Goal: Task Accomplishment & Management: Use online tool/utility

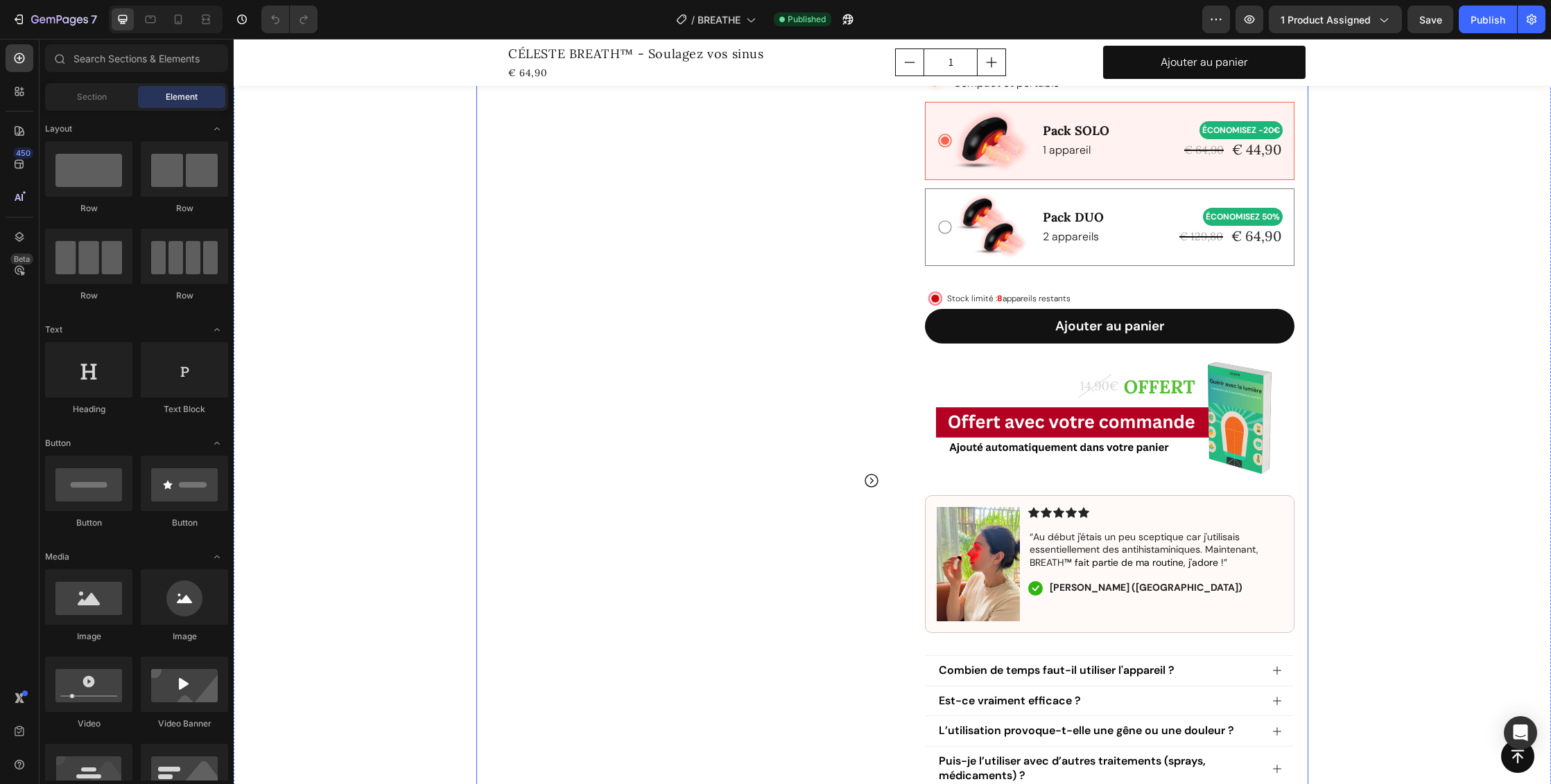
scroll to position [520, 0]
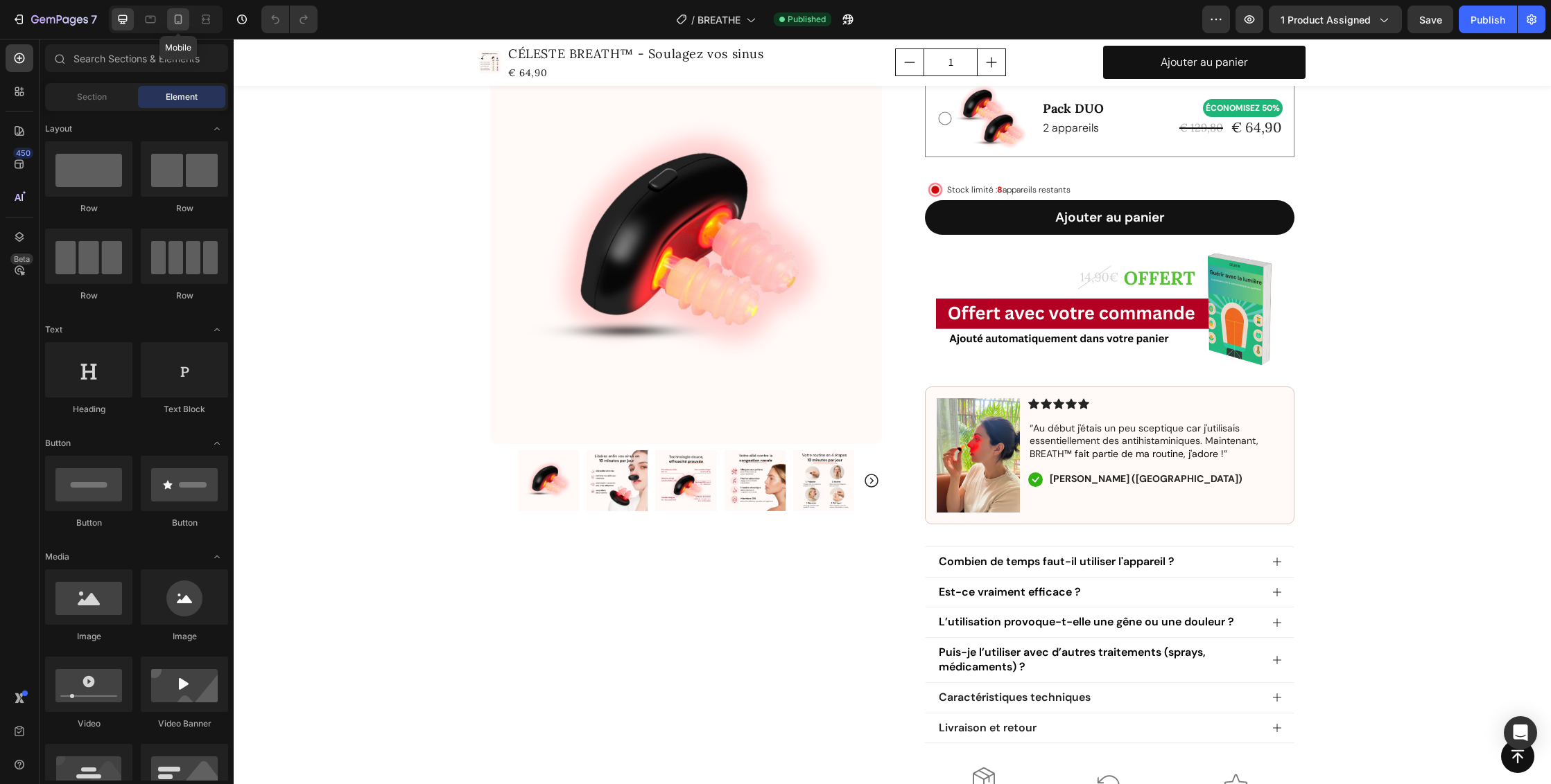
click at [181, 21] on icon at bounding box center [178, 19] width 8 height 10
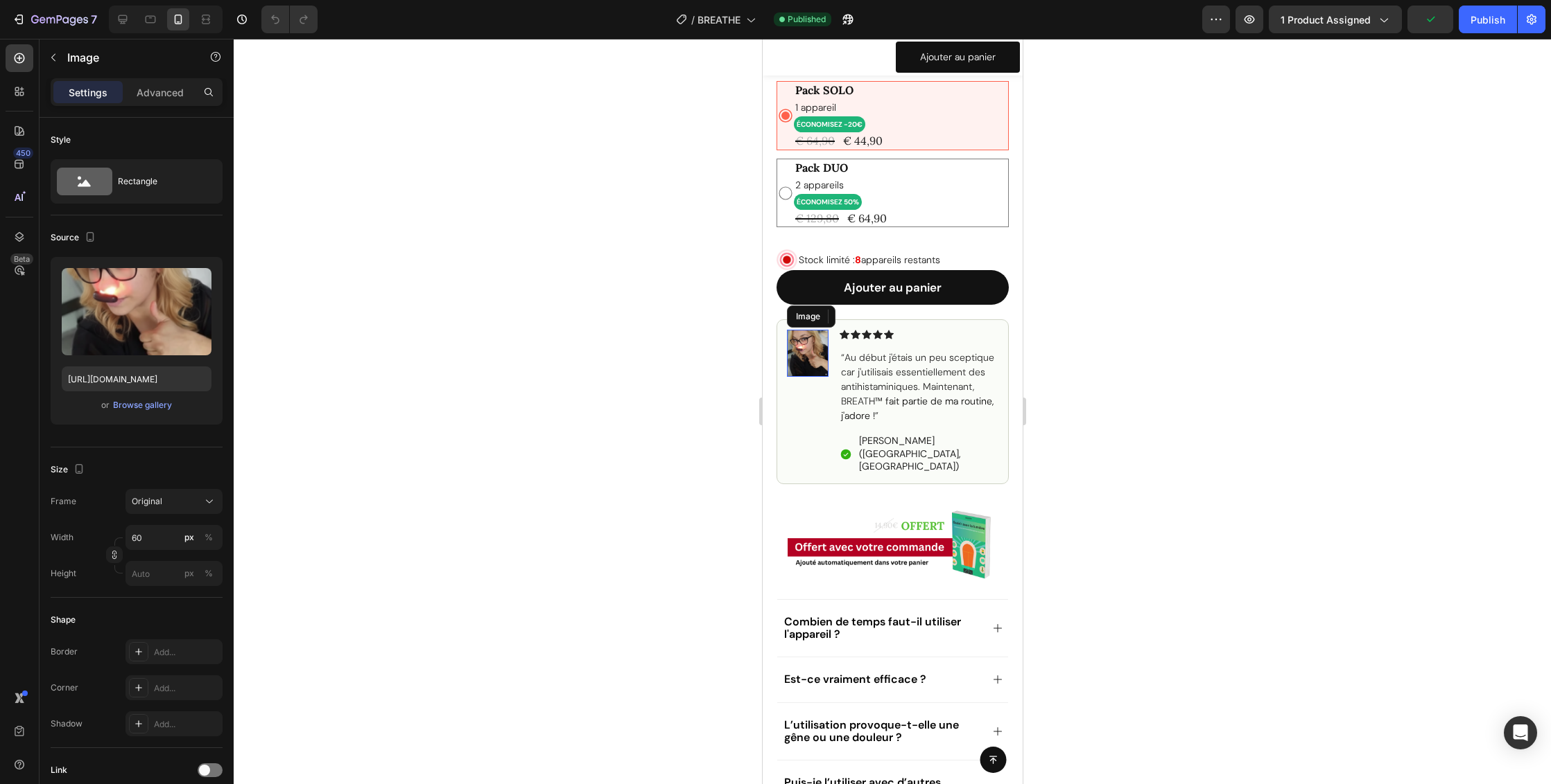
click at [813, 358] on img at bounding box center [806, 353] width 42 height 47
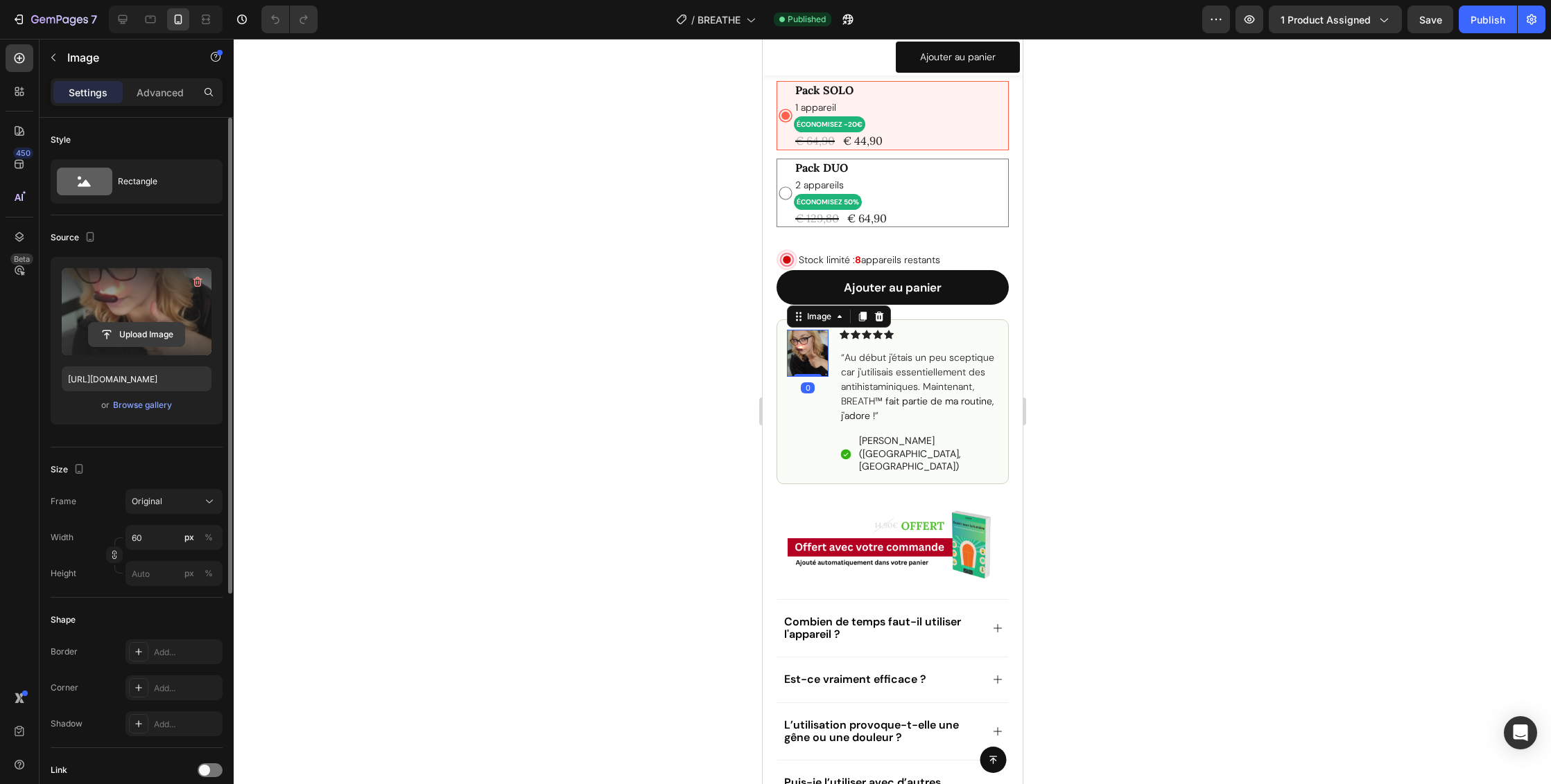
click at [131, 332] on input "file" at bounding box center [136, 335] width 95 height 24
click at [150, 407] on div "Browse gallery" at bounding box center [142, 405] width 59 height 12
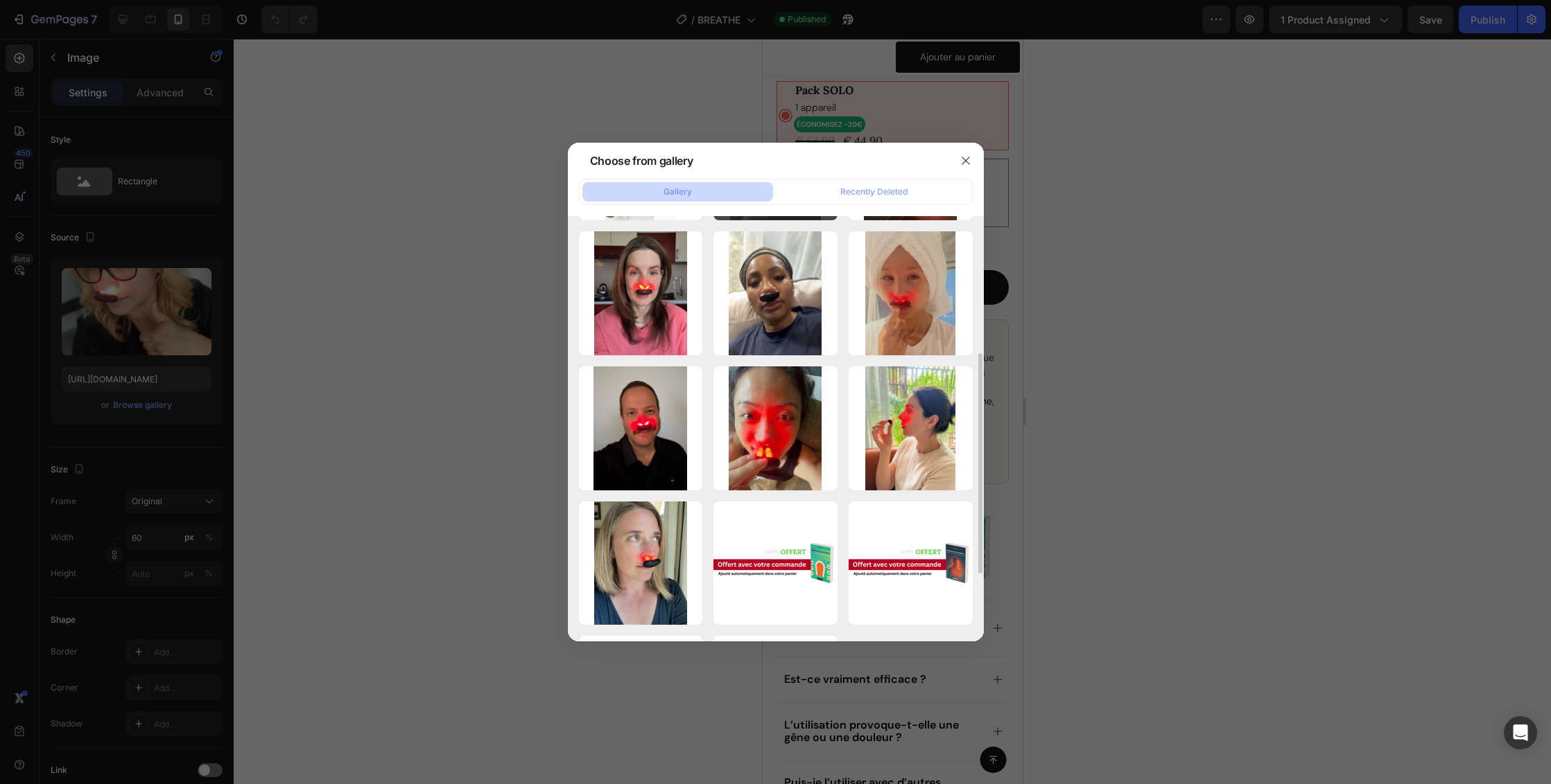
scroll to position [395, 0]
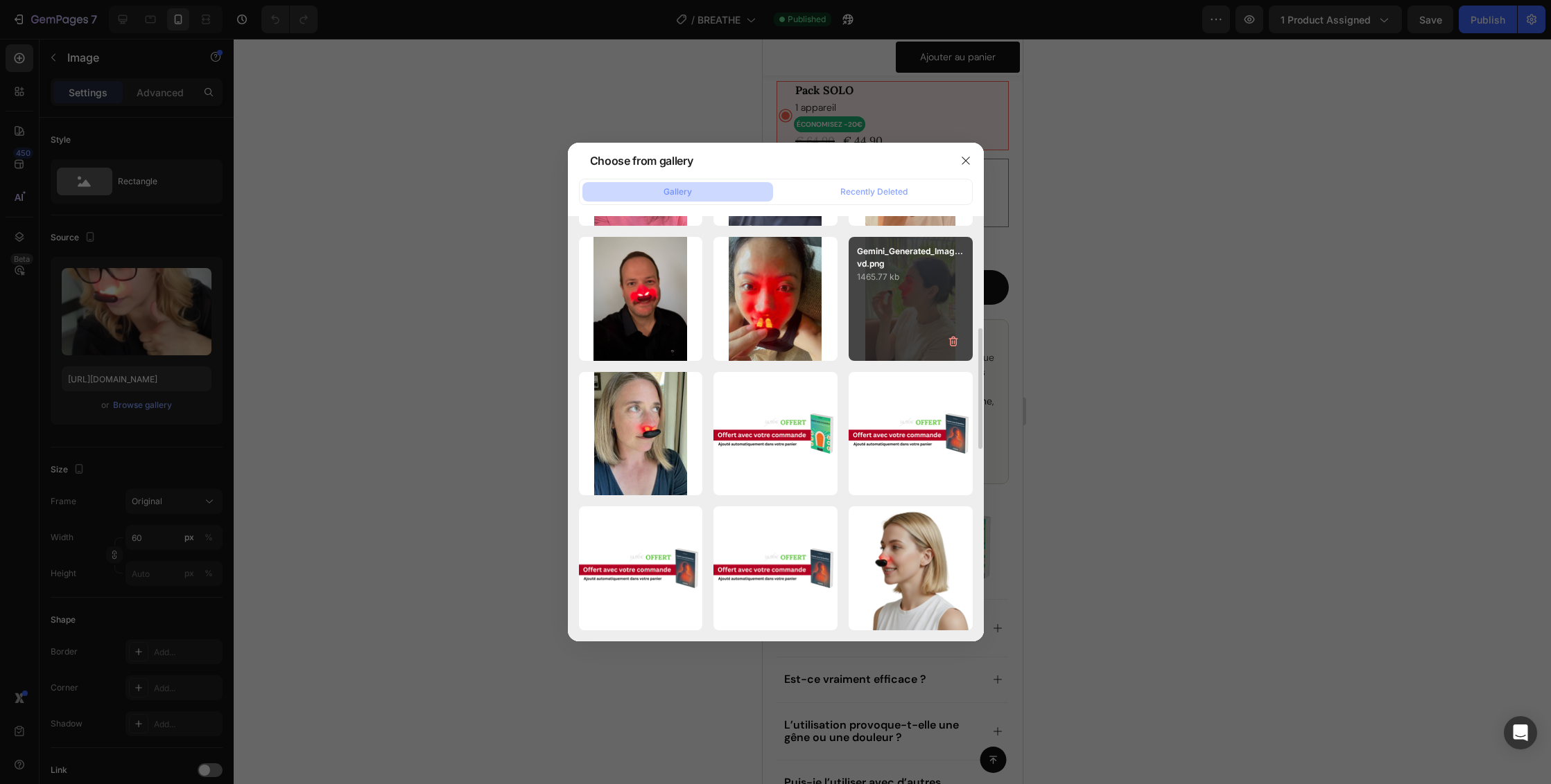
click at [911, 305] on div "Gemini_Generated_Imag...vd.png 1465.77 kb" at bounding box center [911, 298] width 124 height 124
type input "[URL][DOMAIN_NAME]"
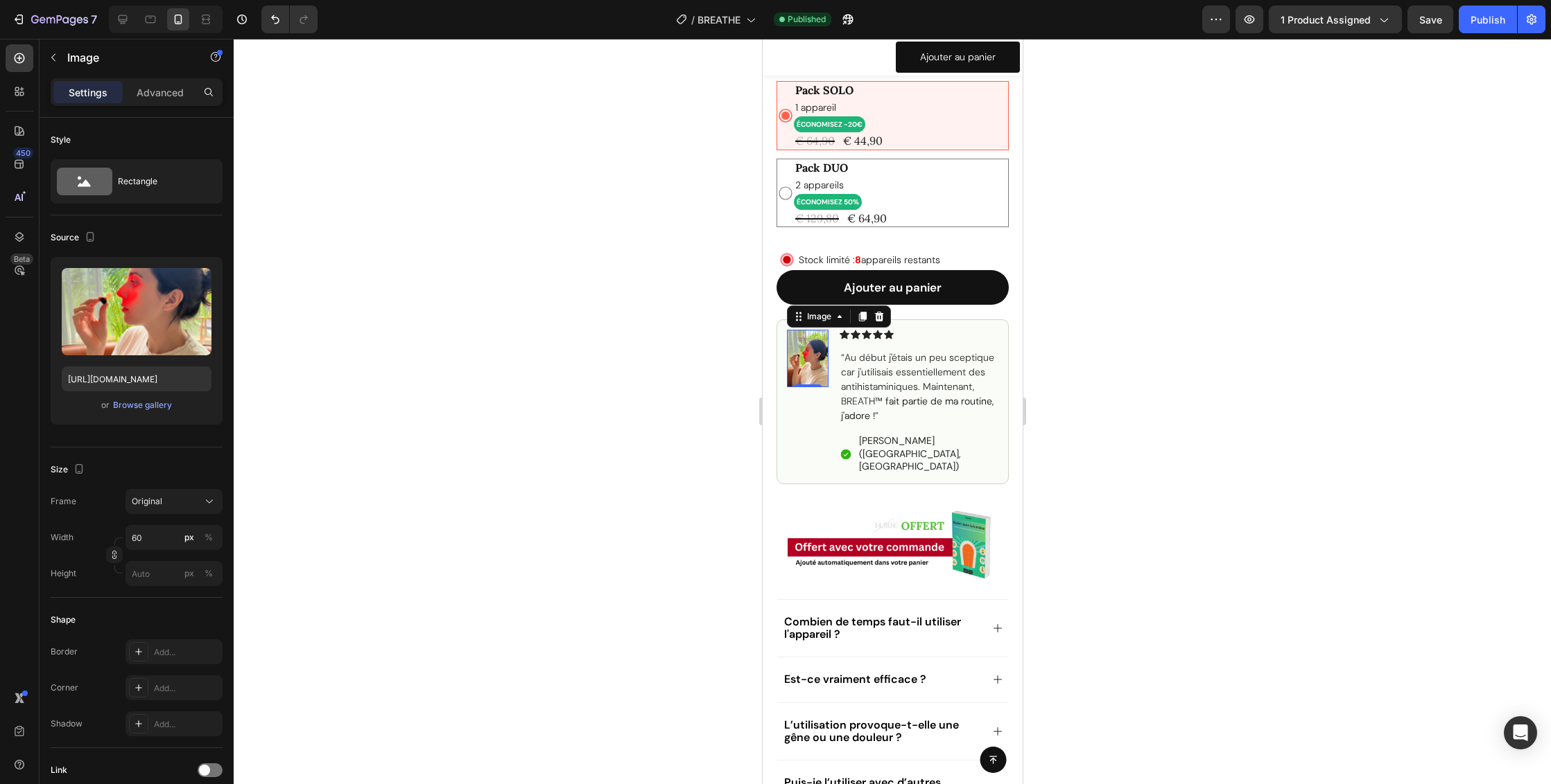
click at [813, 362] on img at bounding box center [806, 358] width 42 height 57
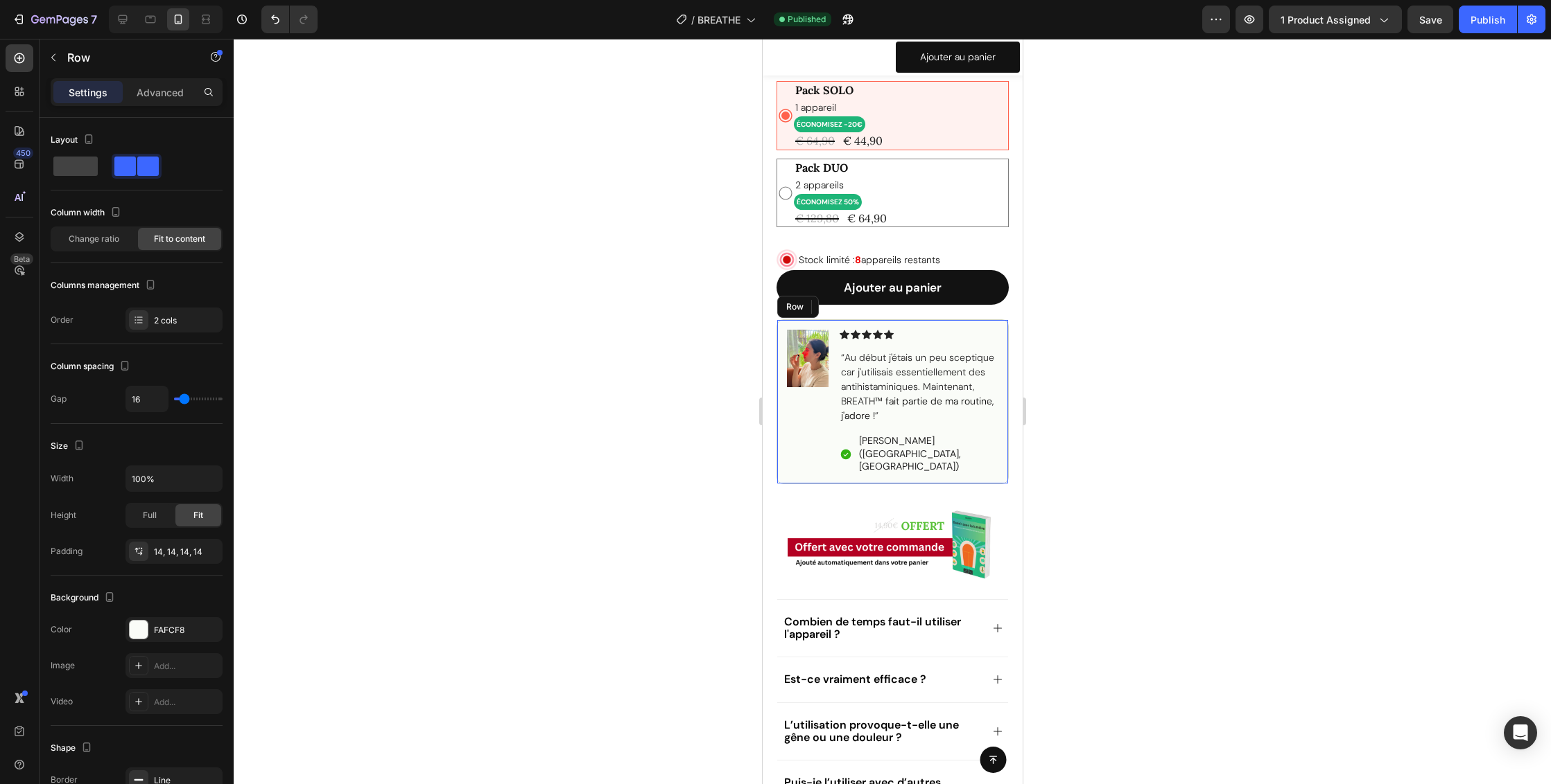
click at [836, 343] on div "Image 0 Icon Icon Icon Icon Icon Icon List “Au début j'étais un peu sceptique c…" at bounding box center [891, 402] width 232 height 165
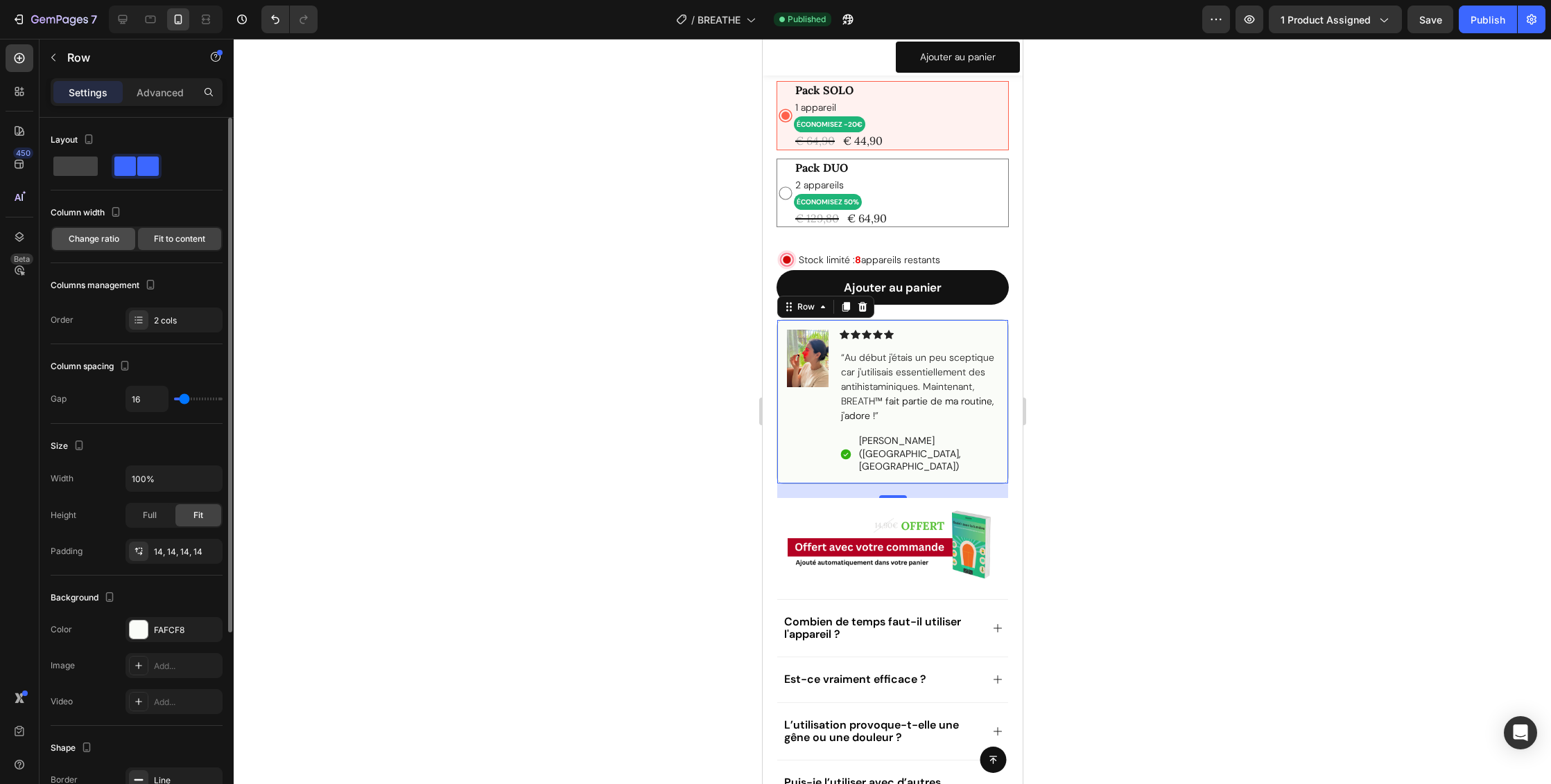
click at [108, 237] on span "Change ratio" at bounding box center [94, 239] width 50 height 12
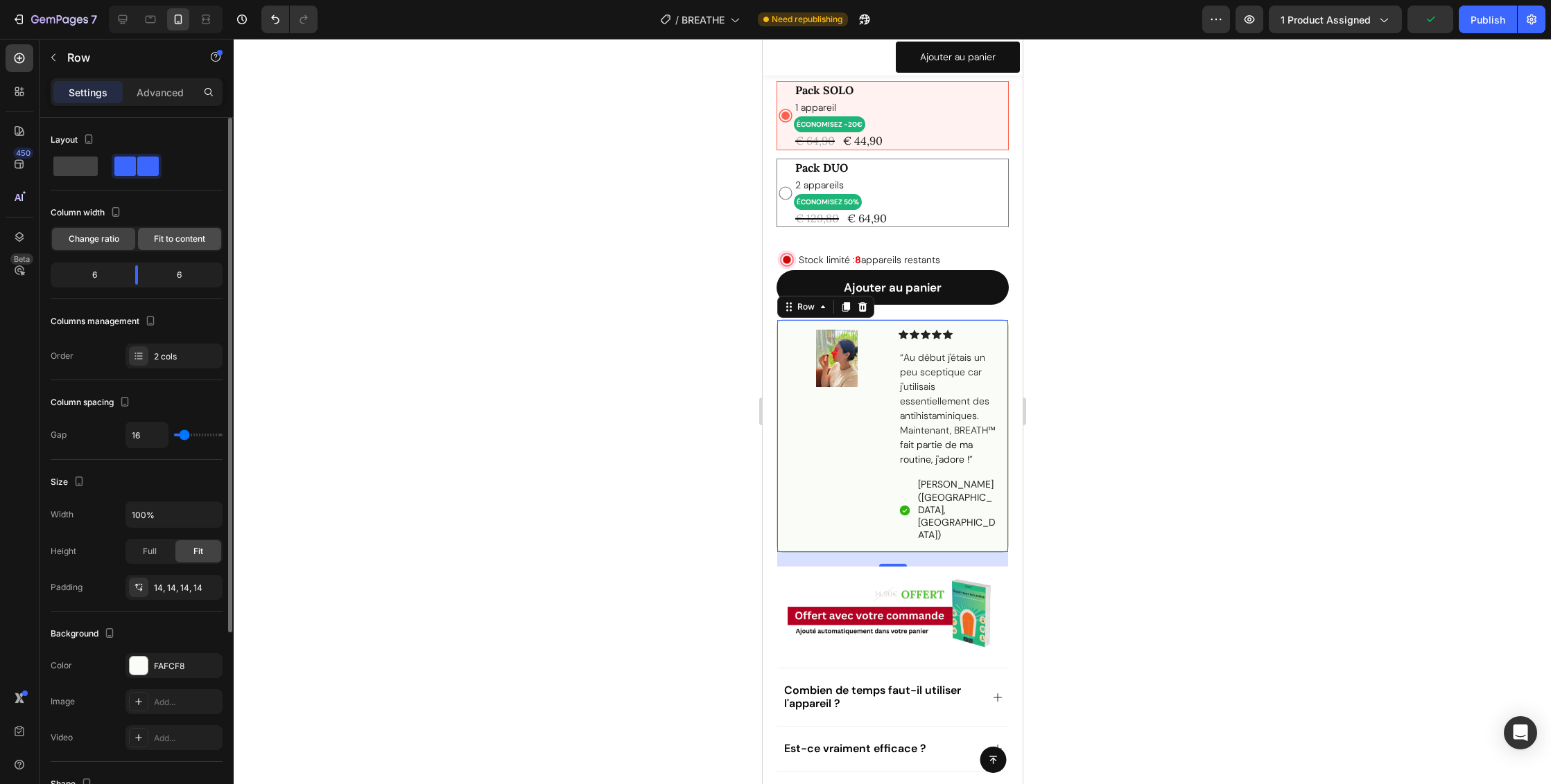
click at [206, 237] on div "Fit to content" at bounding box center [179, 238] width 83 height 22
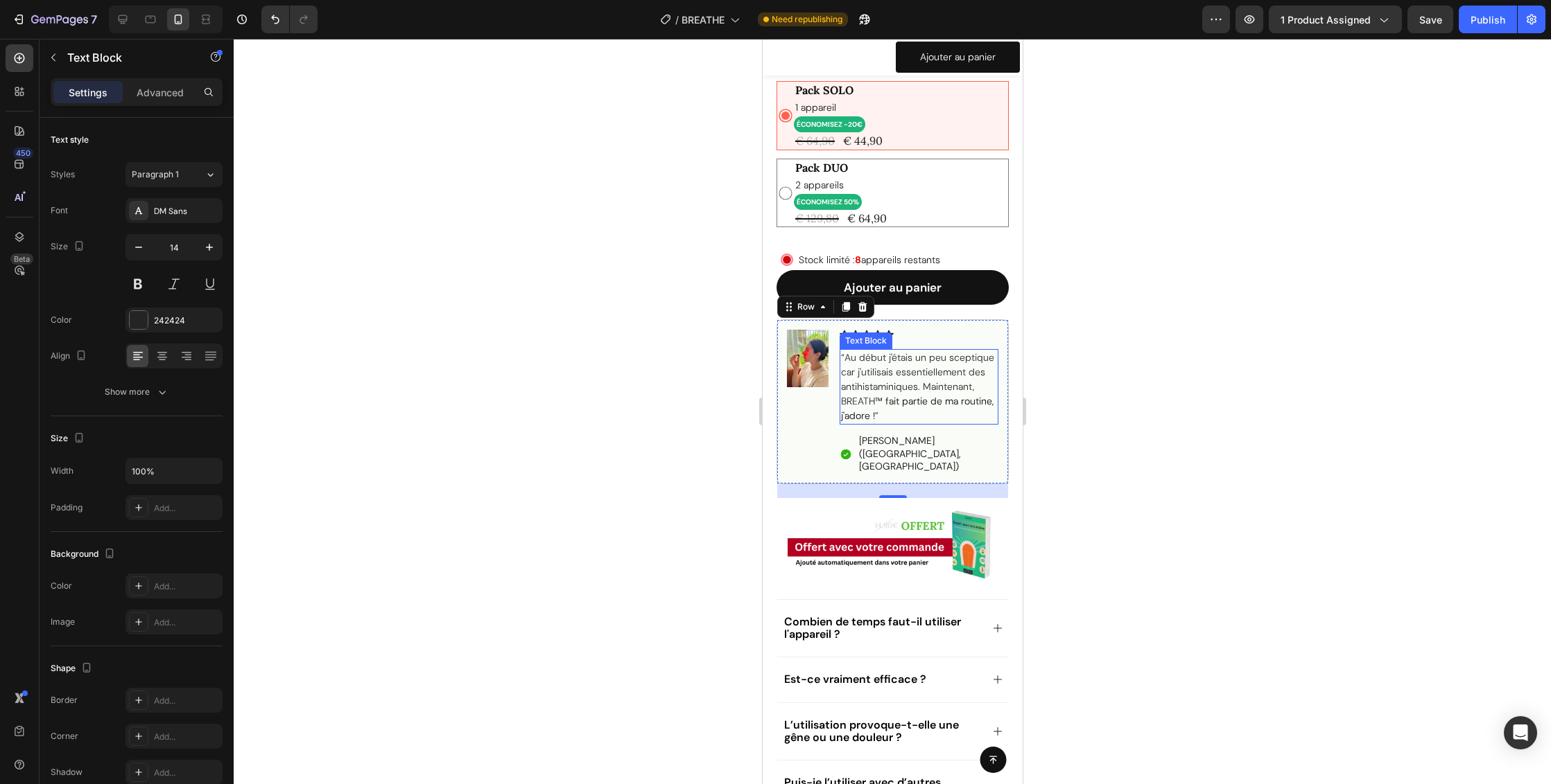
drag, startPoint x: 917, startPoint y: 352, endPoint x: 1307, endPoint y: 391, distance: 391.9
click at [917, 352] on span "“Au début j'étais un peu sceptique car j'utilisais essentiellement des antihist…" at bounding box center [916, 380] width 153 height 57
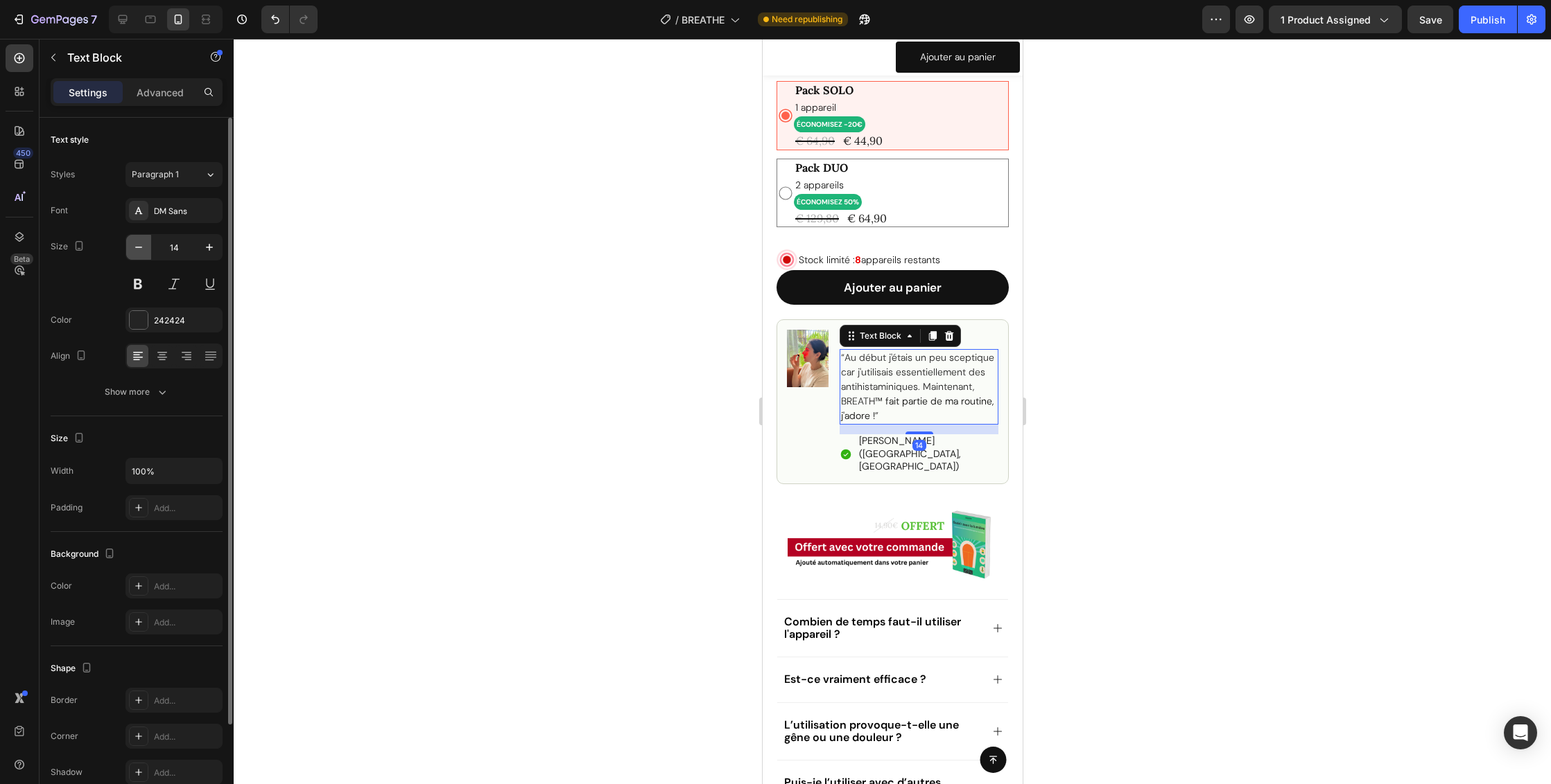
click at [139, 246] on icon "button" at bounding box center [139, 247] width 14 height 14
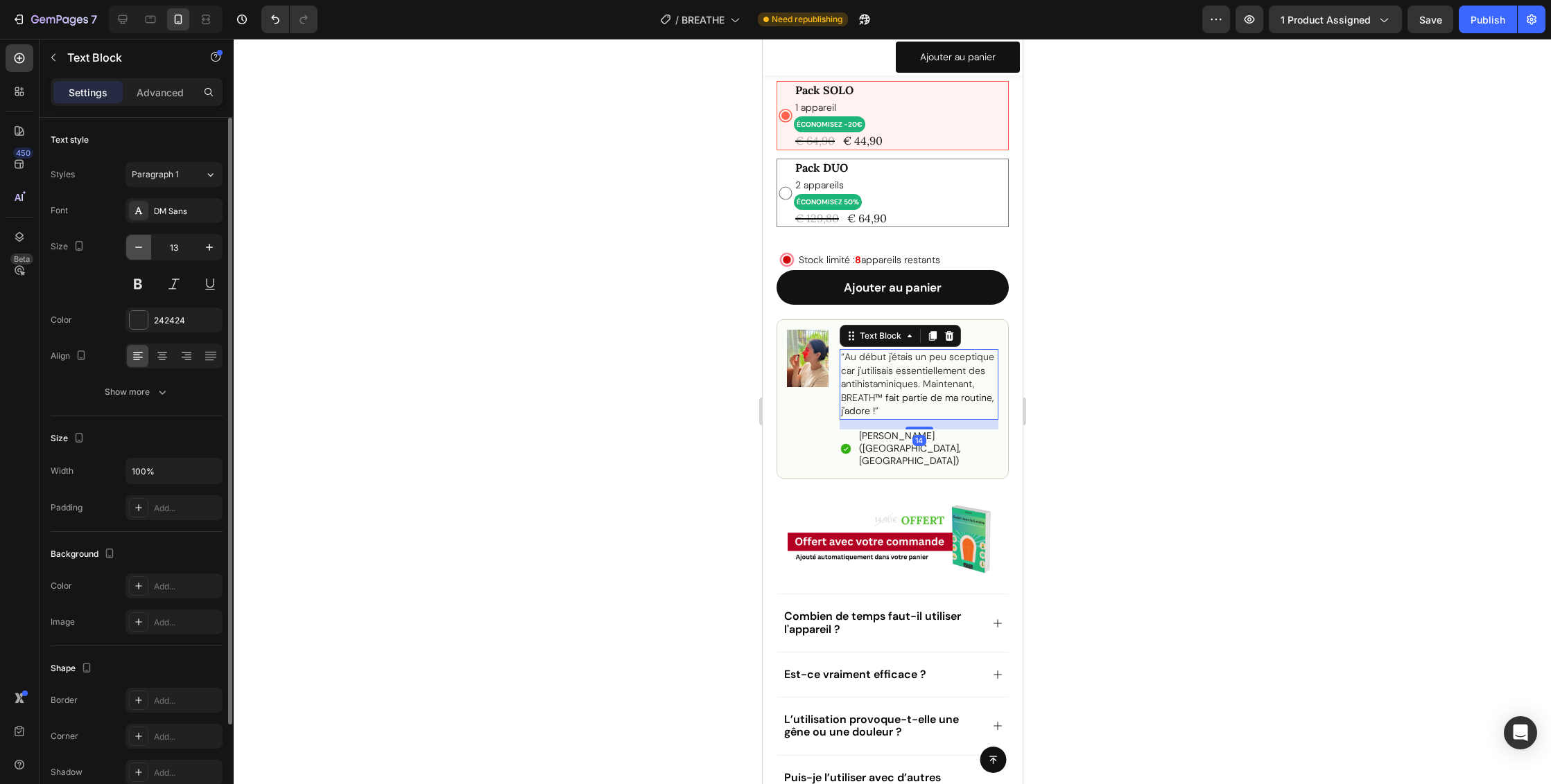
click at [139, 246] on icon "button" at bounding box center [139, 247] width 14 height 14
type input "12"
click at [866, 370] on span "“Au début j'étais un peu sceptique car j'utilisais essentiellement des antihist…" at bounding box center [916, 376] width 153 height 52
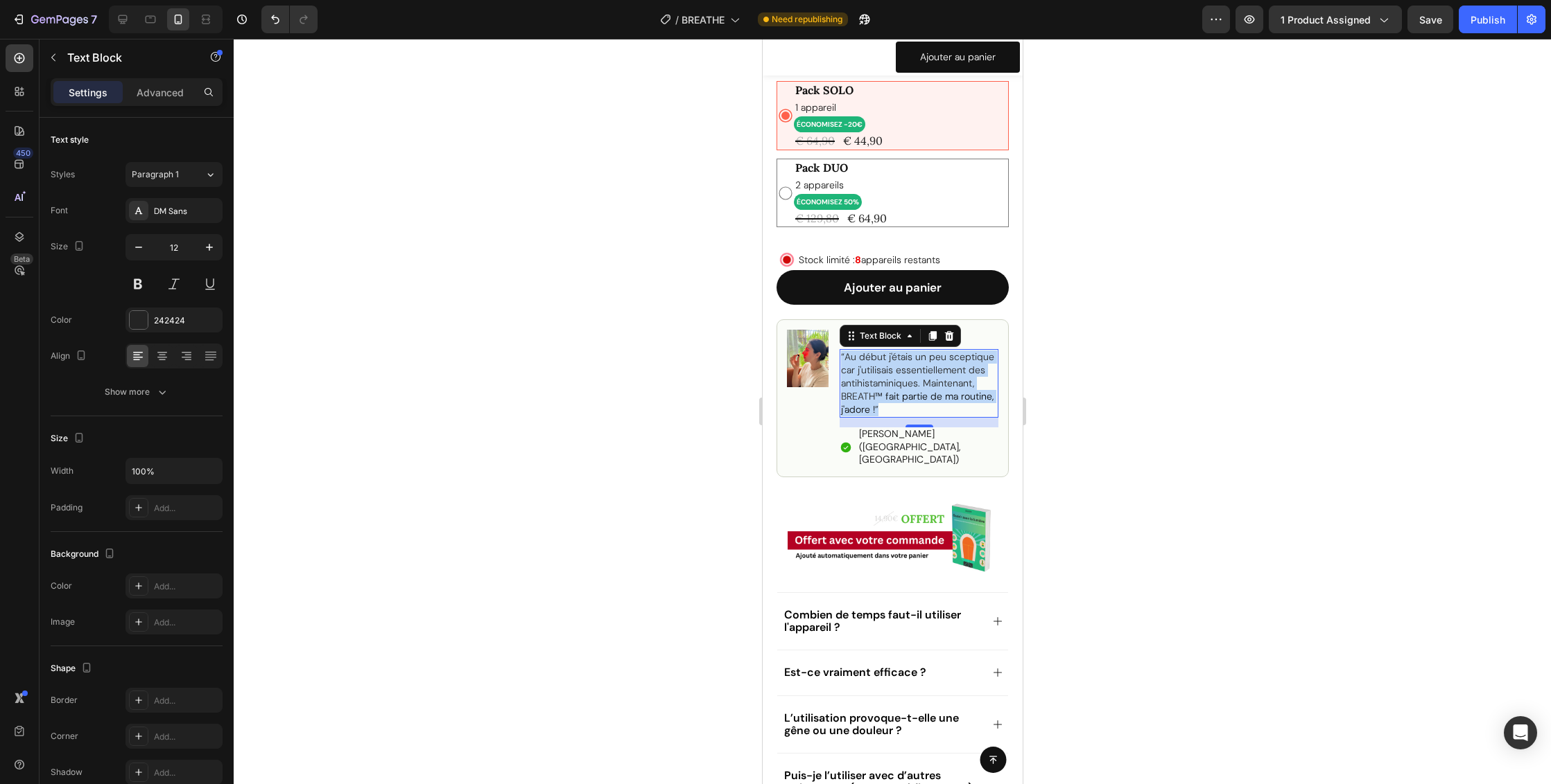
click at [866, 370] on span "“Au début j'étais un peu sceptique car j'utilisais essentiellement des antihist…" at bounding box center [916, 376] width 153 height 52
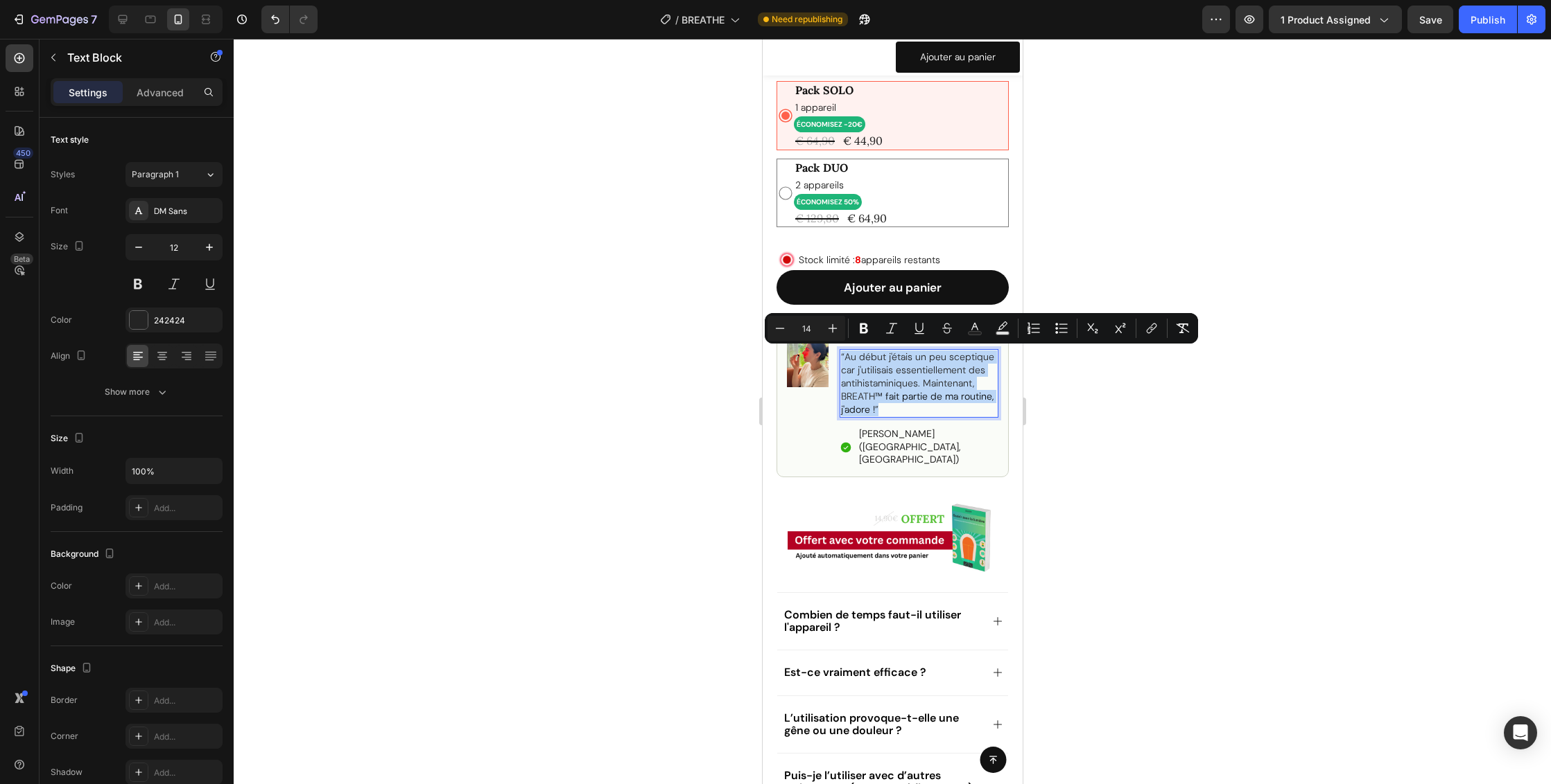
click at [866, 370] on span "“Au début j'étais un peu sceptique car j'utilisais essentiellement des antihist…" at bounding box center [916, 376] width 153 height 52
click at [778, 329] on icon "Editor contextual toolbar" at bounding box center [780, 328] width 14 height 14
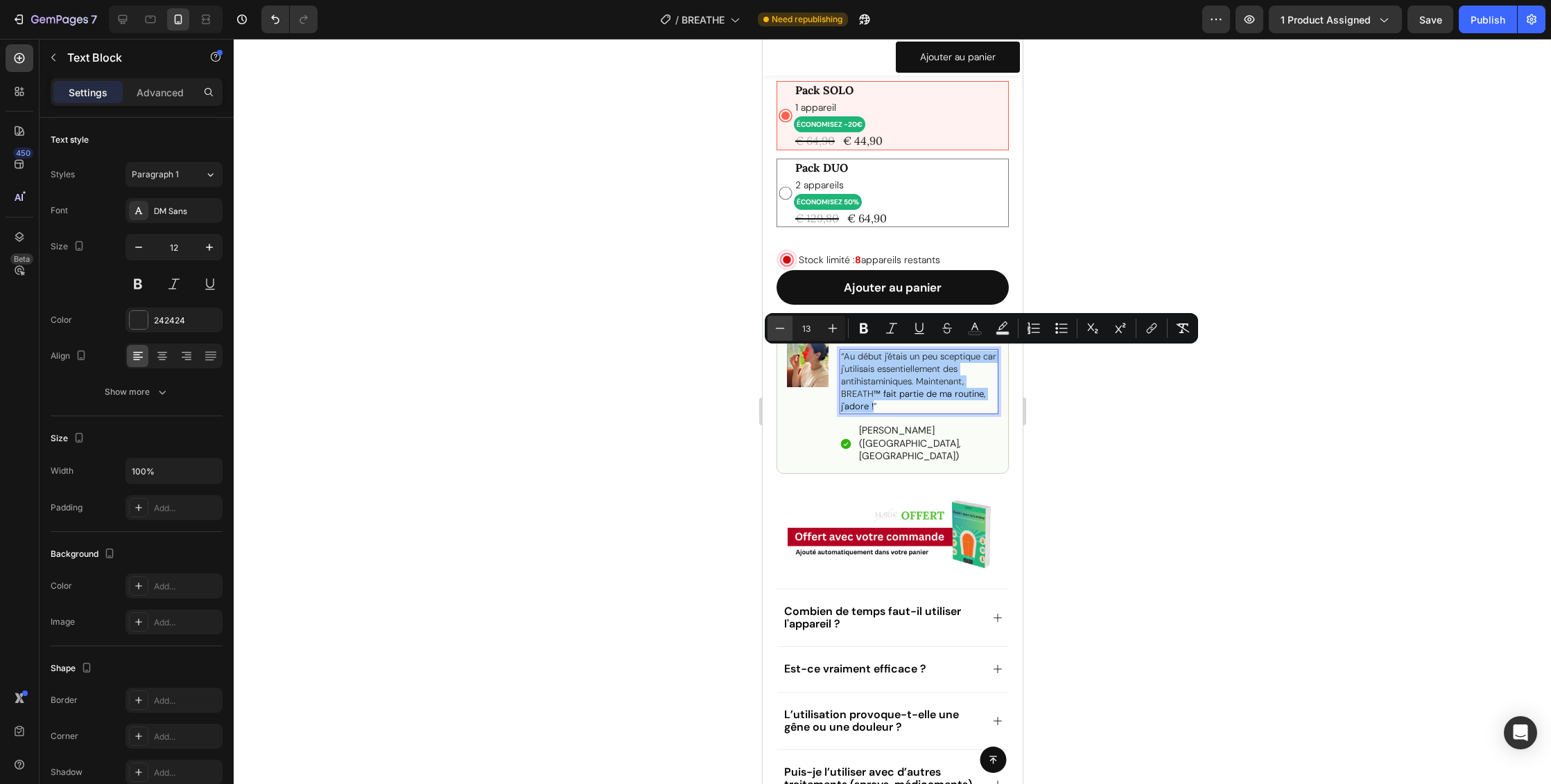
click at [778, 329] on icon "Editor contextual toolbar" at bounding box center [780, 328] width 14 height 14
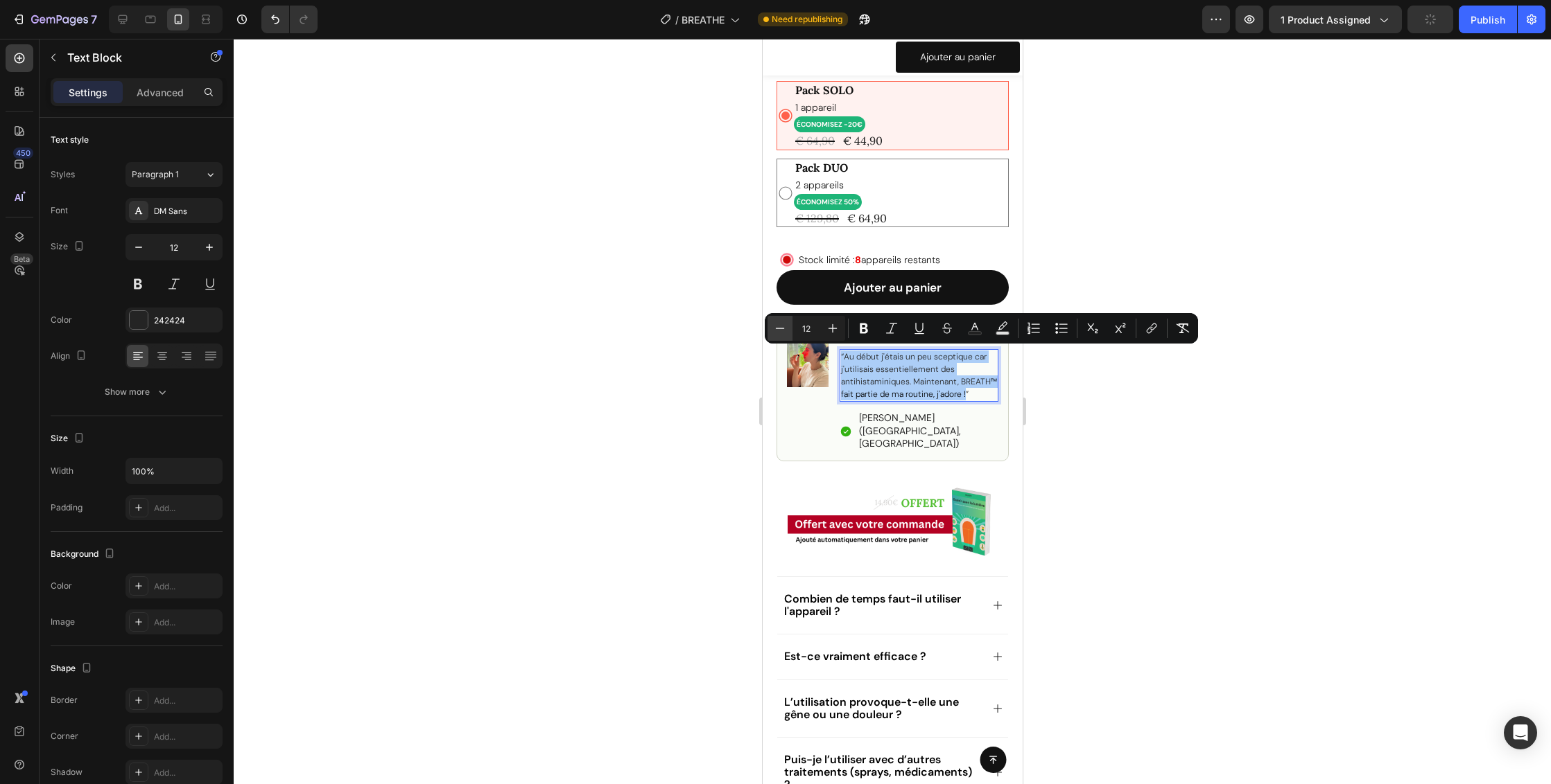
click at [778, 329] on icon "Editor contextual toolbar" at bounding box center [780, 328] width 14 height 14
type input "11"
click at [932, 420] on p "[PERSON_NAME] ([GEOGRAPHIC_DATA], [GEOGRAPHIC_DATA])" at bounding box center [927, 430] width 138 height 38
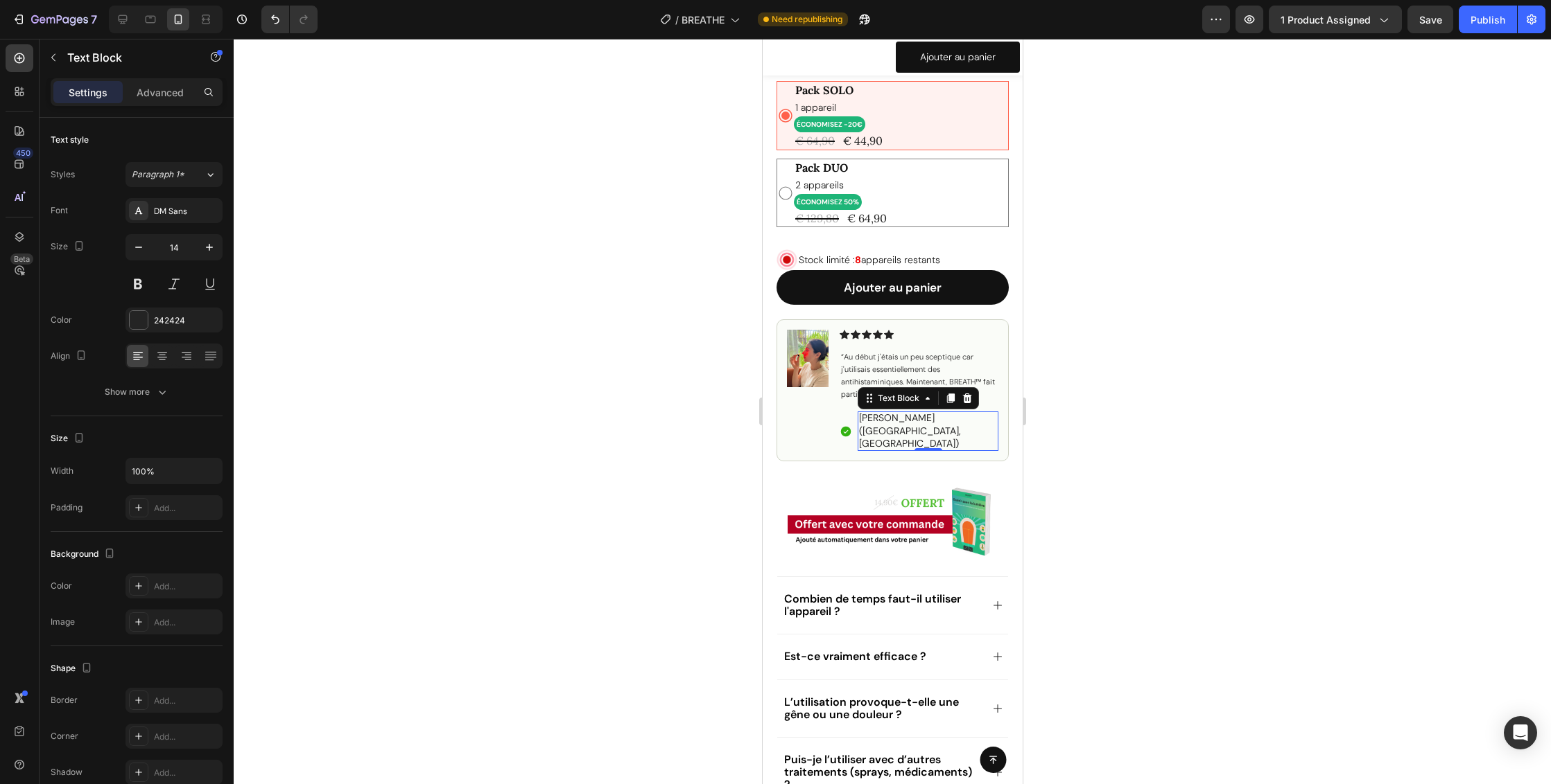
click at [913, 417] on p "[PERSON_NAME] ([GEOGRAPHIC_DATA], [GEOGRAPHIC_DATA])" at bounding box center [927, 430] width 138 height 38
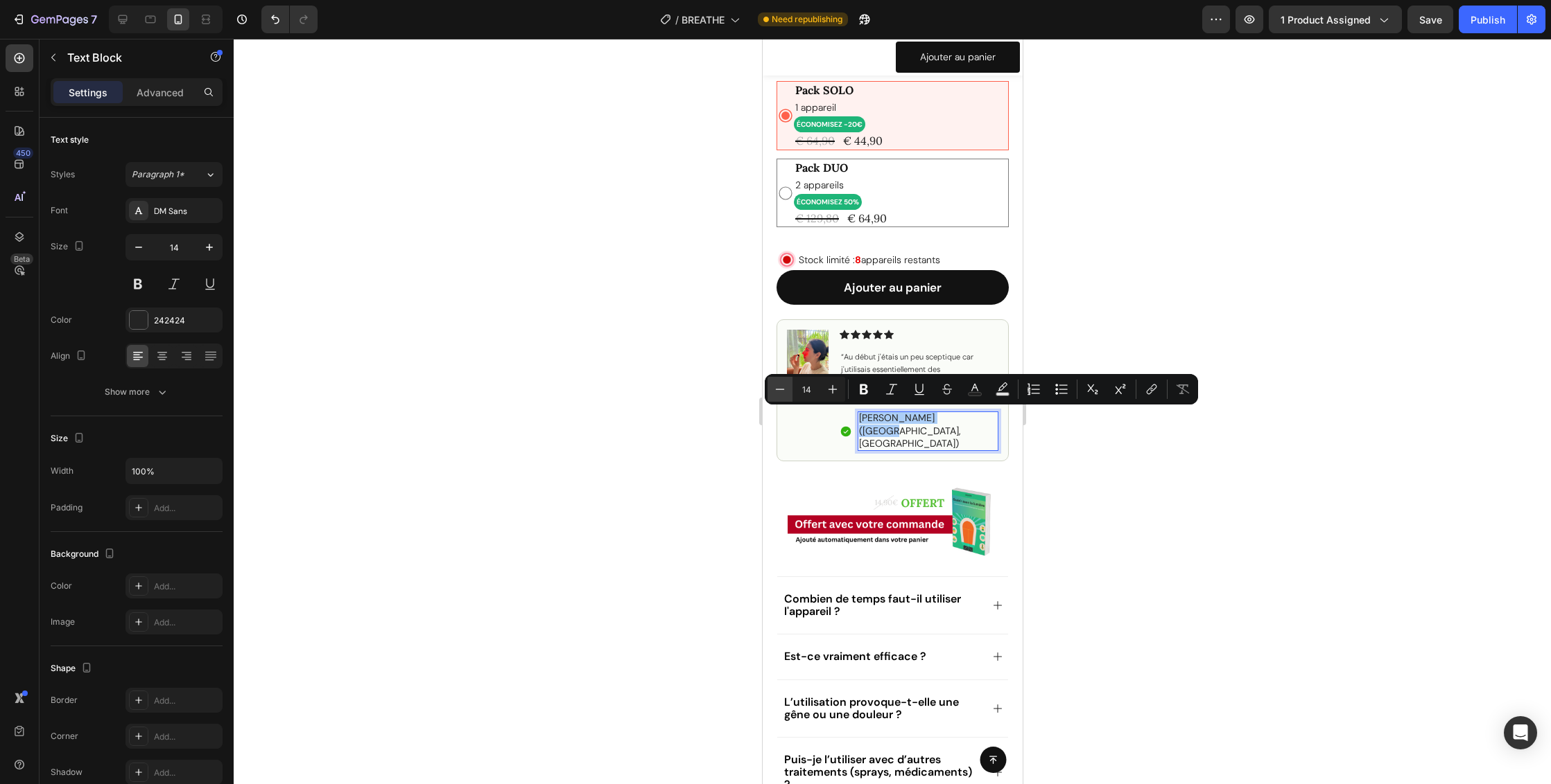
click at [782, 389] on icon "Editor contextual toolbar" at bounding box center [780, 388] width 9 height 1
click at [781, 390] on icon "Editor contextual toolbar" at bounding box center [780, 389] width 14 height 14
type input "12"
click at [1117, 484] on div at bounding box center [891, 411] width 1317 height 745
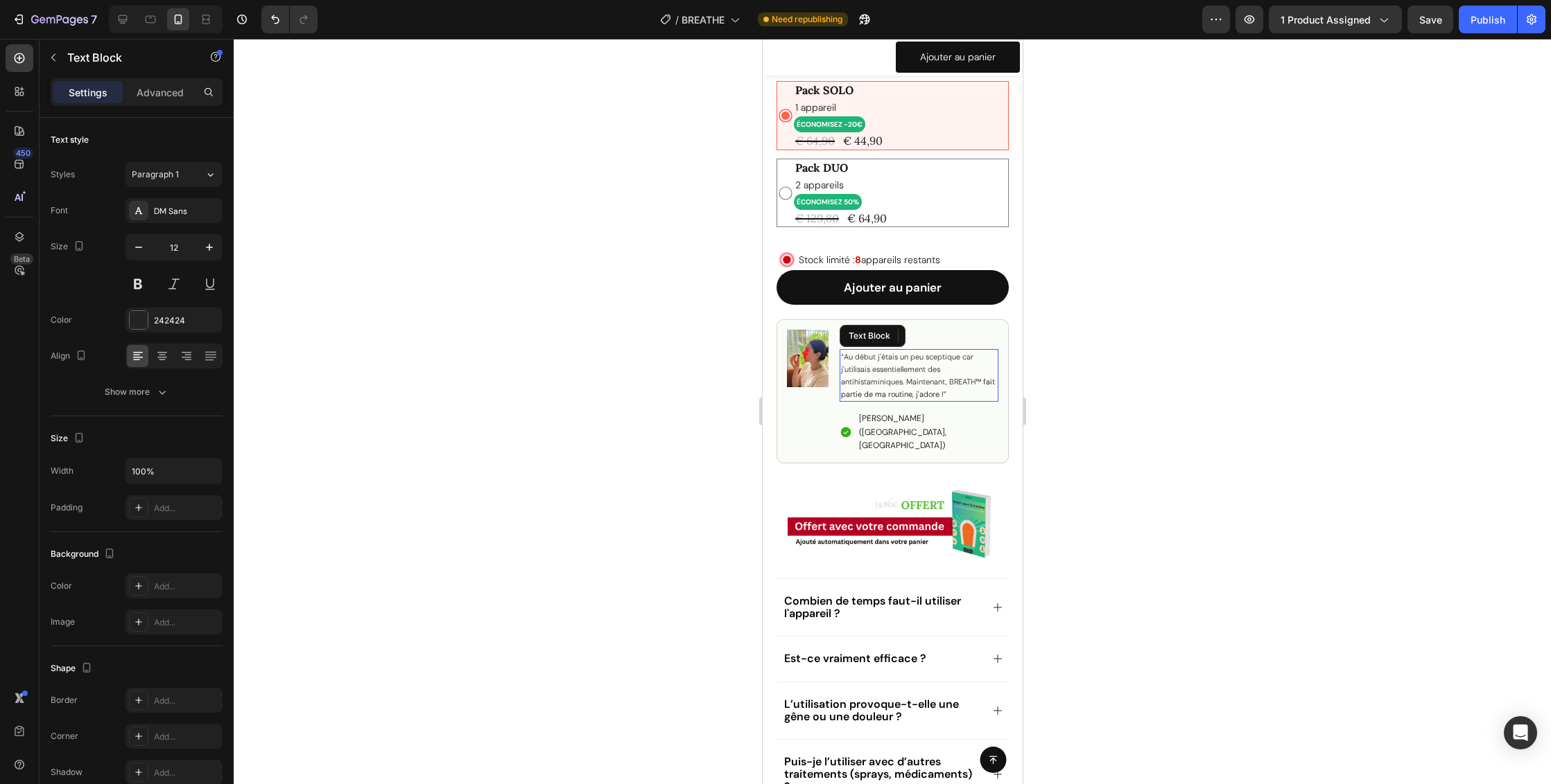
click at [889, 366] on span "“Au début j'étais un peu sceptique car j'utilisais essentiellement des antihist…" at bounding box center [907, 369] width 134 height 34
click at [179, 96] on p "Advanced" at bounding box center [160, 93] width 47 height 14
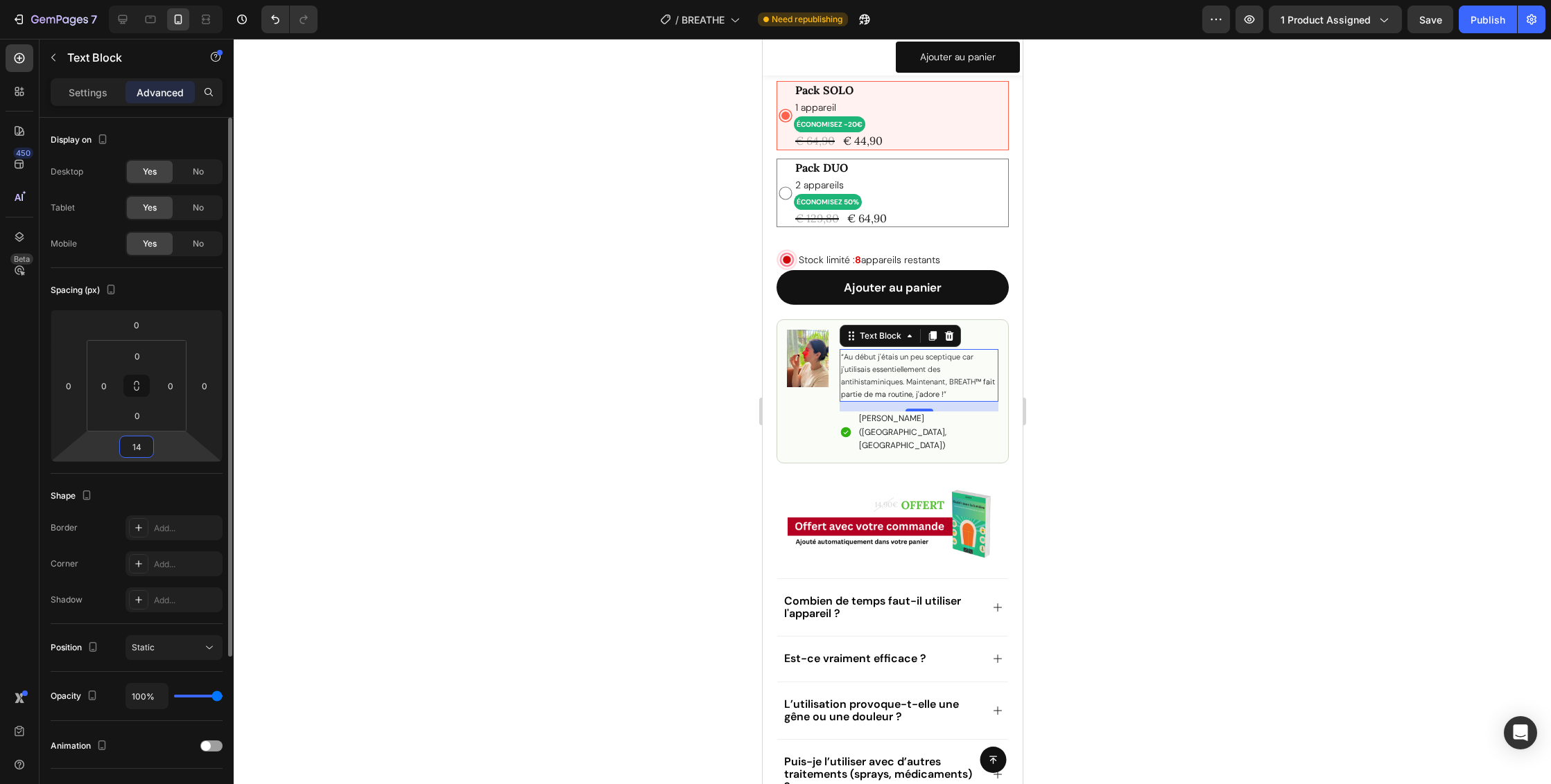
click at [137, 444] on input "14" at bounding box center [136, 447] width 27 height 21
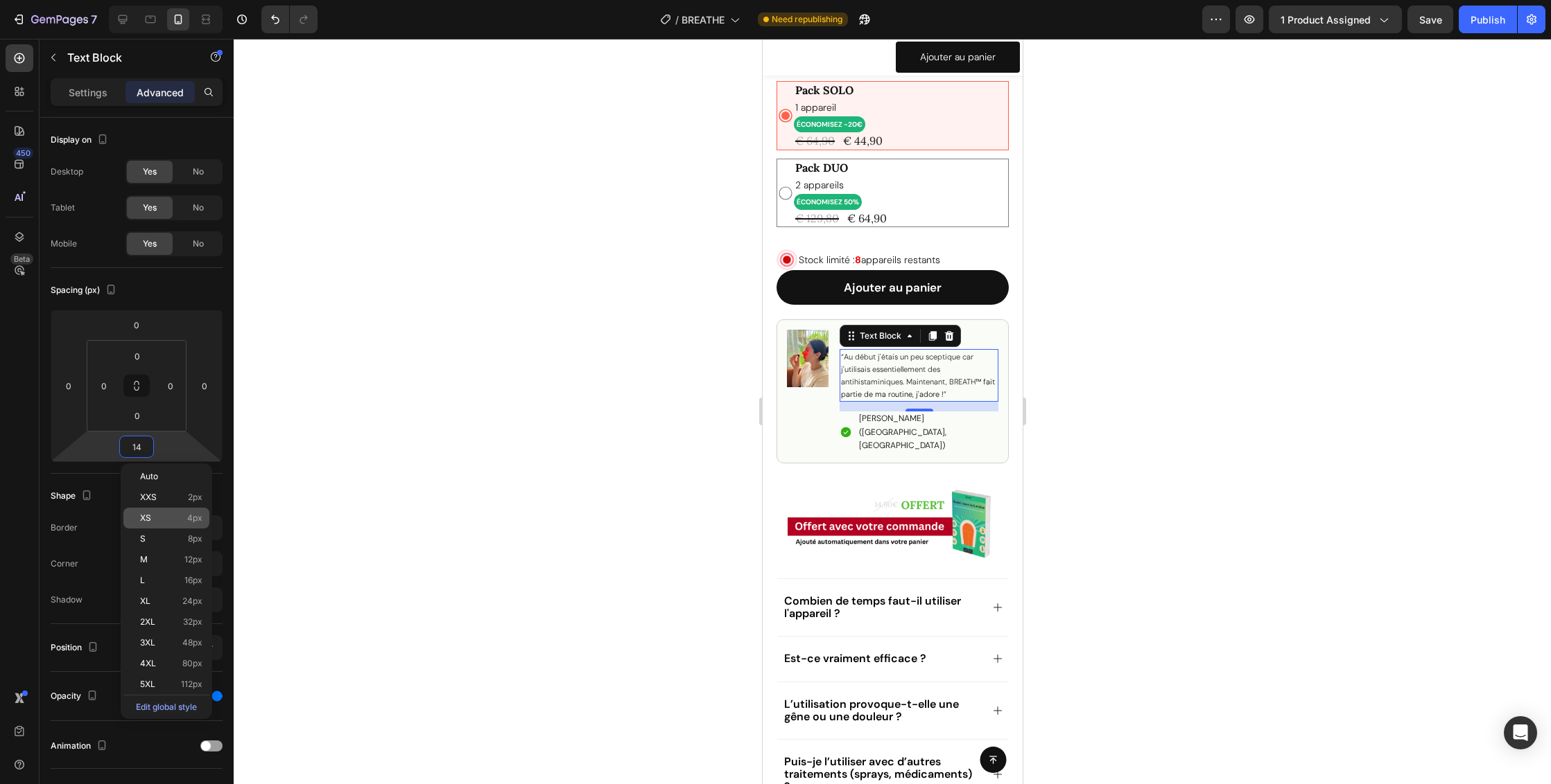
click at [158, 519] on p "XS 4px" at bounding box center [171, 518] width 63 height 10
type input "4"
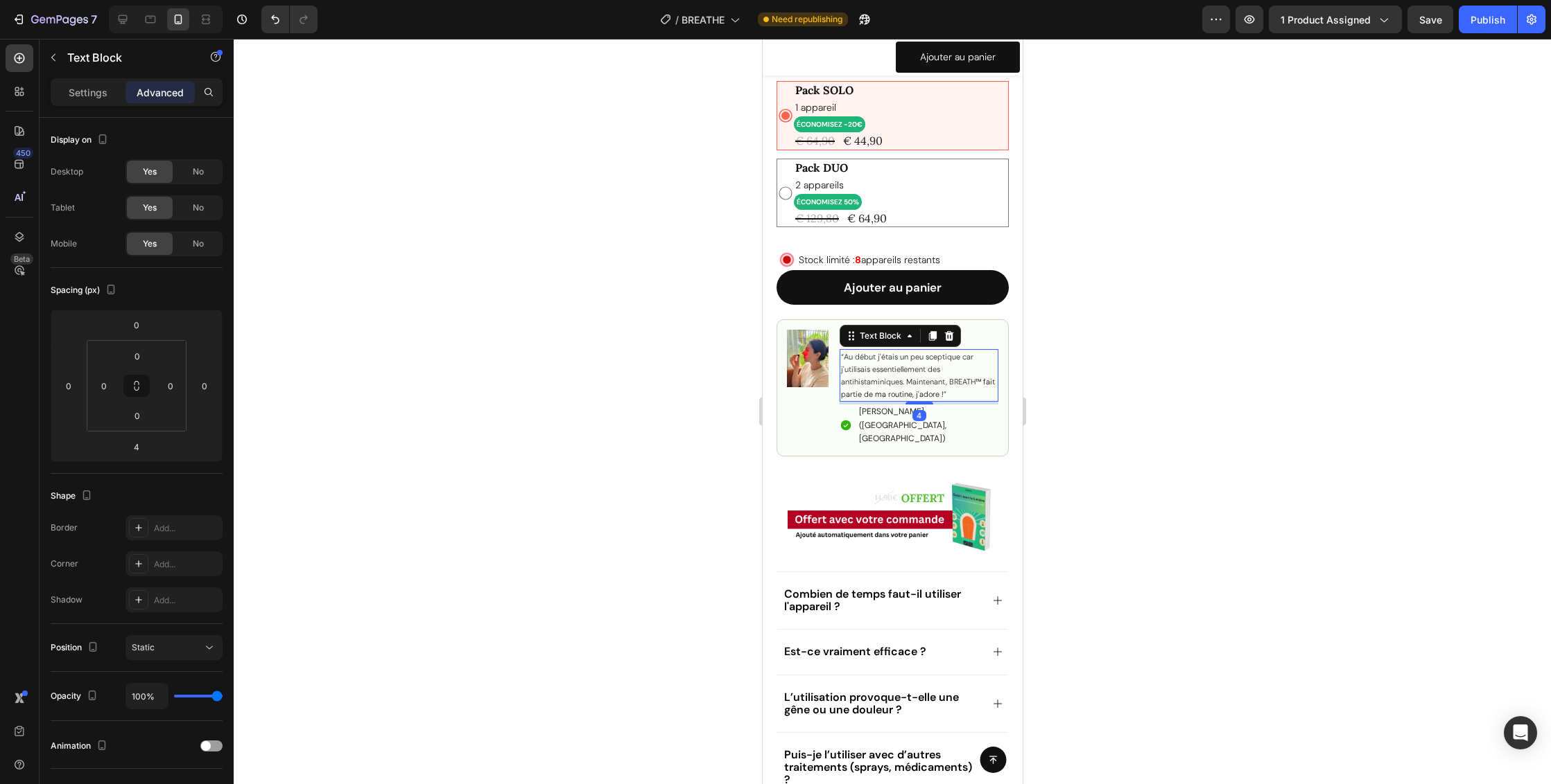
click at [1151, 449] on div at bounding box center [891, 411] width 1317 height 745
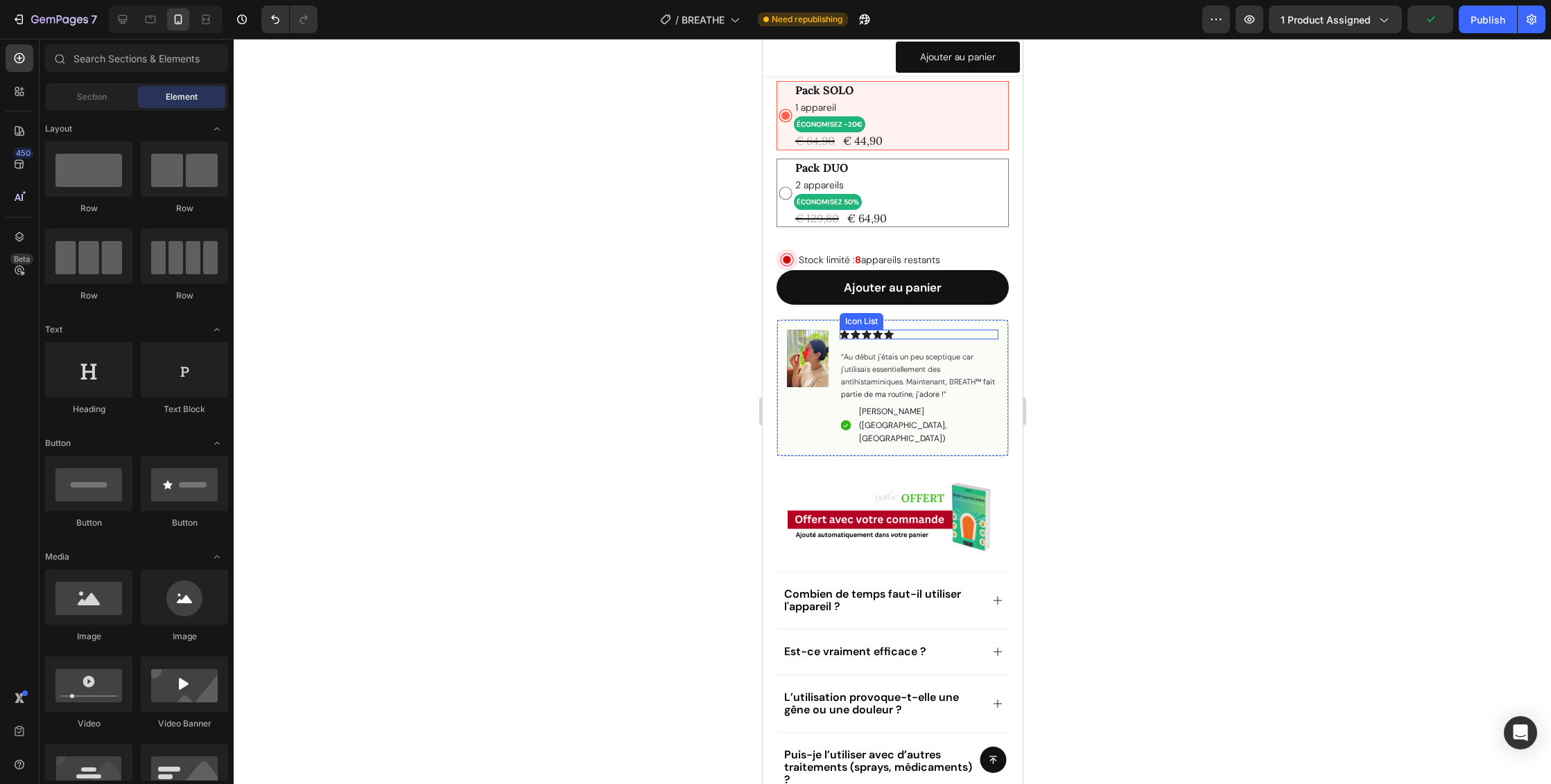
click at [907, 335] on div "Icon Icon Icon Icon Icon" at bounding box center [919, 335] width 159 height 10
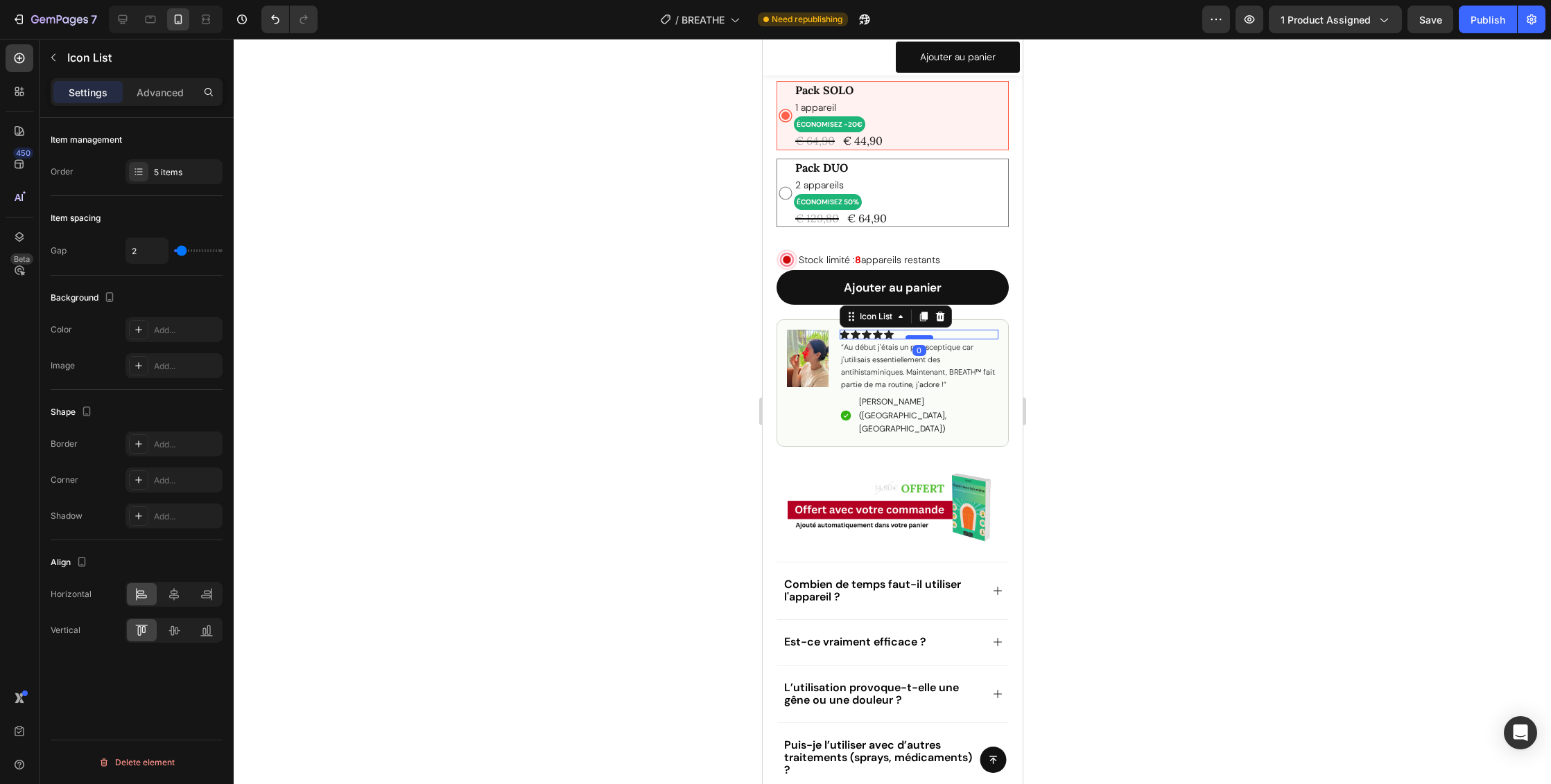
drag, startPoint x: 911, startPoint y: 343, endPoint x: 1859, endPoint y: 396, distance: 949.5
click at [911, 335] on div at bounding box center [918, 337] width 27 height 4
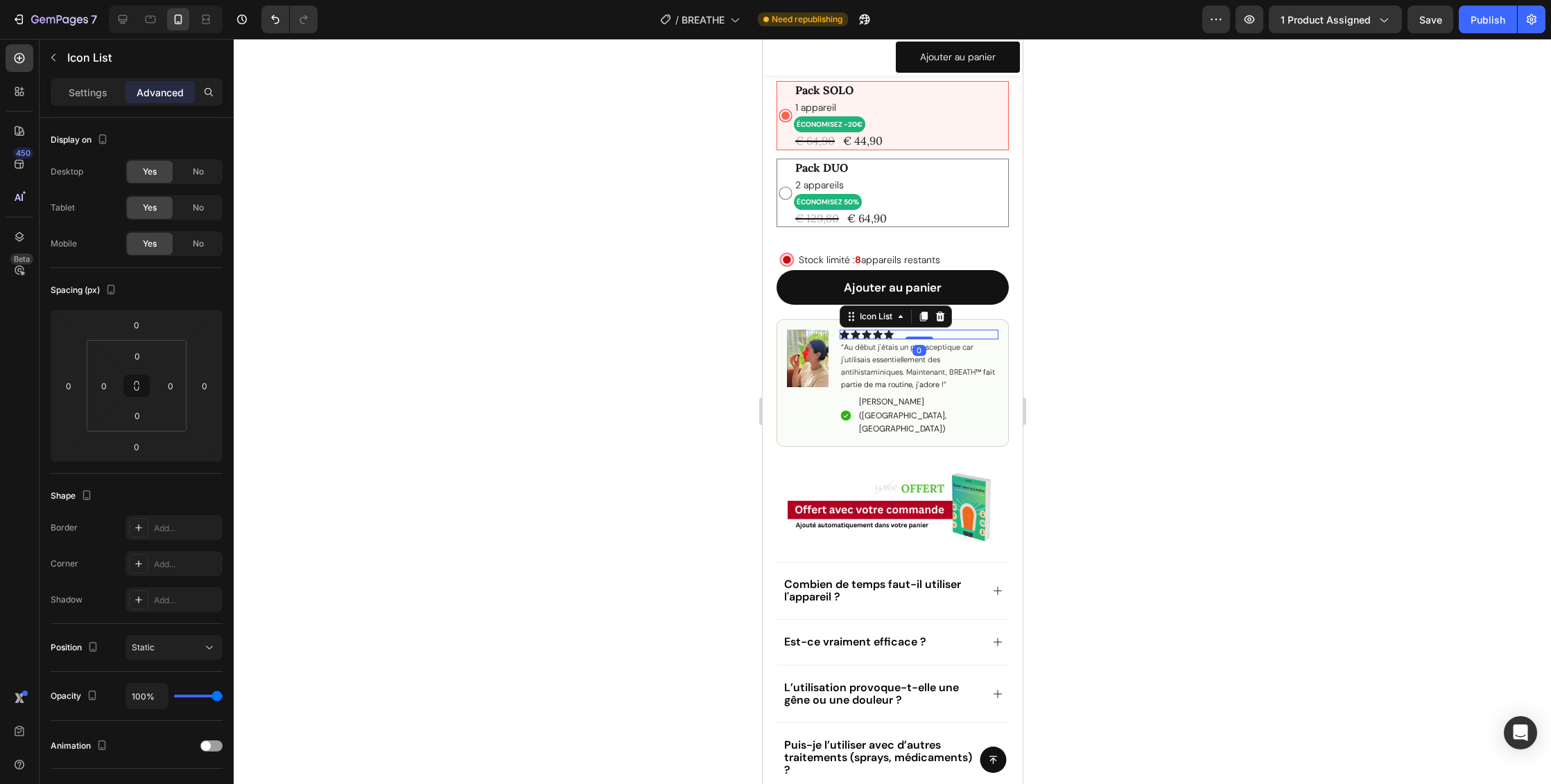
click at [1097, 358] on div at bounding box center [891, 411] width 1317 height 745
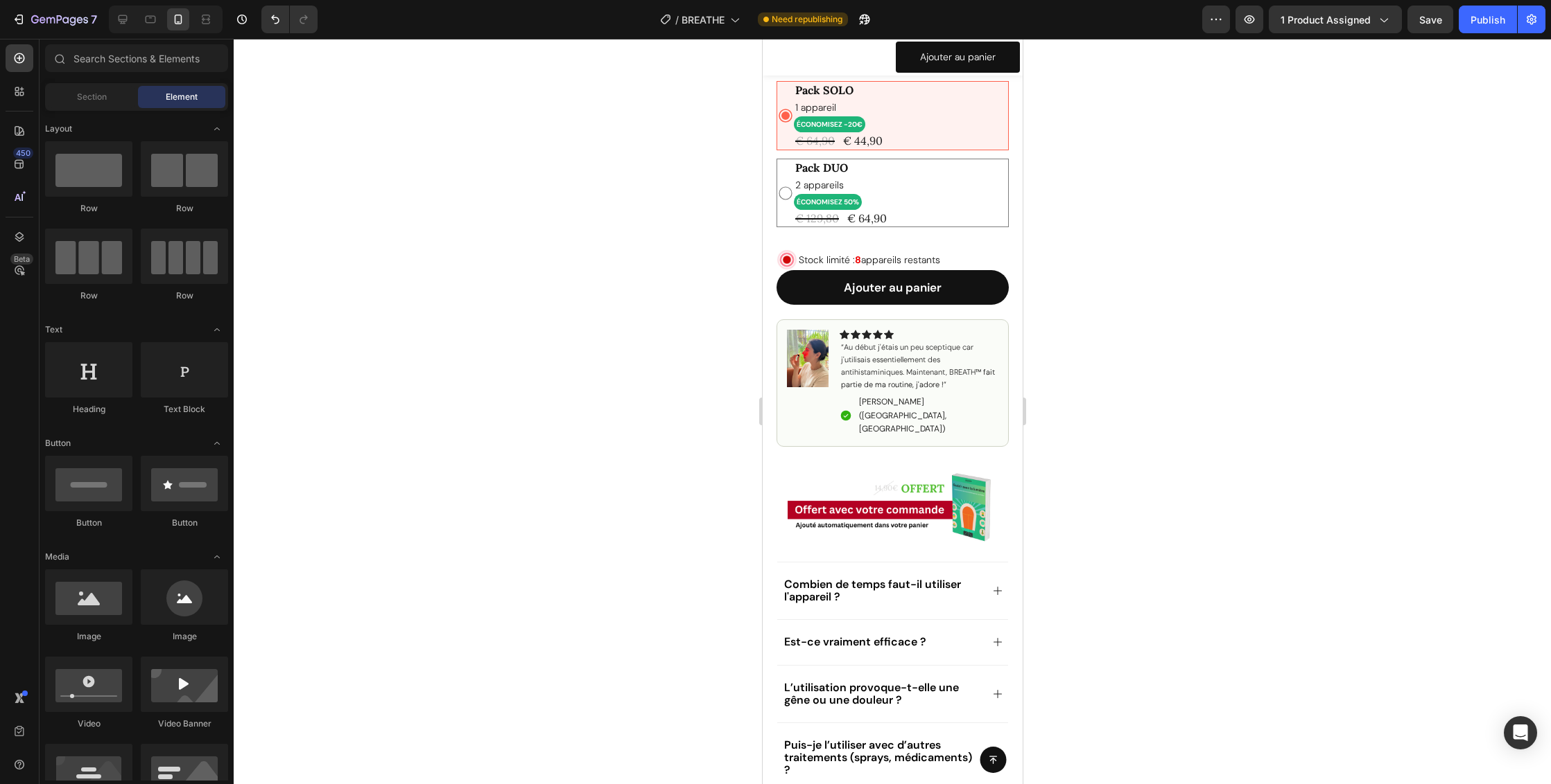
click at [1103, 359] on div at bounding box center [891, 411] width 1317 height 745
click at [900, 399] on span "Aurélie K. (Caen, FR)" at bounding box center [902, 415] width 87 height 37
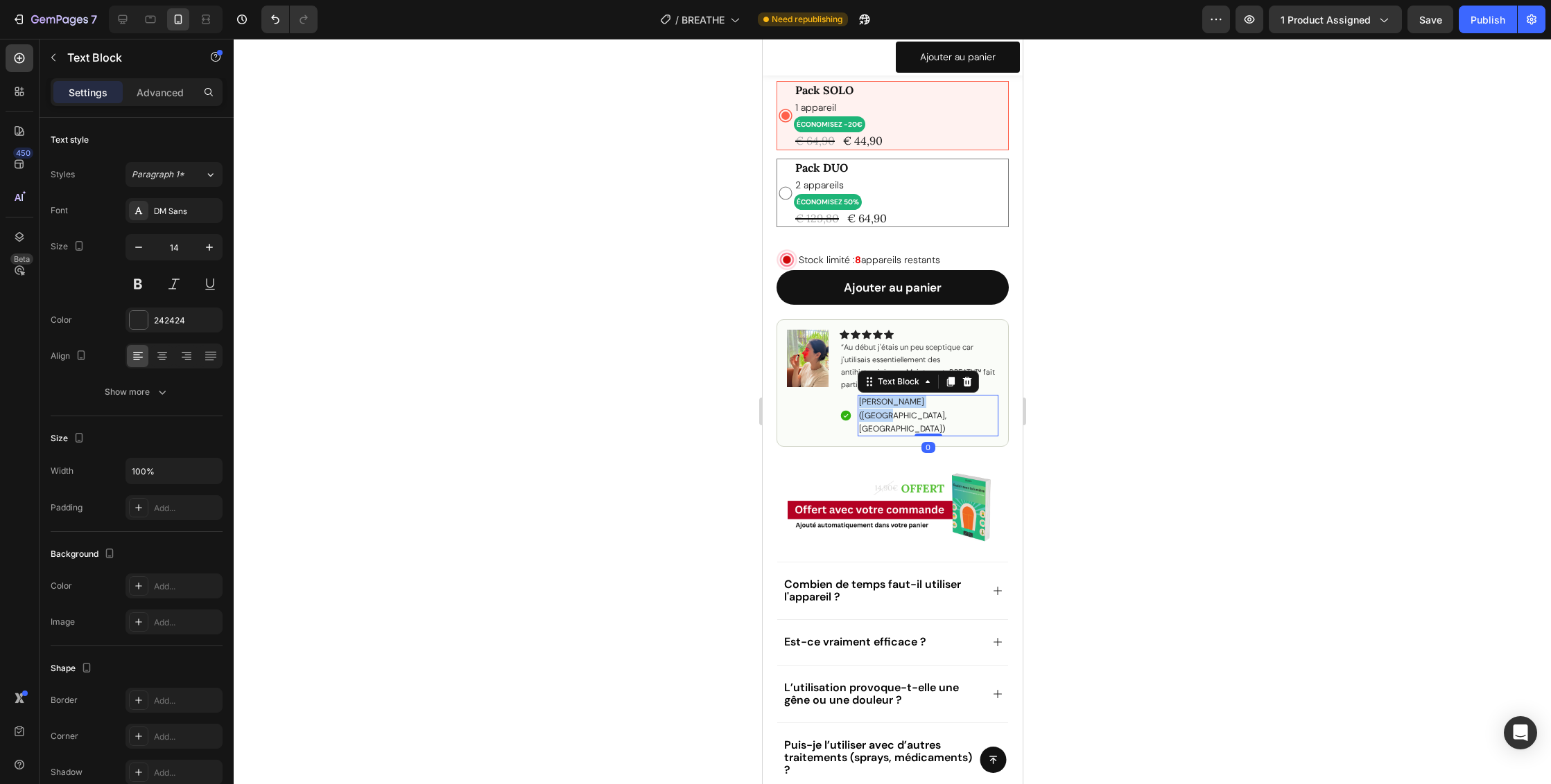
click at [900, 399] on span "Aurélie K. (Caen, FR)" at bounding box center [902, 415] width 87 height 37
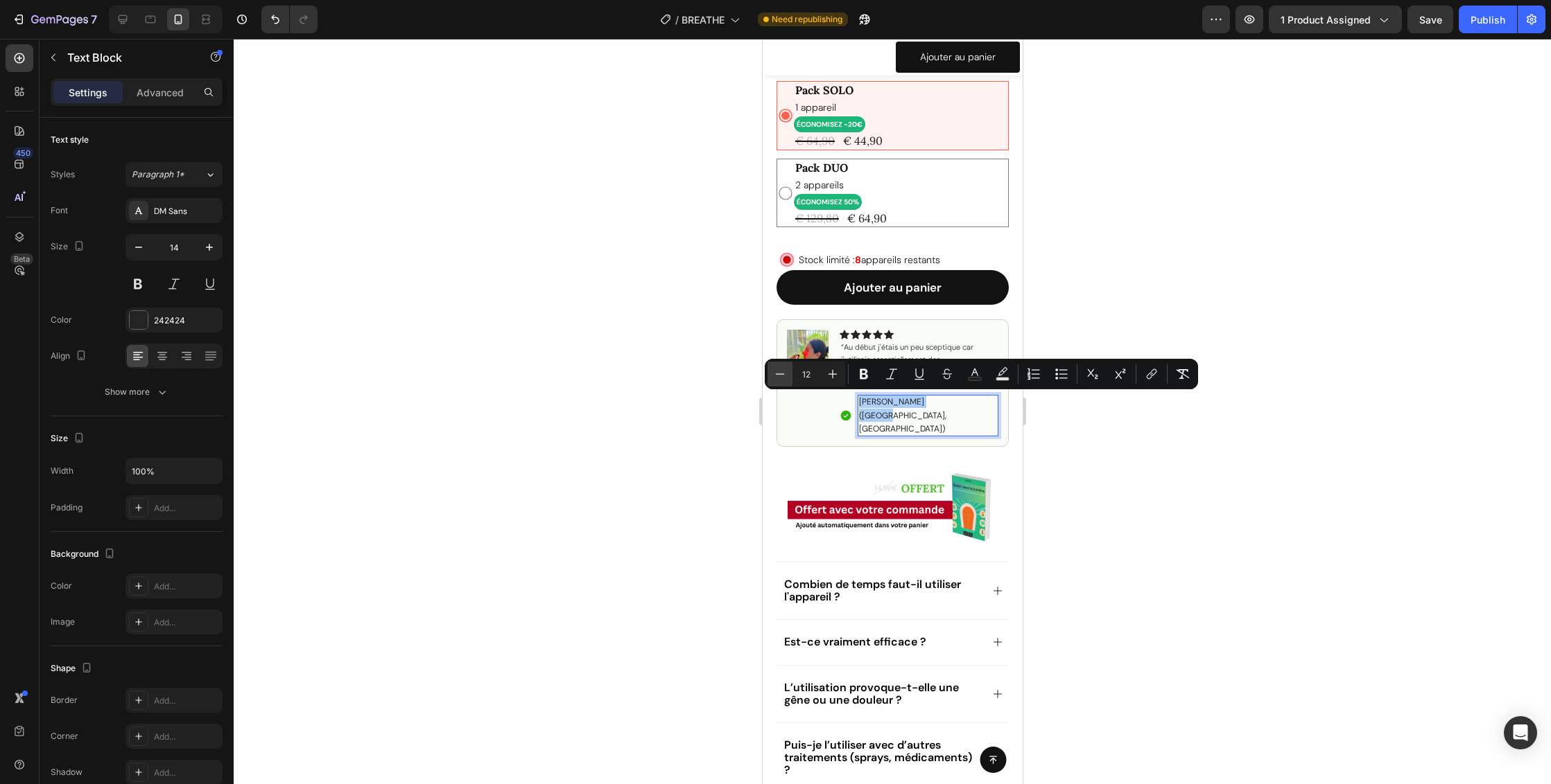
click at [784, 377] on icon "Editor contextual toolbar" at bounding box center [780, 374] width 14 height 14
type input "10"
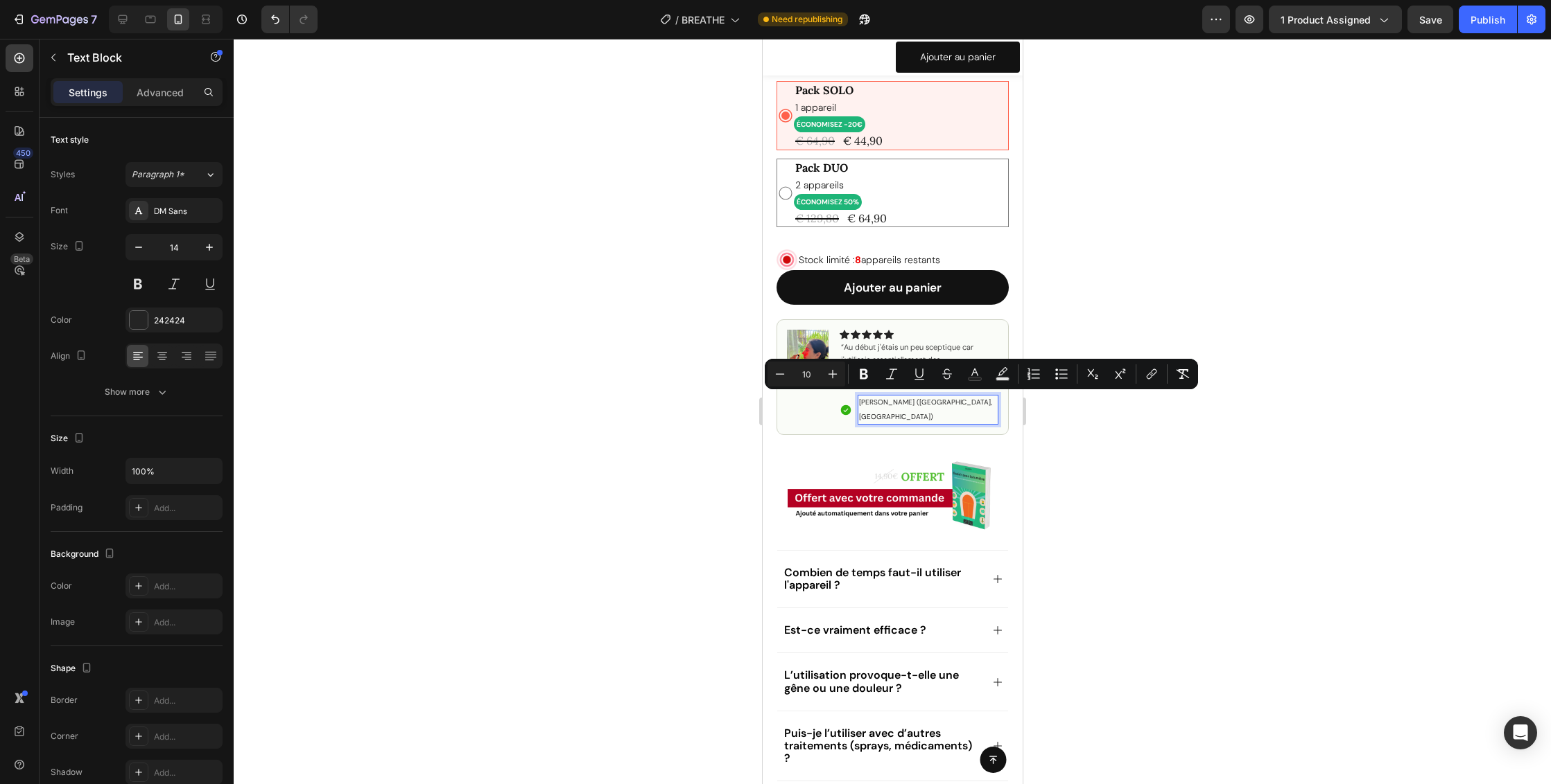
click at [1173, 511] on div at bounding box center [891, 411] width 1317 height 745
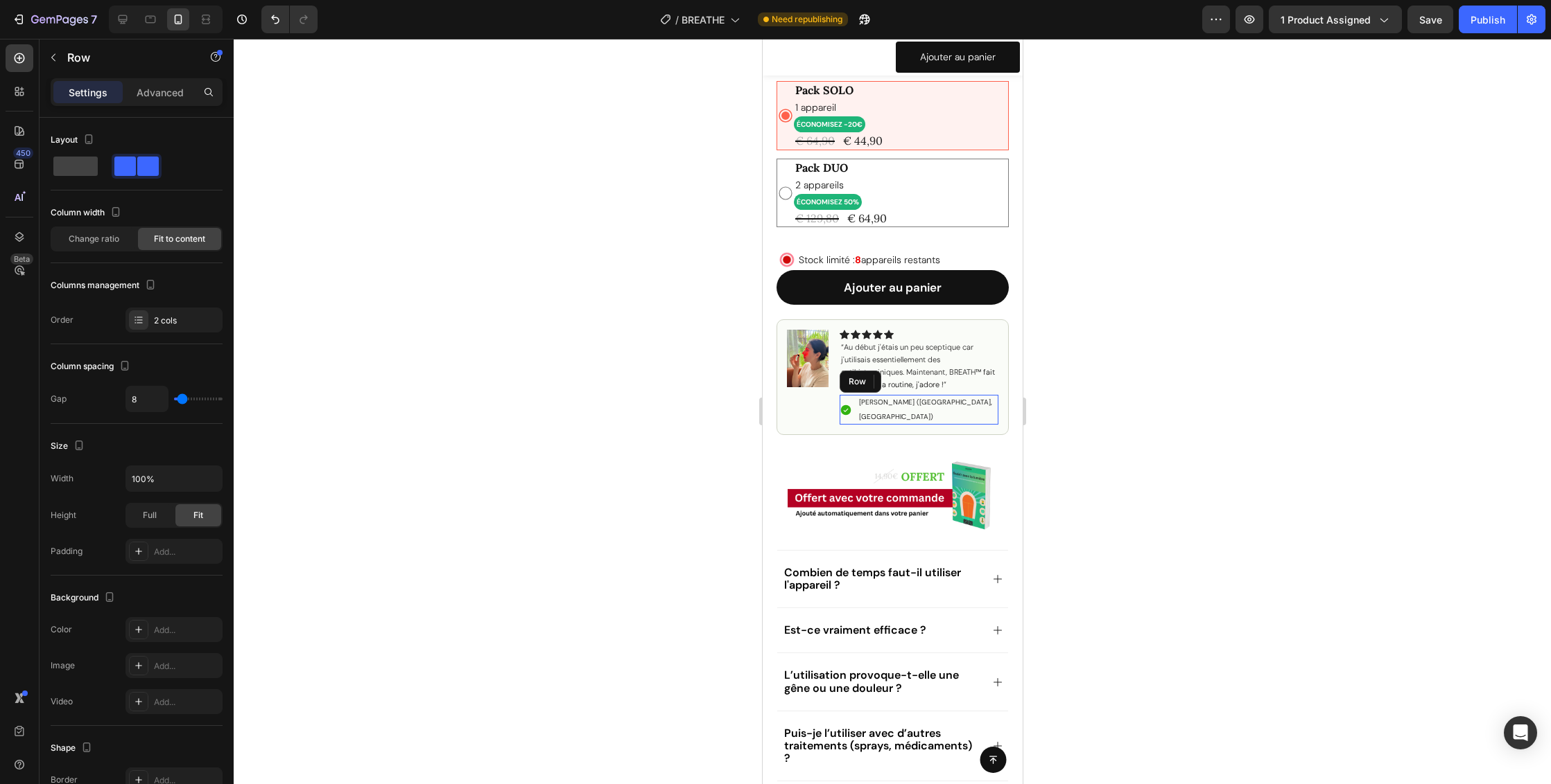
click at [944, 402] on div "Icon Aurélie K. (Caen, FR) Text Block Row" at bounding box center [919, 409] width 159 height 29
click at [148, 98] on p "Advanced" at bounding box center [160, 93] width 47 height 14
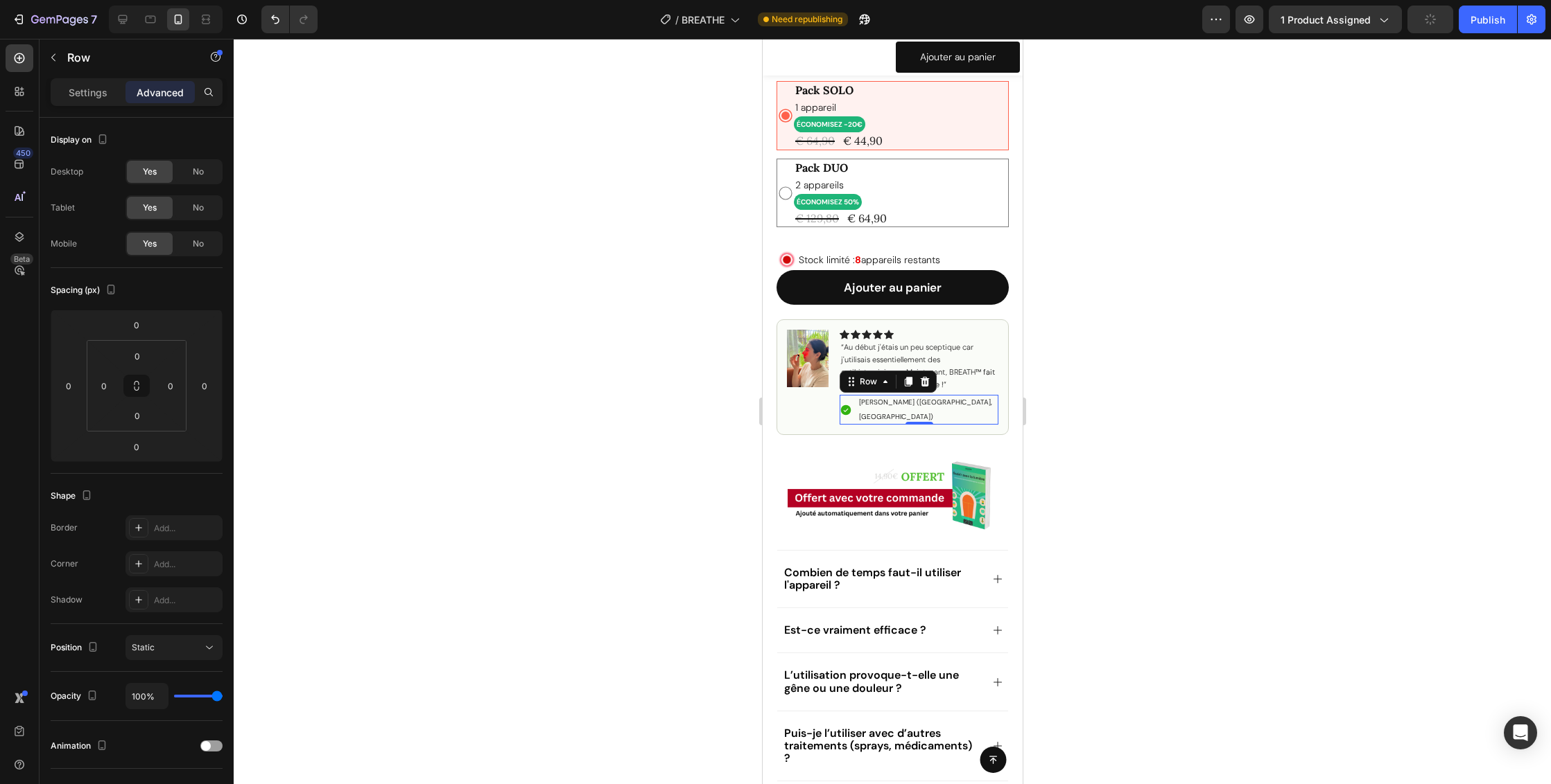
click at [1121, 393] on div at bounding box center [891, 411] width 1317 height 745
click at [968, 381] on p "“Au début j'étais un peu sceptique car j'utilisais essentiellement des antihist…" at bounding box center [918, 366] width 156 height 50
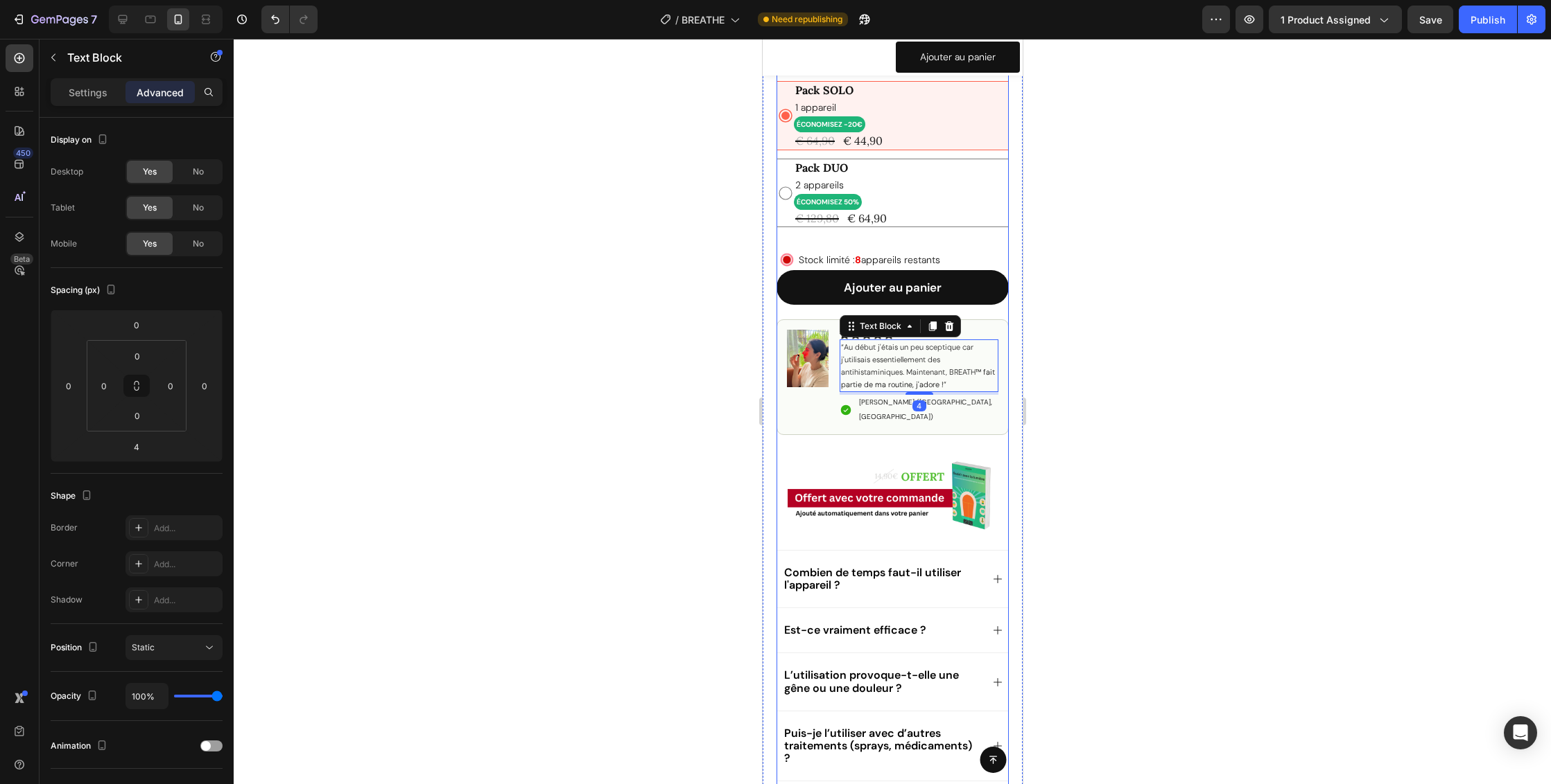
click at [1208, 378] on div at bounding box center [891, 411] width 1317 height 745
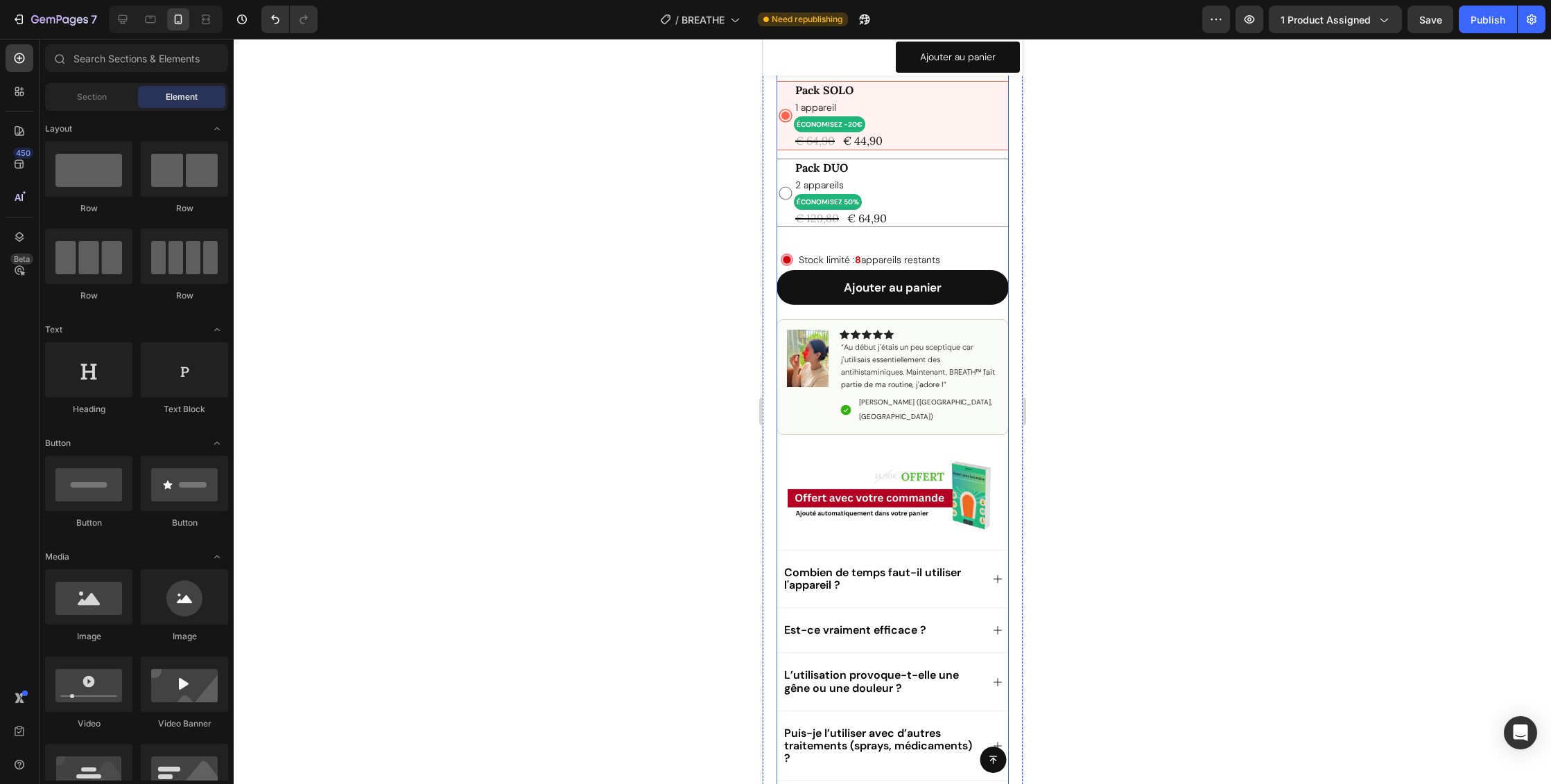
click at [1208, 381] on div at bounding box center [891, 411] width 1317 height 745
click at [878, 166] on p "Pack DUO" at bounding box center [899, 168] width 211 height 14
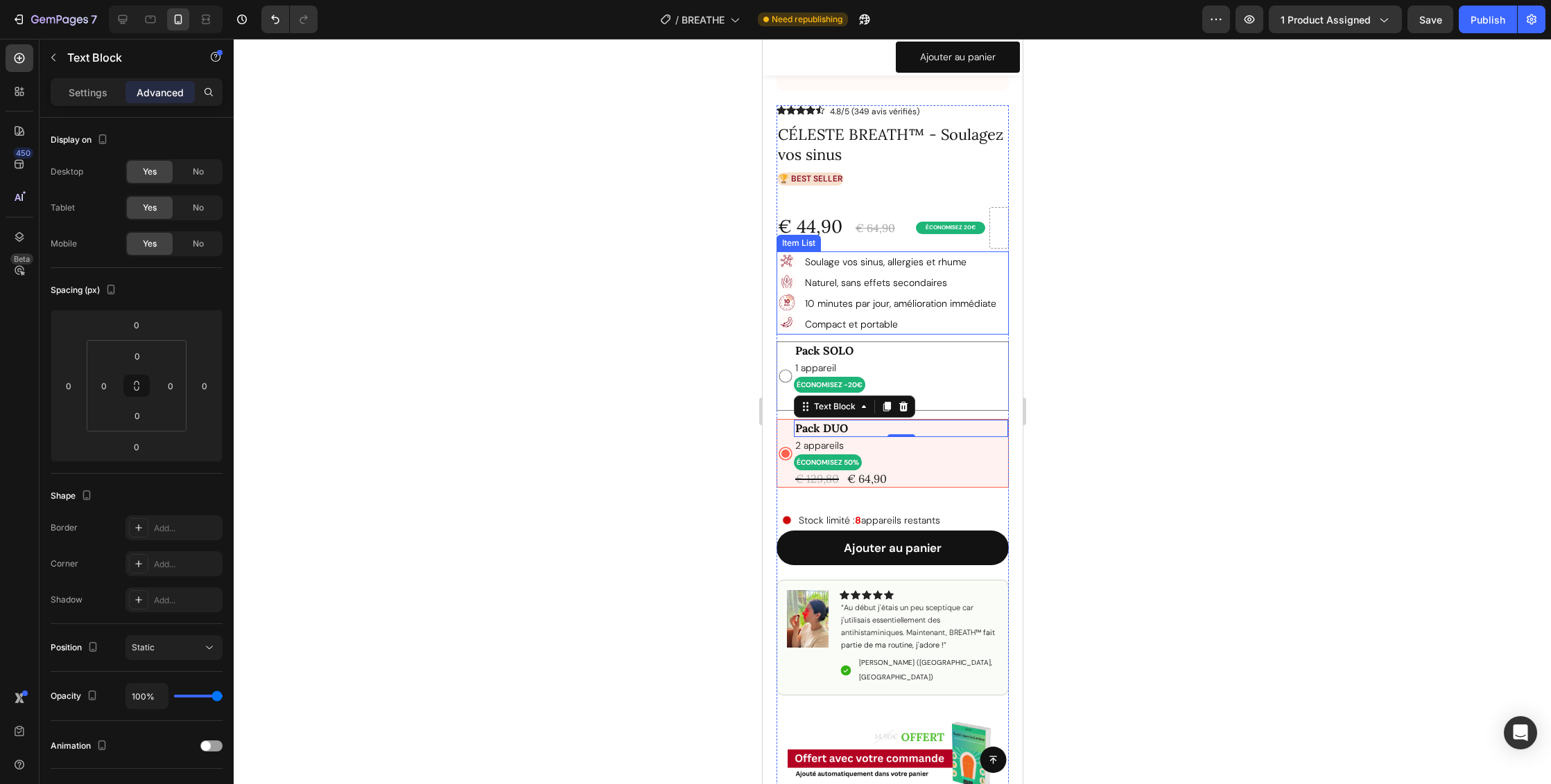
scroll to position [112, 0]
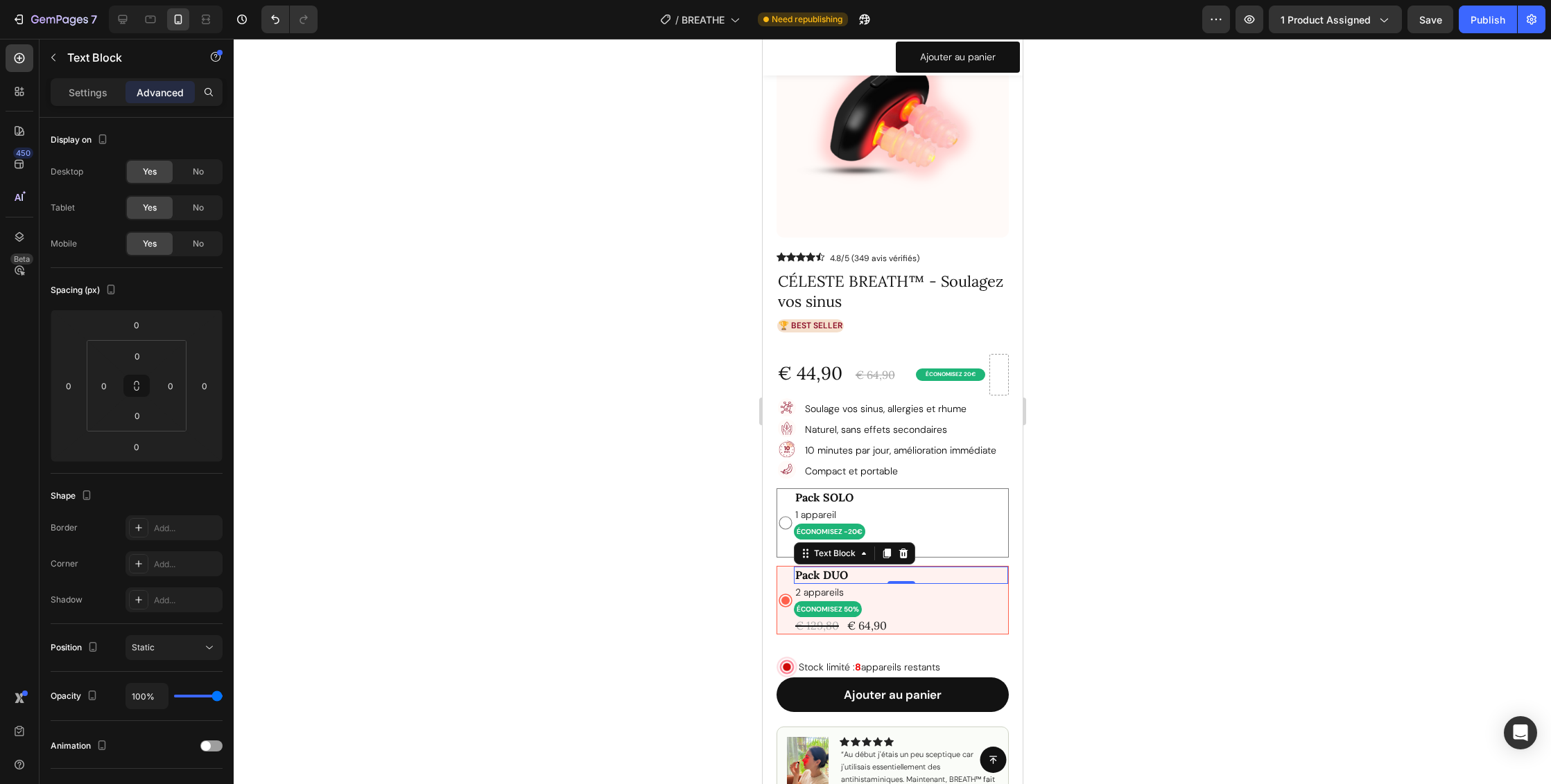
click at [1212, 413] on div at bounding box center [891, 411] width 1317 height 745
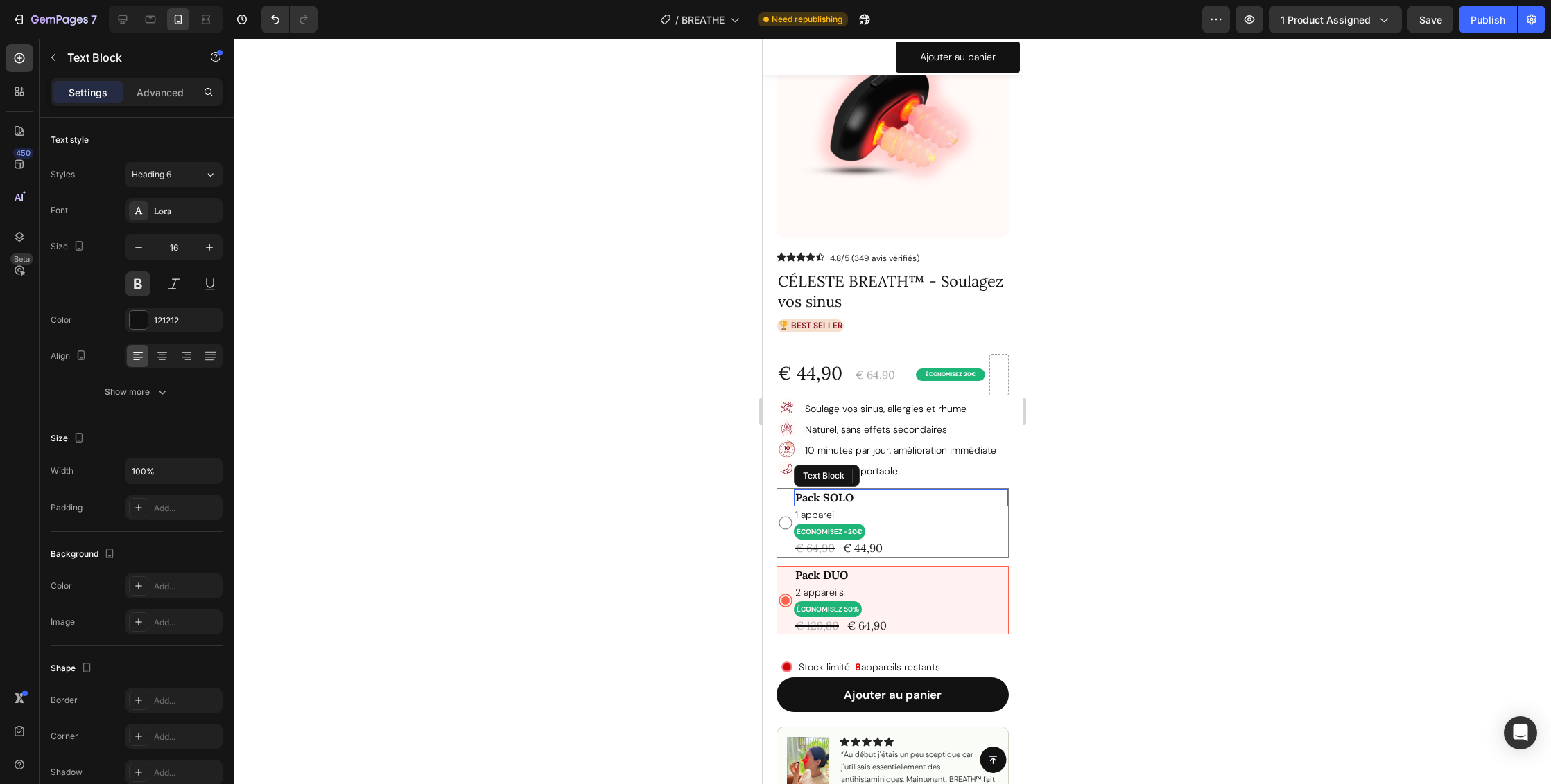
click at [917, 501] on p "Pack SOLO" at bounding box center [899, 498] width 211 height 14
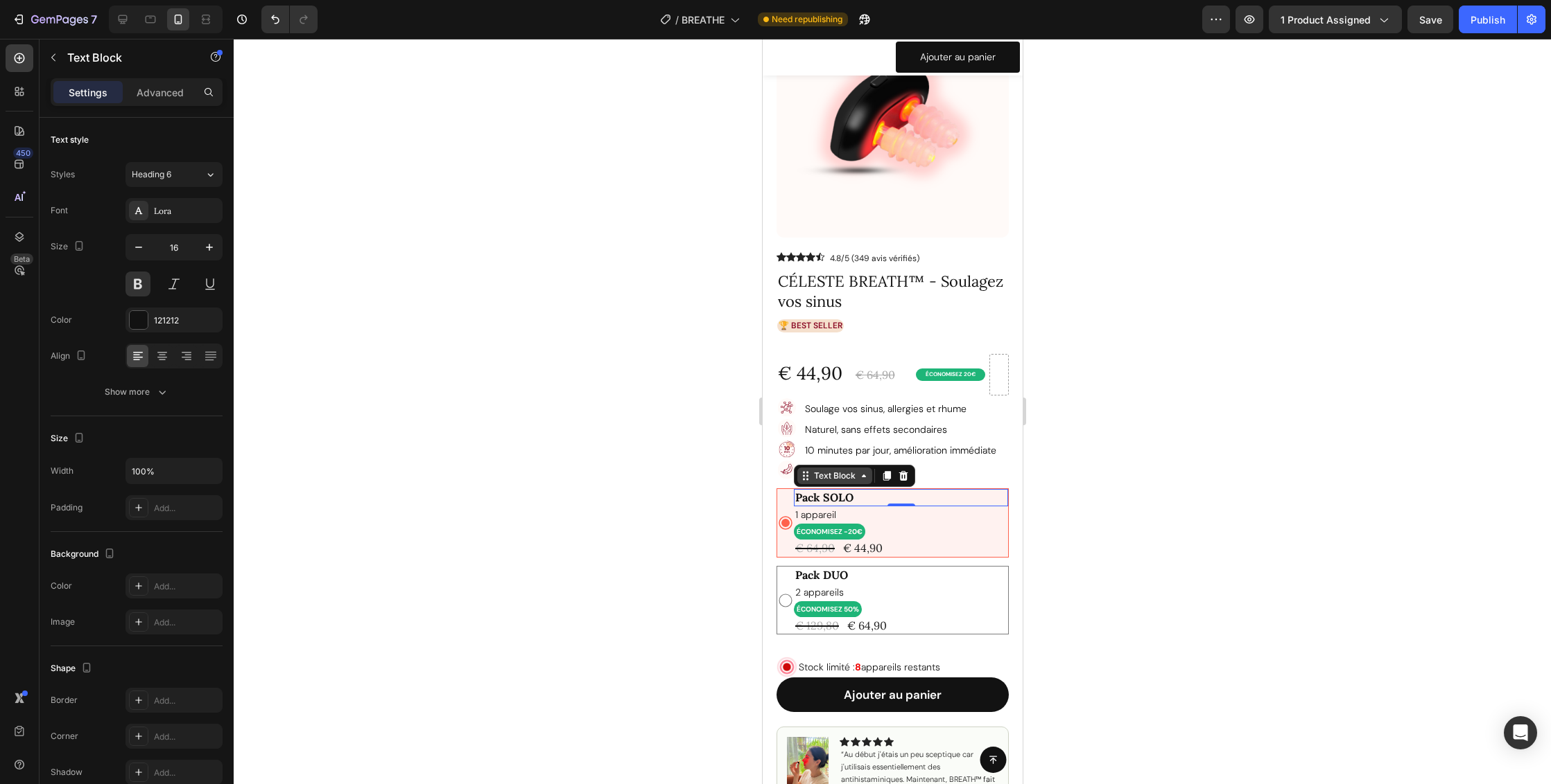
click at [809, 481] on icon at bounding box center [805, 476] width 11 height 11
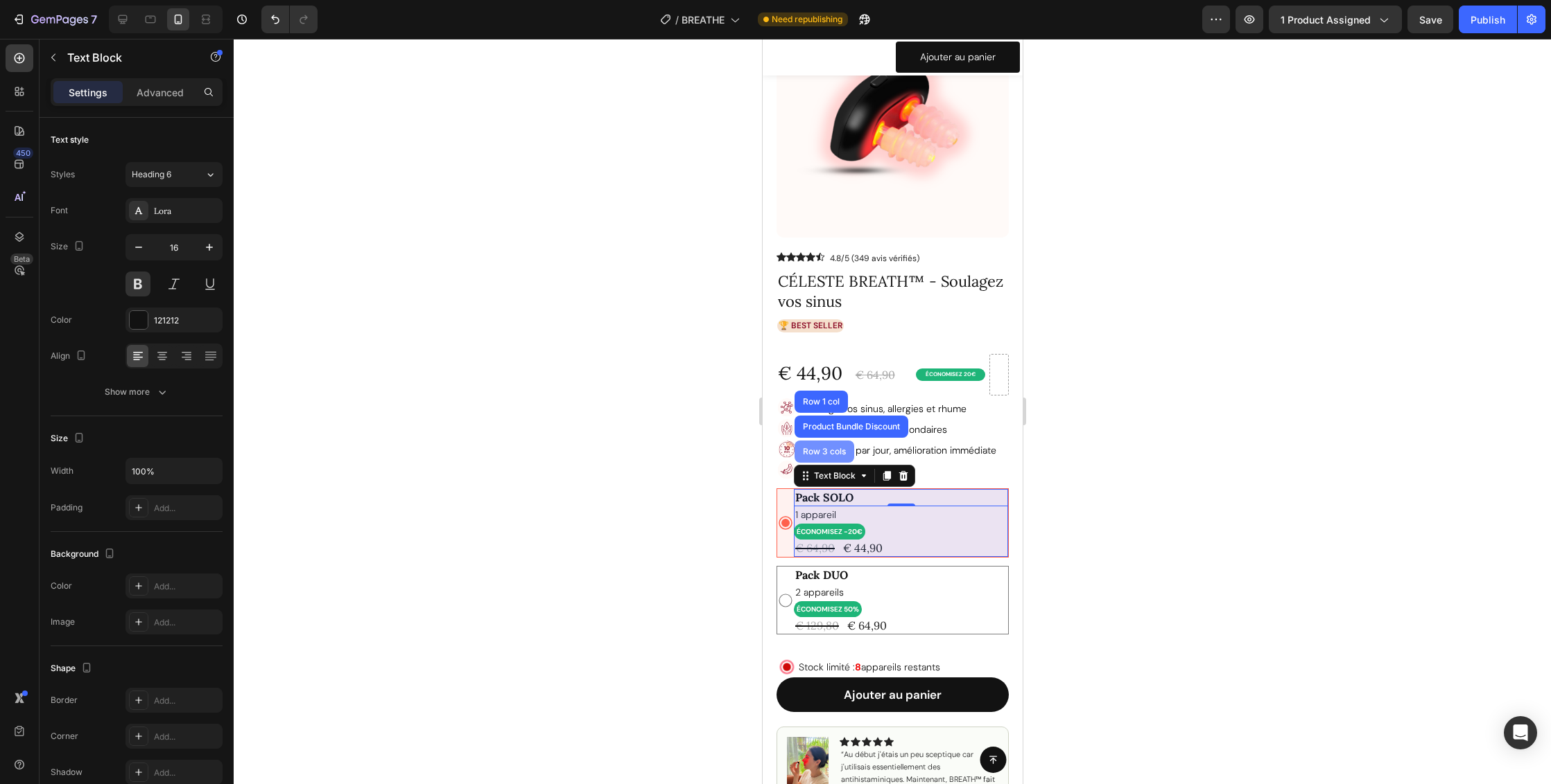
click at [810, 449] on div "Row 3 cols" at bounding box center [823, 451] width 49 height 8
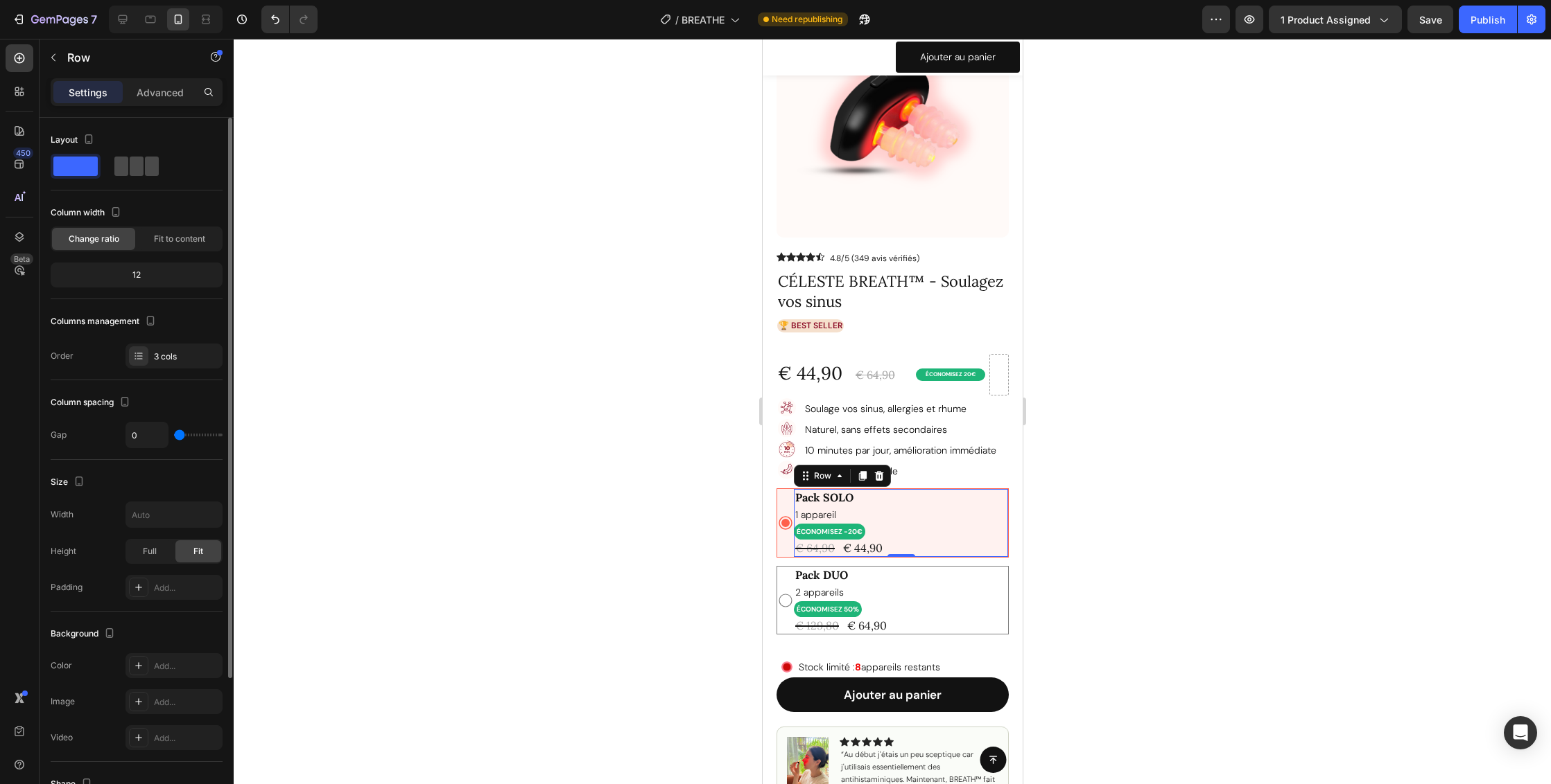
click at [127, 166] on span at bounding box center [121, 166] width 14 height 19
type input "16"
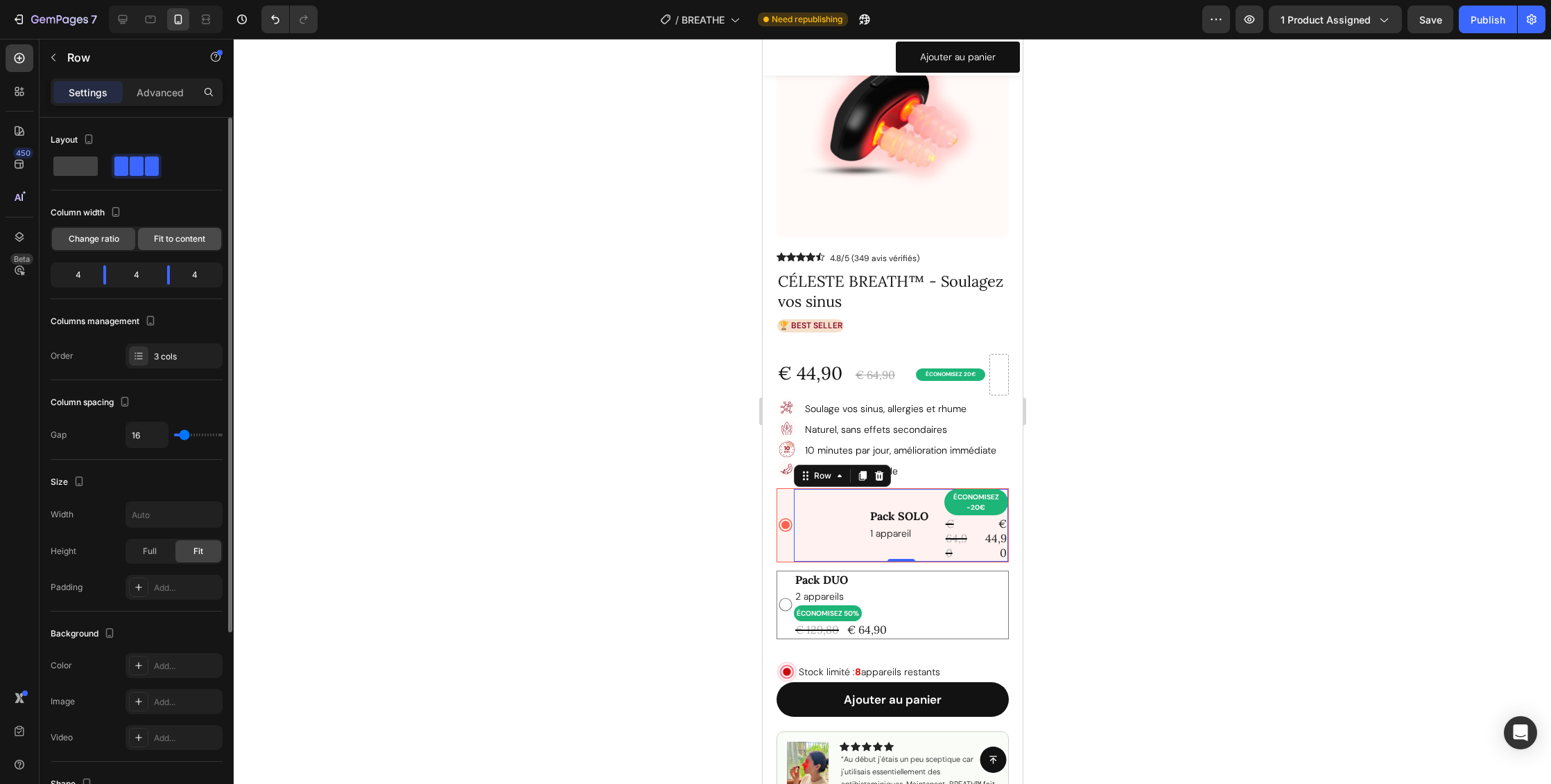
click at [176, 243] on span "Fit to content" at bounding box center [179, 239] width 51 height 12
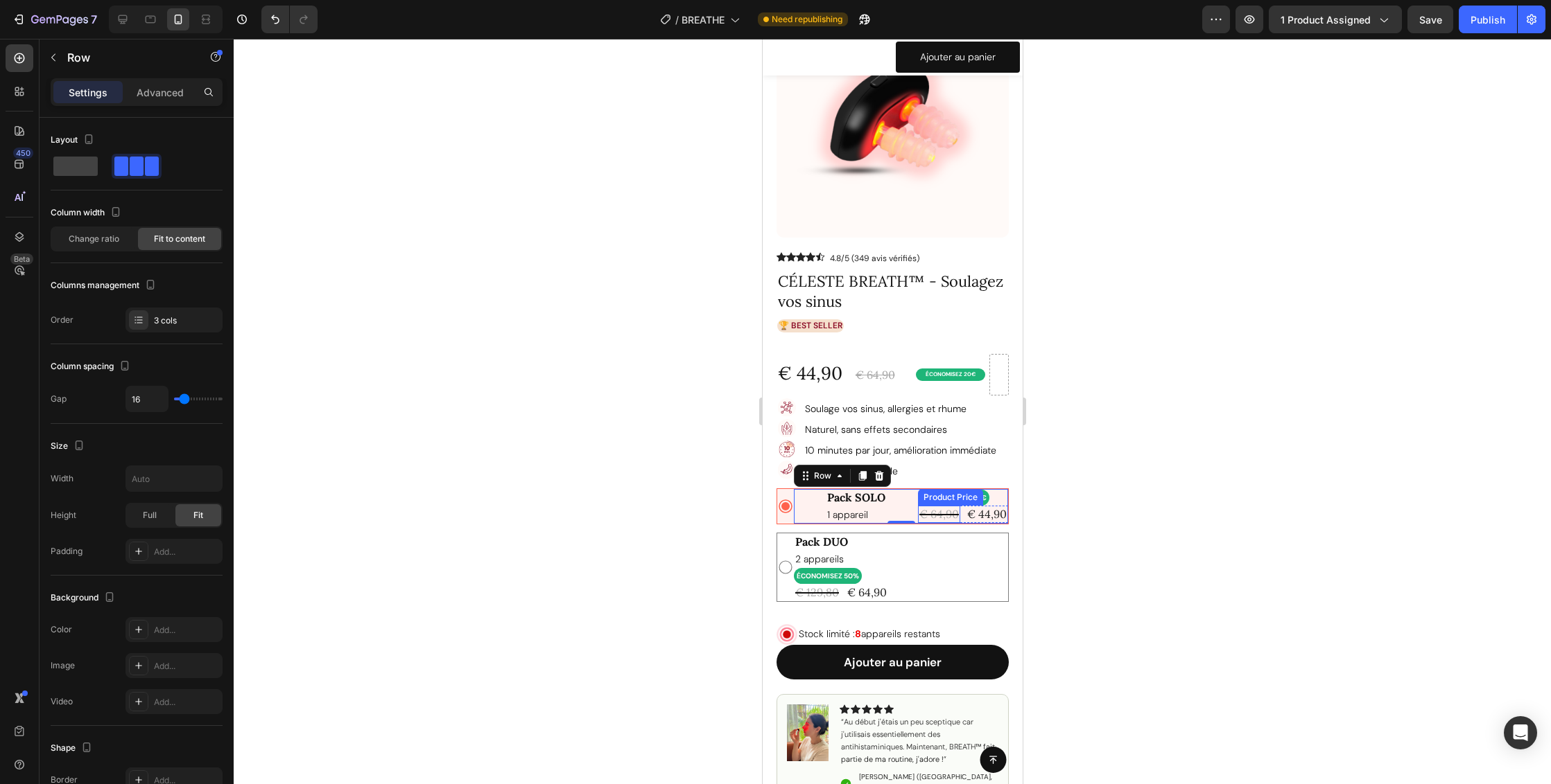
click at [932, 516] on div "€ 64,90" at bounding box center [938, 515] width 42 height 18
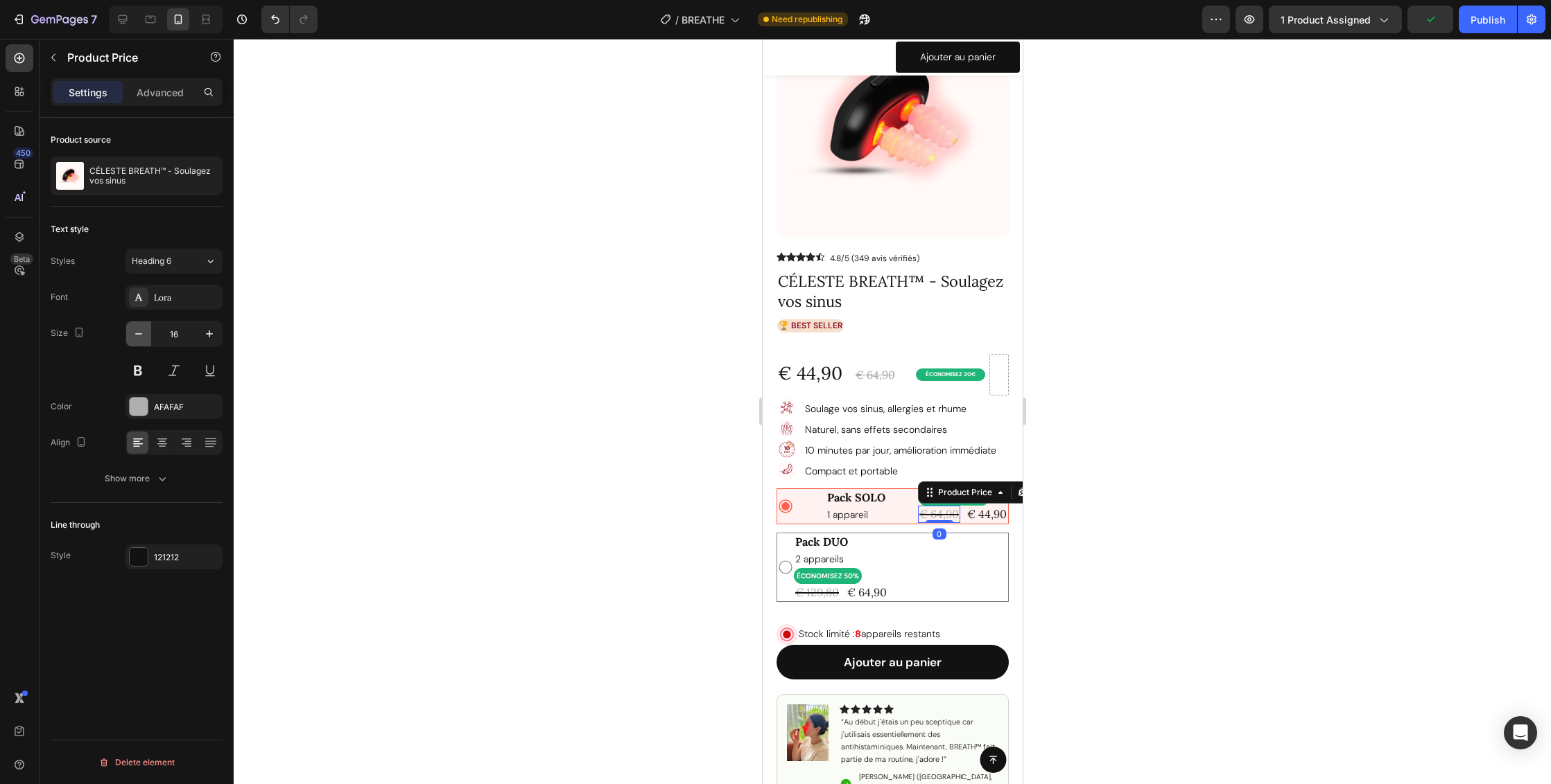
click at [141, 333] on icon "button" at bounding box center [139, 334] width 14 height 14
type input "14"
click at [977, 516] on div "€ 44,90" at bounding box center [986, 515] width 42 height 18
click at [211, 333] on icon "button" at bounding box center [209, 334] width 14 height 14
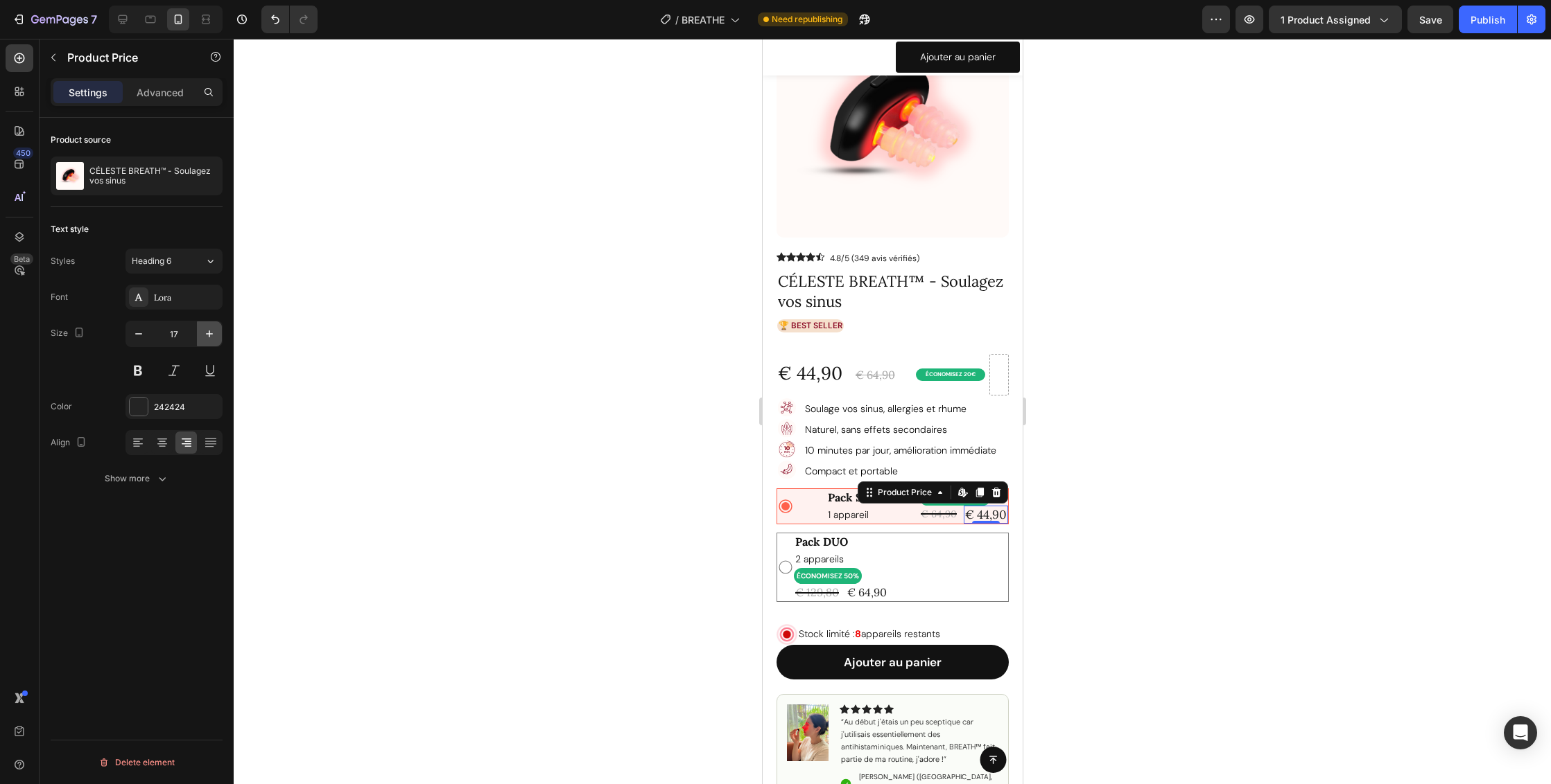
click at [211, 333] on icon "button" at bounding box center [209, 334] width 14 height 14
type input "18"
click at [1078, 552] on div at bounding box center [891, 411] width 1317 height 745
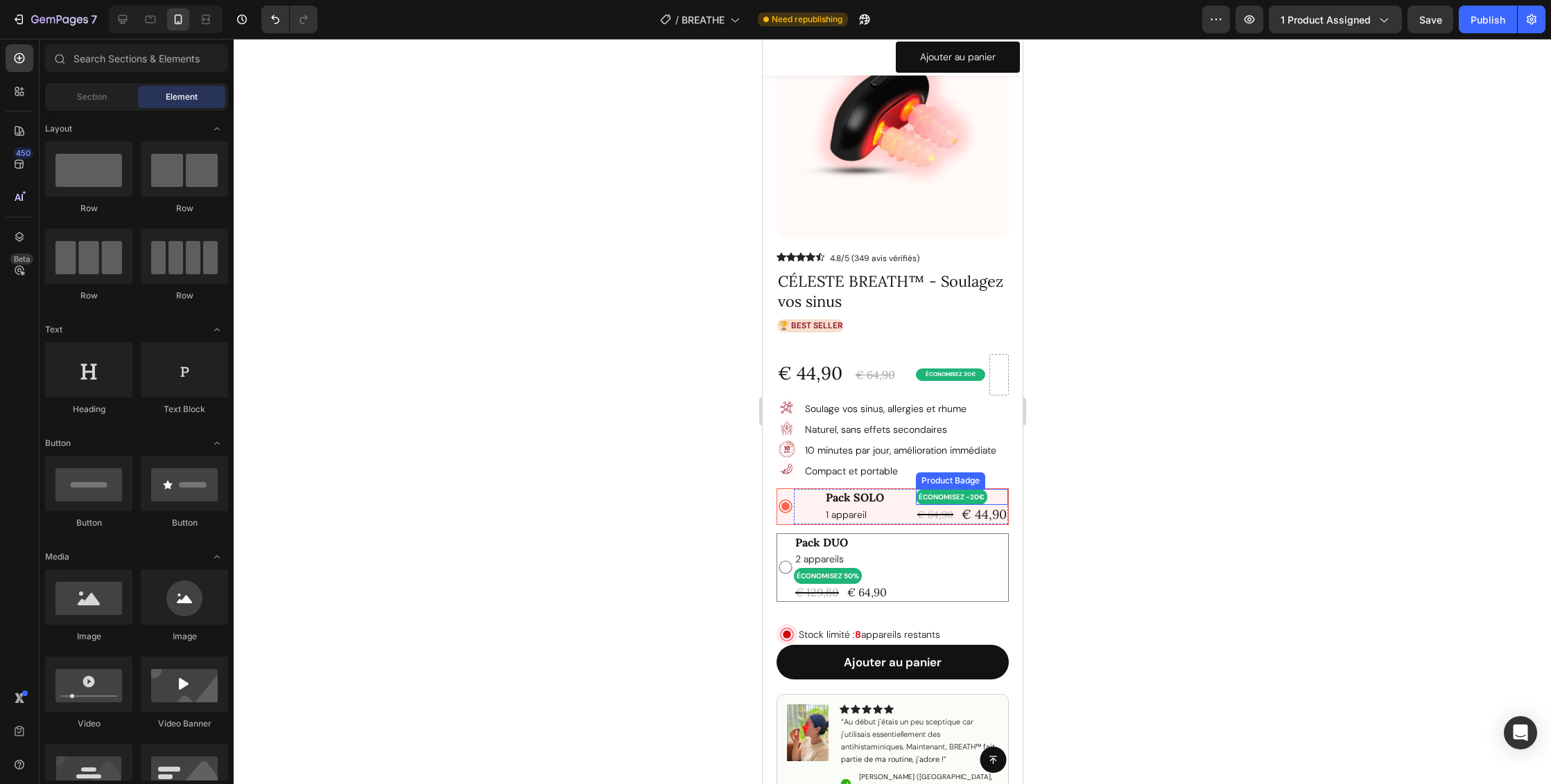
click at [951, 498] on pre "ÉCONOMISEZ -20€" at bounding box center [950, 497] width 72 height 16
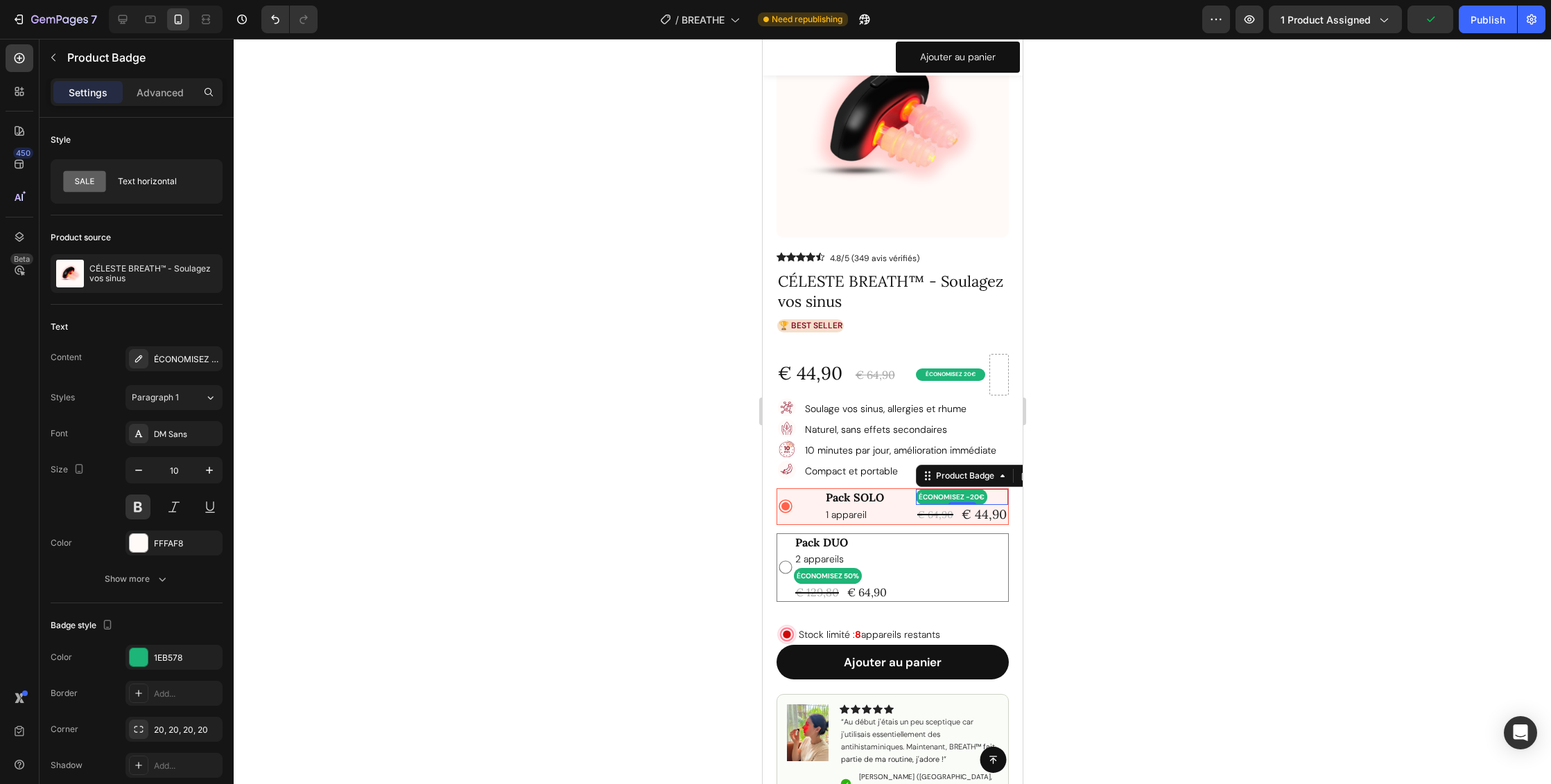
click at [951, 498] on pre "ÉCONOMISEZ -20€" at bounding box center [950, 497] width 72 height 16
click at [138, 469] on icon "button" at bounding box center [139, 471] width 14 height 14
type input "9"
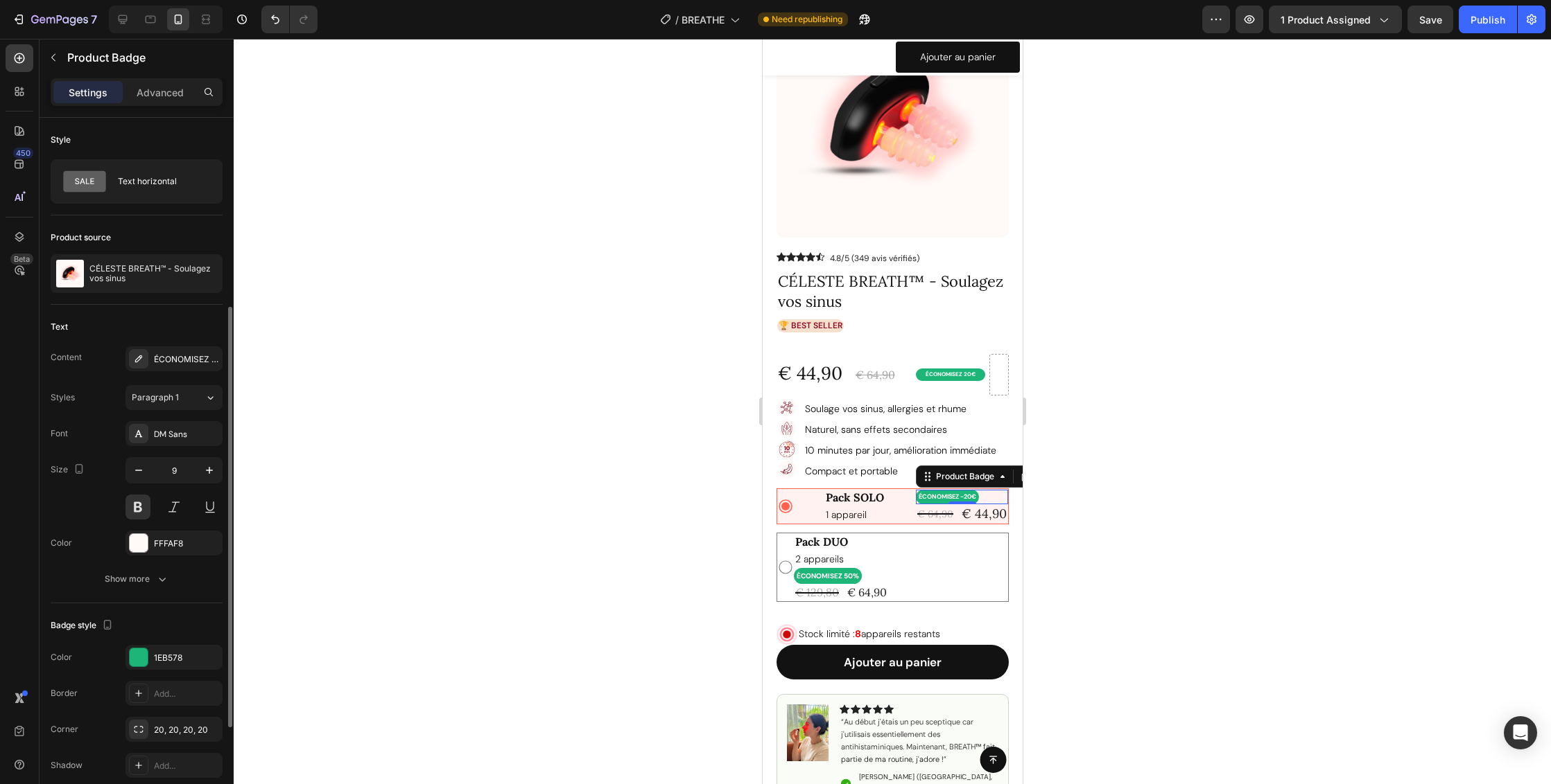
scroll to position [479, 0]
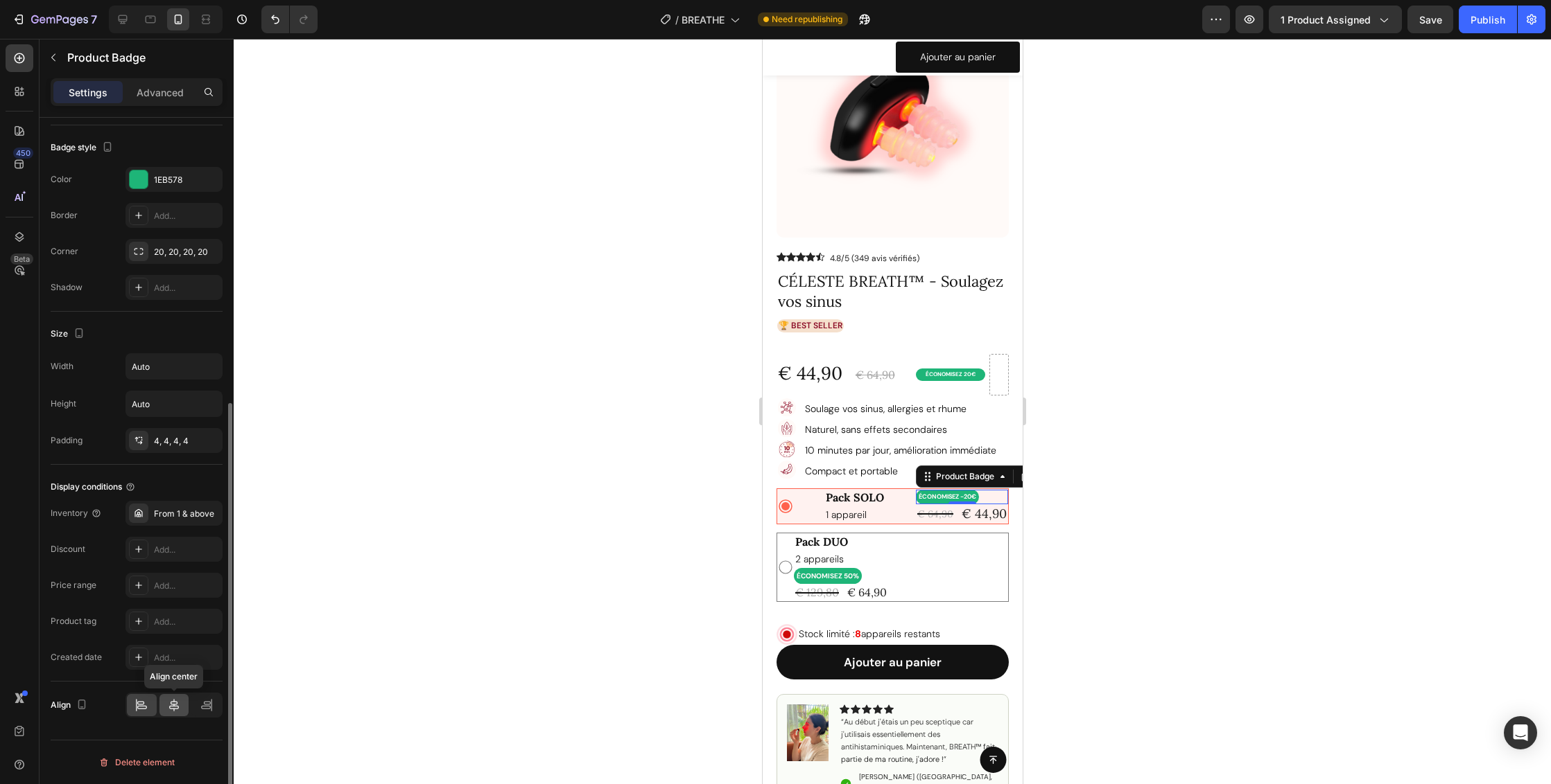
click at [178, 703] on icon at bounding box center [174, 705] width 14 height 14
click at [1186, 530] on div at bounding box center [891, 411] width 1317 height 745
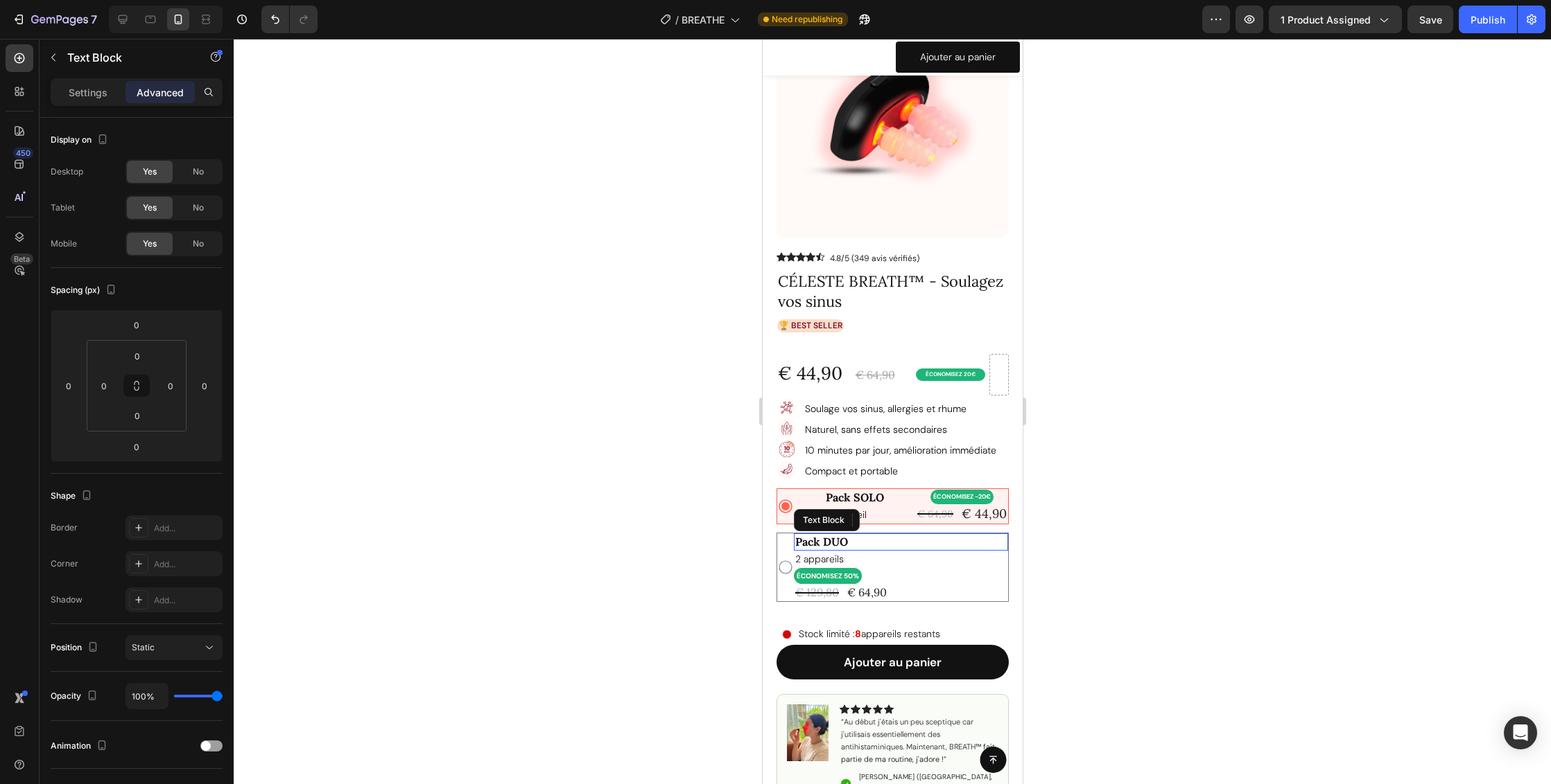
click at [865, 543] on p "Pack DUO" at bounding box center [899, 542] width 211 height 14
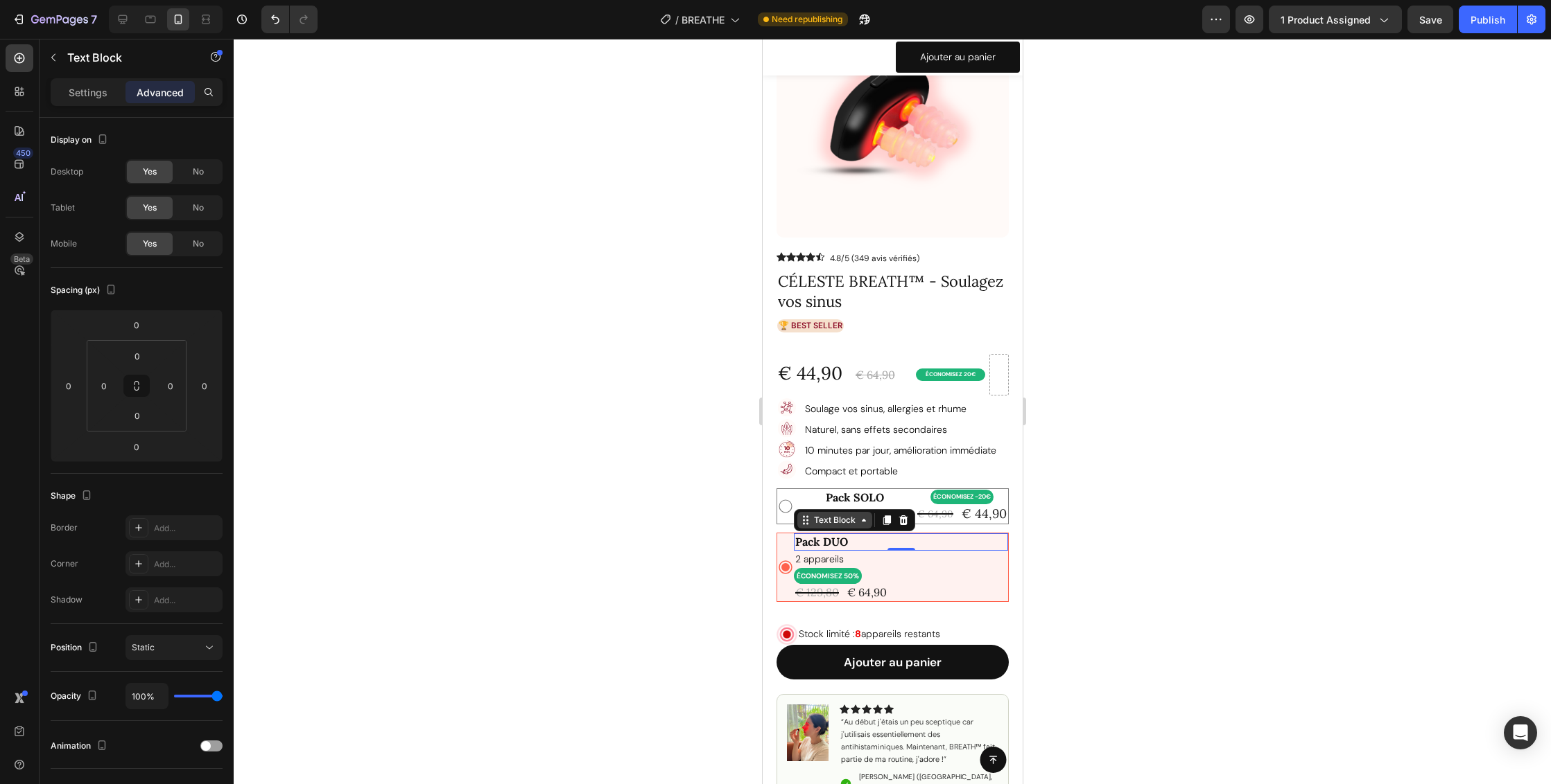
click at [808, 524] on icon at bounding box center [805, 520] width 11 height 11
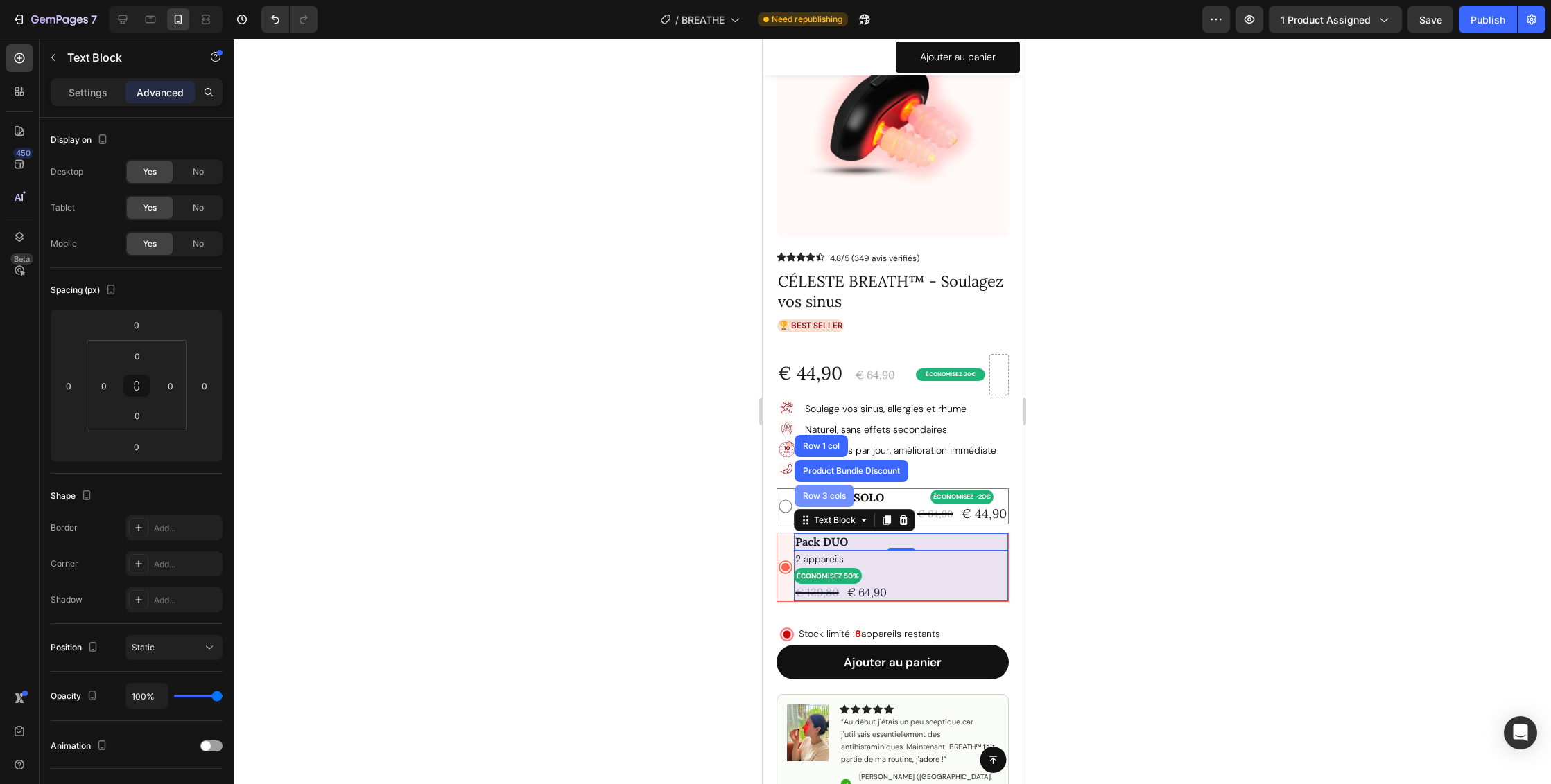
drag, startPoint x: 817, startPoint y: 500, endPoint x: 1017, endPoint y: 268, distance: 306.3
click at [817, 500] on div "Row 3 cols" at bounding box center [823, 495] width 49 height 8
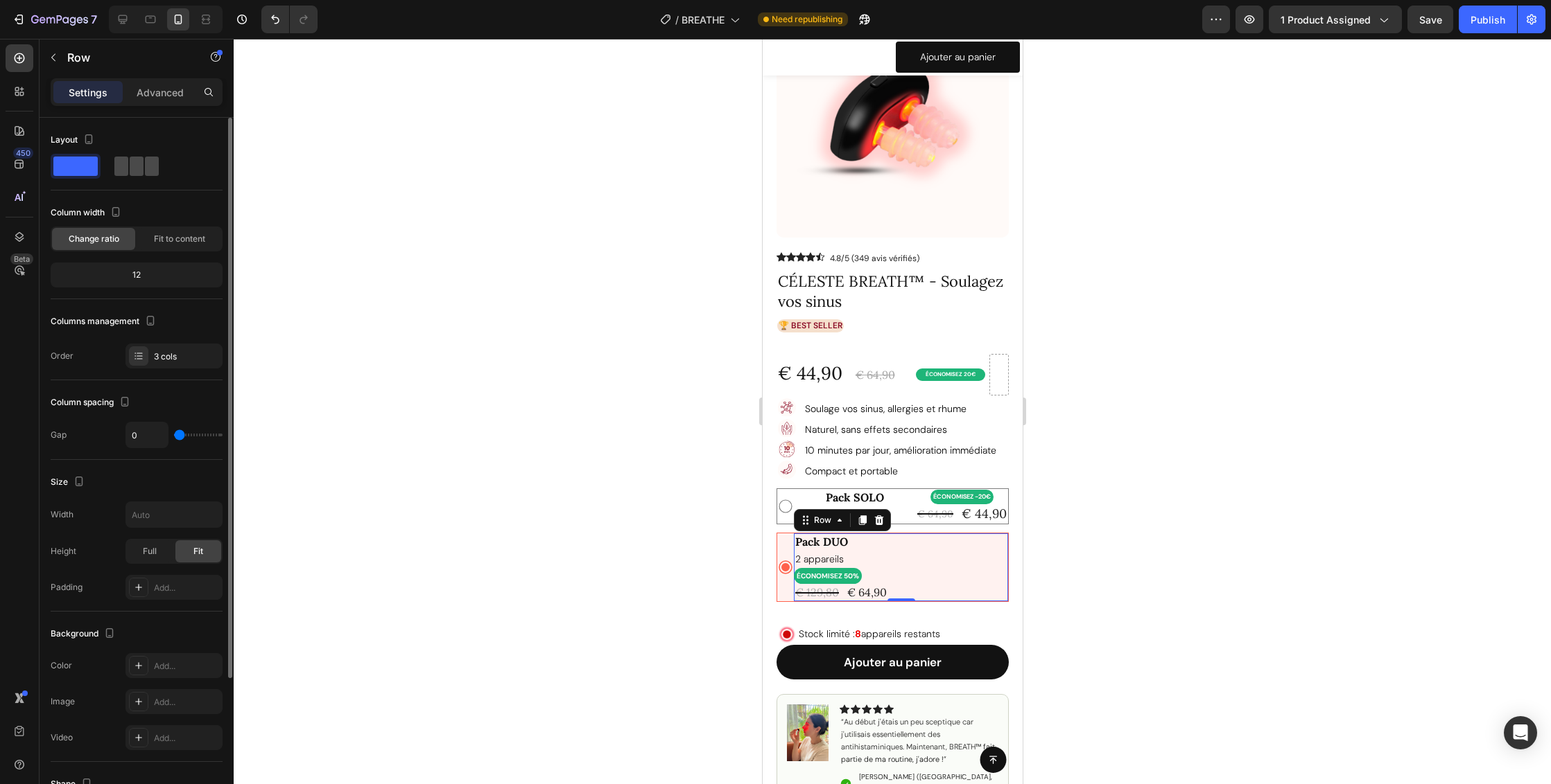
click at [130, 166] on span at bounding box center [137, 166] width 14 height 19
type input "16"
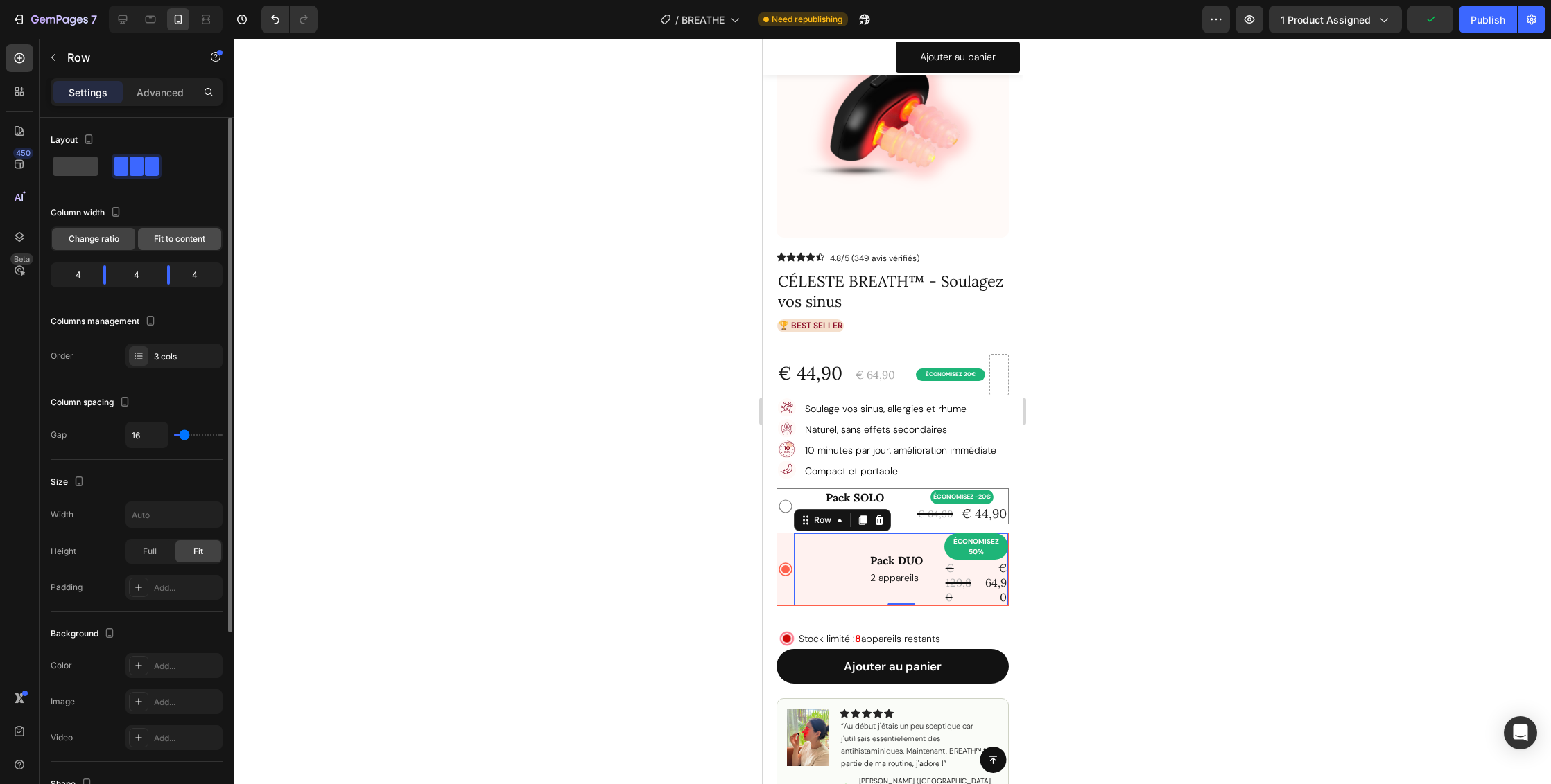
click at [159, 237] on span "Fit to content" at bounding box center [179, 239] width 51 height 12
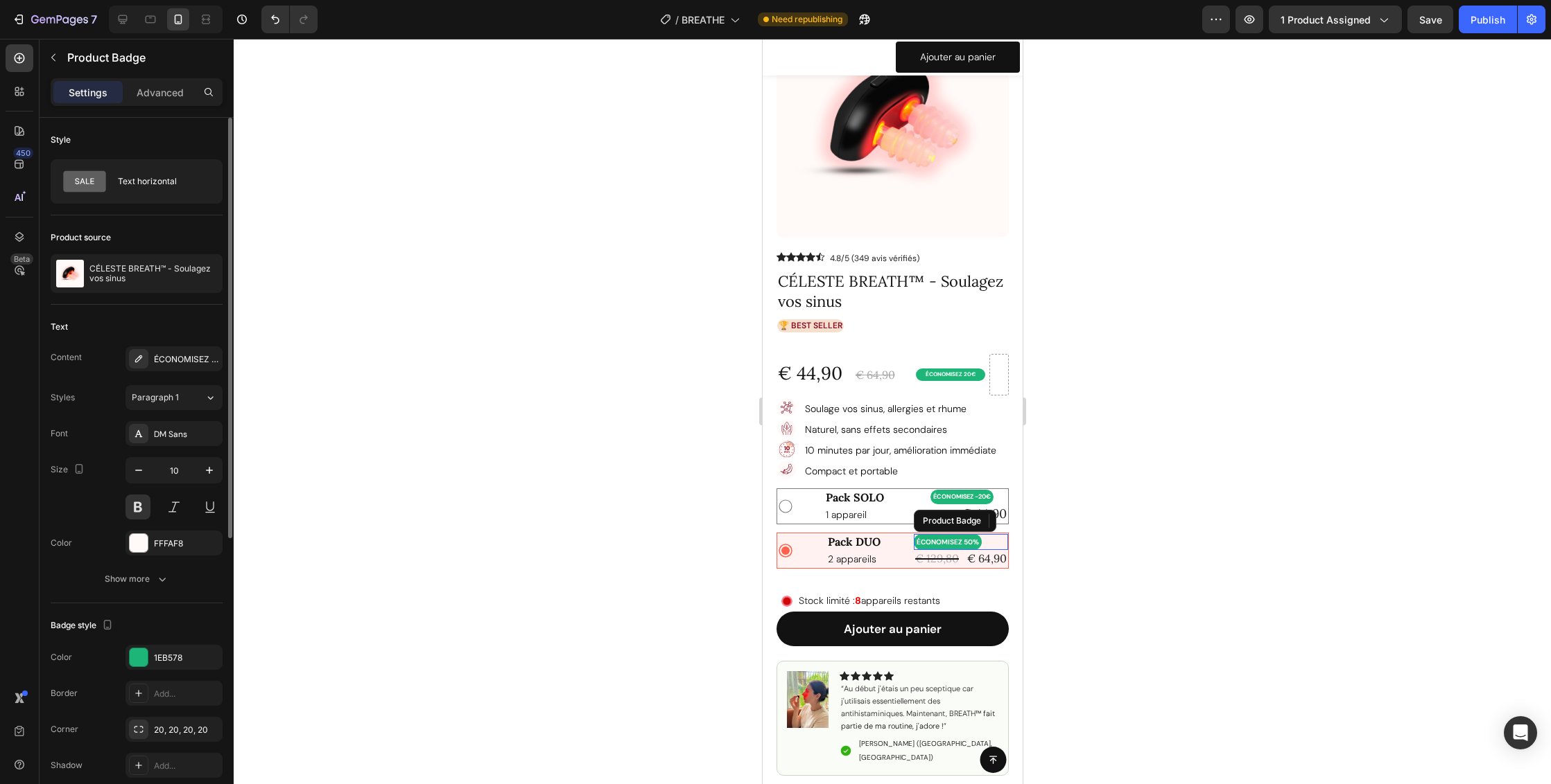
click at [943, 543] on pre "ÉCONOMISEZ 50%" at bounding box center [947, 542] width 68 height 16
click at [140, 470] on icon "button" at bounding box center [139, 471] width 14 height 14
click at [140, 471] on icon "button" at bounding box center [139, 471] width 7 height 2
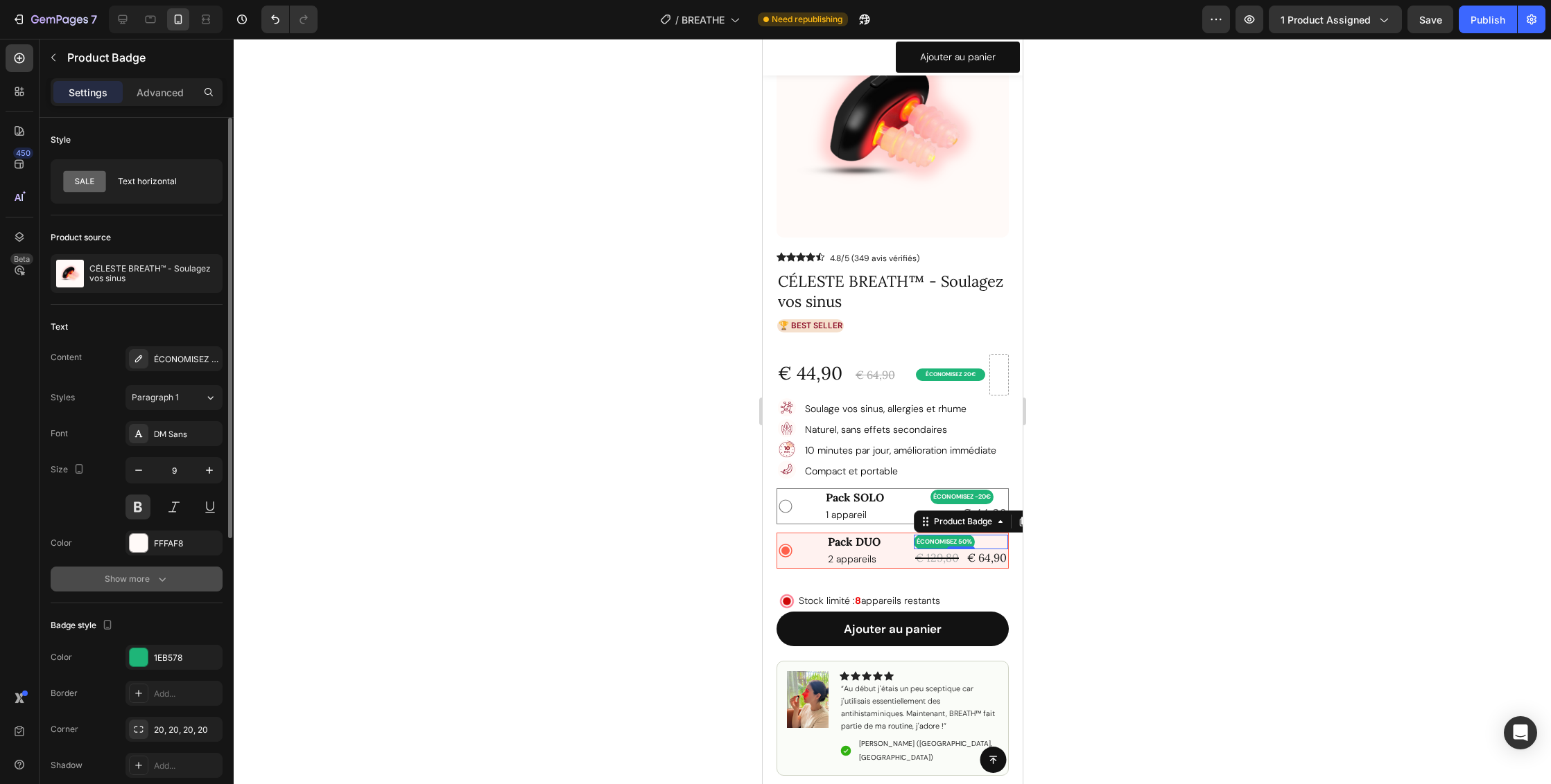
type input "8"
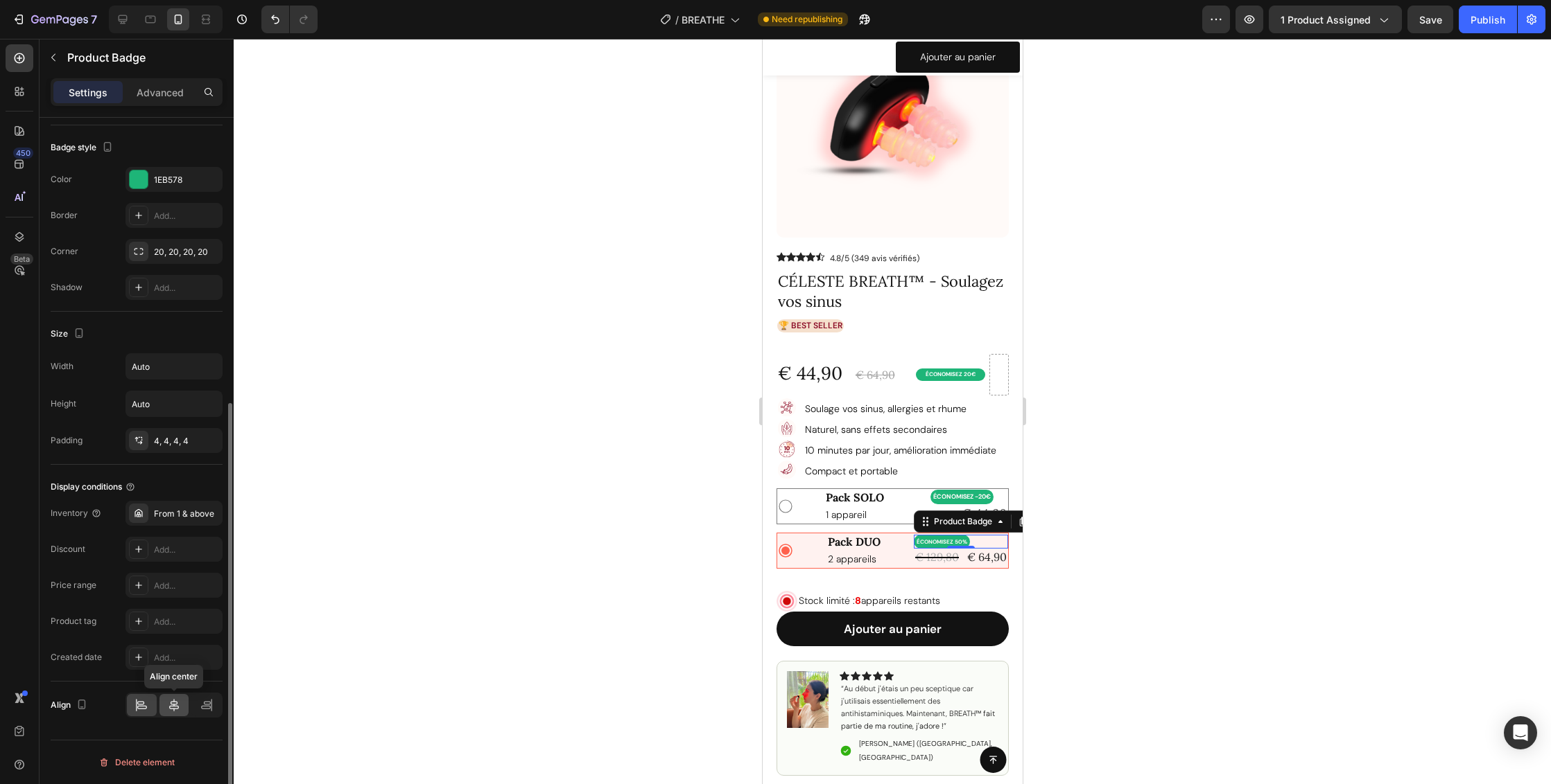
click at [176, 705] on icon at bounding box center [173, 705] width 10 height 12
click at [934, 561] on div "€ 129,80" at bounding box center [936, 558] width 47 height 18
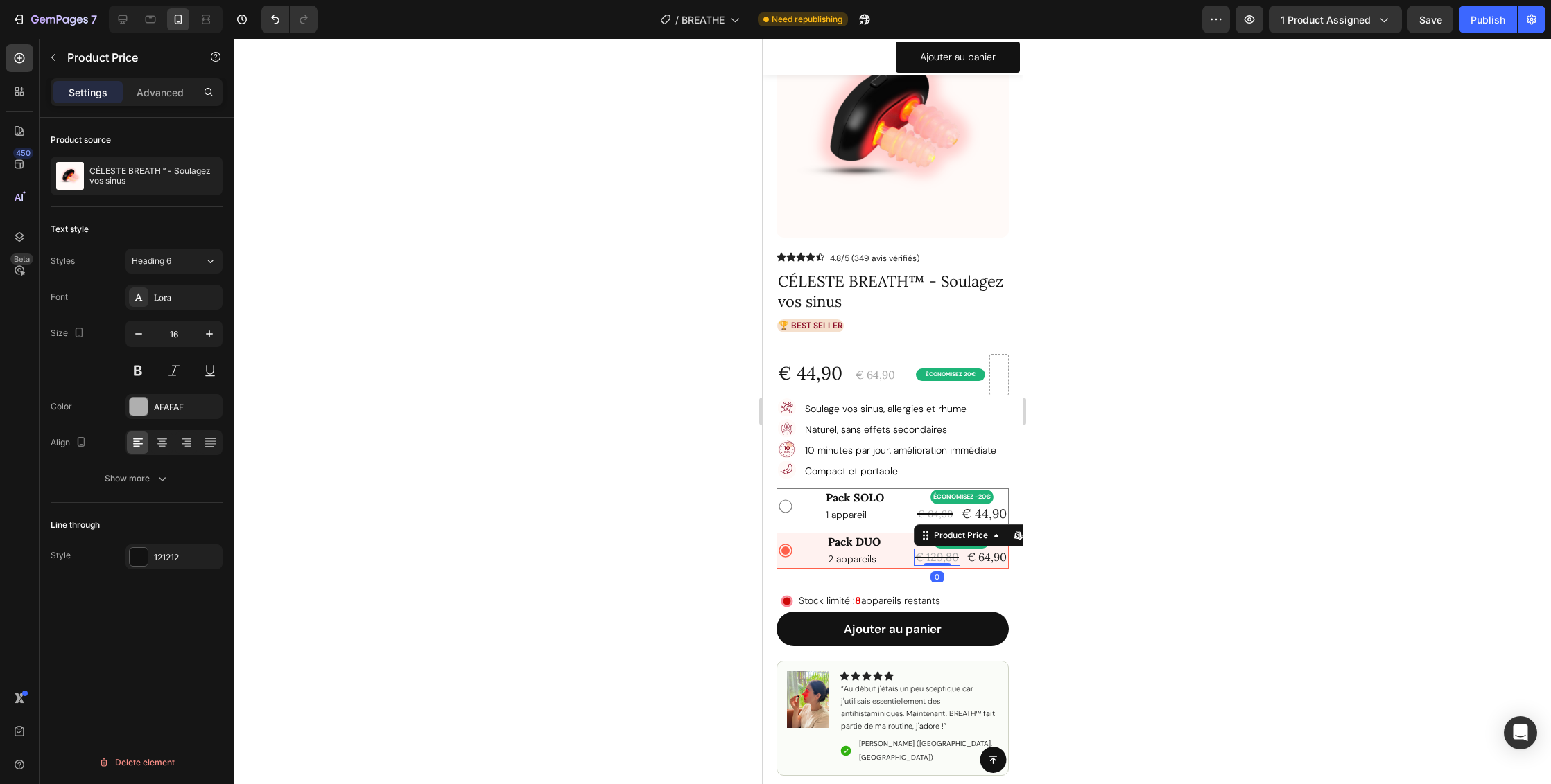
scroll to position [0, 0]
click at [929, 557] on div "€ 129,80" at bounding box center [936, 558] width 47 height 18
click at [137, 332] on icon "button" at bounding box center [139, 334] width 14 height 14
click at [138, 332] on icon "button" at bounding box center [139, 334] width 14 height 14
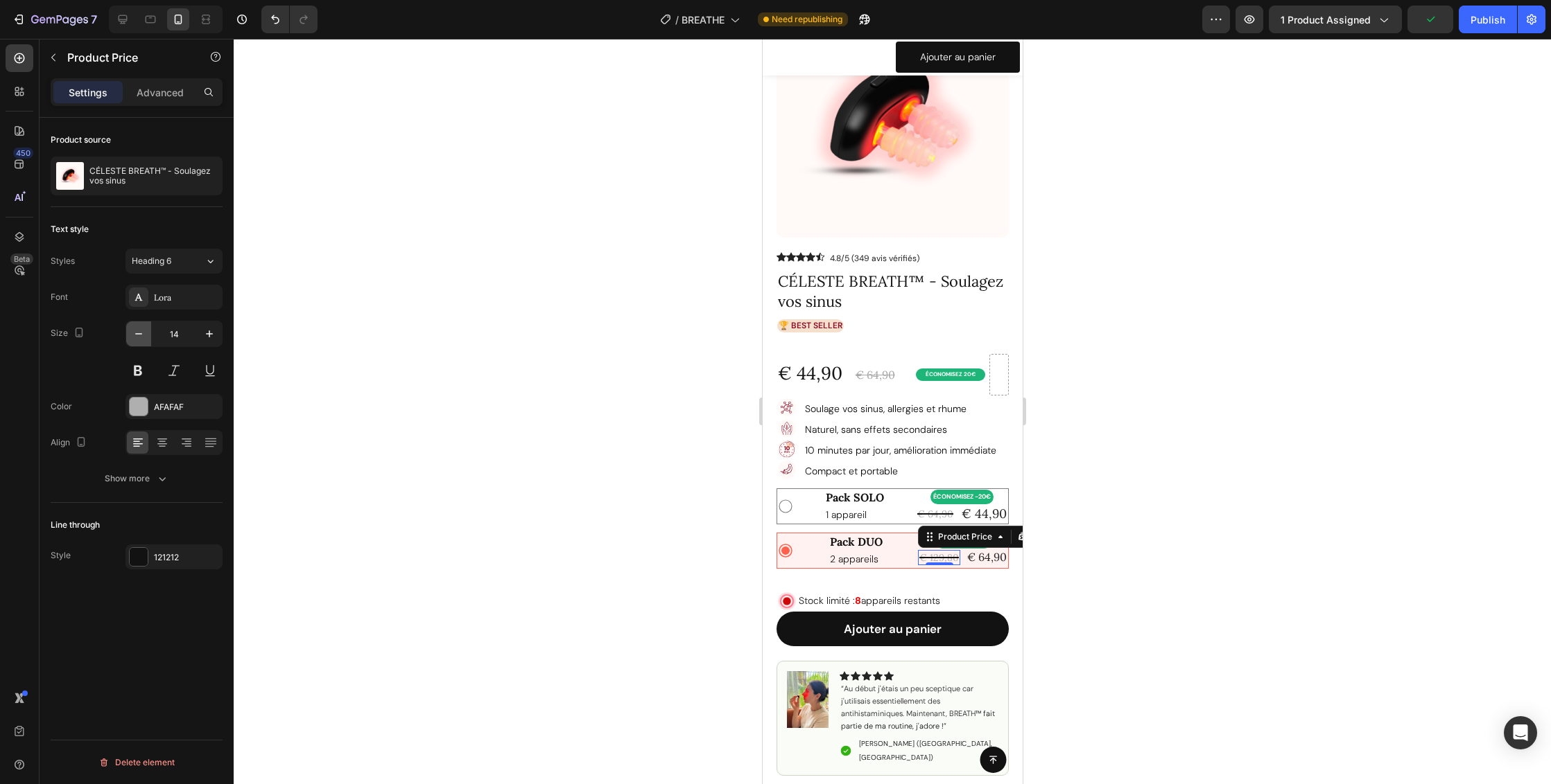
click at [138, 332] on icon "button" at bounding box center [139, 334] width 14 height 14
type input "13"
click at [983, 559] on div "€ 64,90" at bounding box center [986, 558] width 42 height 18
click at [211, 331] on icon "button" at bounding box center [209, 334] width 14 height 14
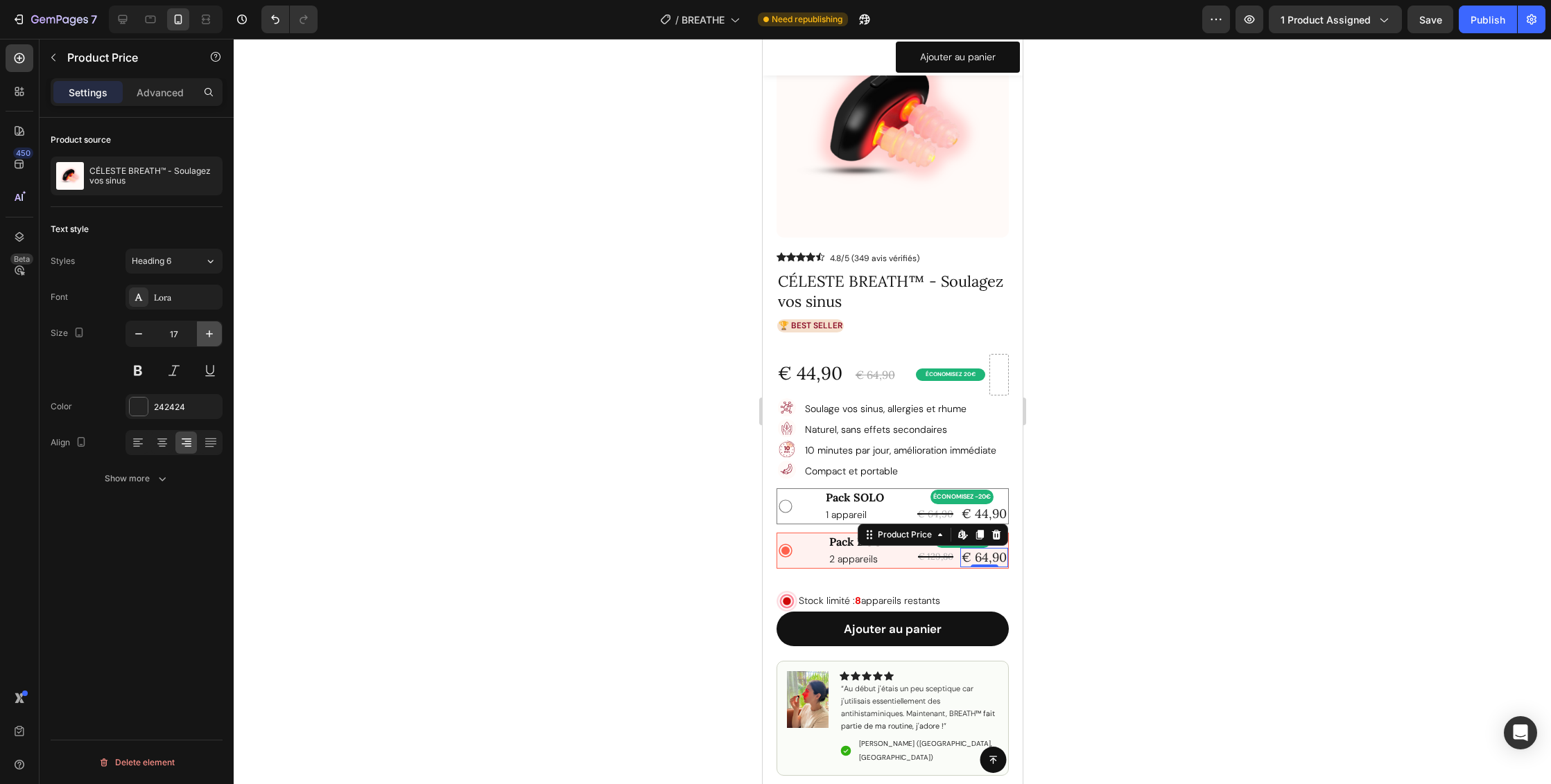
type input "18"
click at [923, 514] on div "€ 64,90" at bounding box center [934, 514] width 39 height 15
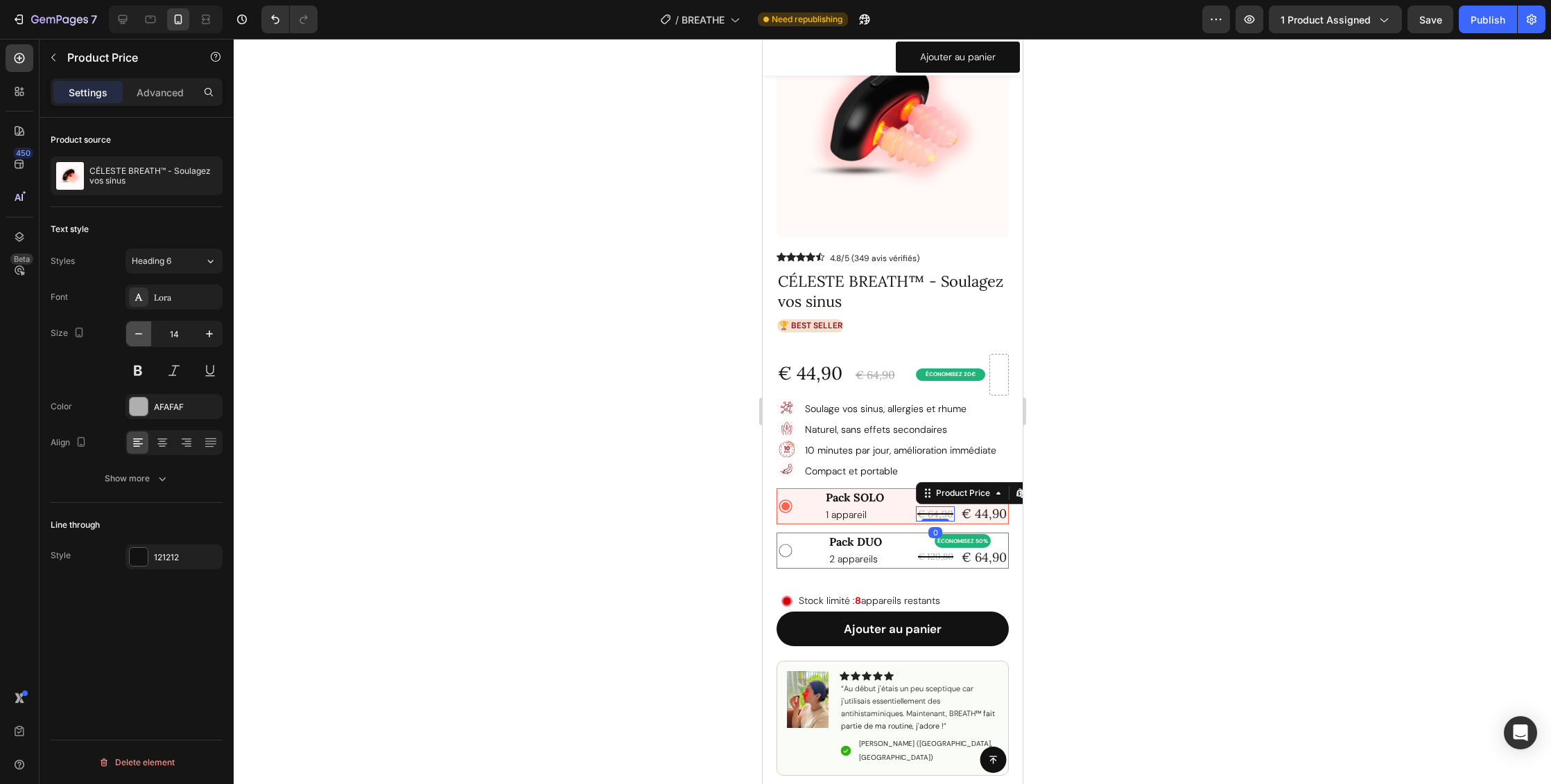
click at [138, 335] on icon "button" at bounding box center [139, 334] width 14 height 14
type input "13"
click at [1146, 409] on div at bounding box center [891, 411] width 1317 height 745
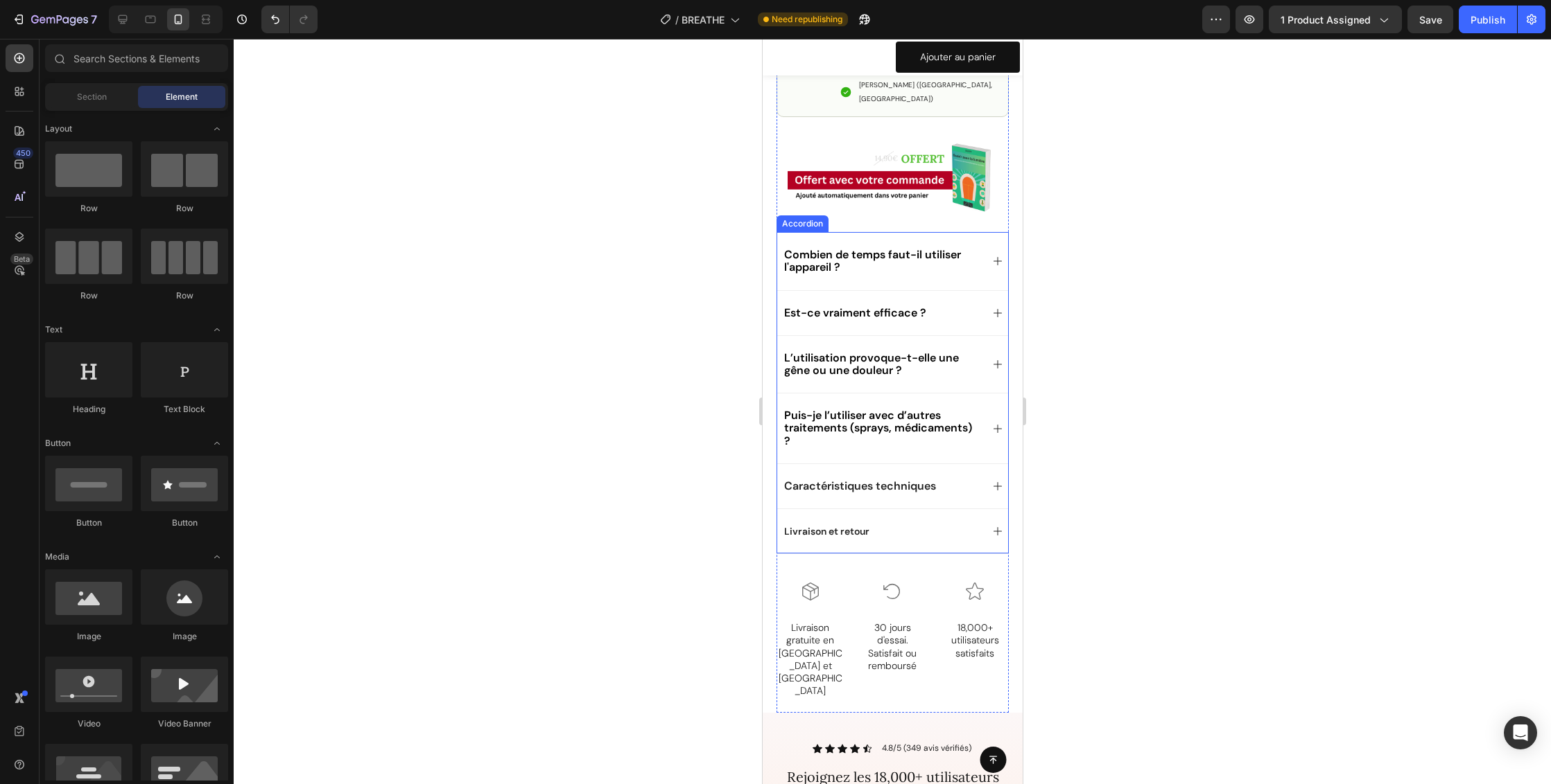
scroll to position [1016, 0]
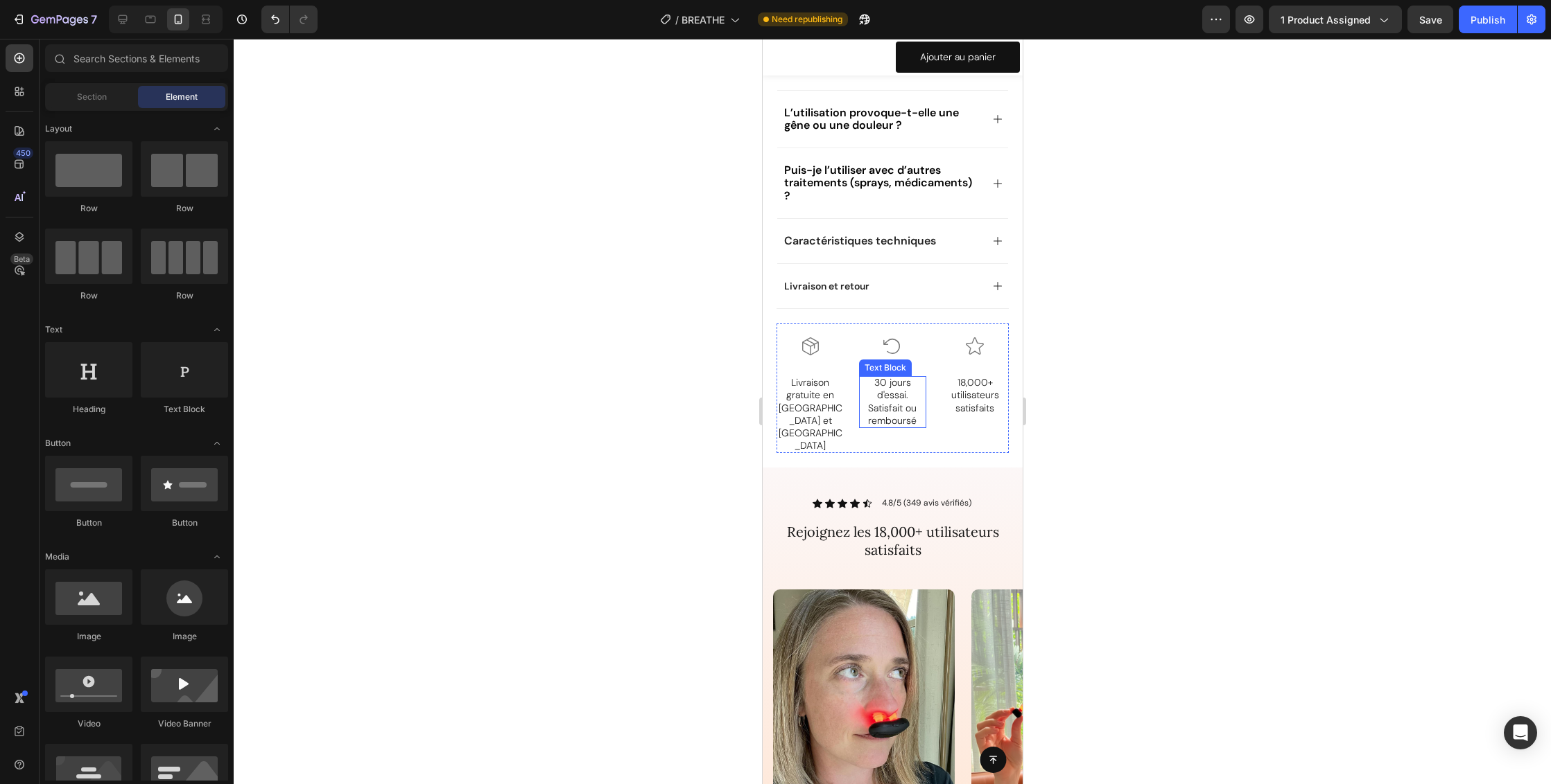
click at [895, 388] on p "30 jours d'essai. Satisfait ou remboursé" at bounding box center [892, 401] width 65 height 50
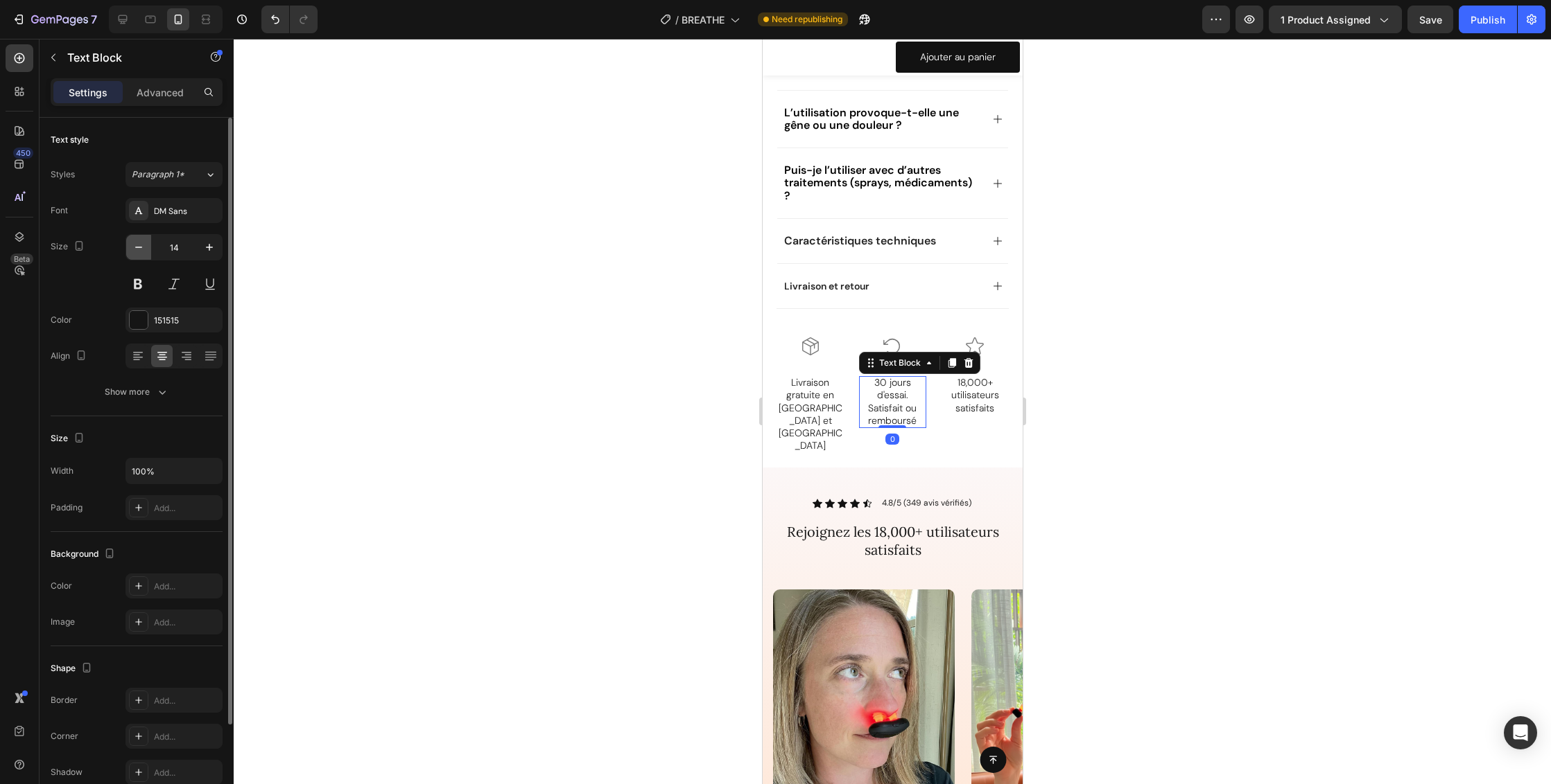
click at [140, 250] on icon "button" at bounding box center [139, 247] width 14 height 14
click at [139, 245] on icon "button" at bounding box center [139, 247] width 14 height 14
type input "12"
click at [823, 395] on p "Livraison gratuite en France et Europe" at bounding box center [810, 414] width 65 height 76
click at [140, 246] on icon "button" at bounding box center [139, 247] width 14 height 14
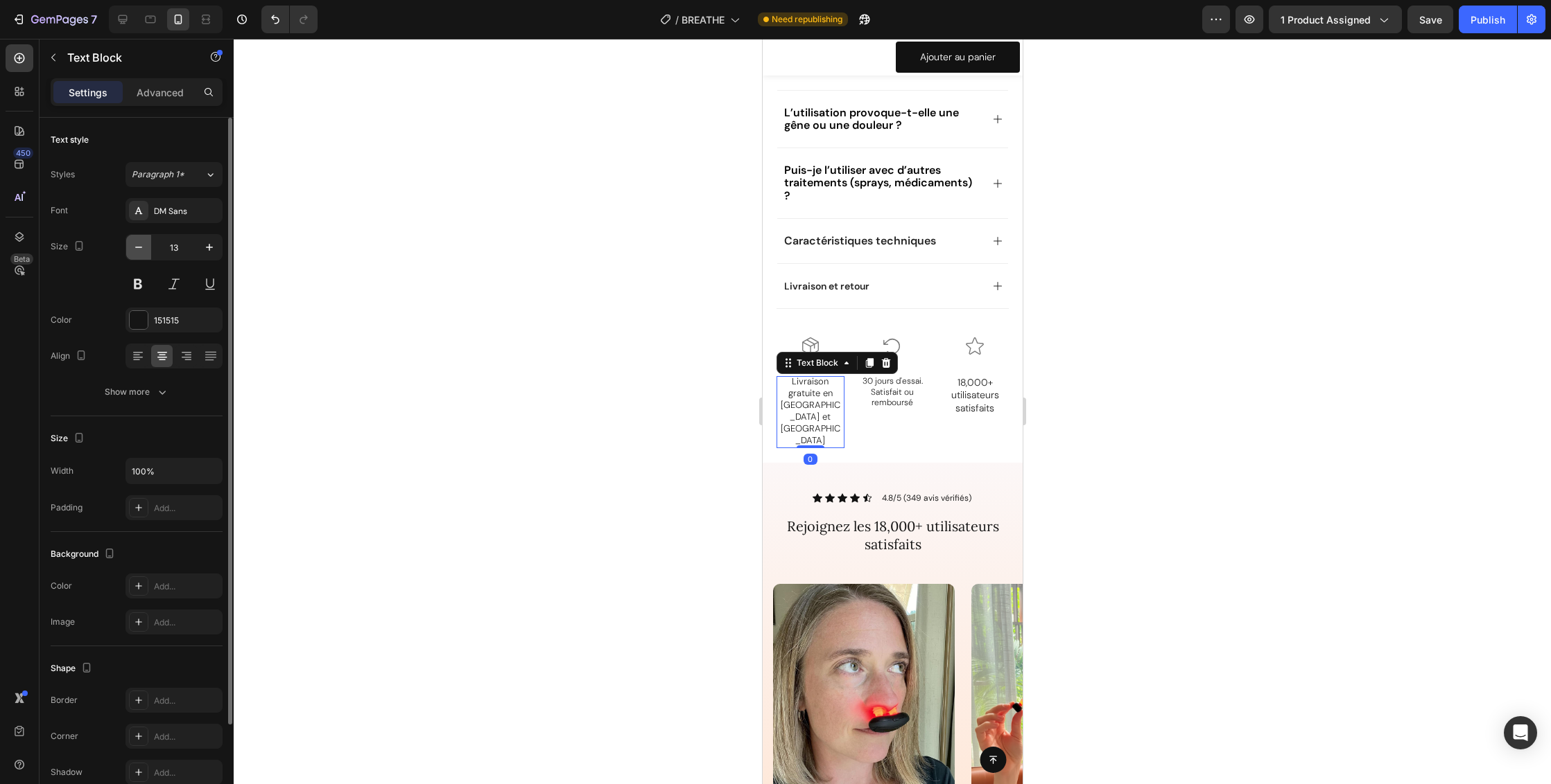
click at [140, 246] on icon "button" at bounding box center [139, 247] width 14 height 14
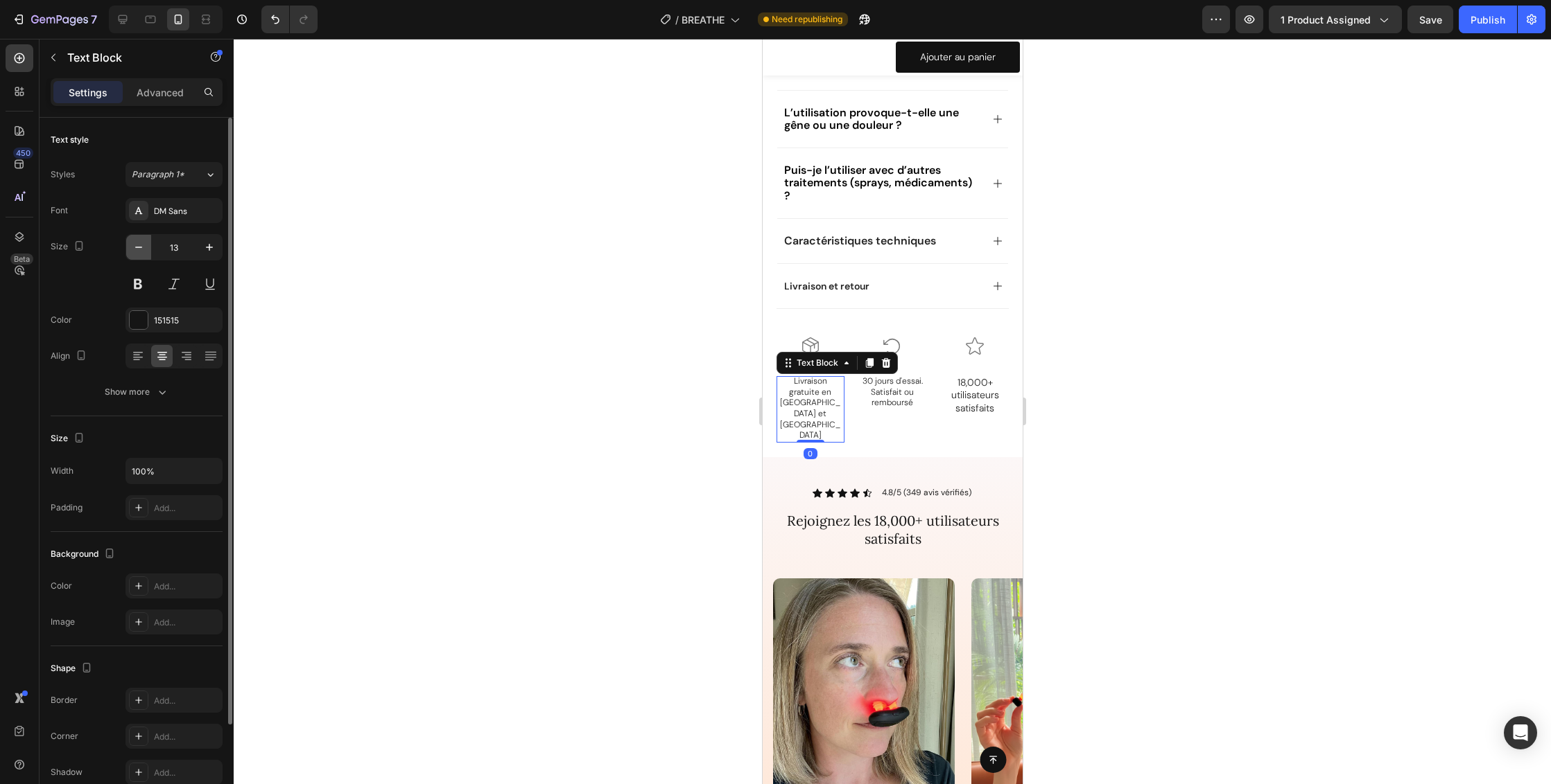
type input "12"
click at [980, 376] on p "18,000+ utilisateurs satisfaits" at bounding box center [974, 395] width 65 height 38
click at [148, 245] on button "button" at bounding box center [139, 247] width 25 height 25
click at [143, 246] on icon "button" at bounding box center [139, 247] width 14 height 14
type input "12"
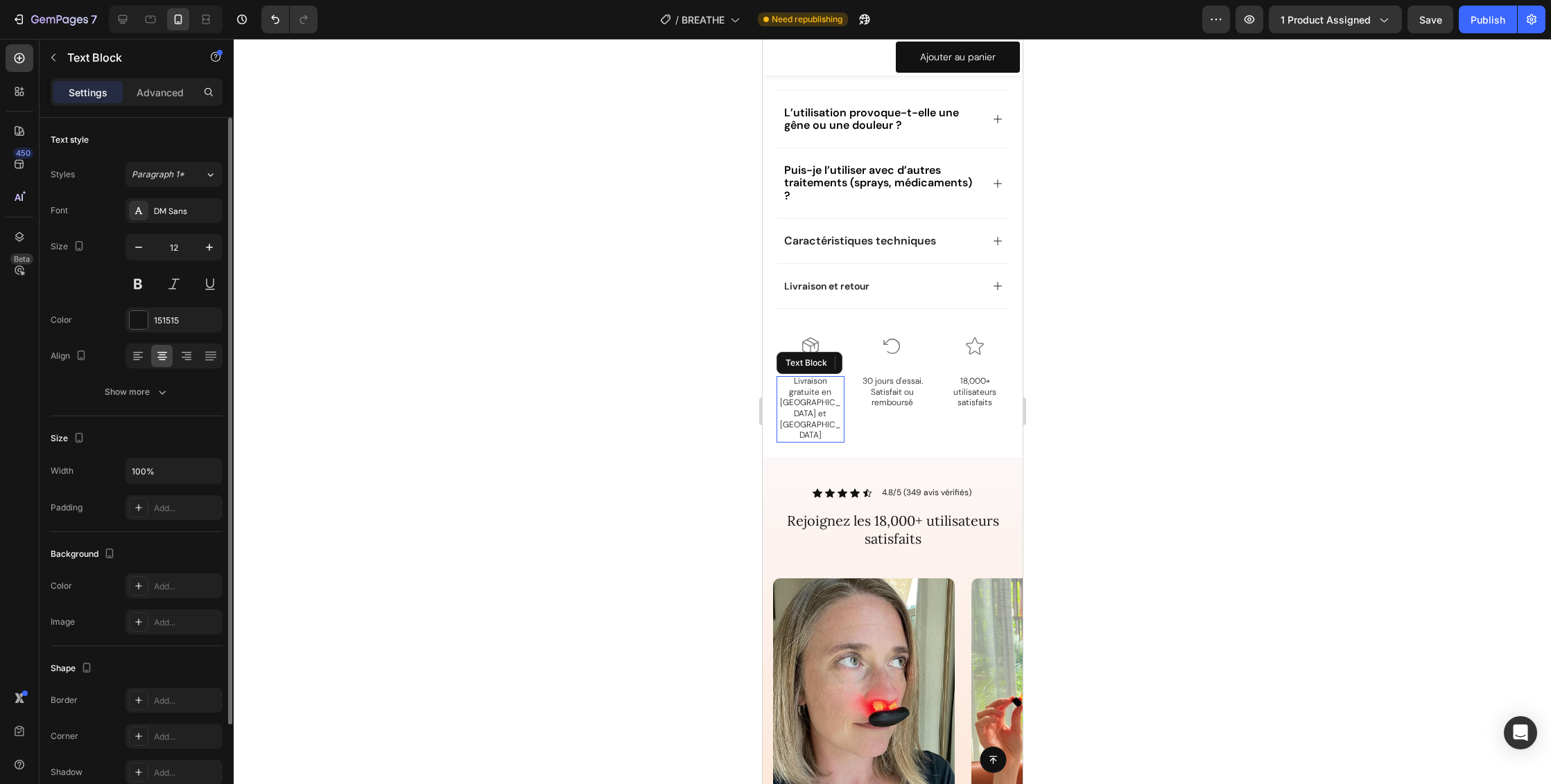
click at [794, 376] on p "Livraison gratuite en France et Europe" at bounding box center [810, 409] width 65 height 65
click at [1173, 387] on div at bounding box center [891, 411] width 1317 height 745
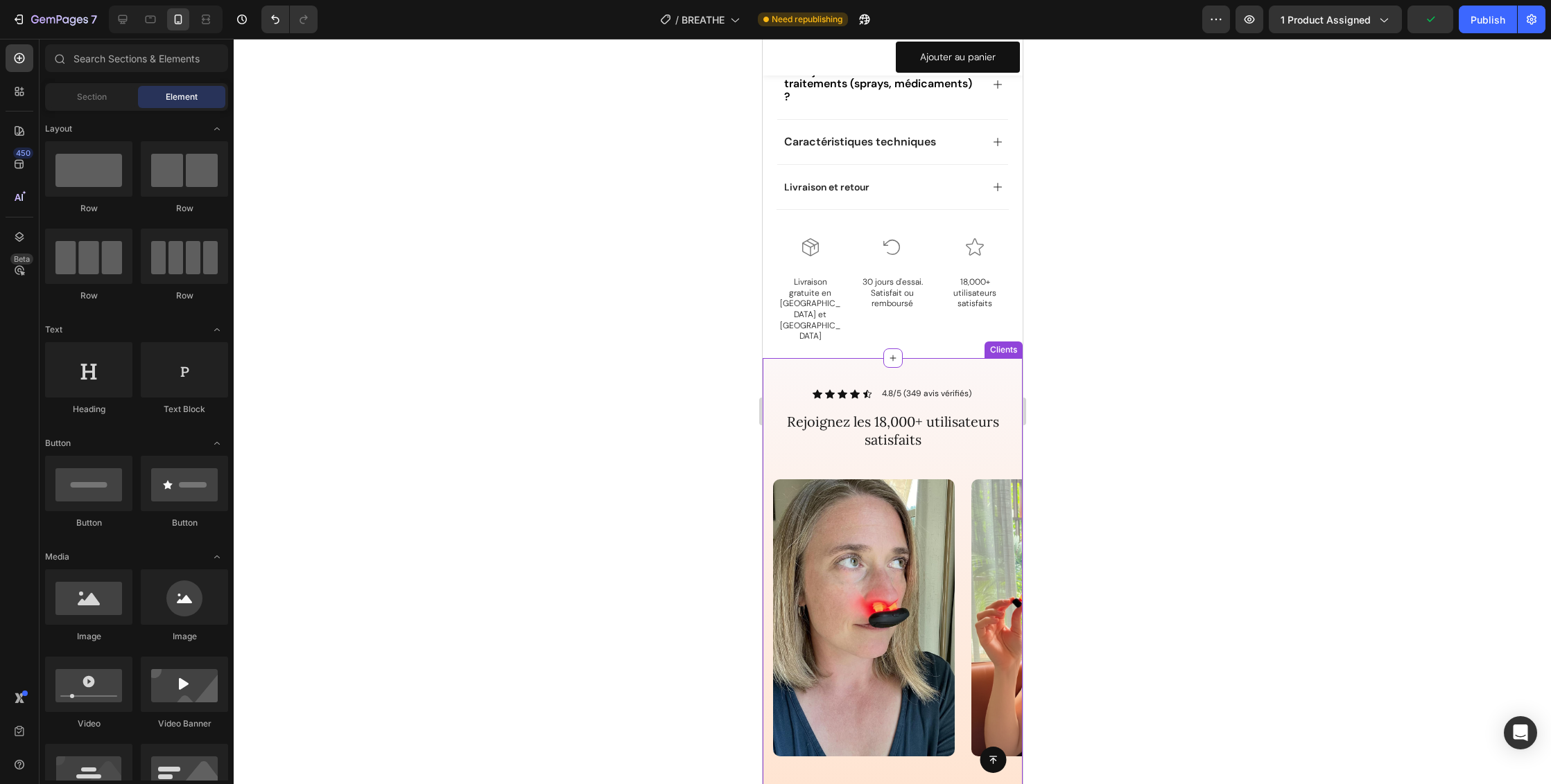
scroll to position [989, 0]
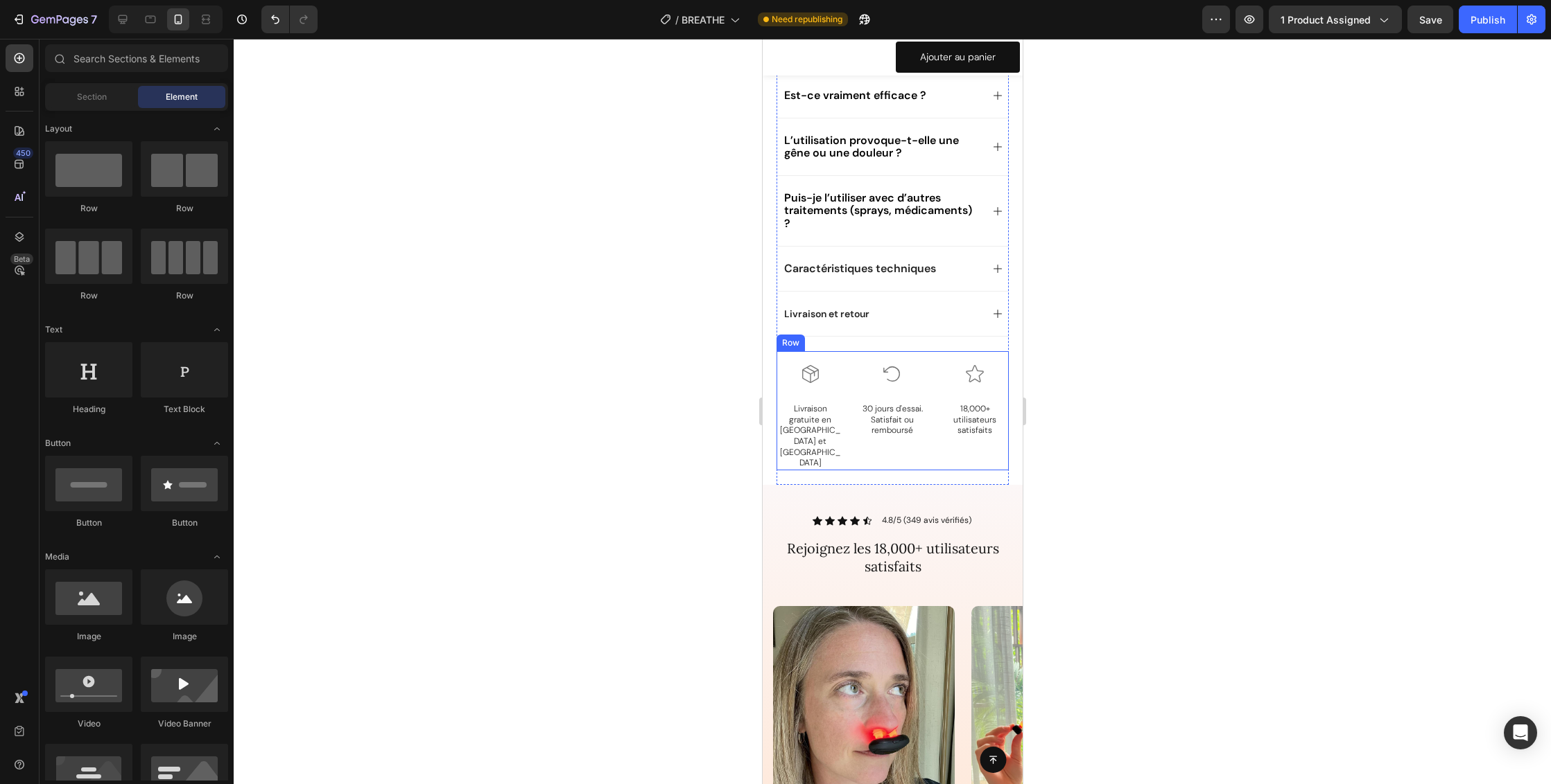
click at [840, 351] on div "Icon Livraison gratuite en France et Europe Text Block Icon 30 jours d'essai. S…" at bounding box center [891, 411] width 232 height 119
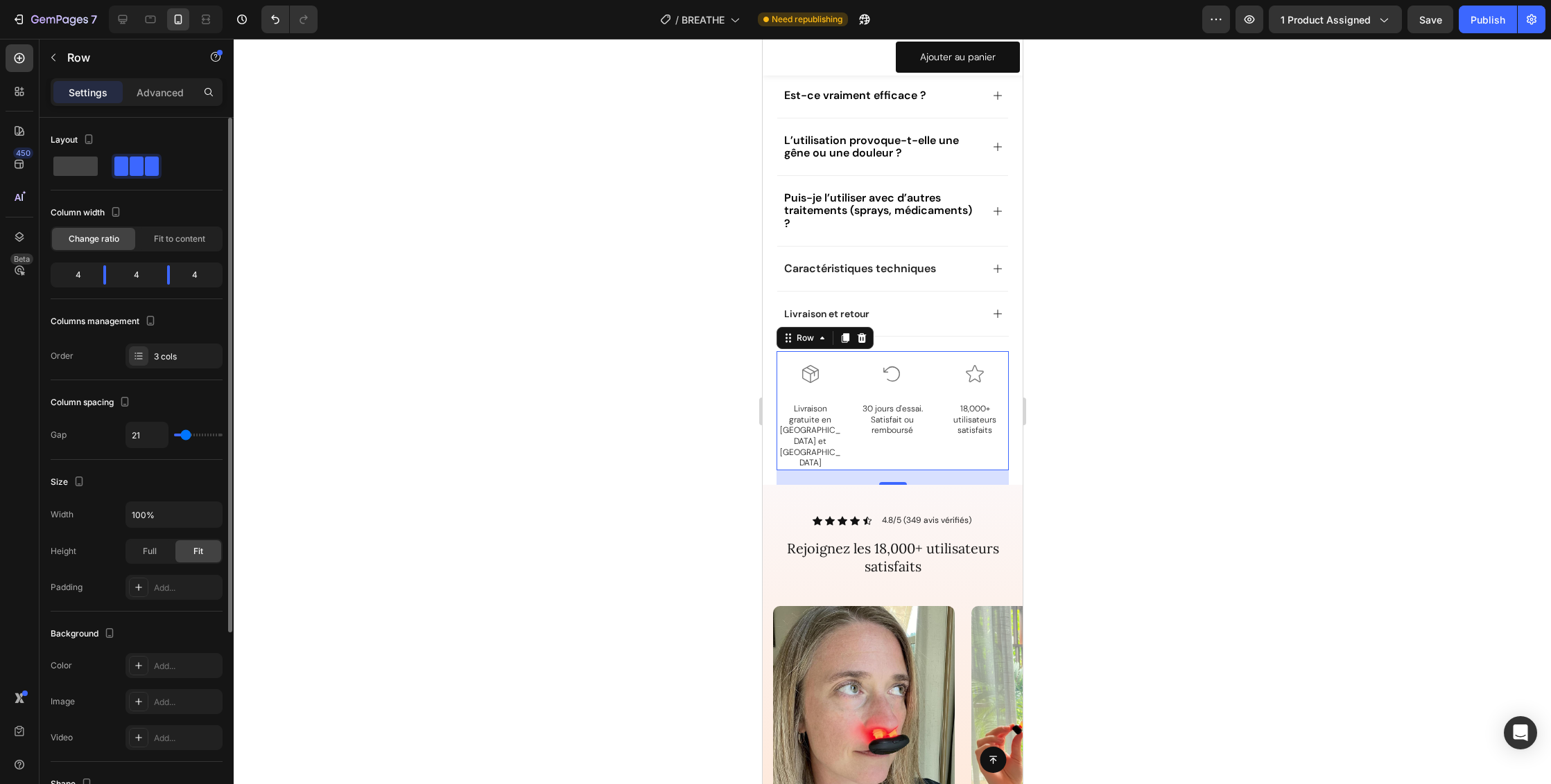
type input "20"
type input "16"
type input "14"
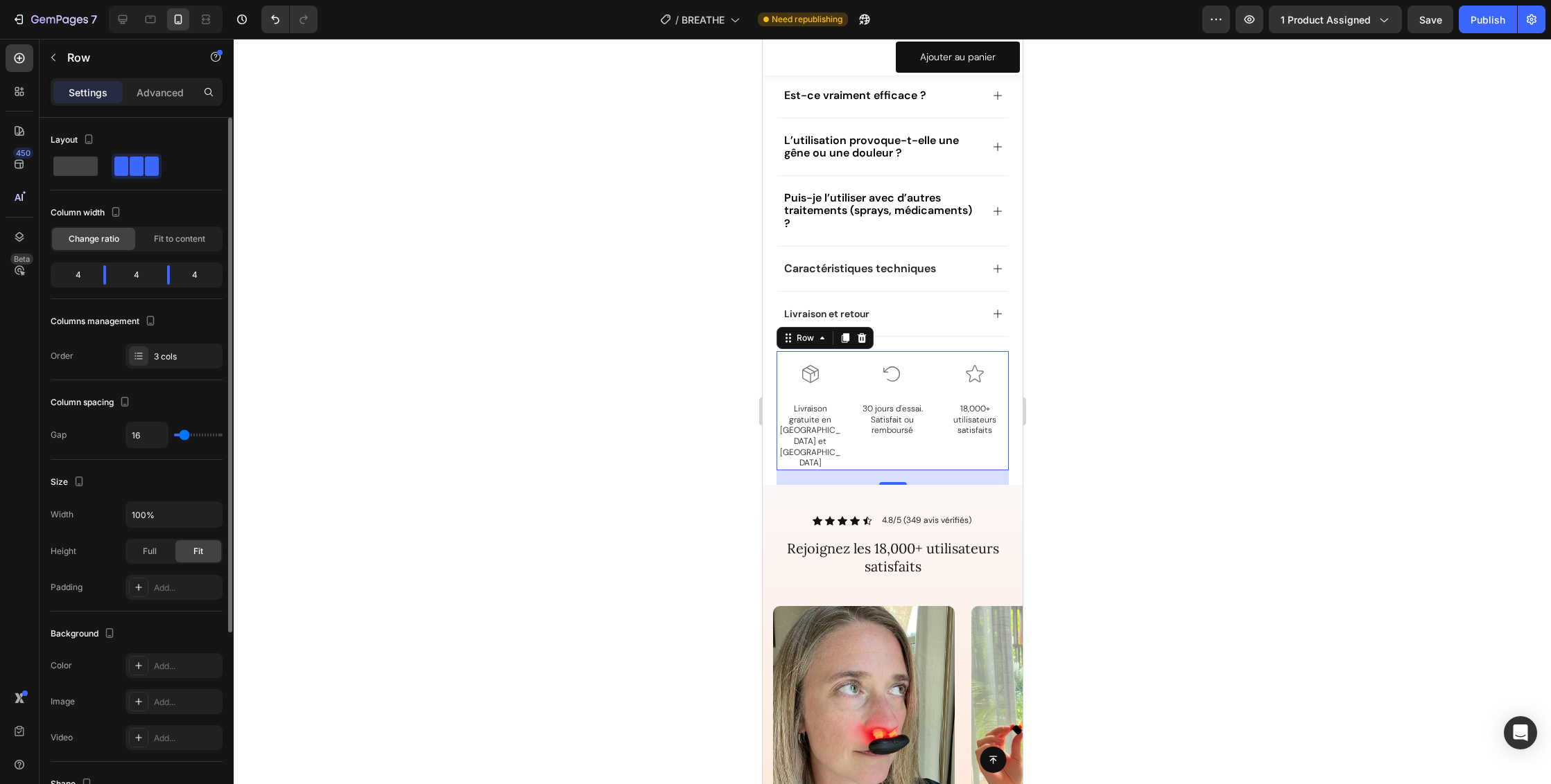
type input "14"
type input "1"
type input "0"
drag, startPoint x: 185, startPoint y: 437, endPoint x: 155, endPoint y: 438, distance: 30.0
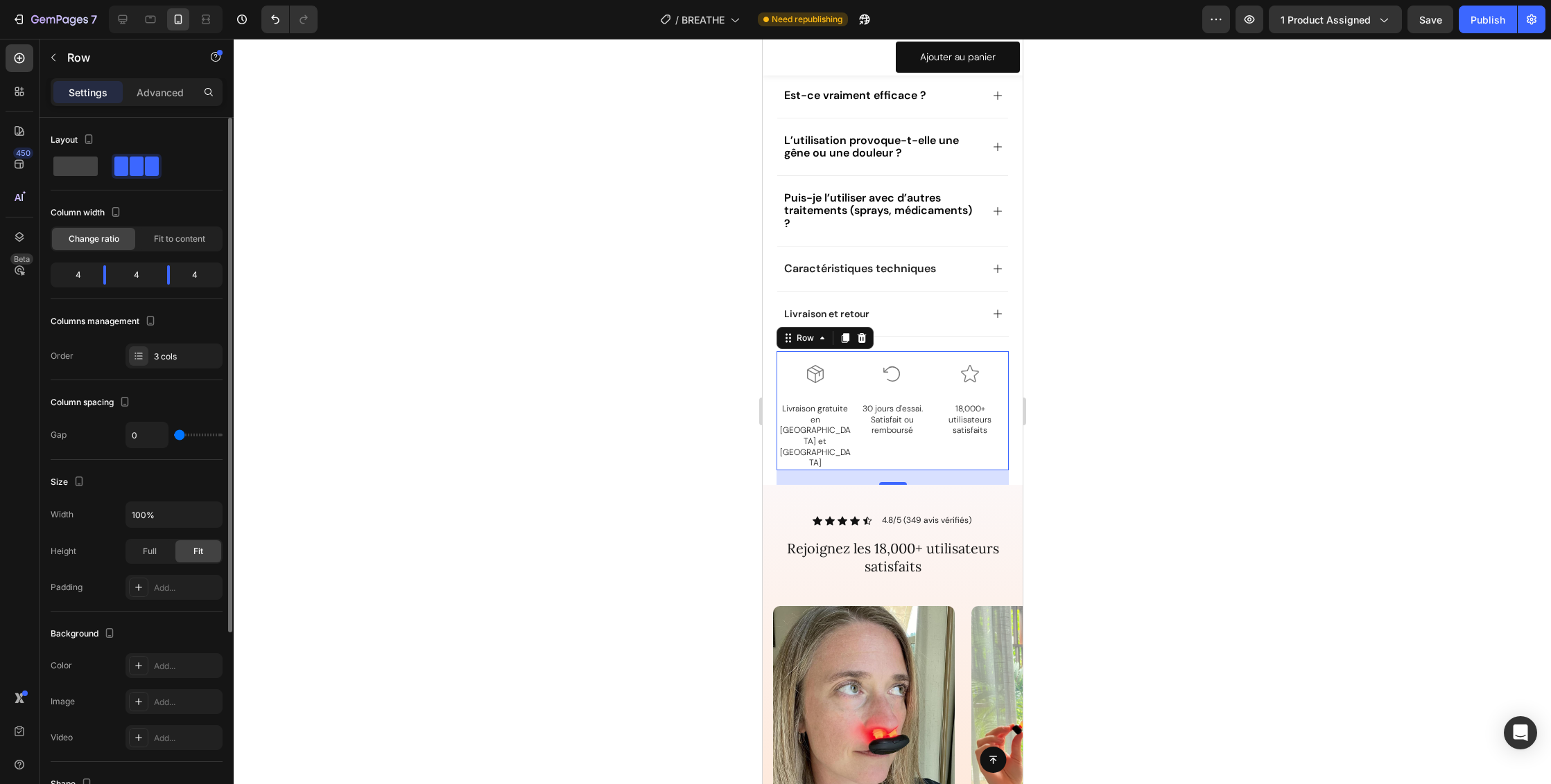
type input "0"
click at [155, 438] on div "0" at bounding box center [174, 435] width 97 height 26
click at [836, 366] on div "Icon" at bounding box center [814, 374] width 78 height 46
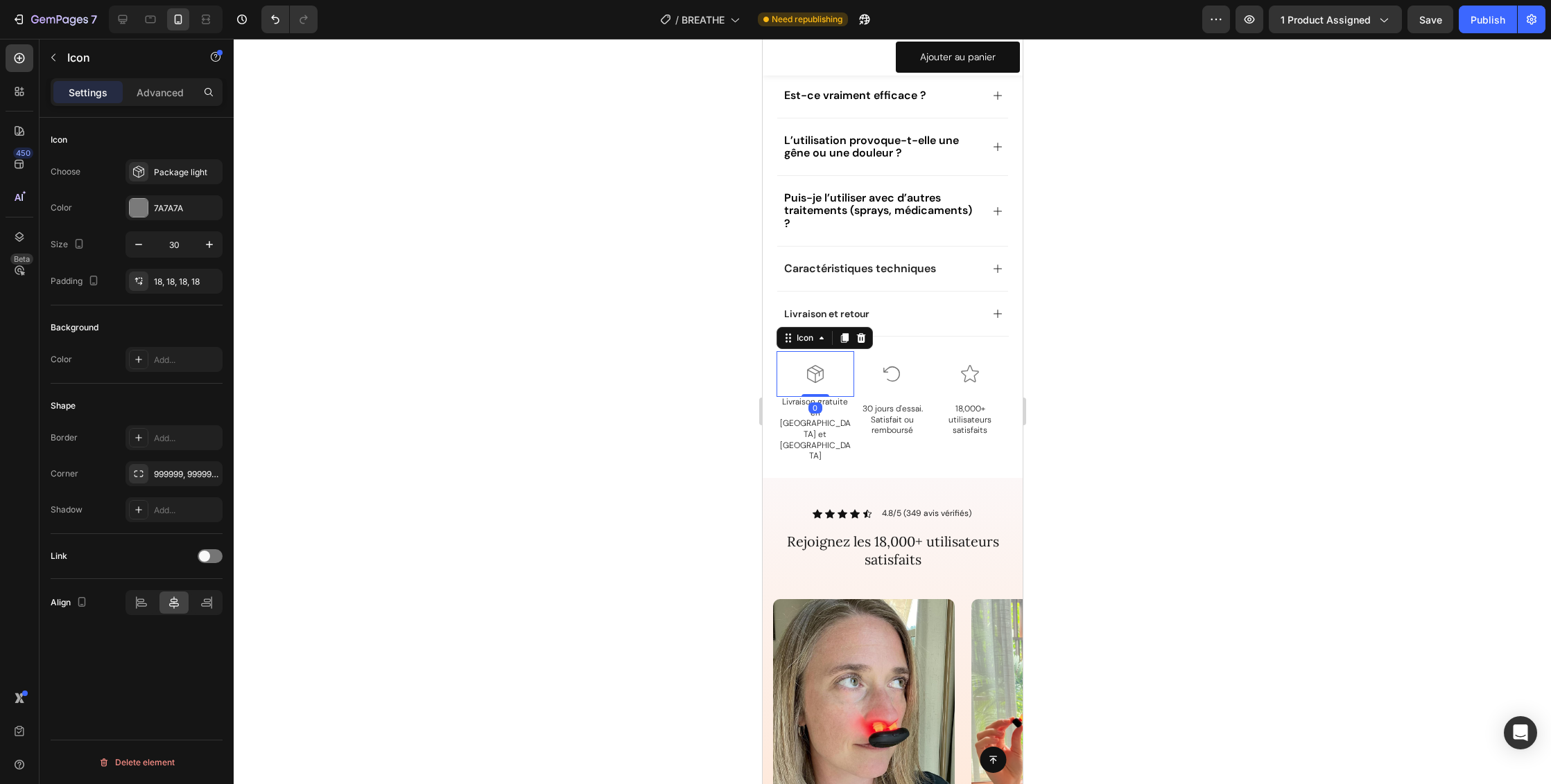
drag, startPoint x: 820, startPoint y: 383, endPoint x: 818, endPoint y: 365, distance: 18.1
click at [818, 365] on div "Icon 0" at bounding box center [814, 374] width 78 height 46
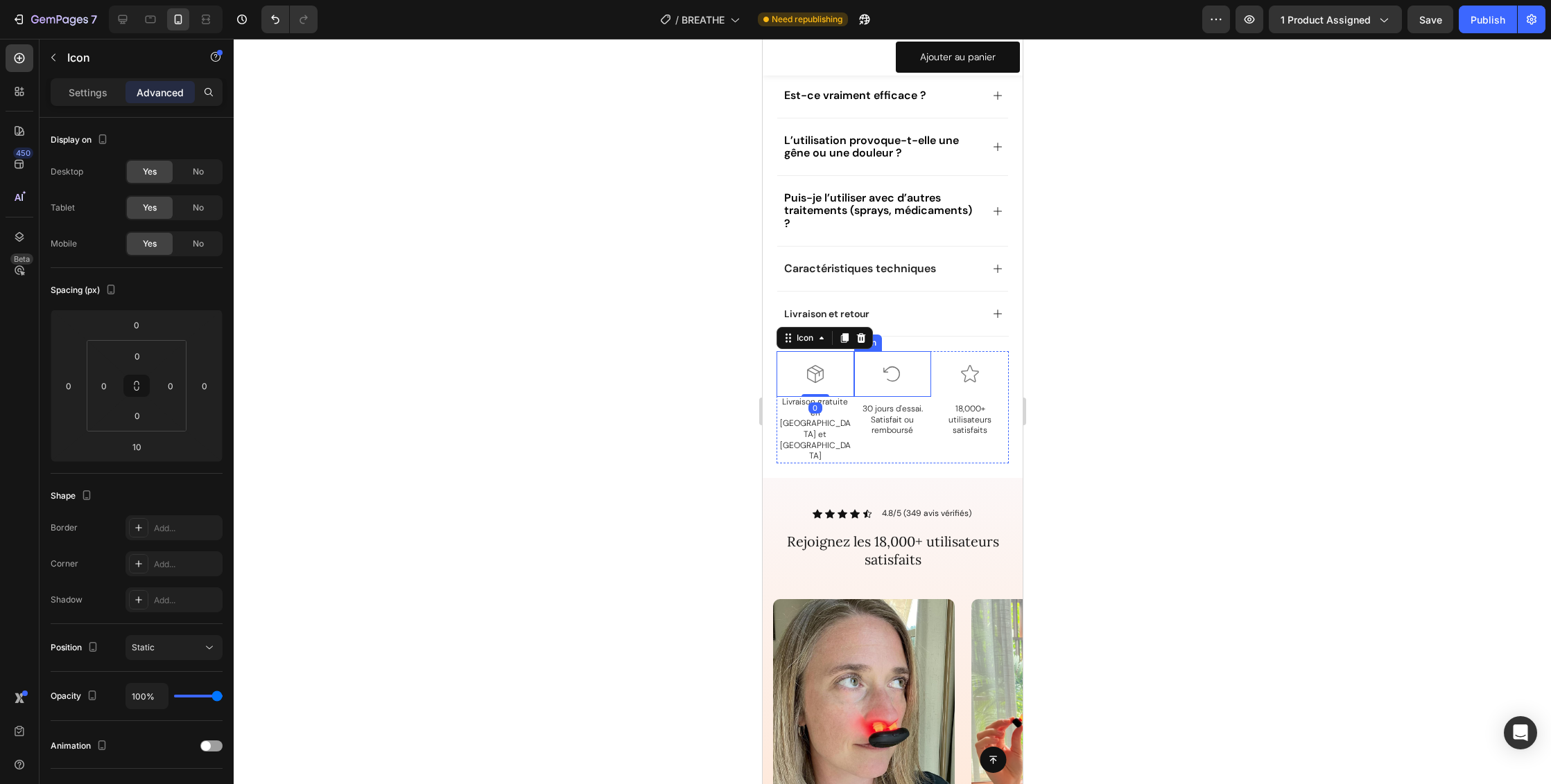
click at [911, 363] on div "Icon" at bounding box center [892, 374] width 78 height 46
drag, startPoint x: 888, startPoint y: 384, endPoint x: 889, endPoint y: 367, distance: 17.0
click at [889, 367] on div "Icon 0" at bounding box center [892, 374] width 78 height 46
type input "0"
click at [978, 362] on div at bounding box center [969, 374] width 46 height 46
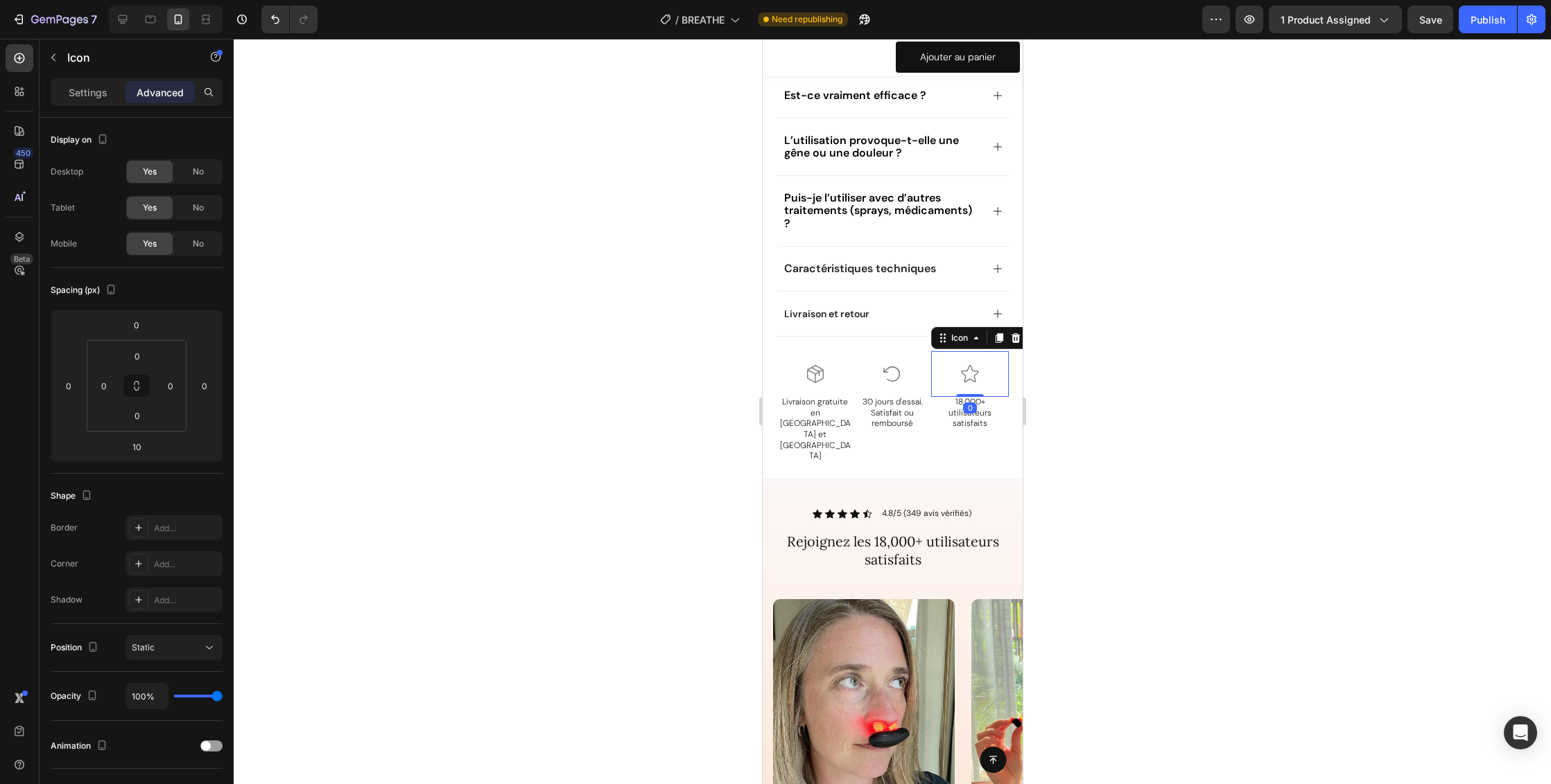
drag, startPoint x: 969, startPoint y: 383, endPoint x: 969, endPoint y: 367, distance: 16.0
click at [969, 367] on div "Icon 0" at bounding box center [969, 374] width 78 height 46
type input "0"
click at [1093, 385] on div at bounding box center [891, 411] width 1317 height 745
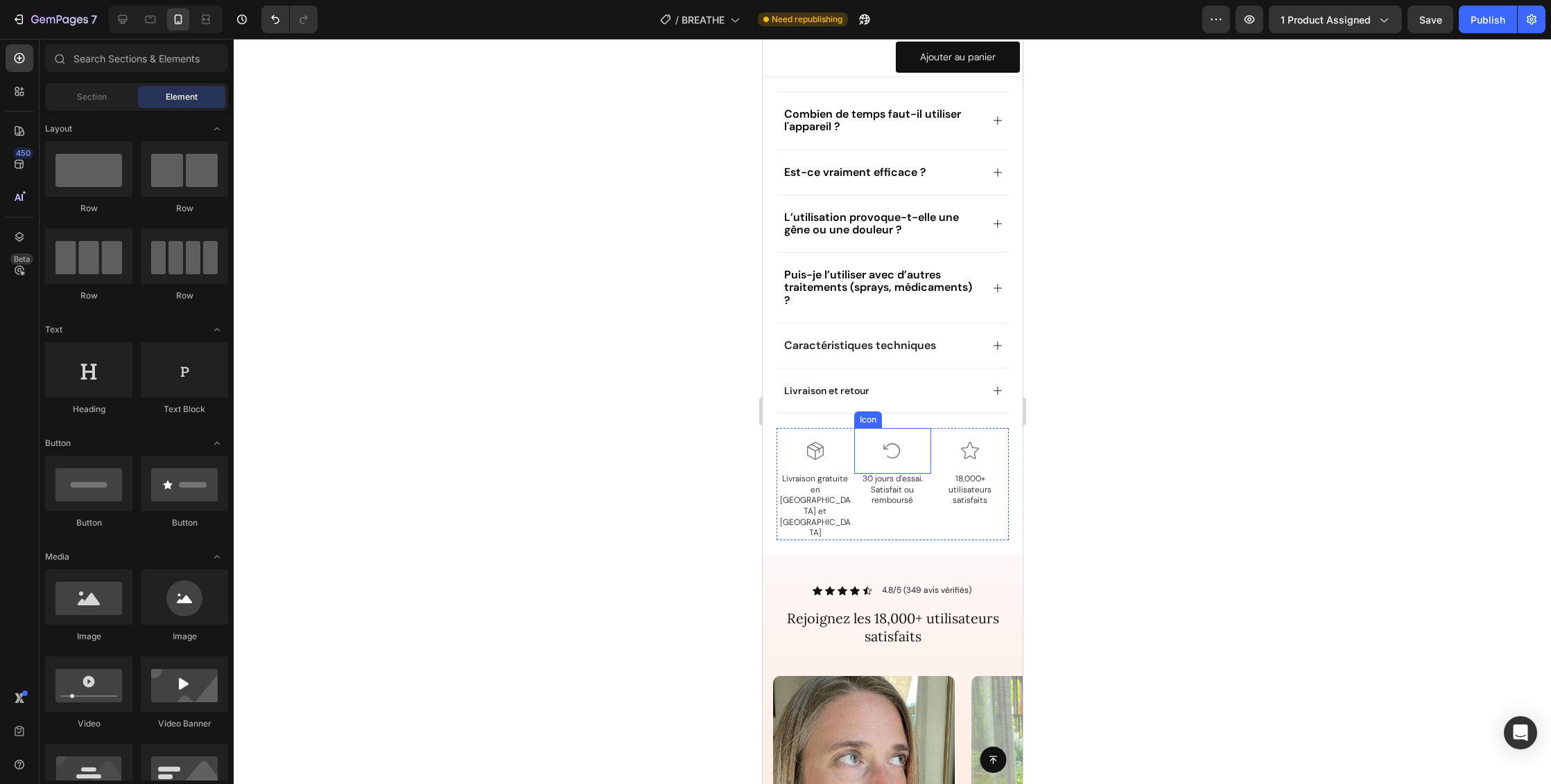
scroll to position [1117, 0]
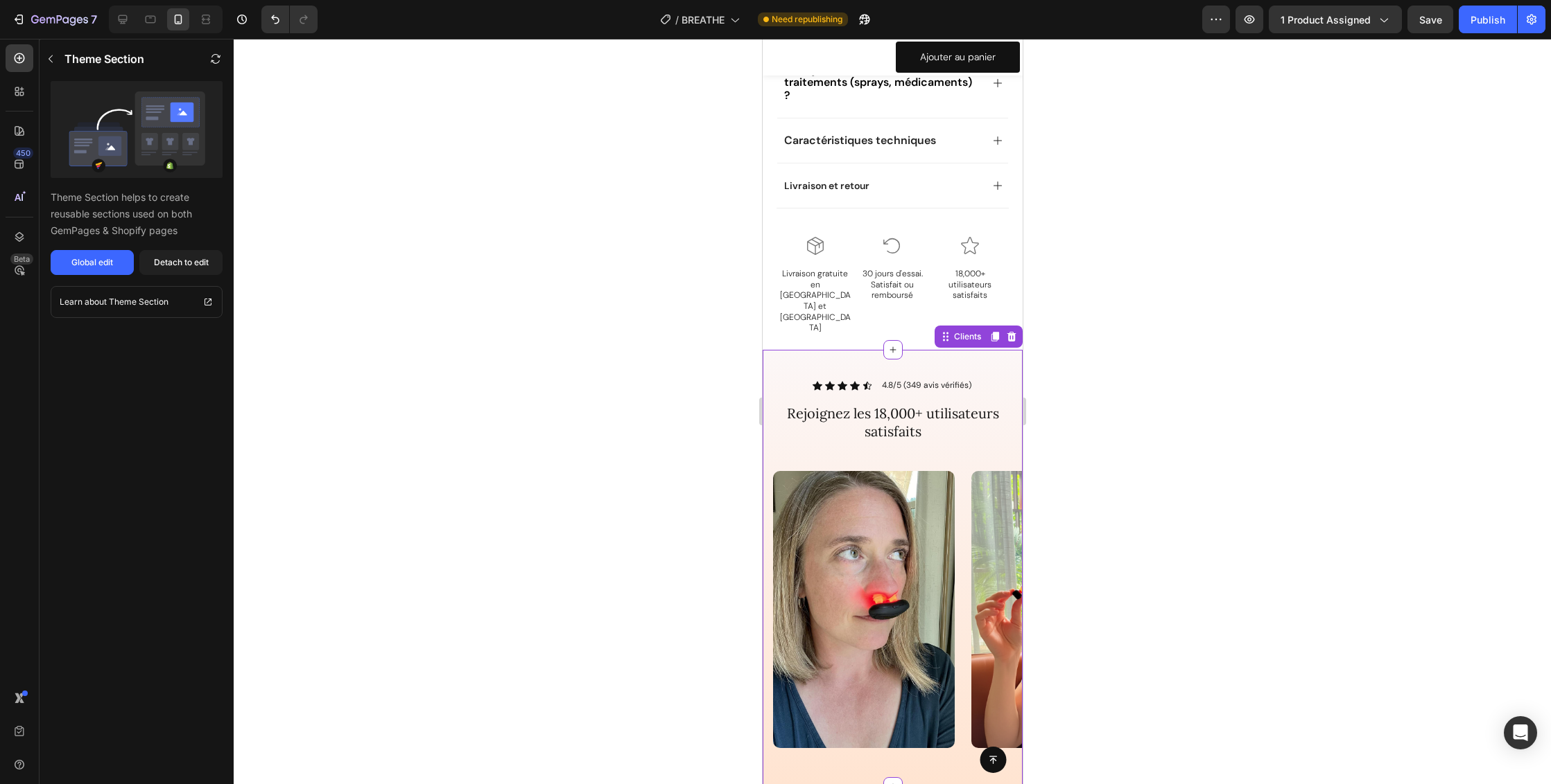
click at [945, 403] on h2 "Rejoignez les 18,000+ utilisateurs satisfaits" at bounding box center [891, 423] width 239 height 39
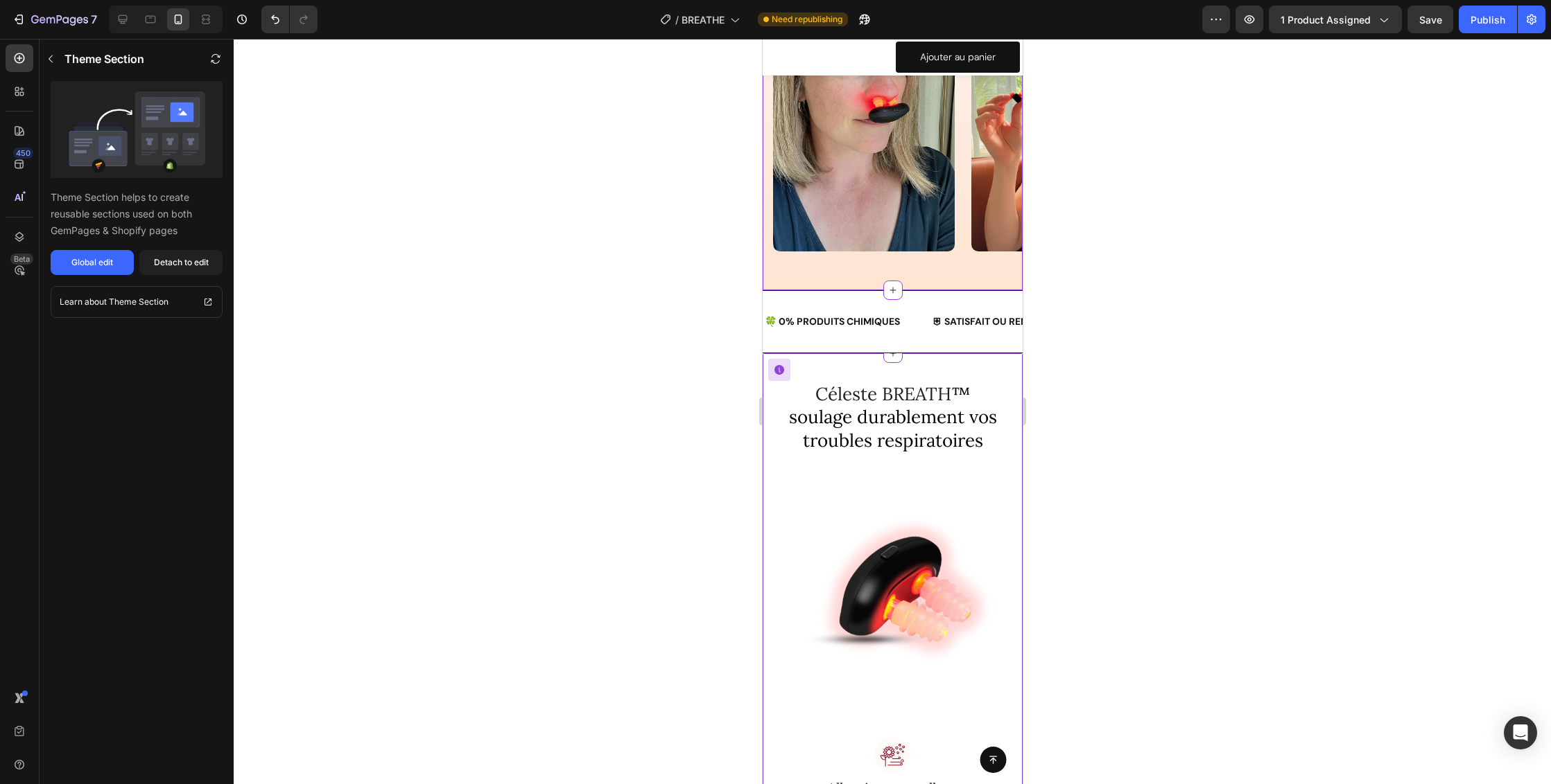
scroll to position [1813, 0]
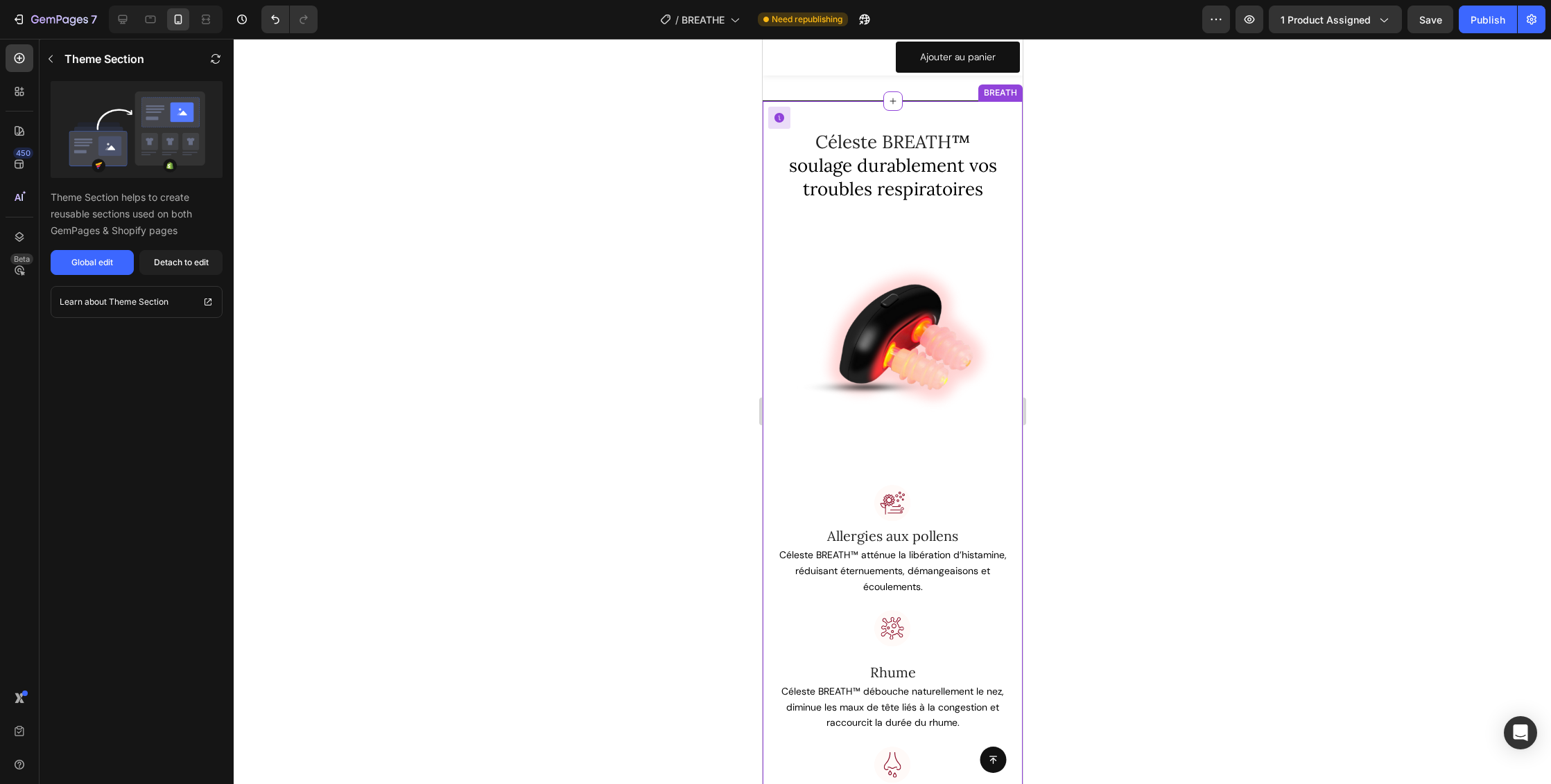
click at [923, 269] on img at bounding box center [891, 343] width 239 height 239
click at [927, 154] on span "™ soulage durablement vos troubles respiratoires" at bounding box center [891, 165] width 208 height 70
click at [175, 263] on div "Detach to edit" at bounding box center [181, 262] width 55 height 12
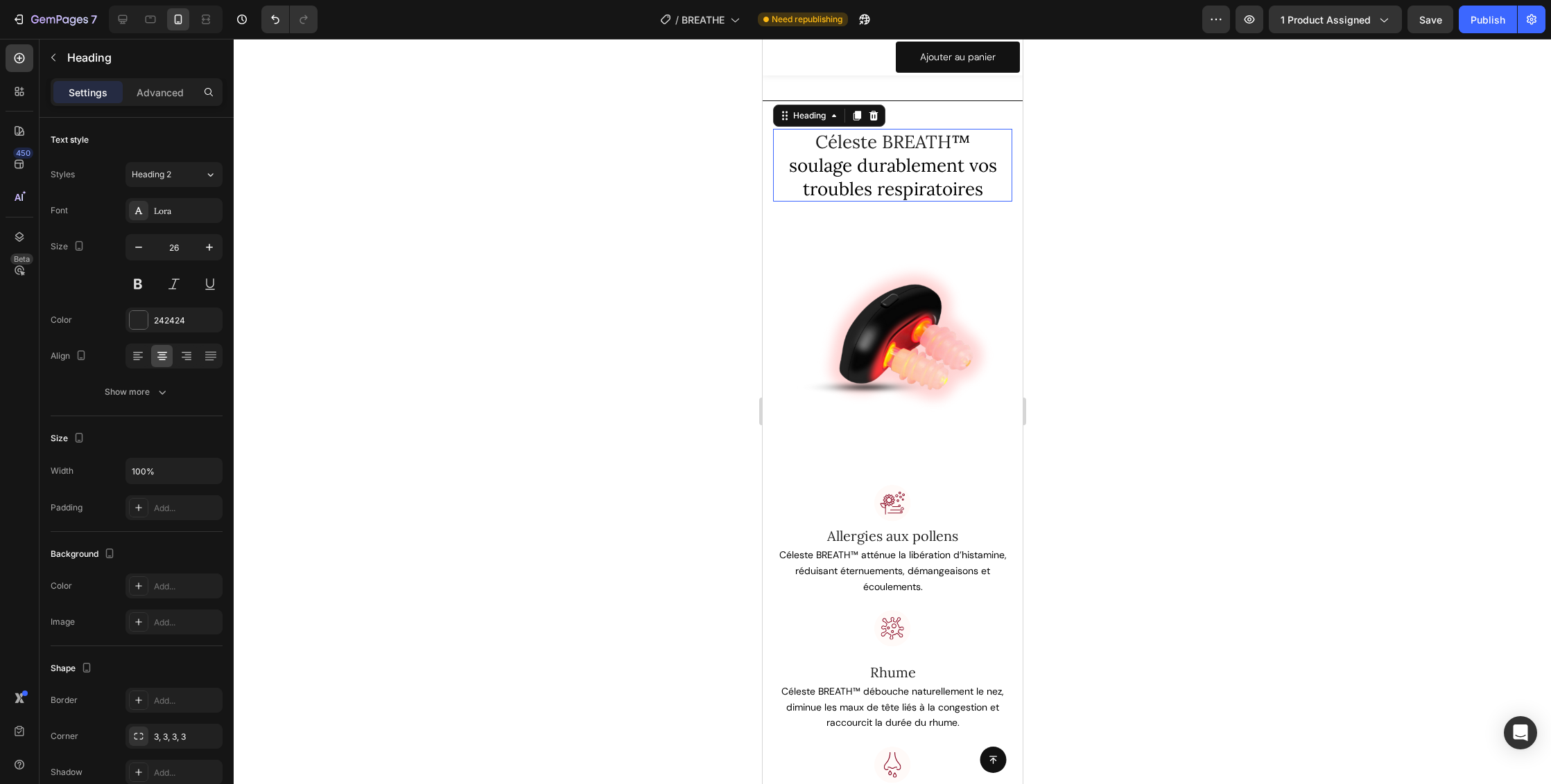
click at [898, 185] on span "™ soulage durablement vos troubles respiratoires" at bounding box center [891, 165] width 208 height 70
click at [140, 247] on icon "button" at bounding box center [139, 247] width 7 height 2
type input "24"
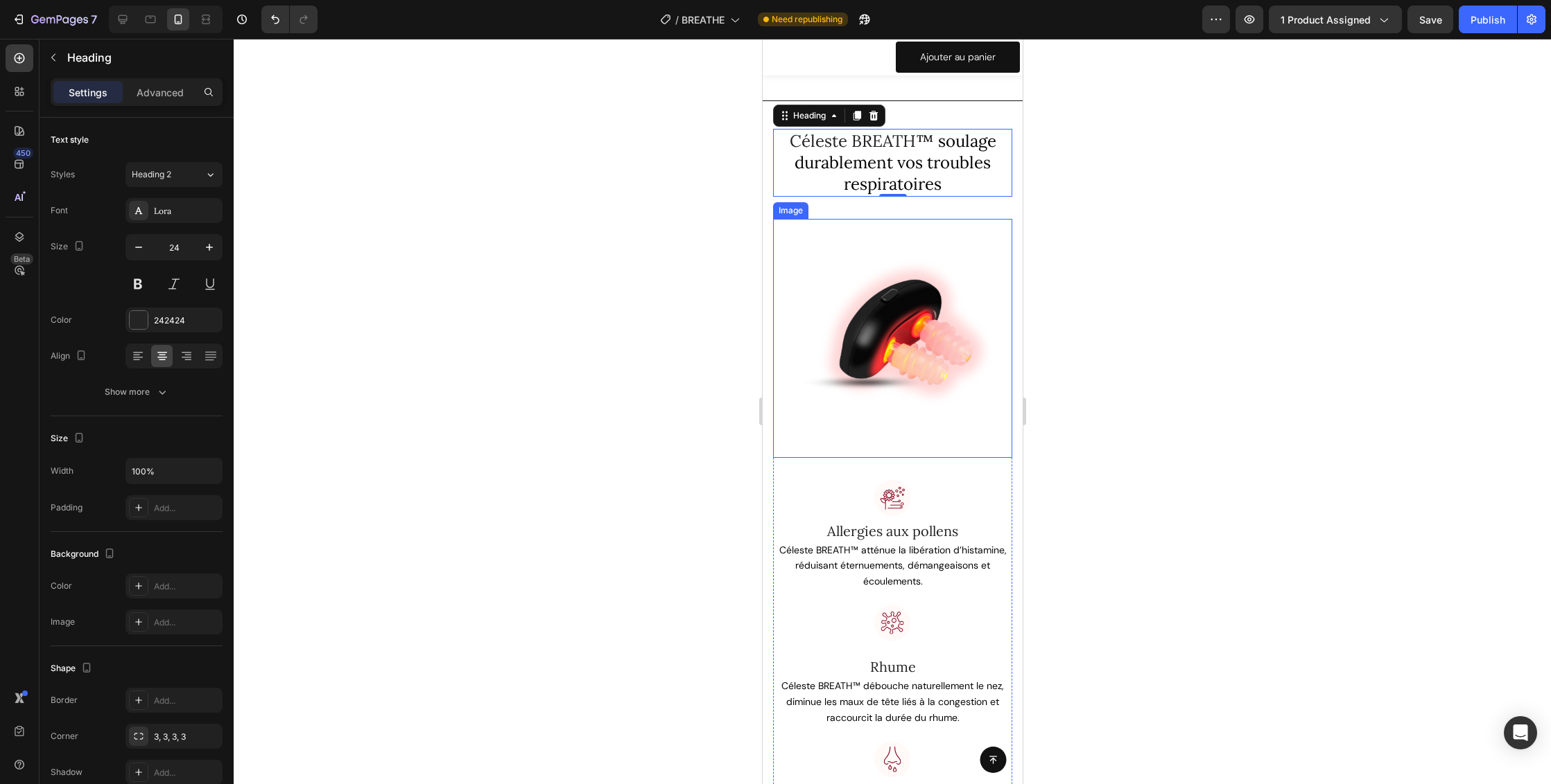
click at [909, 307] on img at bounding box center [891, 338] width 239 height 239
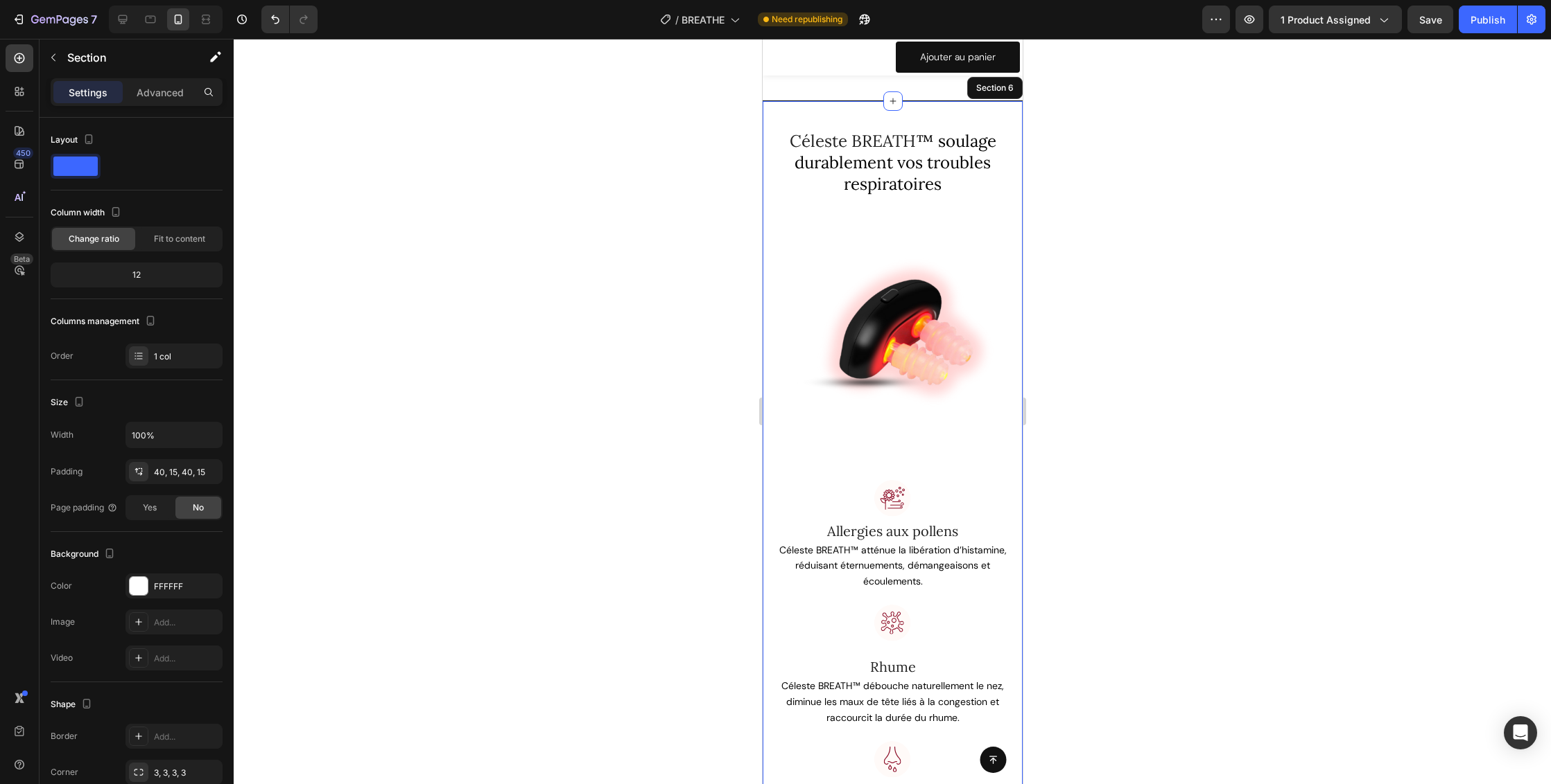
click at [939, 207] on div "Céleste BREATH ™ soulage durablement vos troubles respiratoires Heading Row Ima…" at bounding box center [891, 554] width 239 height 849
click at [914, 324] on img at bounding box center [891, 338] width 239 height 239
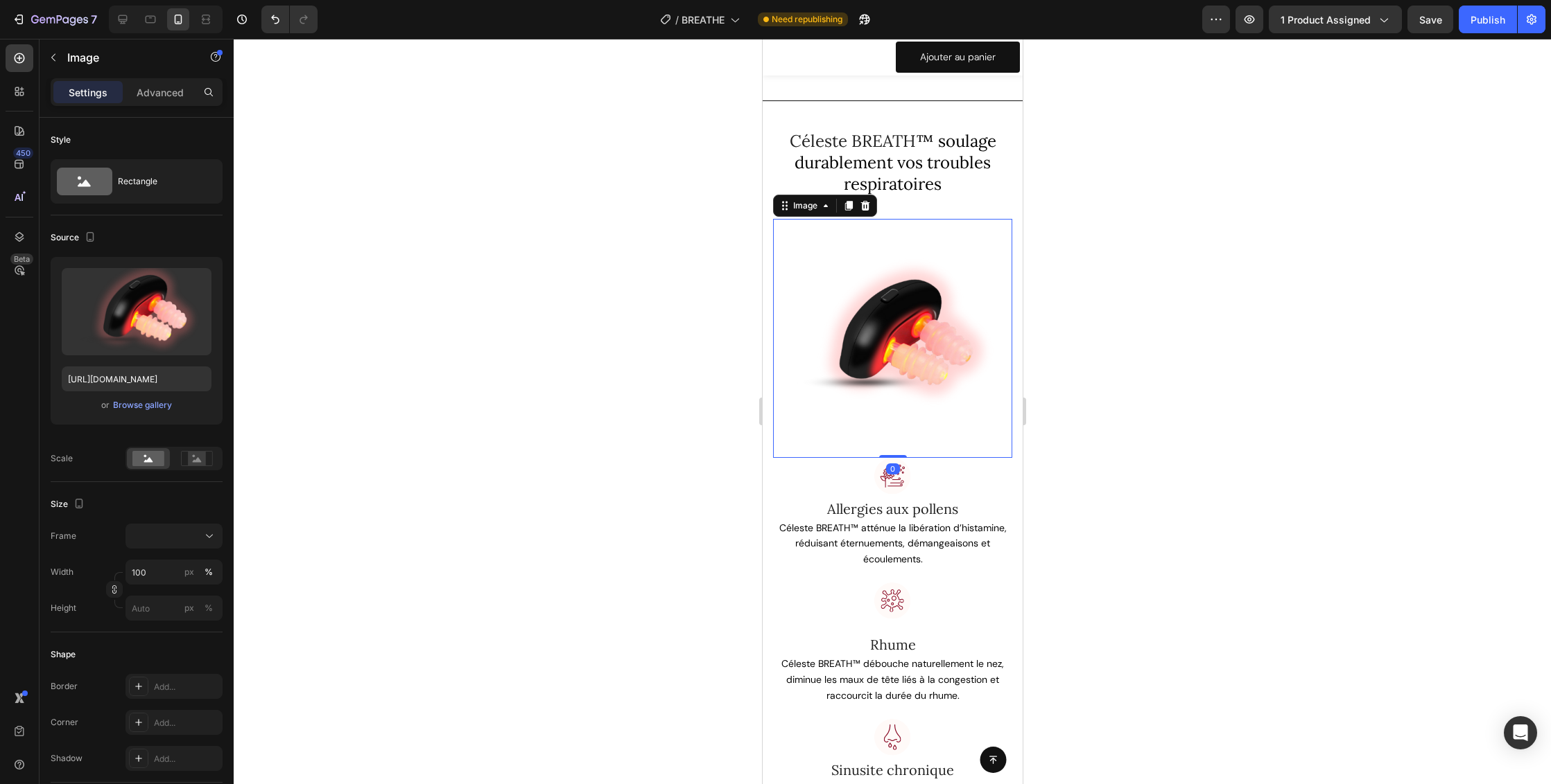
drag, startPoint x: 892, startPoint y: 468, endPoint x: 892, endPoint y: 437, distance: 31.0
click at [892, 437] on div "Image 0" at bounding box center [891, 338] width 239 height 239
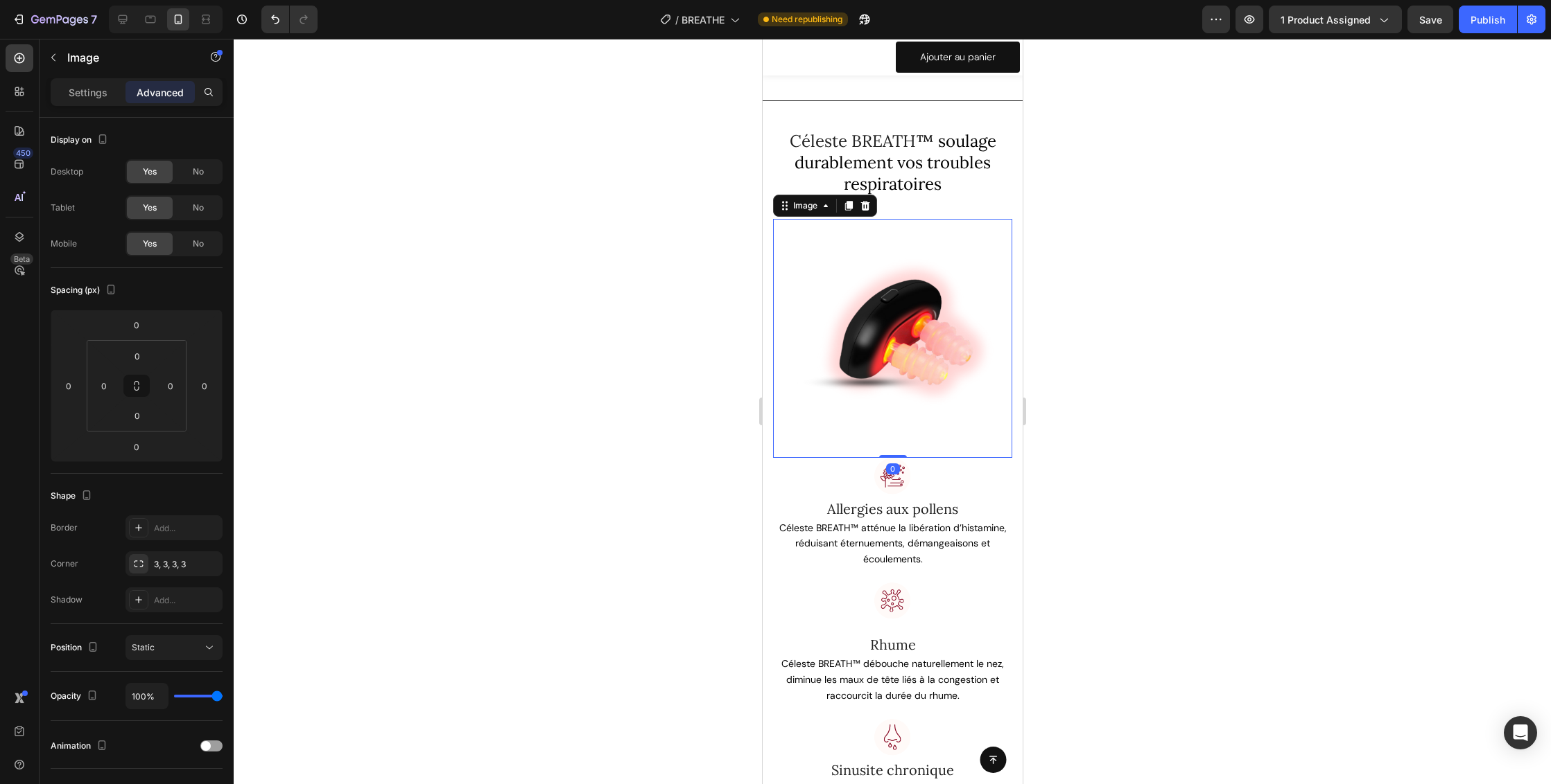
click at [1100, 389] on div at bounding box center [891, 411] width 1317 height 745
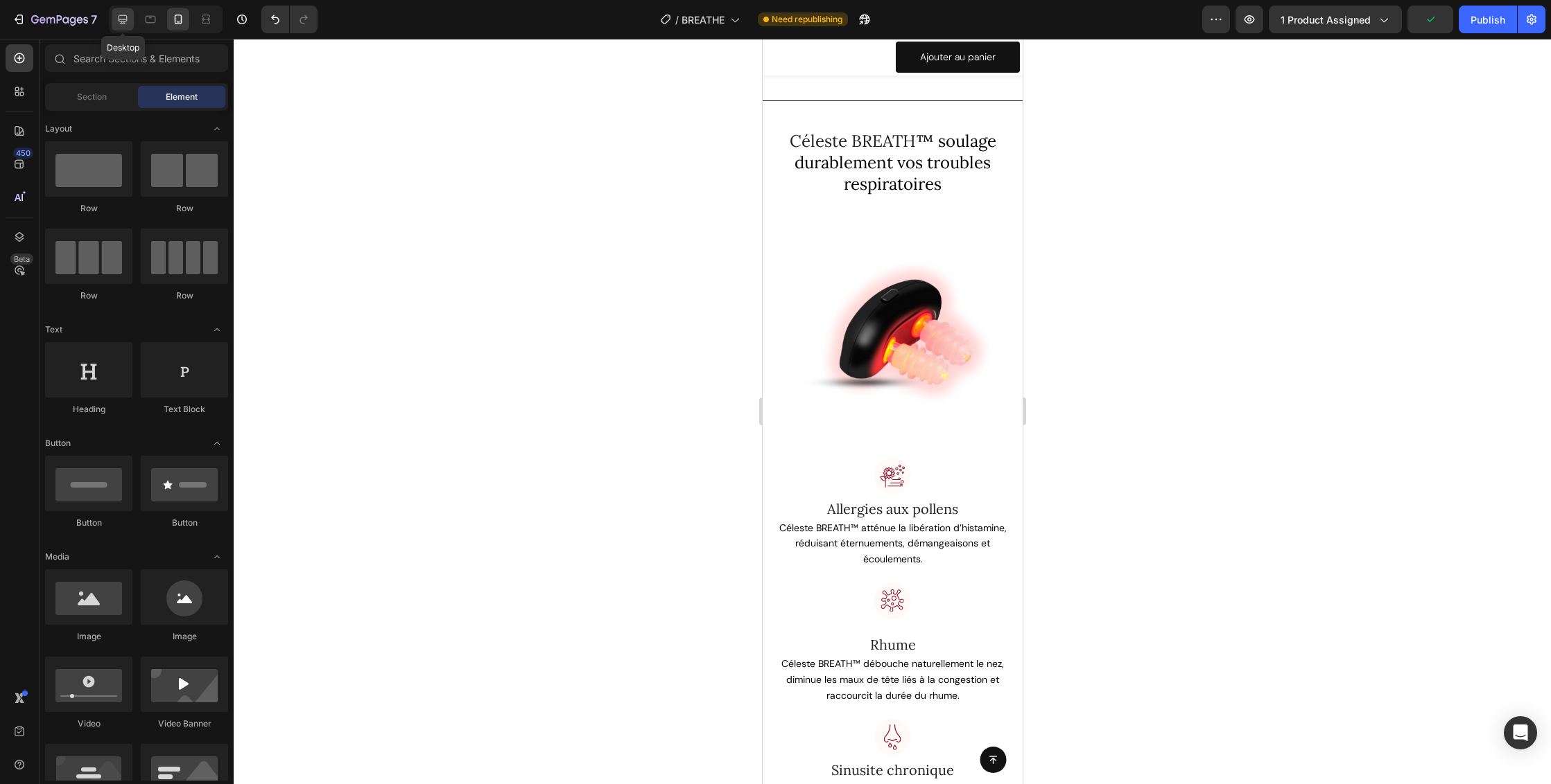
click at [126, 19] on icon at bounding box center [123, 19] width 9 height 9
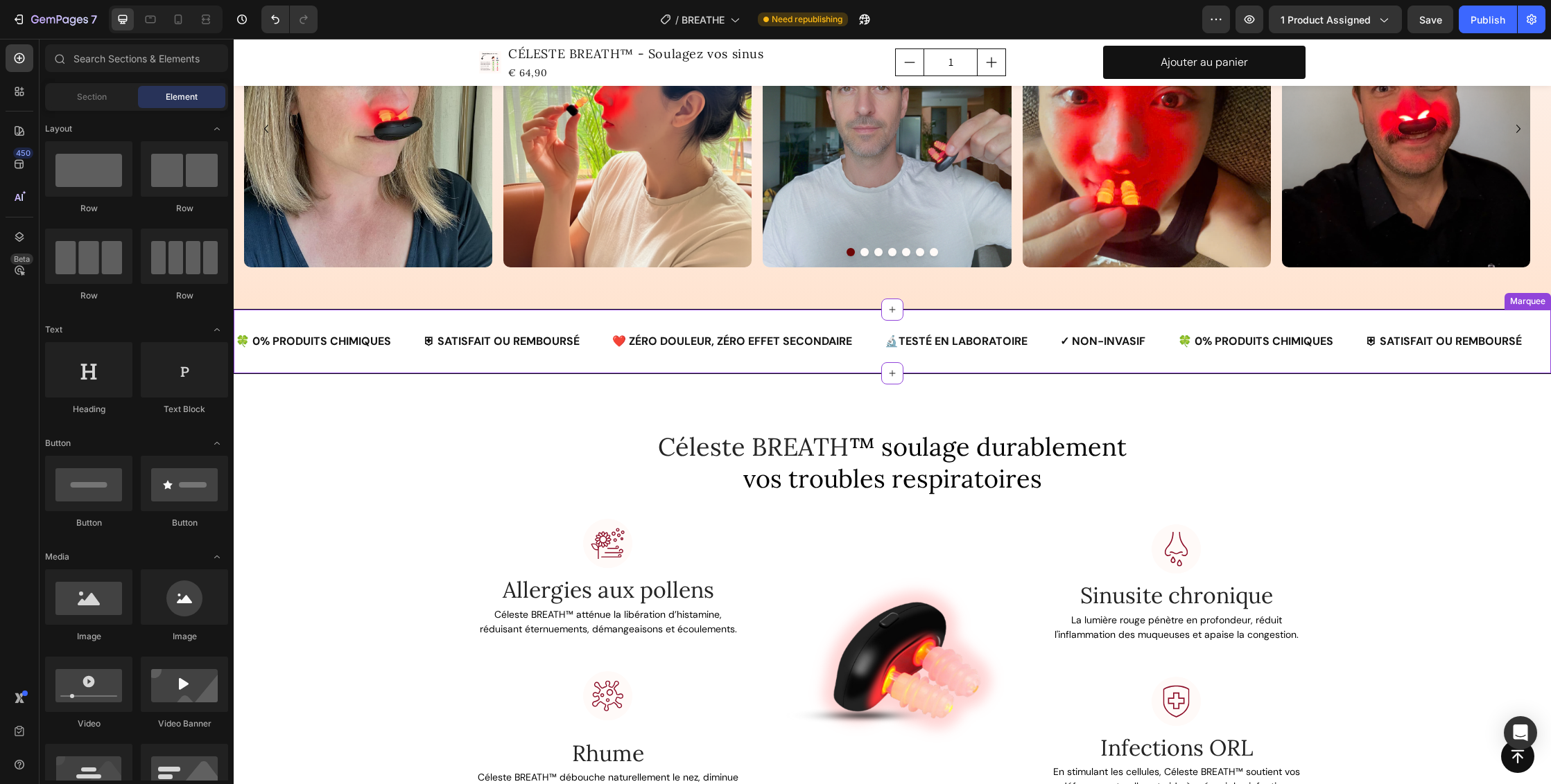
scroll to position [1809, 0]
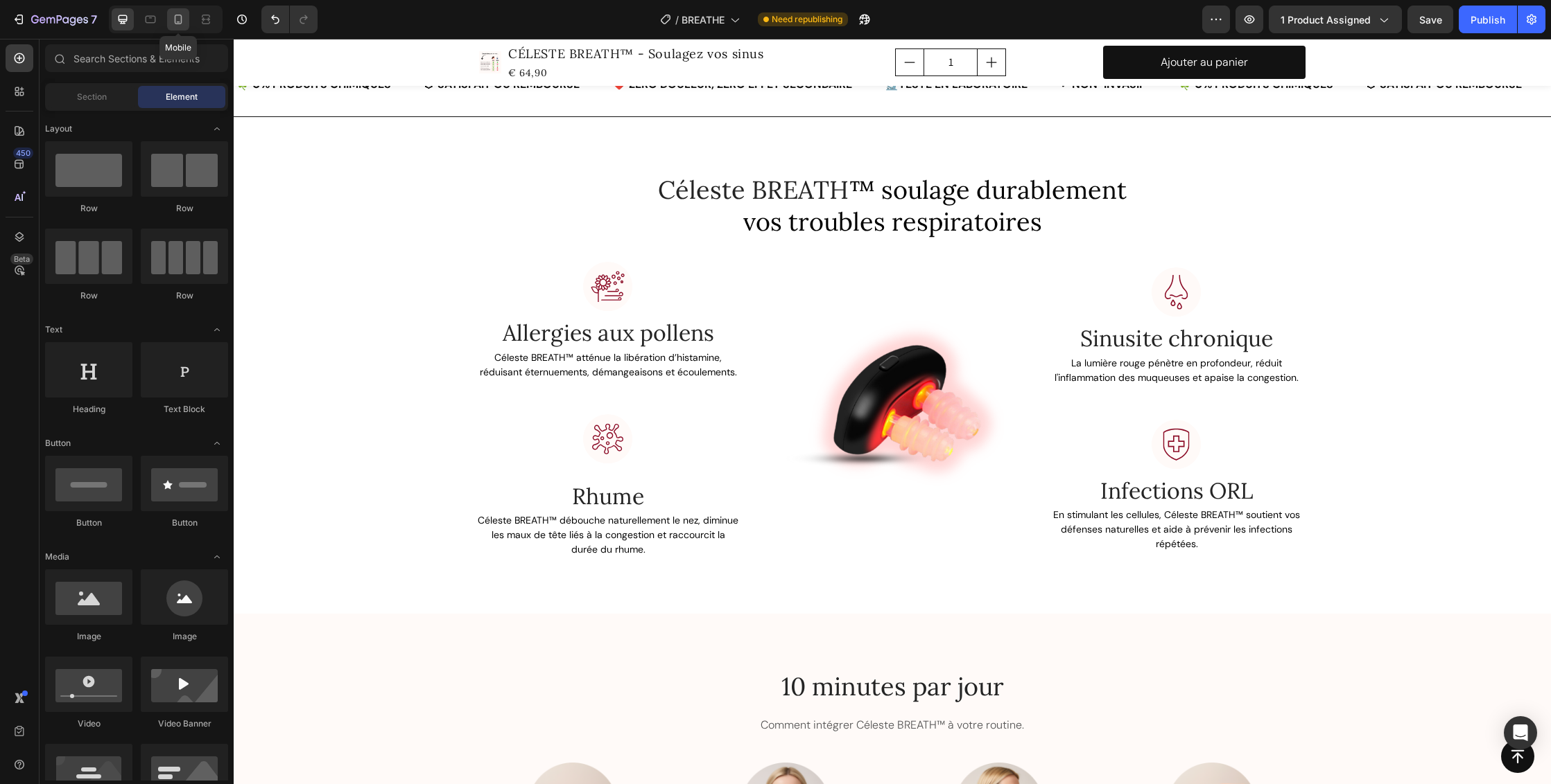
click at [179, 19] on icon at bounding box center [178, 19] width 14 height 14
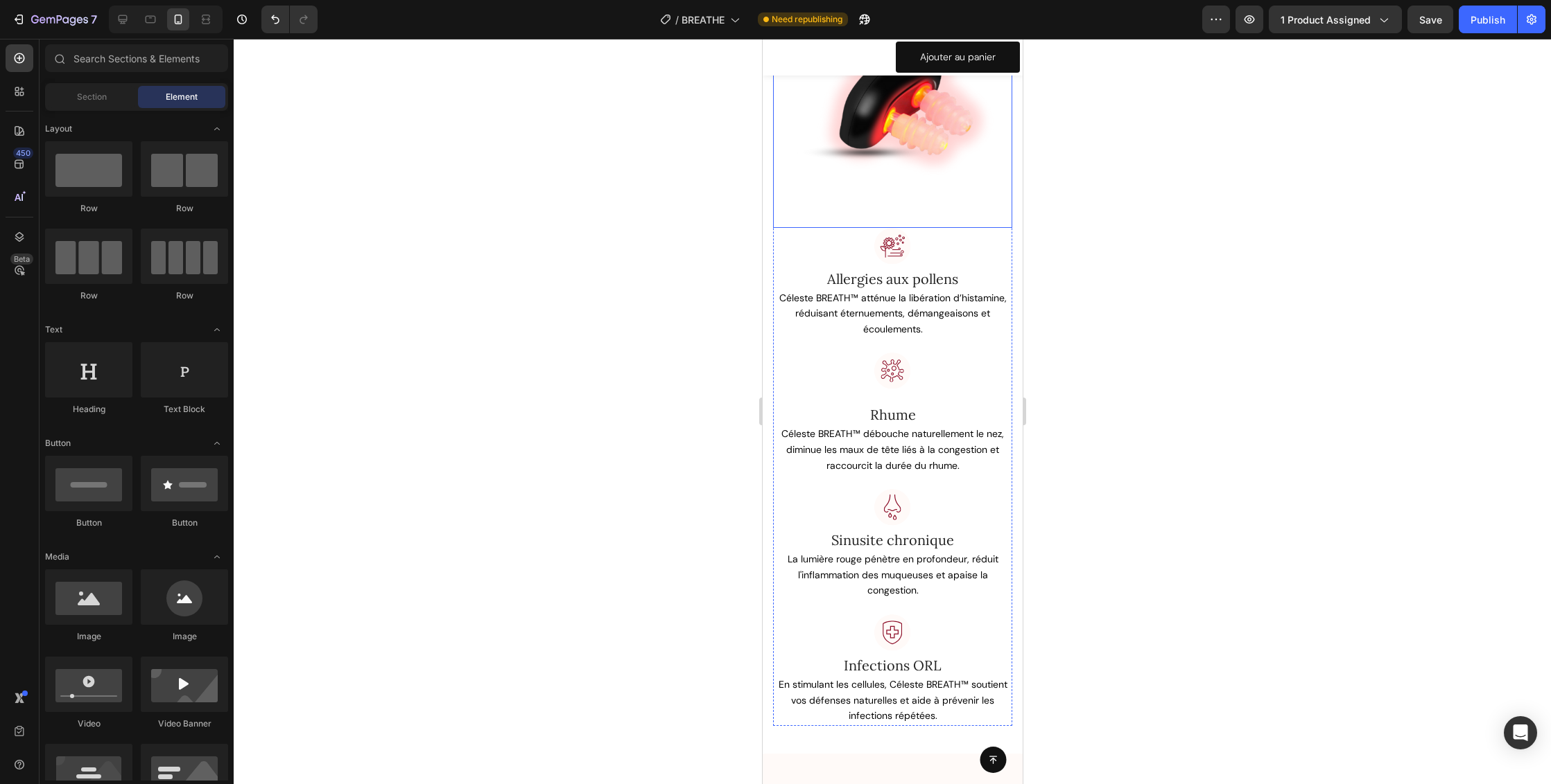
scroll to position [2027, 0]
click at [923, 198] on img at bounding box center [891, 105] width 239 height 239
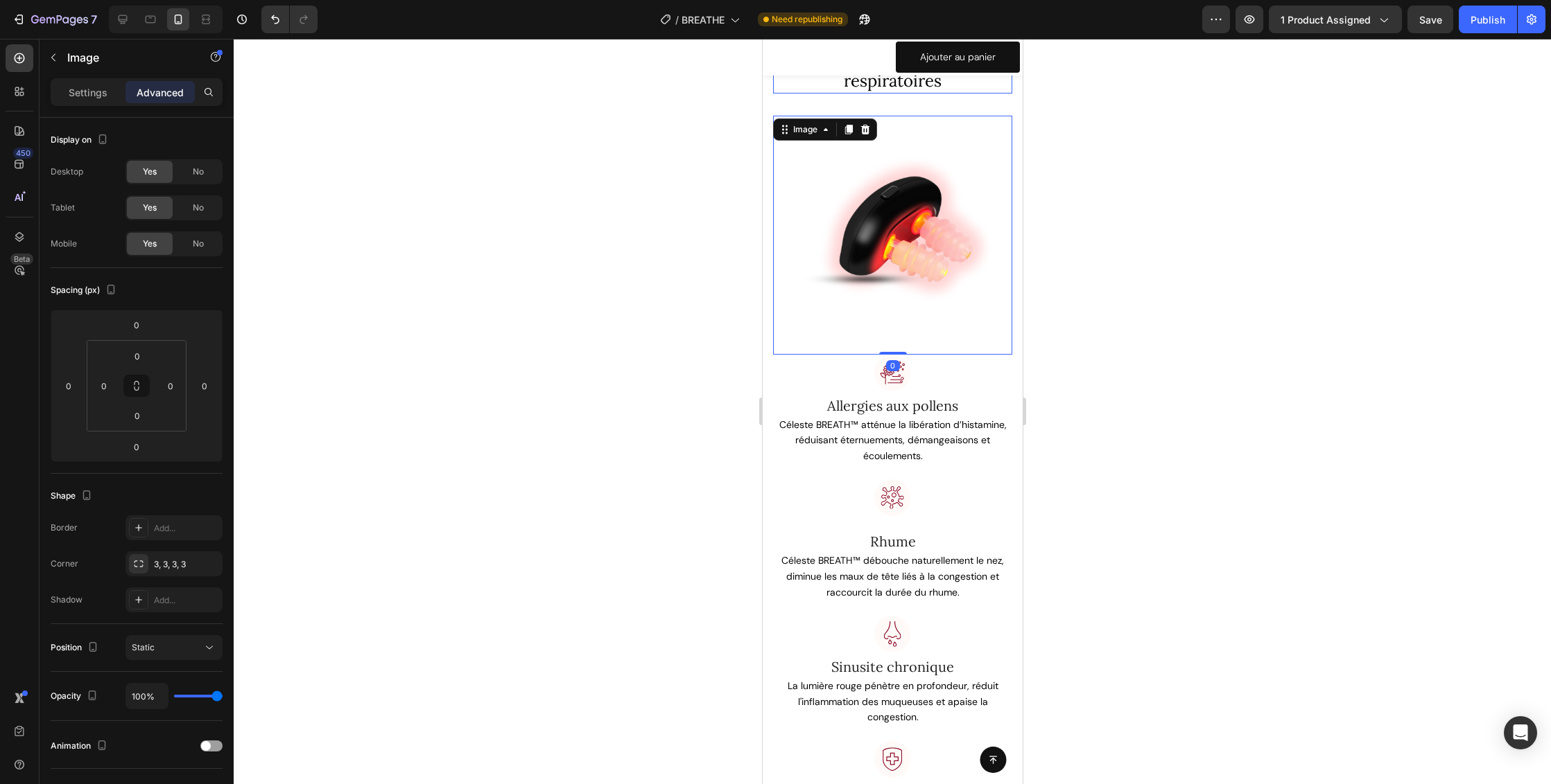
scroll to position [1752, 0]
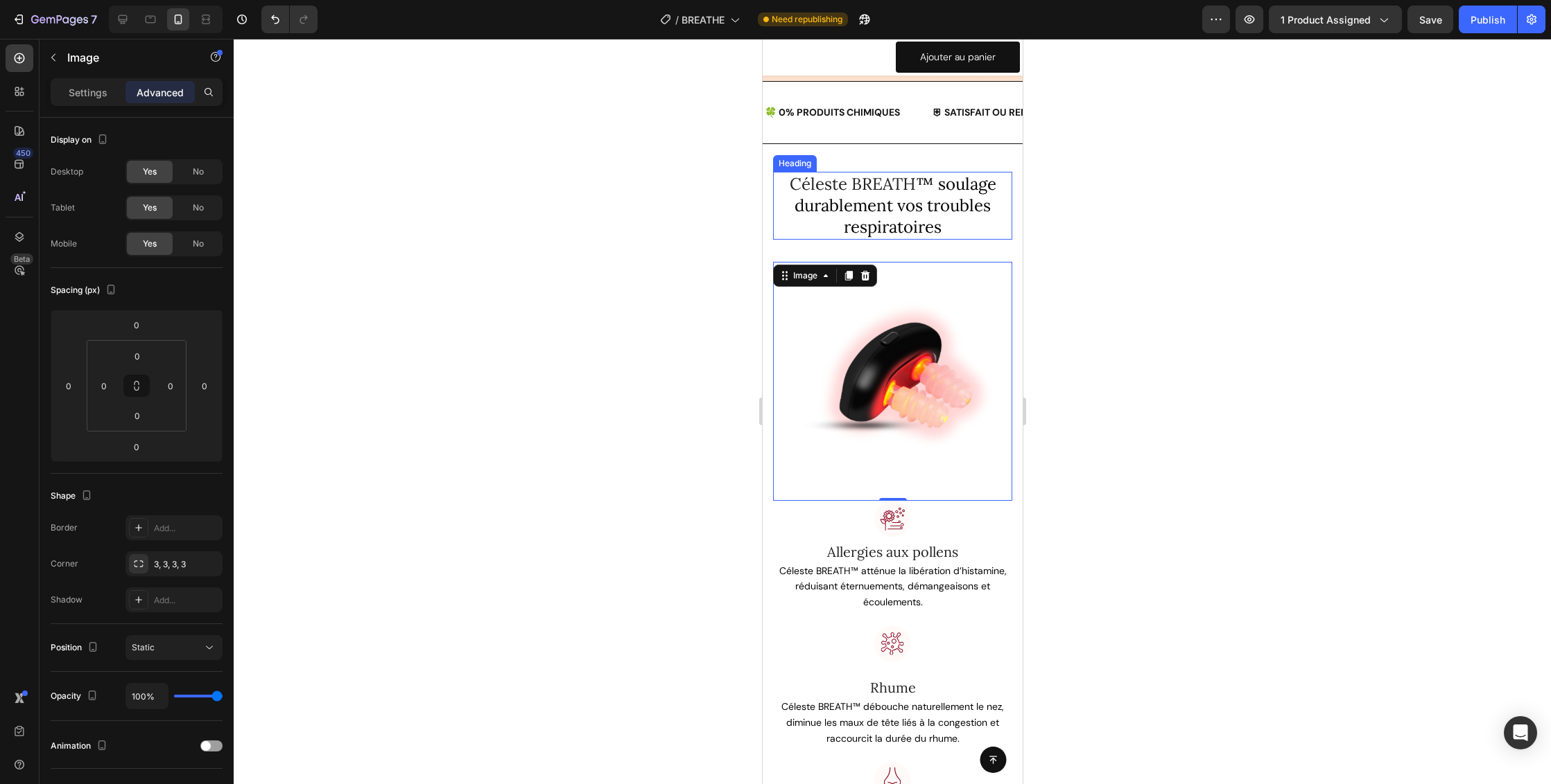
click at [923, 218] on span "™ soulage durablement vos troubles respiratoires" at bounding box center [895, 205] width 201 height 64
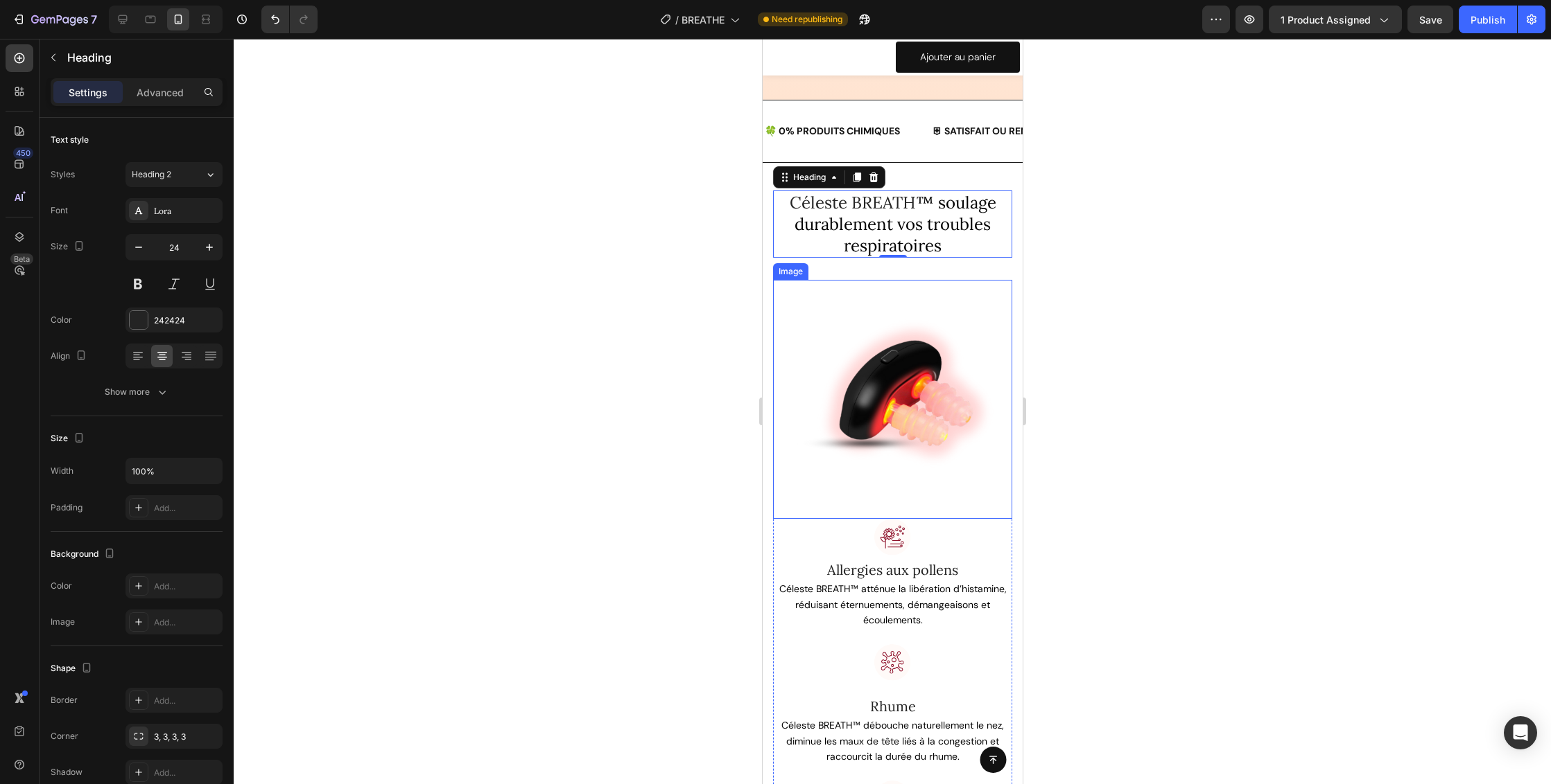
click at [904, 405] on img at bounding box center [891, 399] width 239 height 239
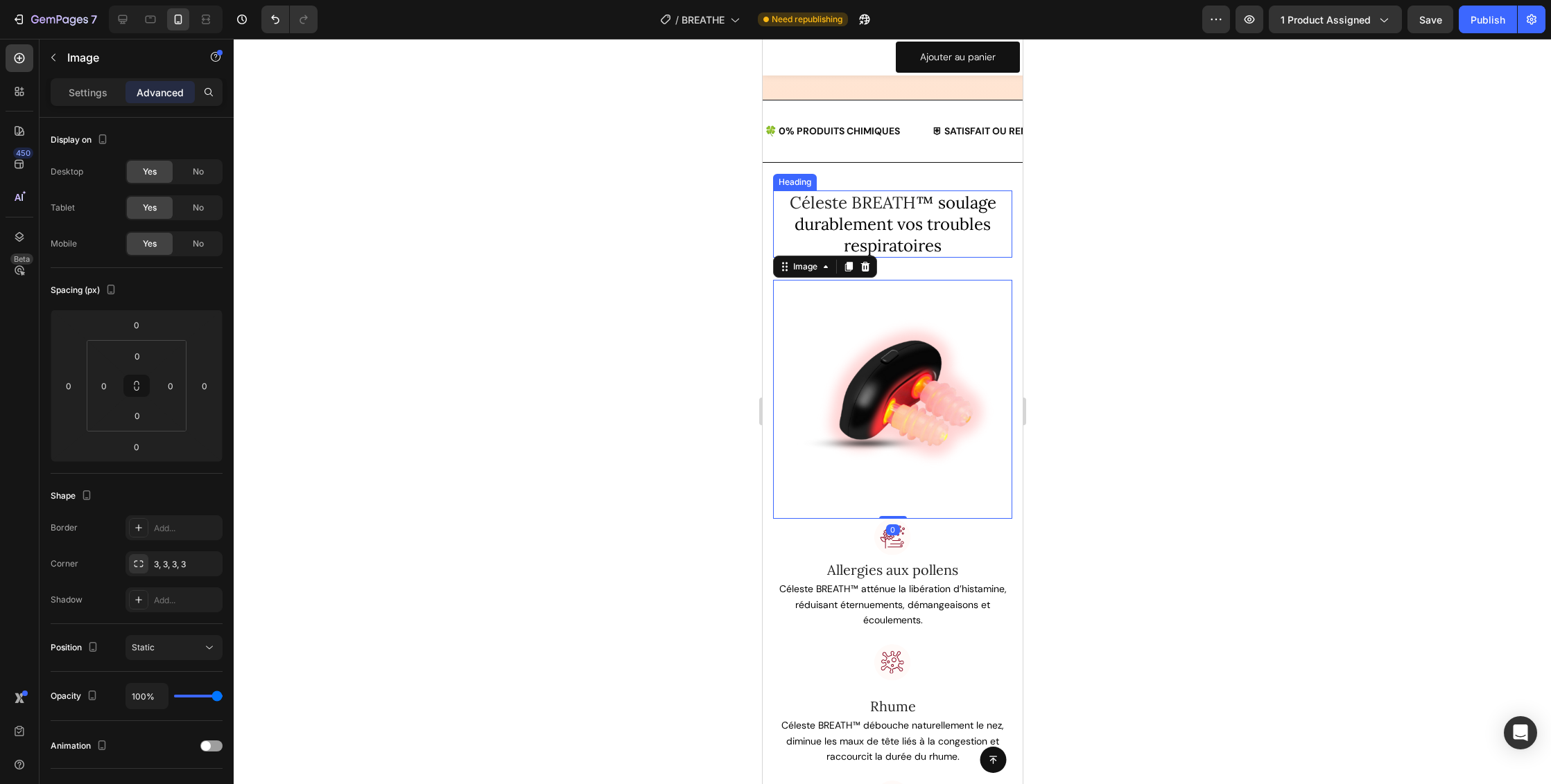
click at [913, 238] on span "™ soulage durablement vos troubles respiratoires" at bounding box center [895, 223] width 201 height 64
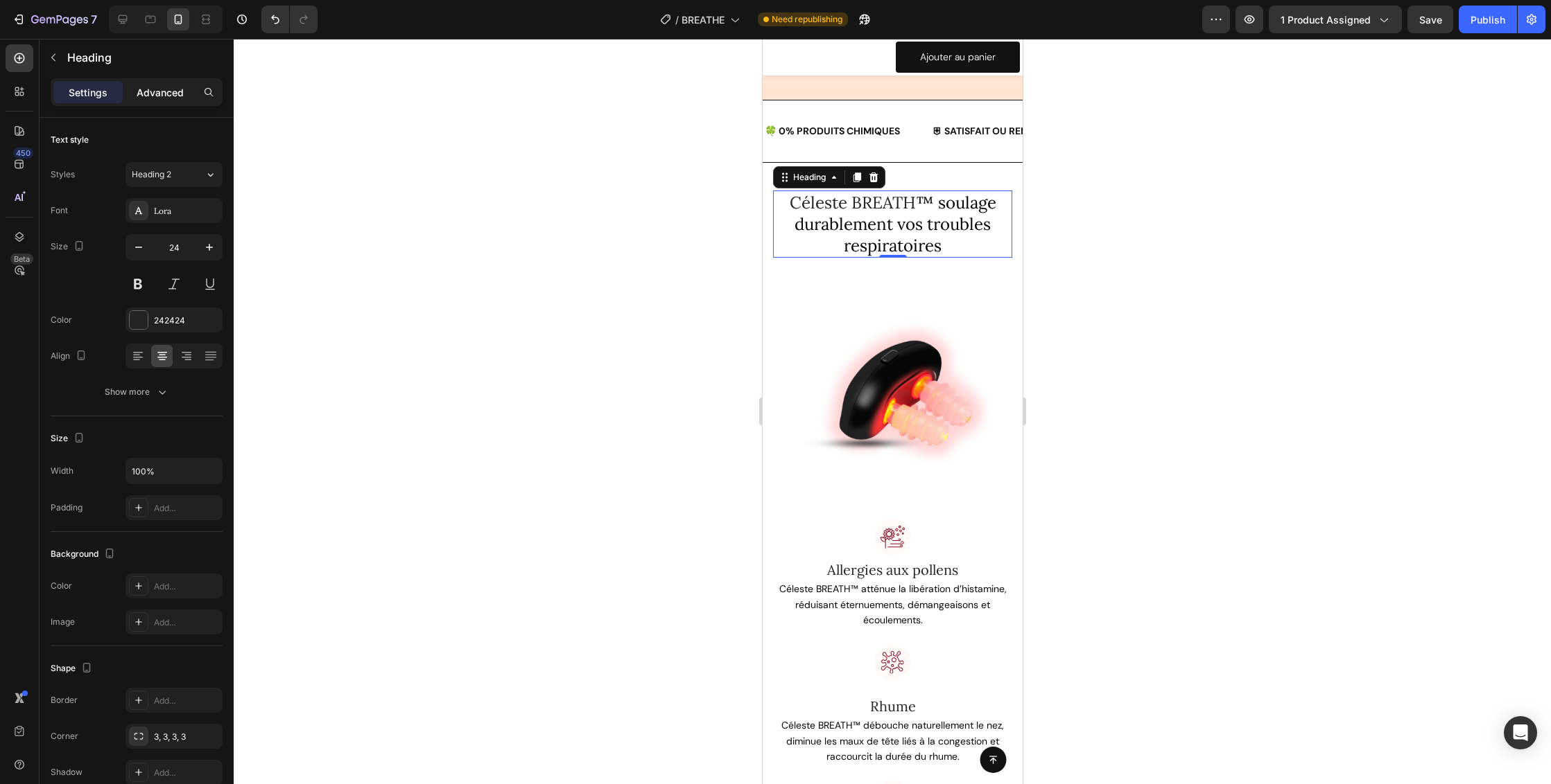
click at [156, 95] on p "Advanced" at bounding box center [160, 93] width 47 height 14
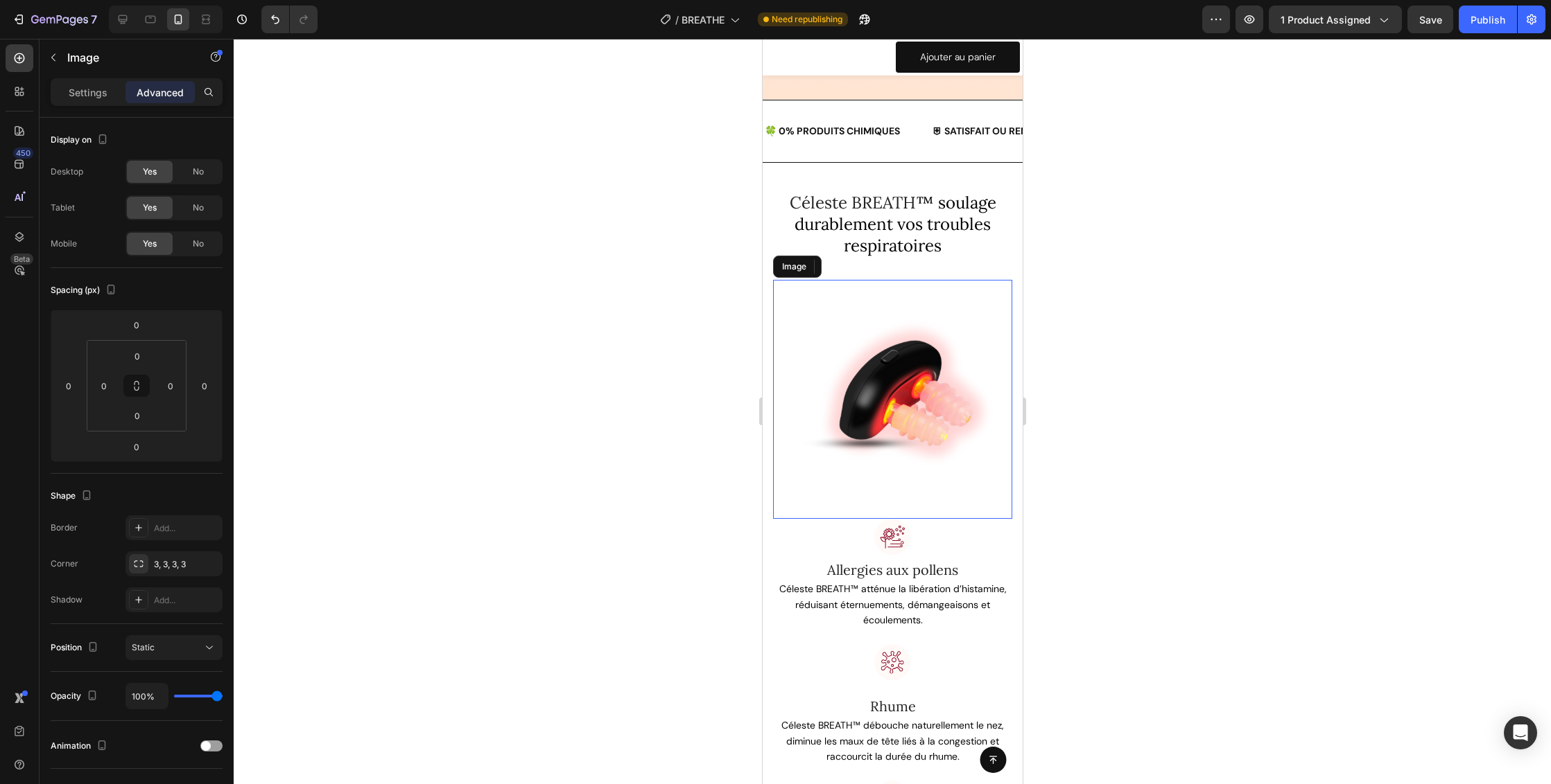
click at [920, 349] on img at bounding box center [891, 399] width 239 height 239
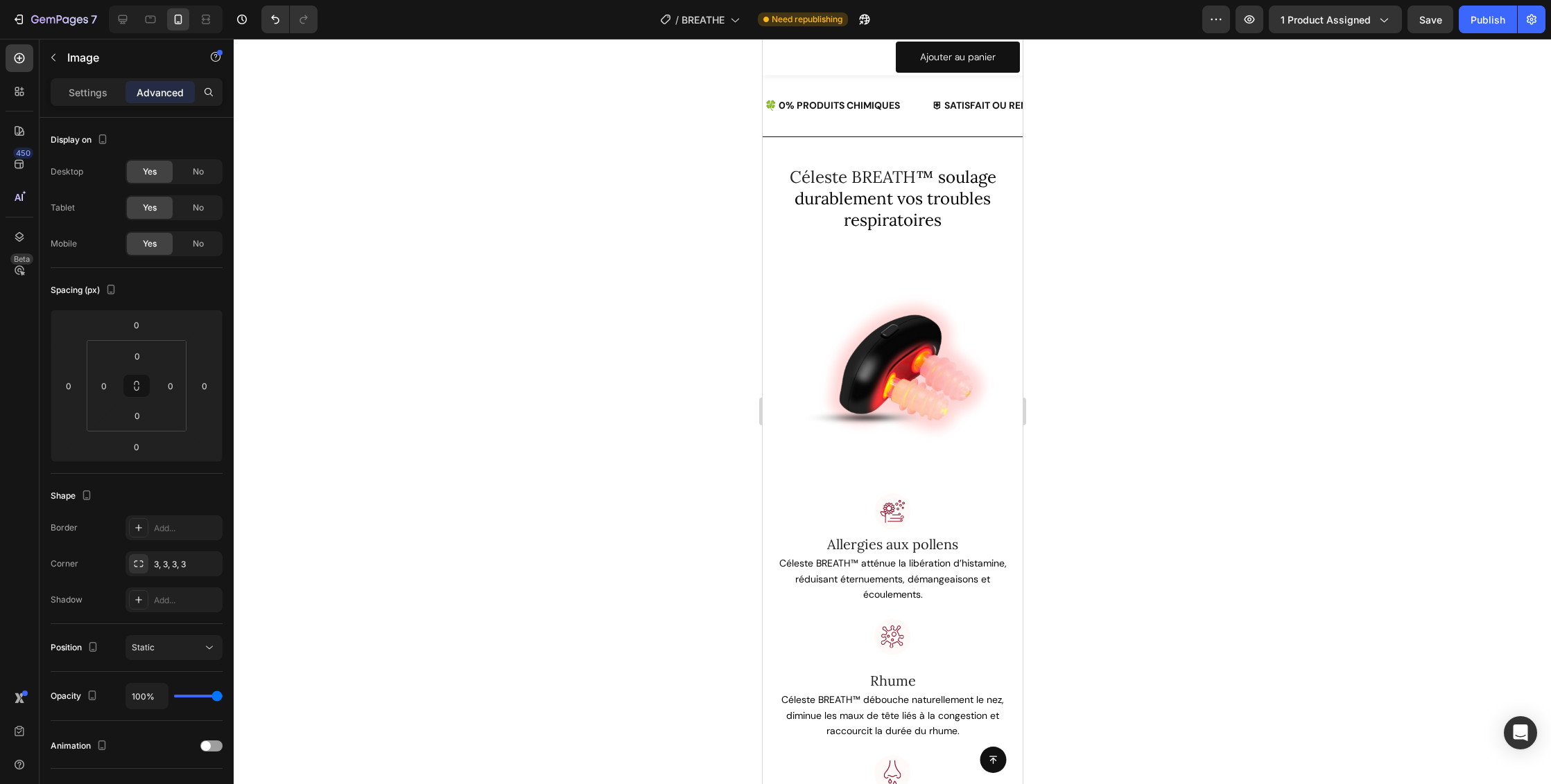
scroll to position [2217, 0]
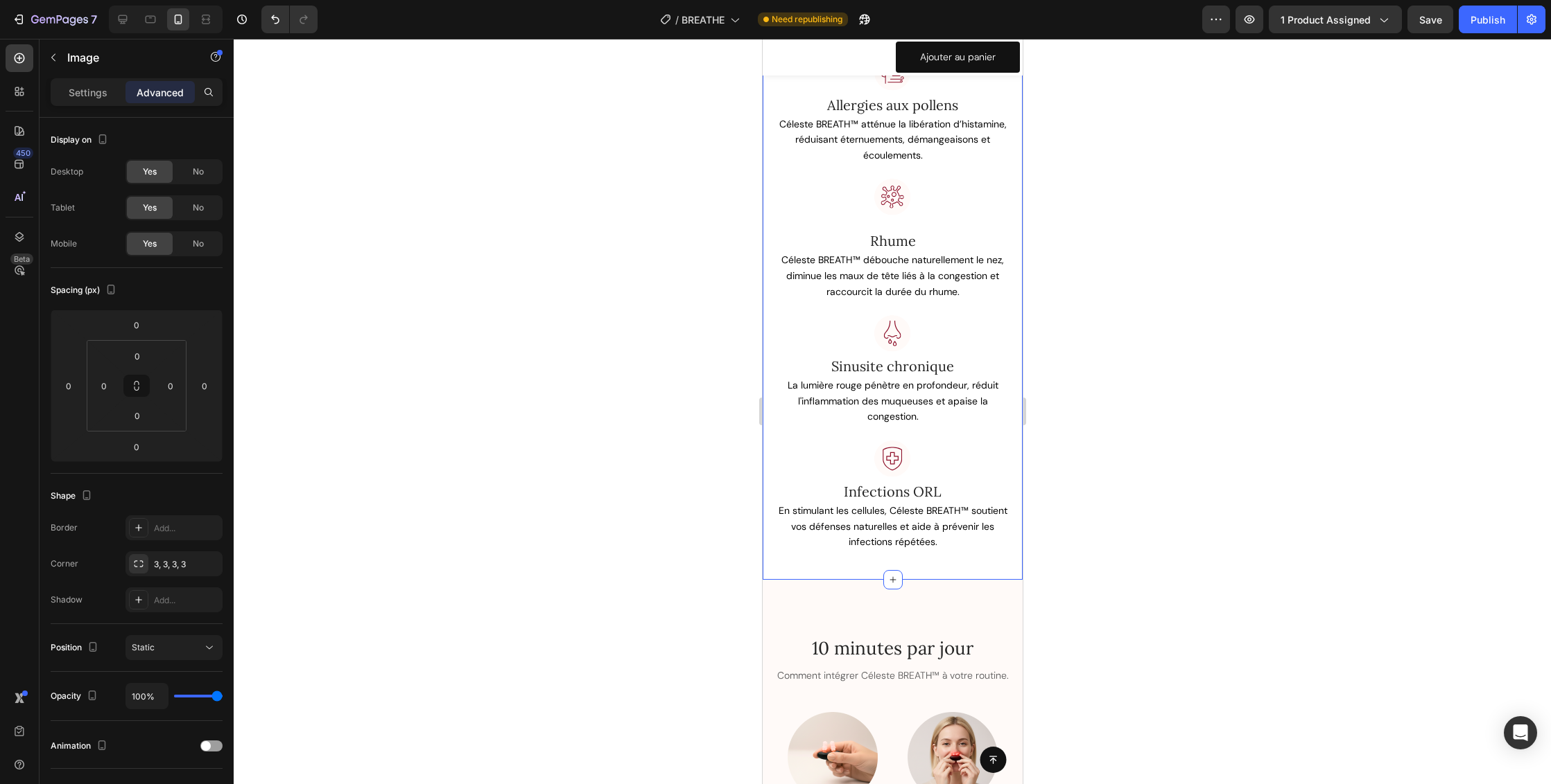
click at [946, 552] on div "Céleste BREATH ™ soulage durablement vos troubles respiratoires Heading Row Ima…" at bounding box center [892, 139] width 260 height 883
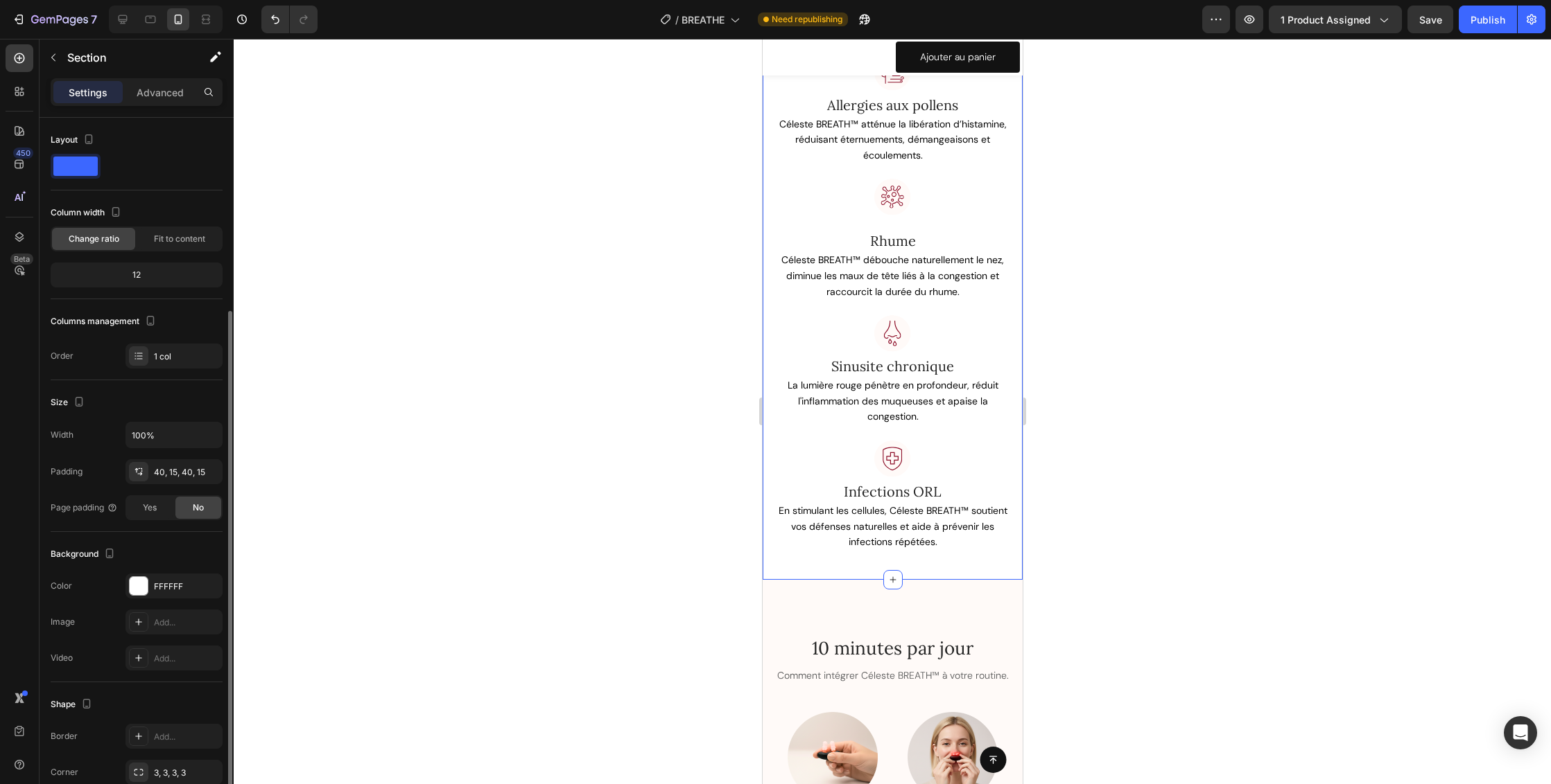
scroll to position [103, 0]
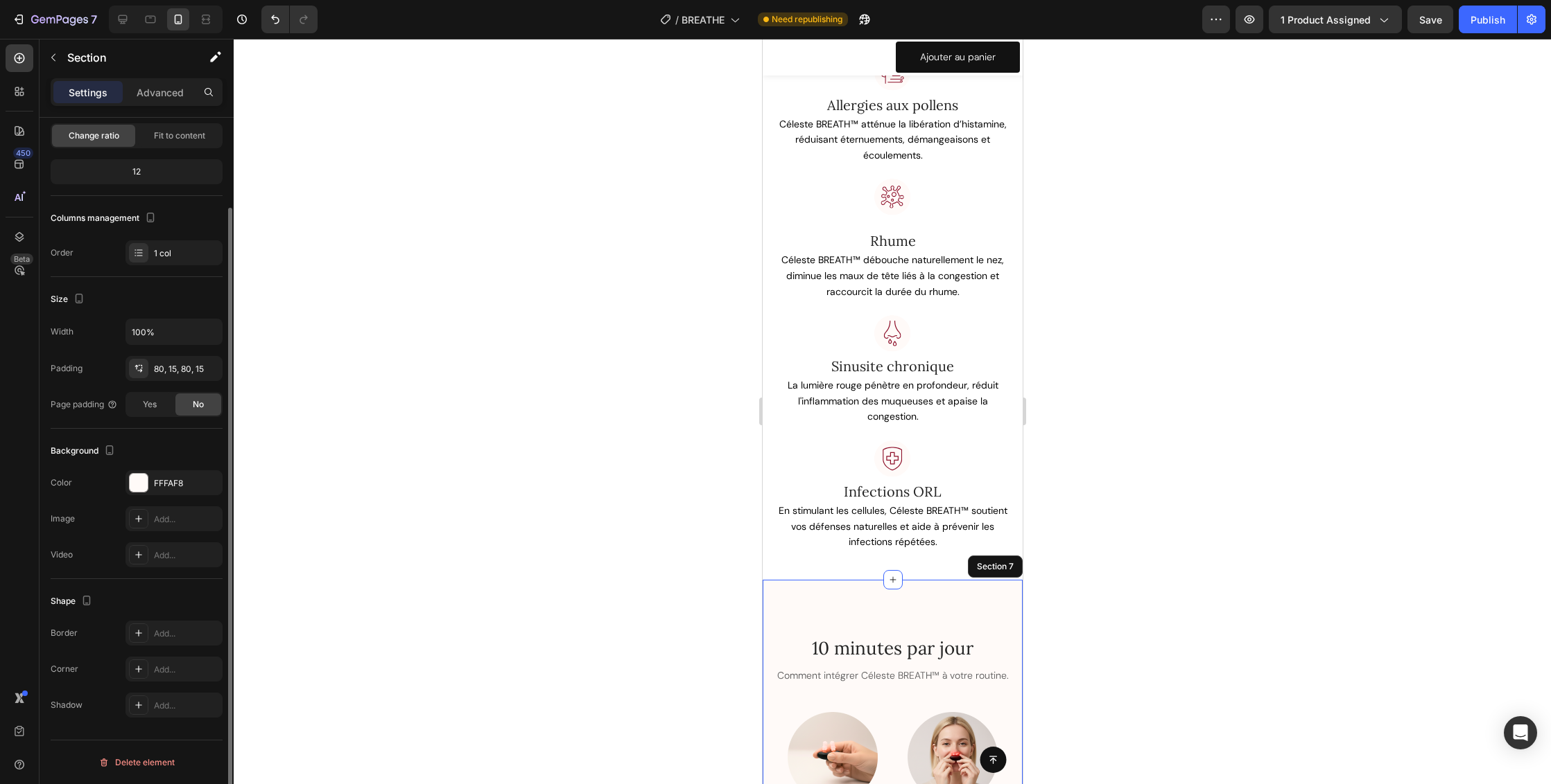
click at [171, 369] on div "80, 15, 80, 15" at bounding box center [174, 369] width 41 height 12
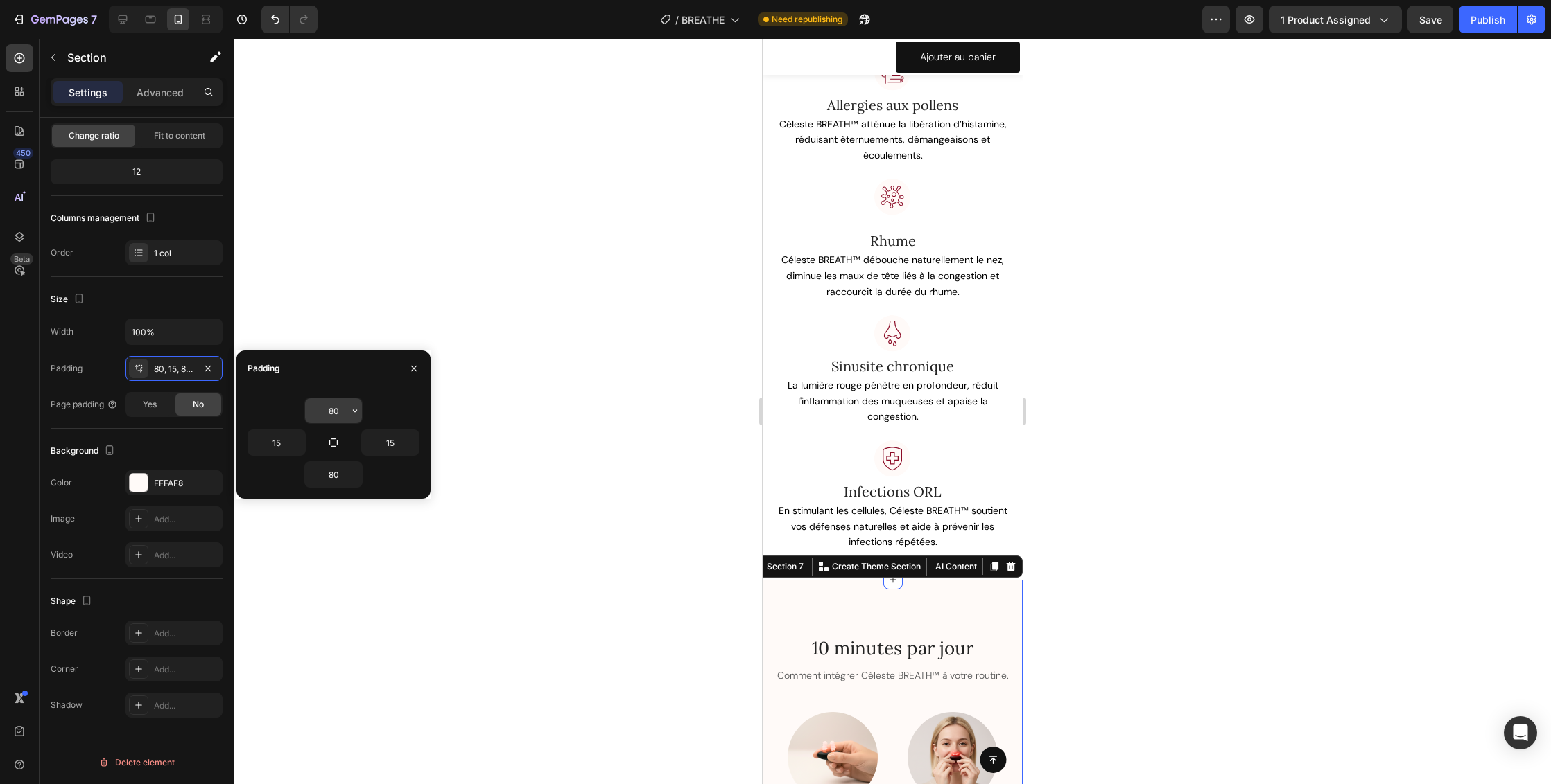
click at [337, 411] on input "80" at bounding box center [333, 411] width 57 height 25
click at [352, 410] on icon "button" at bounding box center [355, 411] width 11 height 11
click at [337, 456] on span "24px" at bounding box center [334, 455] width 20 height 12
type input "24"
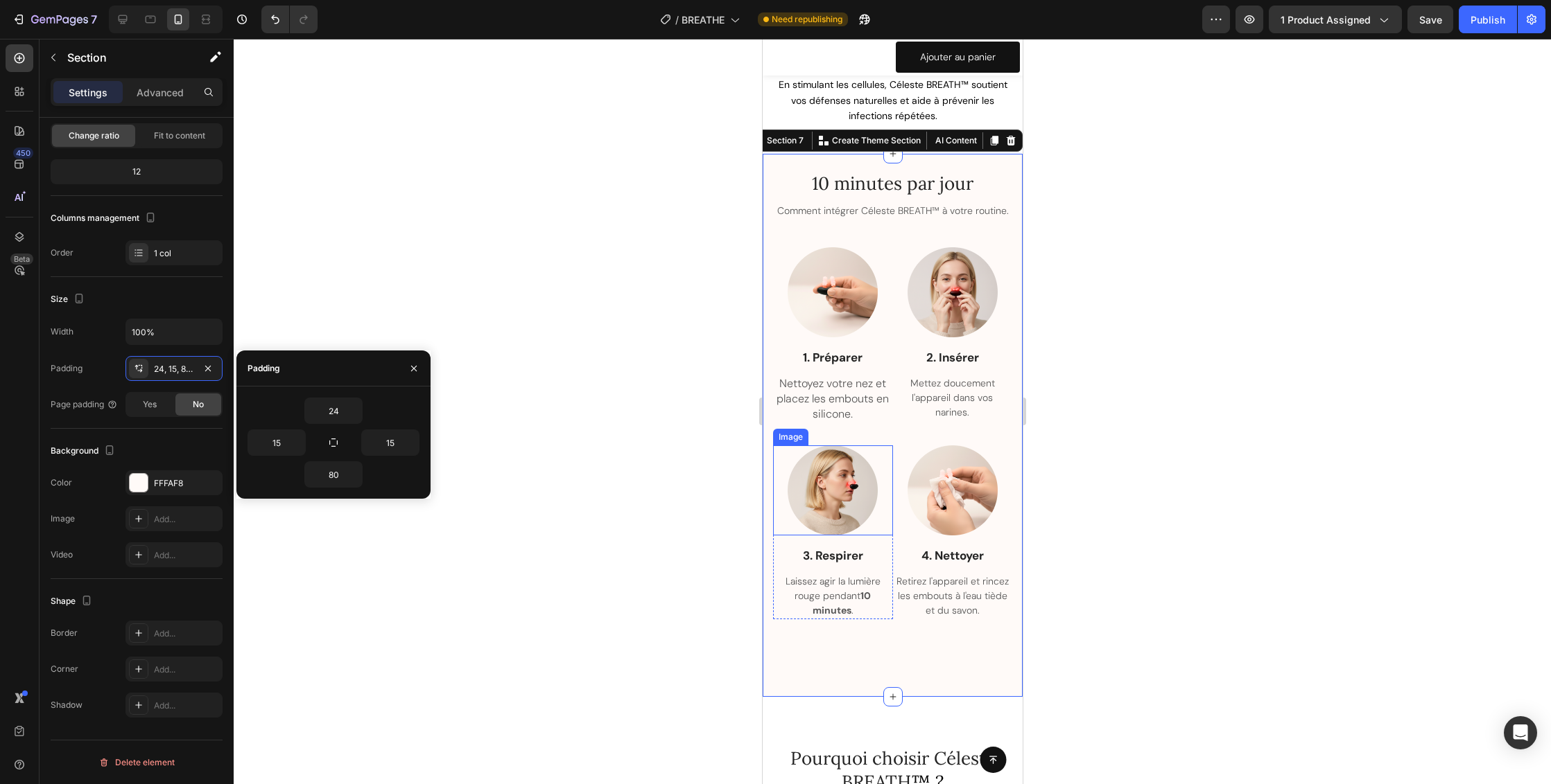
scroll to position [2756, 0]
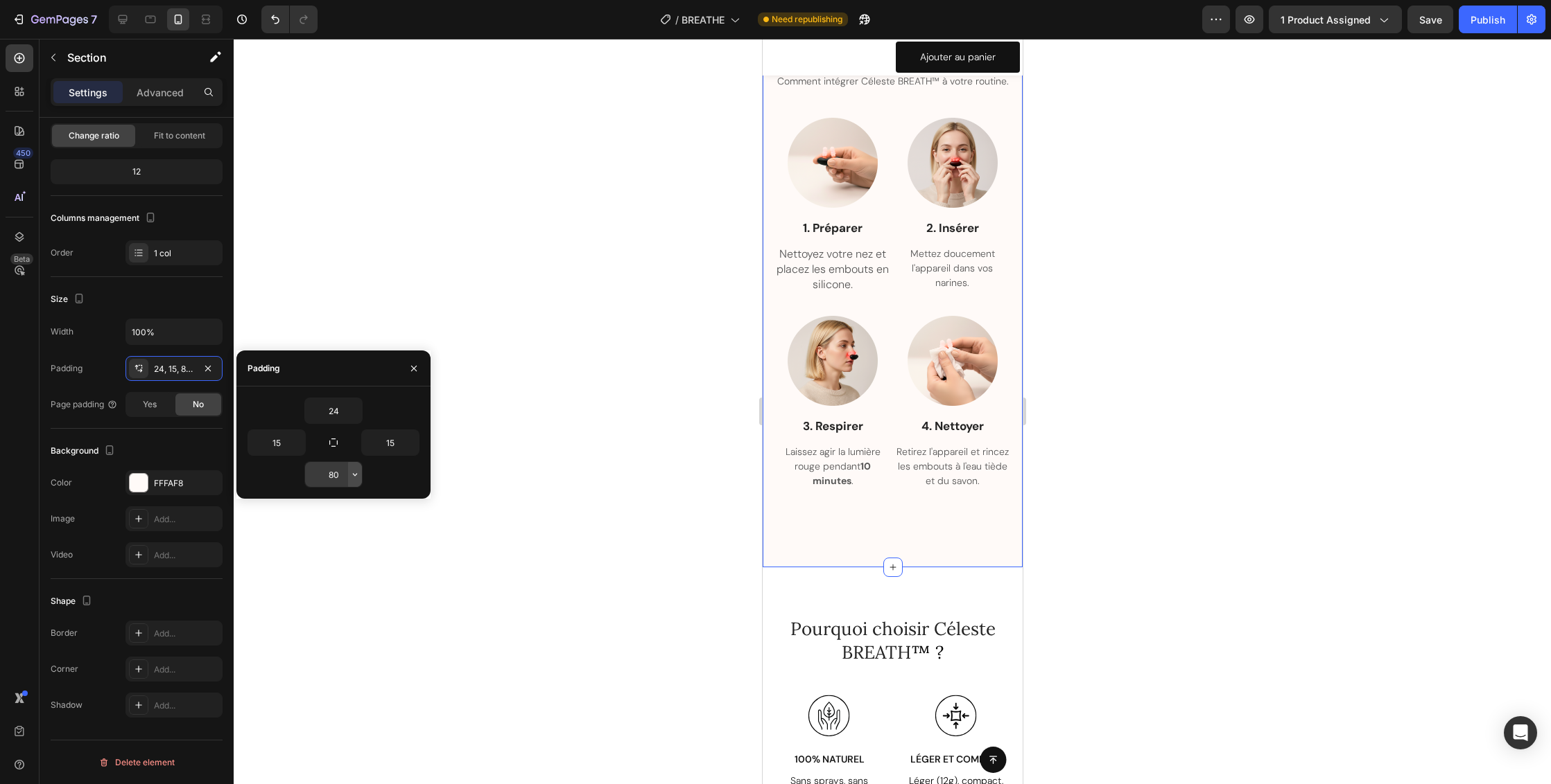
click at [356, 475] on icon "button" at bounding box center [354, 474] width 4 height 3
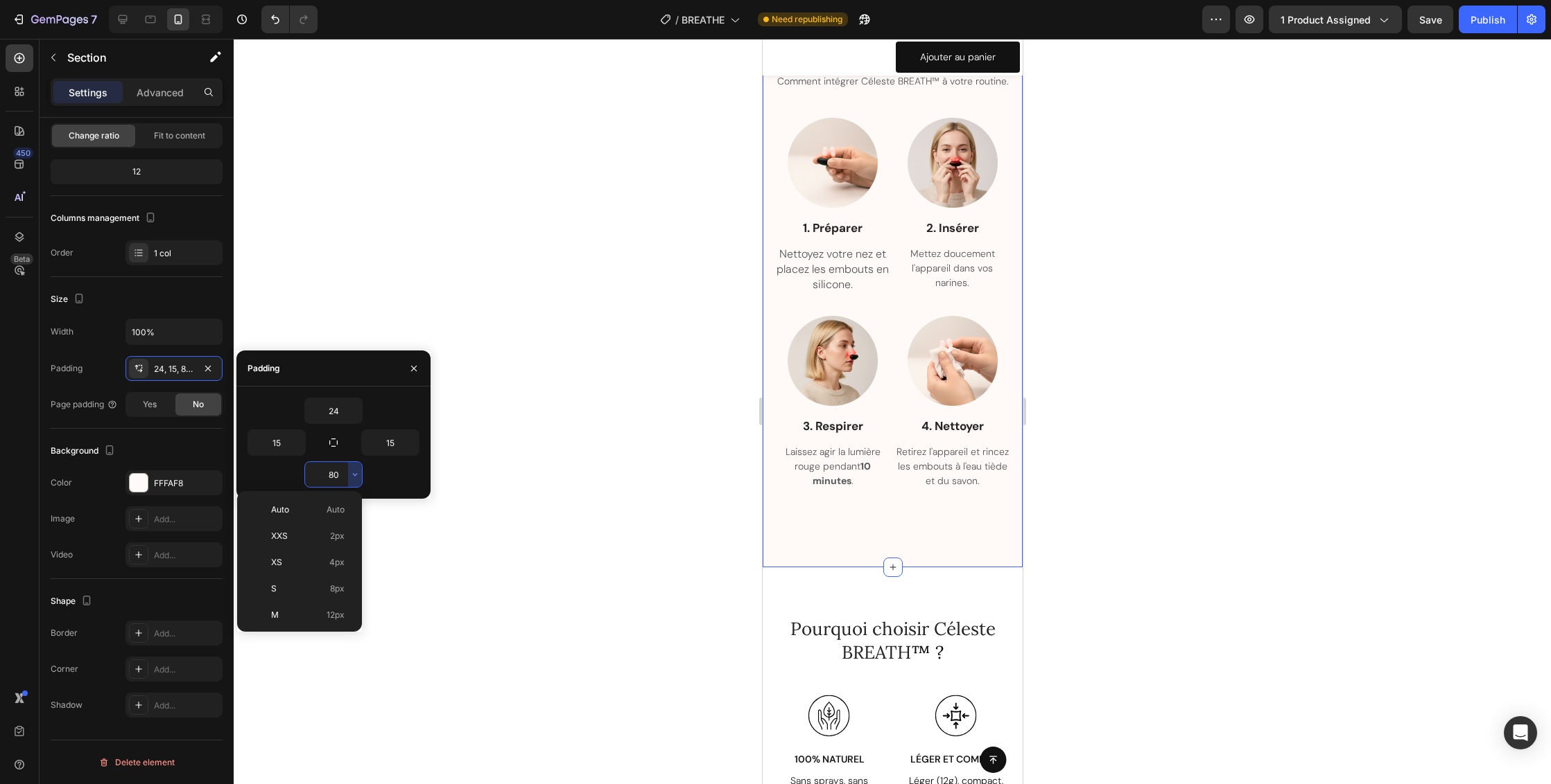
scroll to position [150, 0]
click at [337, 521] on span "24px" at bounding box center [334, 518] width 20 height 12
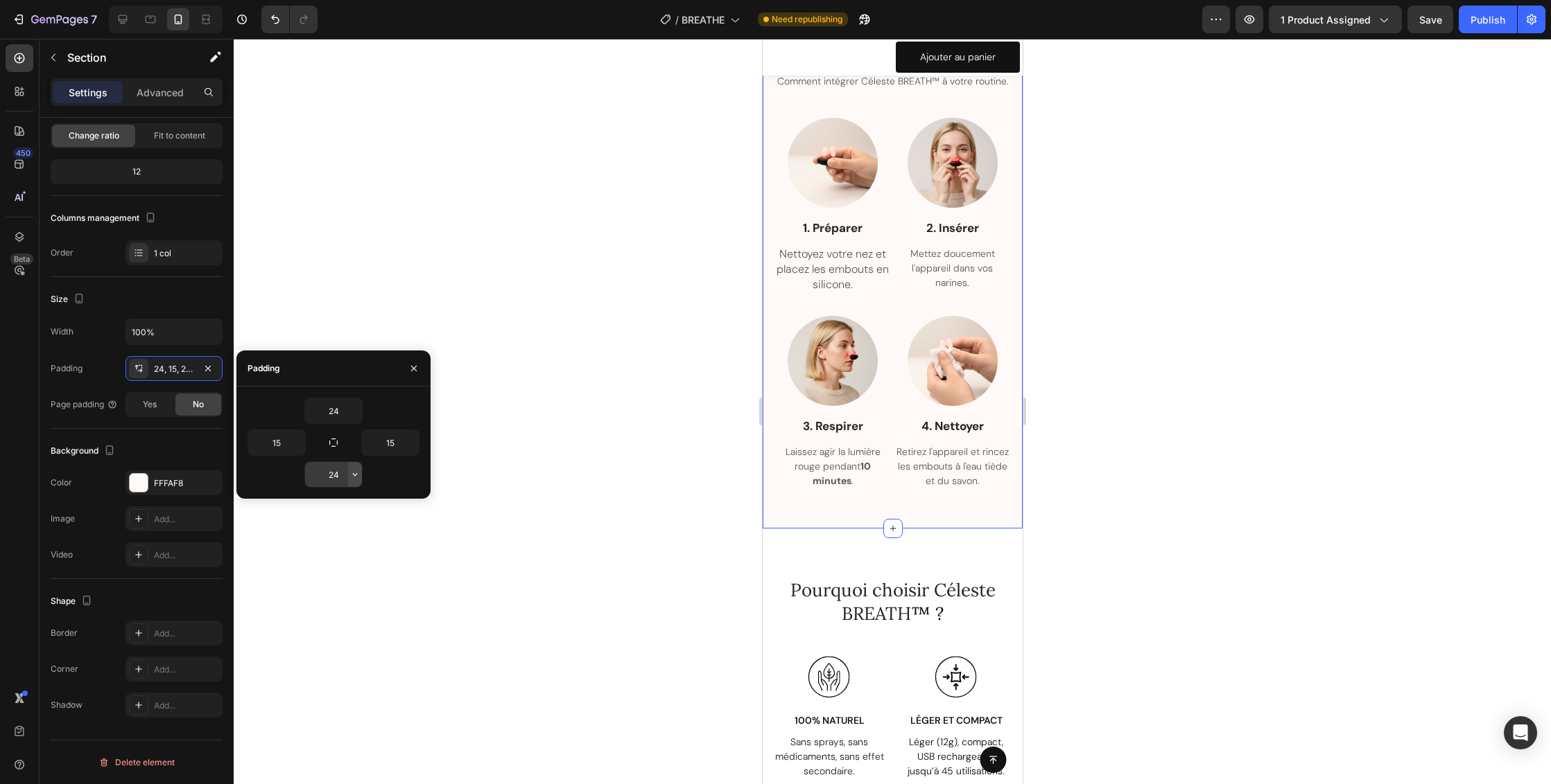
click at [354, 471] on icon "button" at bounding box center [355, 474] width 11 height 11
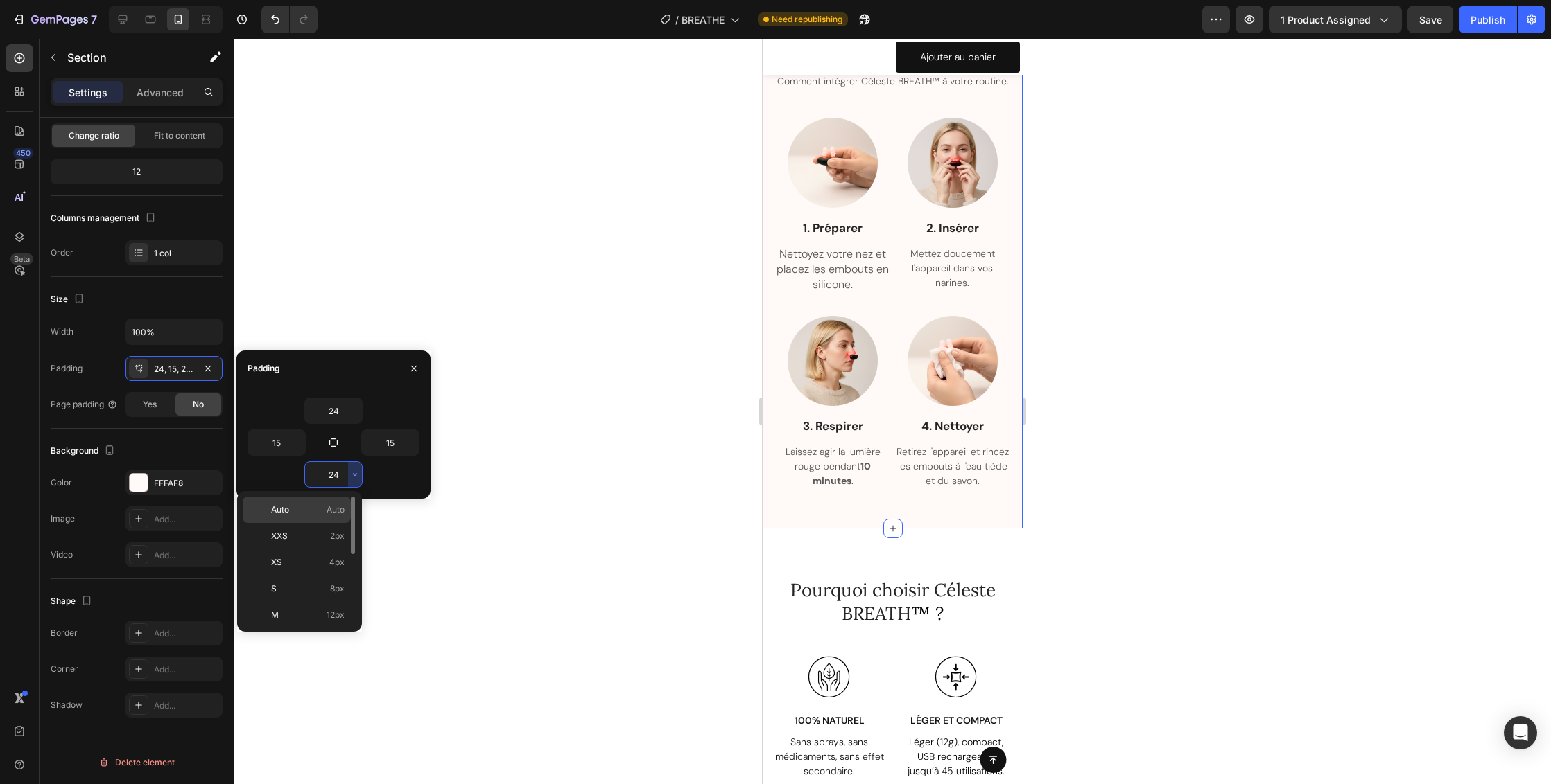
click at [331, 512] on span "Auto" at bounding box center [336, 510] width 18 height 12
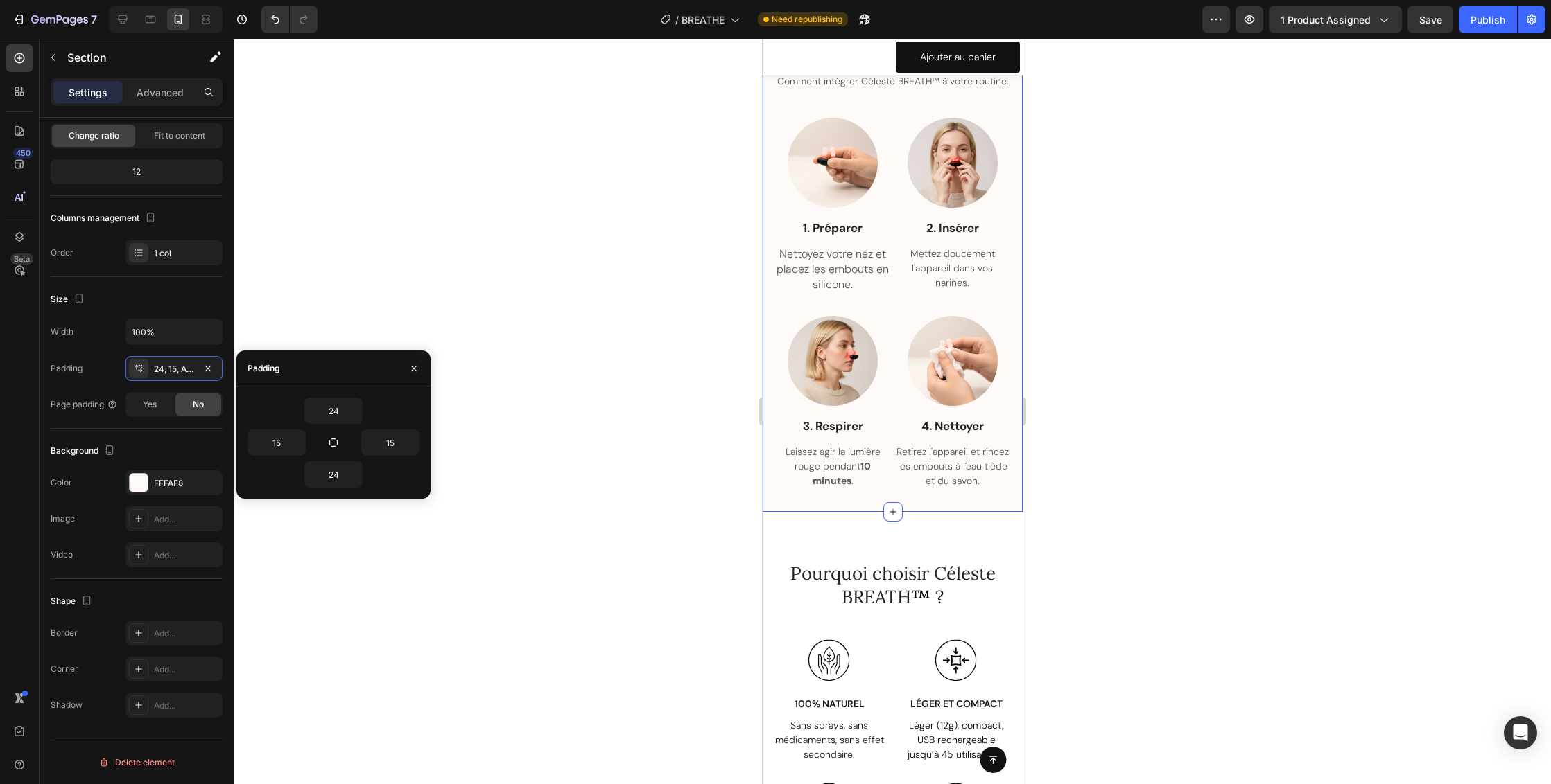
type input "Auto"
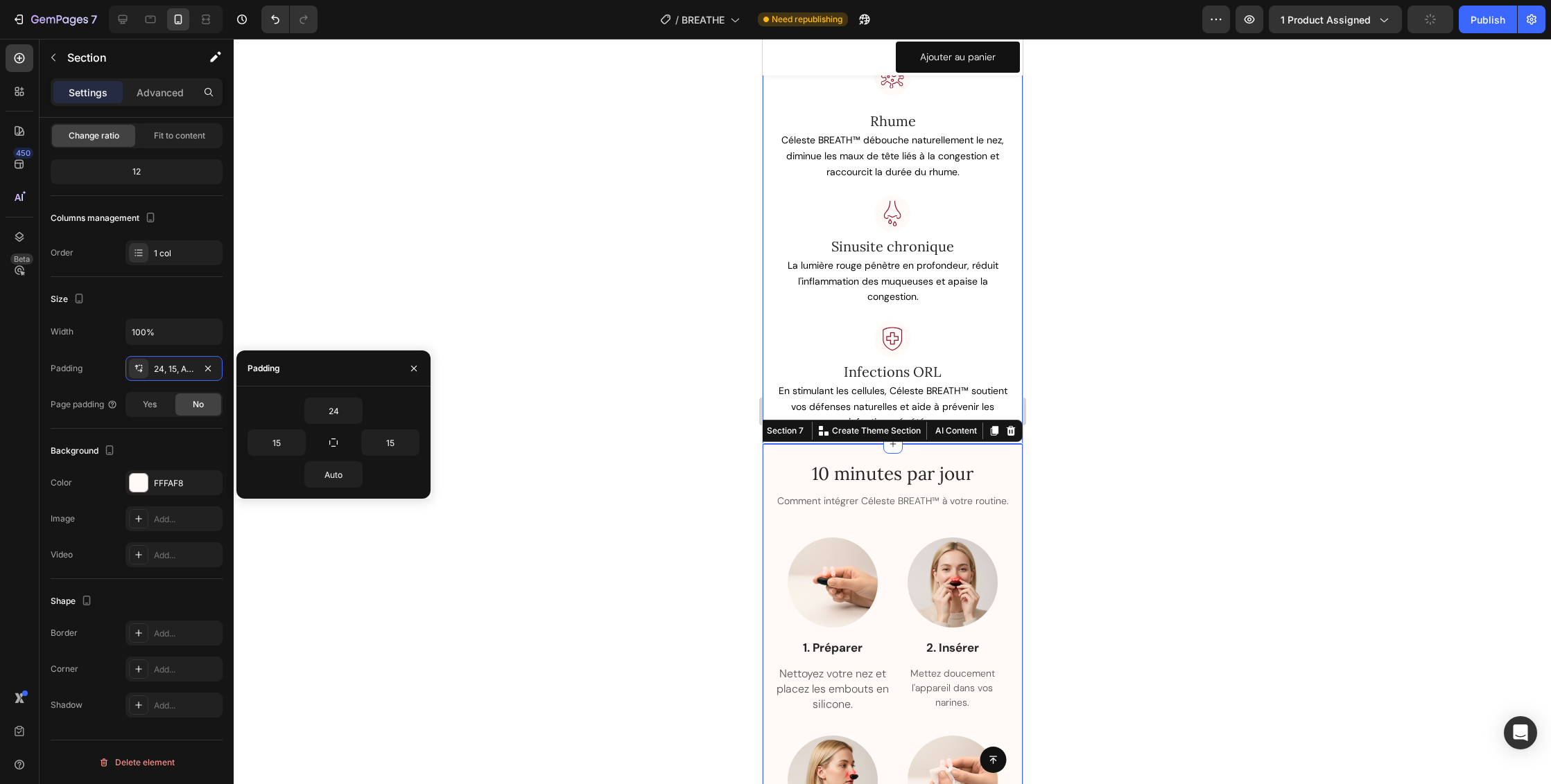
scroll to position [2625, 0]
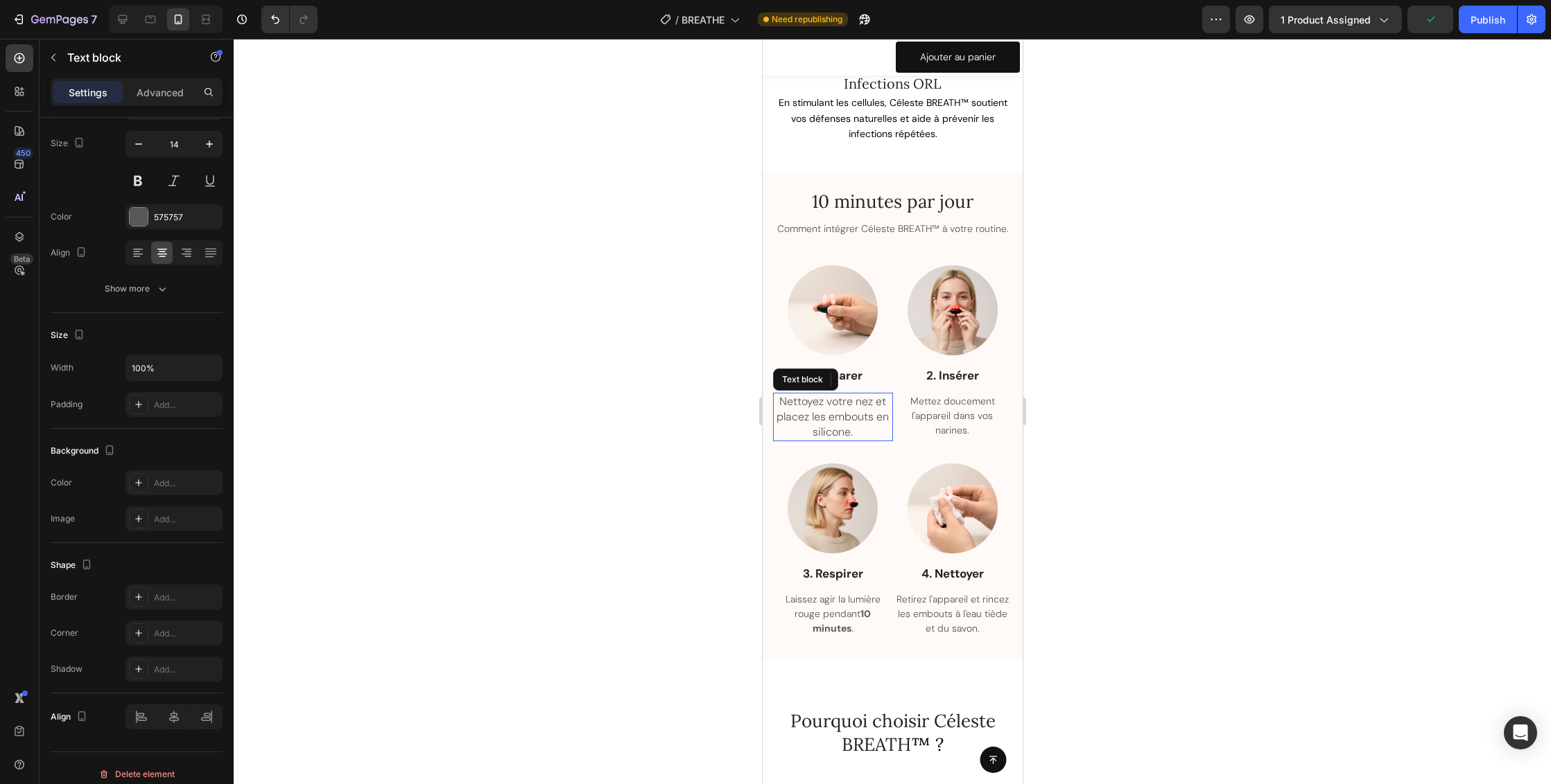
click at [836, 409] on span "Nettoyez votre nez et placez les embouts en silicone." at bounding box center [831, 417] width 112 height 45
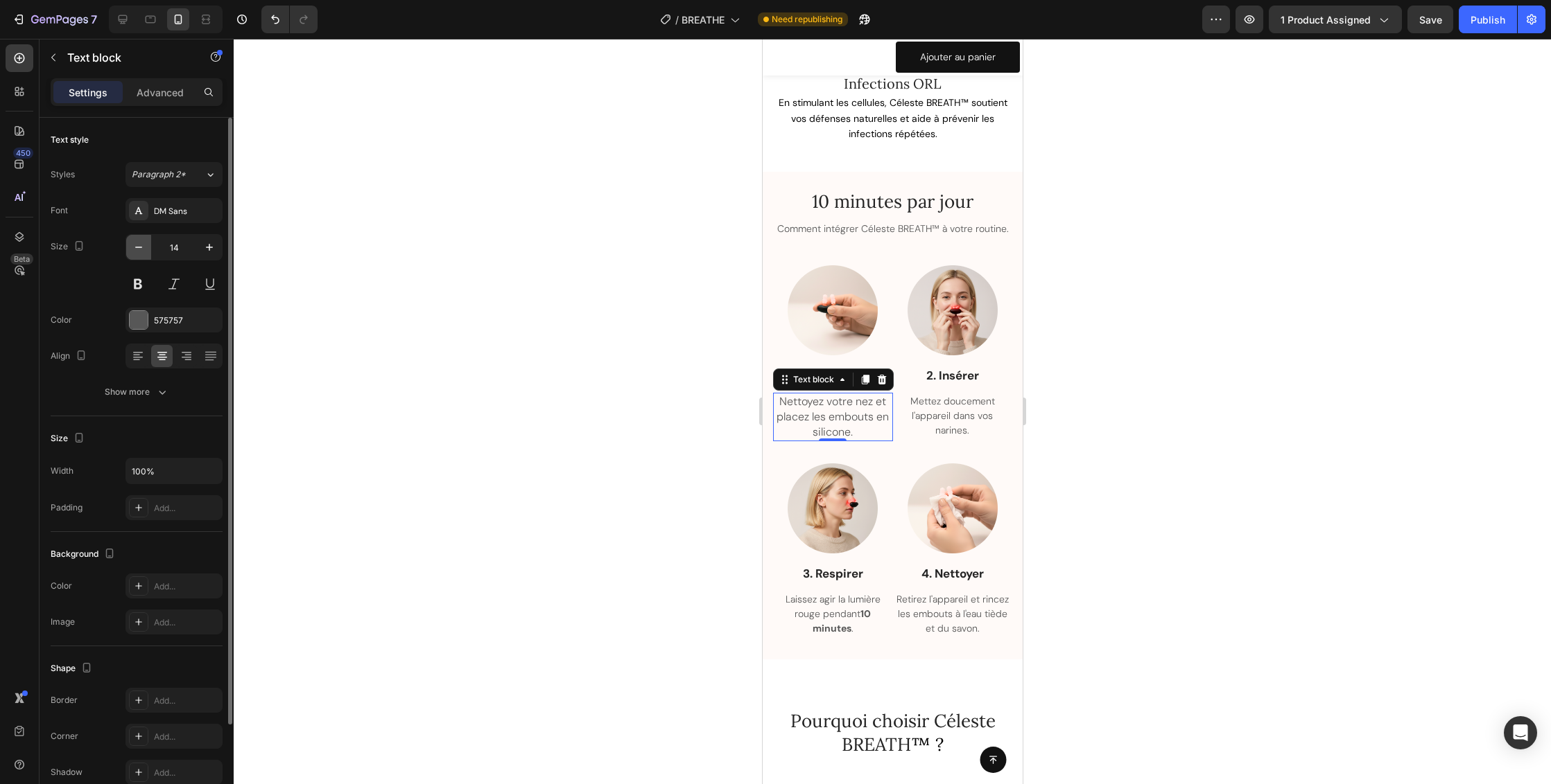
click at [141, 246] on icon "button" at bounding box center [139, 247] width 14 height 14
type input "12"
click at [807, 409] on span "Nettoyez votre nez et placez les embouts en silicone." at bounding box center [831, 413] width 112 height 41
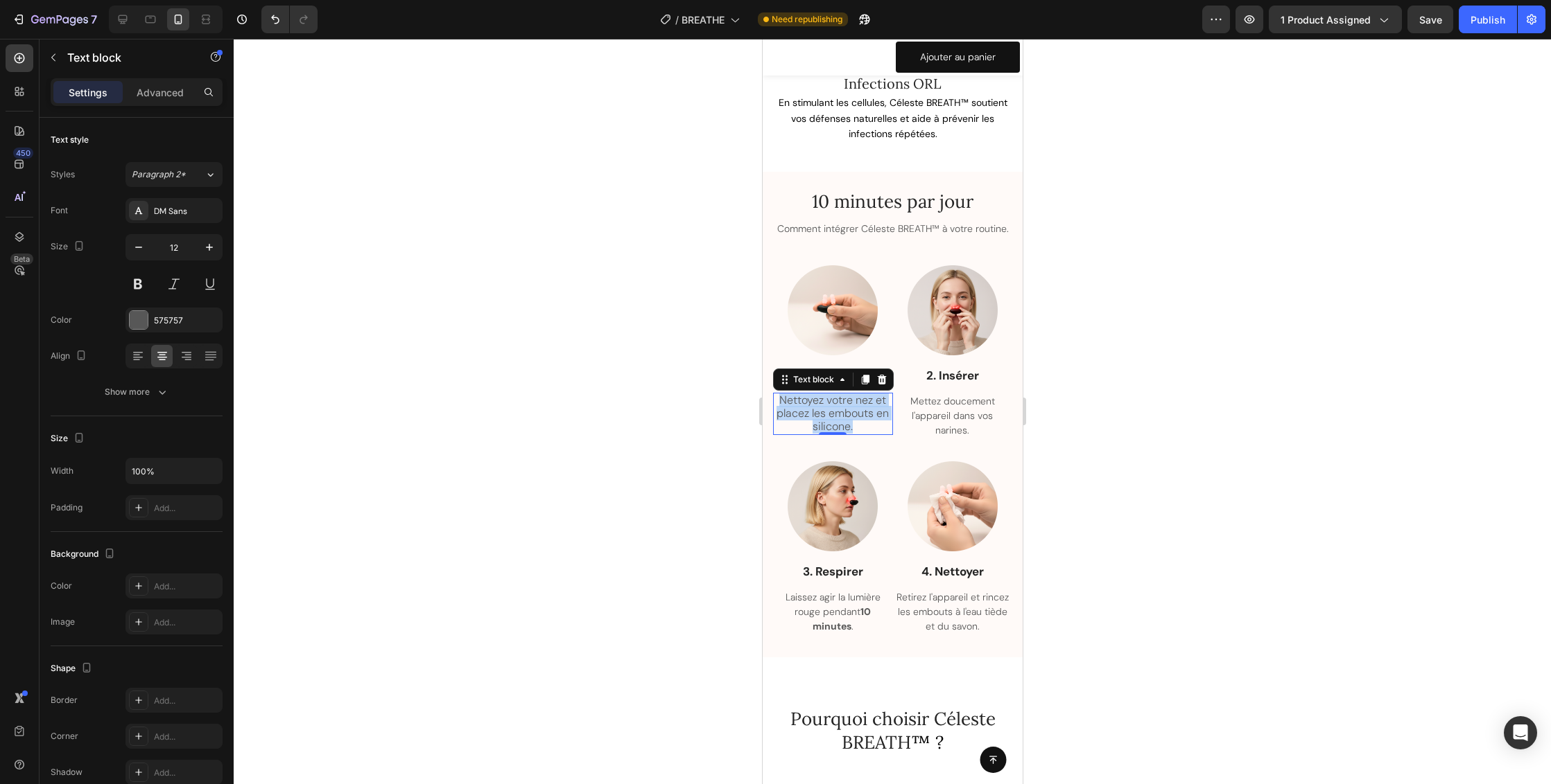
click at [807, 409] on span "Nettoyez votre nez et placez les embouts en silicone." at bounding box center [831, 413] width 112 height 41
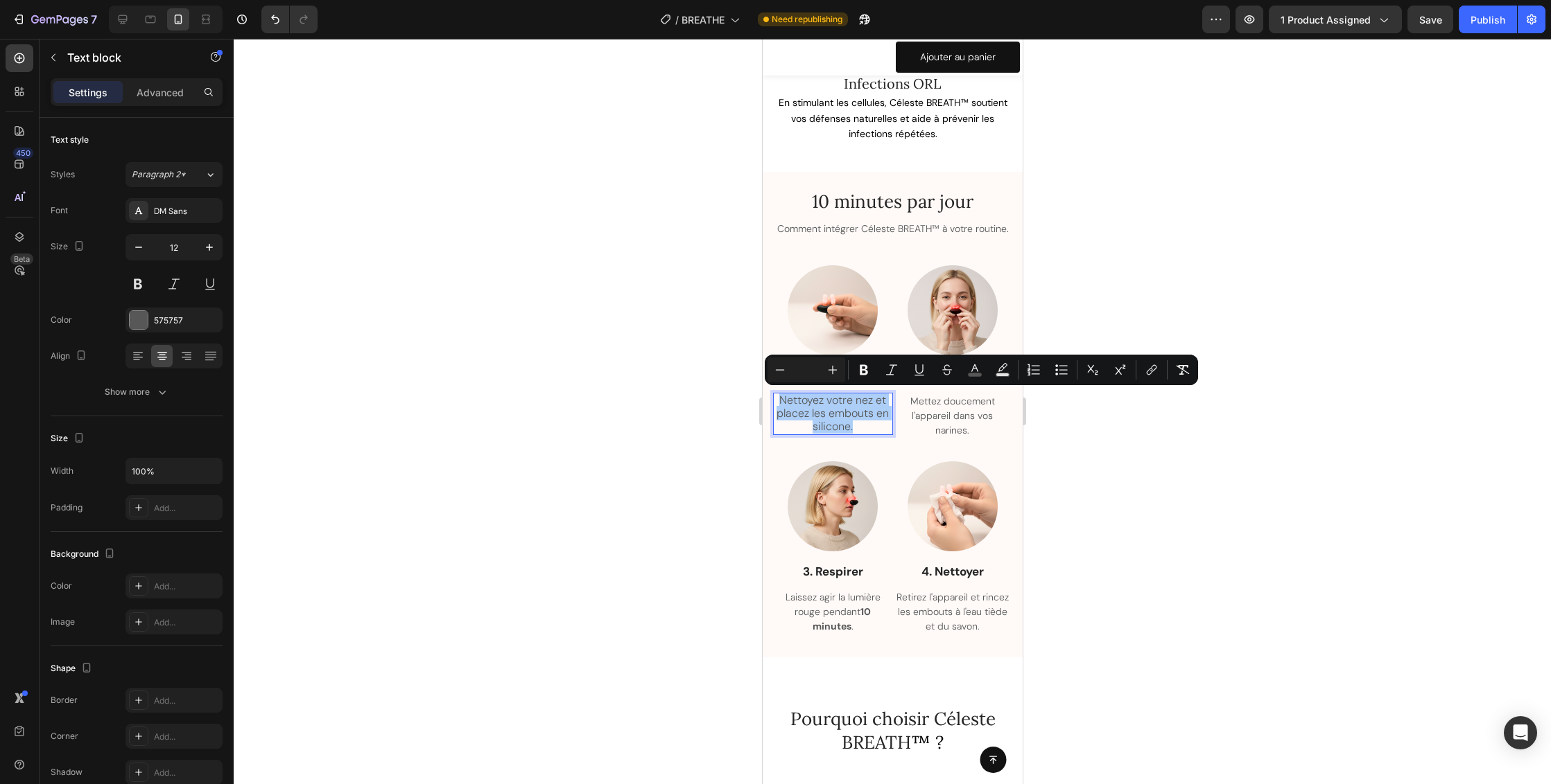
click at [808, 369] on input "Editor contextual toolbar" at bounding box center [806, 370] width 27 height 17
type input "12"
click at [944, 411] on p "Mettez doucement l'appareil dans vos narines." at bounding box center [952, 416] width 117 height 43
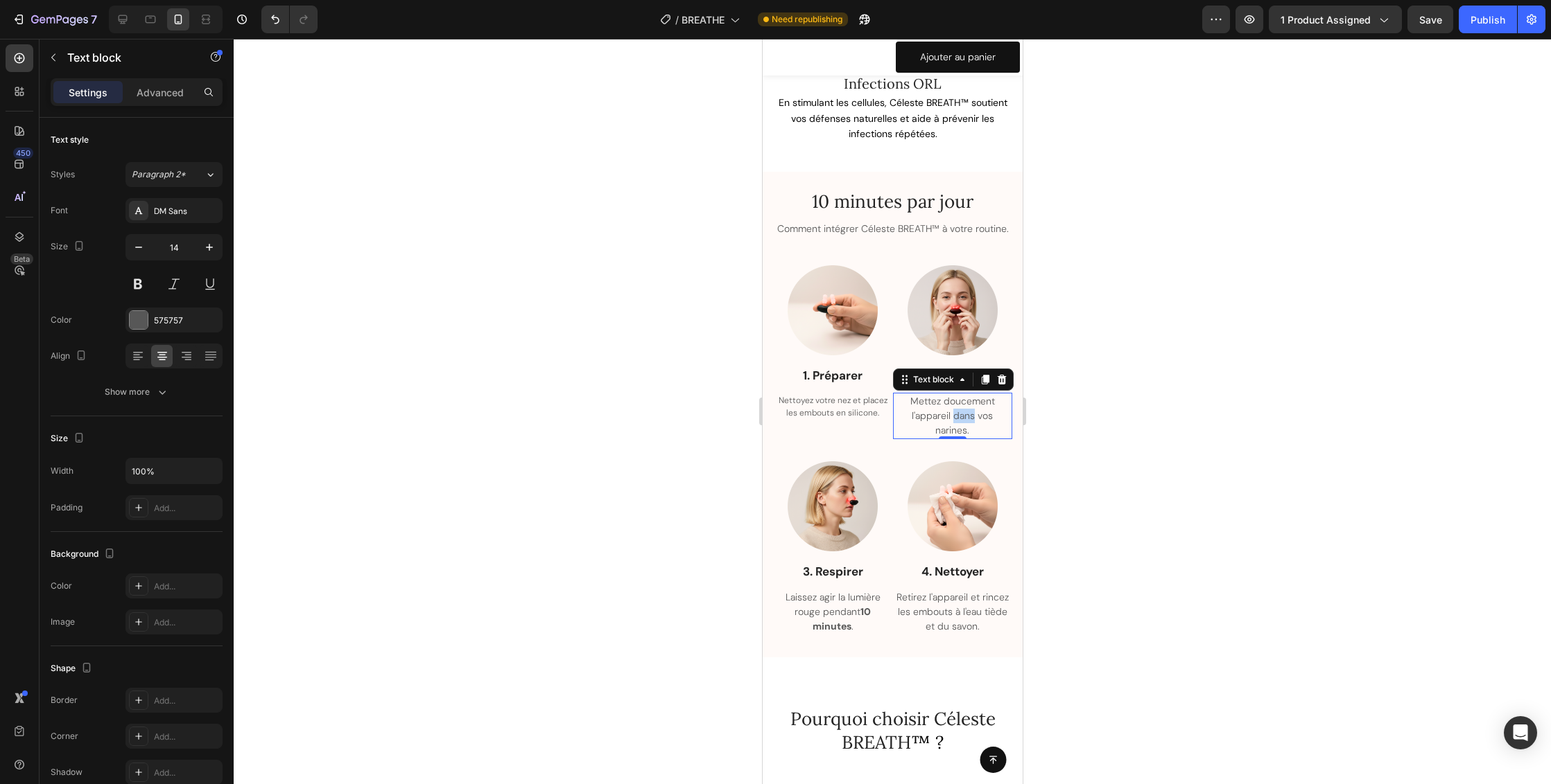
click at [944, 411] on p "Mettez doucement l'appareil dans vos narines." at bounding box center [952, 416] width 117 height 43
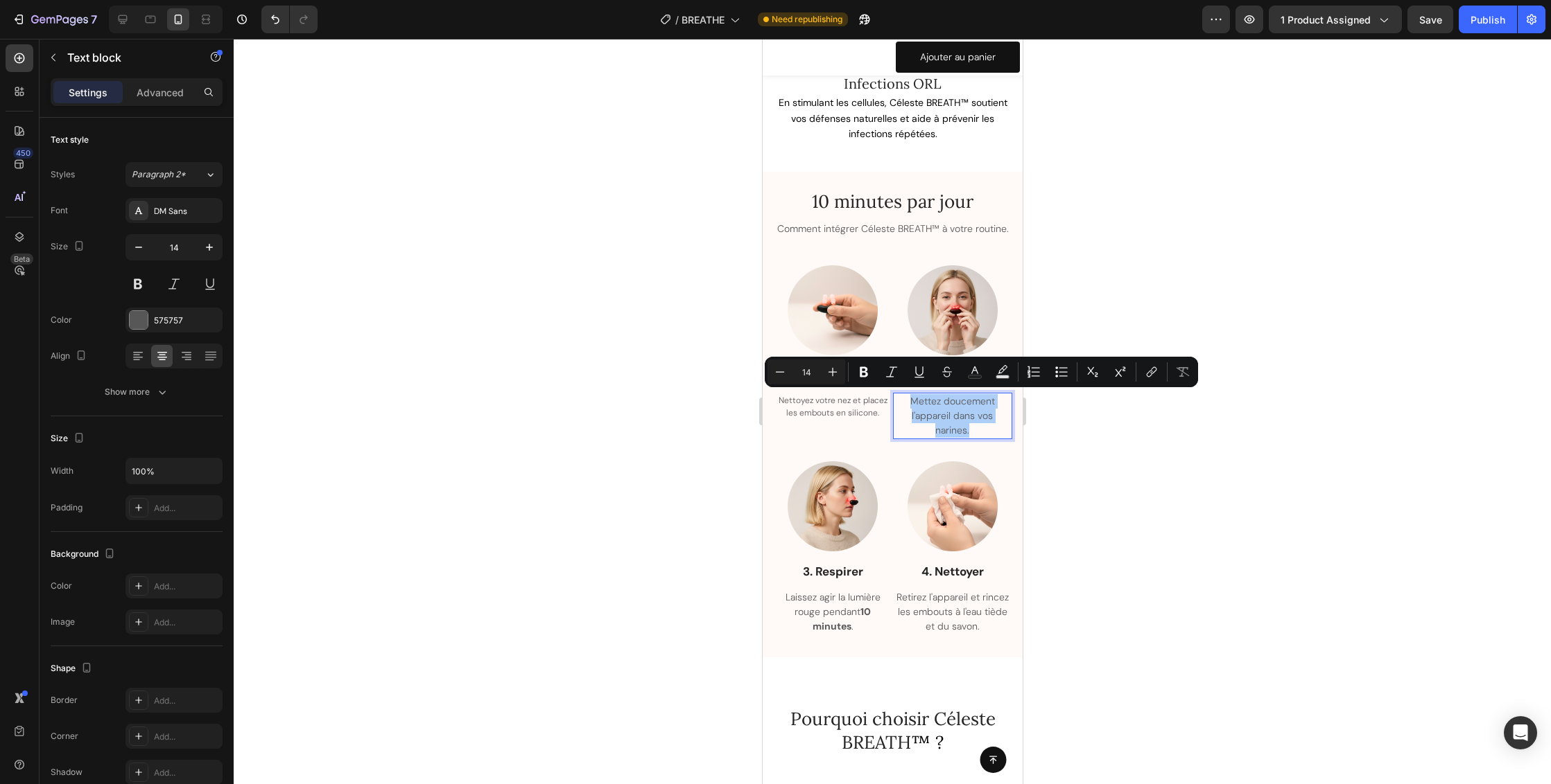
click at [800, 369] on input "14" at bounding box center [806, 372] width 27 height 17
click at [804, 372] on input "14" at bounding box center [806, 372] width 27 height 17
type input "12"
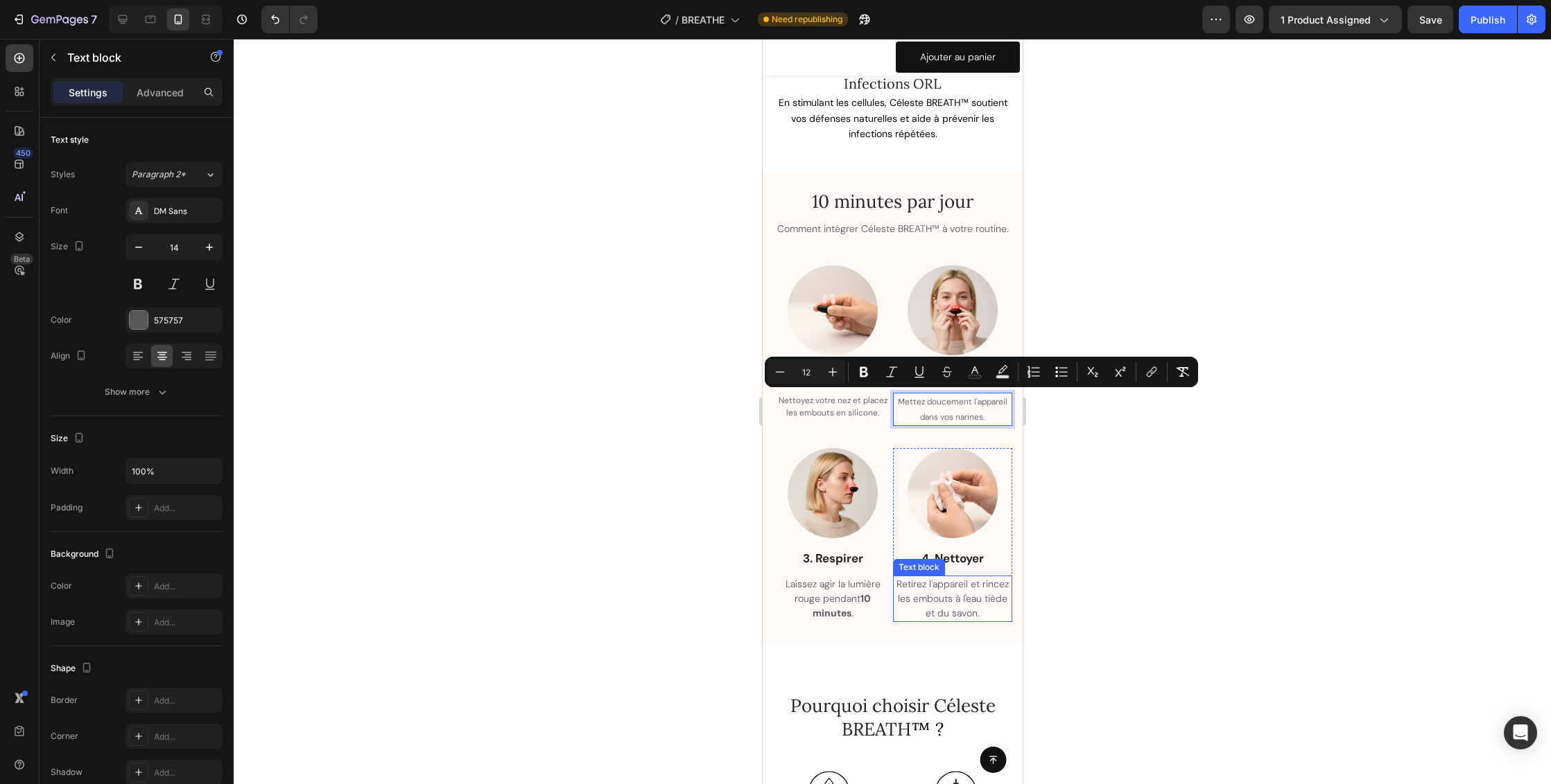
click at [955, 607] on p "Retirez l'appareil et rincez les embouts à l'eau tiède et du savon." at bounding box center [952, 599] width 117 height 43
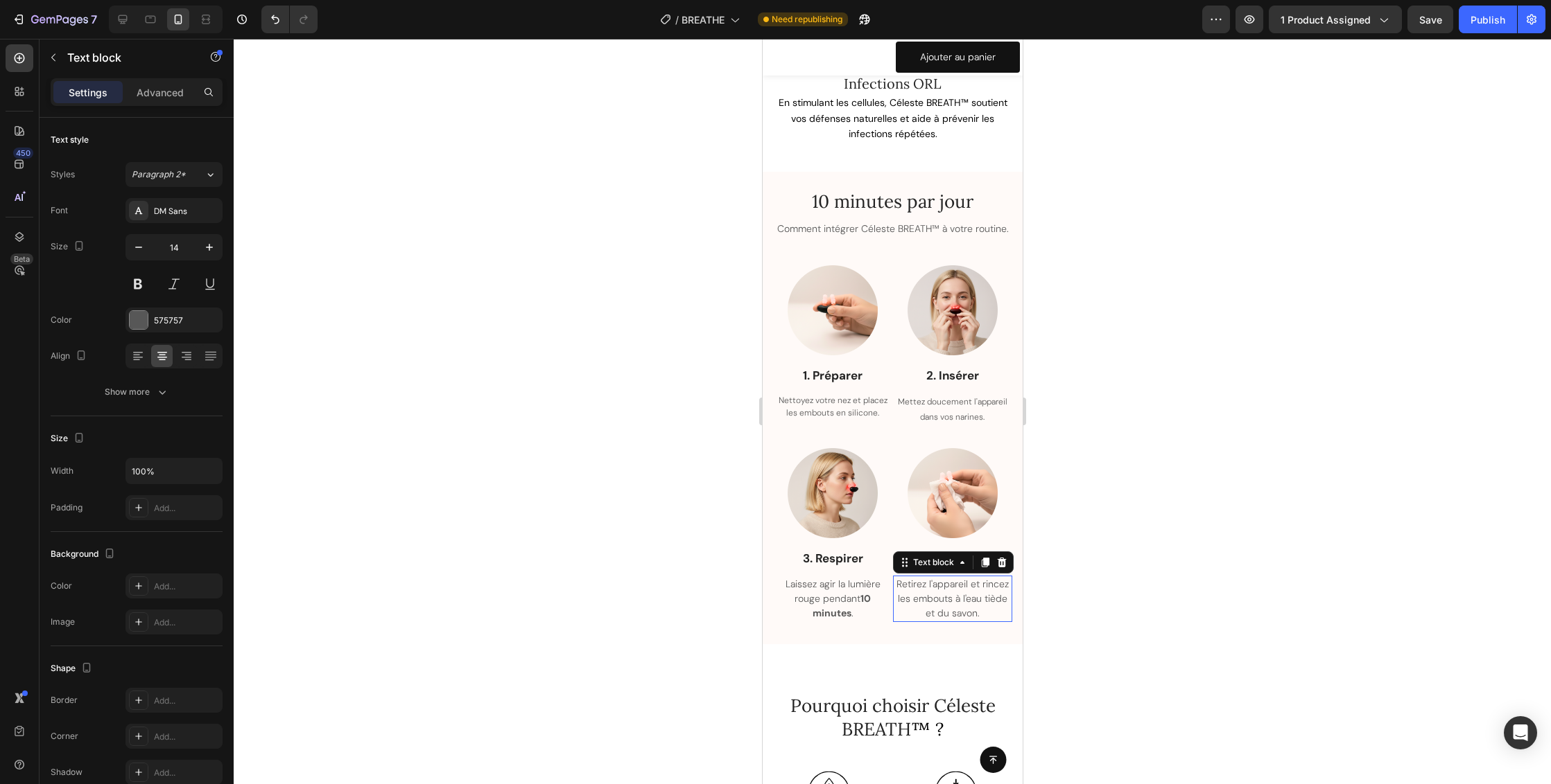
click at [955, 607] on p "Retirez l'appareil et rincez les embouts à l'eau tiède et du savon." at bounding box center [952, 599] width 117 height 43
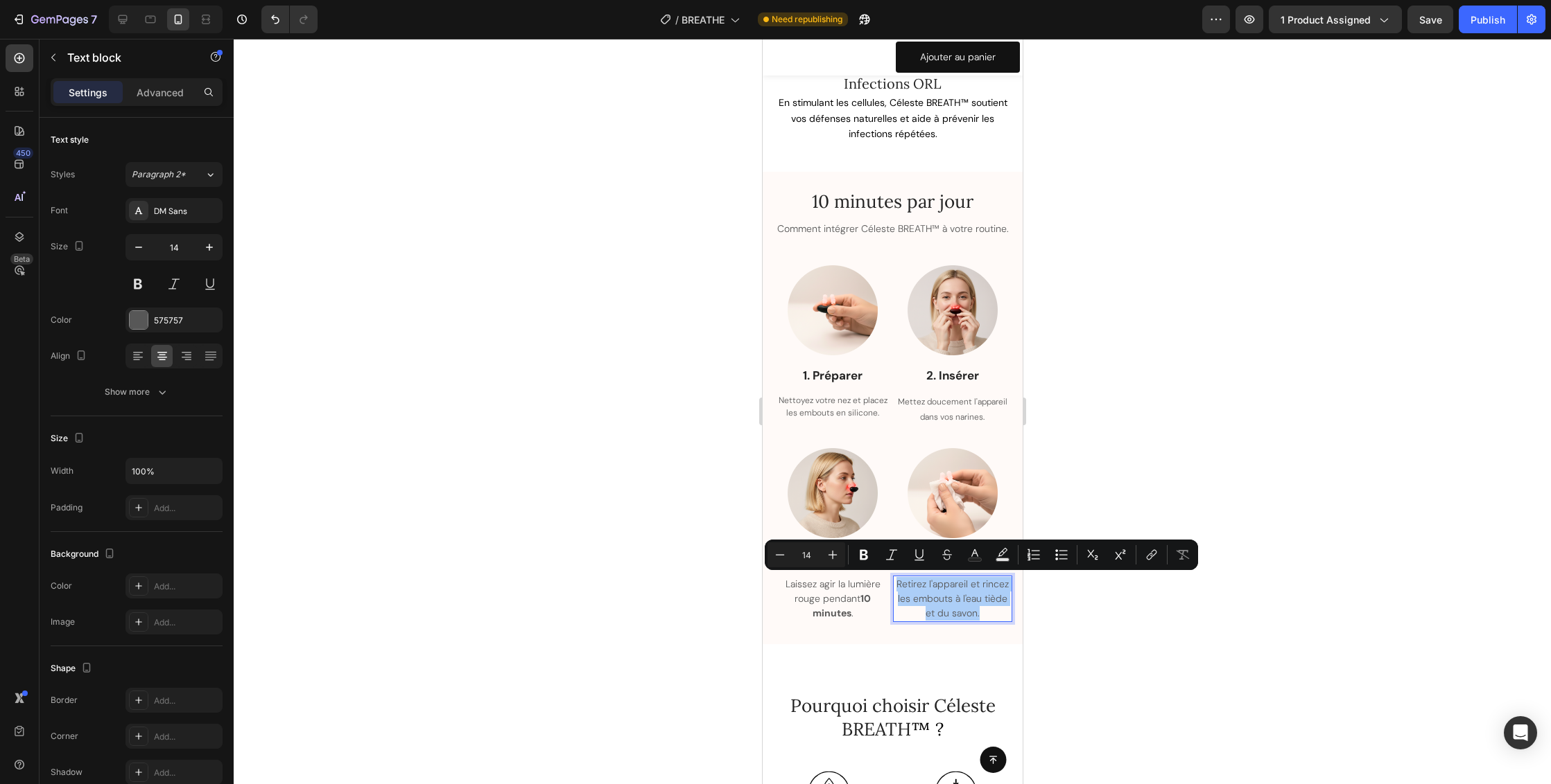
click at [810, 554] on input "14" at bounding box center [806, 554] width 27 height 17
type input "12"
click at [835, 590] on p "Laissez agir la lumière rouge pendant 10 minutes ." at bounding box center [832, 599] width 117 height 43
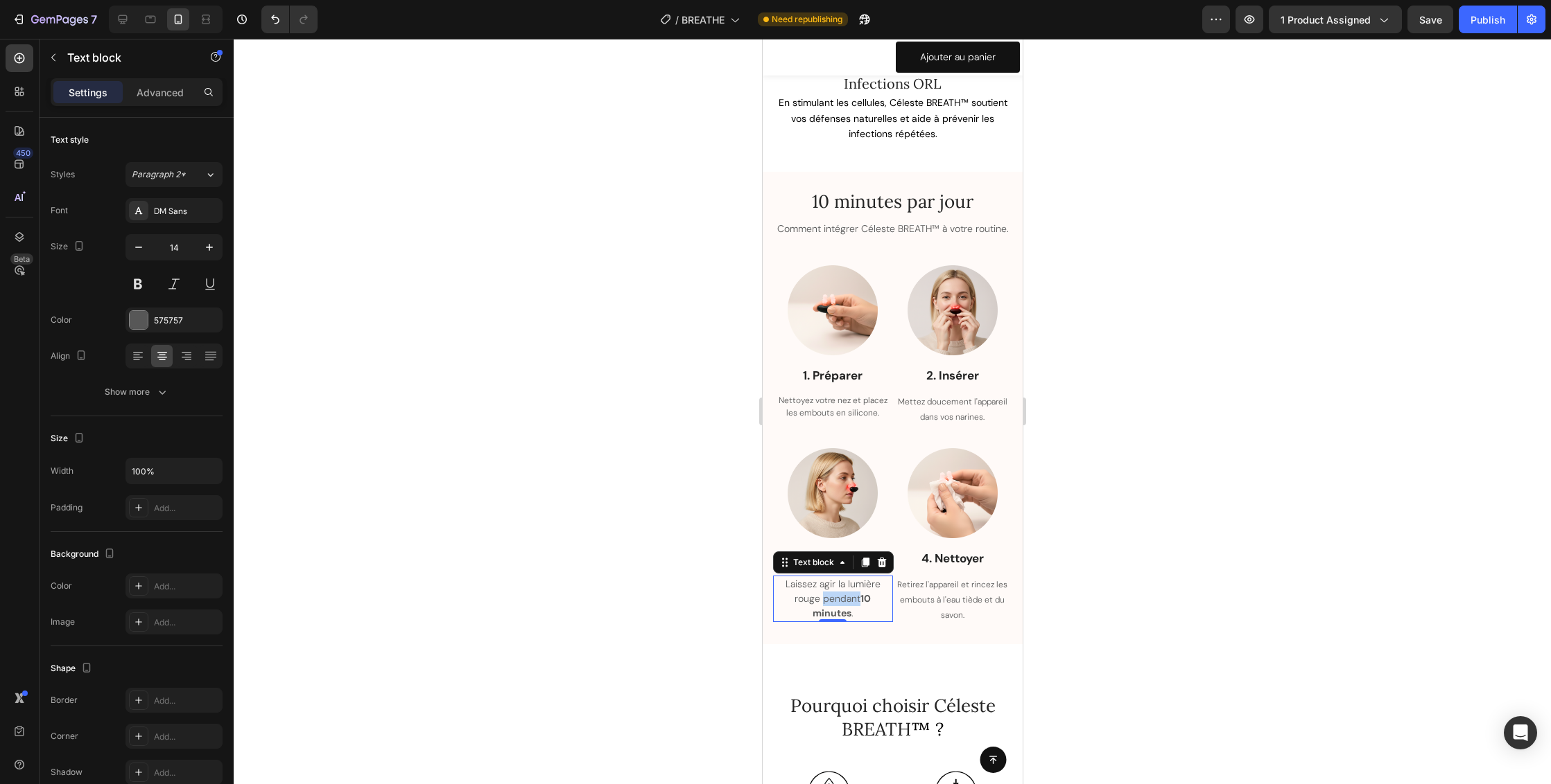
click at [835, 590] on p "Laissez agir la lumière rouge pendant 10 minutes ." at bounding box center [832, 599] width 117 height 43
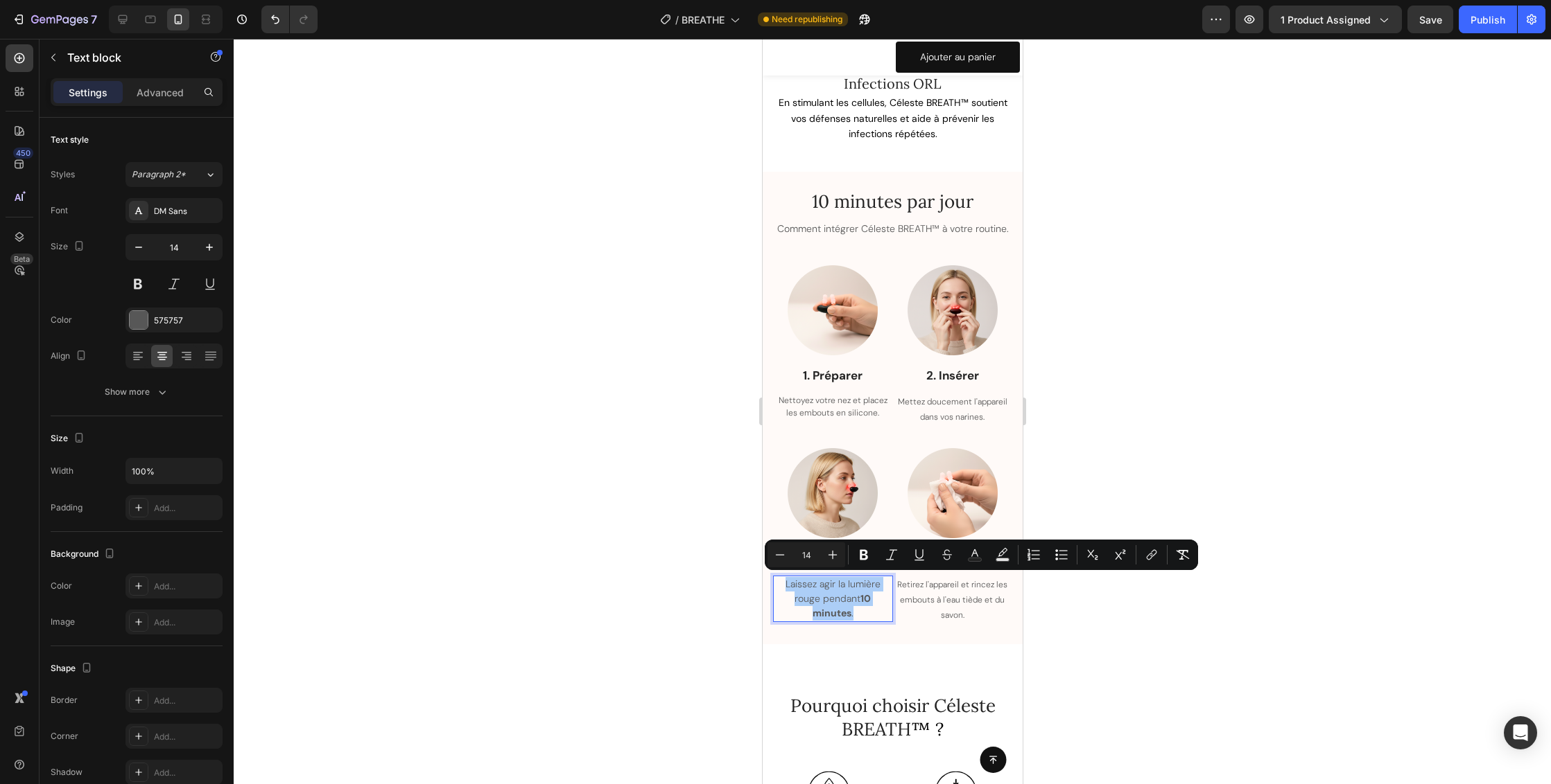
click at [805, 555] on input "14" at bounding box center [806, 554] width 27 height 17
click at [804, 552] on input "14" at bounding box center [806, 554] width 27 height 17
type input "12"
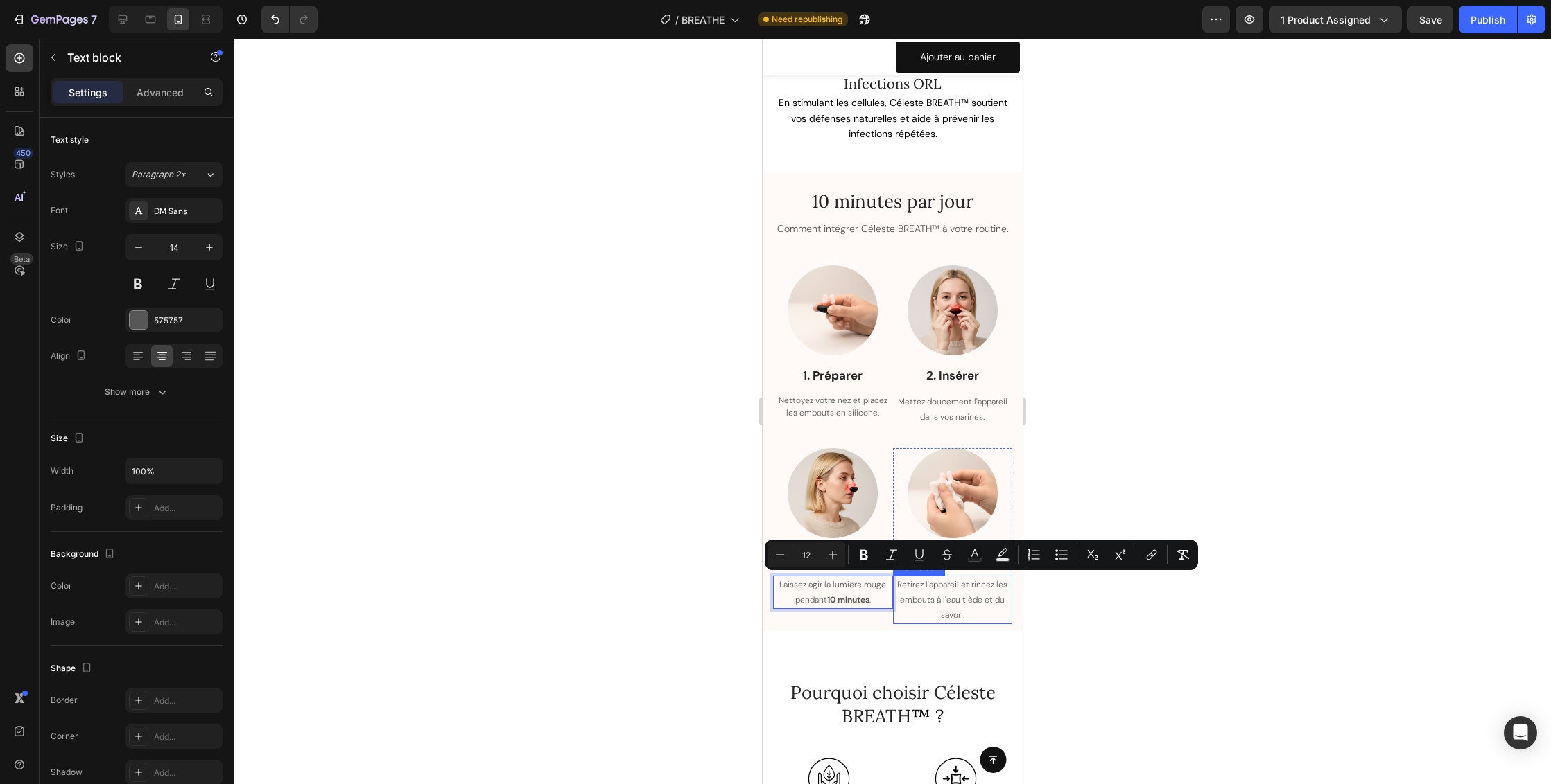
click at [954, 594] on span "Retirez l'appareil et rincez les embouts à l'eau tiède et du savon." at bounding box center [951, 599] width 110 height 41
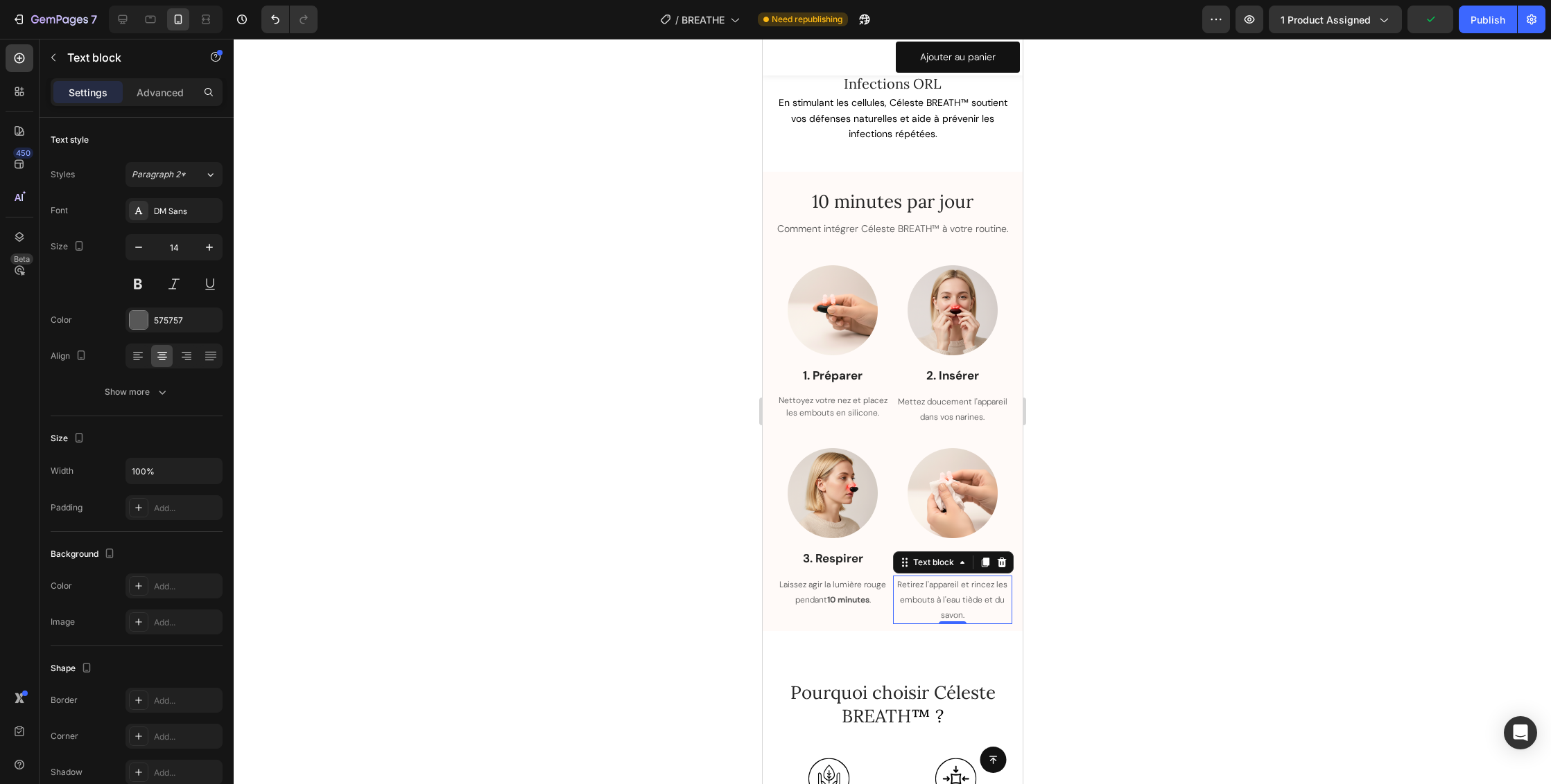
click at [966, 599] on span "Retirez l'appareil et rincez les embouts à l'eau tiède et du savon." at bounding box center [951, 599] width 110 height 41
click at [944, 614] on span "Retirez l'appareil et rincez les embouts à l'eau tiède et du savon." at bounding box center [951, 599] width 110 height 41
click at [945, 598] on span "Retirez l'appareil et rincez les embouts à l'eau tiède et du savon." at bounding box center [951, 599] width 110 height 41
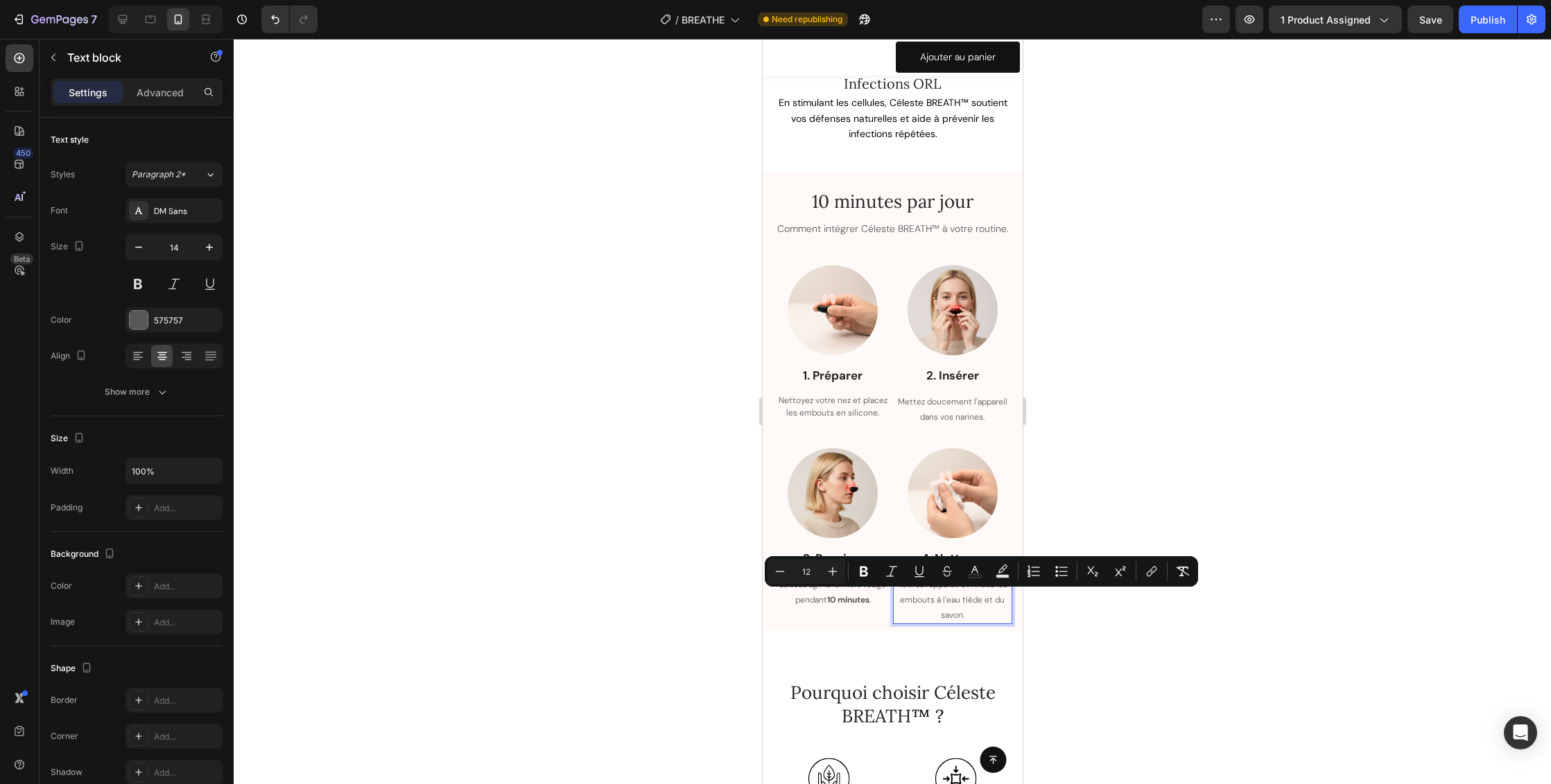
click at [931, 599] on span "Retirez l'appareil et rincez les embouts à l'eau tiède et du savon." at bounding box center [951, 599] width 110 height 41
drag, startPoint x: 929, startPoint y: 599, endPoint x: 942, endPoint y: 607, distance: 15.3
click at [942, 607] on p "Retirez l'appareil et rincez les embouts à l'eau tiède et du savon." at bounding box center [952, 600] width 117 height 46
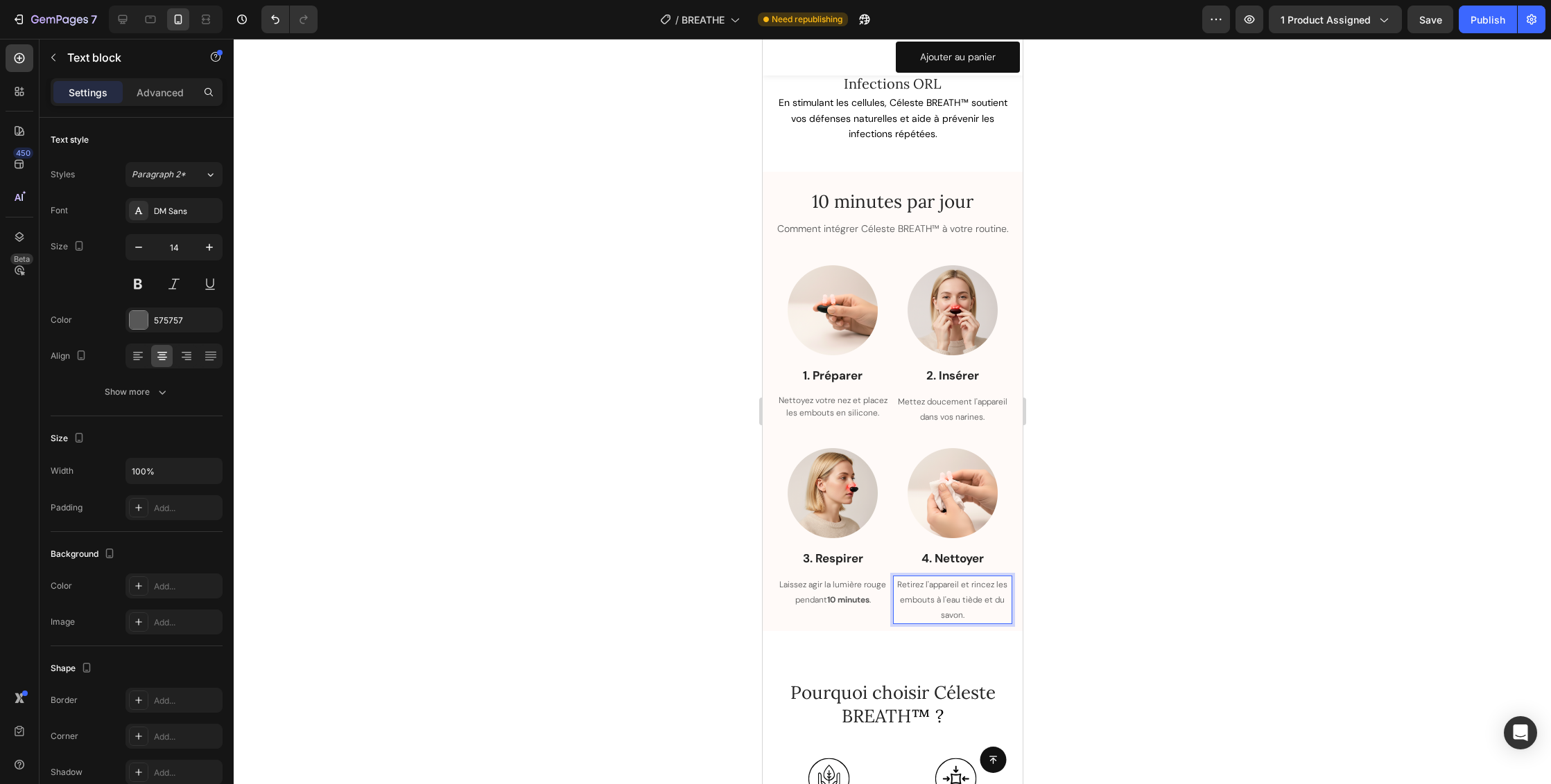
click at [950, 607] on p "Retirez l'appareil et rincez les embouts à l'eau tiède et du savon." at bounding box center [952, 600] width 117 height 46
click at [947, 616] on span "Retirez l'appareil et rincez les embouts à l'eau tiède et du savon." at bounding box center [951, 599] width 110 height 41
click at [984, 581] on span "Retirez l'appareil et rincez les embouts à l'eau tiède et du savon." at bounding box center [951, 599] width 110 height 41
click at [974, 614] on span "Retirez l'appareil et rincez et désinfectez les embouts à l'eau tiède et du sav…" at bounding box center [951, 599] width 108 height 41
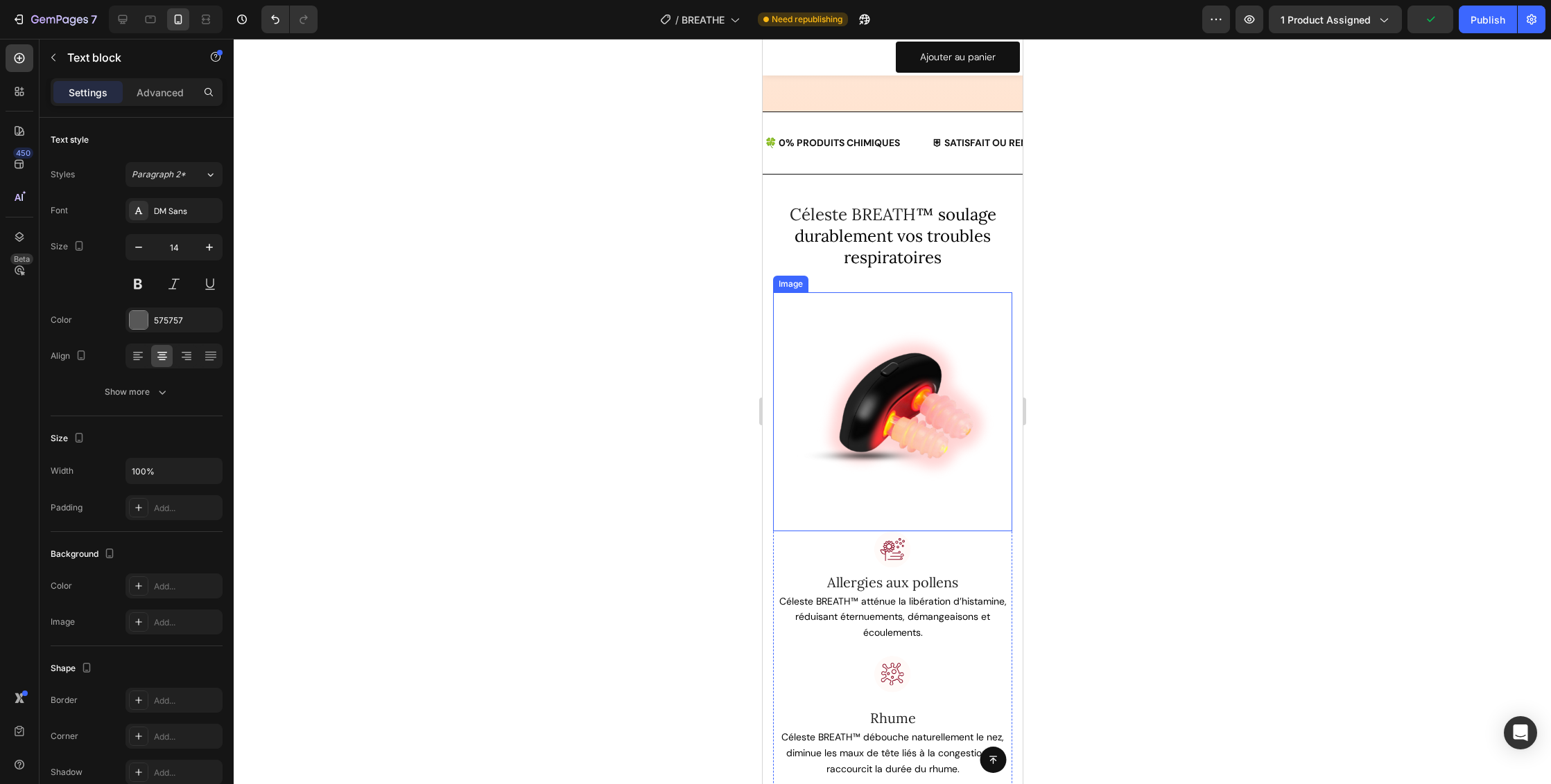
scroll to position [1853, 0]
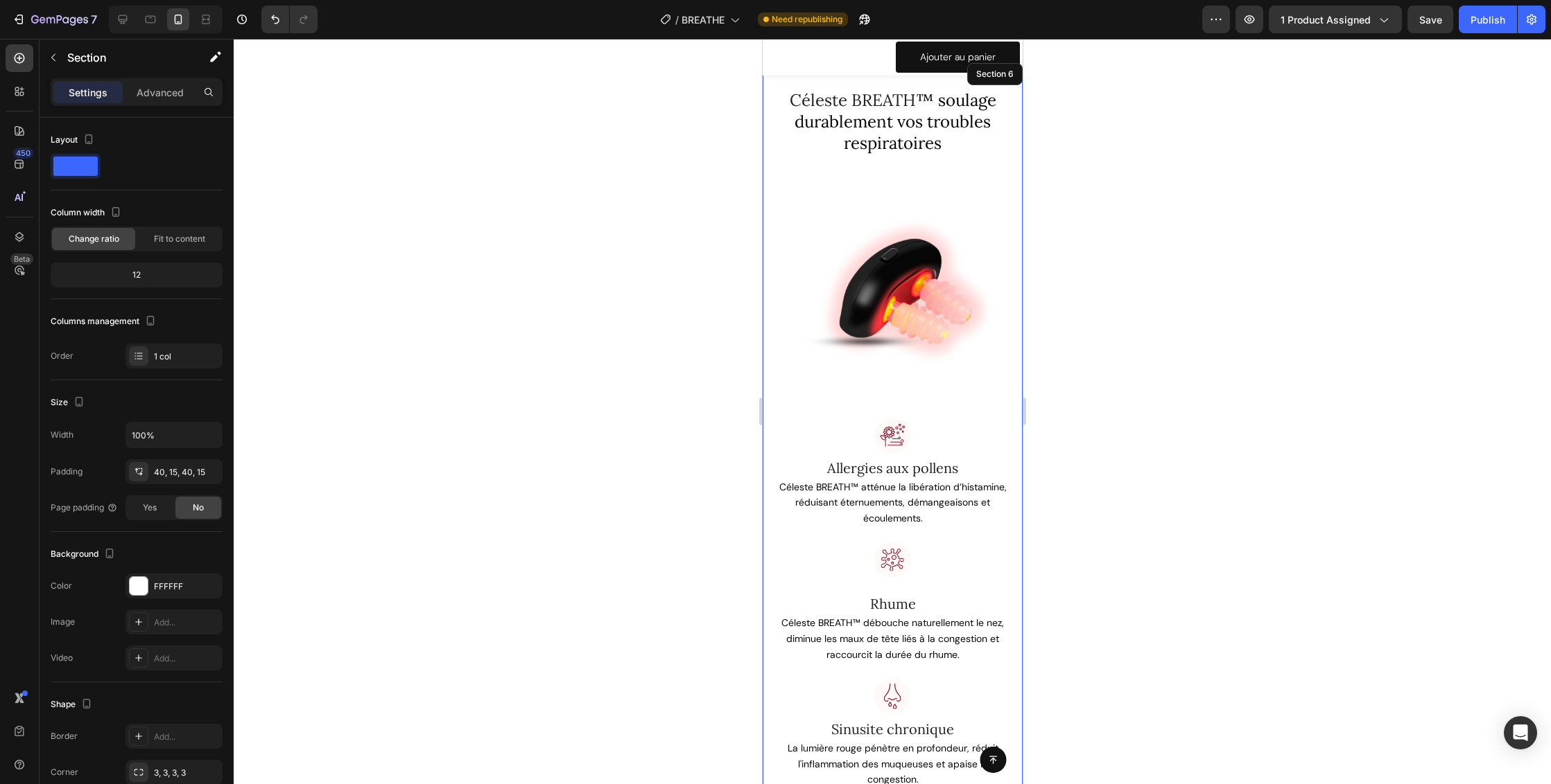
click at [1005, 432] on div "Céleste BREATH ™ soulage durablement vos troubles respiratoires Heading Row Ima…" at bounding box center [892, 501] width 260 height 883
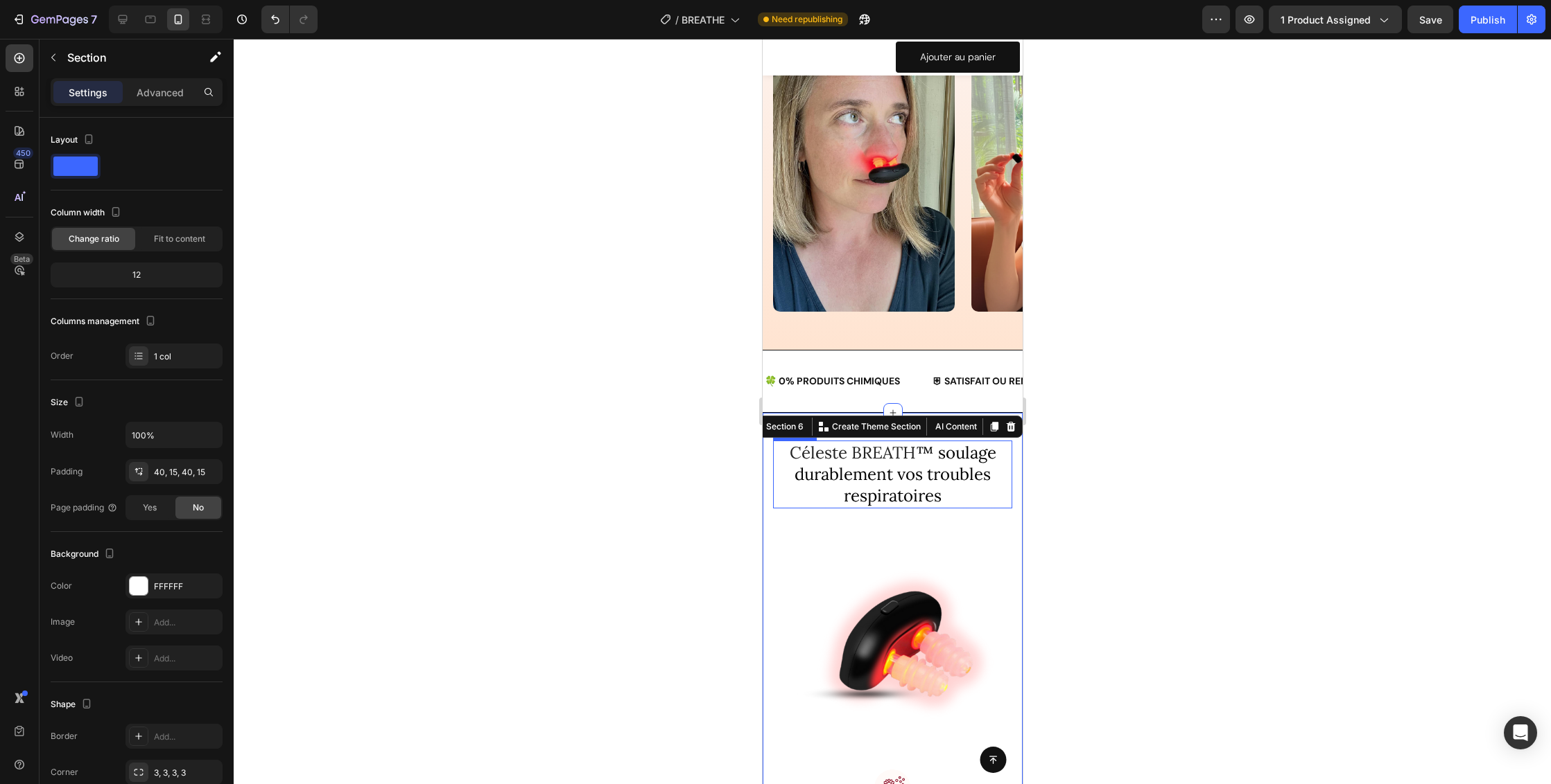
scroll to position [1763, 0]
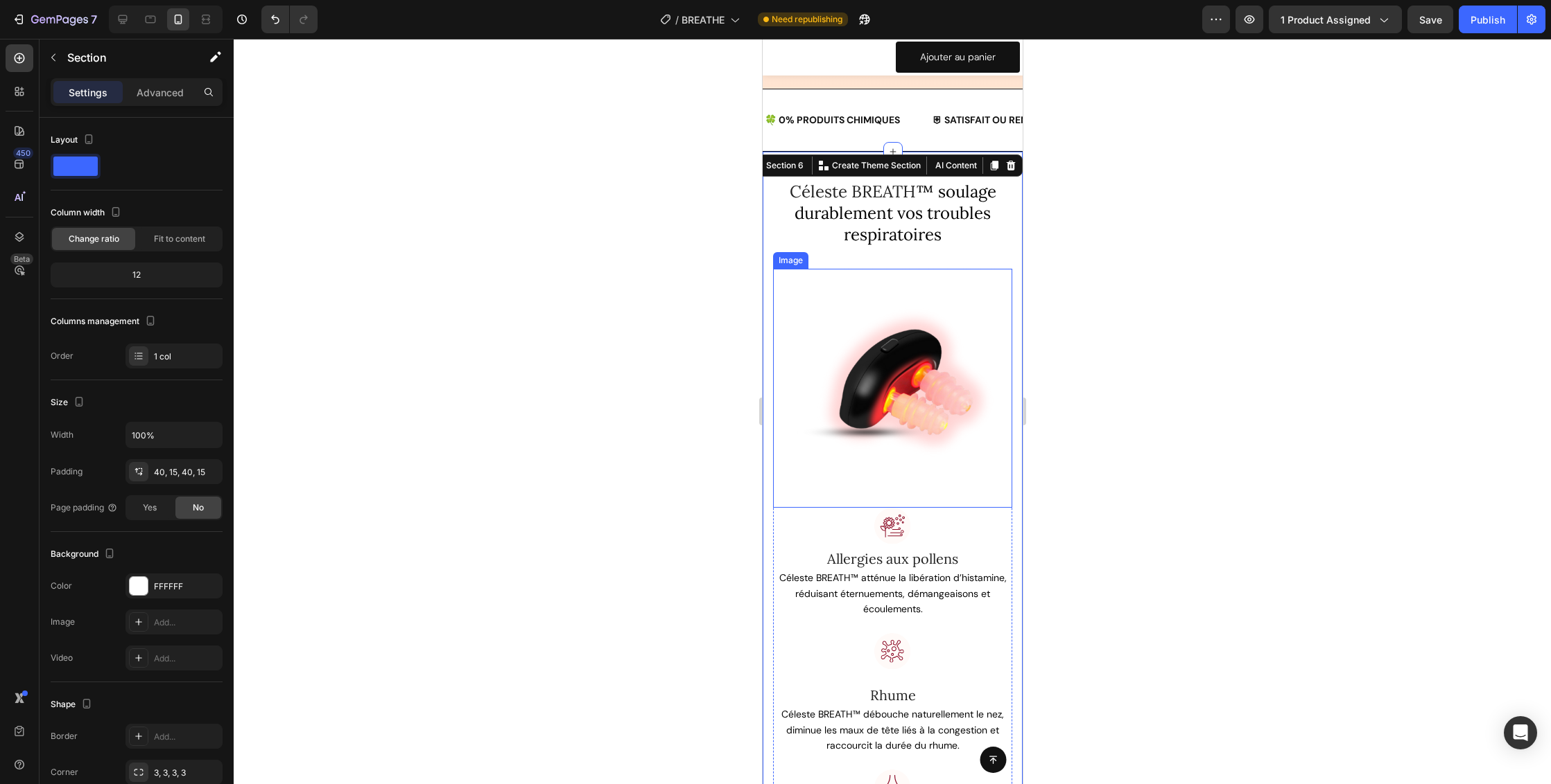
click at [951, 476] on img at bounding box center [891, 388] width 239 height 239
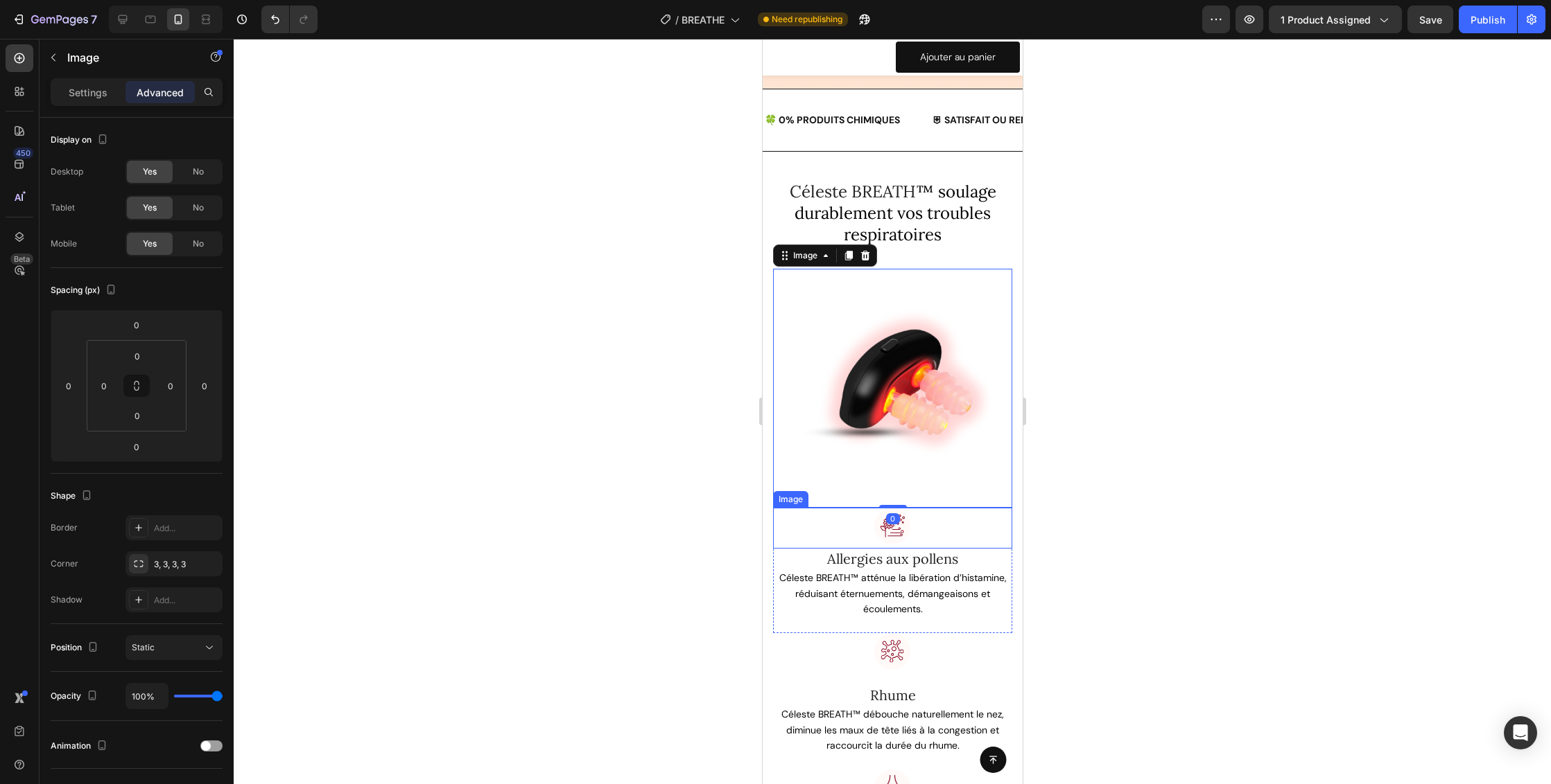
click at [979, 516] on div at bounding box center [891, 528] width 239 height 41
click at [790, 488] on div "Image" at bounding box center [805, 494] width 30 height 12
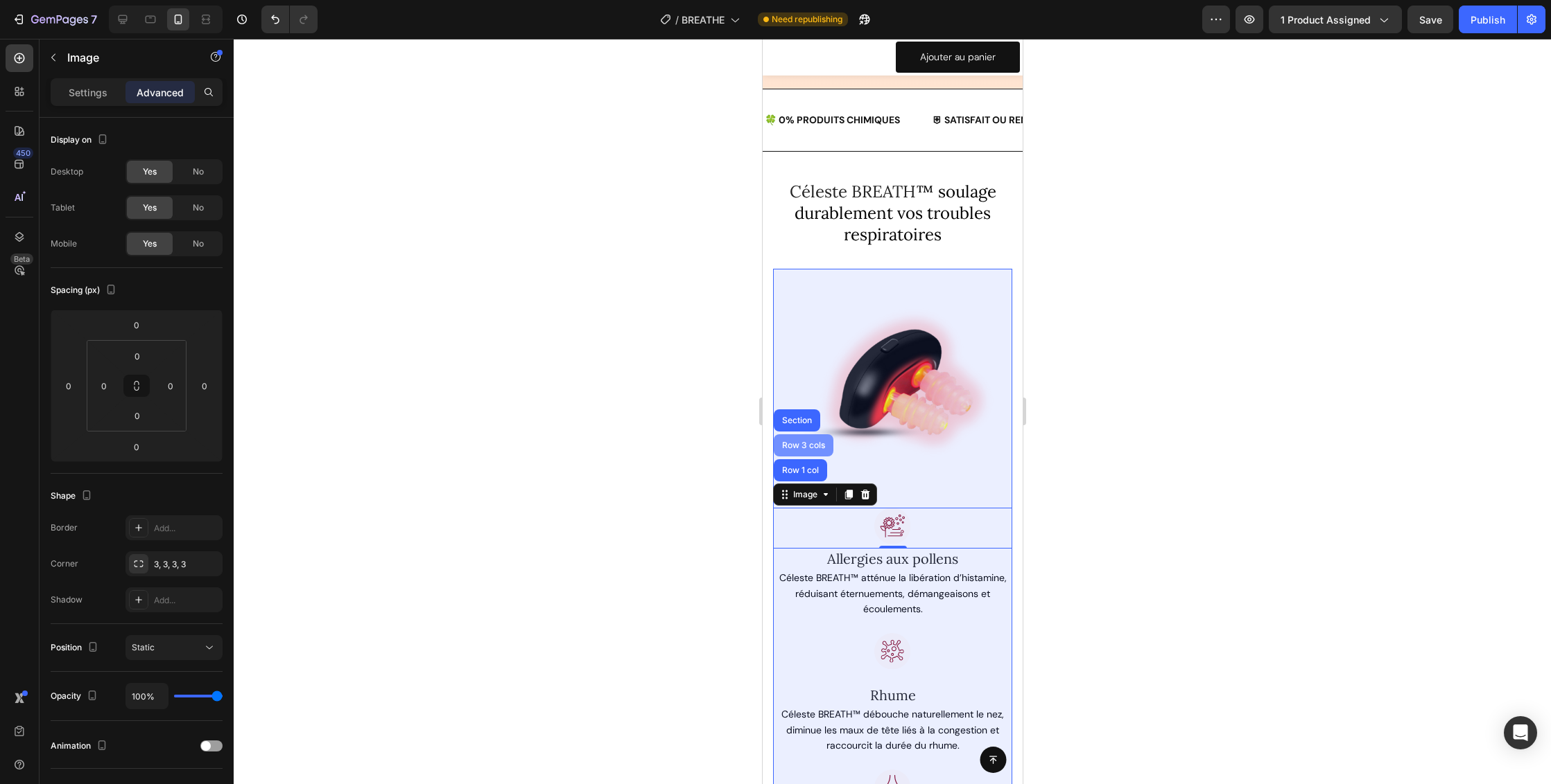
click at [795, 441] on div "Row 3 cols" at bounding box center [802, 445] width 49 height 8
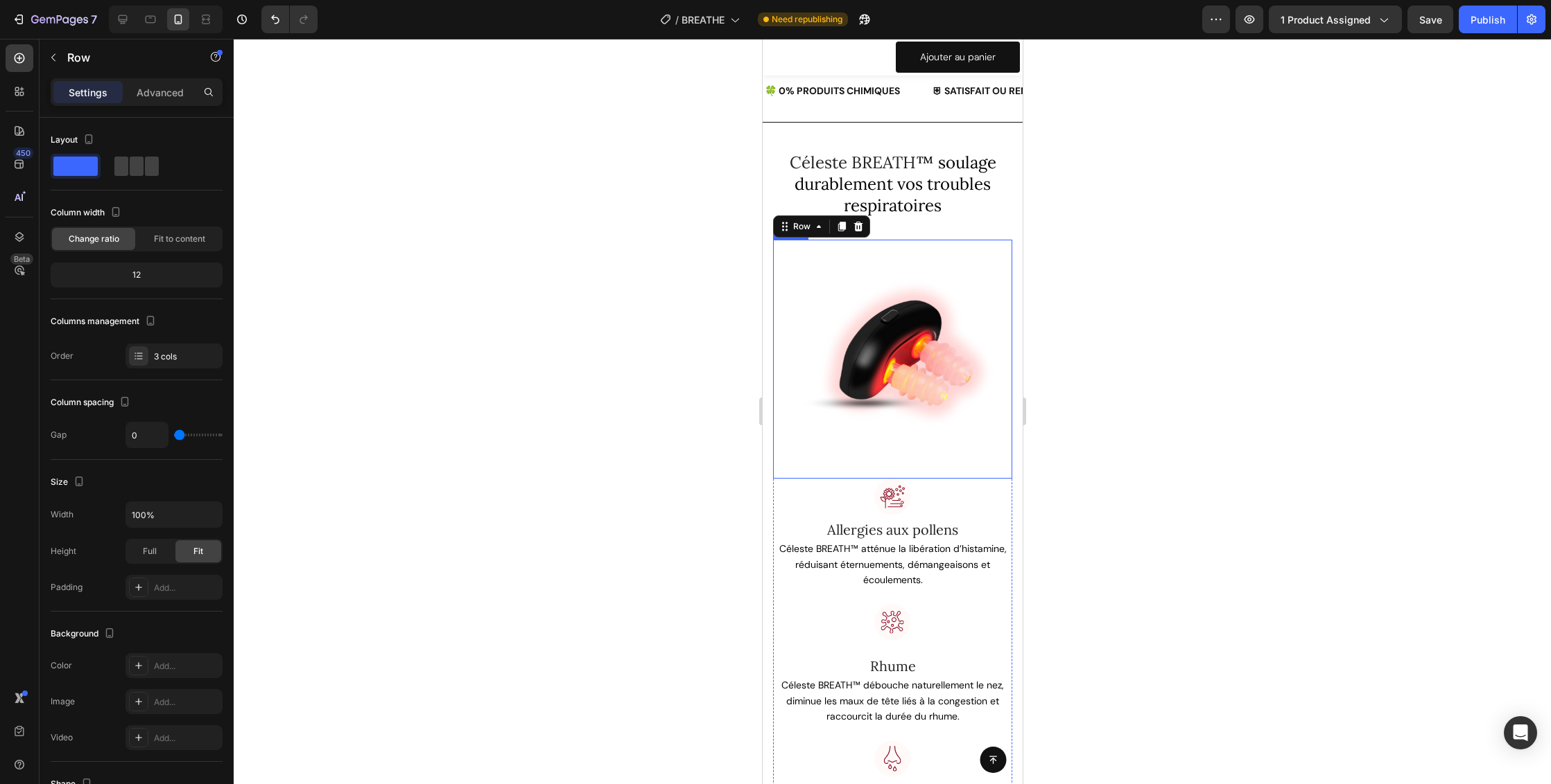
scroll to position [2209, 0]
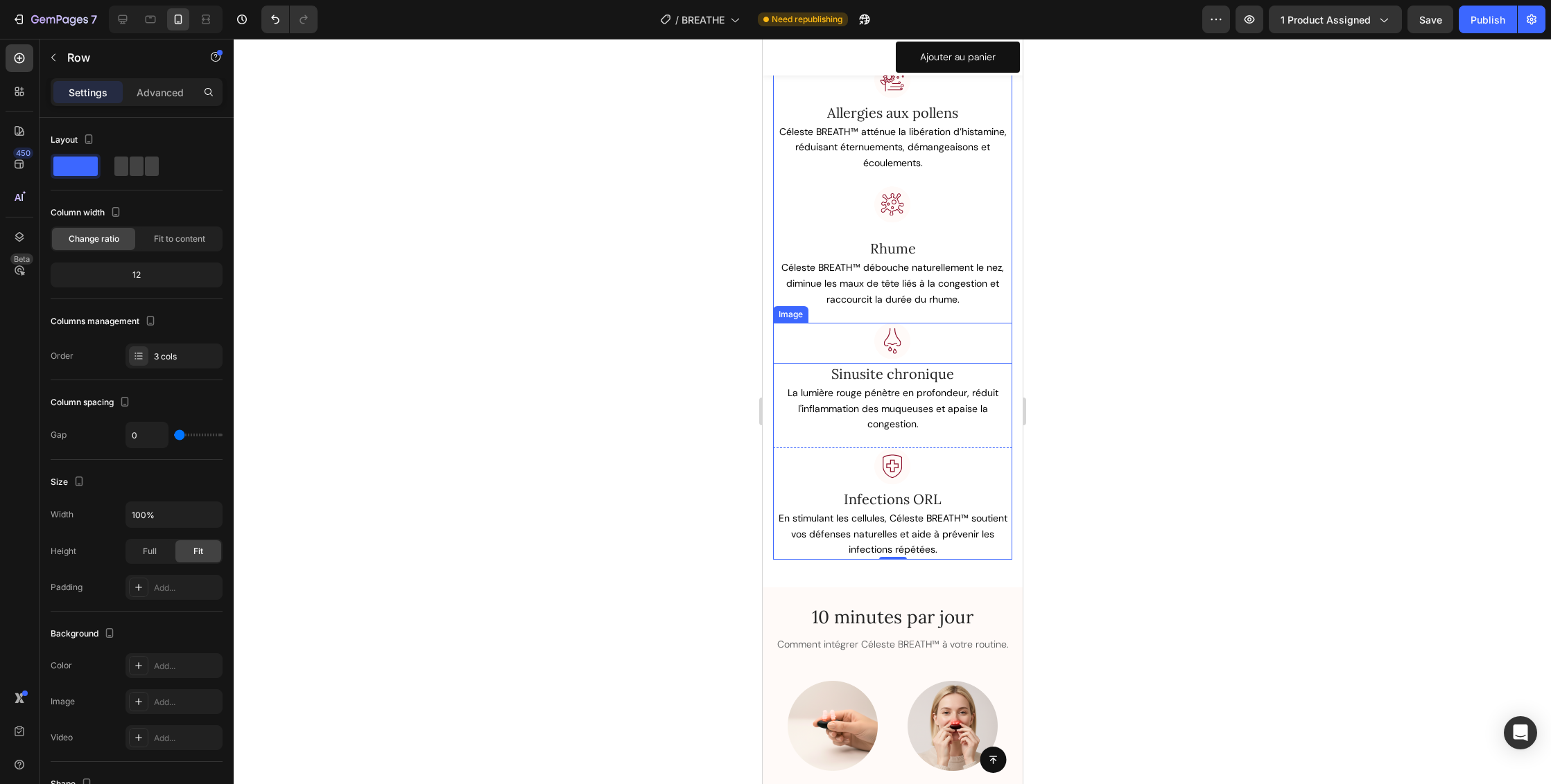
click at [969, 343] on div at bounding box center [891, 343] width 239 height 41
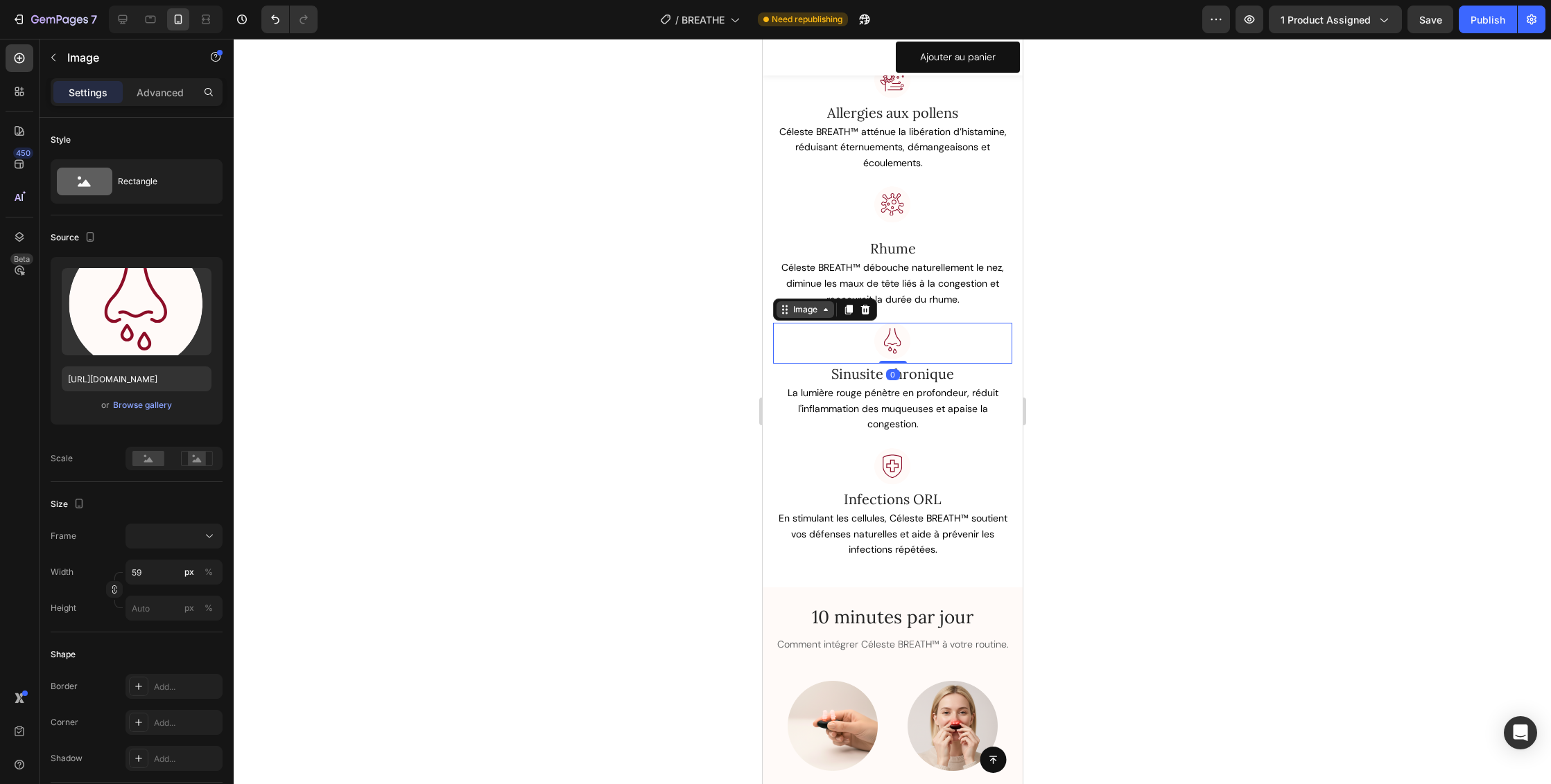
click at [785, 309] on icon at bounding box center [785, 310] width 2 height 2
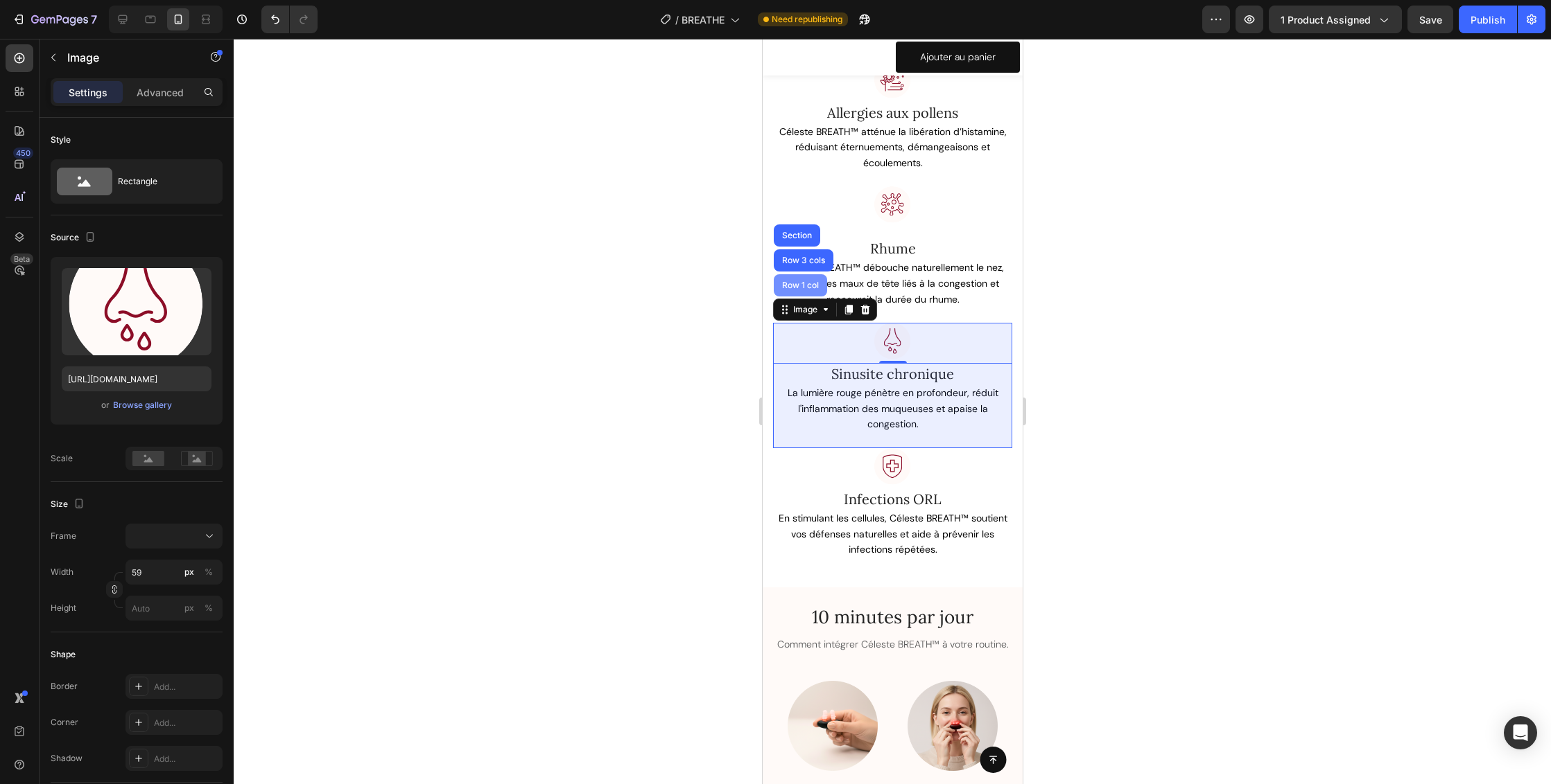
click at [803, 282] on div "Row 1 col" at bounding box center [799, 285] width 42 height 8
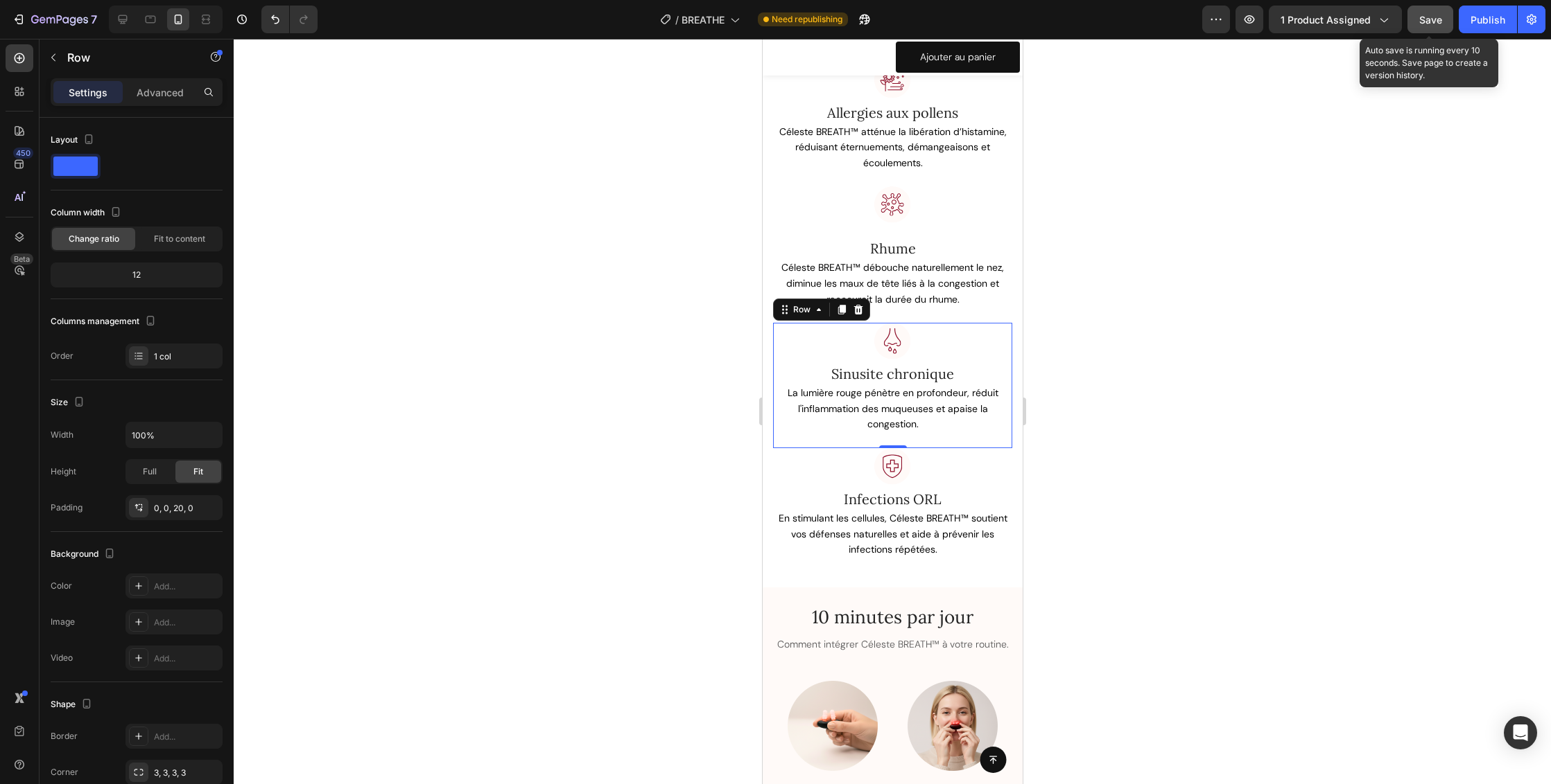
click at [1435, 18] on span "Save" at bounding box center [1431, 19] width 23 height 11
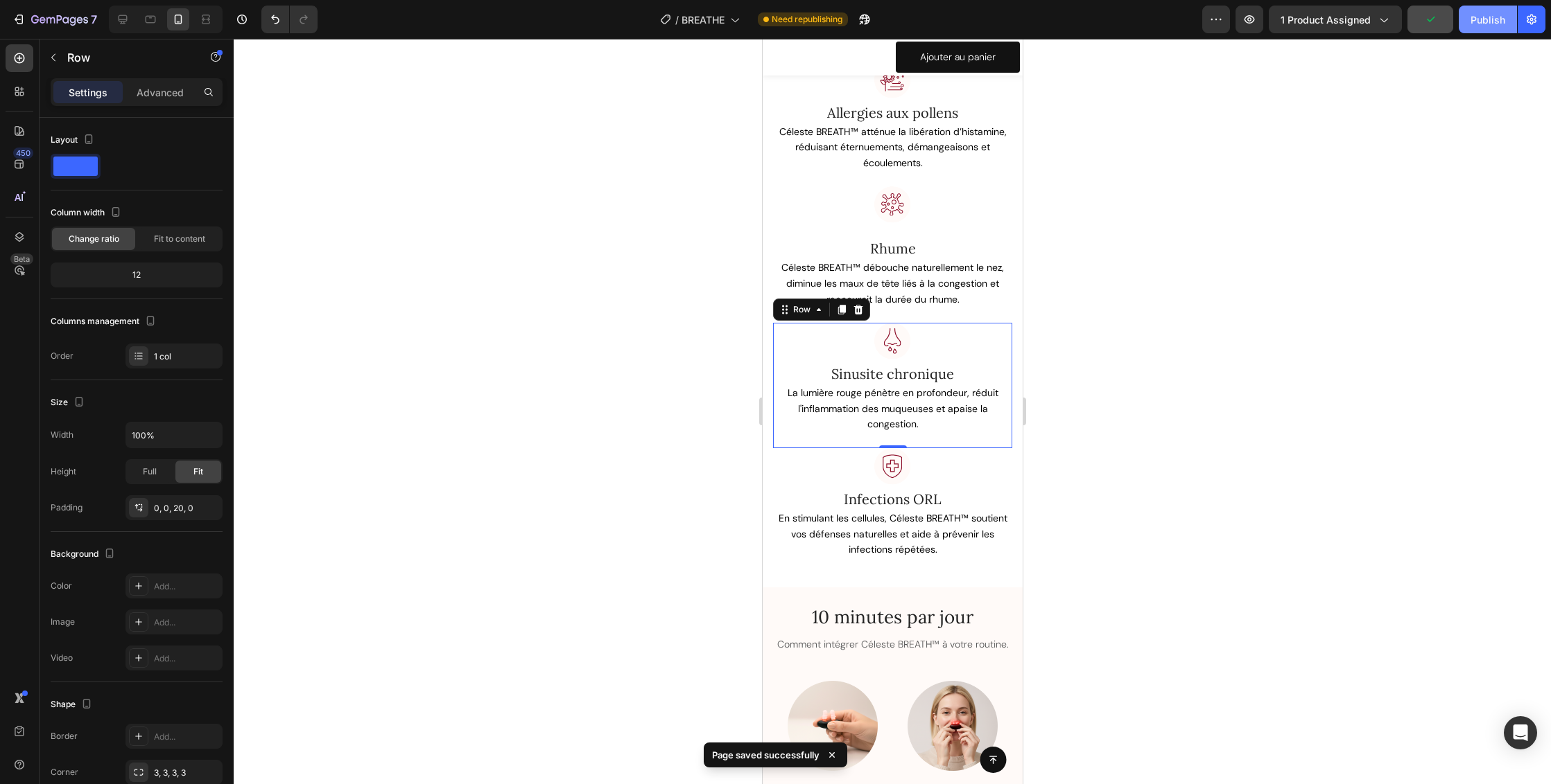
click at [1492, 18] on div "Publish" at bounding box center [1487, 19] width 34 height 14
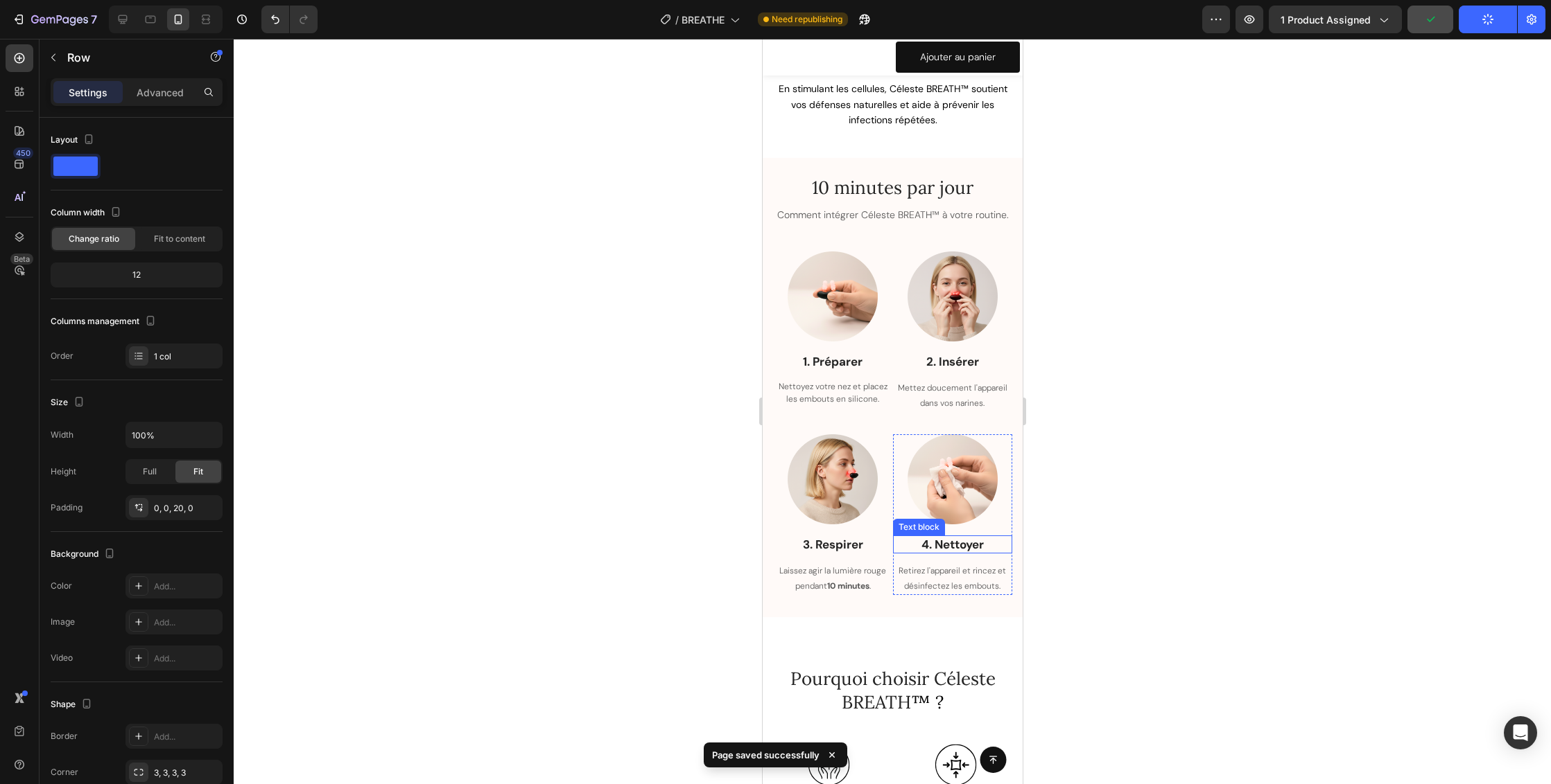
scroll to position [2903, 0]
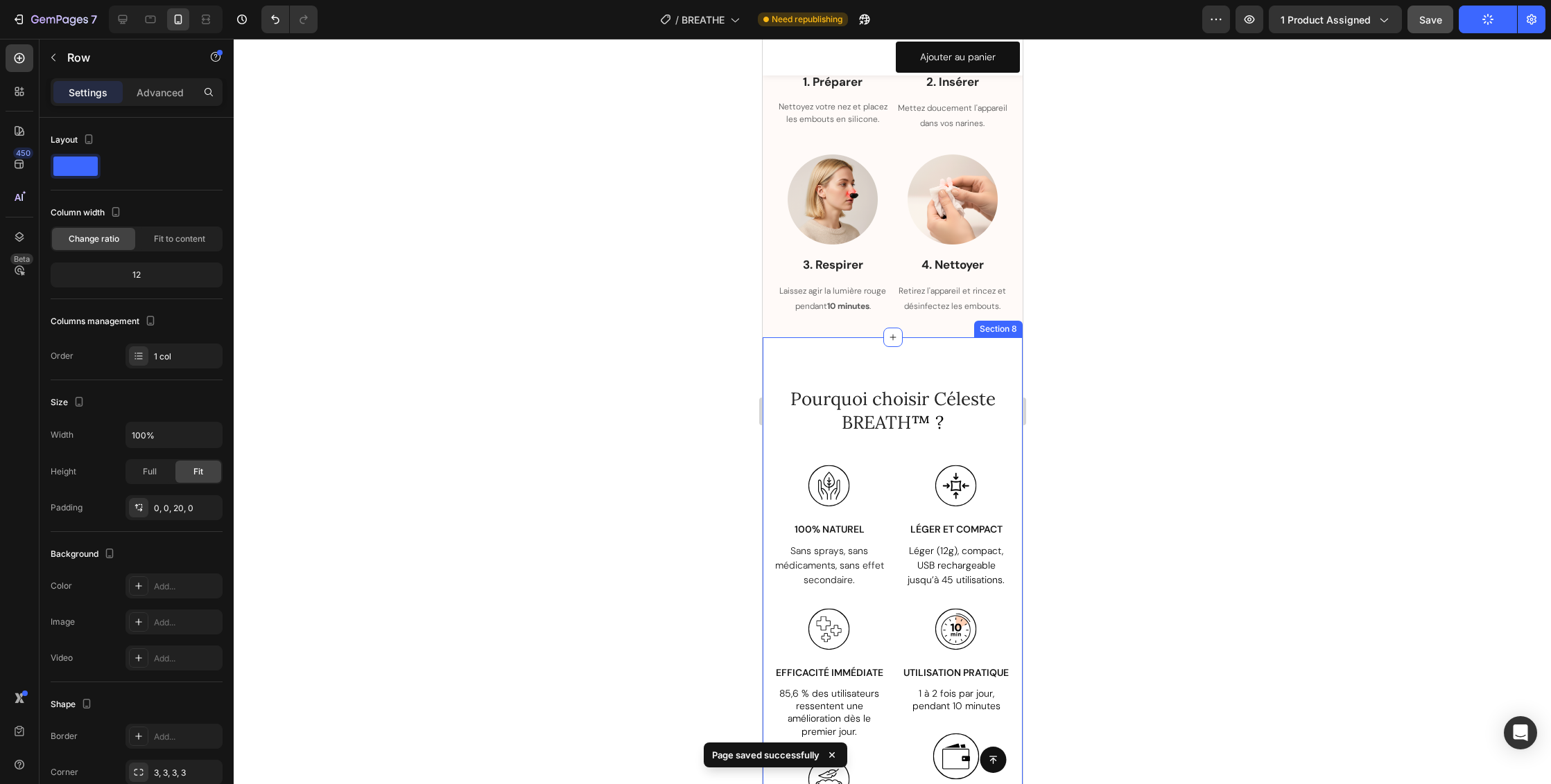
click at [962, 382] on div "Pourquoi choisir Céleste BREATH ™ ? Heading Row Image 100% NATUREL Text Block S…" at bounding box center [892, 639] width 260 height 604
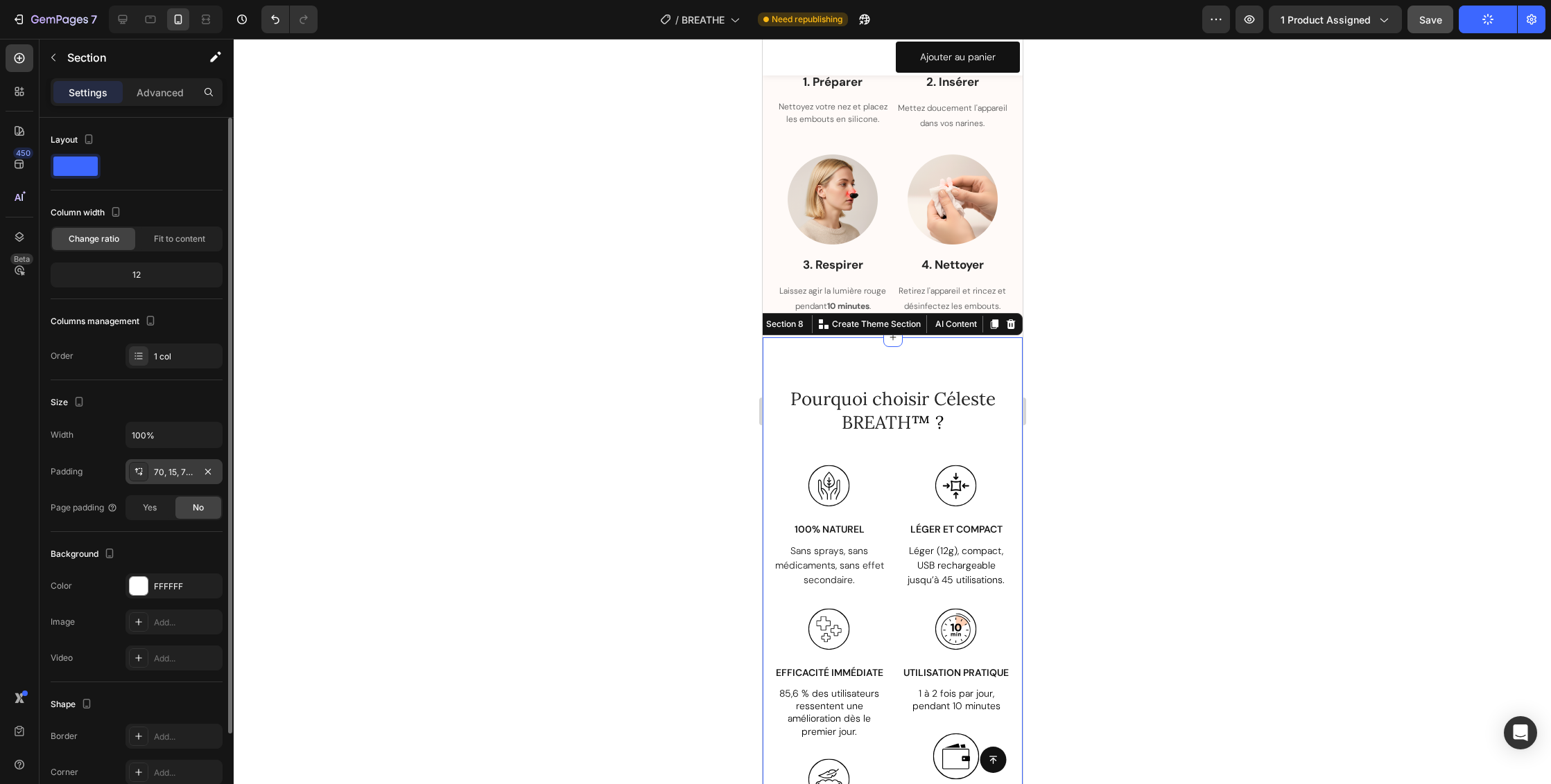
click at [191, 471] on div "70, 15, 70, 15" at bounding box center [174, 472] width 41 height 12
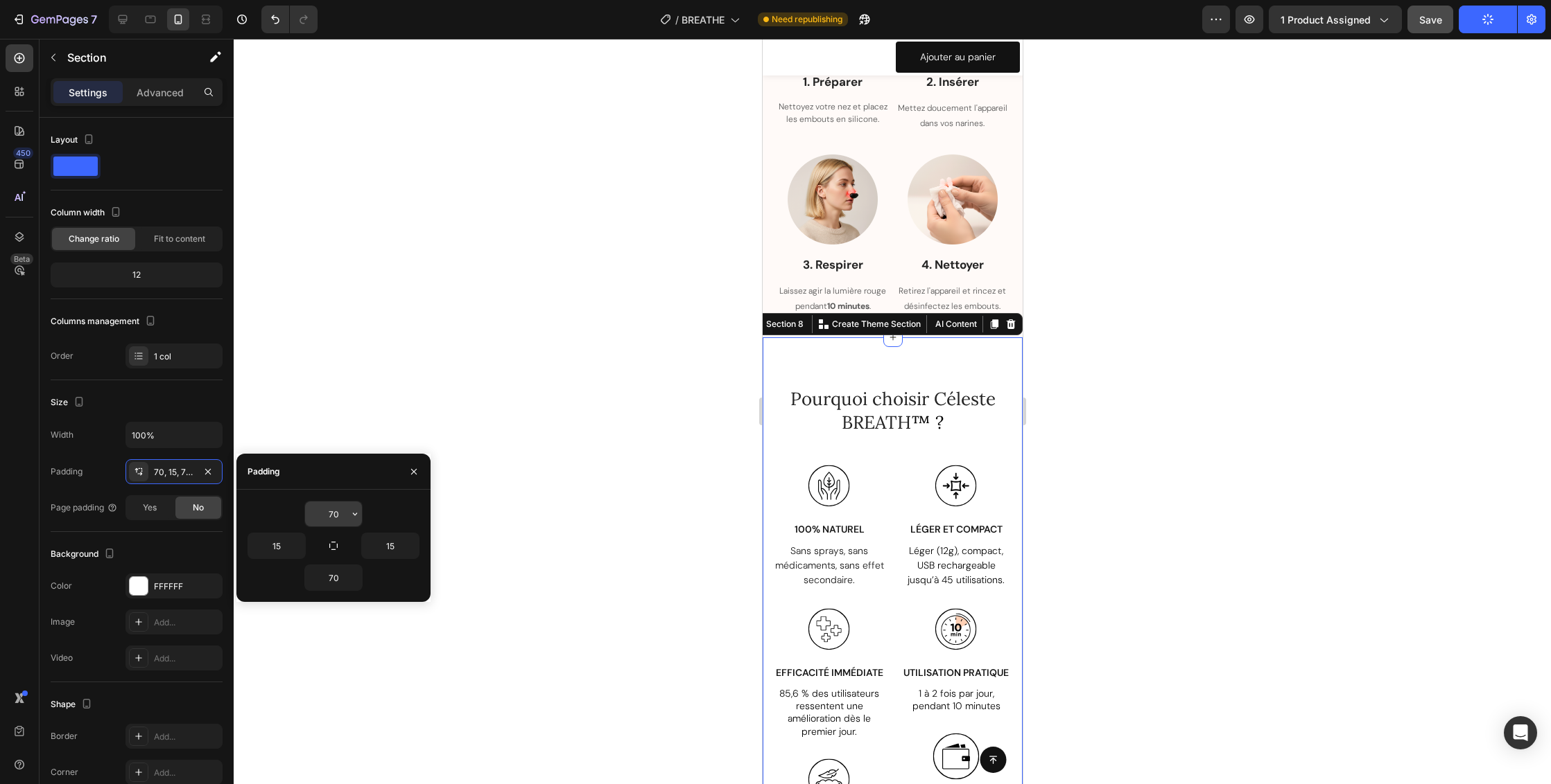
click at [339, 514] on input "70" at bounding box center [333, 514] width 57 height 25
click at [354, 514] on icon "button" at bounding box center [354, 514] width 4 height 3
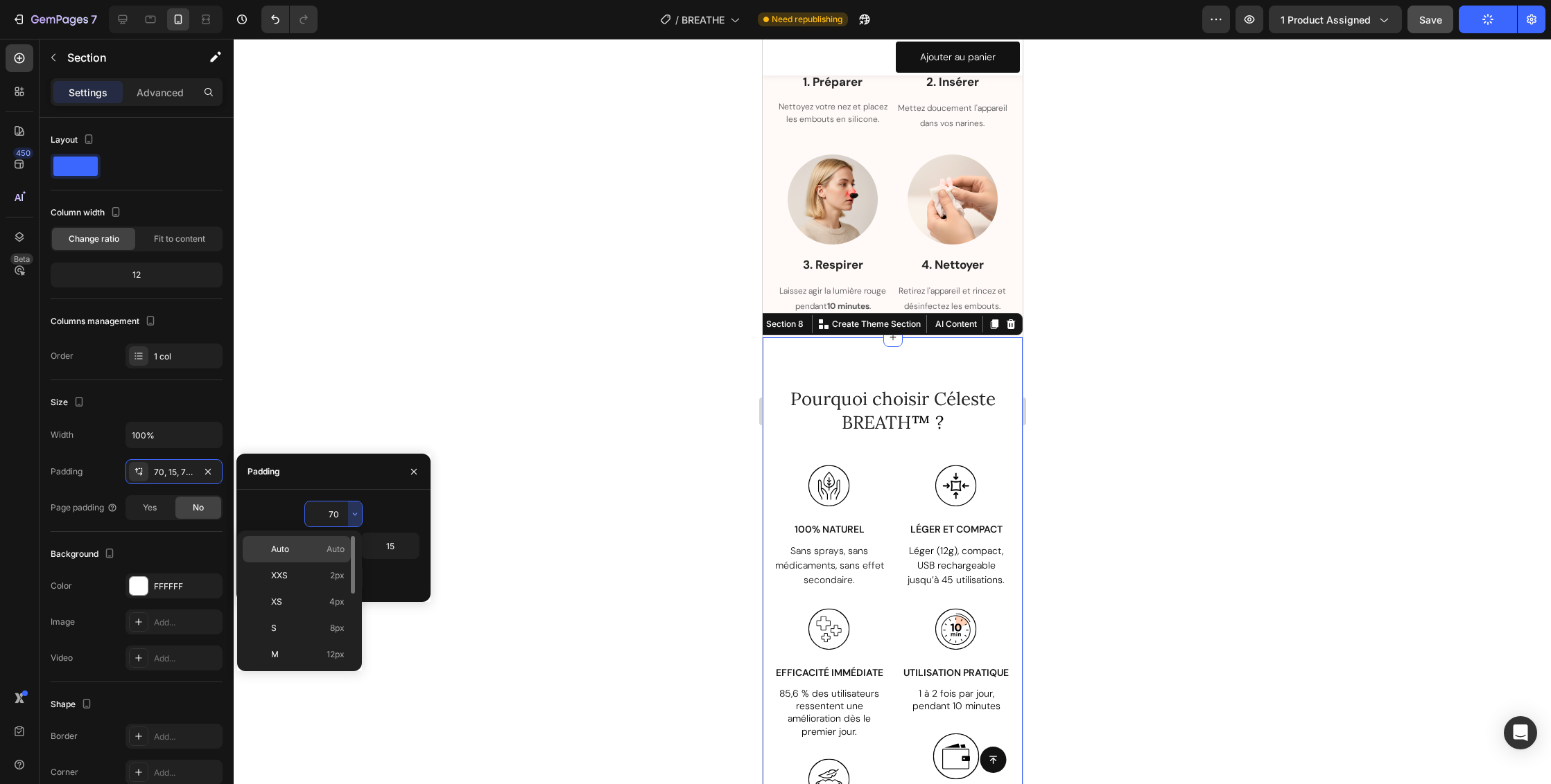
click at [333, 549] on span "Auto" at bounding box center [336, 549] width 18 height 12
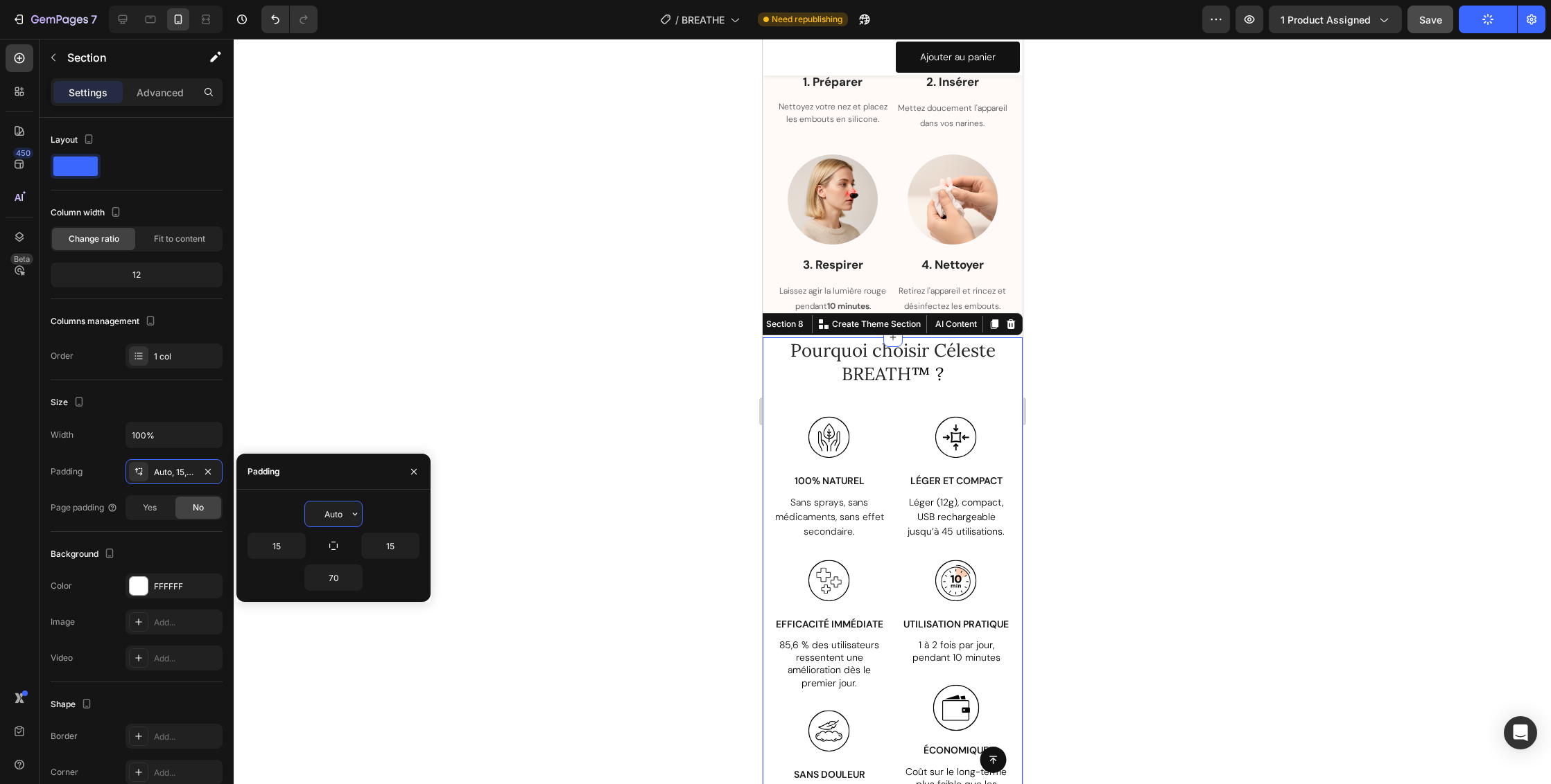
click at [346, 516] on input "Auto" at bounding box center [333, 514] width 57 height 25
click at [355, 516] on icon "button" at bounding box center [354, 514] width 4 height 3
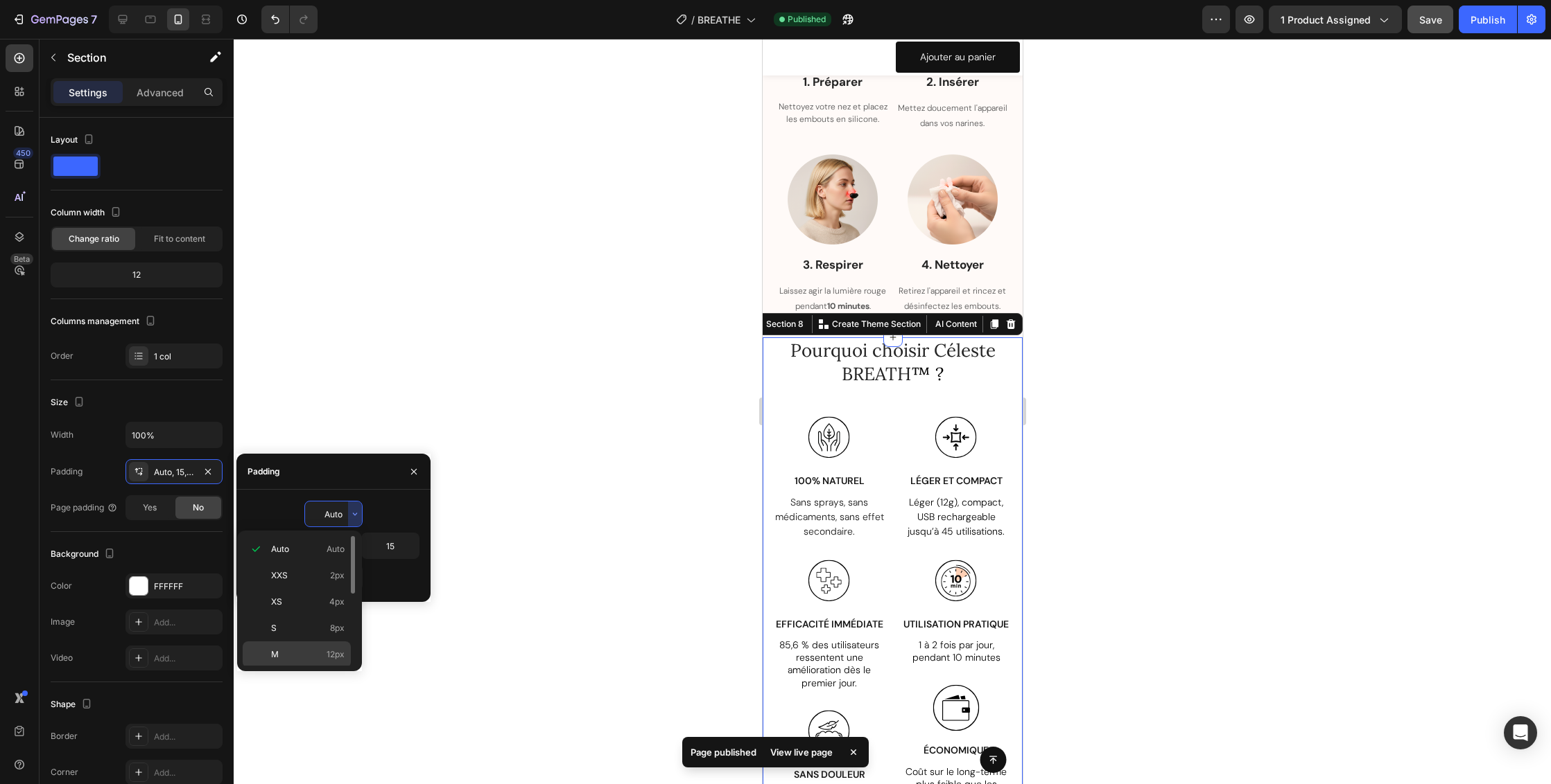
click at [340, 645] on div "M 12px" at bounding box center [297, 655] width 108 height 26
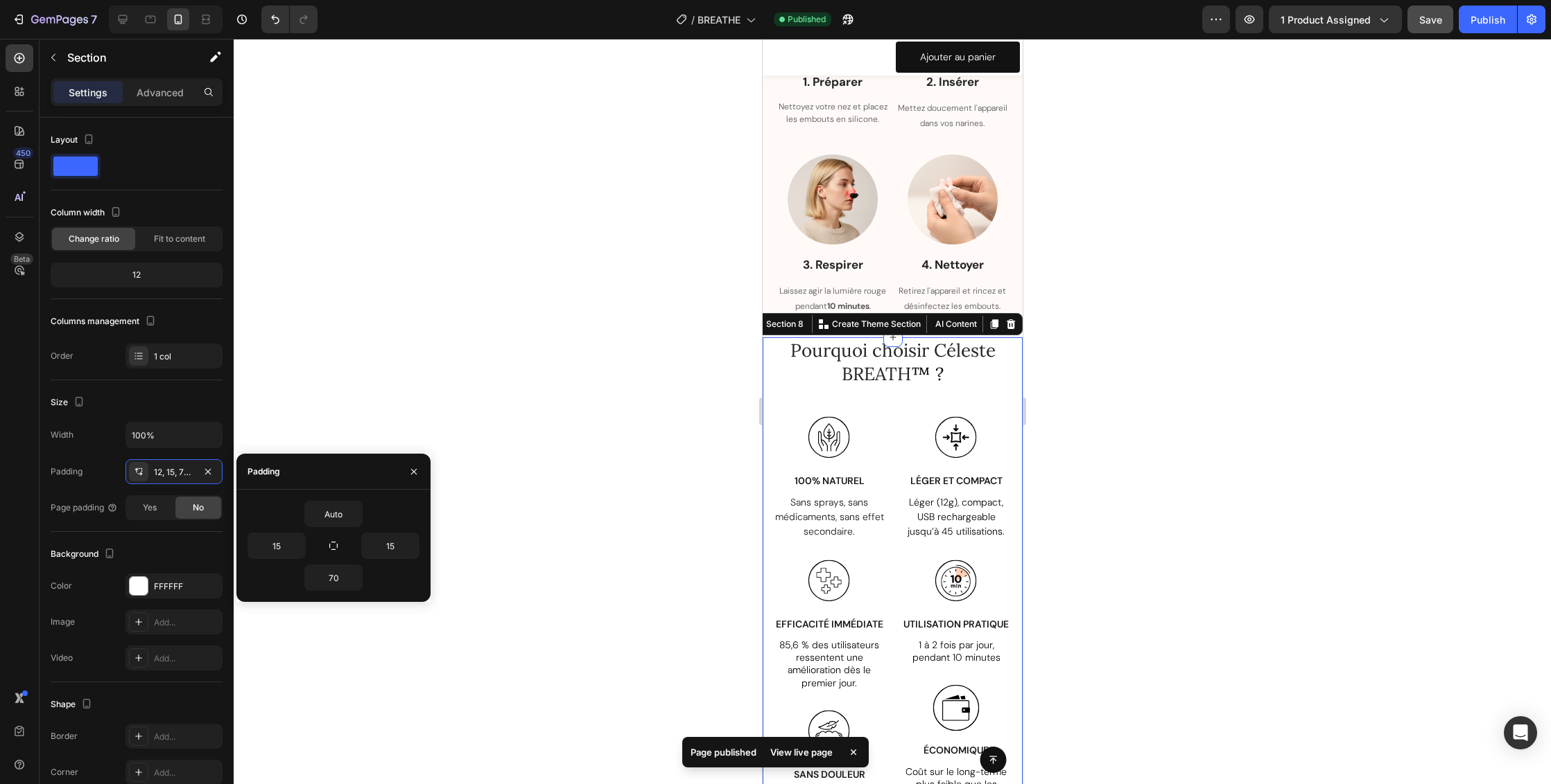
type input "12"
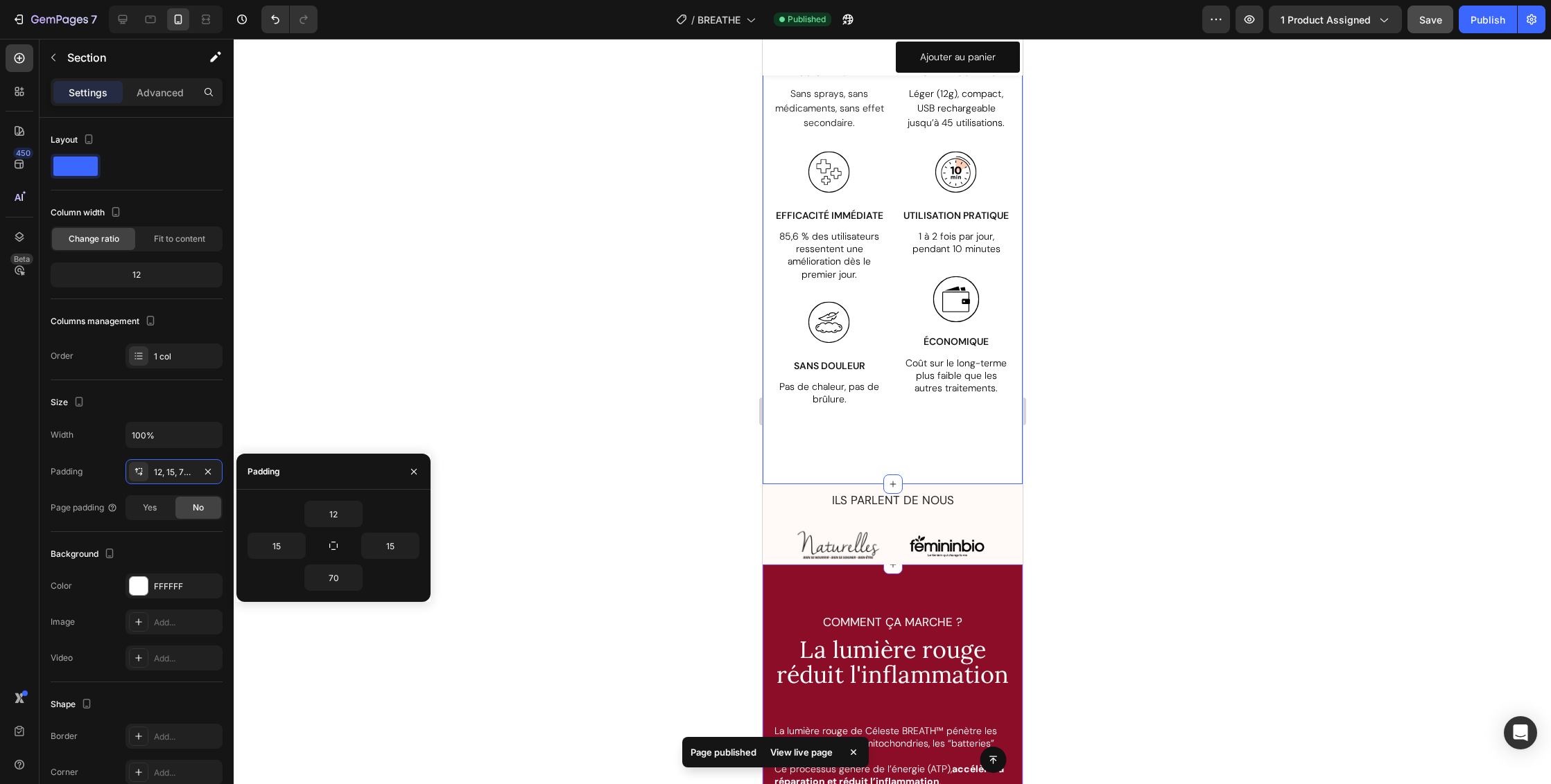
scroll to position [3095, 0]
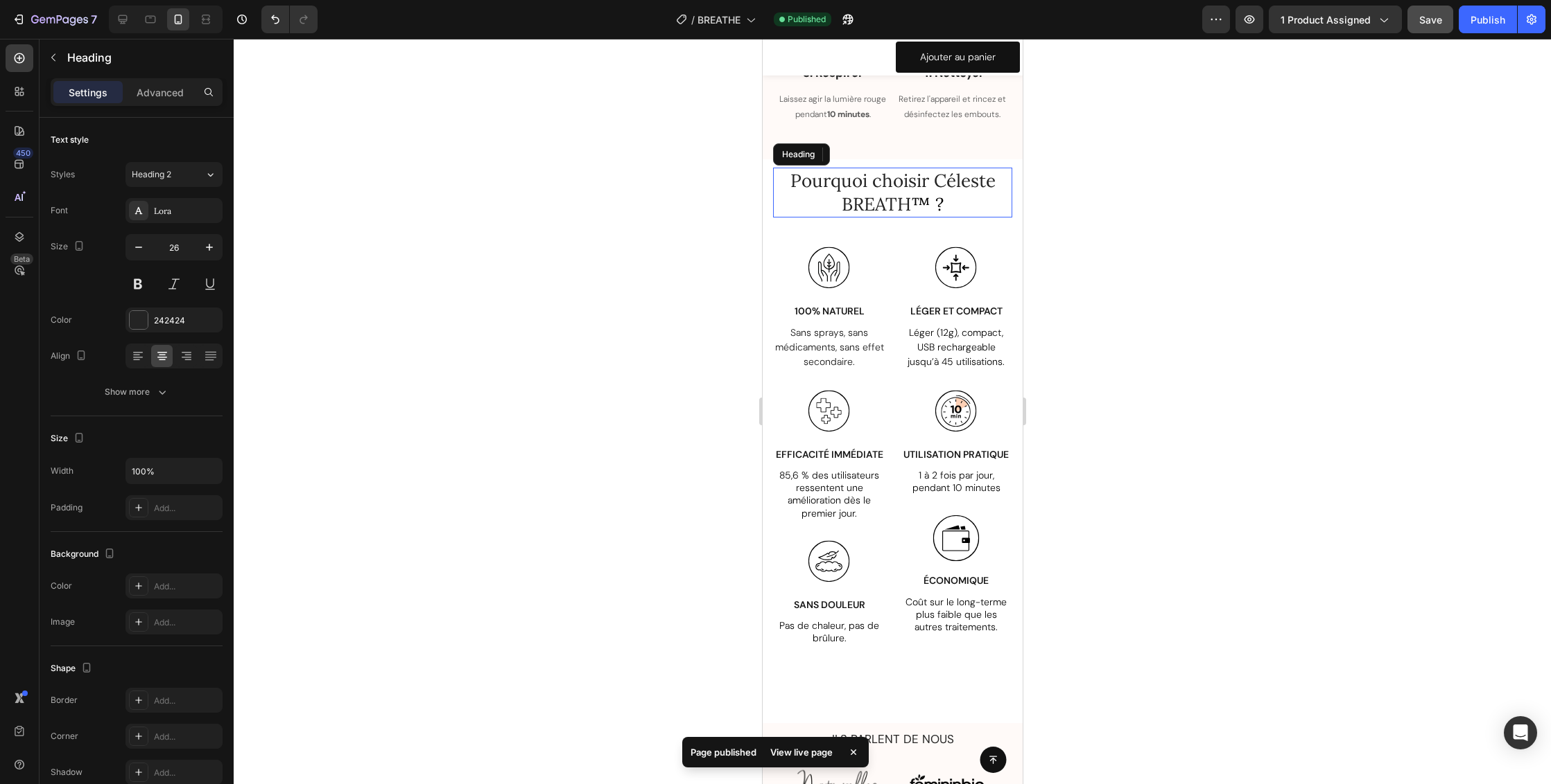
click at [950, 211] on h2 "Pourquoi choisir Céleste BREATH ™ ?" at bounding box center [891, 192] width 239 height 50
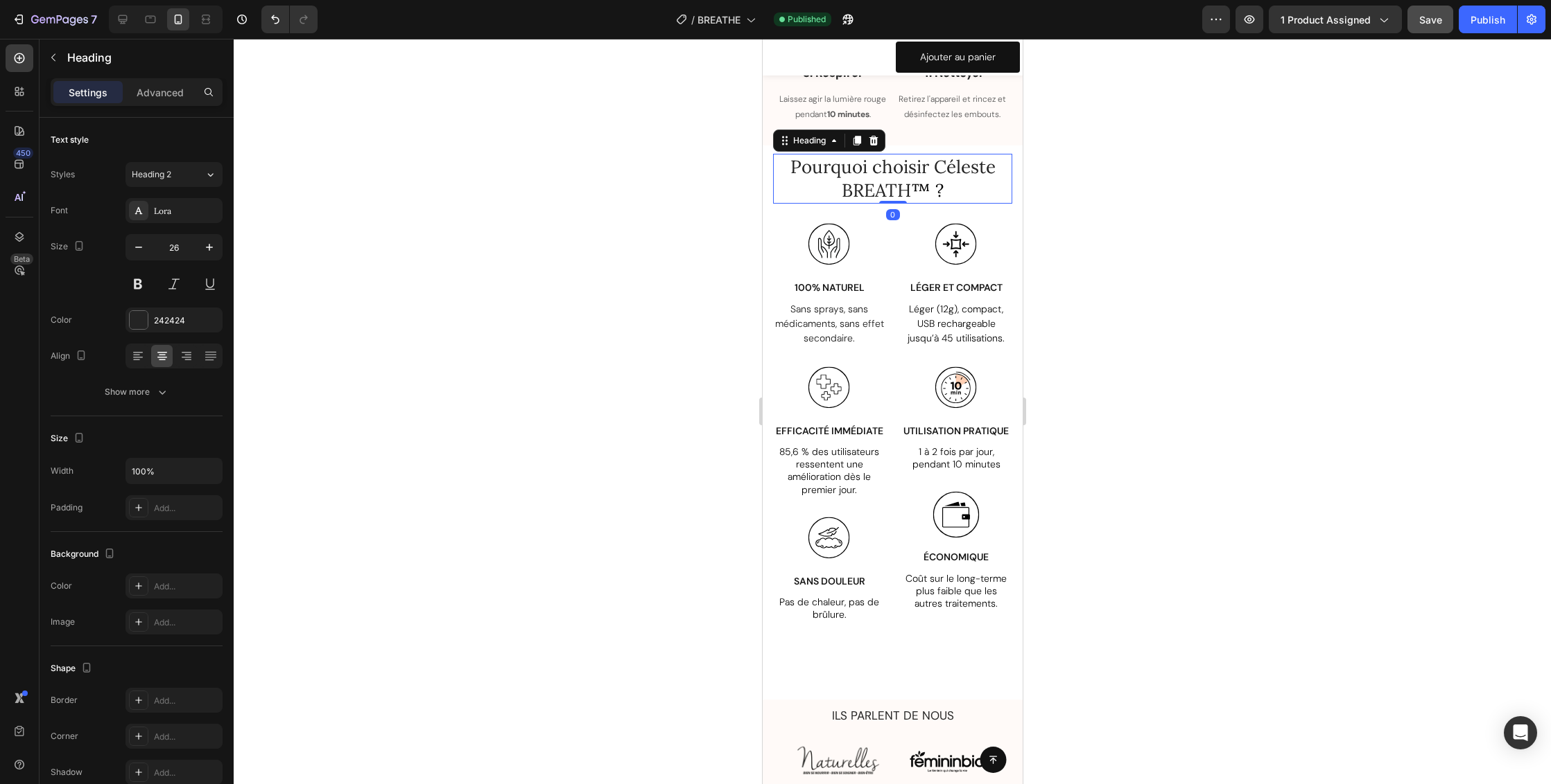
drag, startPoint x: 897, startPoint y: 225, endPoint x: 895, endPoint y: 202, distance: 23.1
click at [895, 202] on div "Pourquoi choisir Céleste BREATH ™ ? Heading 0" at bounding box center [891, 178] width 239 height 50
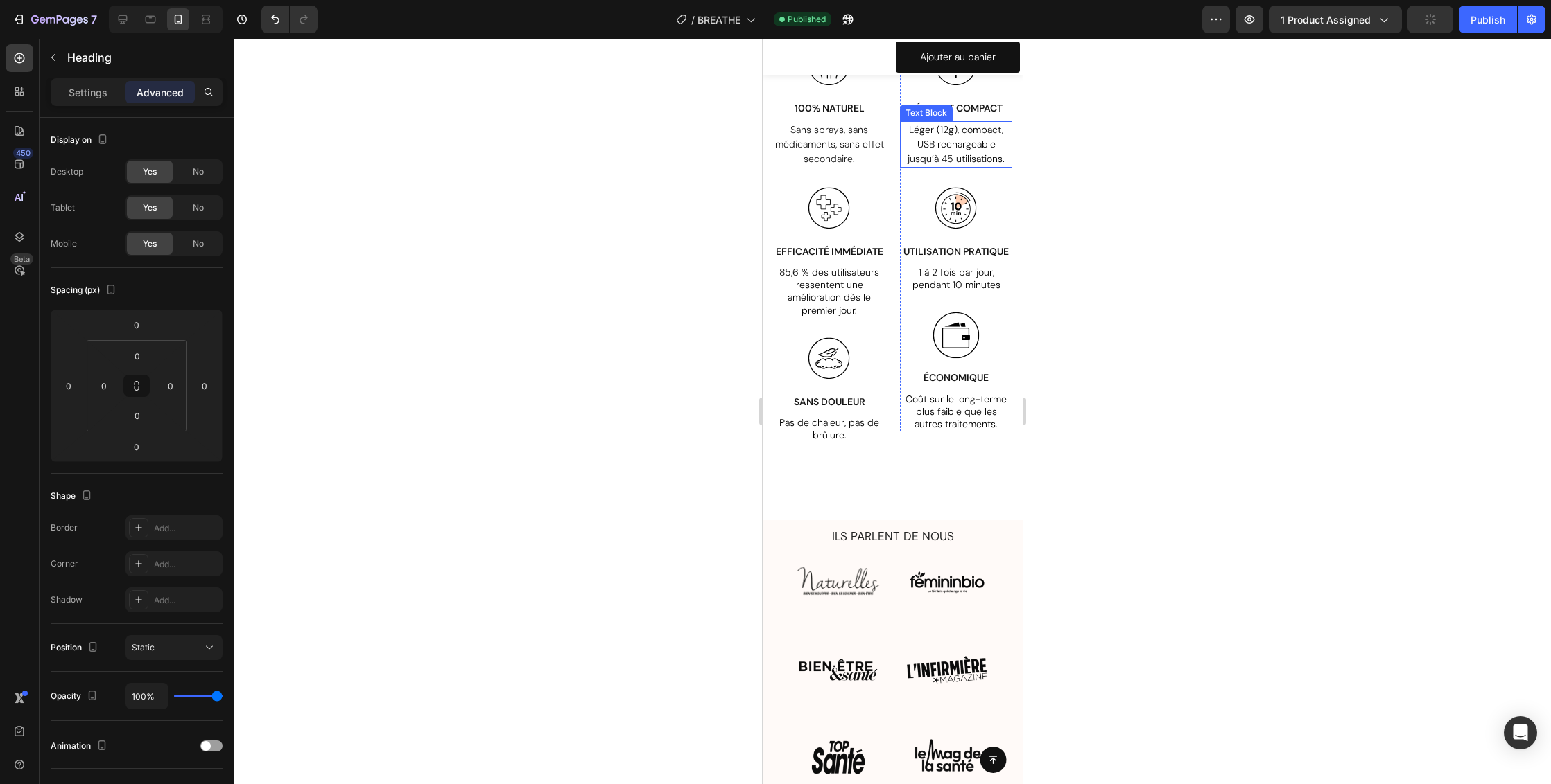
scroll to position [3370, 0]
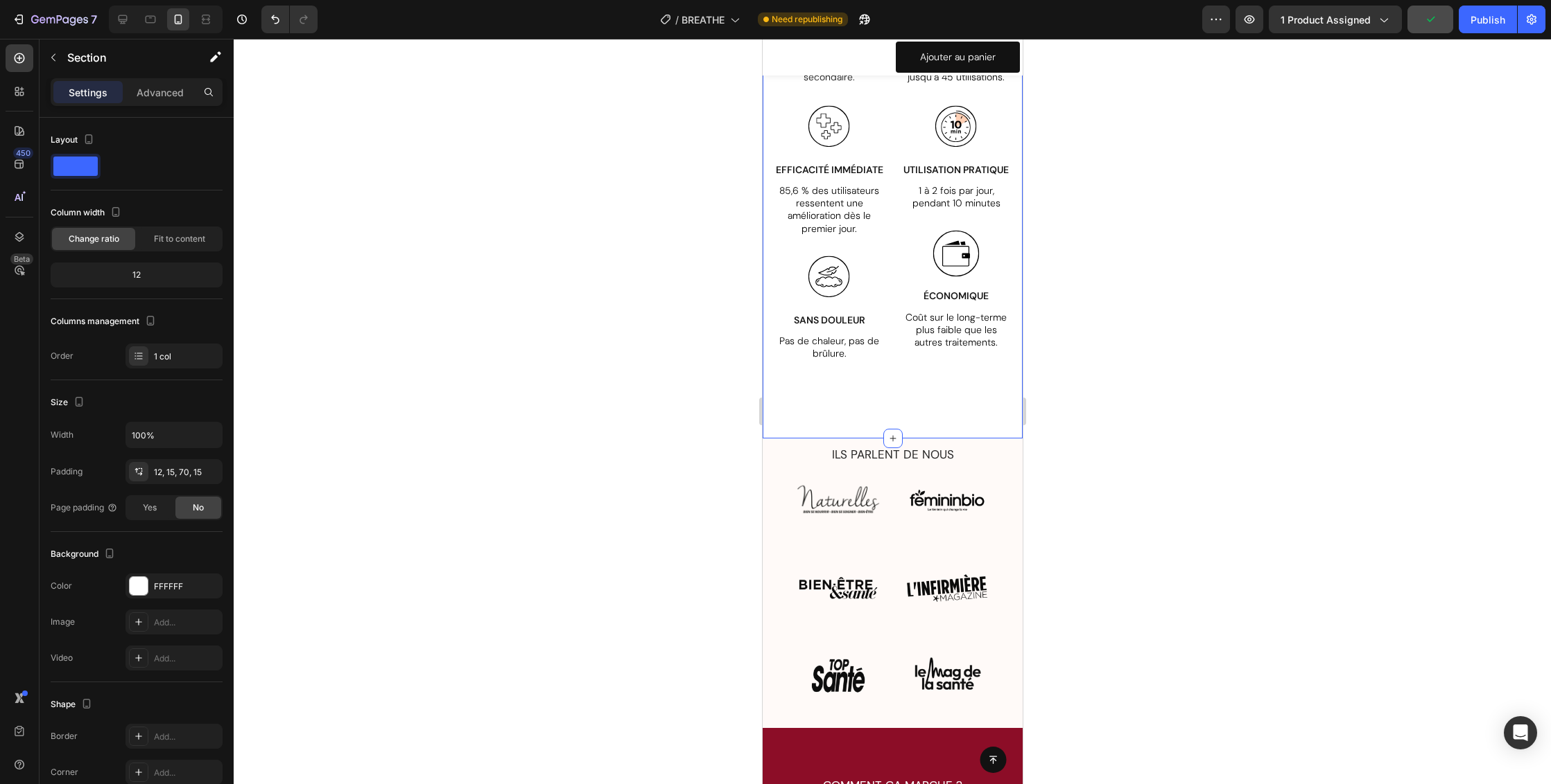
click at [923, 411] on div "Pourquoi choisir Céleste BREATH ™ ? Heading 0 Row Image 100% NATUREL Text Block…" at bounding box center [892, 162] width 260 height 554
click at [196, 471] on div "12, 15, 70, 15" at bounding box center [174, 471] width 97 height 25
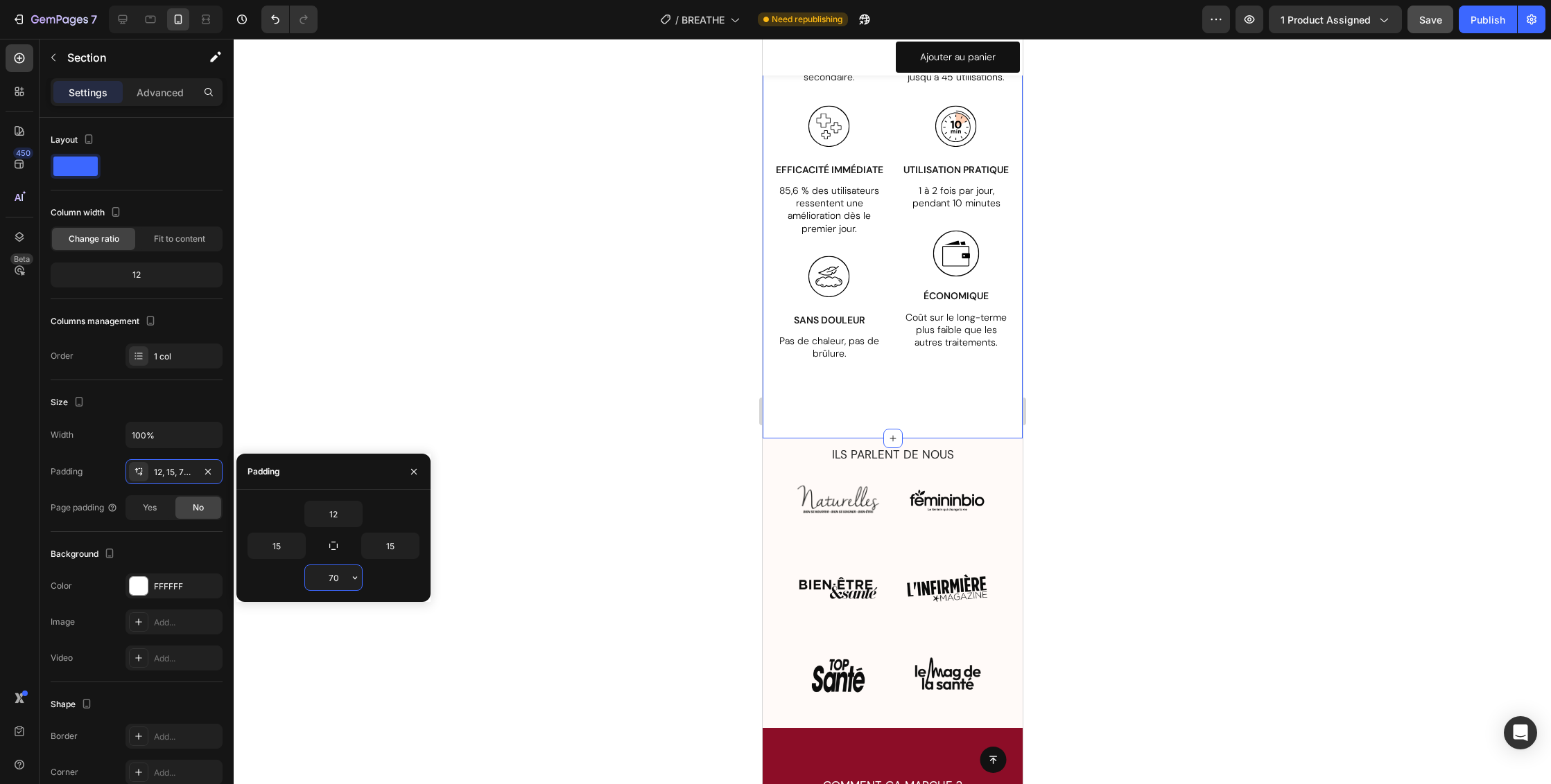
click at [341, 579] on input "70" at bounding box center [333, 577] width 57 height 25
click at [356, 579] on icon "button" at bounding box center [355, 577] width 11 height 11
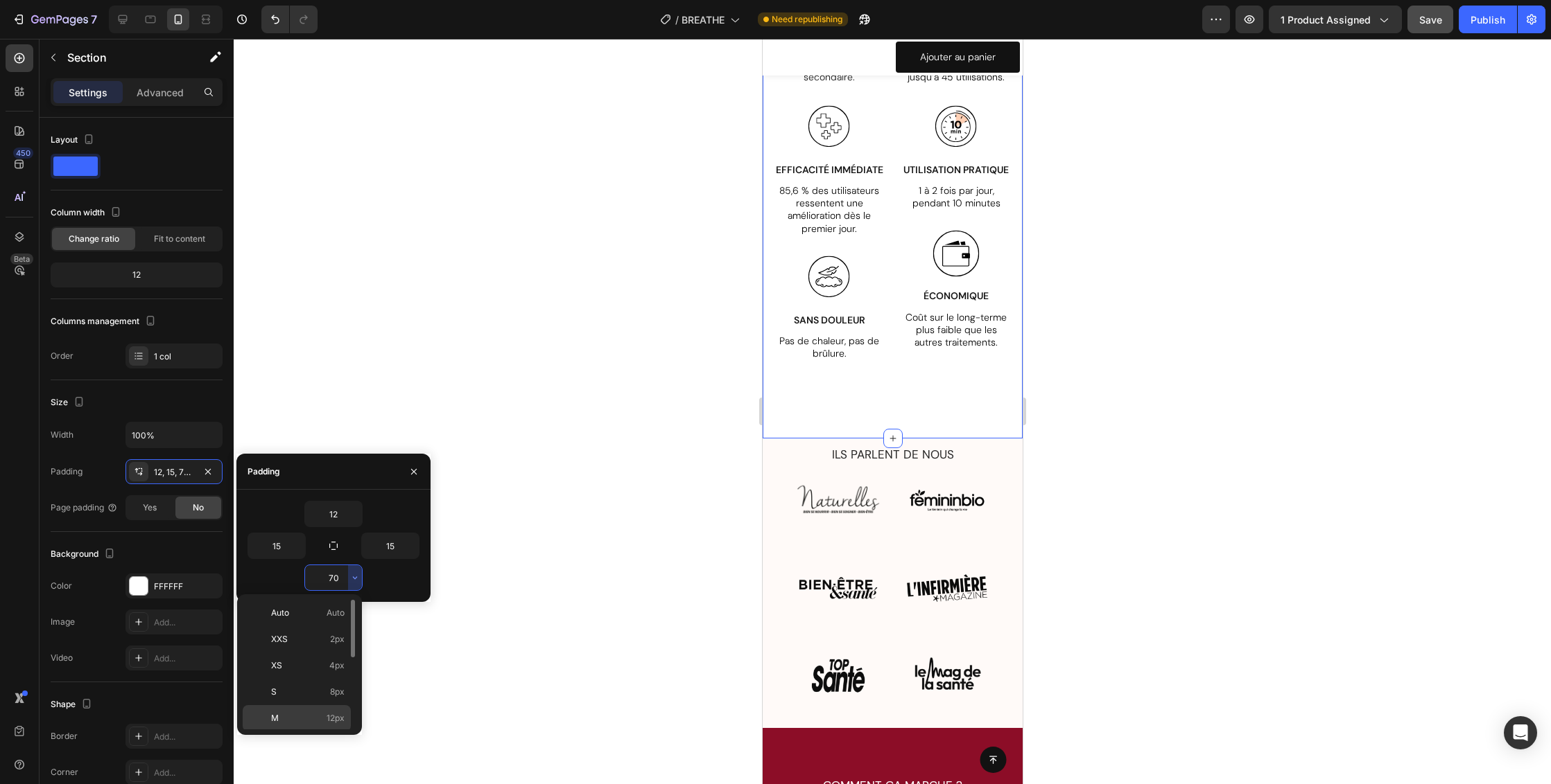
click at [337, 713] on span "12px" at bounding box center [336, 719] width 18 height 12
type input "12"
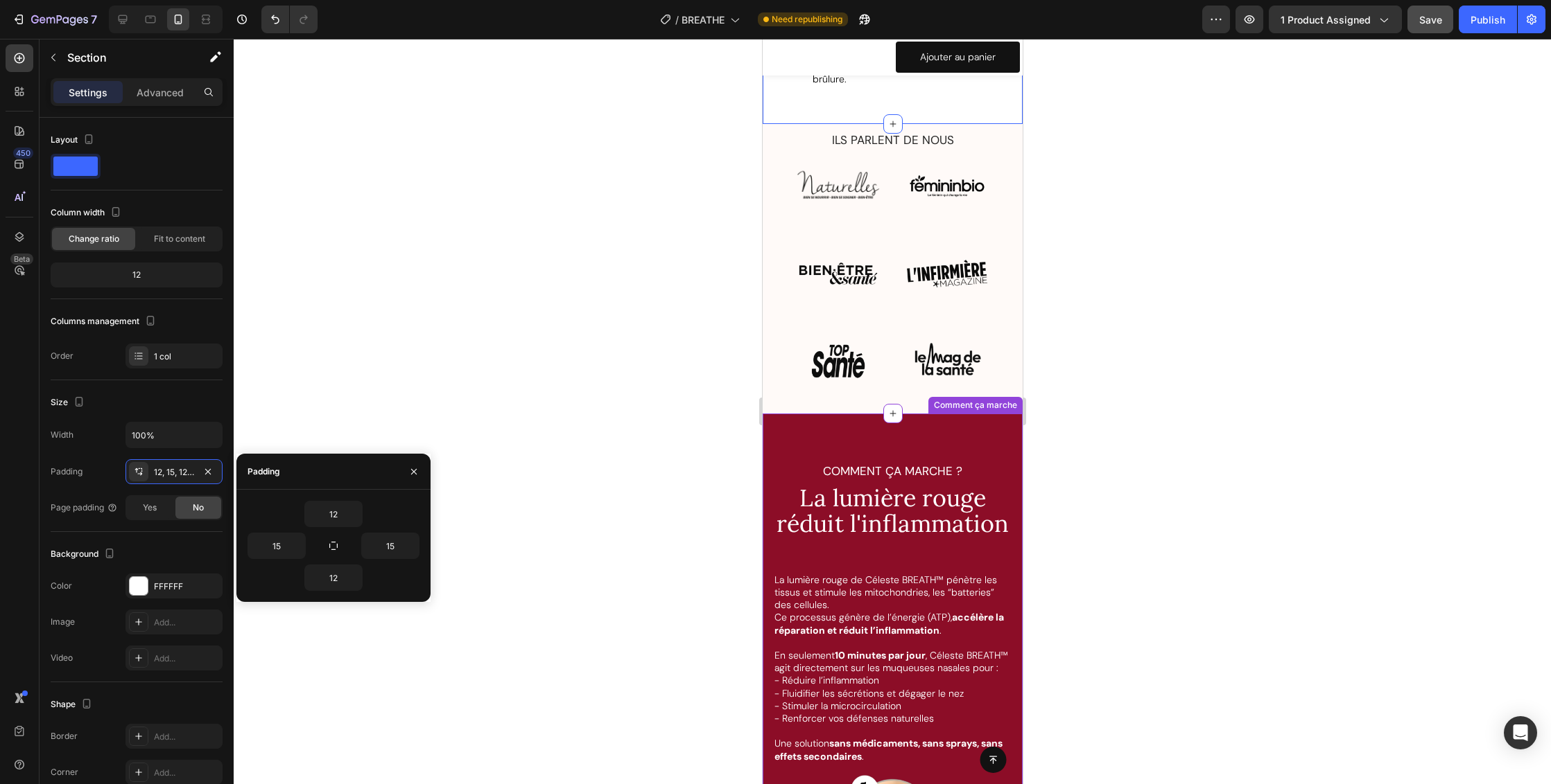
scroll to position [3755, 0]
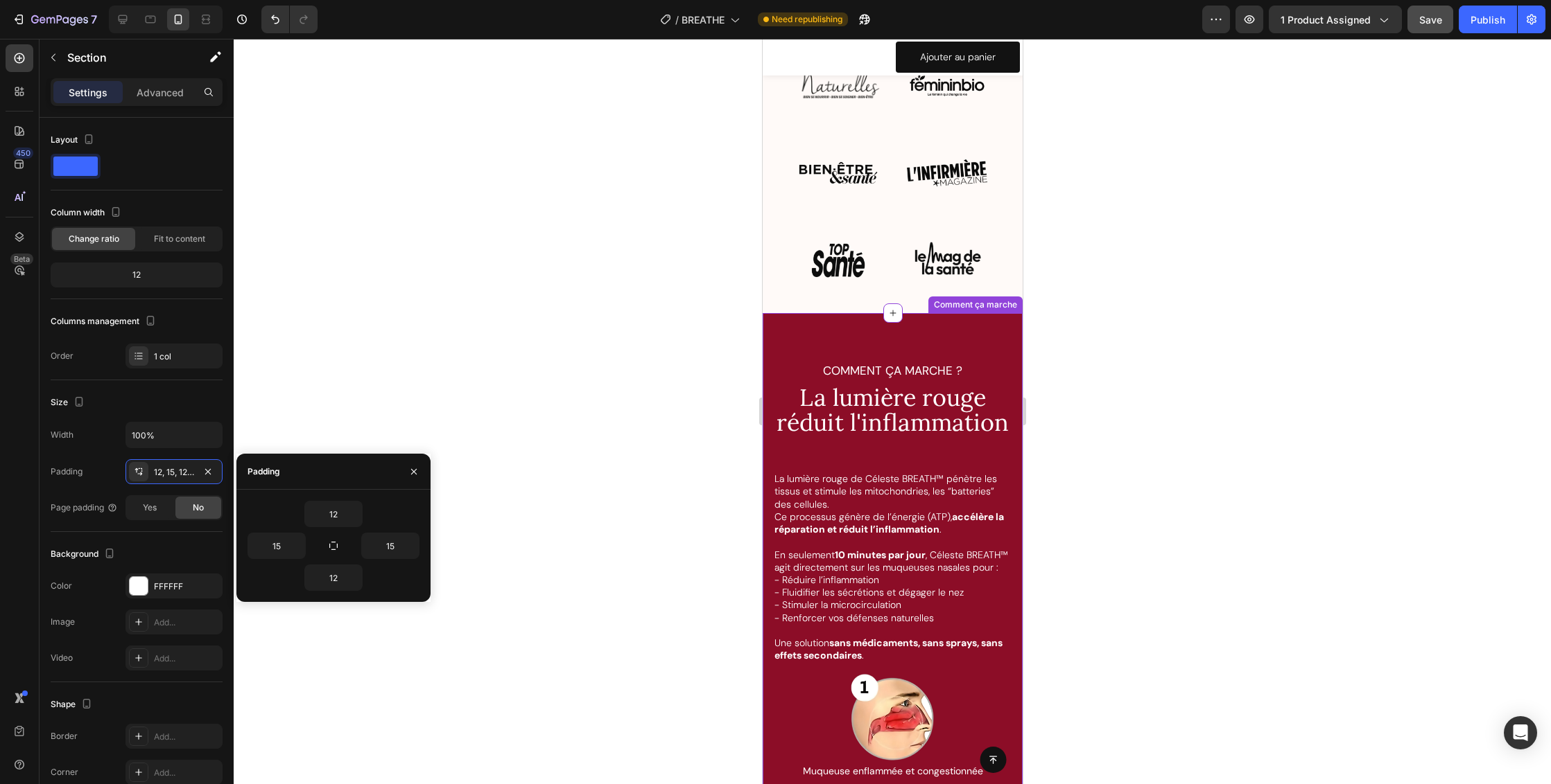
click at [889, 382] on span "La lumière rouge réduit l'inflammation" at bounding box center [891, 410] width 232 height 56
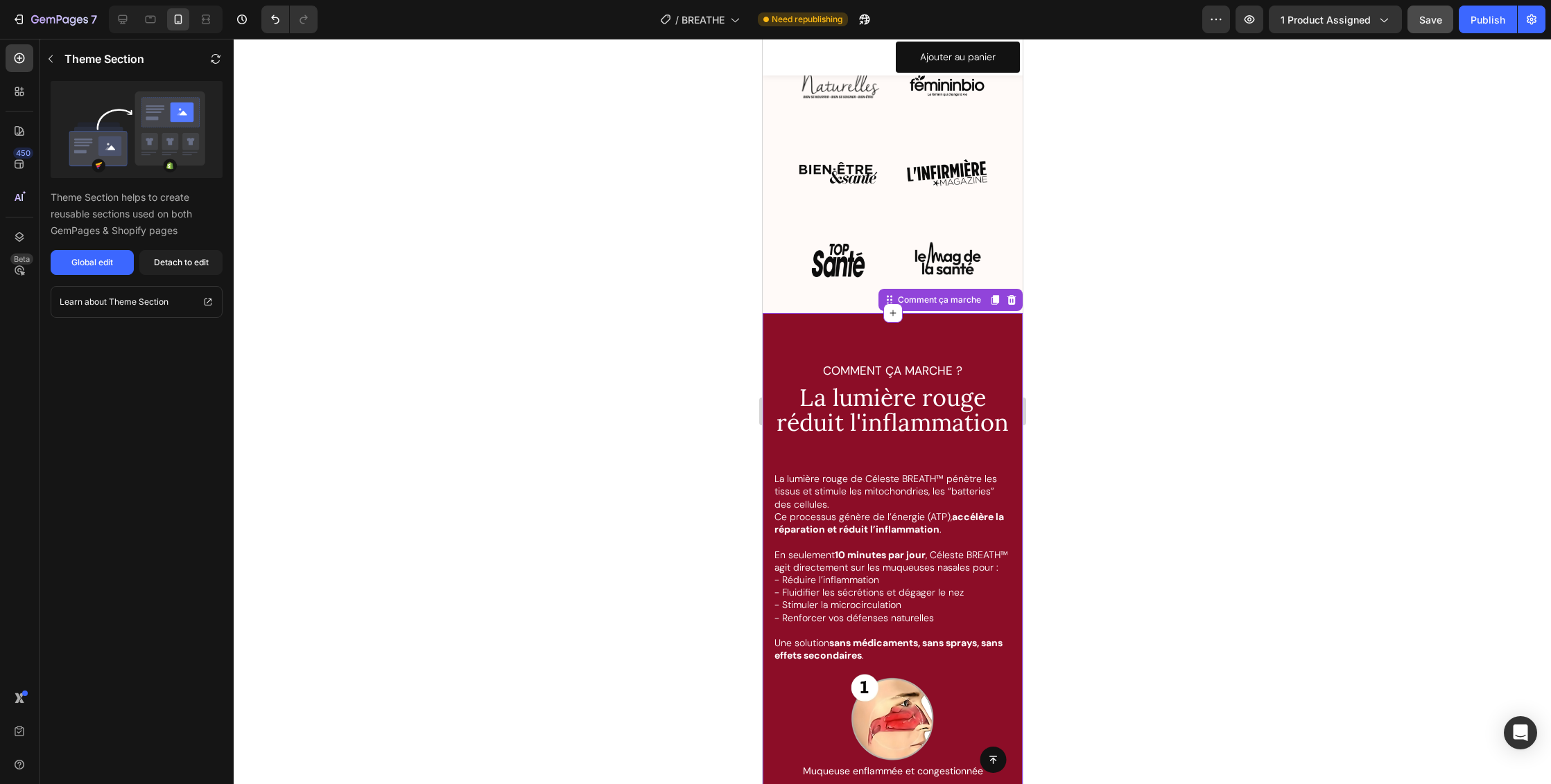
click at [889, 408] on span "La lumière rouge réduit l'inflammation" at bounding box center [891, 410] width 232 height 56
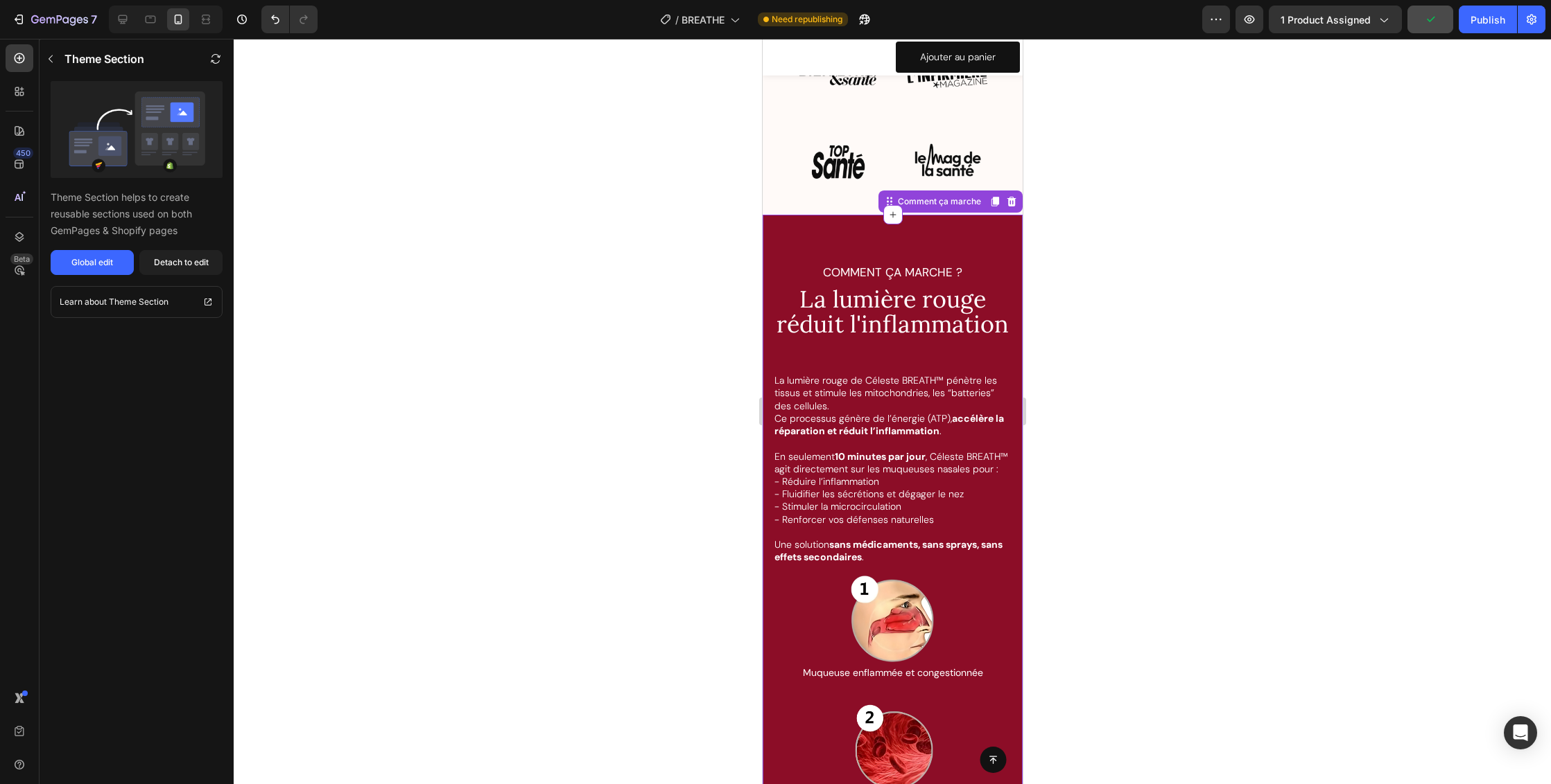
scroll to position [4128, 0]
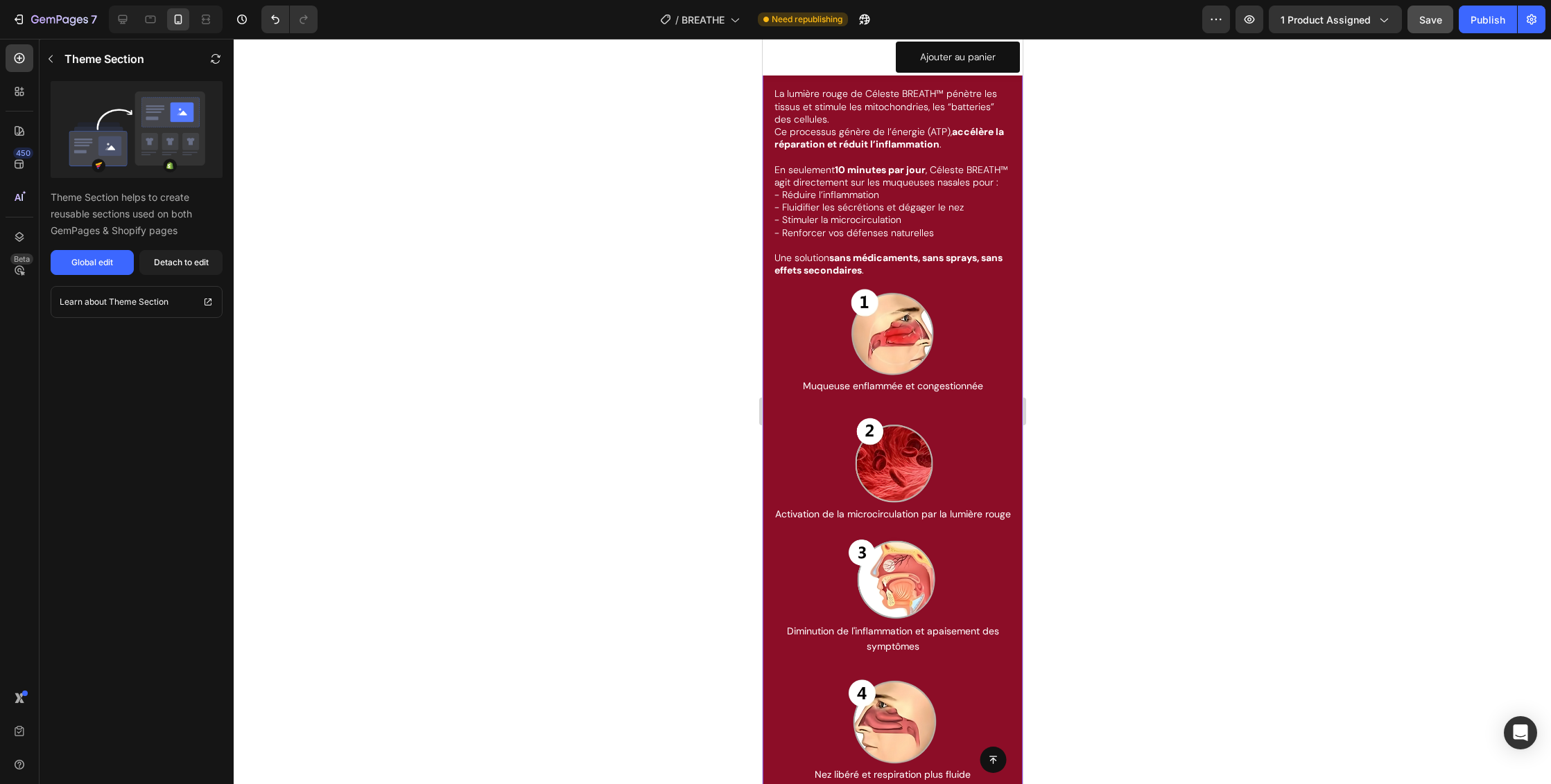
click at [978, 358] on div at bounding box center [891, 333] width 239 height 90
click at [180, 264] on div "Detach to edit" at bounding box center [181, 262] width 55 height 12
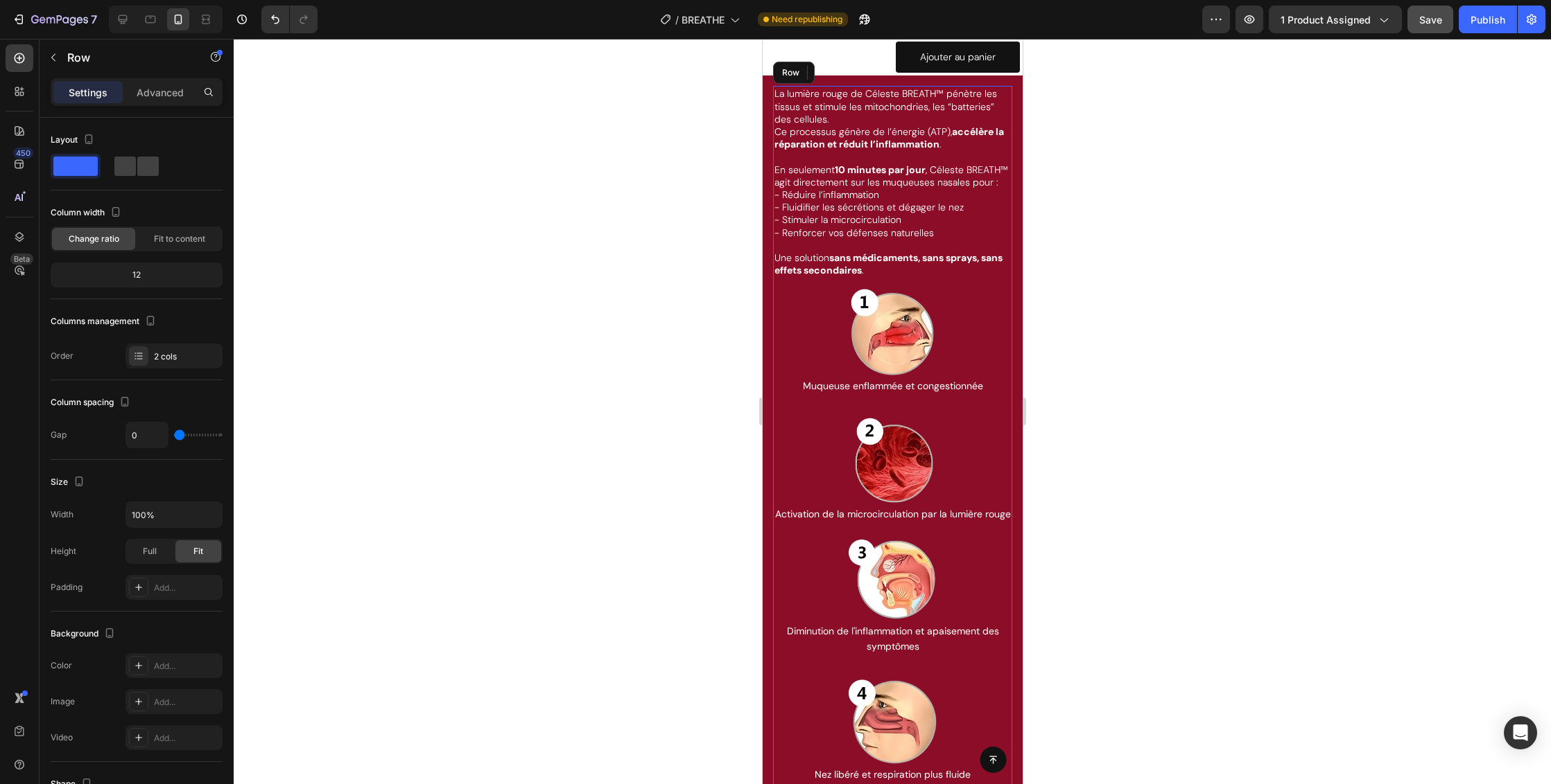
click at [991, 319] on div "La lumière rouge de Céleste BREATH™ pénètre les tissus et stimule les mitochond…" at bounding box center [891, 439] width 239 height 707
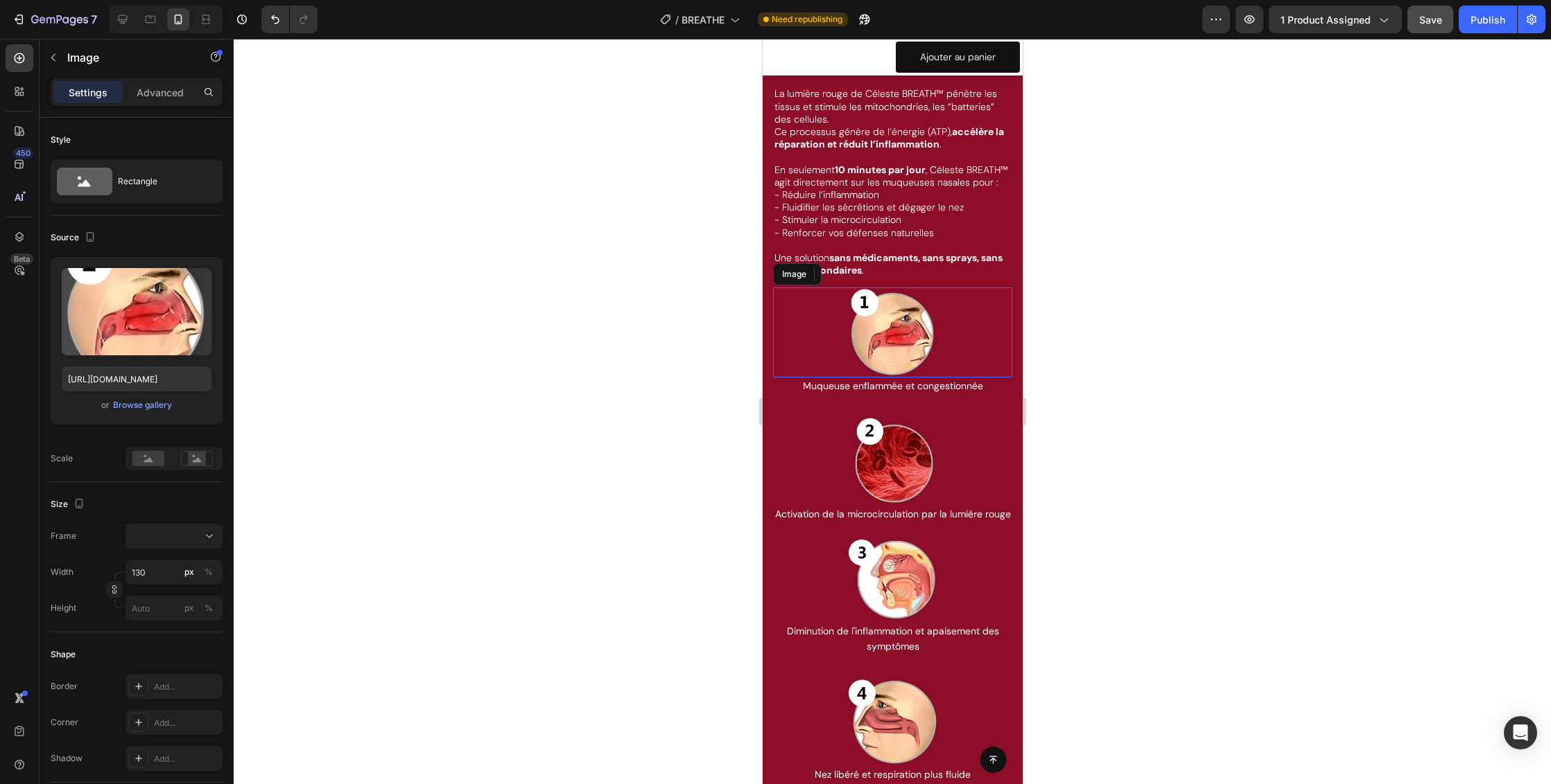
click at [950, 351] on div at bounding box center [891, 333] width 239 height 90
click at [783, 275] on icon at bounding box center [782, 275] width 2 height 2
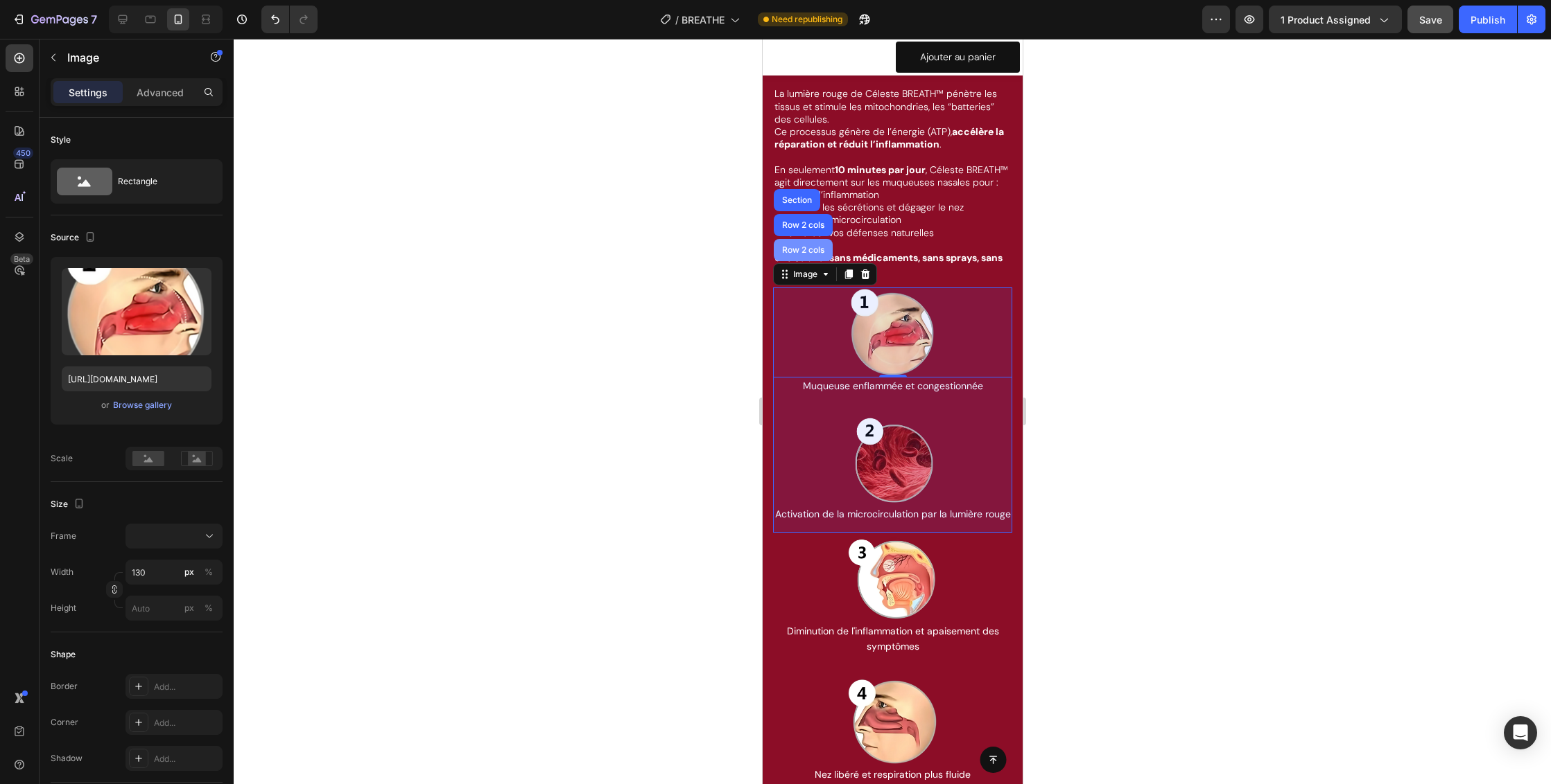
click at [797, 254] on div "Row 2 cols" at bounding box center [802, 250] width 48 height 8
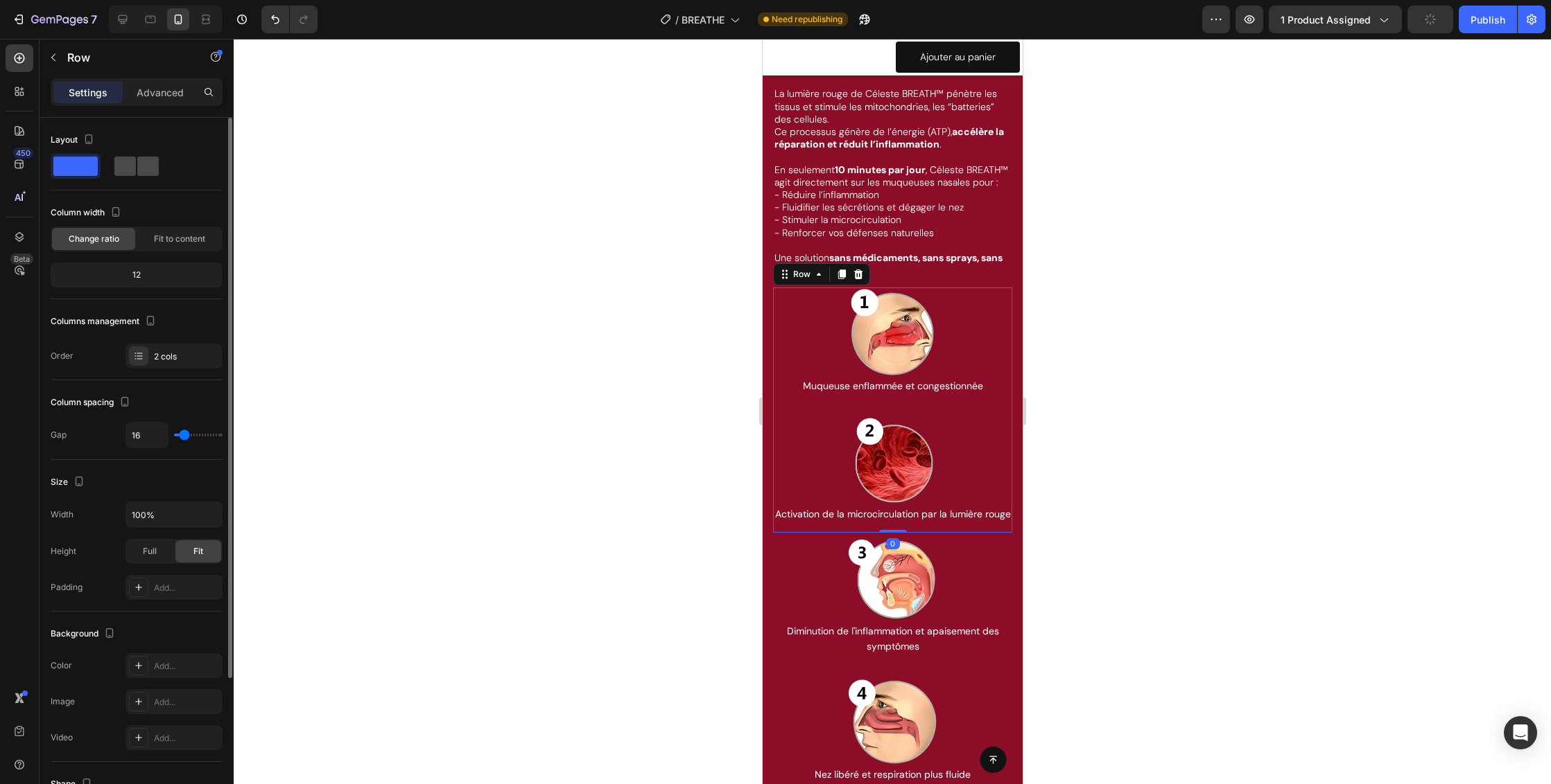
click at [133, 162] on span at bounding box center [125, 166] width 21 height 19
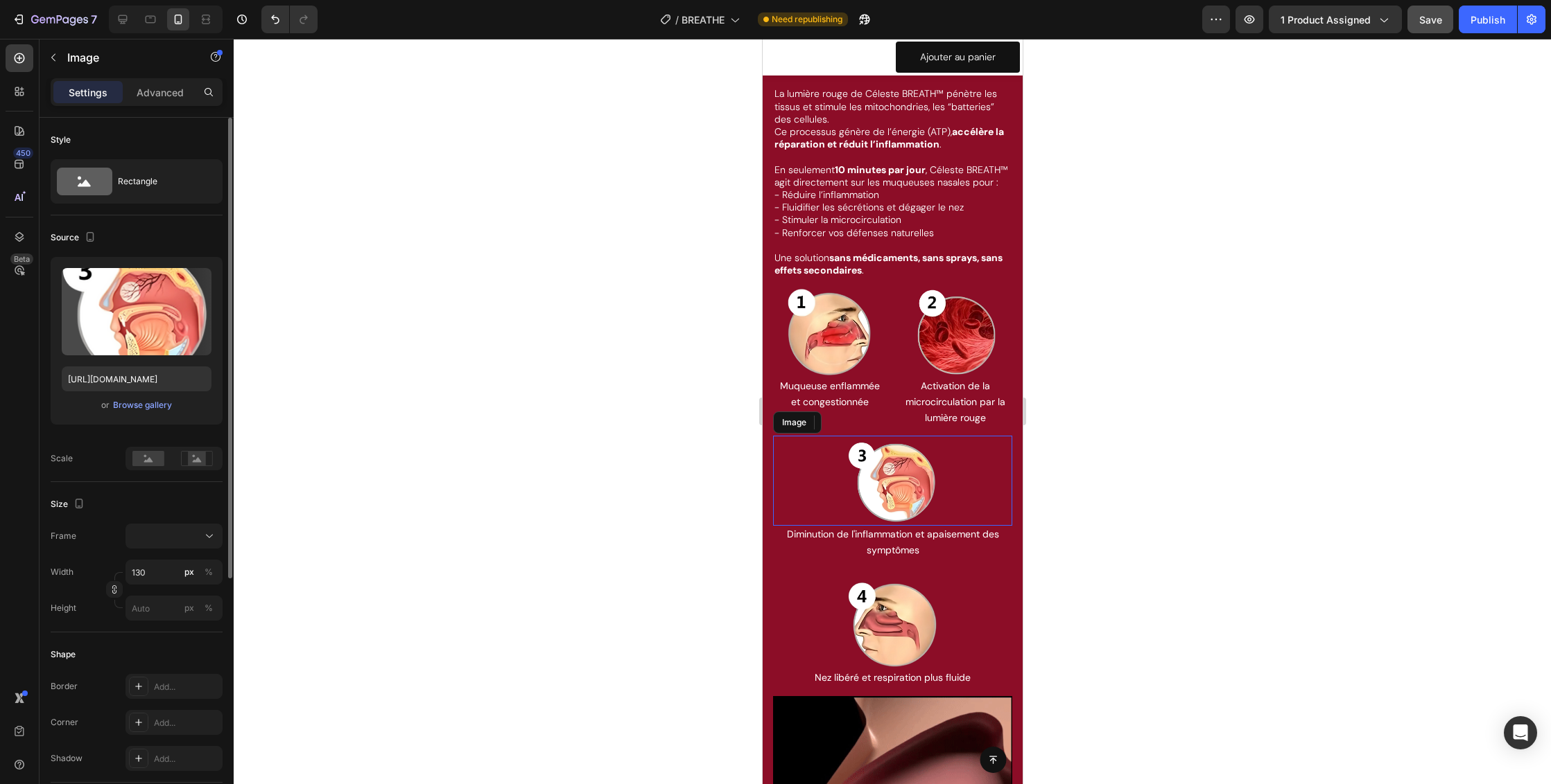
drag, startPoint x: 800, startPoint y: 484, endPoint x: 794, endPoint y: 474, distance: 11.7
click at [800, 484] on div at bounding box center [891, 481] width 239 height 90
click at [788, 428] on icon at bounding box center [783, 422] width 11 height 11
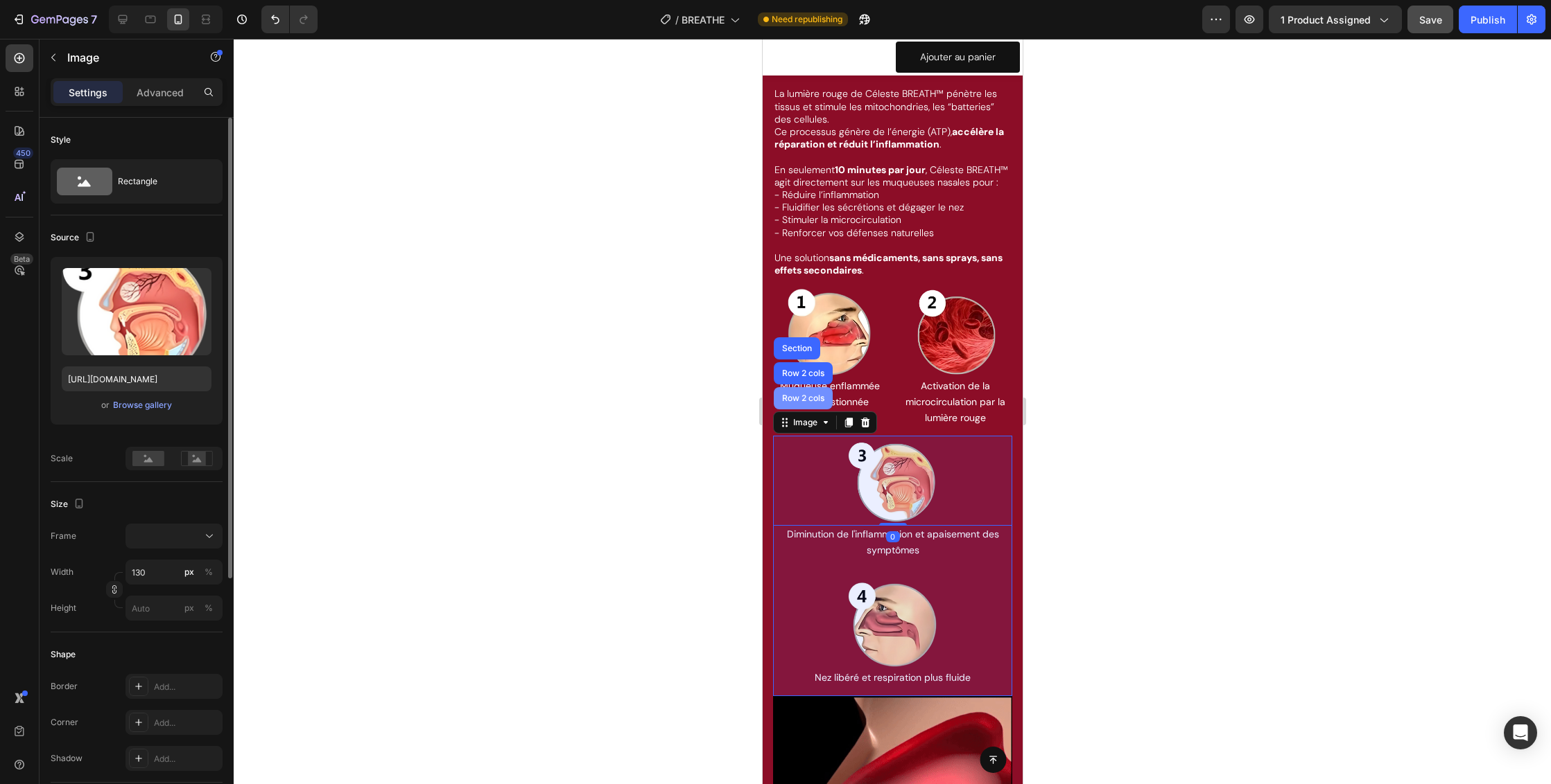
click at [791, 403] on div "Row 2 cols" at bounding box center [802, 398] width 48 height 8
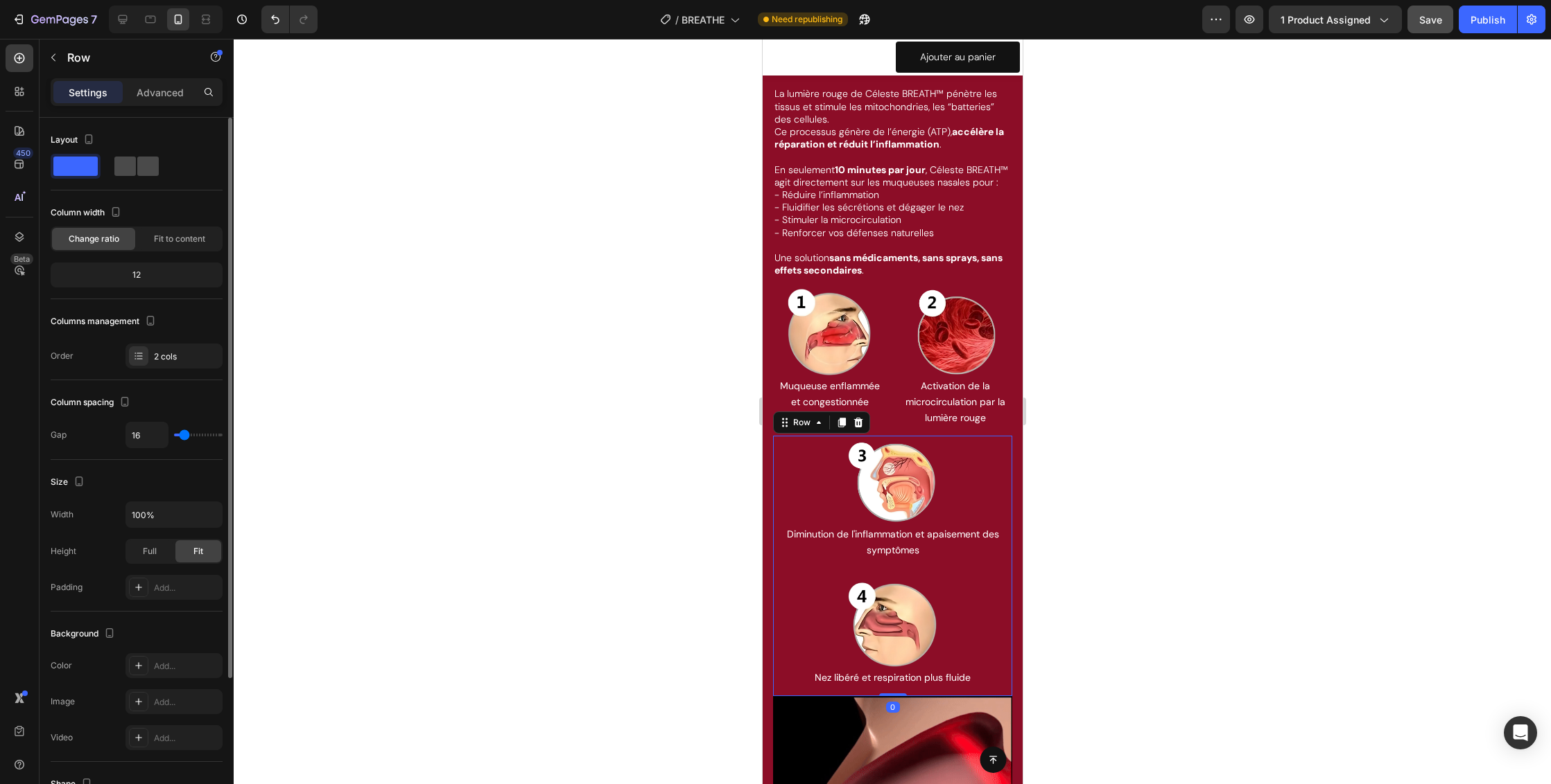
click at [150, 172] on span at bounding box center [148, 166] width 21 height 19
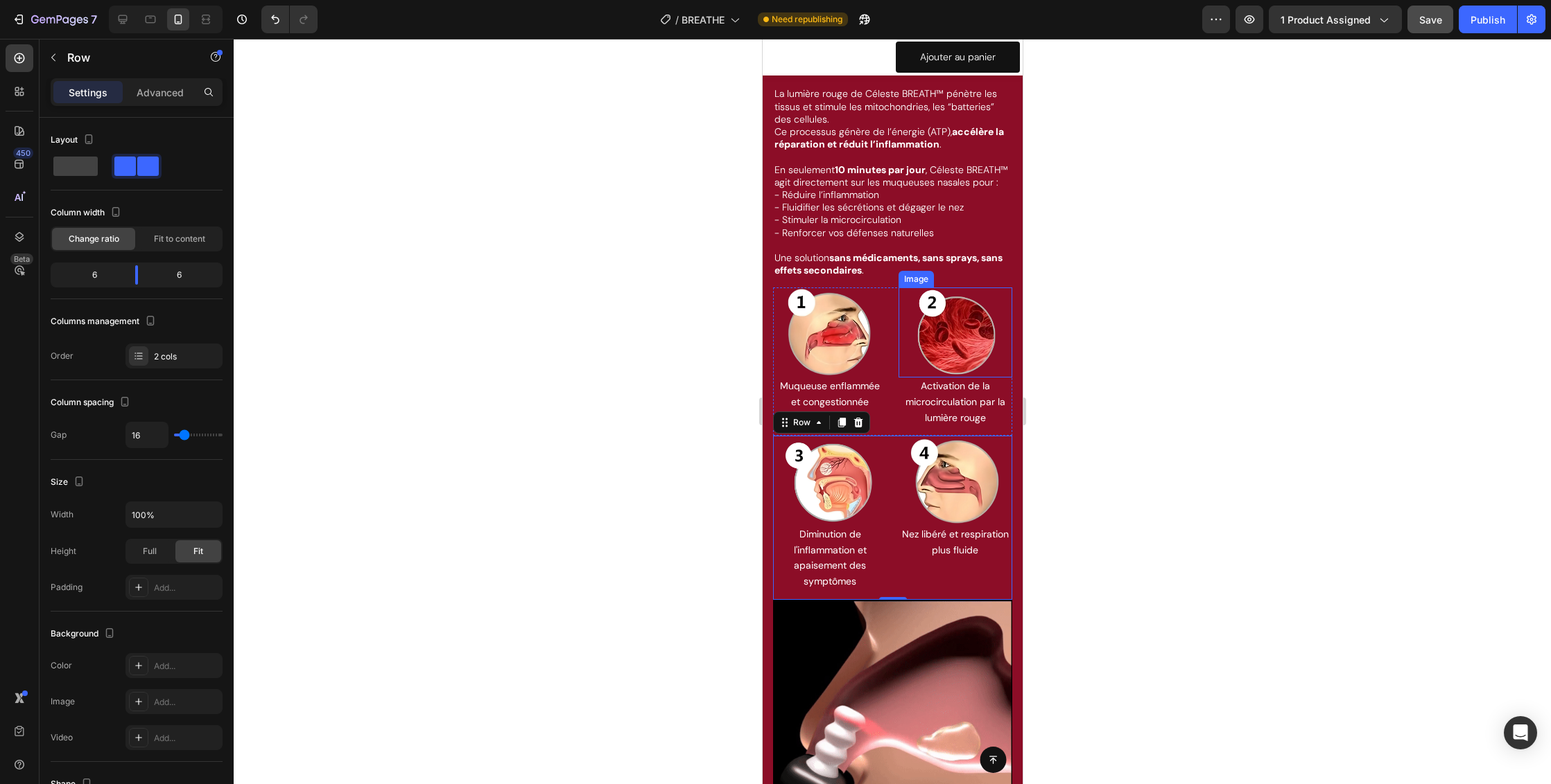
scroll to position [3866, 0]
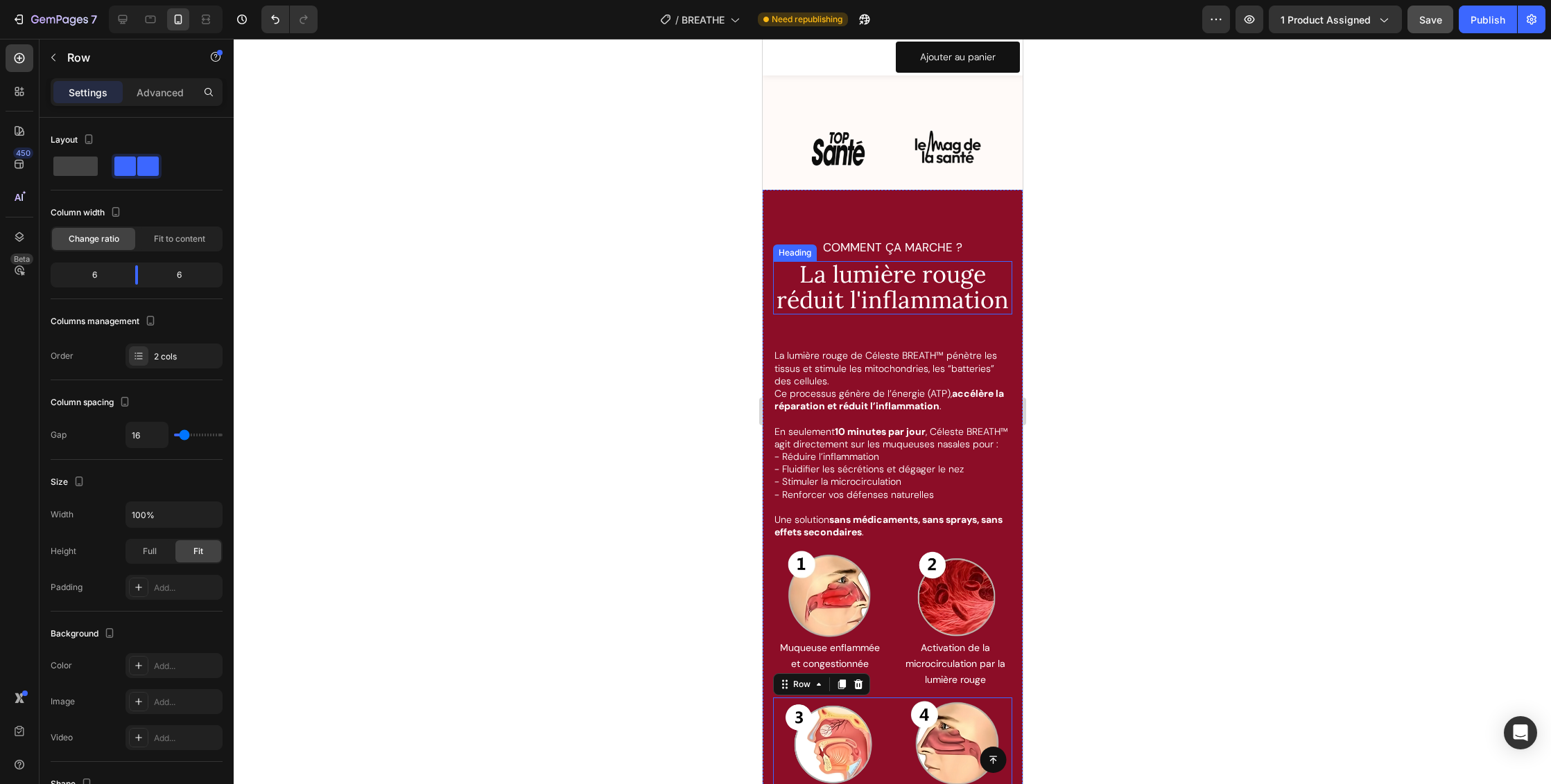
click at [894, 285] on span "La lumière rouge réduit l'inflammation" at bounding box center [891, 287] width 232 height 56
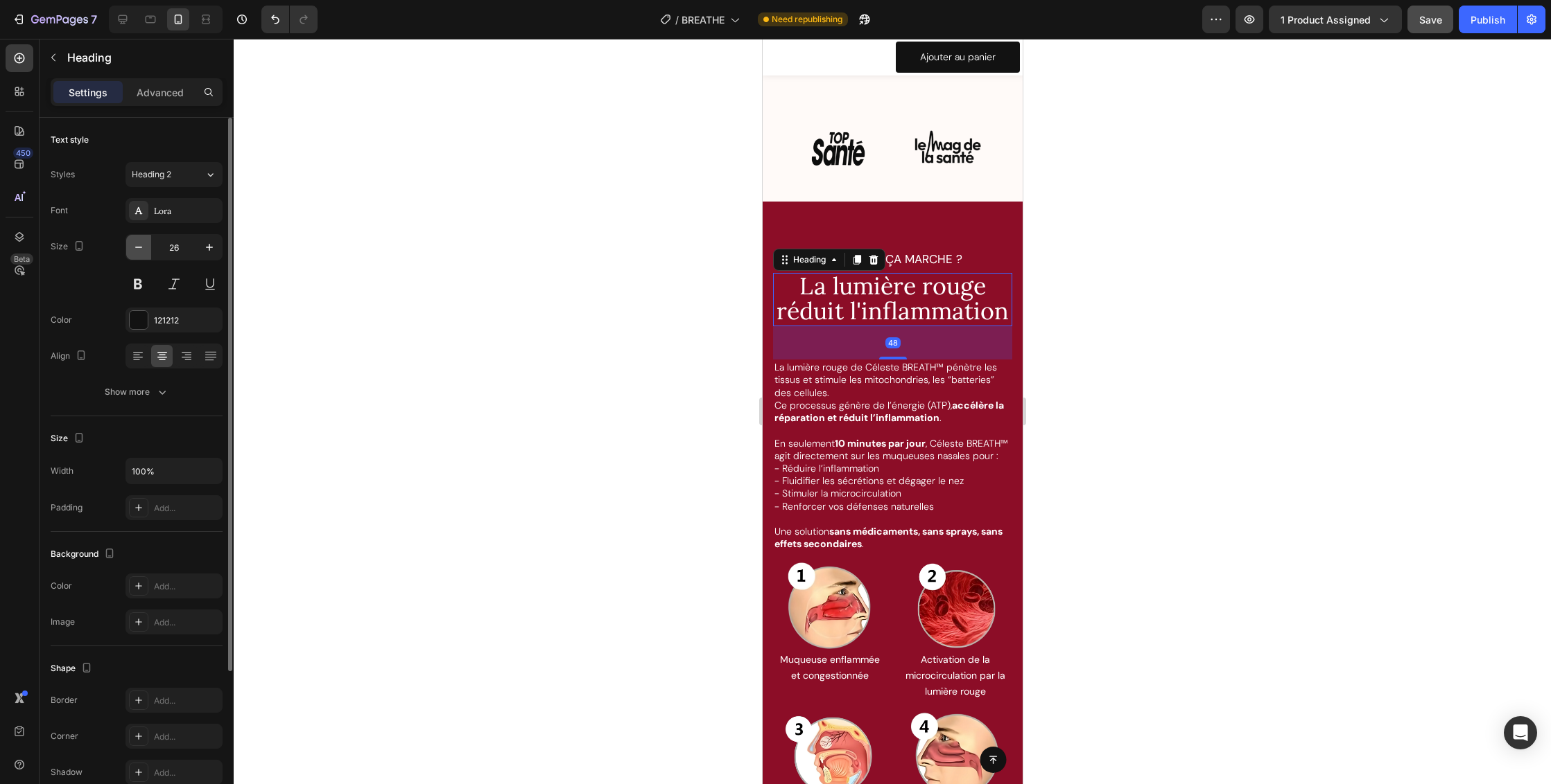
click at [140, 249] on icon "button" at bounding box center [139, 247] width 14 height 14
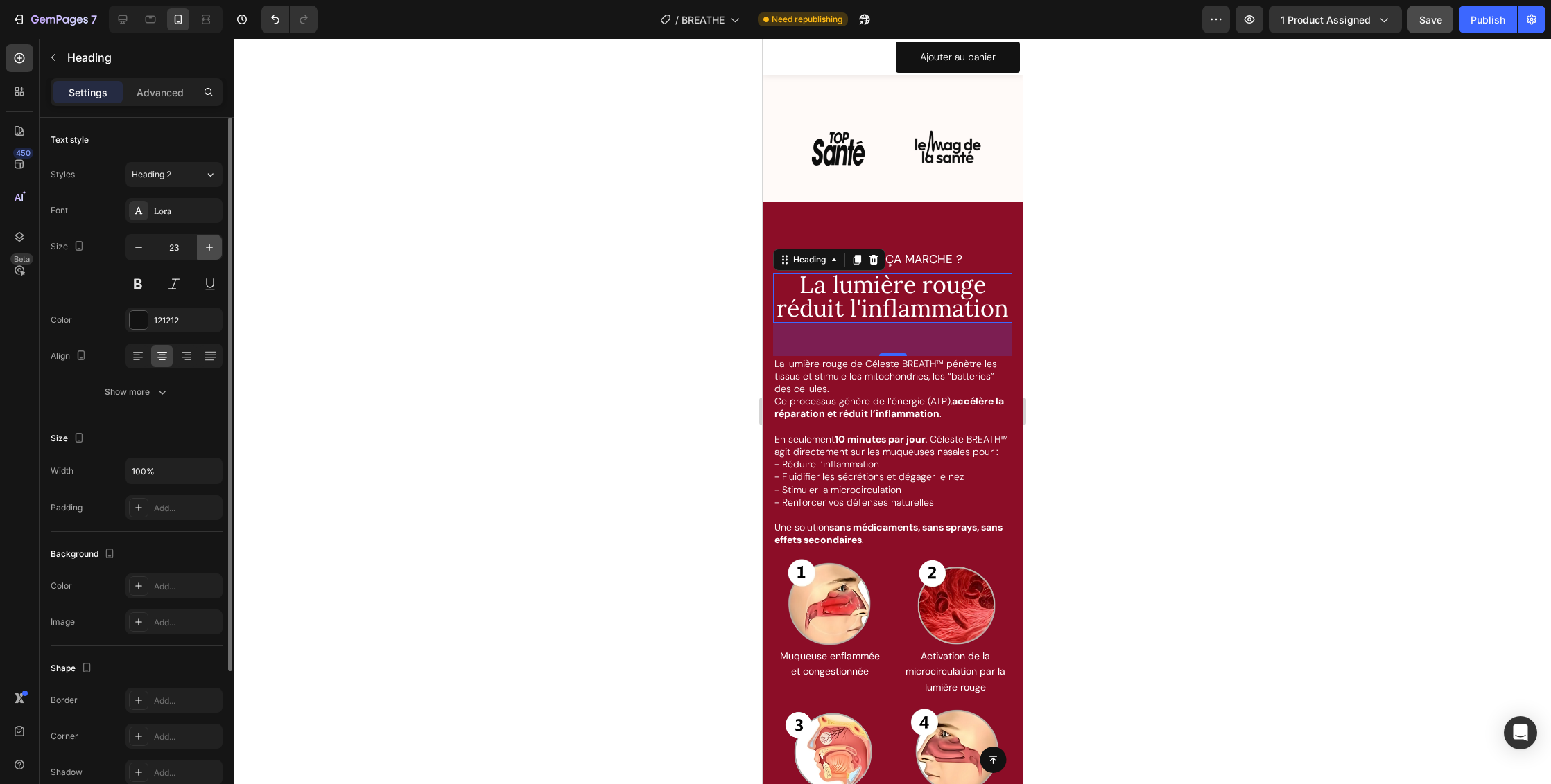
click at [203, 246] on icon "button" at bounding box center [209, 247] width 14 height 14
click at [205, 247] on icon "button" at bounding box center [209, 247] width 14 height 14
type input "25"
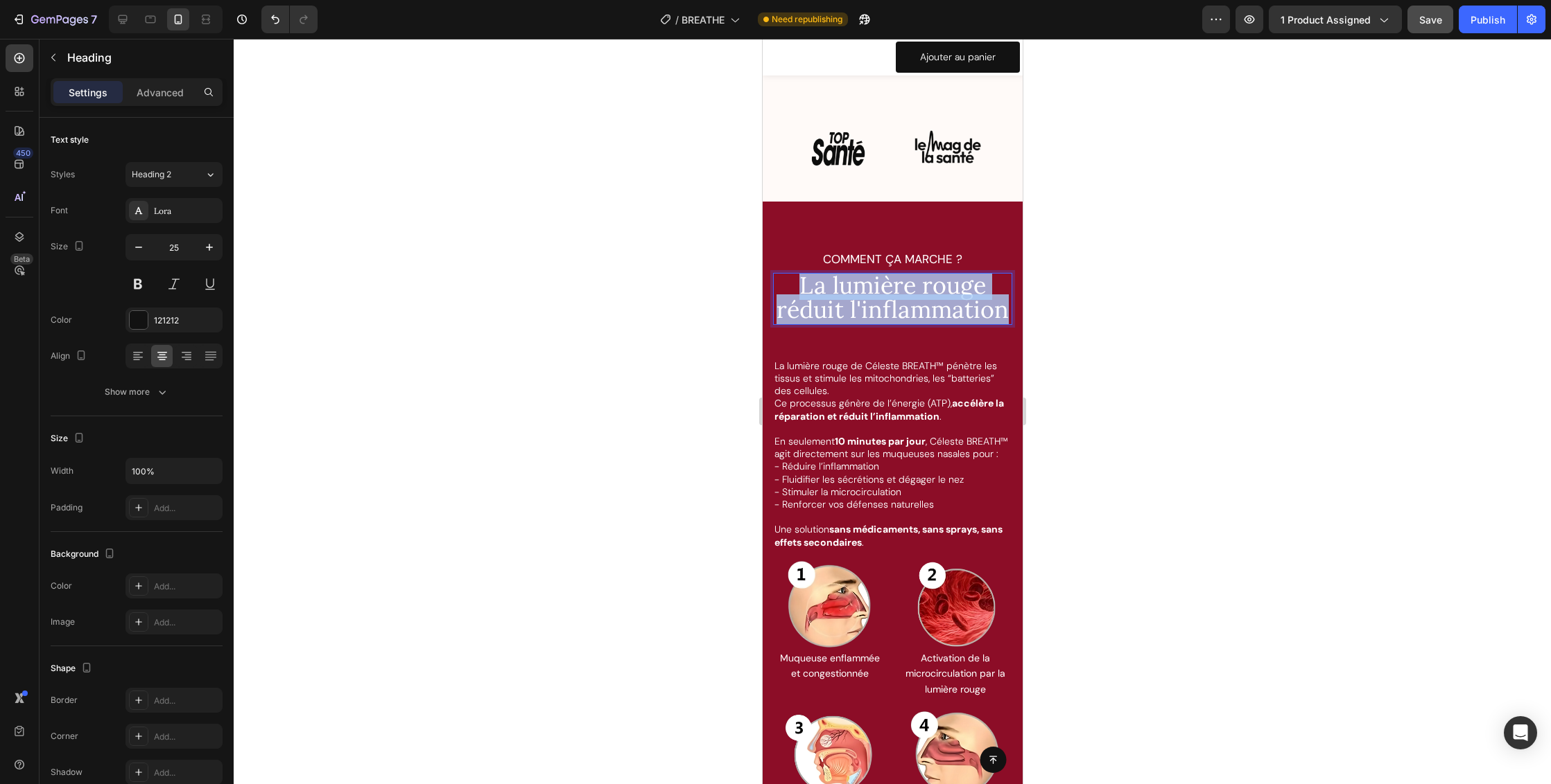
click at [815, 282] on span "La lumière rouge réduit l'inflammation" at bounding box center [891, 298] width 232 height 55
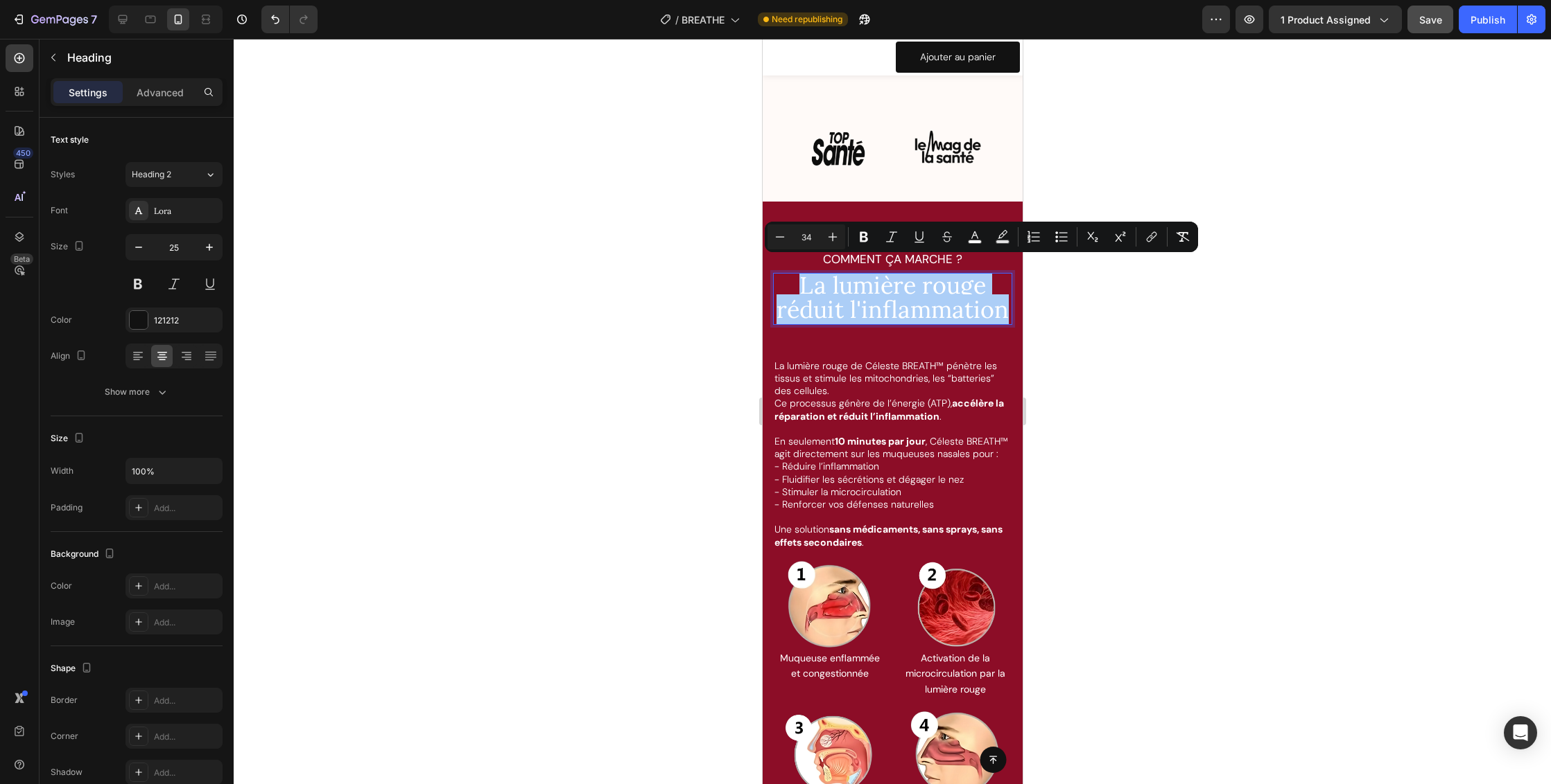
click at [807, 239] on input "34" at bounding box center [806, 237] width 27 height 17
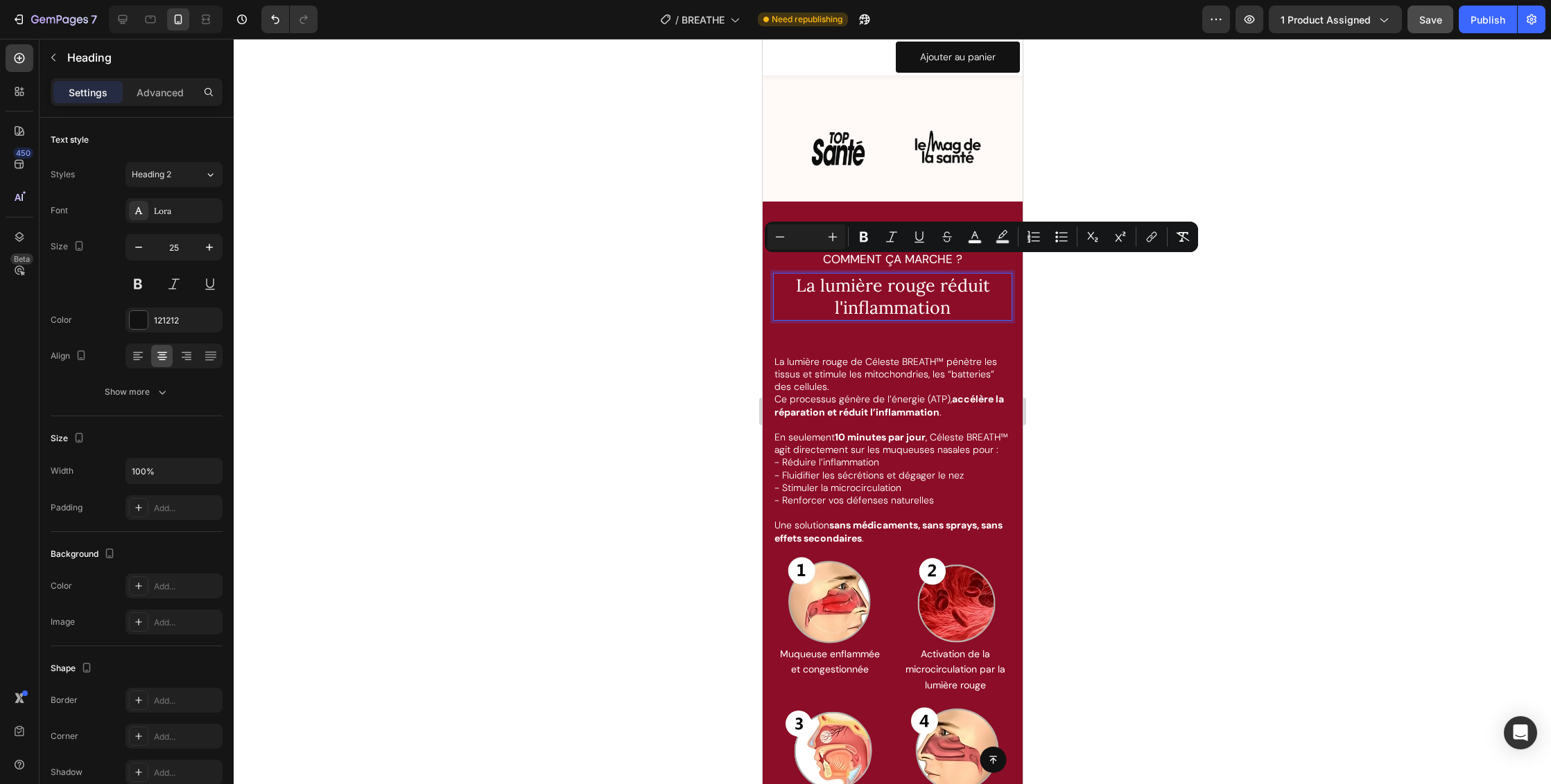
click at [1209, 295] on div at bounding box center [891, 411] width 1317 height 745
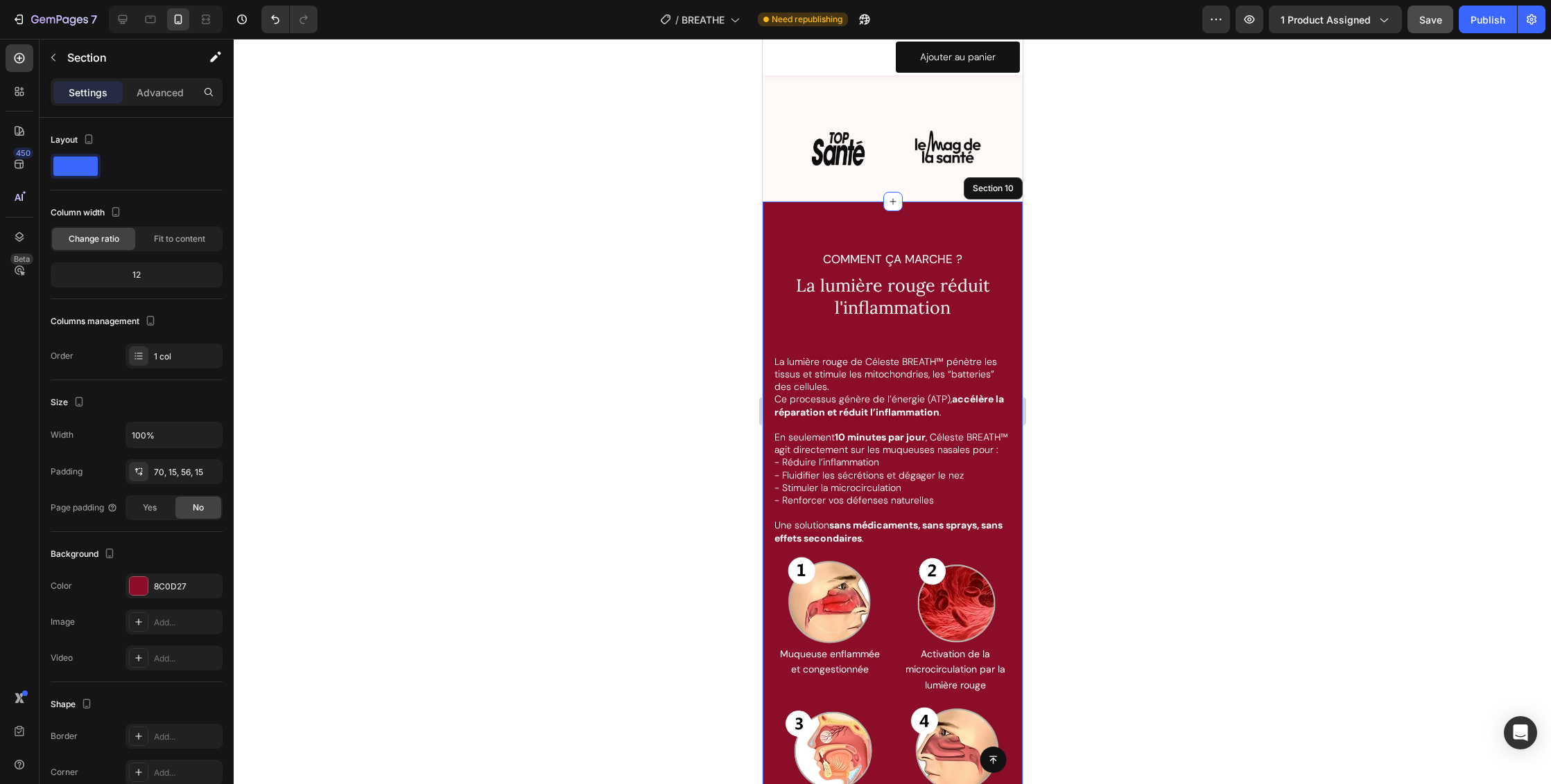
click at [896, 320] on div "COMMENT ÇA MARCHE ? Text Block ⁠⁠⁠⁠⁠⁠⁠ La lumière rouge réduit l'inflammation H…" at bounding box center [891, 692] width 239 height 886
click at [986, 285] on p "⁠⁠⁠⁠⁠⁠⁠ La lumière rouge réduit l'inflammation" at bounding box center [892, 297] width 237 height 45
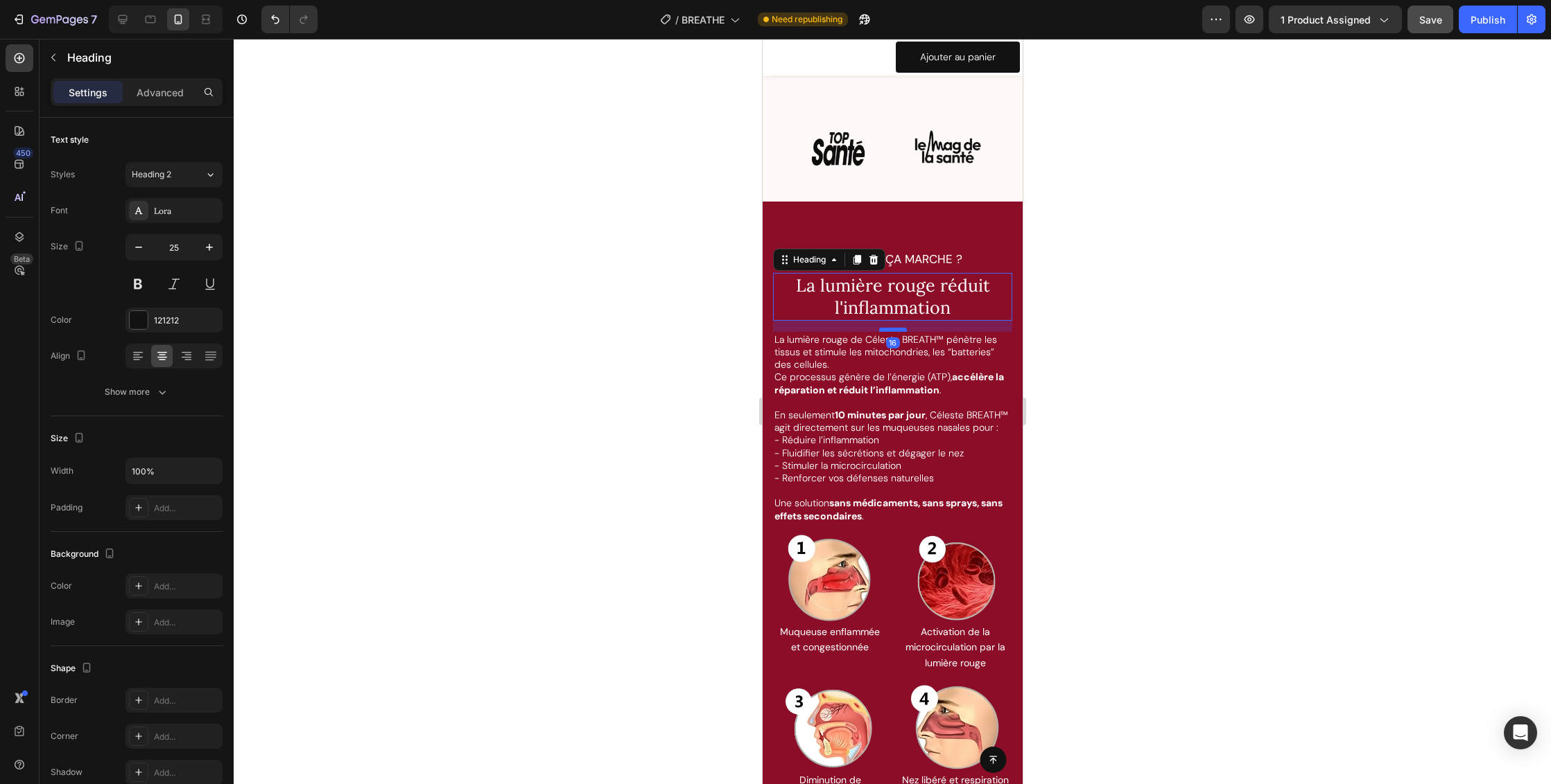
drag, startPoint x: 883, startPoint y: 335, endPoint x: 1938, endPoint y: 352, distance: 1055.1
click at [884, 328] on div at bounding box center [891, 329] width 27 height 4
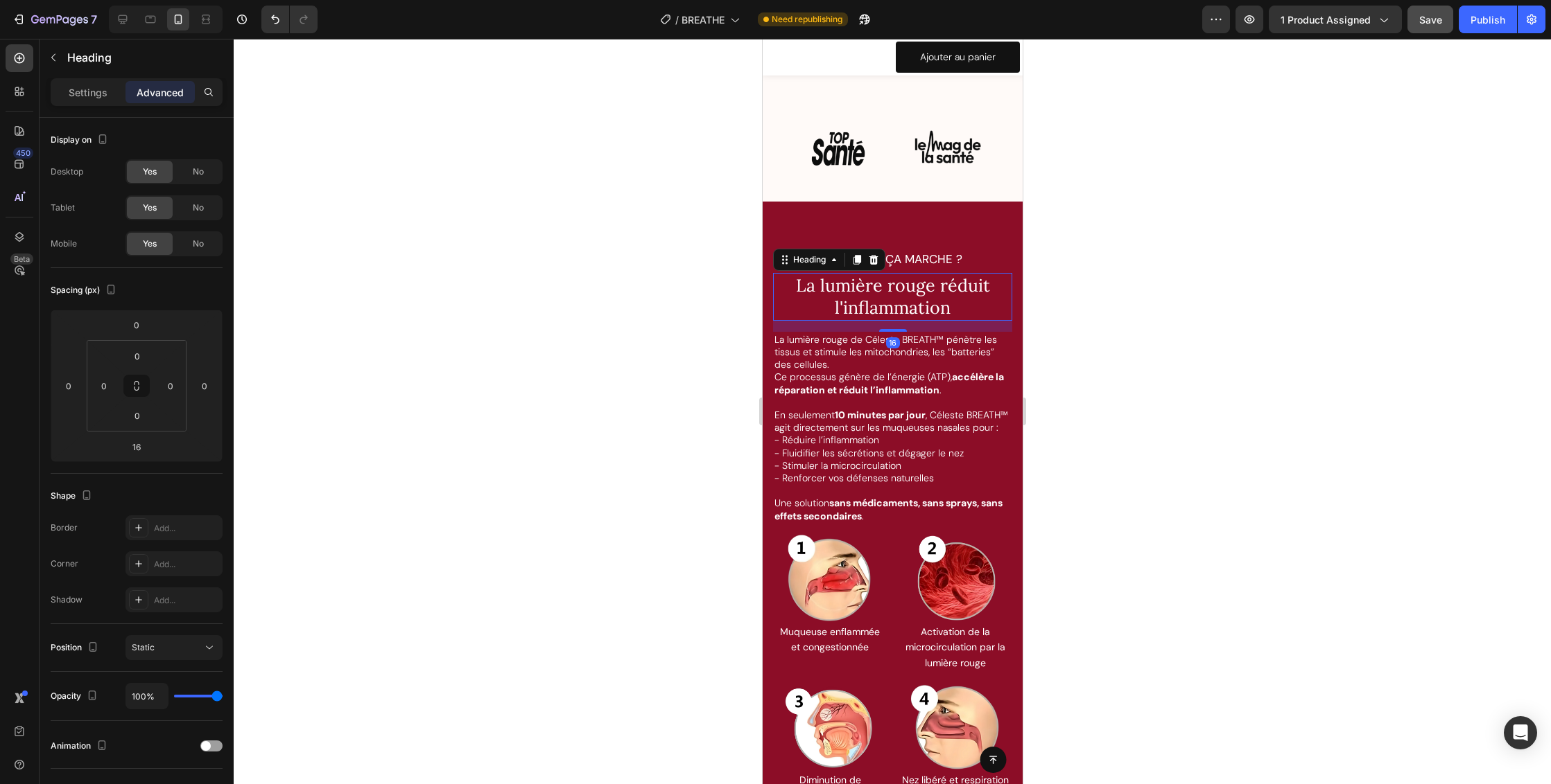
click at [1176, 313] on div at bounding box center [891, 411] width 1317 height 745
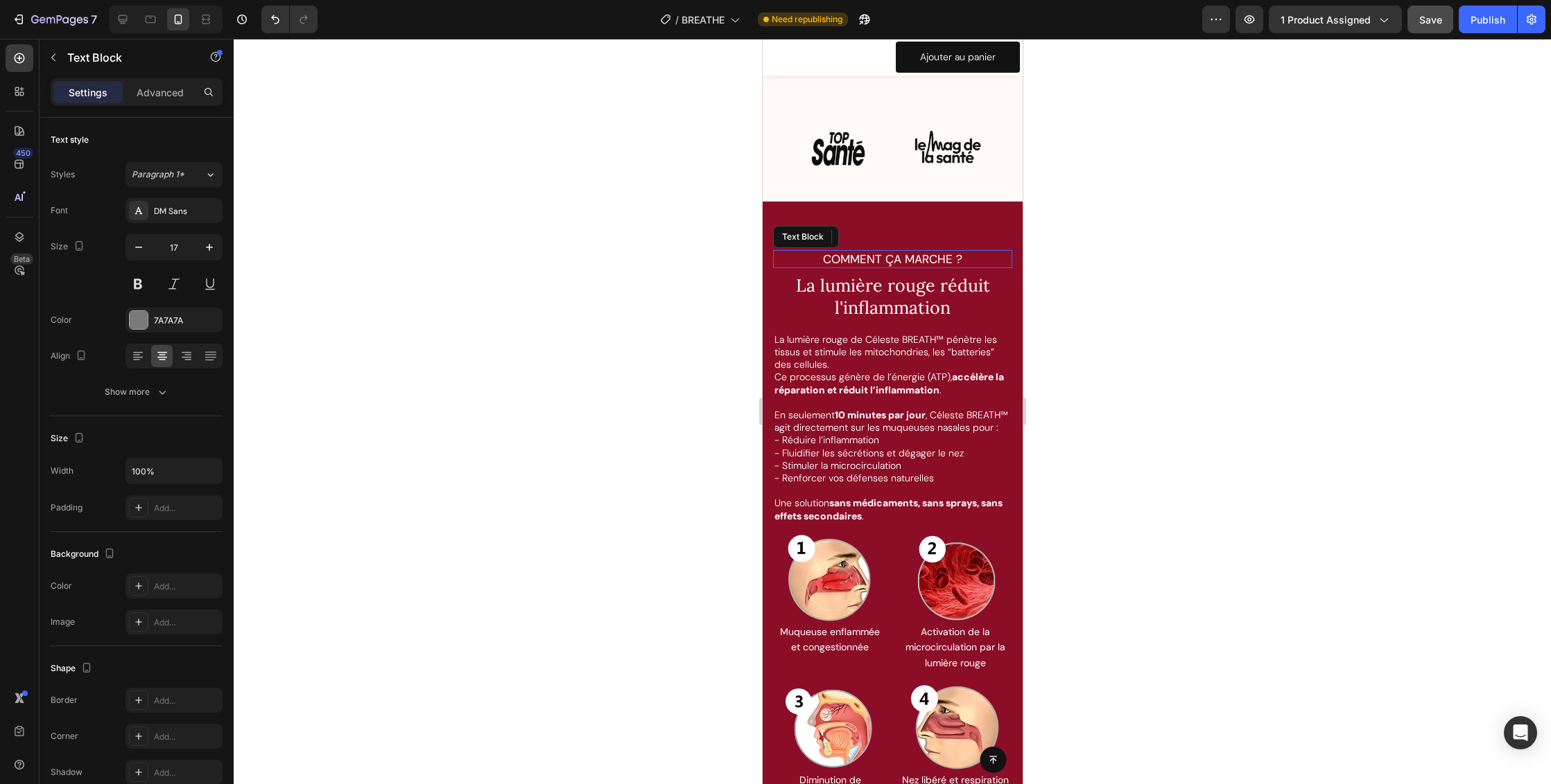
click at [926, 252] on span "COMMENT ÇA MARCHE ?" at bounding box center [892, 259] width 140 height 15
click at [137, 247] on icon "button" at bounding box center [139, 247] width 7 height 2
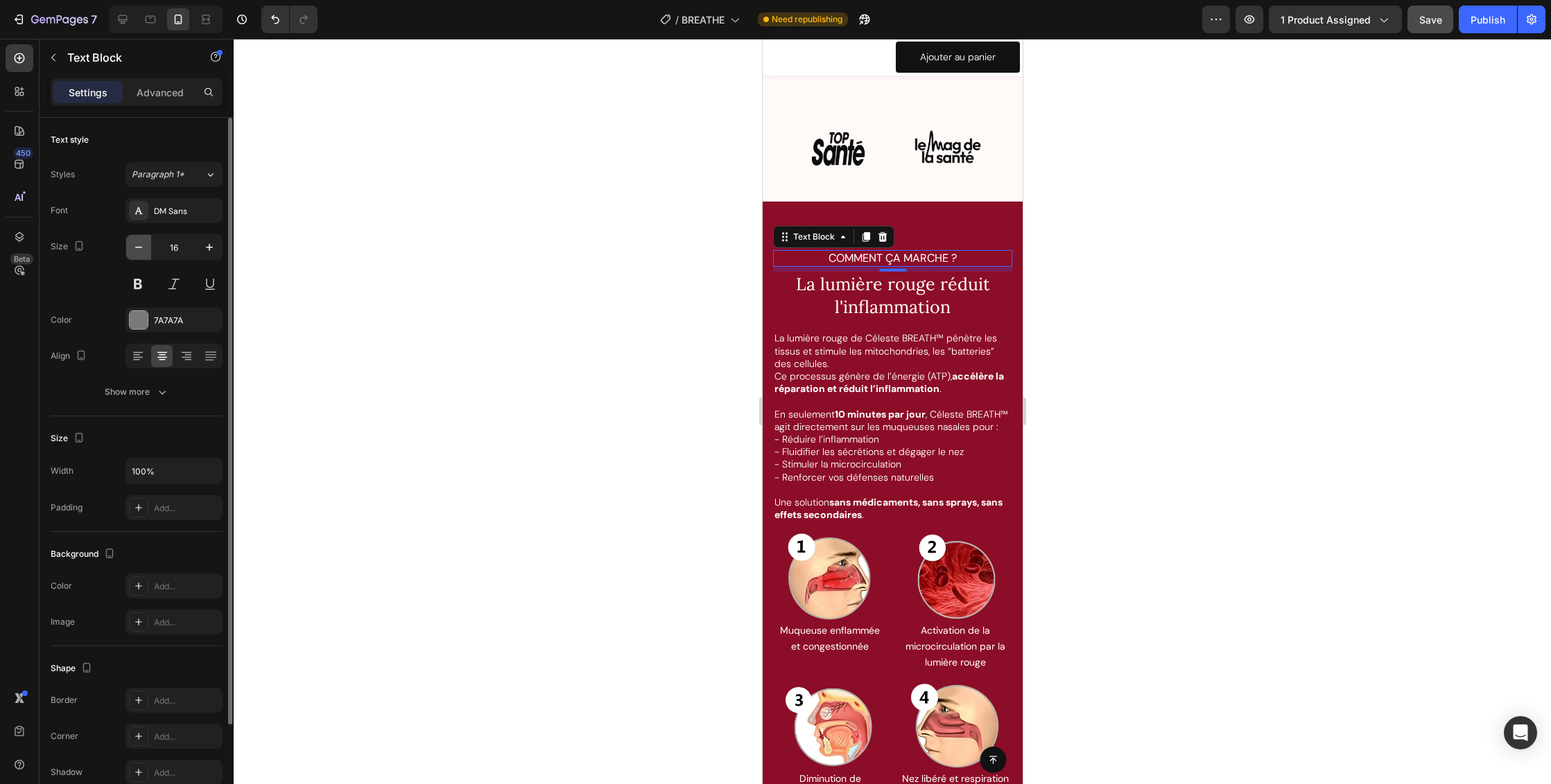
click at [137, 247] on icon "button" at bounding box center [139, 247] width 7 height 2
type input "15"
click at [1206, 337] on div at bounding box center [891, 411] width 1317 height 745
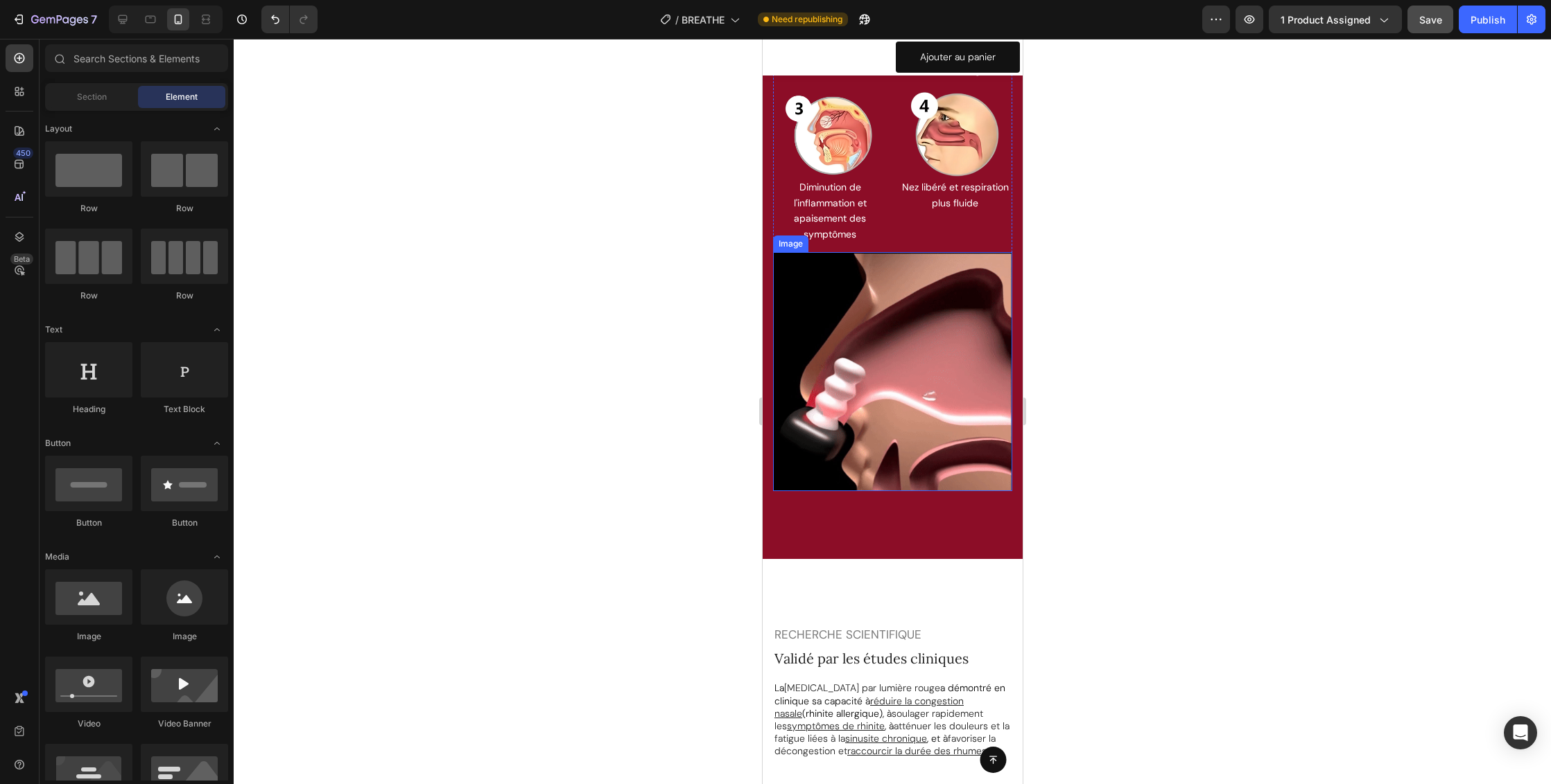
scroll to position [4563, 0]
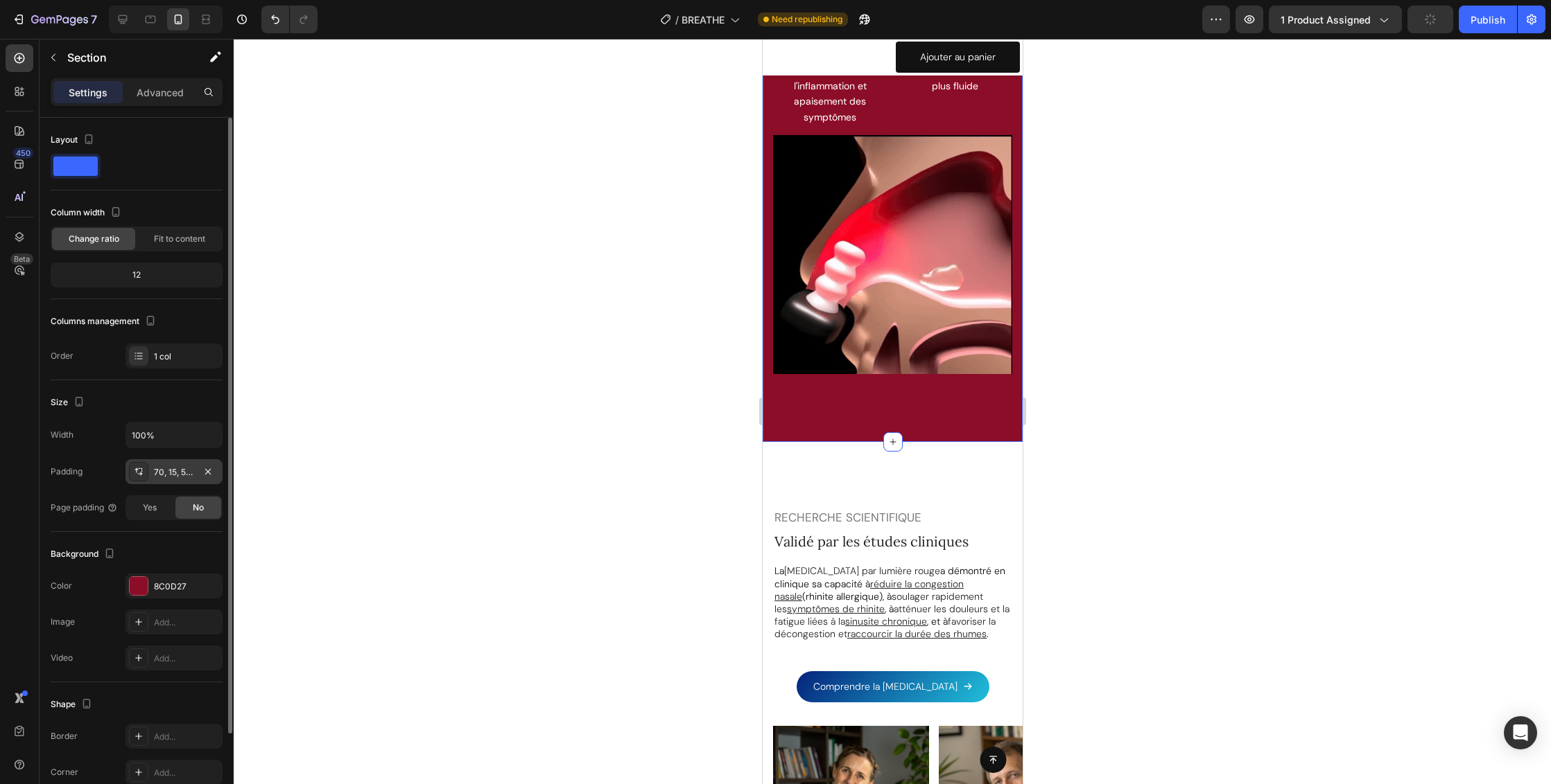
click at [182, 476] on div "70, 15, 56, 15" at bounding box center [174, 472] width 41 height 12
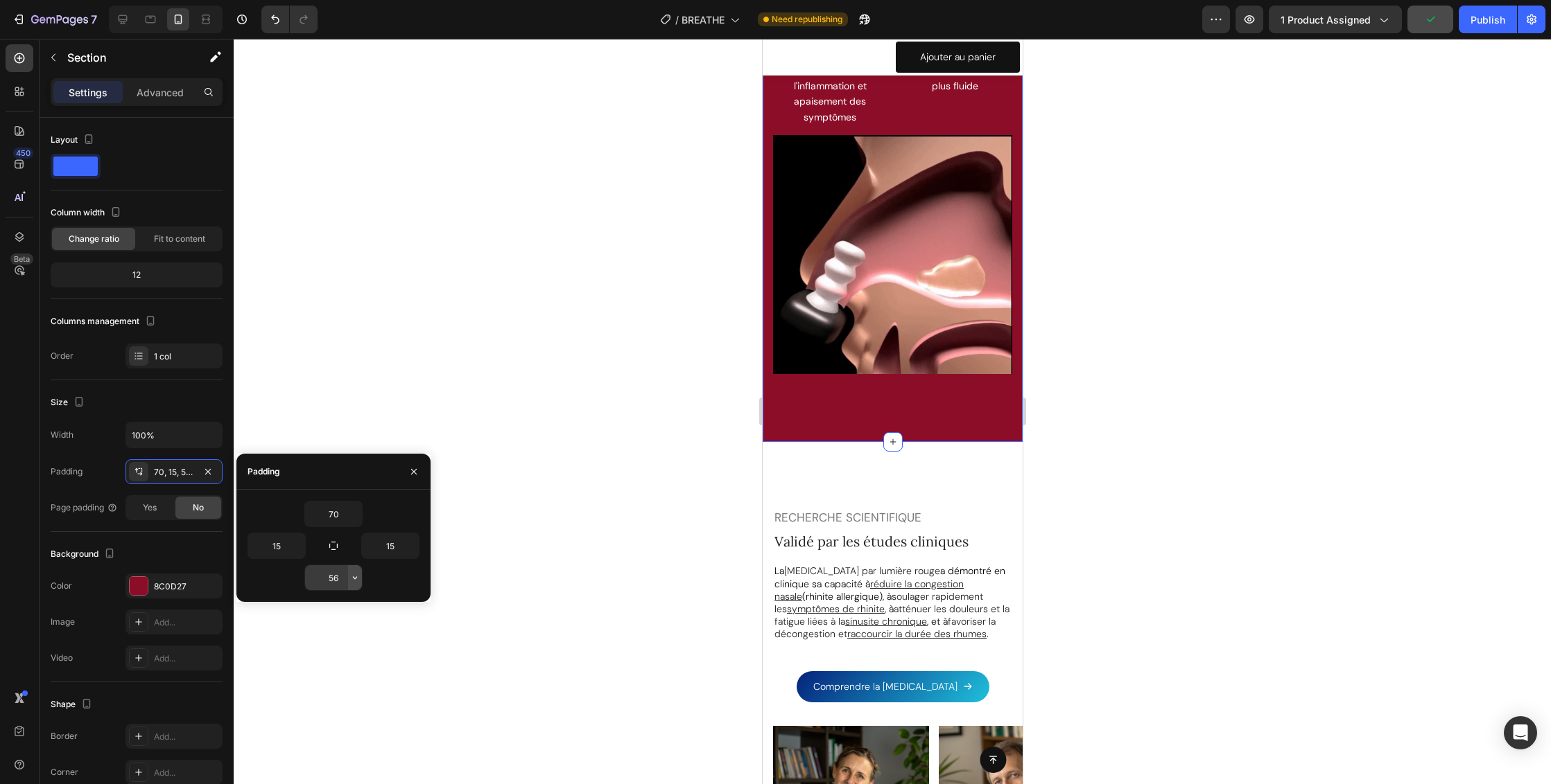
click at [354, 579] on icon "button" at bounding box center [355, 577] width 11 height 11
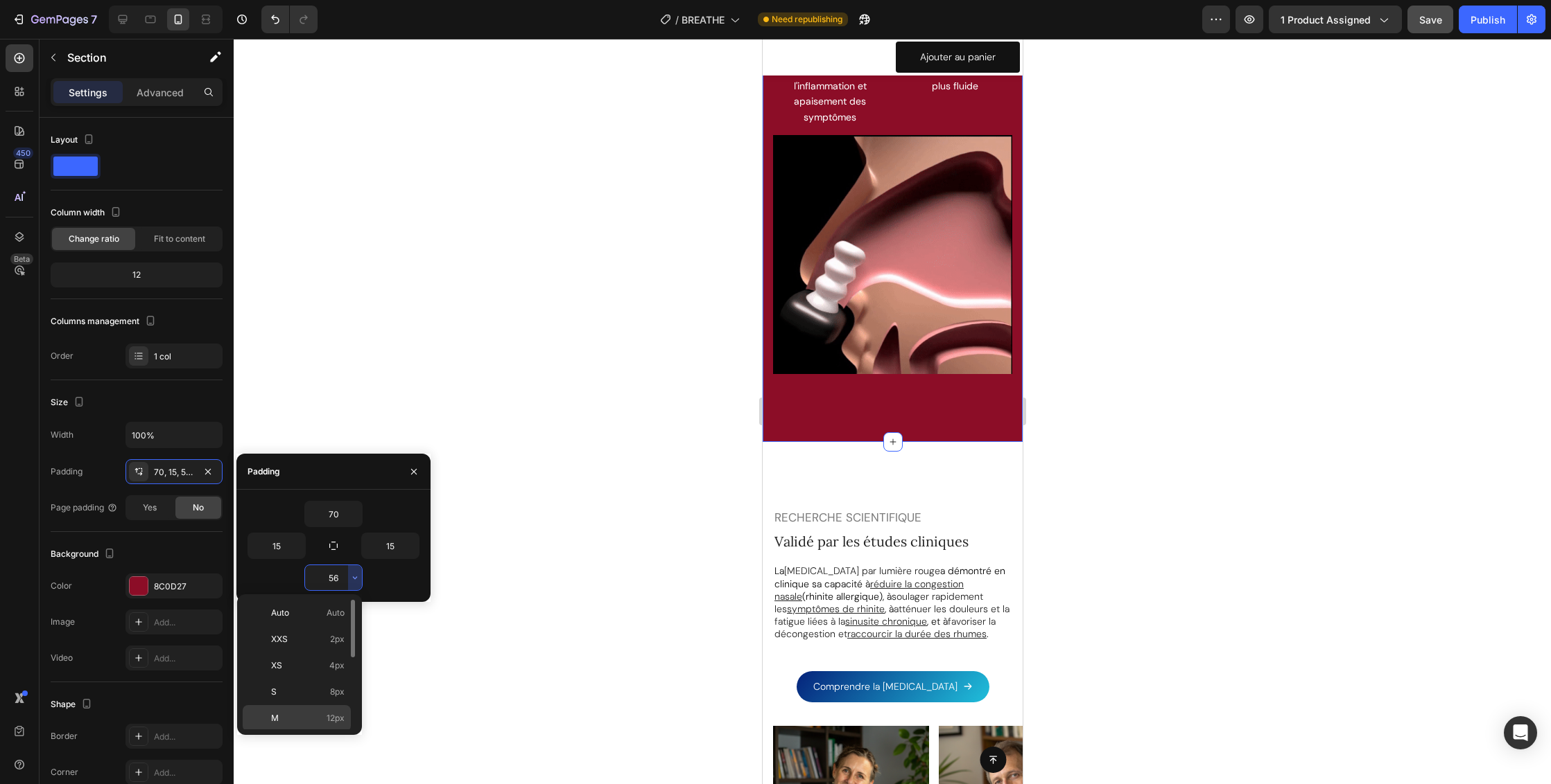
click at [337, 716] on span "12px" at bounding box center [336, 719] width 18 height 12
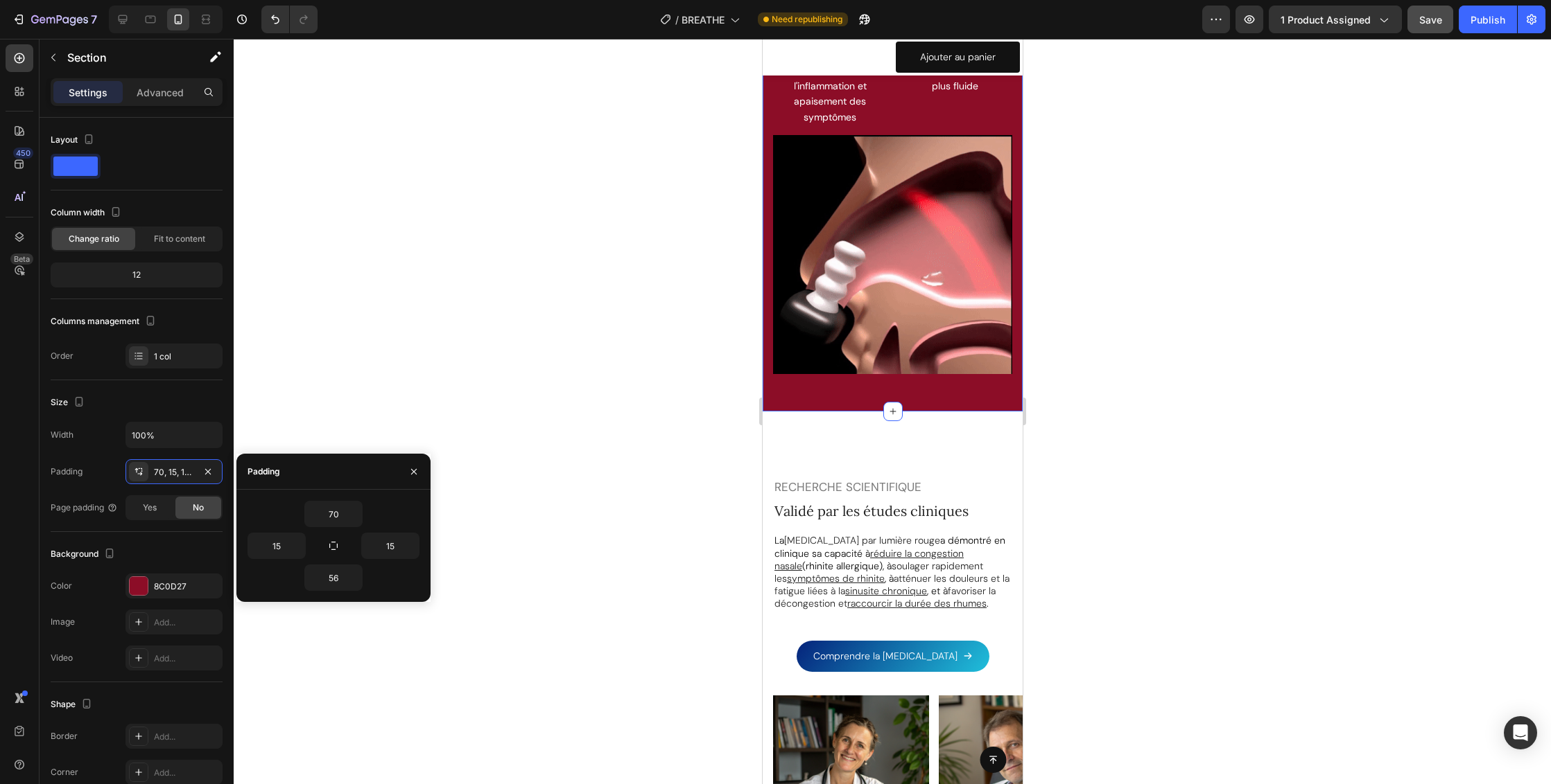
type input "12"
click at [953, 446] on div "Image "Je recommande aux patients sujets aux sinusites à répétitions ou aux all…" at bounding box center [892, 719] width 260 height 558
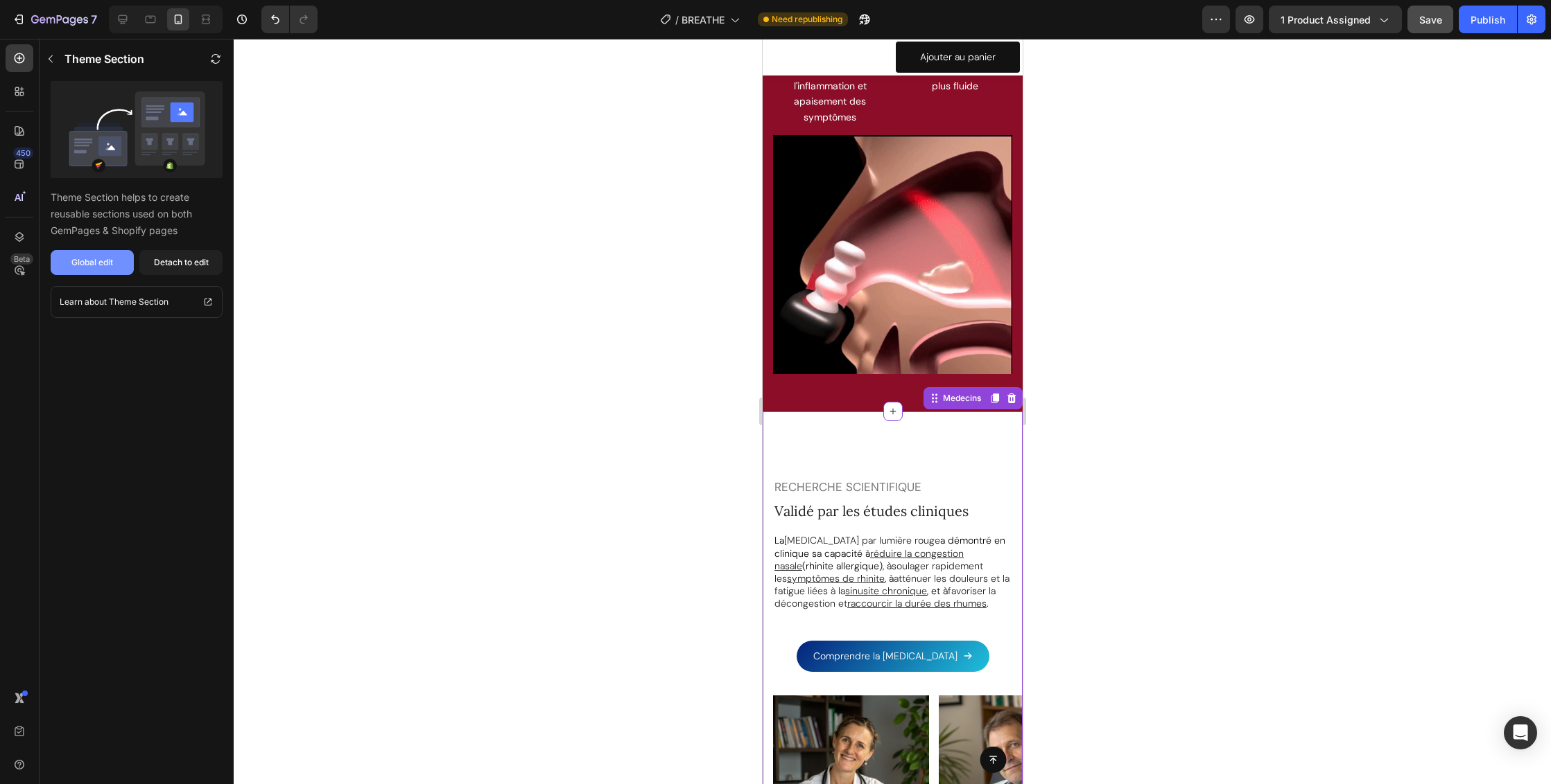
click at [118, 265] on button "Global edit" at bounding box center [92, 262] width 83 height 25
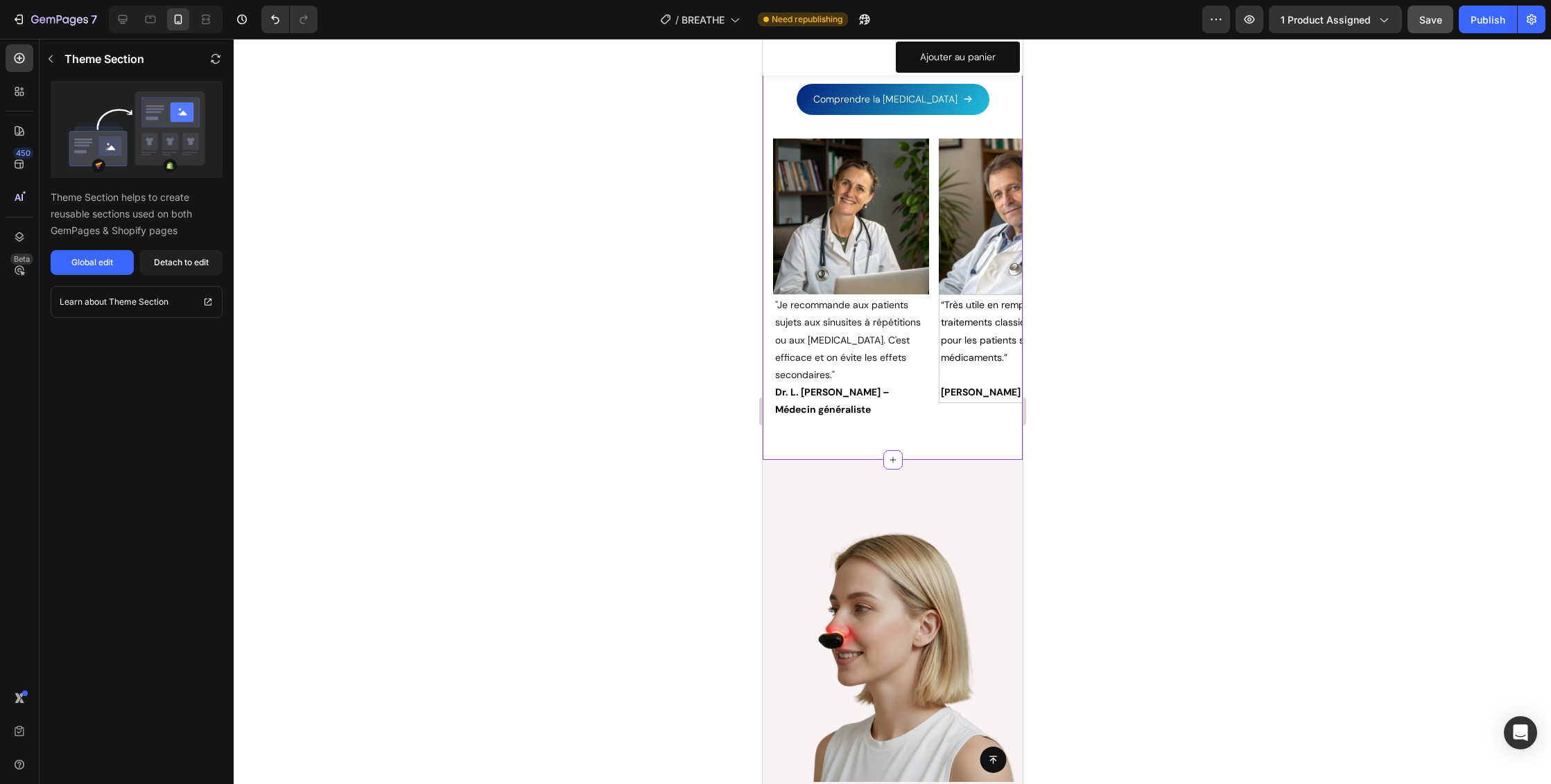
scroll to position [5224, 0]
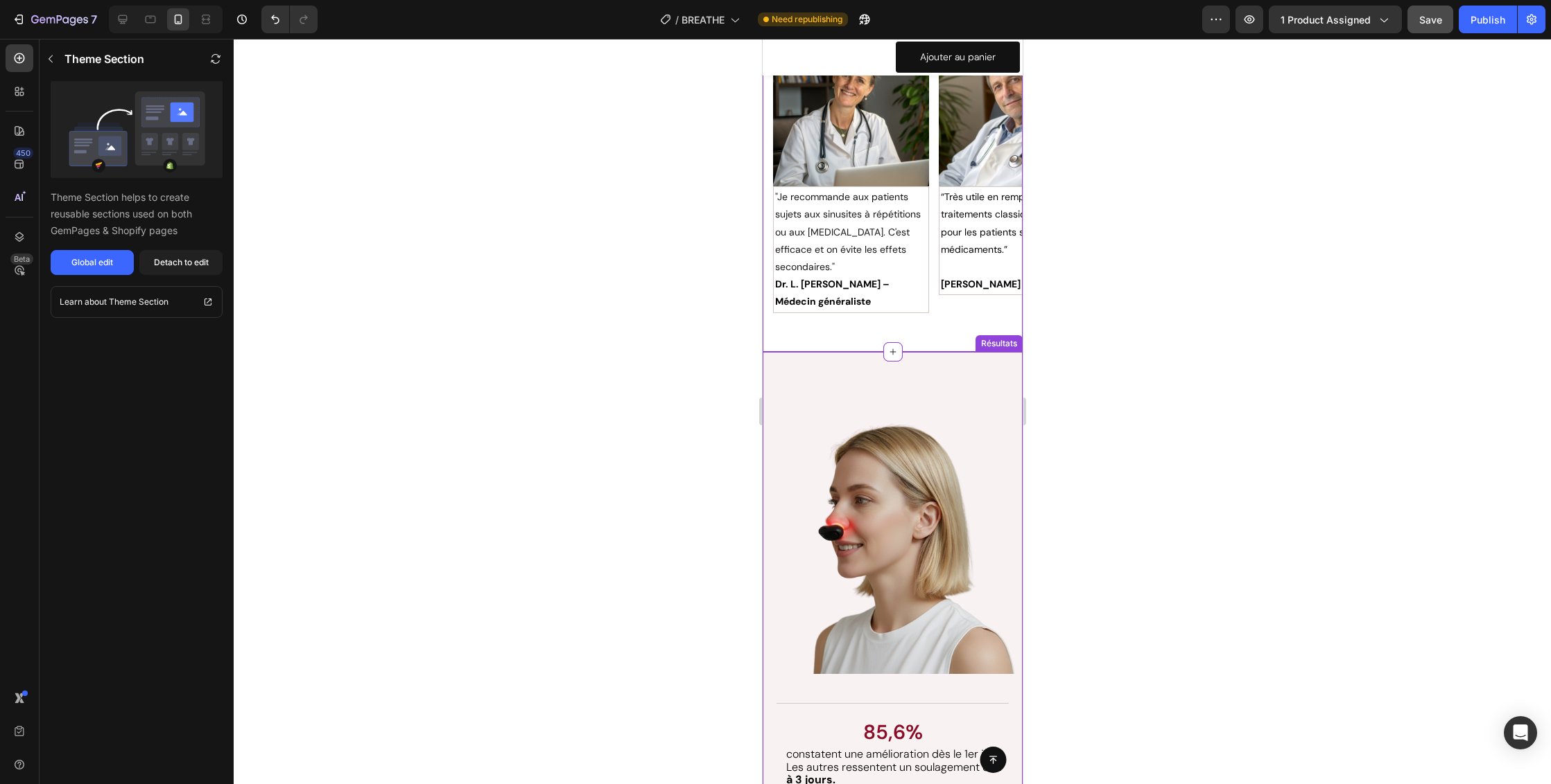
click at [929, 392] on div "Les résultats parlent d'eux-mêmes. Heading 85,6% Text Block constatent une amél…" at bounding box center [892, 718] width 260 height 731
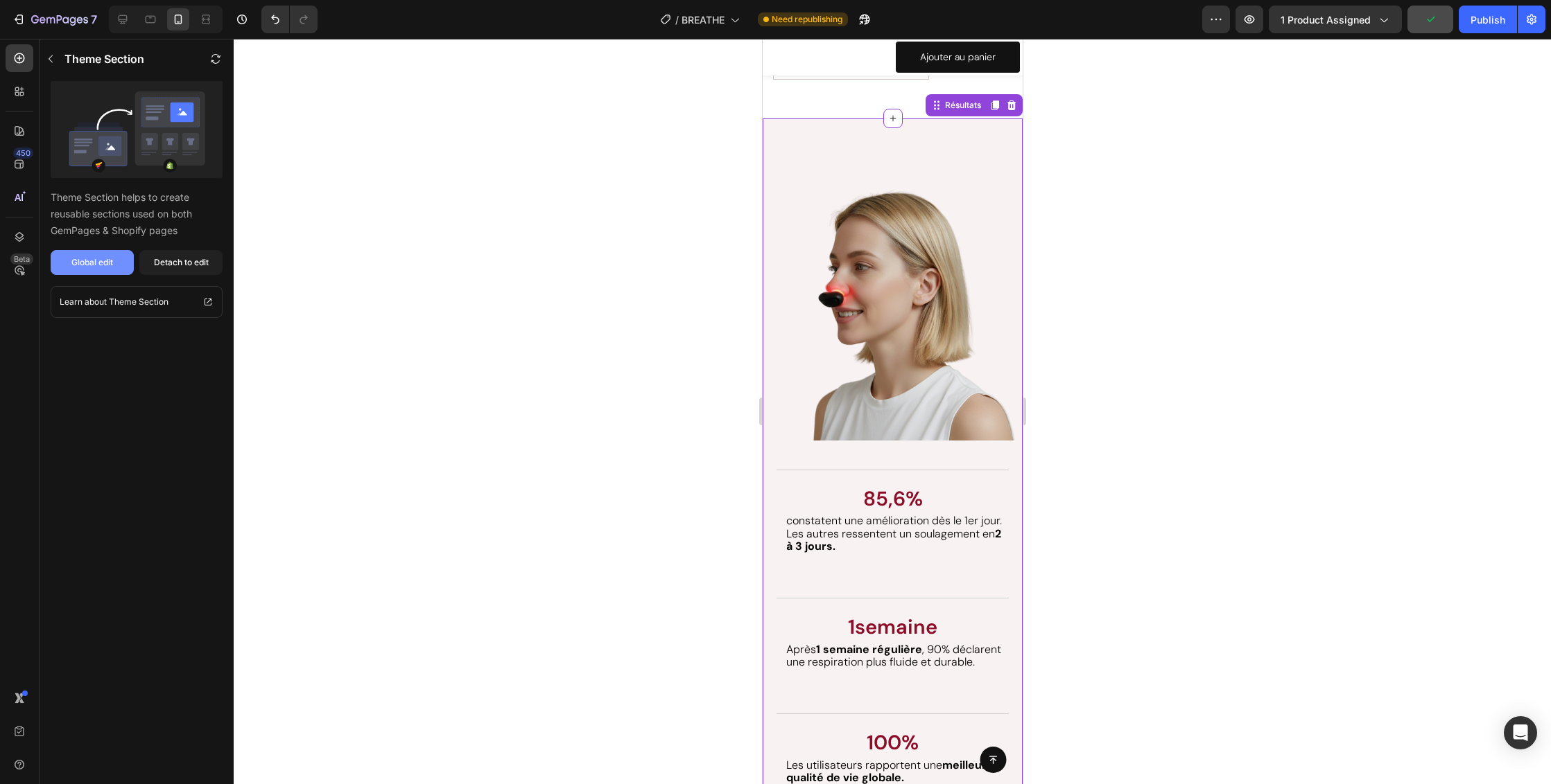
click at [115, 266] on button "Global edit" at bounding box center [92, 262] width 83 height 25
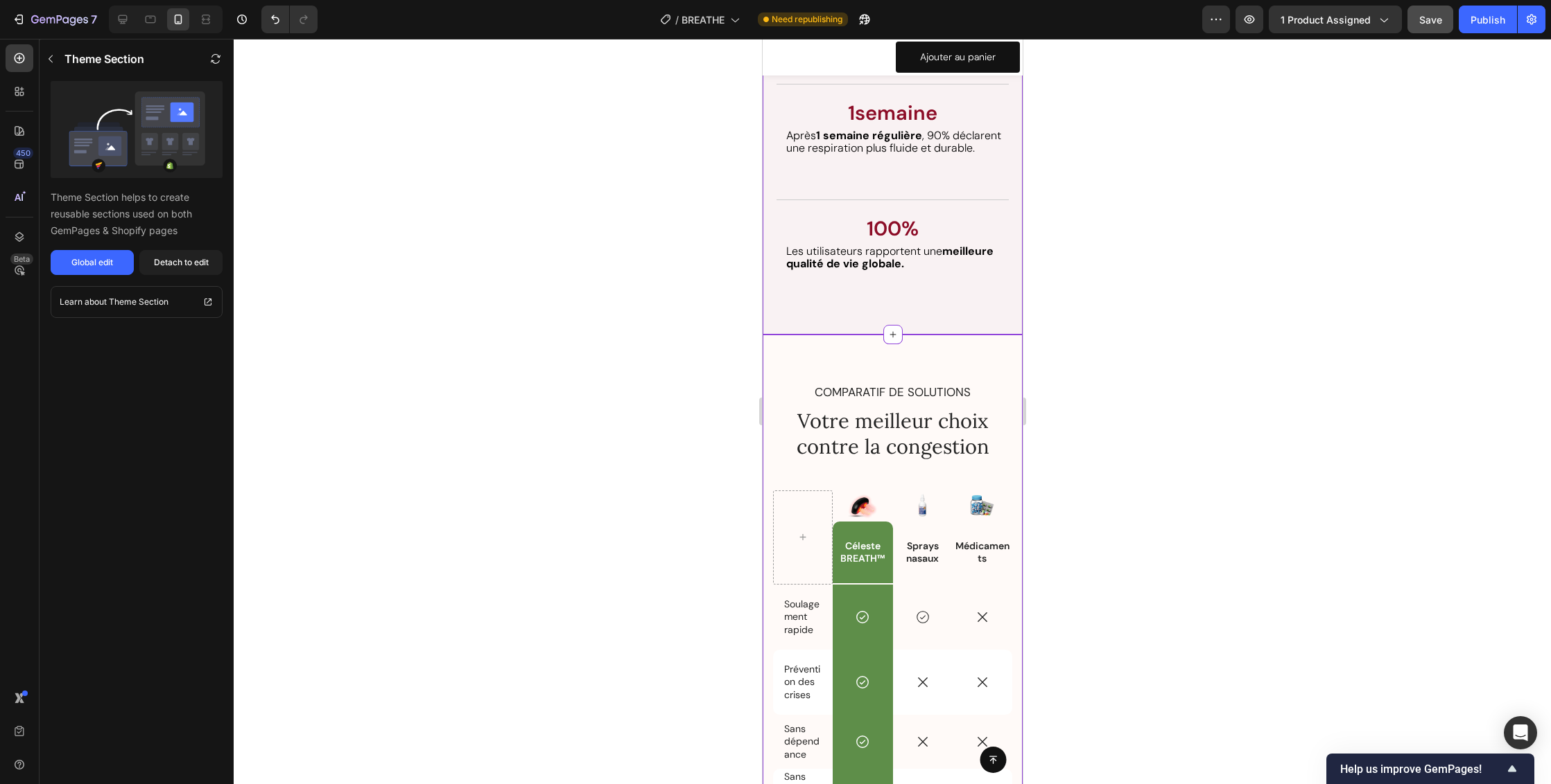
scroll to position [6213, 0]
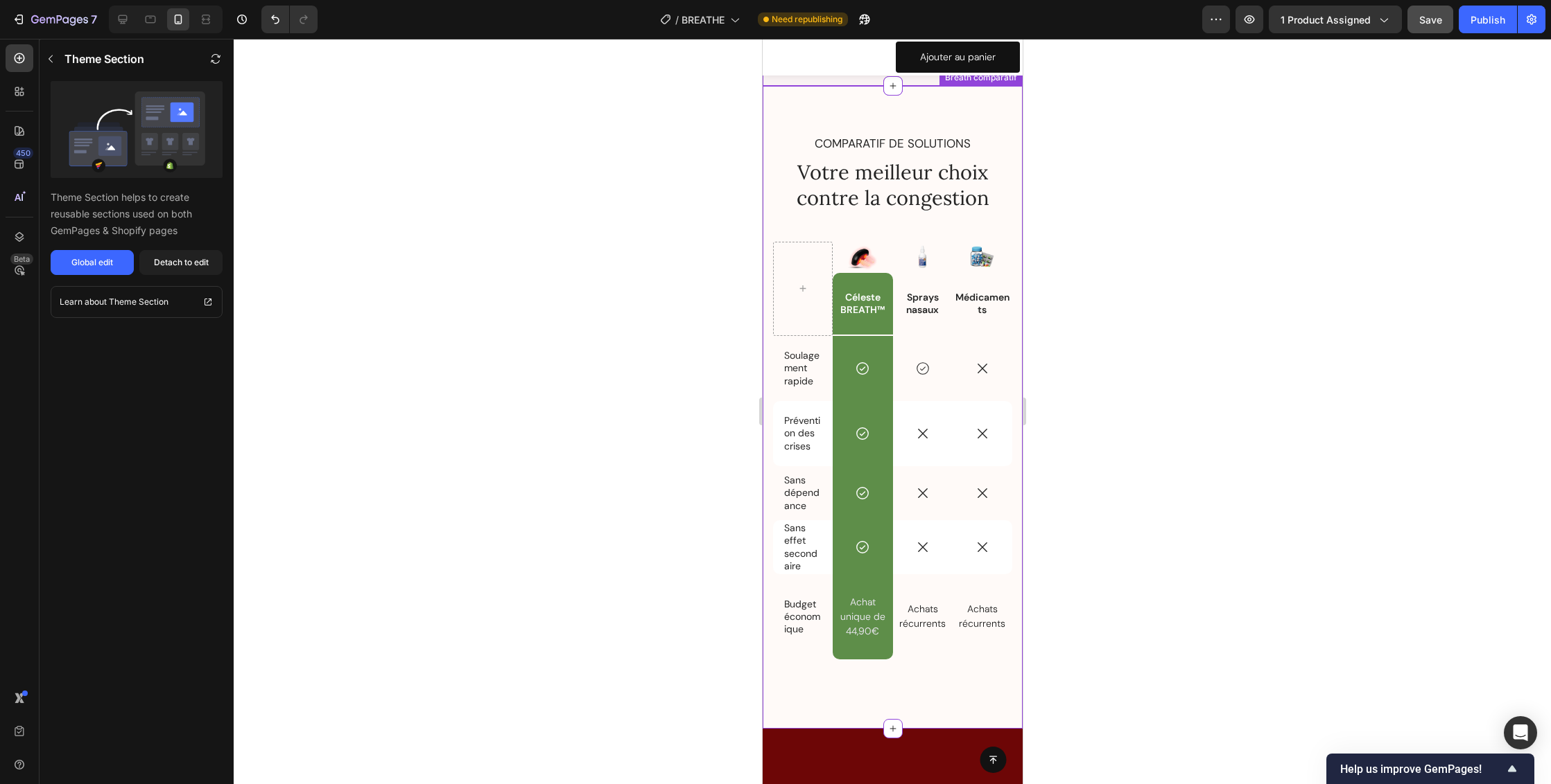
click at [814, 353] on div "Soulagement rapide Text Block" at bounding box center [801, 369] width 59 height 65
click at [804, 373] on p "Soulagement rapide" at bounding box center [802, 368] width 37 height 38
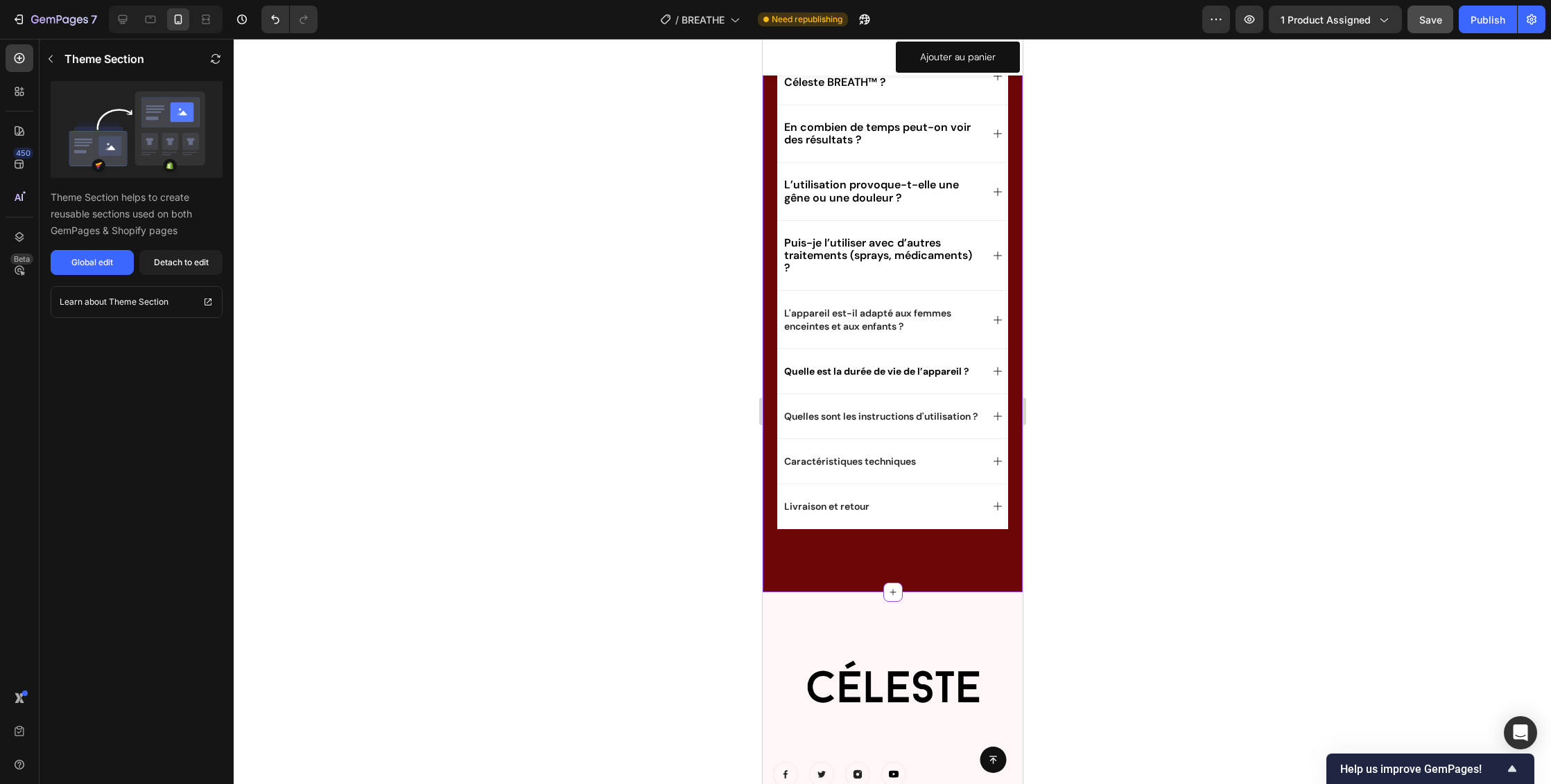
scroll to position [6952, 0]
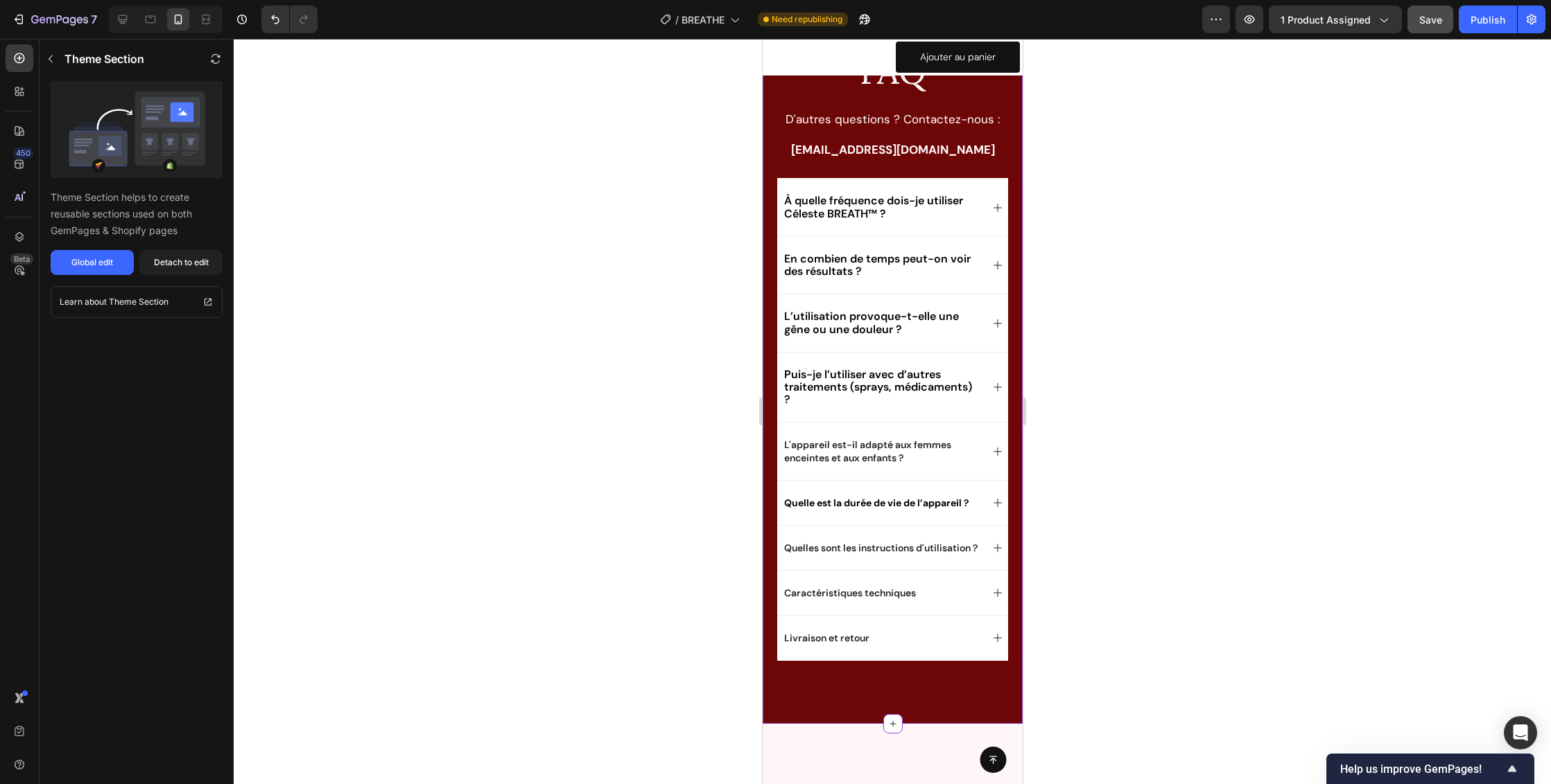
click at [861, 214] on span "À quelle fréquence dois-je utiliser Céleste BREATH™ ?" at bounding box center [873, 207] width 178 height 27
click at [982, 149] on p "[EMAIL_ADDRESS][DOMAIN_NAME]" at bounding box center [892, 149] width 230 height 15
click at [115, 259] on button "Global edit" at bounding box center [92, 262] width 83 height 25
click at [1426, 20] on span "Save" at bounding box center [1431, 19] width 23 height 11
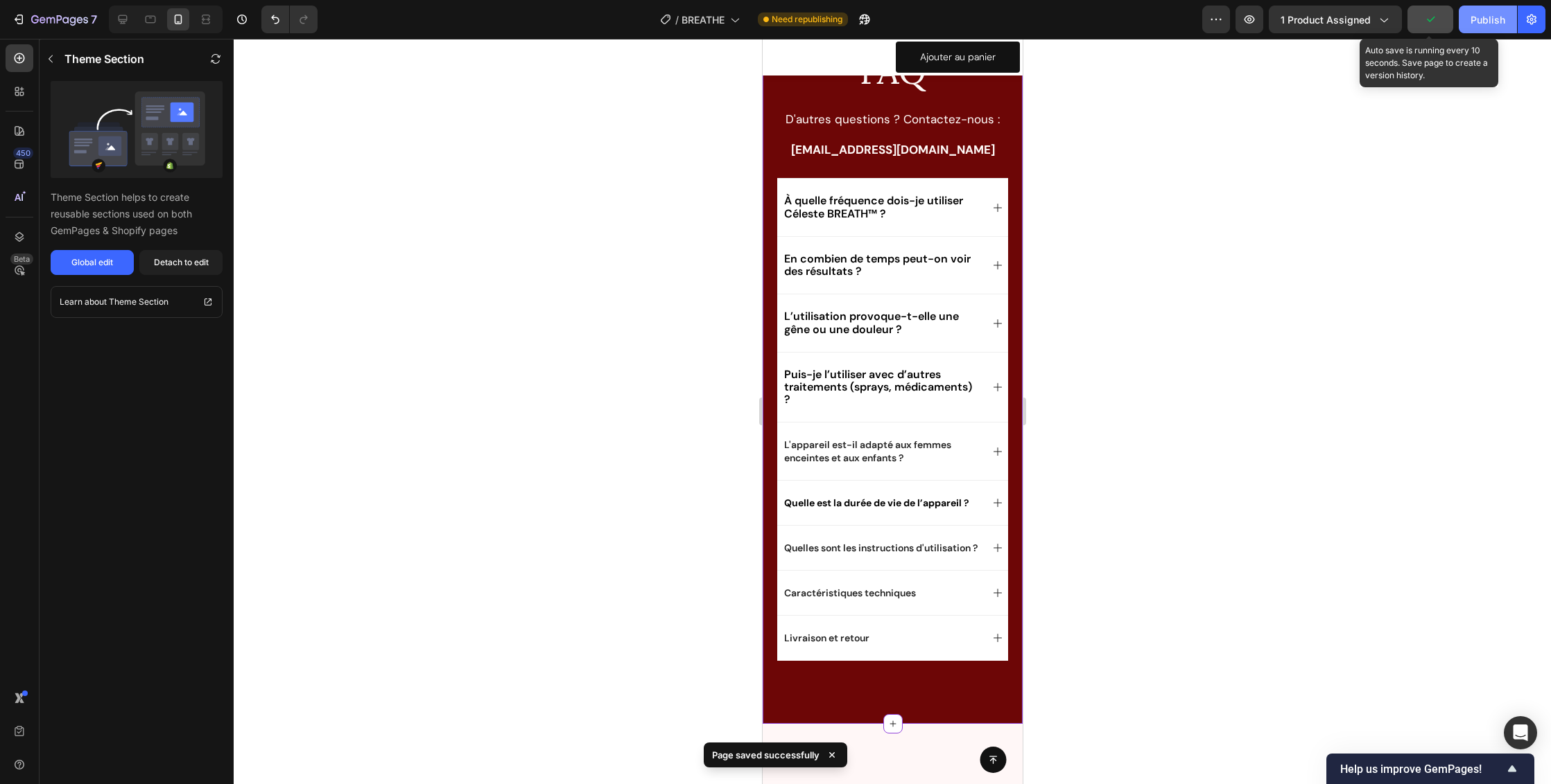
click at [1477, 21] on div "Publish" at bounding box center [1487, 19] width 34 height 14
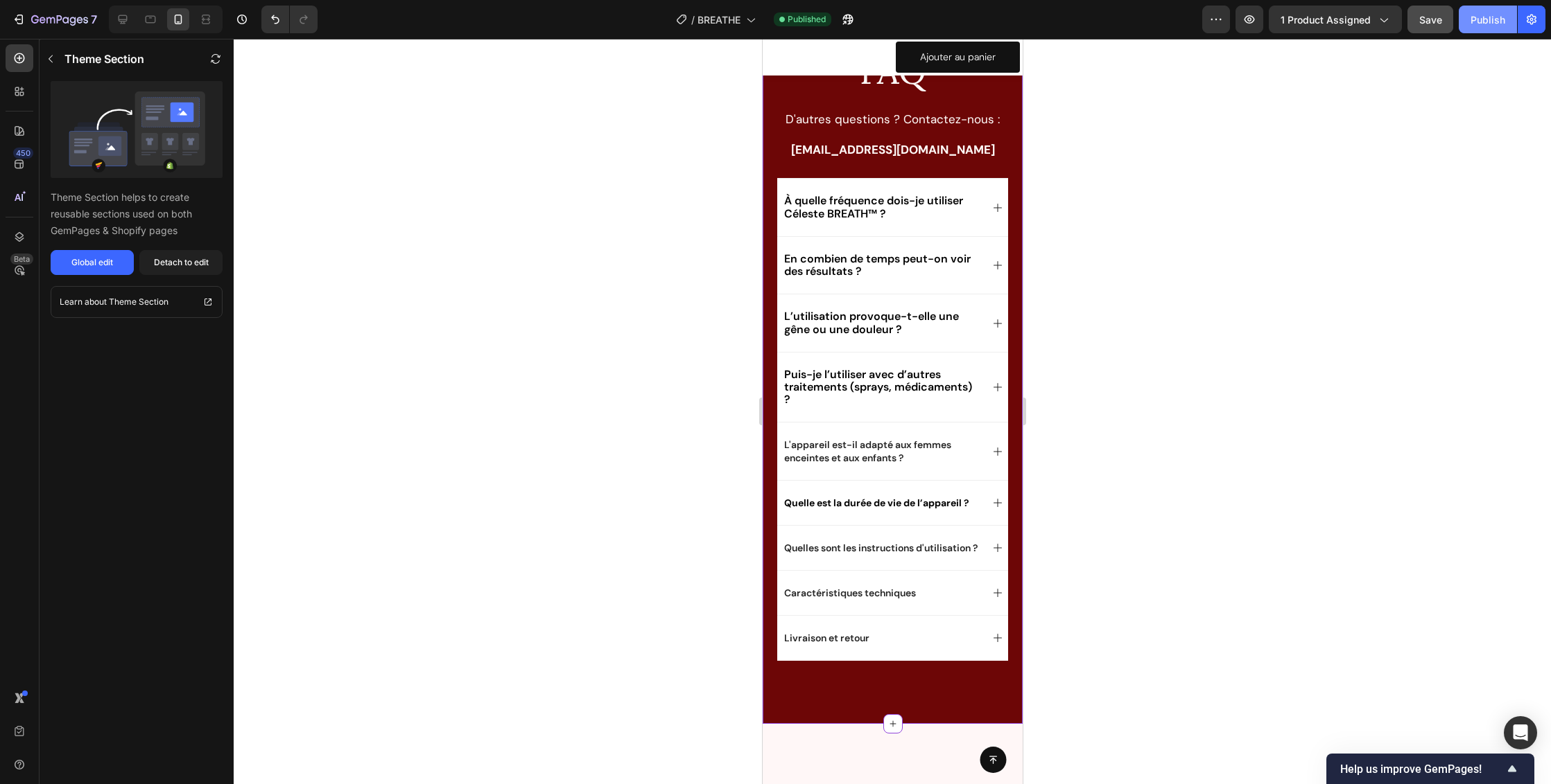
click at [1502, 16] on div "Publish" at bounding box center [1487, 19] width 34 height 14
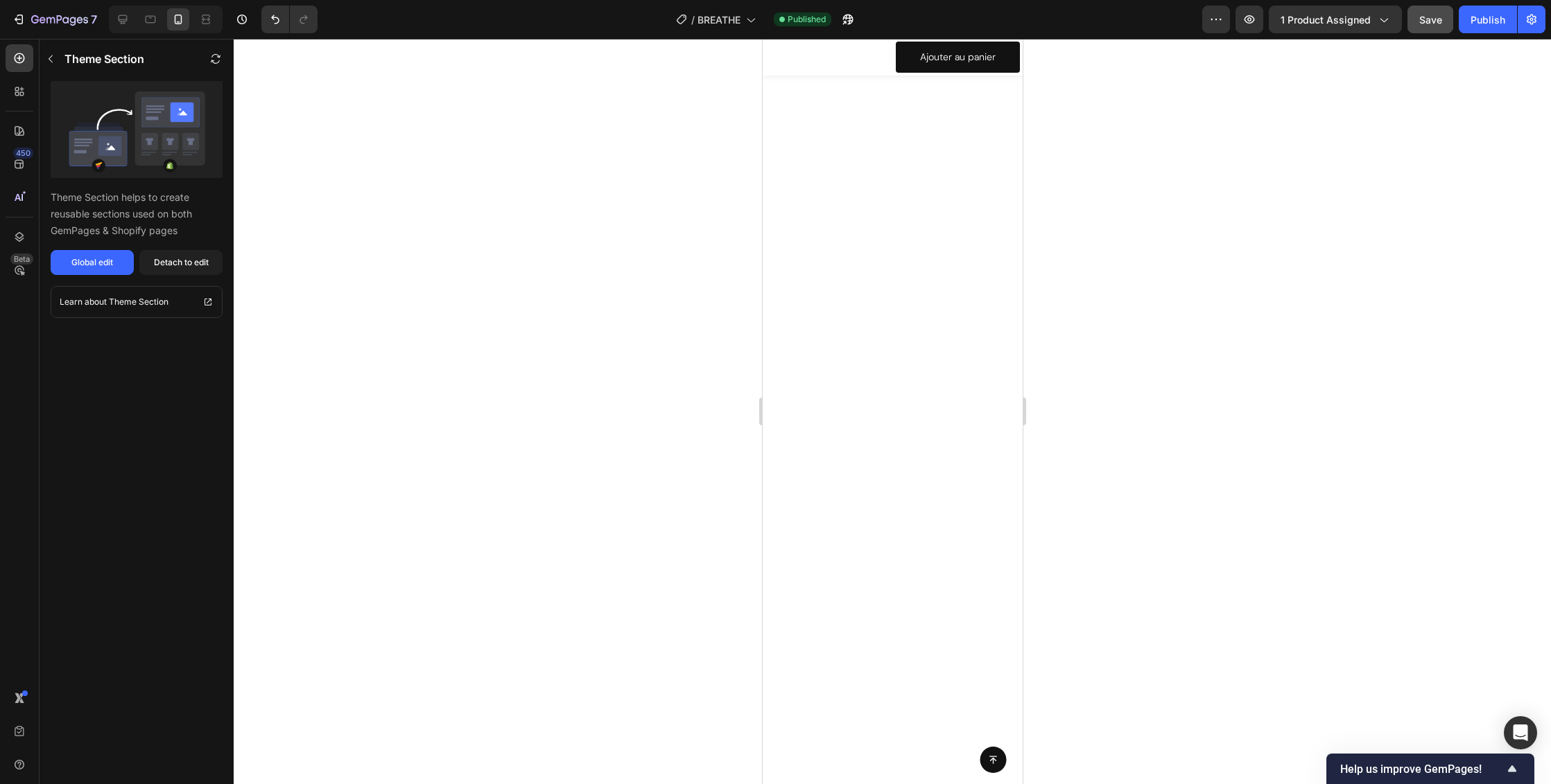
scroll to position [0, 0]
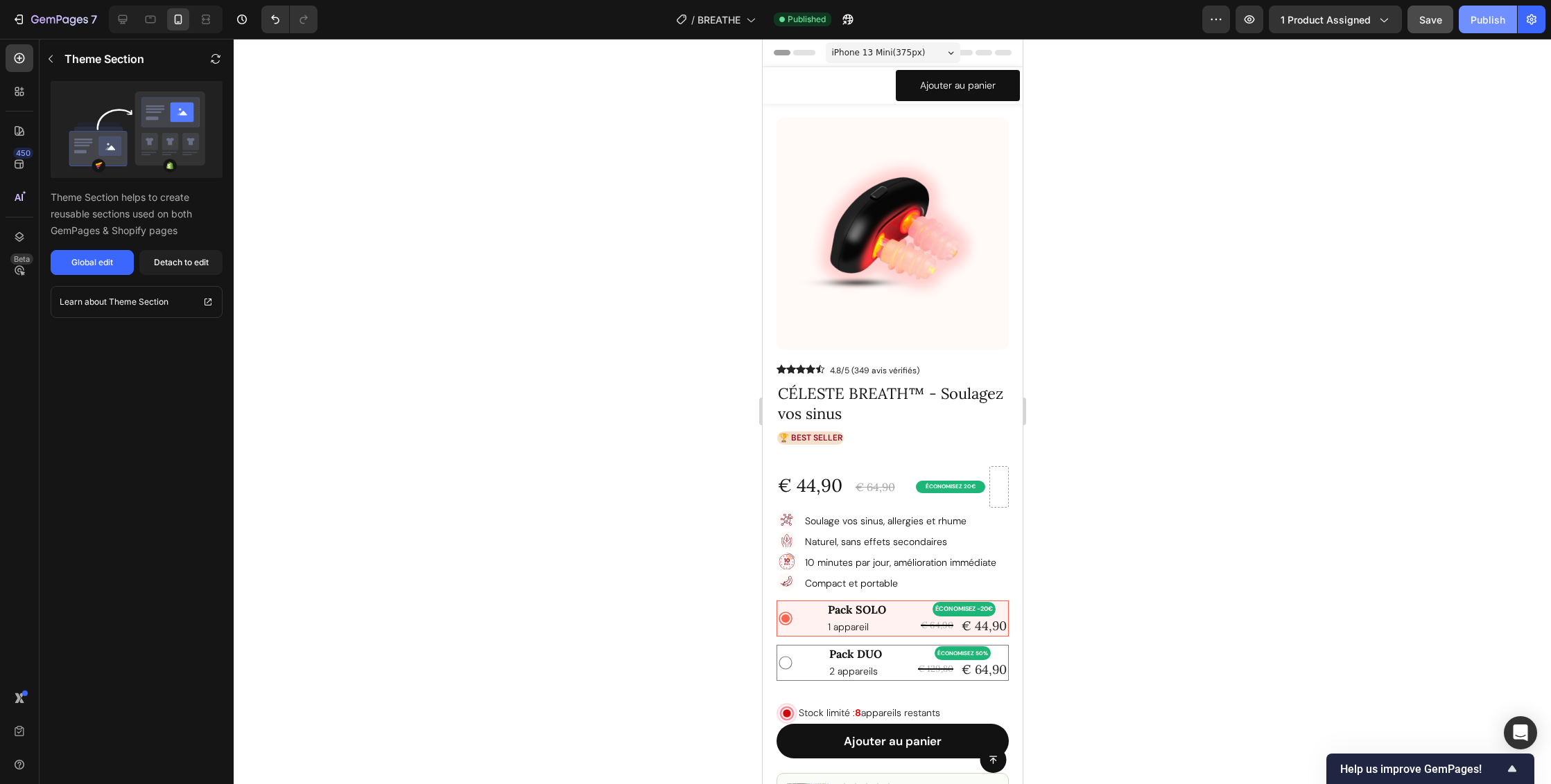
click at [1483, 19] on div "Publish" at bounding box center [1487, 19] width 34 height 14
click at [1328, 24] on span "1 product assigned" at bounding box center [1326, 19] width 90 height 14
click at [1491, 143] on div at bounding box center [891, 411] width 1317 height 745
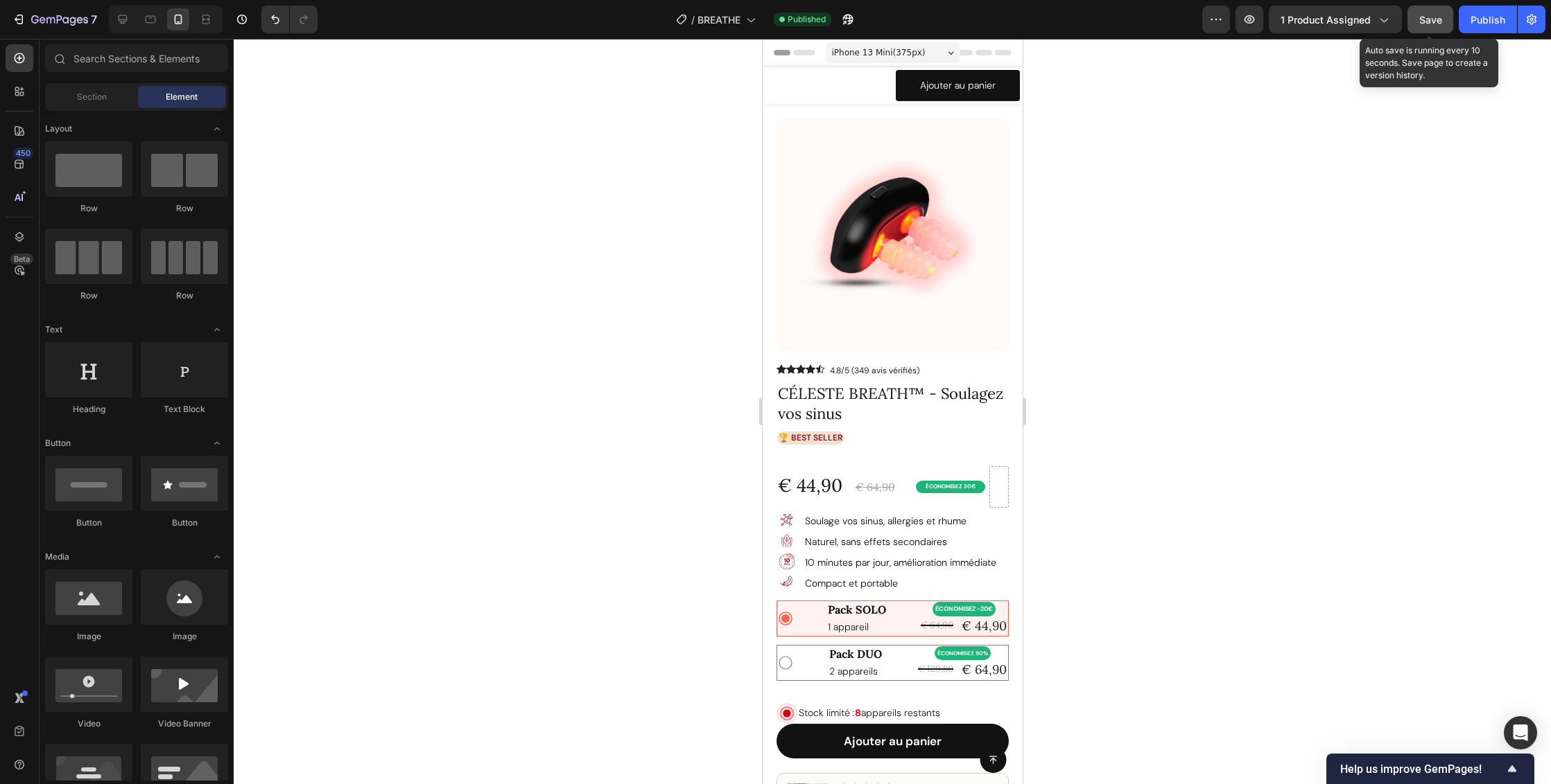
click at [1438, 21] on span "Save" at bounding box center [1431, 19] width 23 height 11
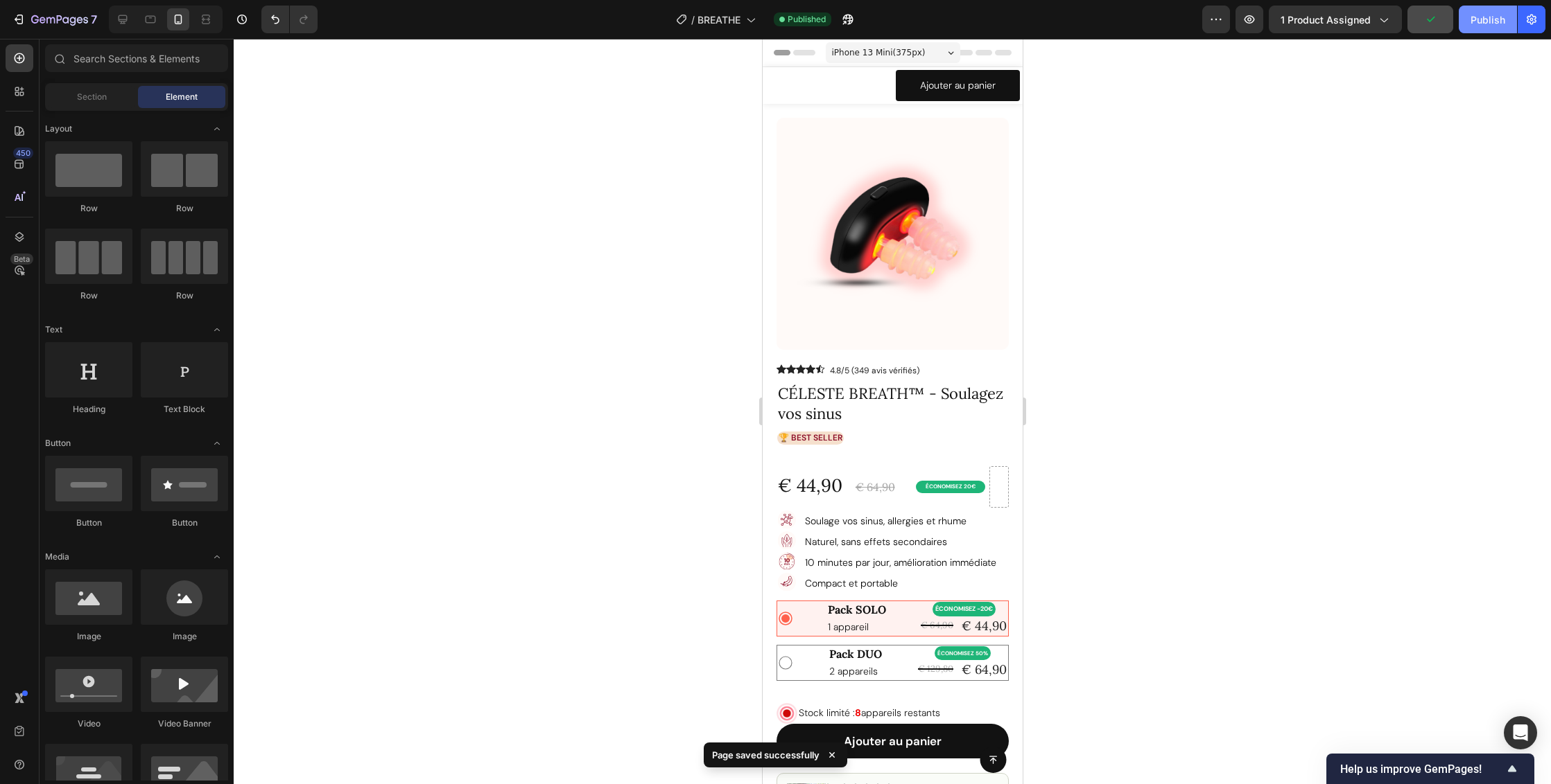
click at [1480, 21] on div "Publish" at bounding box center [1487, 19] width 34 height 14
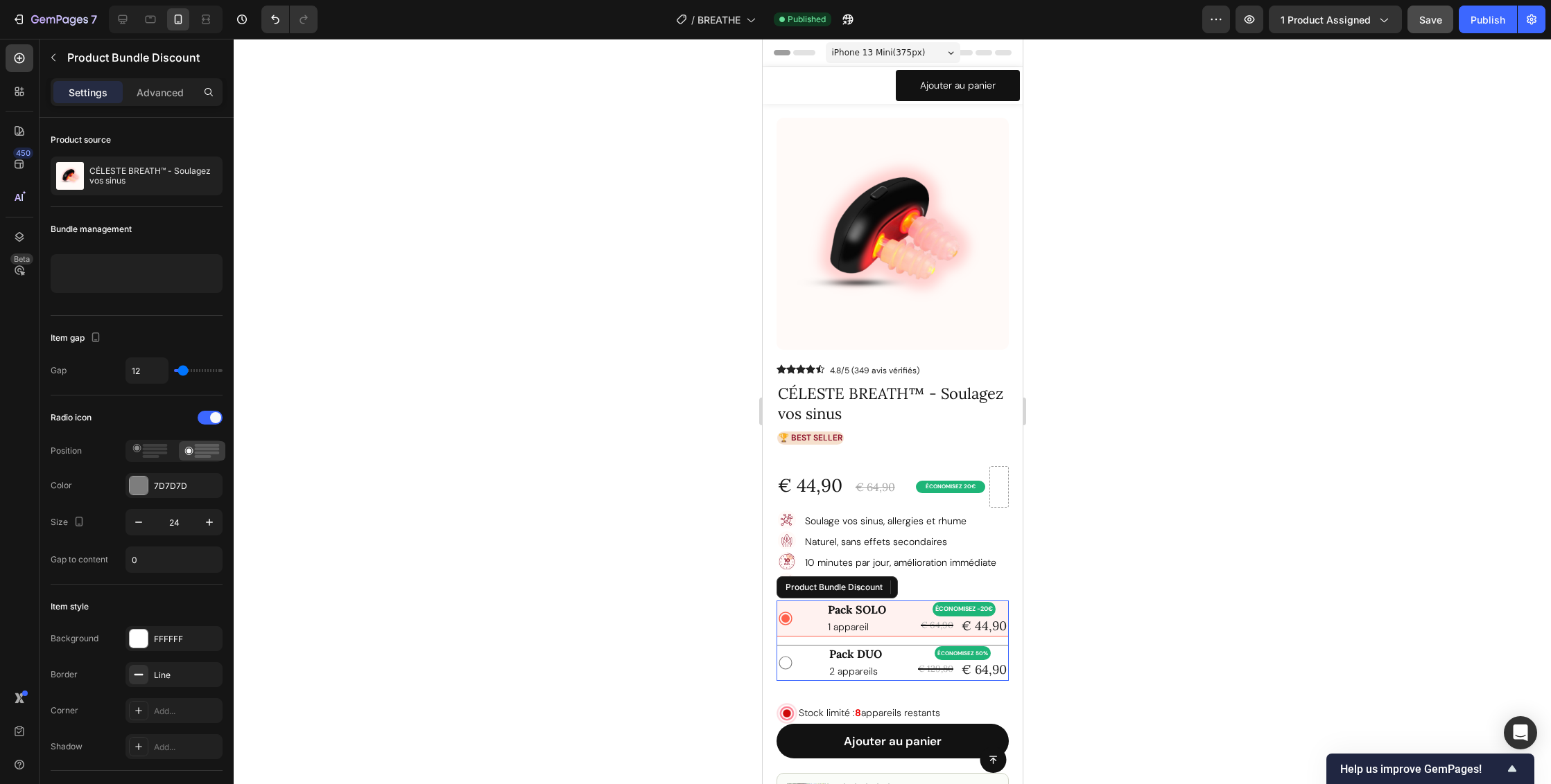
click at [788, 608] on div "Pack SOLO Text Block 1 appareil Text Block ÉCONOMISEZ -20€ Product Badge € 64,9…" at bounding box center [891, 618] width 231 height 34
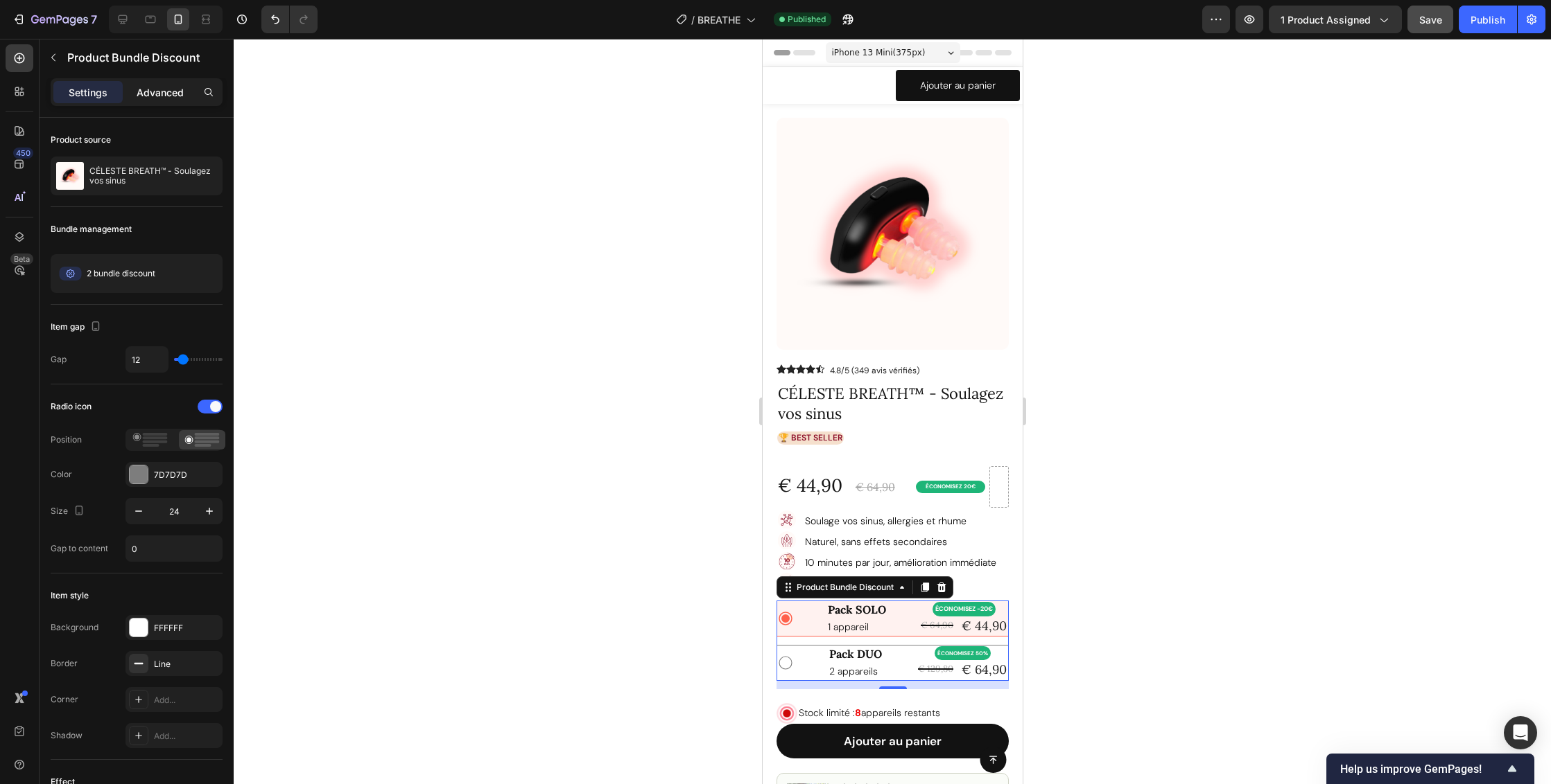
click at [163, 86] on p "Advanced" at bounding box center [160, 93] width 47 height 14
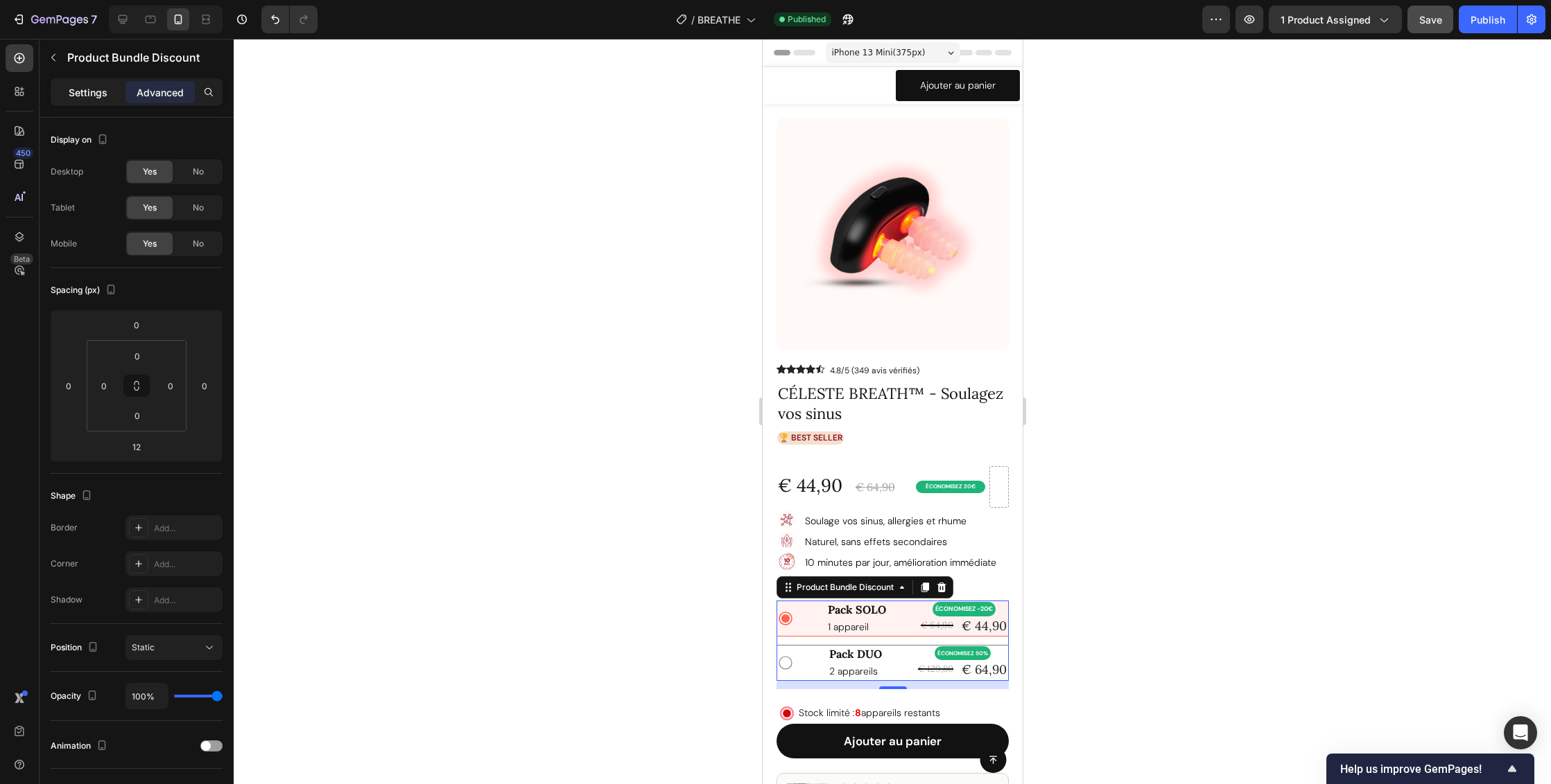
click at [92, 98] on p "Settings" at bounding box center [88, 93] width 39 height 14
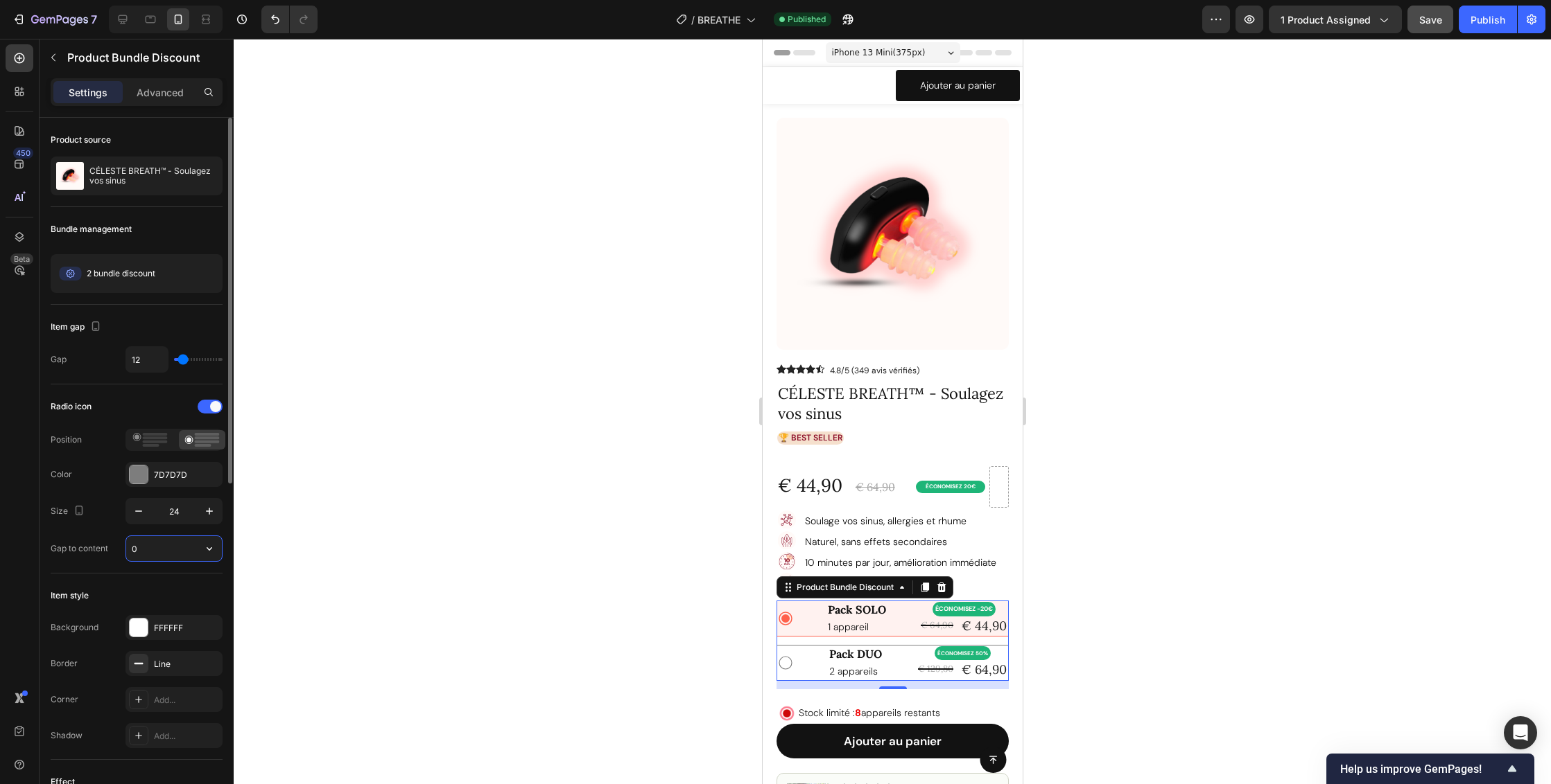
drag, startPoint x: 154, startPoint y: 549, endPoint x: 112, endPoint y: 548, distance: 42.0
click at [112, 548] on div "Gap to content 0" at bounding box center [136, 549] width 172 height 26
click at [205, 549] on icon "button" at bounding box center [209, 549] width 14 height 14
click at [200, 591] on div "Small 8px" at bounding box center [159, 584] width 114 height 26
click at [201, 549] on button "button" at bounding box center [209, 548] width 25 height 25
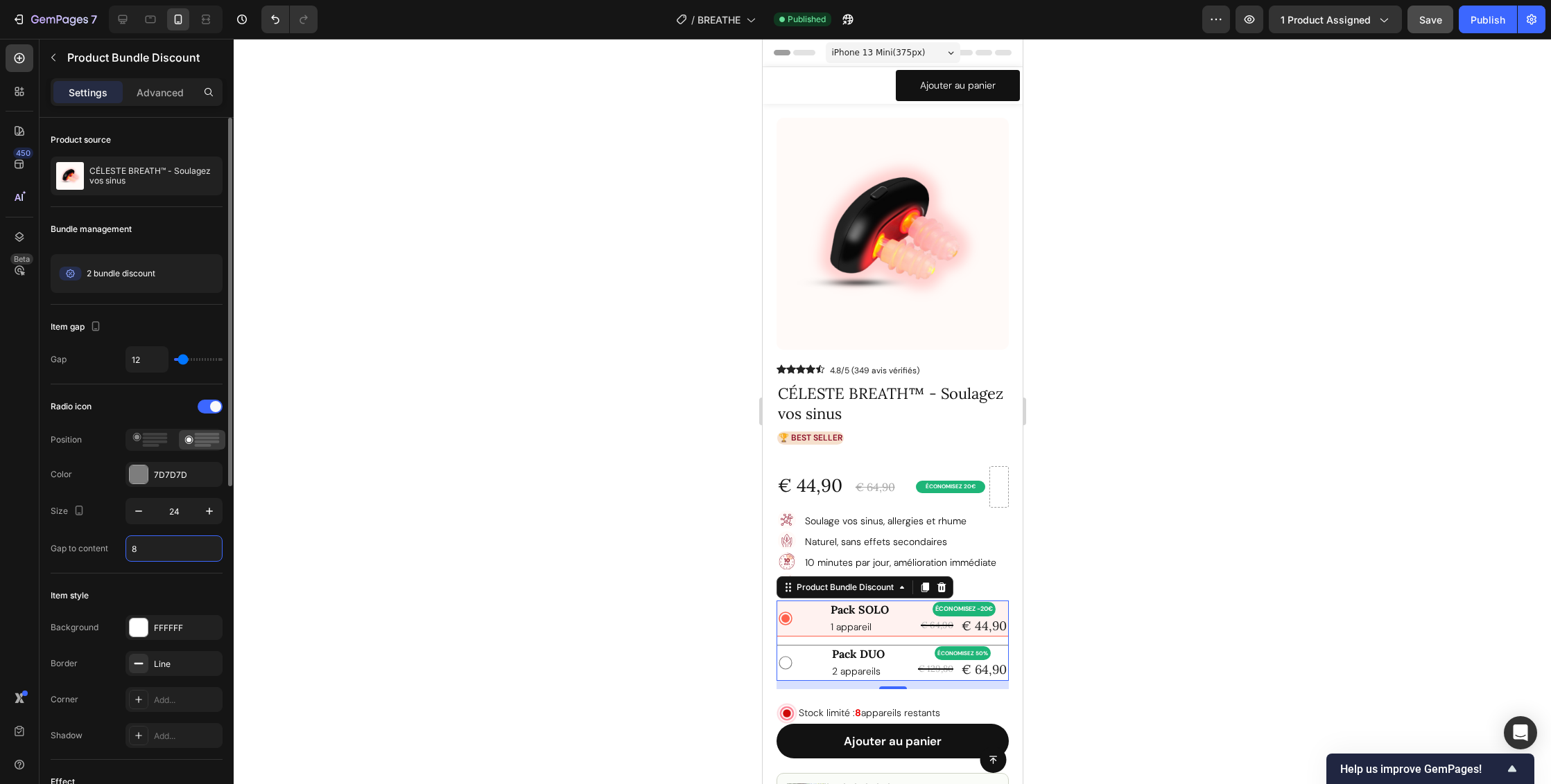
drag, startPoint x: 156, startPoint y: 552, endPoint x: 105, endPoint y: 546, distance: 51.4
click at [105, 546] on div "Gap to content 8" at bounding box center [136, 549] width 172 height 26
type input "0"
click at [902, 613] on div "Pack SOLO Text Block 1 appareil Text Block ÉCONOMISEZ -20€ Product Badge € 64,9…" at bounding box center [900, 618] width 215 height 34
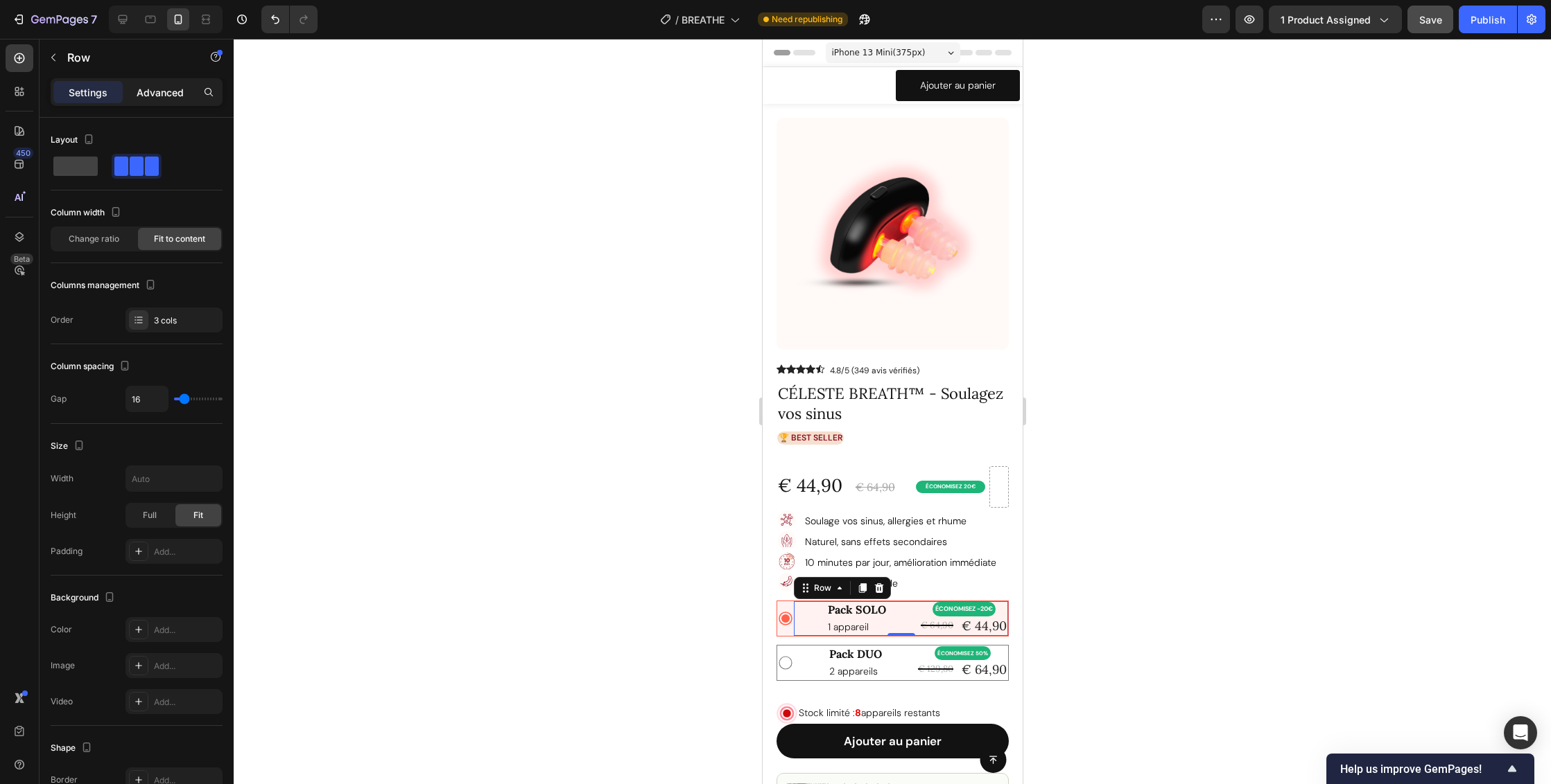
click at [167, 92] on p "Advanced" at bounding box center [160, 93] width 47 height 14
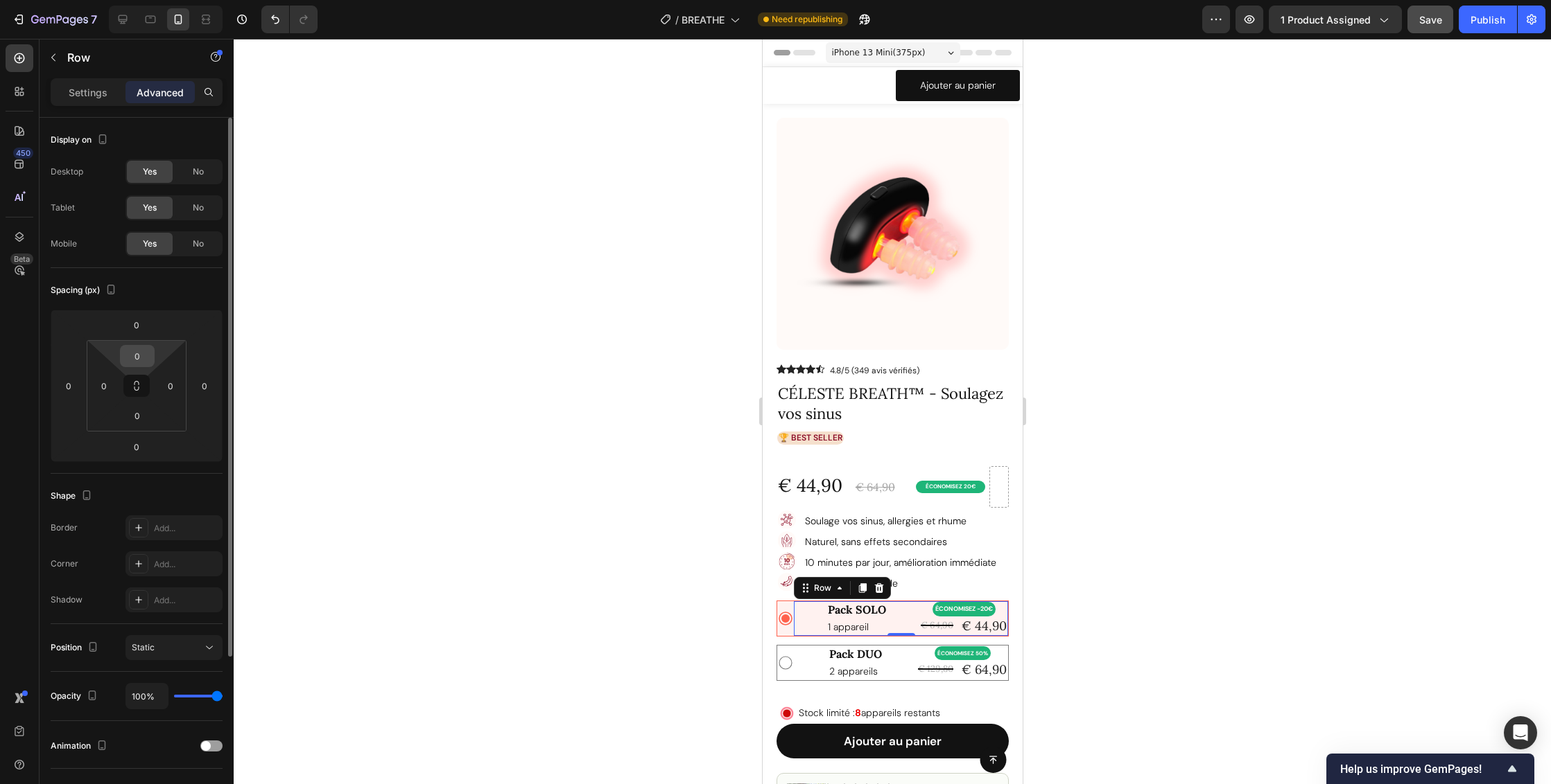
click at [148, 354] on input "0" at bounding box center [137, 357] width 27 height 21
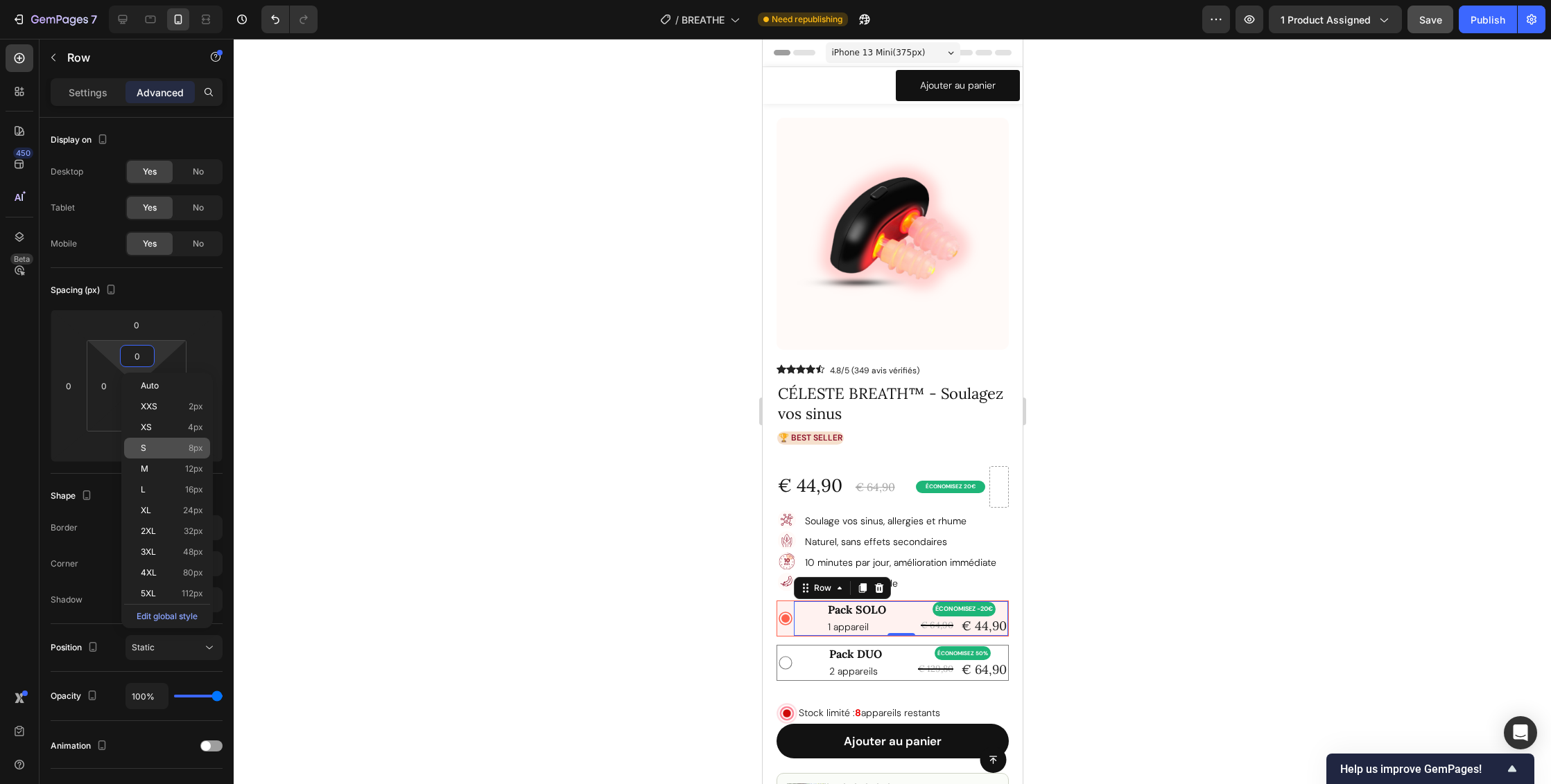
click at [190, 452] on span "8px" at bounding box center [195, 448] width 14 height 10
type input "8"
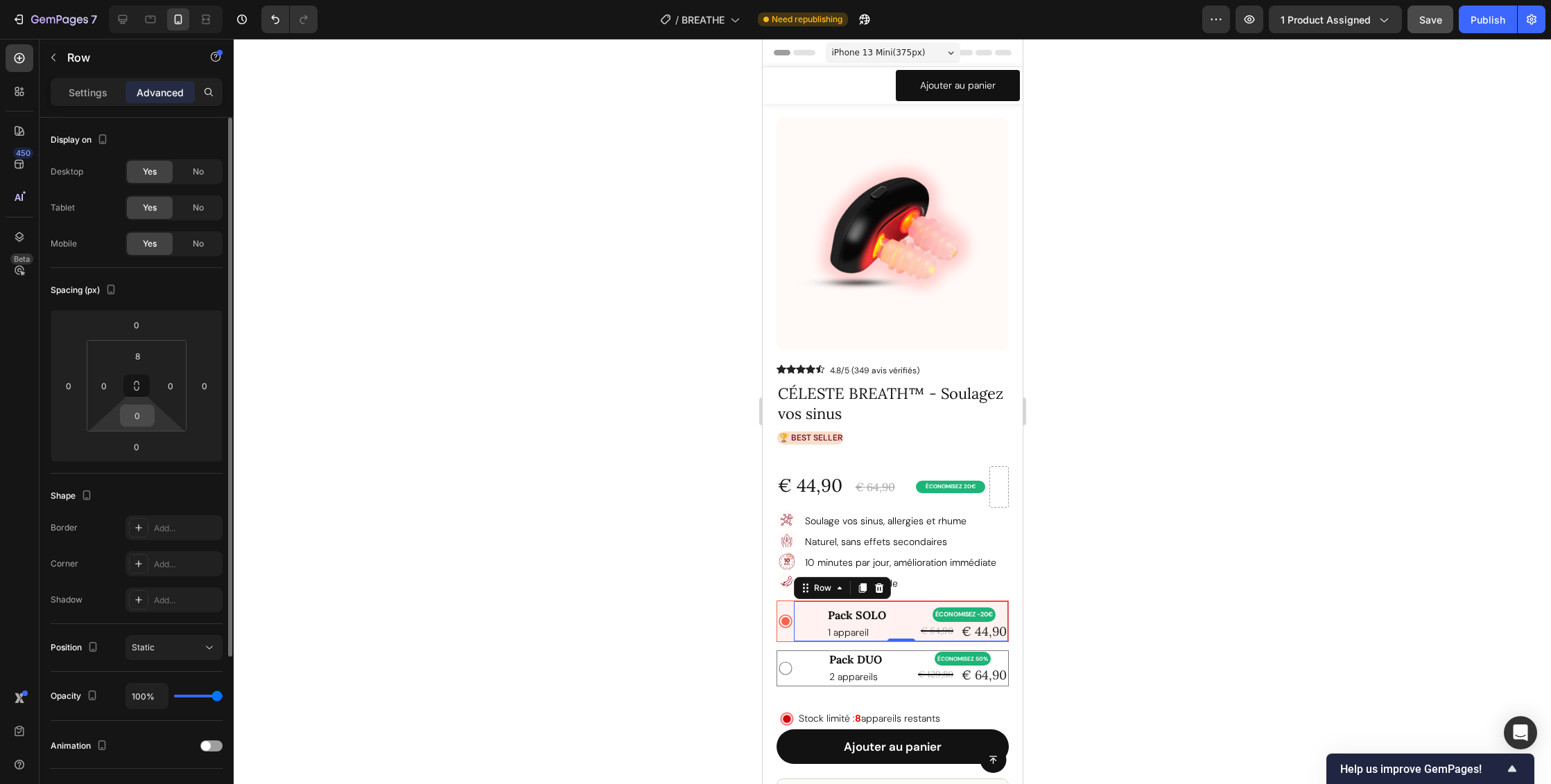
click at [147, 421] on input "0" at bounding box center [137, 416] width 27 height 21
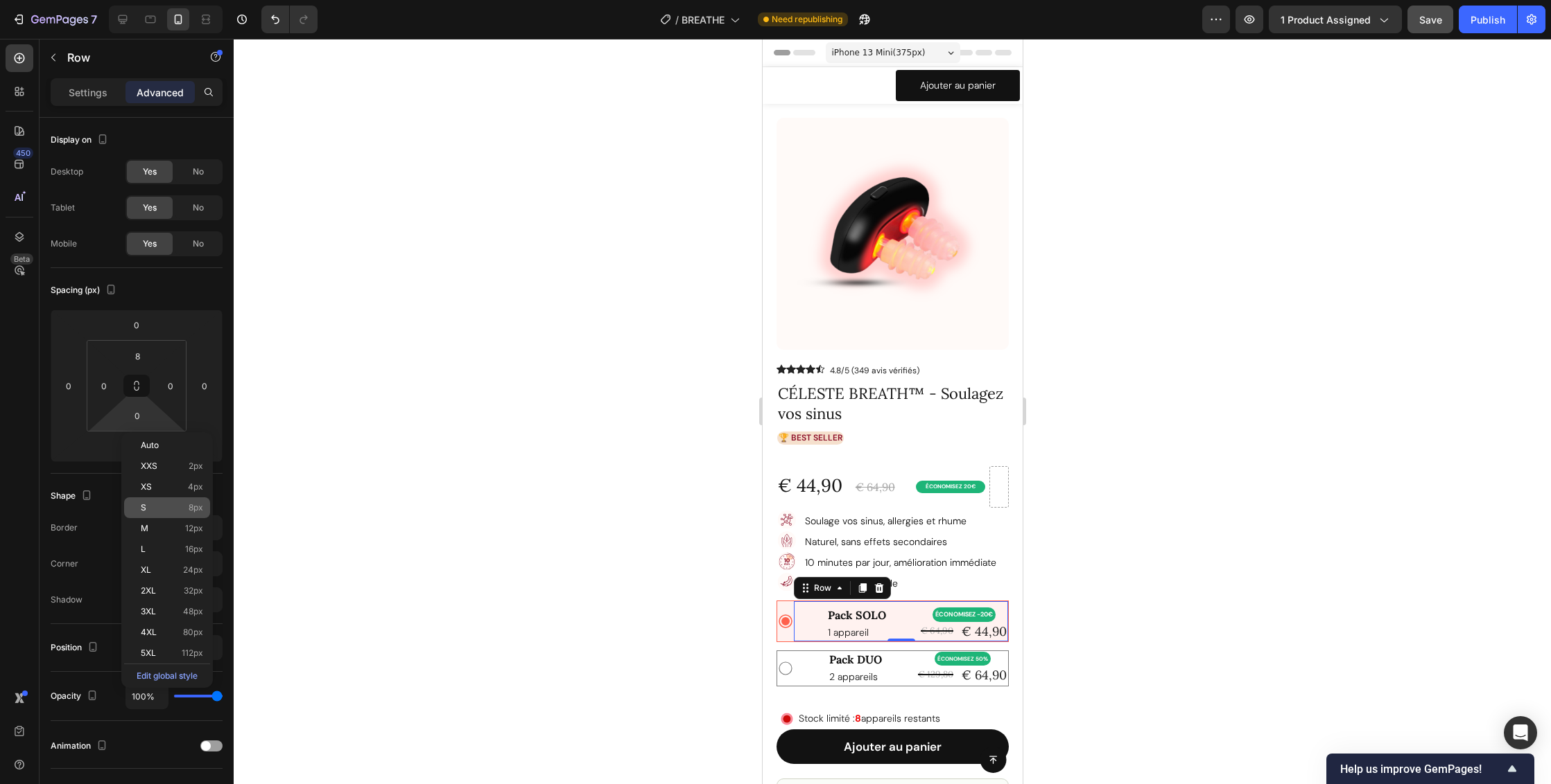
click at [185, 501] on div "S 8px" at bounding box center [166, 508] width 86 height 21
type input "8"
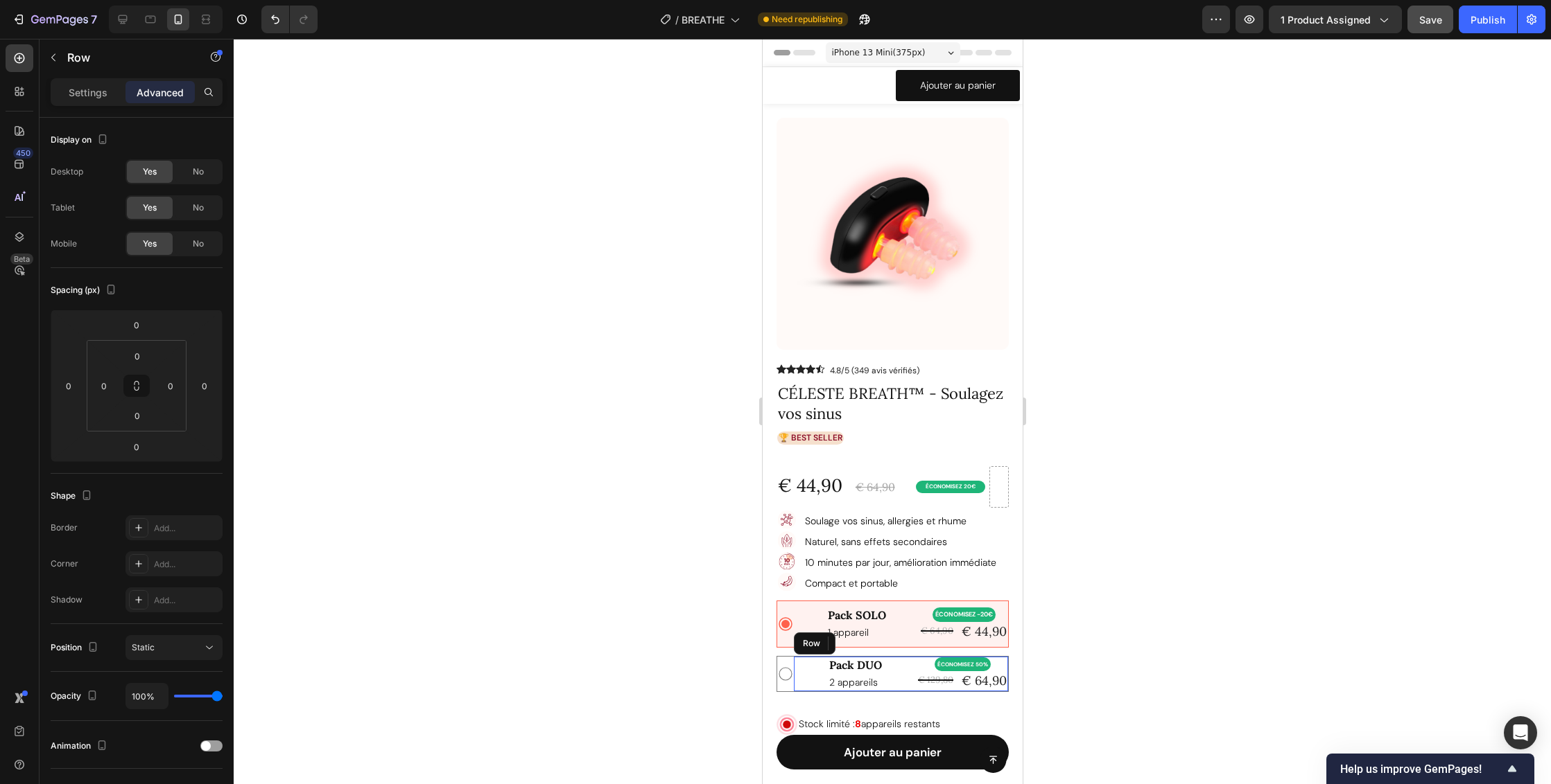
click at [888, 664] on div "Pack DUO Text Block 2 appareils Text Block ÉCONOMISEZ 50% Product Badge € 129,8…" at bounding box center [900, 674] width 215 height 34
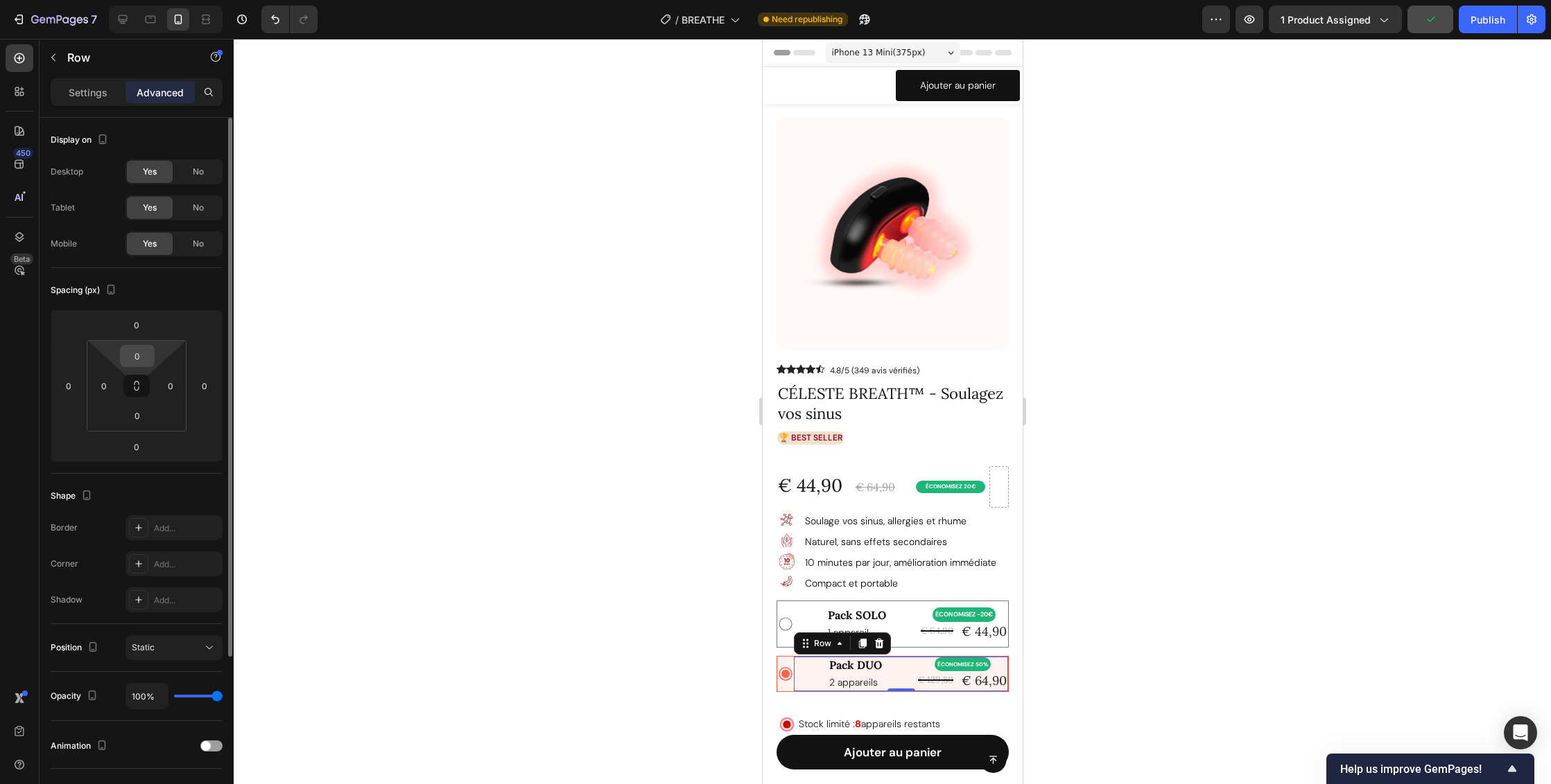
click at [144, 352] on input "0" at bounding box center [137, 357] width 27 height 21
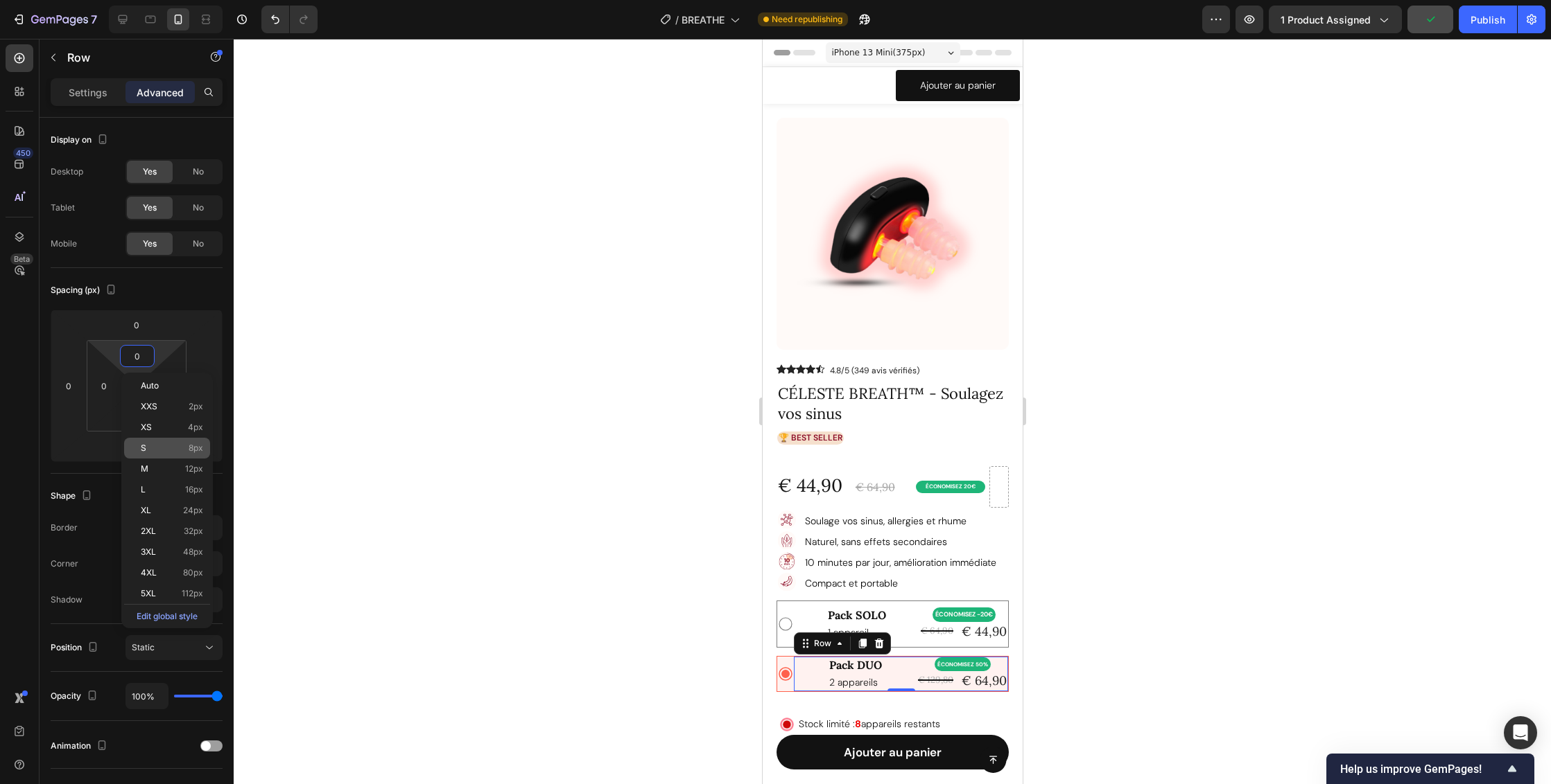
click at [192, 450] on span "8px" at bounding box center [195, 448] width 14 height 10
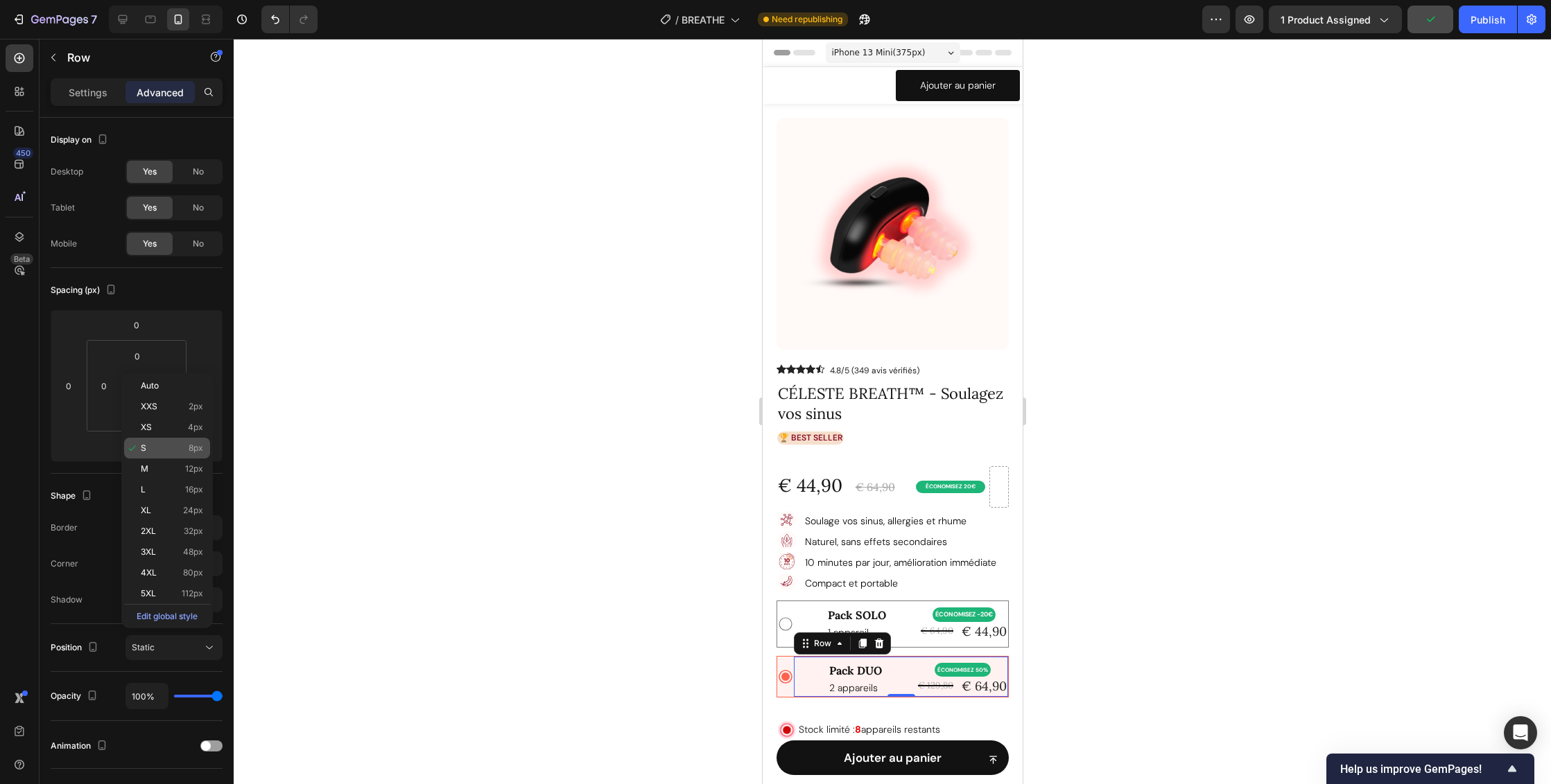
type input "8"
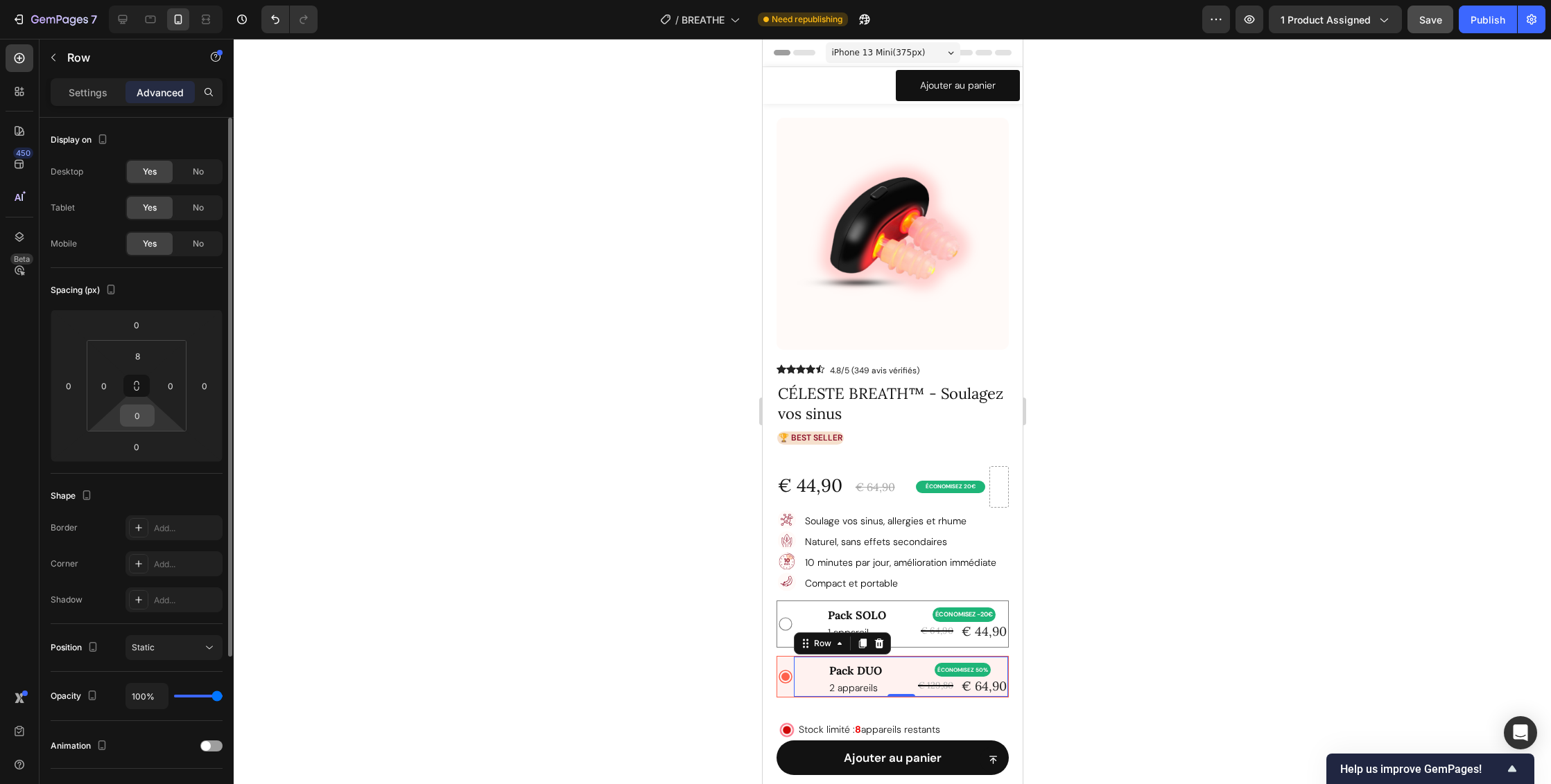
click at [143, 420] on input "0" at bounding box center [137, 416] width 27 height 21
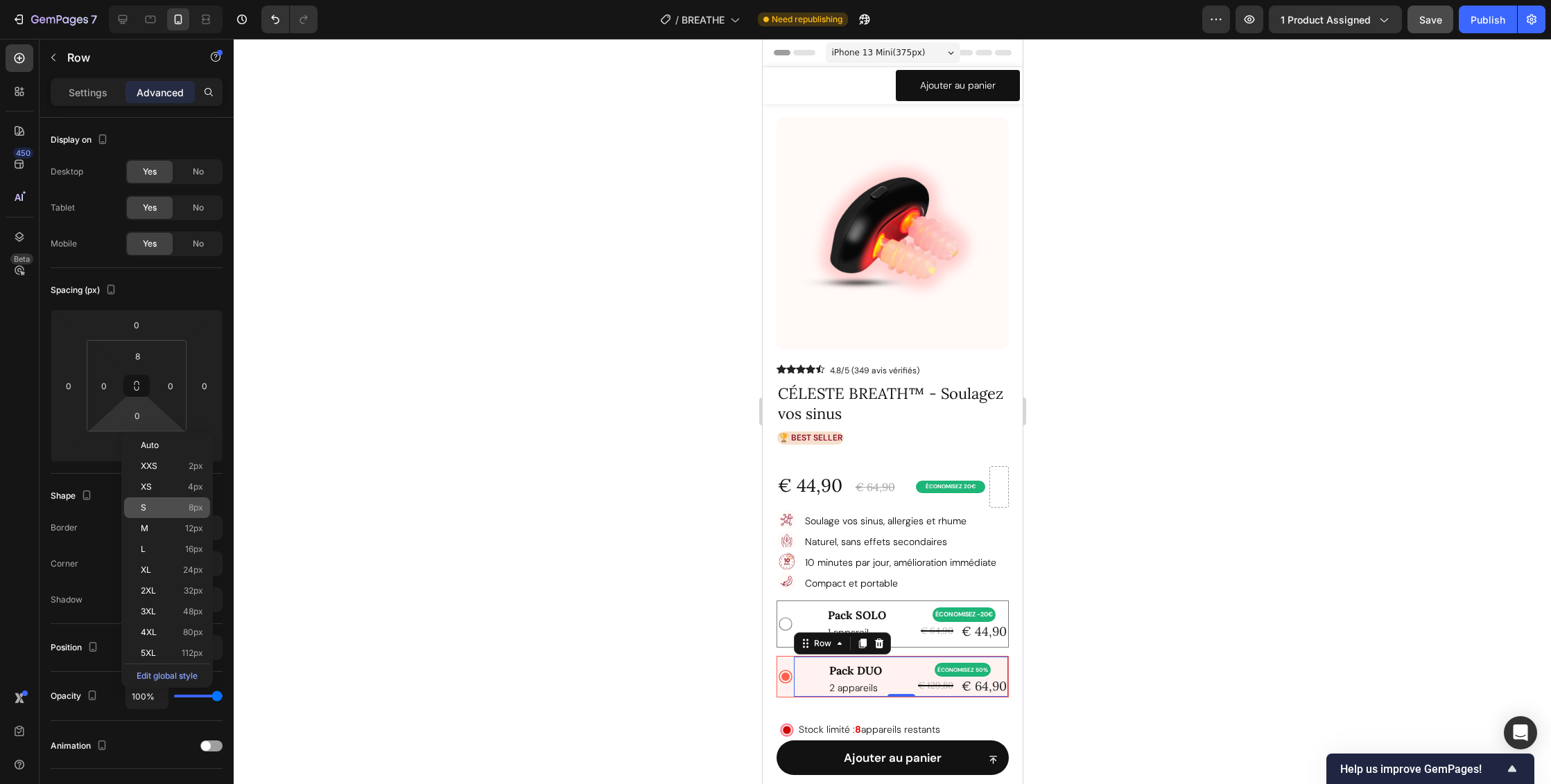
click at [200, 509] on span "8px" at bounding box center [195, 508] width 14 height 10
type input "8"
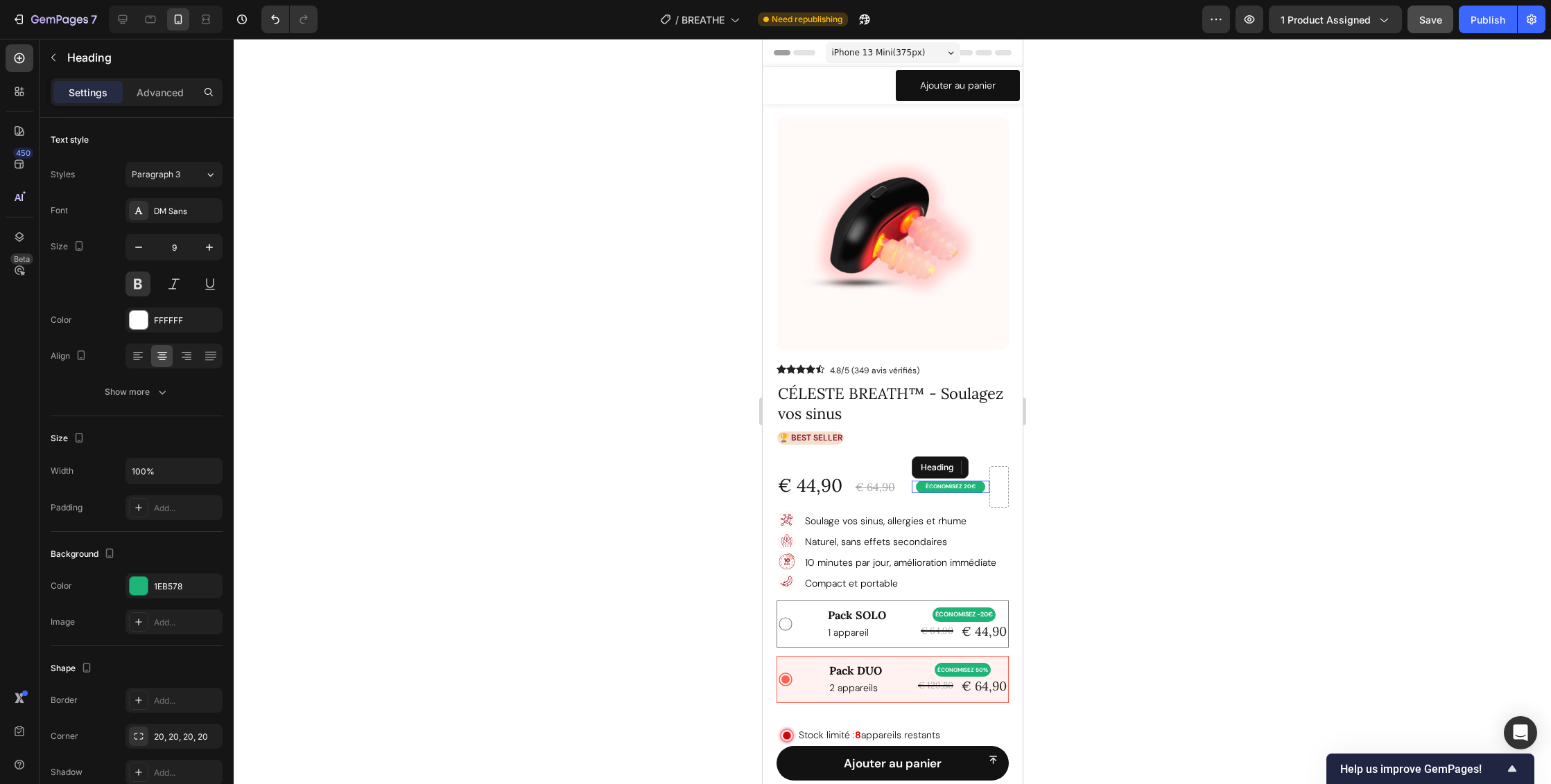
click at [954, 483] on span "ÉCONOMISEZ 20€" at bounding box center [950, 486] width 50 height 7
click at [171, 94] on p "Advanced" at bounding box center [160, 93] width 47 height 14
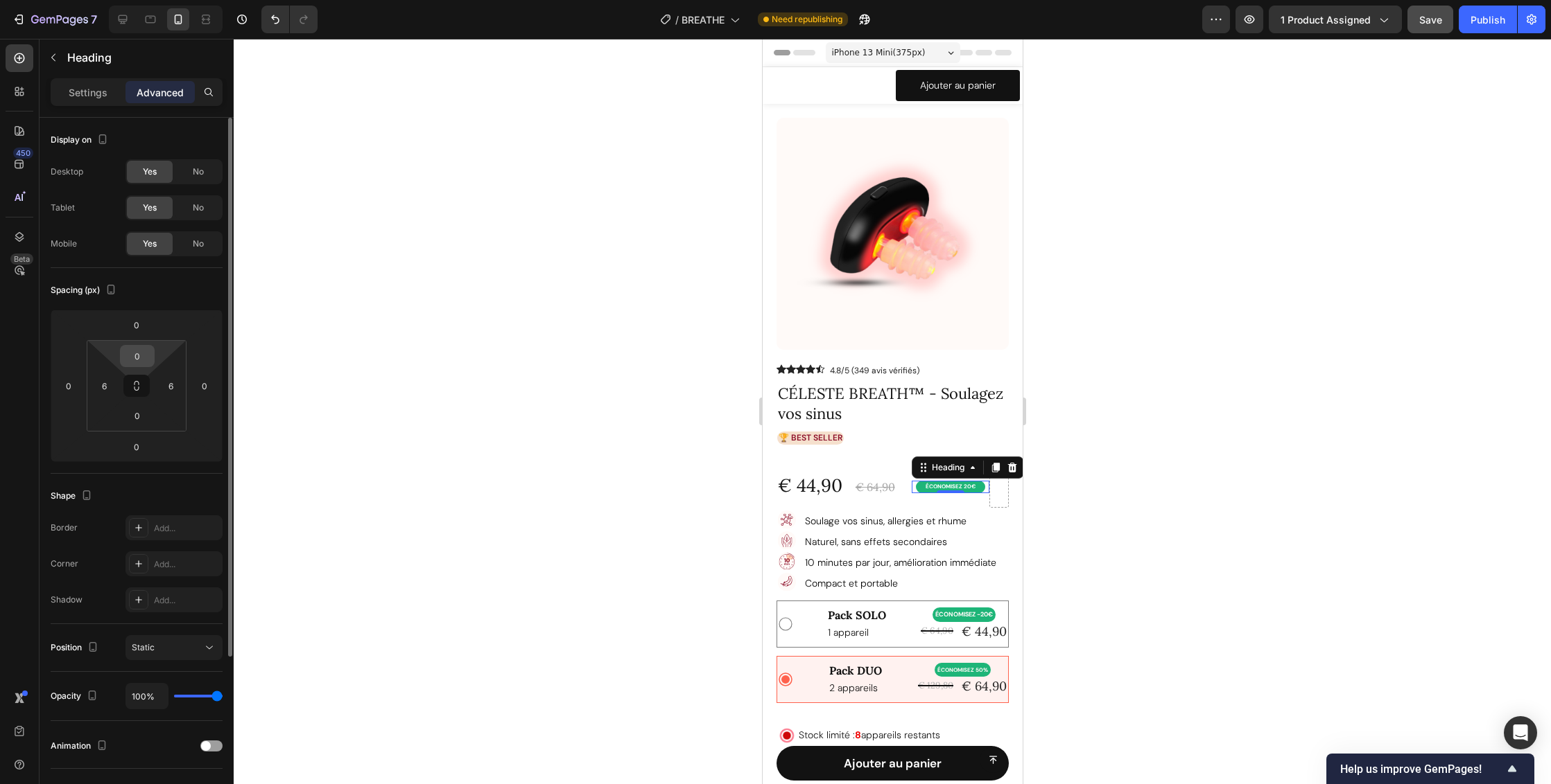
click at [140, 356] on input "0" at bounding box center [137, 357] width 27 height 21
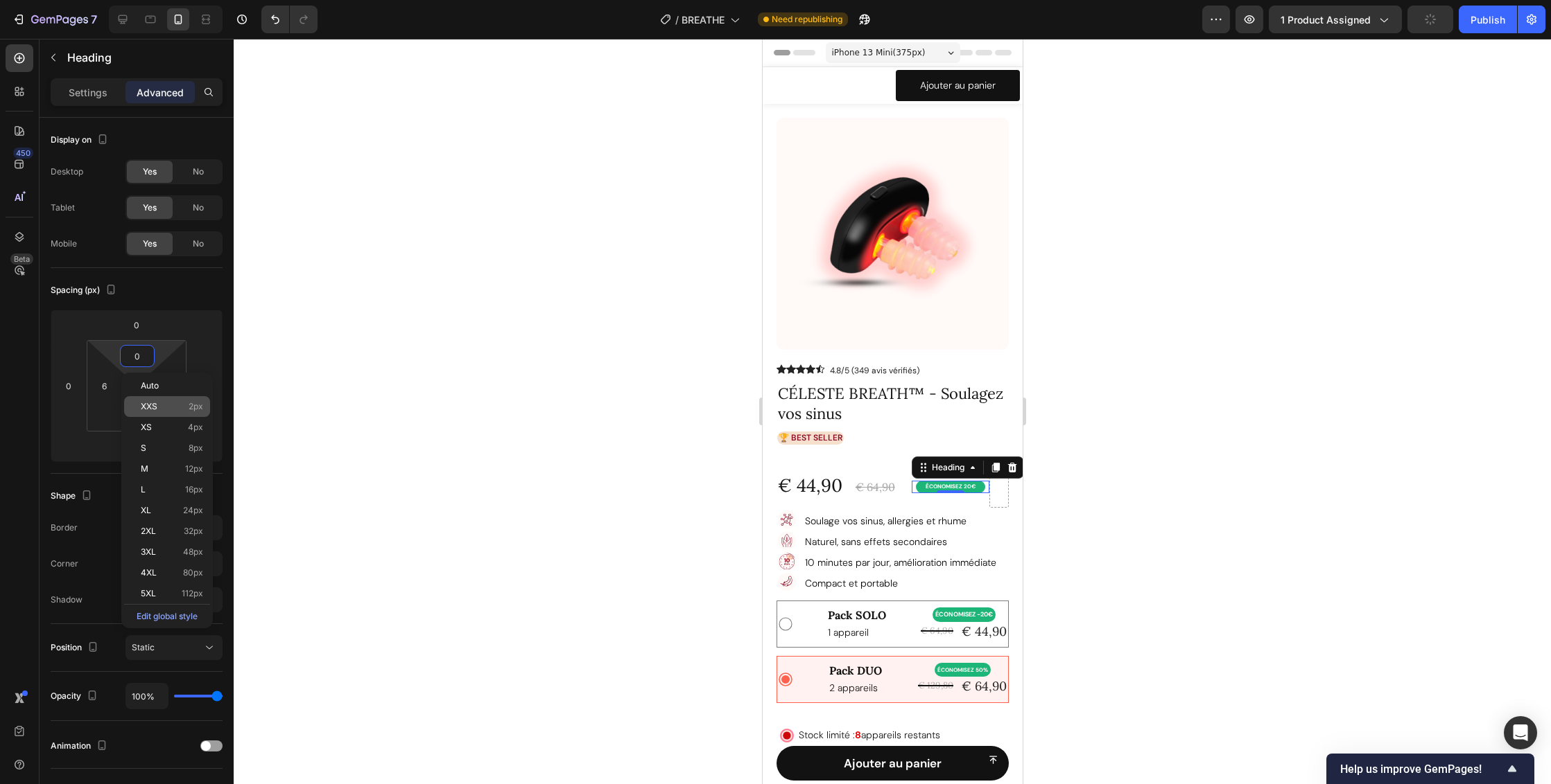
click at [182, 404] on p "XXS 2px" at bounding box center [171, 406] width 63 height 10
type input "2"
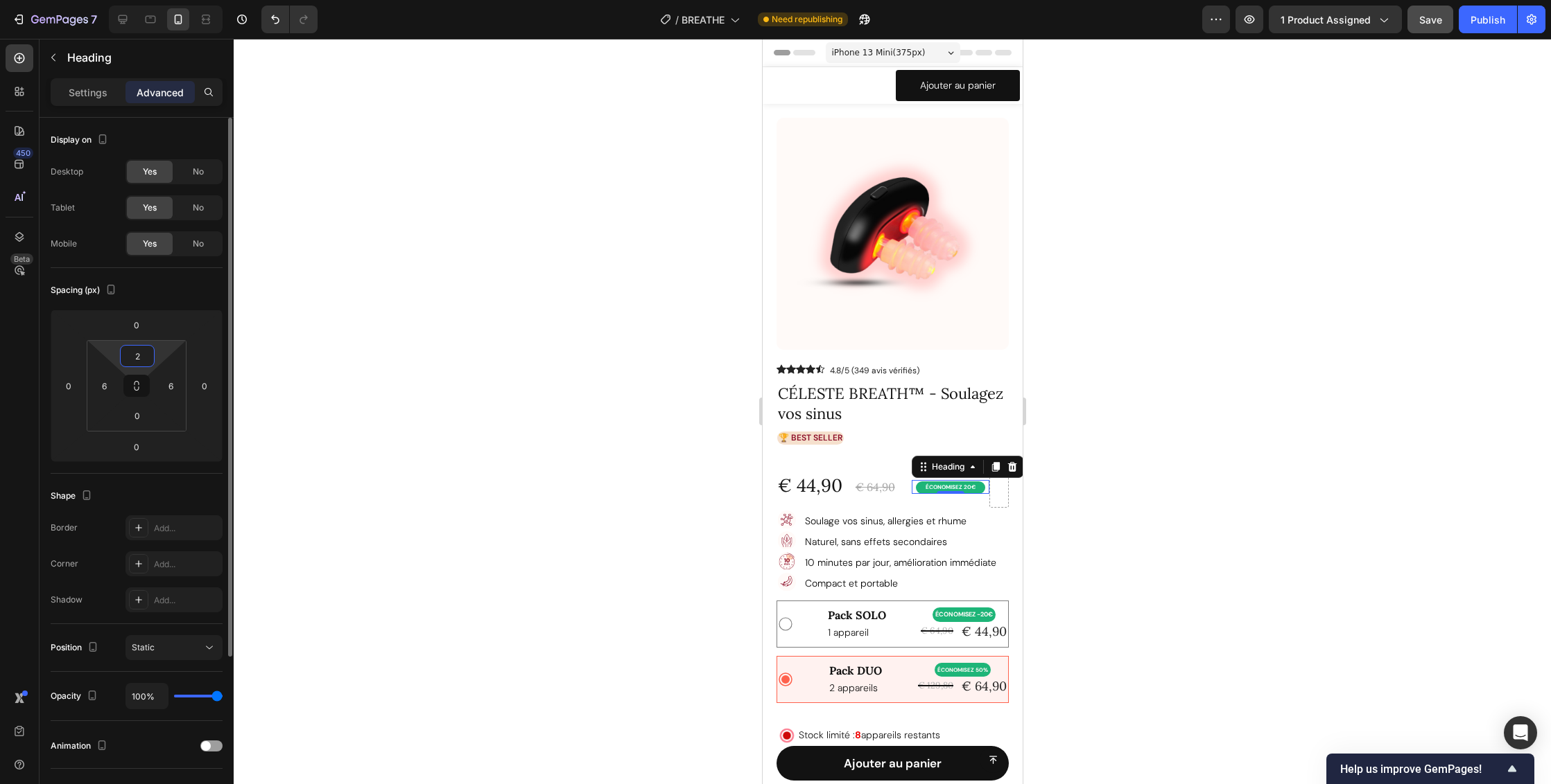
drag, startPoint x: 149, startPoint y: 356, endPoint x: 125, endPoint y: 356, distance: 24.0
click at [125, 356] on input "2" at bounding box center [137, 357] width 27 height 21
click at [83, 95] on p "Settings" at bounding box center [88, 93] width 39 height 14
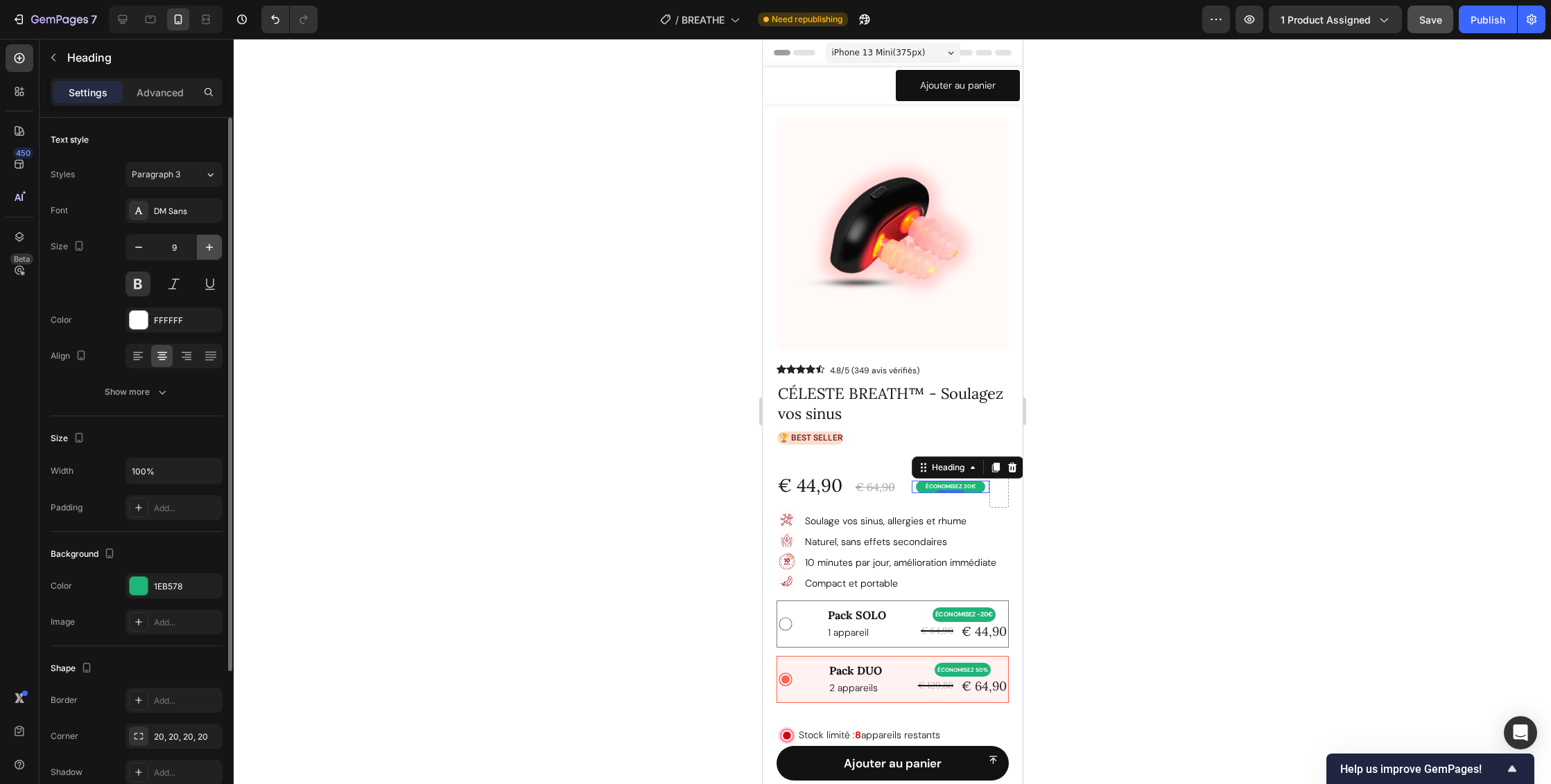
click at [215, 249] on icon "button" at bounding box center [209, 247] width 14 height 14
type input "11"
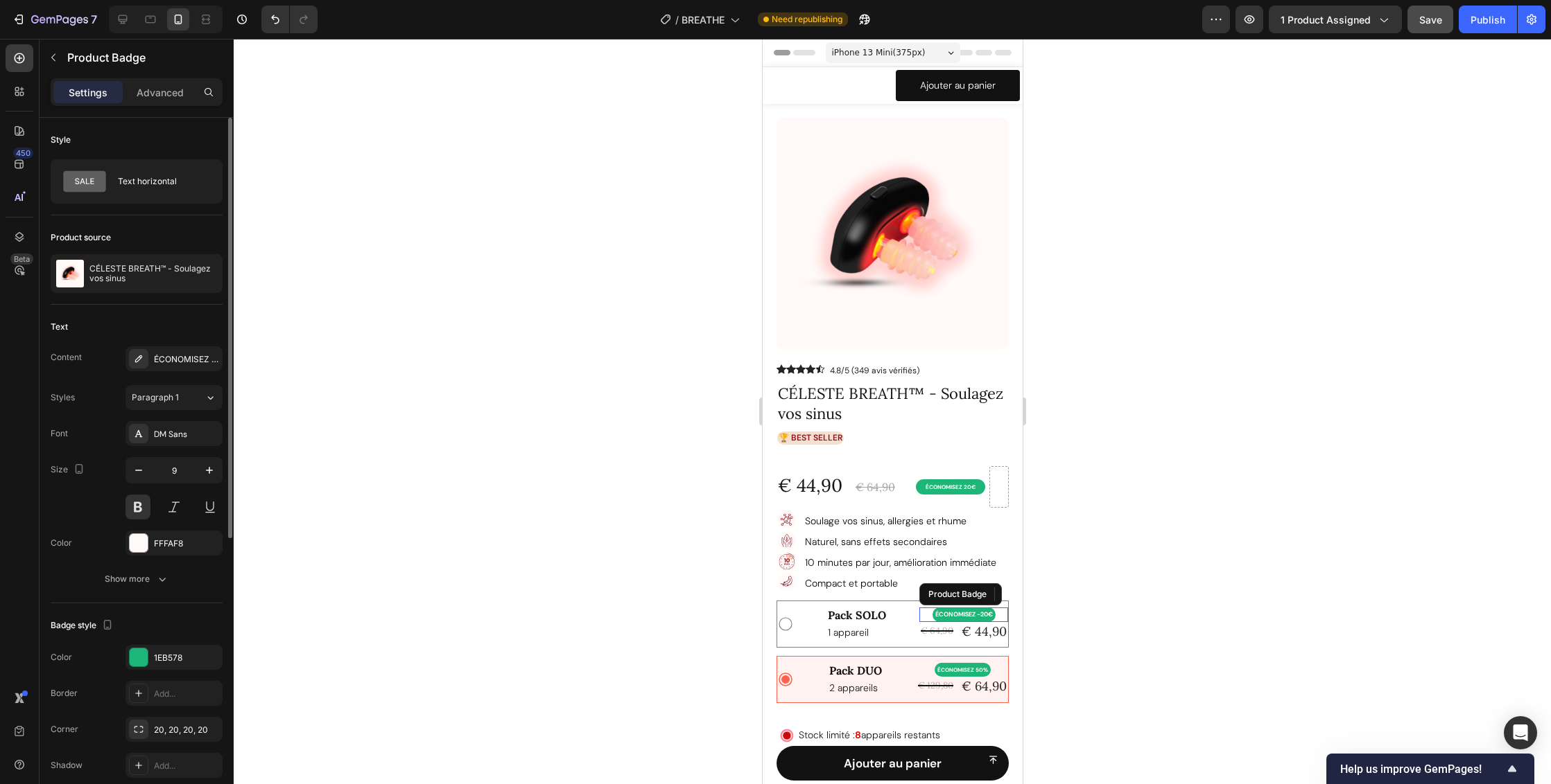
click at [945, 617] on pre "ÉCONOMISEZ -20€" at bounding box center [963, 614] width 63 height 15
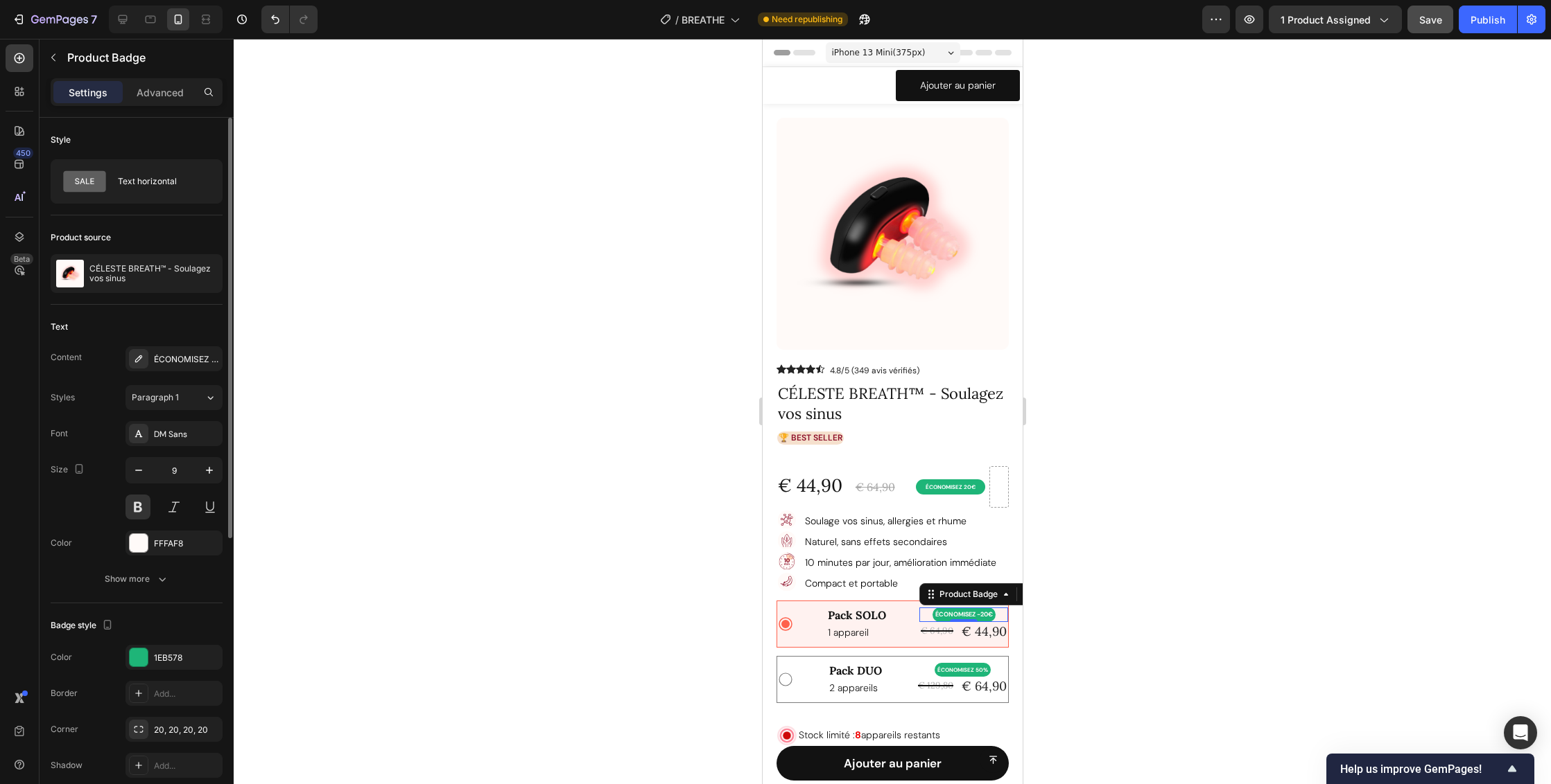
click at [939, 614] on pre "ÉCONOMISEZ -20€" at bounding box center [963, 614] width 63 height 15
click at [952, 615] on pre "ÉCONOMISEZ -20€" at bounding box center [963, 614] width 63 height 15
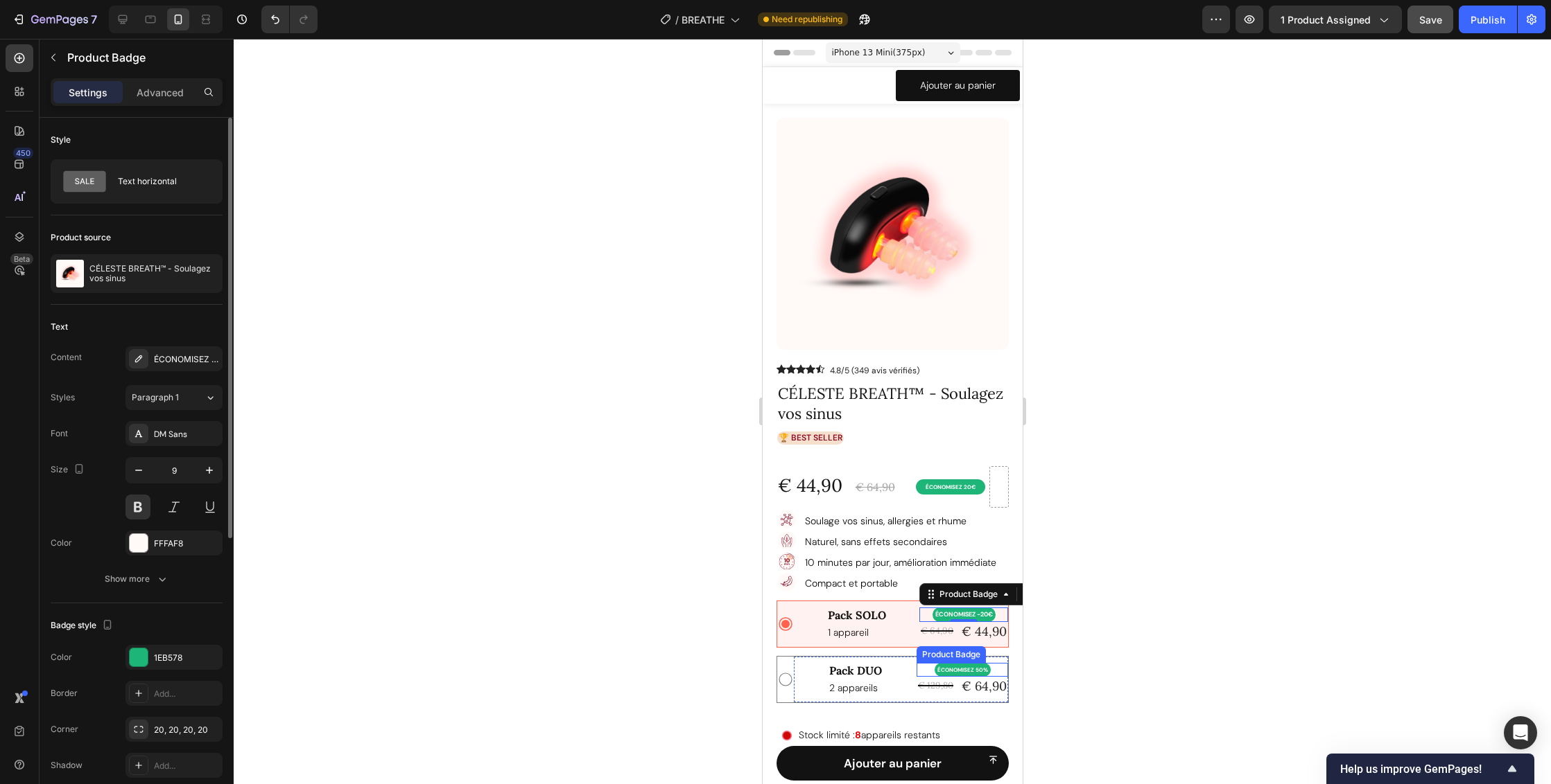
click at [952, 670] on pre "ÉCONOMISEZ 50%" at bounding box center [962, 670] width 57 height 14
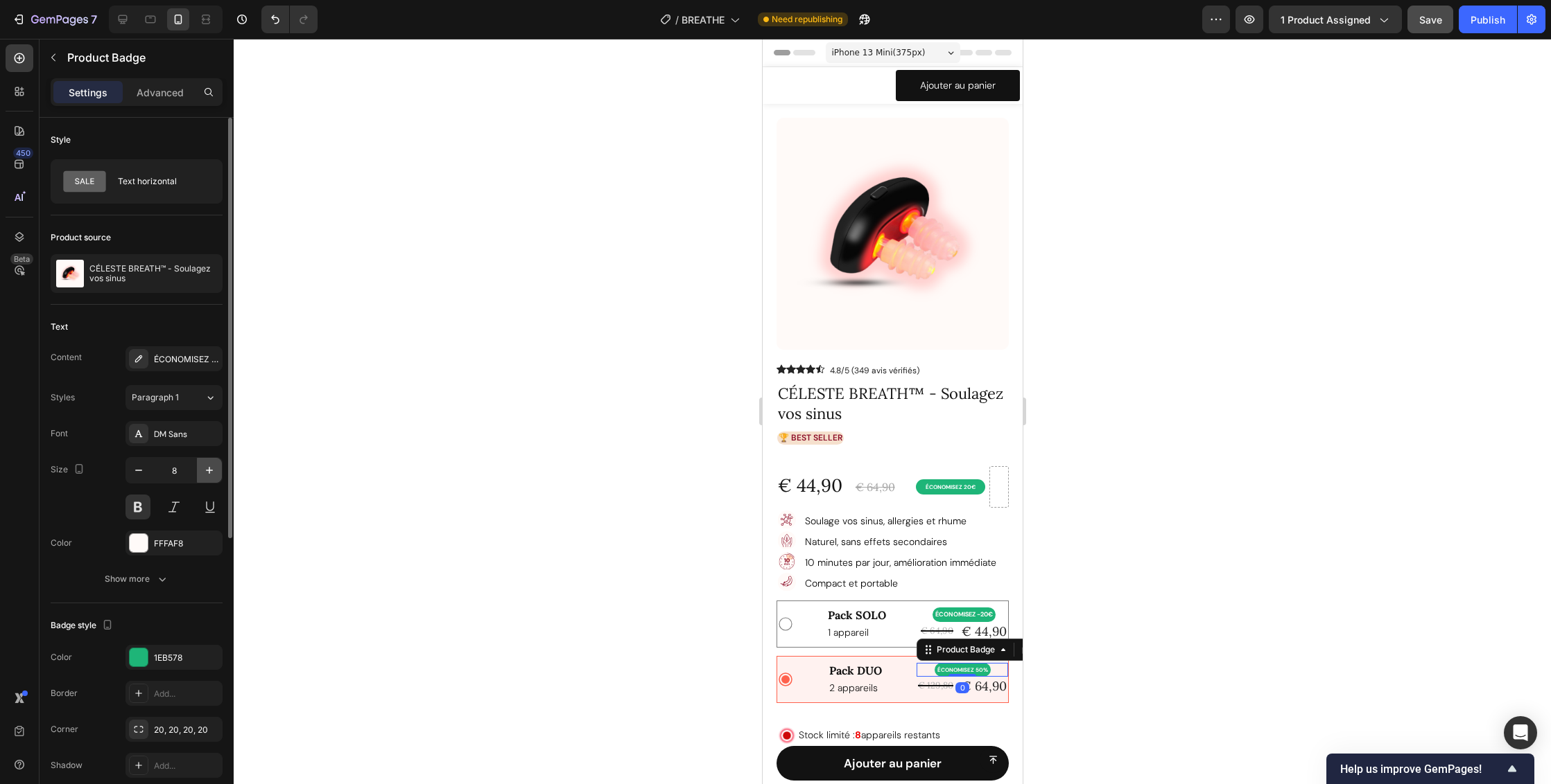
click at [213, 471] on icon "button" at bounding box center [209, 471] width 14 height 14
type input "9"
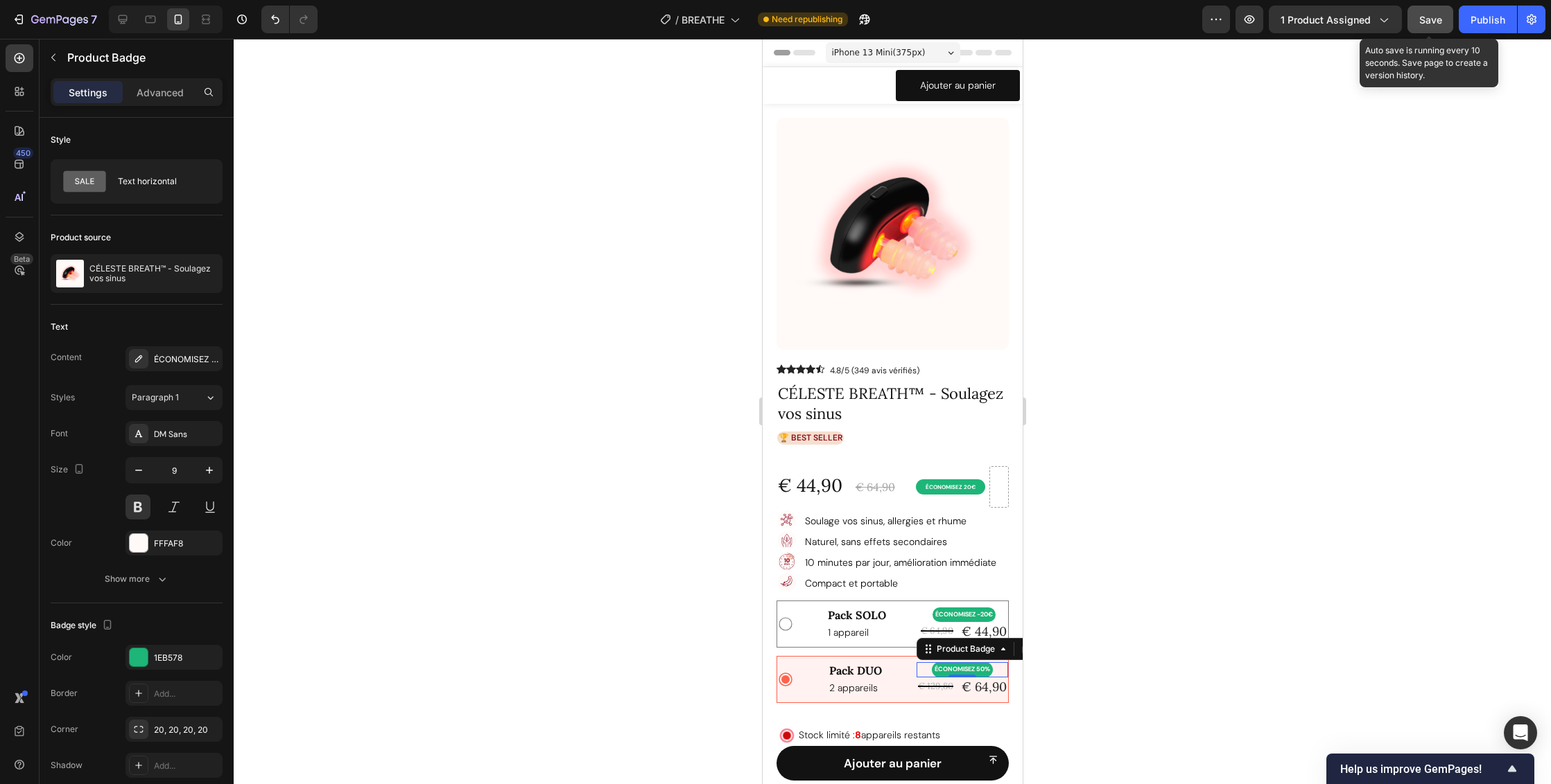
click at [1432, 21] on span "Save" at bounding box center [1431, 19] width 23 height 11
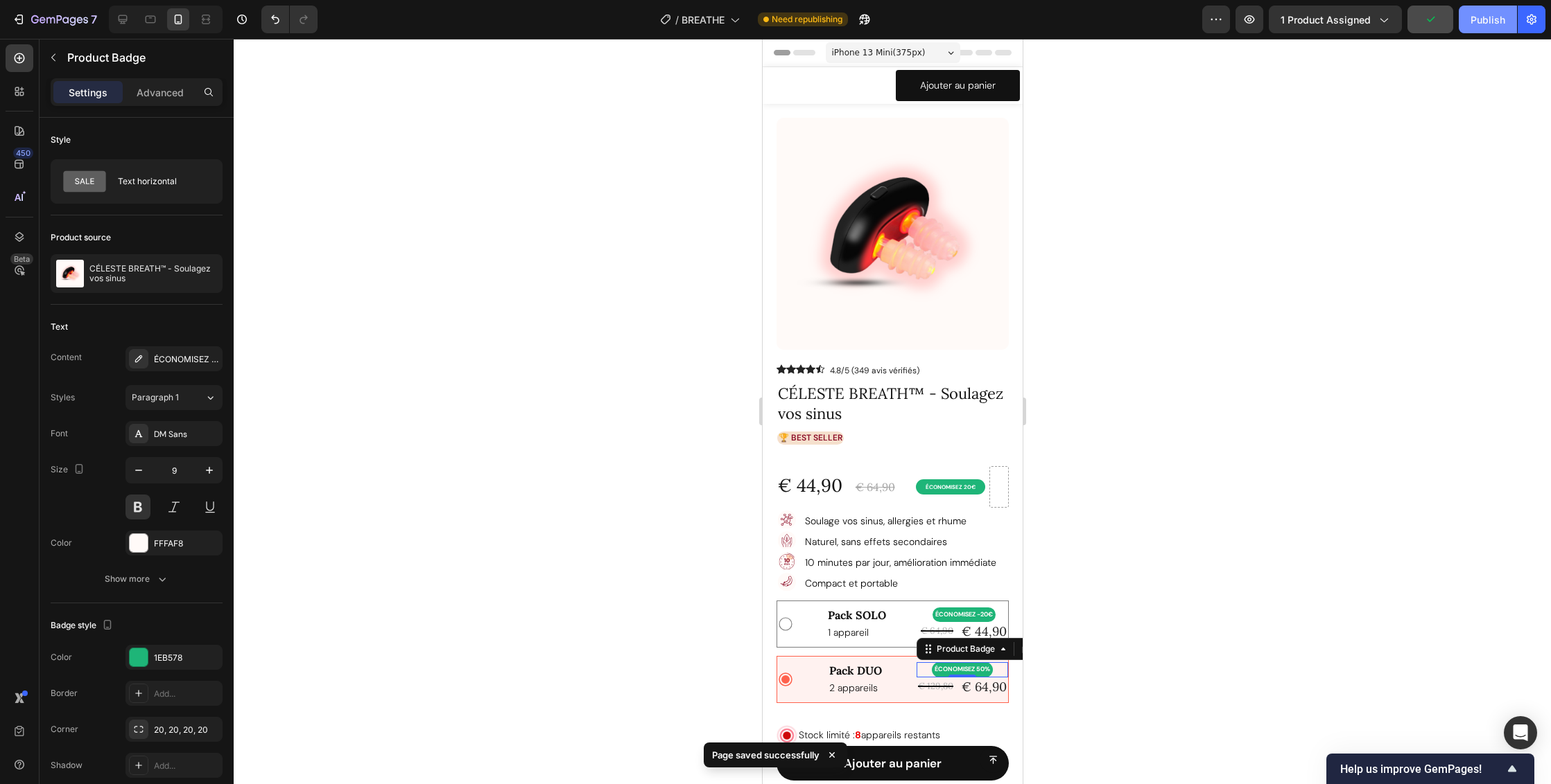
click at [1487, 21] on div "Publish" at bounding box center [1487, 19] width 34 height 14
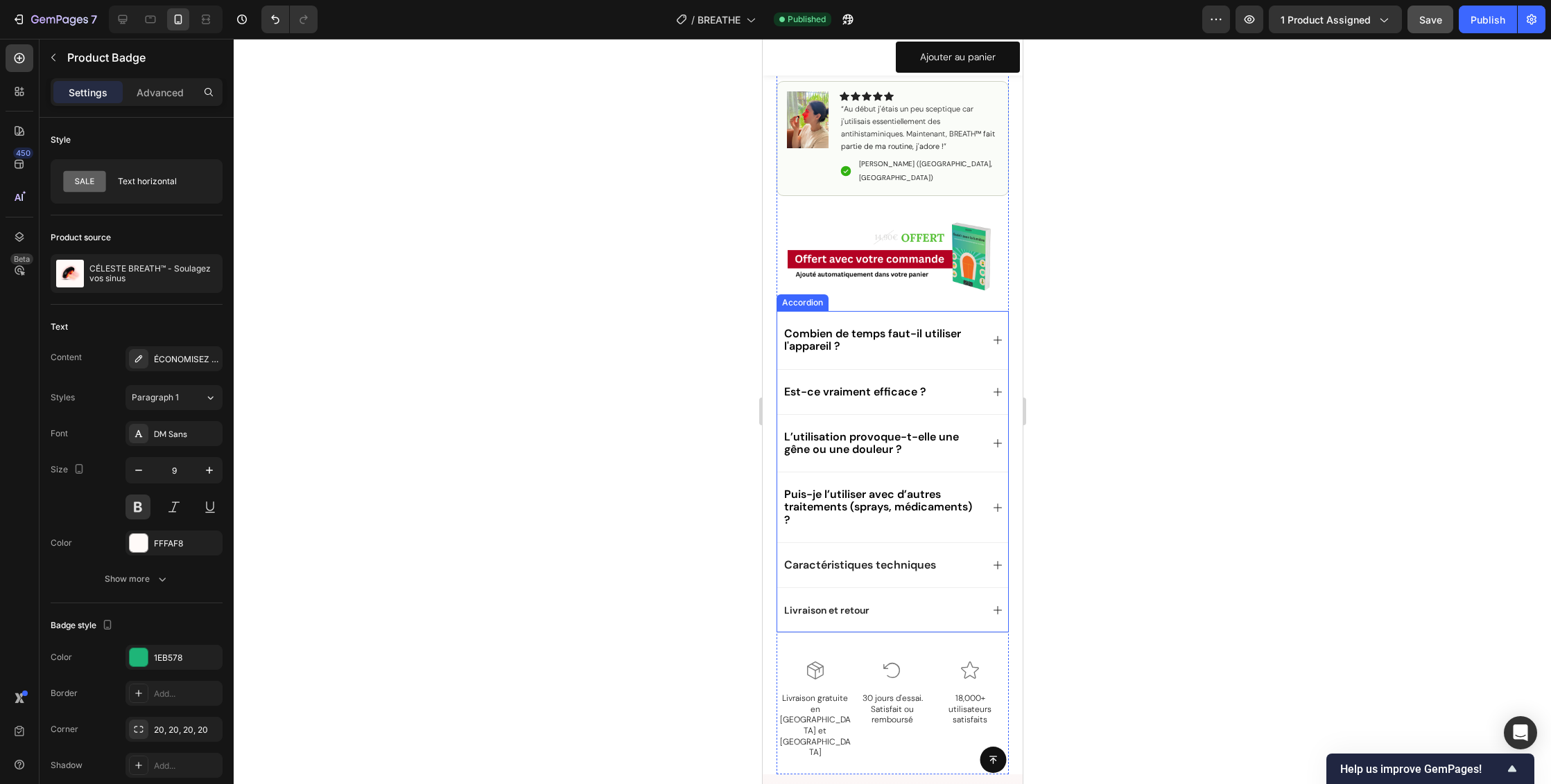
scroll to position [835, 0]
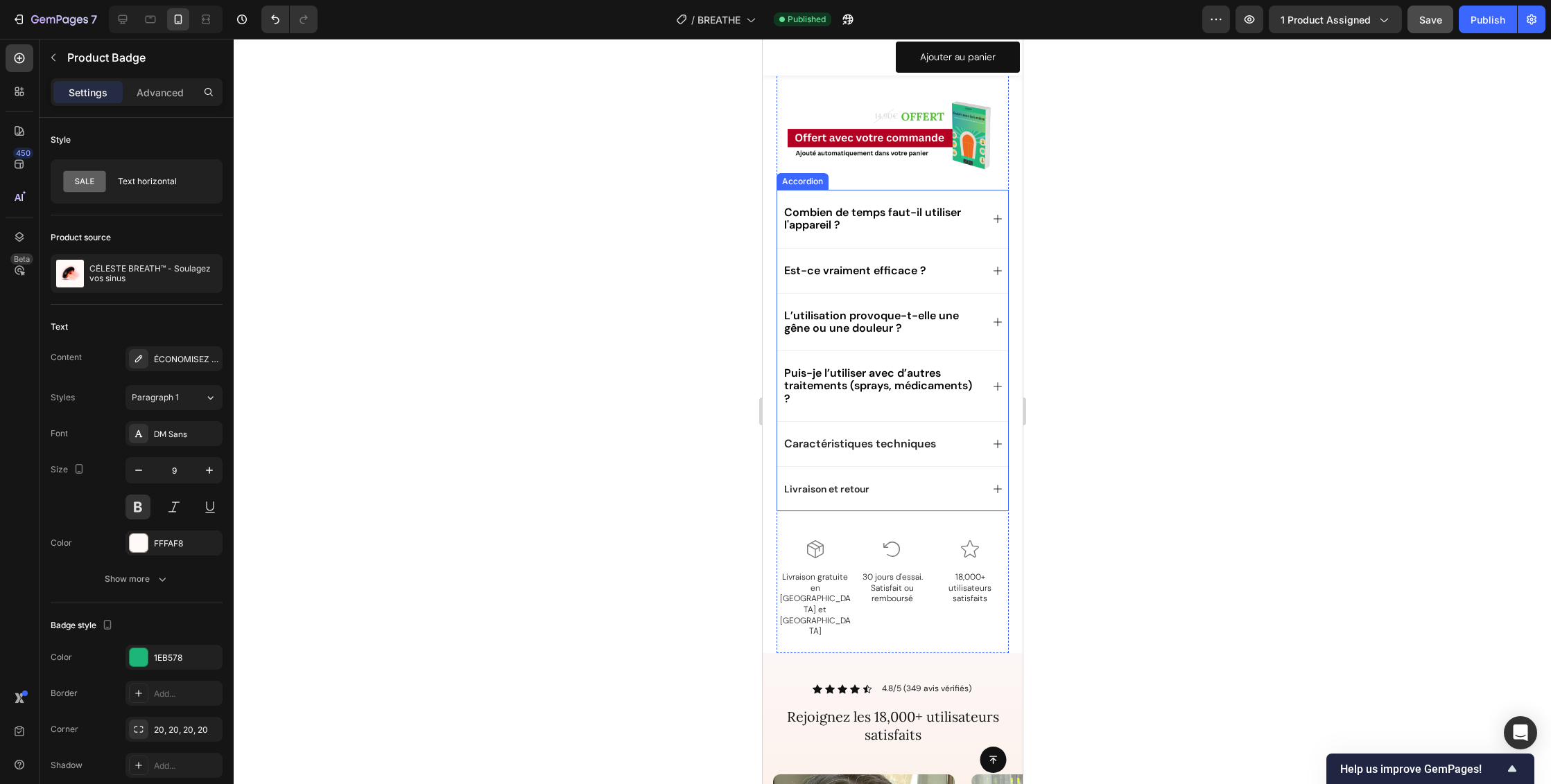
click at [850, 483] on p "Livraison et retour" at bounding box center [826, 489] width 86 height 12
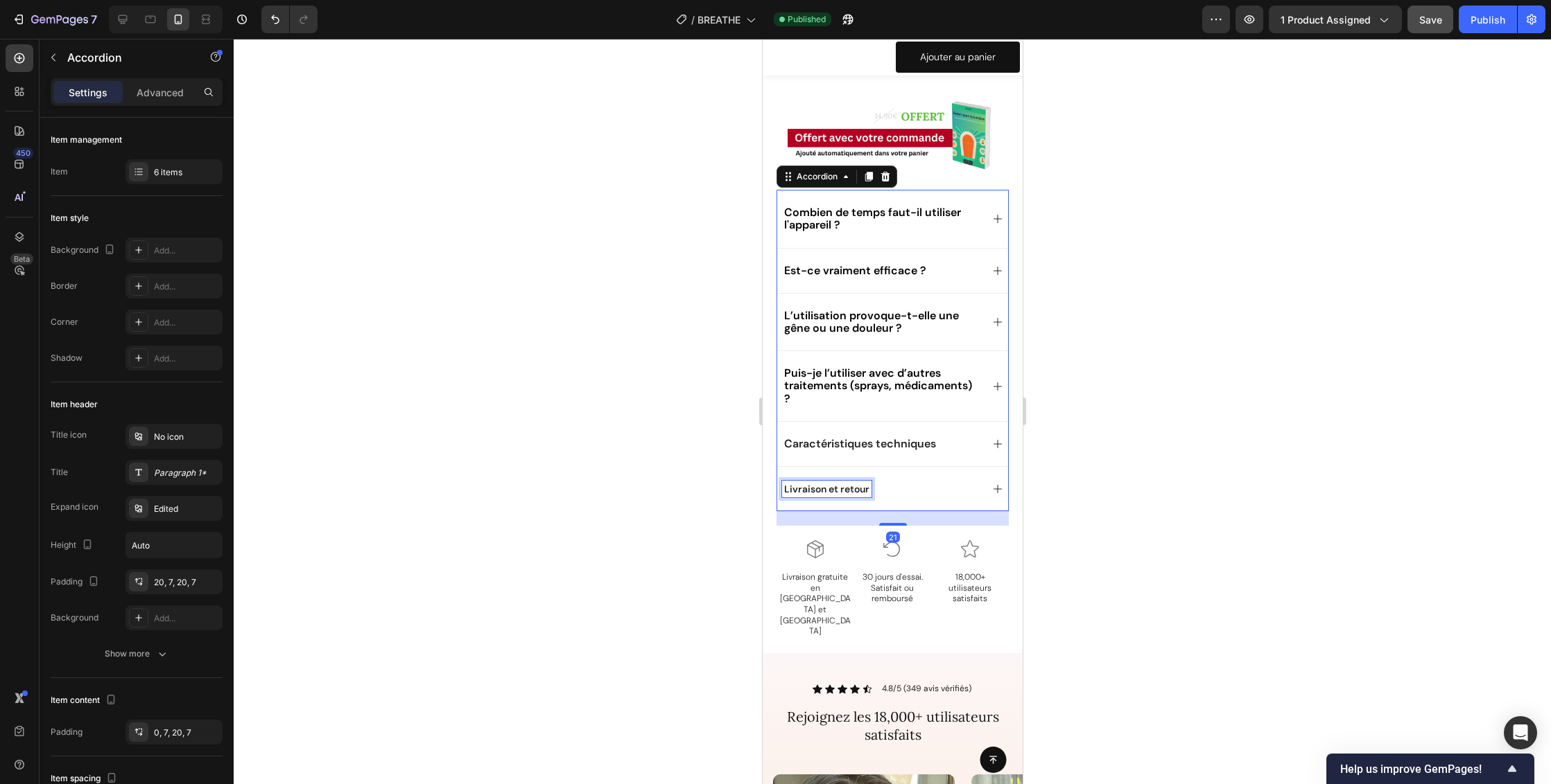
click at [849, 483] on p "Livraison et retour" at bounding box center [826, 489] width 86 height 12
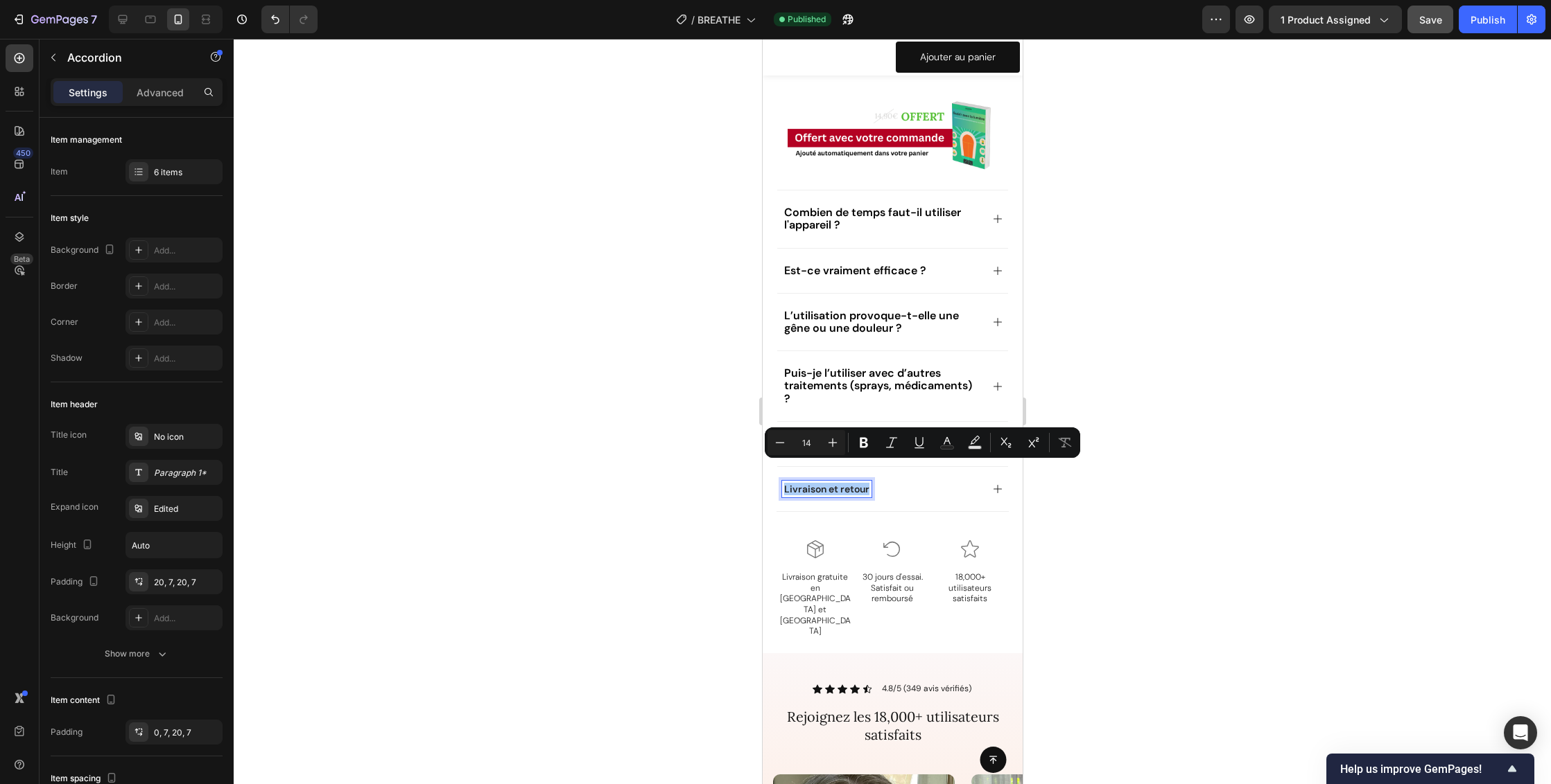
click at [810, 442] on input "14" at bounding box center [806, 442] width 27 height 17
type input "1"
click at [1156, 440] on div at bounding box center [891, 411] width 1317 height 745
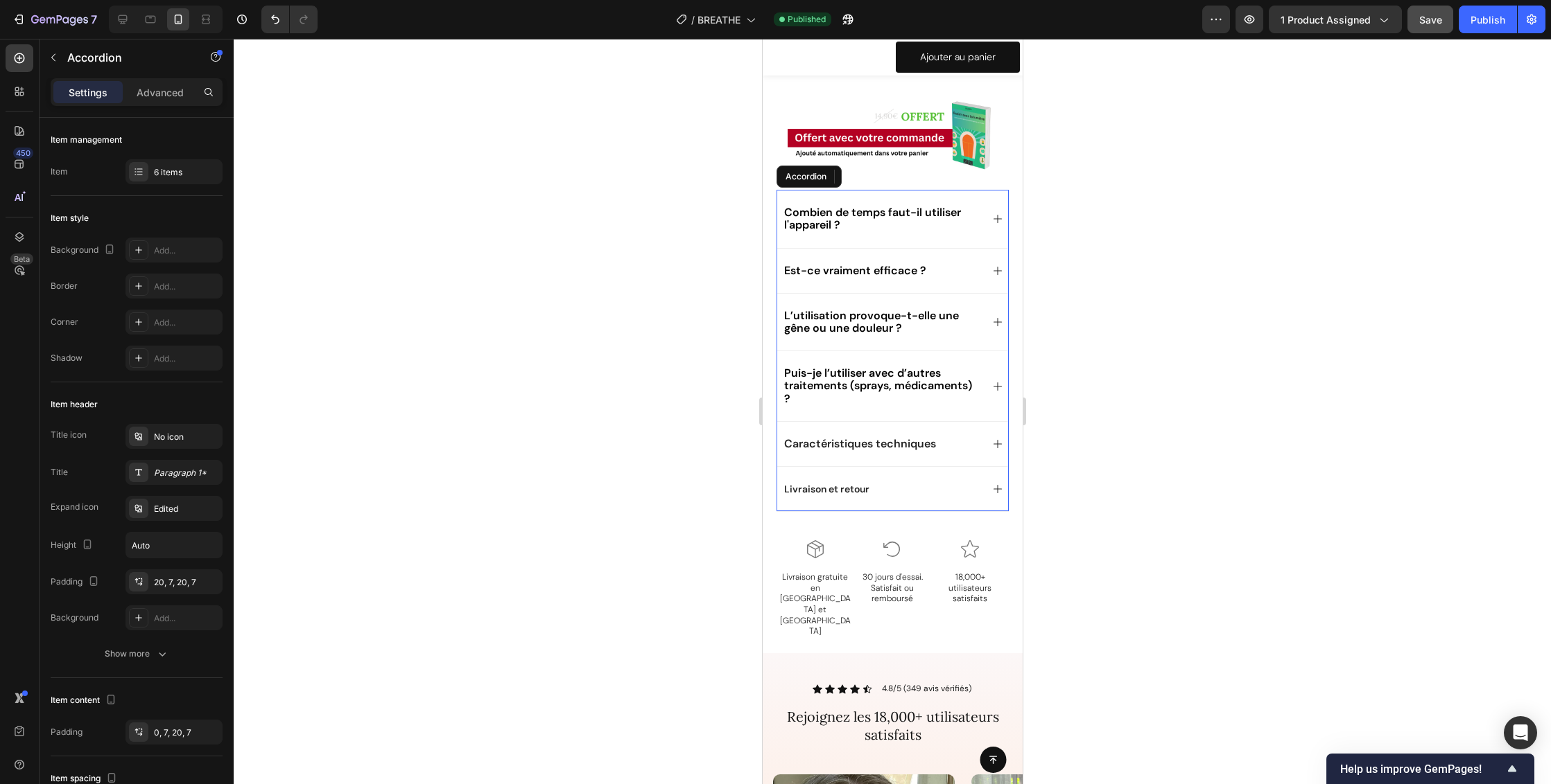
click at [853, 436] on span "Caractéristiques techniques" at bounding box center [859, 443] width 152 height 14
click at [855, 436] on span "Caractéristiques techniques" at bounding box center [859, 443] width 152 height 14
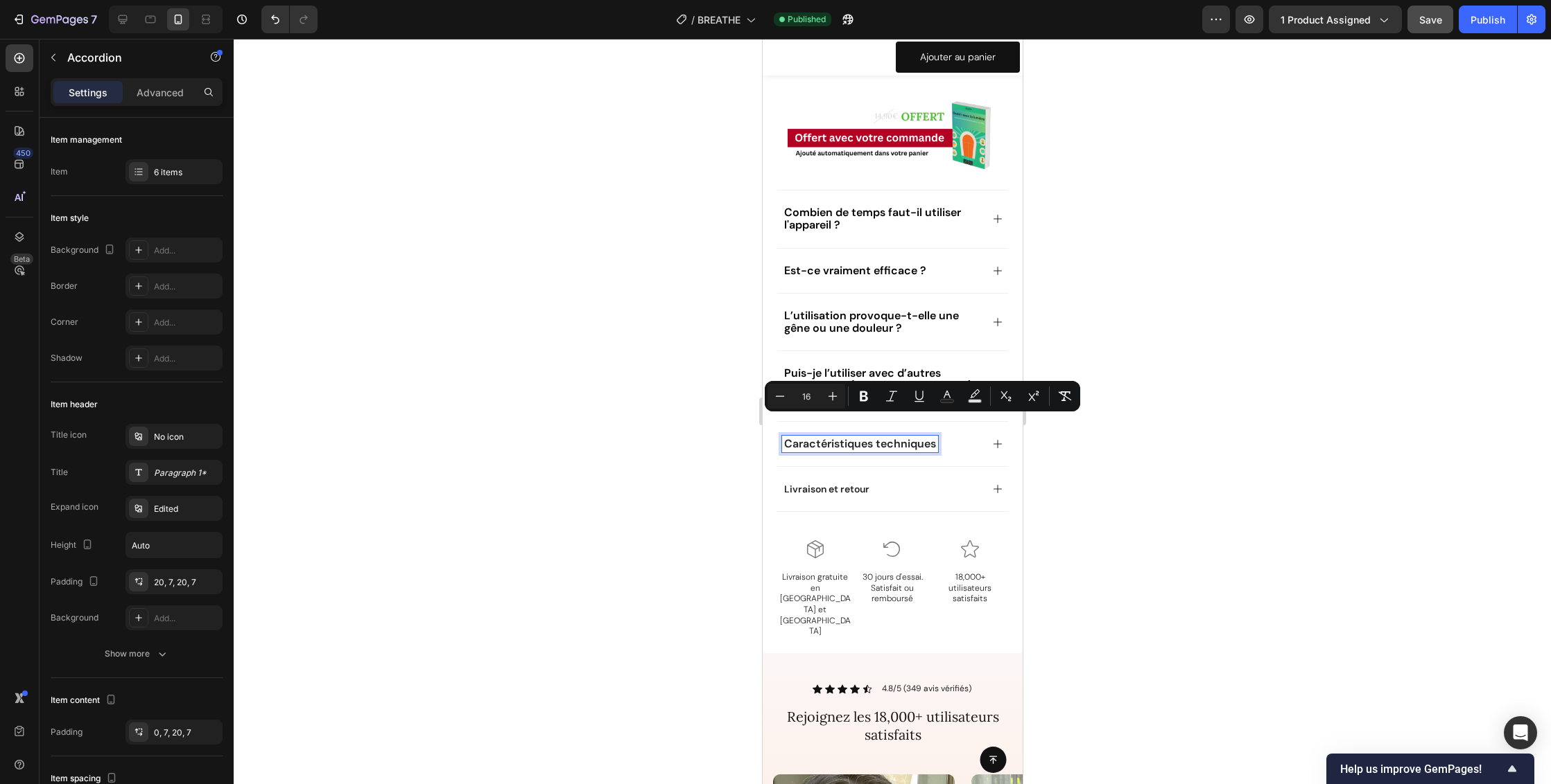
click at [849, 483] on span "Livraison et retour" at bounding box center [826, 489] width 86 height 12
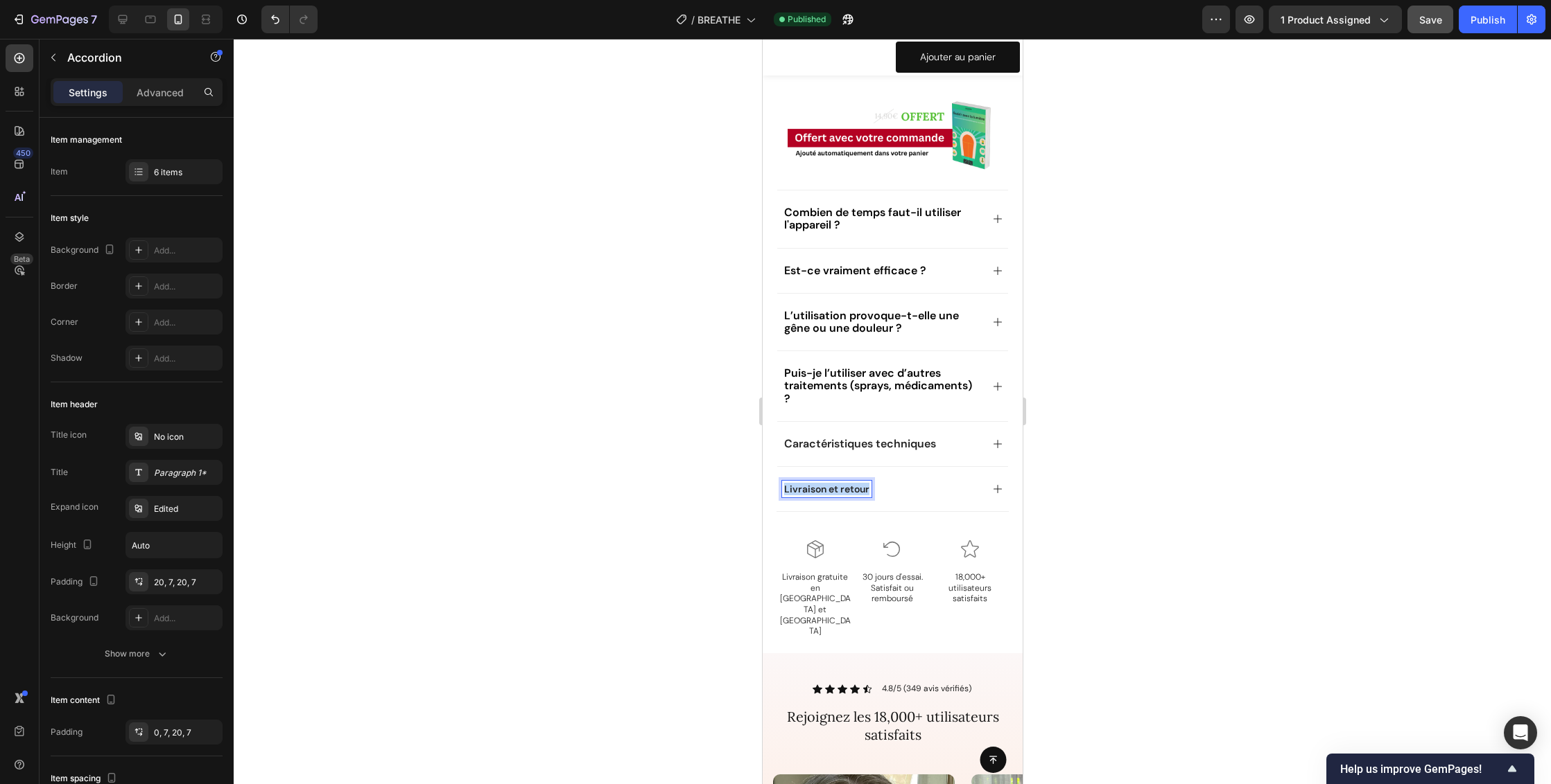
click at [849, 483] on span "Livraison et retour" at bounding box center [826, 489] width 86 height 12
click at [836, 441] on icon "Editor contextual toolbar" at bounding box center [833, 443] width 14 height 14
click at [817, 442] on input "Editor contextual toolbar" at bounding box center [806, 442] width 27 height 17
type input "16"
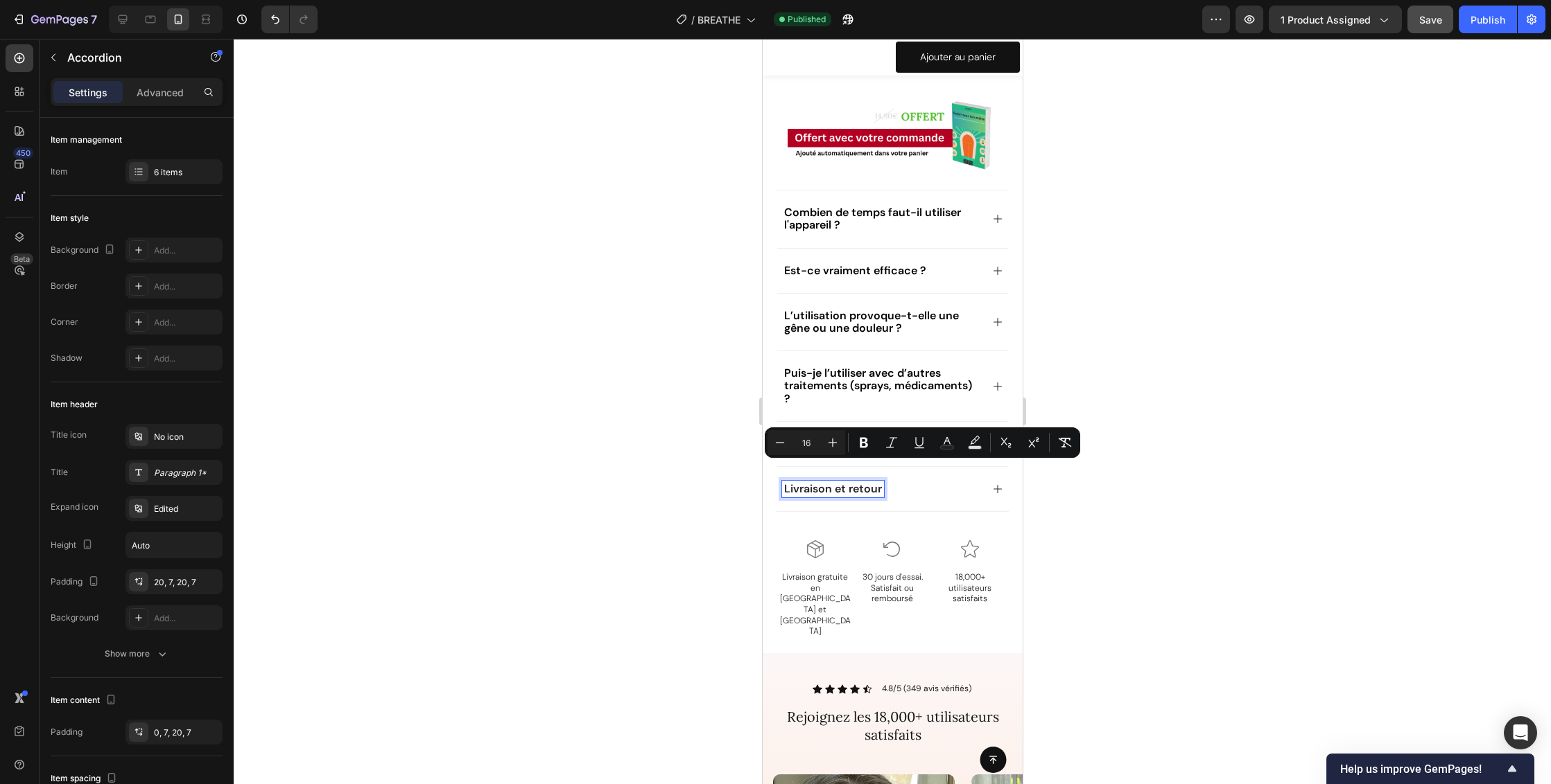
click at [1260, 456] on div at bounding box center [891, 411] width 1317 height 745
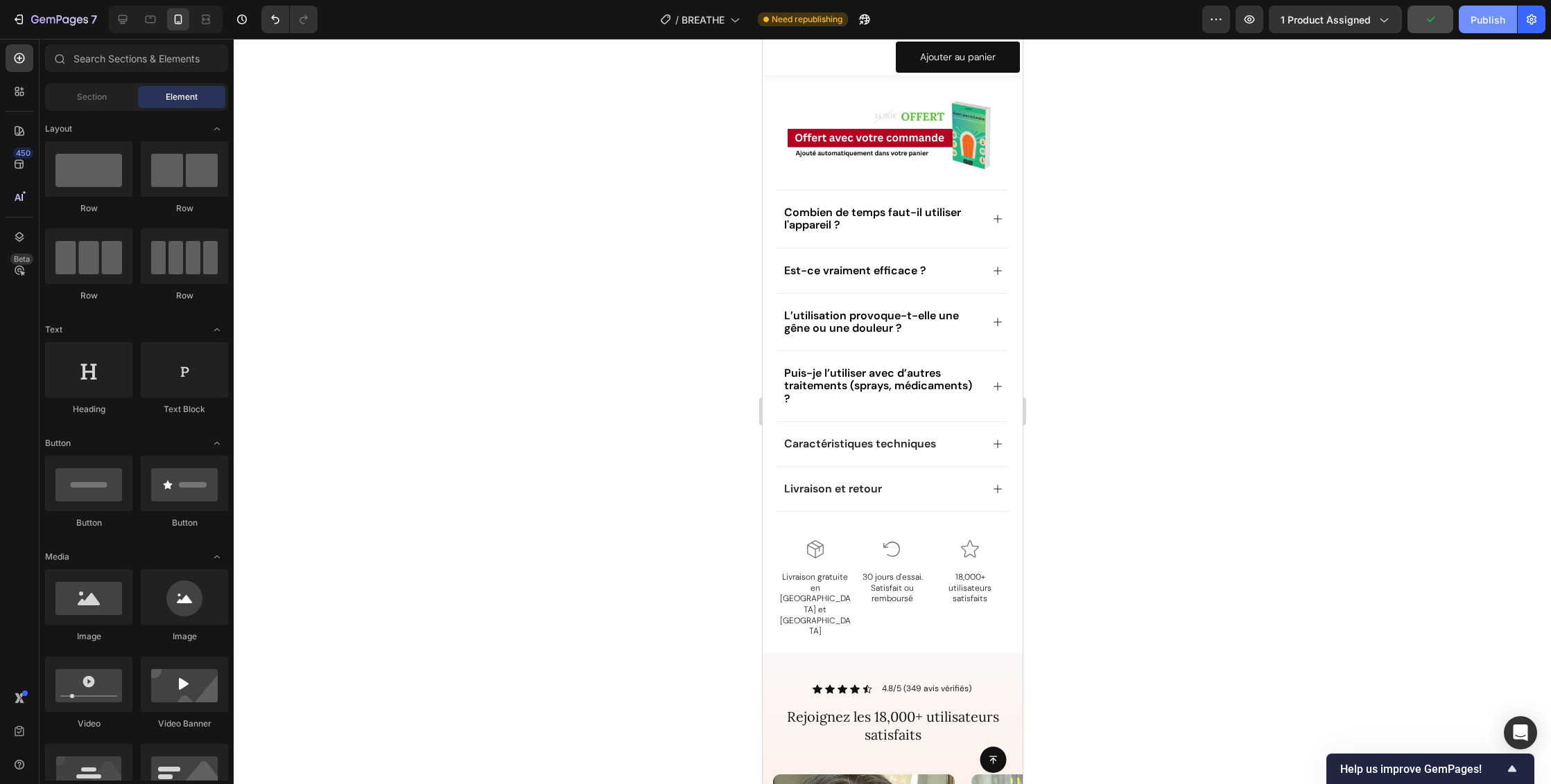
click at [1488, 19] on div "Publish" at bounding box center [1487, 19] width 34 height 14
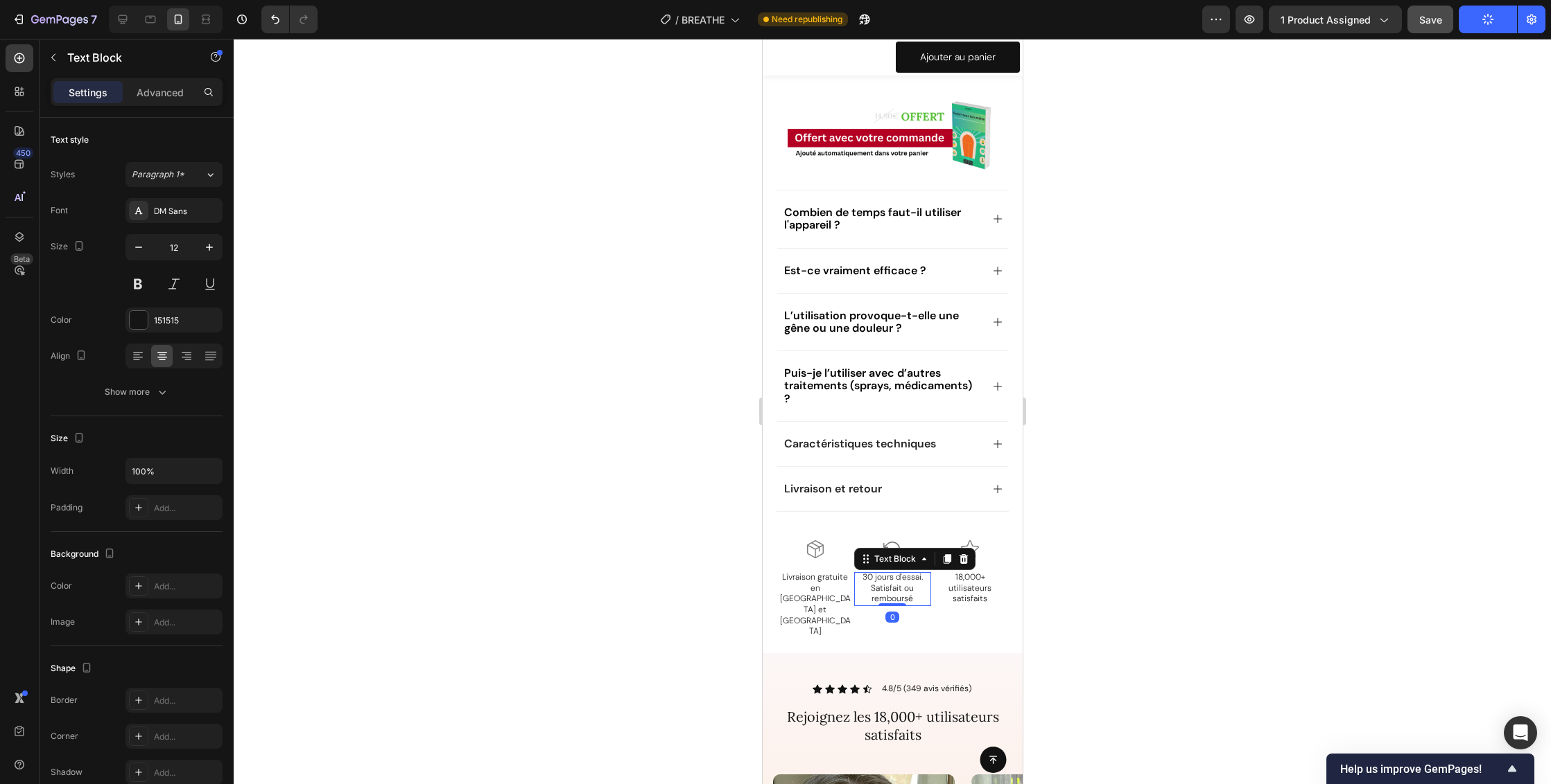
click at [905, 572] on p "30 jours d'essai. Satisfait ou remboursé" at bounding box center [892, 588] width 75 height 33
click at [913, 572] on p "30 jours d'essai. Satisfait ou remboursé" at bounding box center [892, 588] width 75 height 33
click at [906, 572] on p "30 jours d'essai. Satisfait ou remboursé" at bounding box center [892, 588] width 75 height 33
click at [1151, 581] on div at bounding box center [891, 411] width 1317 height 745
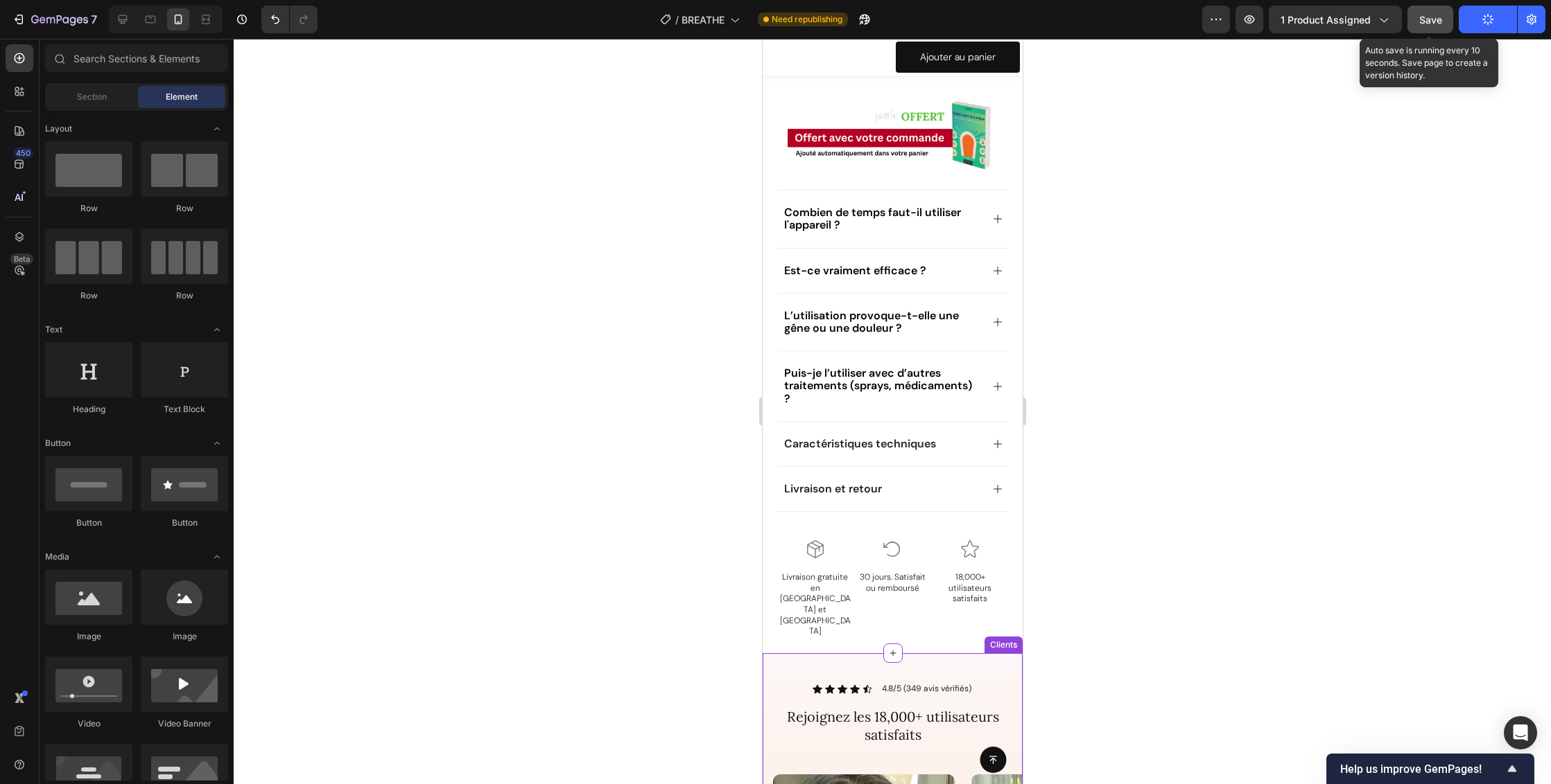
click at [1434, 24] on span "Save" at bounding box center [1431, 19] width 23 height 11
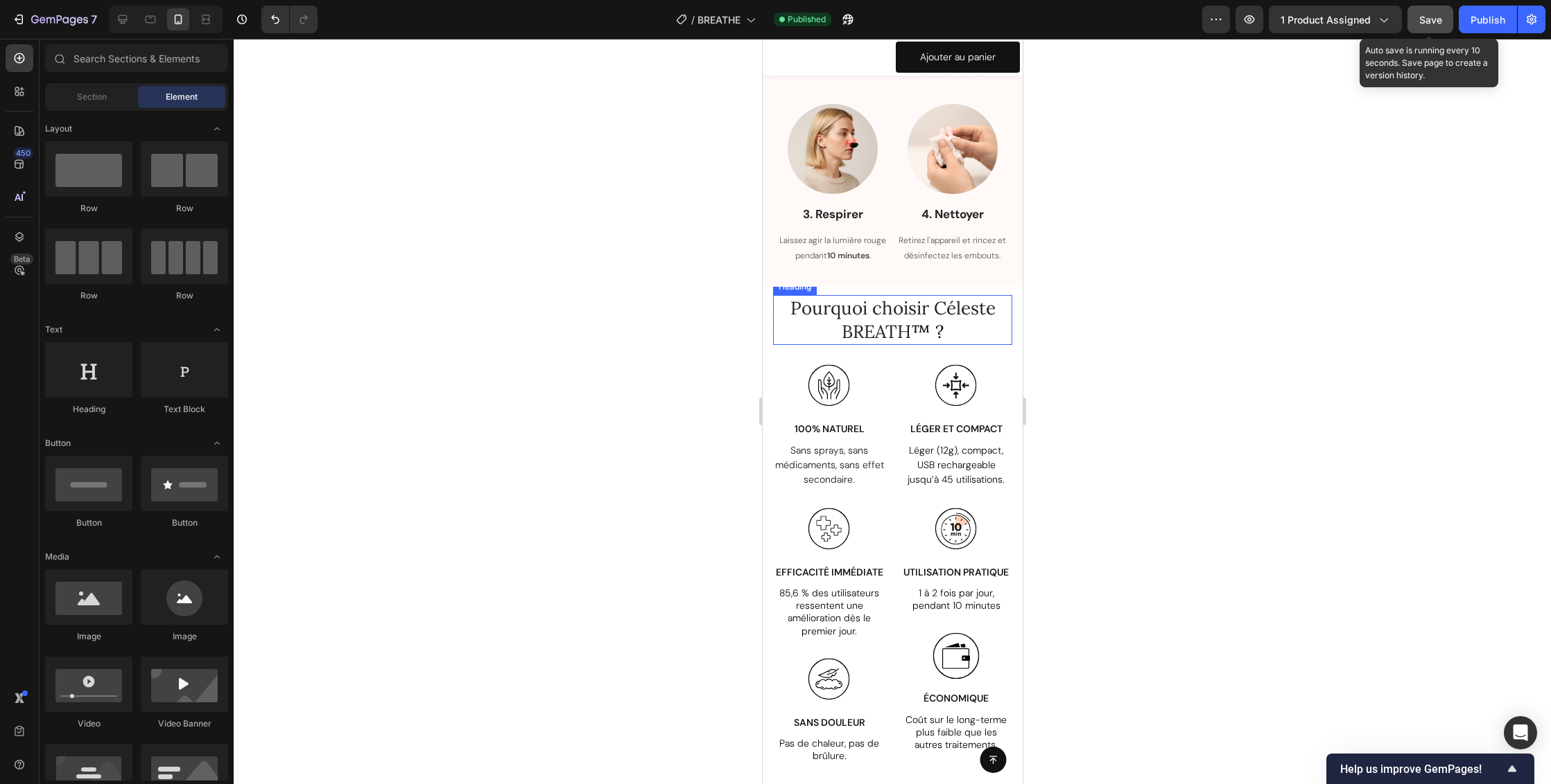
scroll to position [3099, 0]
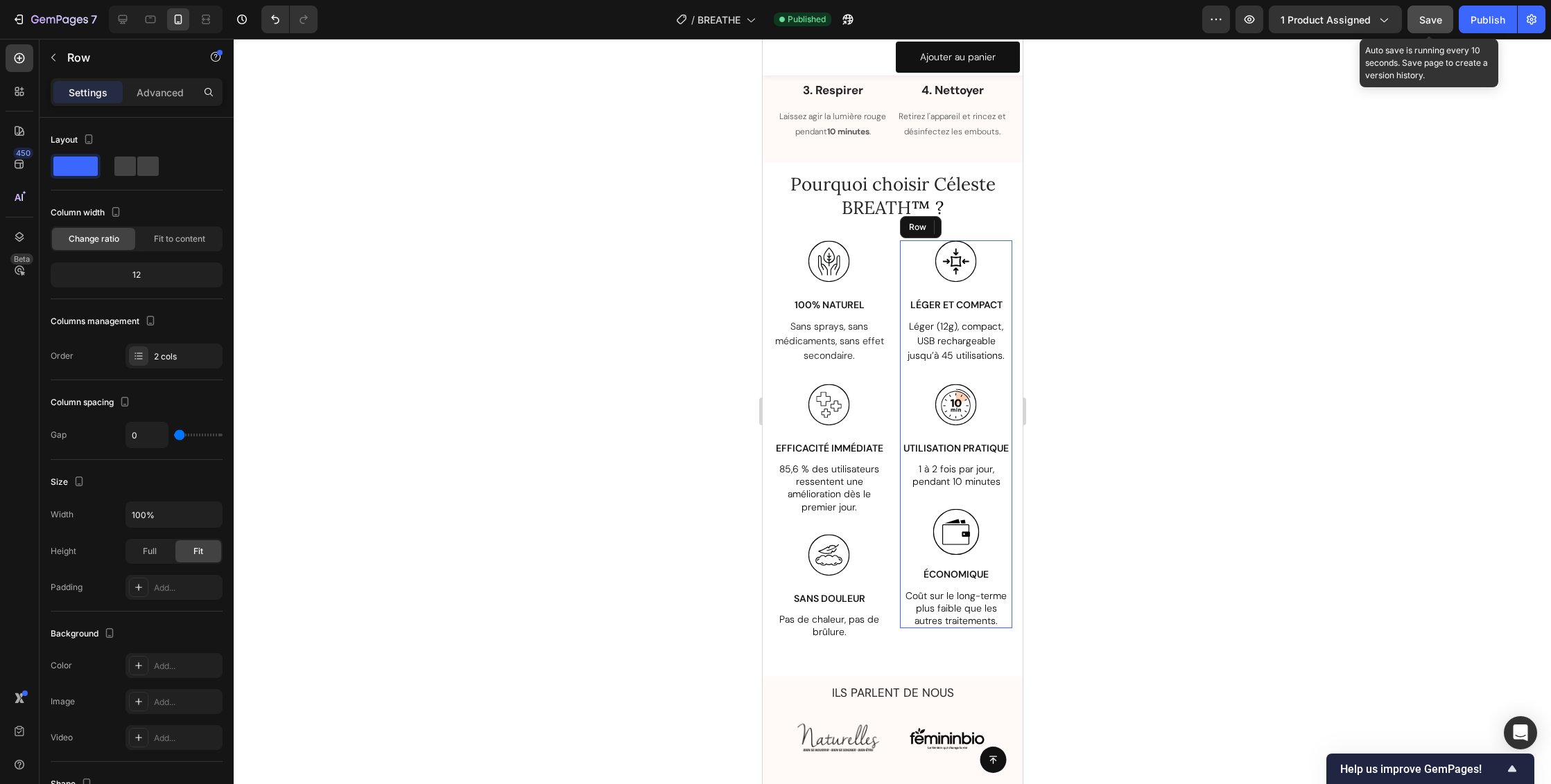
click at [979, 520] on div "Image LÉGER ET COMPACT Text Block Léger (12g), compact, USB rechargeable jusqu’…" at bounding box center [955, 434] width 112 height 388
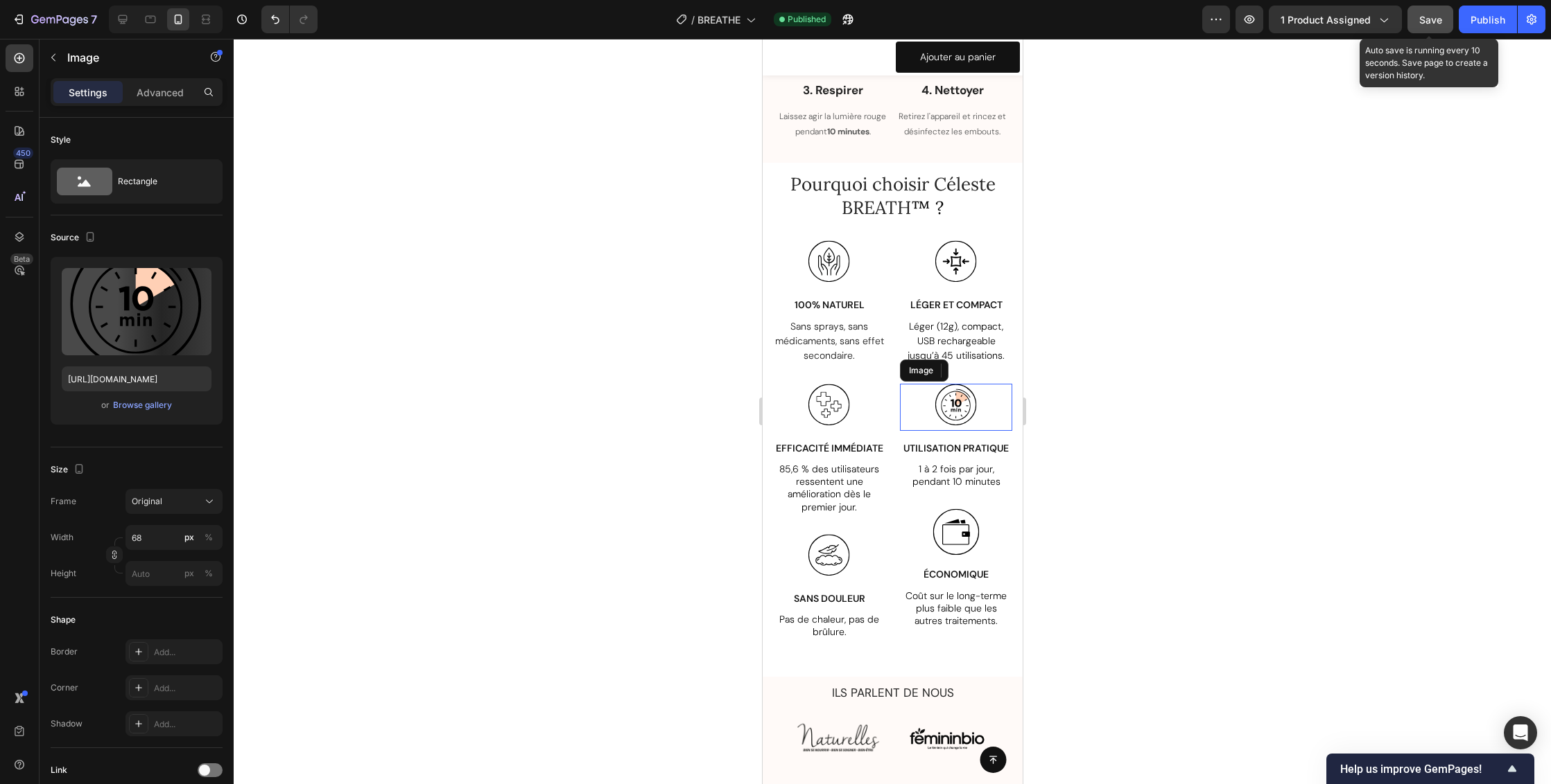
click at [990, 407] on div at bounding box center [955, 407] width 112 height 47
click at [984, 455] on p "UTILISATION PRATIQUE" at bounding box center [955, 449] width 110 height 12
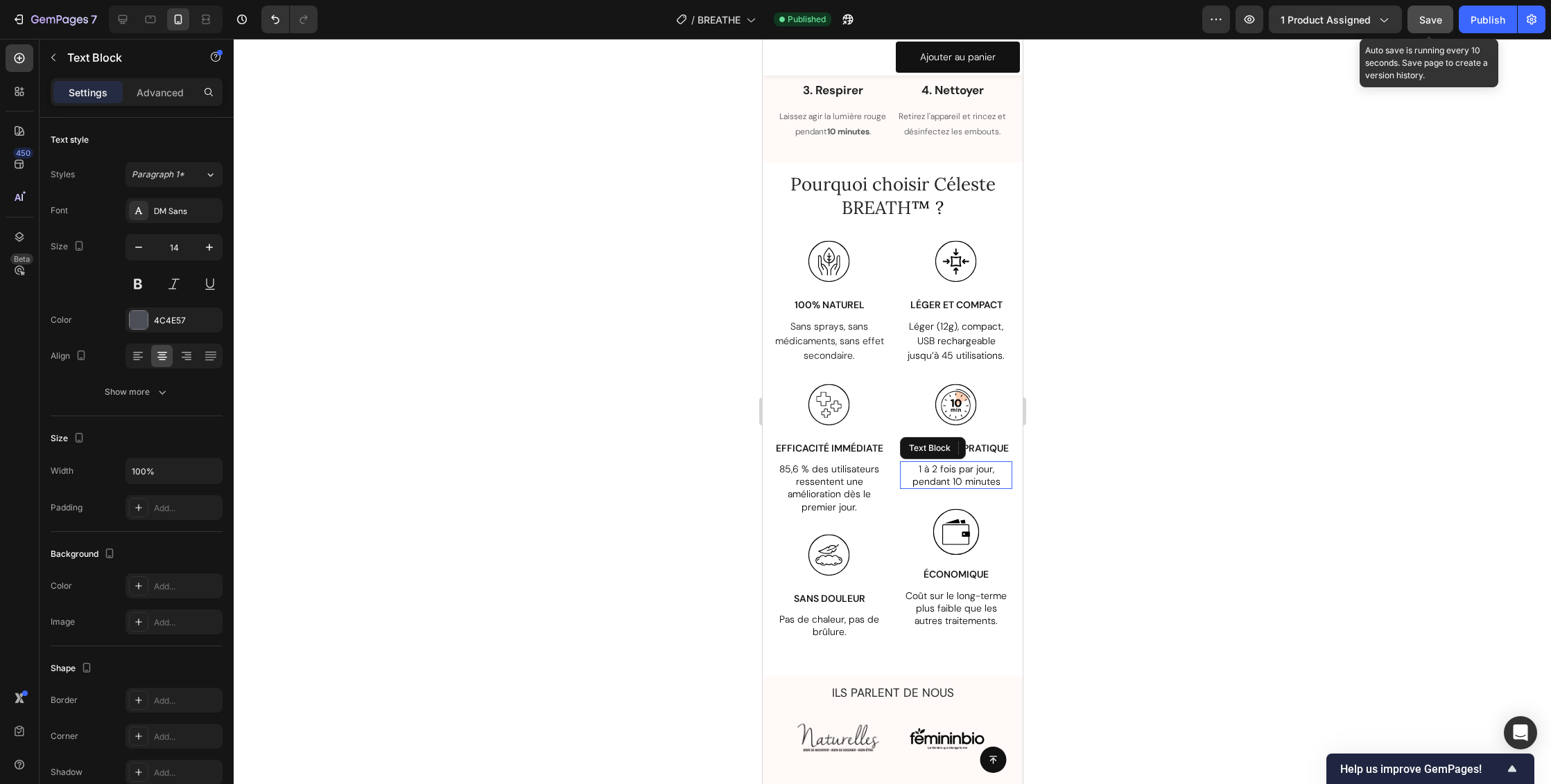
click at [996, 488] on p "1 à 2 fois par jour, pendant 10 minutes" at bounding box center [955, 475] width 110 height 25
click at [990, 415] on div at bounding box center [955, 407] width 112 height 47
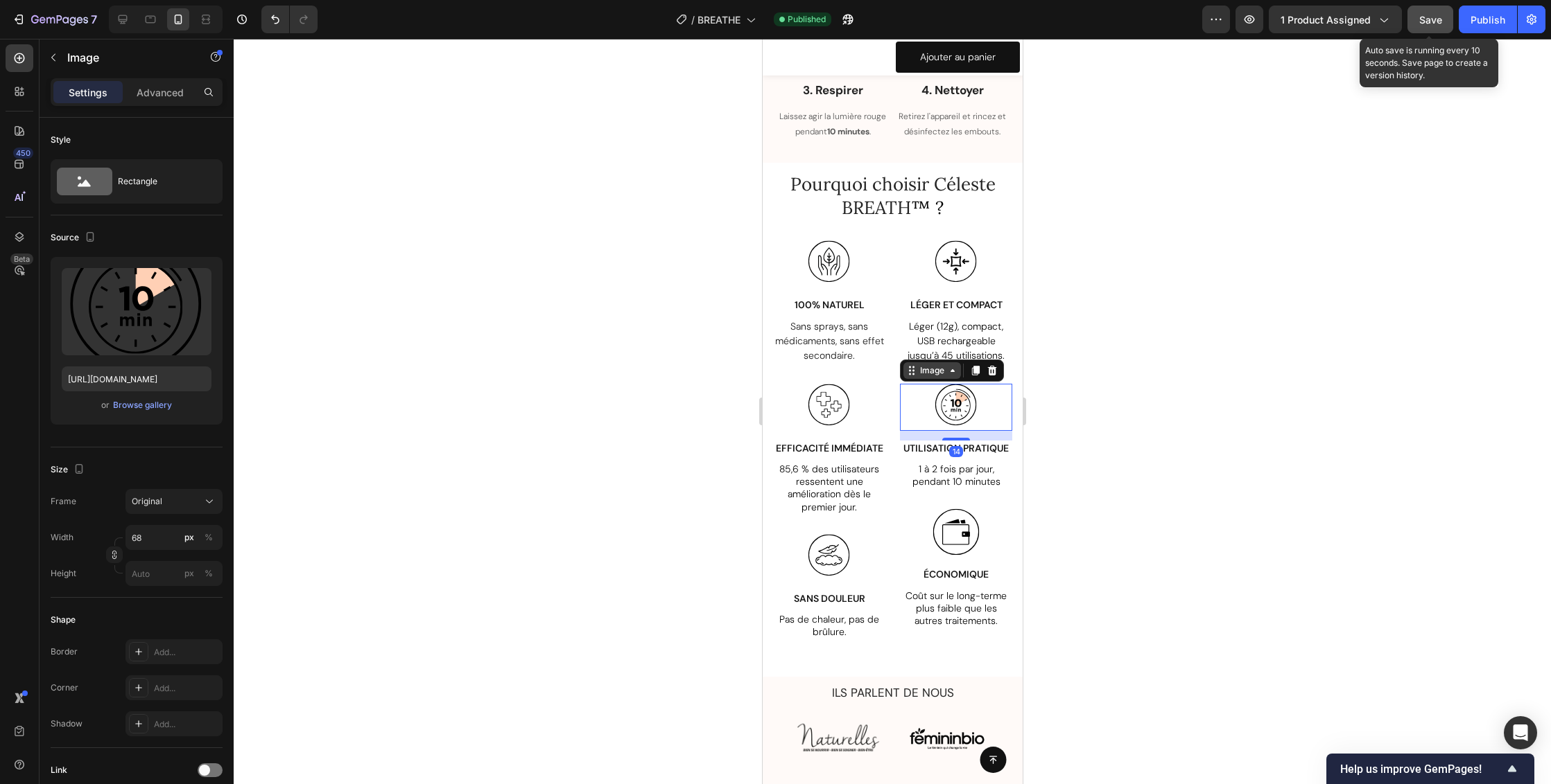
click at [909, 376] on icon at bounding box center [911, 371] width 11 height 11
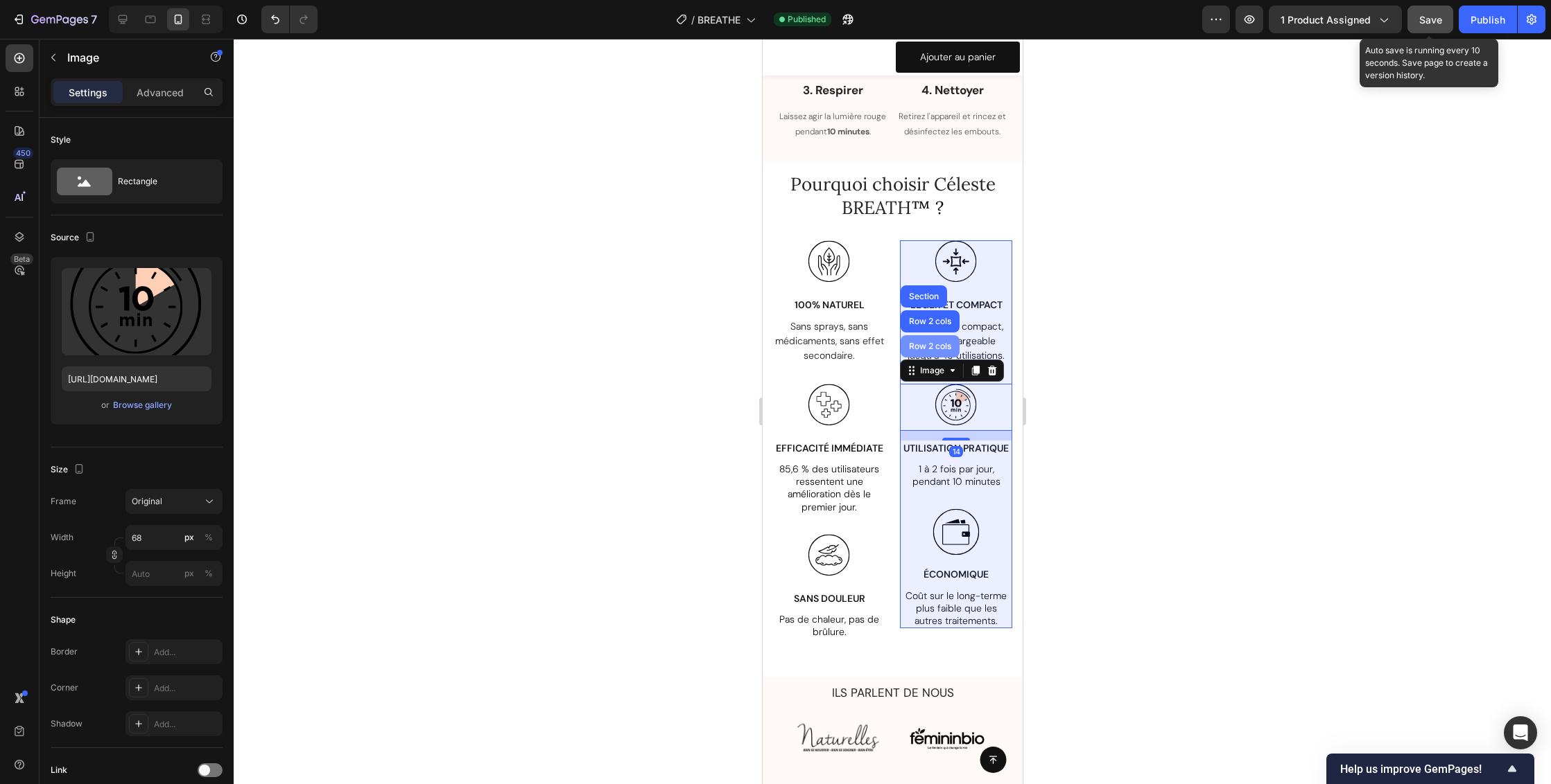
click at [917, 351] on div "Row 2 cols" at bounding box center [929, 346] width 48 height 8
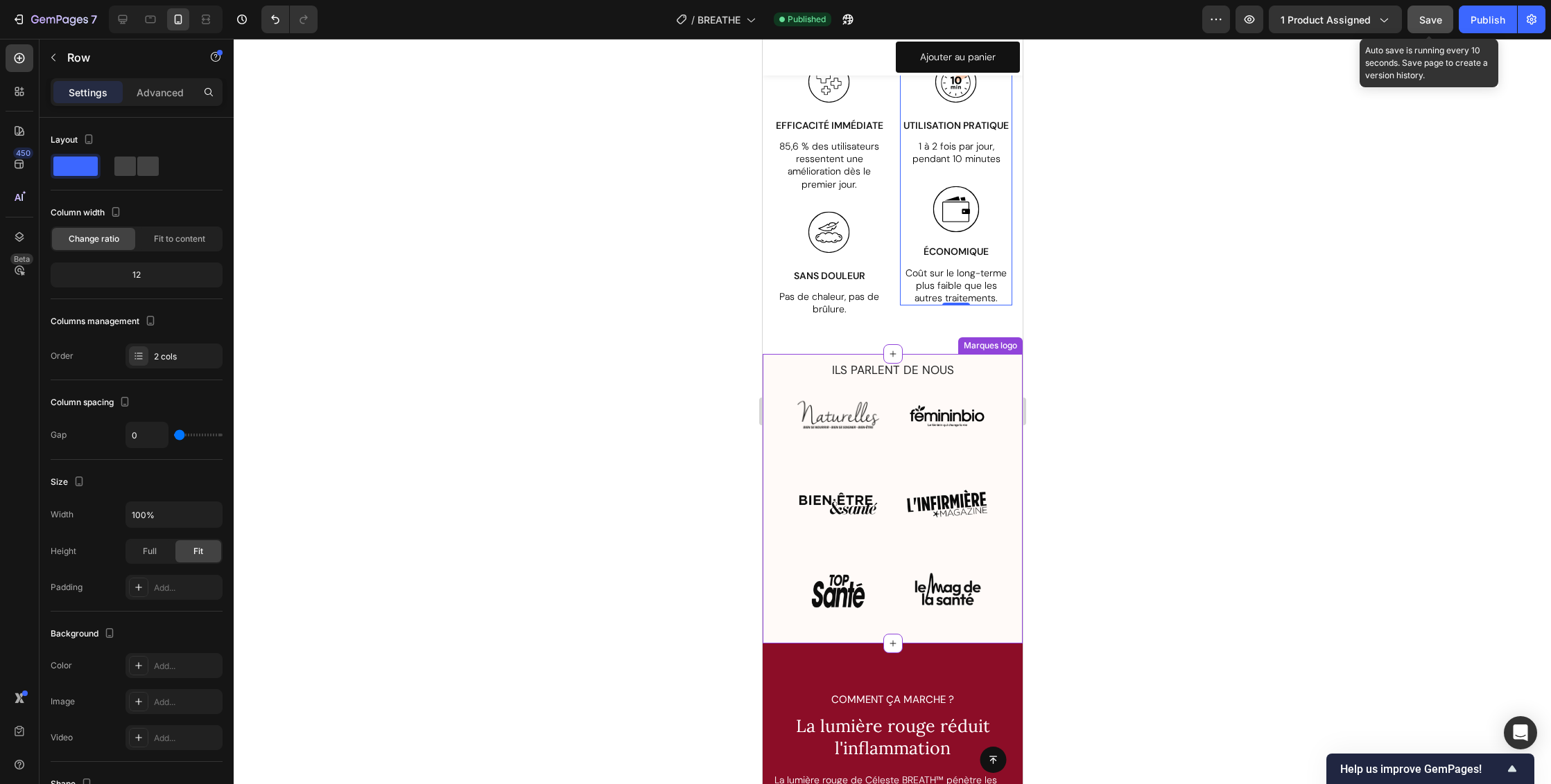
scroll to position [3544, 0]
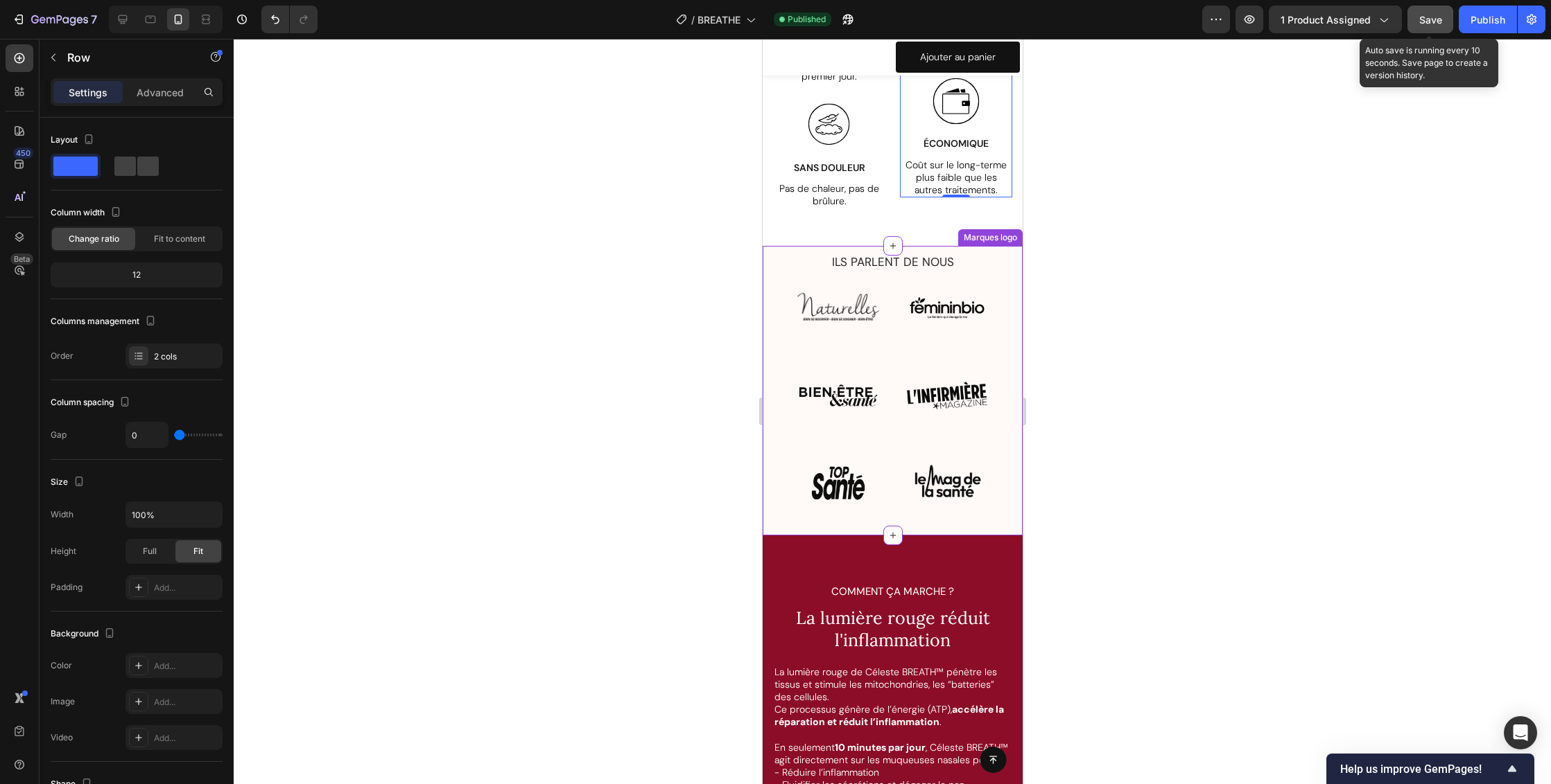
click at [990, 269] on p "ILS PARLENT DE NOUS" at bounding box center [891, 261] width 257 height 15
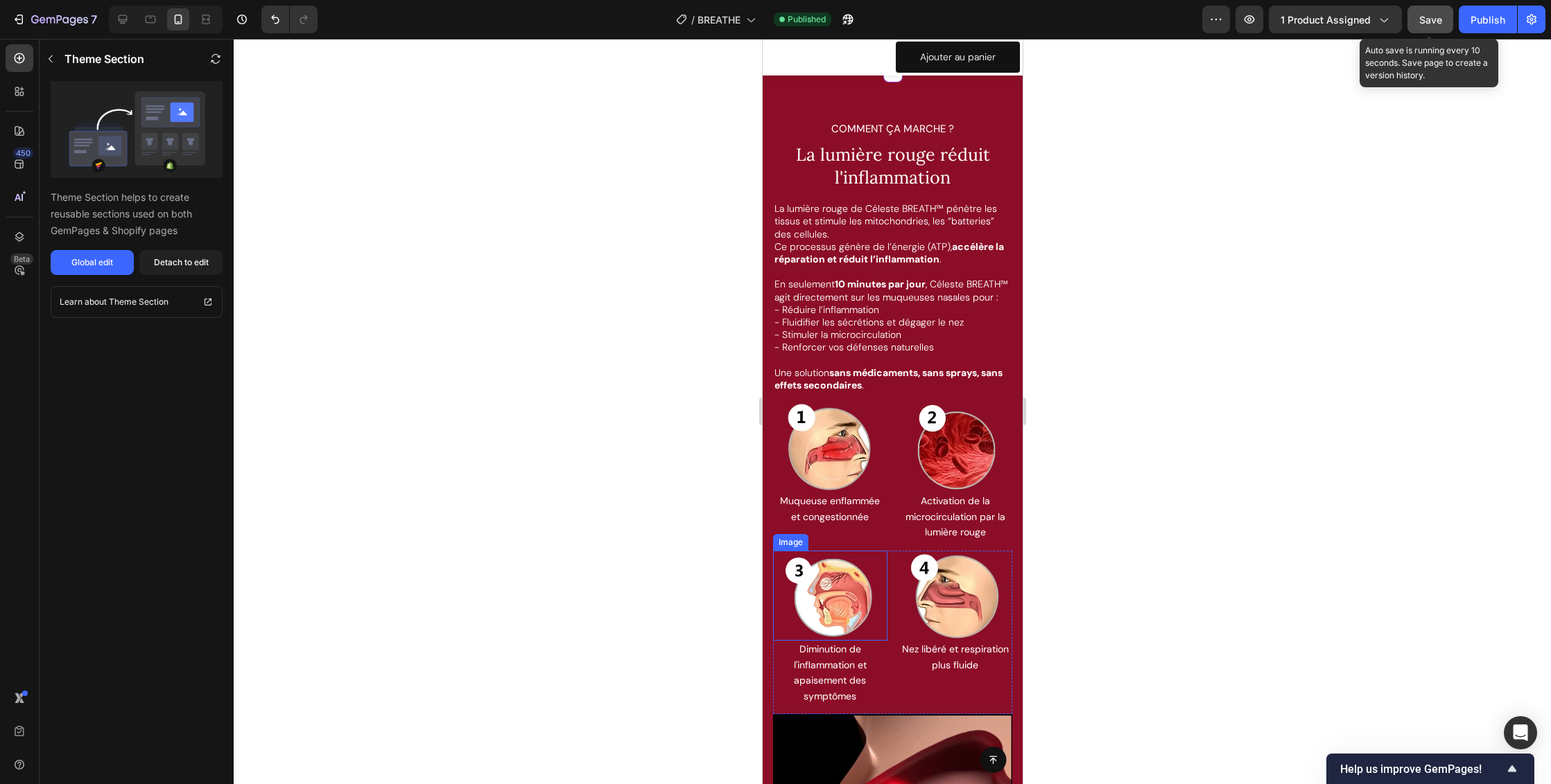
scroll to position [4278, 0]
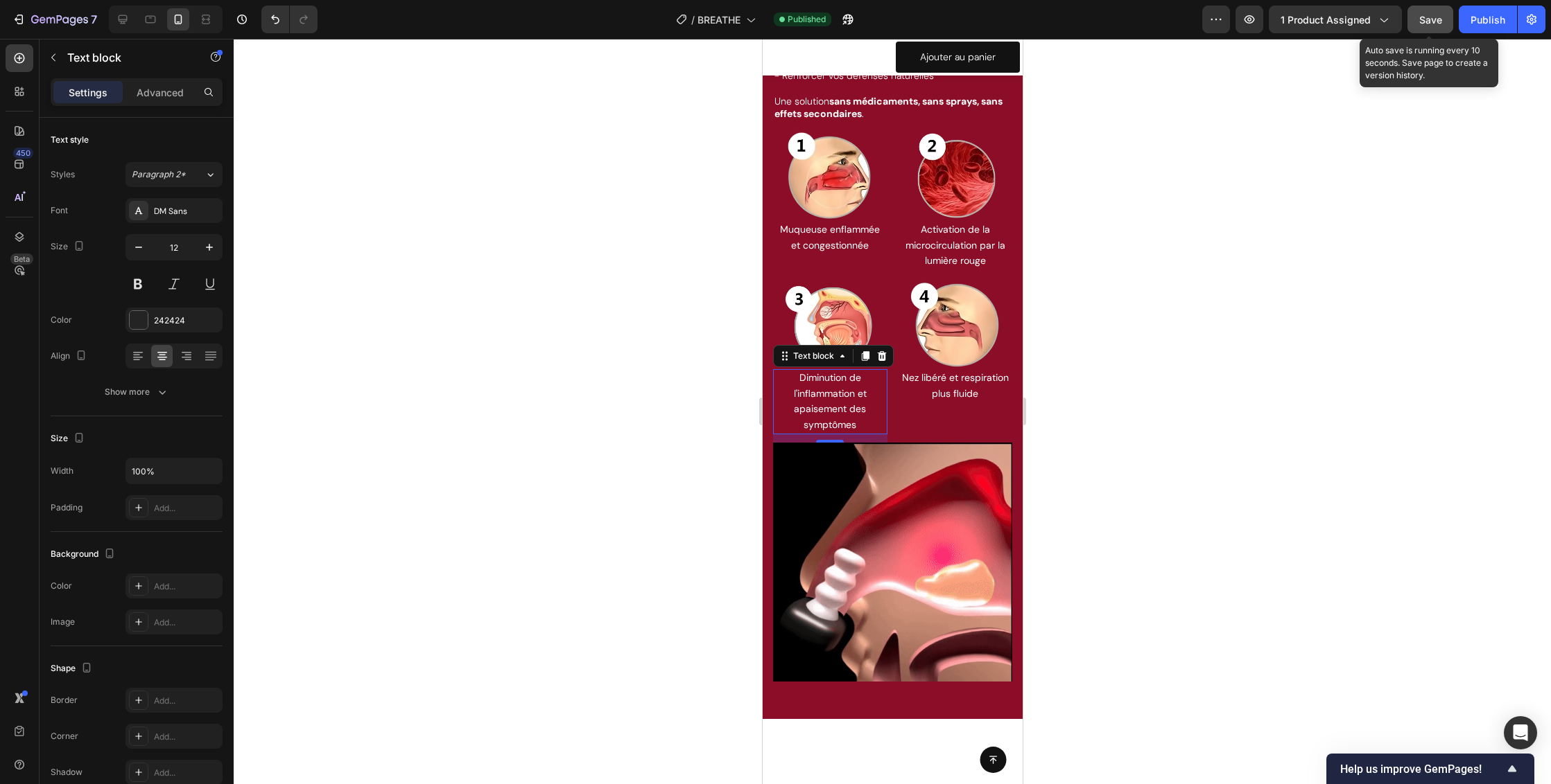
click at [822, 386] on span "Diminution de l'inflammation et apaisement des symptômes" at bounding box center [829, 401] width 72 height 59
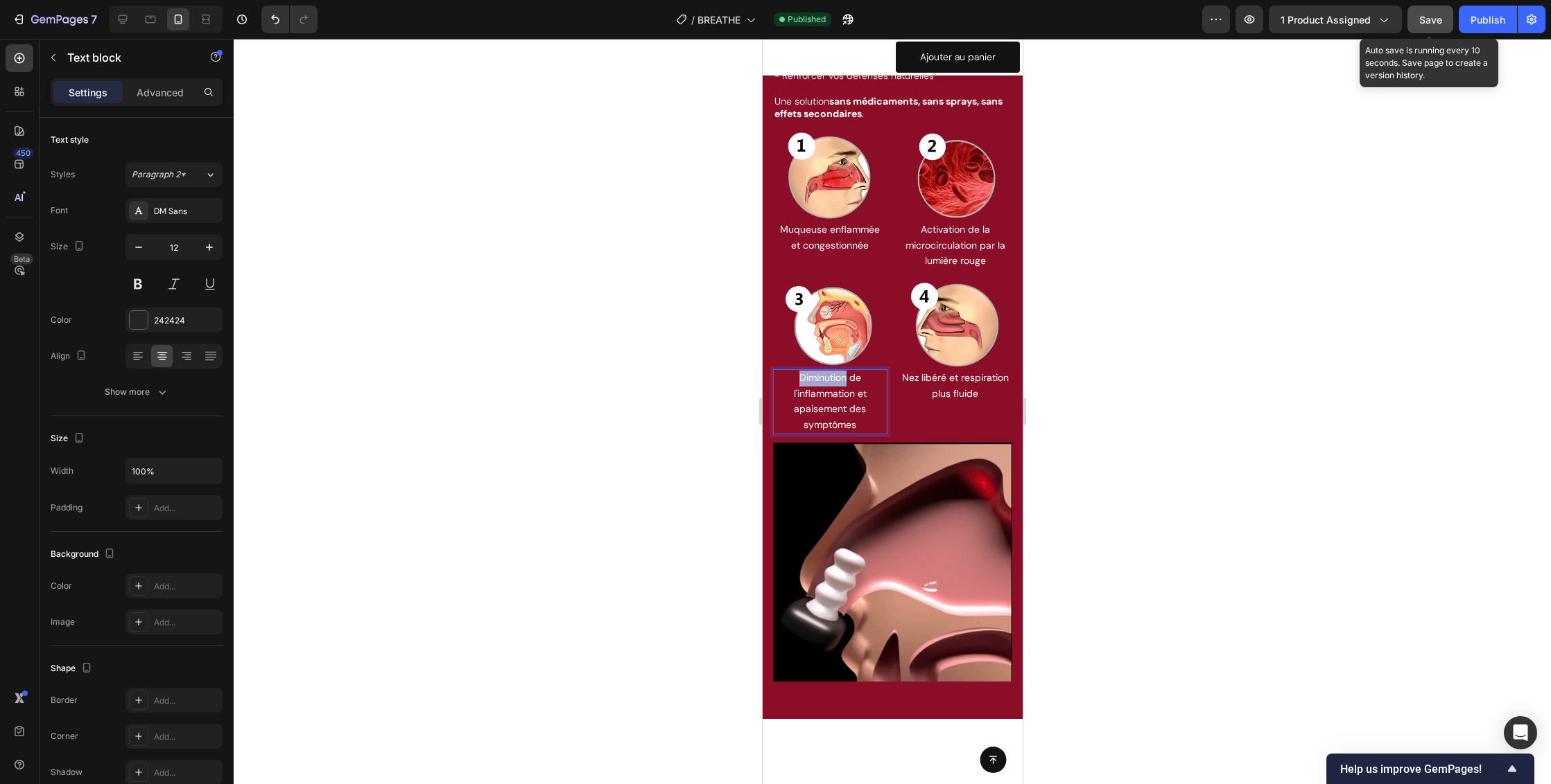
click at [822, 386] on span "Diminution de l'inflammation et apaisement des symptômes" at bounding box center [829, 401] width 72 height 59
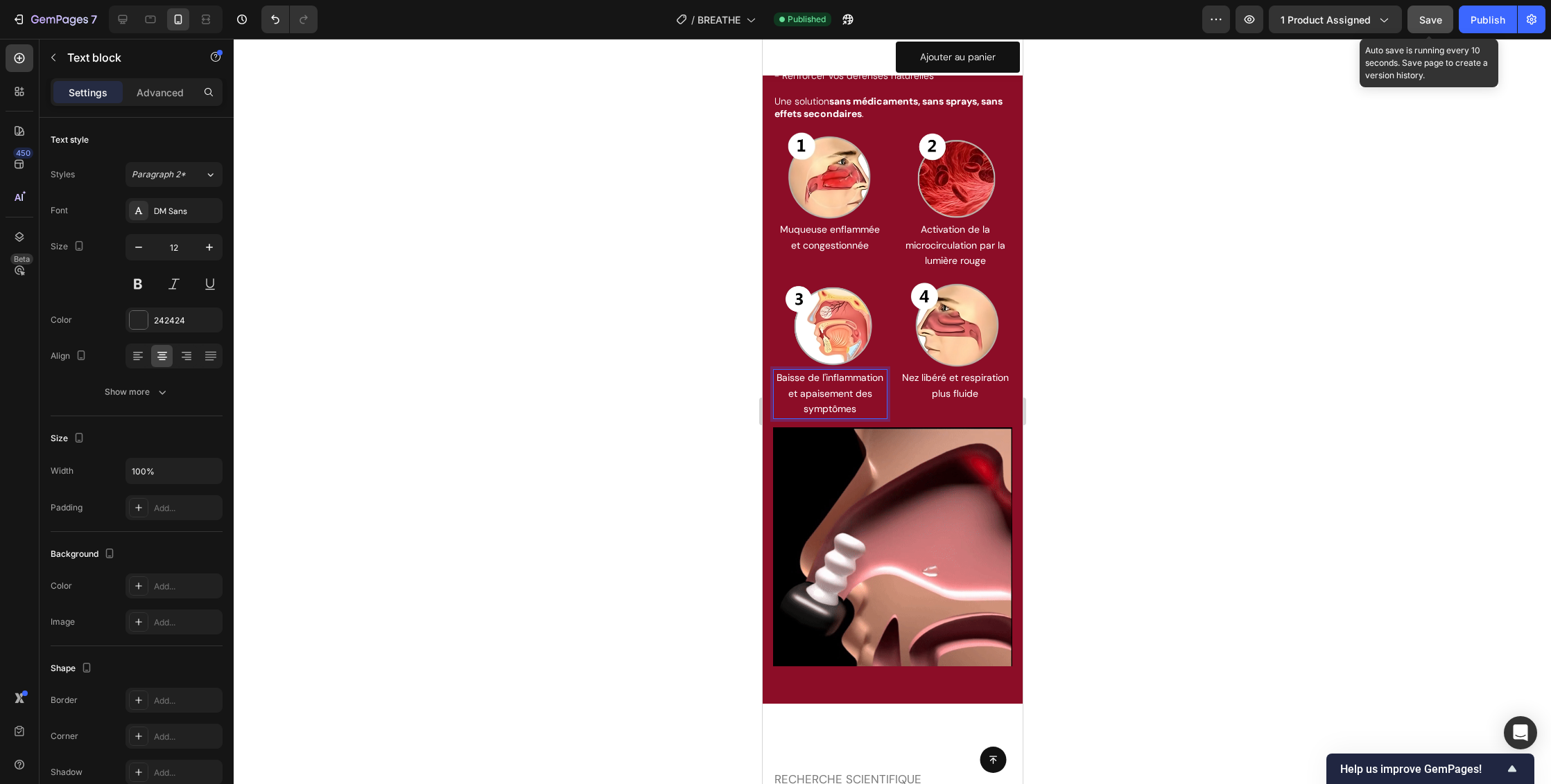
click at [827, 415] on span "Baisse de l'inflammation et apaisement des symptômes" at bounding box center [828, 393] width 107 height 43
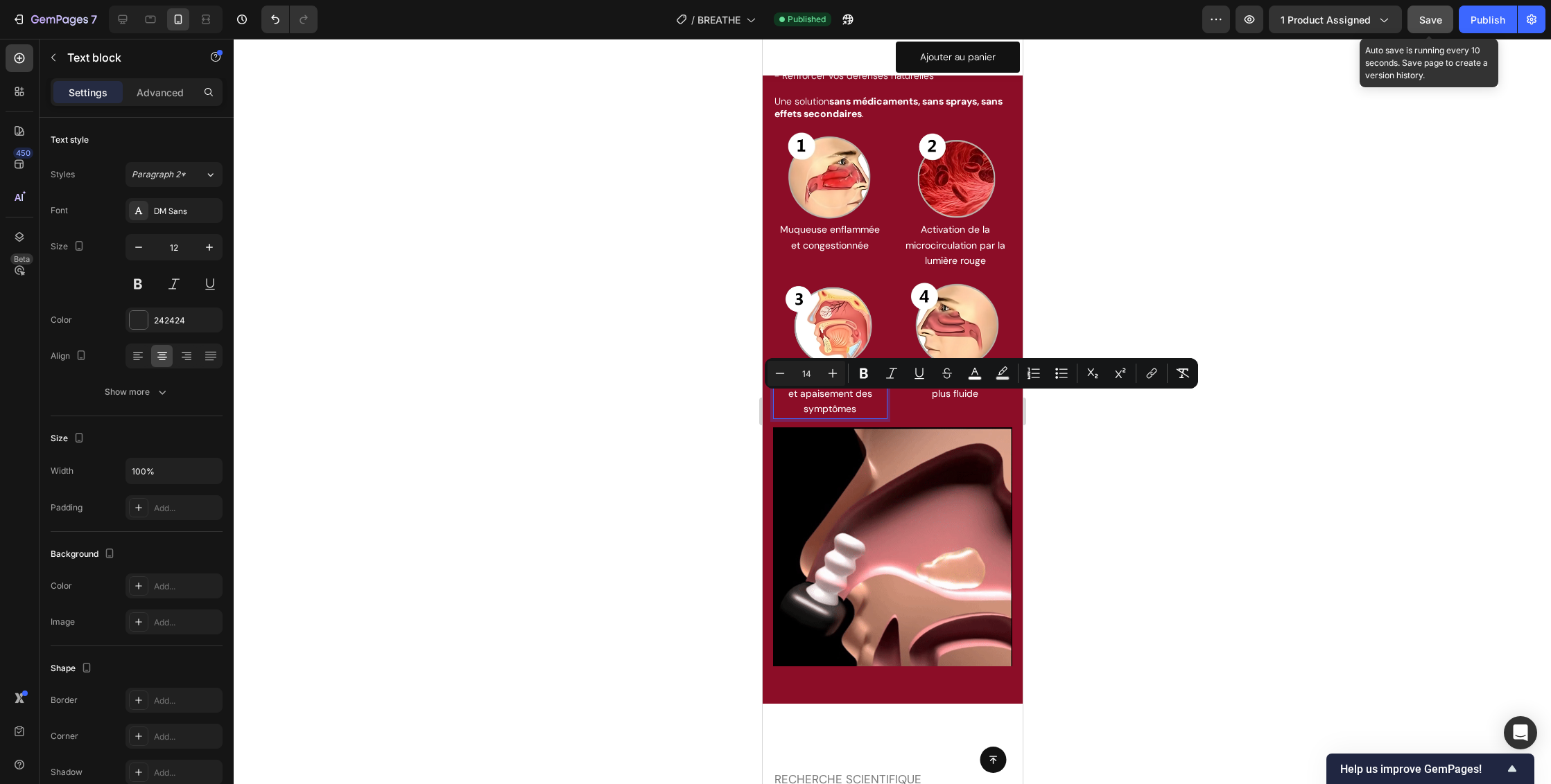
click at [832, 403] on span "Baisse de l'inflammation et apaisement des symptômes" at bounding box center [828, 393] width 107 height 43
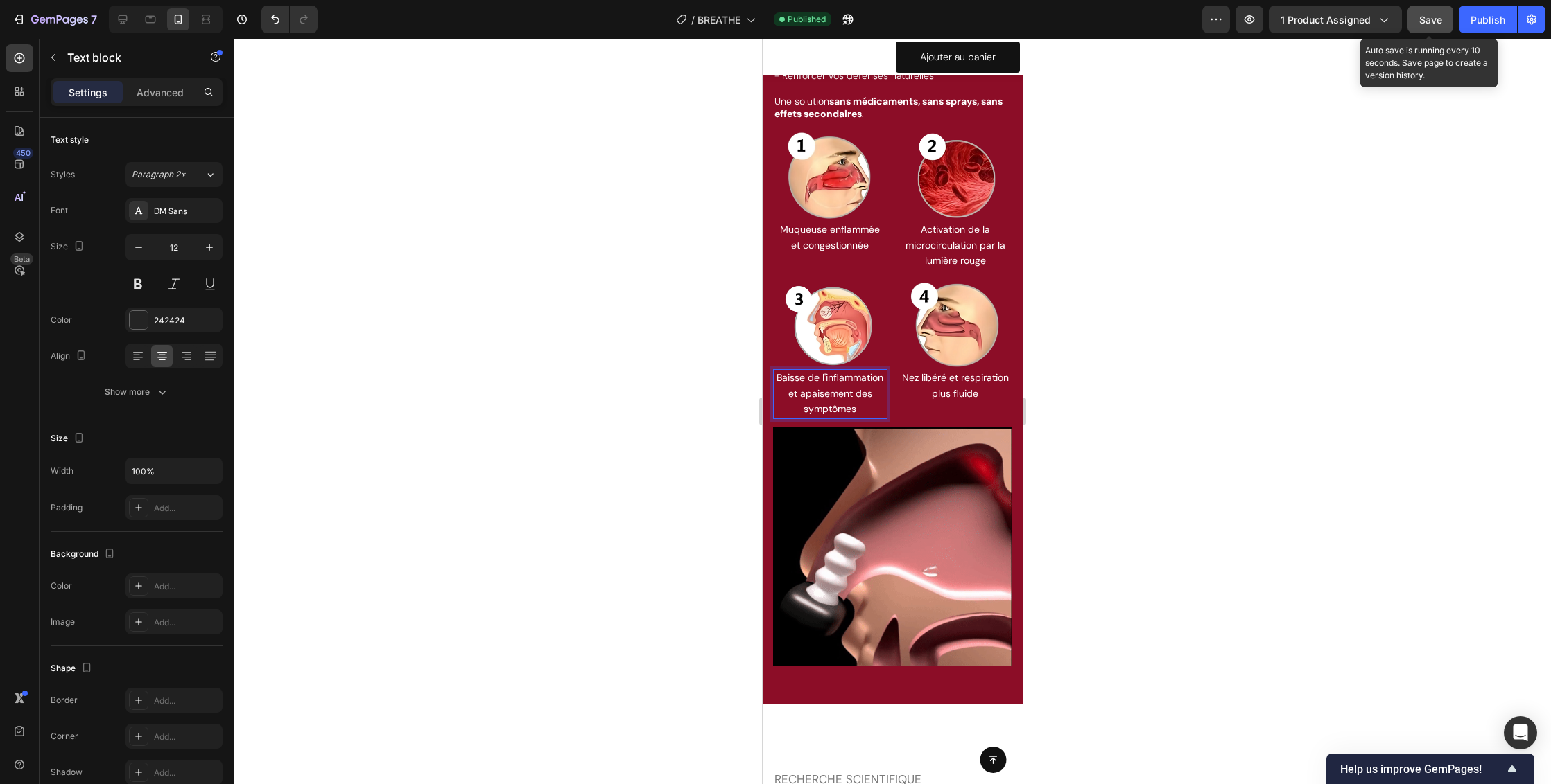
click at [855, 403] on span "Baisse de l'inflammation et apaisement des symptômes" at bounding box center [828, 393] width 107 height 43
click at [807, 415] on span "Baisse de l'inflammation, apaisement des symptômes" at bounding box center [828, 393] width 109 height 43
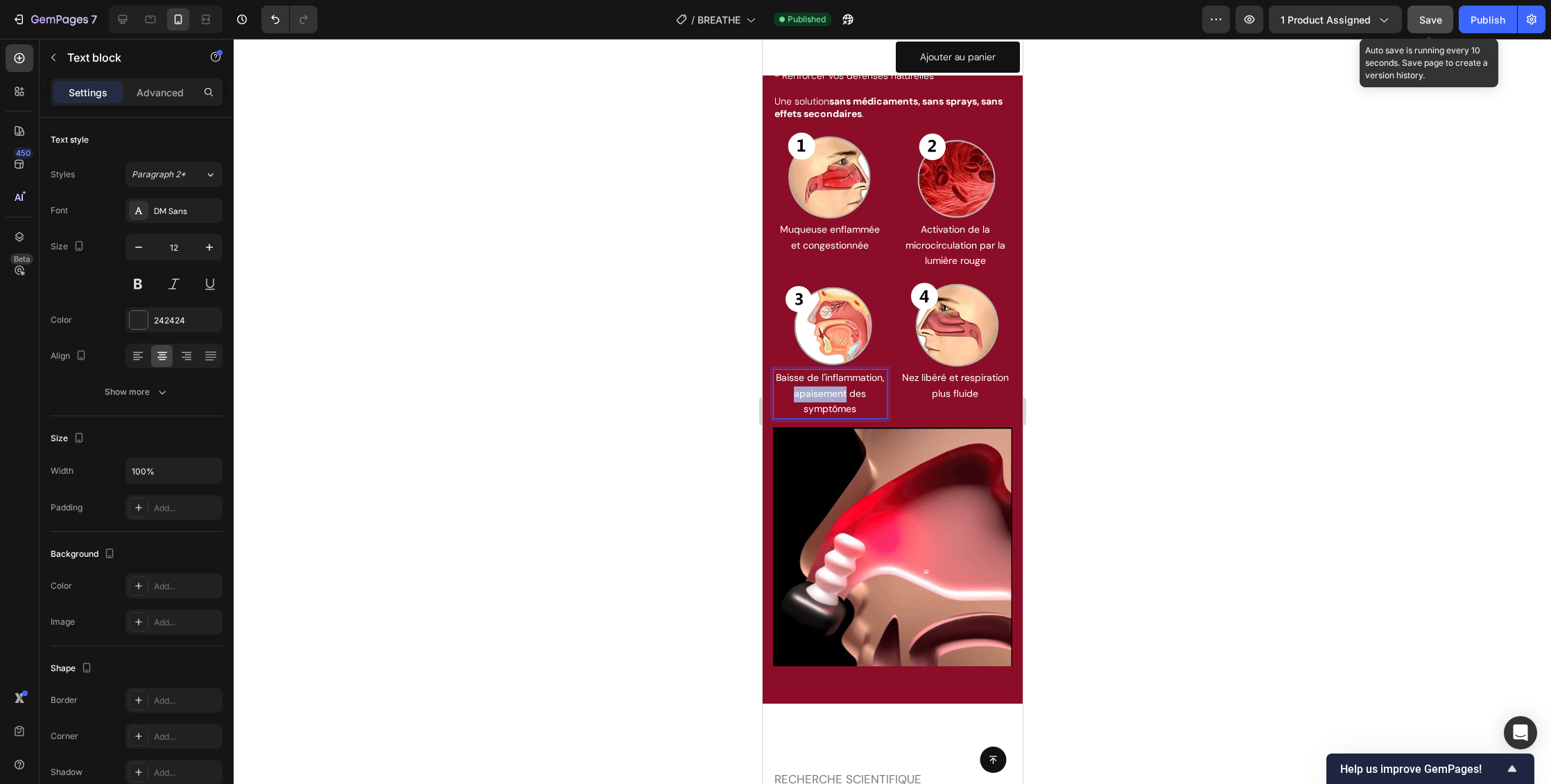
click at [807, 415] on span "Baisse de l'inflammation, apaisement des symptômes" at bounding box center [828, 393] width 109 height 43
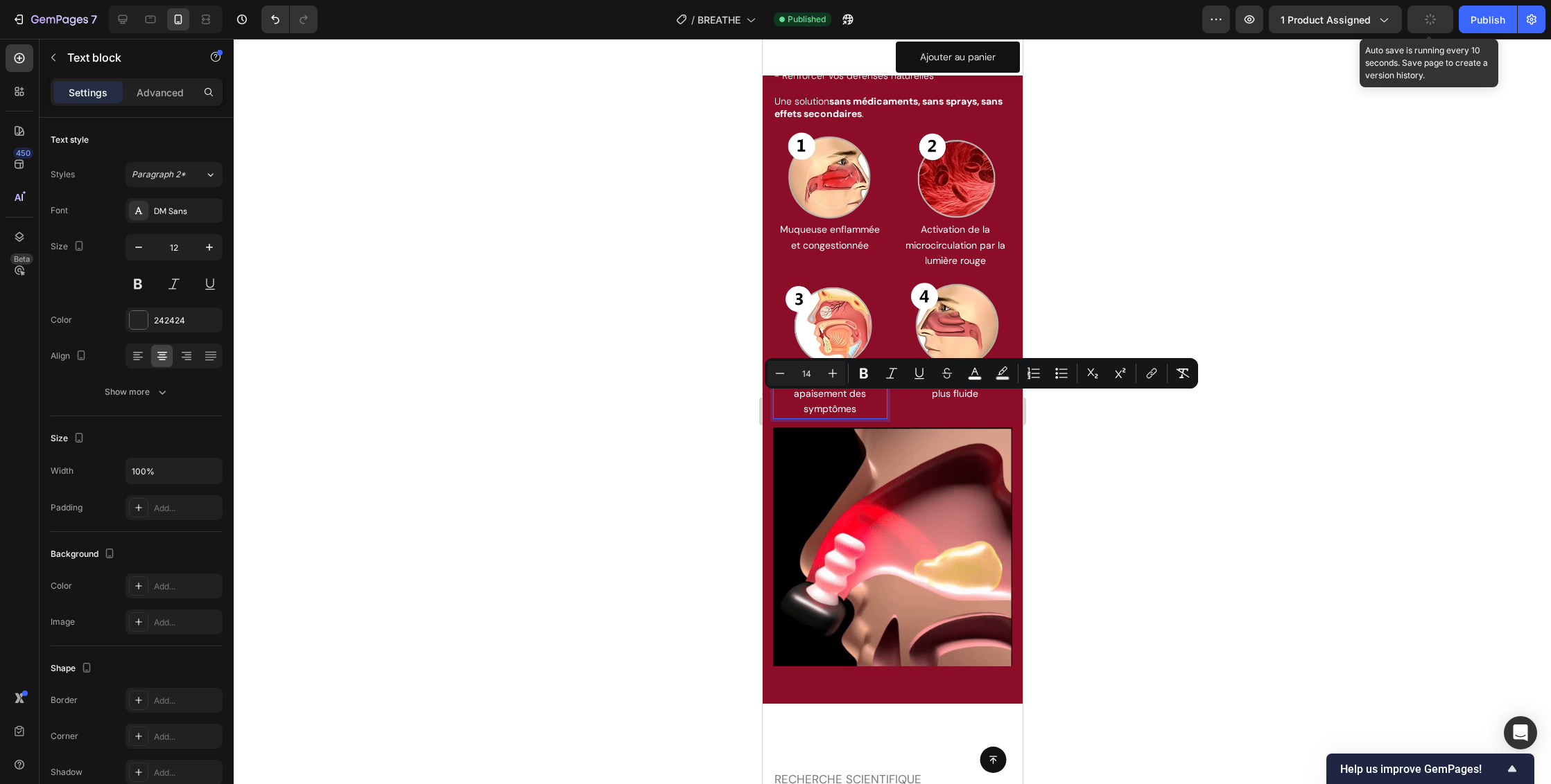
click at [825, 398] on span "Baisse de l'inflammation, apaisement des symptômes" at bounding box center [828, 393] width 109 height 43
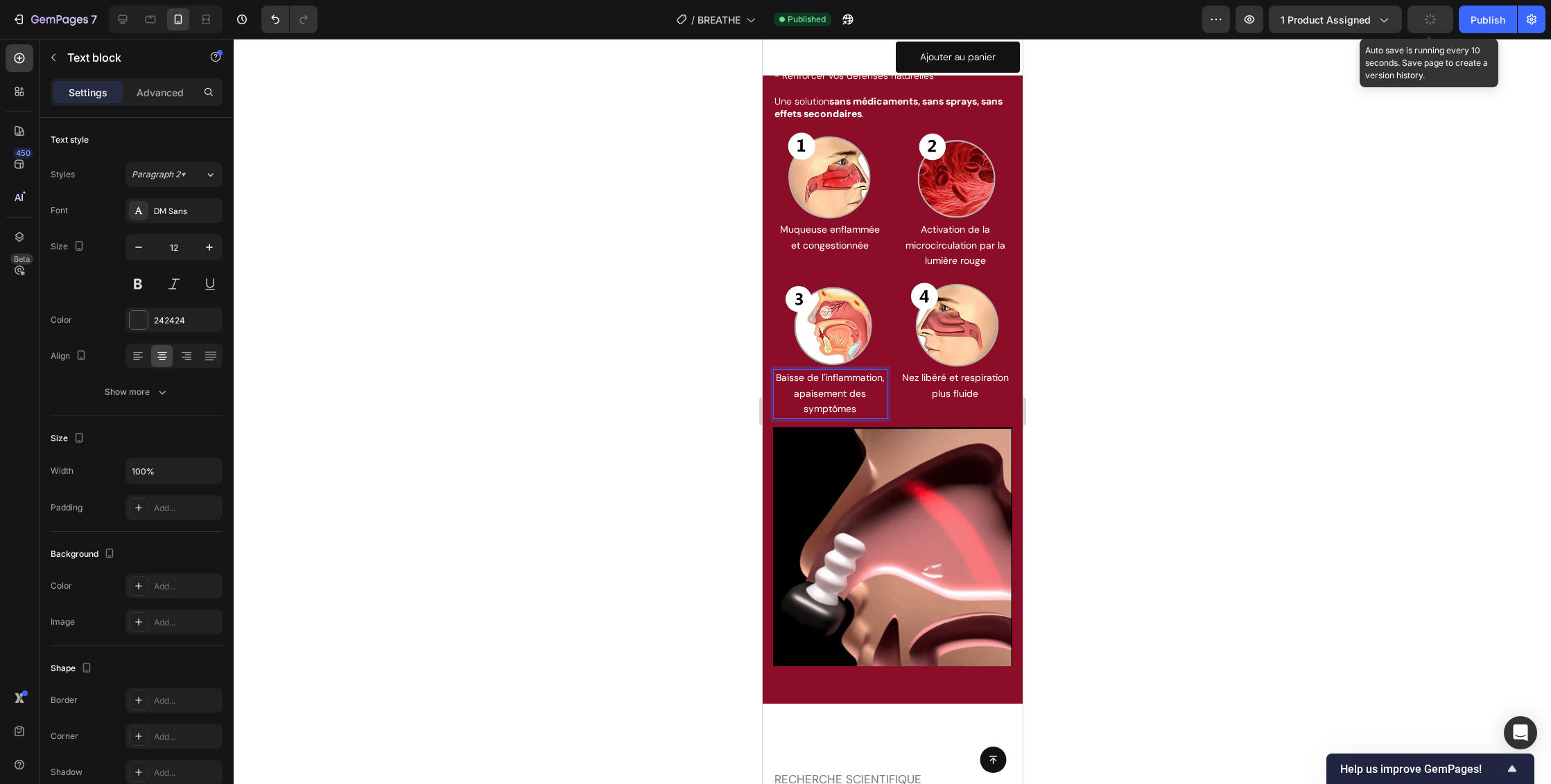
click at [824, 404] on span "Baisse de l'inflammation, apaisement des symptômes" at bounding box center [828, 393] width 109 height 43
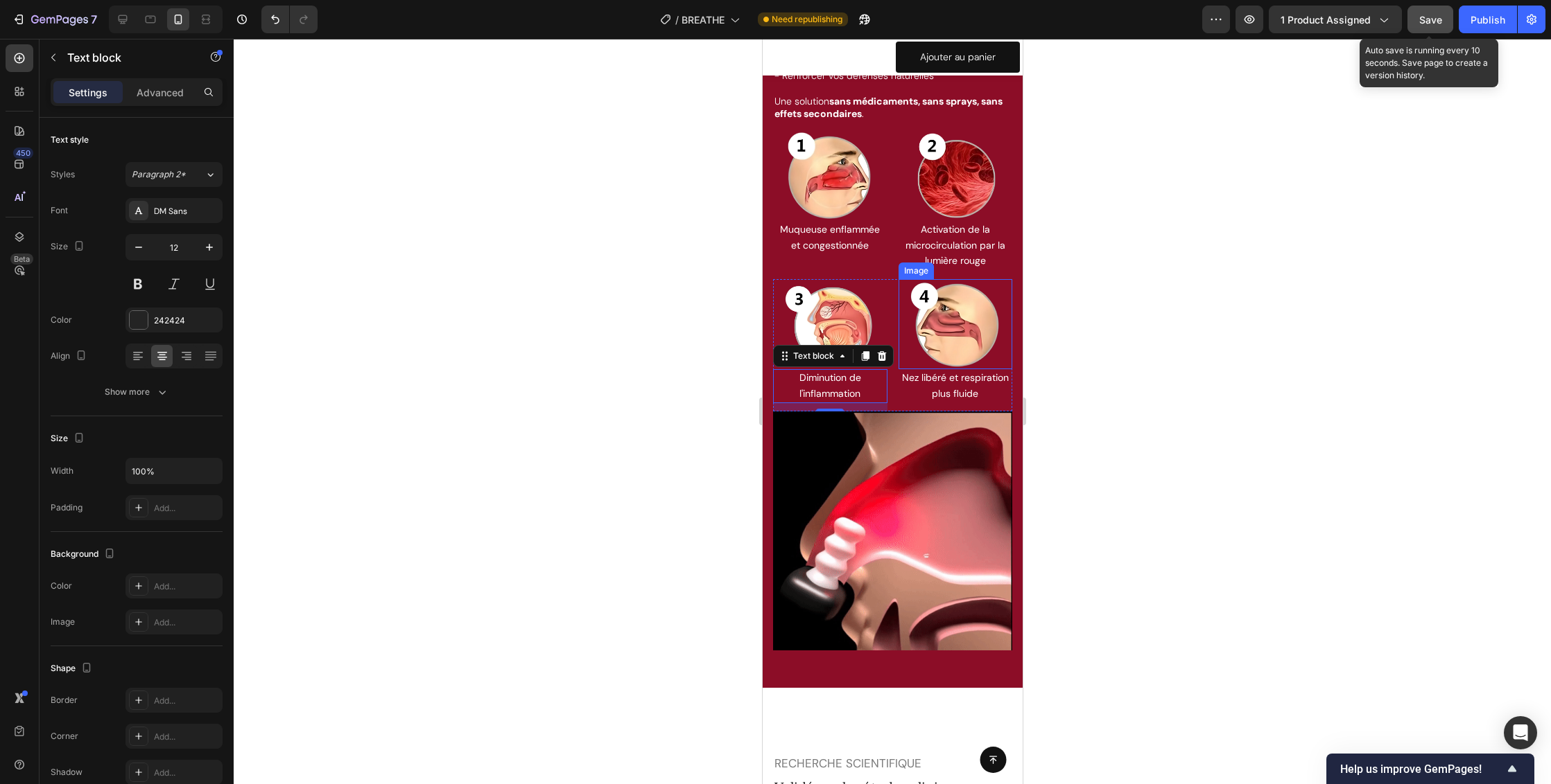
click at [1136, 384] on div at bounding box center [891, 411] width 1317 height 745
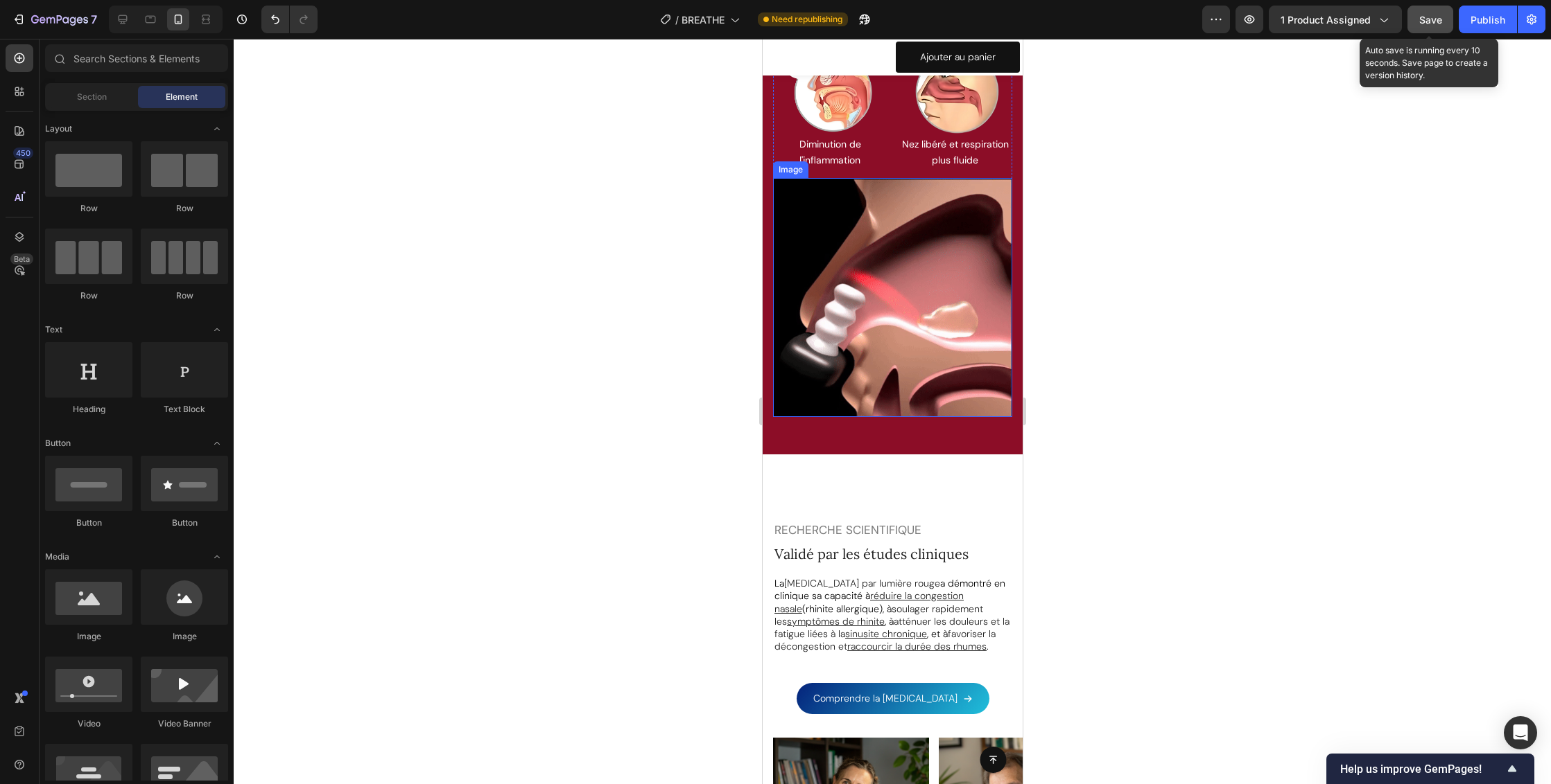
scroll to position [4577, 0]
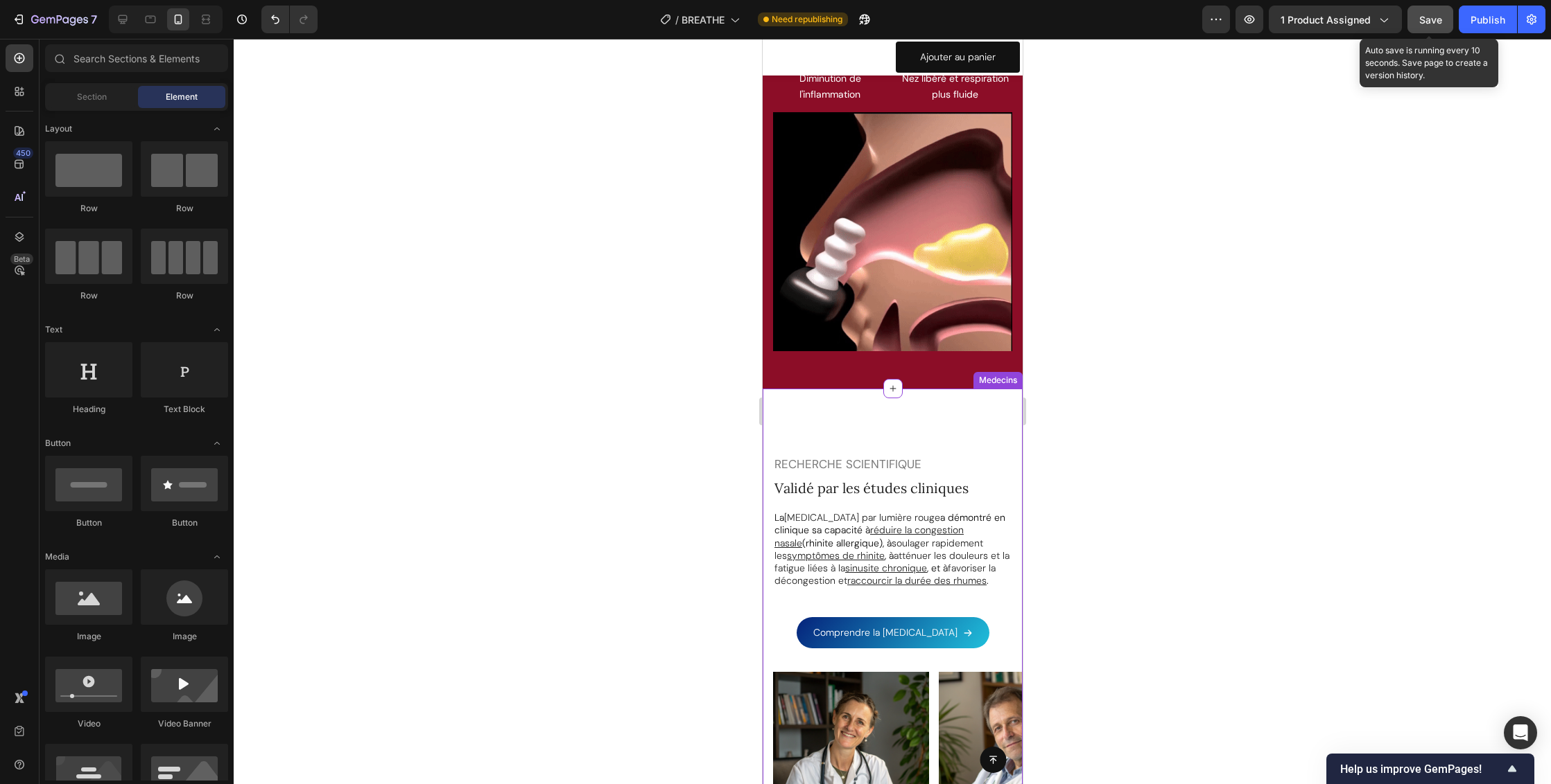
click at [945, 407] on div "Image "Je recommande aux patients sujets aux sinusites à répétitions ou aux all…" at bounding box center [892, 690] width 260 height 605
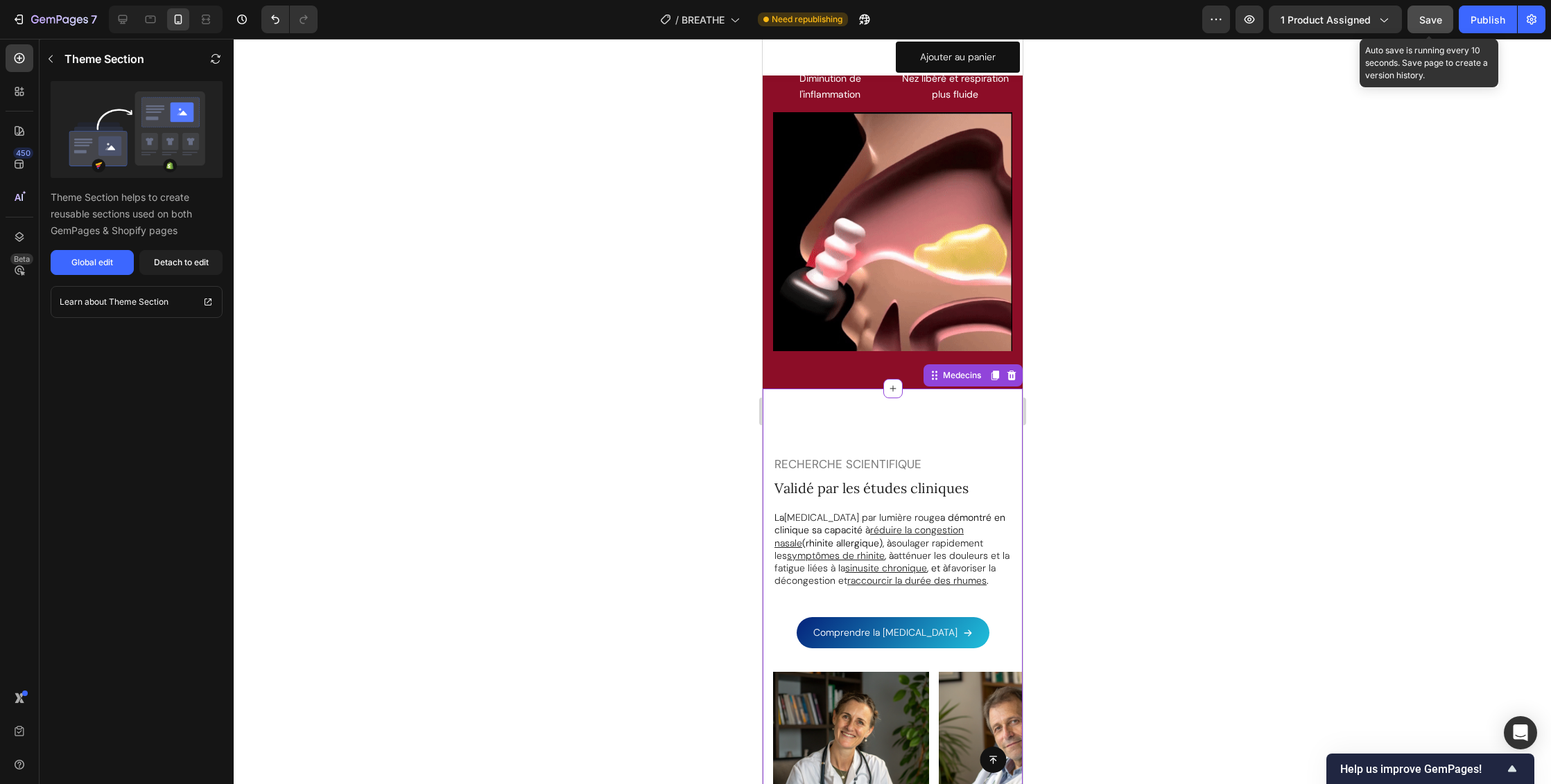
scroll to position [4686, 0]
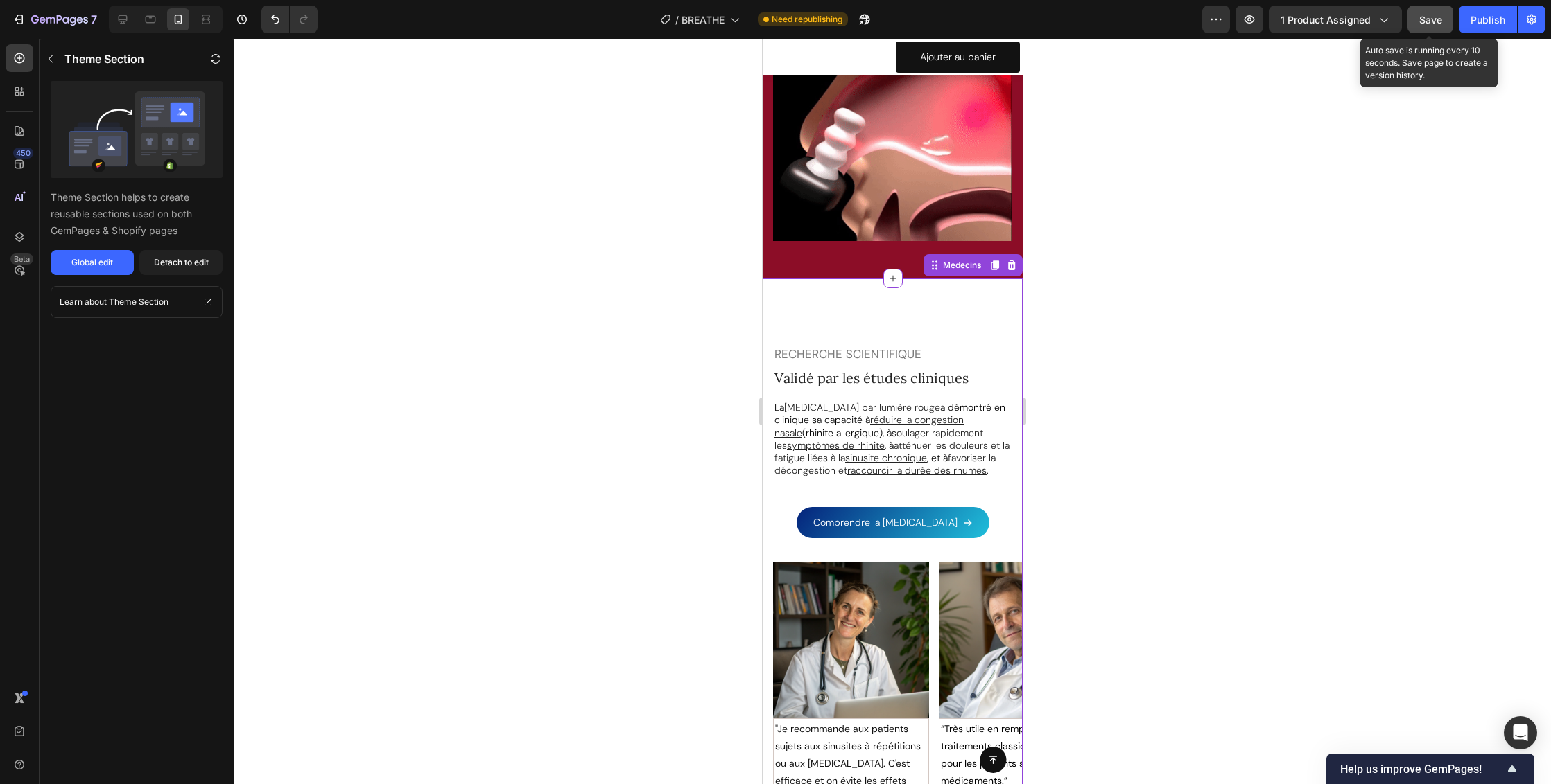
click at [914, 408] on span "[MEDICAL_DATA] par lumière rouge" at bounding box center [861, 407] width 156 height 12
click at [1442, 19] on button "Save" at bounding box center [1430, 19] width 46 height 27
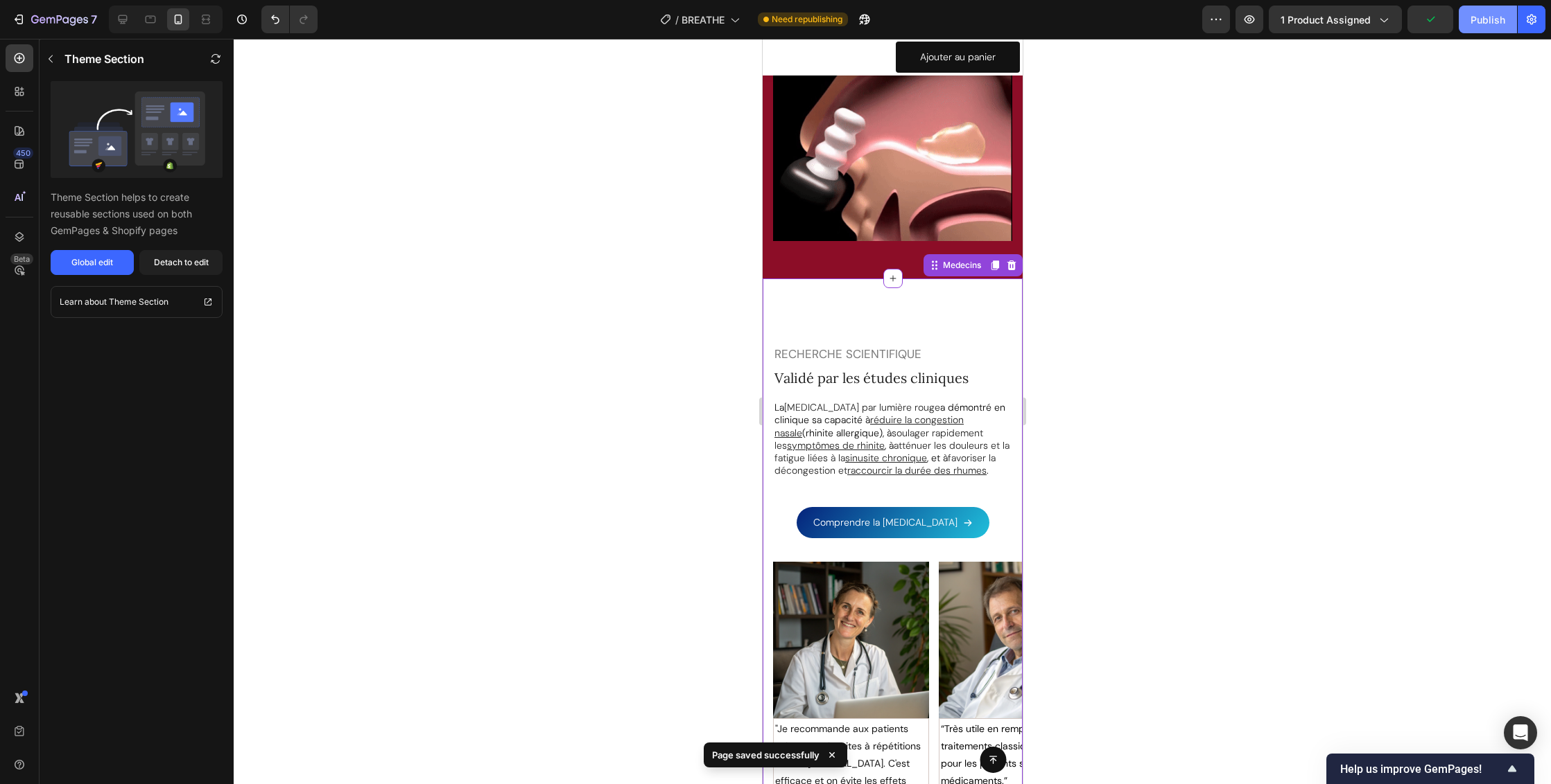
click at [1478, 20] on div "Publish" at bounding box center [1487, 19] width 34 height 14
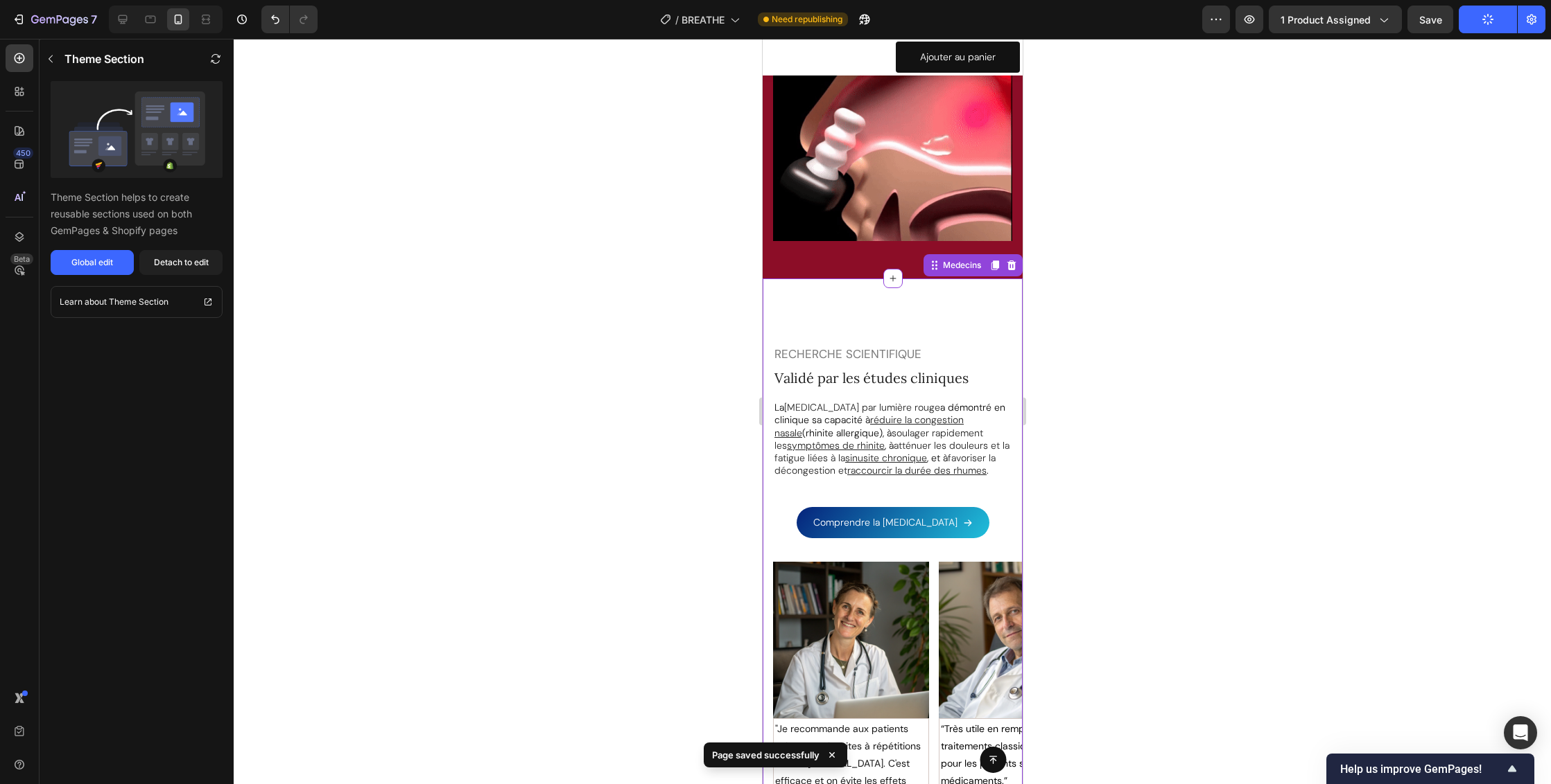
click at [951, 330] on div "RECHERCHE SCIENTIFIQUE Text Block Validé par les études cliniques Heading La ph…" at bounding box center [892, 438] width 260 height 230
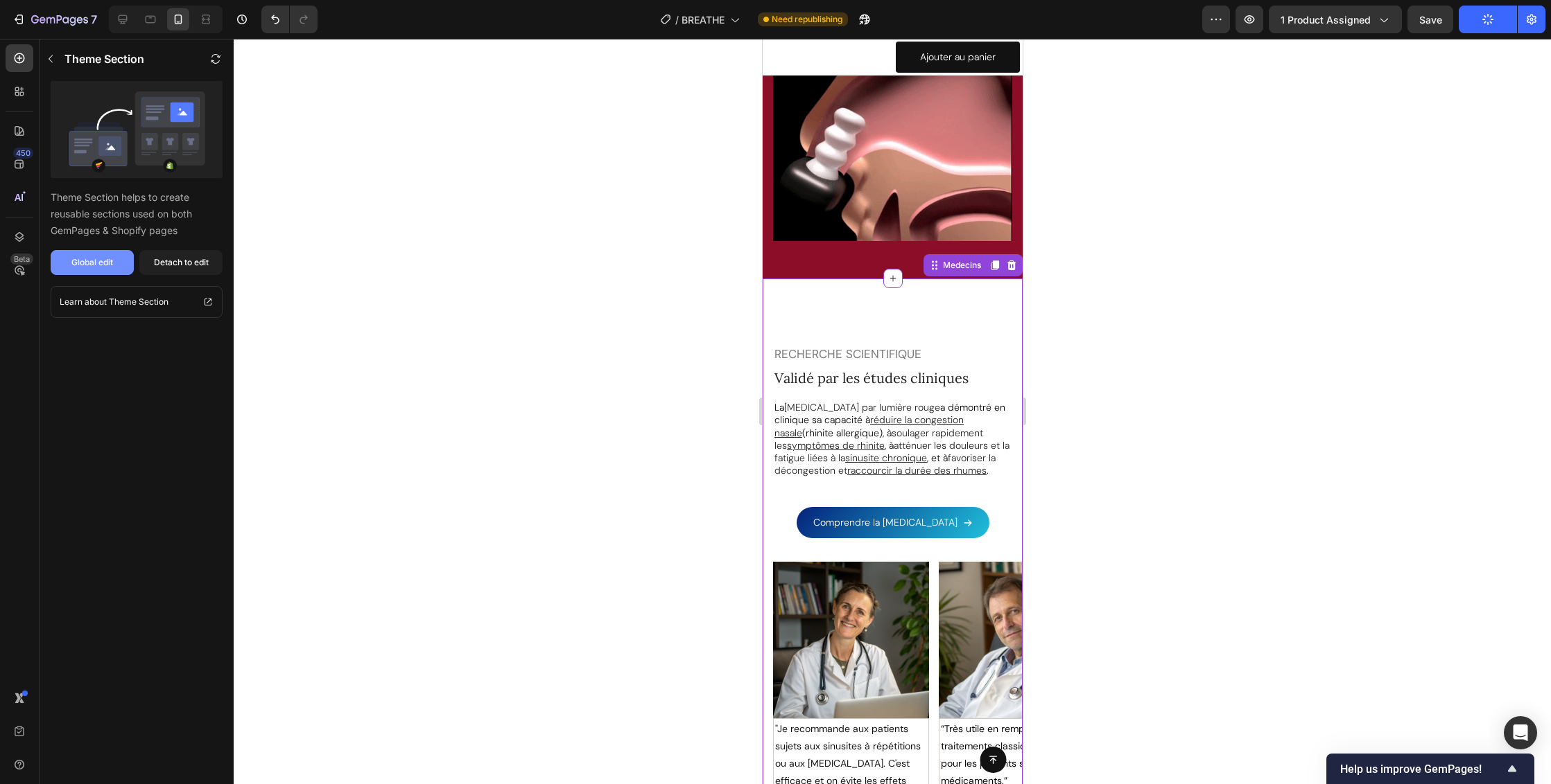
drag, startPoint x: 73, startPoint y: 260, endPoint x: 97, endPoint y: 250, distance: 26.0
click at [73, 260] on div "Global edit" at bounding box center [92, 262] width 42 height 12
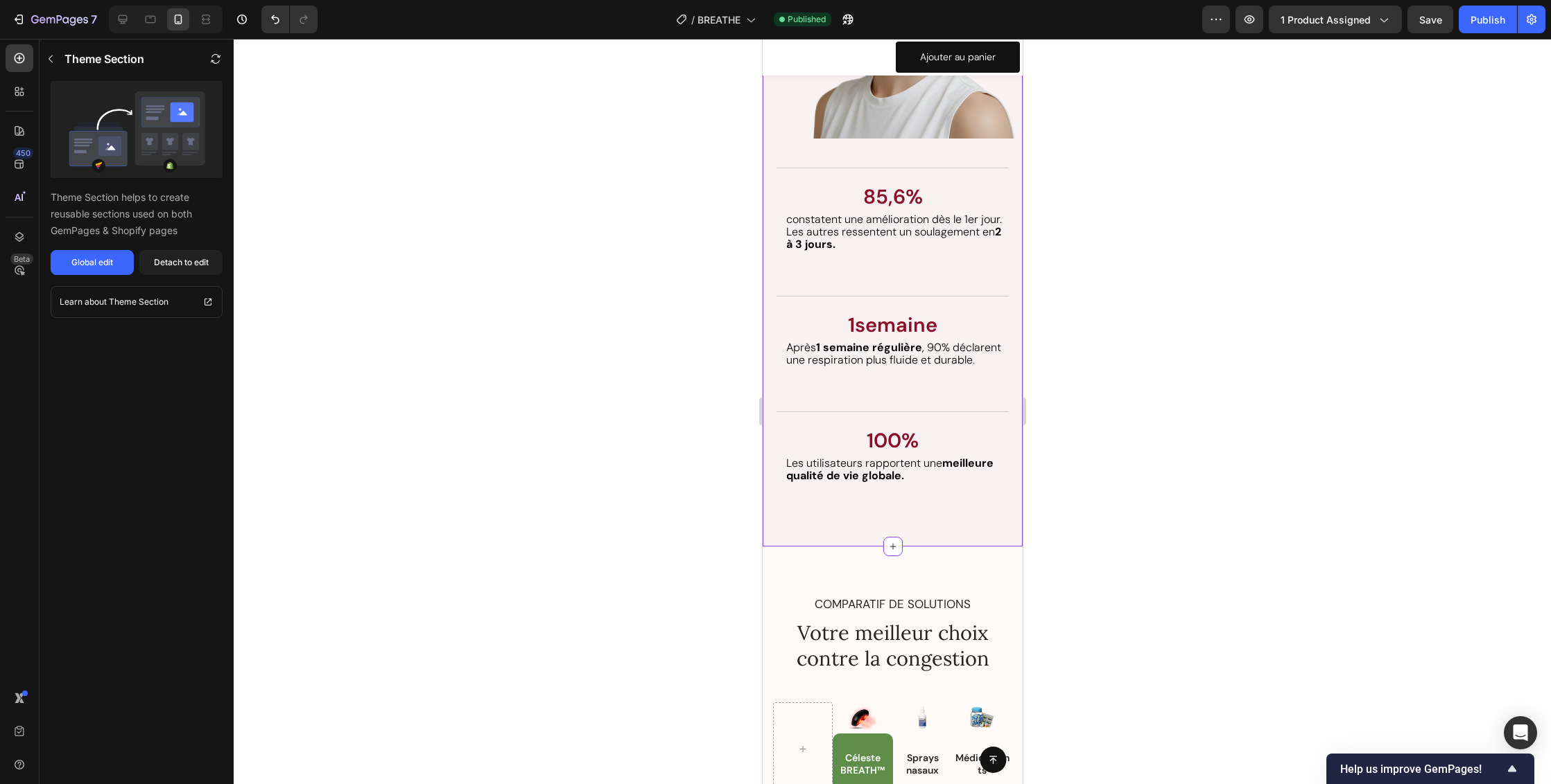
scroll to position [5629, 0]
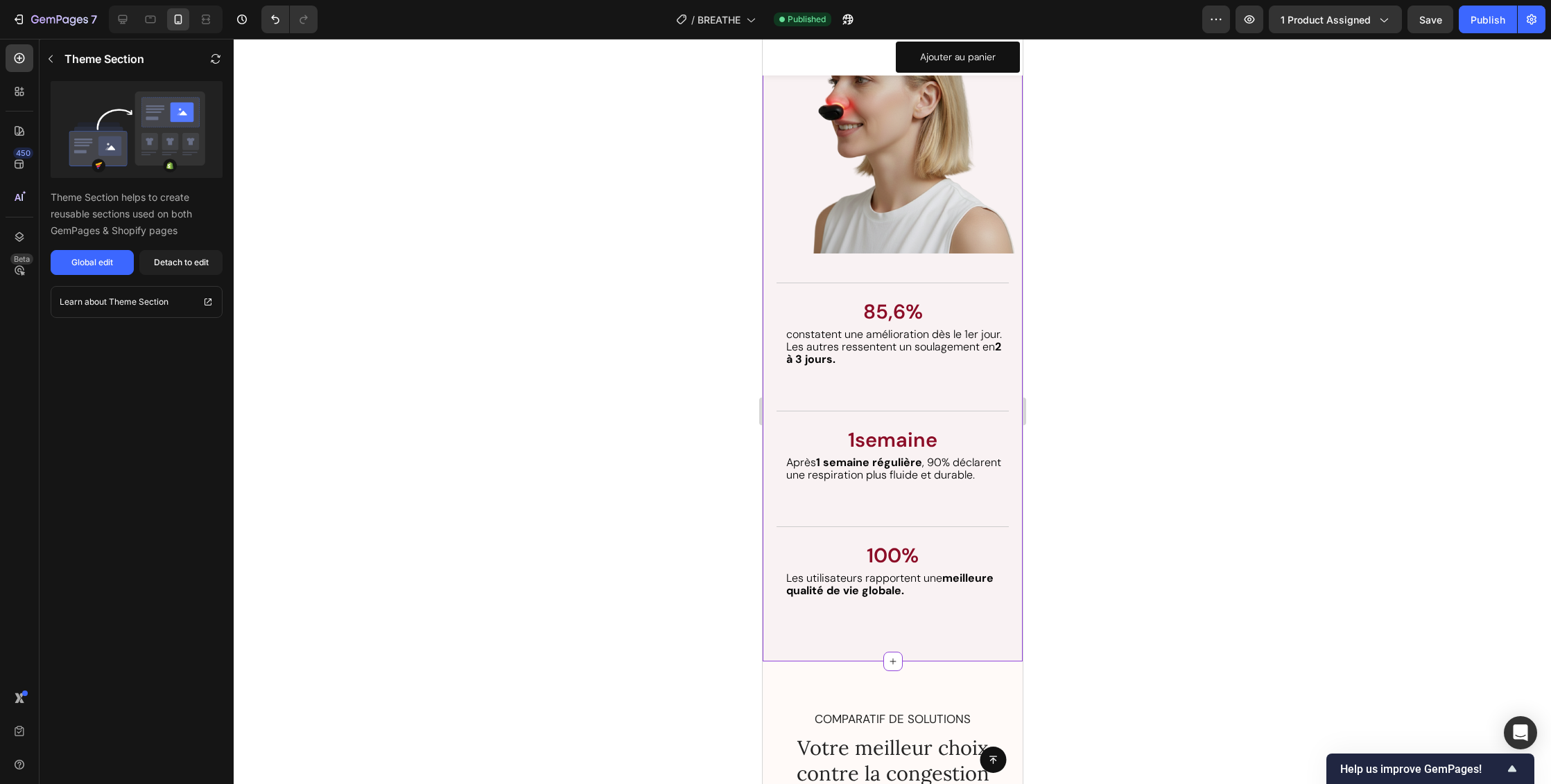
click at [897, 358] on p "constatent une amélioration dès le 1er jour. Les autres ressentent un soulageme…" at bounding box center [896, 347] width 221 height 38
click at [890, 342] on span "Les autres ressentent un soulagement en 2 à 3 jours." at bounding box center [892, 353] width 215 height 27
click at [116, 267] on button "Global edit" at bounding box center [92, 262] width 83 height 25
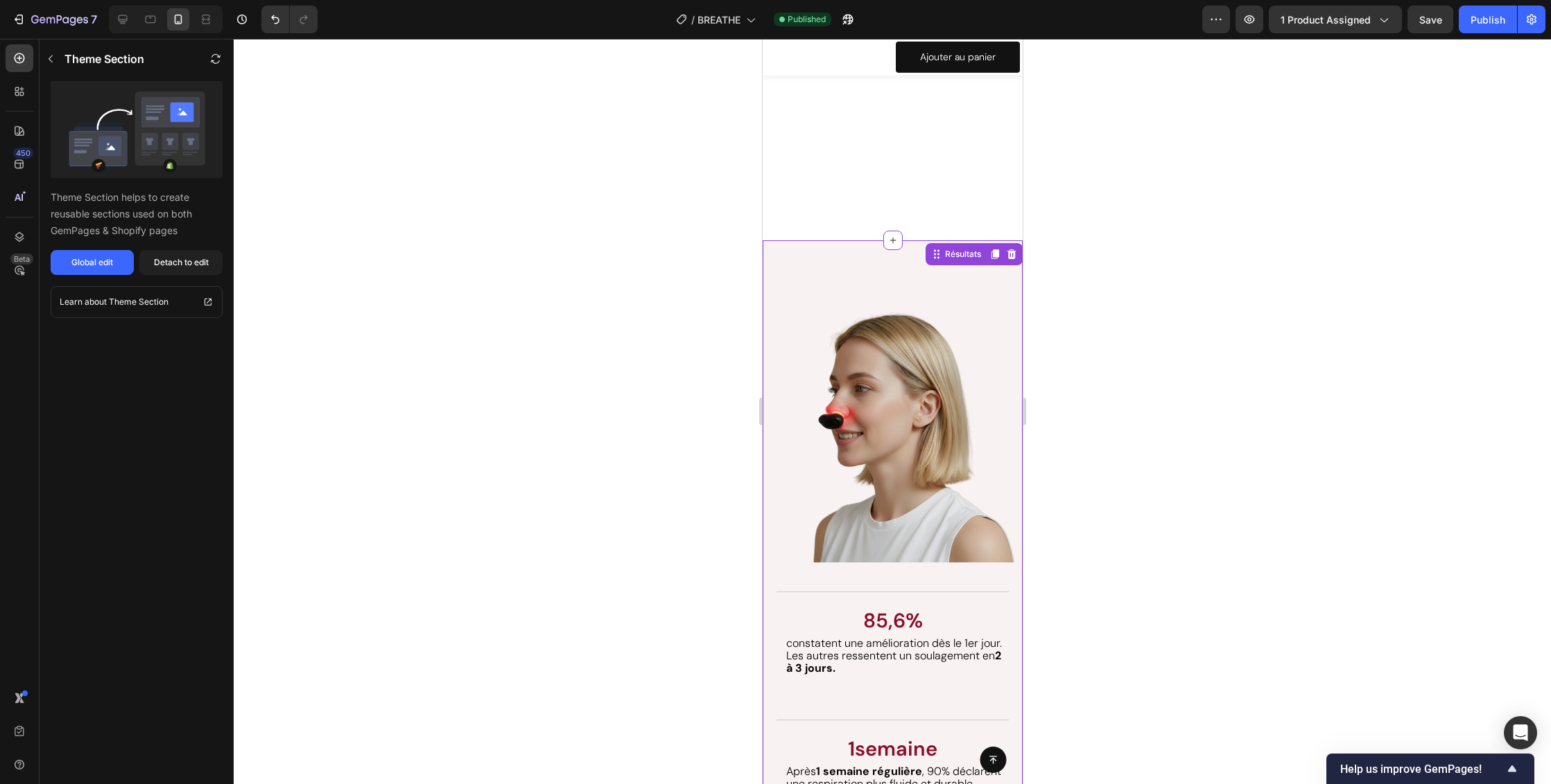
scroll to position [5142, 0]
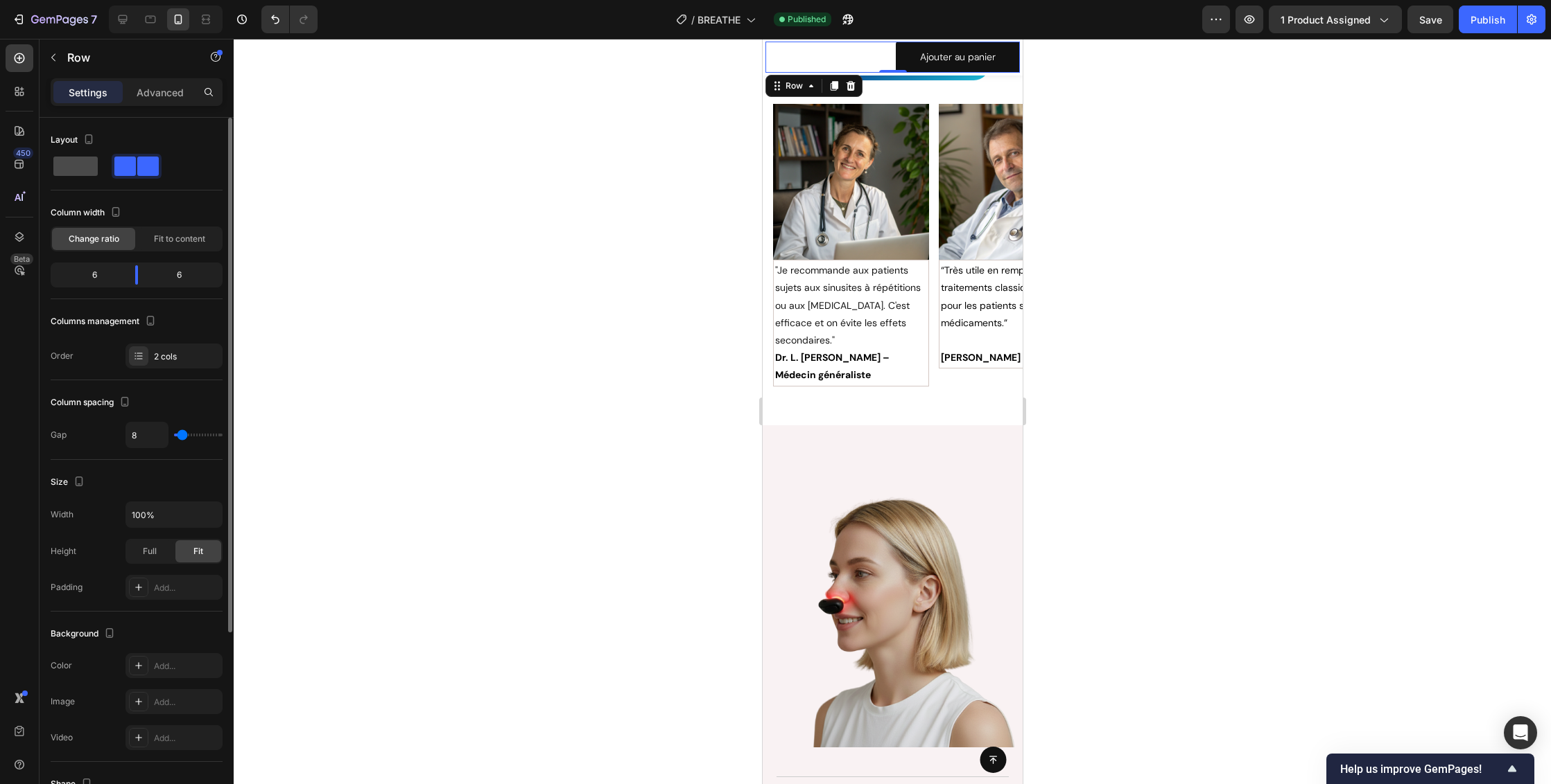
click at [87, 169] on span at bounding box center [75, 166] width 44 height 19
type input "0"
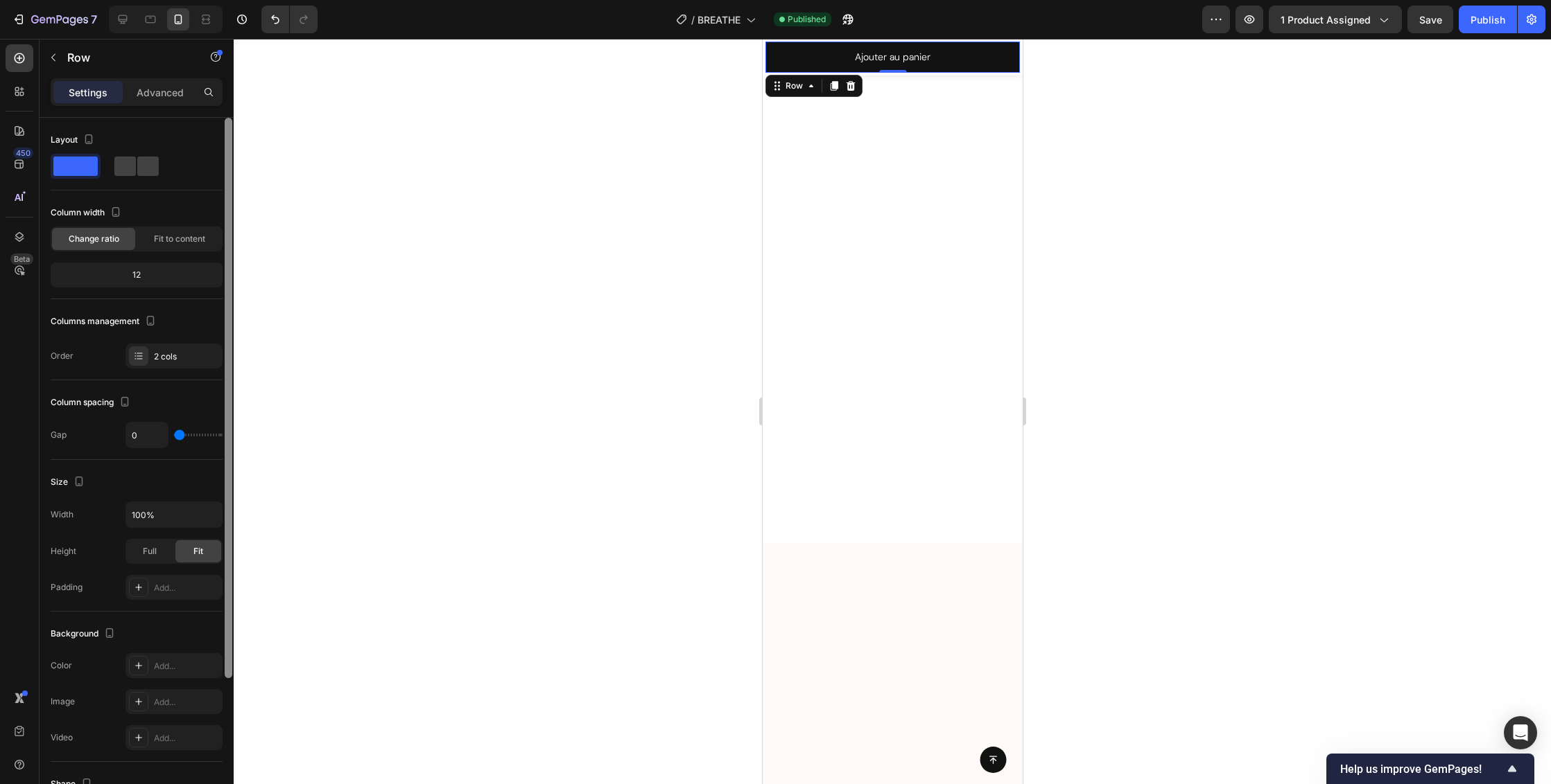
scroll to position [414, 0]
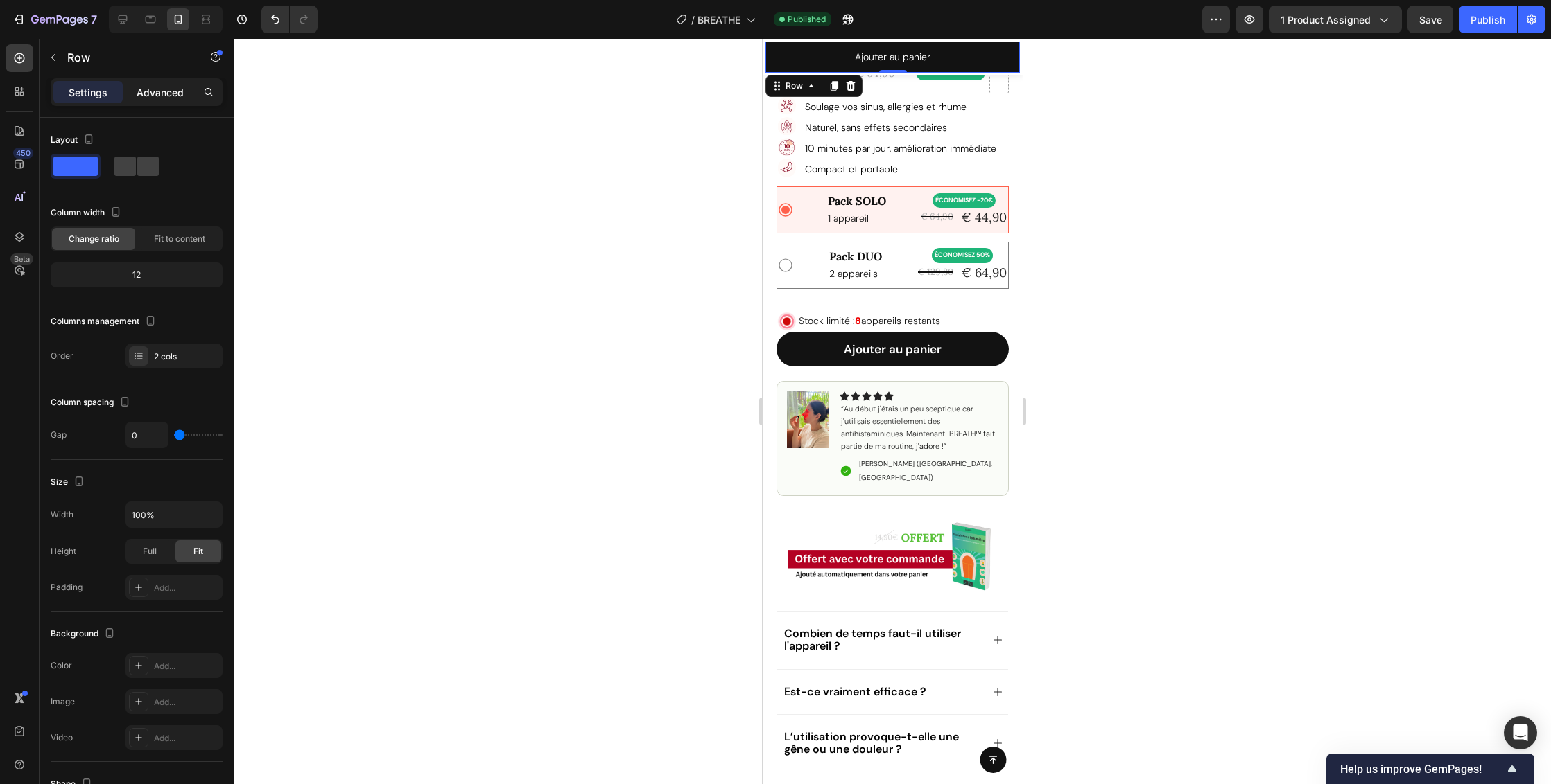
click at [175, 95] on p "Advanced" at bounding box center [160, 93] width 47 height 14
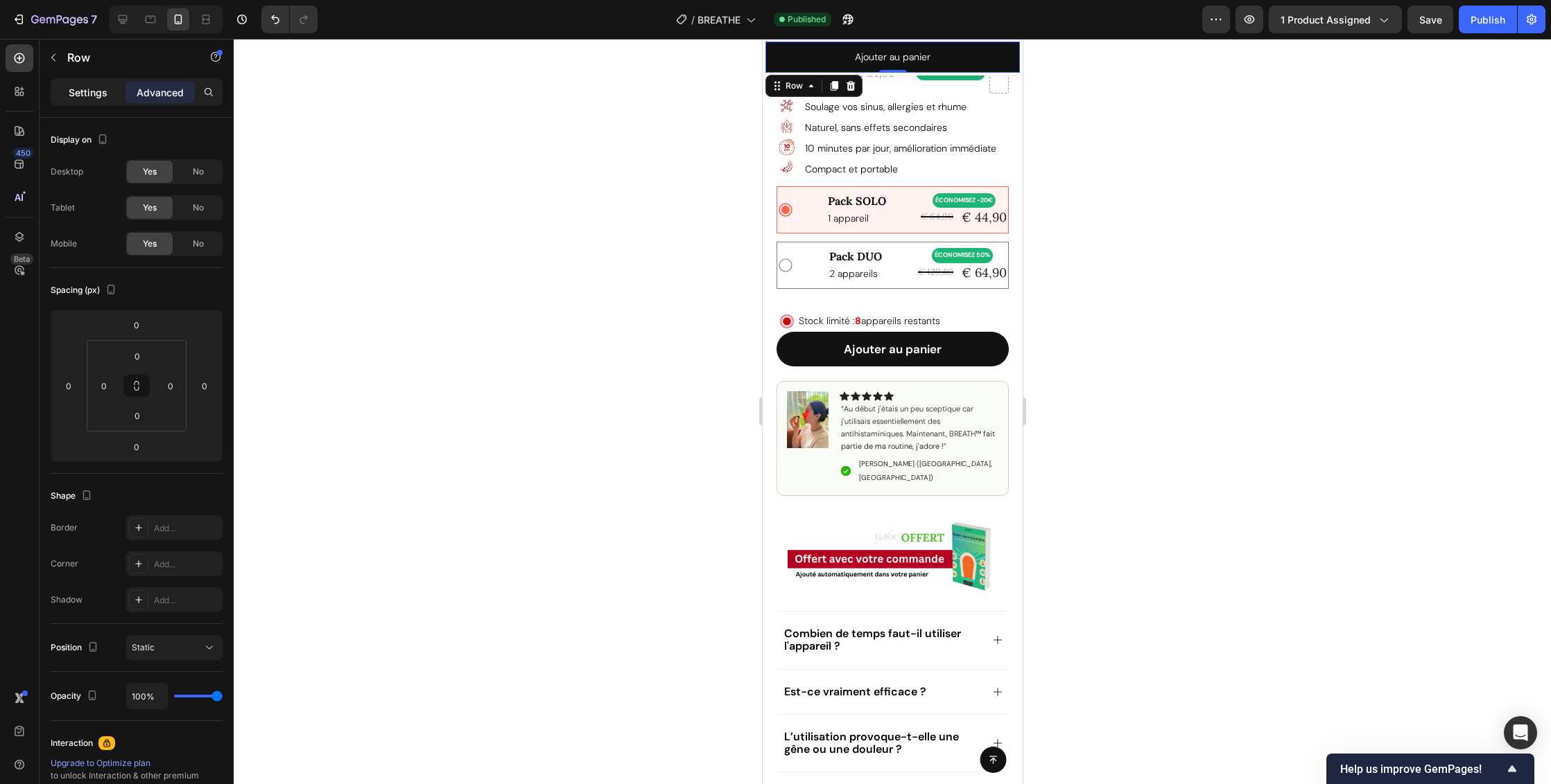
click at [95, 97] on p "Settings" at bounding box center [88, 93] width 39 height 14
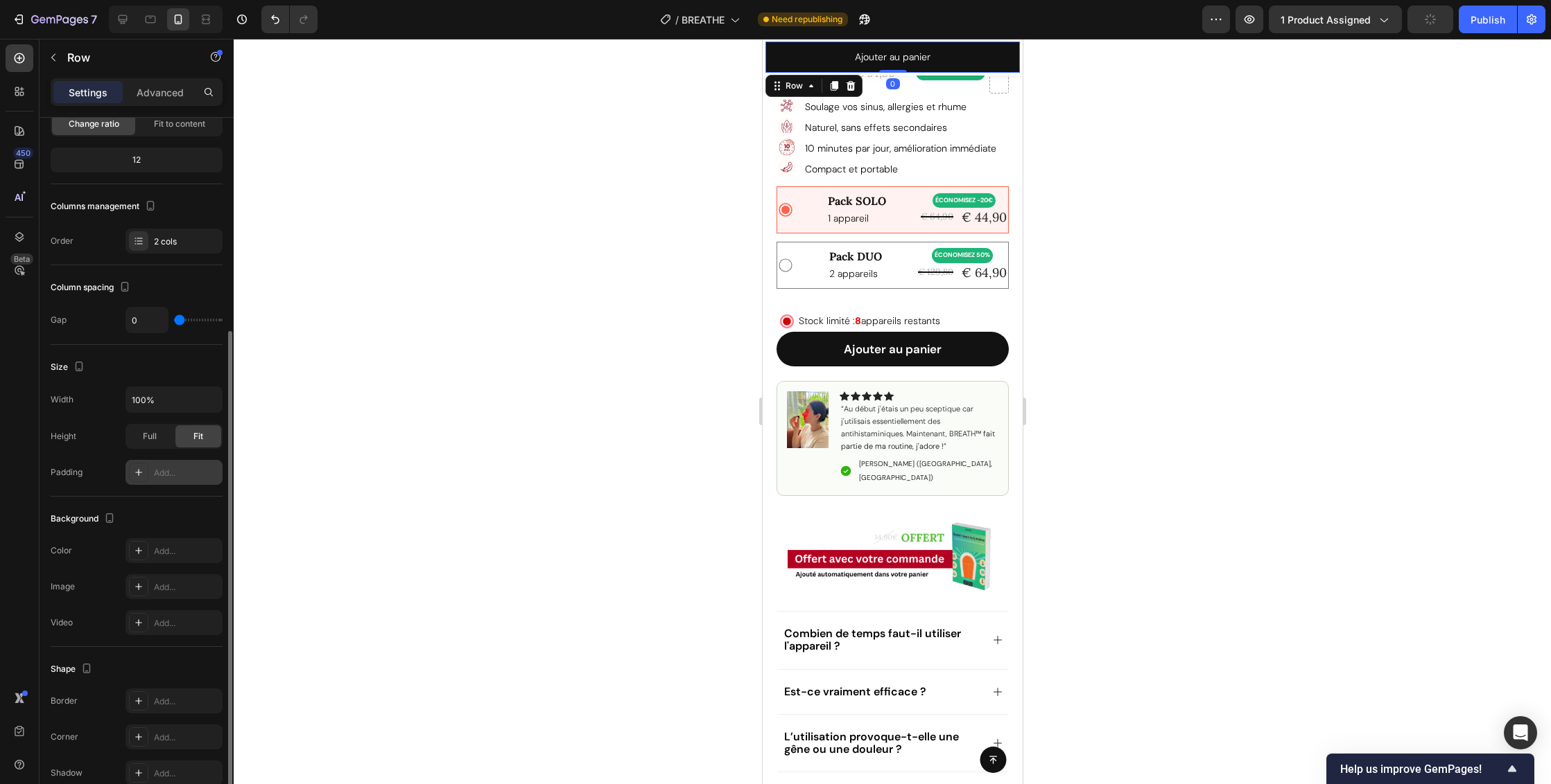
scroll to position [183, 0]
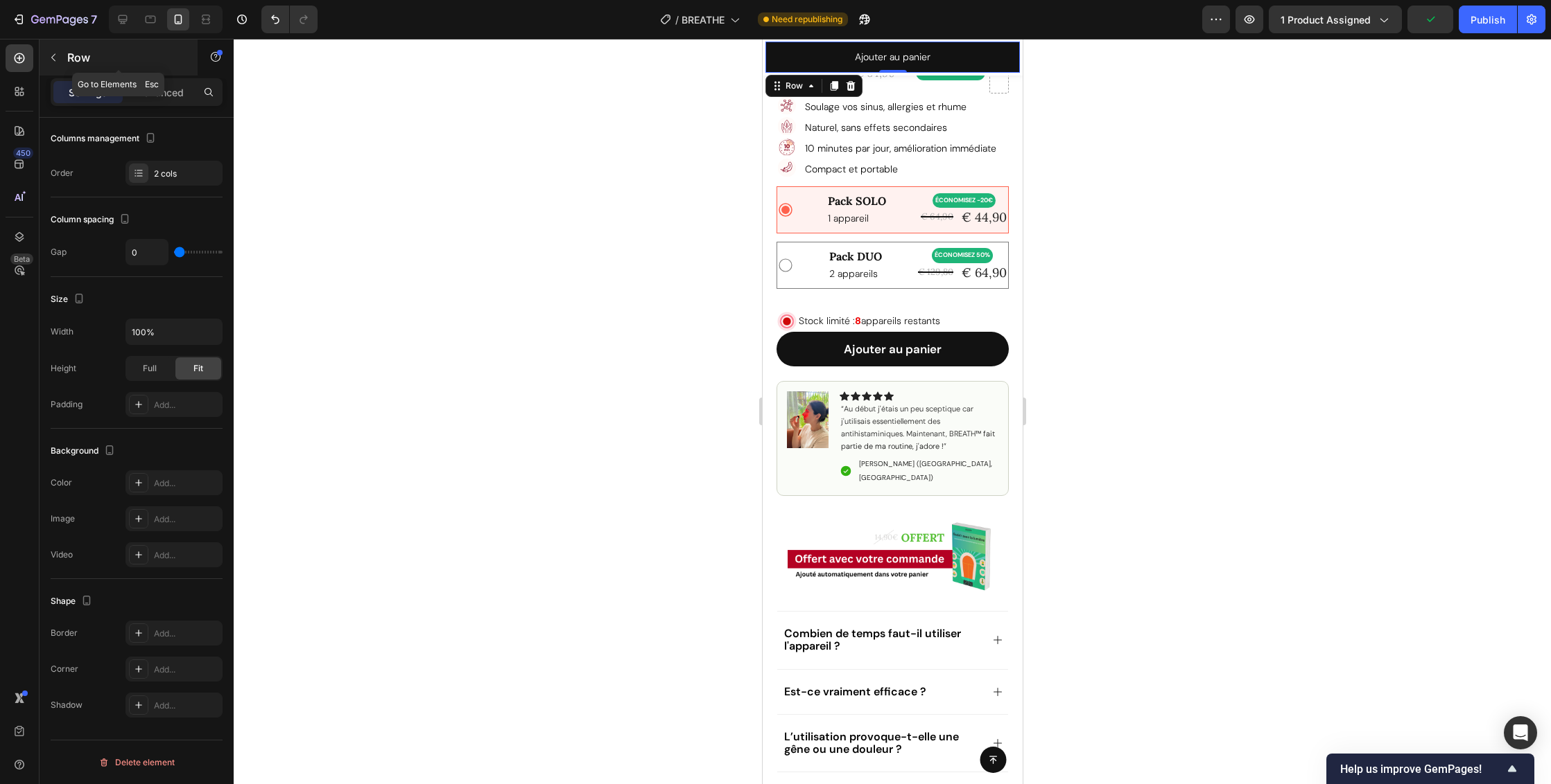
click at [53, 58] on icon "button" at bounding box center [53, 57] width 11 height 11
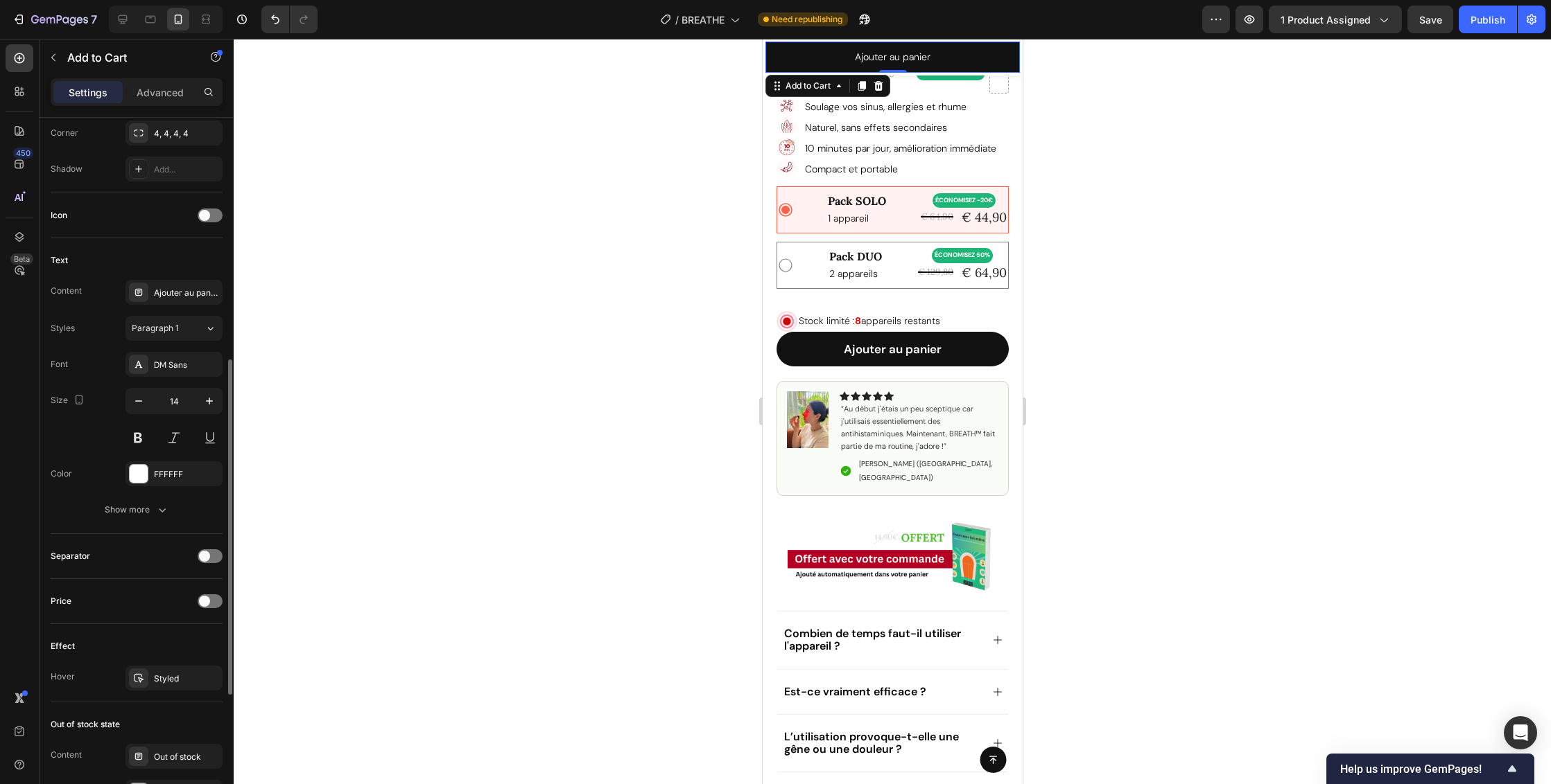
scroll to position [498, 0]
click at [206, 599] on span at bounding box center [204, 596] width 11 height 11
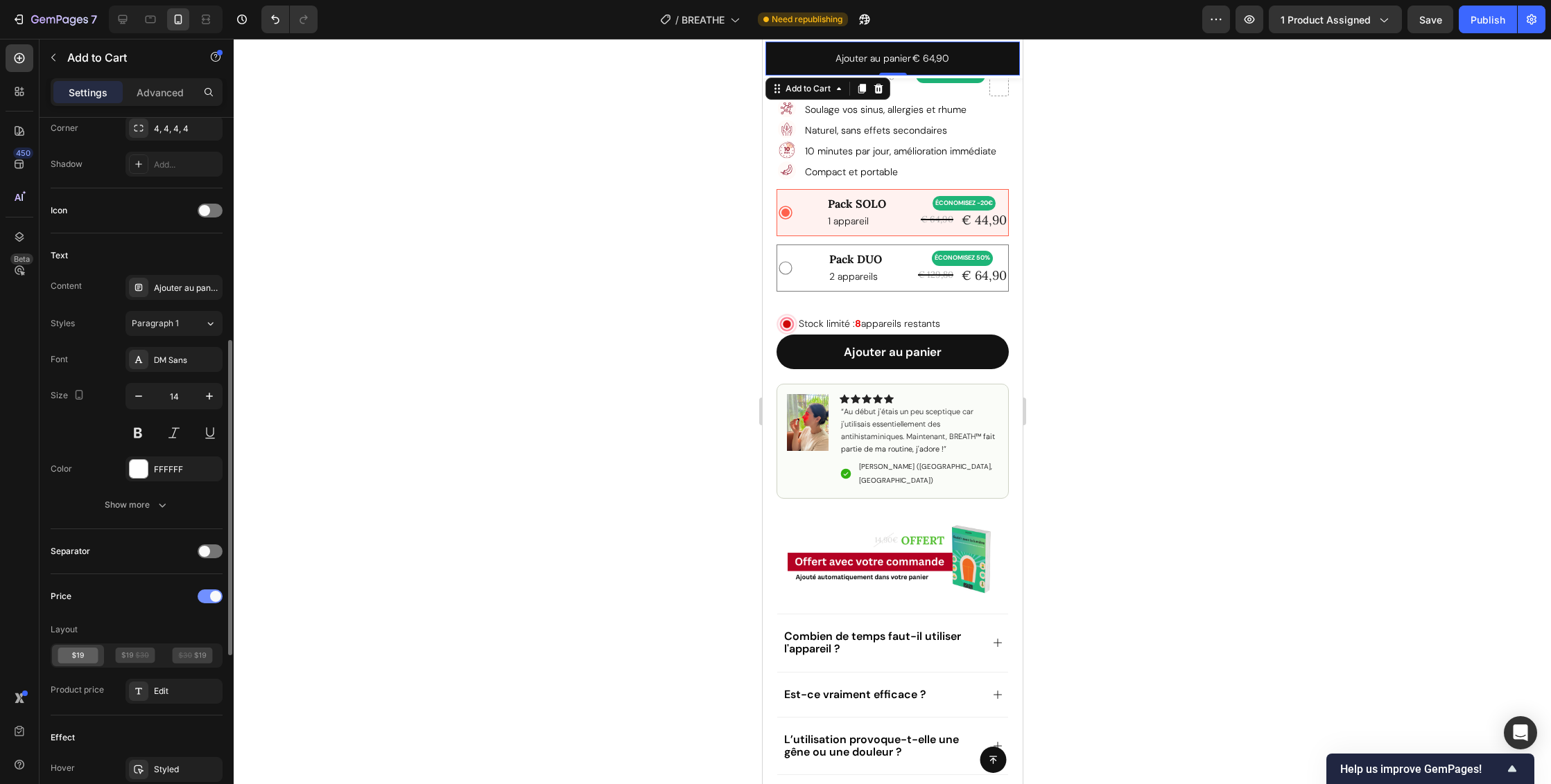
click at [214, 594] on span at bounding box center [216, 596] width 11 height 11
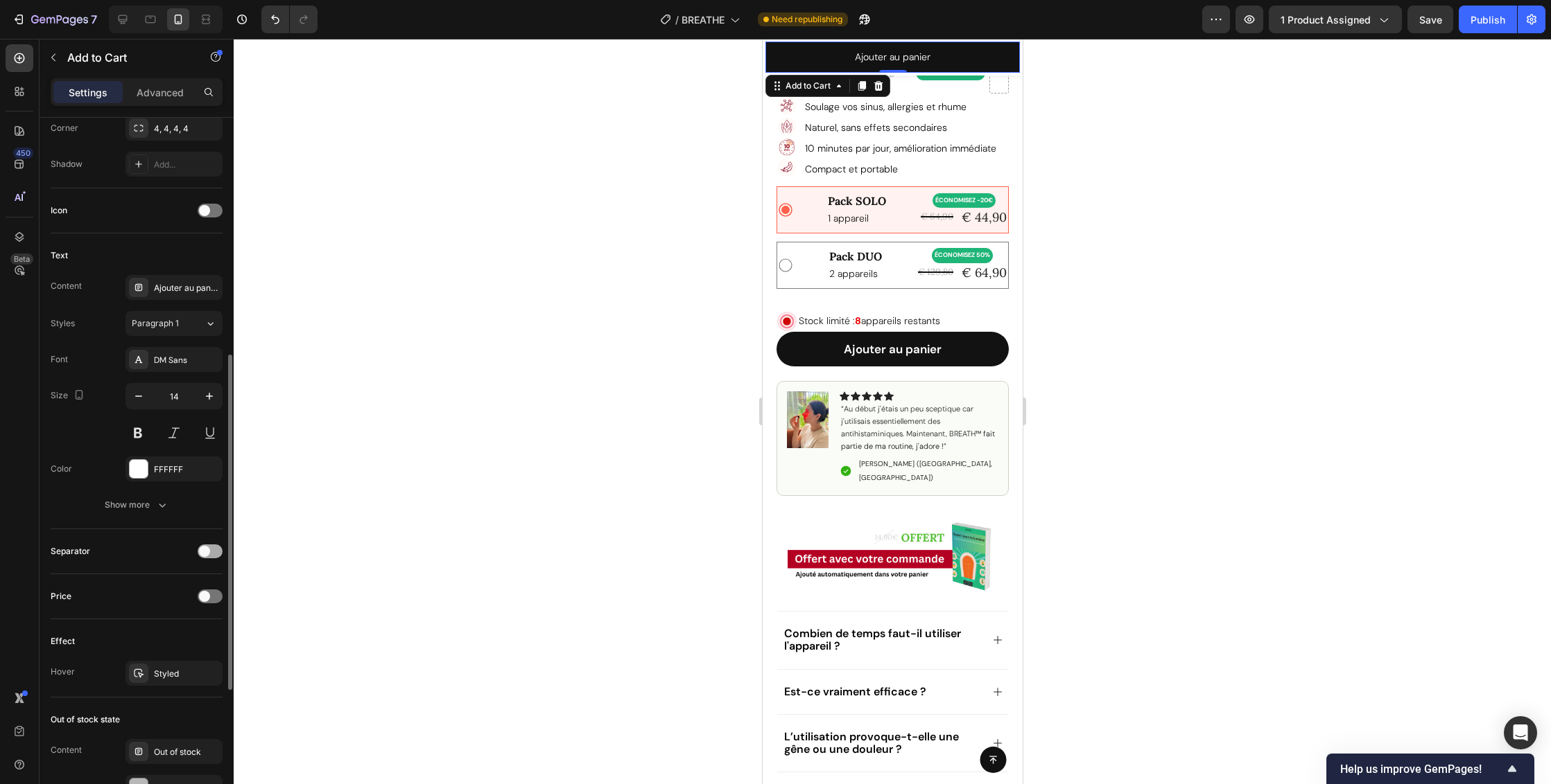
click at [211, 549] on div at bounding box center [210, 552] width 25 height 14
click at [211, 549] on span at bounding box center [216, 551] width 11 height 11
click at [63, 58] on button "button" at bounding box center [53, 57] width 22 height 22
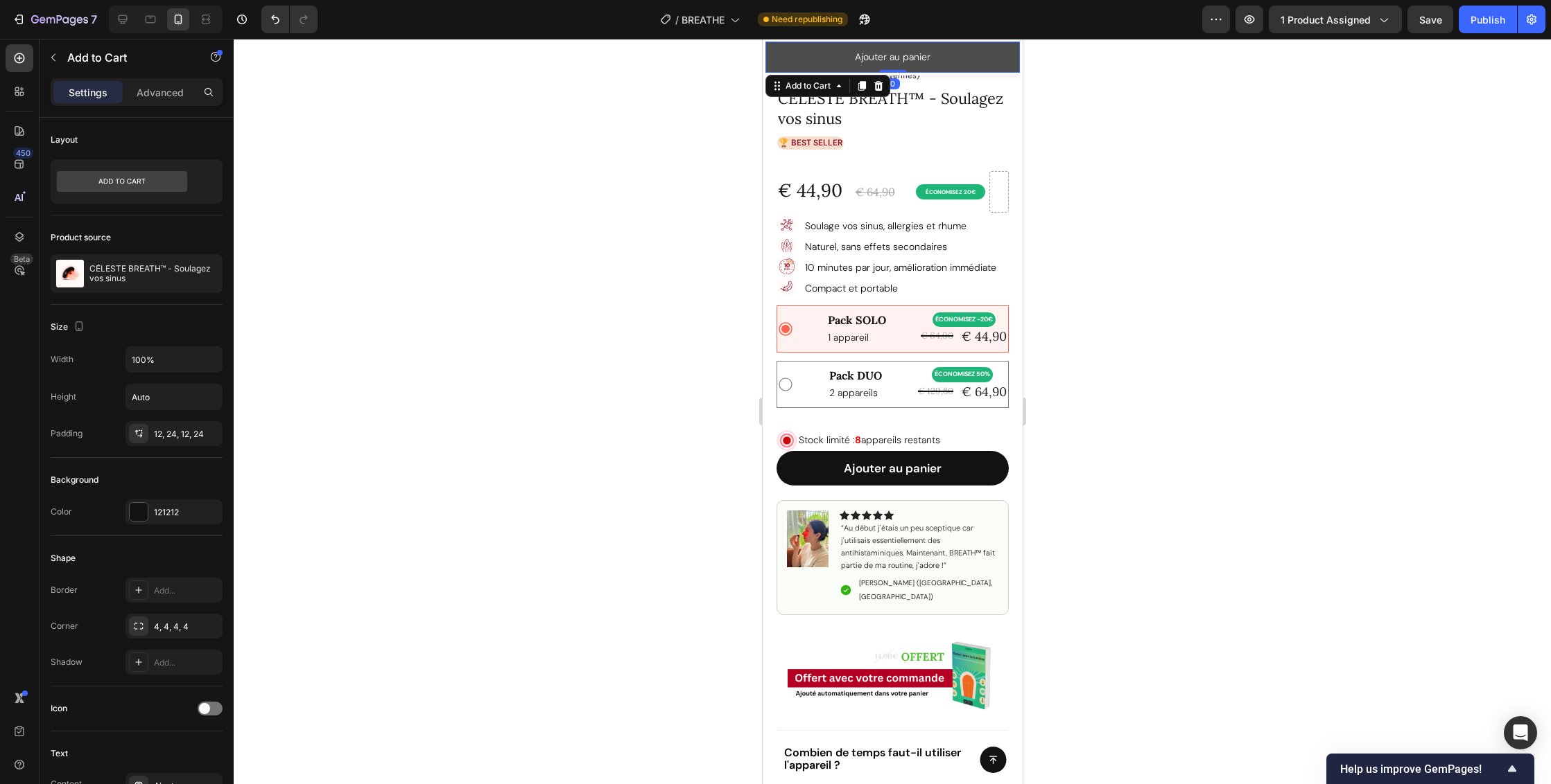
scroll to position [211, 0]
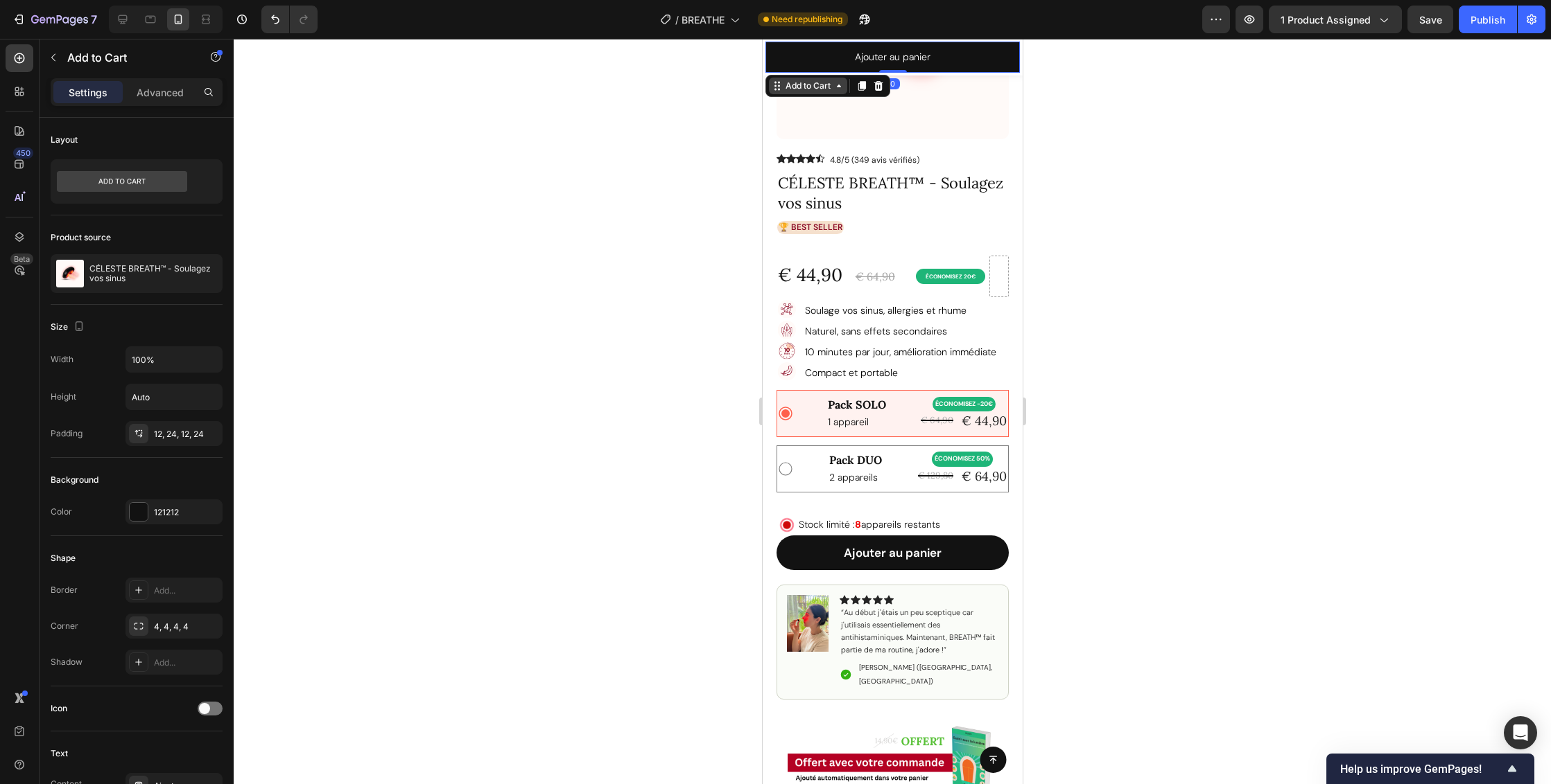
click at [817, 87] on div "Add to Cart" at bounding box center [806, 86] width 50 height 12
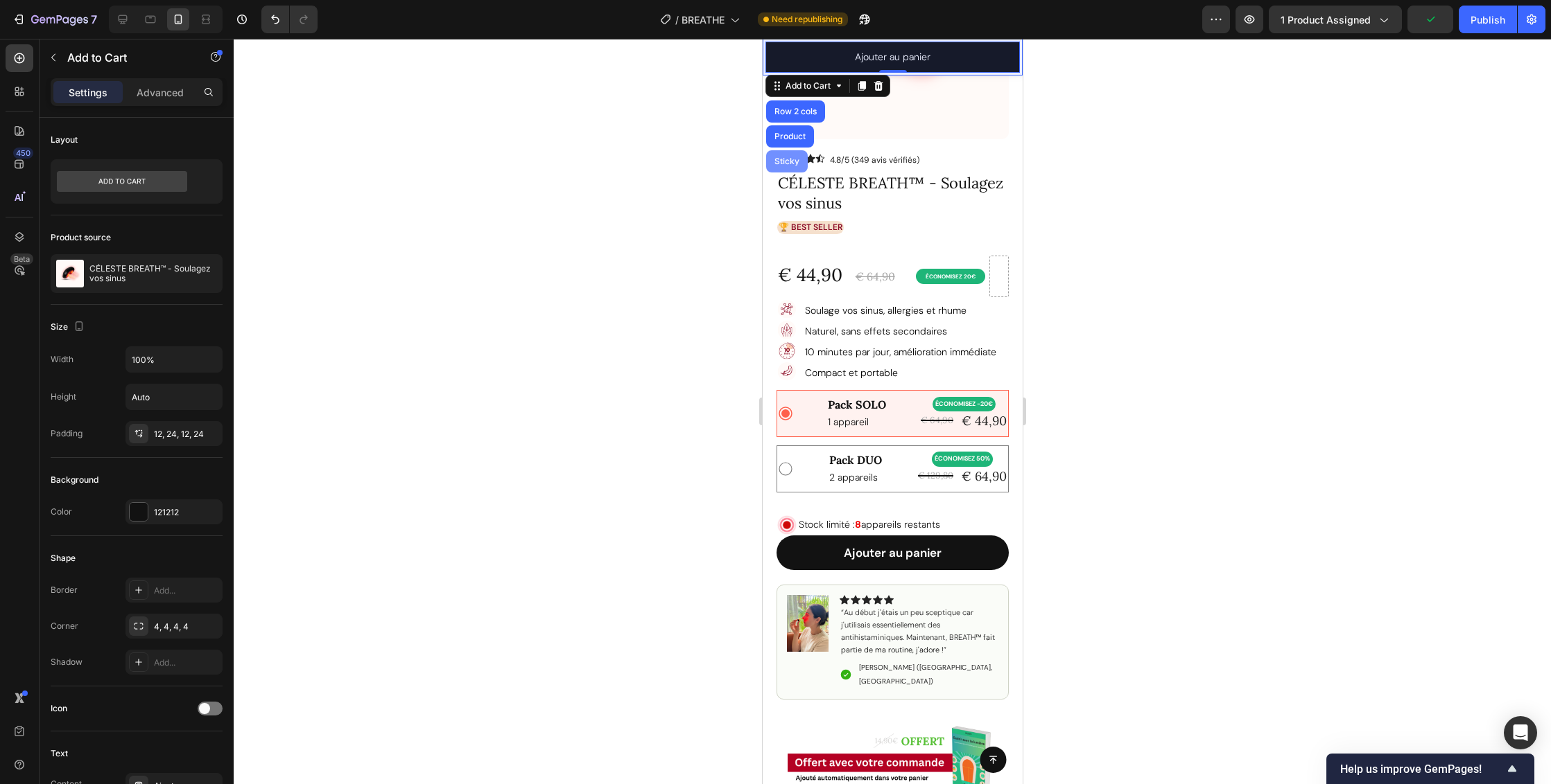
click at [786, 162] on div "Sticky" at bounding box center [786, 161] width 31 height 8
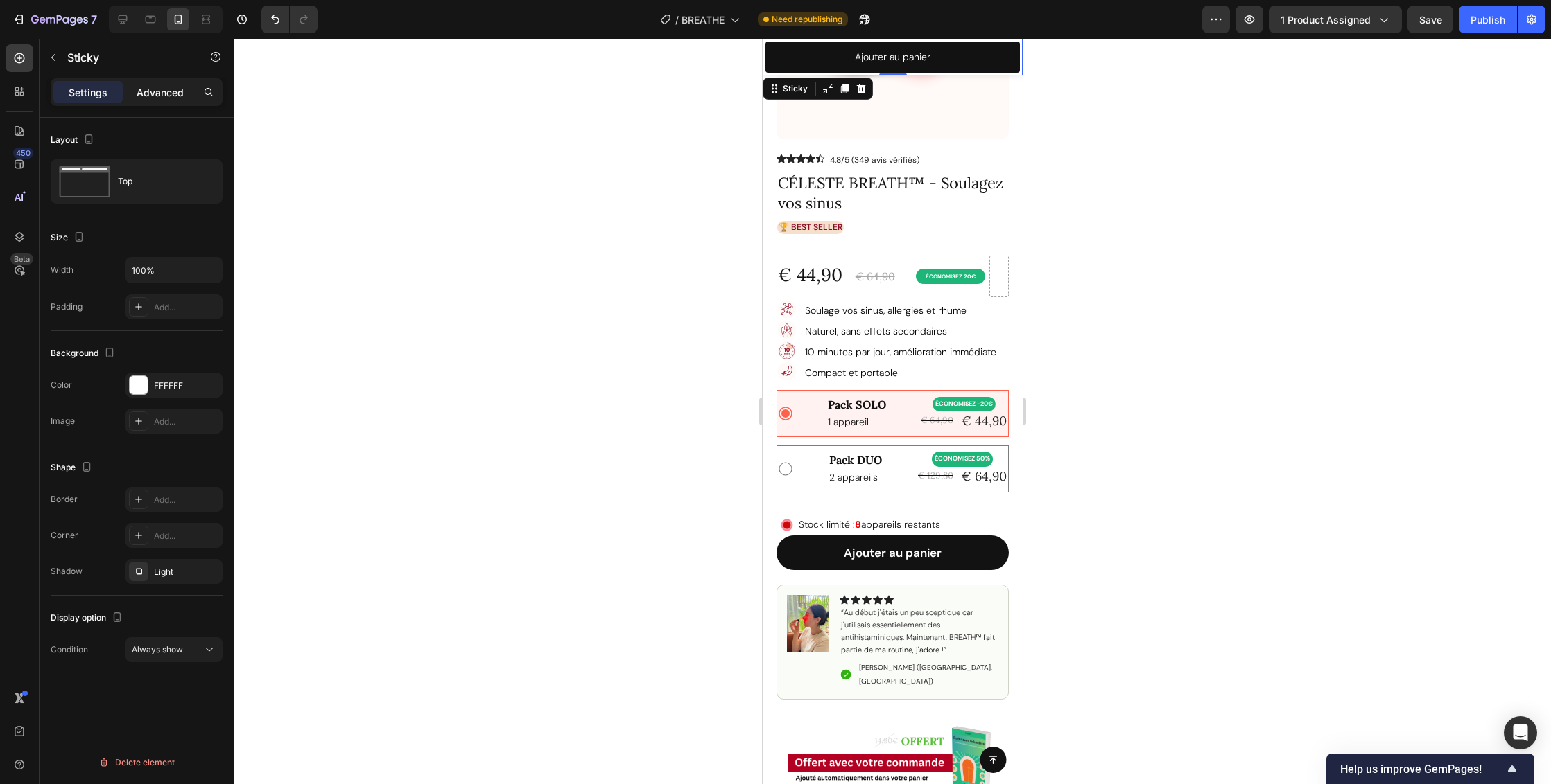
click at [160, 94] on p "Advanced" at bounding box center [160, 93] width 47 height 14
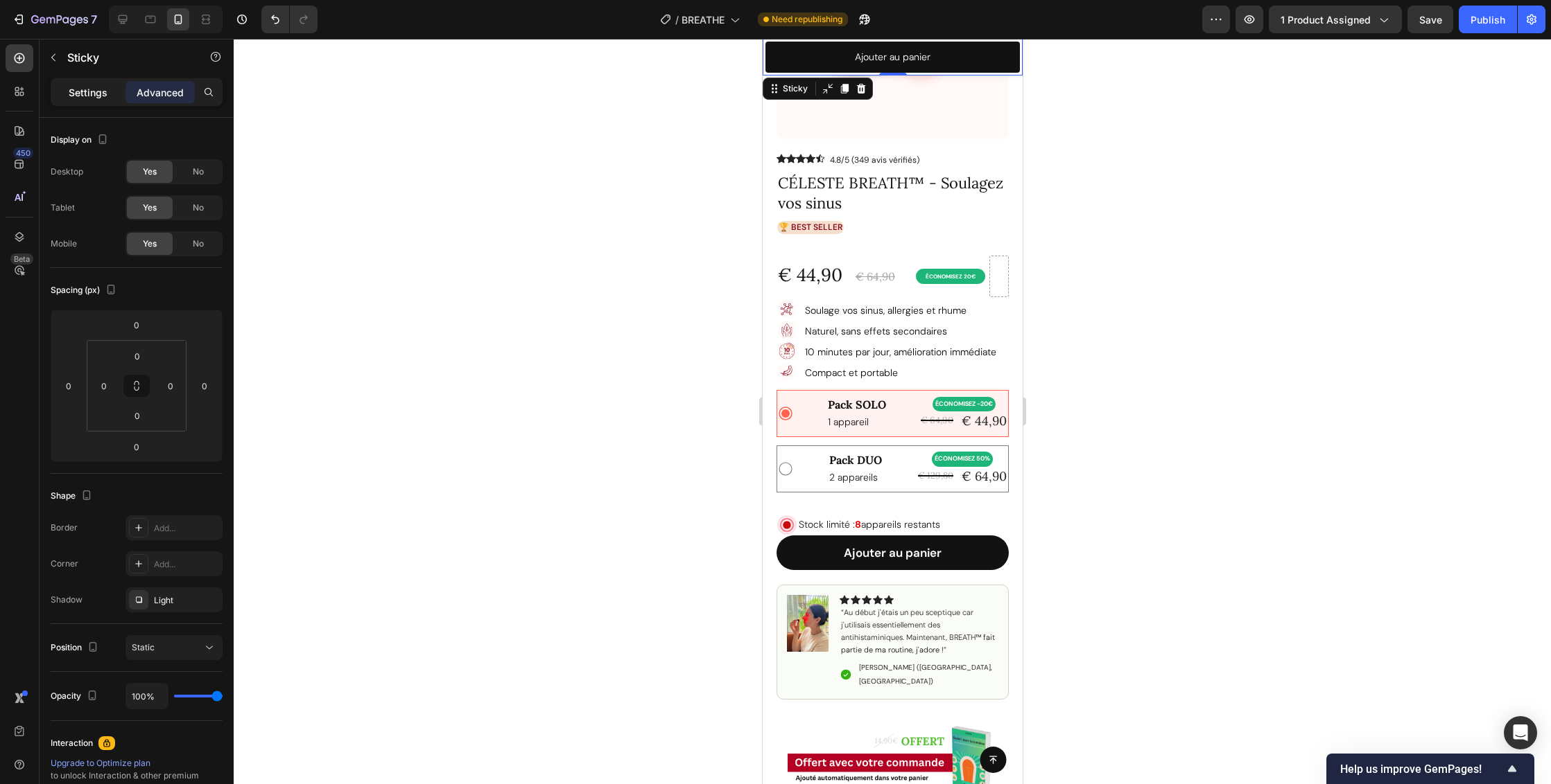
click at [80, 92] on p "Settings" at bounding box center [88, 93] width 39 height 14
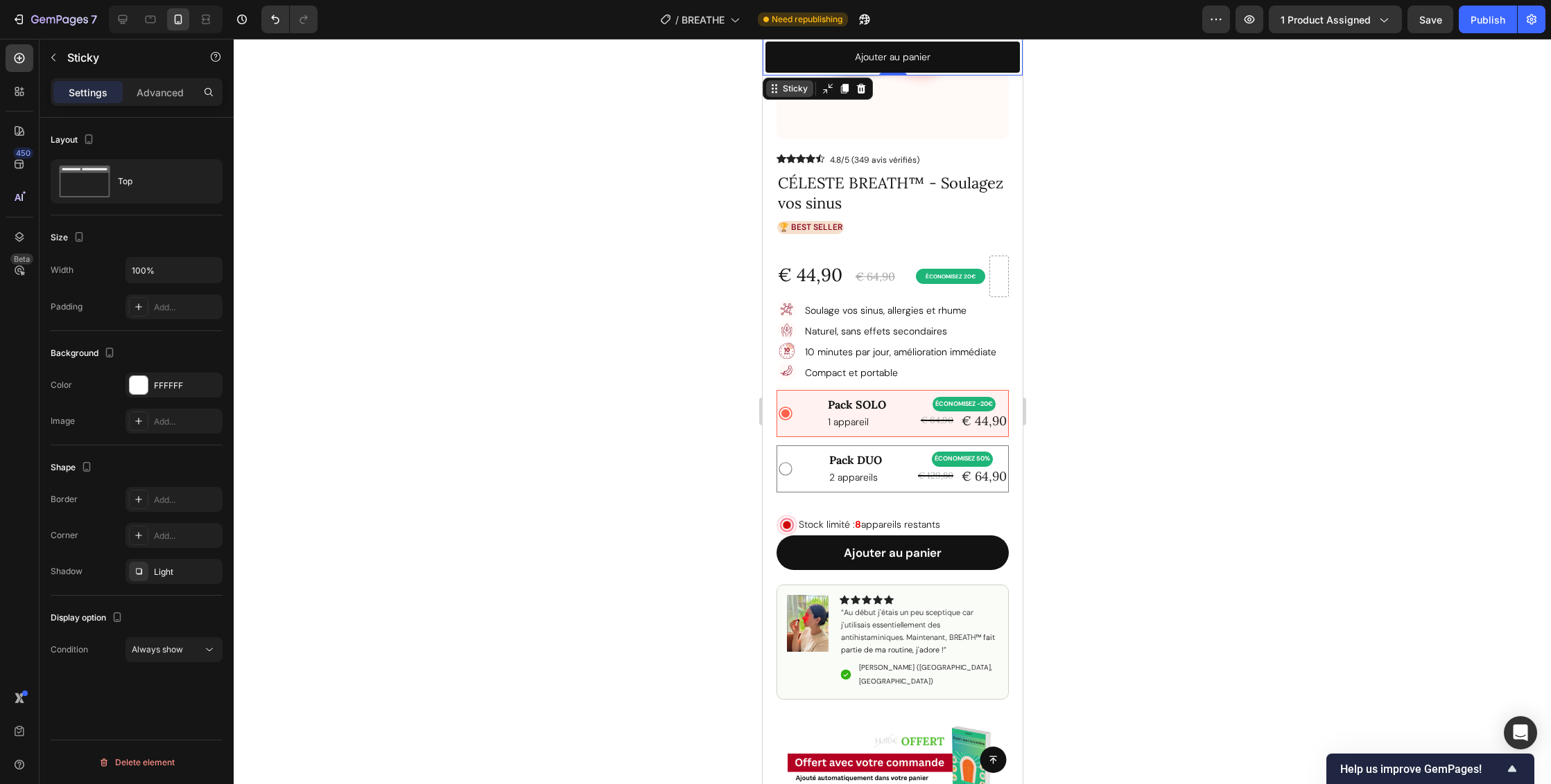
click at [794, 86] on div "Sticky" at bounding box center [794, 88] width 31 height 12
click at [792, 95] on div "Sticky" at bounding box center [788, 88] width 47 height 17
click at [791, 92] on div "Sticky" at bounding box center [794, 88] width 31 height 12
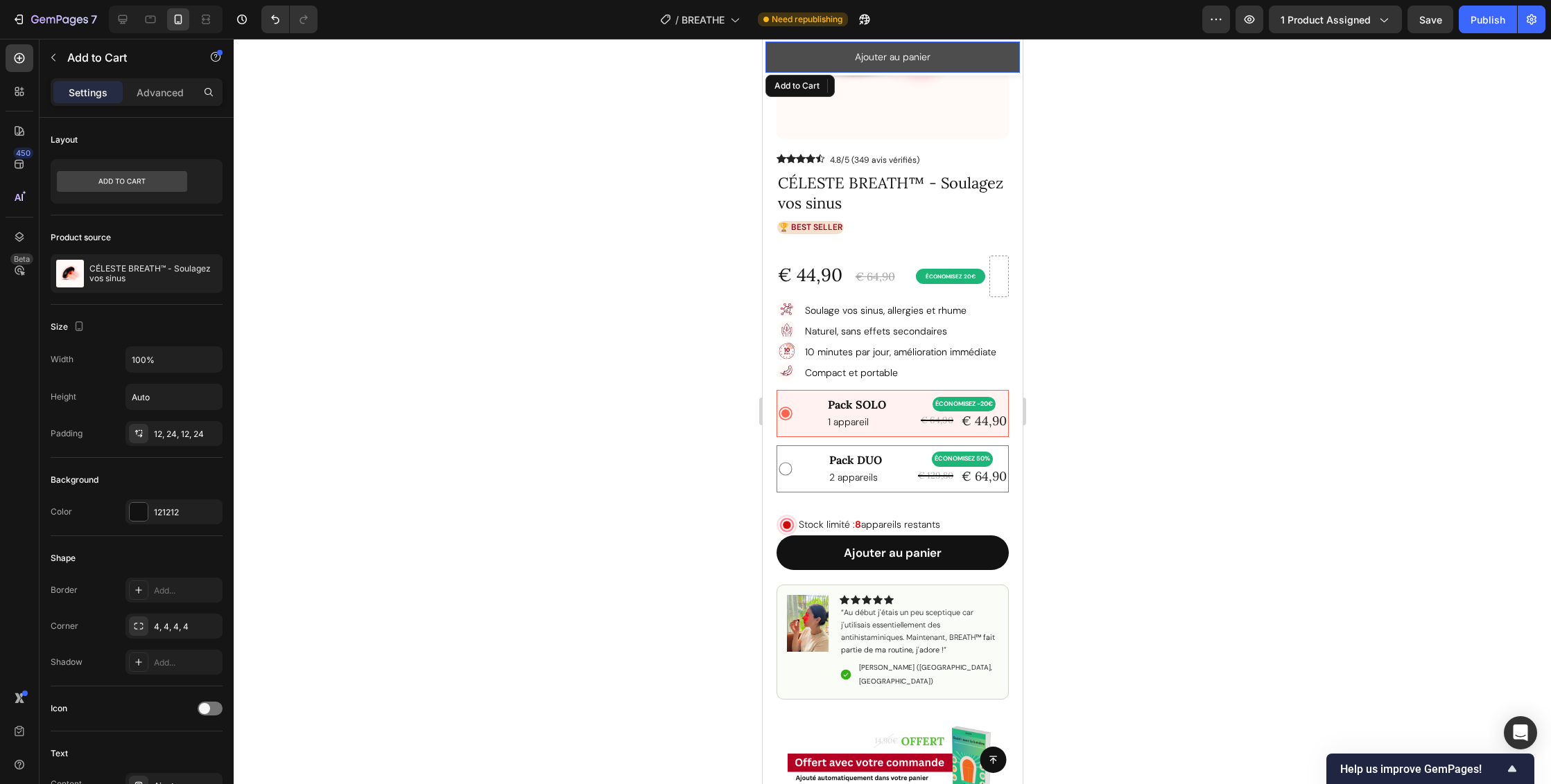
click at [971, 59] on button "Ajouter au panier" at bounding box center [892, 57] width 254 height 31
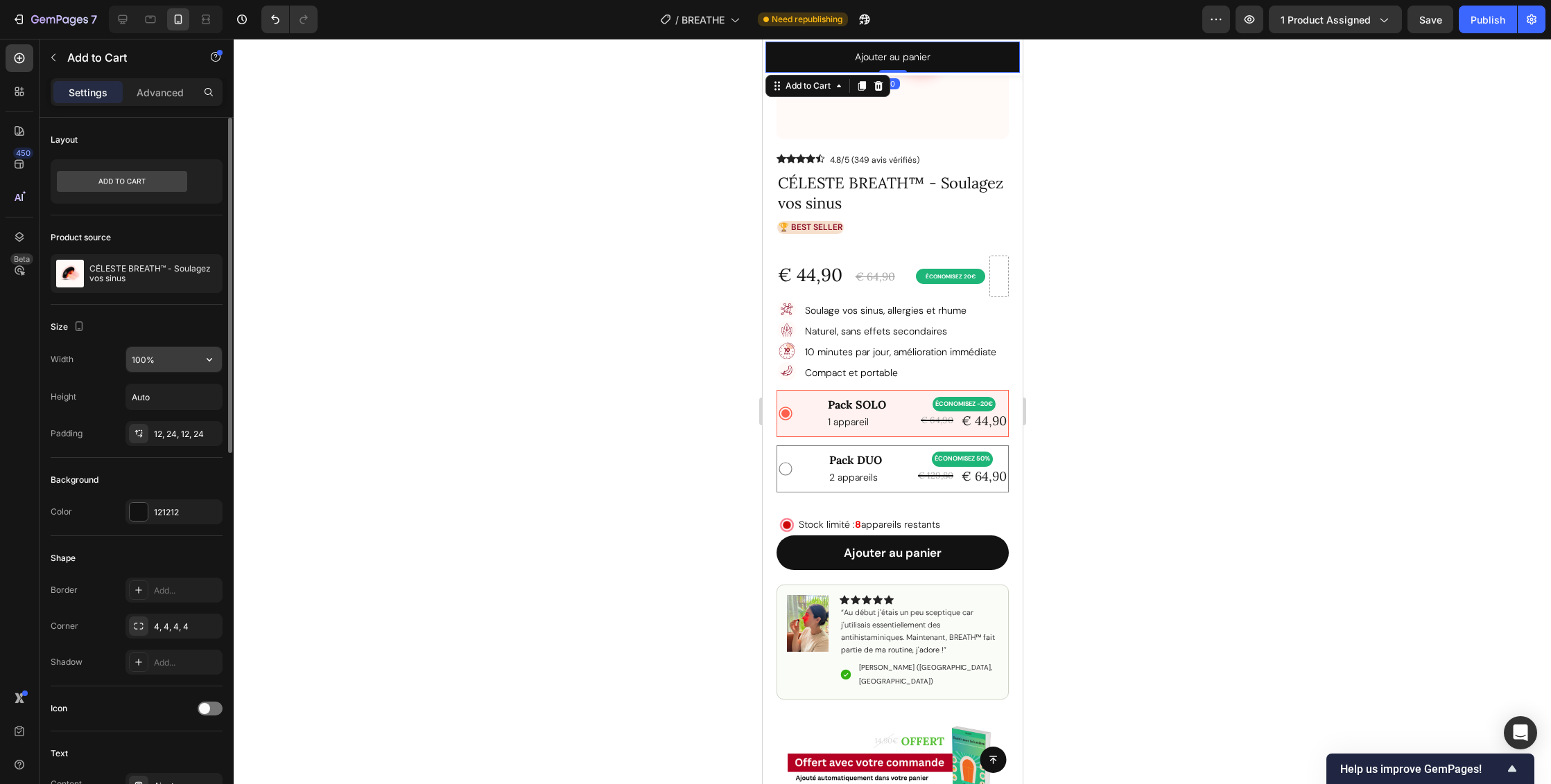
click at [181, 361] on input "100%" at bounding box center [174, 359] width 95 height 25
click at [207, 359] on icon "button" at bounding box center [209, 359] width 14 height 14
click at [169, 395] on span "Fit content" at bounding box center [151, 395] width 42 height 12
click at [209, 359] on icon "button" at bounding box center [209, 359] width 14 height 14
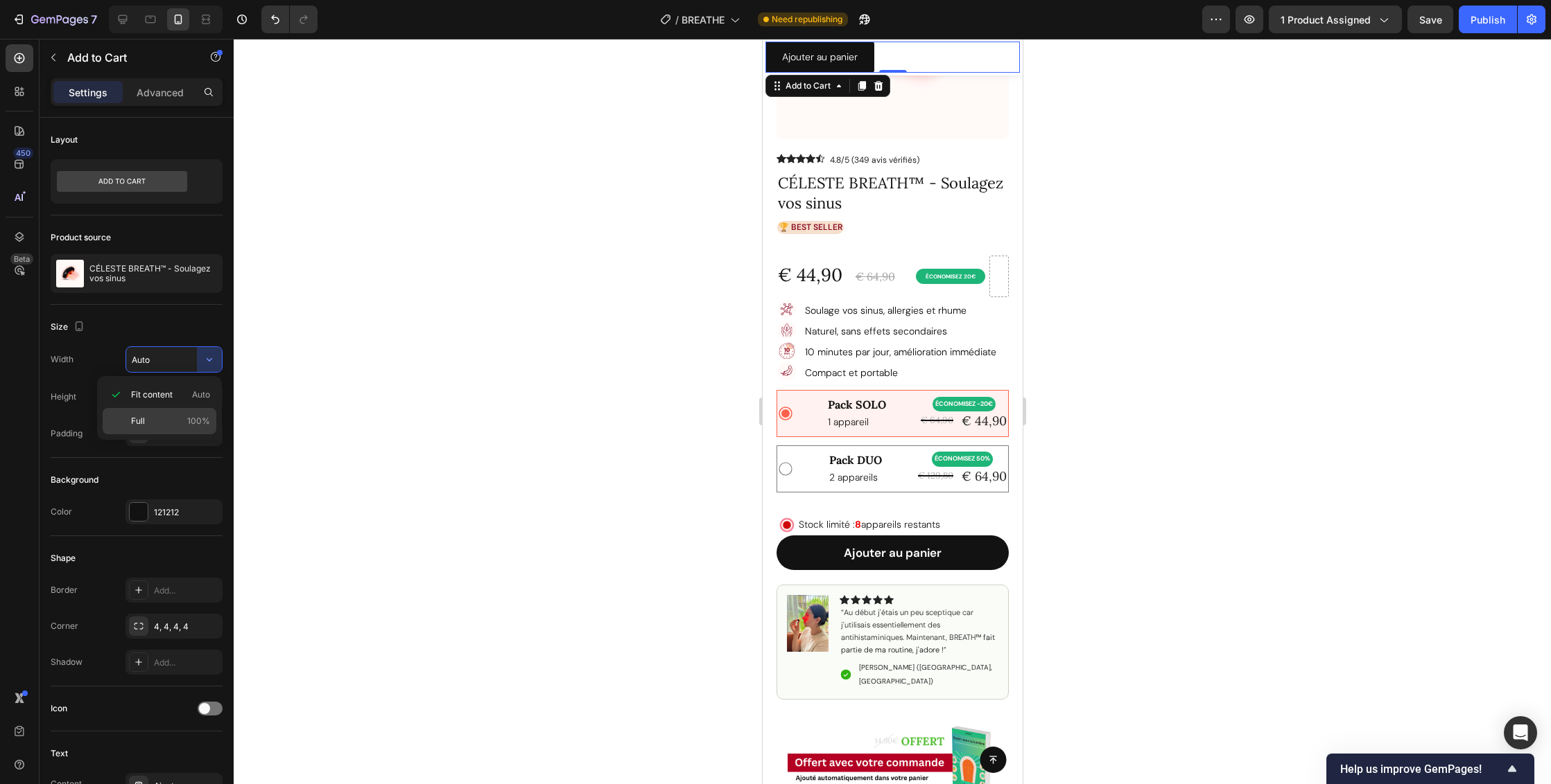
click at [172, 419] on p "Full 100%" at bounding box center [170, 421] width 79 height 12
type input "100%"
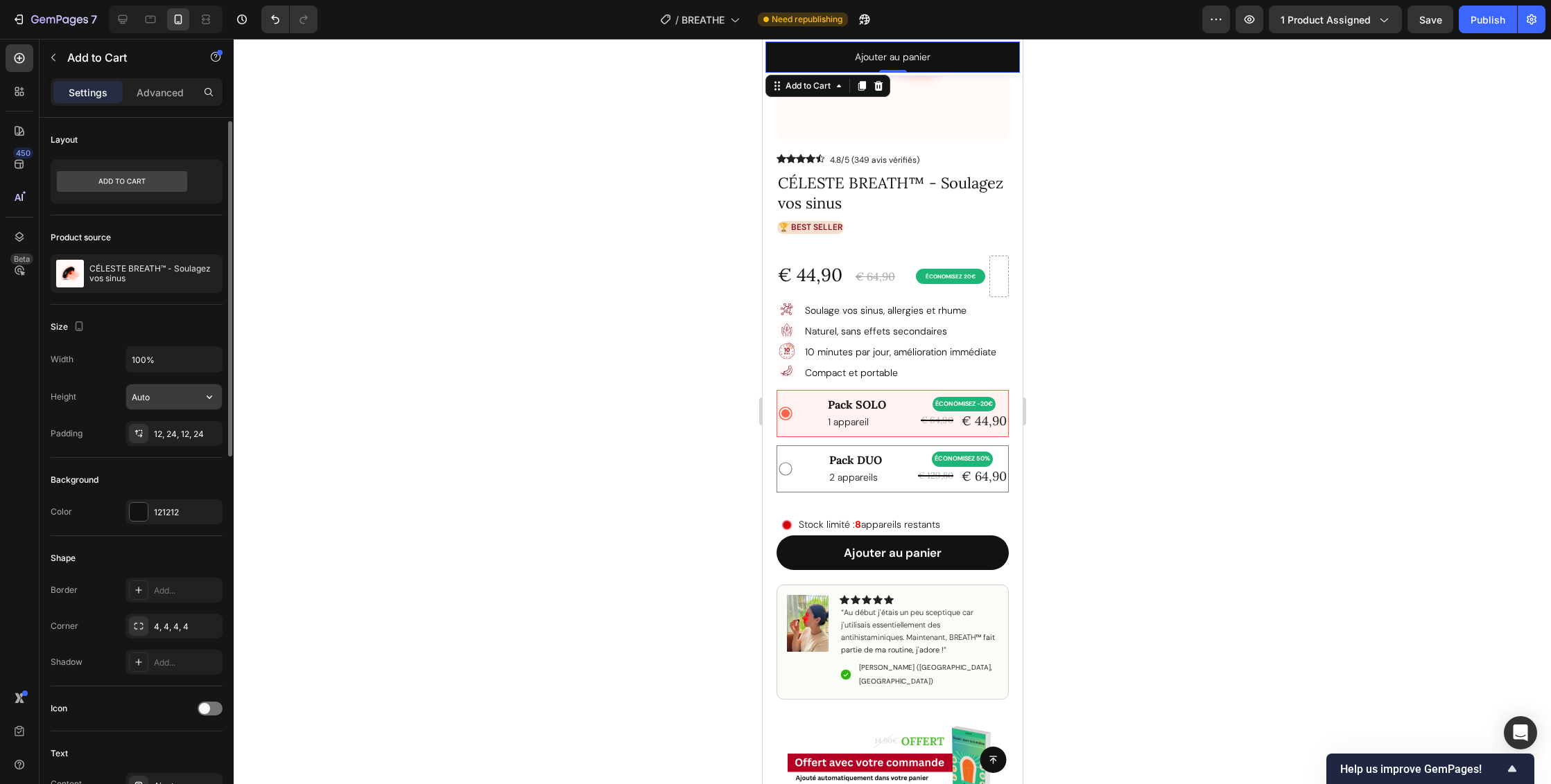
scroll to position [21, 0]
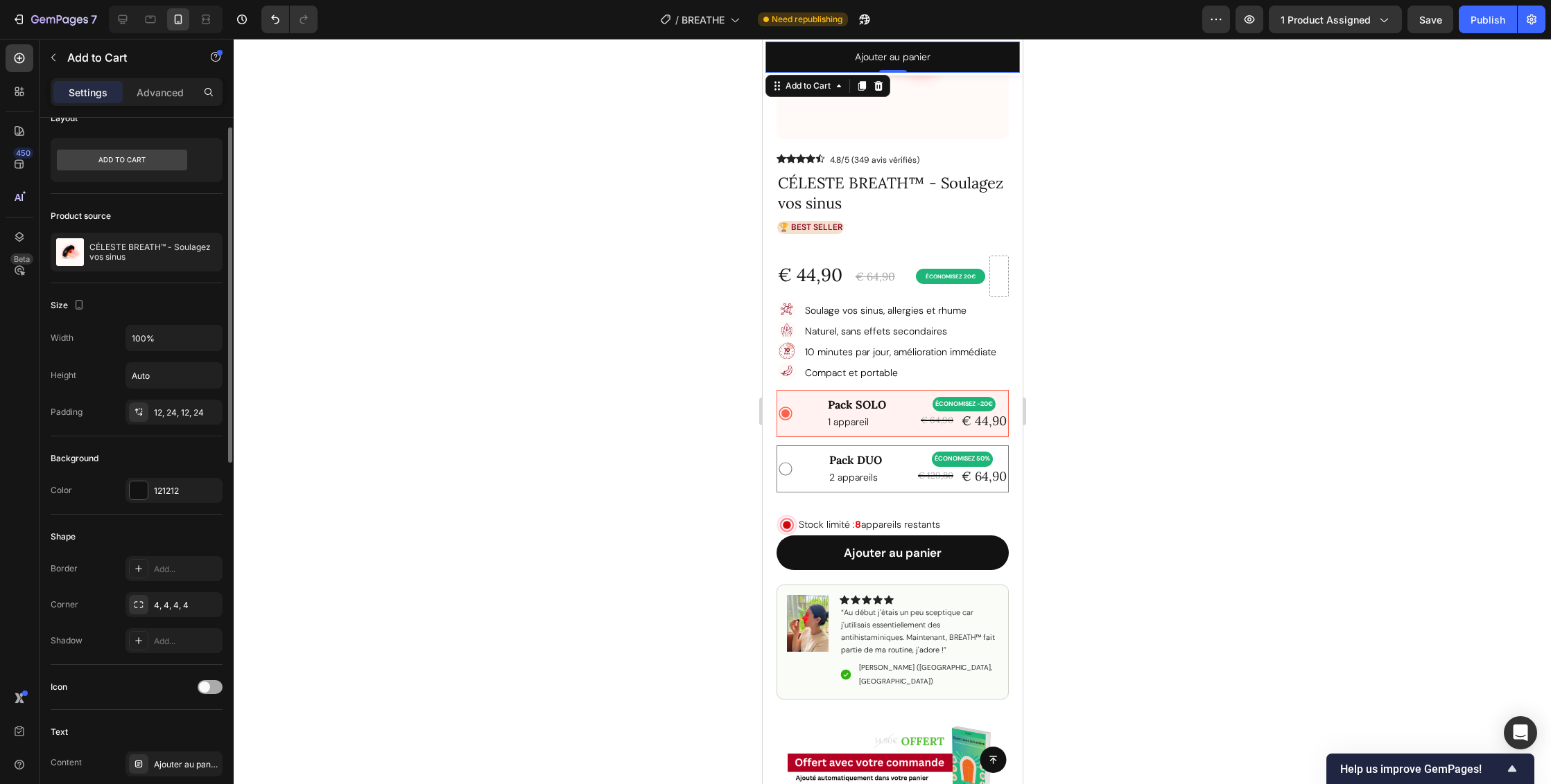
click at [204, 689] on span at bounding box center [204, 687] width 11 height 11
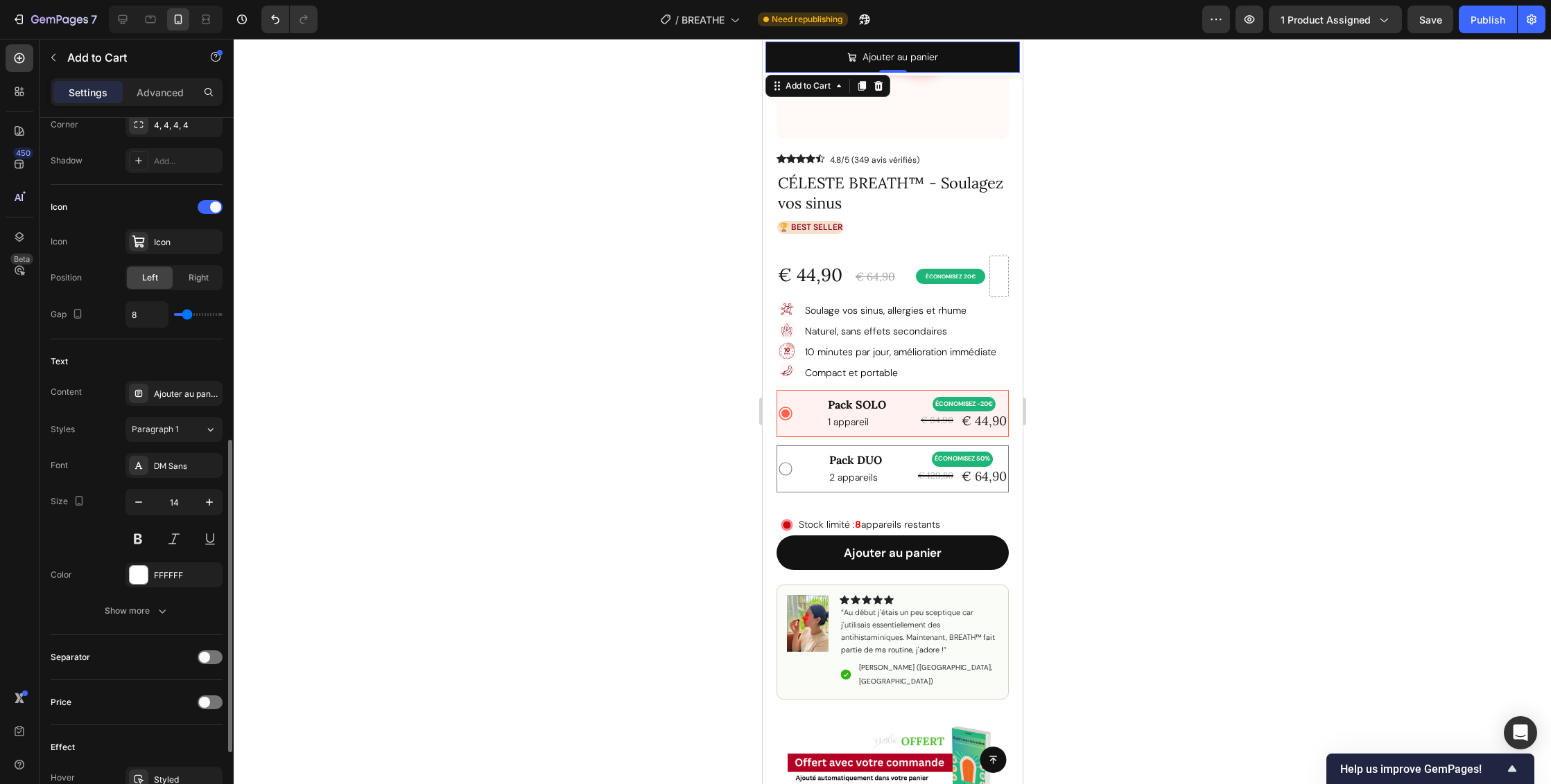
scroll to position [571, 0]
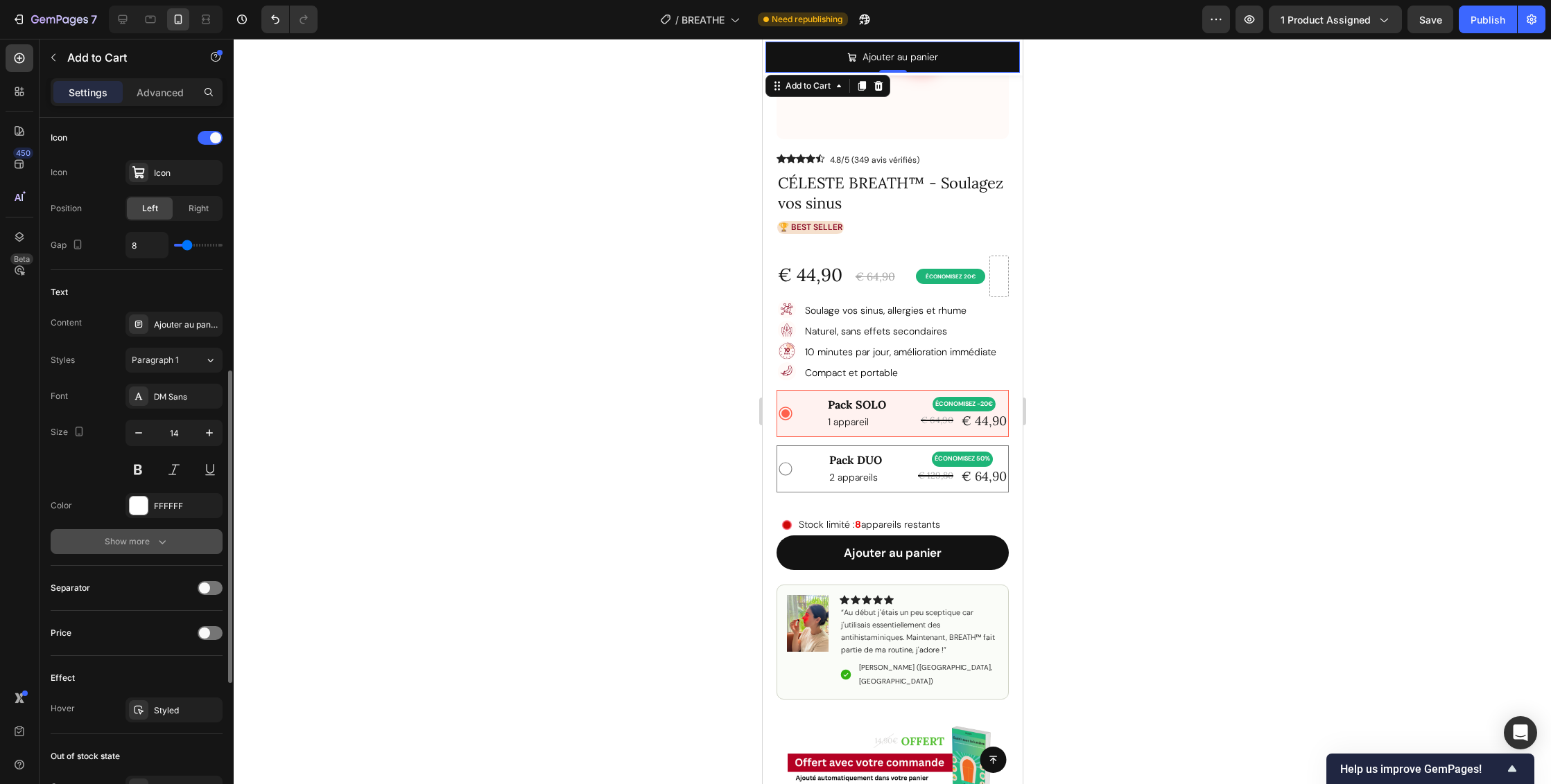
click at [145, 547] on div "Show more" at bounding box center [137, 542] width 64 height 14
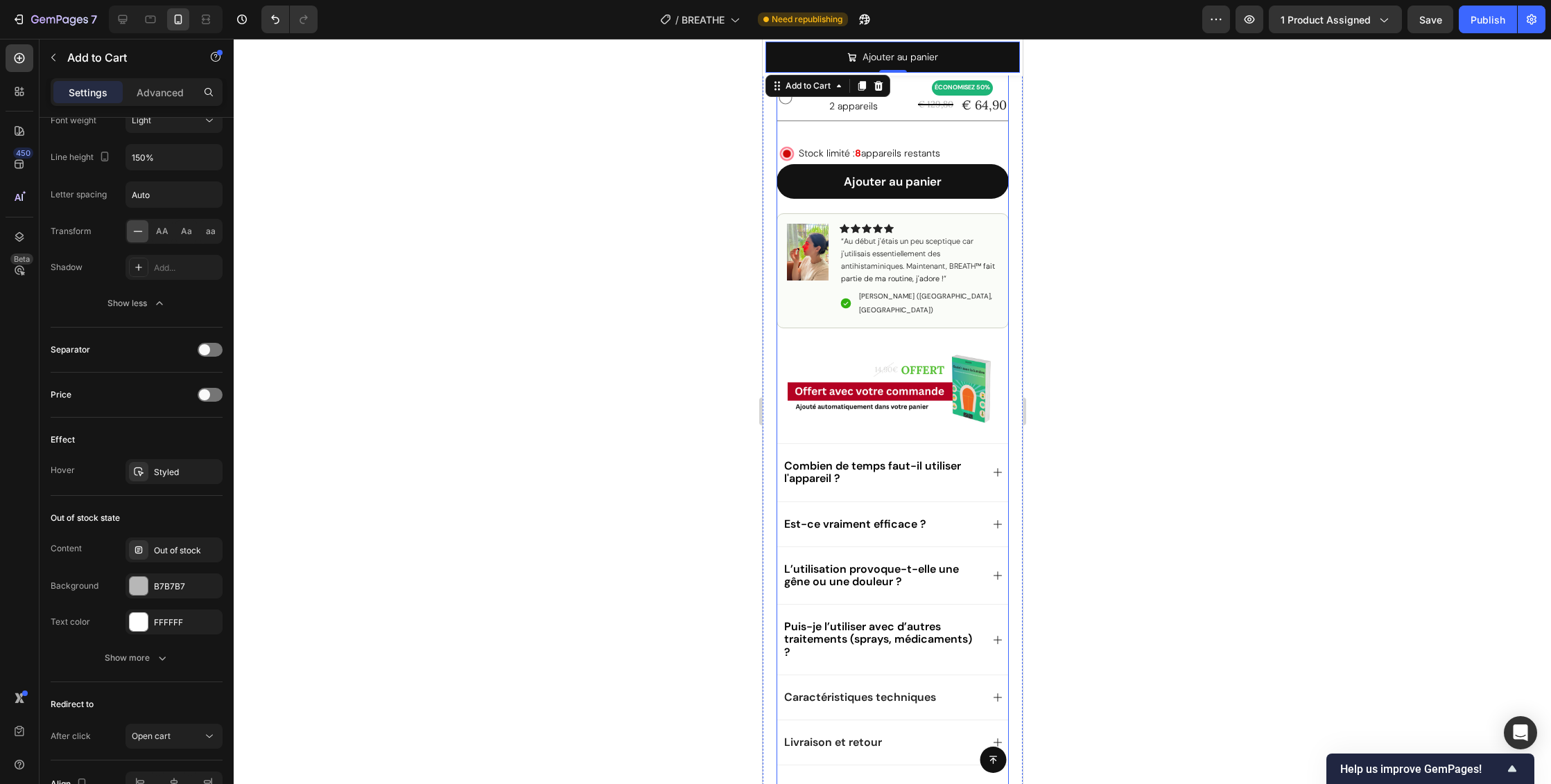
scroll to position [712, 0]
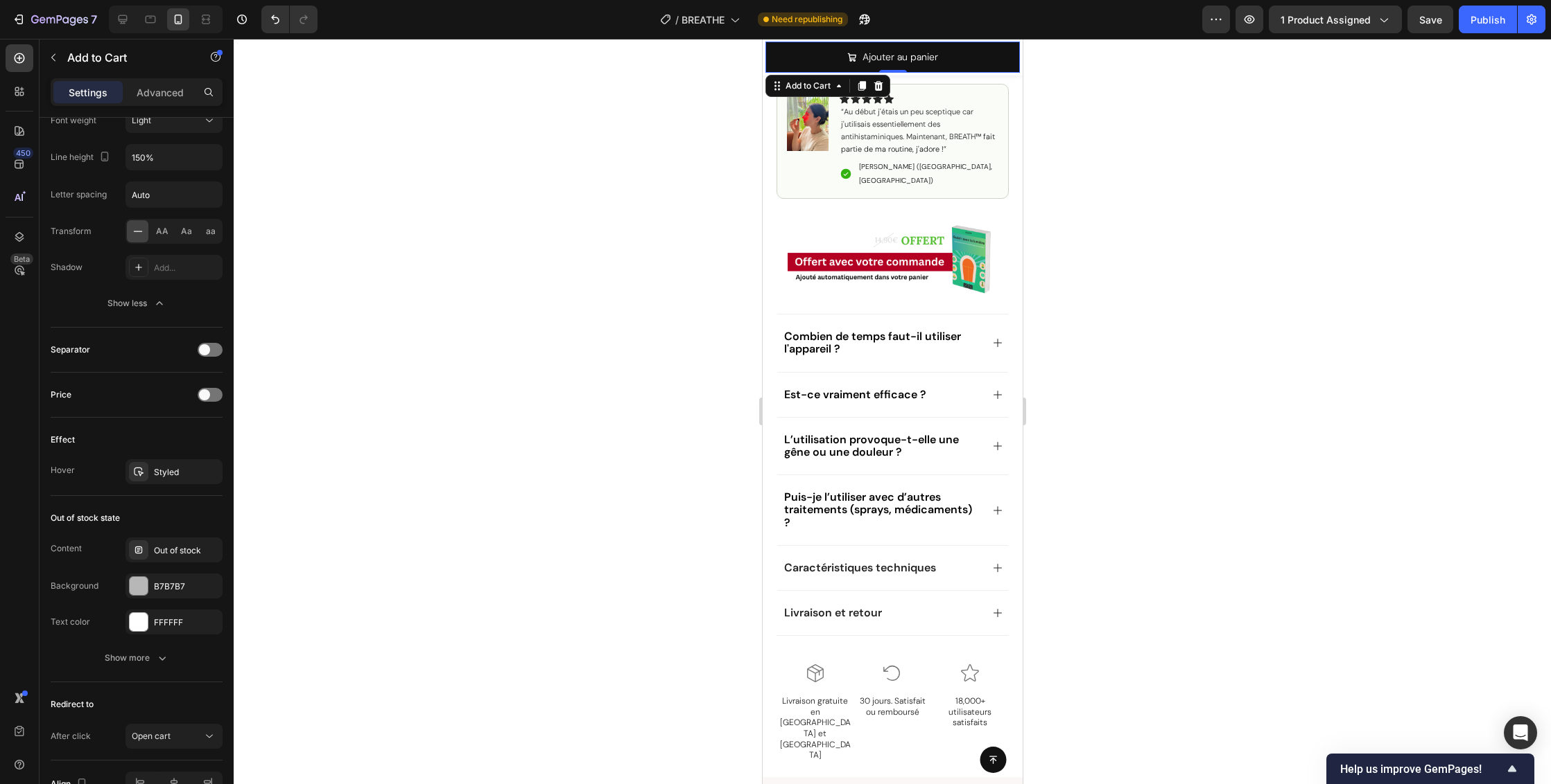
click at [1244, 422] on div at bounding box center [891, 411] width 1317 height 745
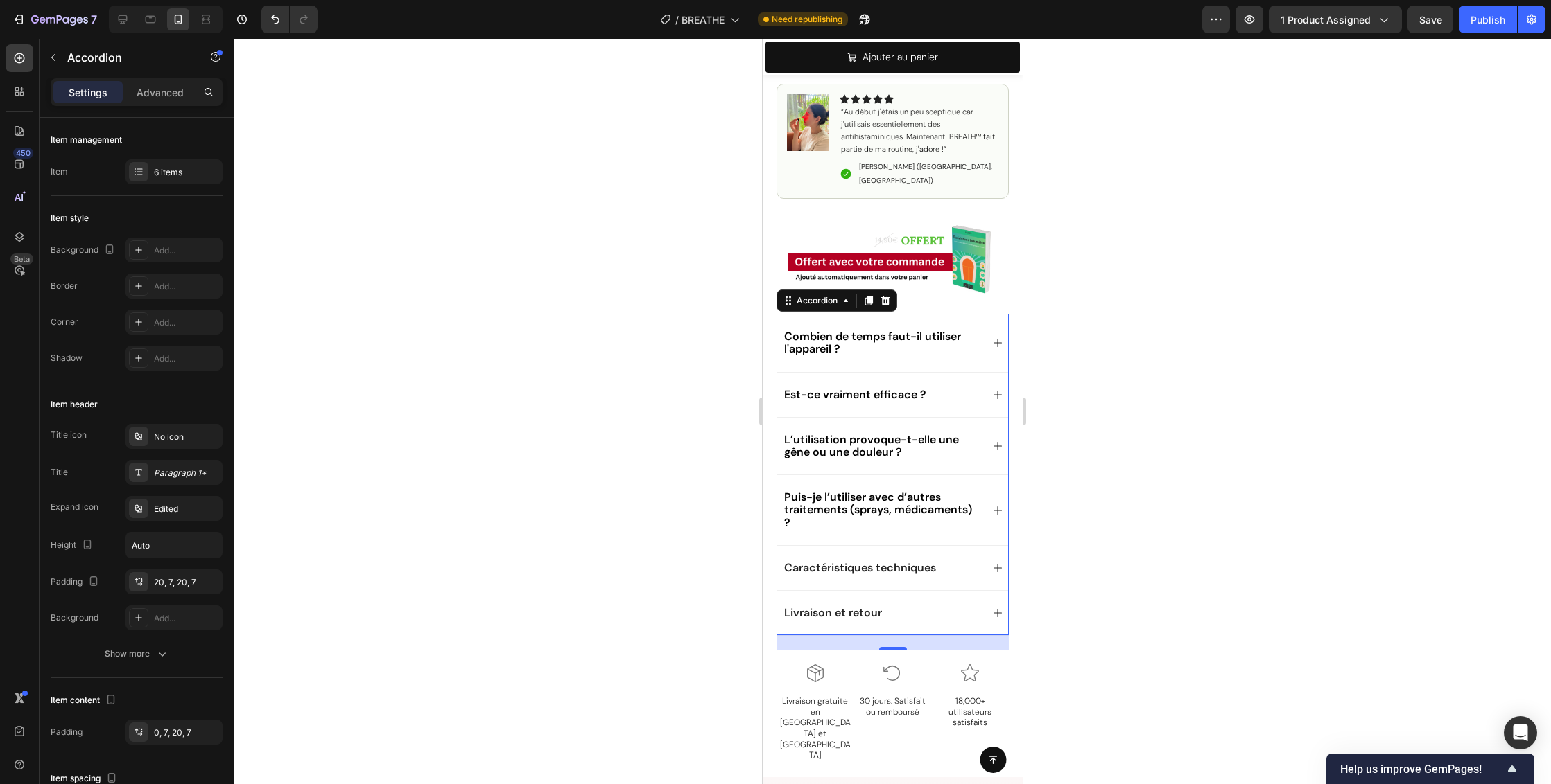
click at [935, 314] on div "Combien de temps faut-il utiliser l'appareil ?" at bounding box center [891, 343] width 231 height 57
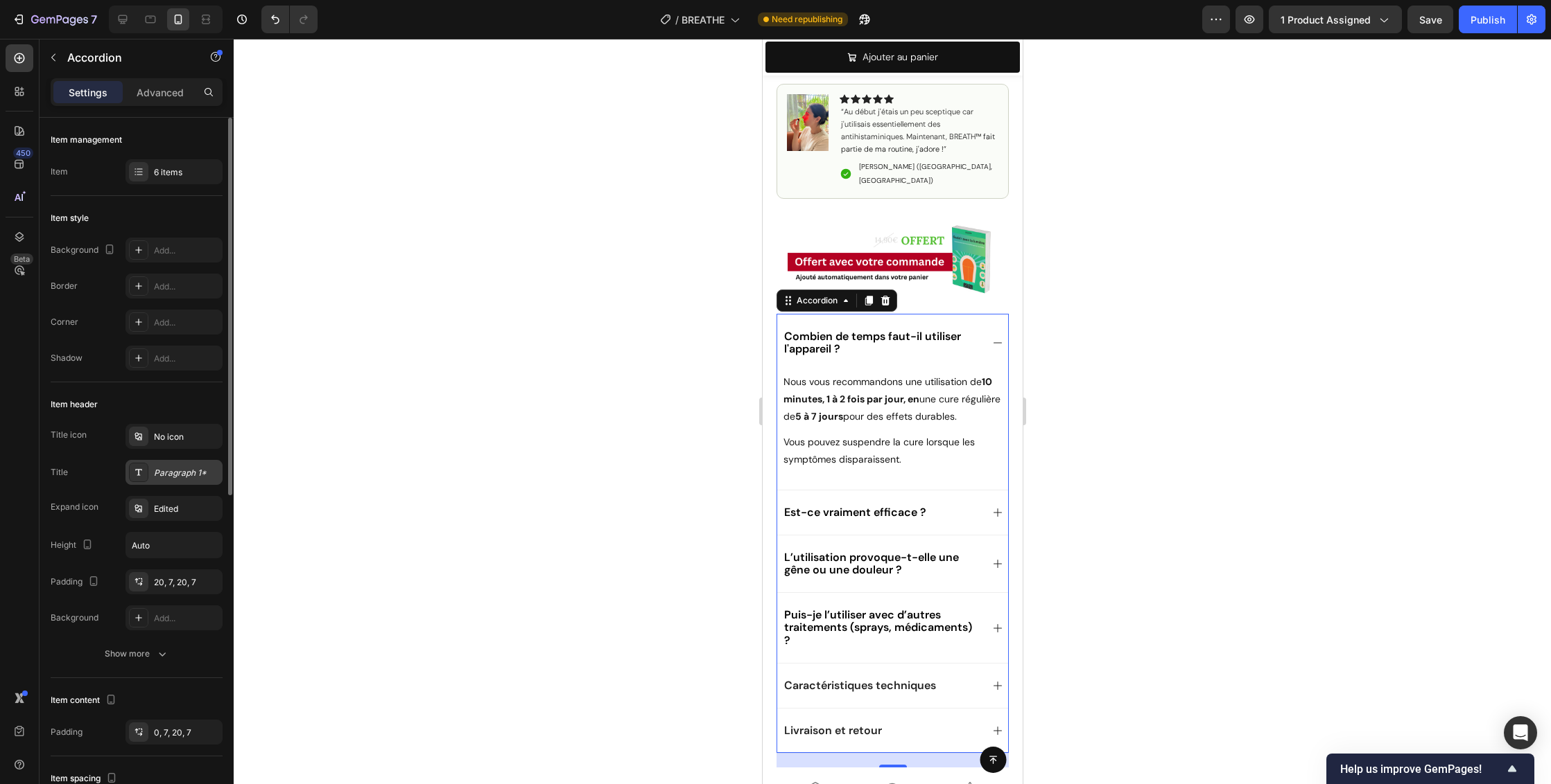
click at [201, 474] on div "Paragraph 1*" at bounding box center [186, 473] width 65 height 12
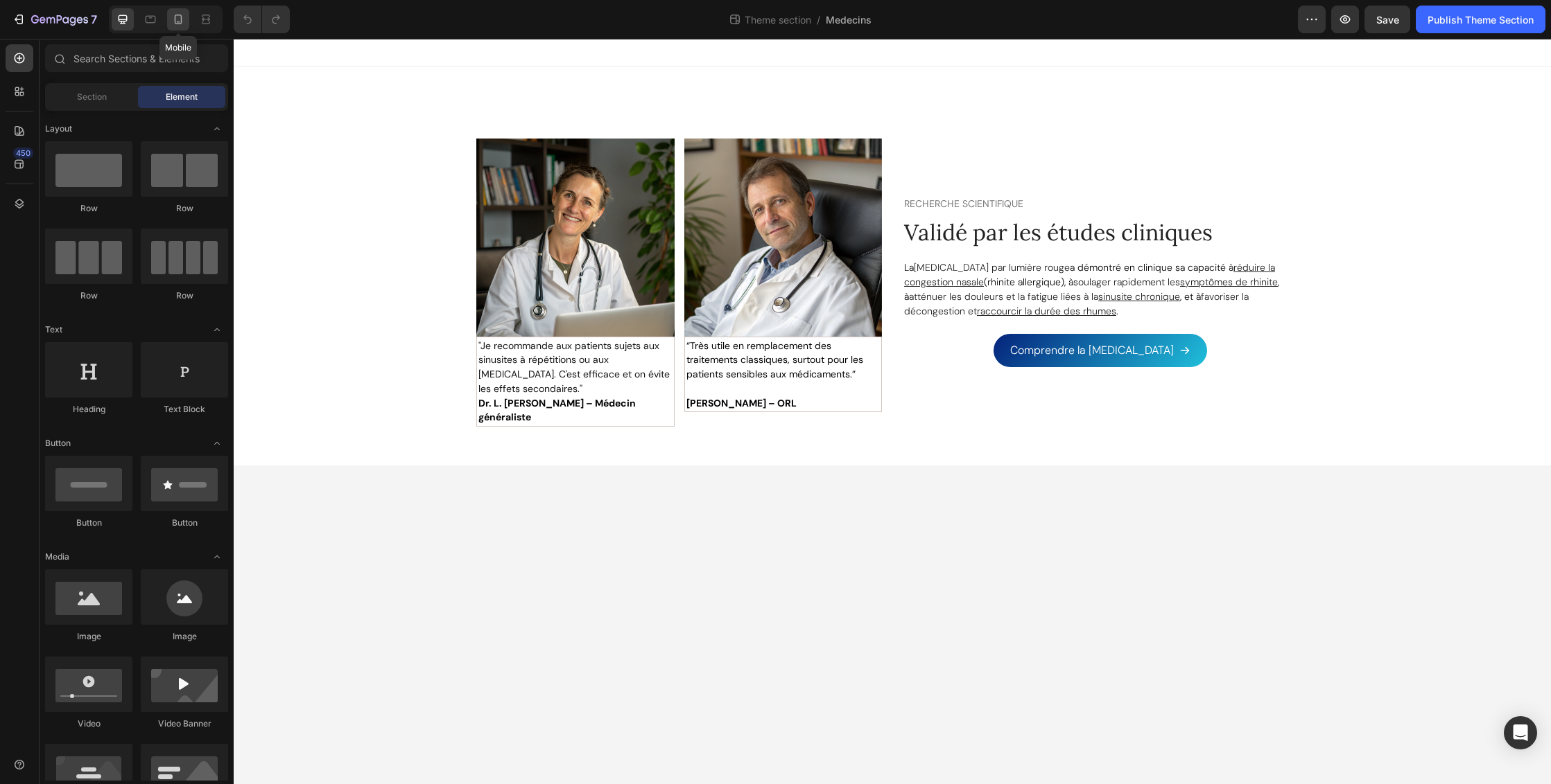
click at [178, 18] on icon at bounding box center [178, 19] width 14 height 14
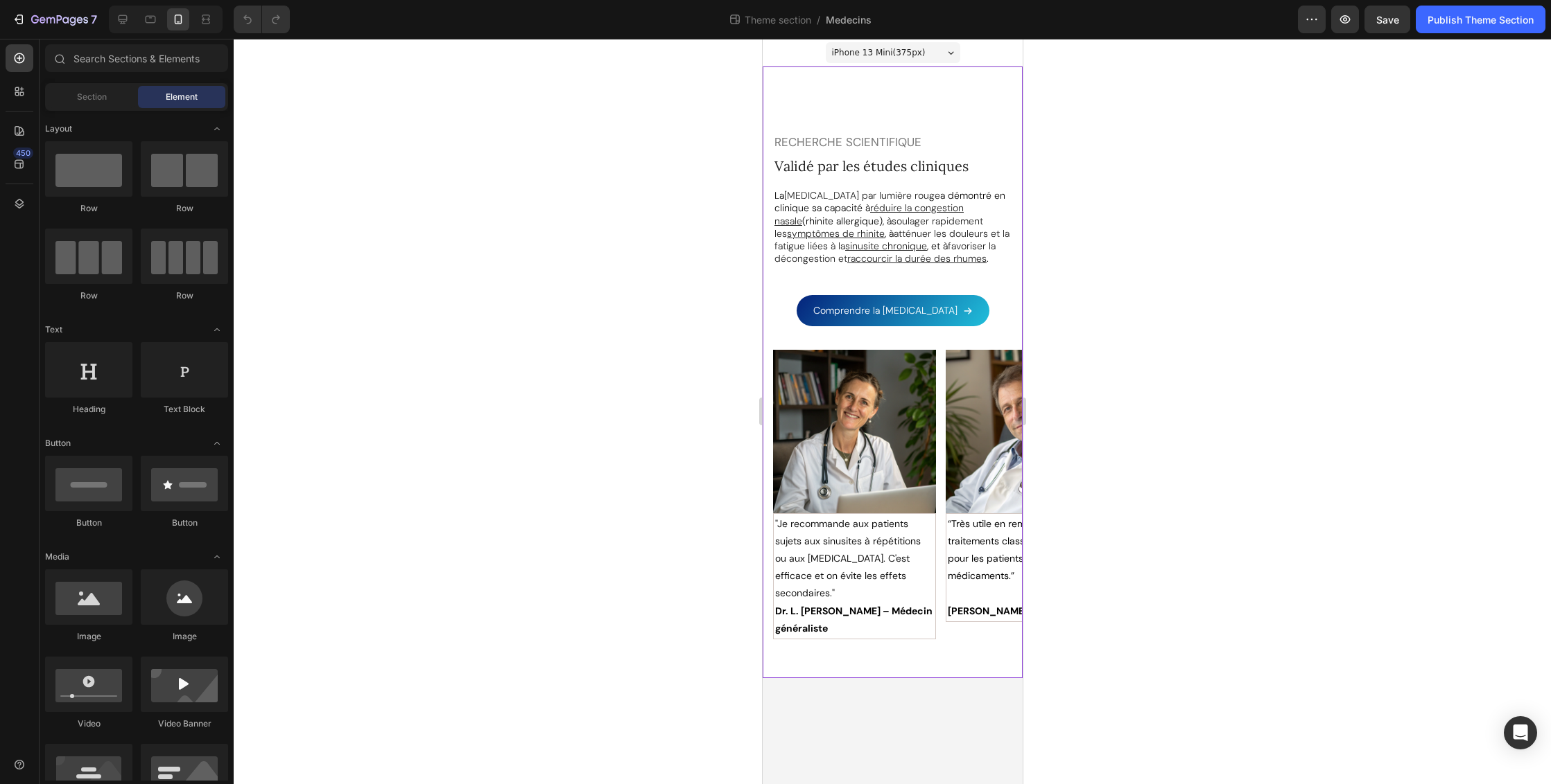
click at [991, 95] on div "Image "Je recommande aux patients sujets aux sinusites à répétitions ou aux [ME…" at bounding box center [892, 377] width 260 height 565
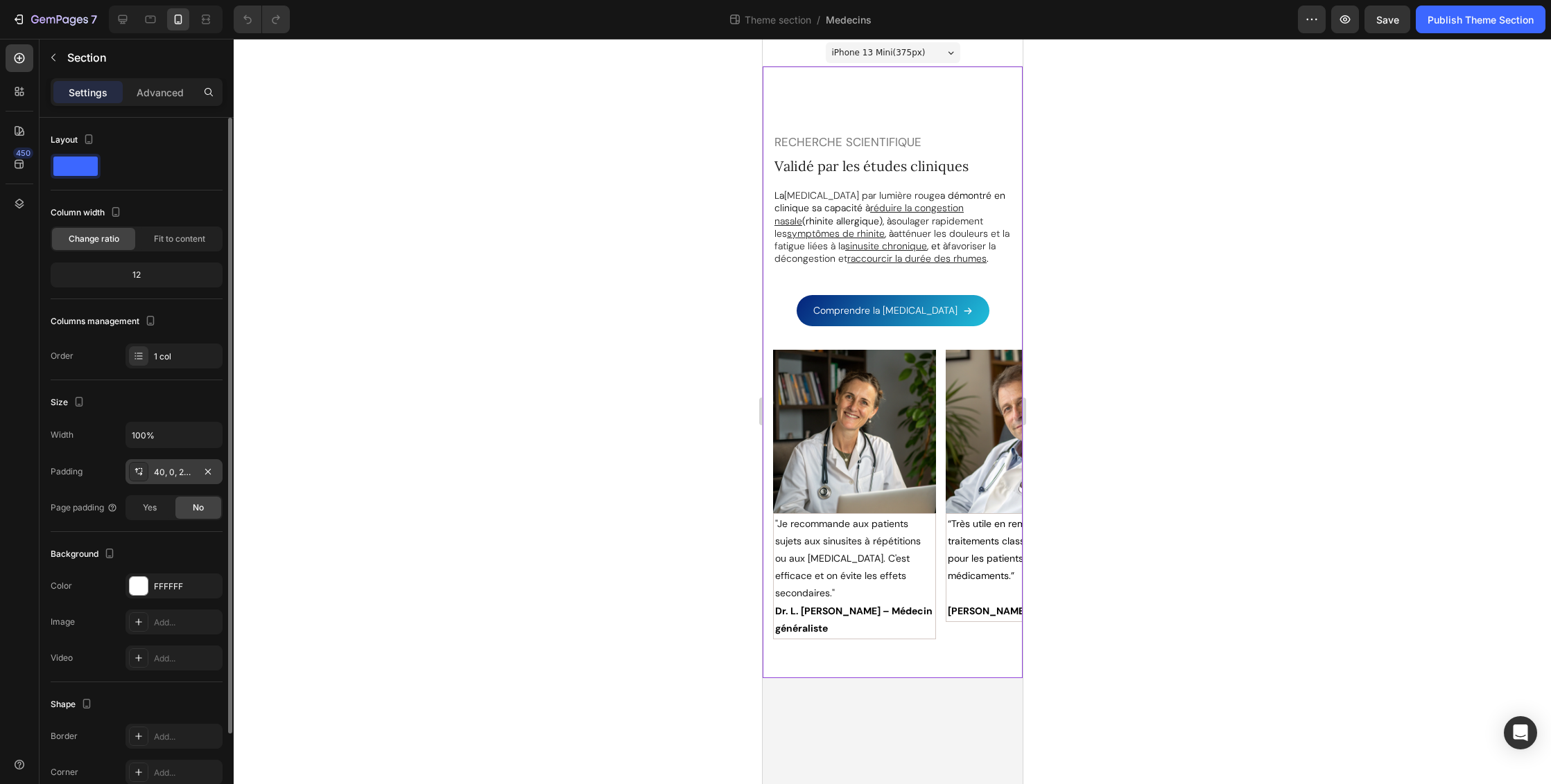
click at [171, 469] on div "40, 0, 28, 0" at bounding box center [174, 472] width 41 height 12
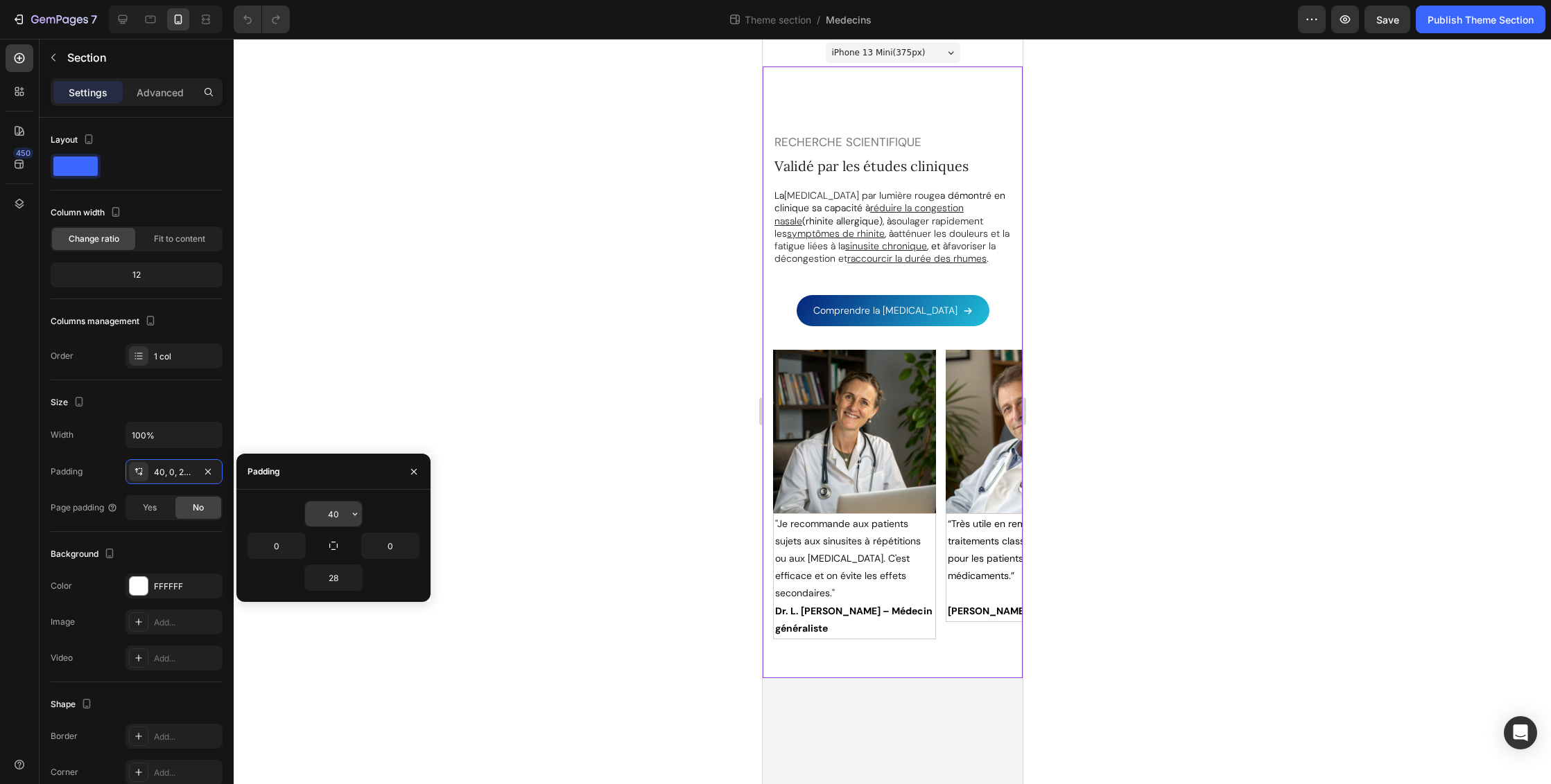
click at [324, 516] on input "40" at bounding box center [333, 514] width 57 height 25
click at [354, 515] on icon "button" at bounding box center [354, 514] width 4 height 3
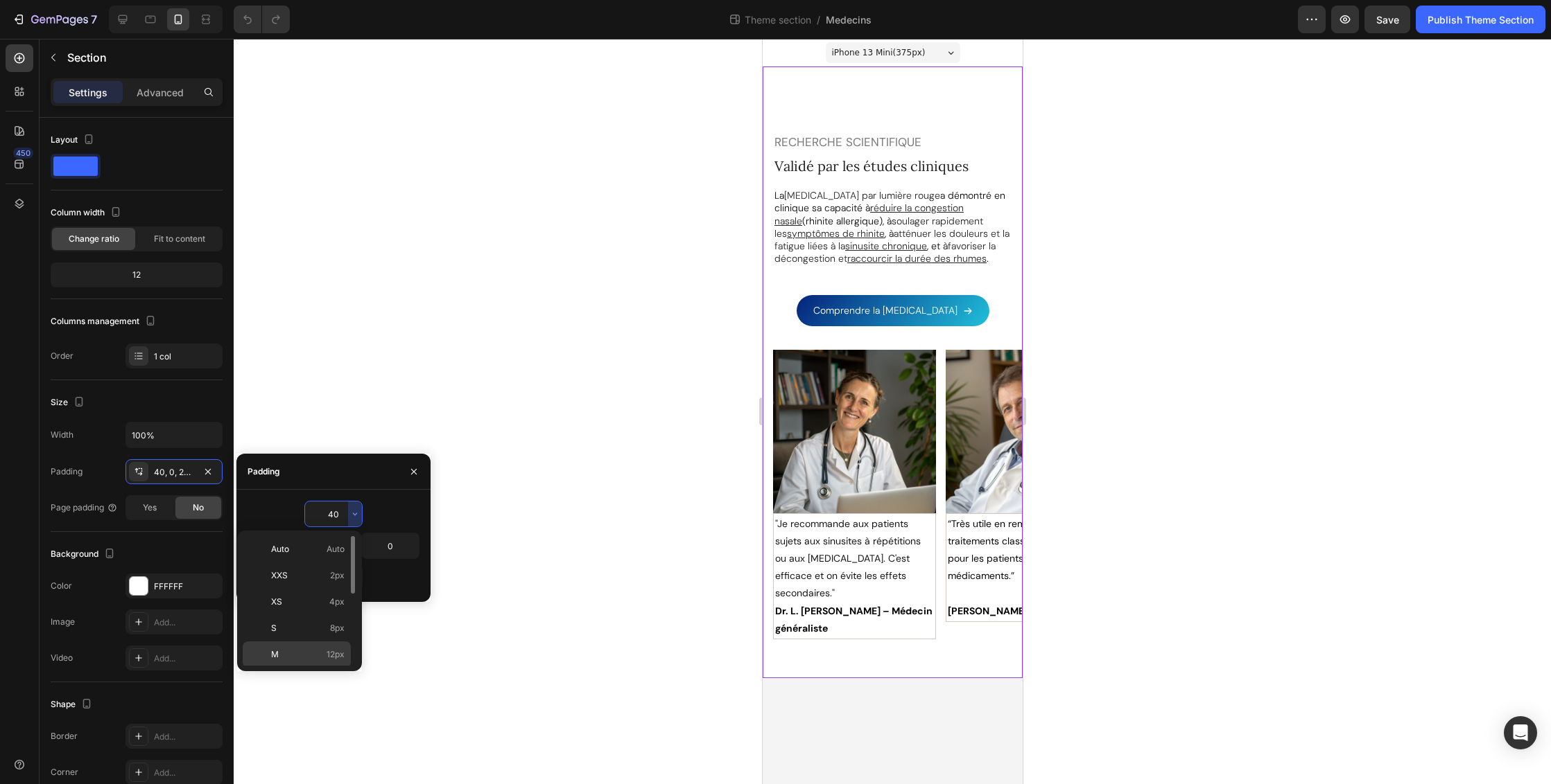
click at [340, 655] on span "12px" at bounding box center [336, 655] width 18 height 12
type input "12"
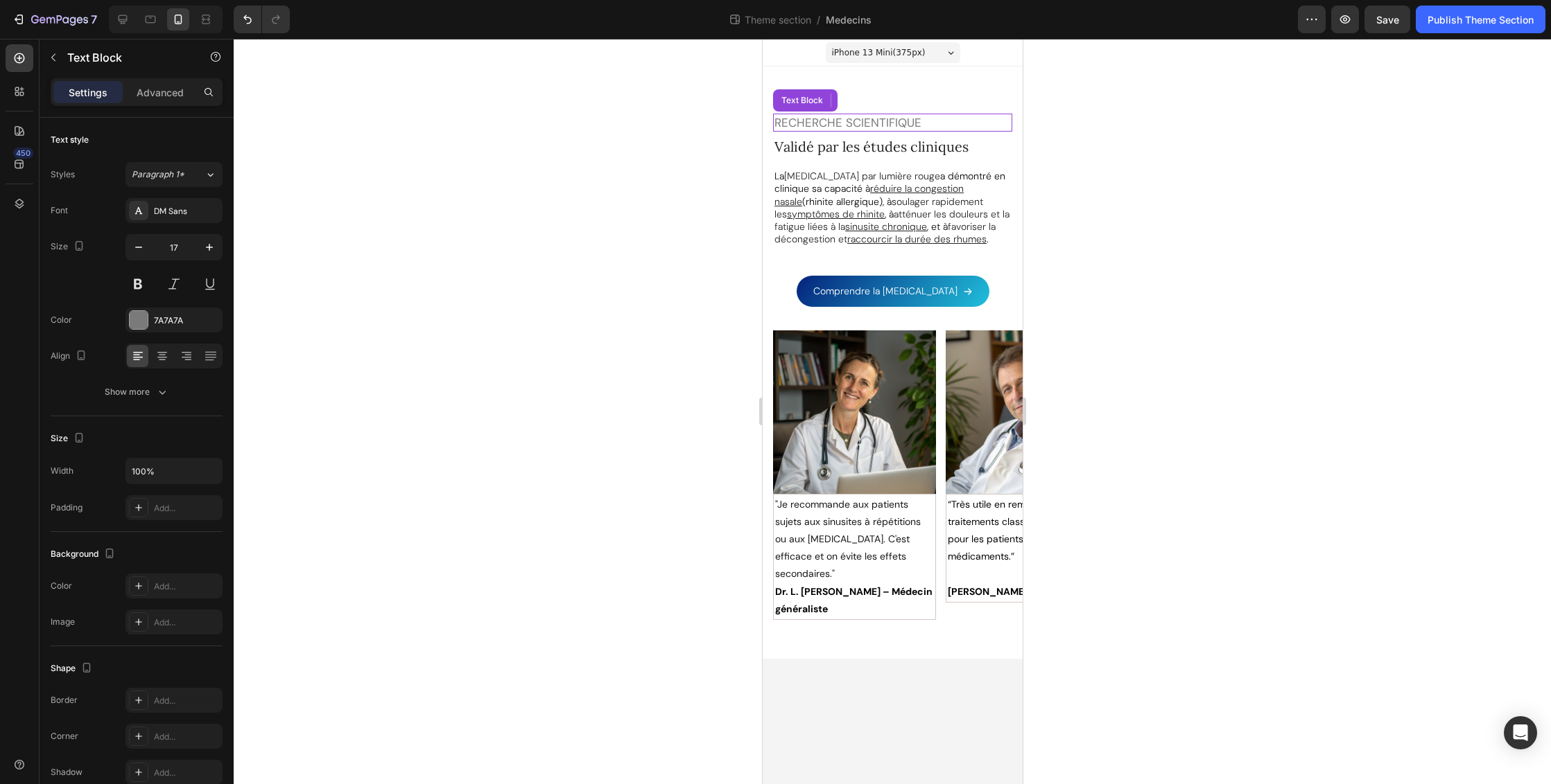
click at [923, 119] on p "RECHERCHE SCIENTIFIQUE" at bounding box center [892, 122] width 237 height 15
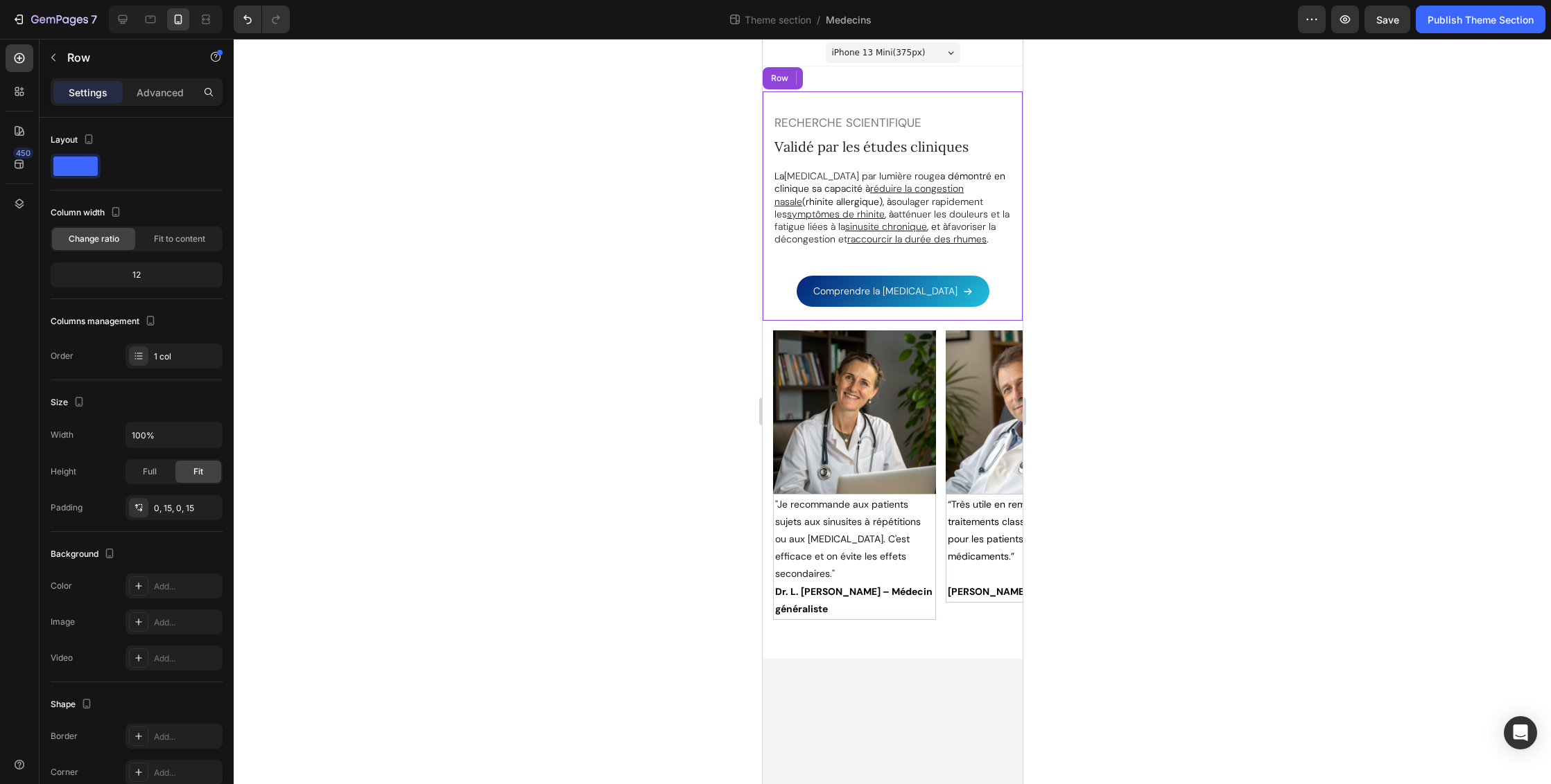
click at [944, 103] on div "RECHERCHE SCIENTIFIQUE Text Block 7 Validé par les études cliniques Heading La …" at bounding box center [892, 207] width 260 height 230
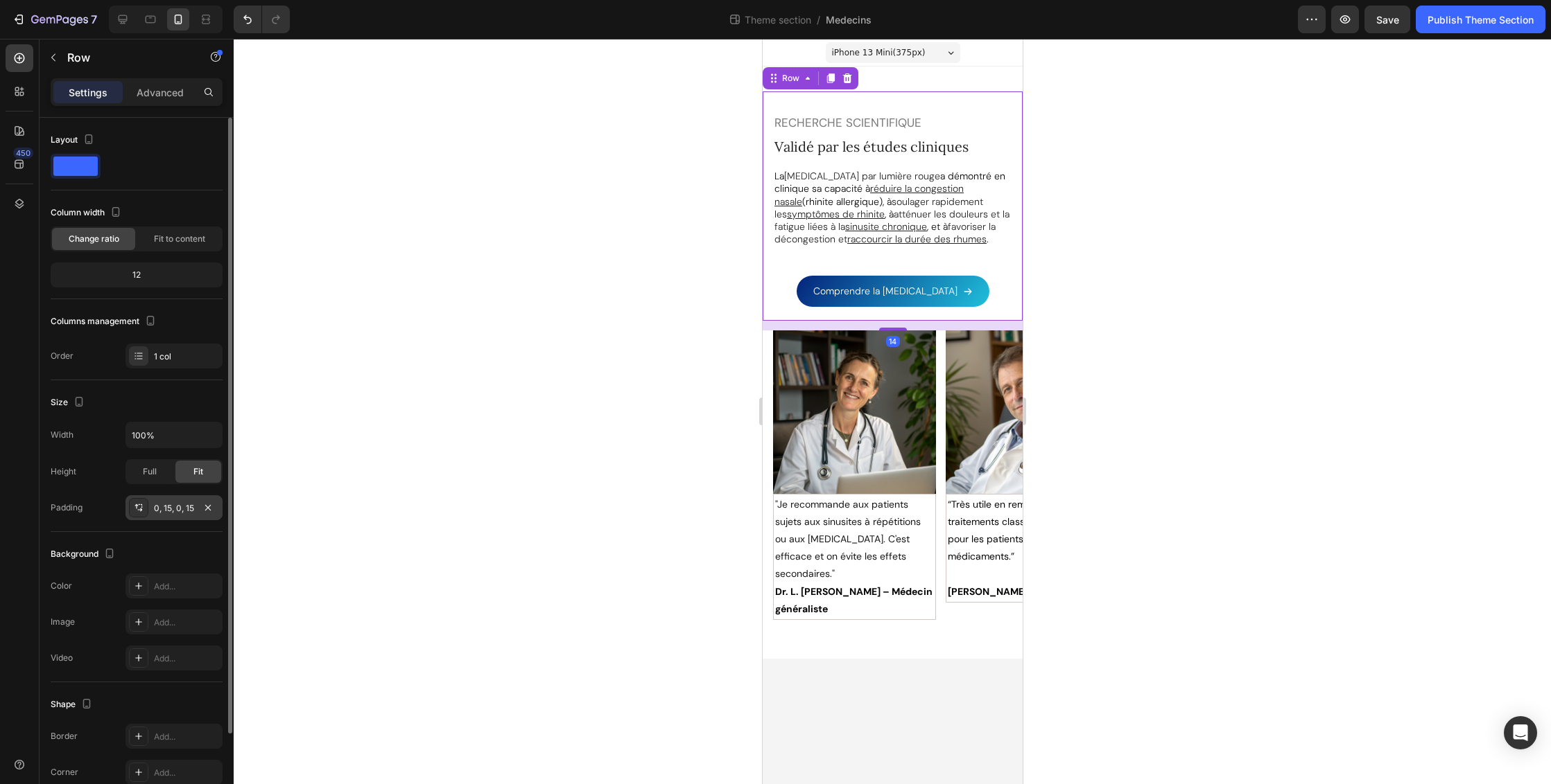
click at [198, 512] on div "0, 15, 0, 15" at bounding box center [174, 508] width 97 height 25
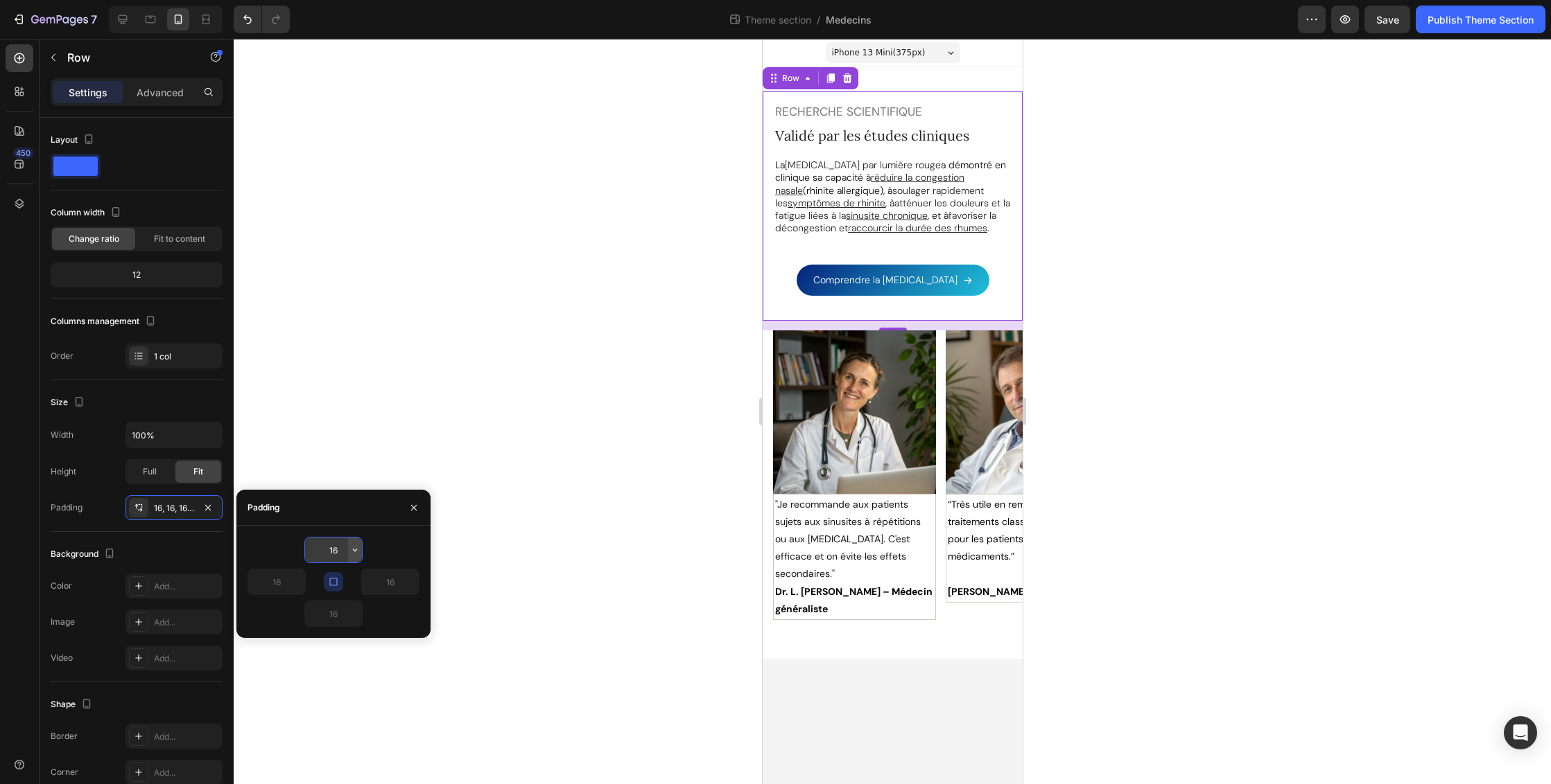
click at [354, 549] on icon "button" at bounding box center [355, 550] width 11 height 11
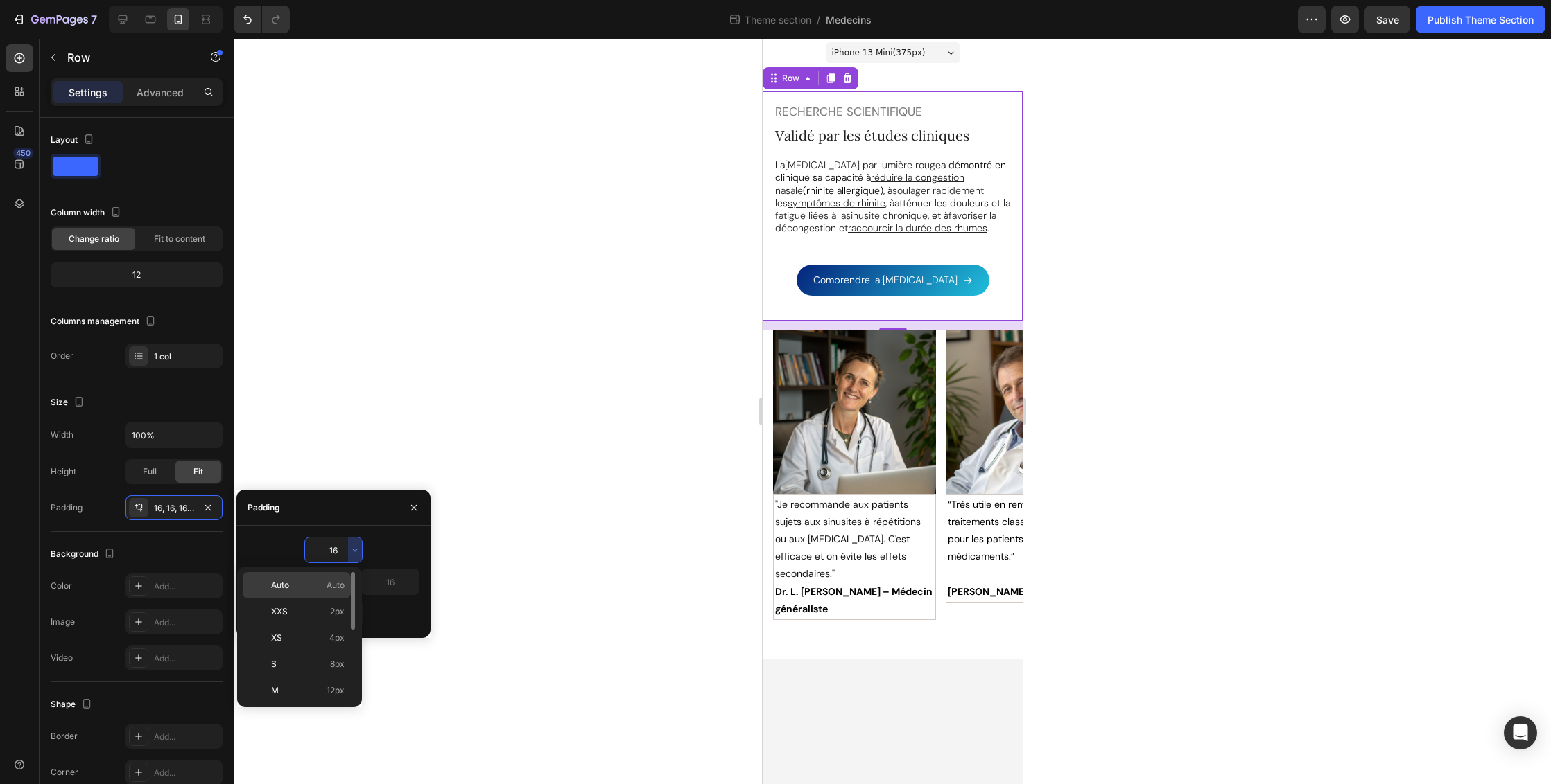
click at [341, 589] on span "Auto" at bounding box center [336, 585] width 18 height 12
type input "Auto"
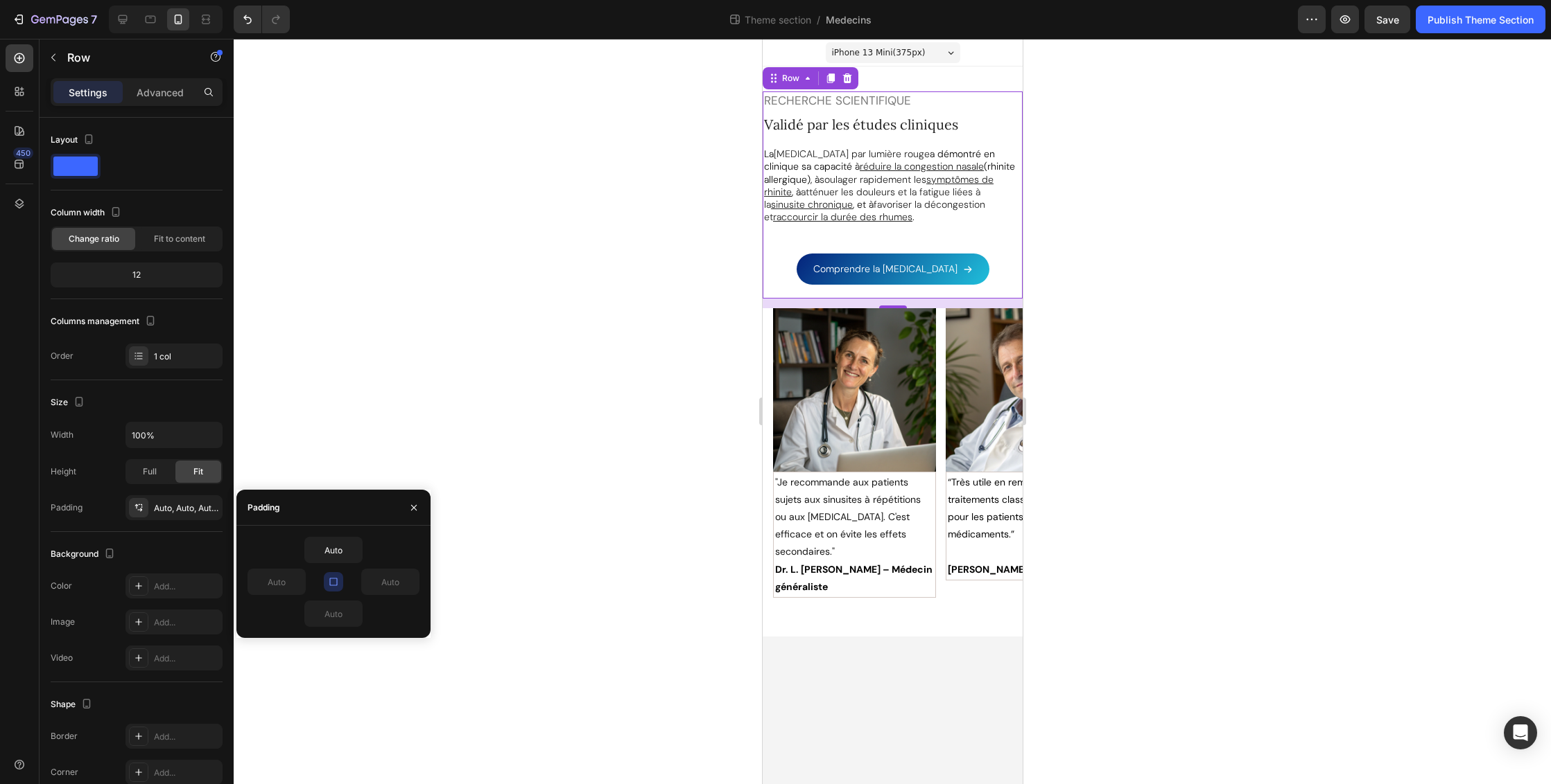
click at [1108, 311] on div at bounding box center [891, 411] width 1317 height 745
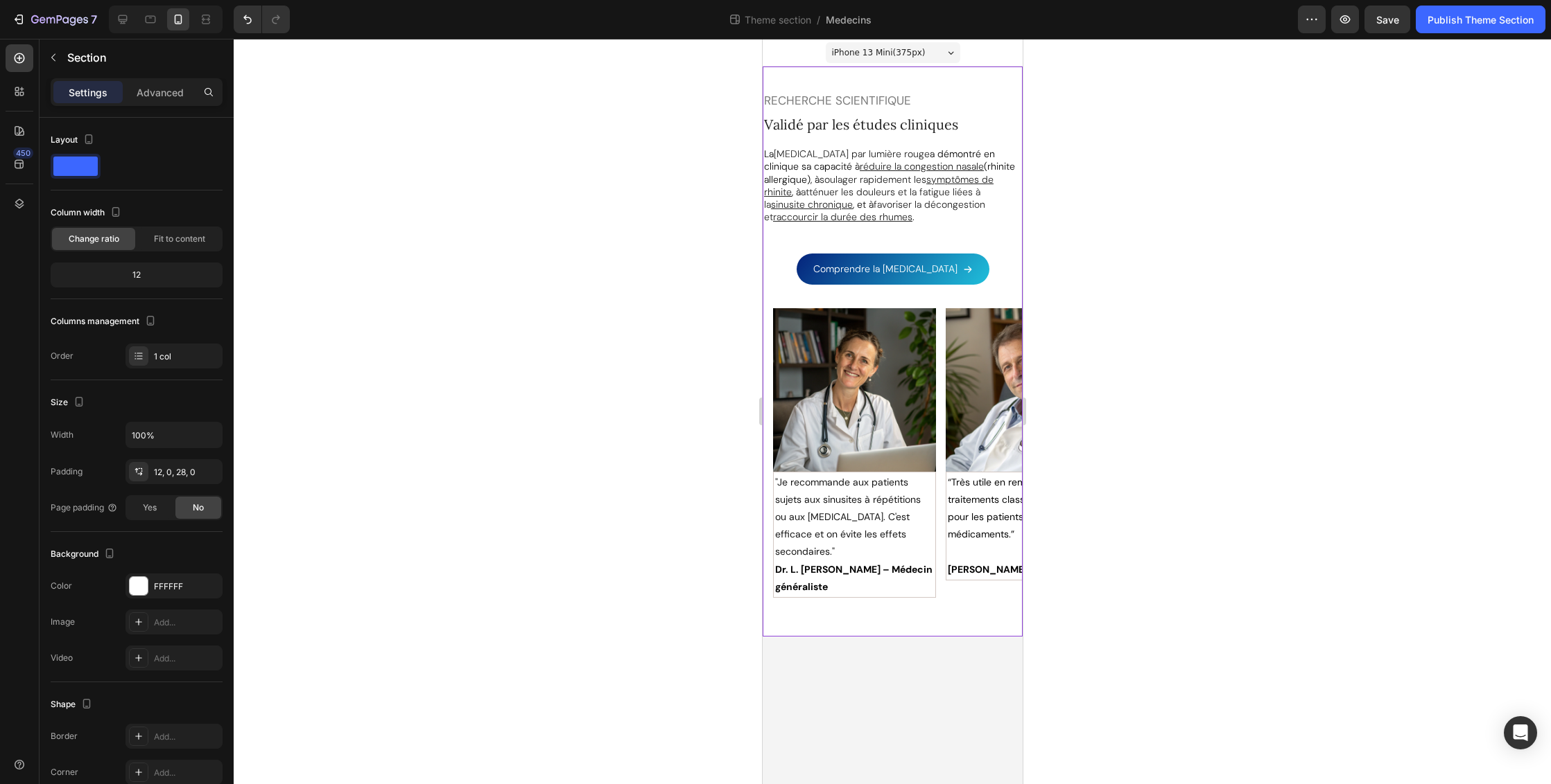
click at [926, 593] on div "Image "Je recommande aux patients sujets aux sinusites à répétitions ou aux [ME…" at bounding box center [892, 346] width 260 height 543
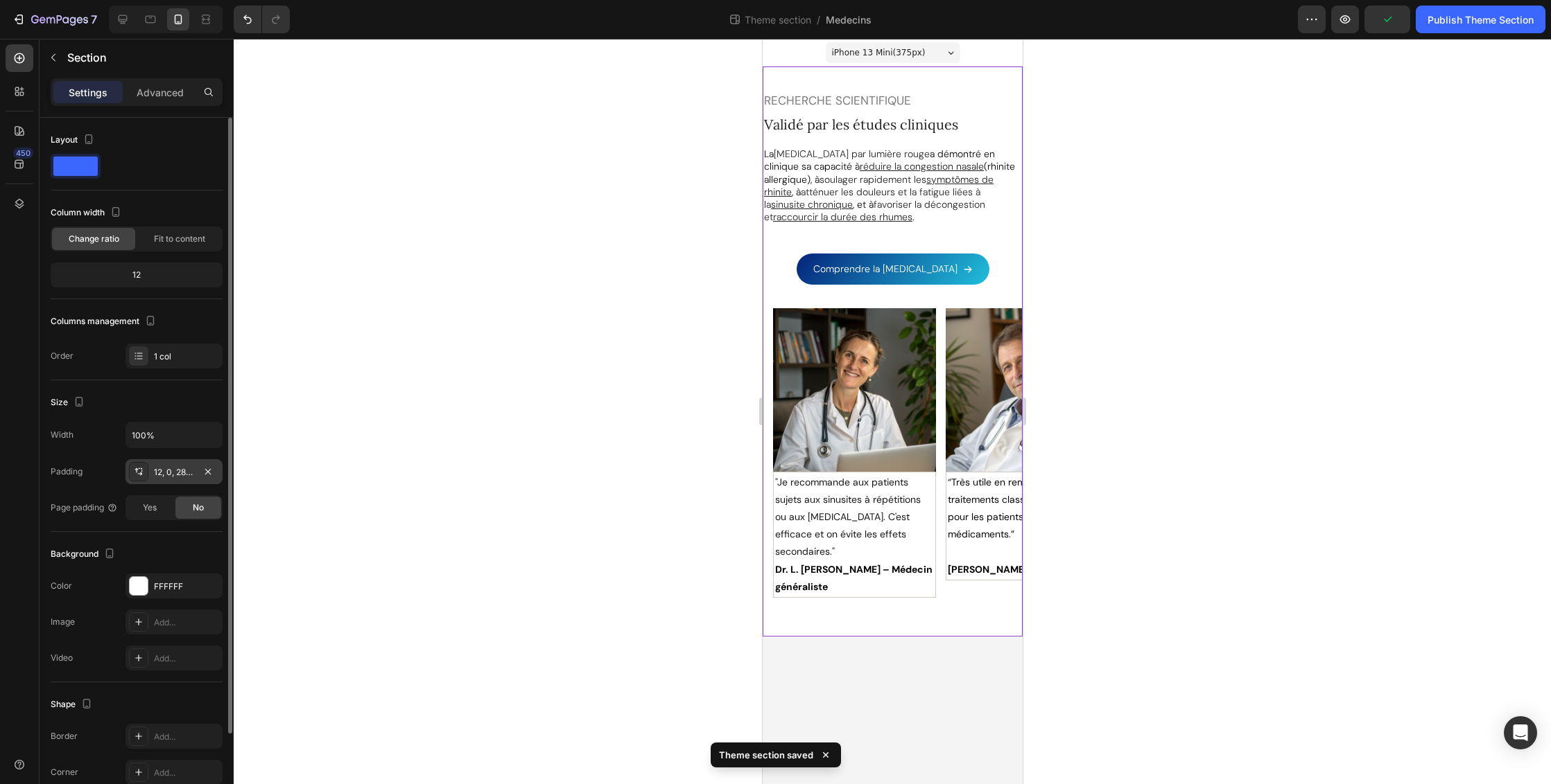
click at [171, 479] on div "12, 0, 28, 0" at bounding box center [174, 472] width 41 height 12
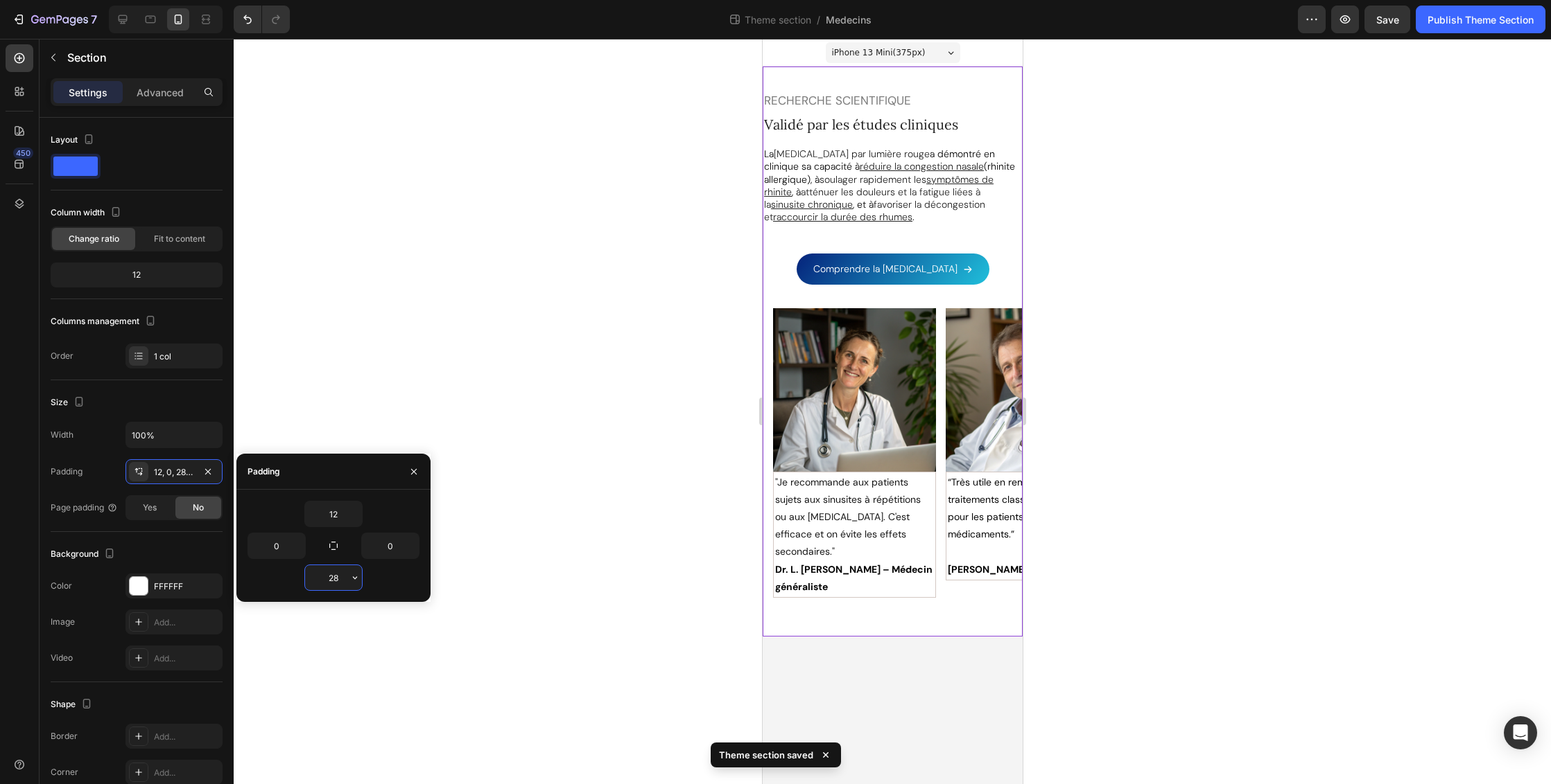
click at [346, 578] on input "28" at bounding box center [333, 577] width 57 height 25
click at [353, 579] on icon "button" at bounding box center [355, 577] width 11 height 11
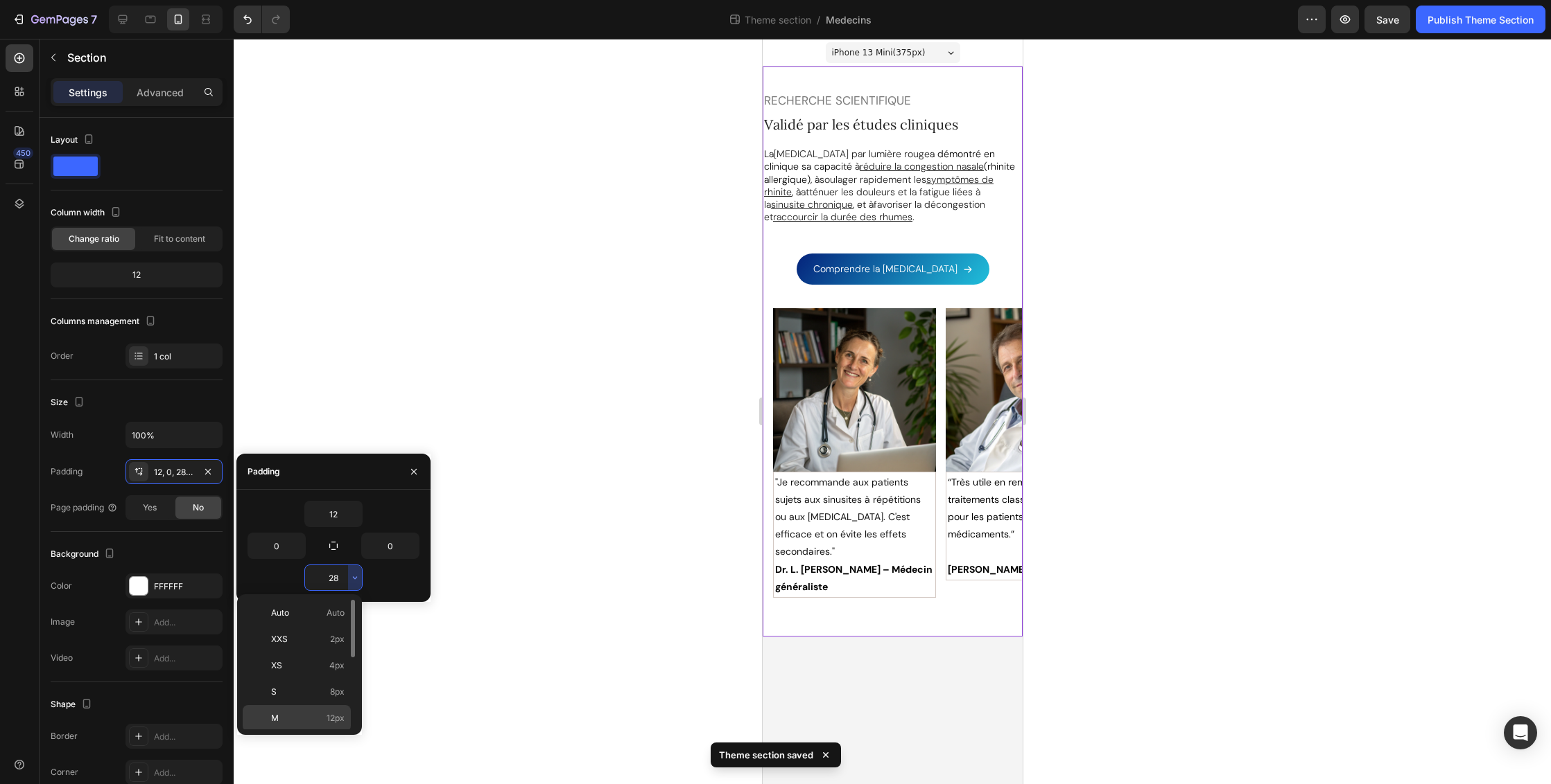
click at [339, 715] on span "12px" at bounding box center [336, 719] width 18 height 12
type input "12"
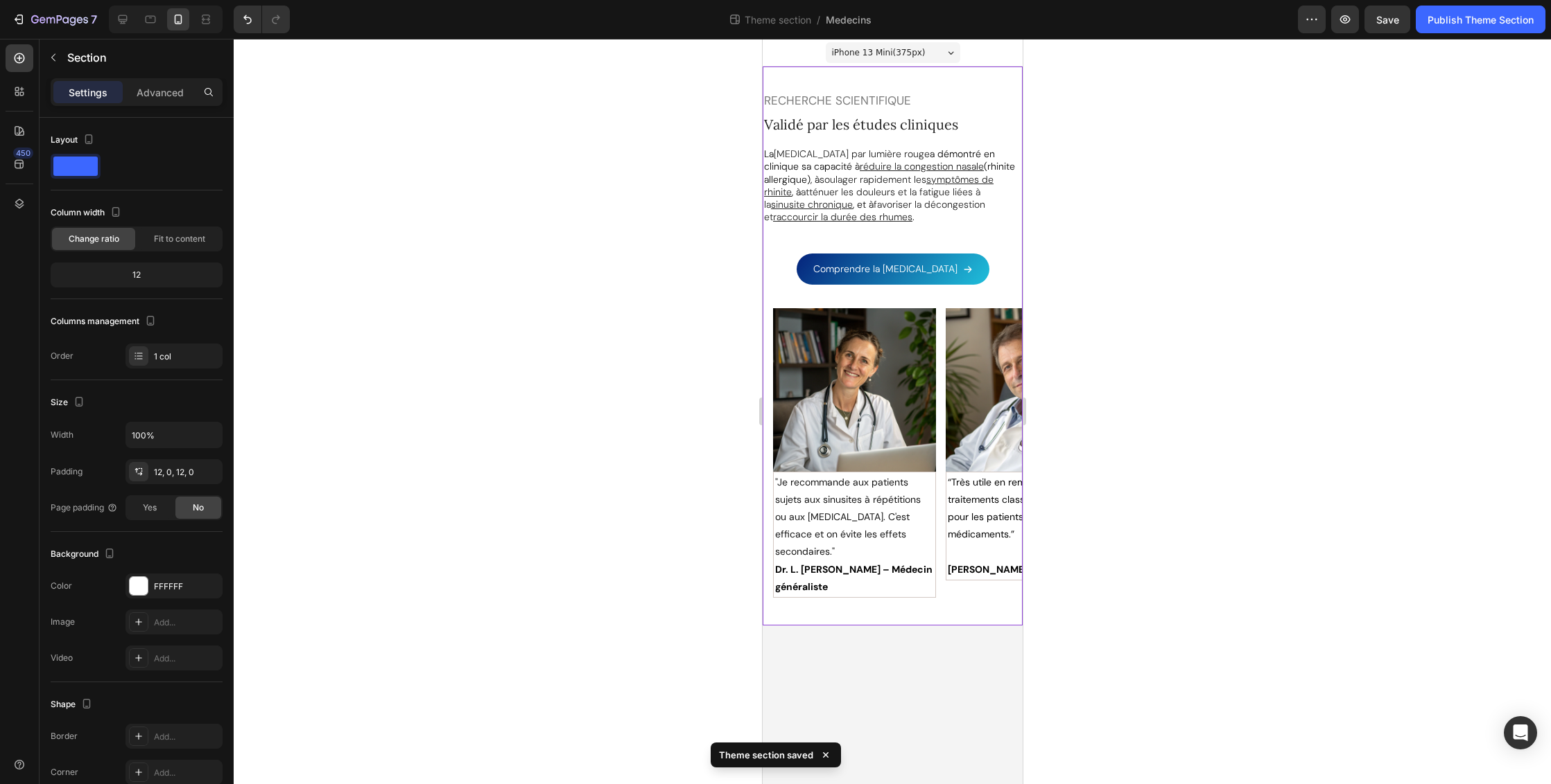
click at [644, 382] on div at bounding box center [891, 411] width 1317 height 745
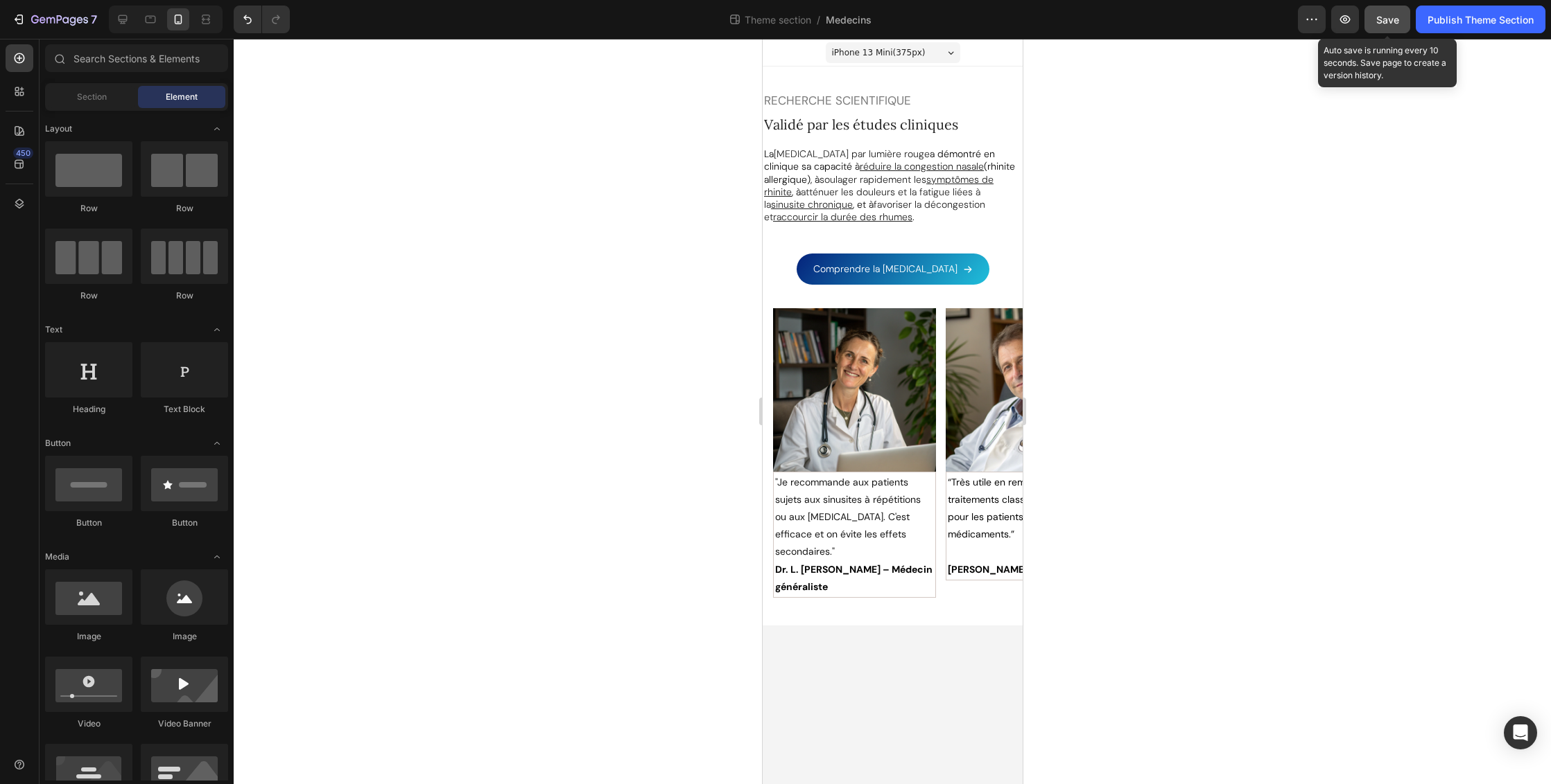
click at [1381, 18] on span "Save" at bounding box center [1388, 19] width 23 height 11
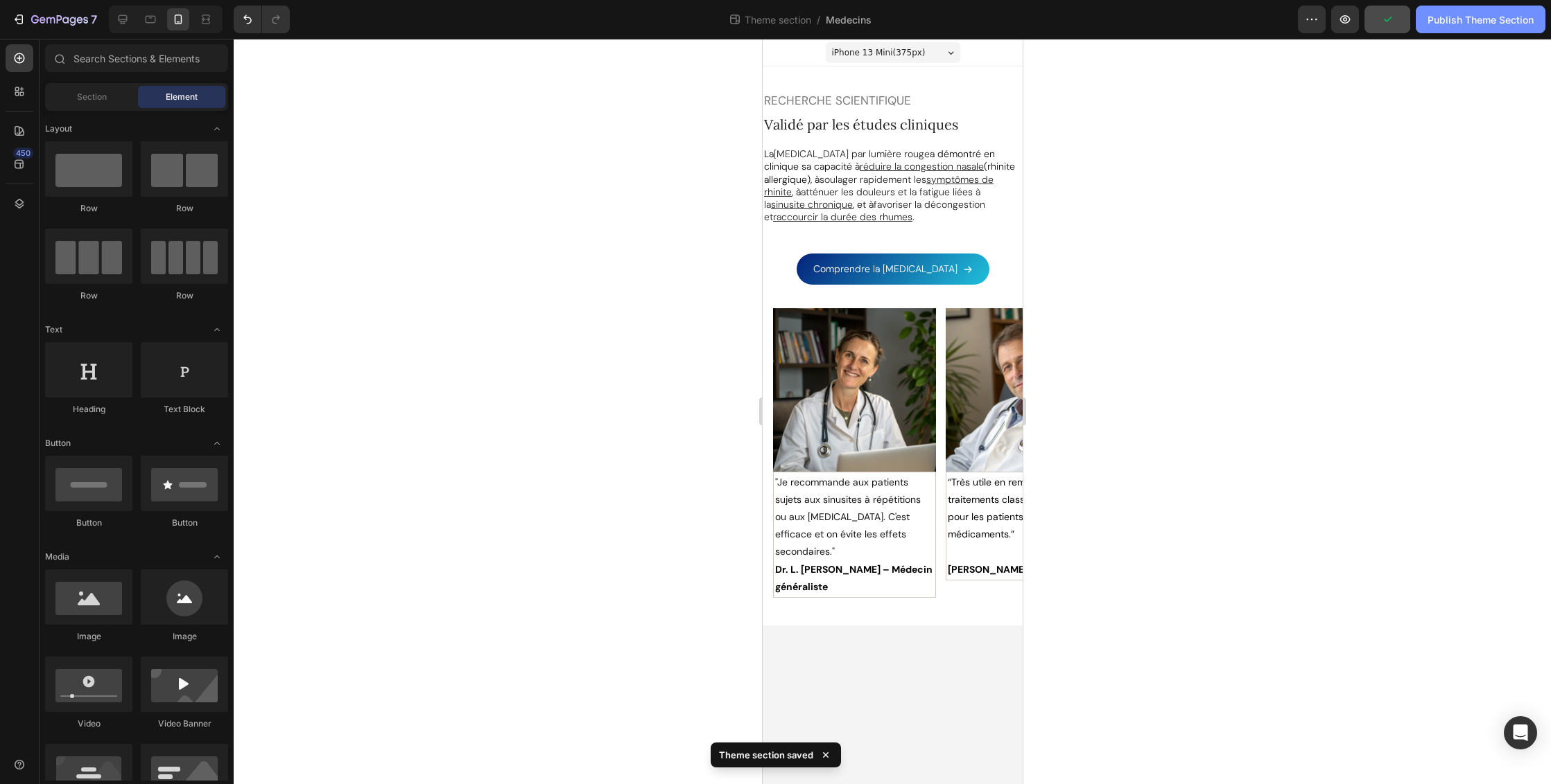
click at [1476, 19] on div "Publish Theme Section" at bounding box center [1480, 19] width 106 height 14
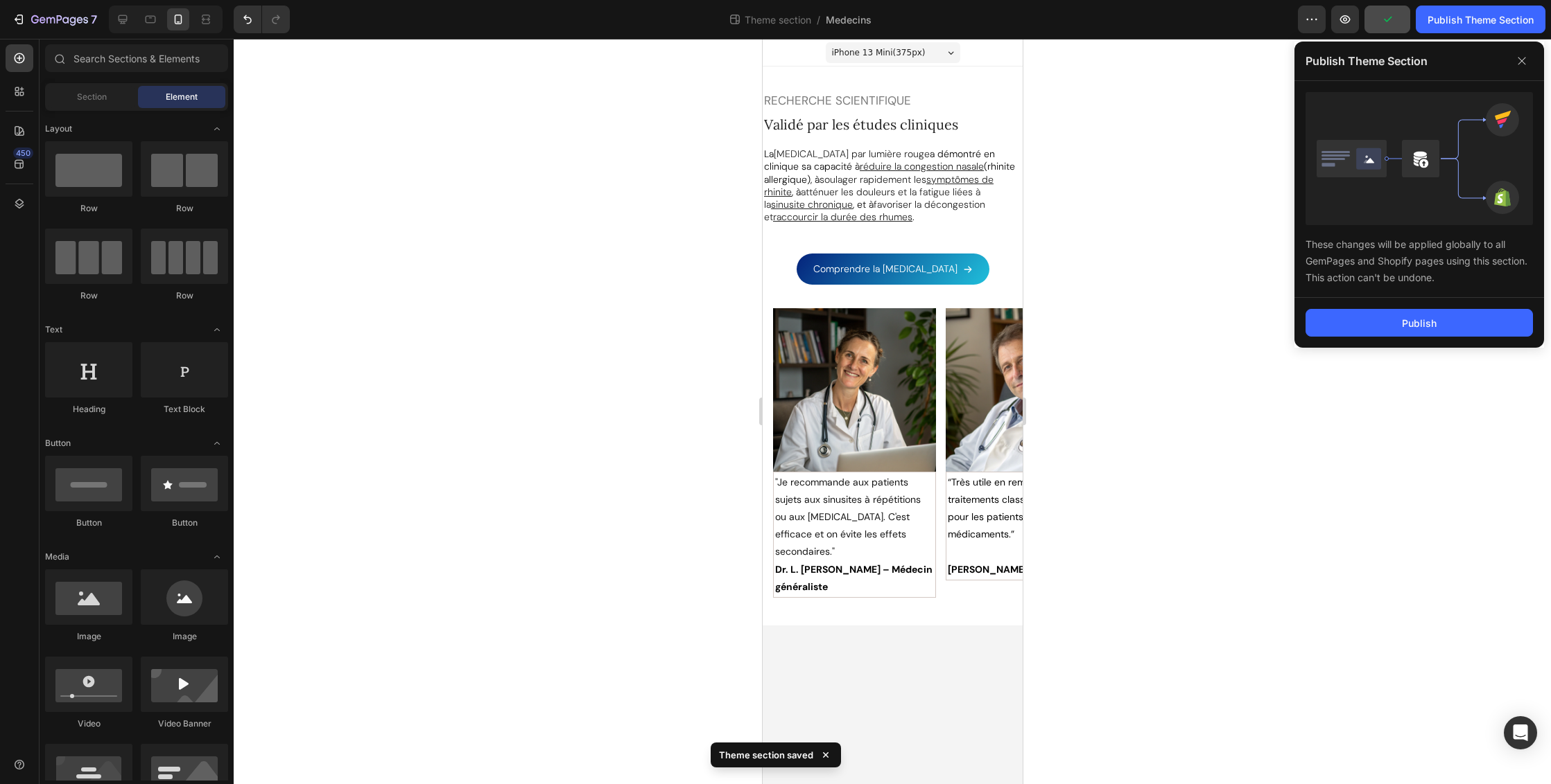
click at [1371, 307] on div "Publish" at bounding box center [1419, 322] width 250 height 50
click at [1370, 320] on button "Publish" at bounding box center [1419, 322] width 227 height 27
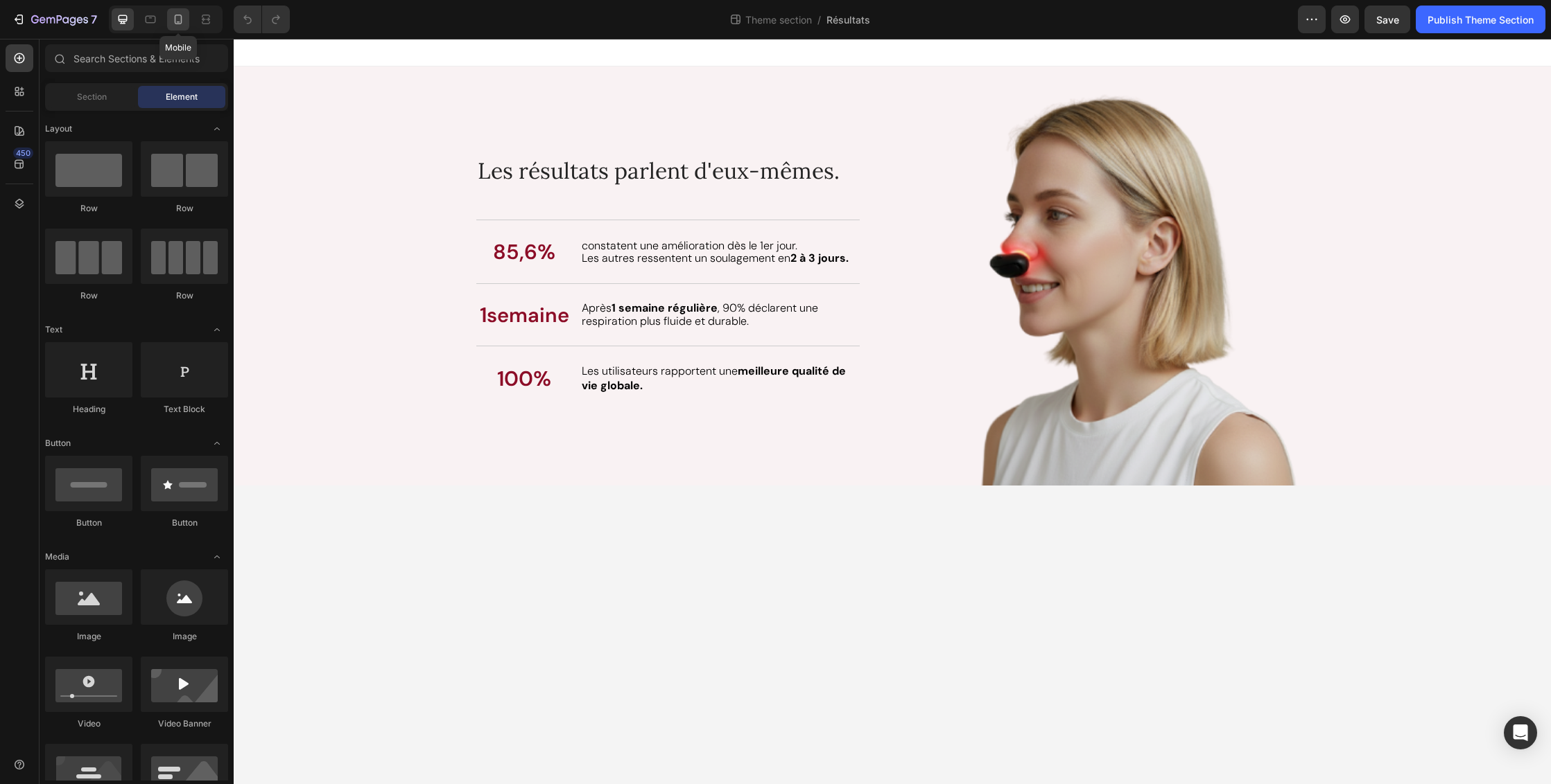
click at [182, 23] on icon at bounding box center [178, 19] width 14 height 14
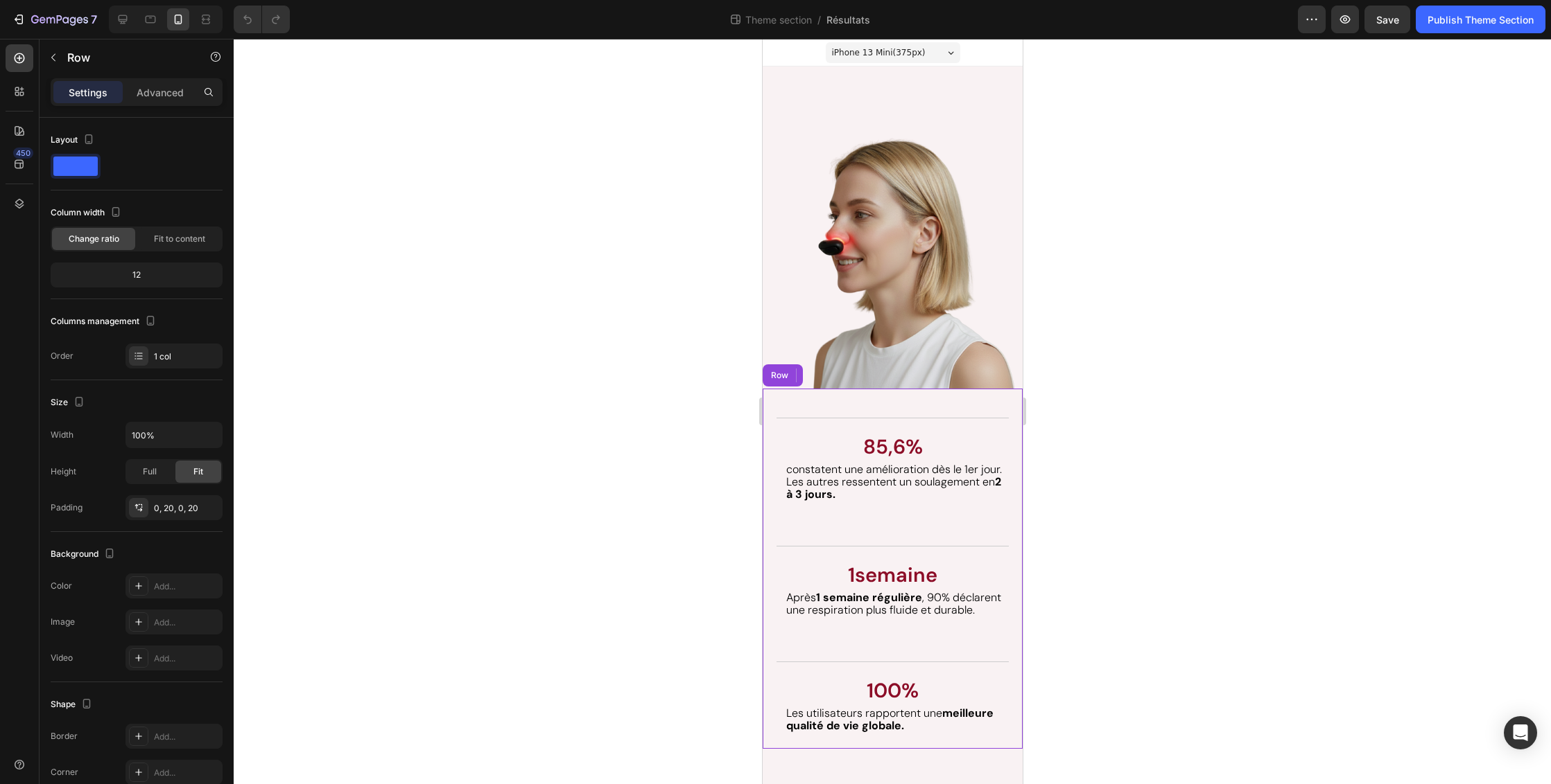
click at [980, 394] on div "Les résultats parlent d'eux-mêmes. Heading 85,6% Text Block constatent une amél…" at bounding box center [891, 569] width 232 height 360
click at [169, 237] on span "Fit to content" at bounding box center [179, 239] width 51 height 12
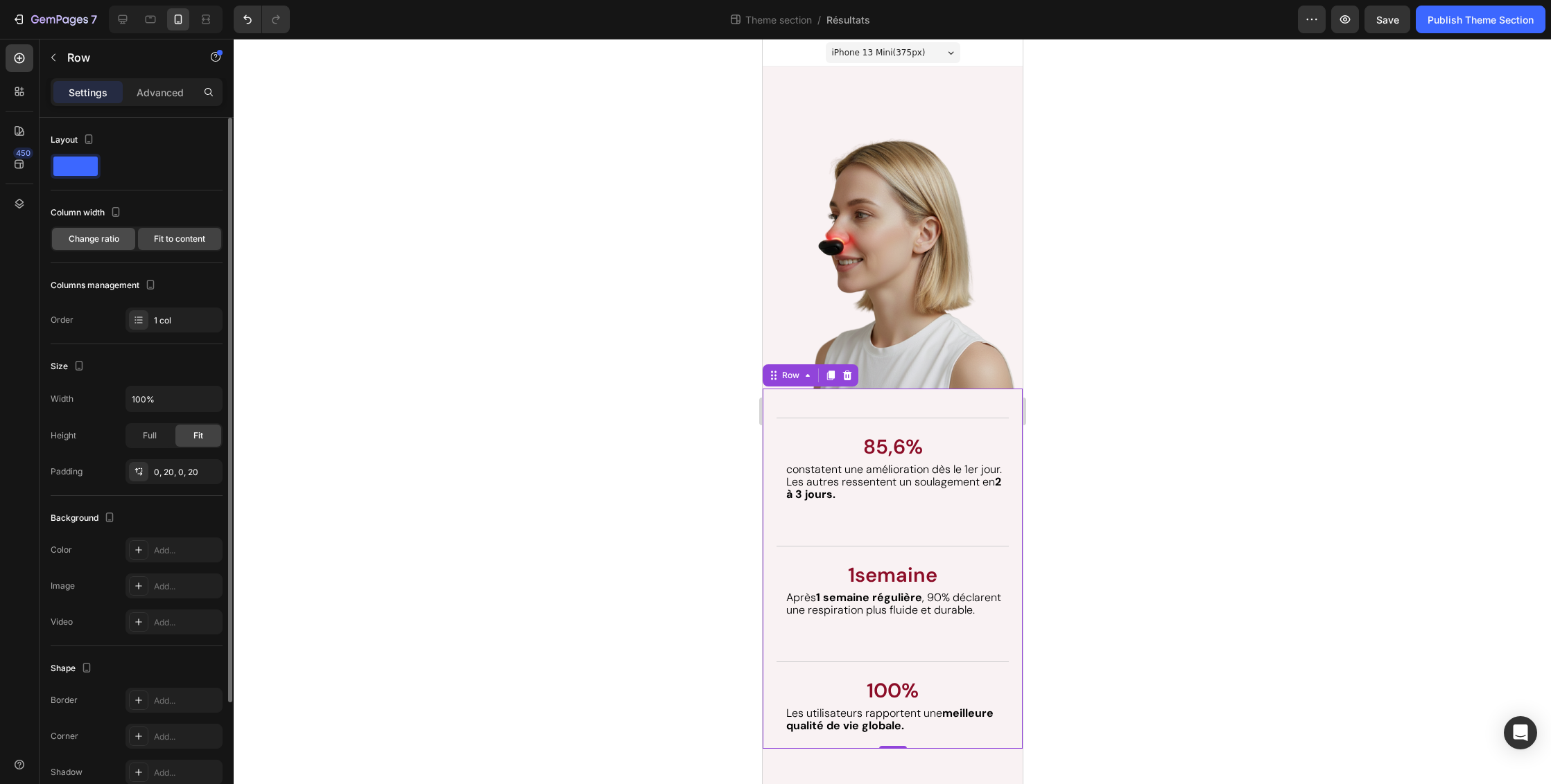
click at [81, 241] on span "Change ratio" at bounding box center [94, 239] width 50 height 12
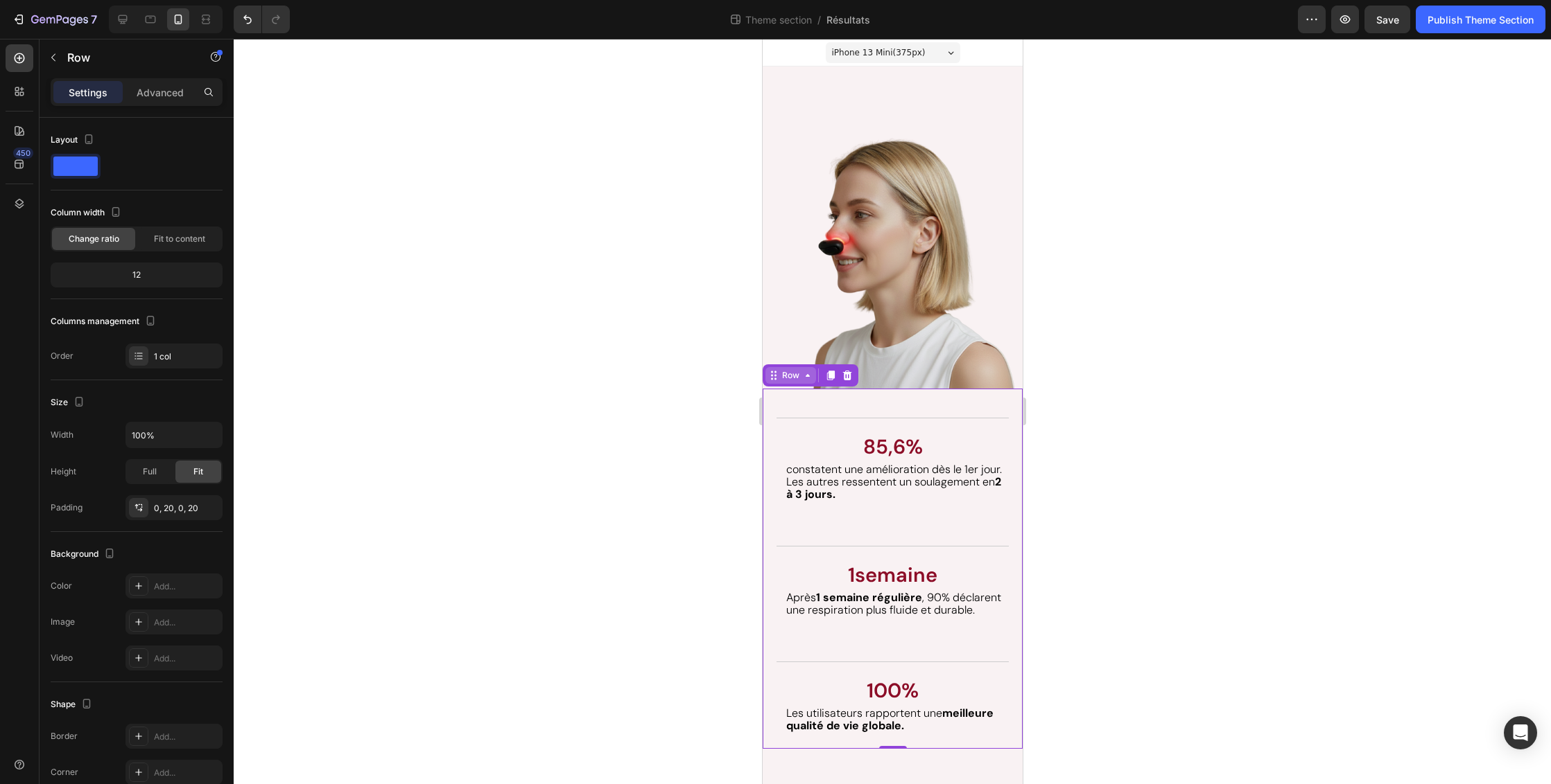
click at [783, 371] on div "Row" at bounding box center [790, 375] width 23 height 12
click at [778, 370] on icon at bounding box center [773, 375] width 11 height 11
click at [787, 369] on div "Row" at bounding box center [790, 375] width 23 height 12
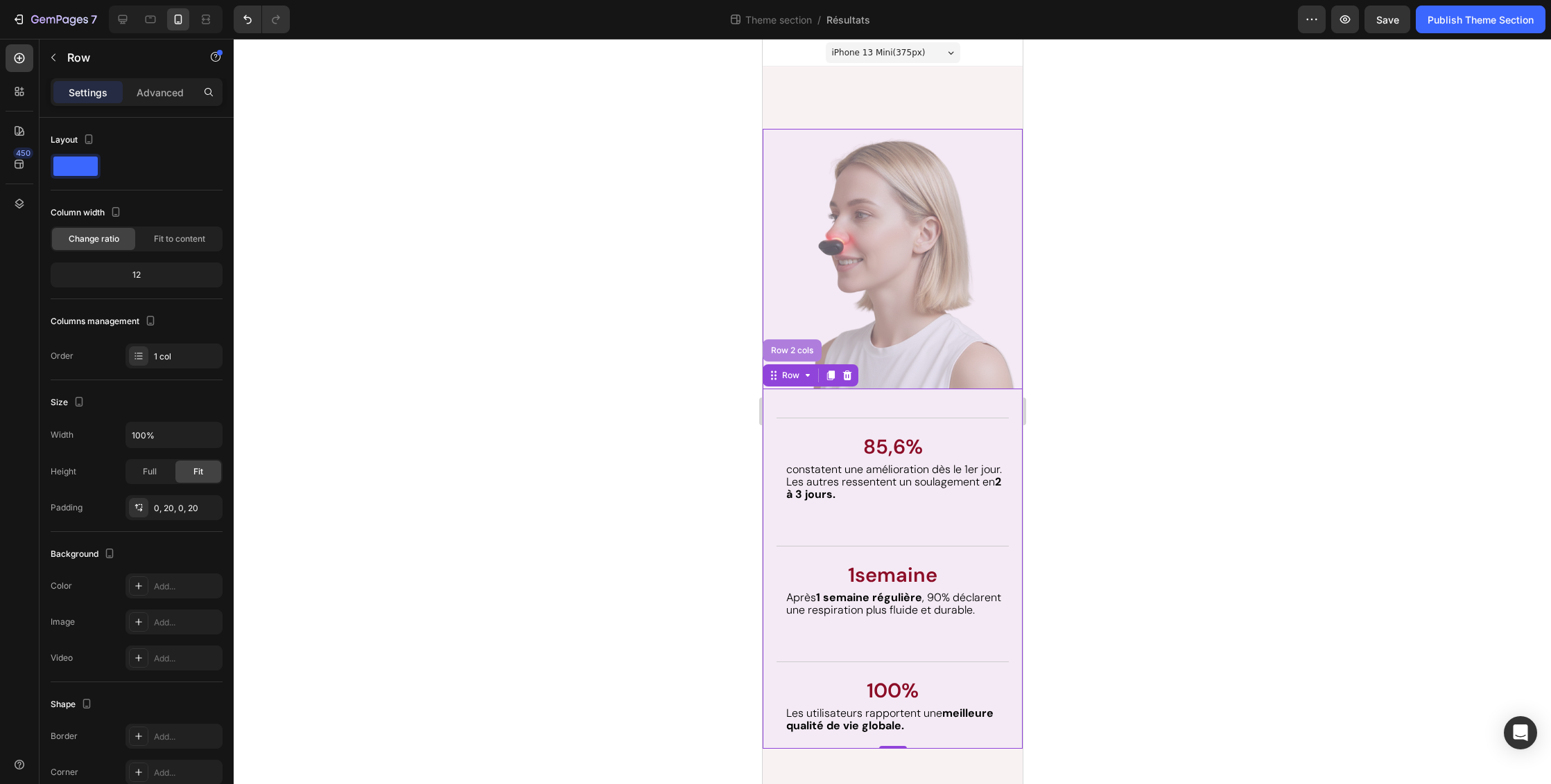
click at [790, 346] on div "Row 2 cols" at bounding box center [791, 350] width 48 height 8
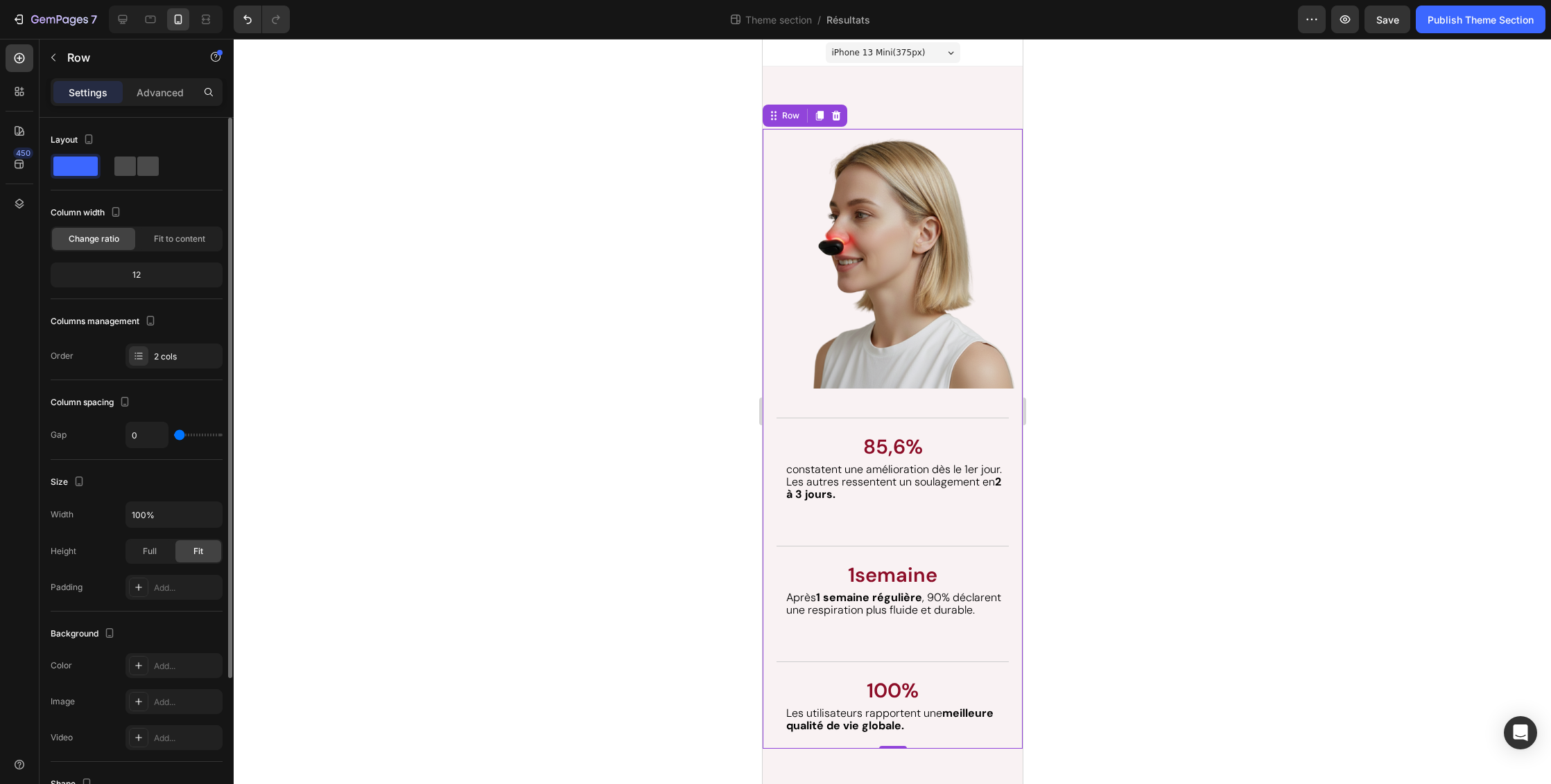
click at [149, 170] on span at bounding box center [148, 166] width 21 height 19
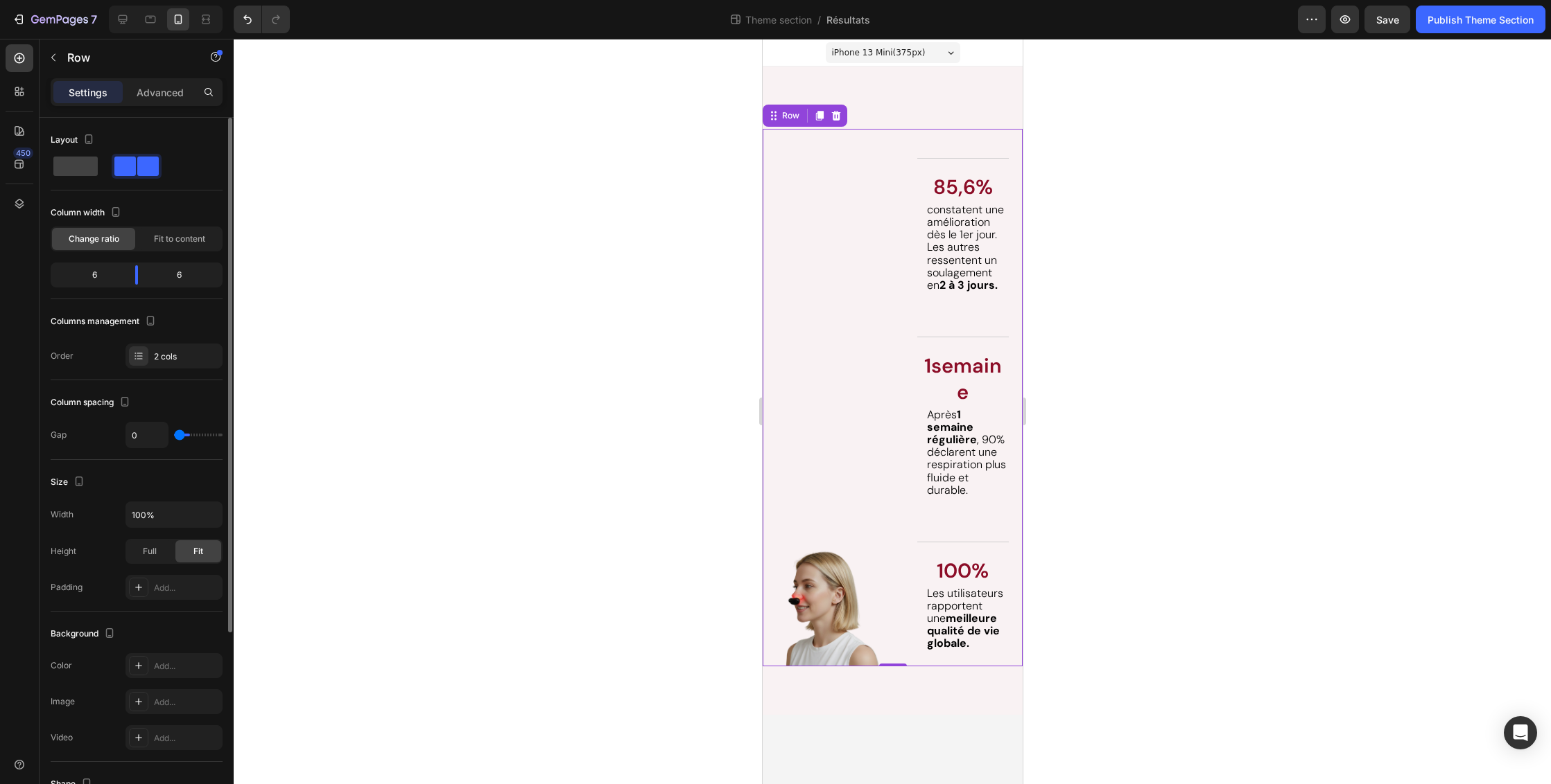
type input "30"
click at [77, 164] on span at bounding box center [75, 166] width 44 height 19
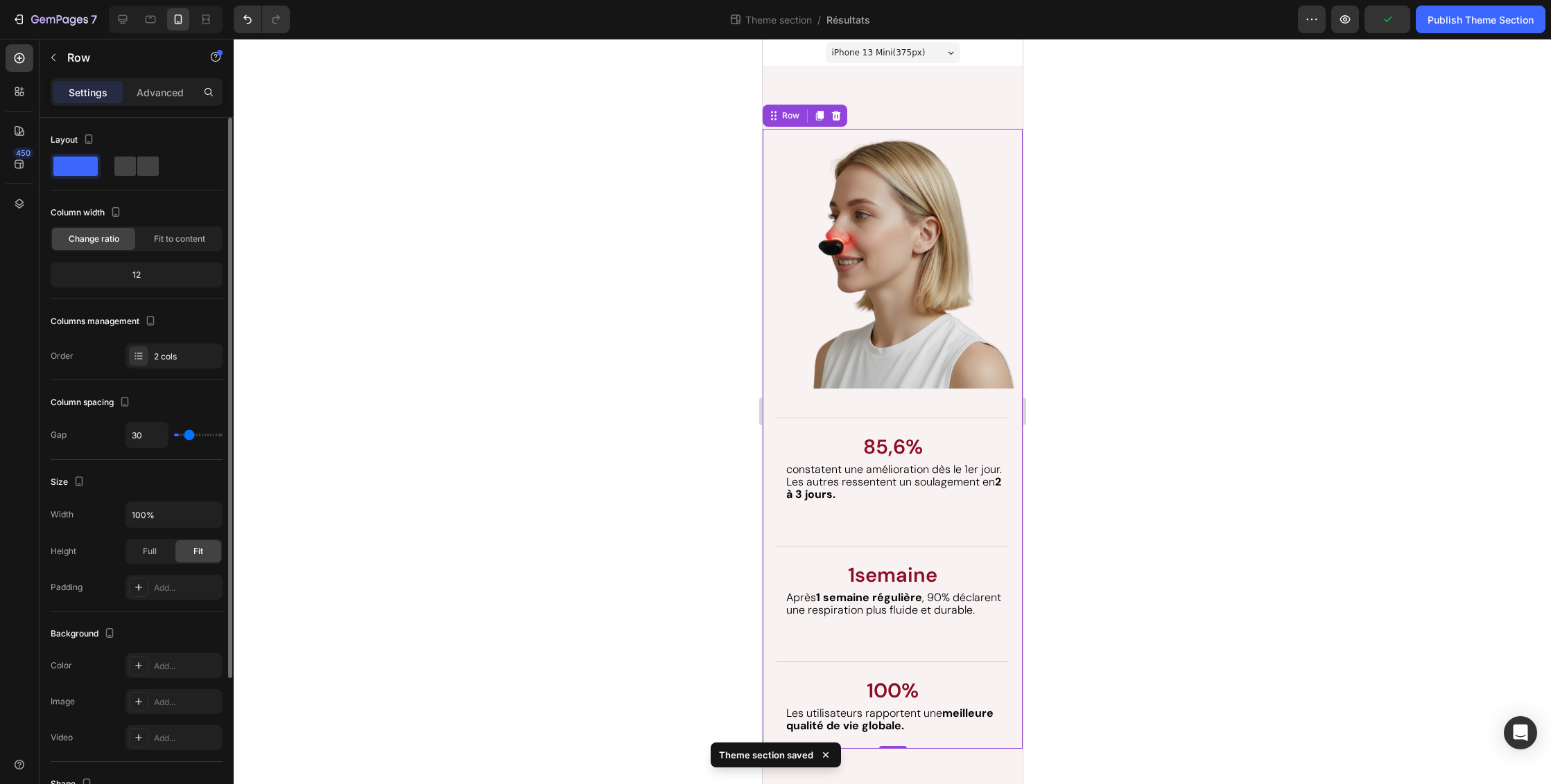
type input "0"
click at [1250, 388] on div at bounding box center [891, 411] width 1317 height 745
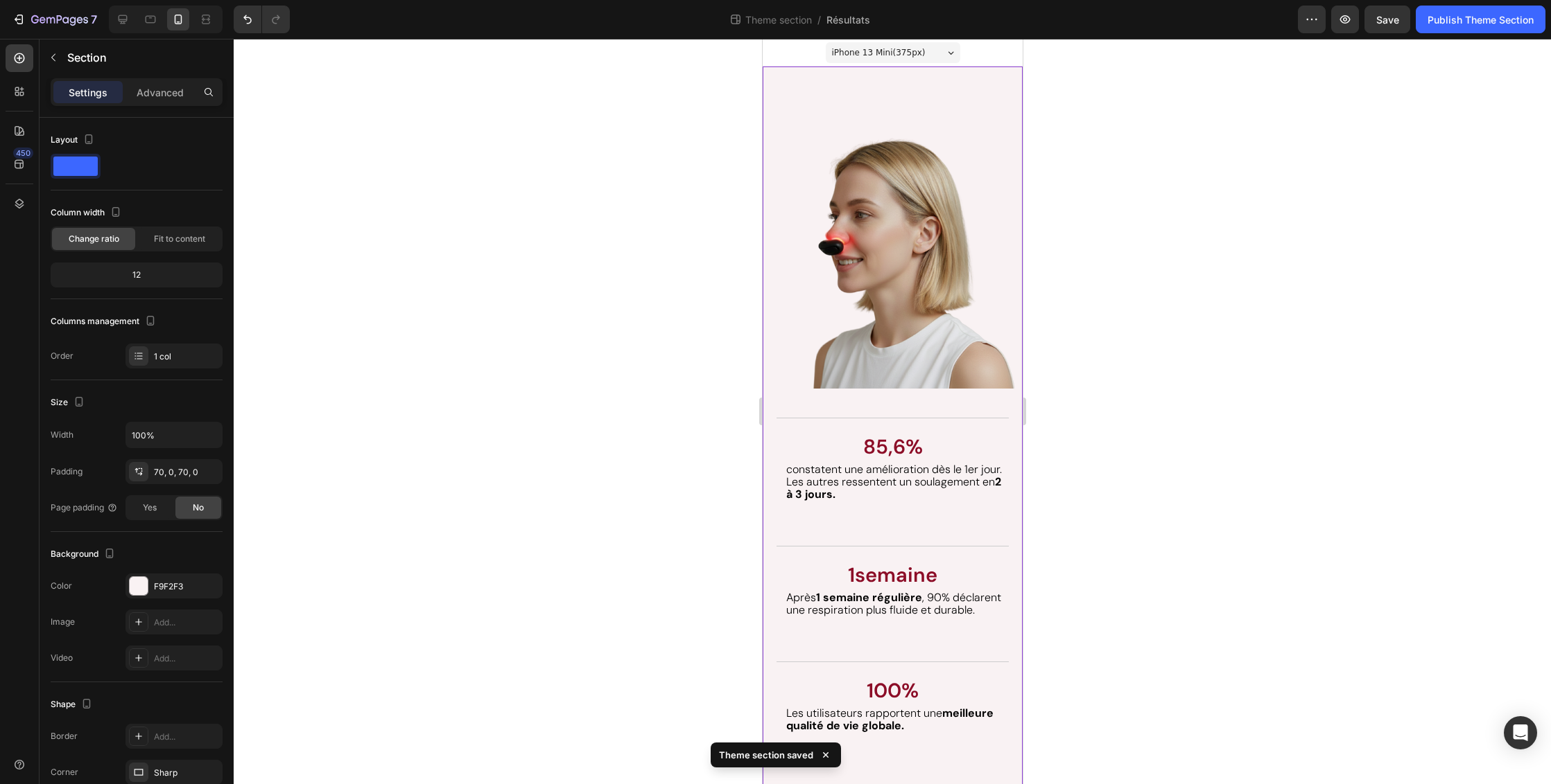
click at [938, 88] on div "Les résultats parlent d'eux-mêmes. Heading 85,6% Text Block constatent une amél…" at bounding box center [892, 432] width 260 height 731
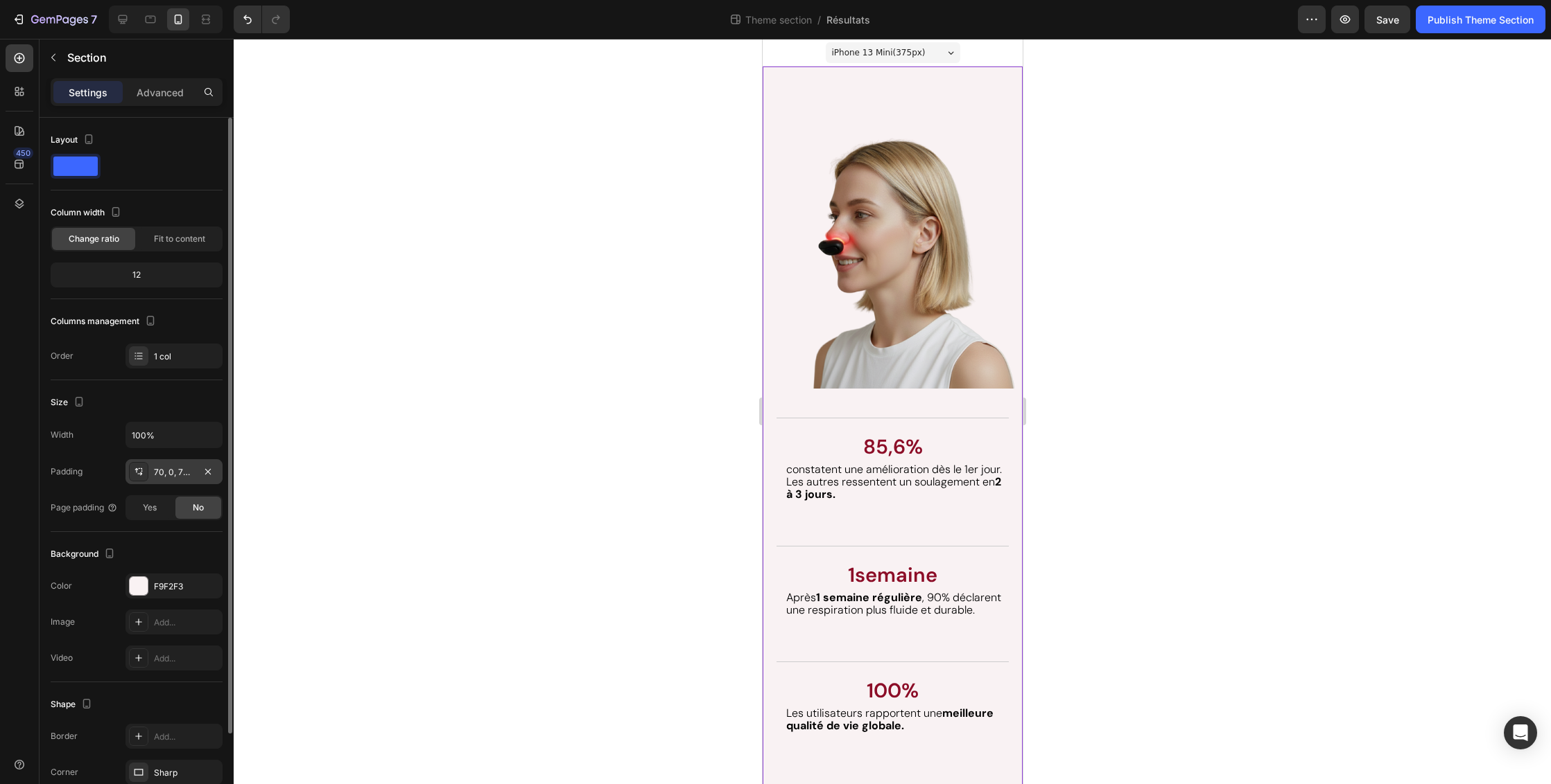
click at [193, 481] on div "70, 0, 70, 0" at bounding box center [174, 471] width 97 height 25
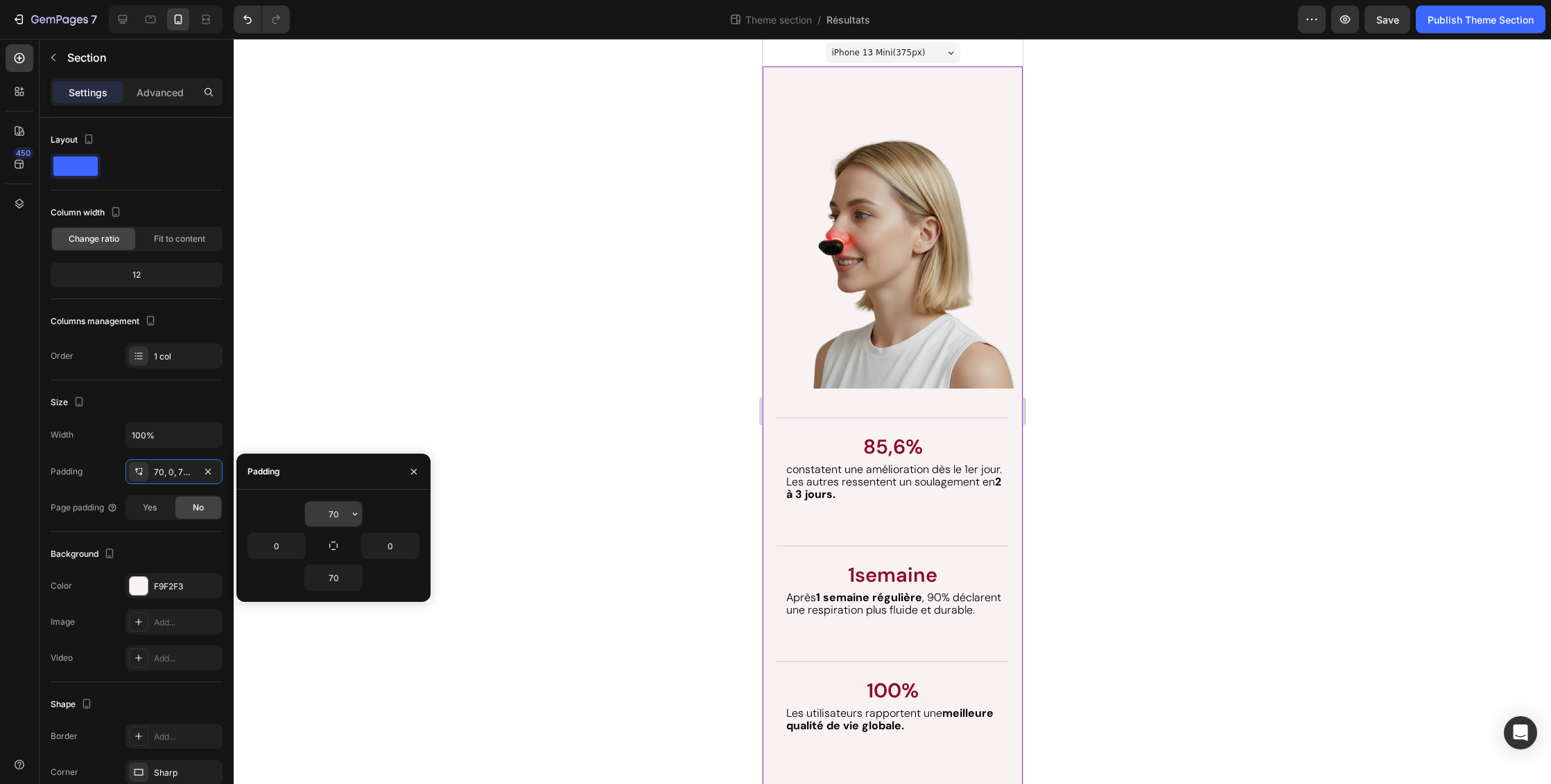
click at [337, 516] on input "70" at bounding box center [333, 514] width 57 height 25
click at [353, 514] on icon "button" at bounding box center [354, 514] width 4 height 3
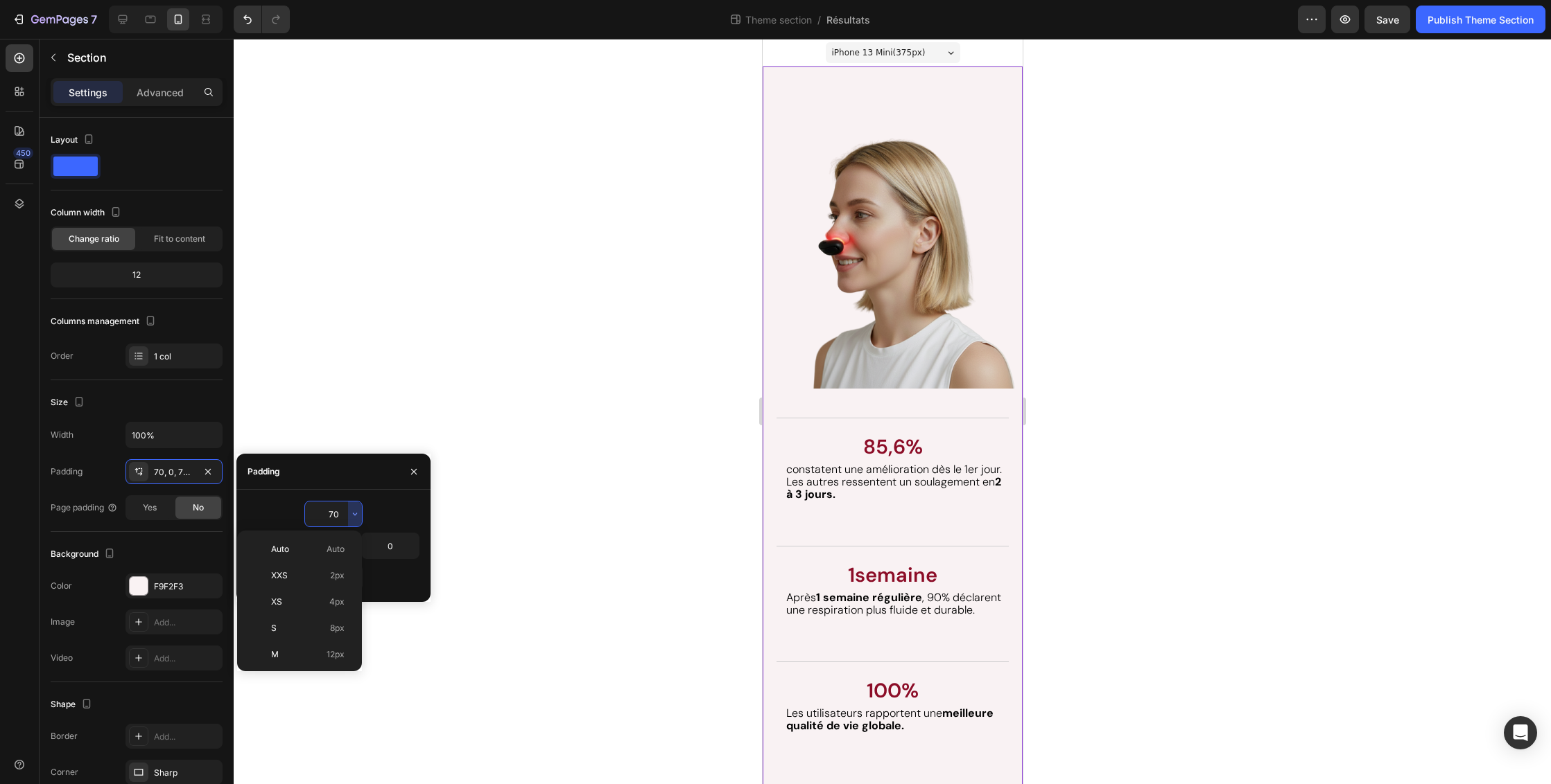
click at [333, 552] on span "Auto" at bounding box center [336, 549] width 18 height 12
type input "Auto"
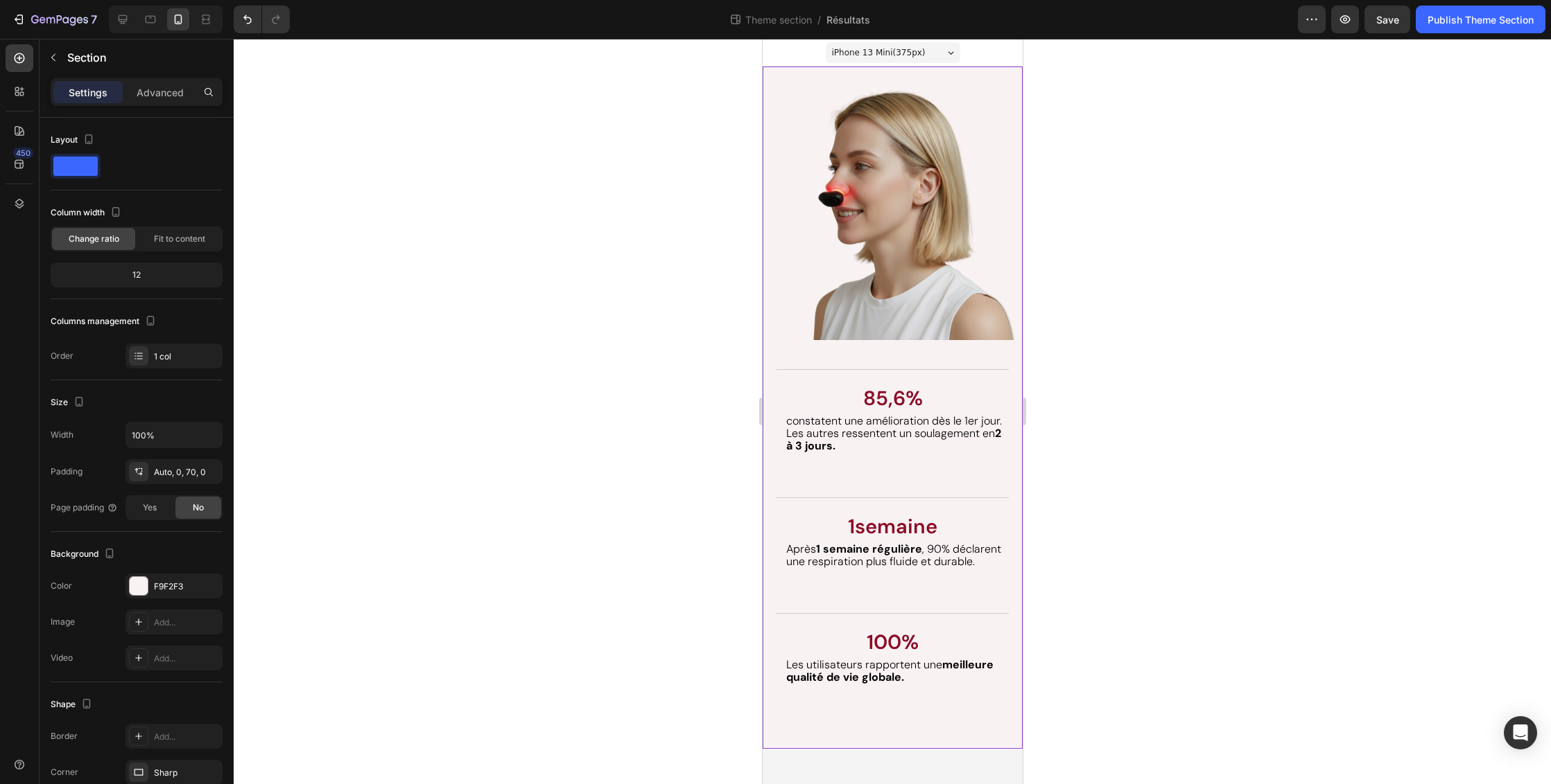
drag, startPoint x: 886, startPoint y: 712, endPoint x: 1494, endPoint y: 709, distance: 608.0
click at [886, 712] on div "Les résultats parlent d'eux-mêmes. Heading 85,6% Text Block constatent une amél…" at bounding box center [892, 407] width 260 height 682
drag, startPoint x: 198, startPoint y: 474, endPoint x: 210, endPoint y: 476, distance: 12.2
click at [198, 474] on div "Auto, 0, 70, 0" at bounding box center [174, 471] width 97 height 25
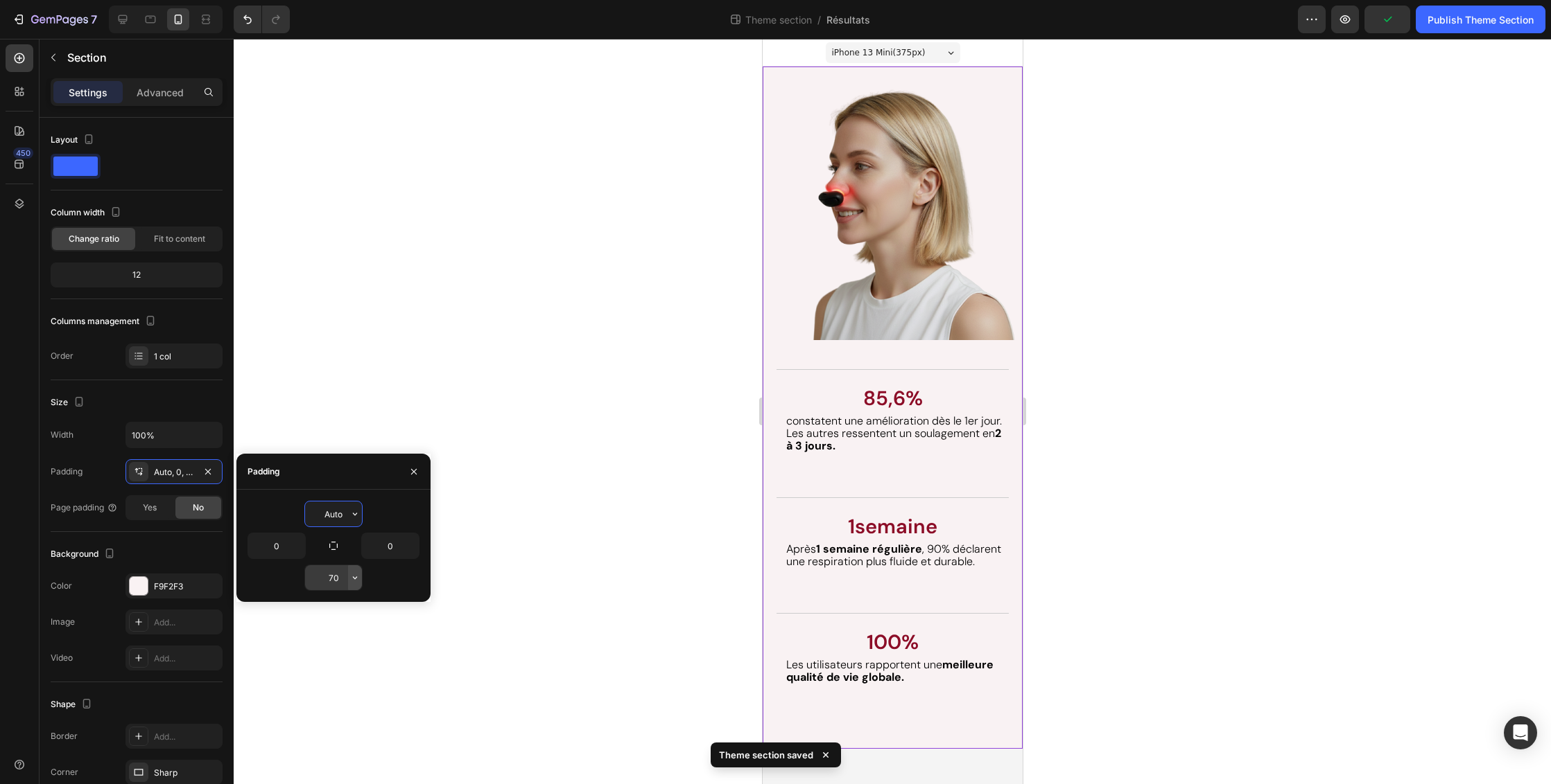
click at [356, 575] on icon "button" at bounding box center [355, 577] width 11 height 11
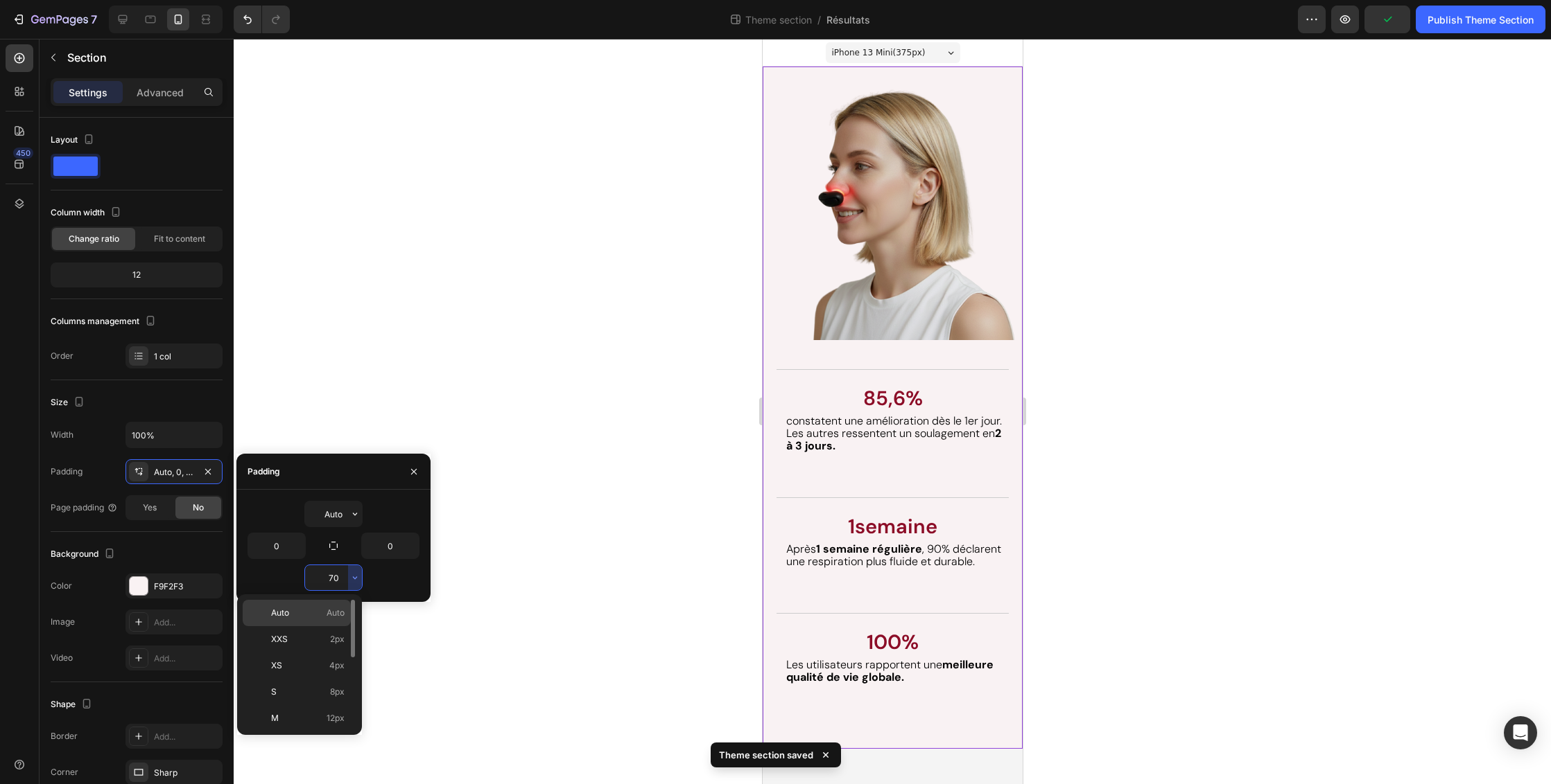
click at [327, 607] on span "Auto" at bounding box center [336, 613] width 18 height 12
type input "Auto"
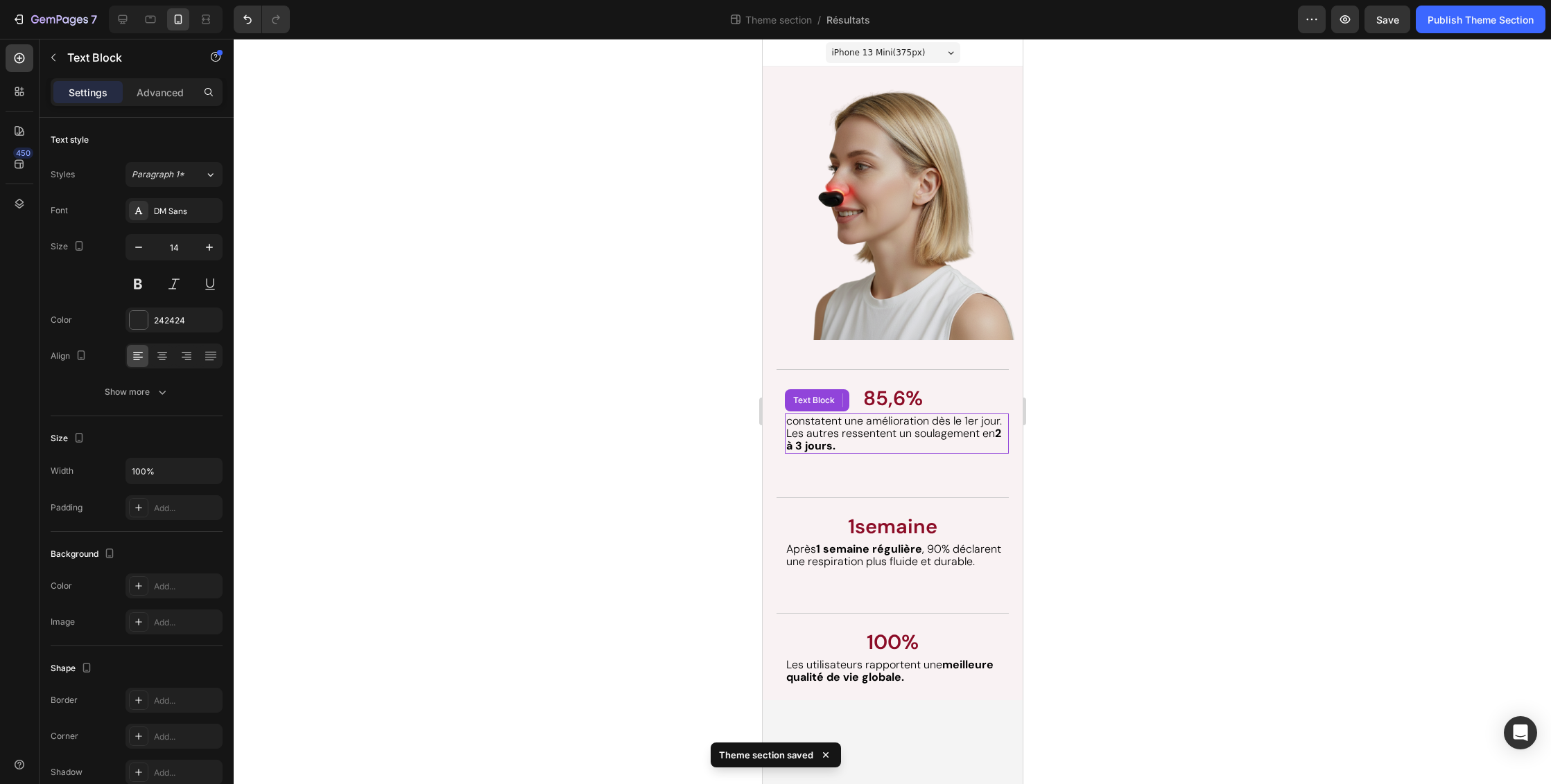
click at [945, 452] on div "constatent une amélioration dès le 1er jour. Les autres ressentent un soulageme…" at bounding box center [896, 434] width 223 height 41
click at [949, 464] on div "85,6% Text Block constatent une amélioration dès le 1er jour. Les autres ressen…" at bounding box center [891, 418] width 232 height 99
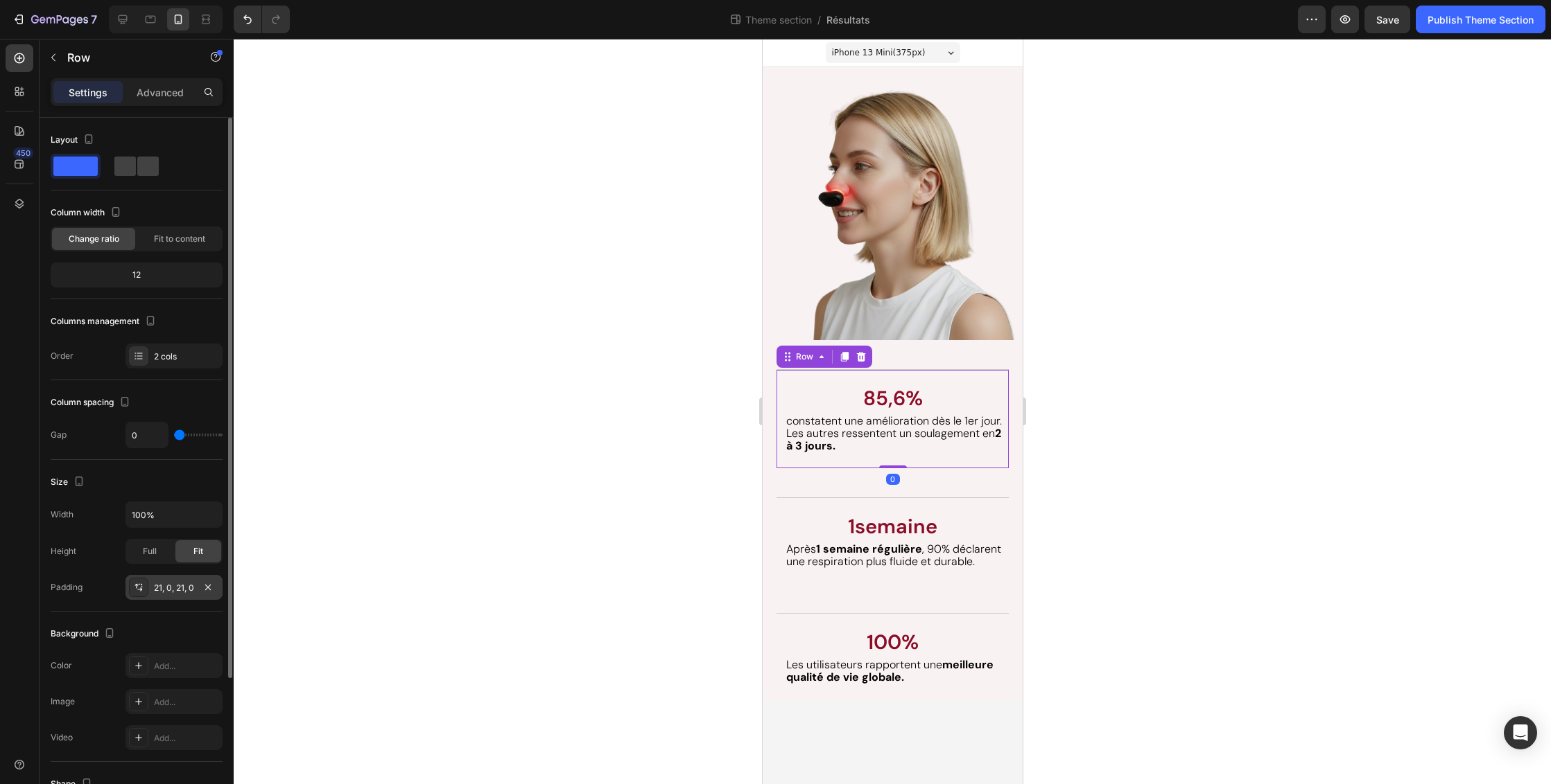
click at [193, 590] on div "21, 0, 21, 0" at bounding box center [174, 588] width 41 height 12
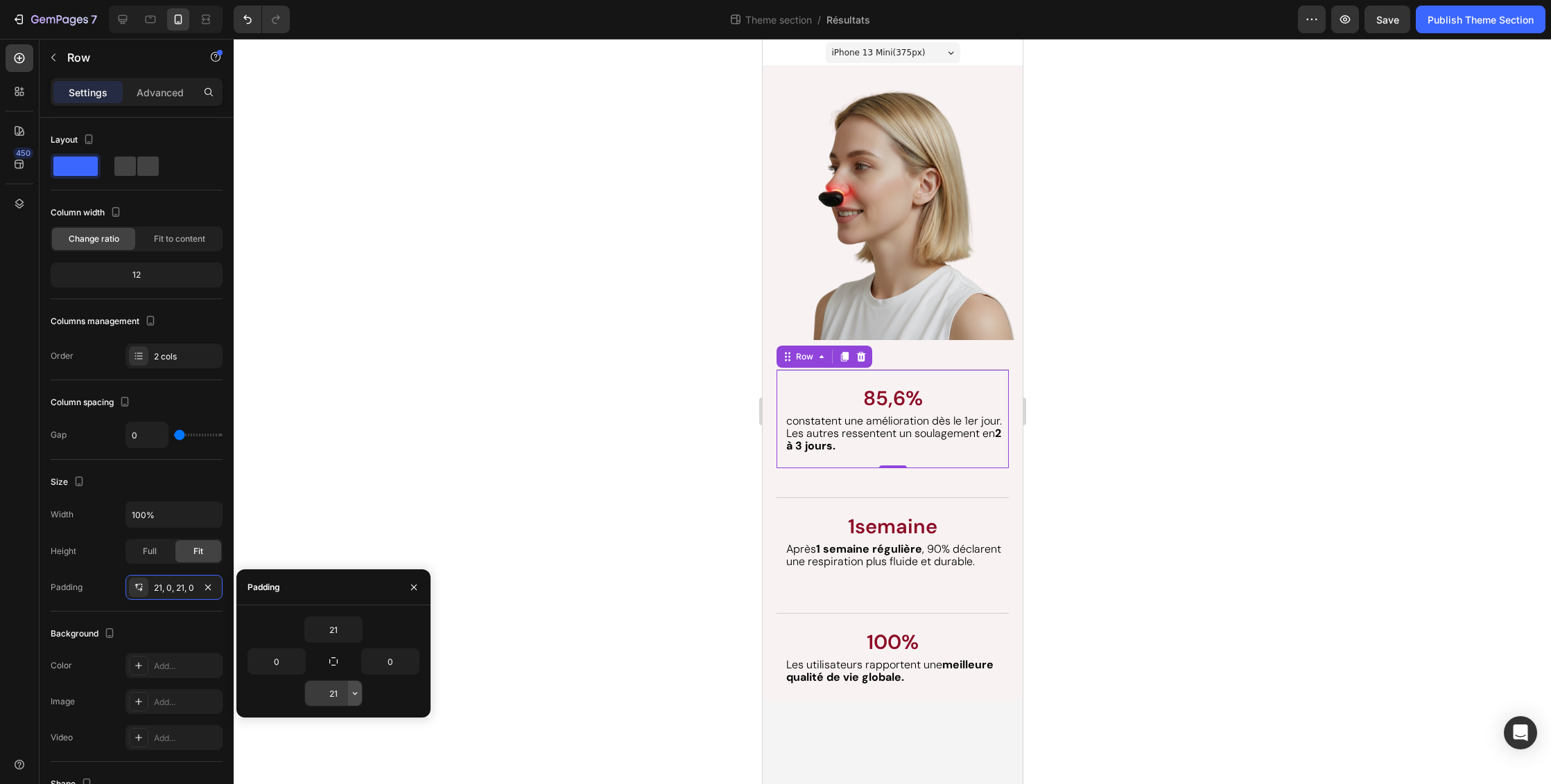
click at [355, 690] on icon "button" at bounding box center [355, 693] width 11 height 11
click at [325, 552] on p "Auto Auto" at bounding box center [307, 552] width 73 height 12
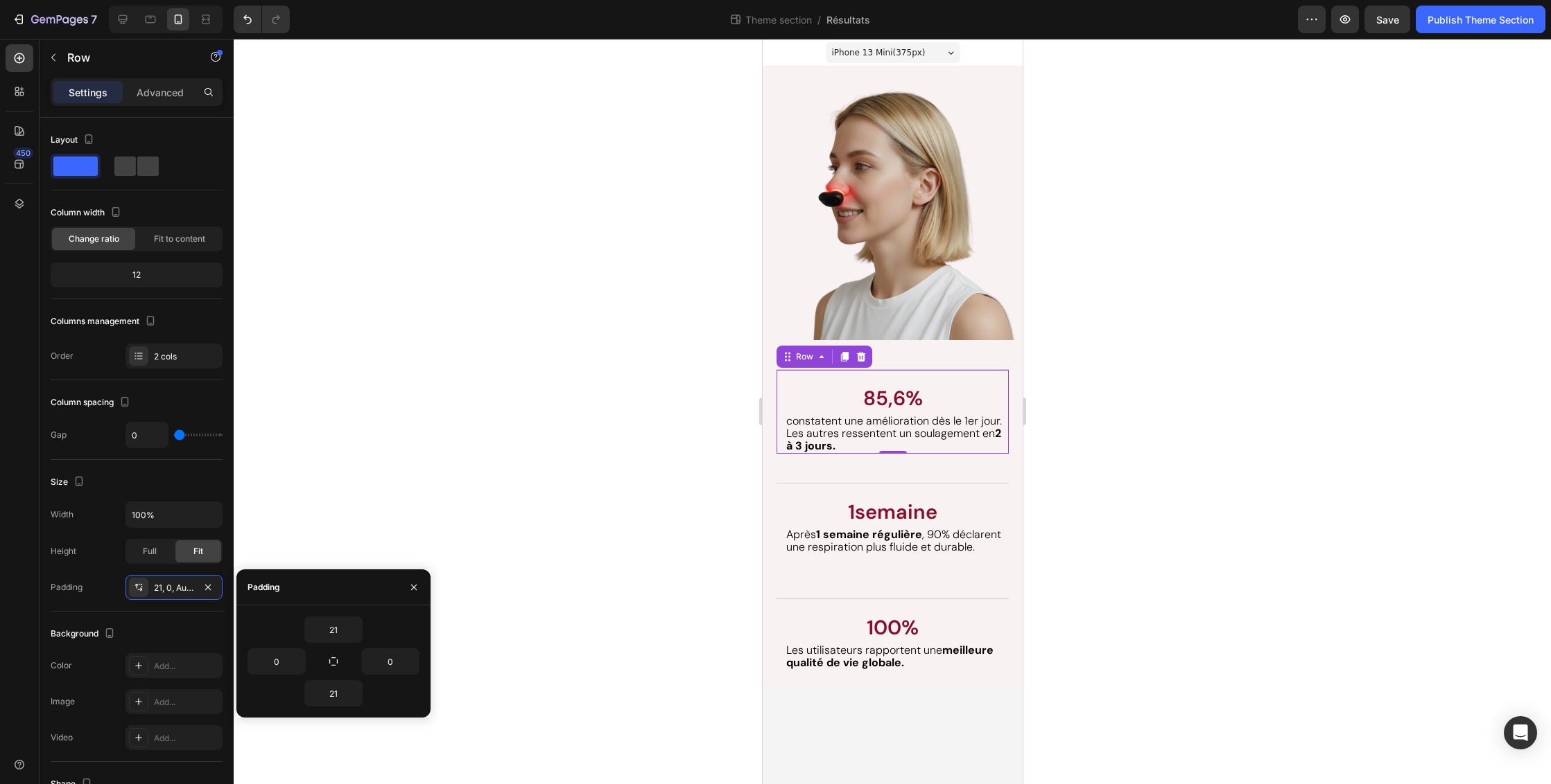
type input "Auto"
click at [355, 627] on icon "button" at bounding box center [355, 629] width 11 height 11
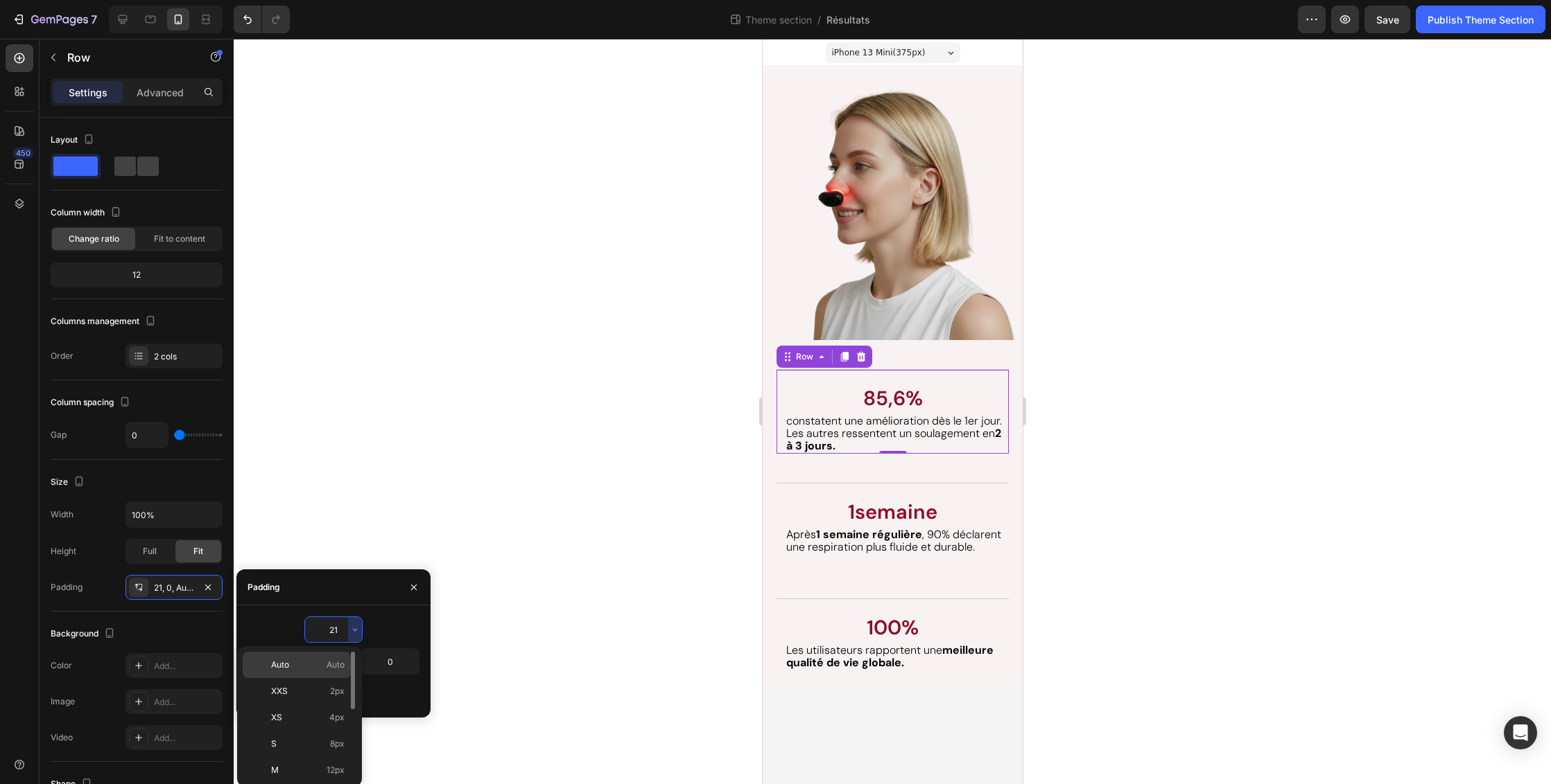
click at [343, 660] on span "Auto" at bounding box center [336, 665] width 18 height 12
type input "Auto"
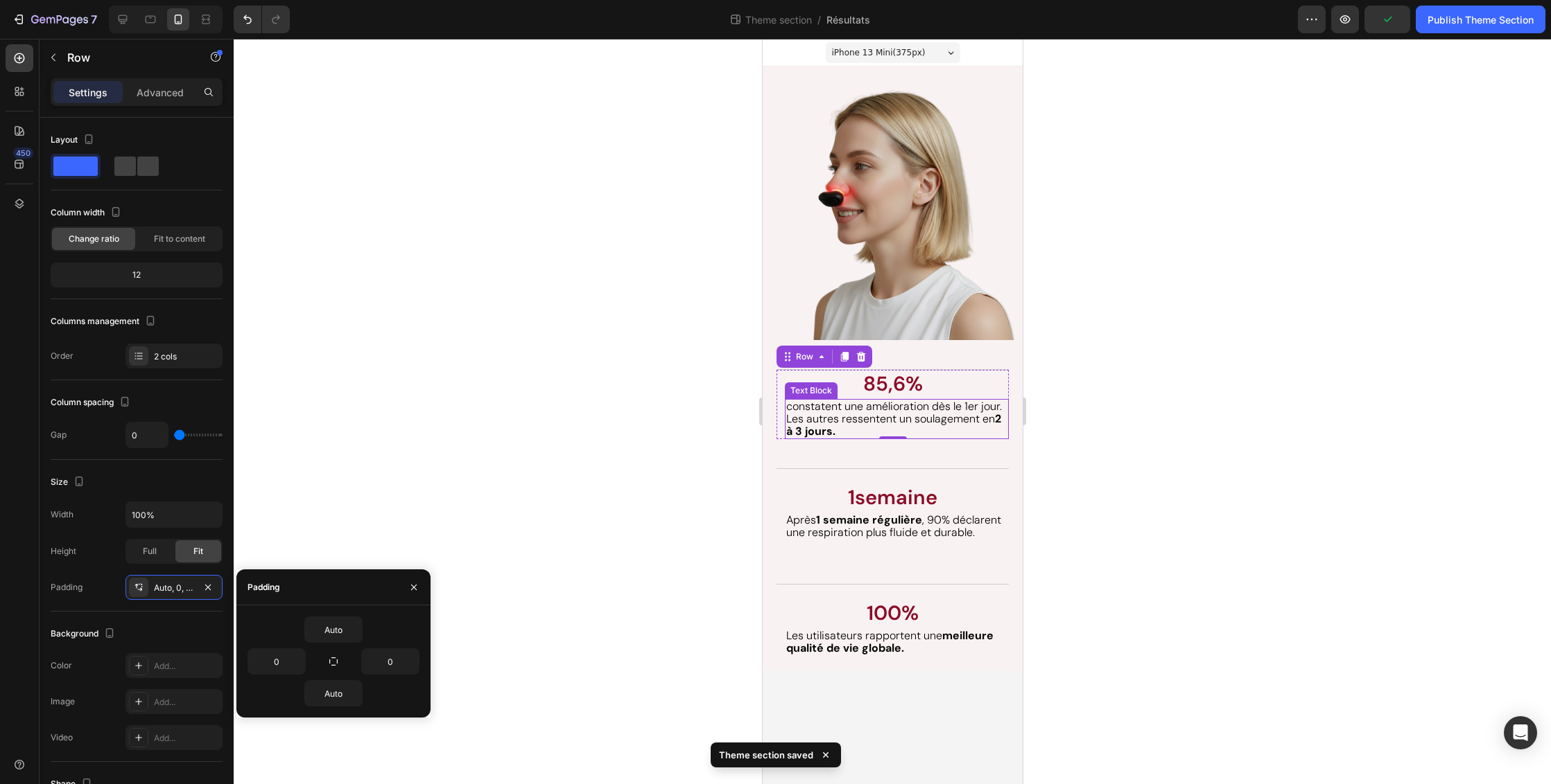
click at [972, 416] on span "Les autres ressentent un soulagement en 2 à 3 jours." at bounding box center [892, 425] width 215 height 27
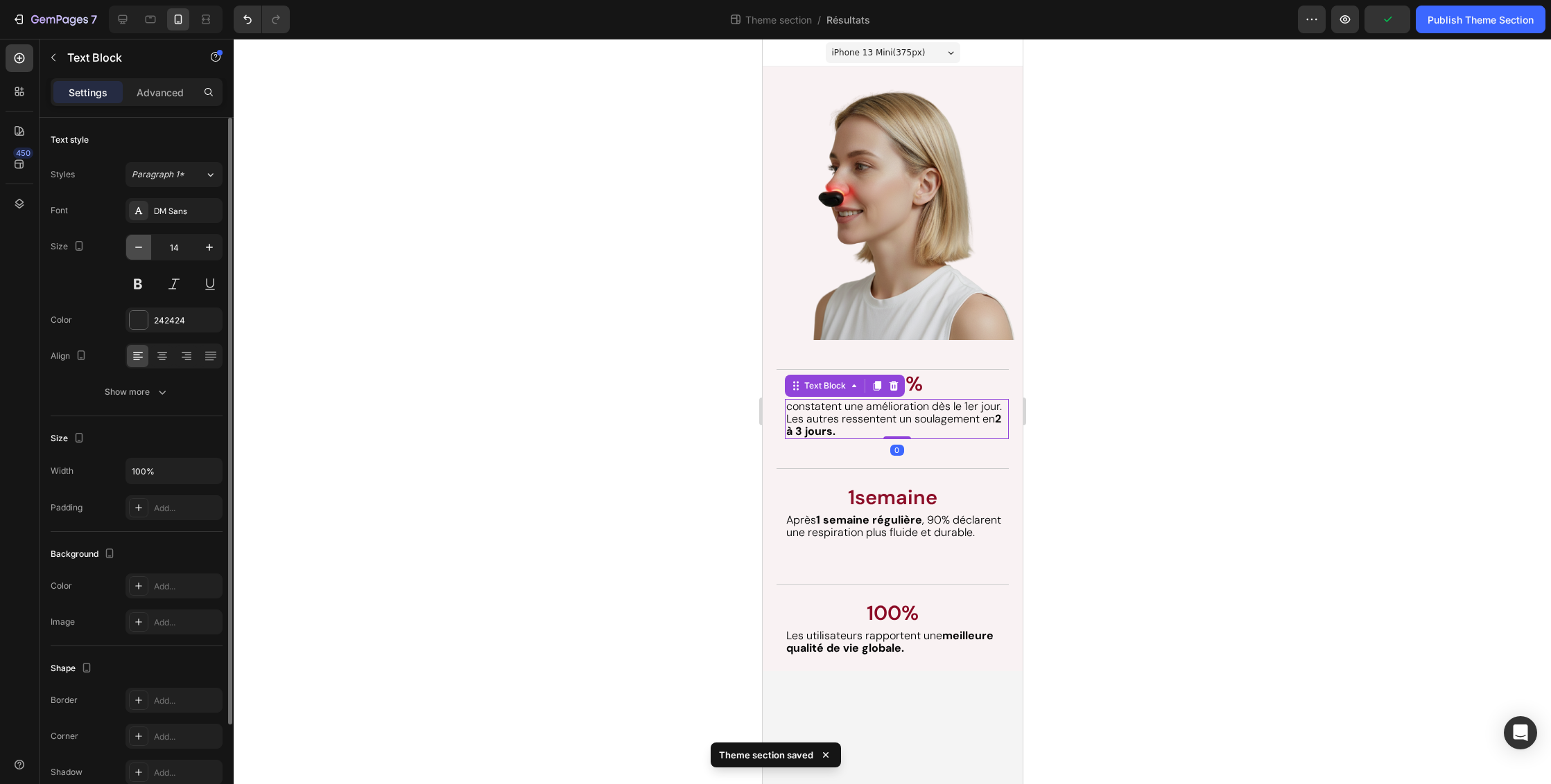
click at [138, 246] on icon "button" at bounding box center [139, 247] width 14 height 14
click at [210, 246] on icon "button" at bounding box center [209, 247] width 14 height 14
type input "14"
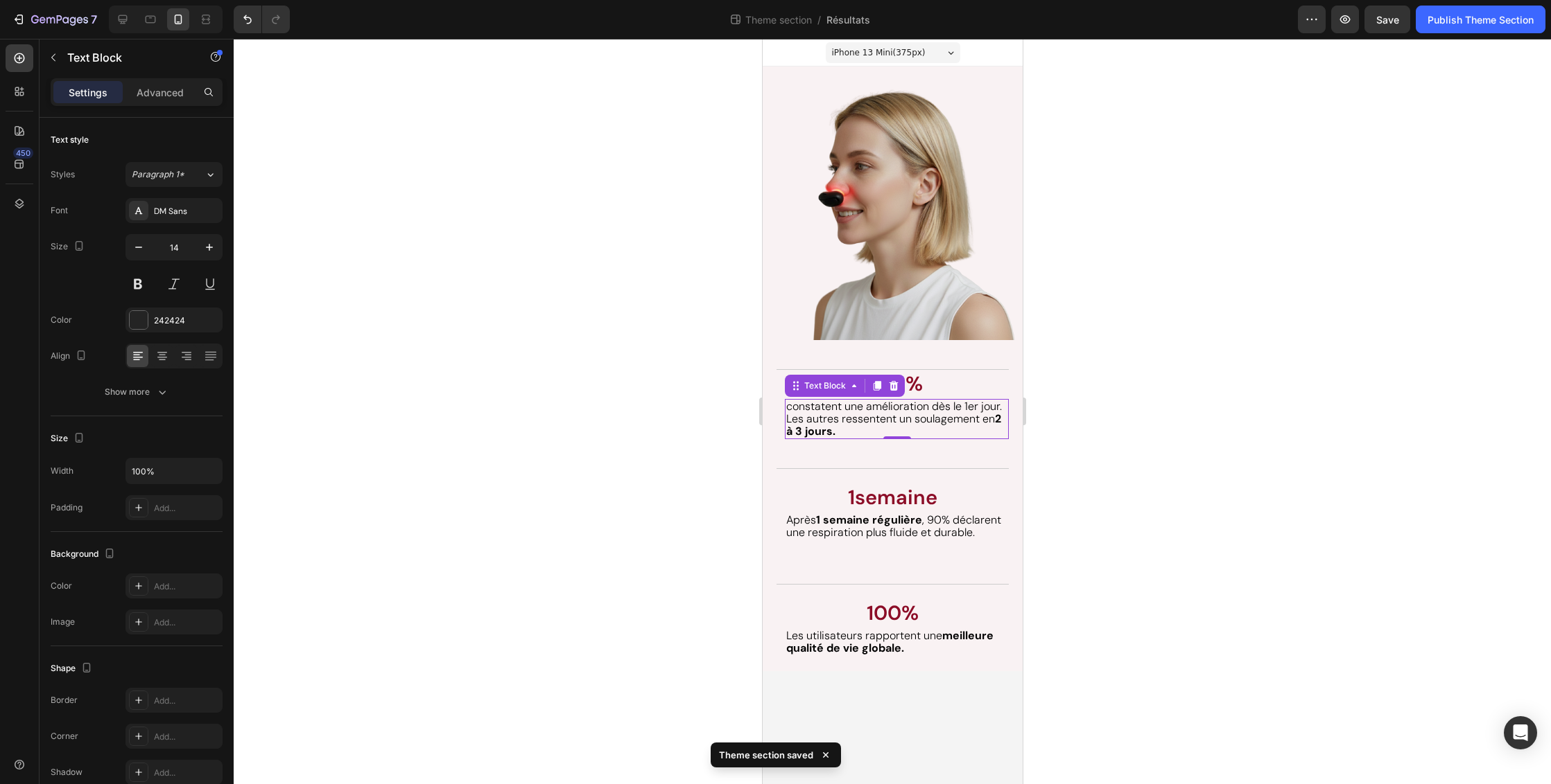
click at [835, 416] on span "Les autres ressentent un soulagement en 2 à 3 jours." at bounding box center [892, 425] width 215 height 27
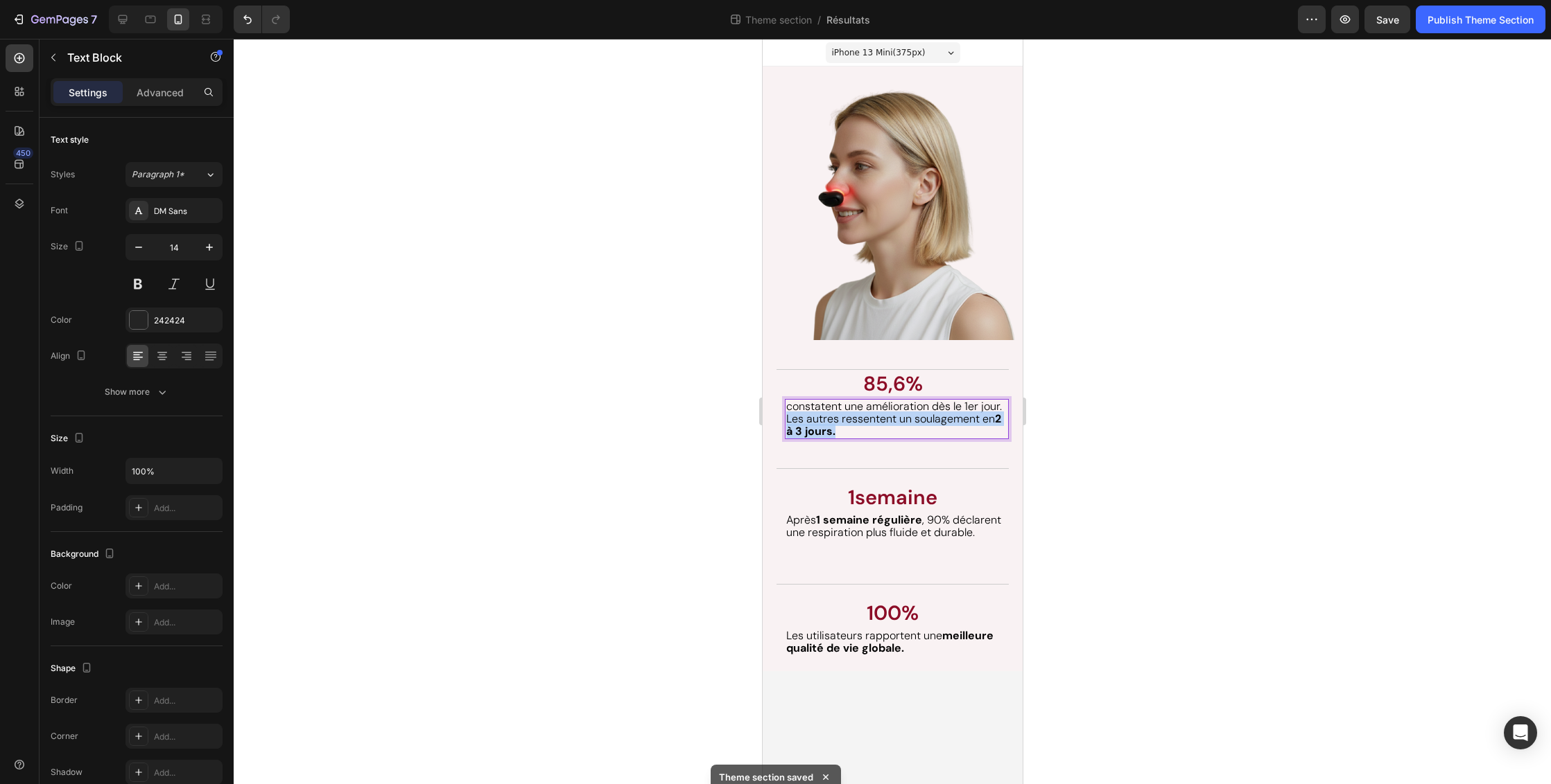
click at [835, 416] on span "Les autres ressentent un soulagement en 2 à 3 jours." at bounding box center [892, 425] width 215 height 27
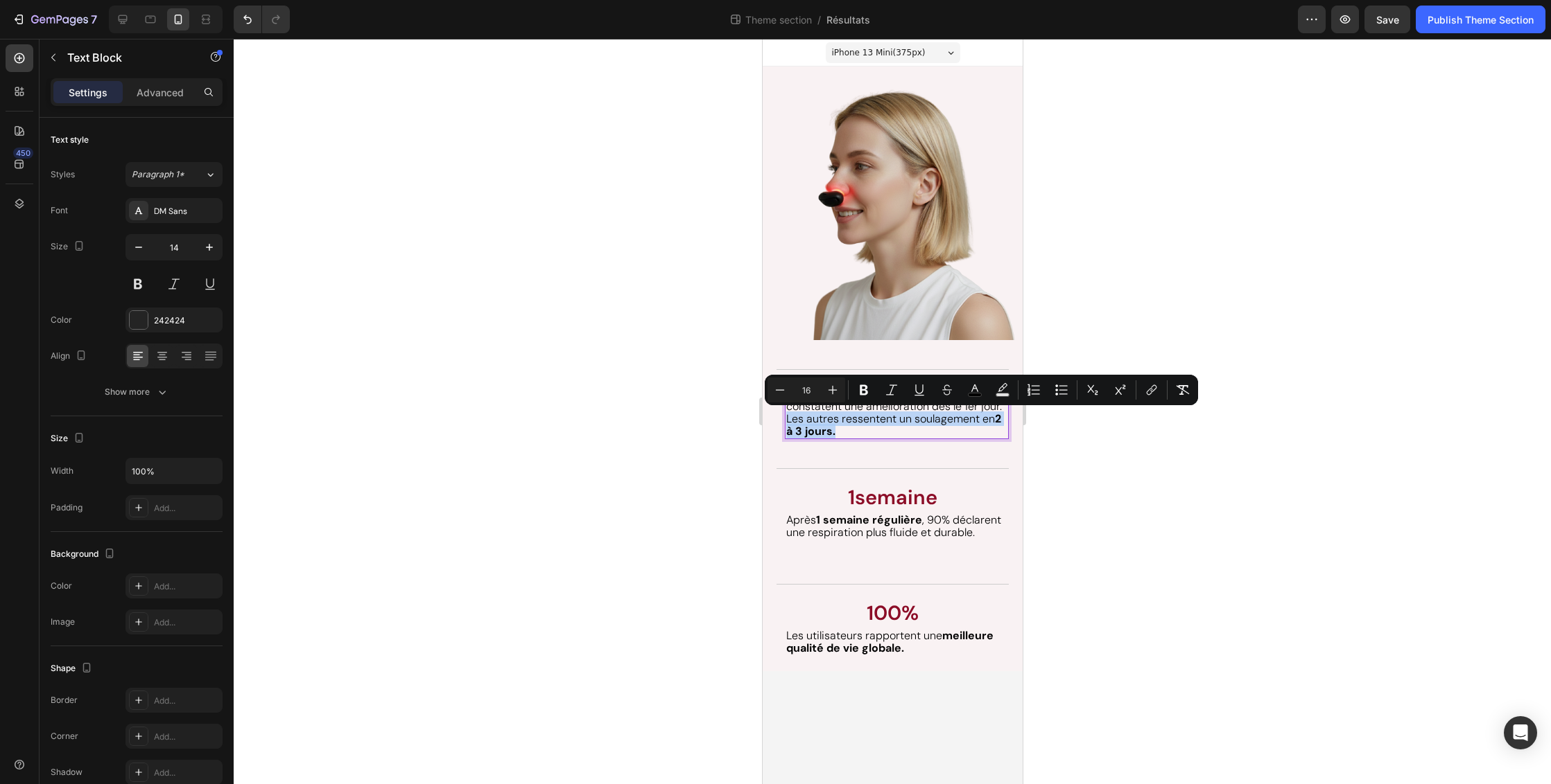
click at [826, 411] on span "Les autres ressentent un soulagement en 2 à 3 jours." at bounding box center [892, 425] width 215 height 27
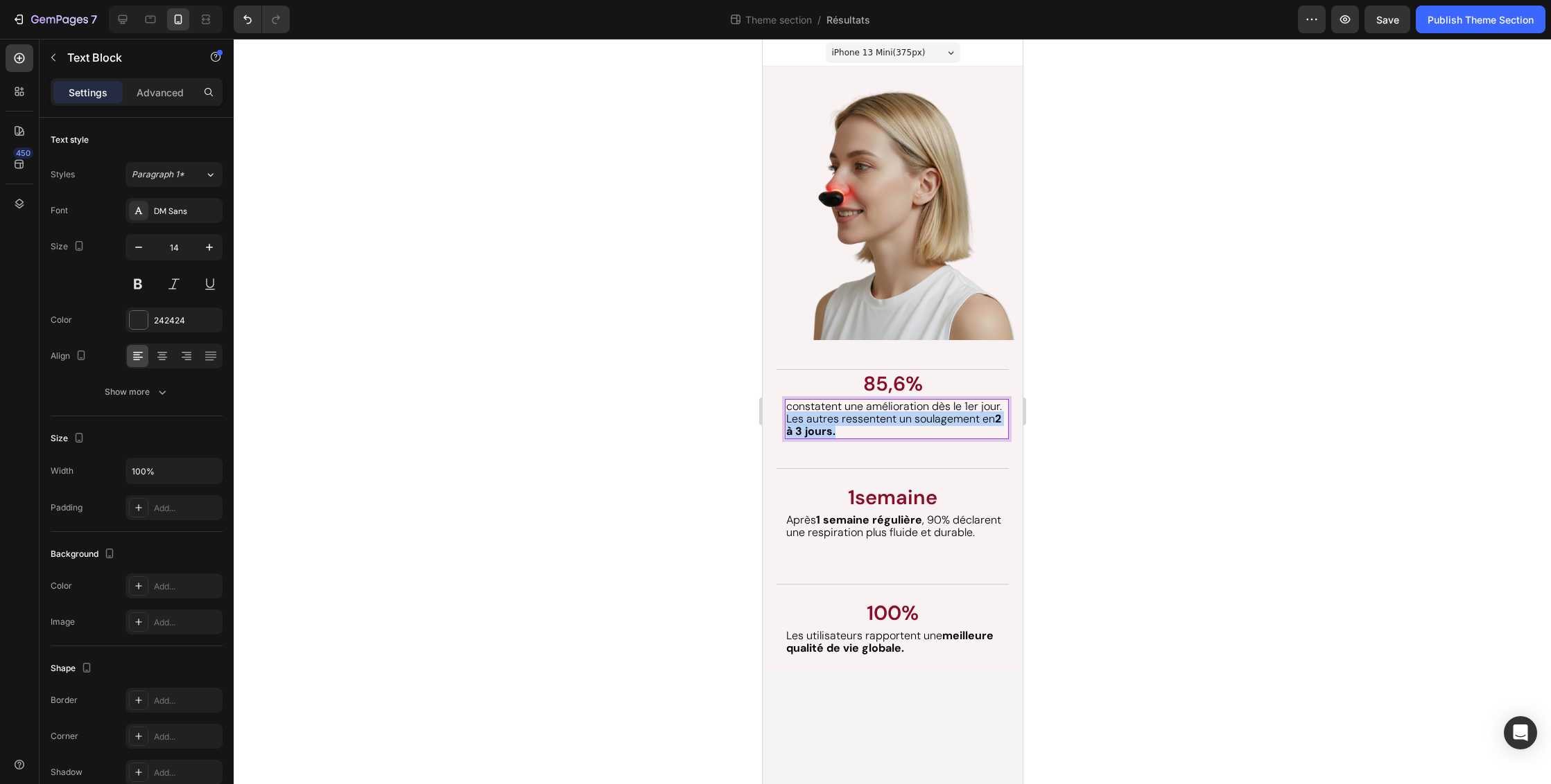
click at [826, 411] on span "Les autres ressentent un soulagement en 2 à 3 jours." at bounding box center [892, 425] width 215 height 27
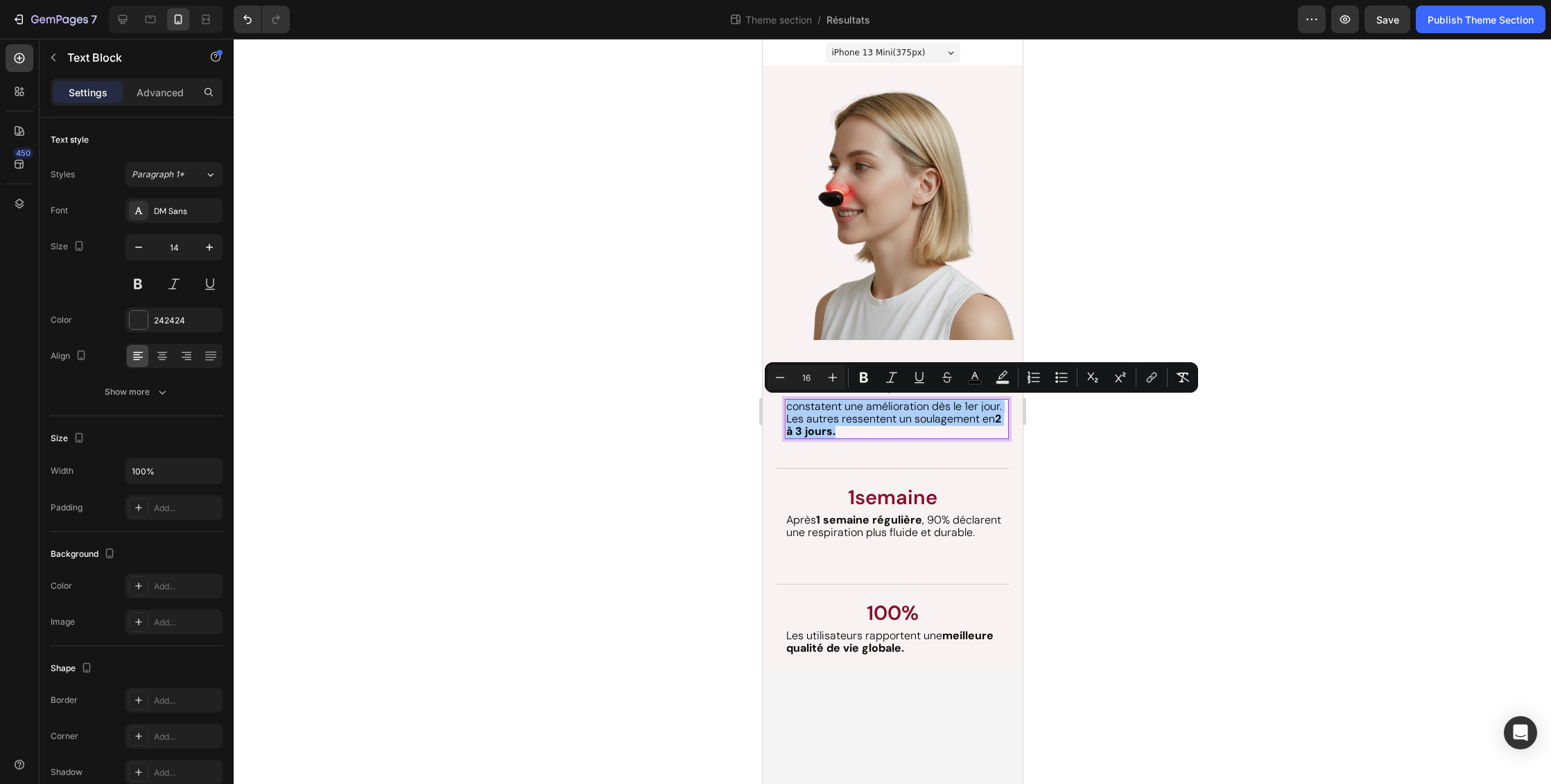
click at [811, 372] on input "16" at bounding box center [806, 377] width 27 height 17
type input "1"
click at [1192, 481] on div at bounding box center [891, 411] width 1317 height 745
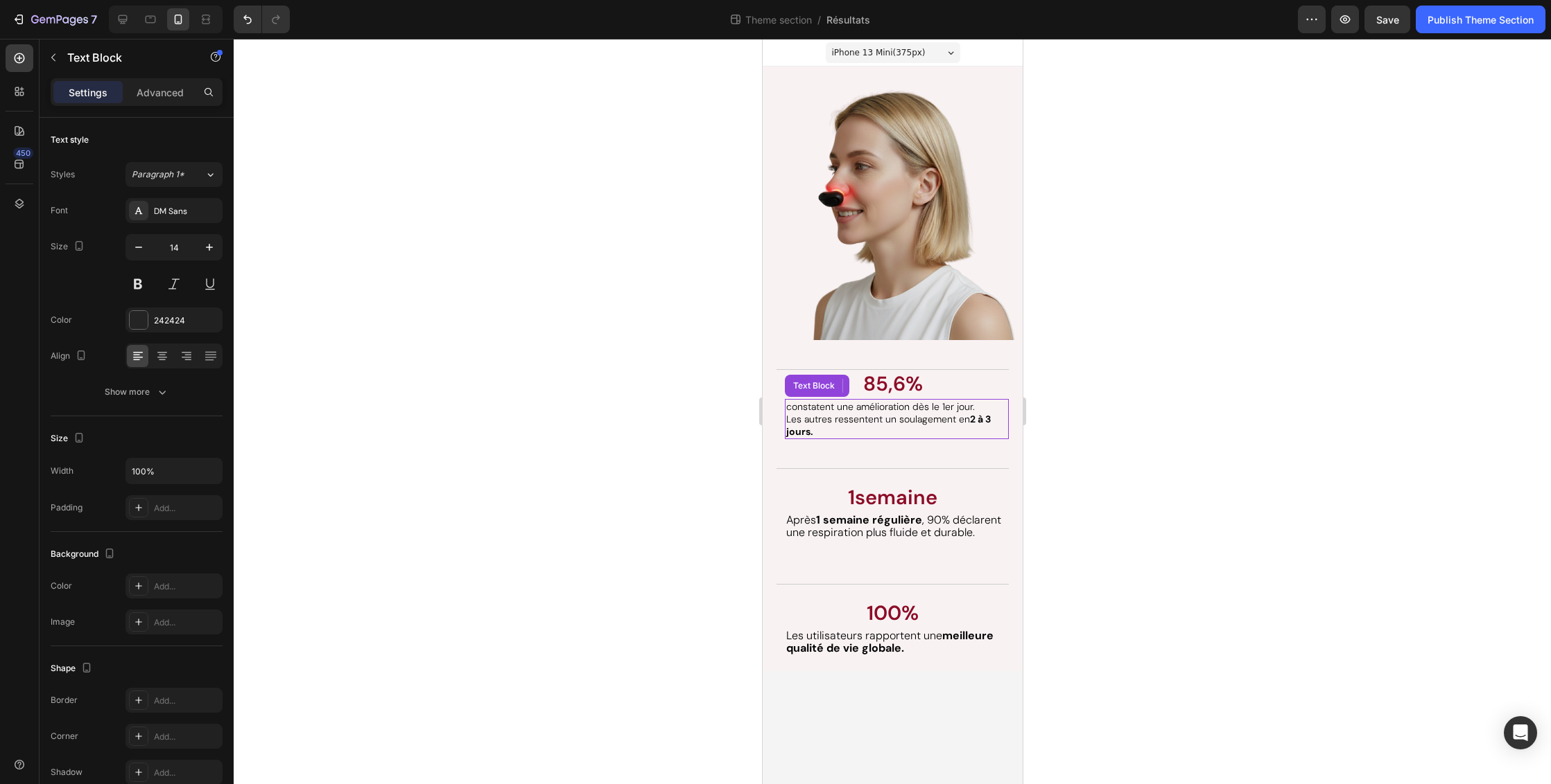
click at [900, 404] on span "constatent une amélioration dès le 1er jour." at bounding box center [879, 407] width 188 height 12
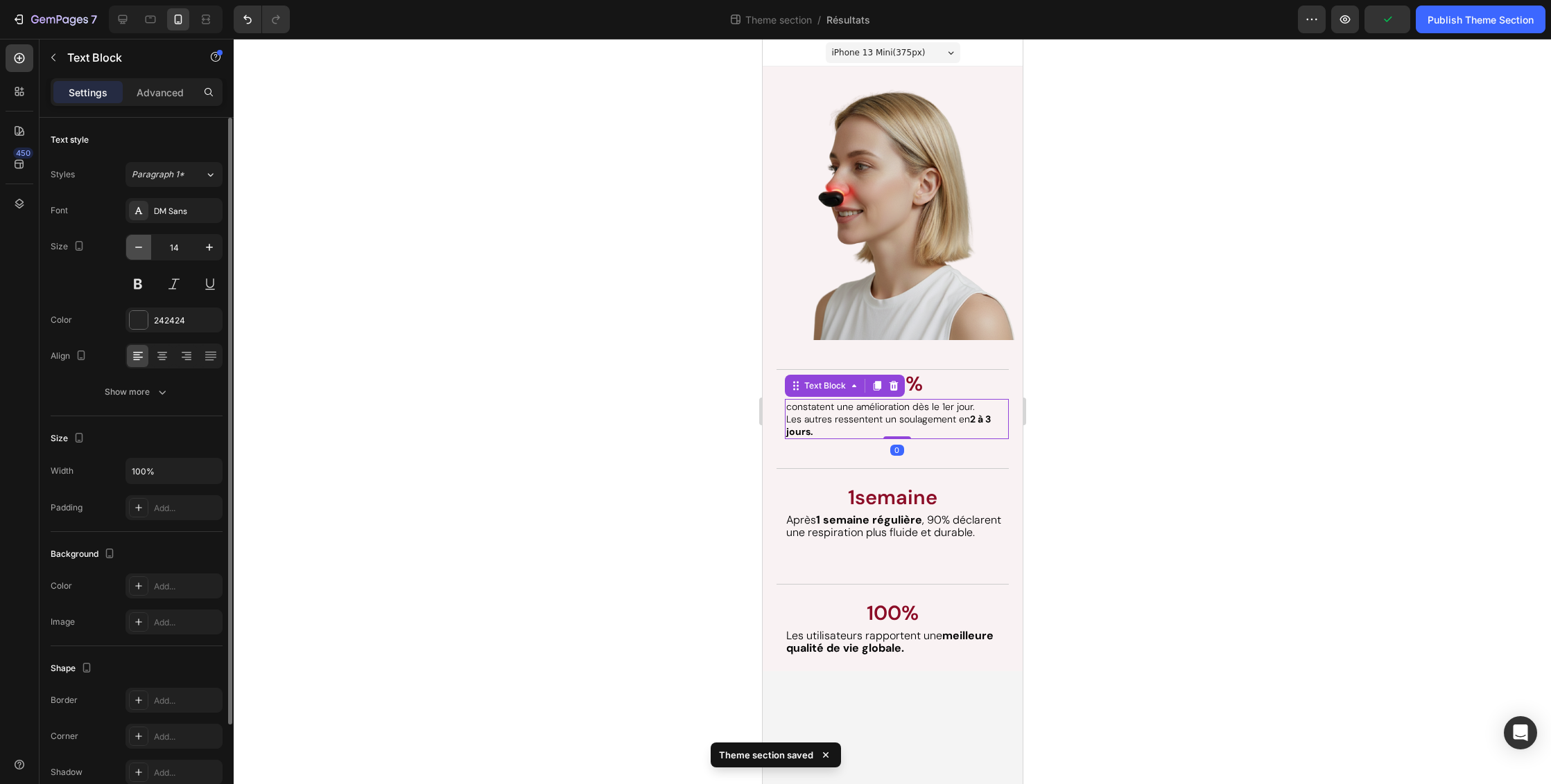
click at [143, 249] on icon "button" at bounding box center [139, 247] width 14 height 14
type input "13"
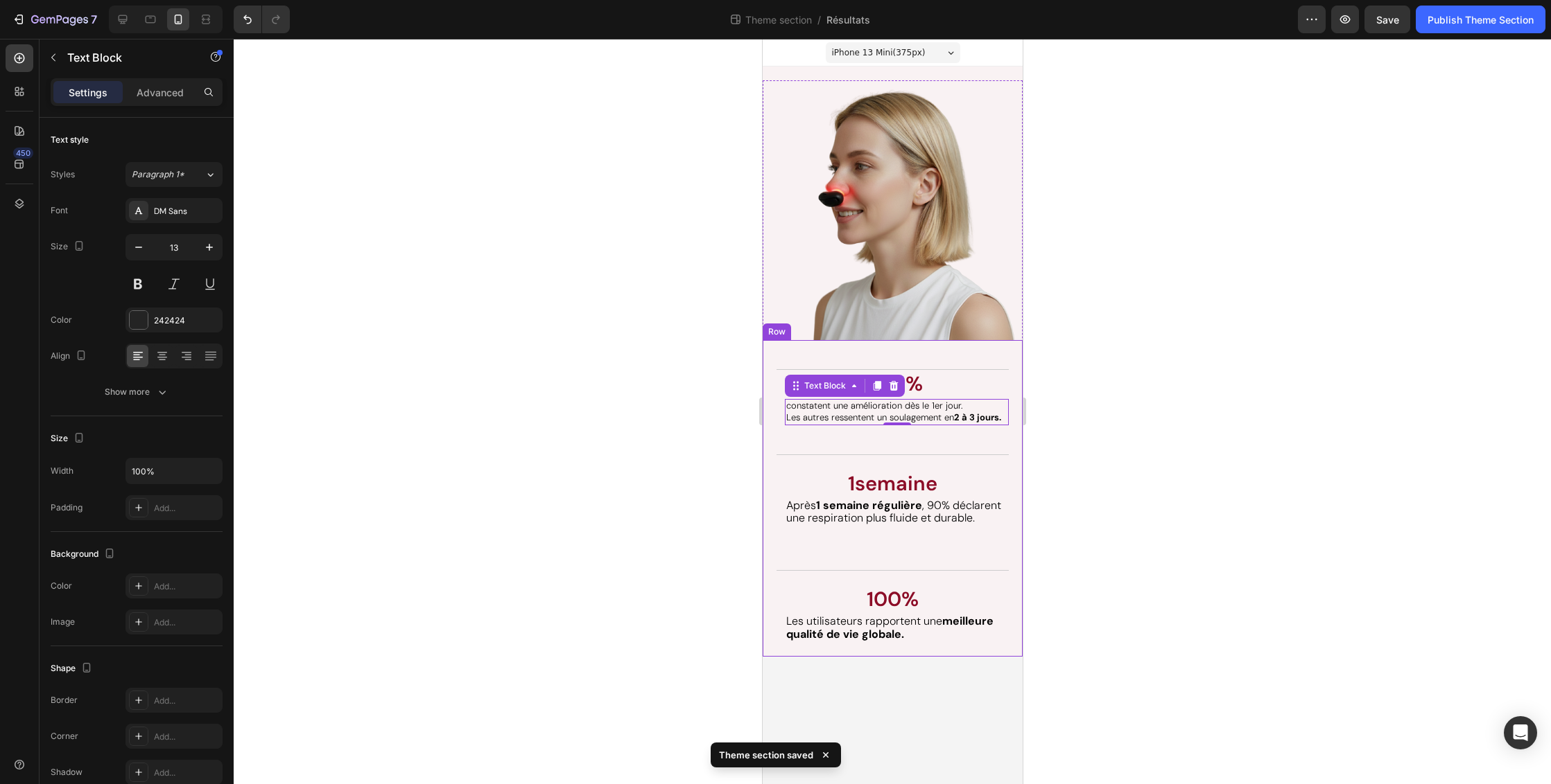
click at [866, 441] on div "Les résultats parlent d'eux-mêmes. Heading 85,6% Text Block constatent une amél…" at bounding box center [891, 498] width 232 height 317
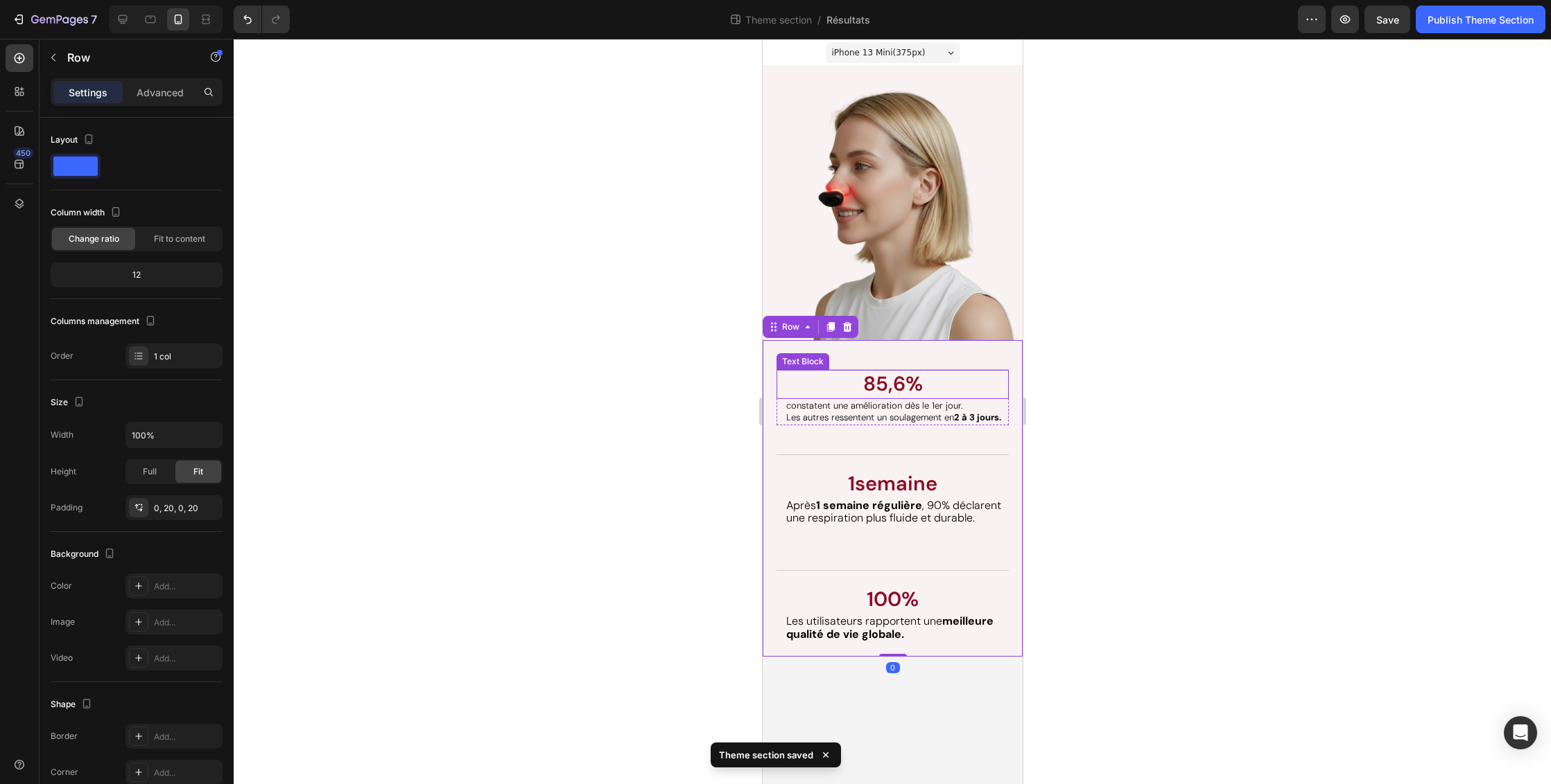
click at [1003, 377] on p "85,6%" at bounding box center [892, 385] width 230 height 26
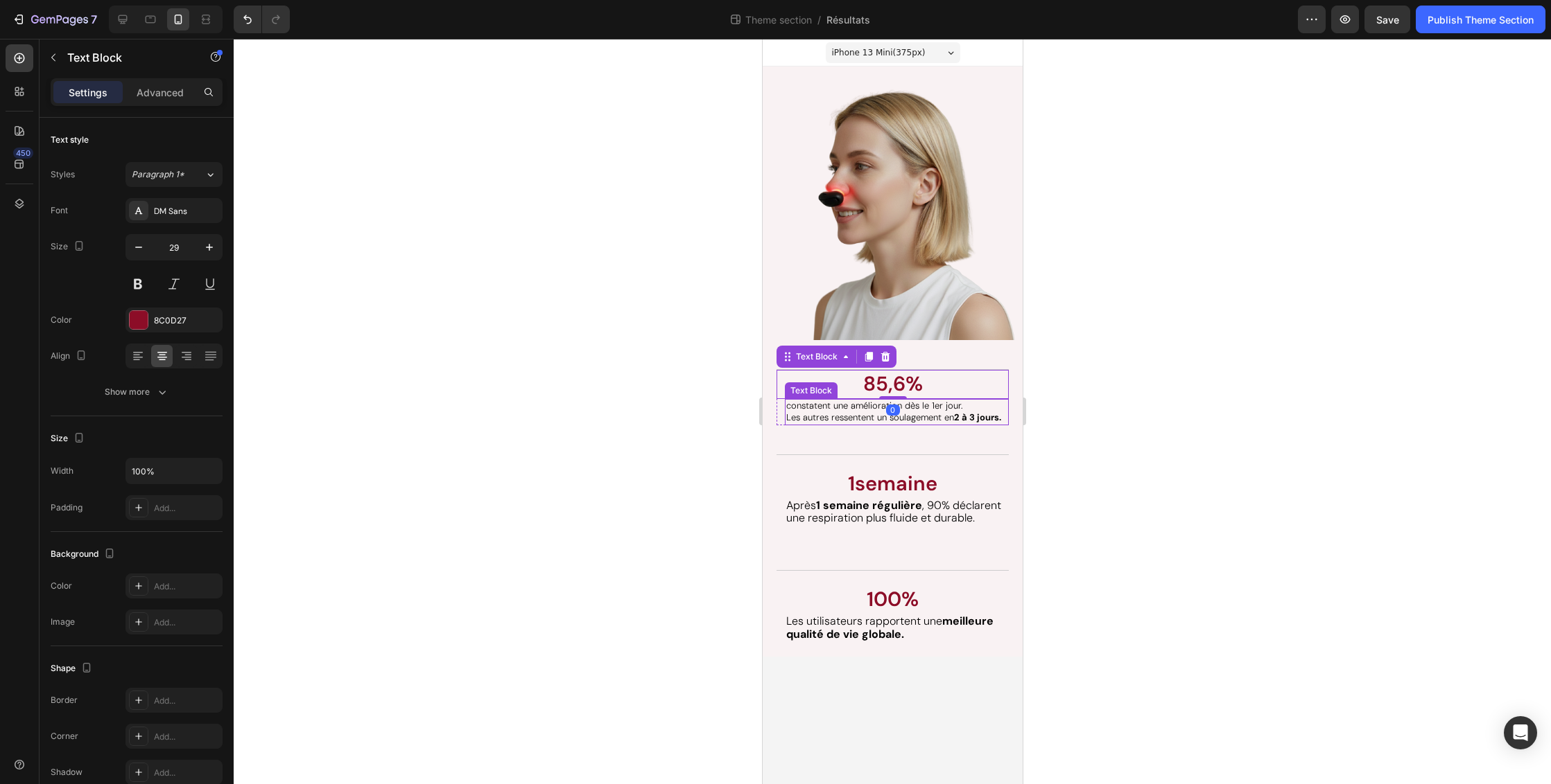
click at [979, 411] on strong "2 à 3 jours." at bounding box center [976, 417] width 47 height 11
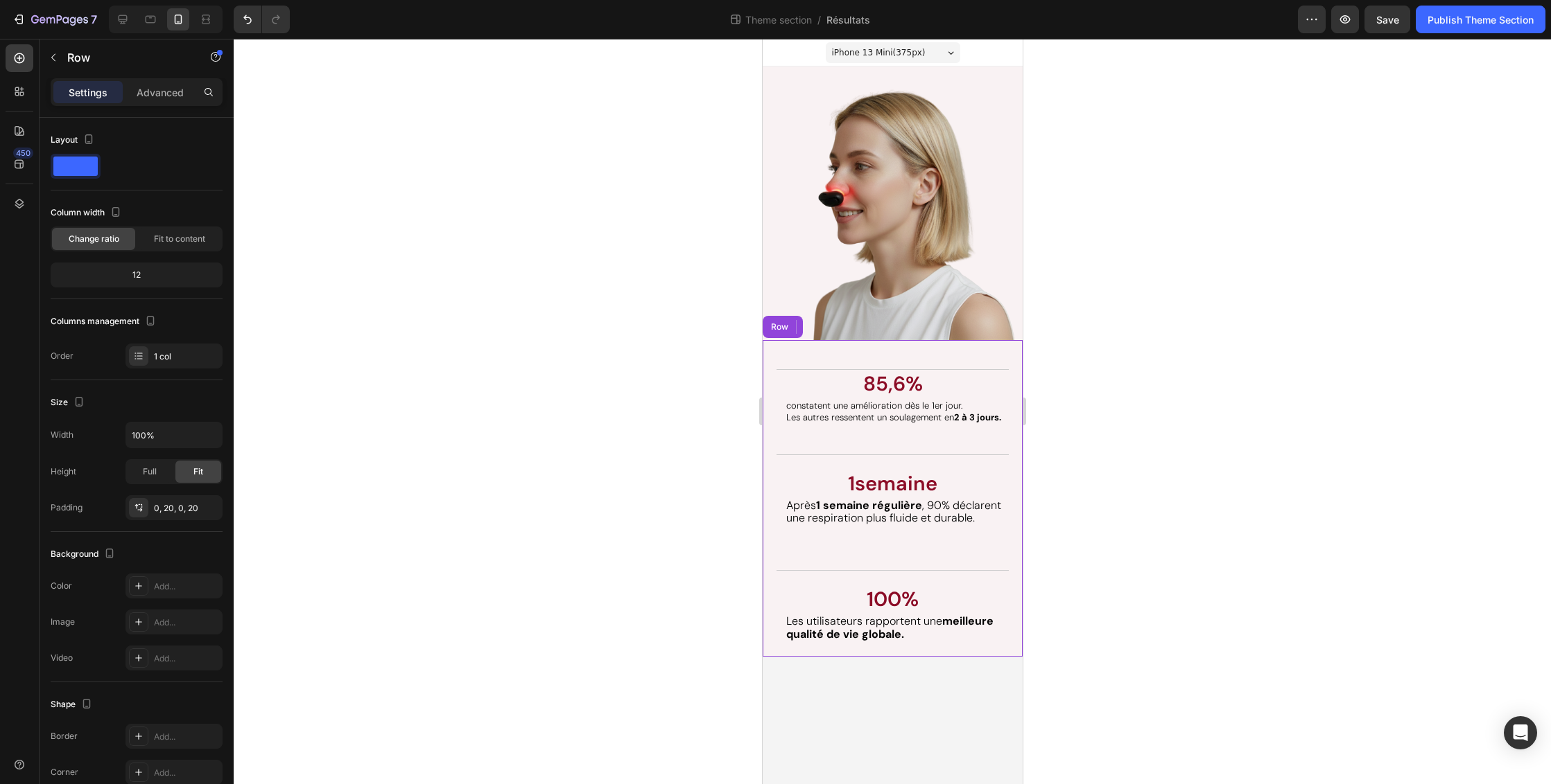
click at [972, 452] on div "Les résultats parlent d'eux-mêmes. Heading 85,6% Text Block constatent une amél…" at bounding box center [891, 498] width 232 height 317
click at [971, 455] on div "1 semaine Text Block Après 1 semaine régulière , 90% déclarent une respiration …" at bounding box center [891, 498] width 232 height 87
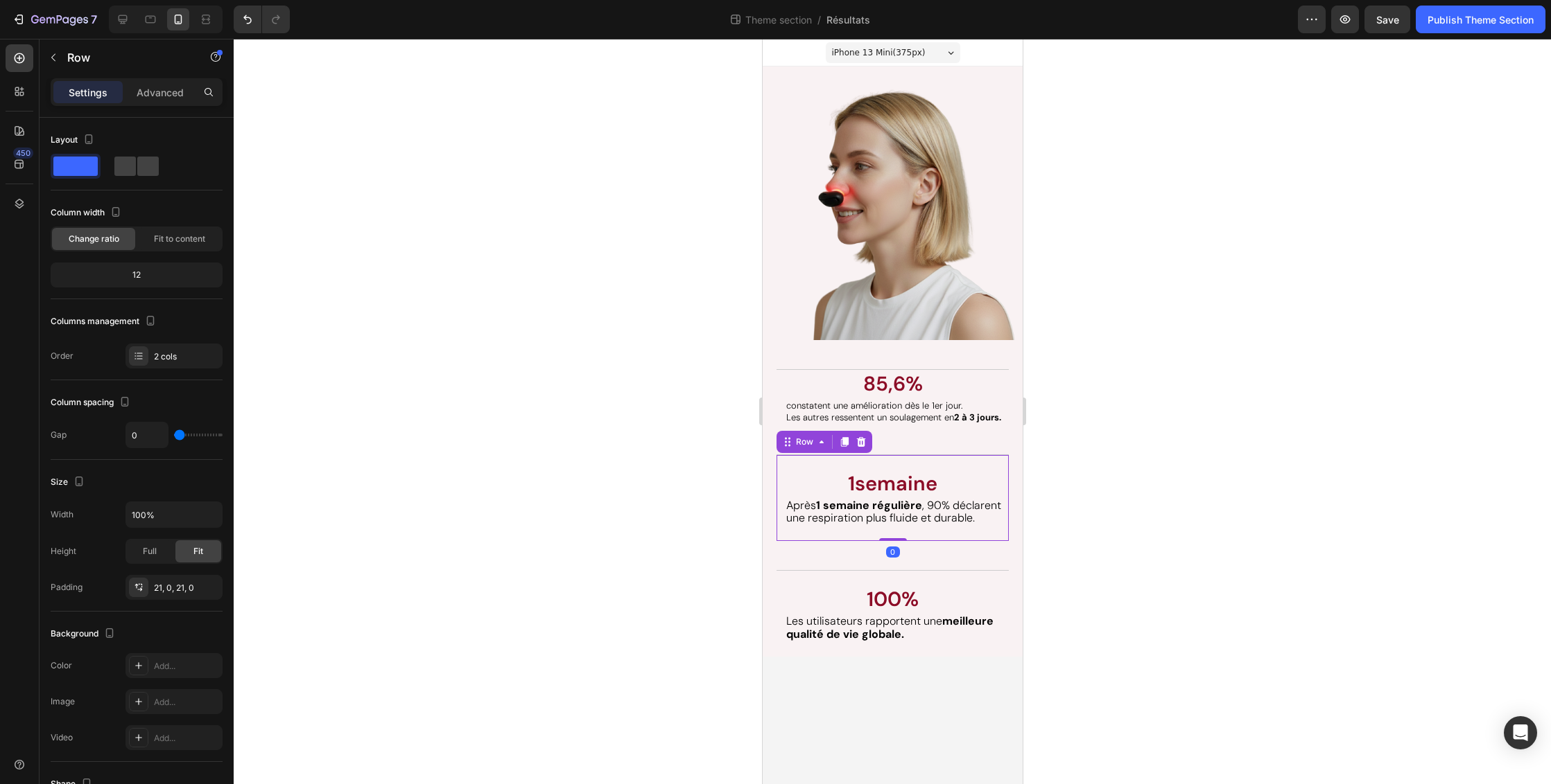
click at [970, 462] on div "1 semaine Text Block Après 1 semaine régulière , 90% déclarent une respiration …" at bounding box center [891, 498] width 232 height 87
click at [209, 588] on icon "button" at bounding box center [208, 587] width 11 height 11
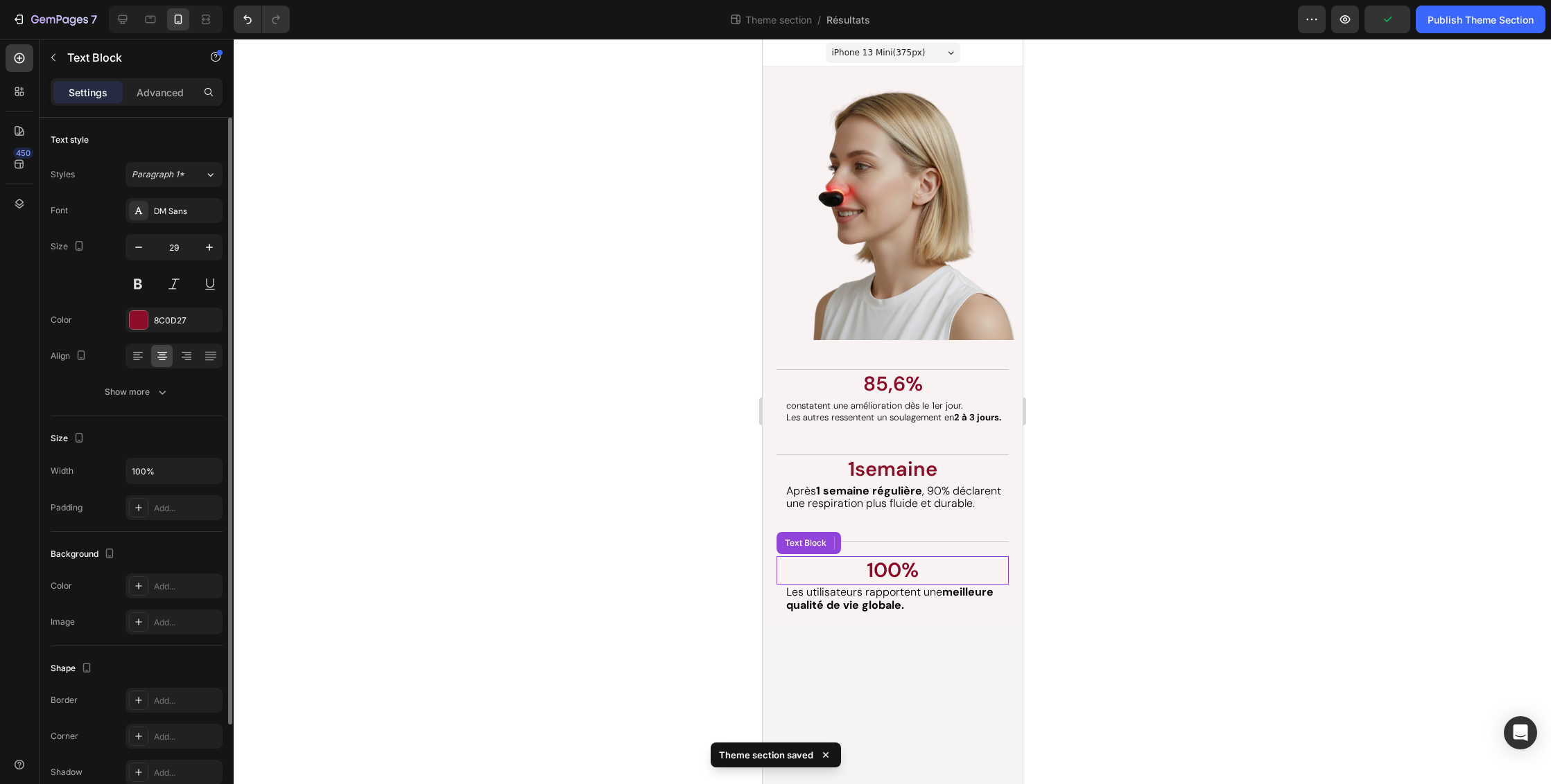
click at [989, 562] on p "100%" at bounding box center [892, 571] width 230 height 26
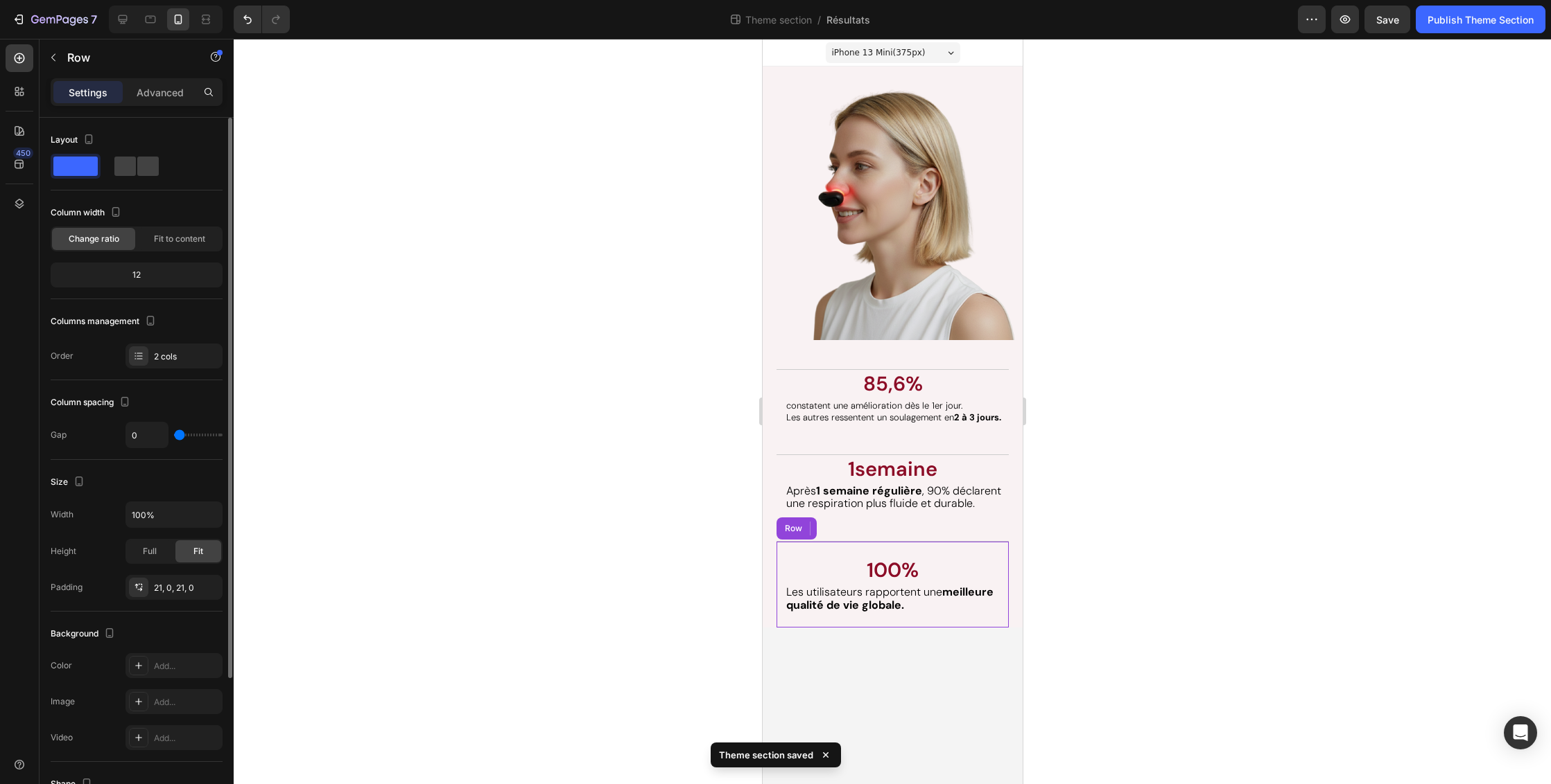
click at [955, 541] on div "100% Text Block 0 Les utilisateurs rapportent une meilleure qualité de vie glob…" at bounding box center [891, 584] width 232 height 87
click at [208, 587] on icon "button" at bounding box center [208, 587] width 5 height 5
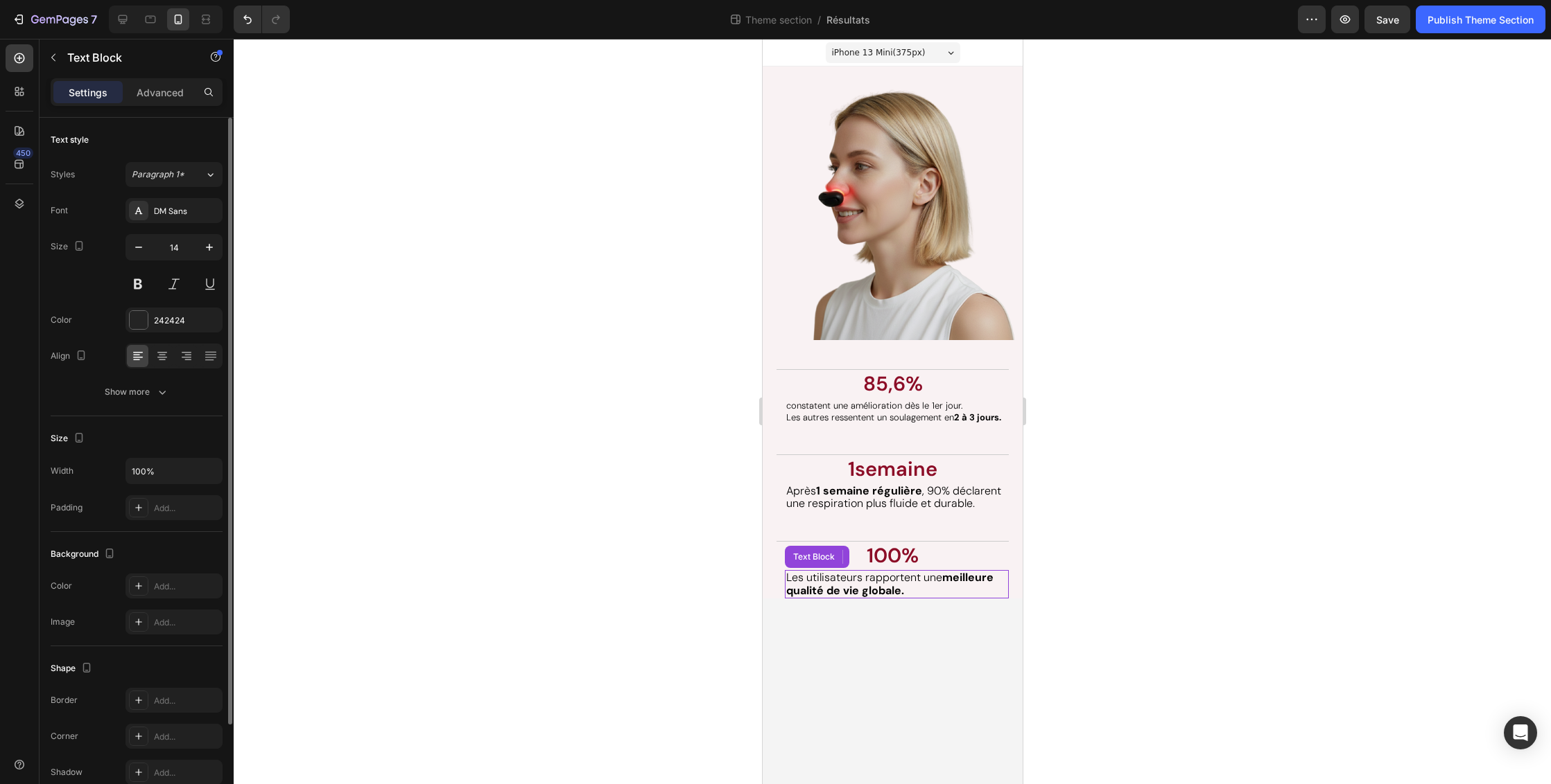
click at [904, 587] on p "Les utilisateurs rapportent une meilleure qualité de vie globale." at bounding box center [896, 584] width 221 height 25
click at [824, 580] on strong "meilleure qualité de vie globale." at bounding box center [889, 584] width 208 height 27
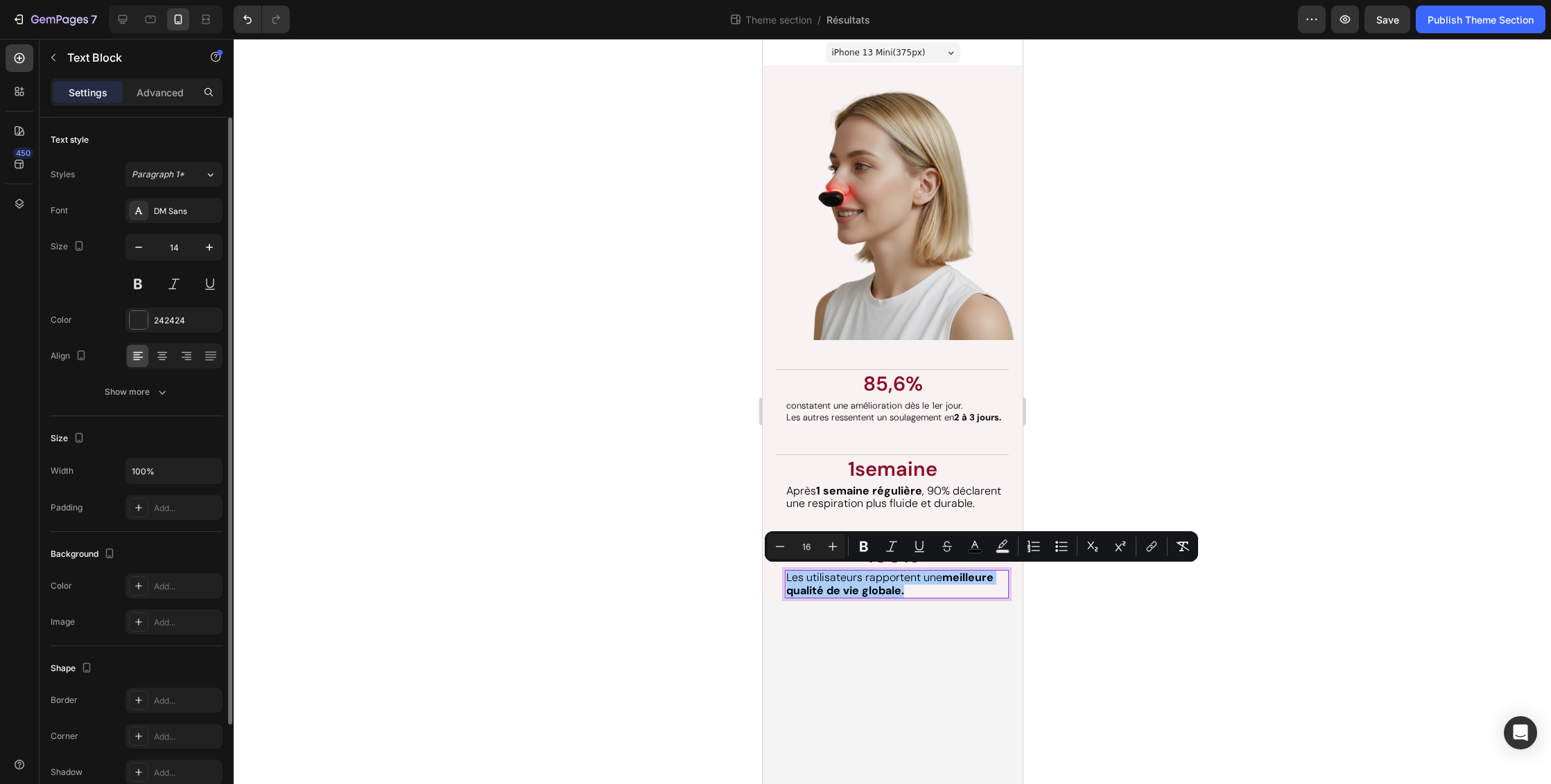
click at [813, 543] on input "16" at bounding box center [806, 547] width 27 height 17
type input "1"
click at [823, 623] on body "iPhone 13 Mini ( 375 px) iPhone 13 Mini iPhone 13 Pro iPhone 11 Pro Max iPhone …" at bounding box center [892, 411] width 260 height 745
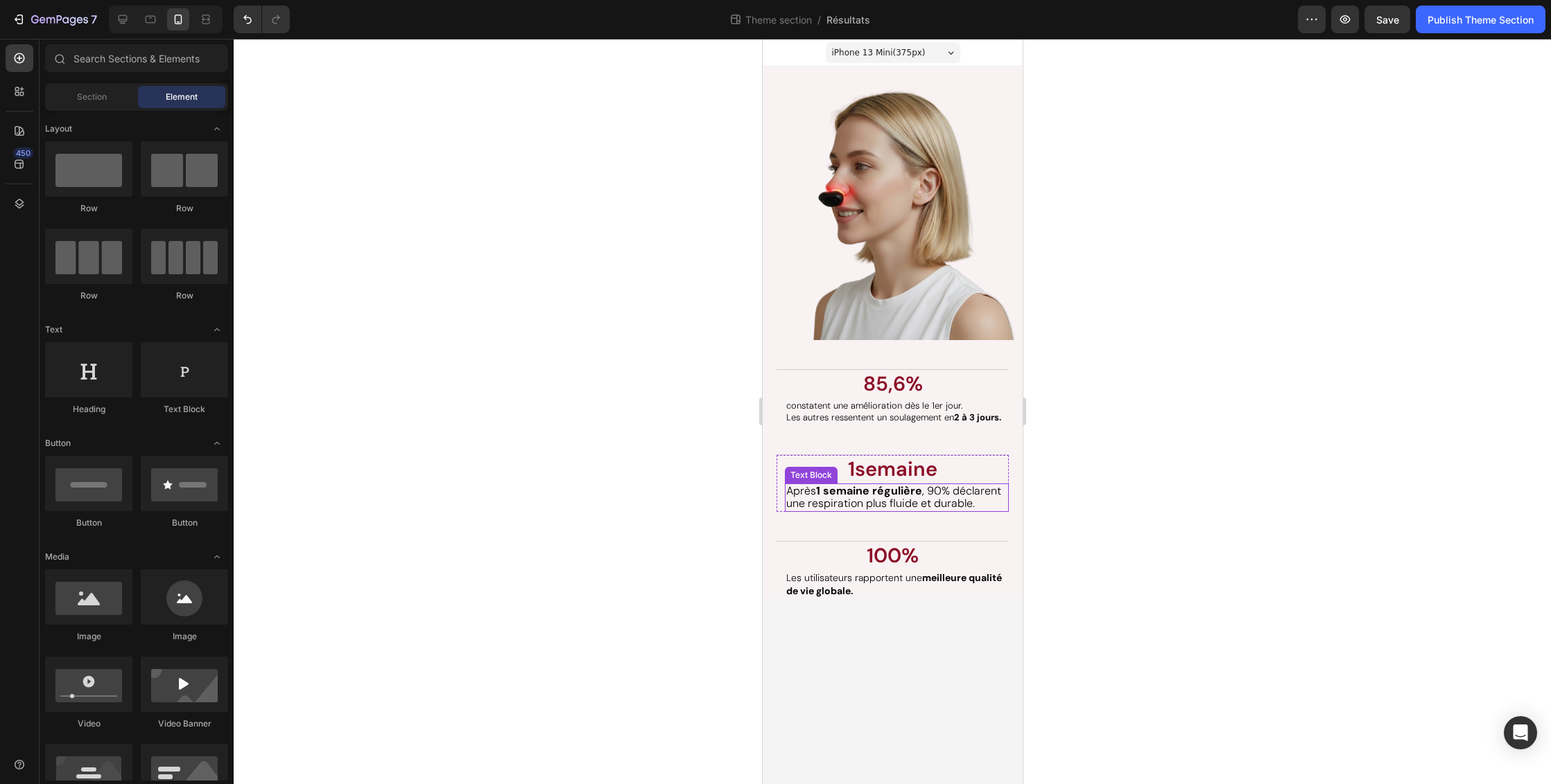
click at [866, 504] on span "Après 1 semaine régulière , 90% déclarent une respiration plus fluide et durabl…" at bounding box center [892, 497] width 215 height 27
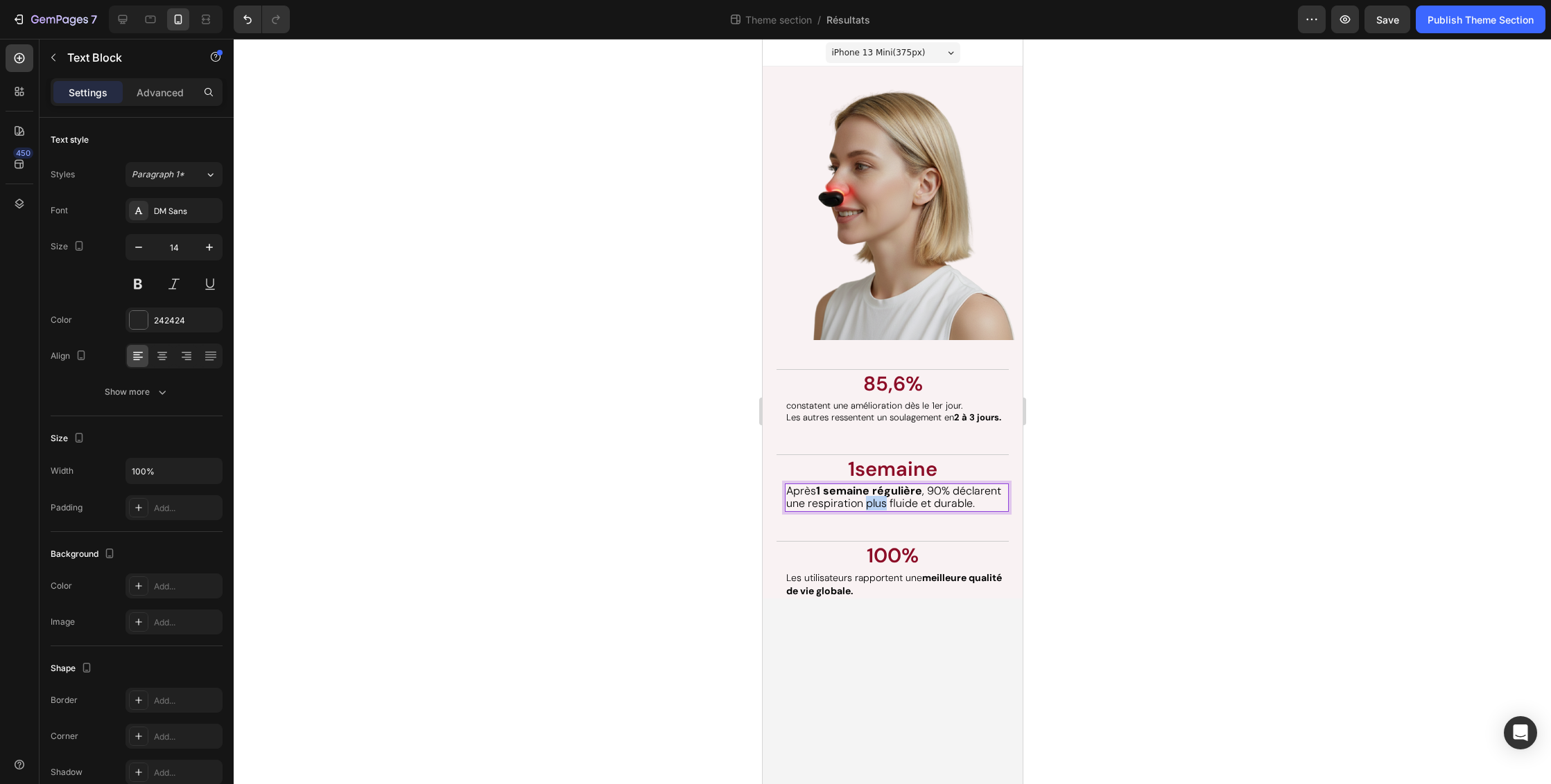
click at [866, 504] on span "Après 1 semaine régulière , 90% déclarent une respiration plus fluide et durabl…" at bounding box center [892, 497] width 215 height 27
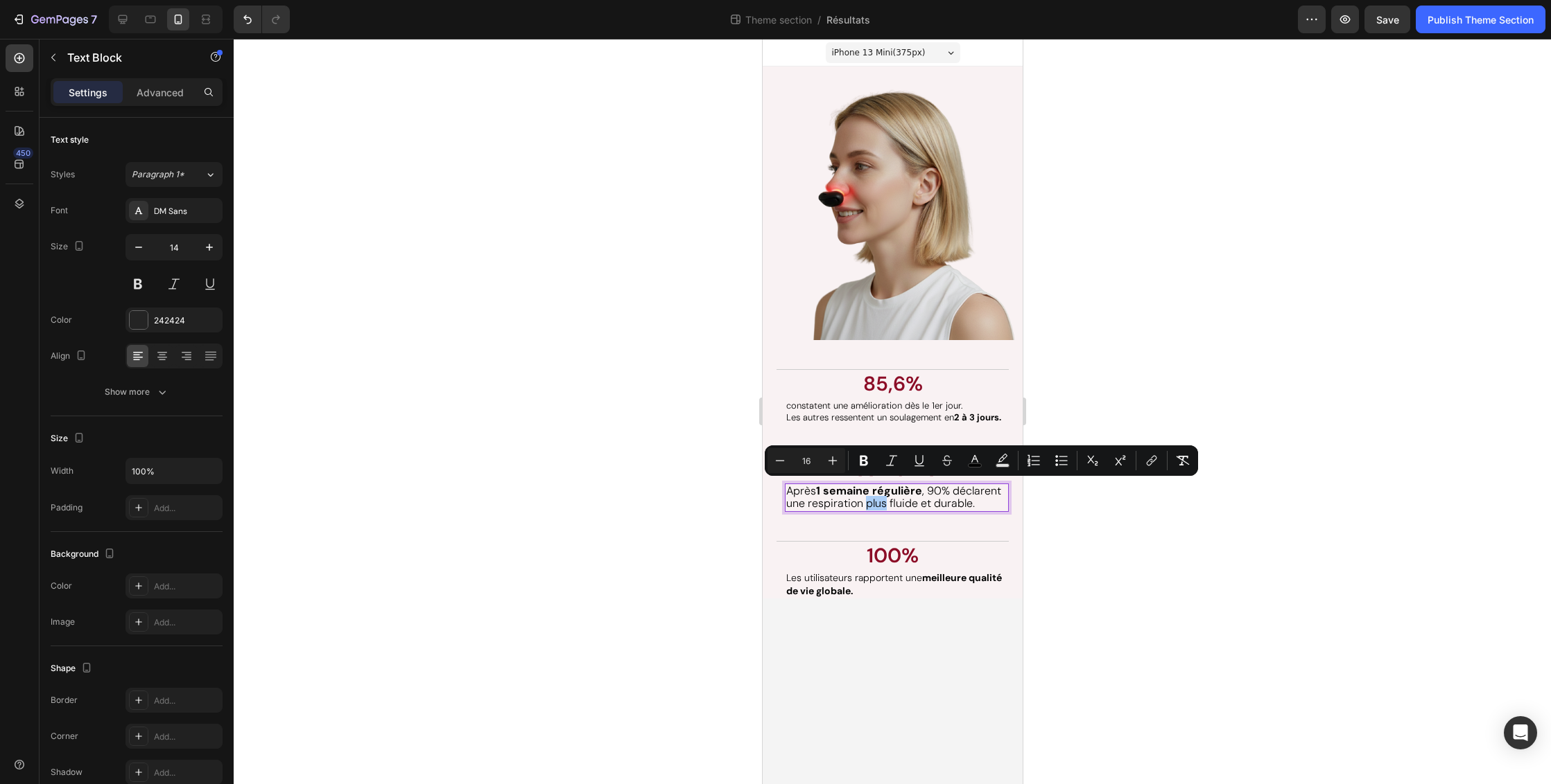
click at [815, 463] on input "16" at bounding box center [806, 460] width 27 height 17
type input "1"
click at [836, 636] on body "iPhone 13 Mini ( 375 px) iPhone 13 Mini iPhone 13 Pro iPhone 11 Pro Max iPhone …" at bounding box center [892, 411] width 260 height 745
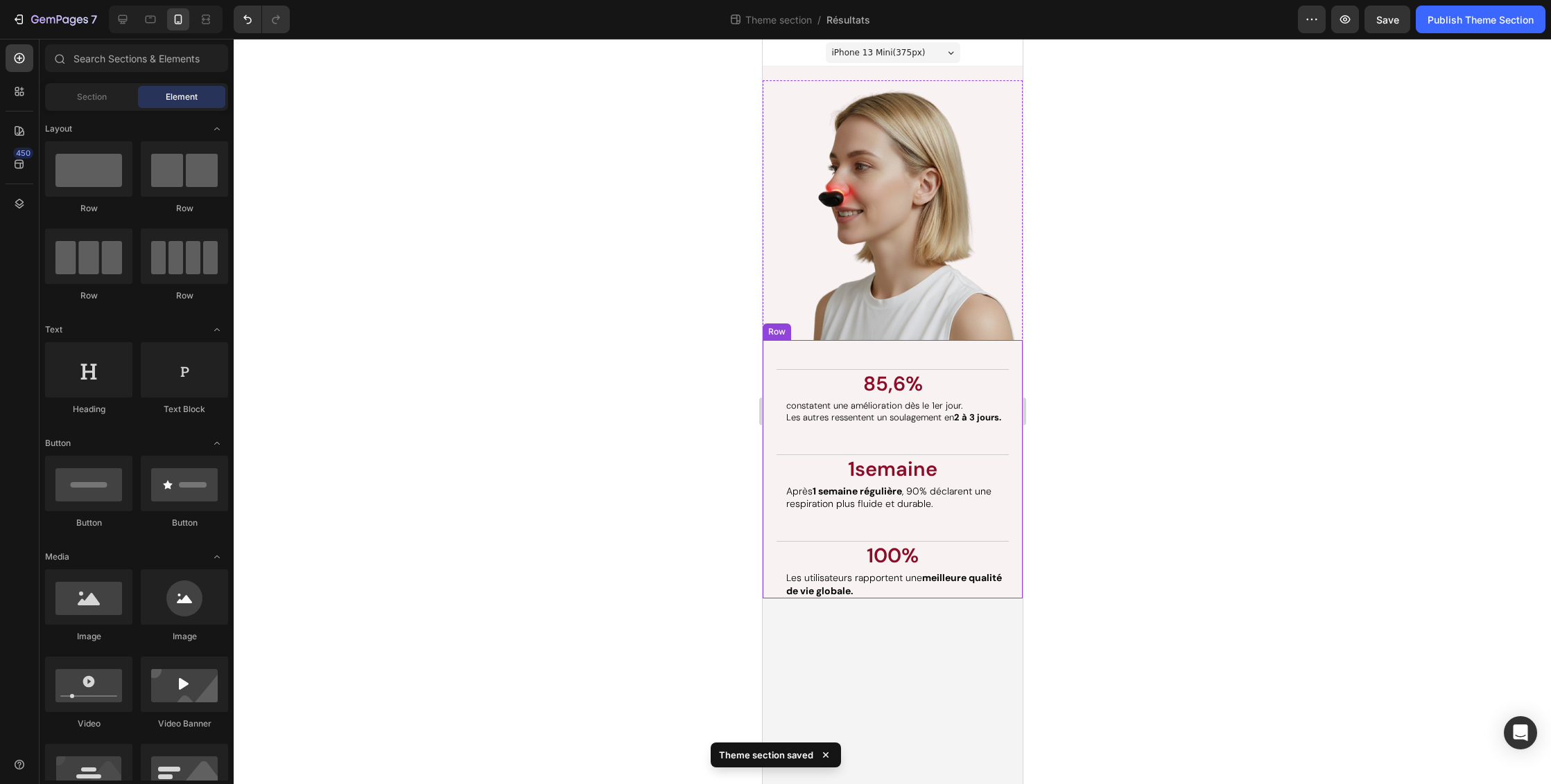
click at [972, 433] on div "Les résultats parlent d'eux-mêmes. Heading 85,6% Text Block constatent une amél…" at bounding box center [891, 469] width 232 height 259
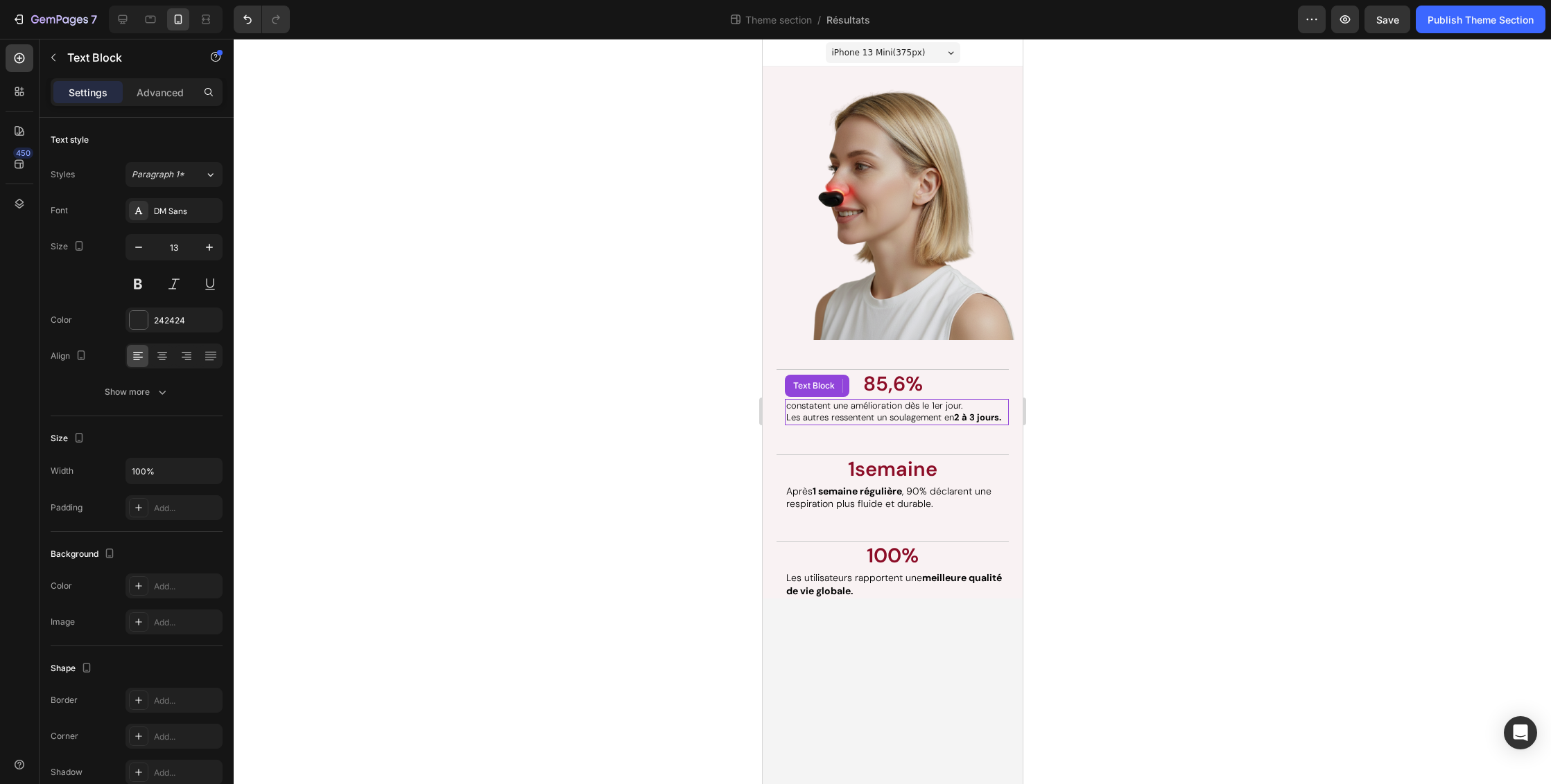
click at [961, 411] on strong "2 à 3 jours." at bounding box center [976, 417] width 47 height 11
click at [983, 385] on p "85,6%" at bounding box center [892, 385] width 230 height 26
click at [792, 358] on div "Text Block" at bounding box center [815, 357] width 47 height 12
click at [786, 358] on icon at bounding box center [786, 357] width 11 height 11
click at [791, 356] on icon at bounding box center [786, 357] width 11 height 11
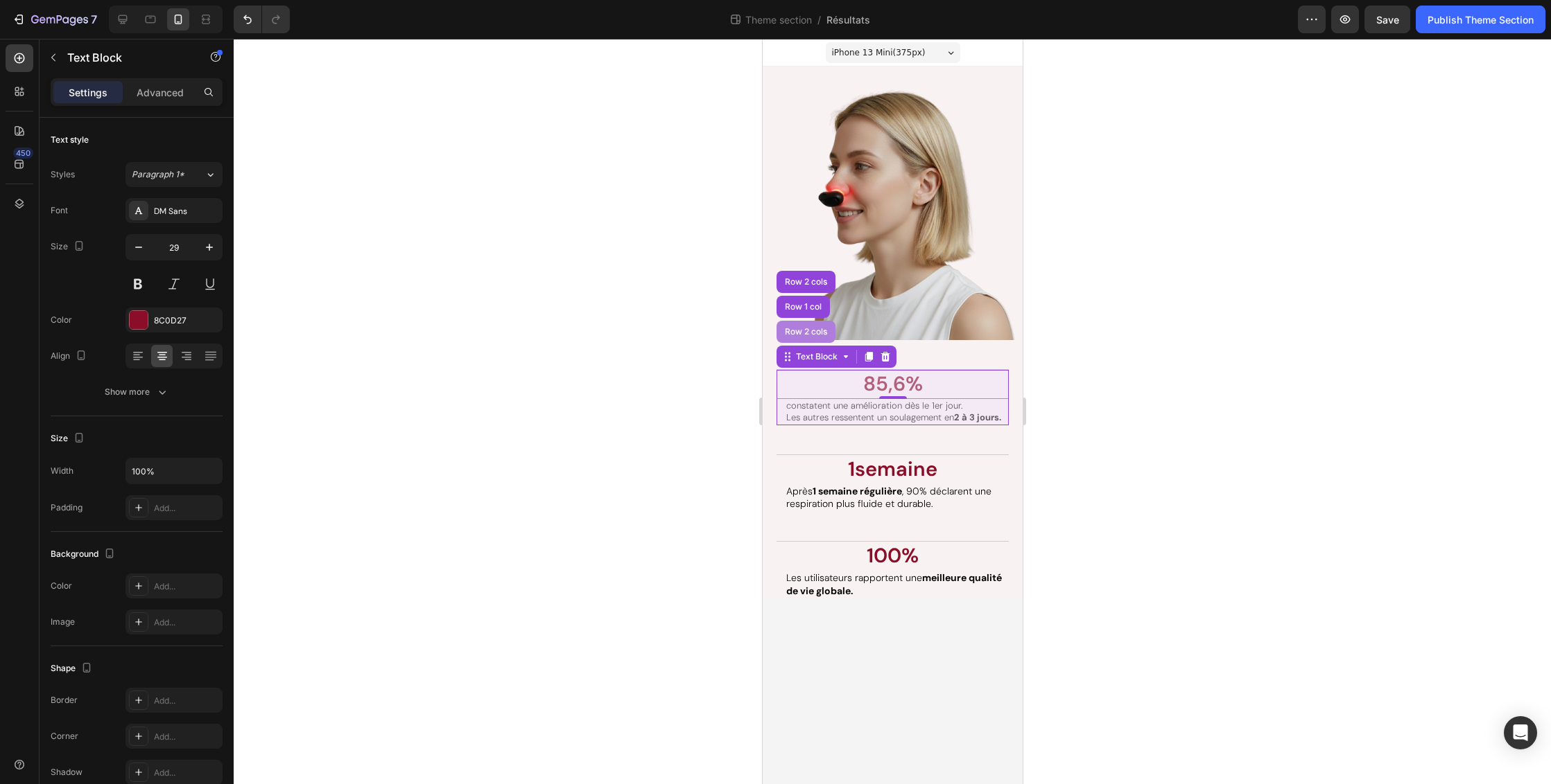
click at [801, 335] on div "Row 2 cols" at bounding box center [805, 331] width 48 height 8
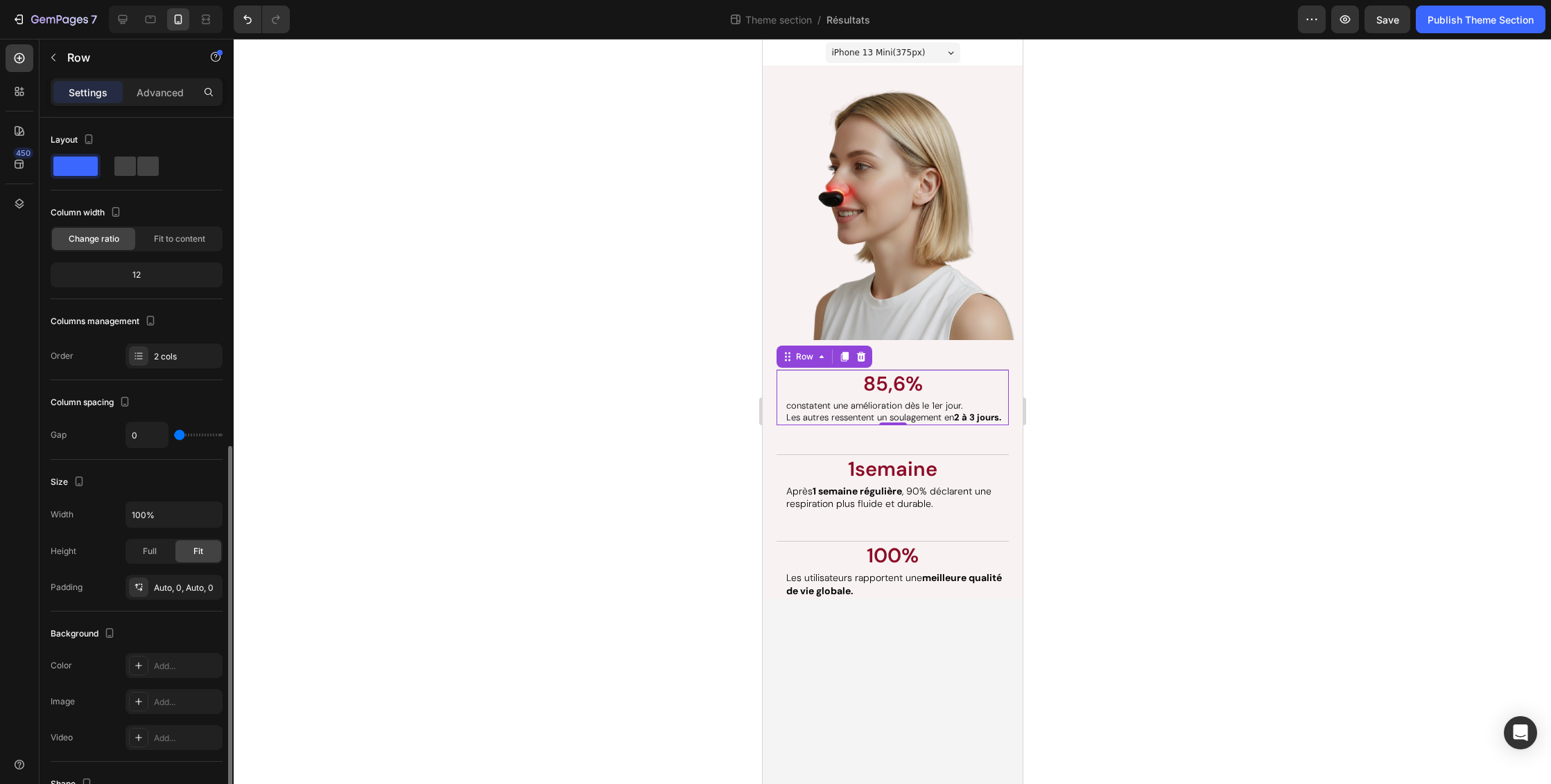
scroll to position [183, 0]
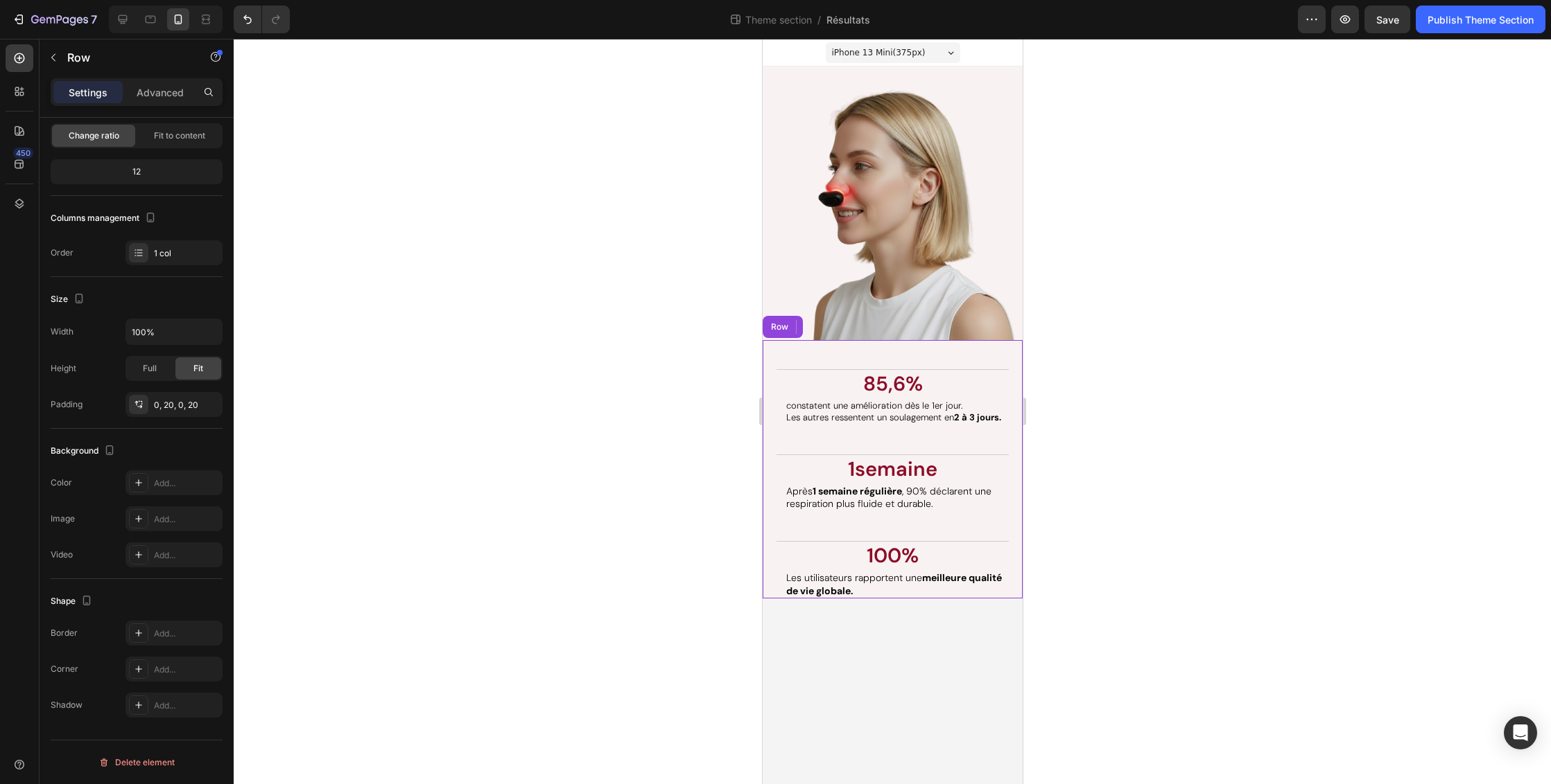
click at [964, 444] on div "Les résultats parlent d'eux-mêmes. Heading 85,6% Text Block constatent une amél…" at bounding box center [891, 469] width 232 height 259
click at [1010, 352] on div "Les résultats parlent d'eux-mêmes. Heading 85,6% Text Block constatent une amél…" at bounding box center [892, 469] width 260 height 259
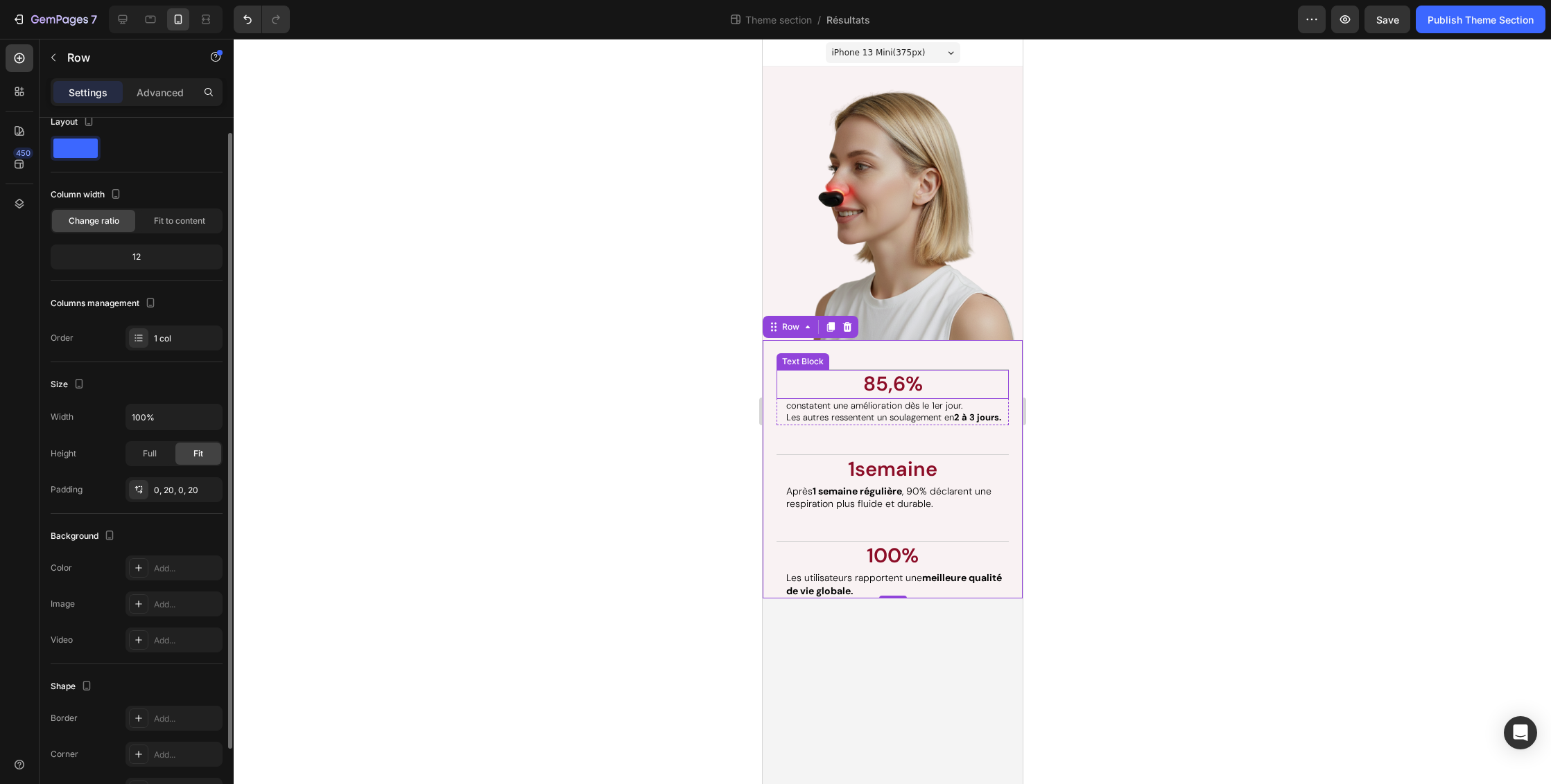
scroll to position [0, 0]
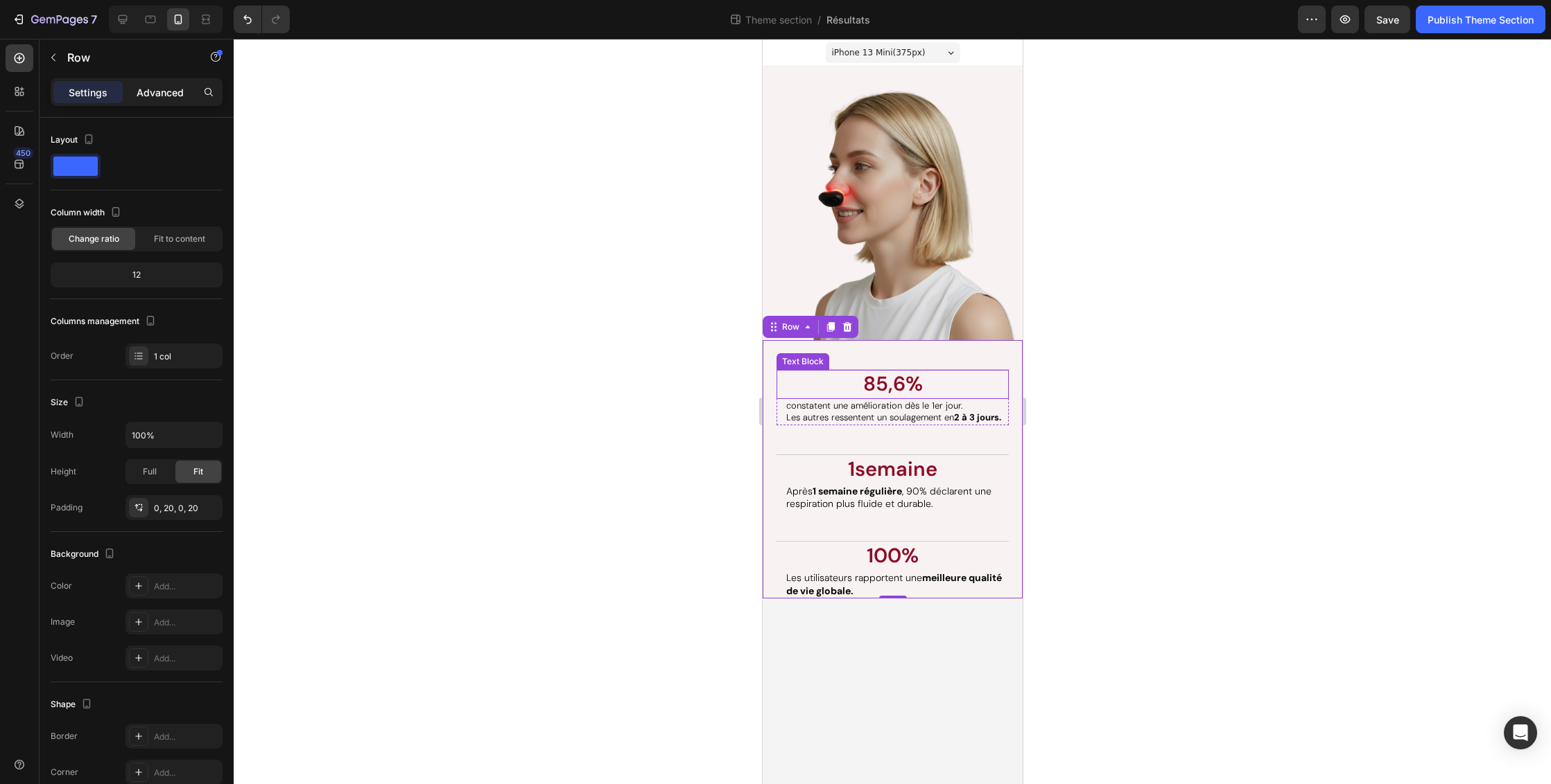
click at [148, 98] on p "Advanced" at bounding box center [160, 93] width 47 height 14
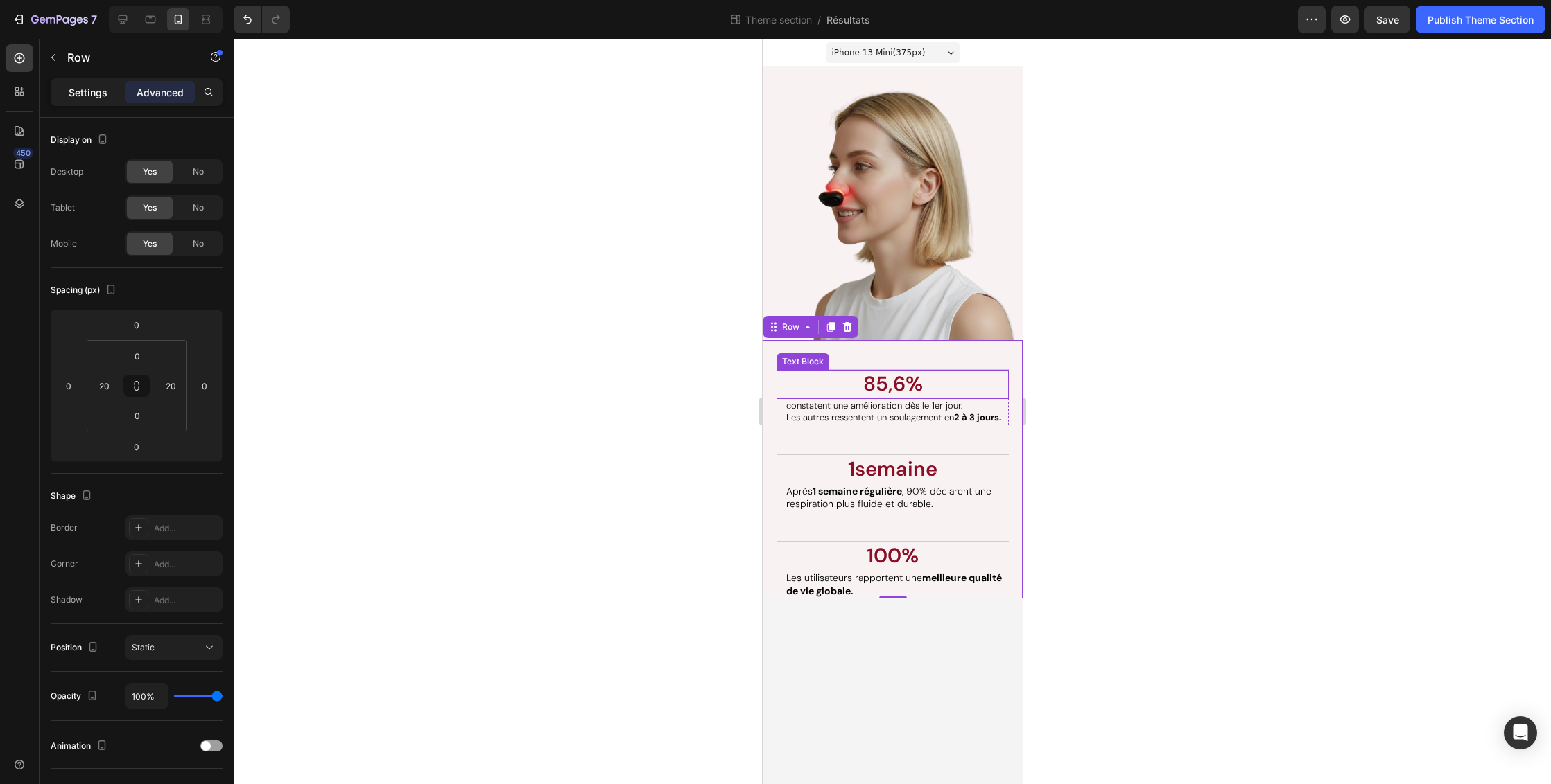
click at [77, 95] on p "Settings" at bounding box center [88, 93] width 39 height 14
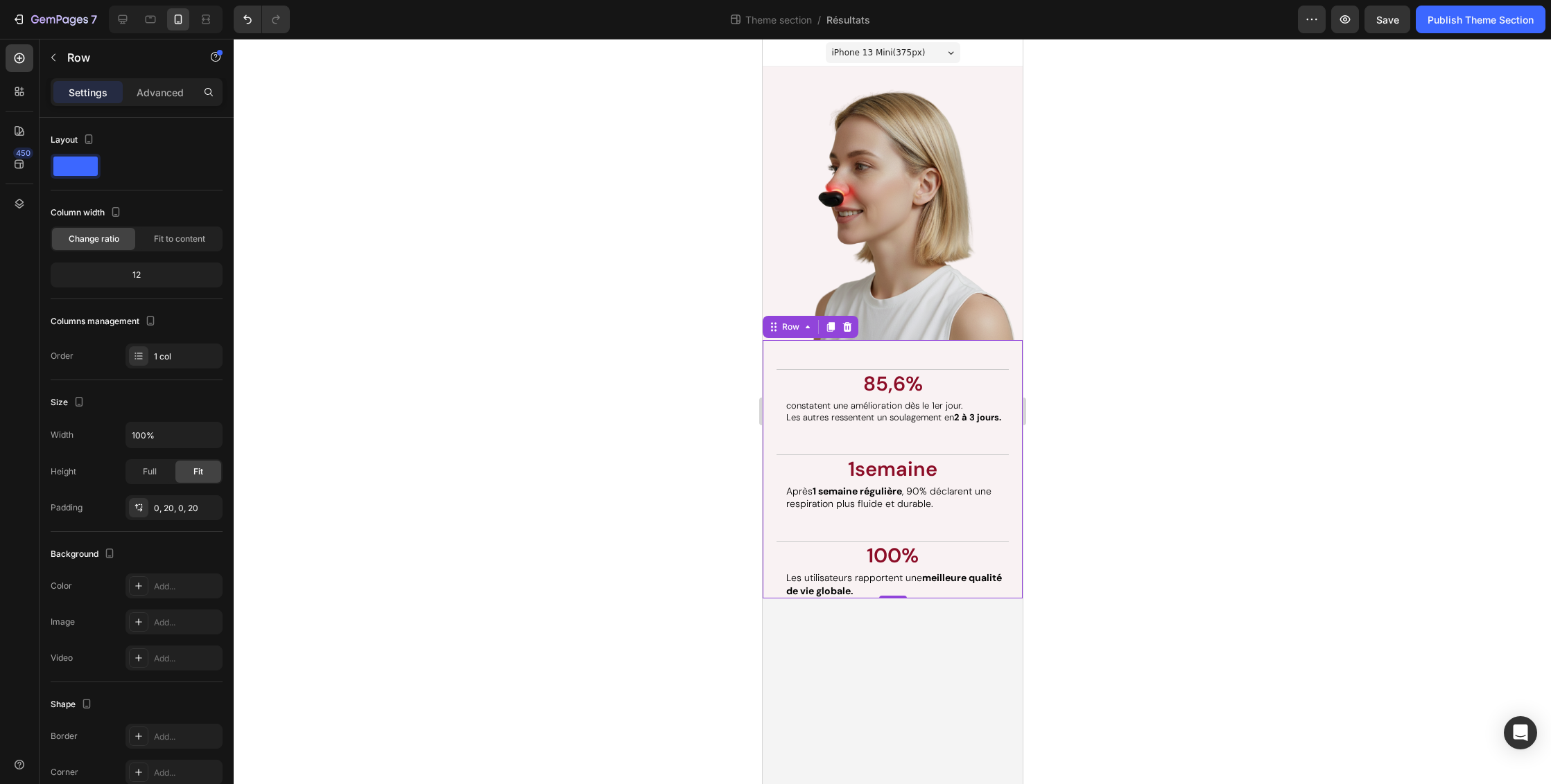
click at [942, 437] on div "Les résultats parlent d'eux-mêmes. Heading 85,6% Text Block constatent une amél…" at bounding box center [891, 469] width 232 height 259
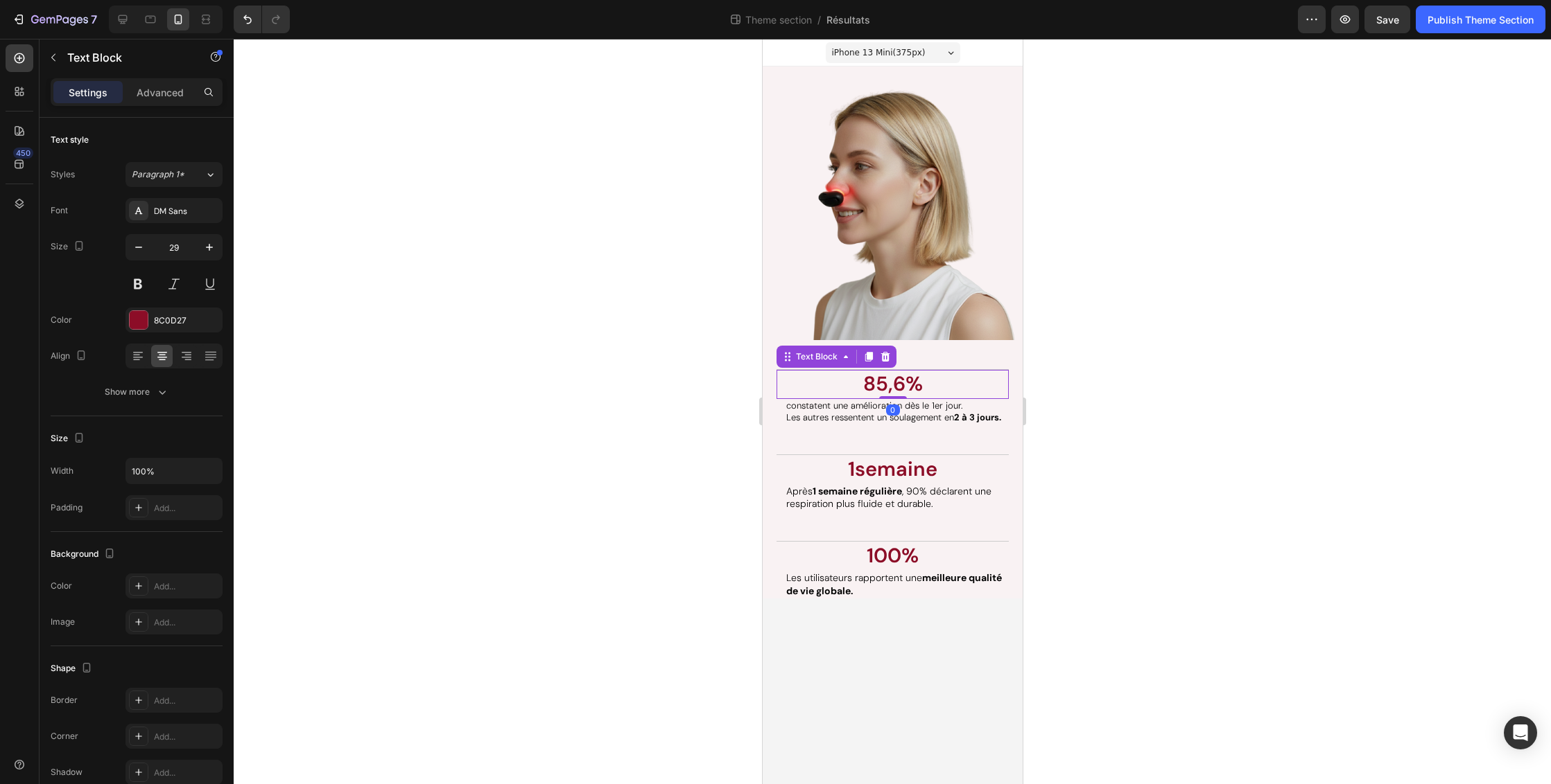
click at [1003, 375] on p "85,6%" at bounding box center [892, 385] width 230 height 26
click at [793, 357] on div "Text Block" at bounding box center [815, 357] width 47 height 12
click at [798, 333] on div "Row 2 cols" at bounding box center [805, 331] width 48 height 8
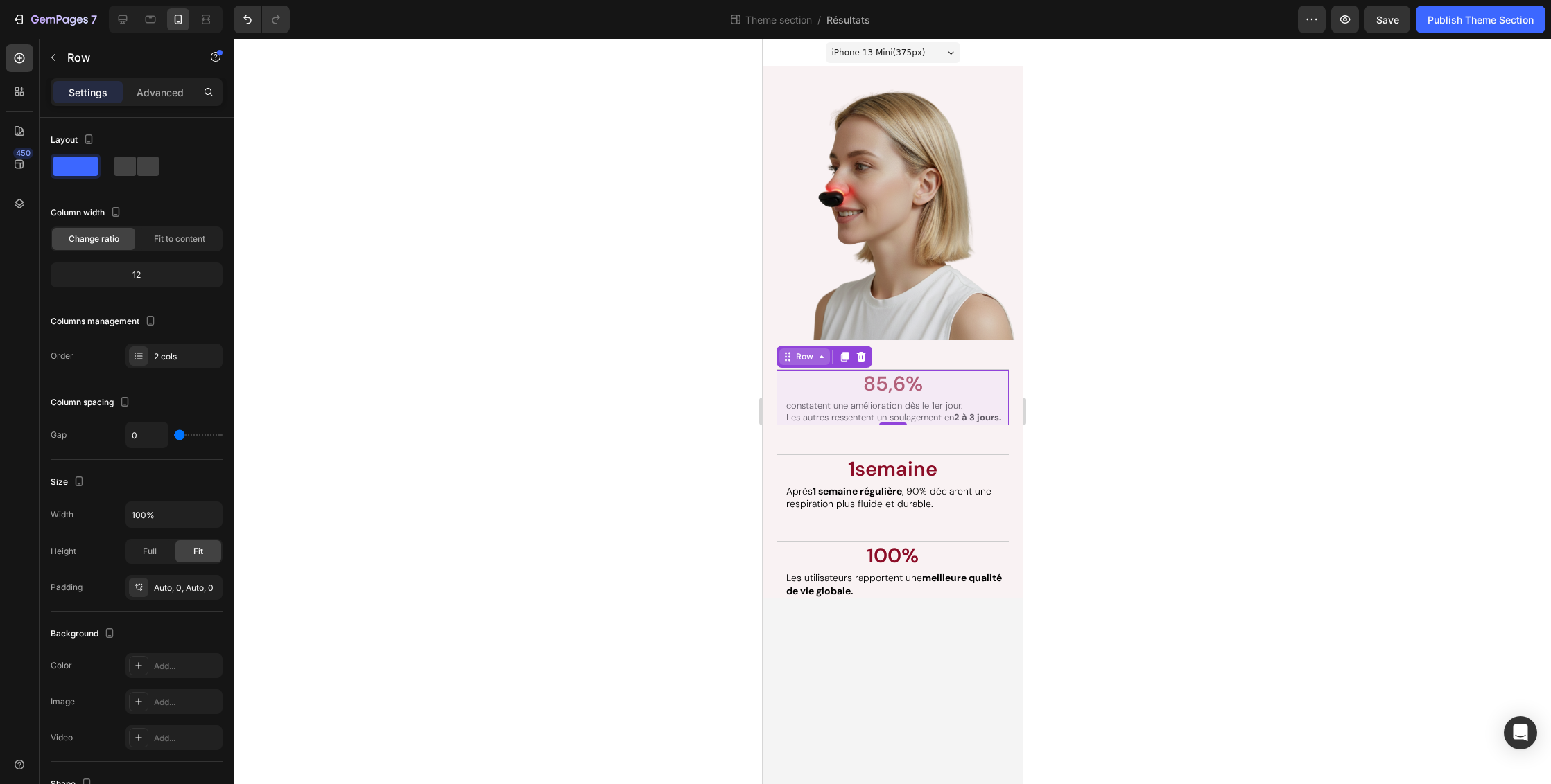
click at [798, 359] on div "Row" at bounding box center [804, 357] width 23 height 12
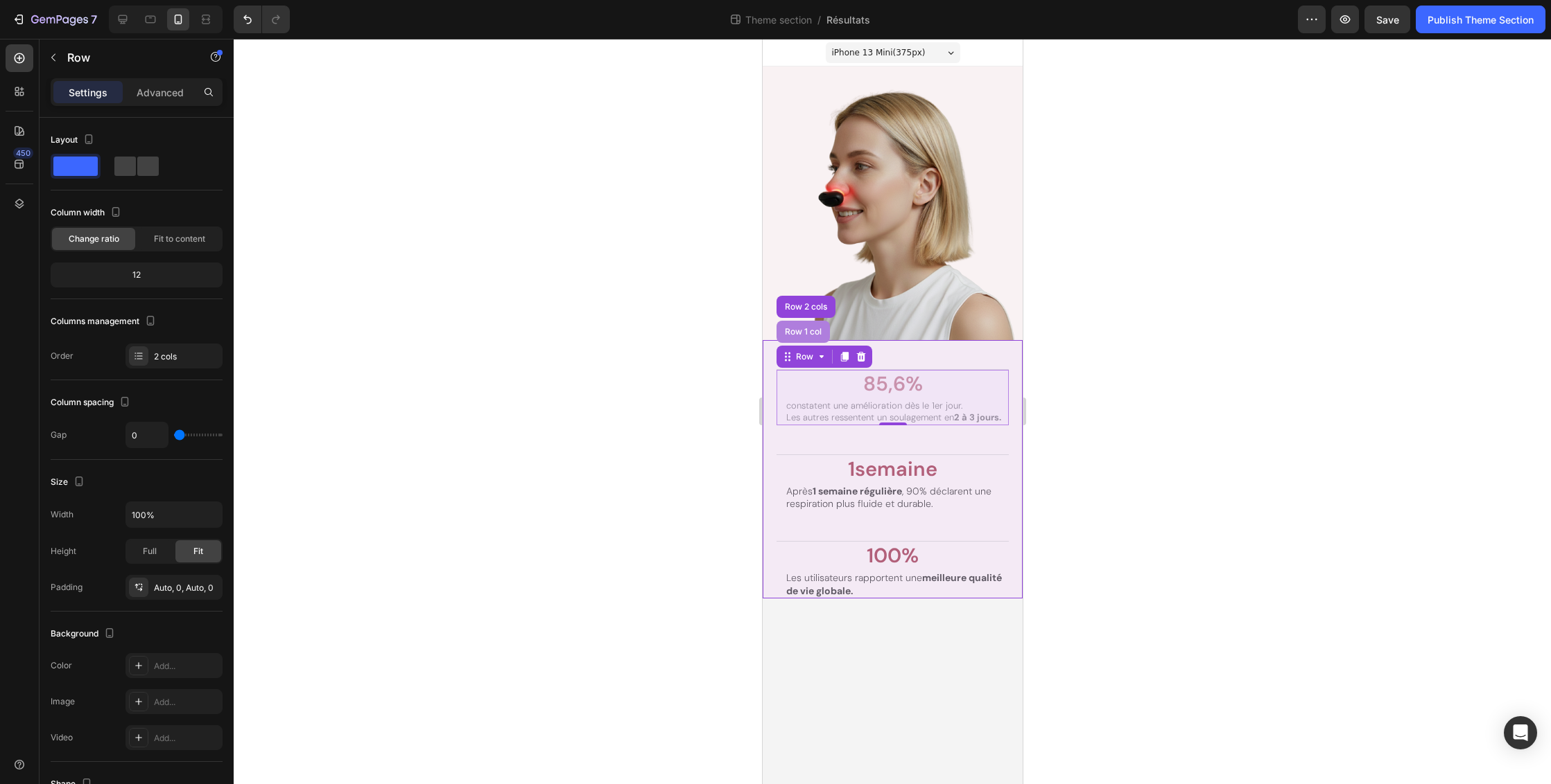
click at [798, 329] on div "Row 1 col" at bounding box center [802, 331] width 42 height 8
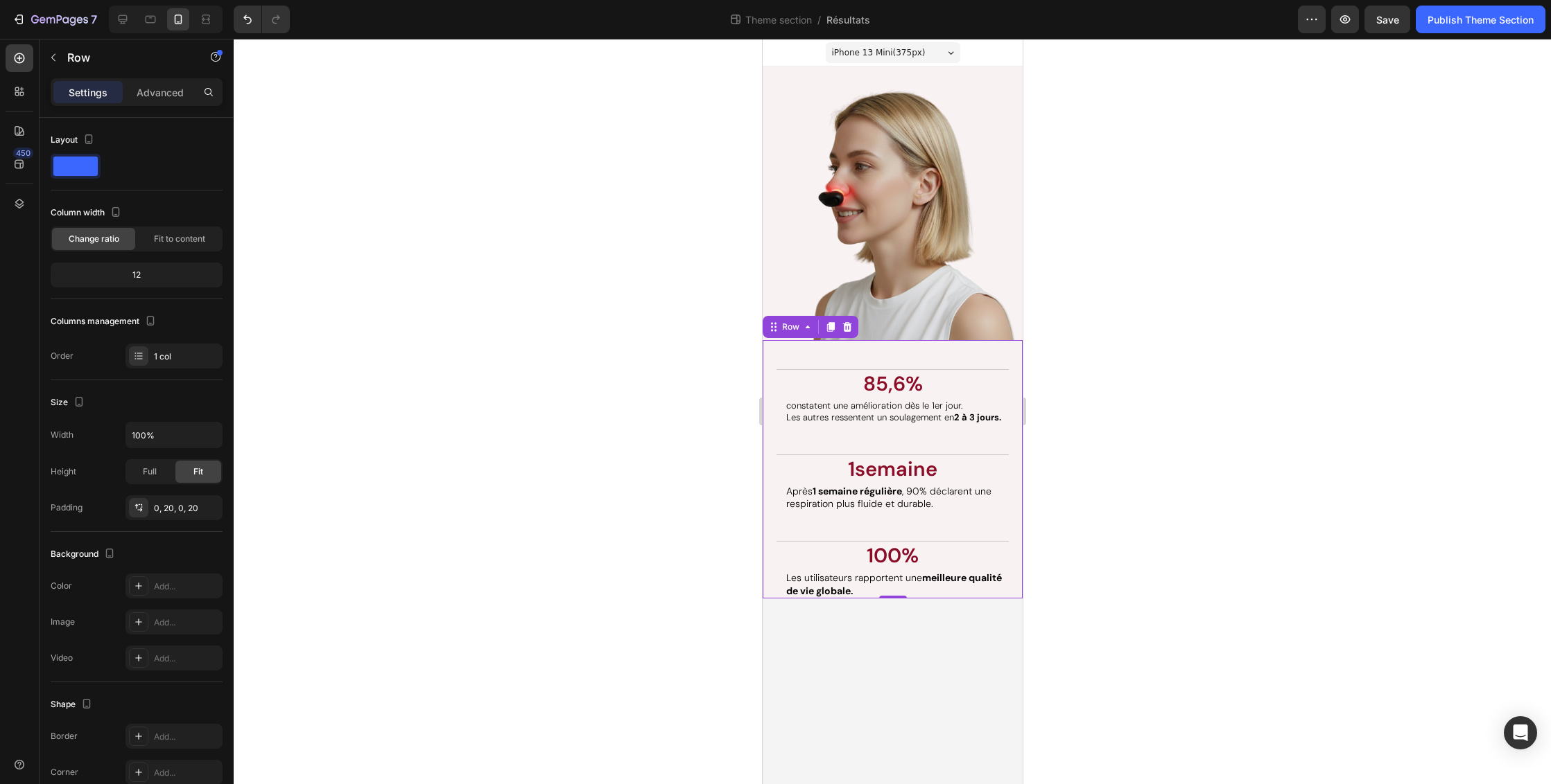
click at [1209, 449] on div at bounding box center [891, 411] width 1317 height 745
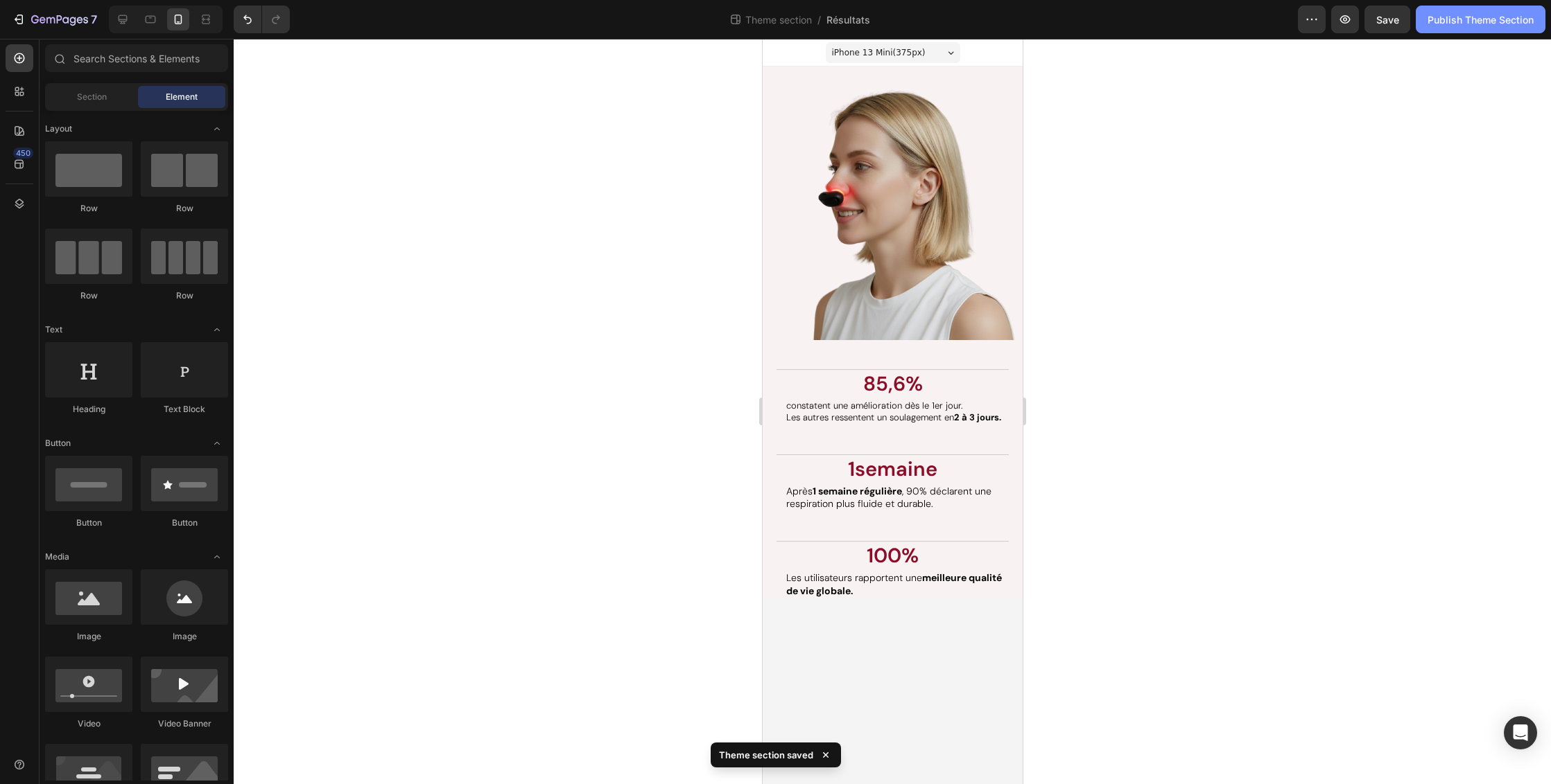
click at [1466, 21] on div "Publish Theme Section" at bounding box center [1480, 19] width 106 height 14
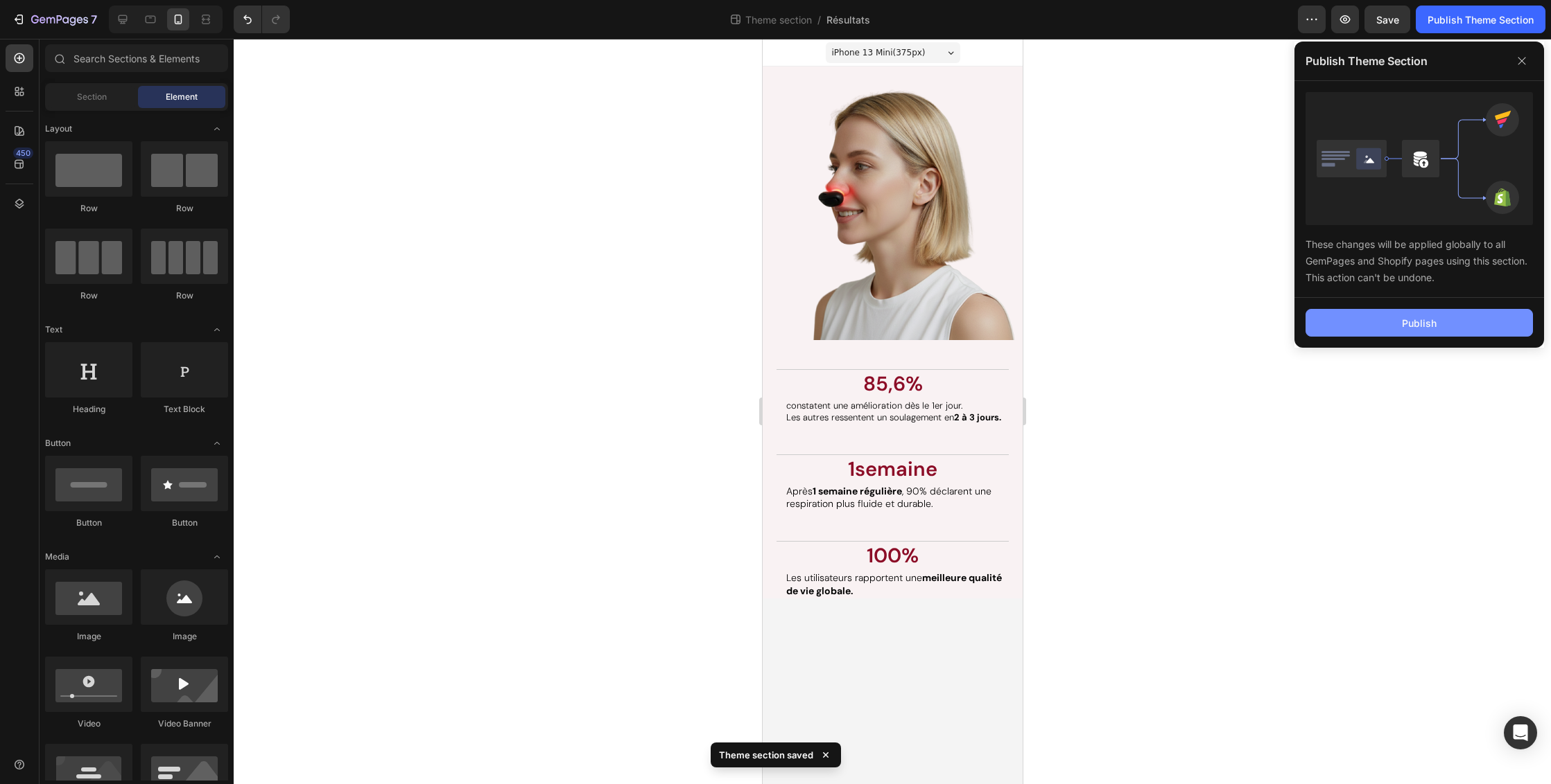
click at [1402, 323] on div "Publish" at bounding box center [1419, 323] width 34 height 14
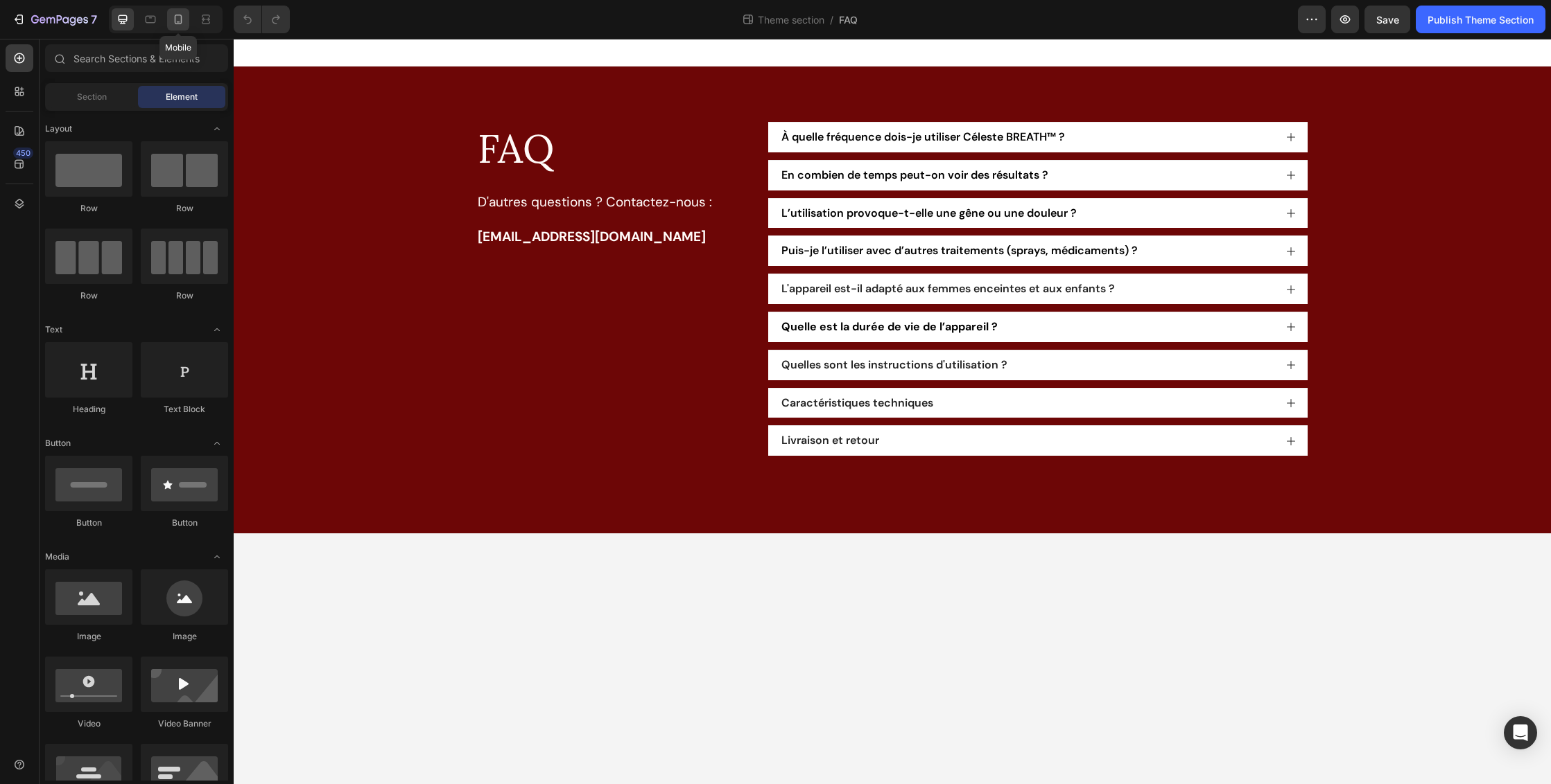
click at [178, 19] on icon at bounding box center [178, 19] width 14 height 14
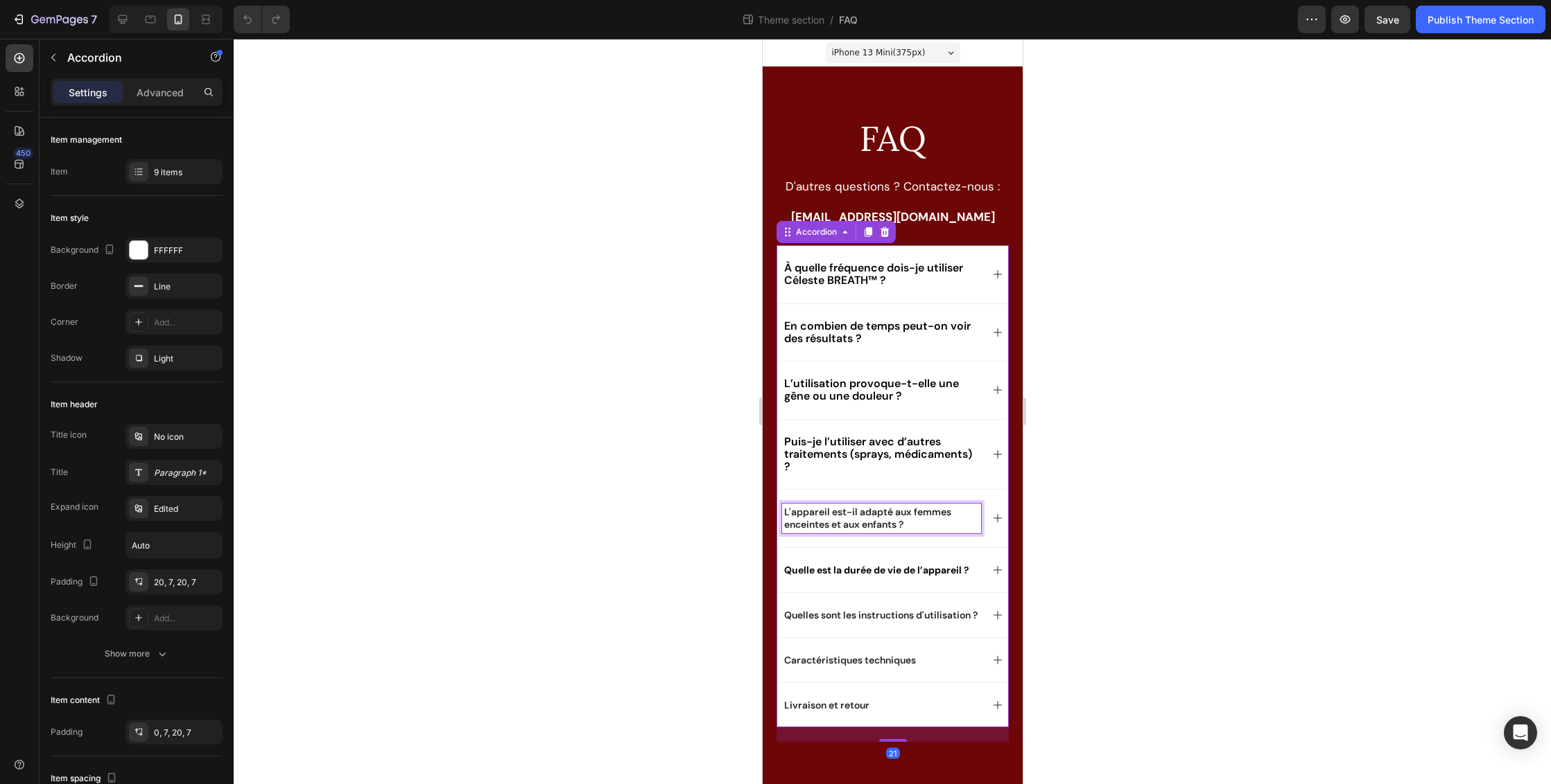
click at [836, 521] on p "L'appareil est-il adapté aux femmes enceintes et aux enfants ?" at bounding box center [881, 518] width 195 height 25
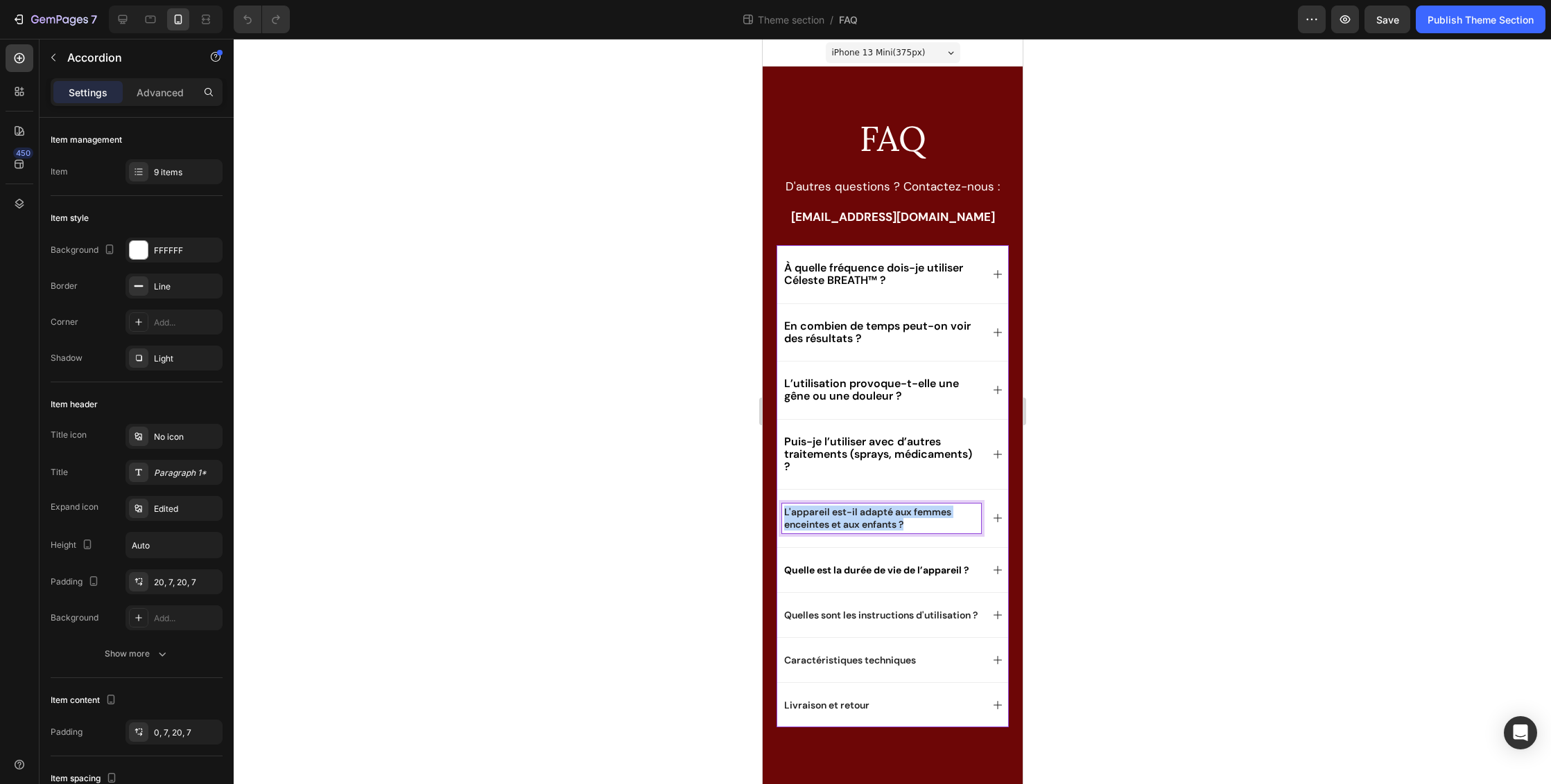
click at [836, 521] on p "L'appareil est-il adapté aux femmes enceintes et aux enfants ?" at bounding box center [881, 518] width 195 height 25
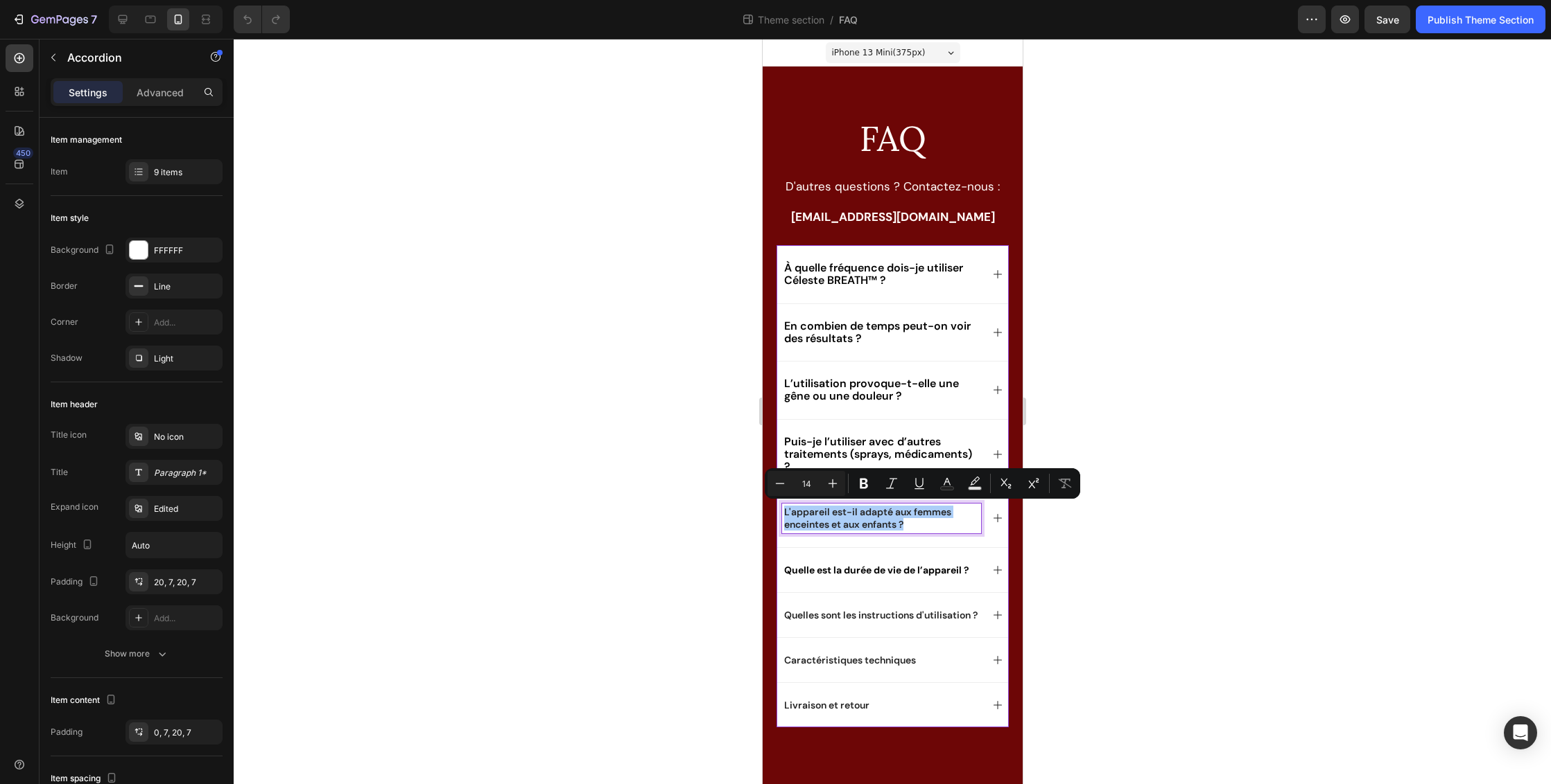
click at [814, 482] on input "14" at bounding box center [806, 483] width 27 height 17
type input "1"
click at [1224, 487] on div at bounding box center [891, 411] width 1317 height 745
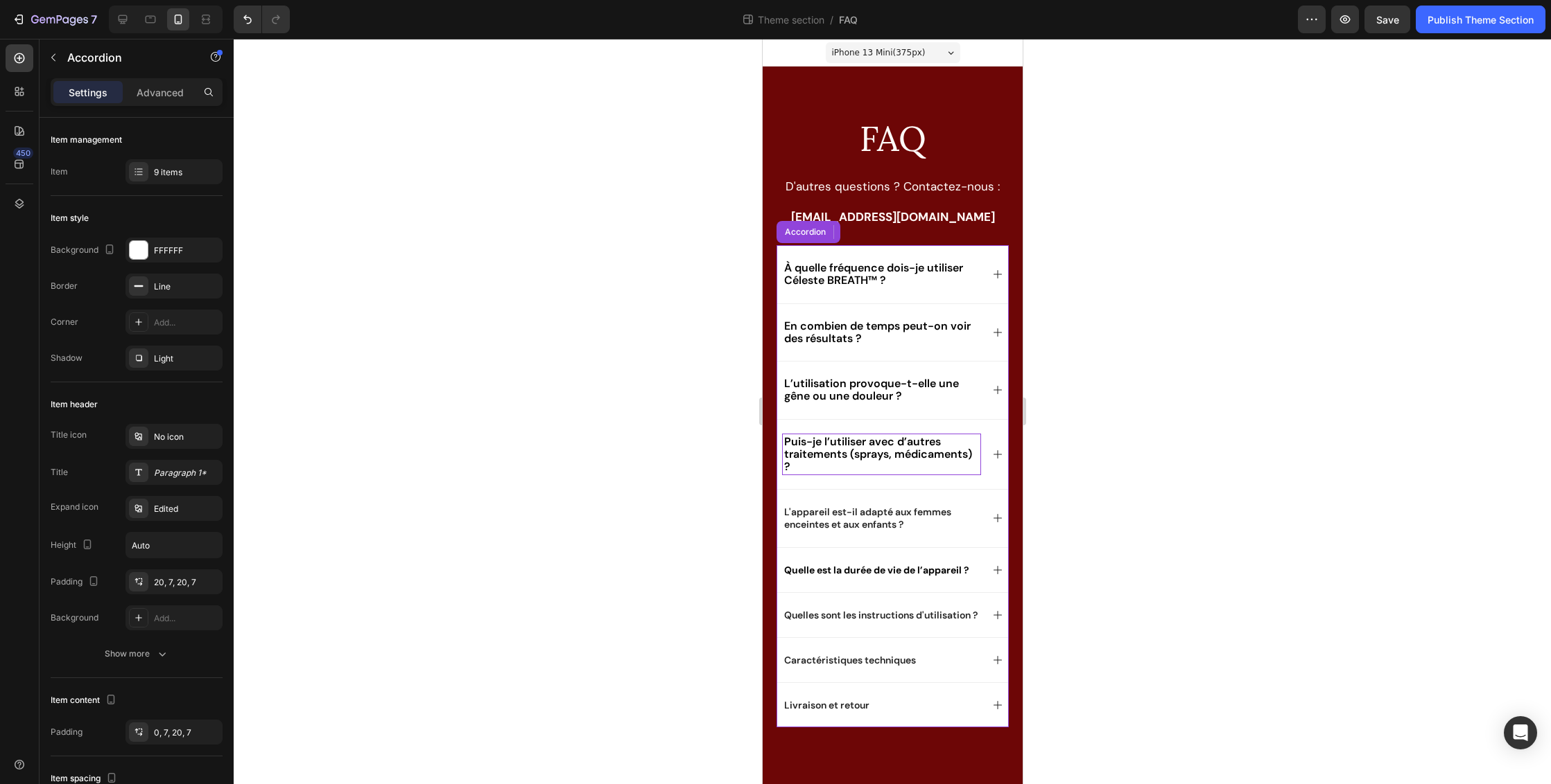
click at [829, 449] on span "Puis-je l’utiliser avec d’autres traitements (sprays, médicaments) ?" at bounding box center [877, 454] width 188 height 40
click at [853, 328] on span "En combien de temps peut-on voir des résultats ?" at bounding box center [876, 332] width 186 height 27
click at [852, 275] on span "À quelle fréquence dois-je utiliser Céleste BREATH™ ?" at bounding box center [873, 274] width 178 height 27
click at [835, 514] on span "L'appareil est-il adapté aux femmes enceintes et aux enfants ?" at bounding box center [866, 518] width 167 height 25
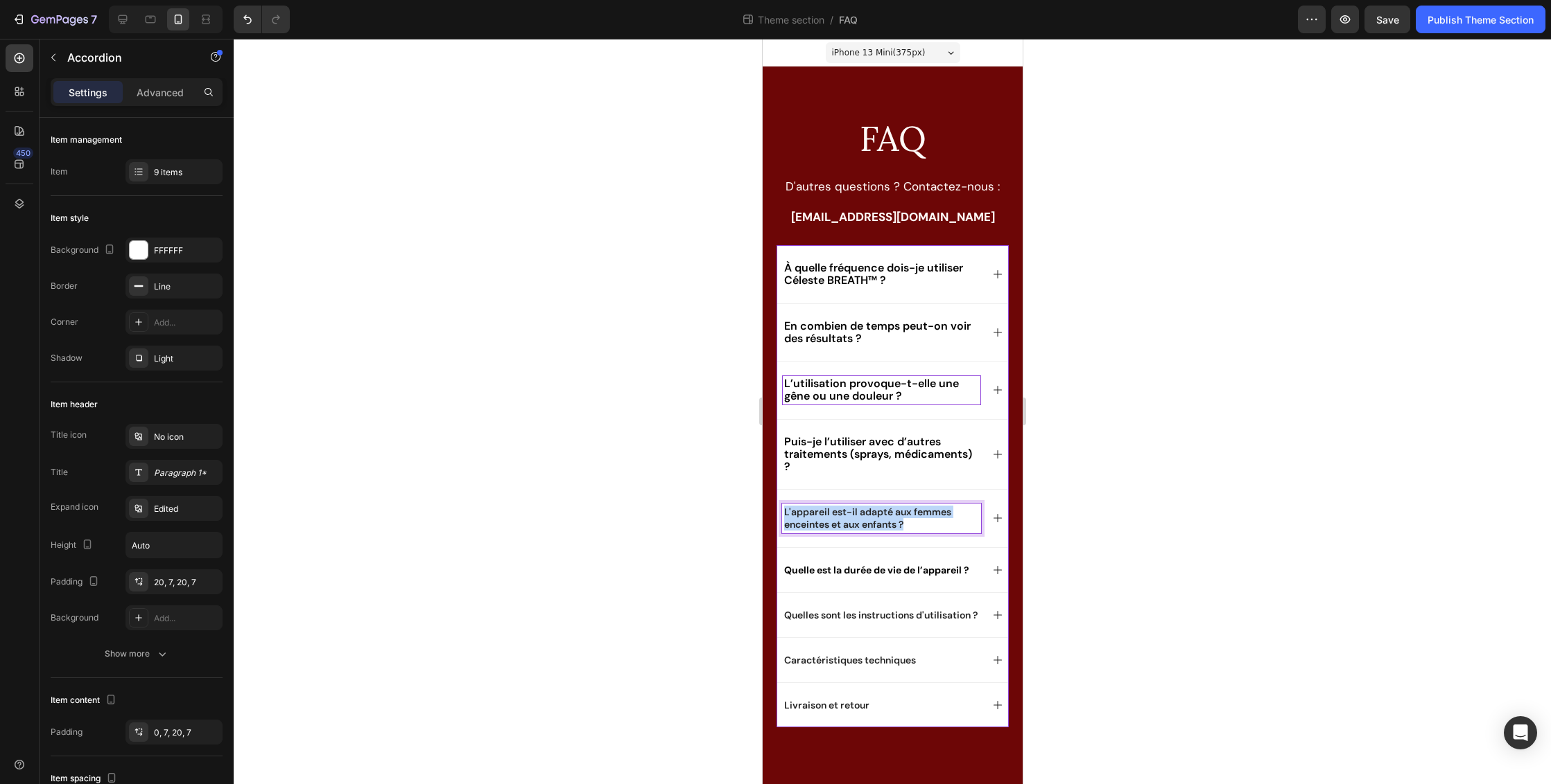
click at [835, 514] on span "L'appareil est-il adapté aux femmes enceintes et aux enfants ?" at bounding box center [866, 518] width 167 height 25
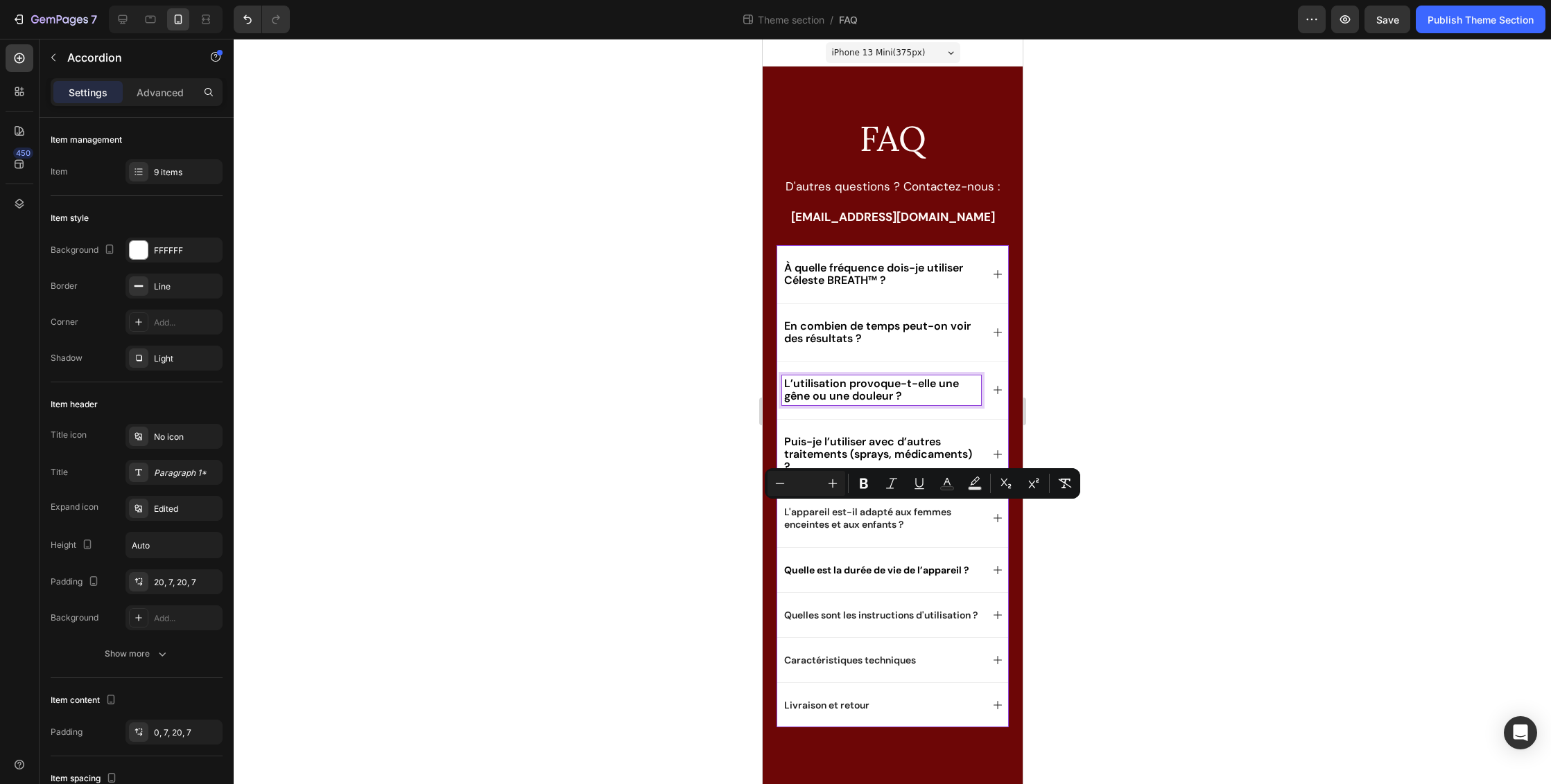
click at [835, 388] on span "L’utilisation provoque-t-elle une gêne ou une douleur ?" at bounding box center [871, 389] width 175 height 27
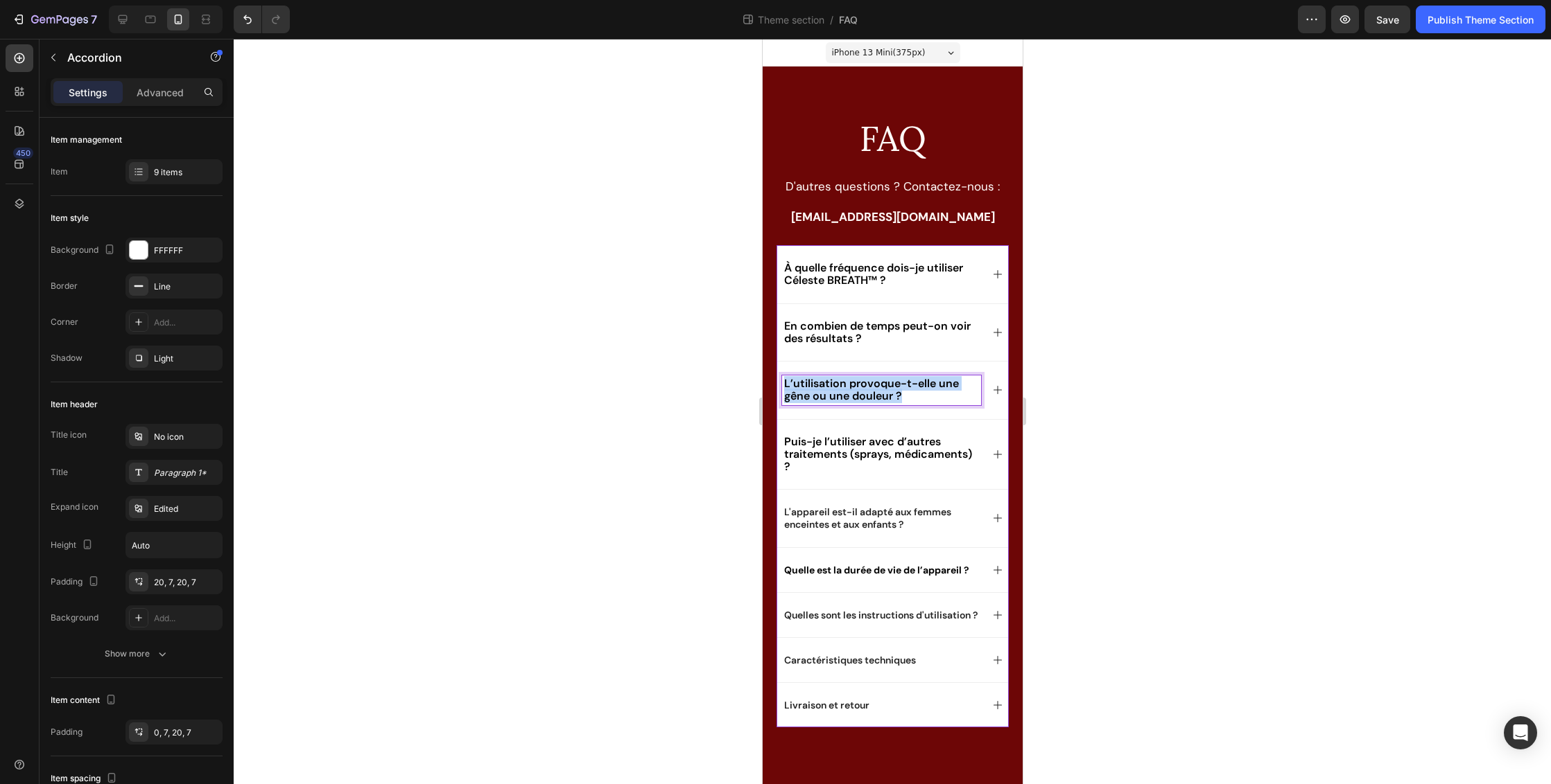
click at [835, 388] on span "L’utilisation provoque-t-elle une gêne ou une douleur ?" at bounding box center [871, 389] width 175 height 27
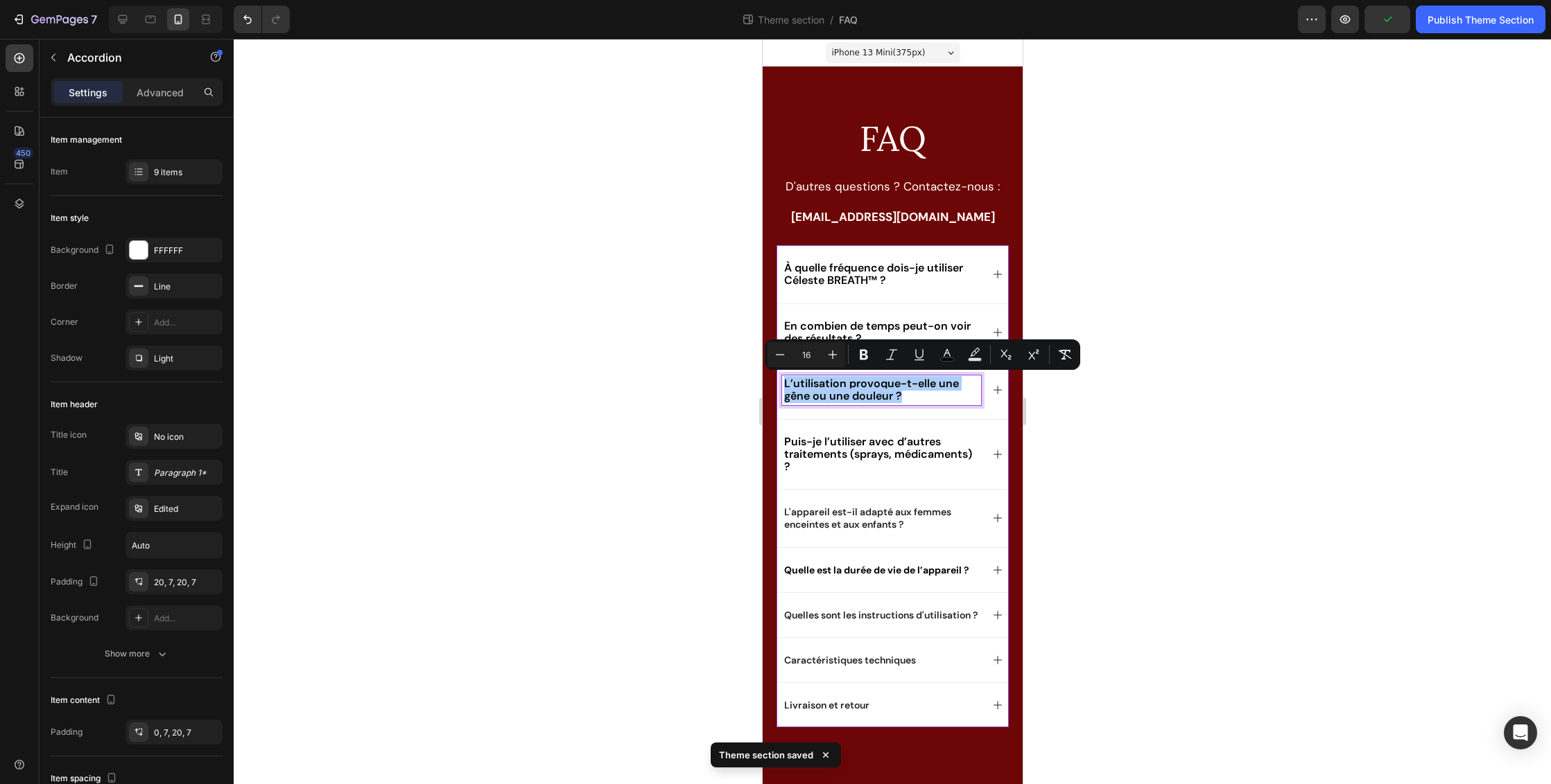
click at [815, 360] on input "16" at bounding box center [806, 354] width 27 height 17
type input "1"
click at [1184, 371] on div at bounding box center [891, 411] width 1317 height 745
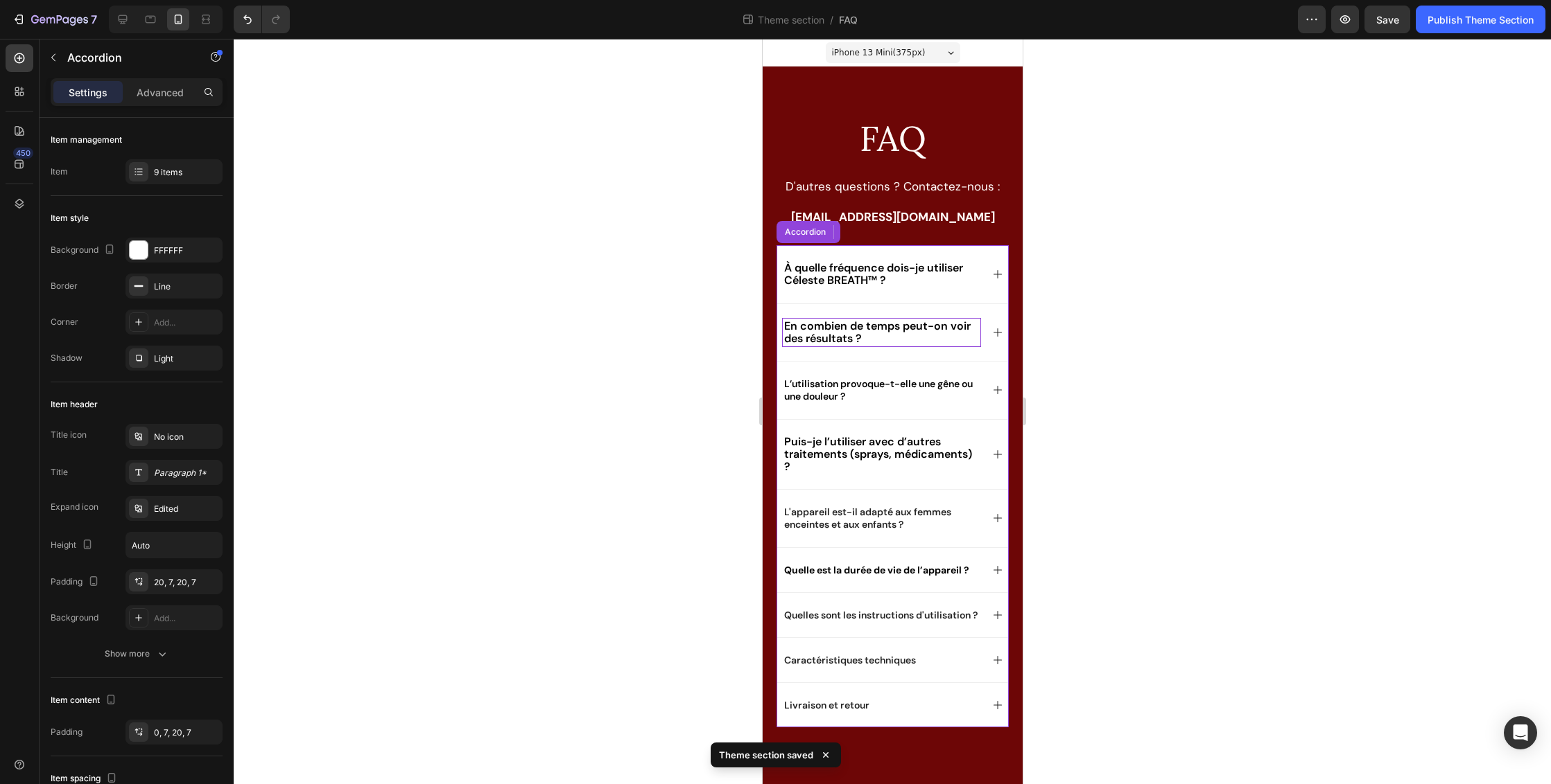
click at [889, 329] on span "En combien de temps peut-on voir des résultats ?" at bounding box center [876, 332] width 186 height 27
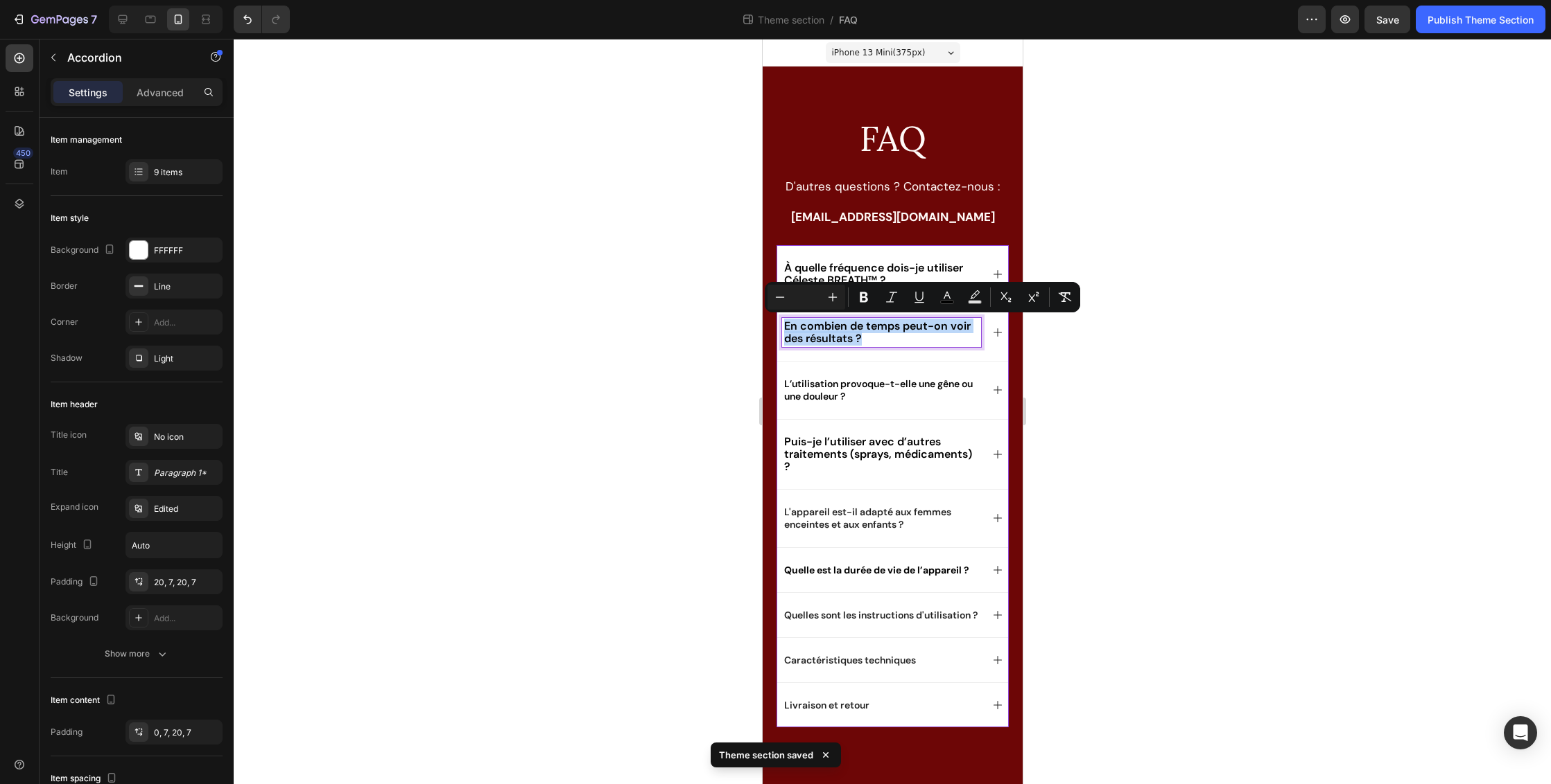
click at [862, 329] on span "En combien de temps peut-on voir des résultats ?" at bounding box center [876, 332] width 186 height 27
click at [821, 324] on span "En combien de temps peut-on voir des résultats ?" at bounding box center [876, 332] width 186 height 27
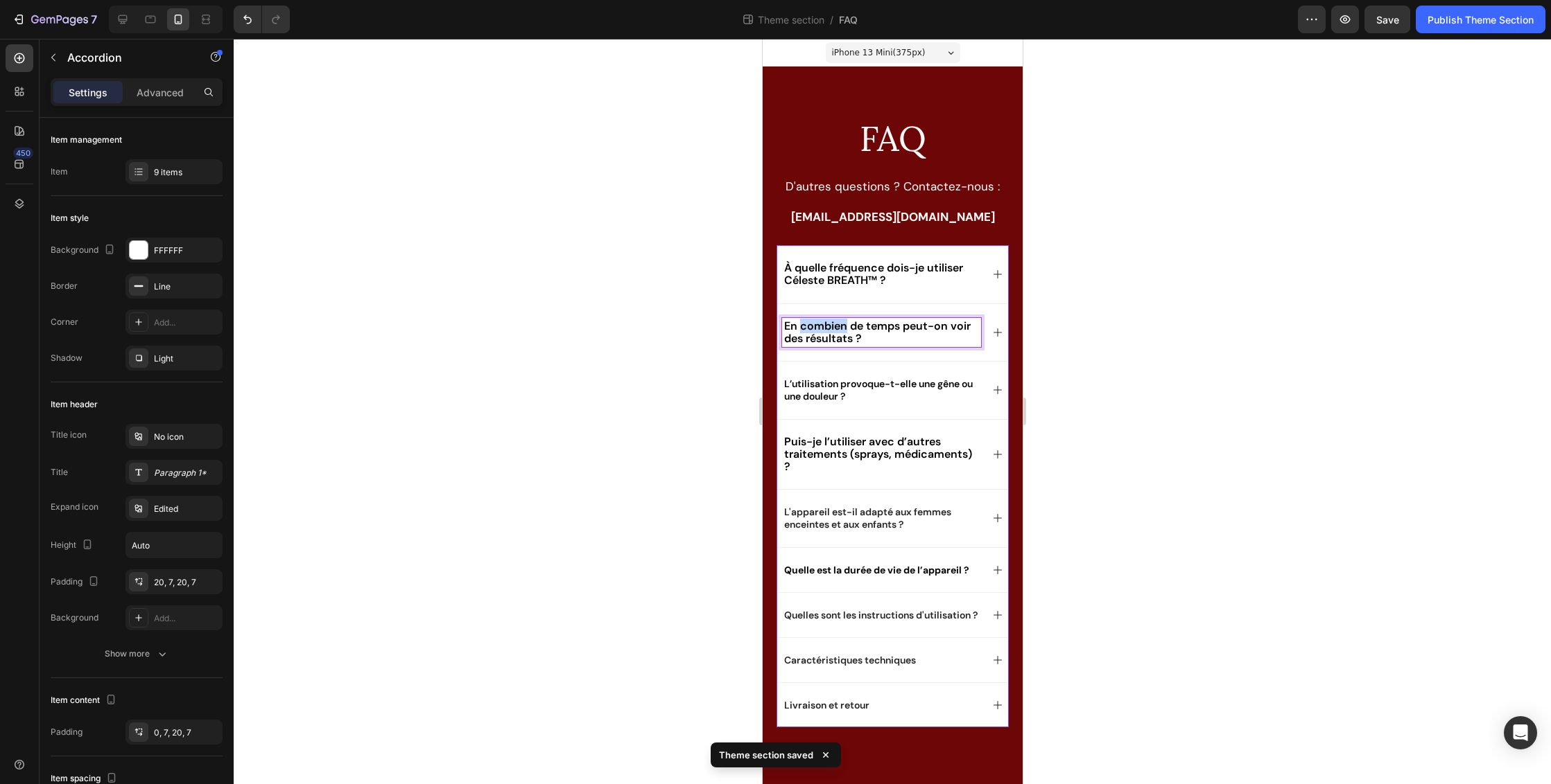
click at [821, 324] on span "En combien de temps peut-on voir des résultats ?" at bounding box center [876, 332] width 186 height 27
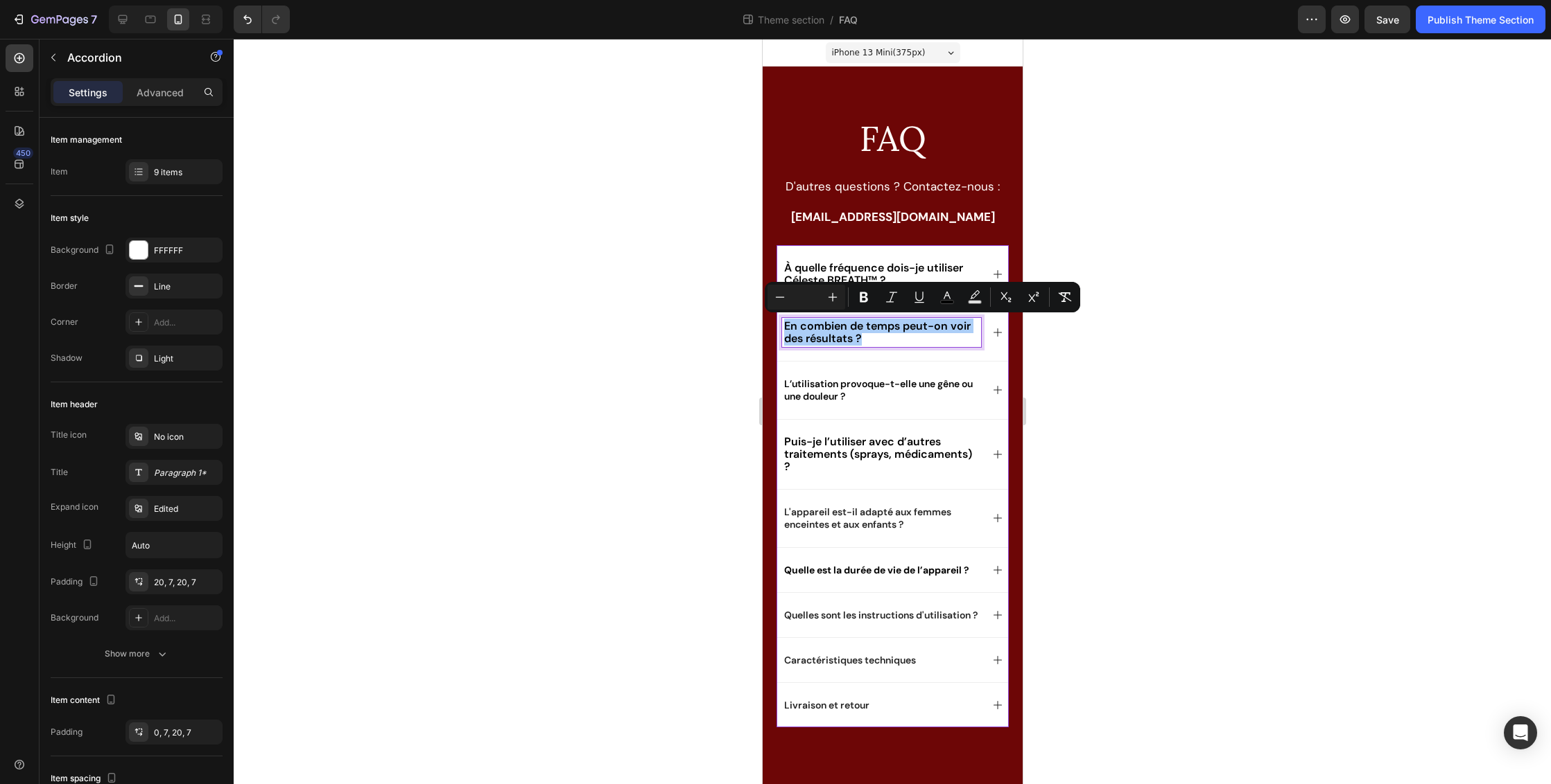
click at [817, 296] on input "Editor contextual toolbar" at bounding box center [806, 297] width 27 height 17
click at [1151, 384] on div at bounding box center [891, 411] width 1317 height 745
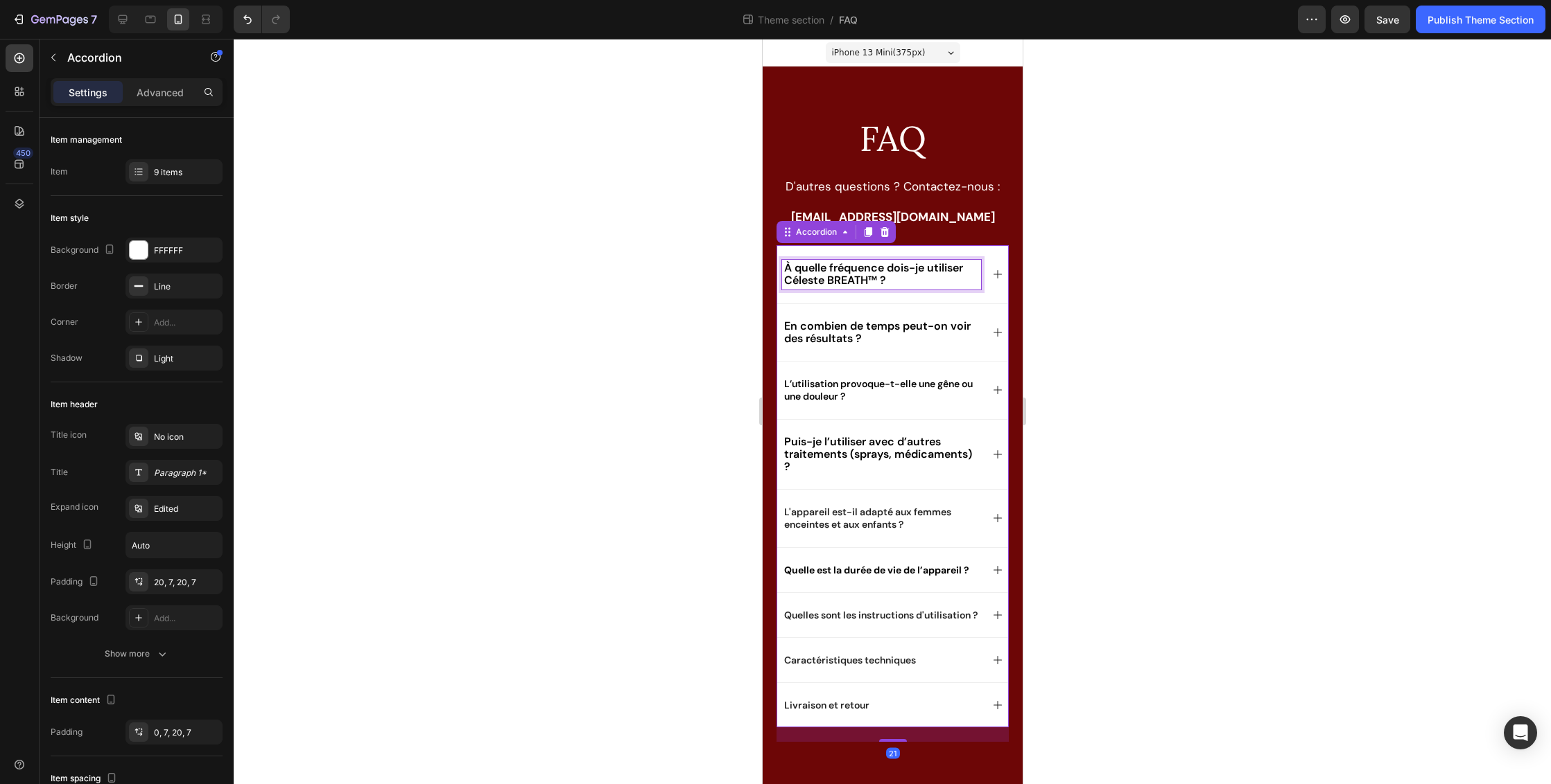
click at [836, 277] on span "À quelle fréquence dois-je utiliser Céleste BREATH™ ?" at bounding box center [873, 274] width 178 height 27
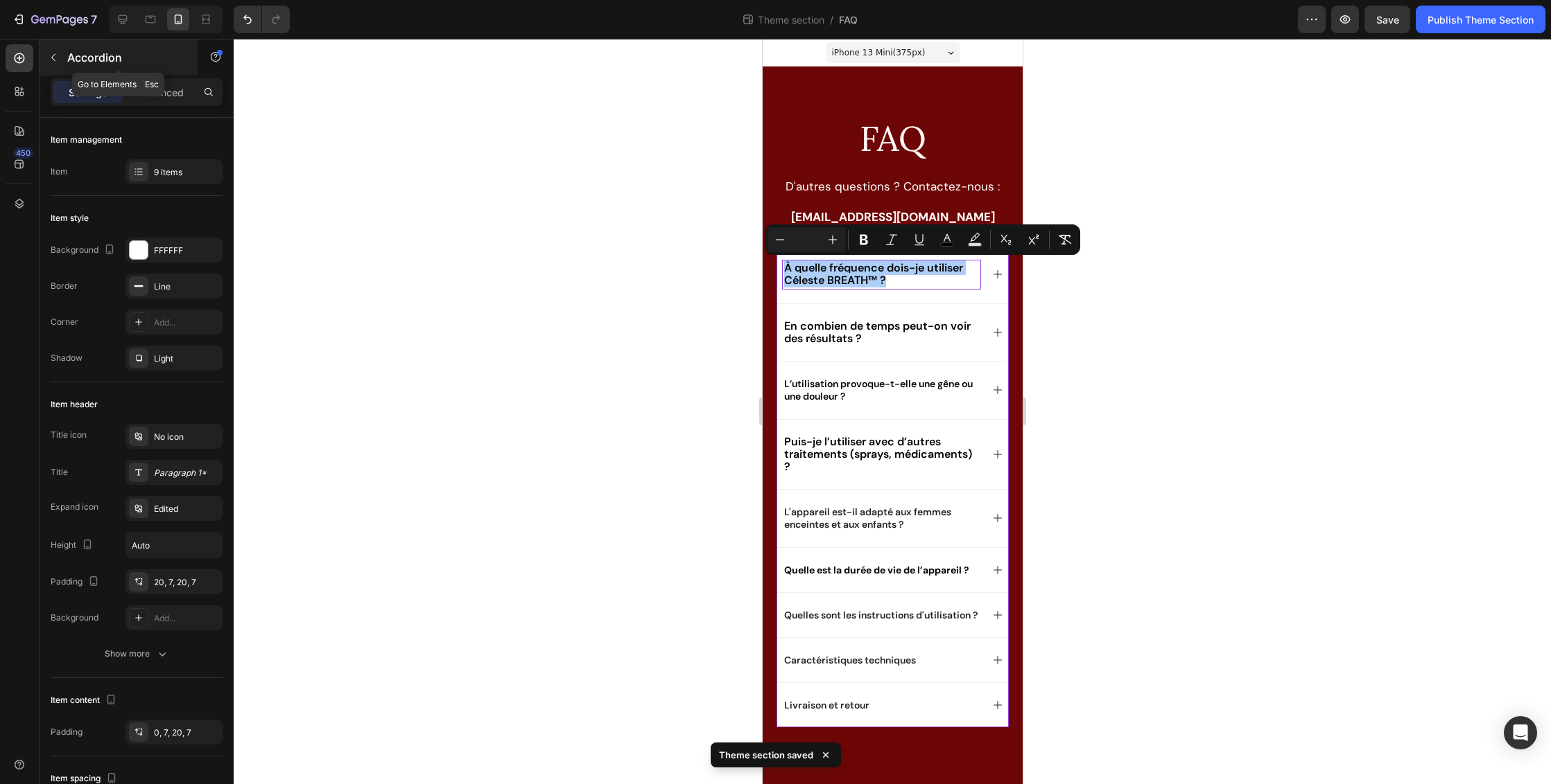
click at [51, 60] on icon "button" at bounding box center [53, 57] width 11 height 11
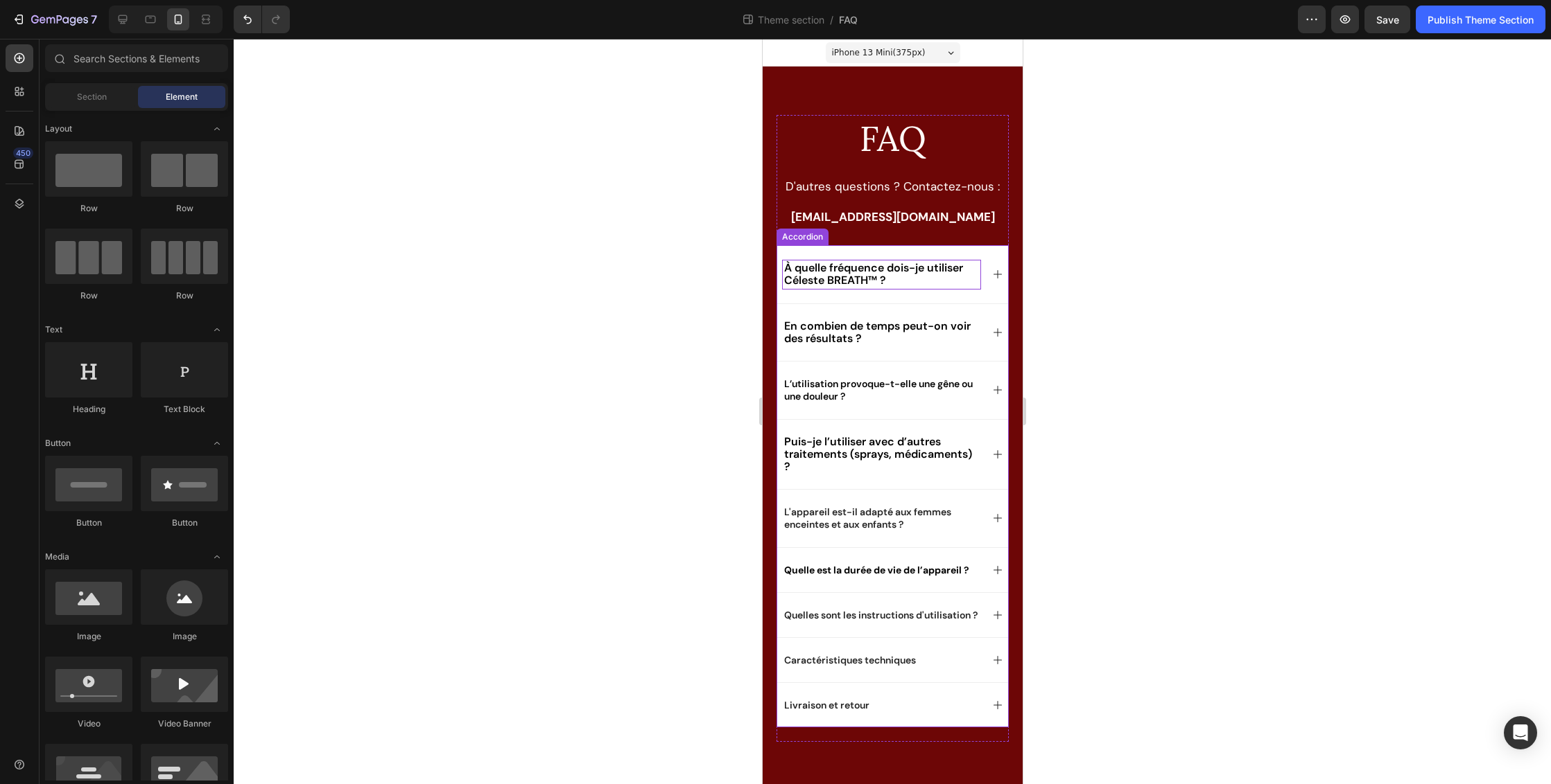
click at [912, 251] on div "À quelle fréquence dois-je utiliser Céleste BREATH™ ?" at bounding box center [891, 274] width 231 height 57
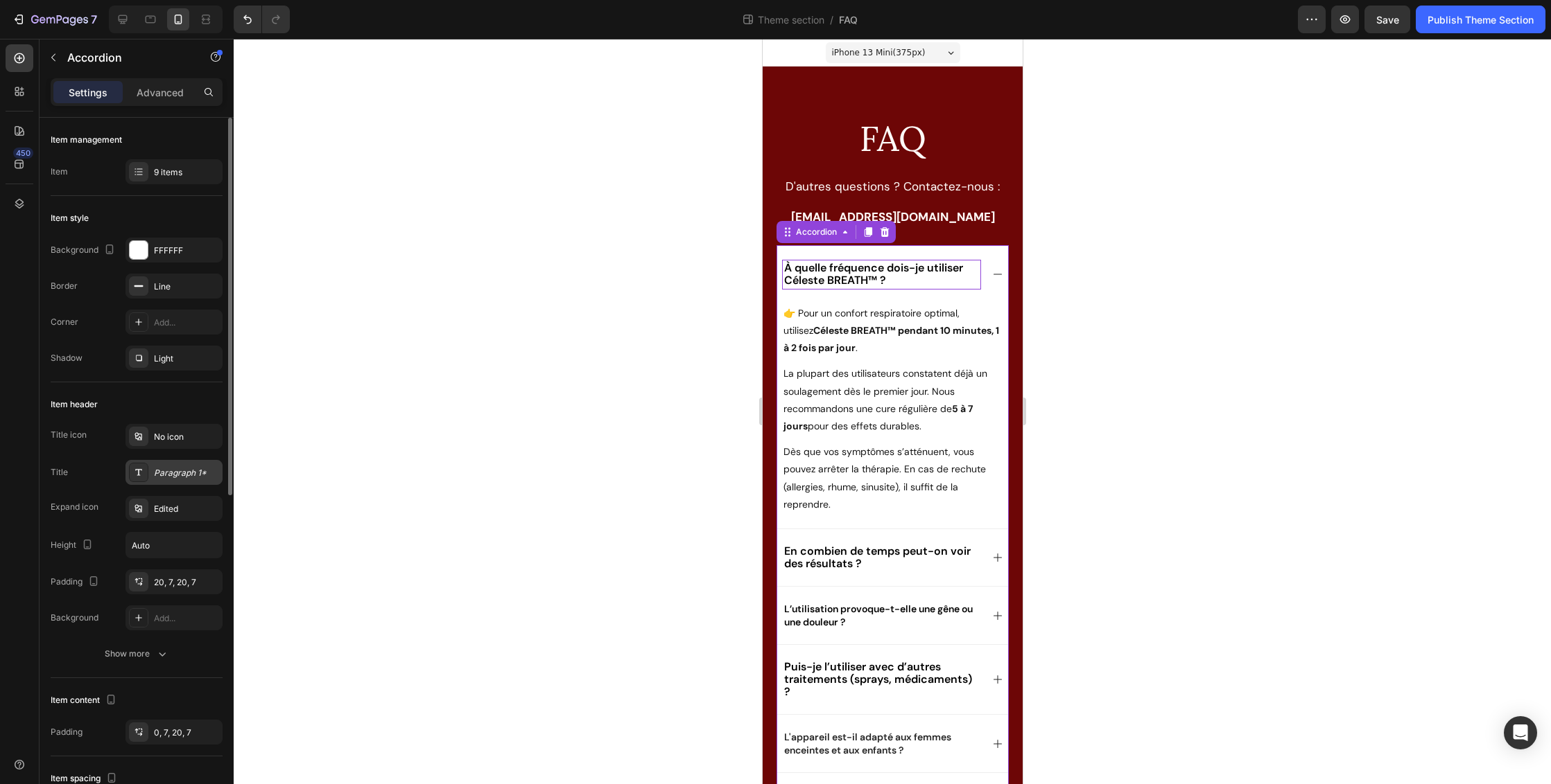
click at [172, 475] on div "Paragraph 1*" at bounding box center [186, 473] width 65 height 12
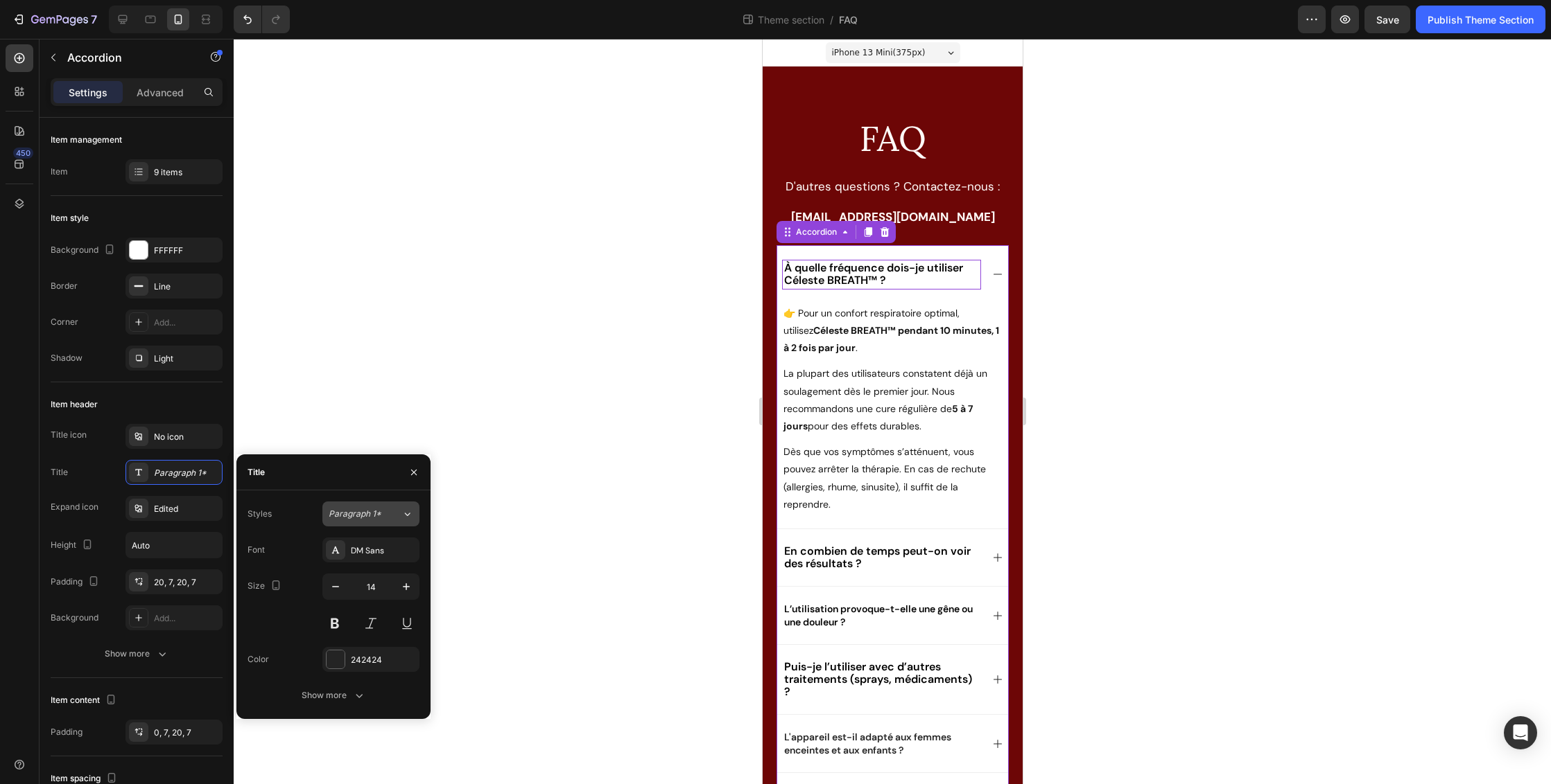
click at [409, 516] on icon at bounding box center [406, 514] width 11 height 14
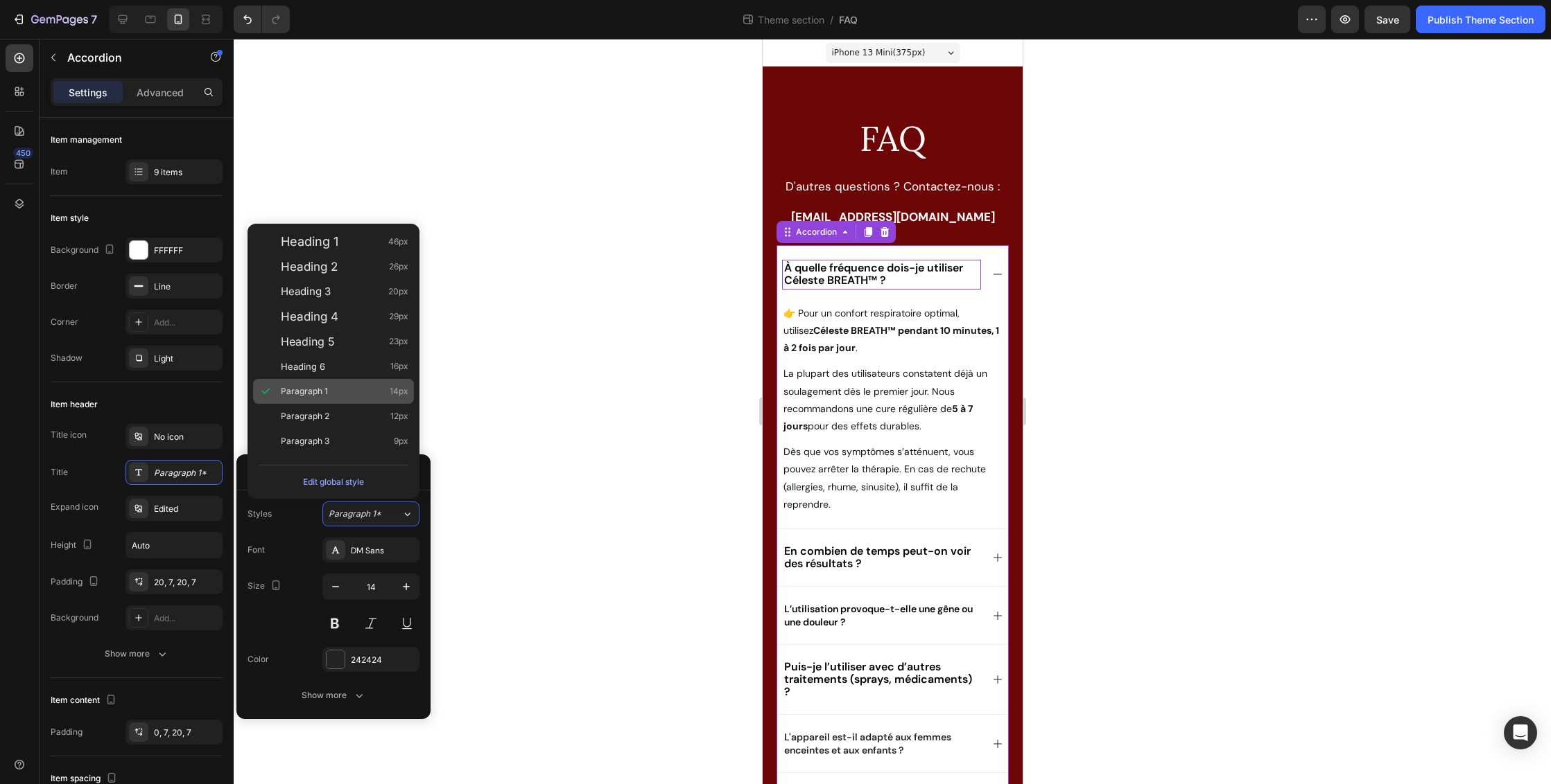
click at [358, 391] on div "Paragraph 1 14px" at bounding box center [344, 392] width 127 height 14
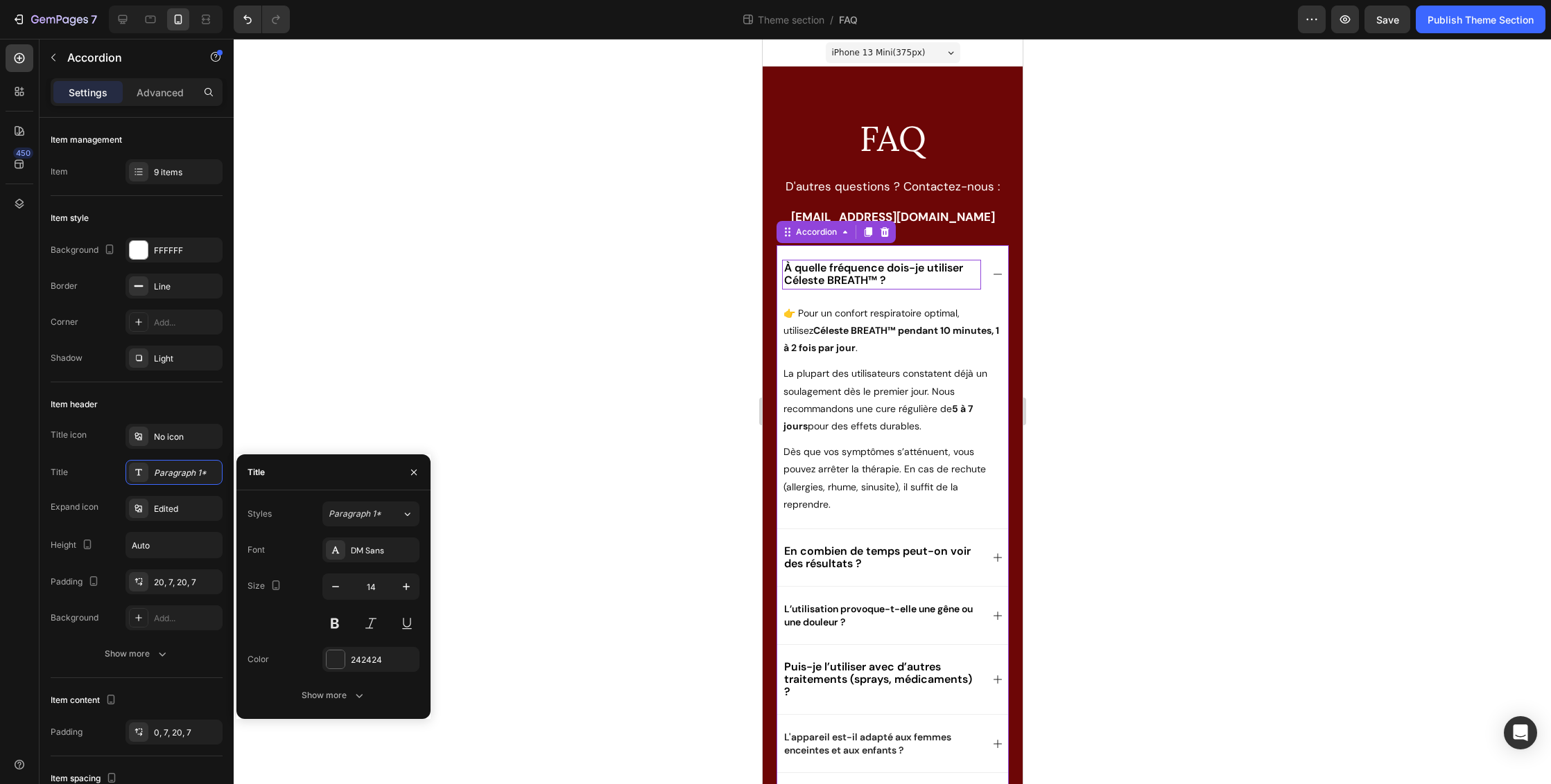
click at [358, 391] on div "Paragraph 1 14px" at bounding box center [344, 392] width 127 height 14
click at [372, 512] on span "Paragraph 1*" at bounding box center [355, 514] width 53 height 12
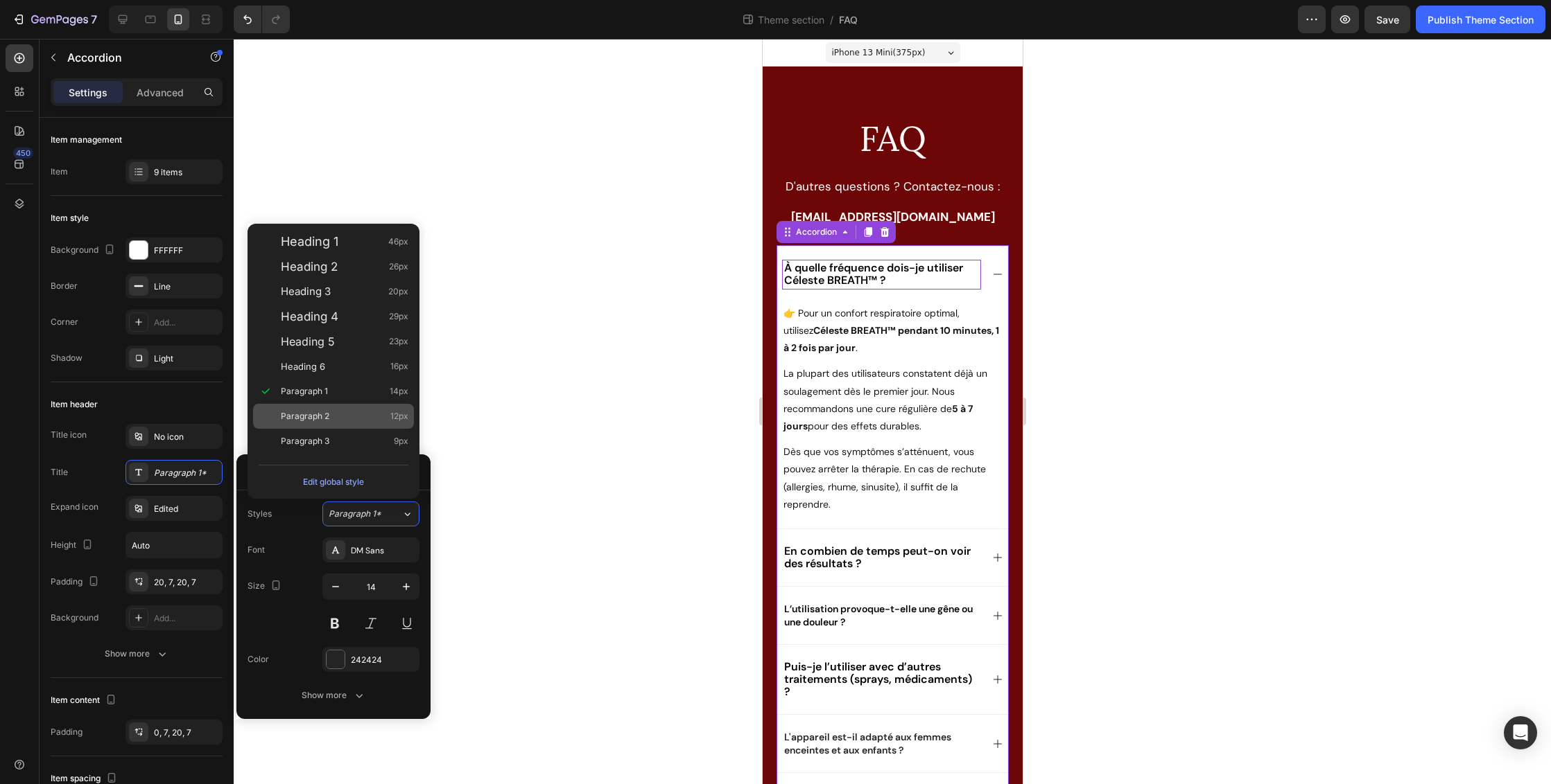
click at [354, 414] on div "Paragraph 2 12px" at bounding box center [344, 417] width 127 height 14
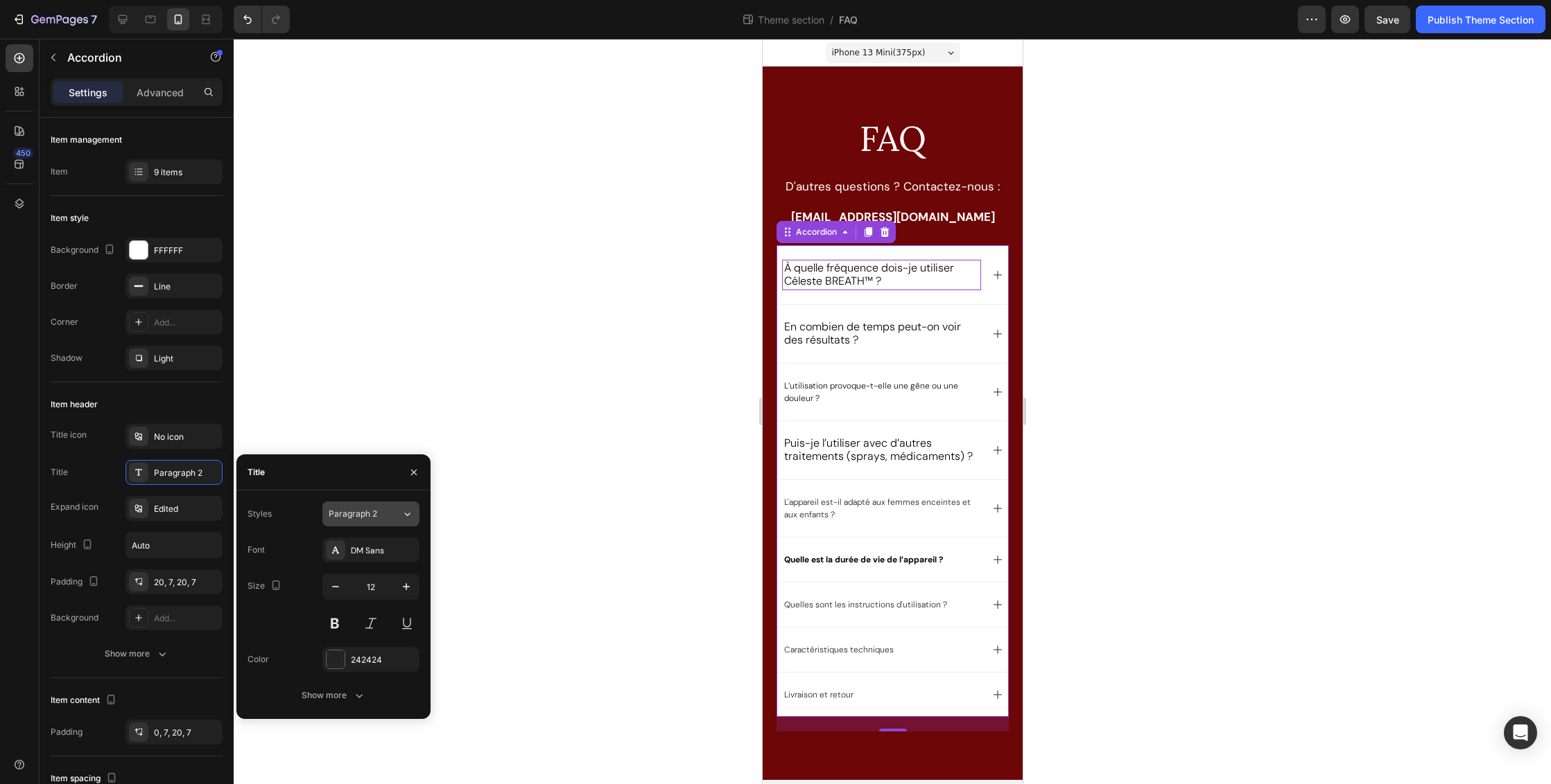
click at [376, 514] on span "Paragraph 2" at bounding box center [352, 514] width 49 height 12
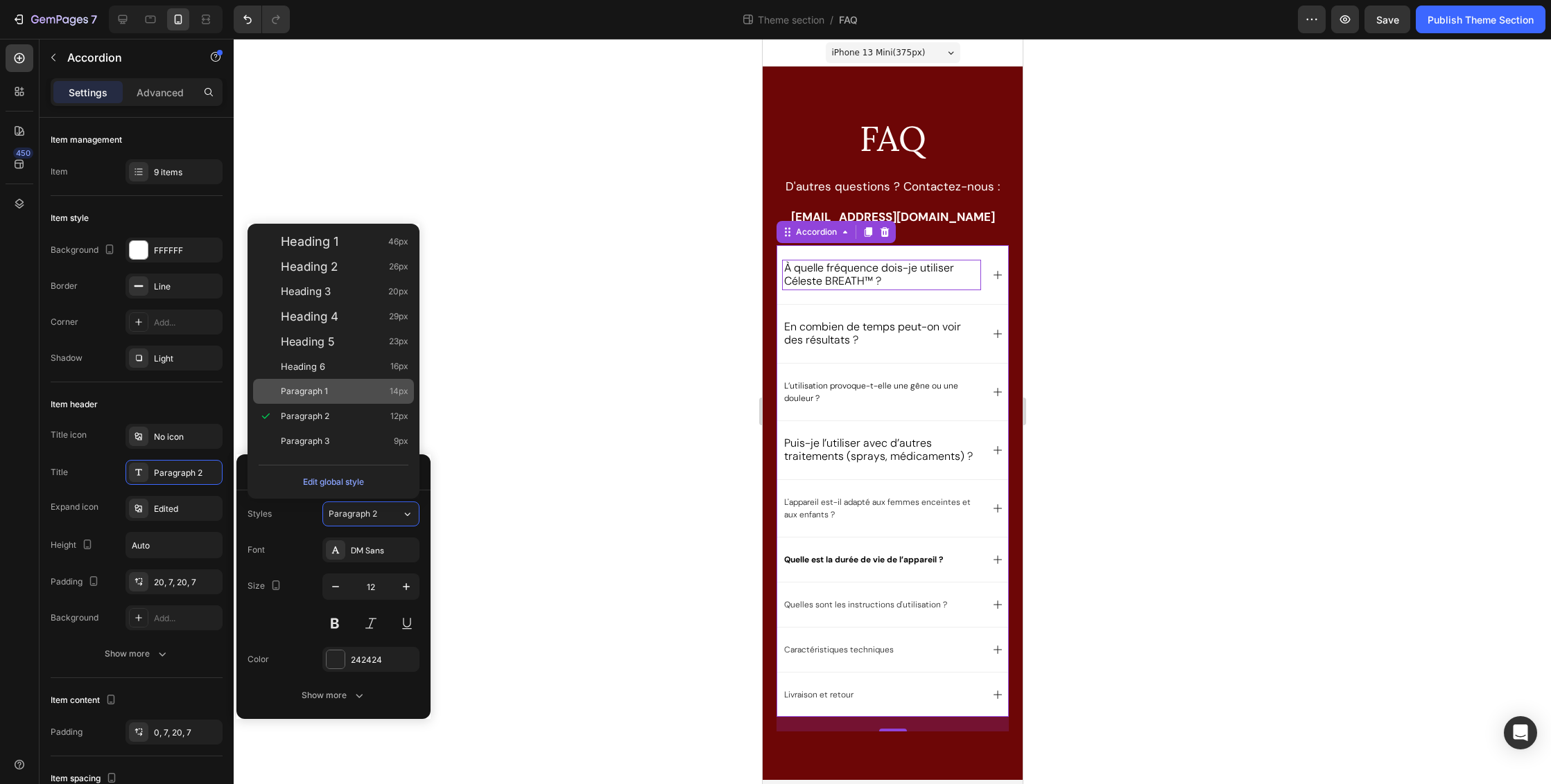
click at [362, 391] on div "Paragraph 1 14px" at bounding box center [344, 392] width 127 height 14
type input "14"
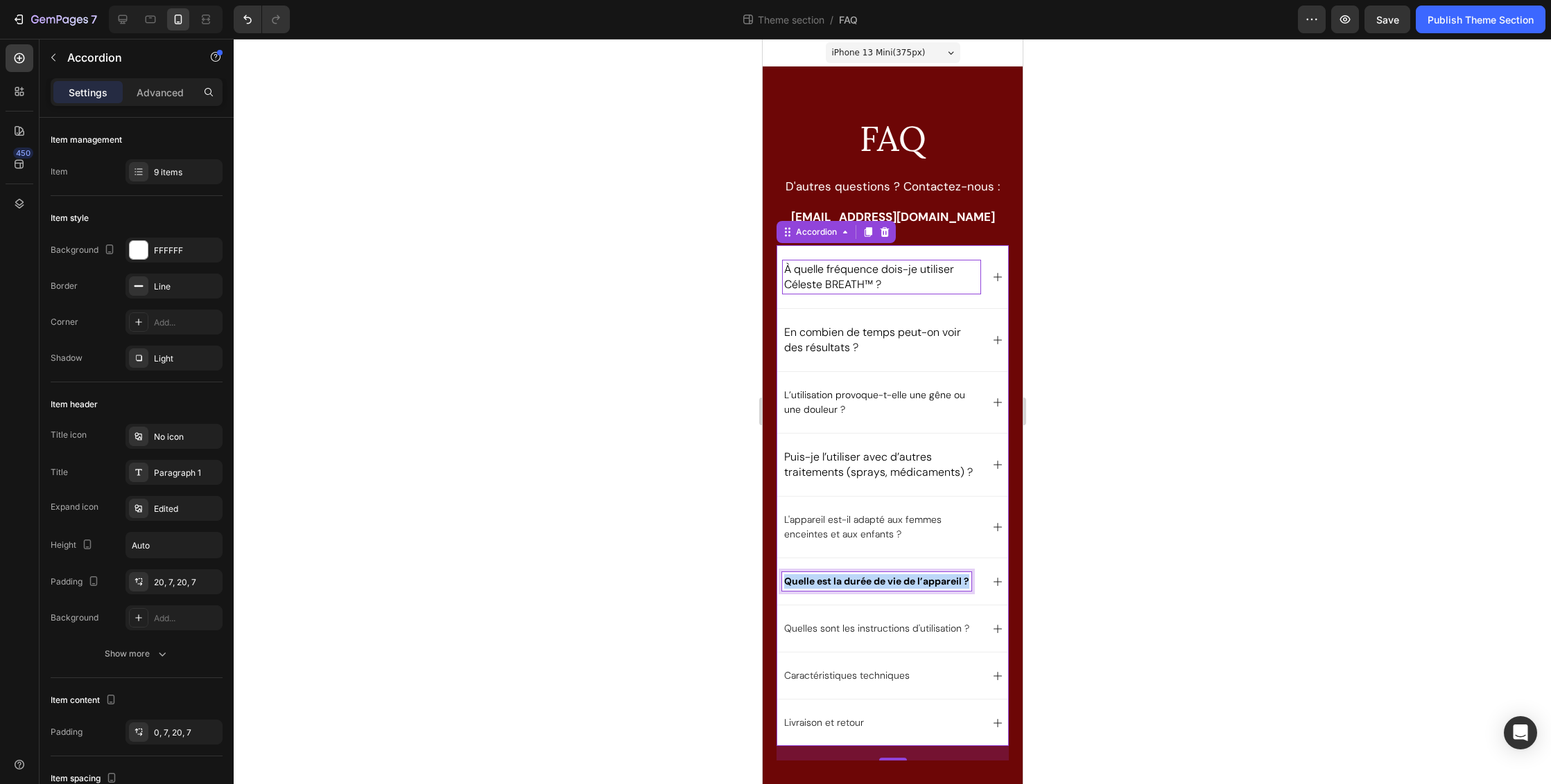
click at [867, 588] on strong "Quelle est la durée de vie de l’appareil ?" at bounding box center [876, 581] width 185 height 12
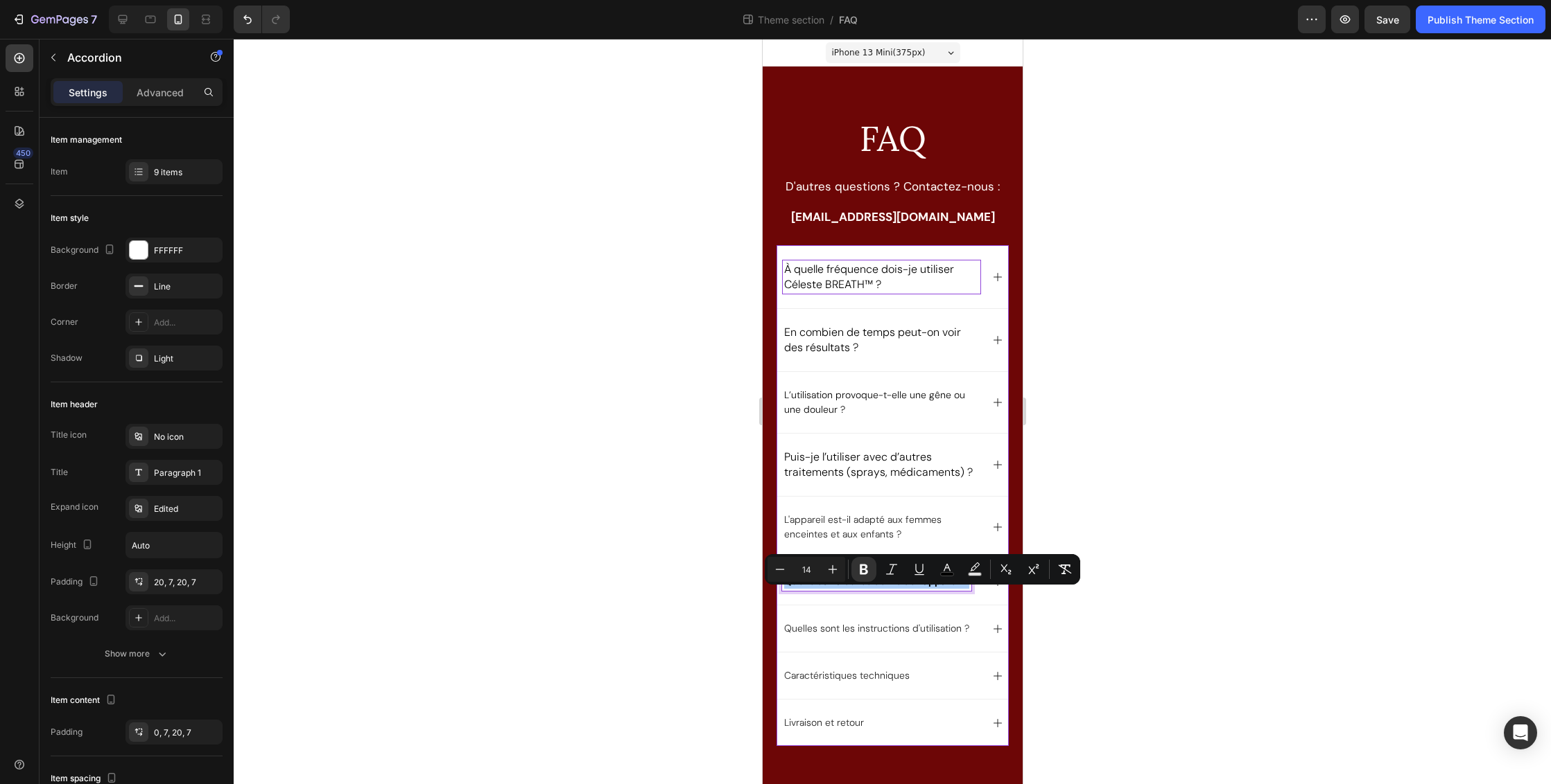
click at [813, 571] on input "14" at bounding box center [806, 569] width 27 height 17
type input "1"
click at [1197, 539] on div at bounding box center [891, 411] width 1317 height 745
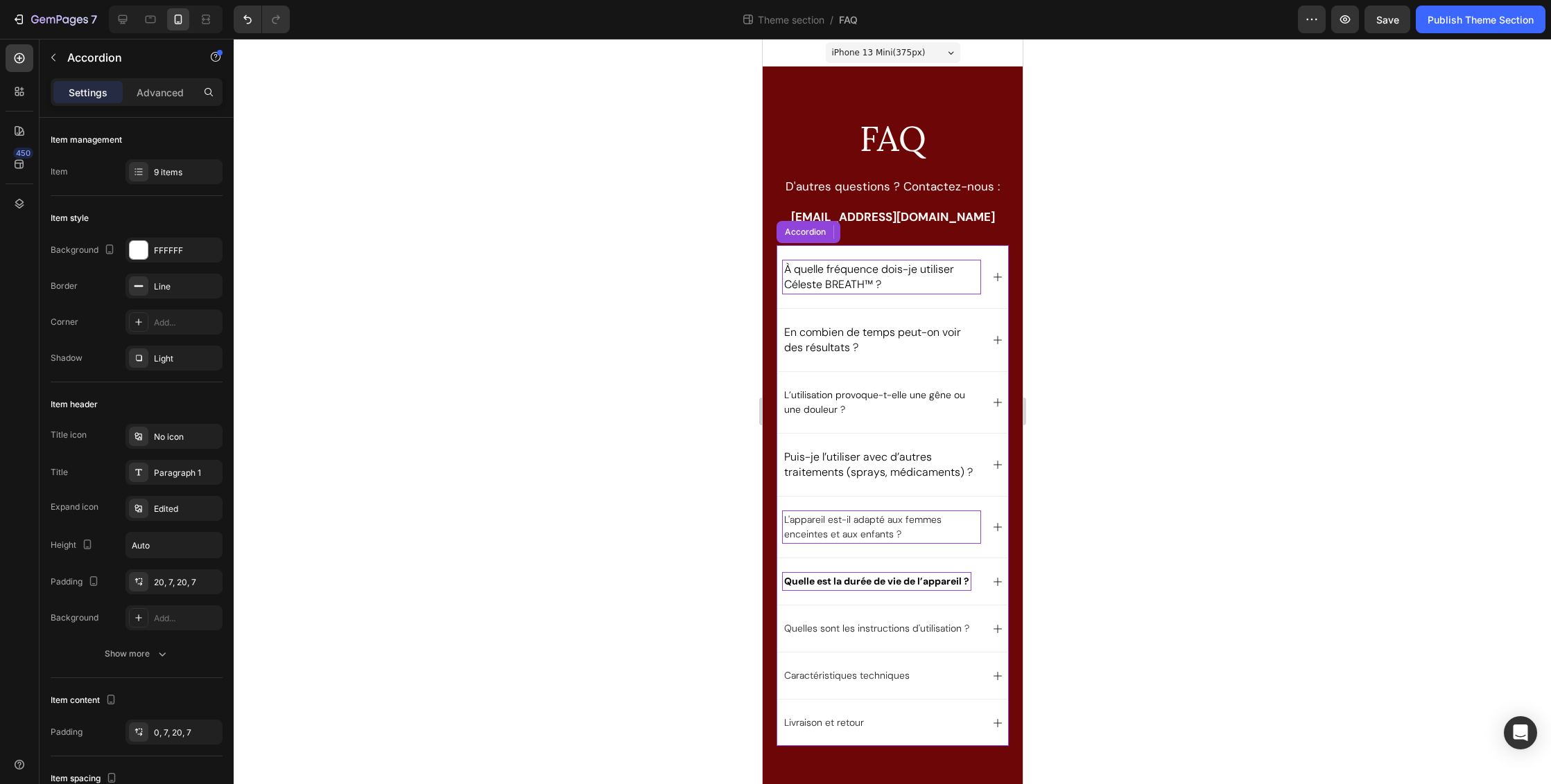
click at [856, 542] on p "L'appareil est-il adapté aux femmes enceintes et aux enfants ?" at bounding box center [881, 527] width 195 height 29
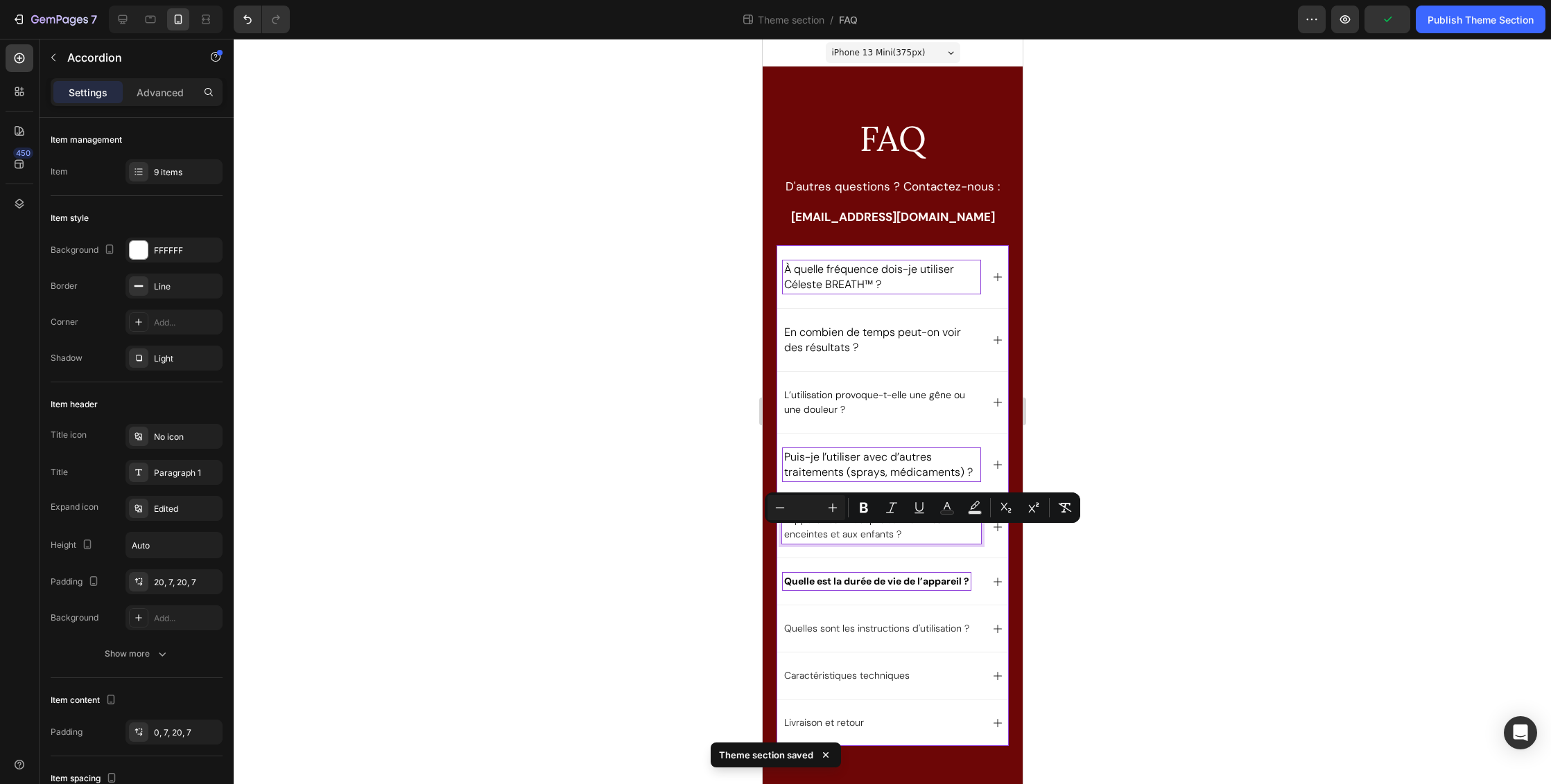
click at [836, 471] on span "Puis-je l’utiliser avec d’autres traitements (sprays, médicaments) ?" at bounding box center [877, 464] width 188 height 30
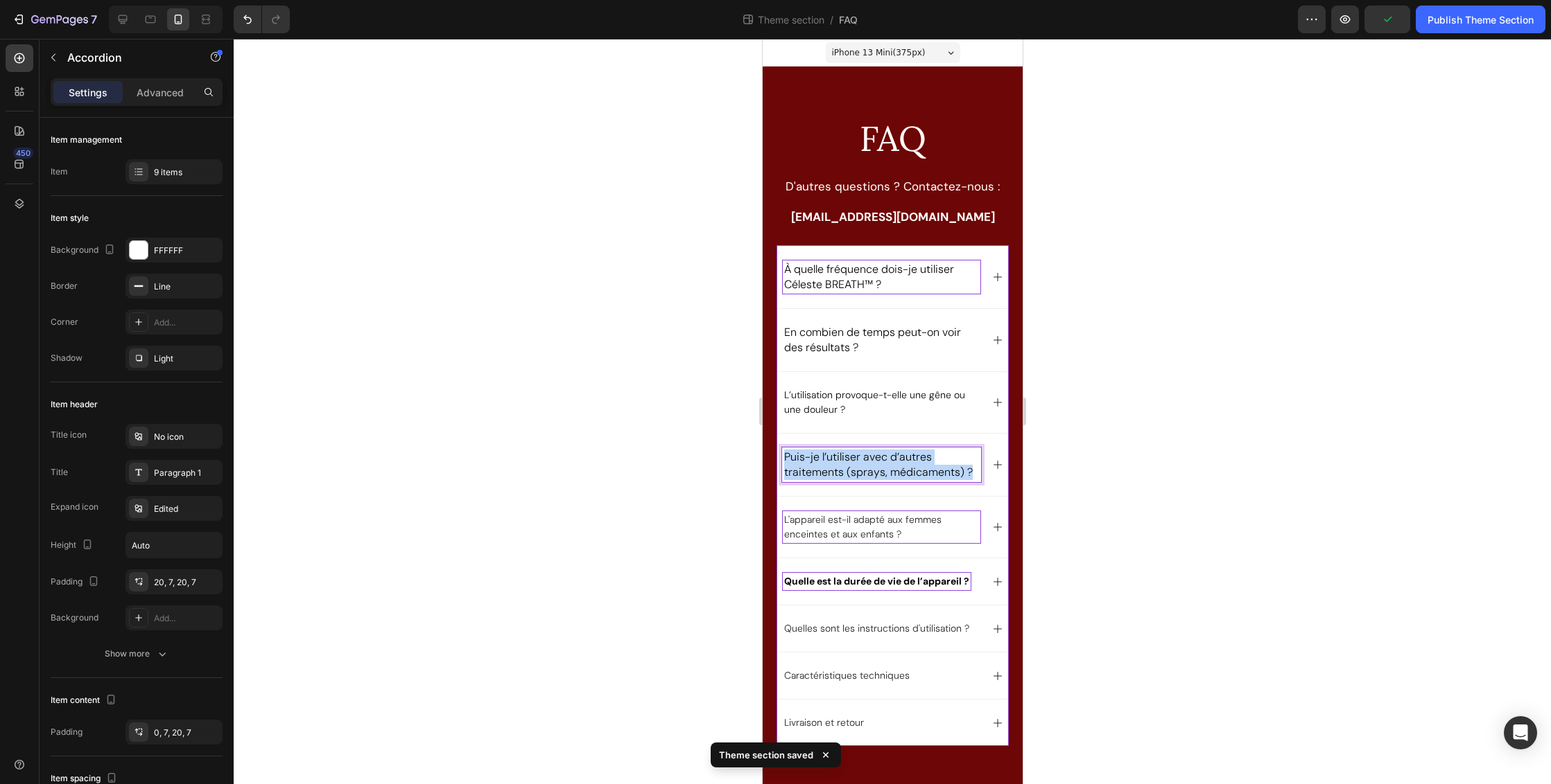
click at [836, 471] on span "Puis-je l’utiliser avec d’autres traitements (sprays, médicaments) ?" at bounding box center [877, 464] width 188 height 30
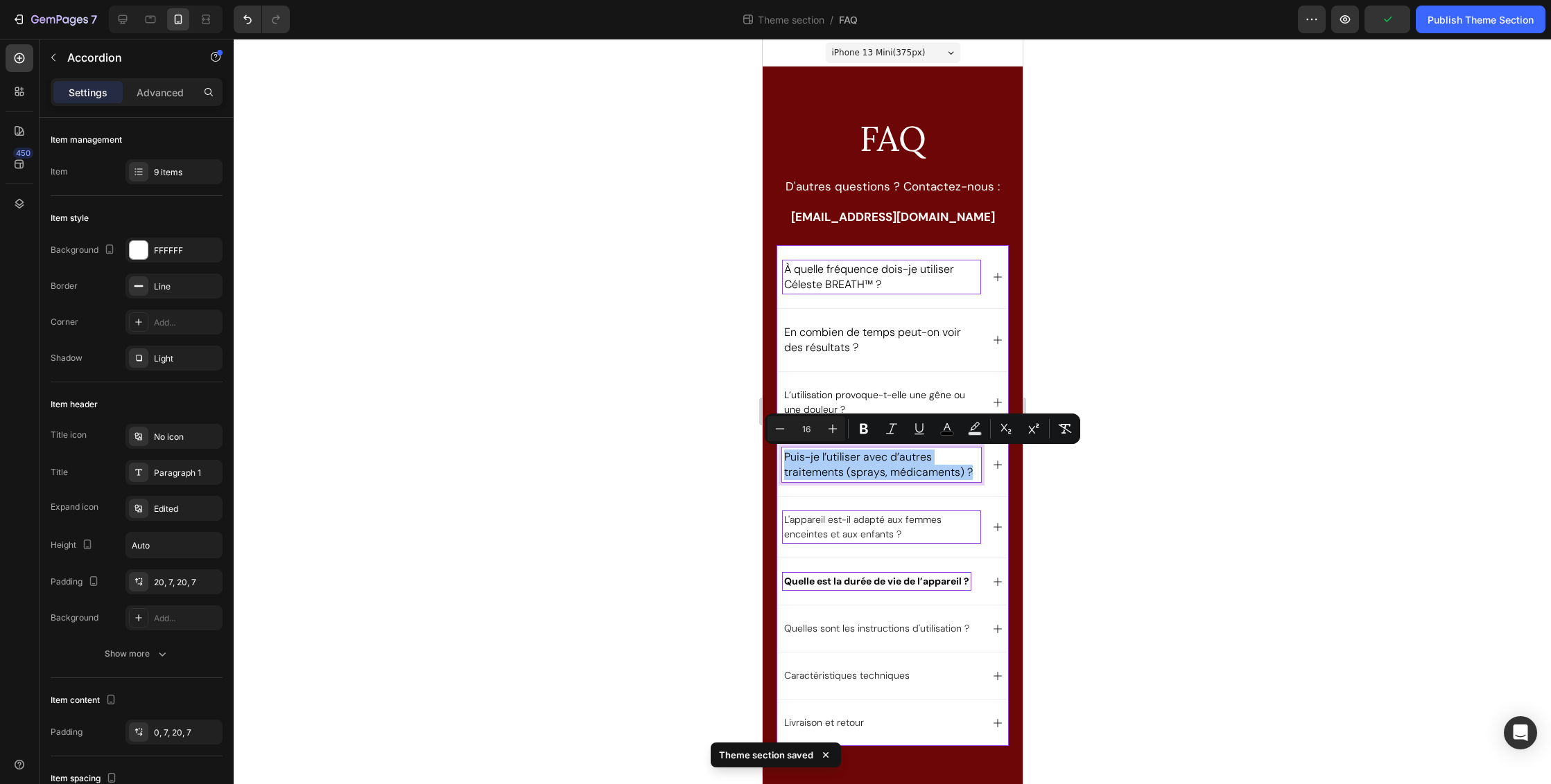
click at [810, 430] on input "16" at bounding box center [806, 428] width 27 height 17
type input "1"
click at [1071, 470] on div at bounding box center [891, 411] width 1317 height 745
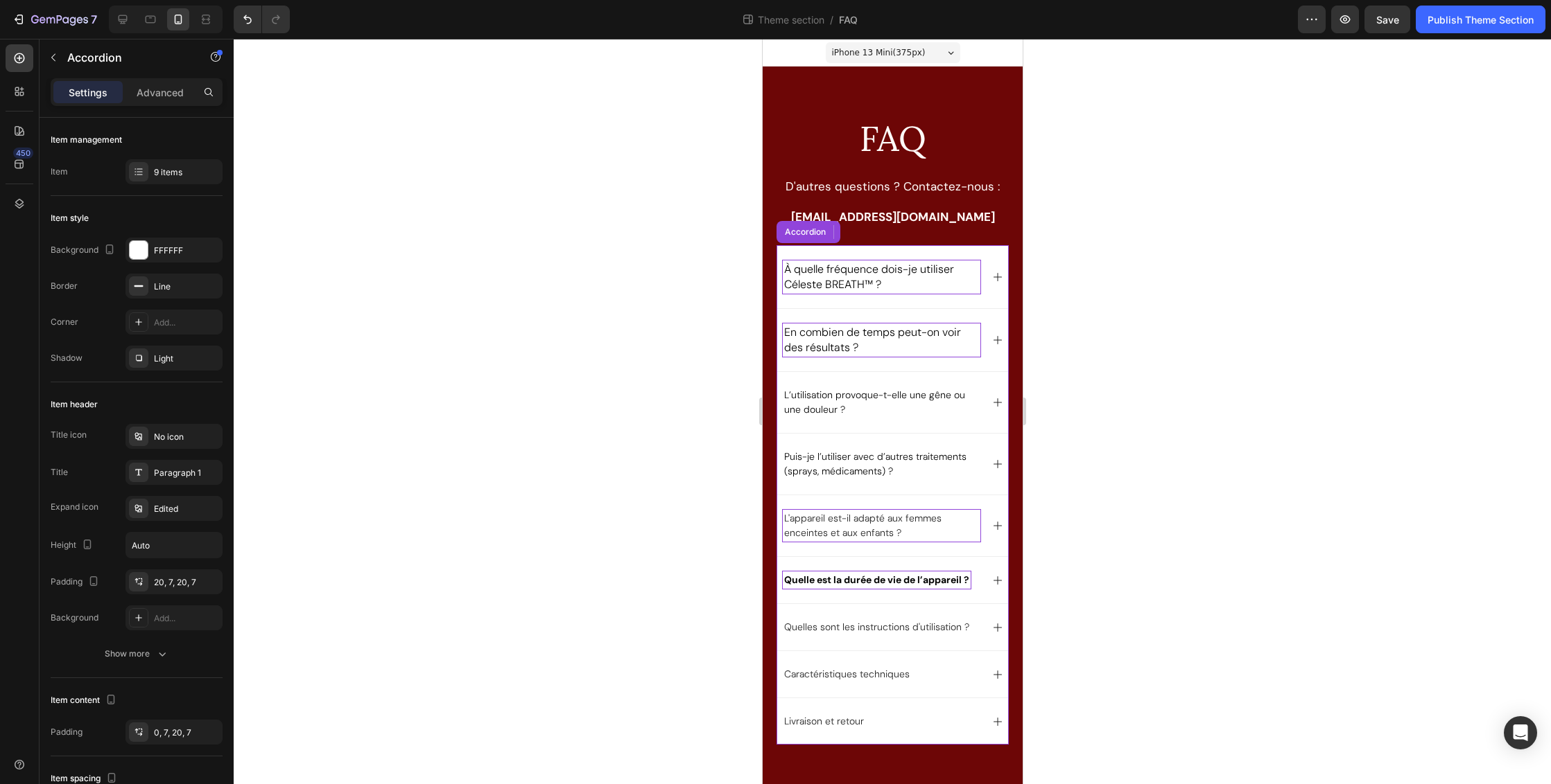
click at [841, 344] on span "En combien de temps peut-on voir des résultats ?" at bounding box center [872, 340] width 177 height 30
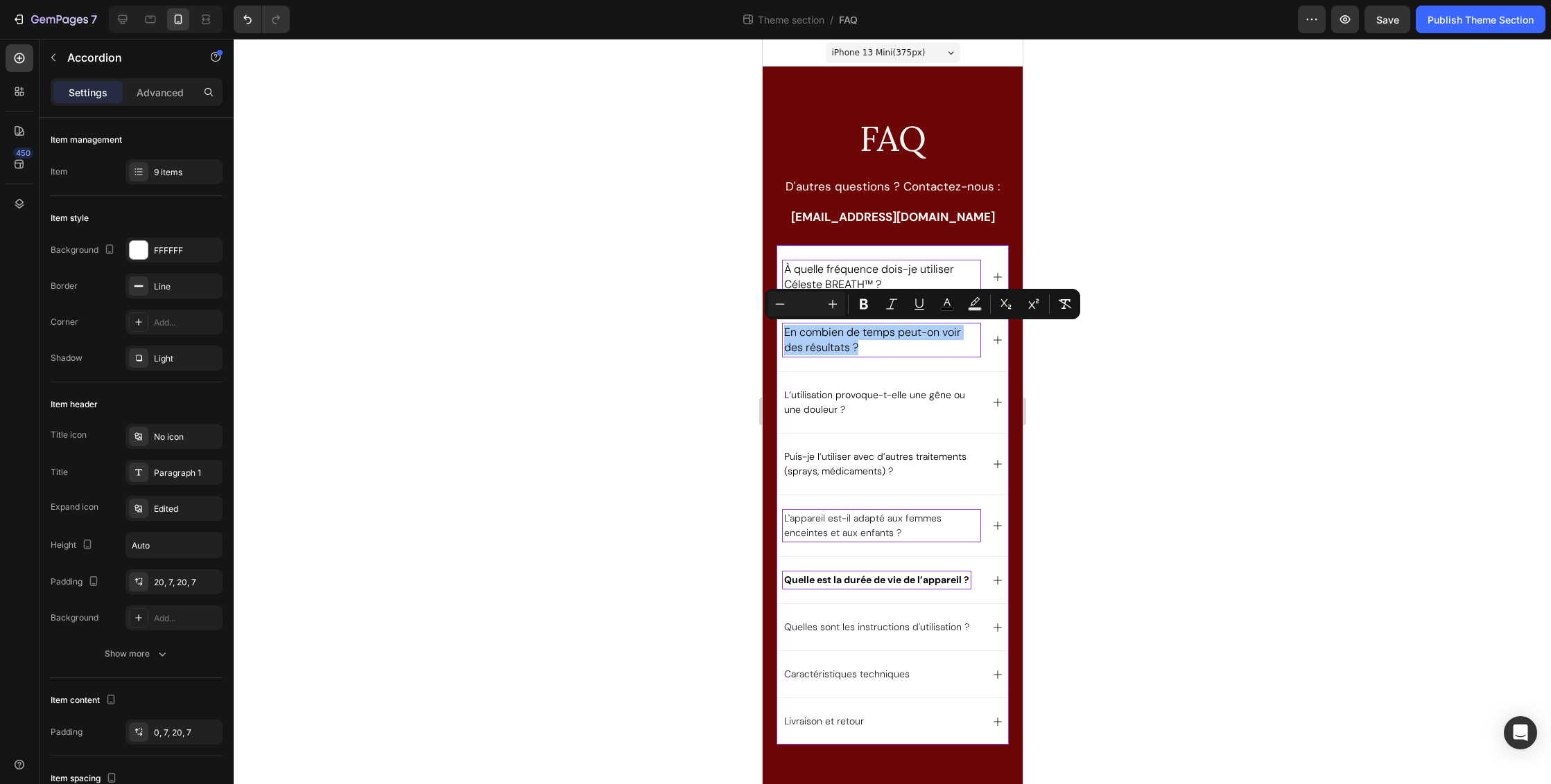
click at [1086, 493] on div at bounding box center [891, 411] width 1317 height 745
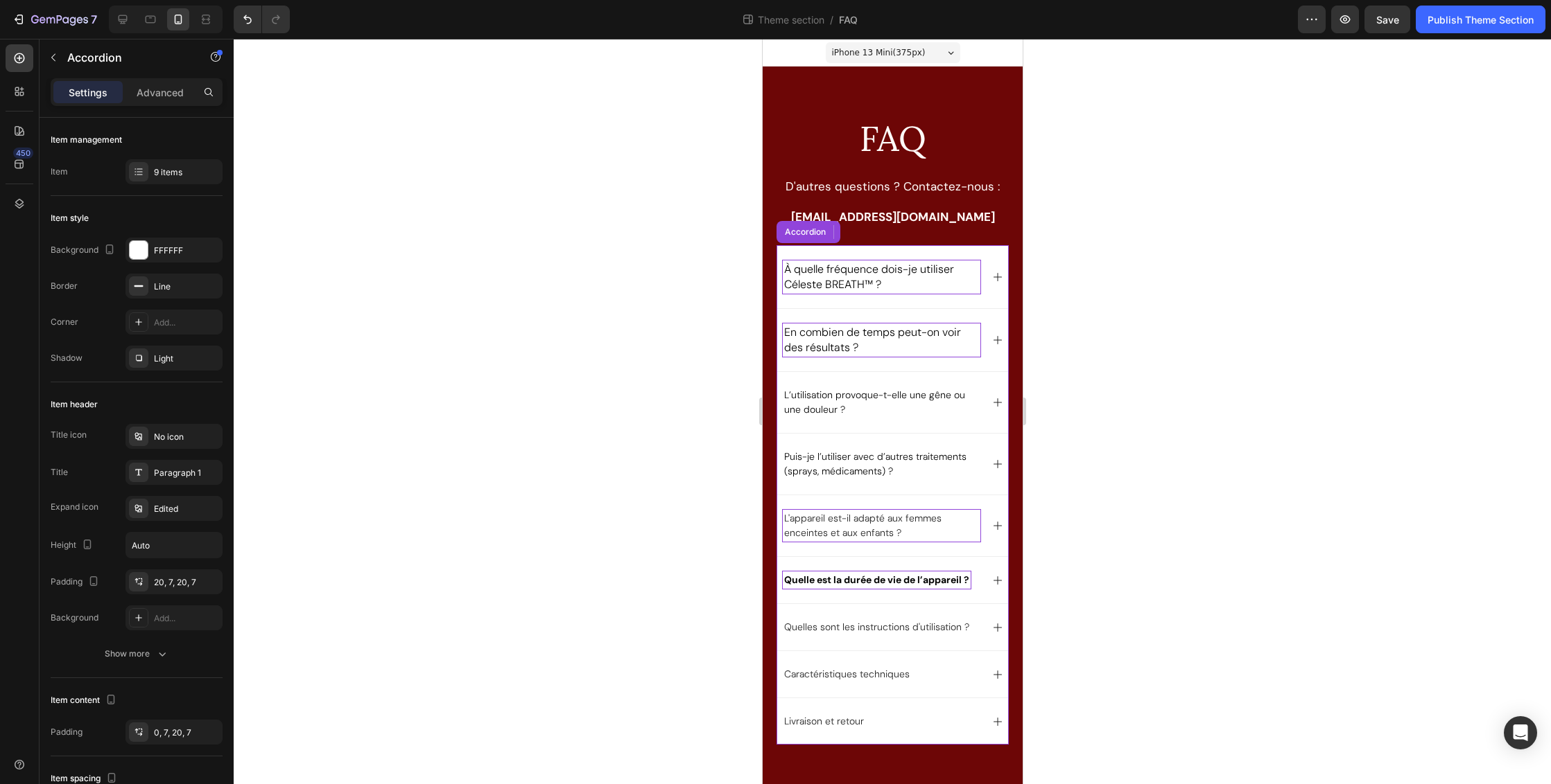
click at [843, 279] on span "À quelle fréquence dois-je utiliser Céleste BREATH™ ?" at bounding box center [868, 277] width 170 height 30
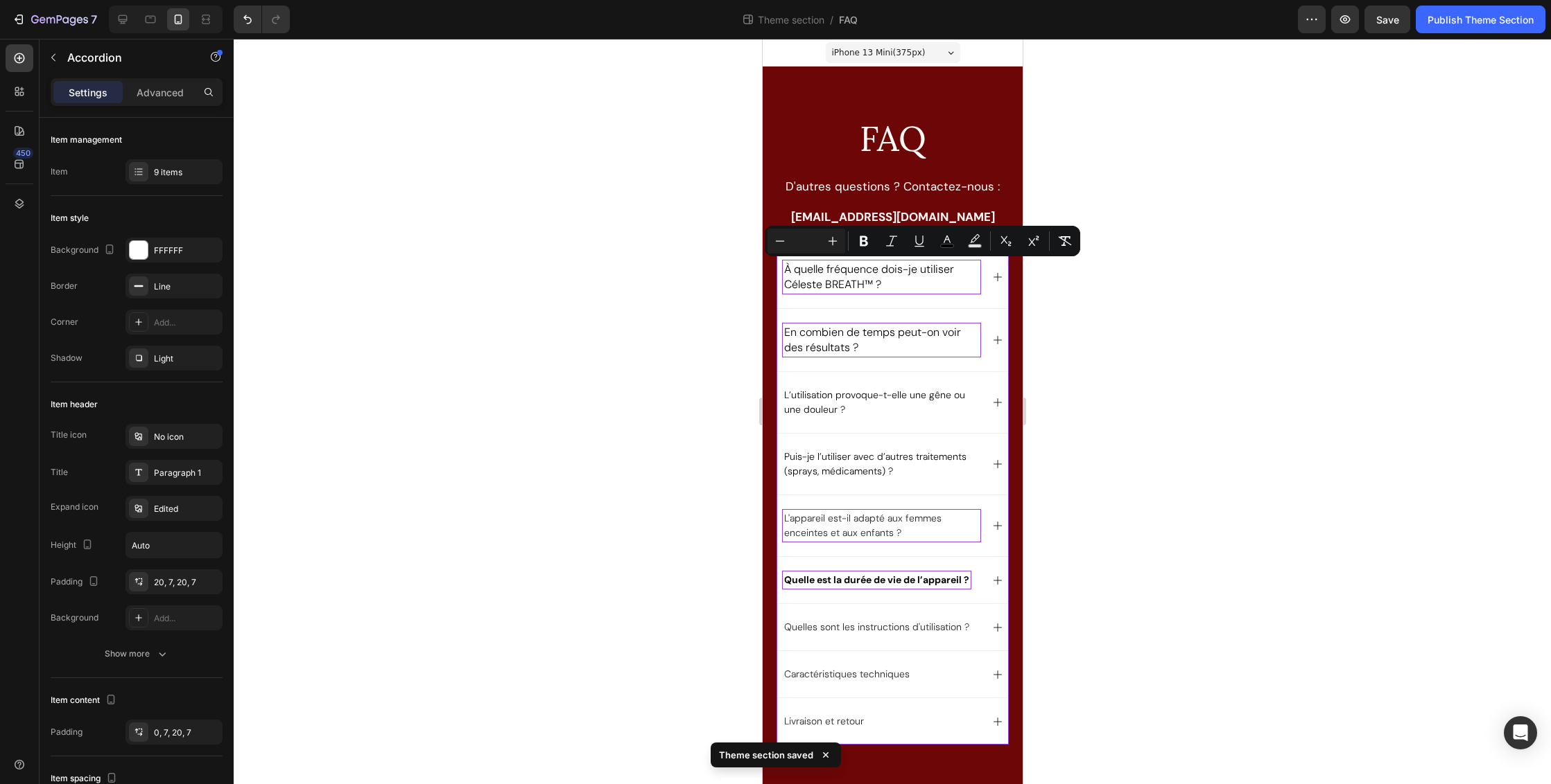
click at [1111, 364] on div at bounding box center [891, 411] width 1317 height 745
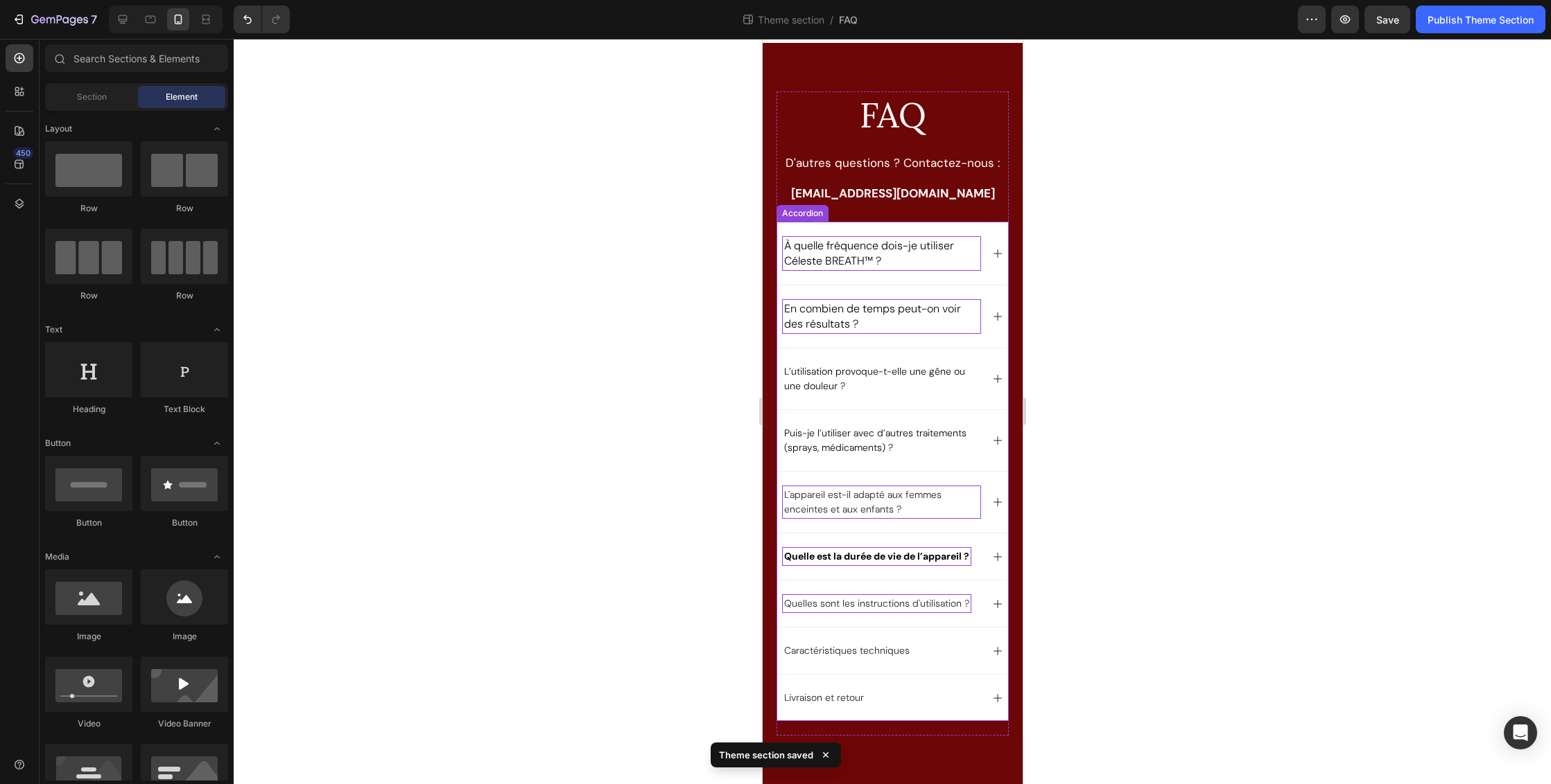
scroll to position [53, 0]
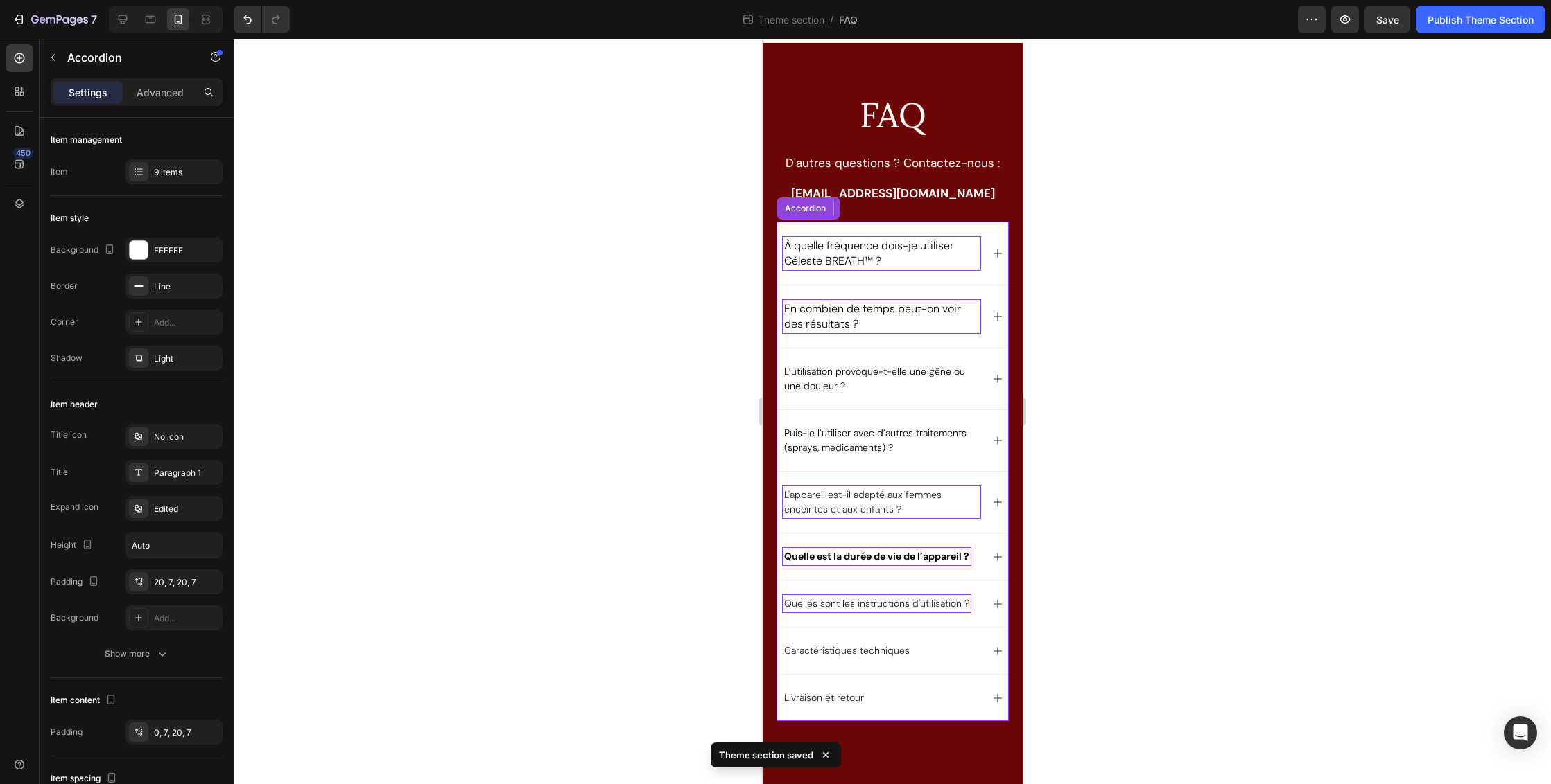
click at [874, 597] on p "Quelles sont les instructions d'utilisation ?" at bounding box center [876, 604] width 185 height 14
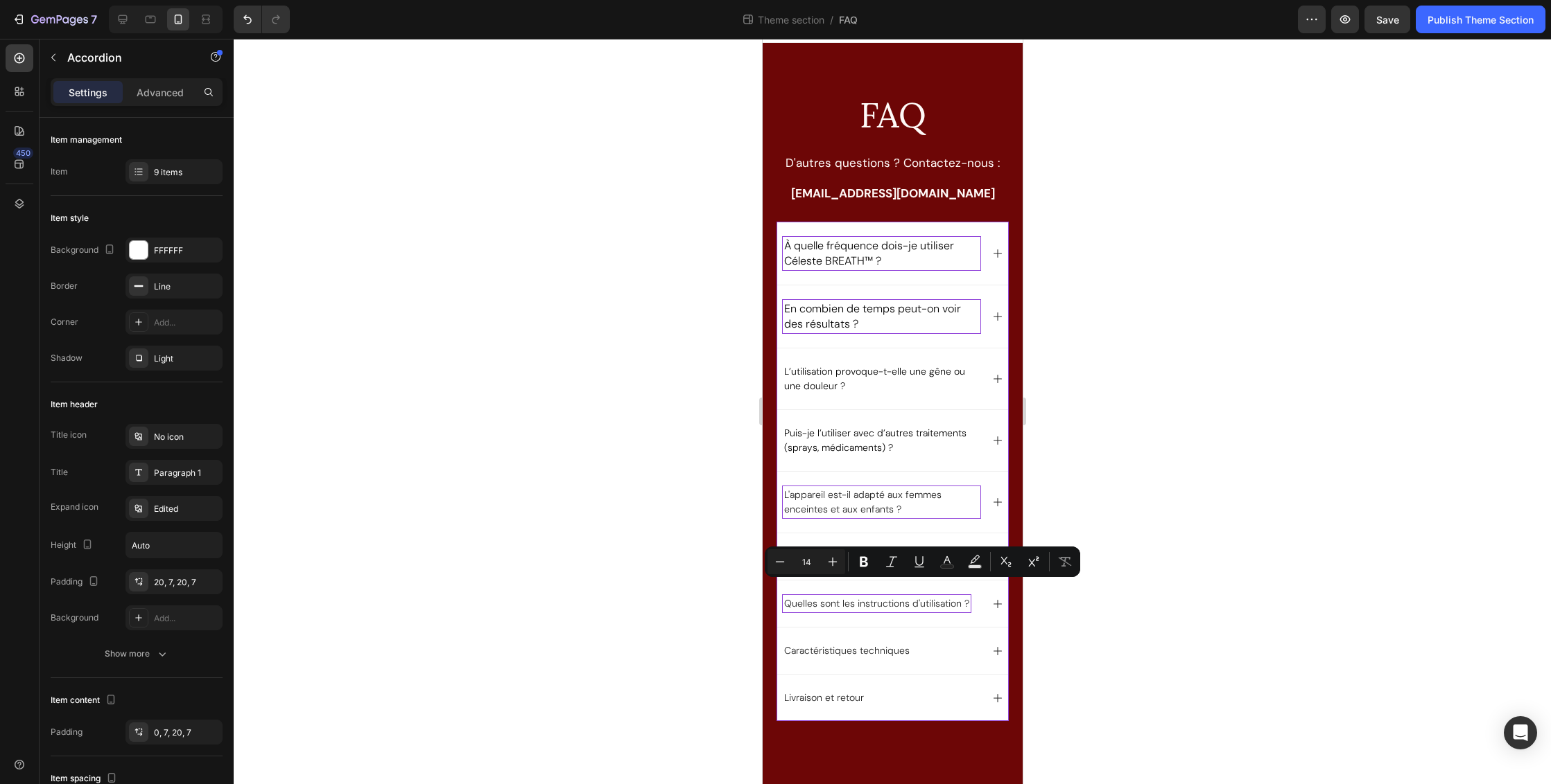
drag, startPoint x: 1209, startPoint y: 573, endPoint x: 191, endPoint y: 256, distance: 1066.2
click at [1209, 573] on div at bounding box center [891, 411] width 1317 height 745
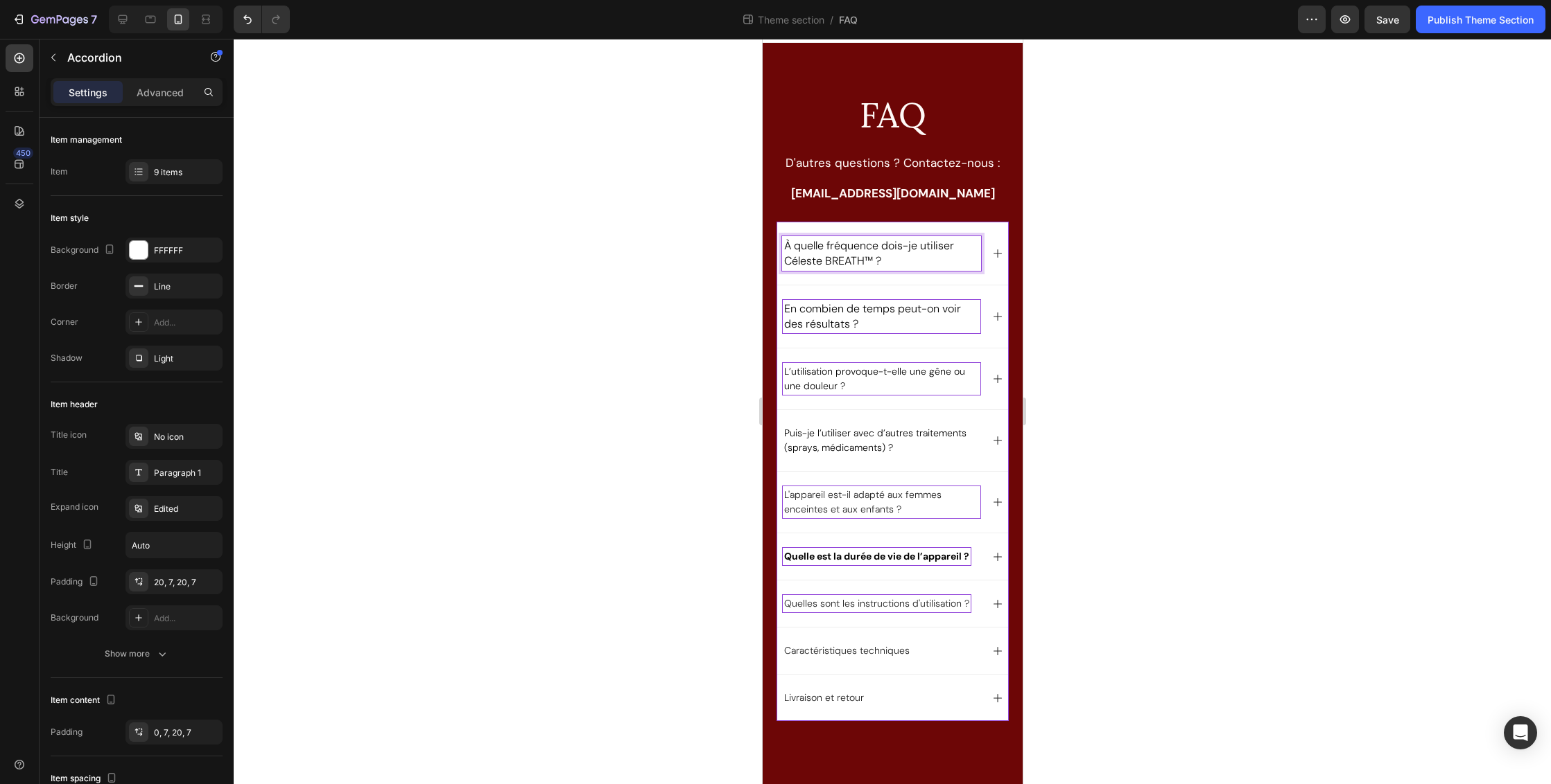
click at [869, 238] on span "À quelle fréquence dois-je utiliser Céleste BREATH™ ?" at bounding box center [868, 253] width 170 height 30
click at [863, 238] on span "À quelle fréquence dois-je utiliser Céleste BREATH™ ?" at bounding box center [868, 253] width 170 height 30
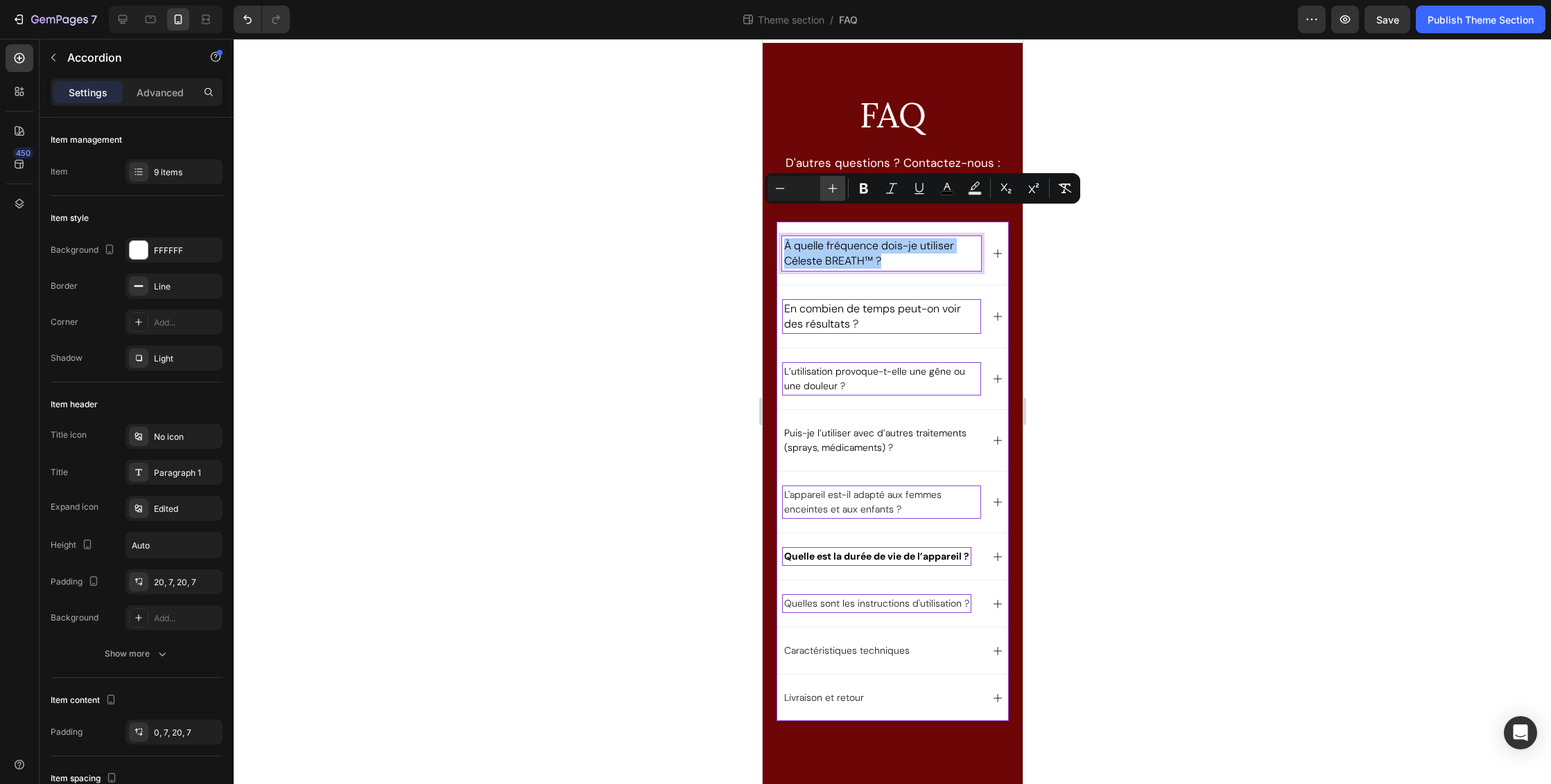
click at [836, 189] on icon "Editor contextual toolbar" at bounding box center [833, 189] width 14 height 14
click at [829, 189] on icon "Editor contextual toolbar" at bounding box center [833, 189] width 14 height 14
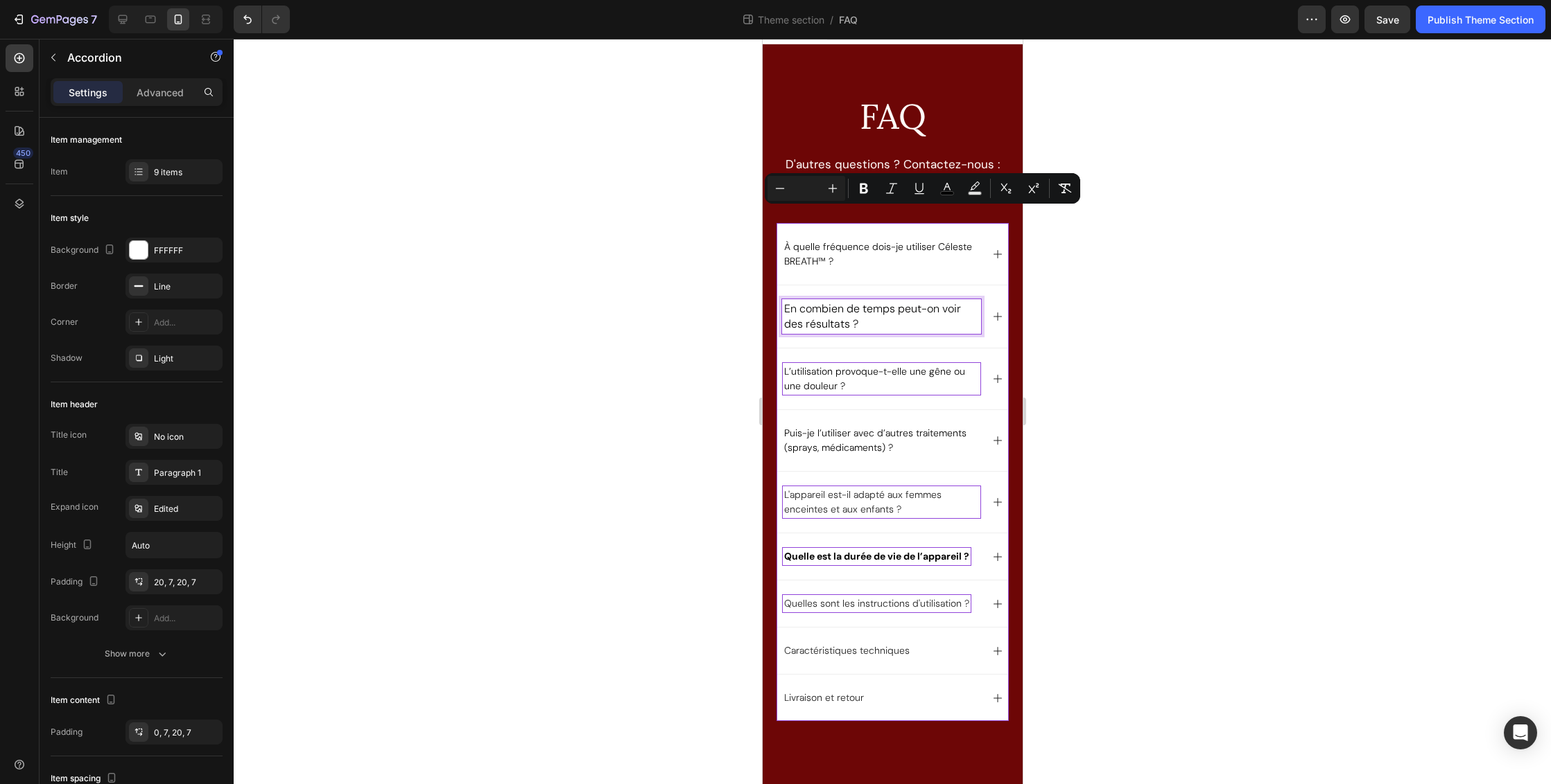
click at [836, 301] on span "En combien de temps peut-on voir des résultats ?" at bounding box center [872, 316] width 177 height 30
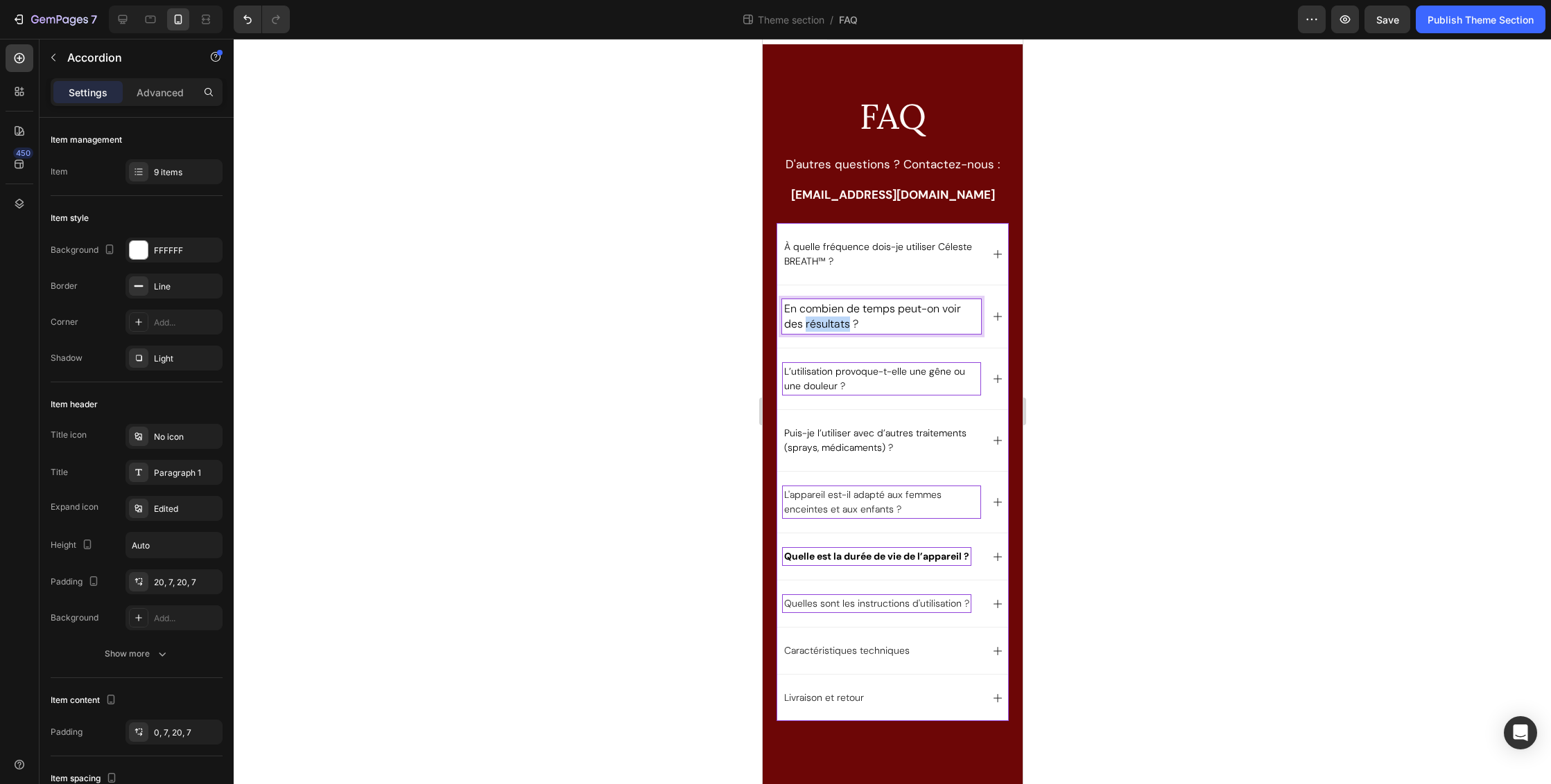
scroll to position [51, 0]
click at [836, 301] on span "En combien de temps peut-on voir des résultats ?" at bounding box center [872, 316] width 177 height 30
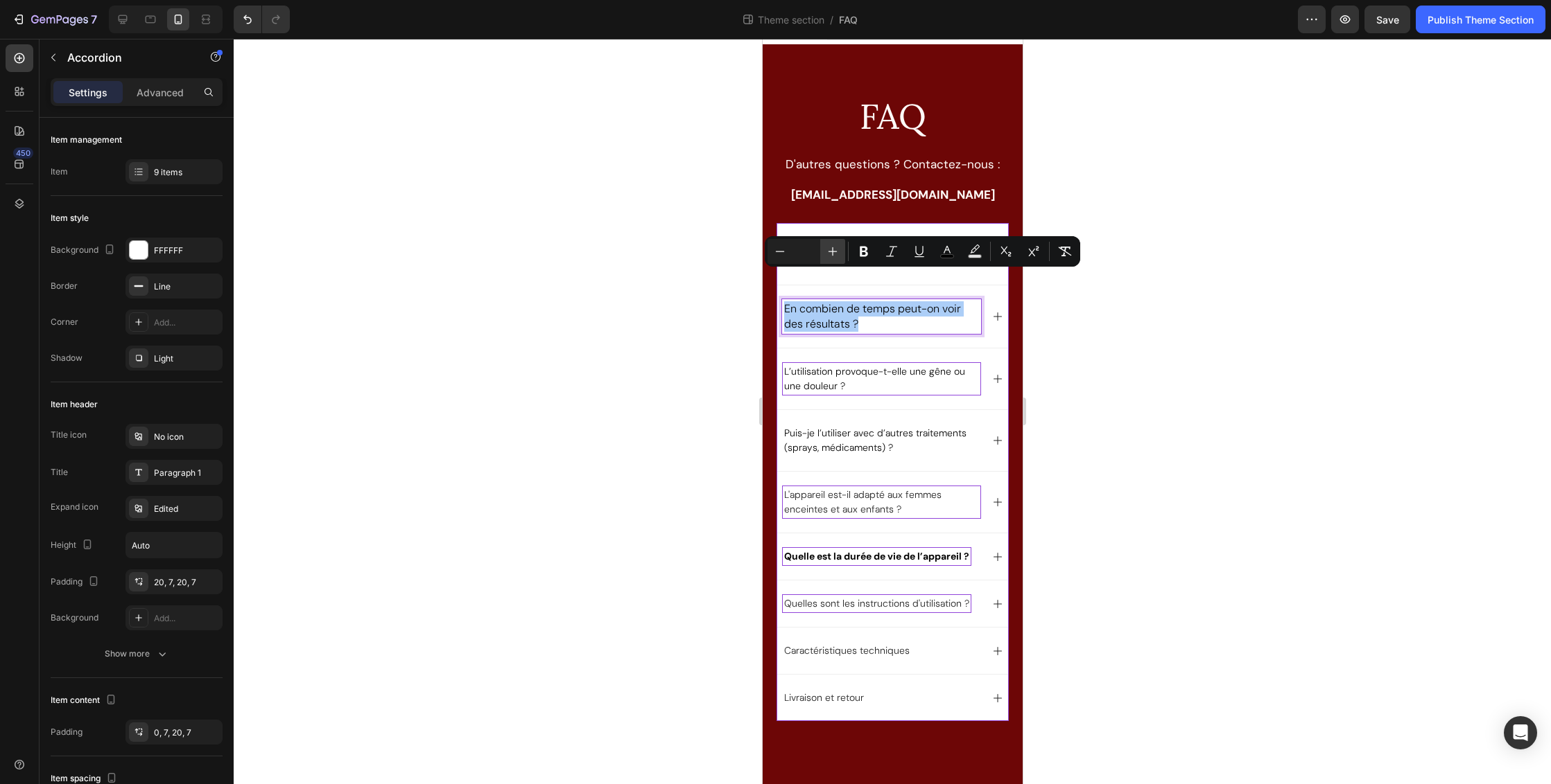
click at [836, 253] on icon "Editor contextual toolbar" at bounding box center [833, 252] width 14 height 14
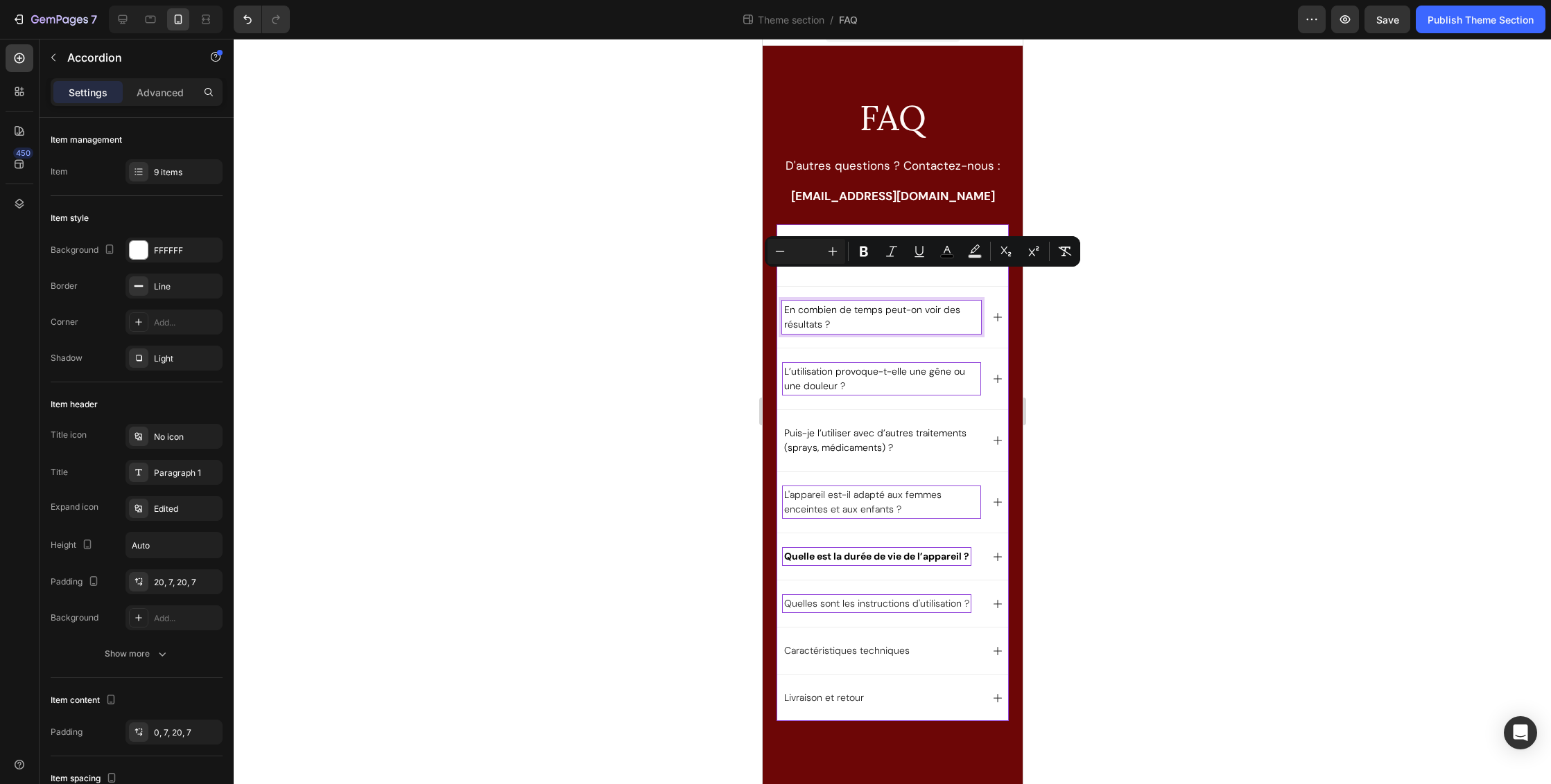
click at [1185, 402] on div at bounding box center [891, 411] width 1317 height 745
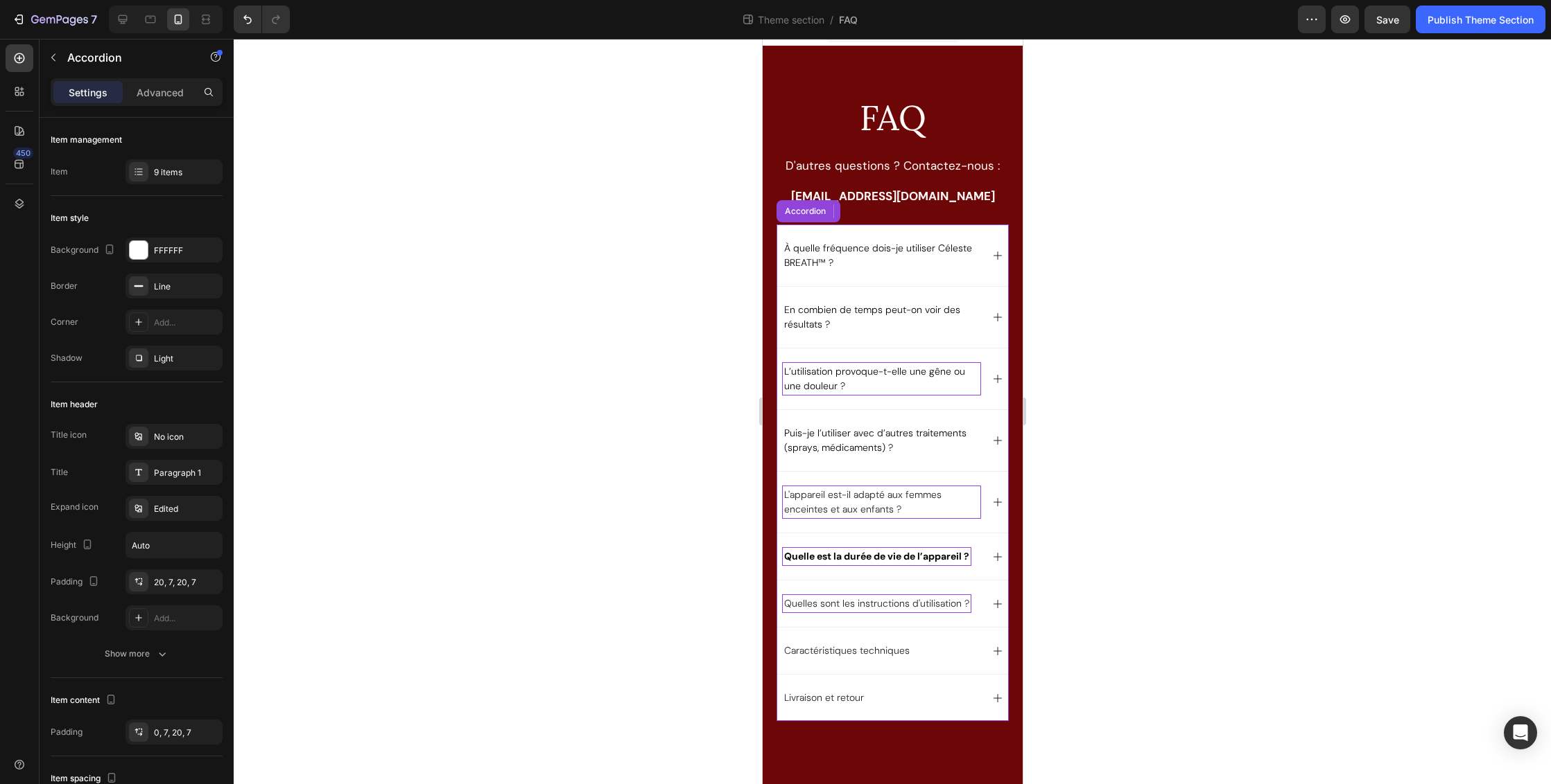
click at [900, 550] on strong "Quelle est la durée de vie de l’appareil ?" at bounding box center [876, 556] width 185 height 12
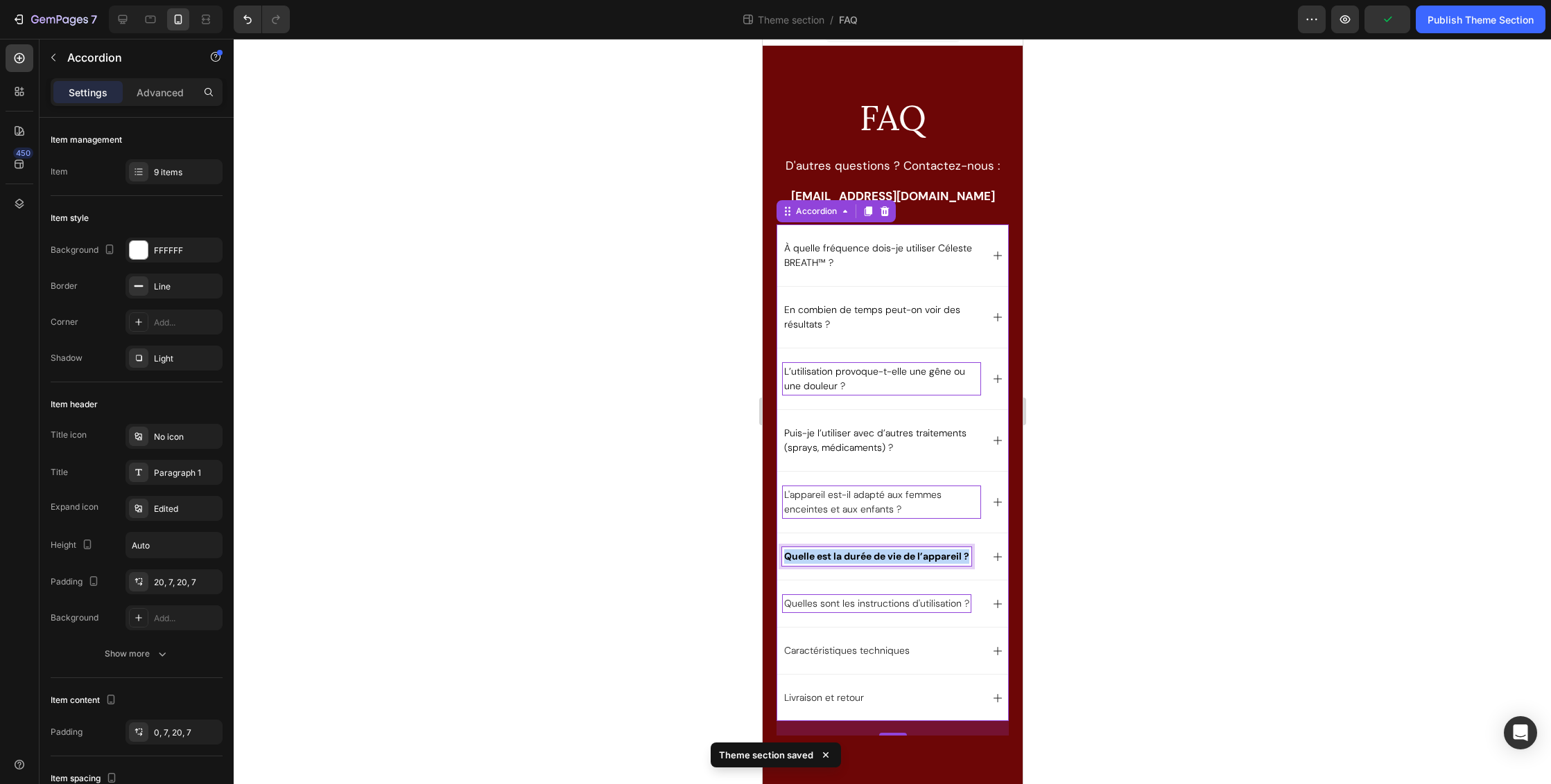
click at [900, 550] on strong "Quelle est la durée de vie de l’appareil ?" at bounding box center [876, 556] width 185 height 12
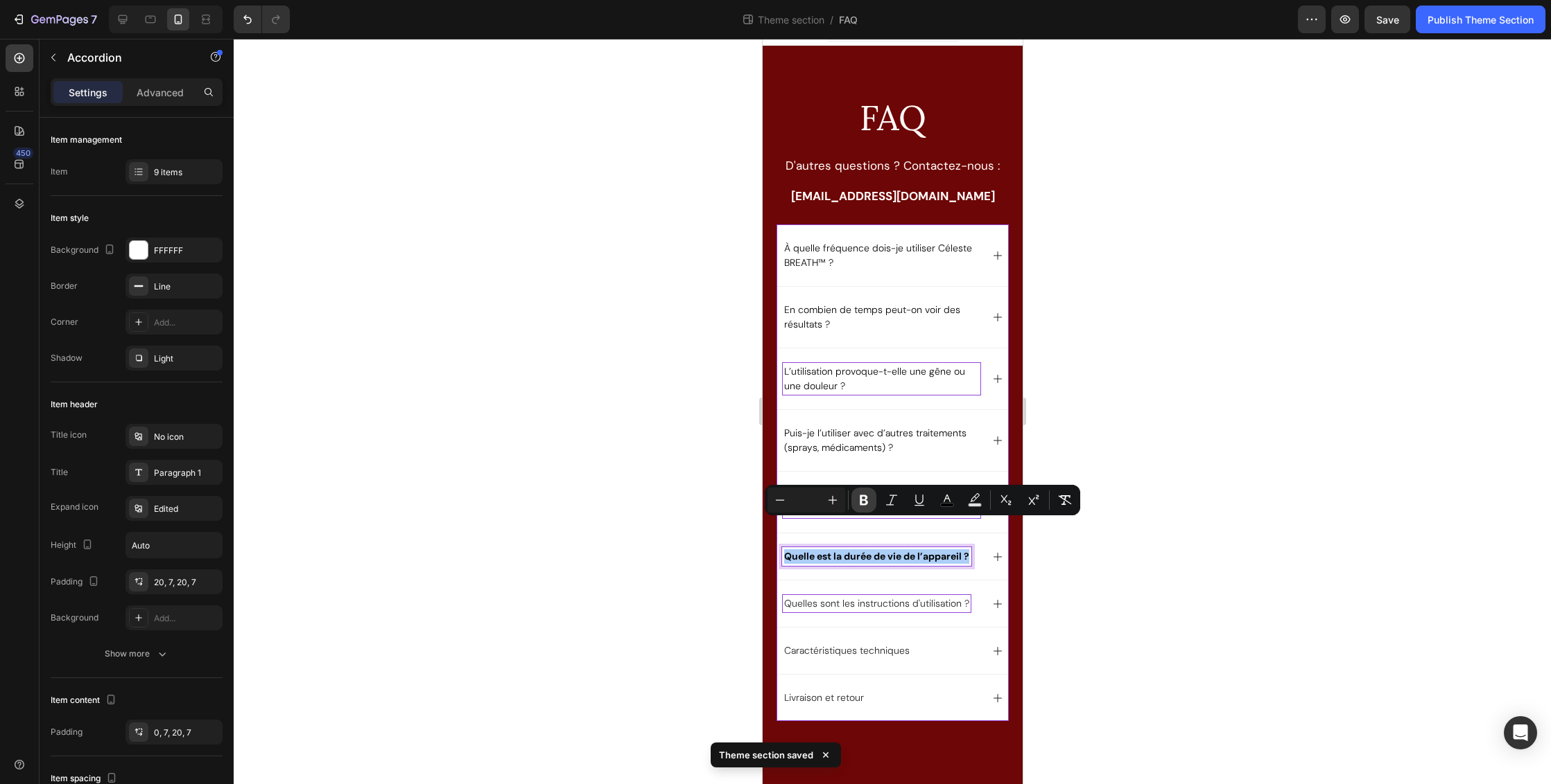
click at [856, 501] on button "Bold" at bounding box center [864, 501] width 25 height 25
click at [1156, 514] on div at bounding box center [891, 411] width 1317 height 745
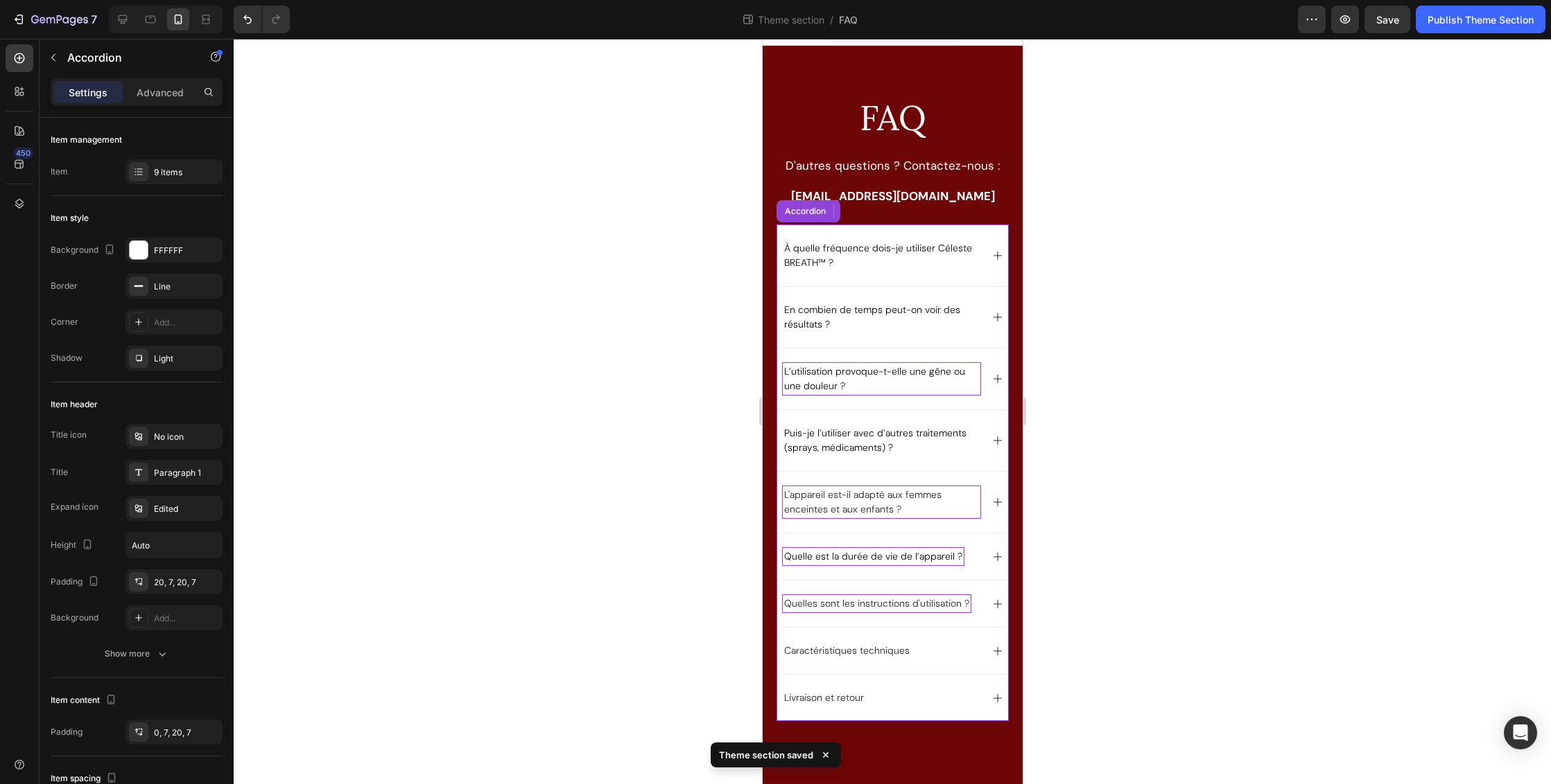
click at [907, 597] on p "Quelles sont les instructions d'utilisation ?" at bounding box center [876, 604] width 185 height 14
click at [894, 580] on div "Quelles sont les instructions d'utilisation ?" at bounding box center [891, 603] width 231 height 47
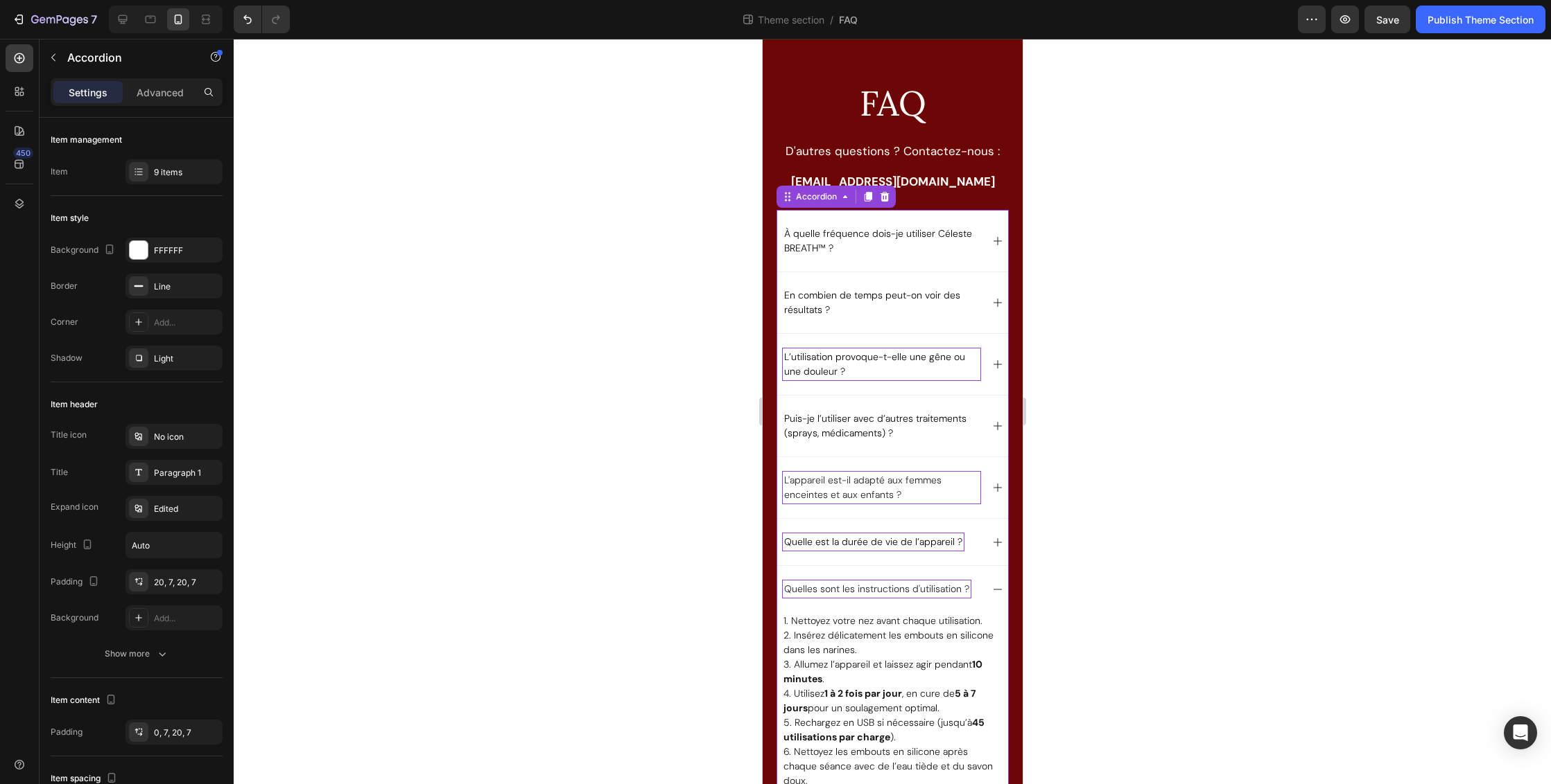
click at [817, 592] on p "Quelles sont les instructions d'utilisation ?" at bounding box center [876, 589] width 185 height 14
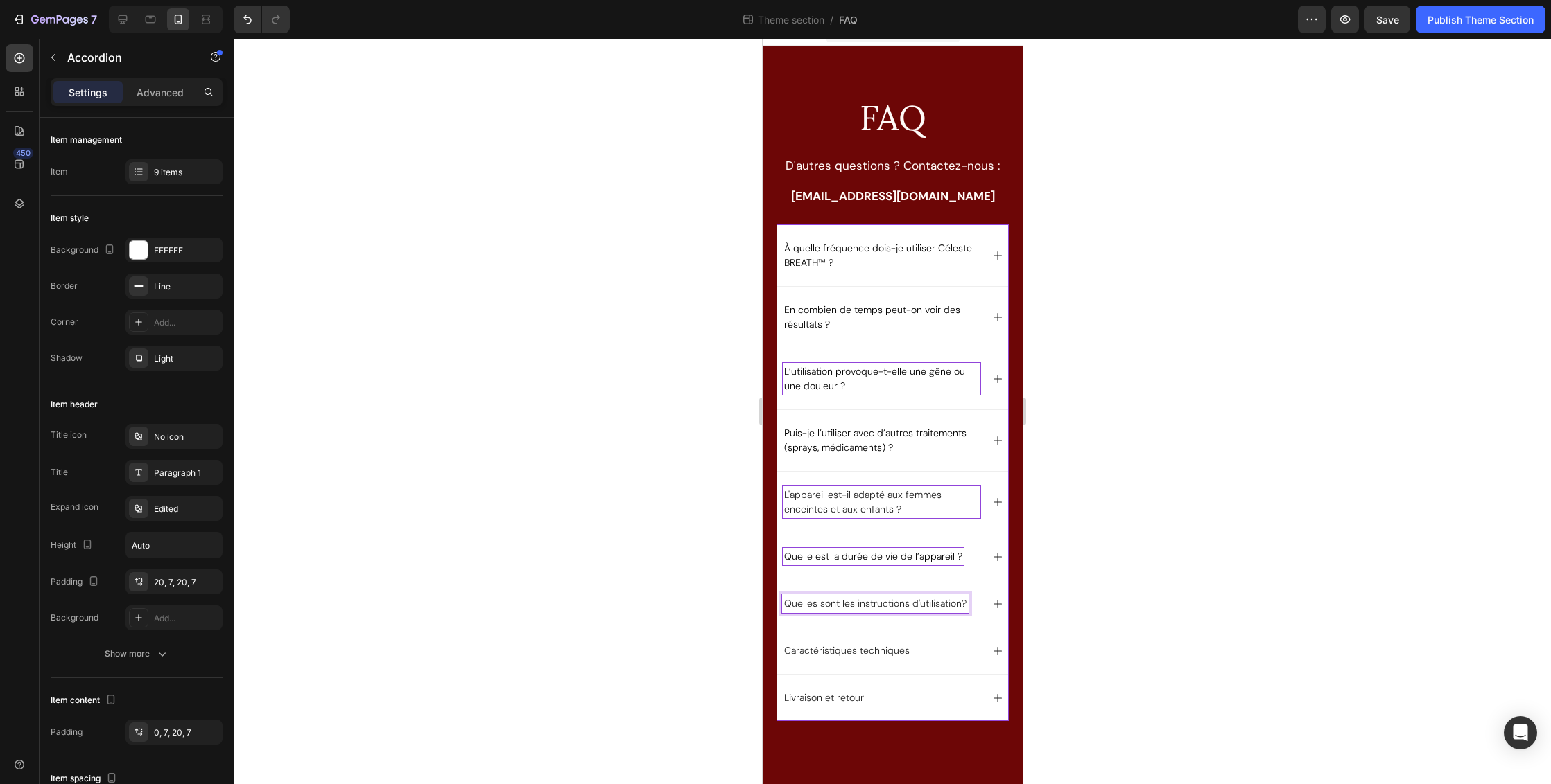
click at [1033, 433] on div at bounding box center [891, 411] width 1317 height 745
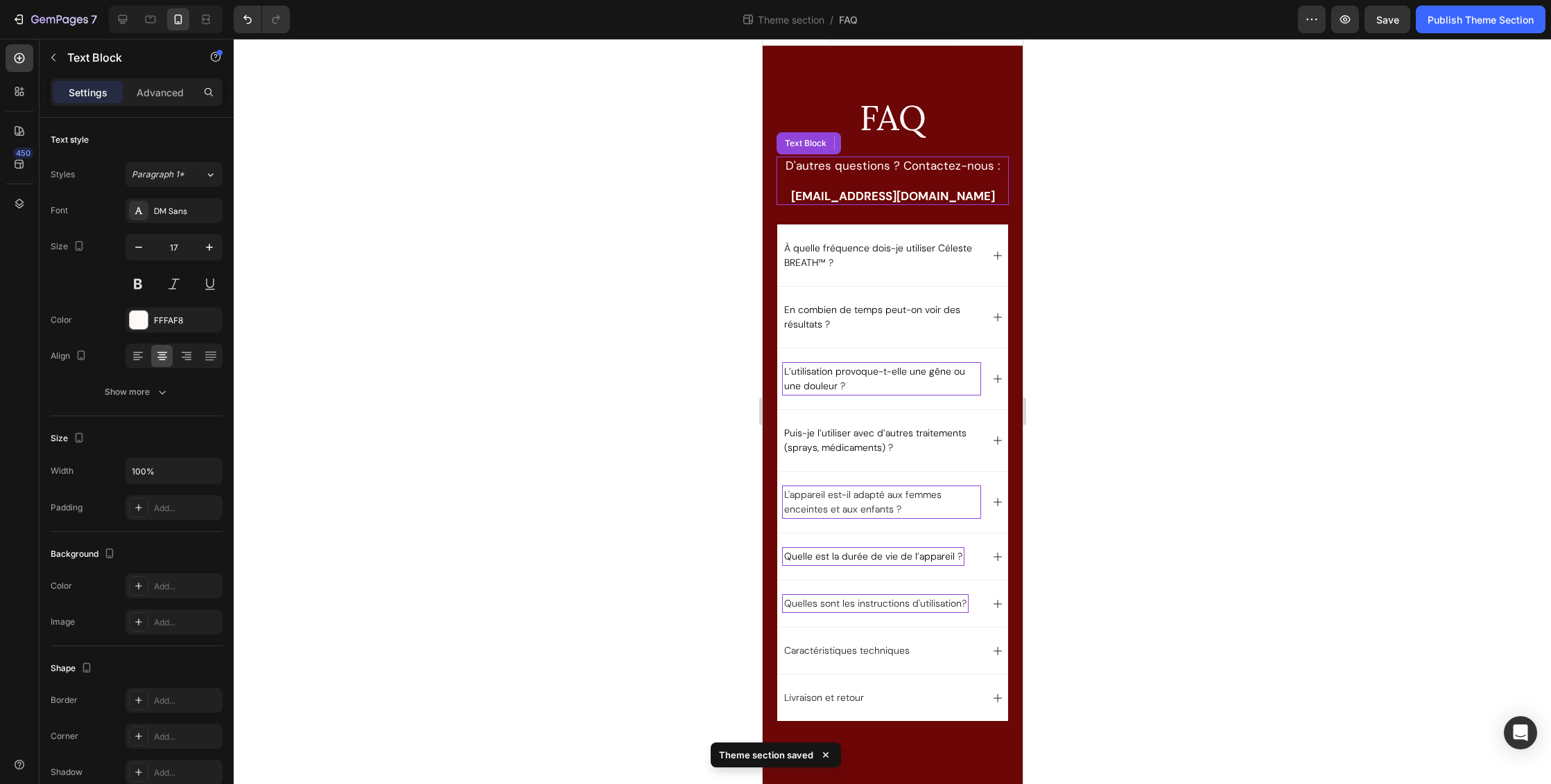
click at [884, 182] on p at bounding box center [892, 180] width 230 height 15
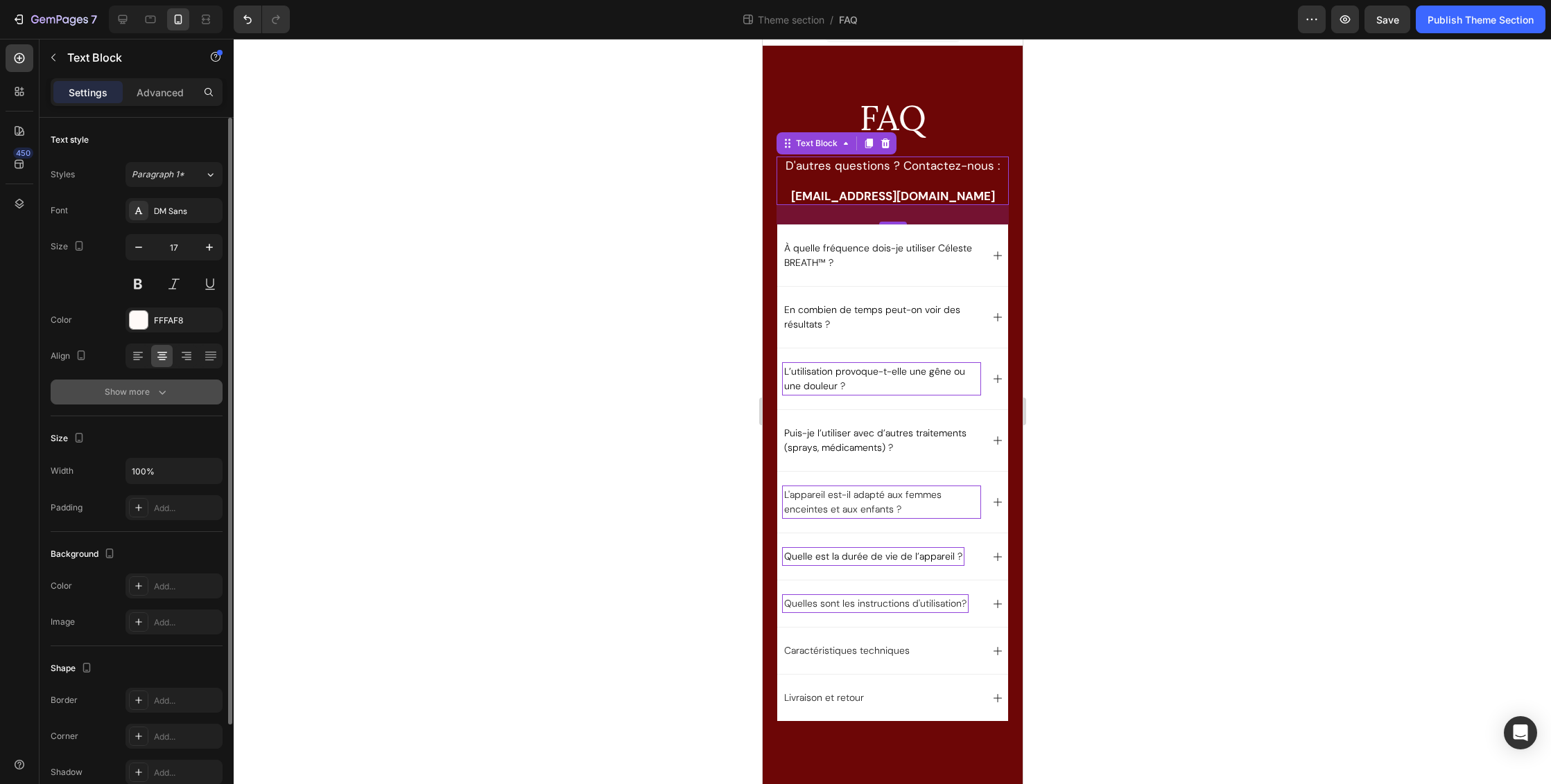
click at [155, 394] on icon "button" at bounding box center [163, 392] width 14 height 14
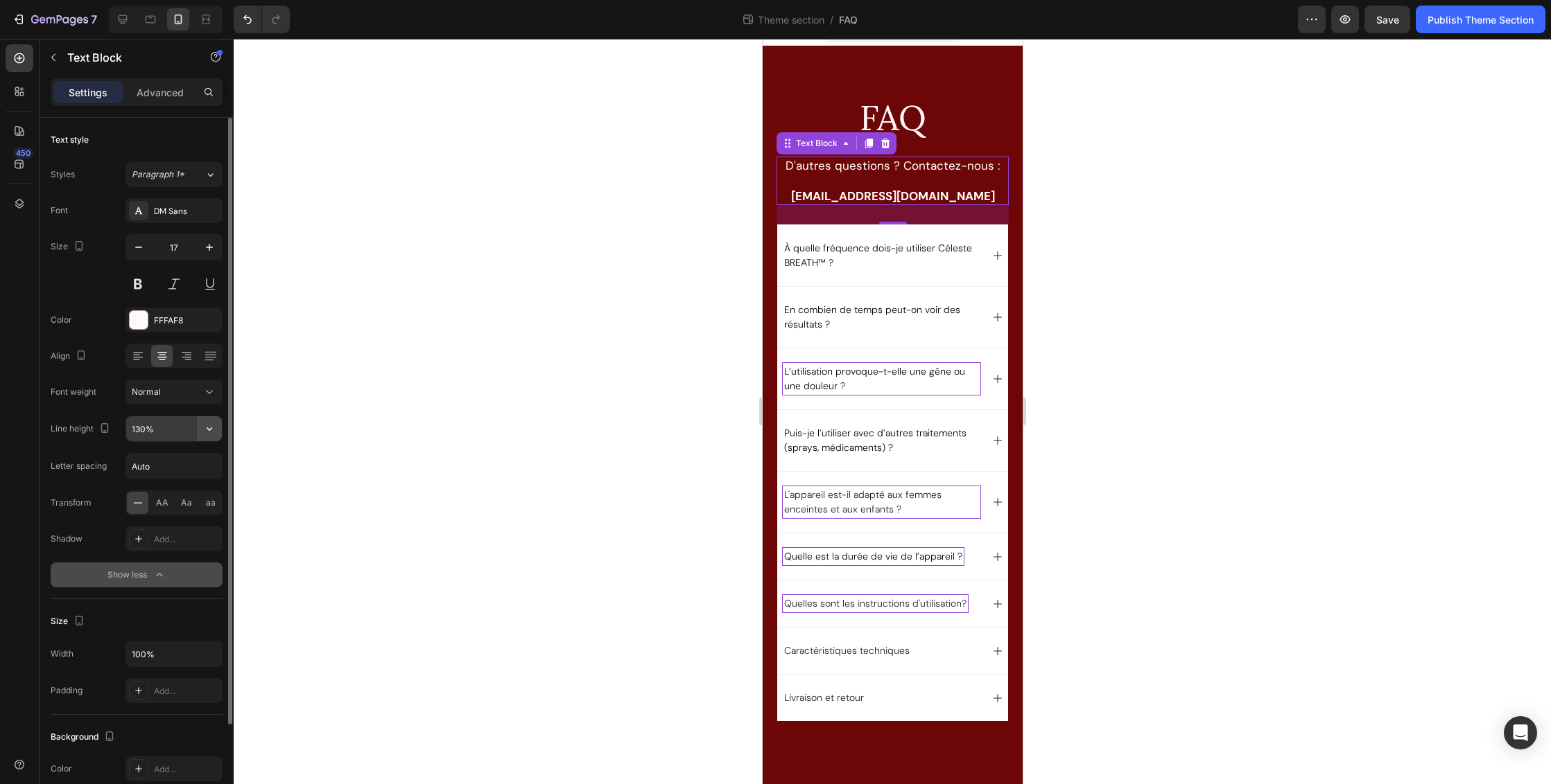
click at [211, 427] on icon "button" at bounding box center [209, 429] width 14 height 14
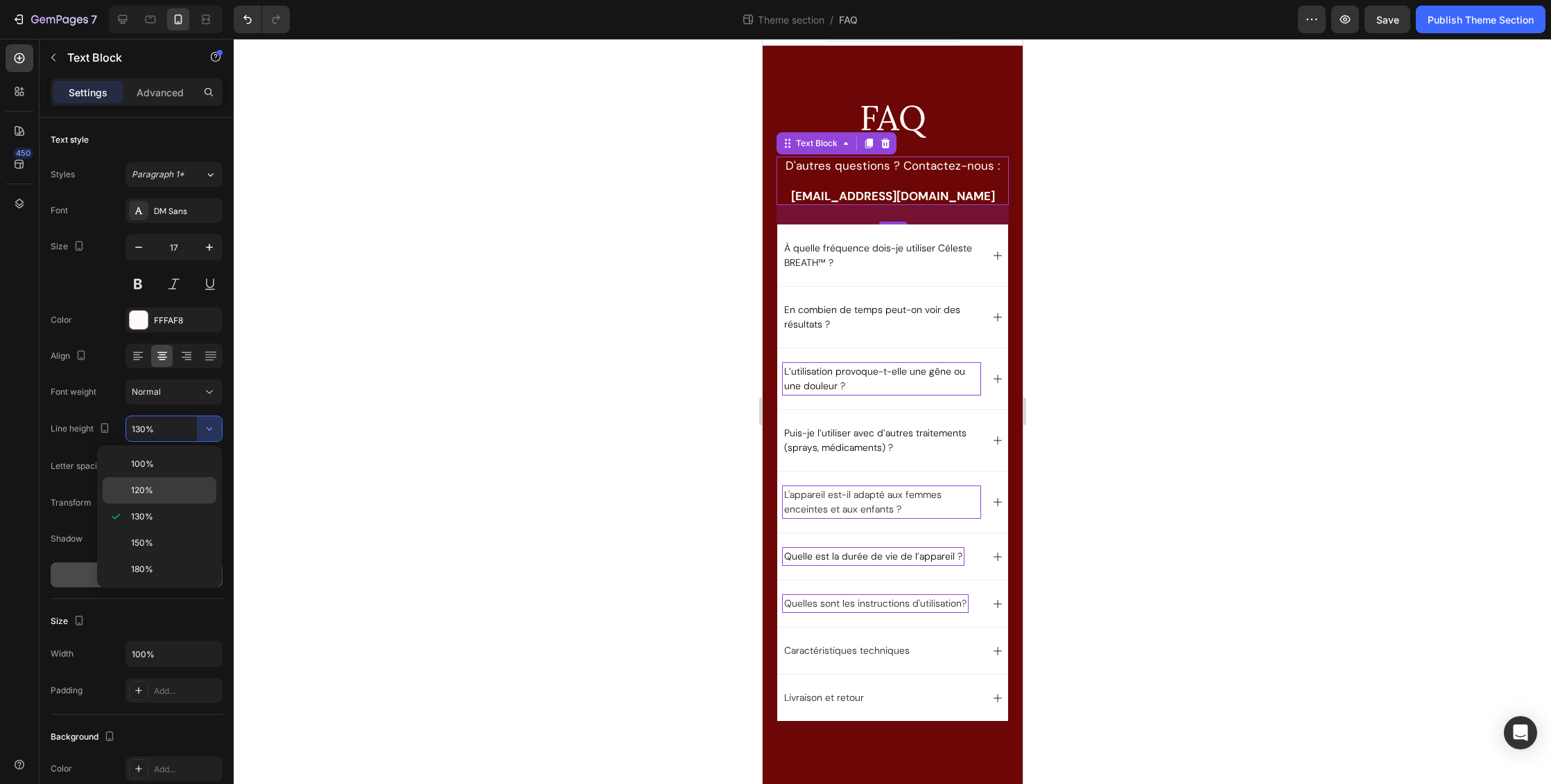
click at [172, 488] on p "120%" at bounding box center [170, 491] width 79 height 12
type input "120%"
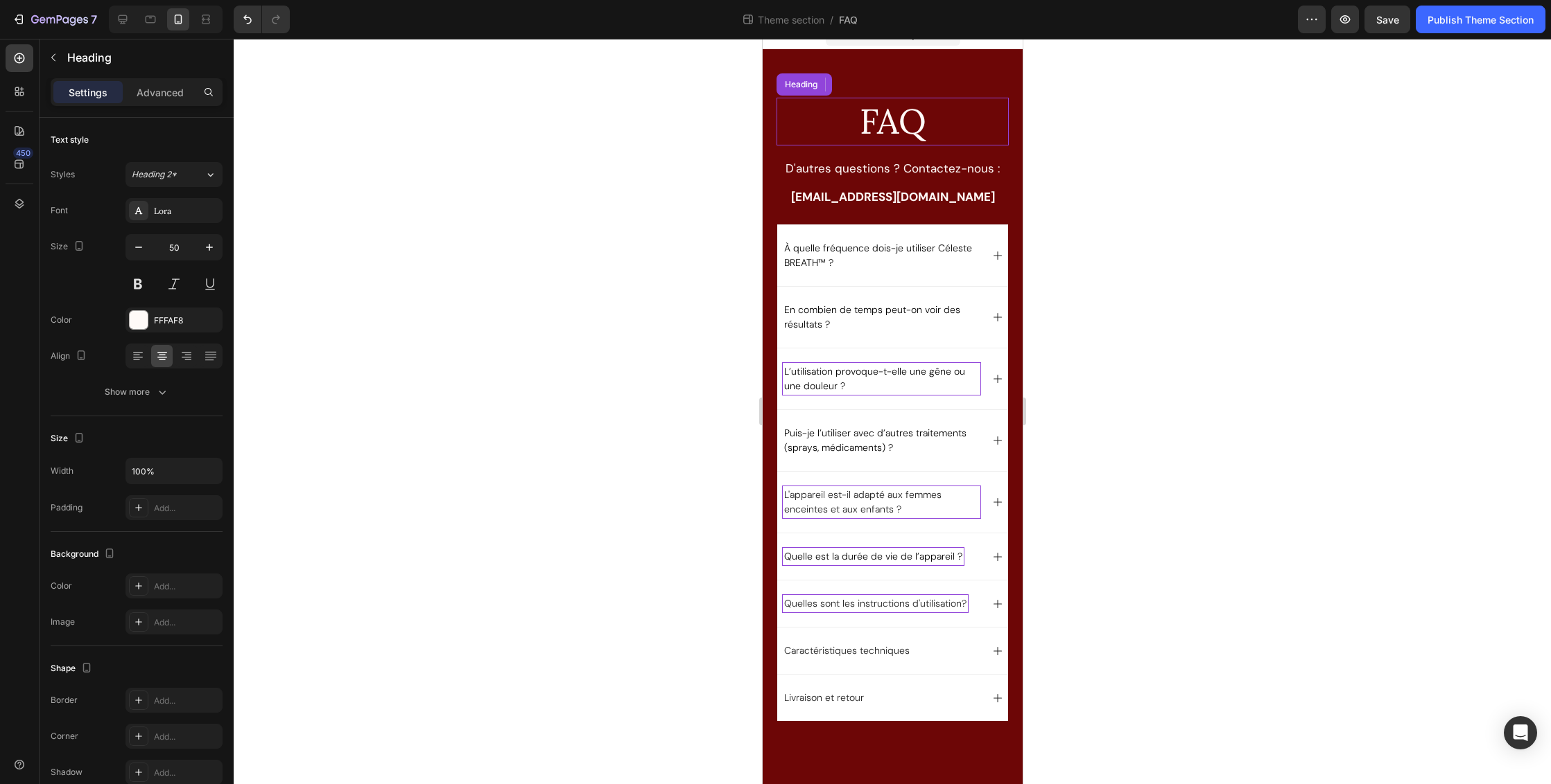
drag, startPoint x: 927, startPoint y: 98, endPoint x: 943, endPoint y: 101, distance: 16.3
click at [927, 98] on h2 "FAQ" at bounding box center [891, 122] width 232 height 48
click at [965, 68] on div "FAQ Heading 21 D'autres questions ? Contactez-nous : hello@celeste-care.com Tex…" at bounding box center [892, 417] width 260 height 735
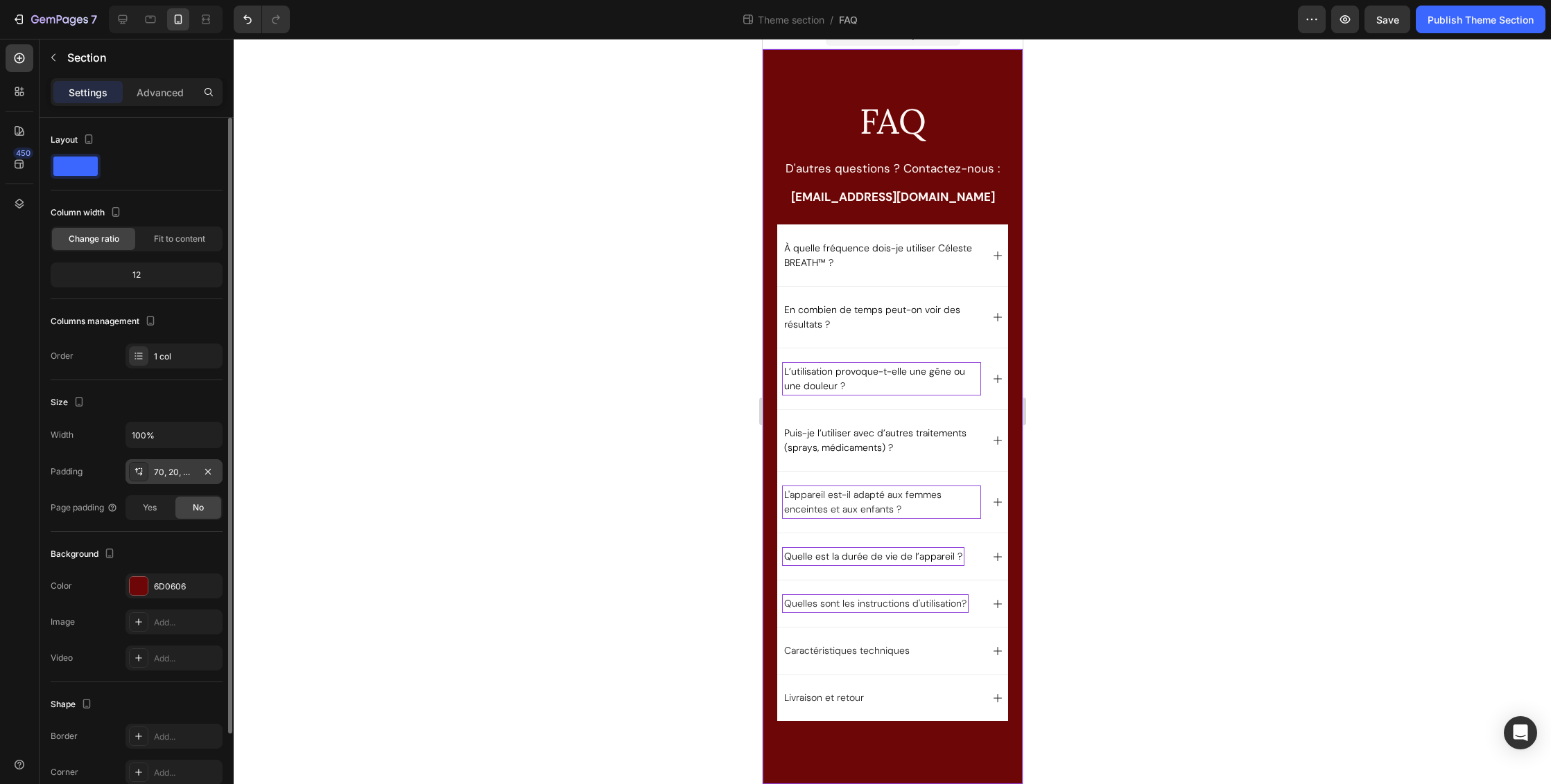
click at [195, 471] on div "70, 20, 70, 20" at bounding box center [174, 471] width 97 height 25
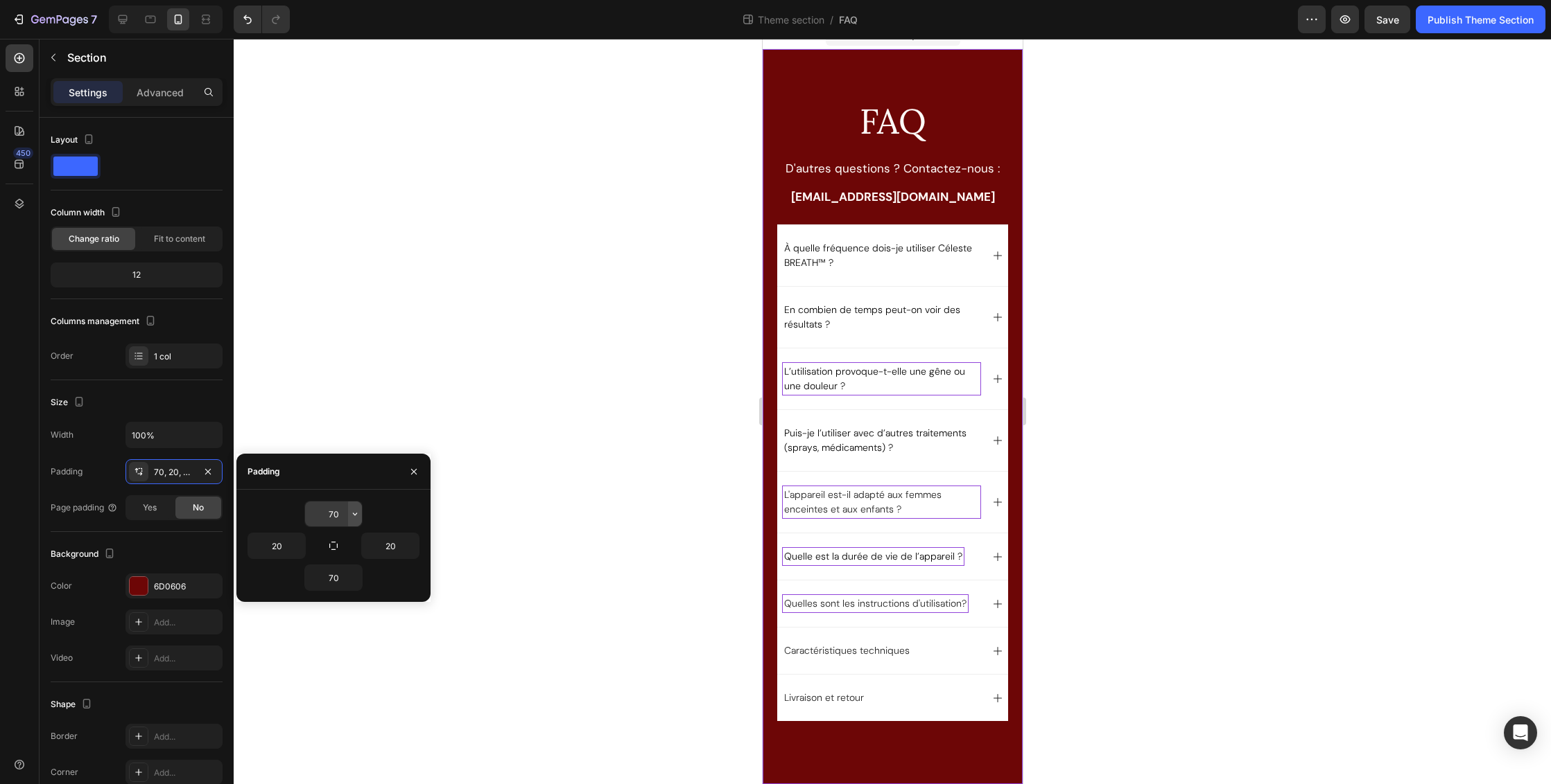
click at [358, 514] on icon "button" at bounding box center [355, 514] width 11 height 11
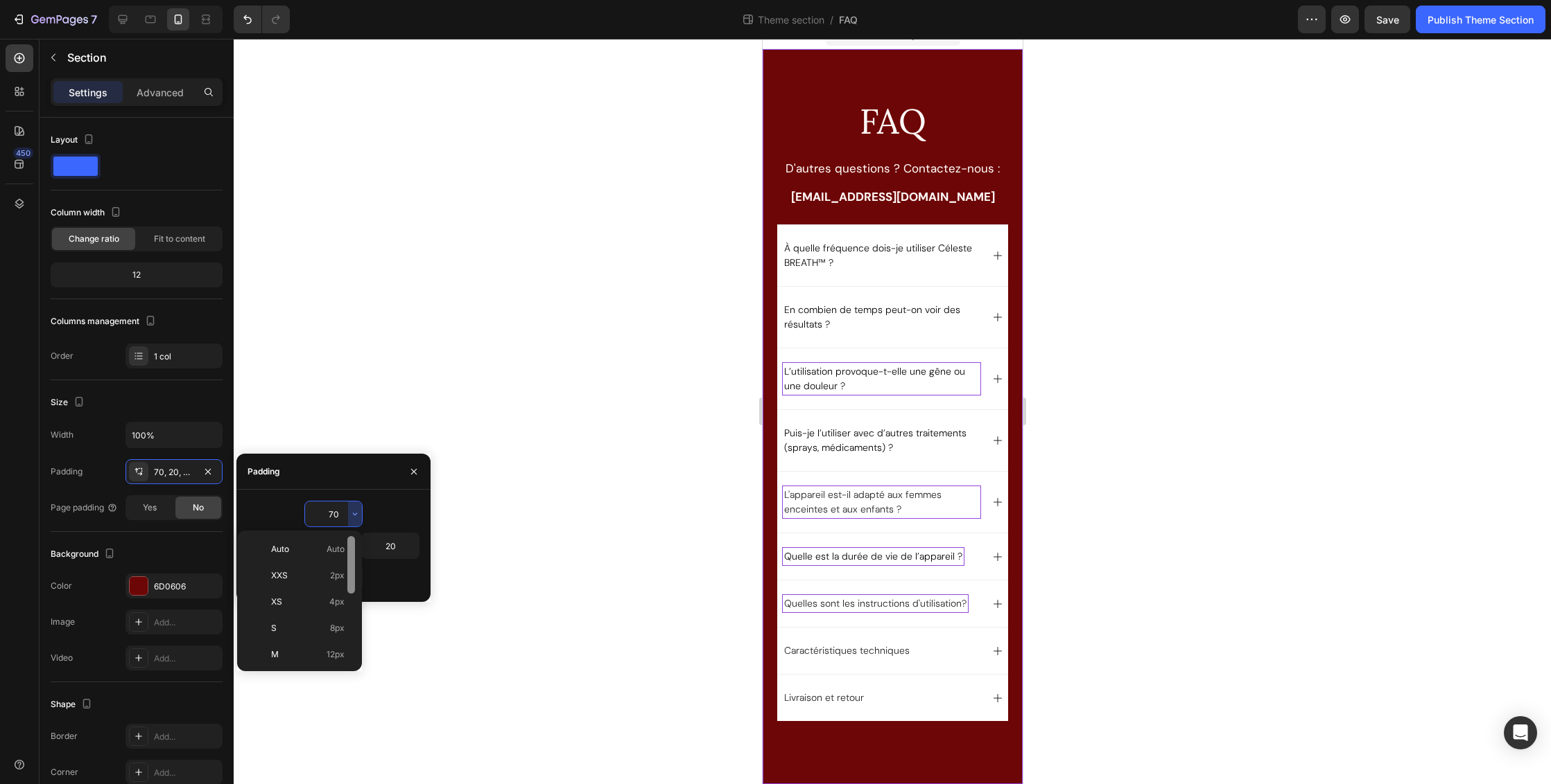
scroll to position [124, 0]
click at [336, 584] on span "24px" at bounding box center [334, 584] width 20 height 12
type input "24"
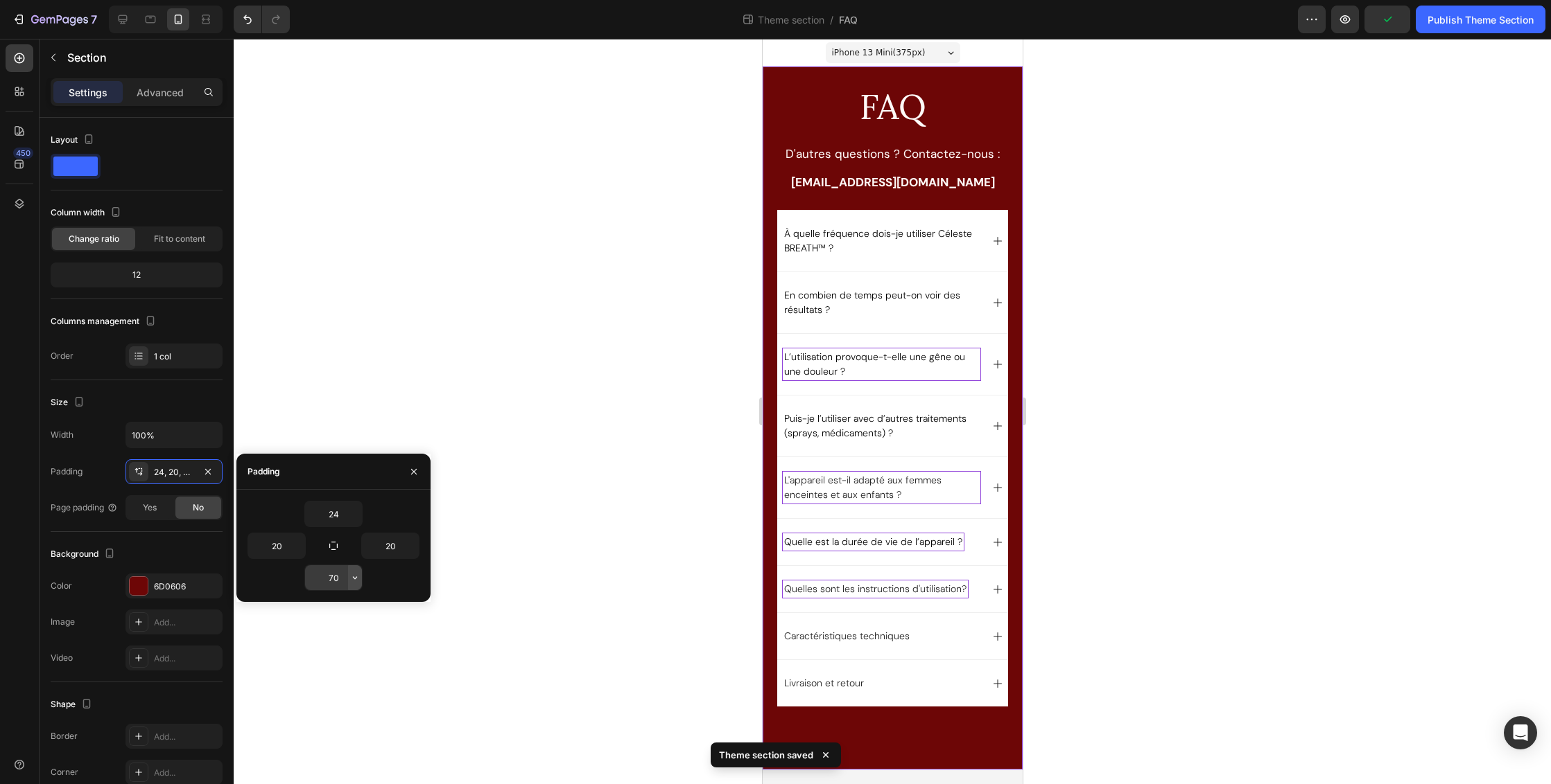
click at [357, 579] on icon "button" at bounding box center [355, 577] width 11 height 11
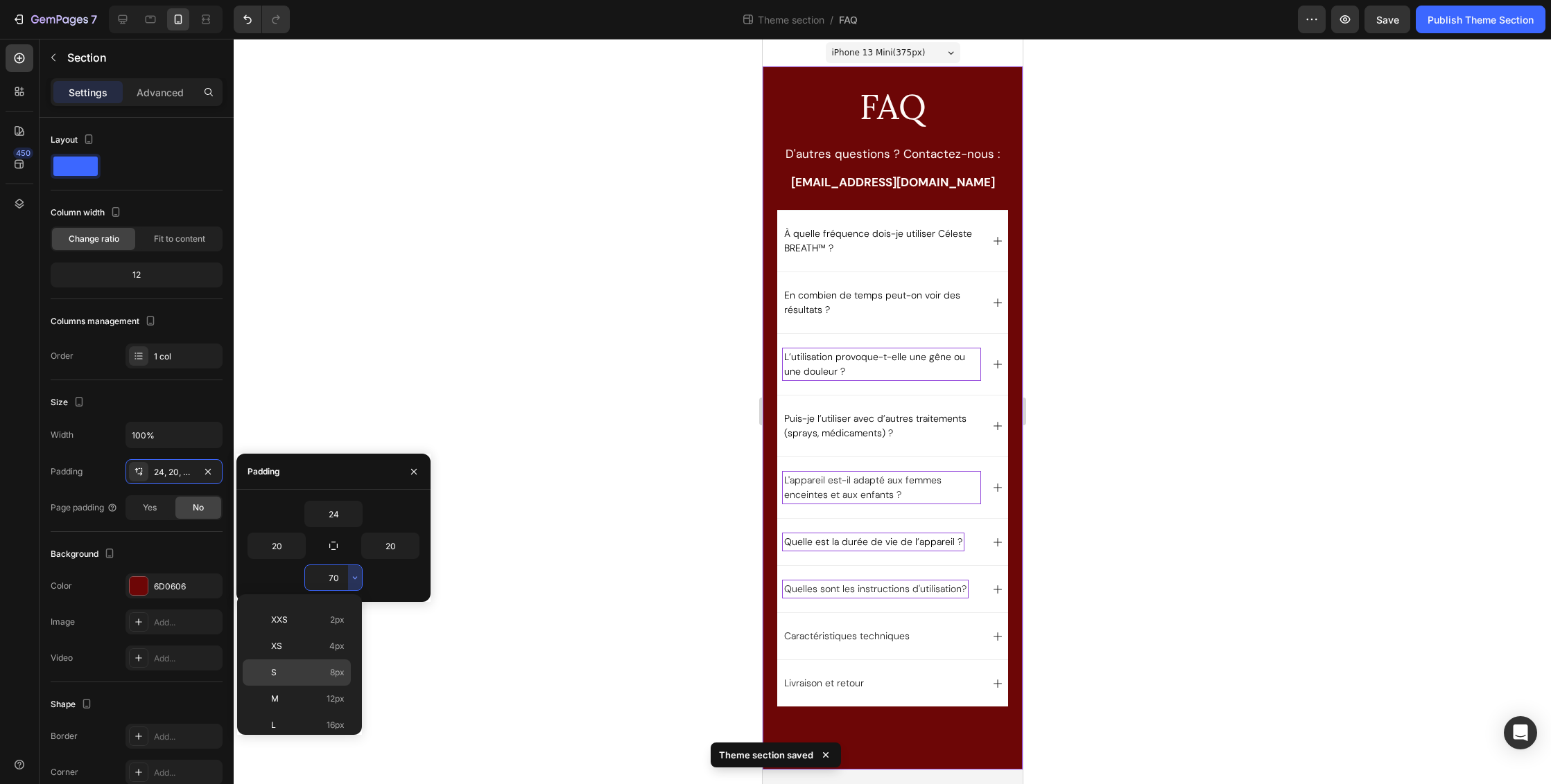
scroll to position [135, 0]
click at [332, 638] on span "24px" at bounding box center [334, 636] width 20 height 12
type input "24"
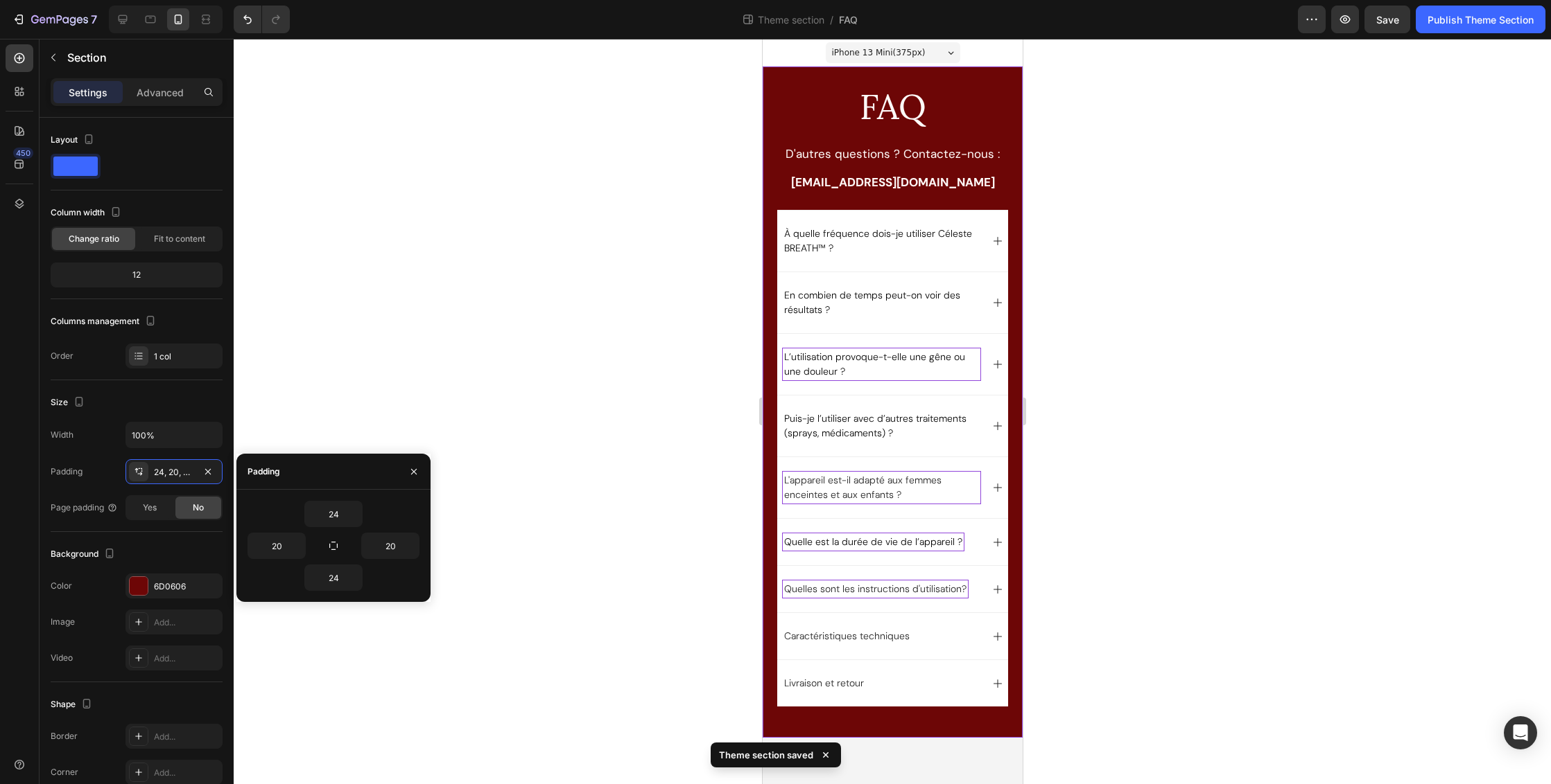
click at [1209, 521] on div at bounding box center [891, 411] width 1317 height 745
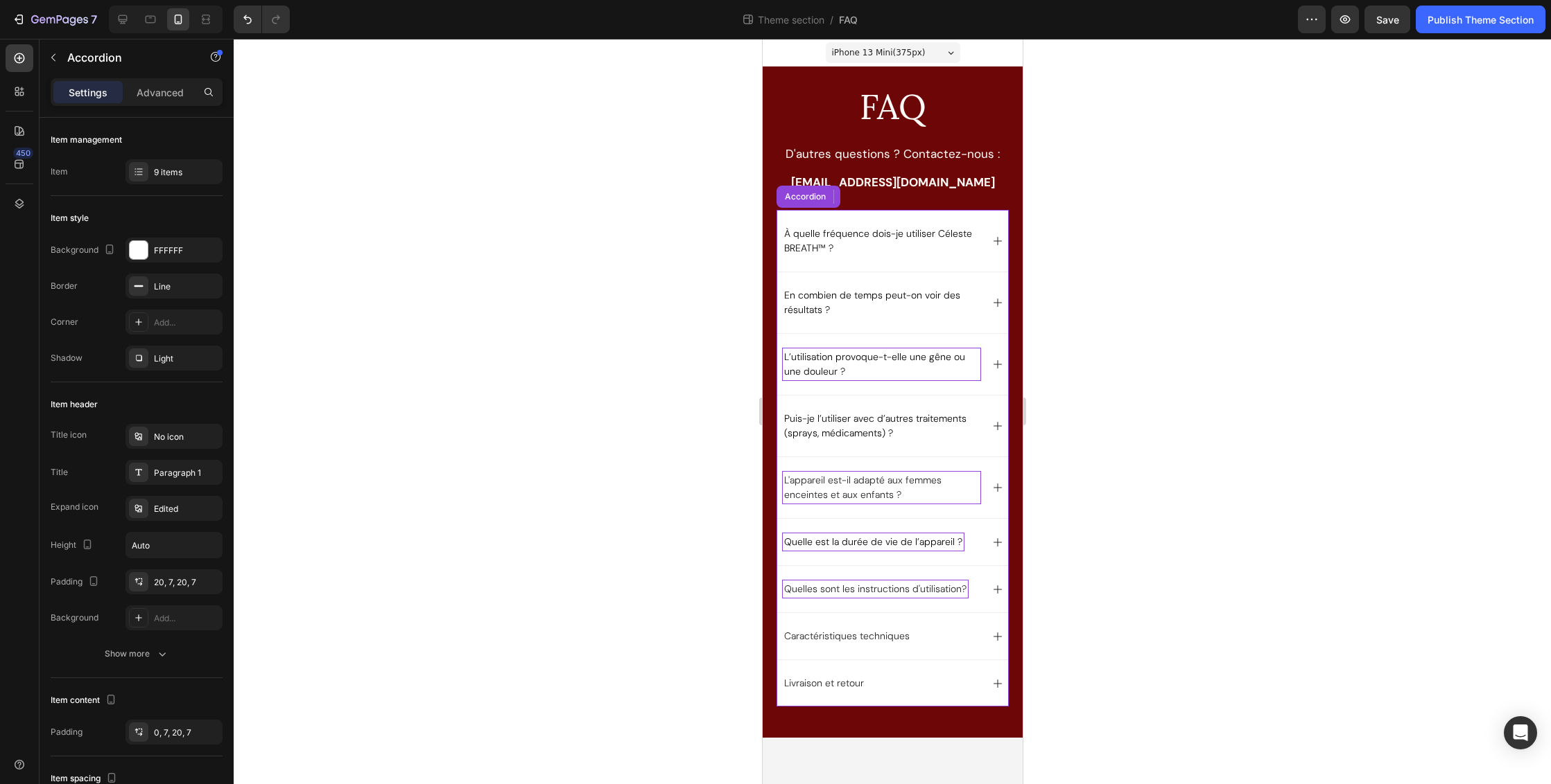
click at [943, 210] on div "À quelle fréquence dois-je utiliser Céleste BREATH™ ?" at bounding box center [891, 241] width 231 height 62
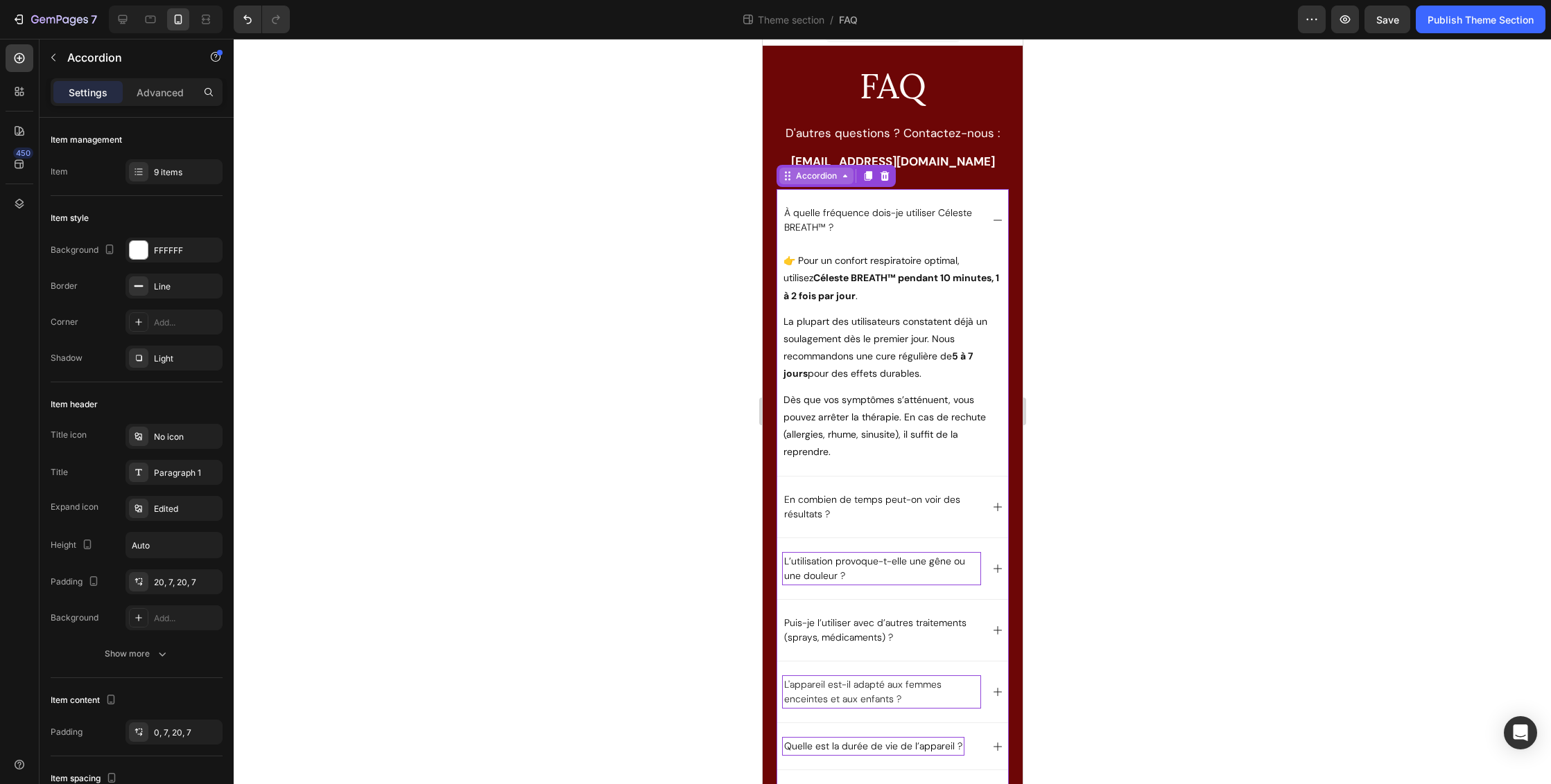
click at [806, 177] on div "Accordion" at bounding box center [815, 176] width 47 height 12
click at [788, 177] on icon at bounding box center [786, 176] width 11 height 11
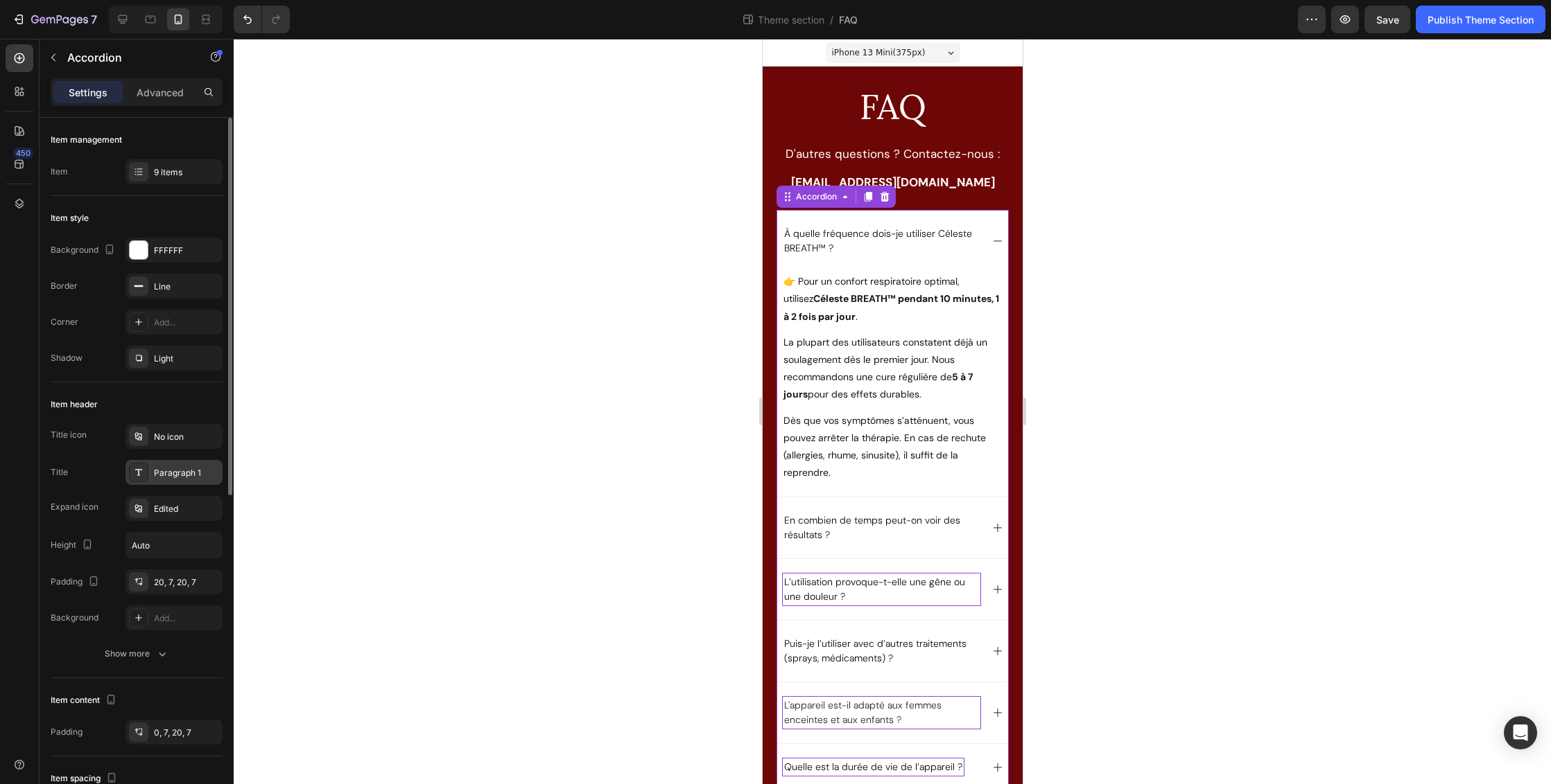
click at [168, 474] on div "Paragraph 1" at bounding box center [186, 473] width 65 height 12
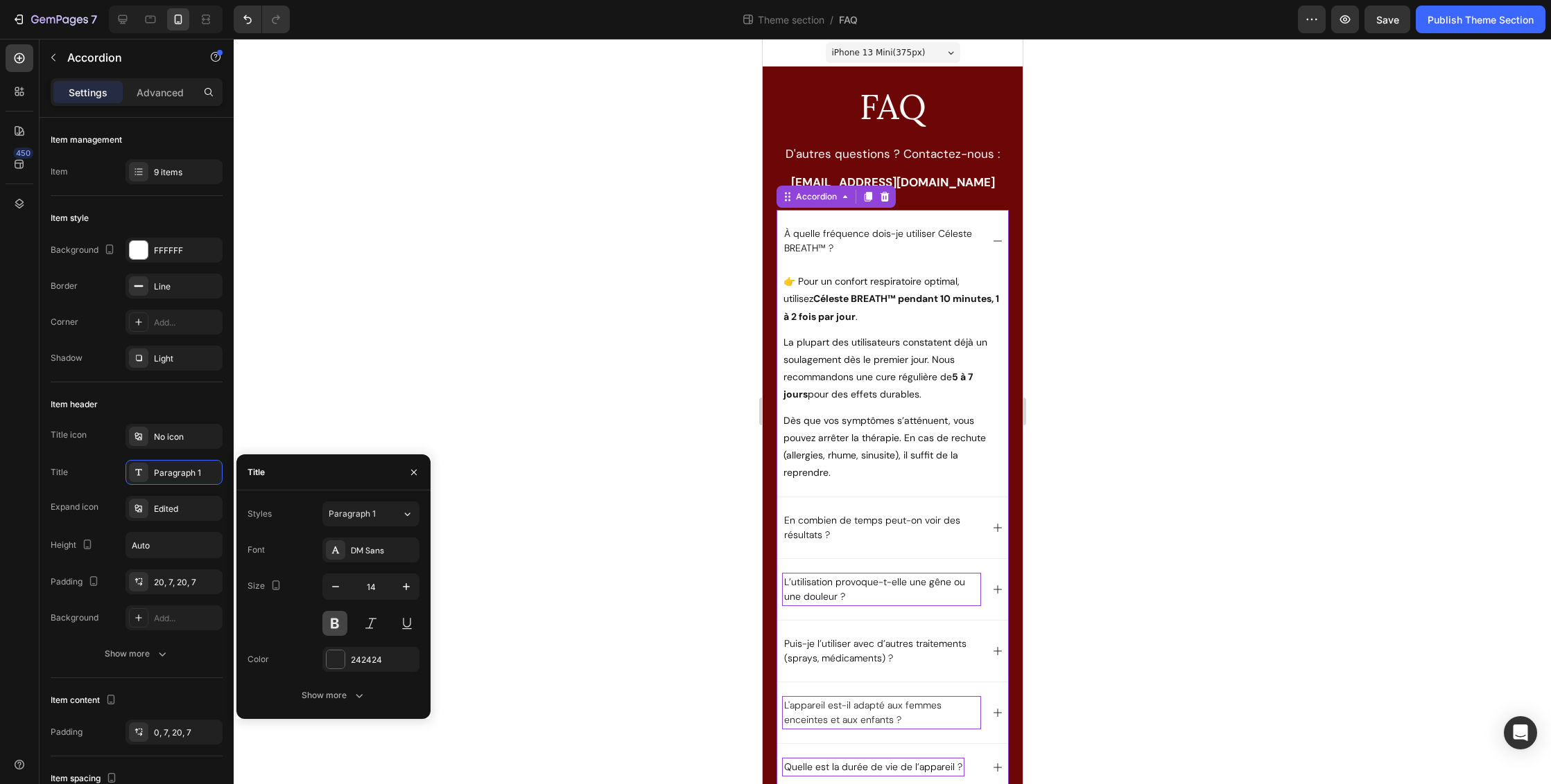
click at [340, 627] on button at bounding box center [335, 623] width 25 height 25
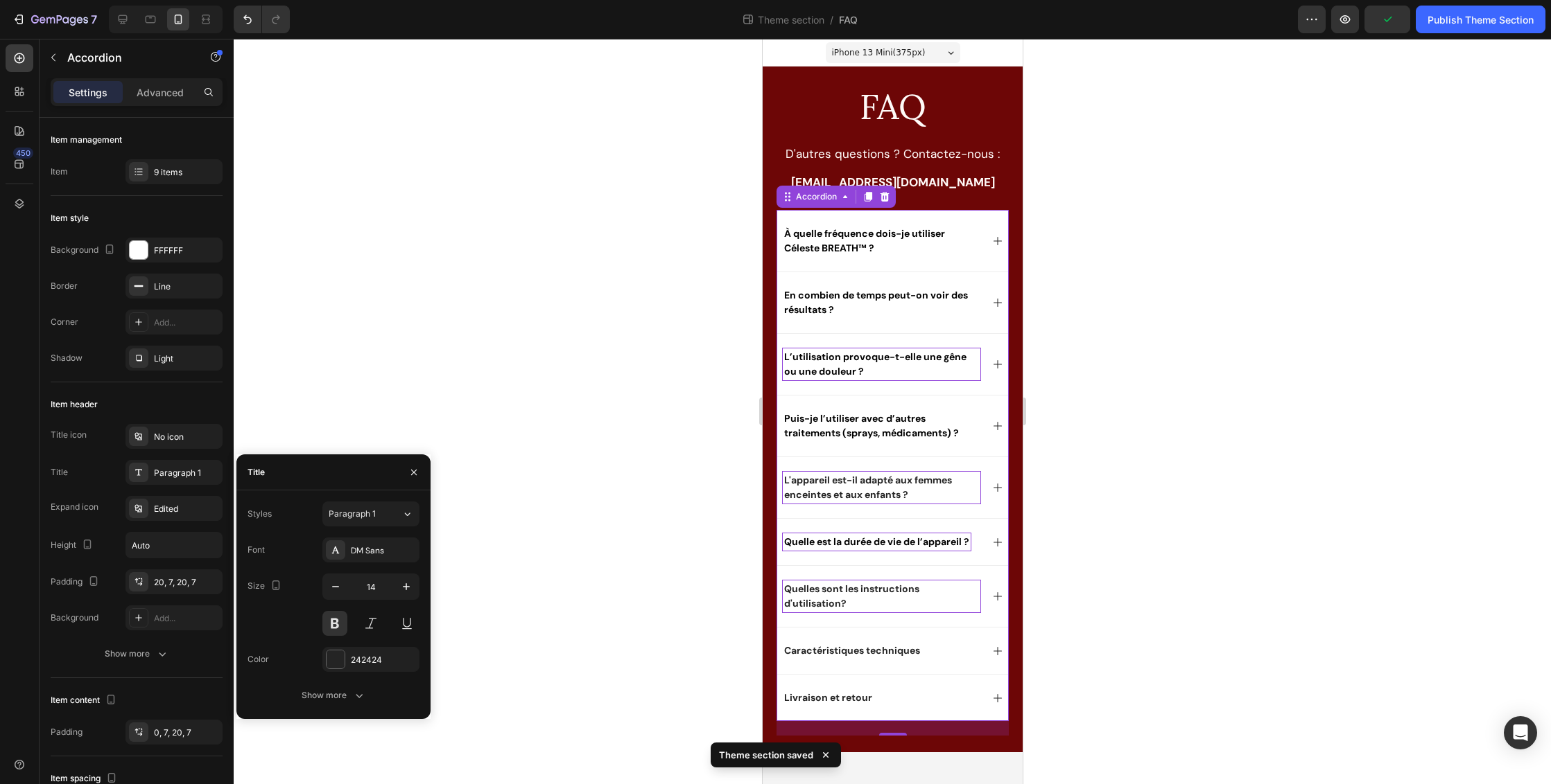
click at [1227, 429] on div at bounding box center [891, 411] width 1317 height 745
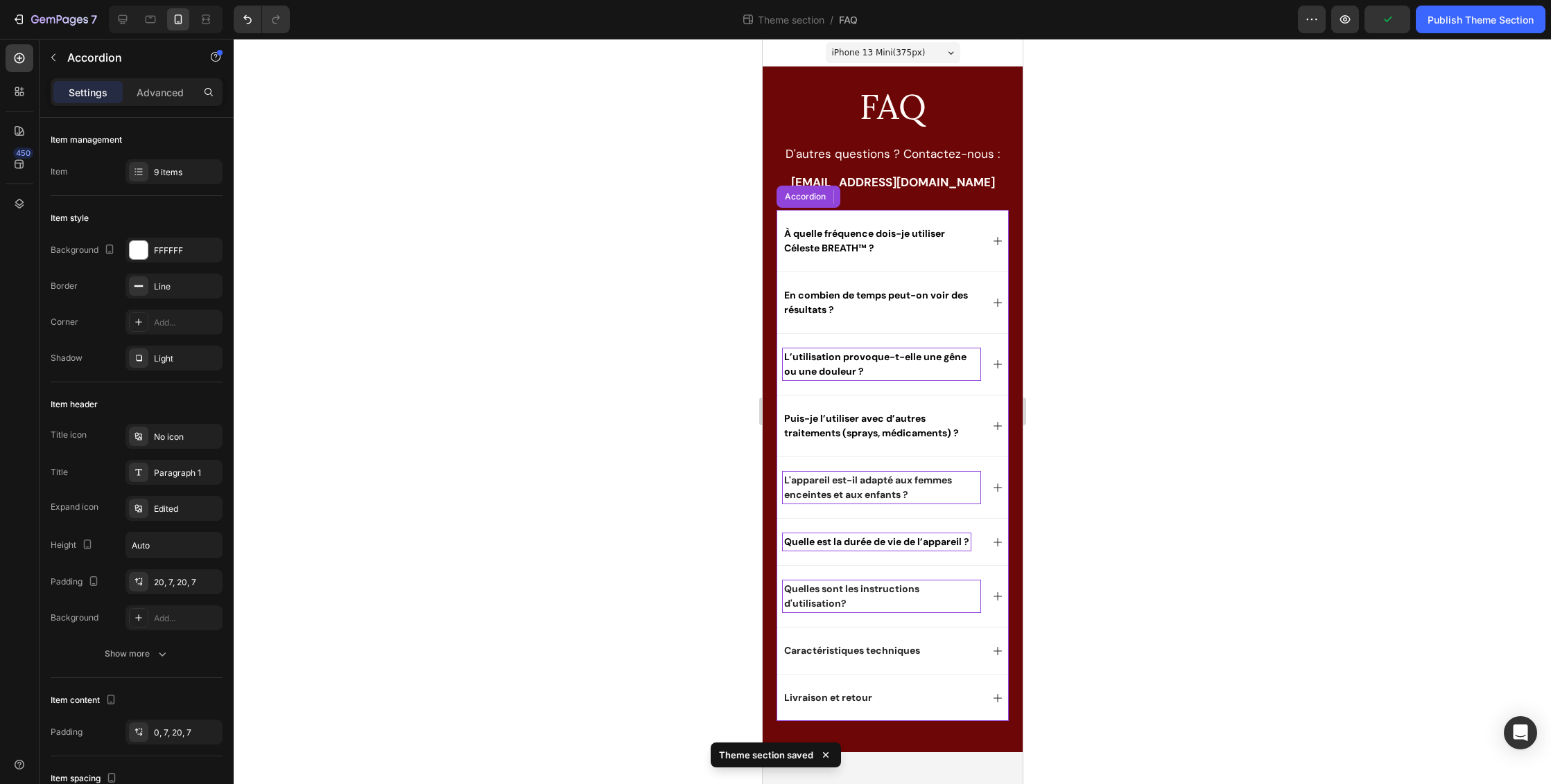
click at [842, 543] on span "Quelle est la durée de vie de l’appareil ?" at bounding box center [876, 542] width 185 height 12
click at [830, 545] on span "Quelle est la durée de vie de l’appareil ?" at bounding box center [876, 542] width 185 height 12
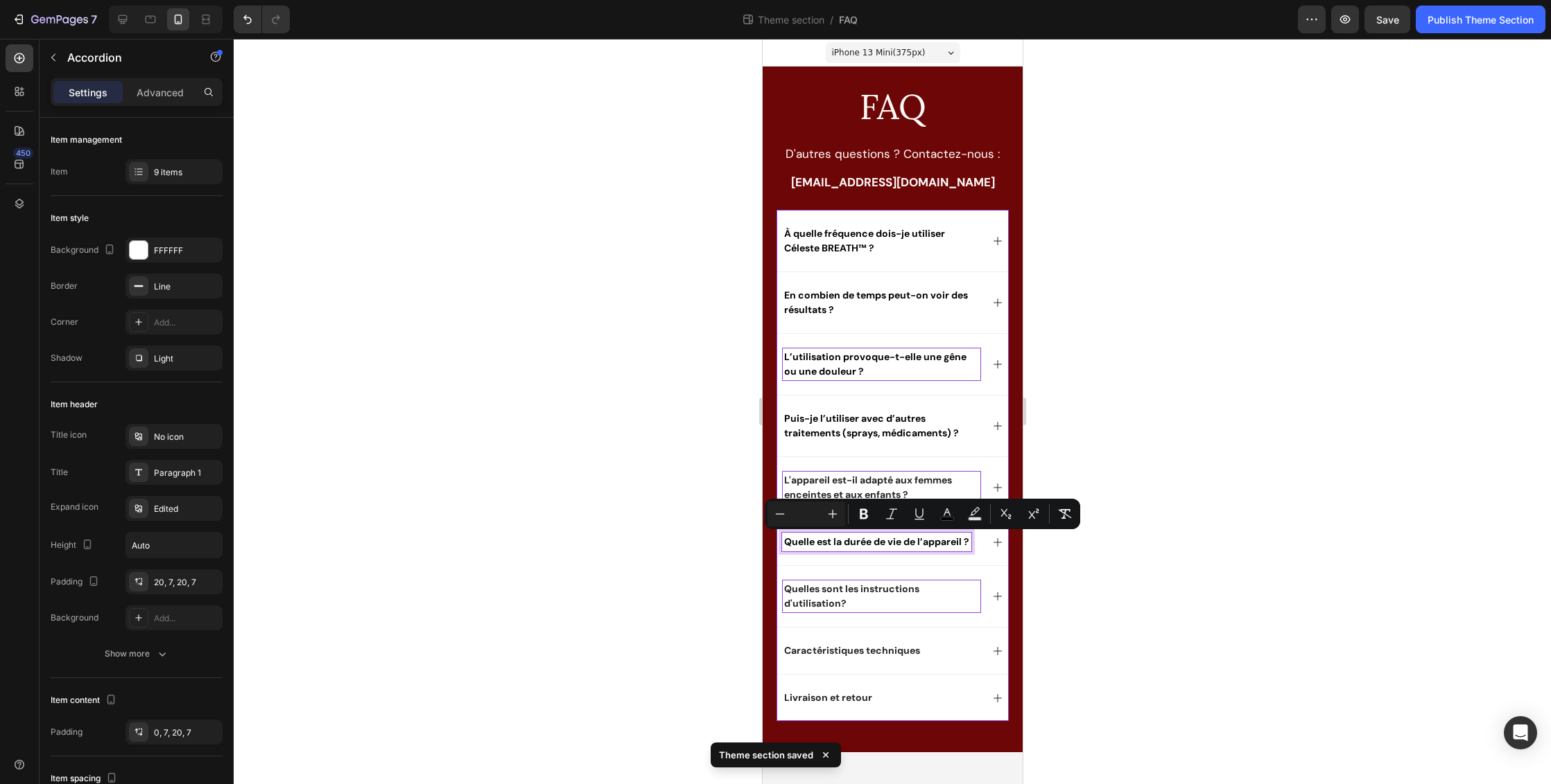
click at [820, 543] on span "Quelle est la durée de vie de l’appareil ?" at bounding box center [876, 542] width 185 height 12
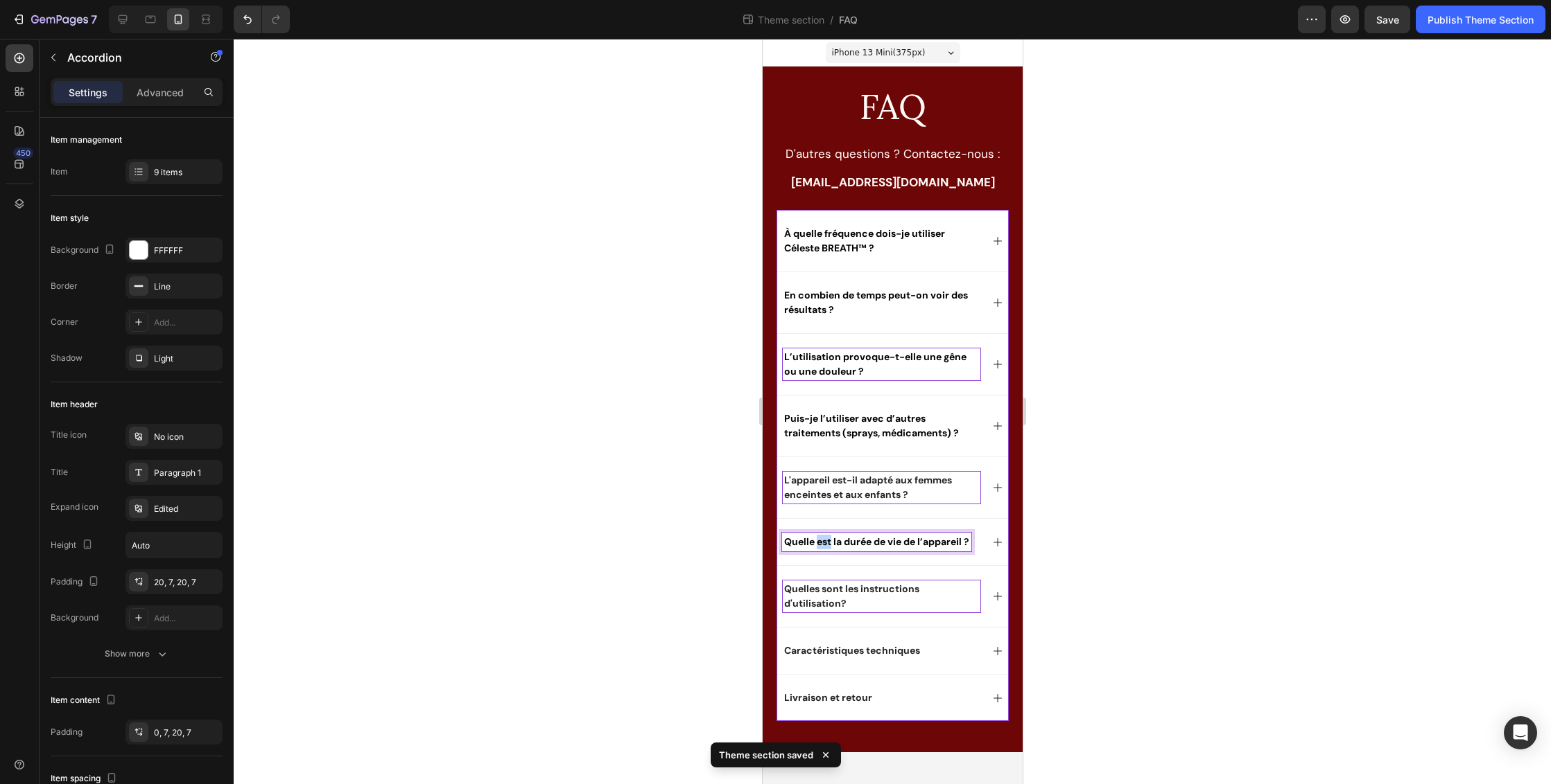
click at [820, 543] on span "Quelle est la durée de vie de l’appareil ?" at bounding box center [876, 542] width 185 height 12
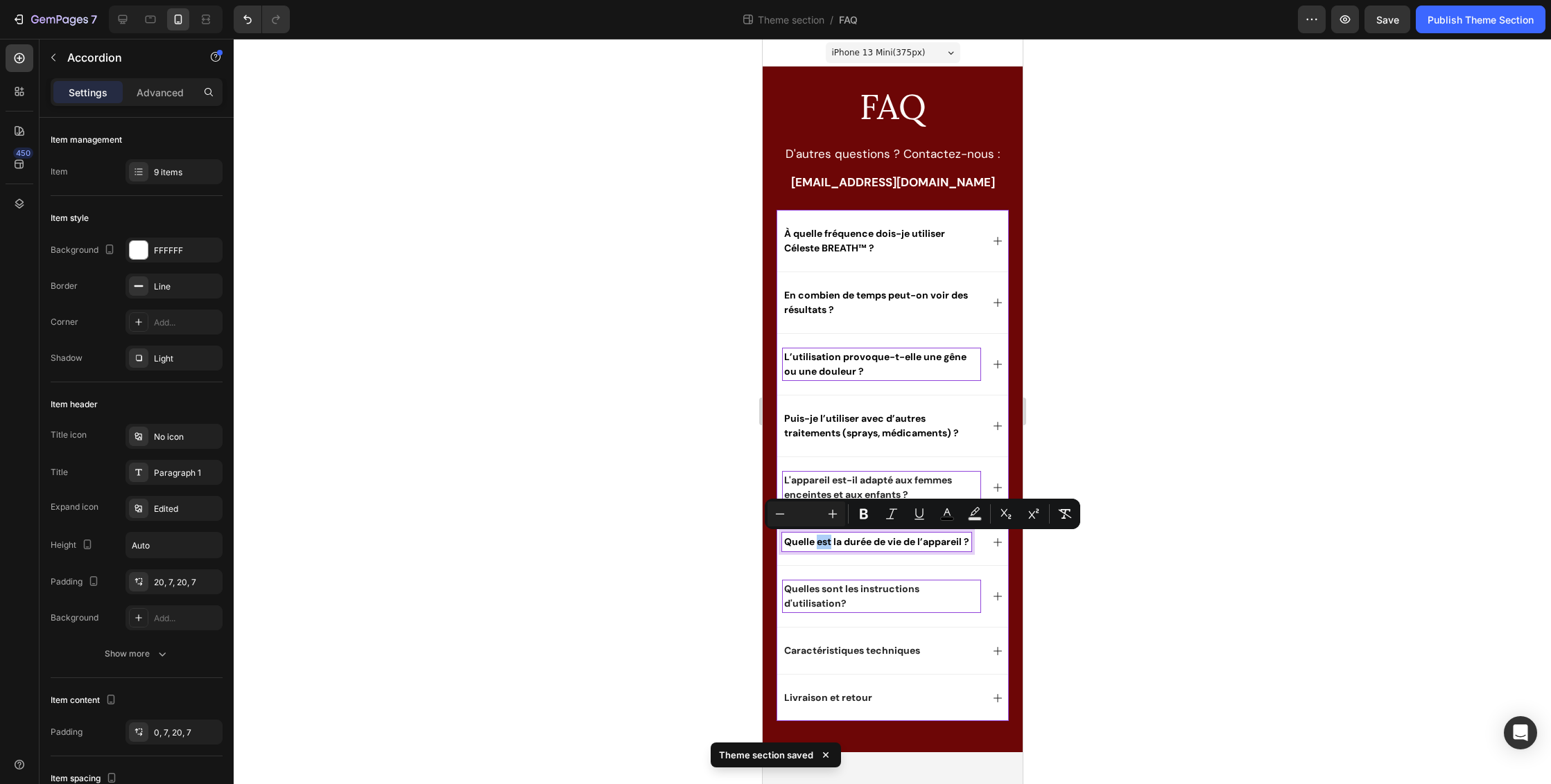
click at [1237, 526] on div at bounding box center [891, 411] width 1317 height 745
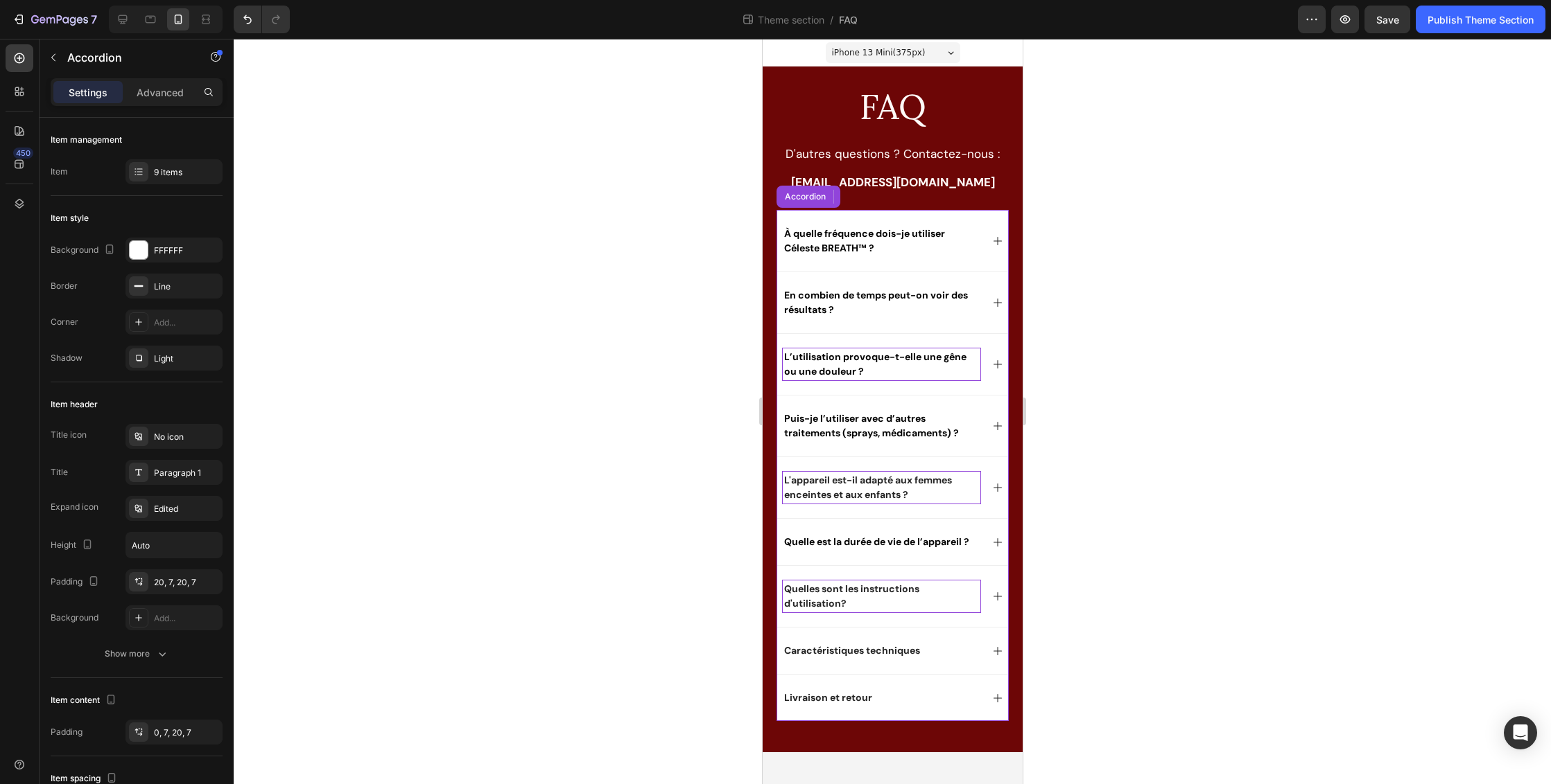
click at [875, 605] on p "Quelles sont les instructions d'utilisation?" at bounding box center [881, 596] width 195 height 29
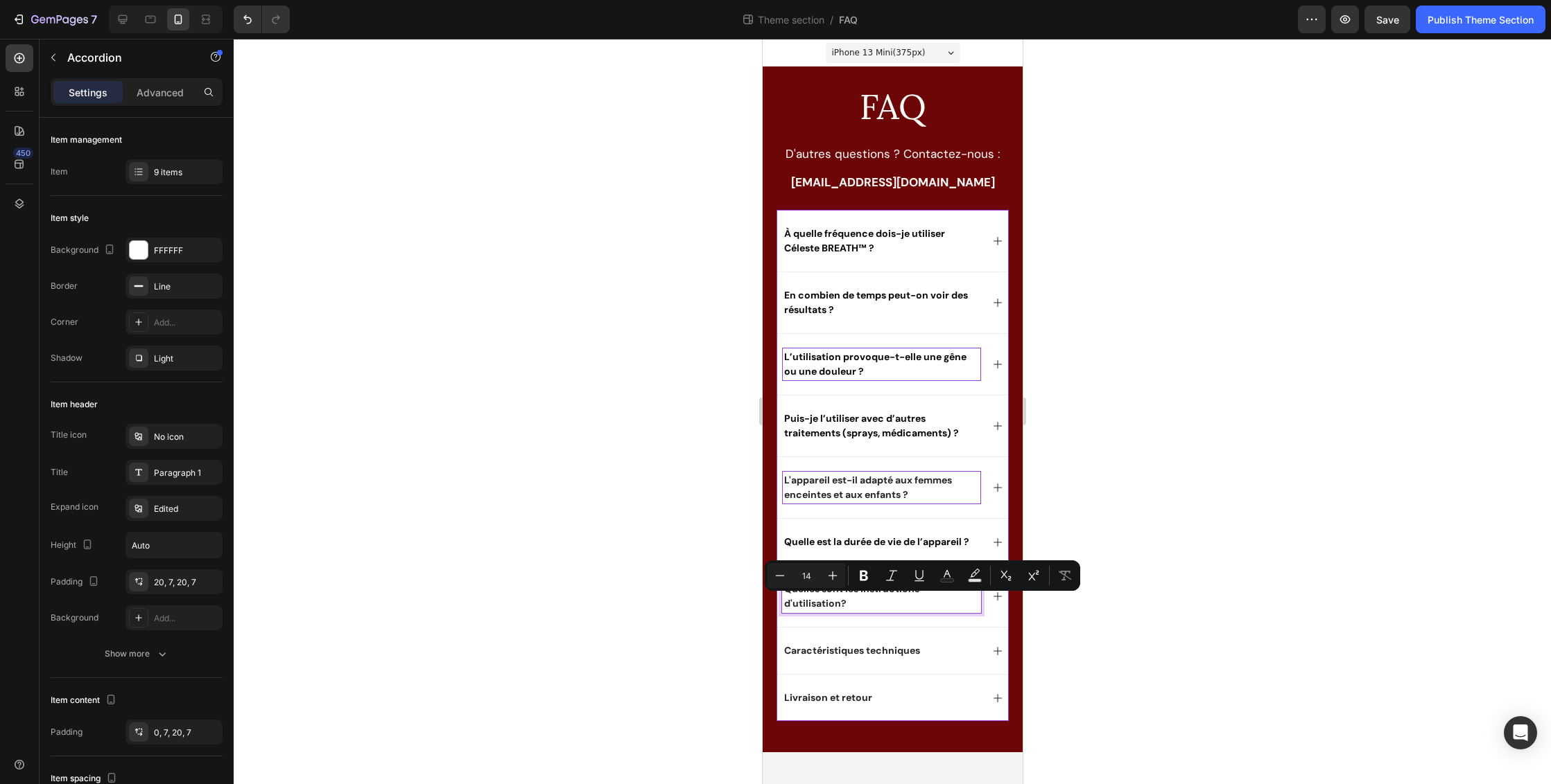
click at [839, 605] on p "Quelles sont les instructions d'utilisation?" at bounding box center [881, 596] width 195 height 29
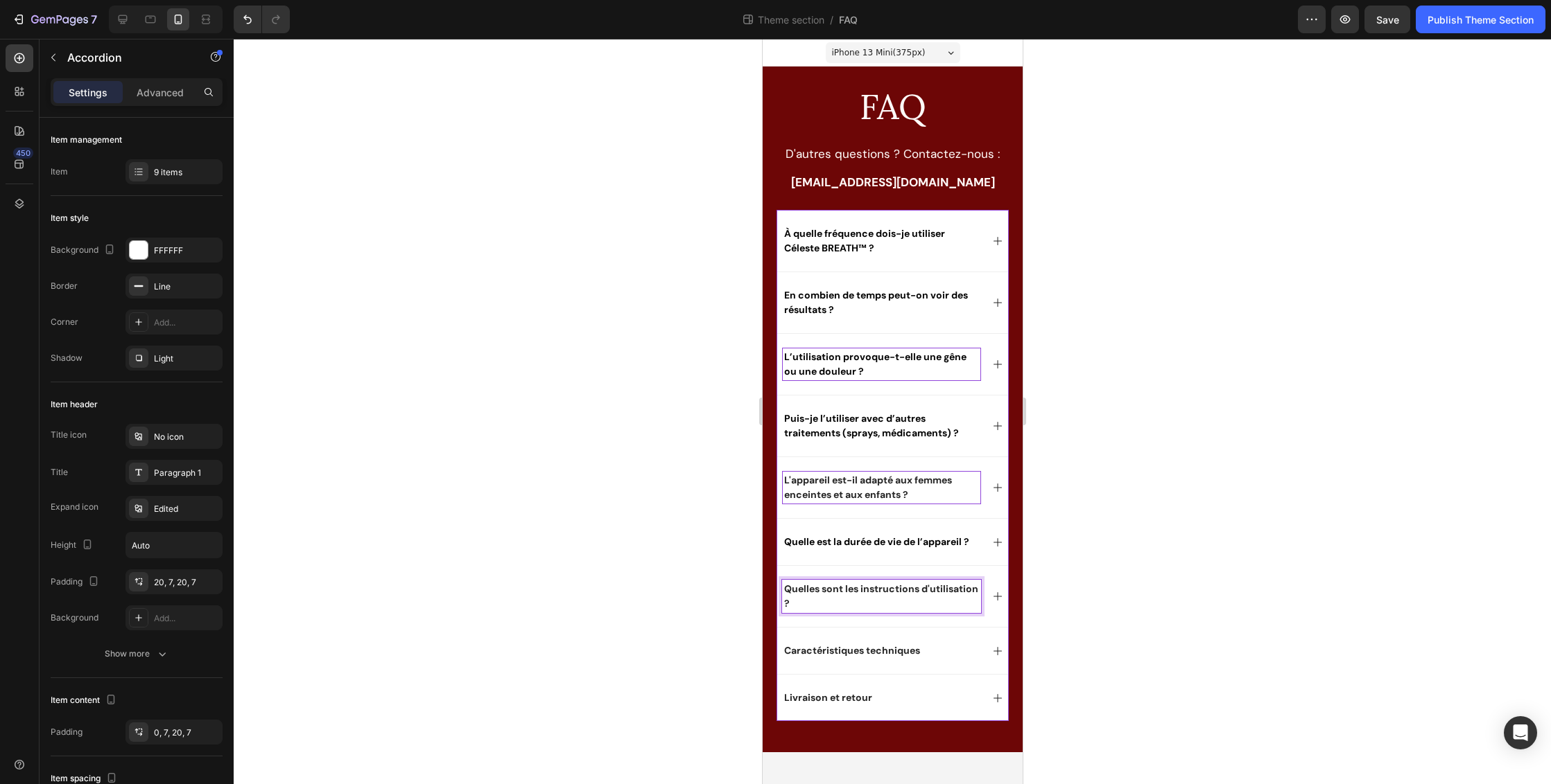
click at [851, 589] on p "Quelles sont les instructions d'utilisation ?" at bounding box center [881, 596] width 195 height 29
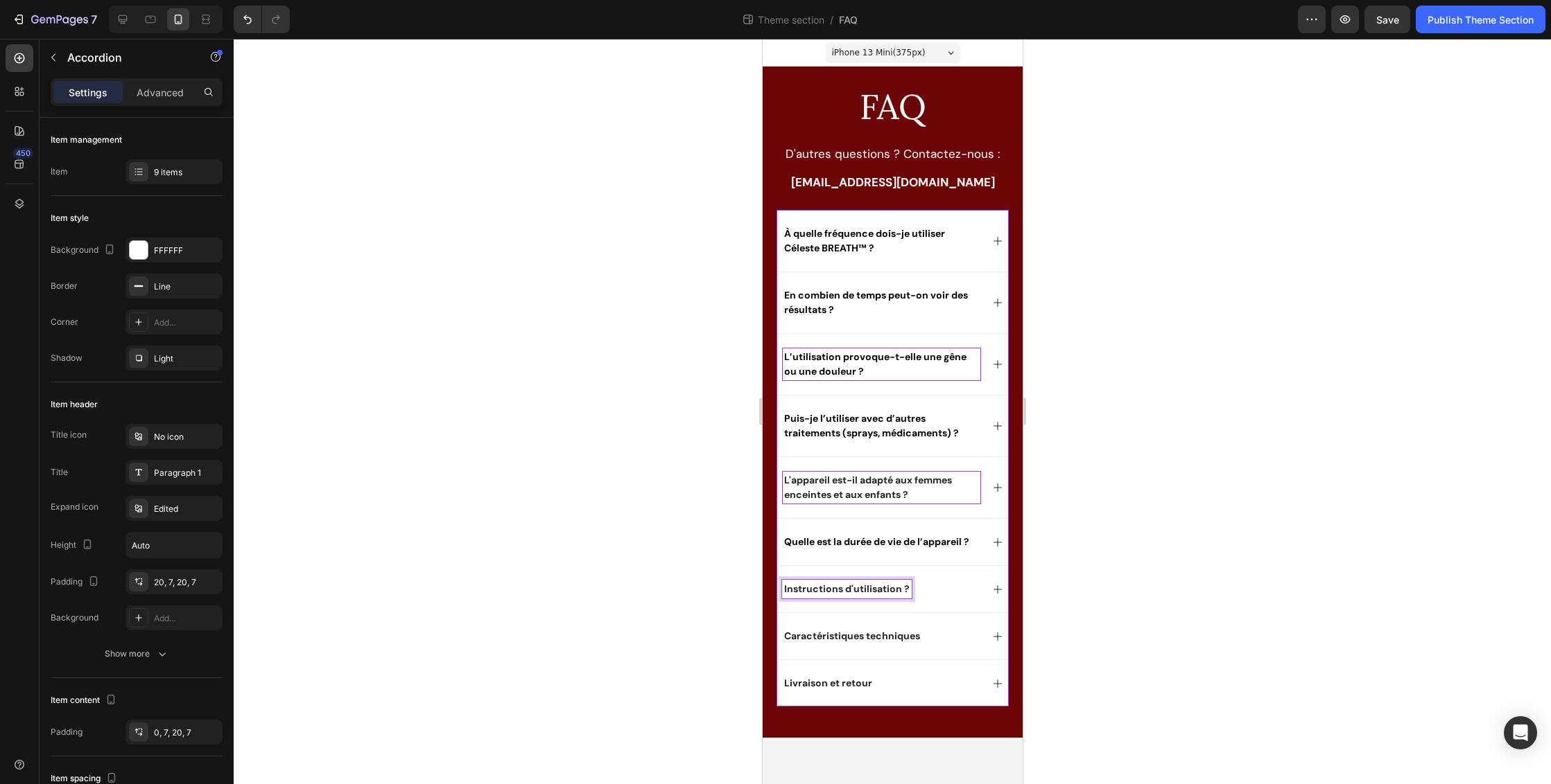
click at [906, 592] on p "Instructions d'utilisation ?" at bounding box center [846, 589] width 125 height 14
click at [1189, 488] on div at bounding box center [891, 411] width 1317 height 745
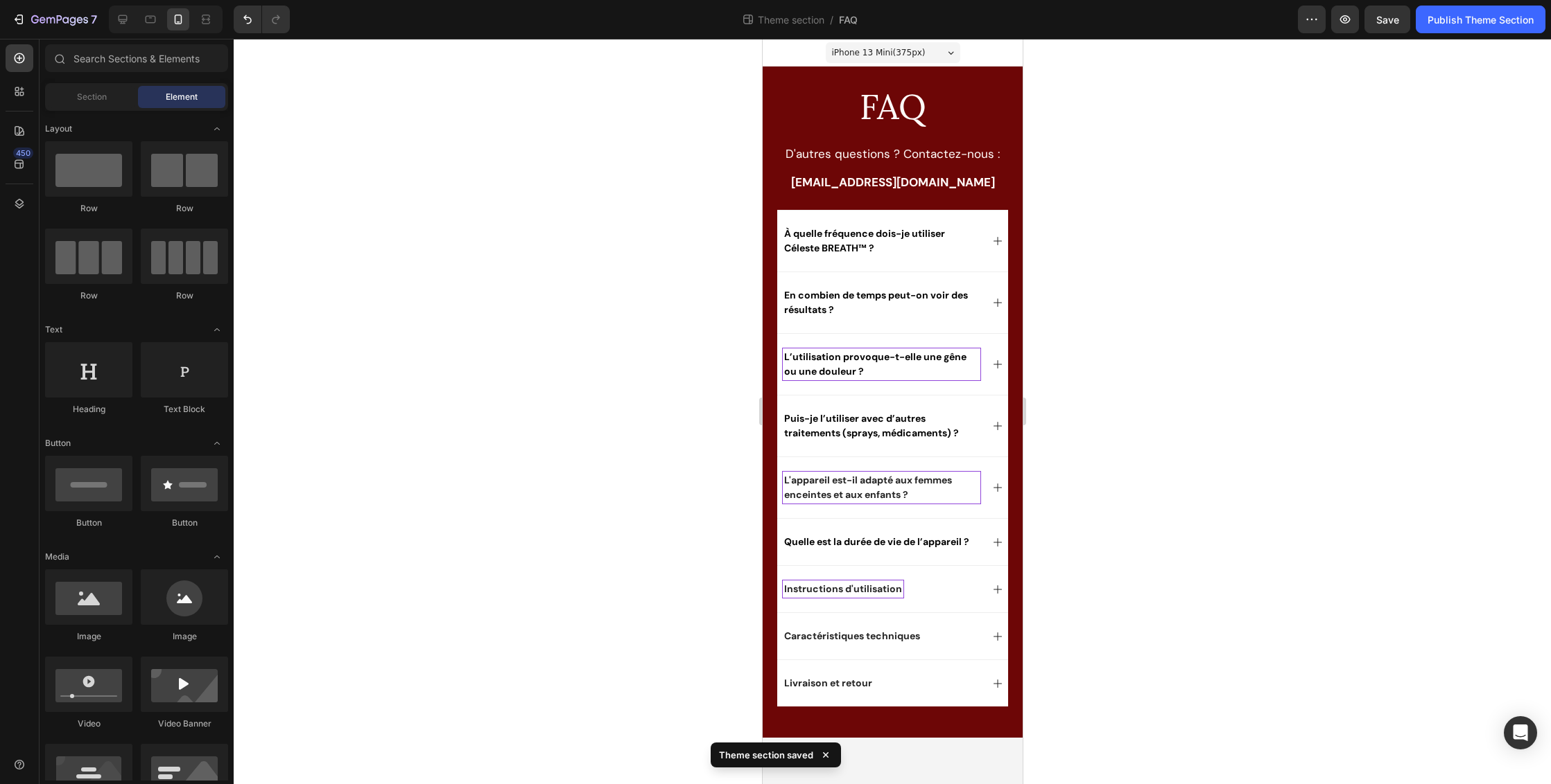
click at [1260, 297] on div at bounding box center [891, 411] width 1317 height 745
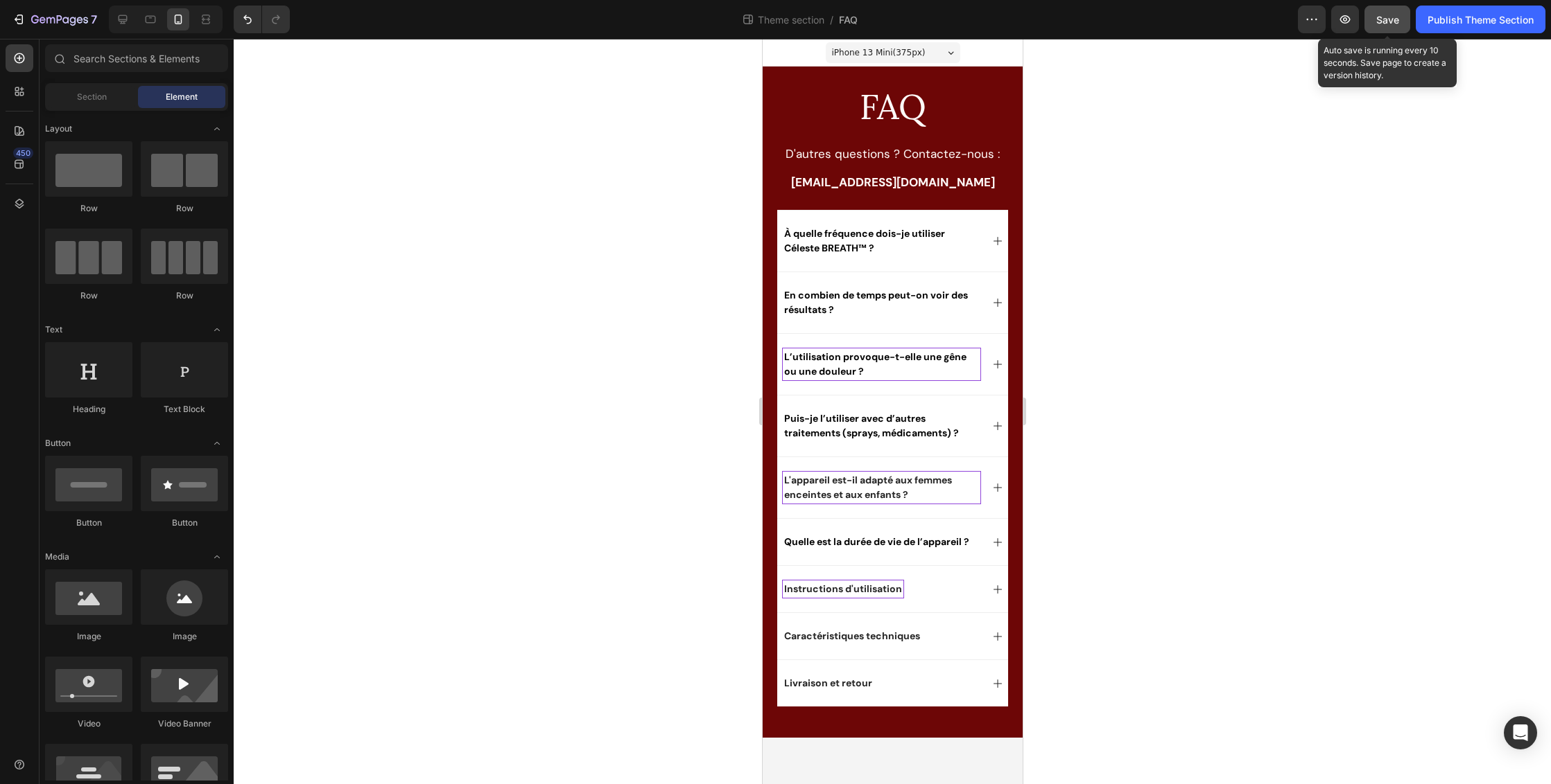
click at [1399, 21] on button "Save" at bounding box center [1388, 19] width 46 height 27
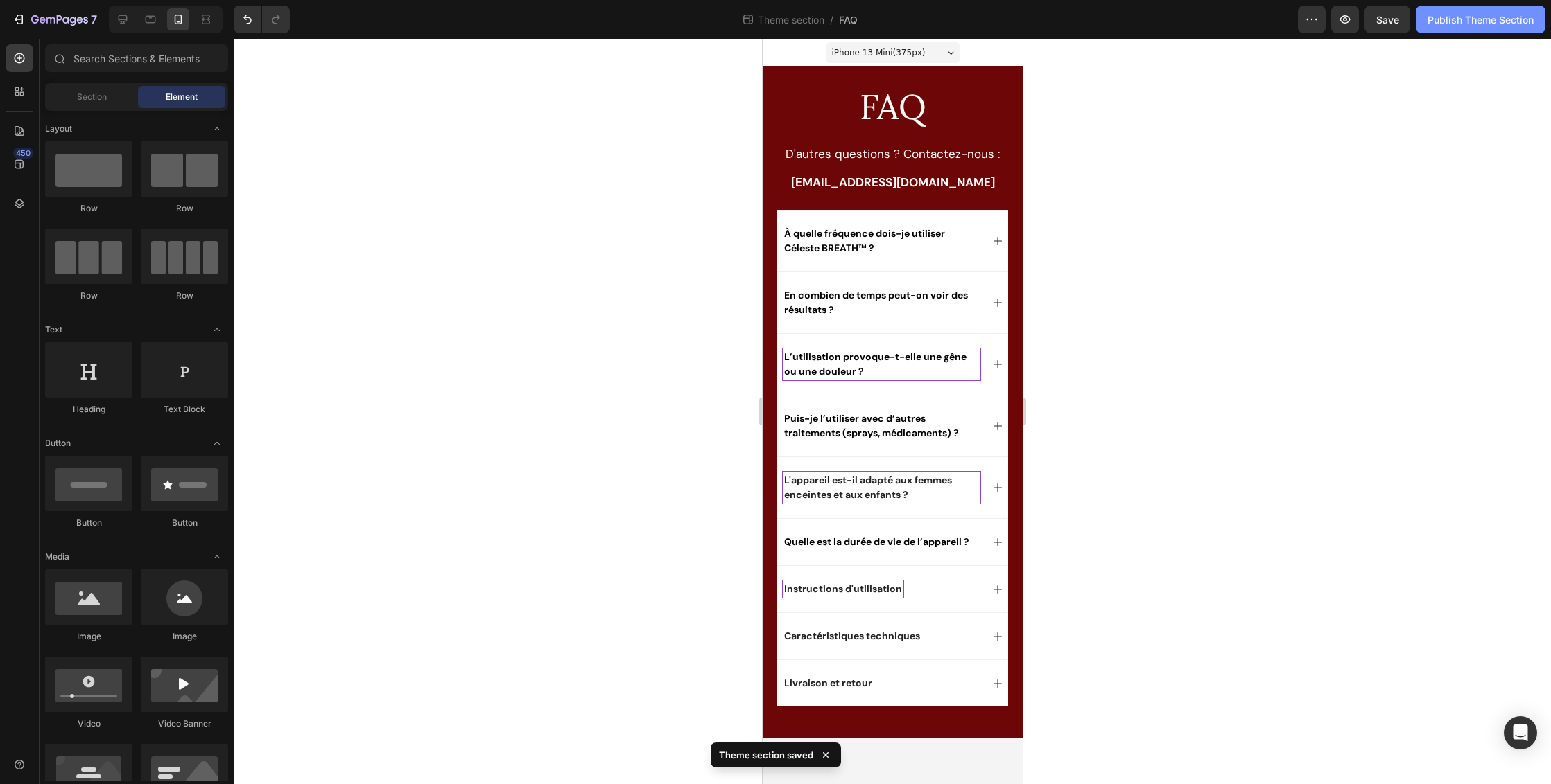
click at [1435, 21] on div "Publish Theme Section" at bounding box center [1480, 19] width 106 height 14
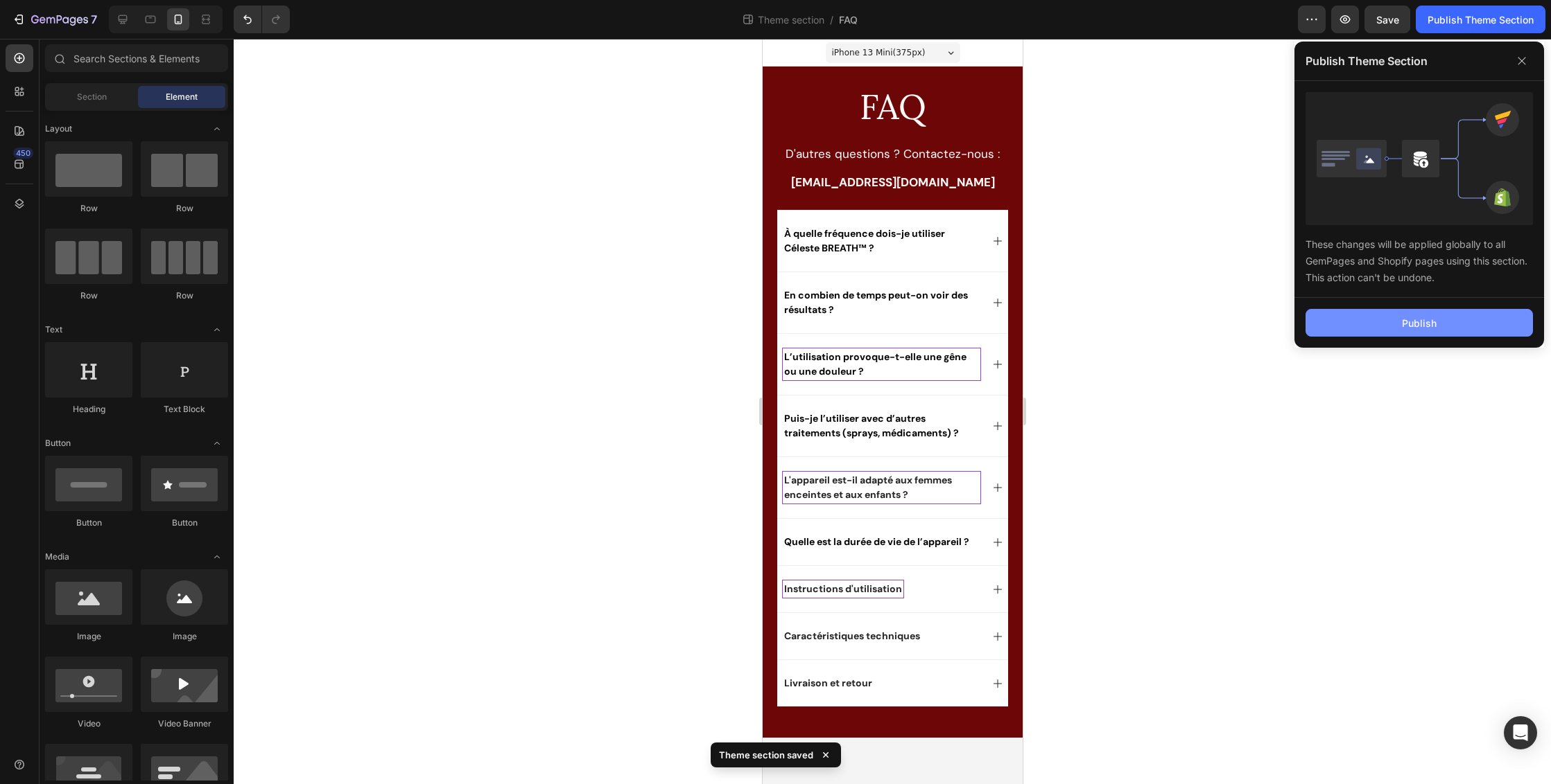
click at [1363, 335] on button "Publish" at bounding box center [1419, 322] width 227 height 27
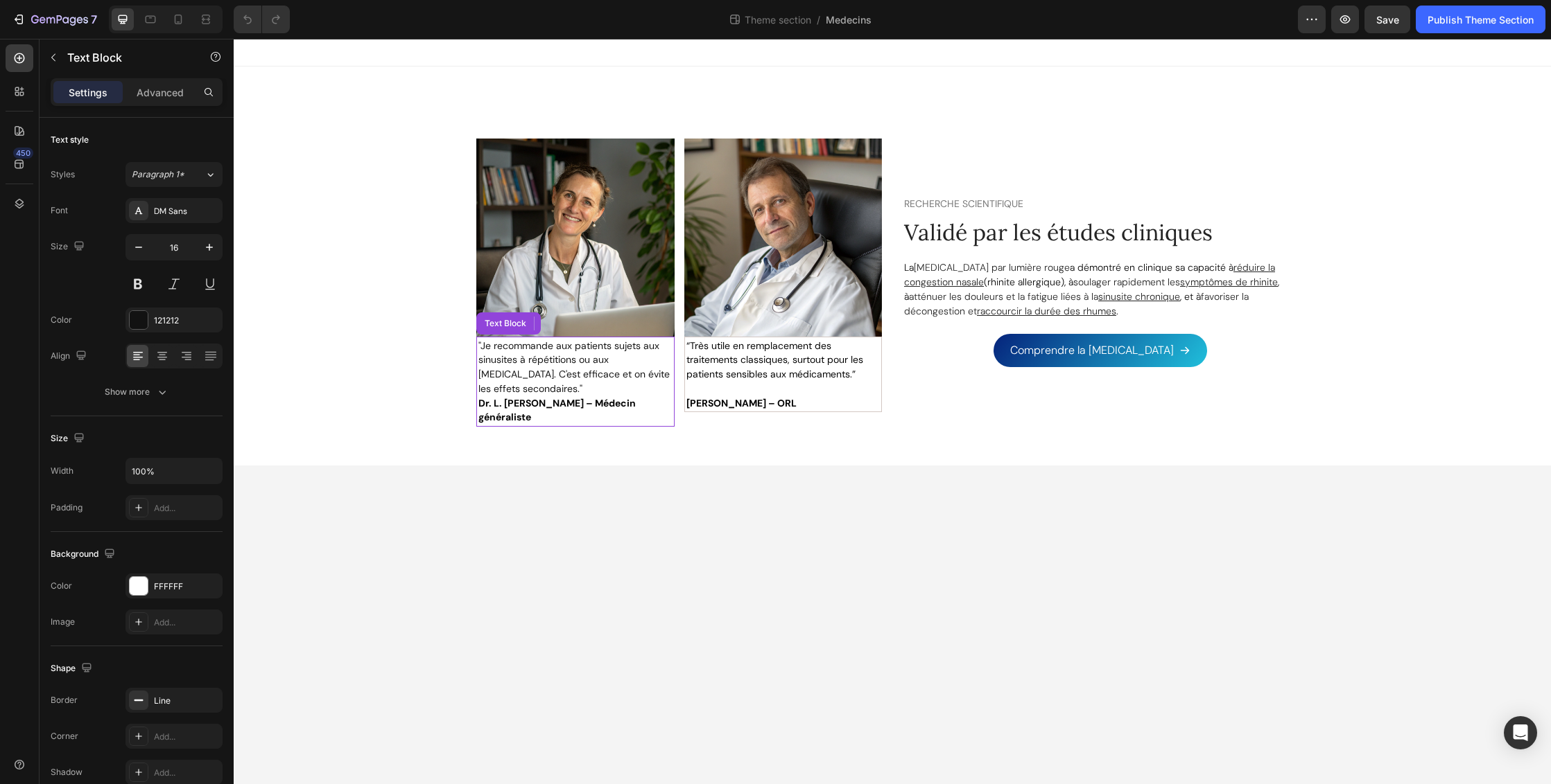
click at [571, 364] on span ""Je recommande aux patients sujets aux sinusites à répétitions ou aux [MEDICAL_…" at bounding box center [574, 367] width 192 height 56
click at [180, 17] on icon at bounding box center [178, 19] width 14 height 14
type input "14"
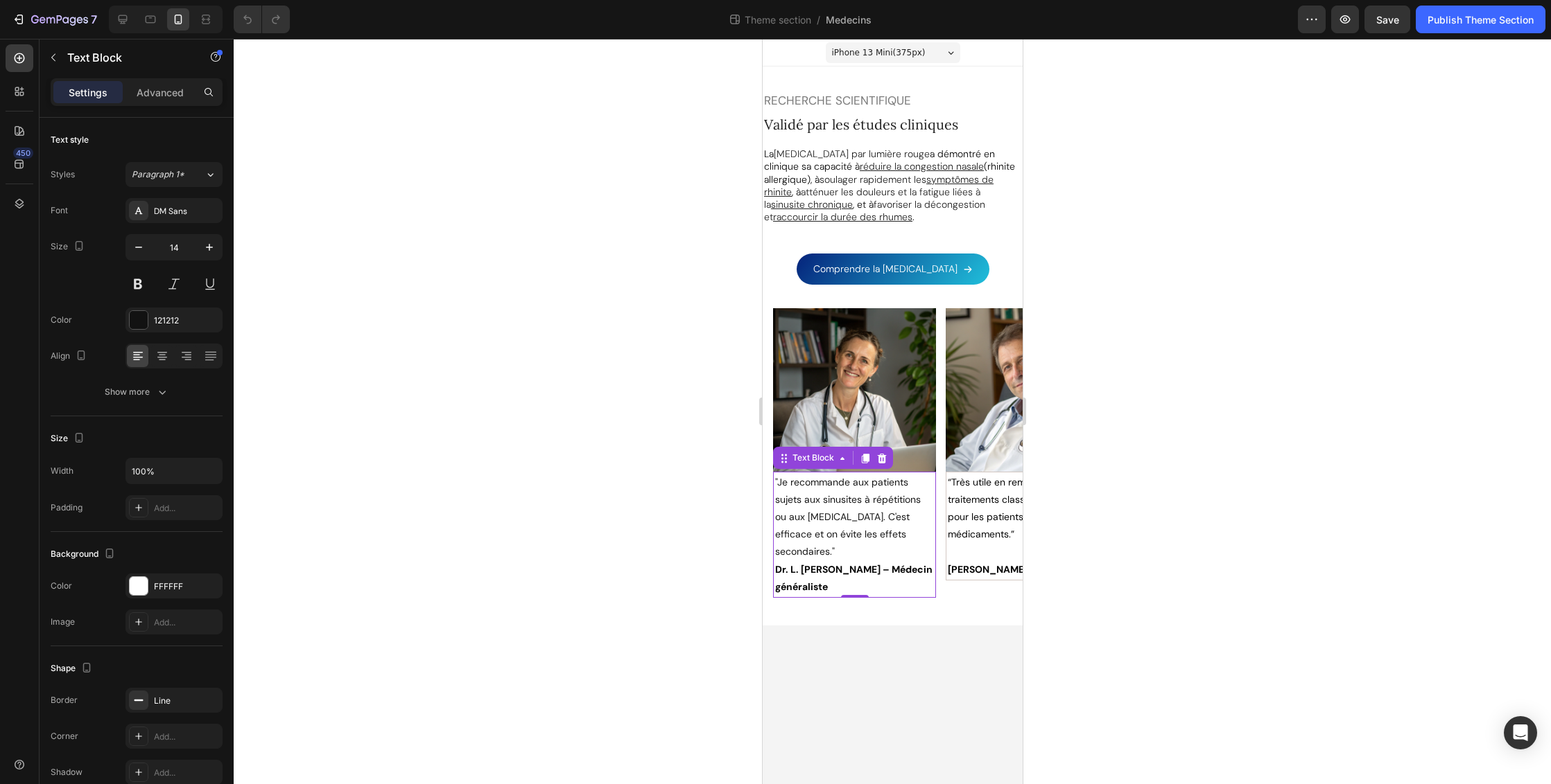
click at [833, 506] on p ""Je recommande aux patients sujets aux sinusites à répétitions ou aux allergies…" at bounding box center [854, 535] width 159 height 122
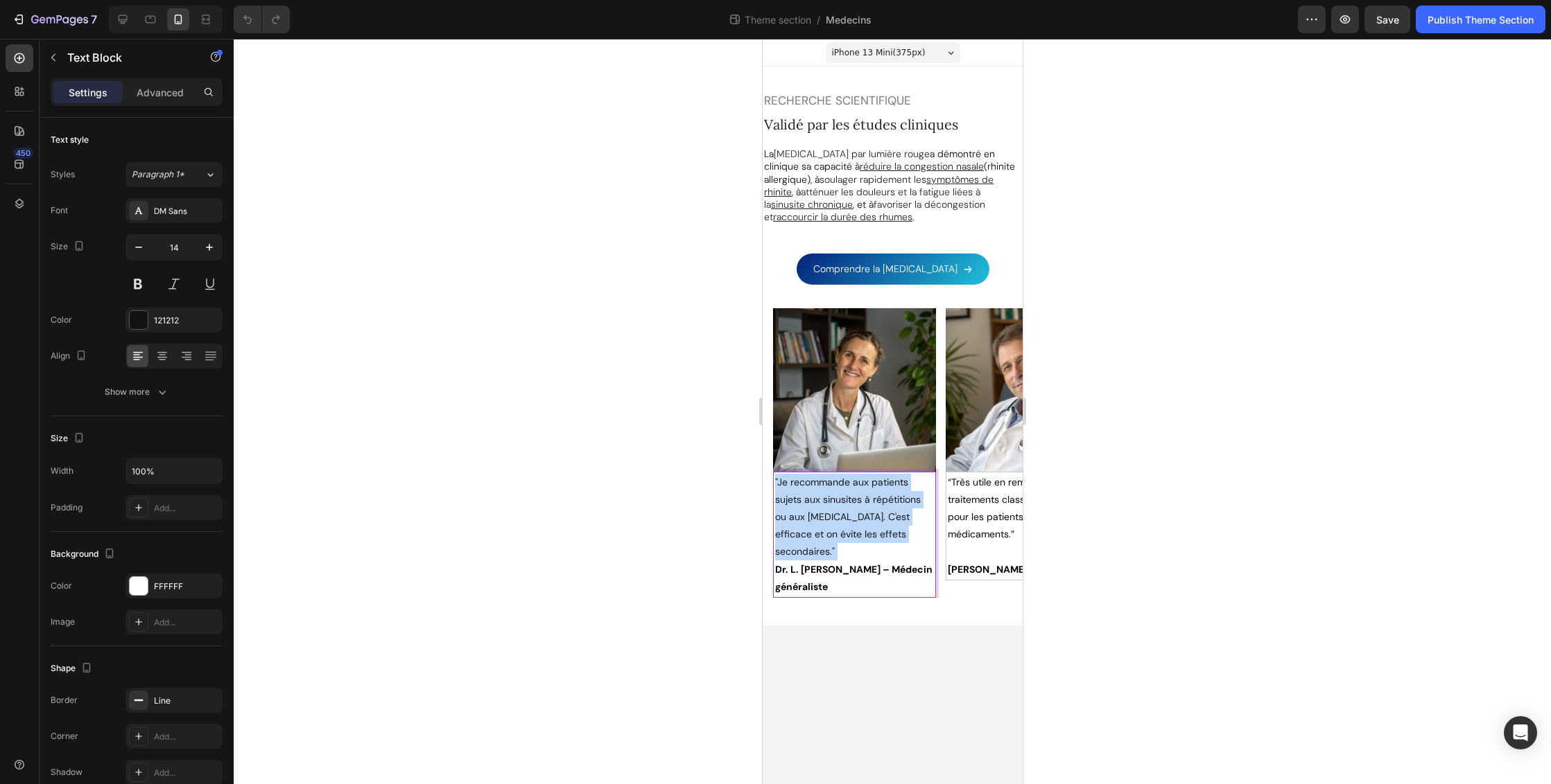
click at [833, 506] on p ""Je recommande aux patients sujets aux sinusites à répétitions ou aux allergies…" at bounding box center [854, 535] width 159 height 122
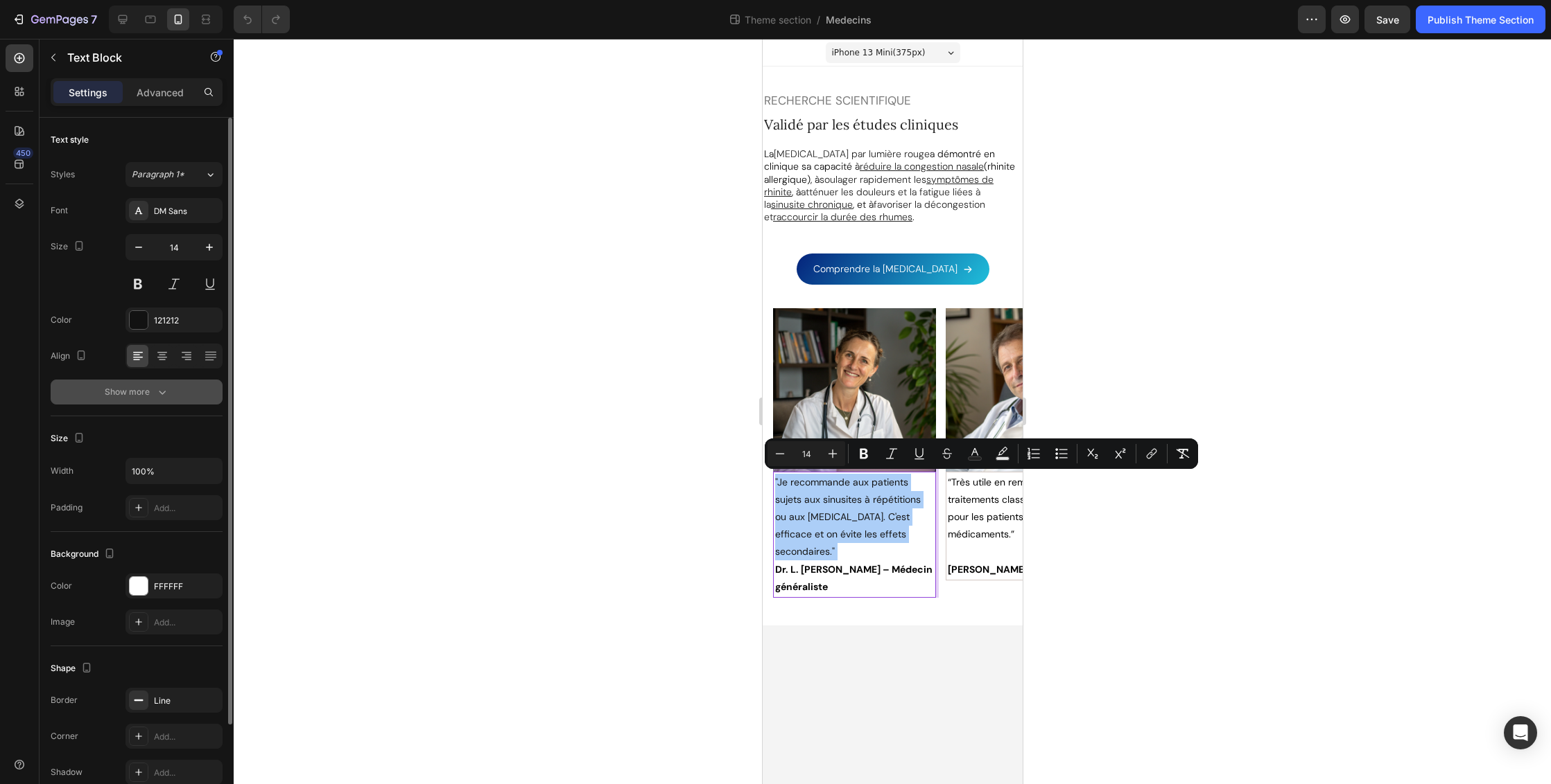
click at [156, 389] on icon "button" at bounding box center [163, 392] width 14 height 14
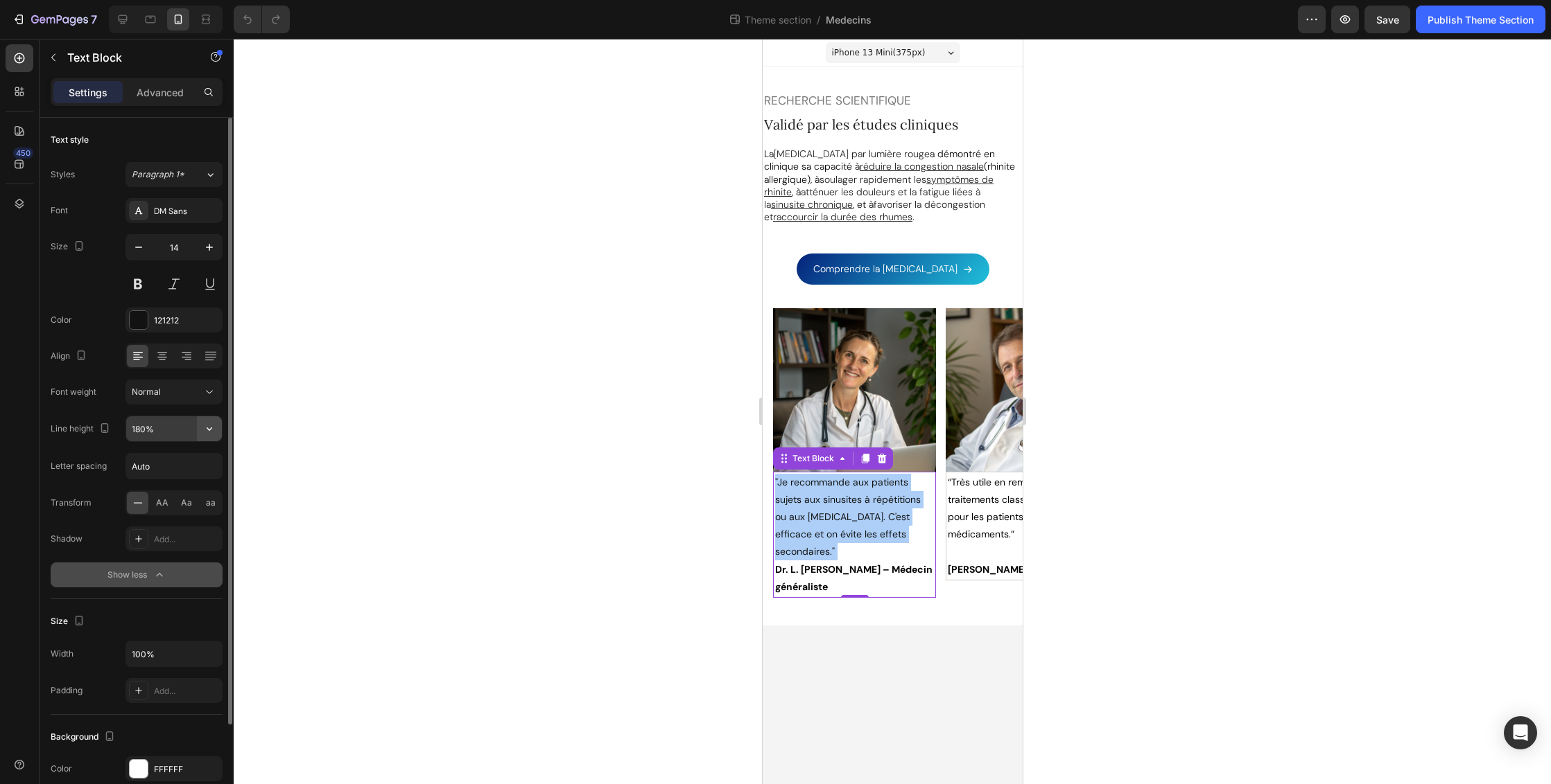
click at [207, 426] on icon "button" at bounding box center [209, 429] width 14 height 14
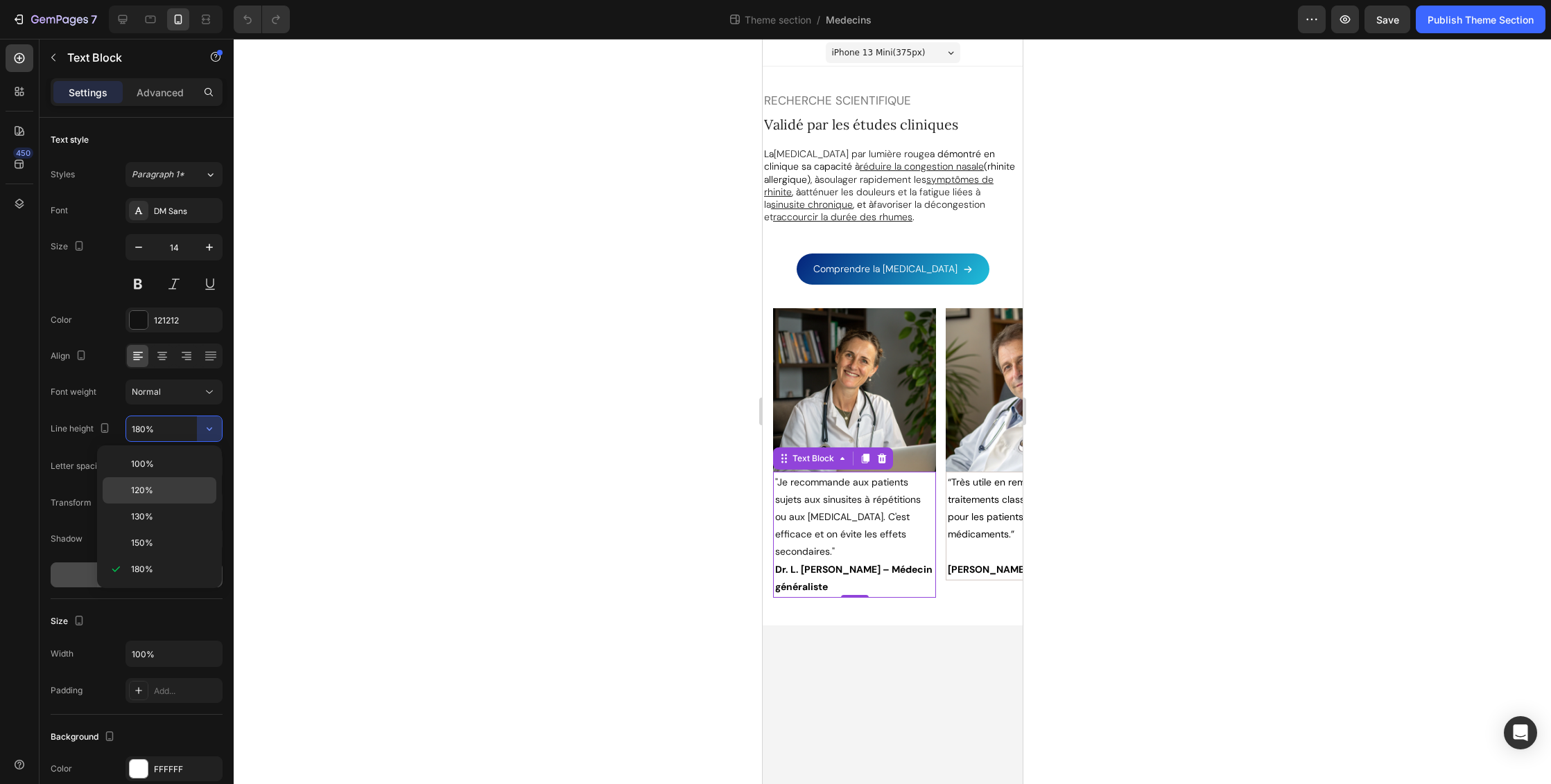
click at [176, 494] on p "120%" at bounding box center [170, 491] width 79 height 12
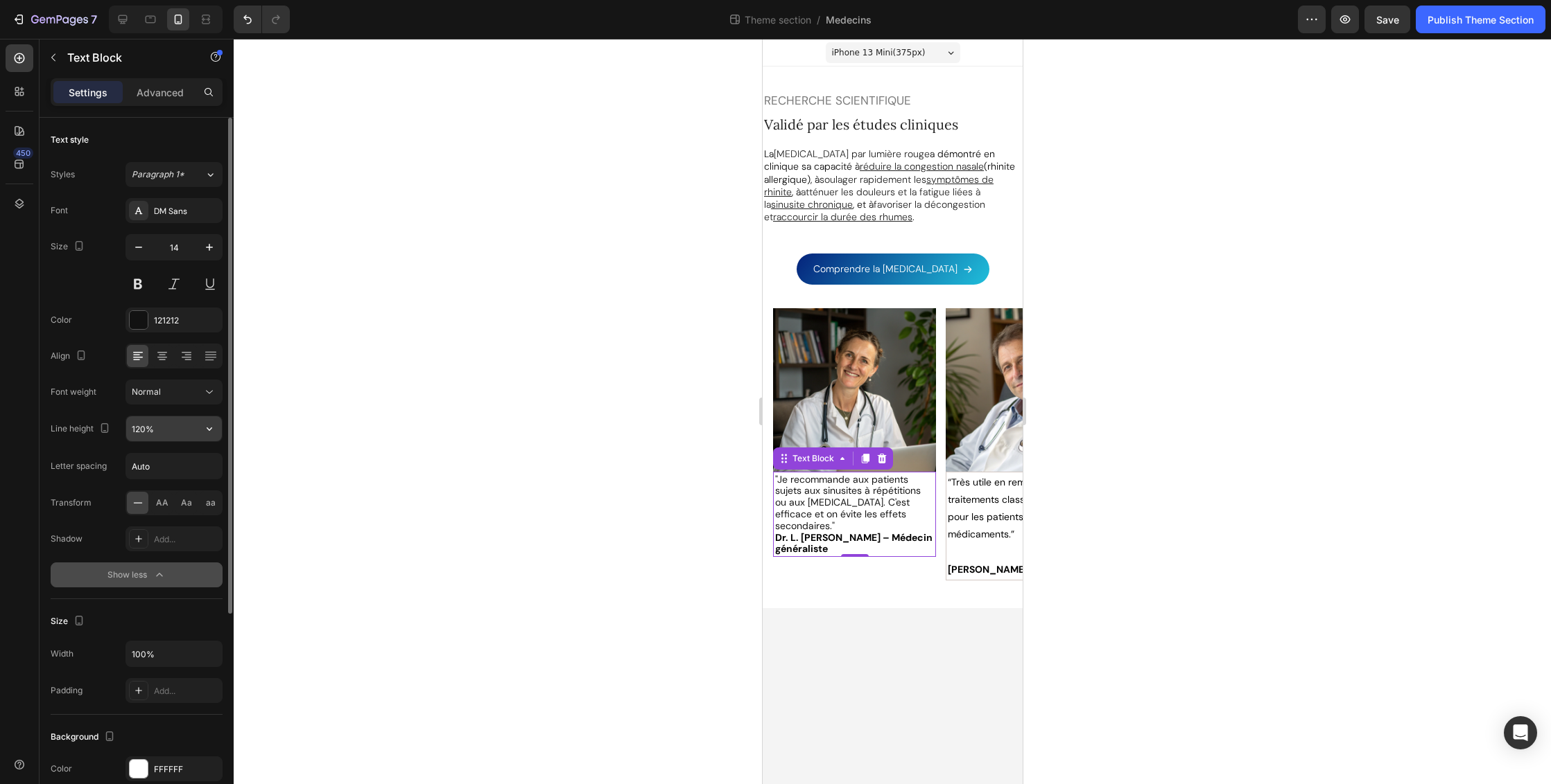
click at [191, 436] on input "120%" at bounding box center [174, 429] width 95 height 25
drag, startPoint x: 210, startPoint y: 427, endPoint x: 203, endPoint y: 443, distance: 17.5
click at [210, 427] on icon "button" at bounding box center [209, 429] width 14 height 14
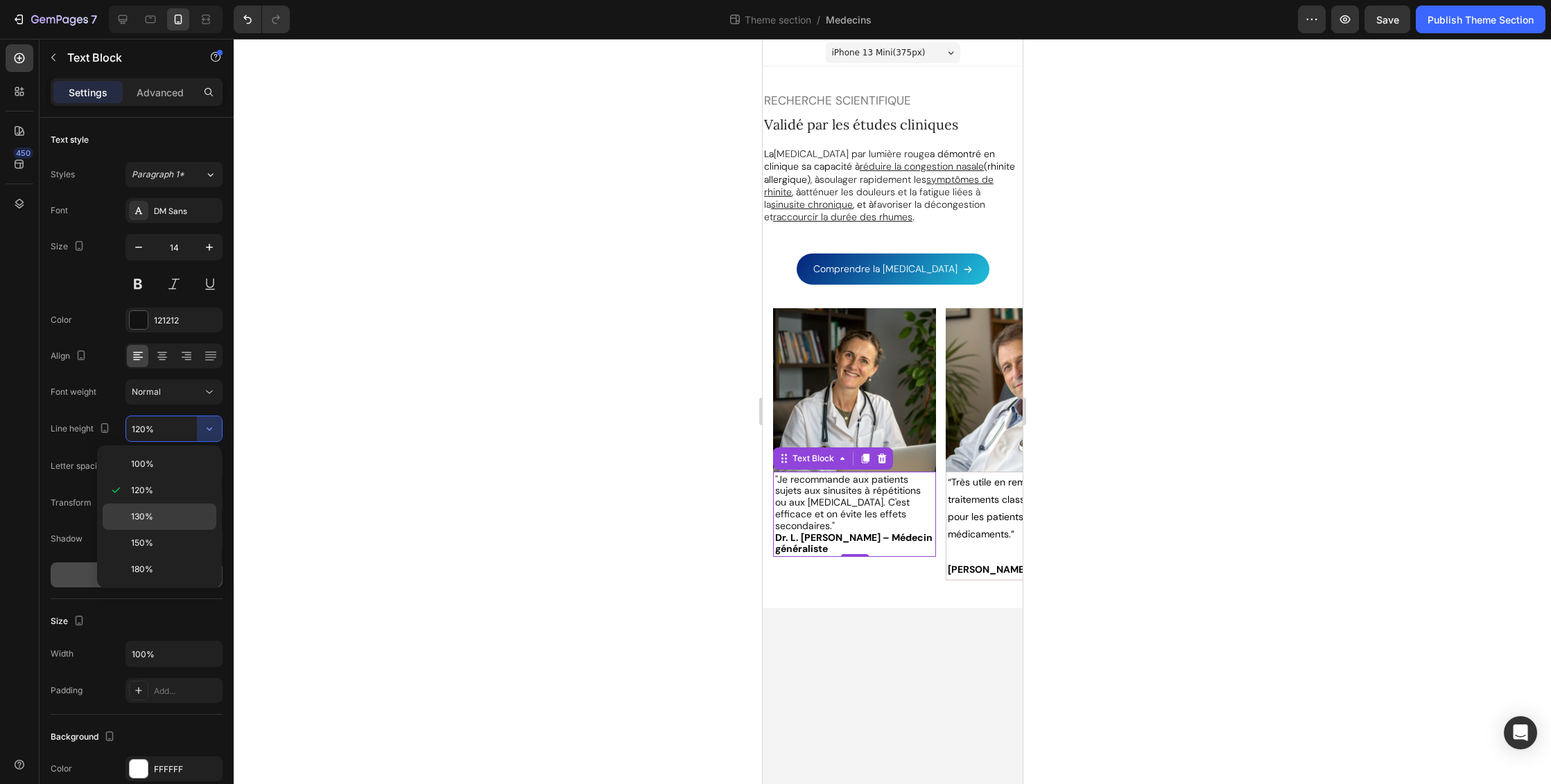
click at [178, 514] on p "130%" at bounding box center [170, 516] width 79 height 12
type input "130%"
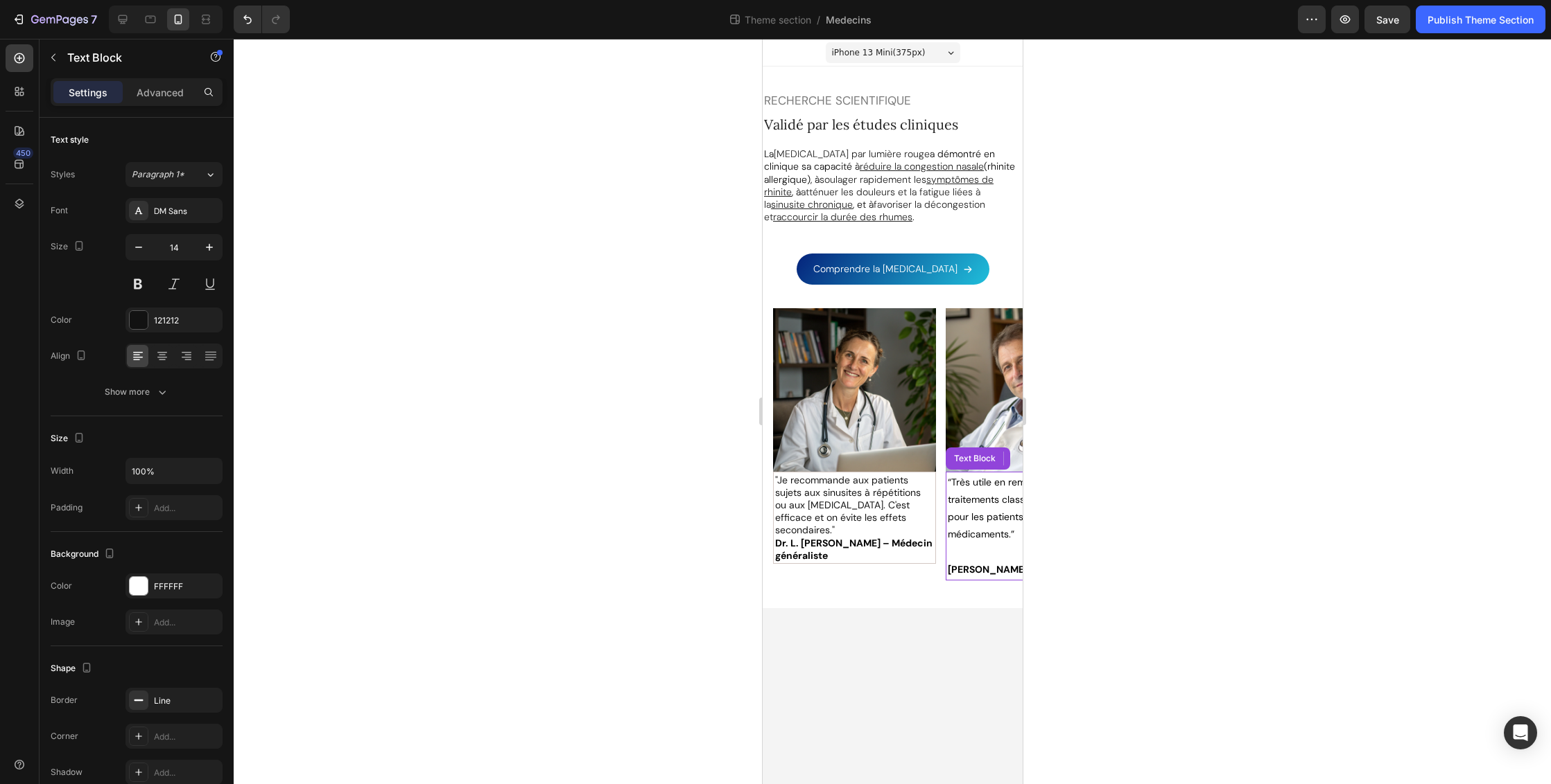
click at [994, 501] on span "“Très utile en remplacement des traitements classiques, surtout pour les patien…" at bounding box center [1019, 509] width 145 height 65
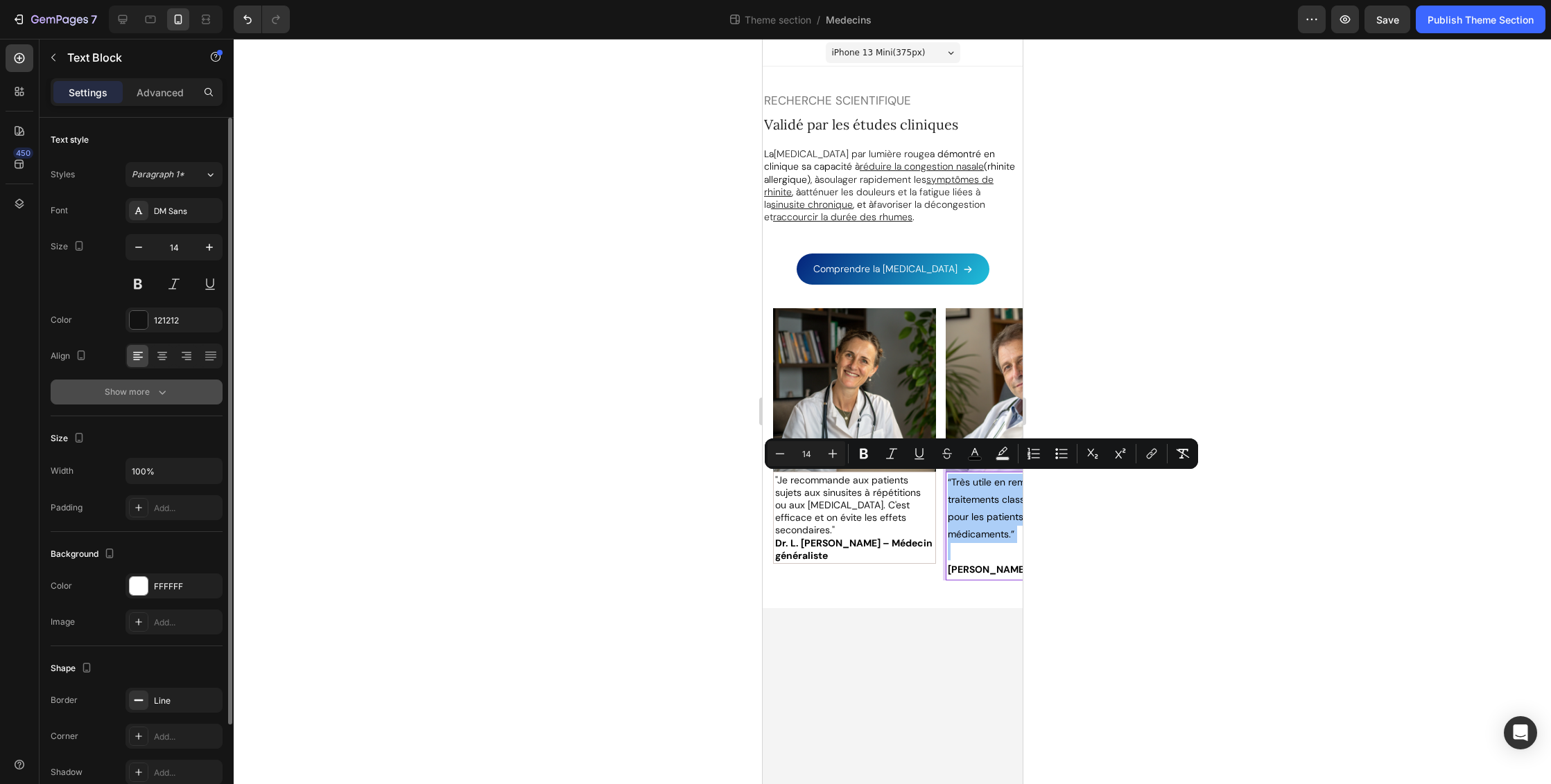
click at [169, 387] on icon "button" at bounding box center [163, 392] width 14 height 14
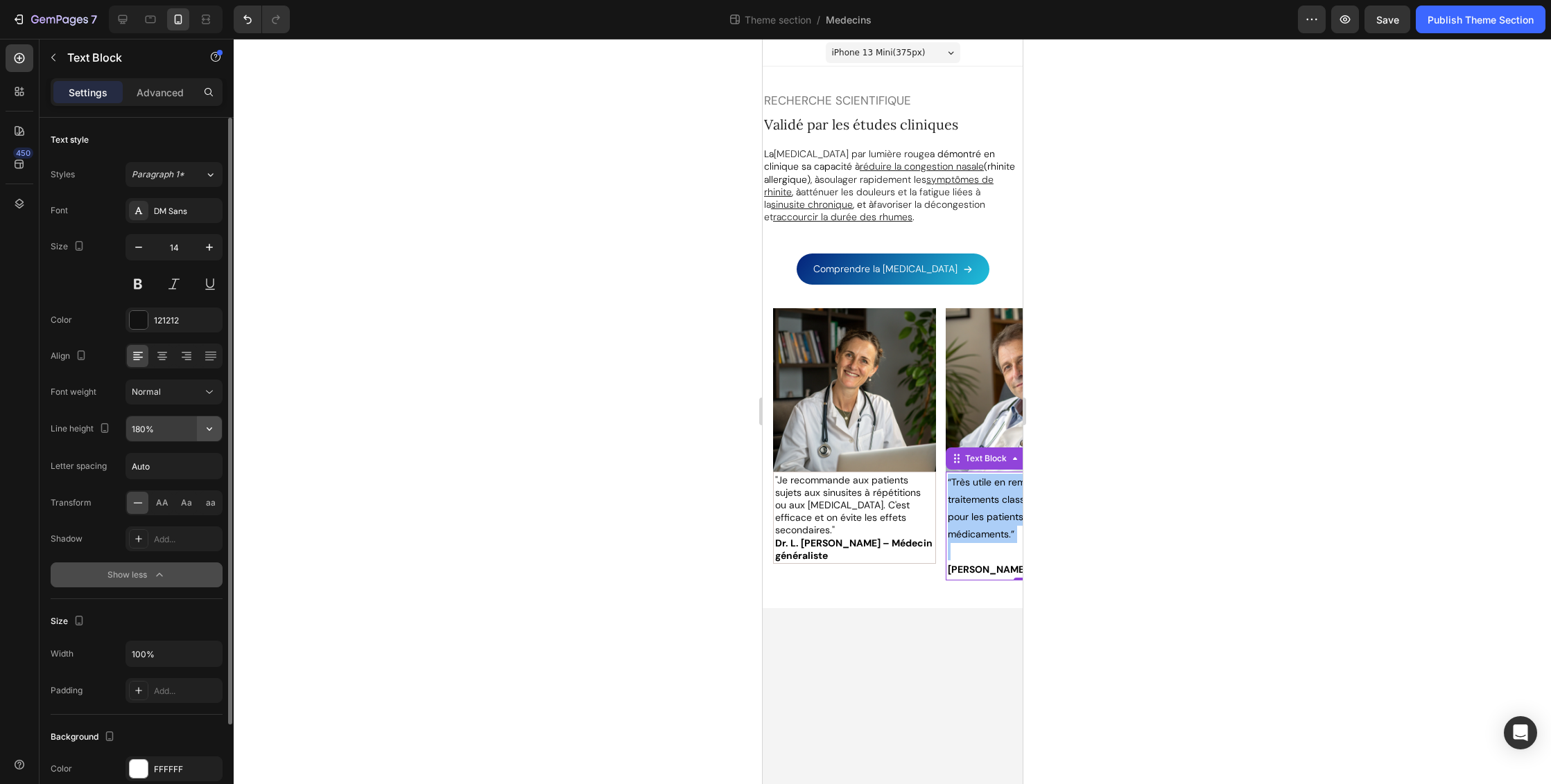
click at [208, 428] on icon "button" at bounding box center [209, 429] width 5 height 4
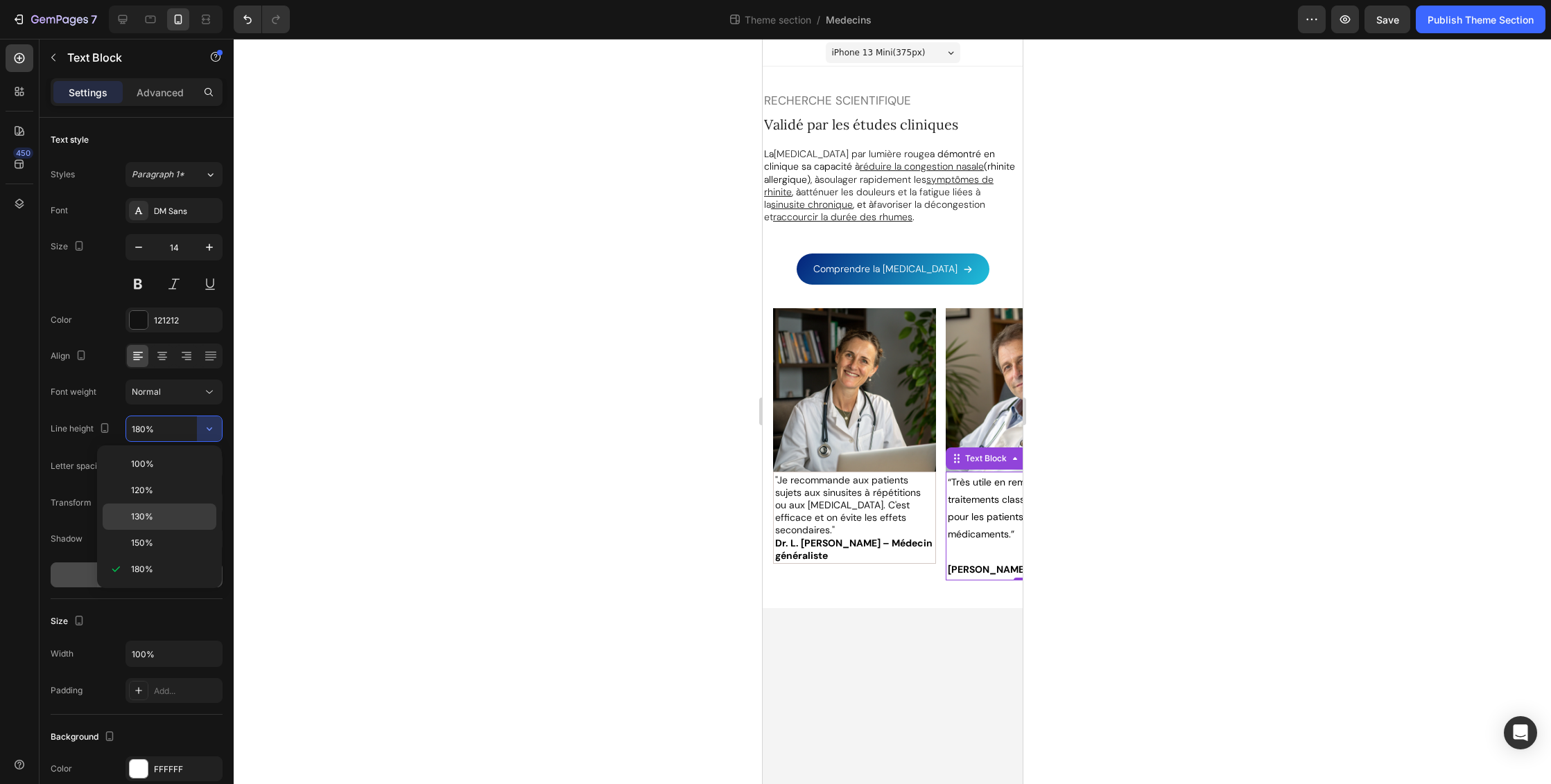
click at [166, 516] on p "130%" at bounding box center [170, 516] width 79 height 12
type input "130%"
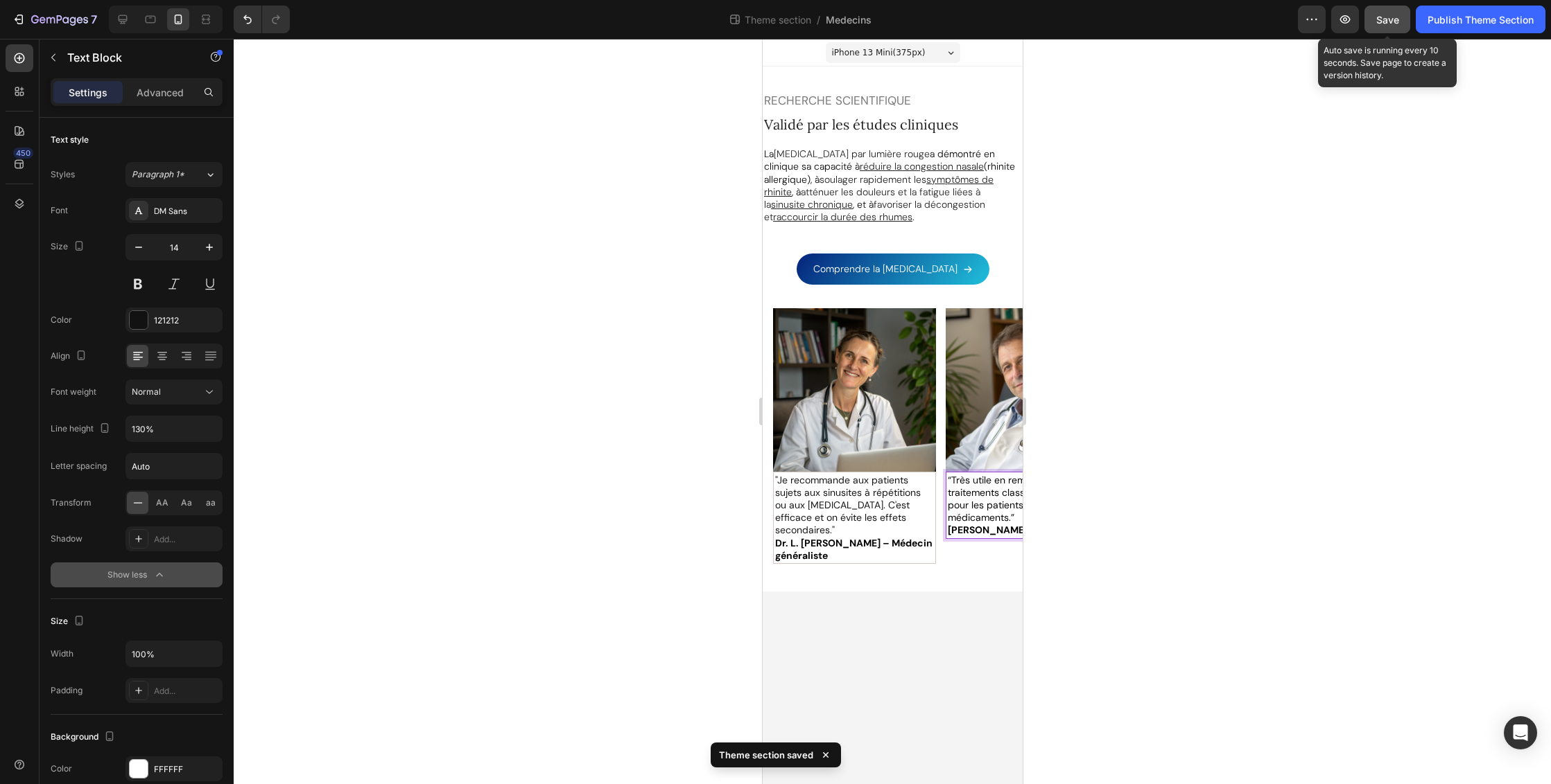
click at [1387, 21] on span "Save" at bounding box center [1388, 19] width 23 height 11
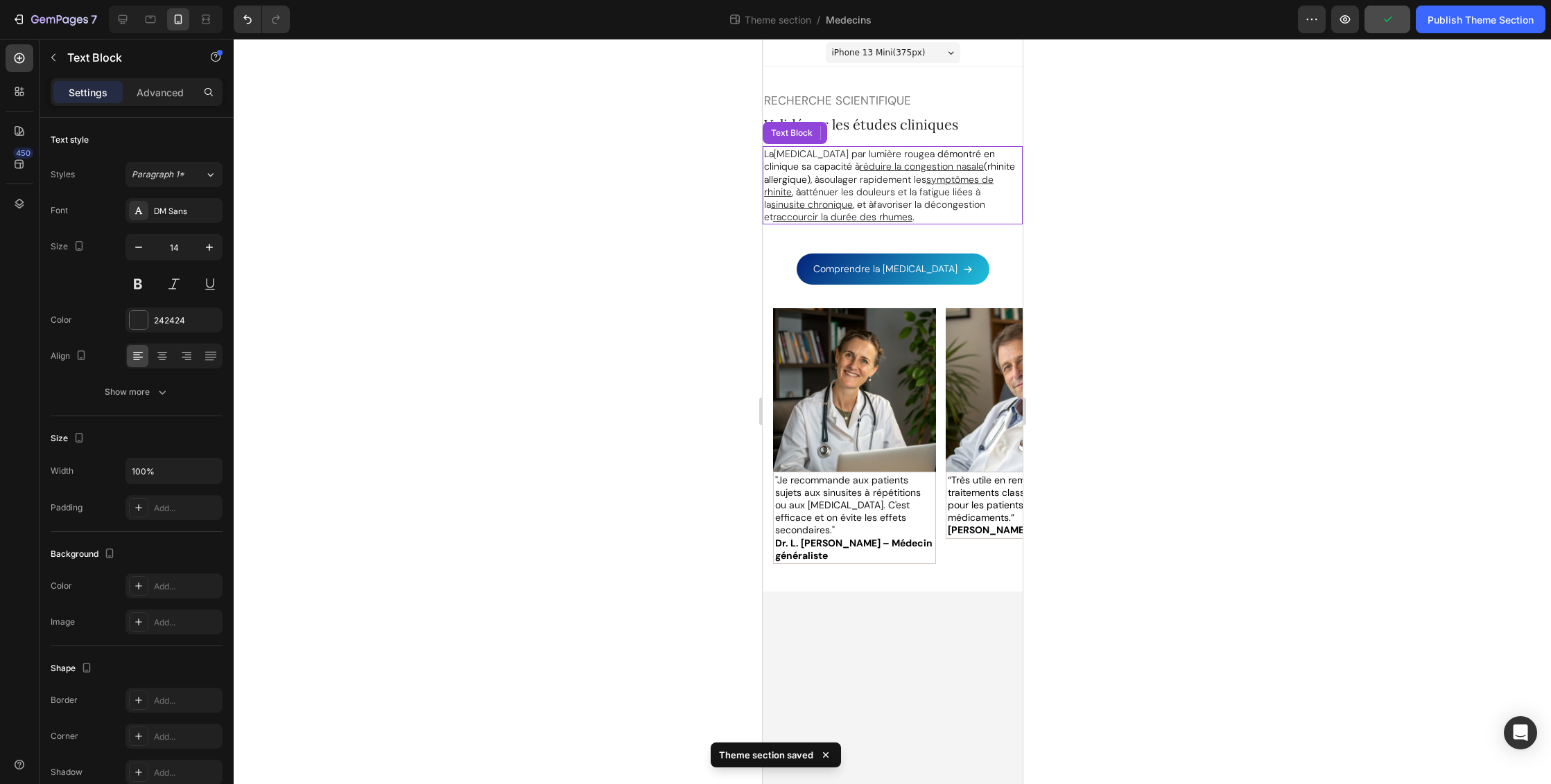
click at [890, 182] on span "soulager rapidement les" at bounding box center [872, 179] width 107 height 12
click at [166, 95] on p "Advanced" at bounding box center [160, 93] width 47 height 14
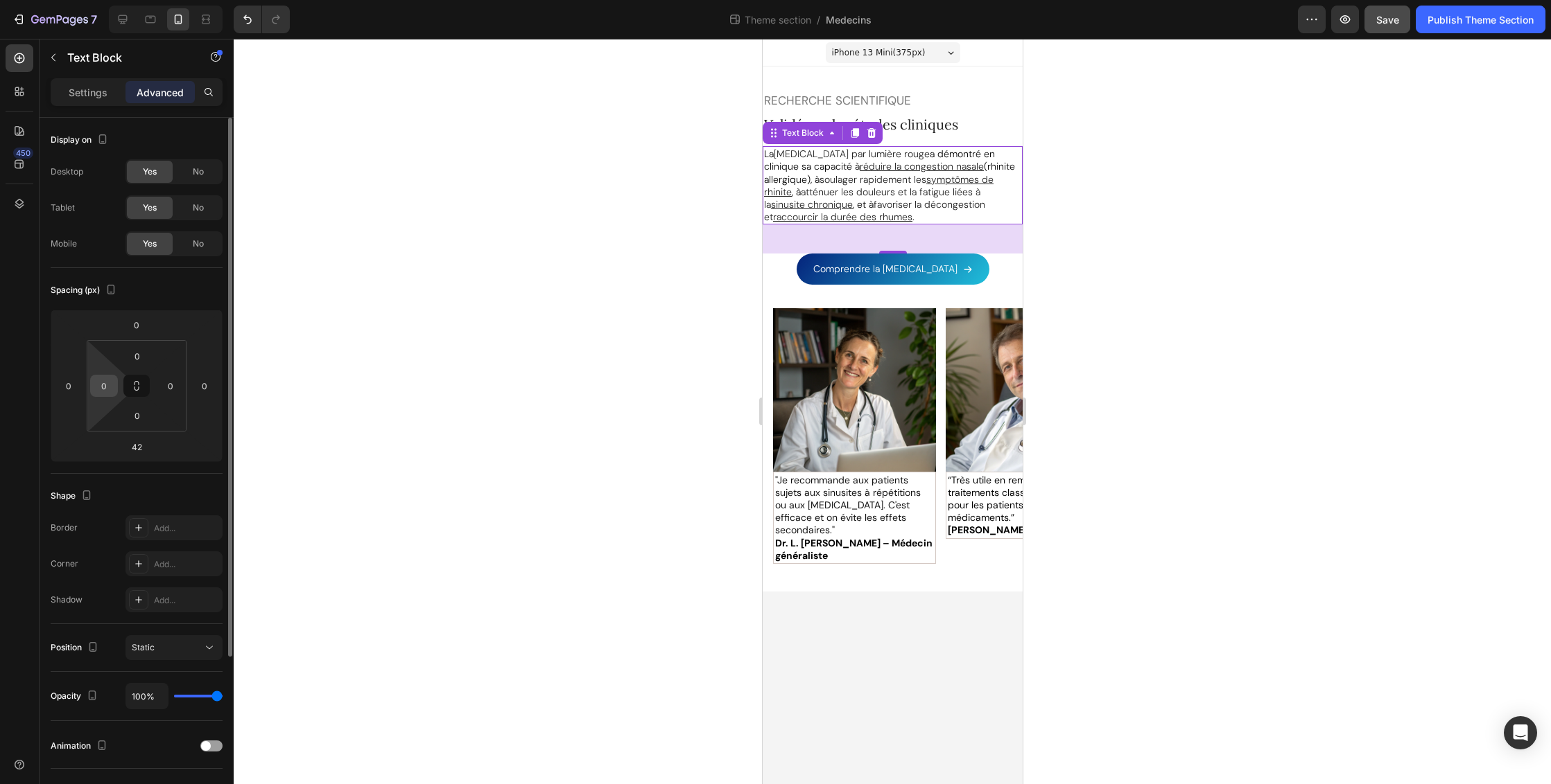
click at [107, 384] on input "0" at bounding box center [104, 386] width 21 height 21
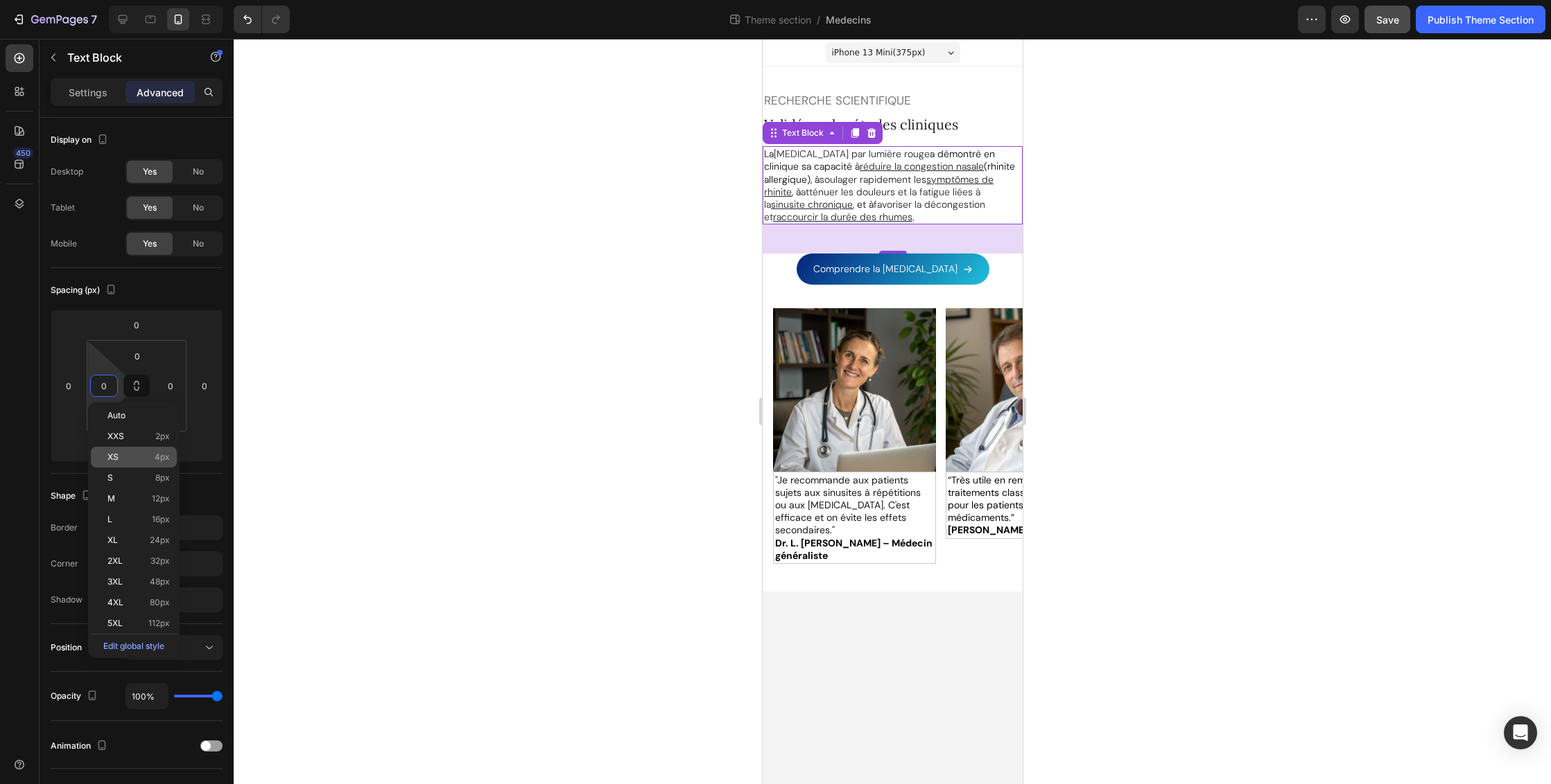
click at [163, 457] on span "4px" at bounding box center [162, 456] width 15 height 10
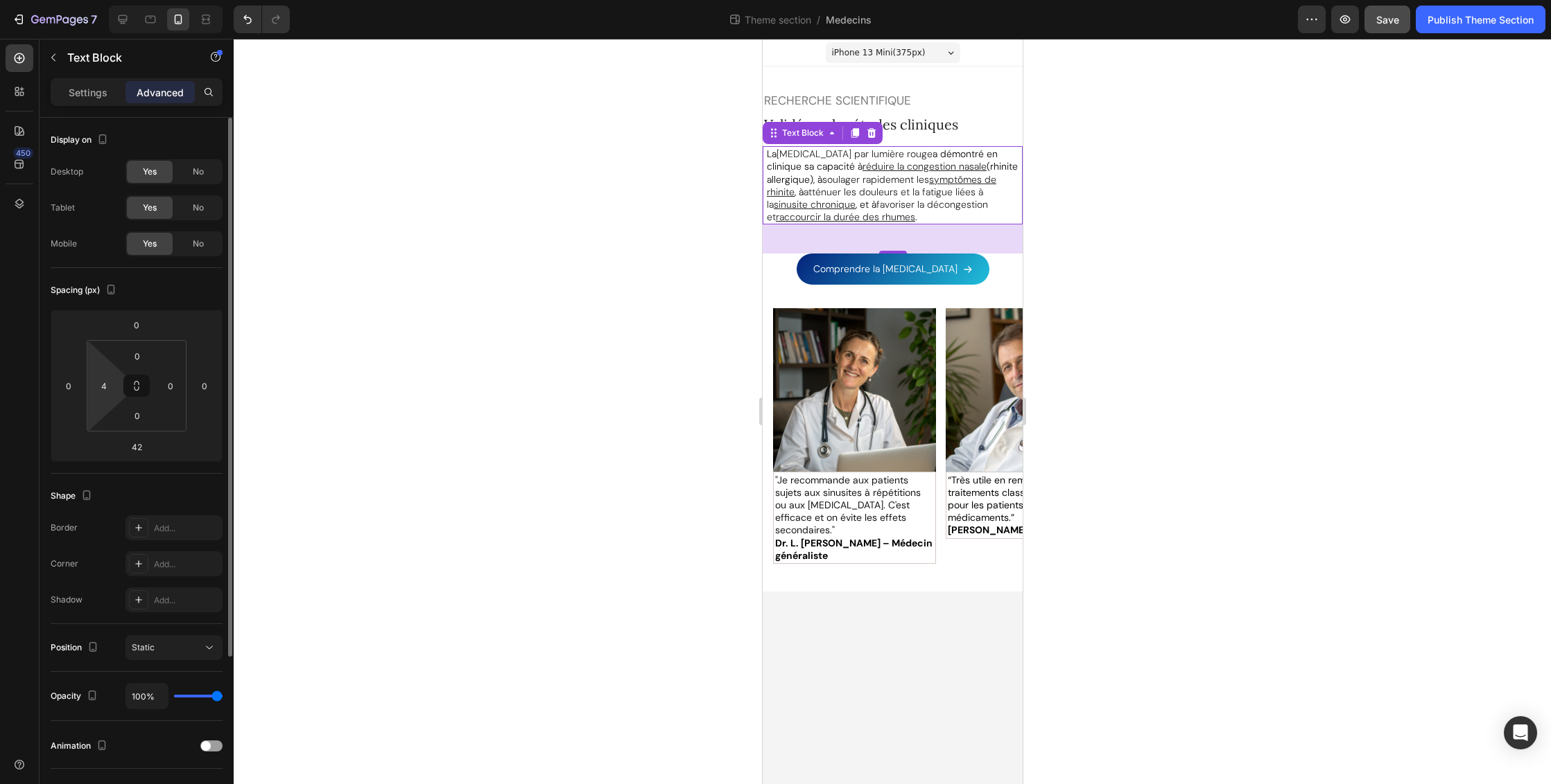
click at [106, 0] on html "7 Theme section / Medecins Preview Save Publish Theme Section 450 Sections(18) …" at bounding box center [776, 0] width 1551 height 0
click at [108, 392] on input "4" at bounding box center [104, 386] width 21 height 21
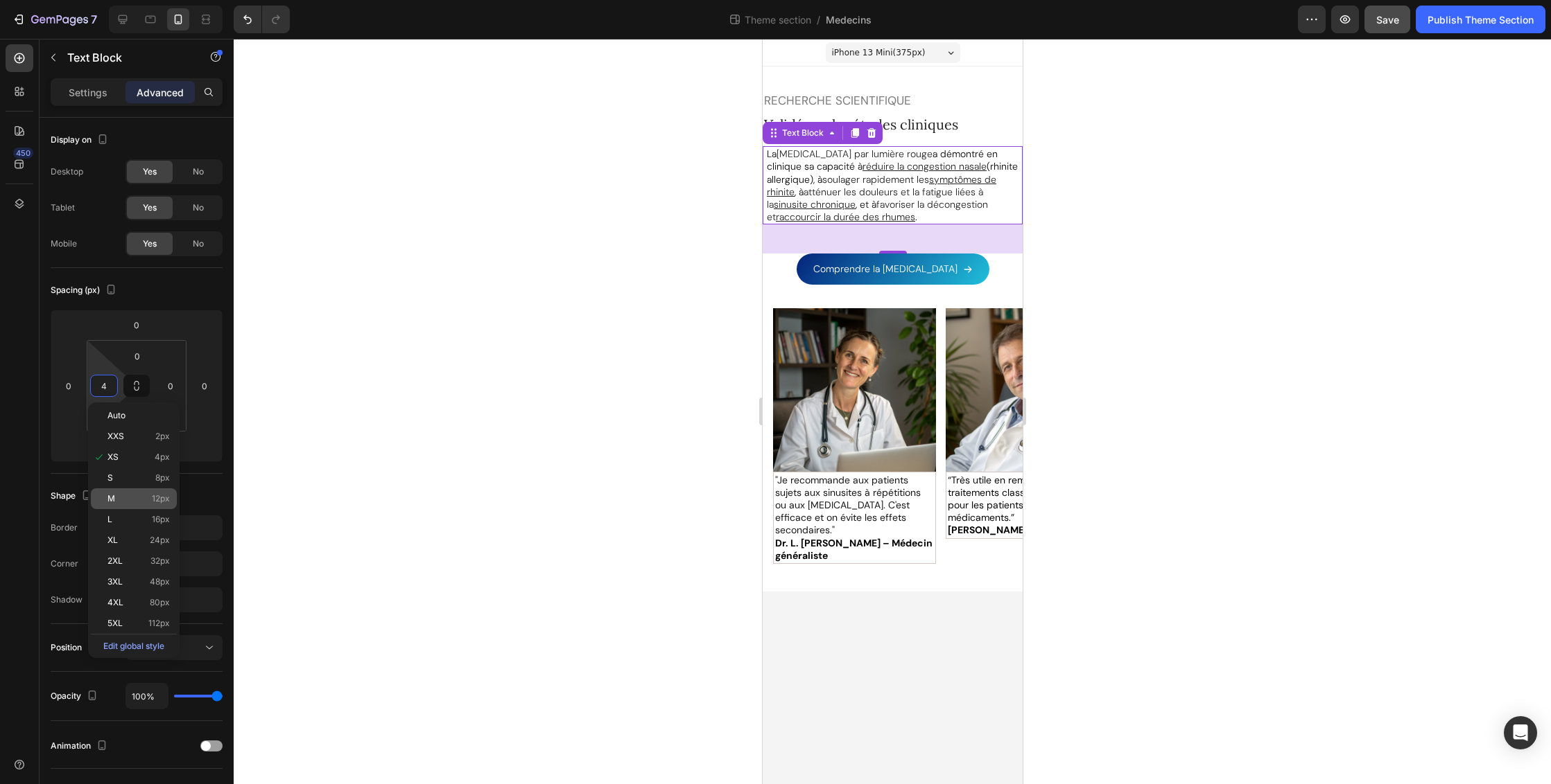
click at [160, 494] on span "12px" at bounding box center [161, 499] width 18 height 10
type input "12"
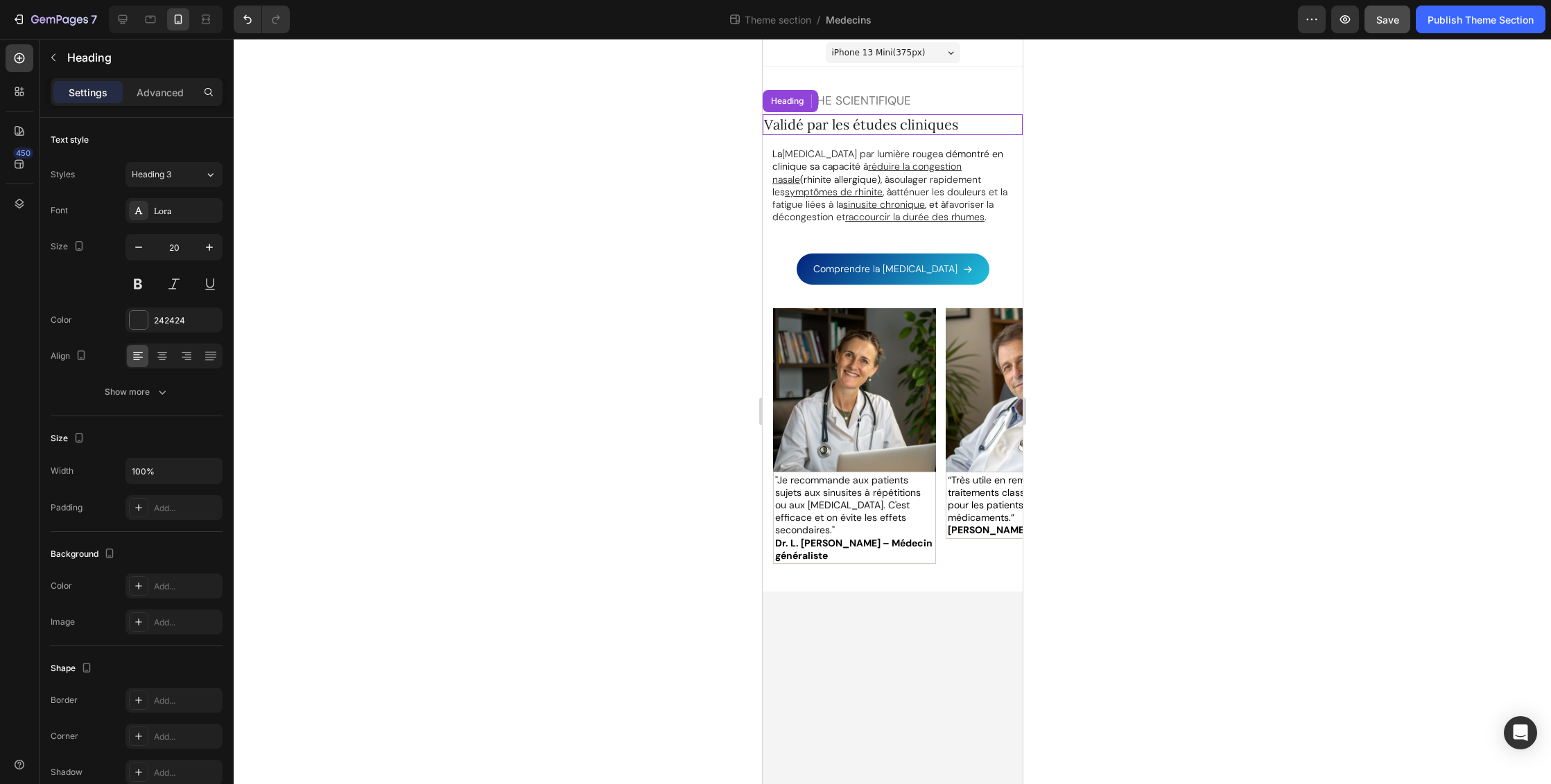
click at [942, 125] on h2 "Validé par les études cliniques" at bounding box center [892, 124] width 260 height 21
click at [922, 100] on p "RECHERCHE SCIENTIFIQUE" at bounding box center [891, 100] width 257 height 15
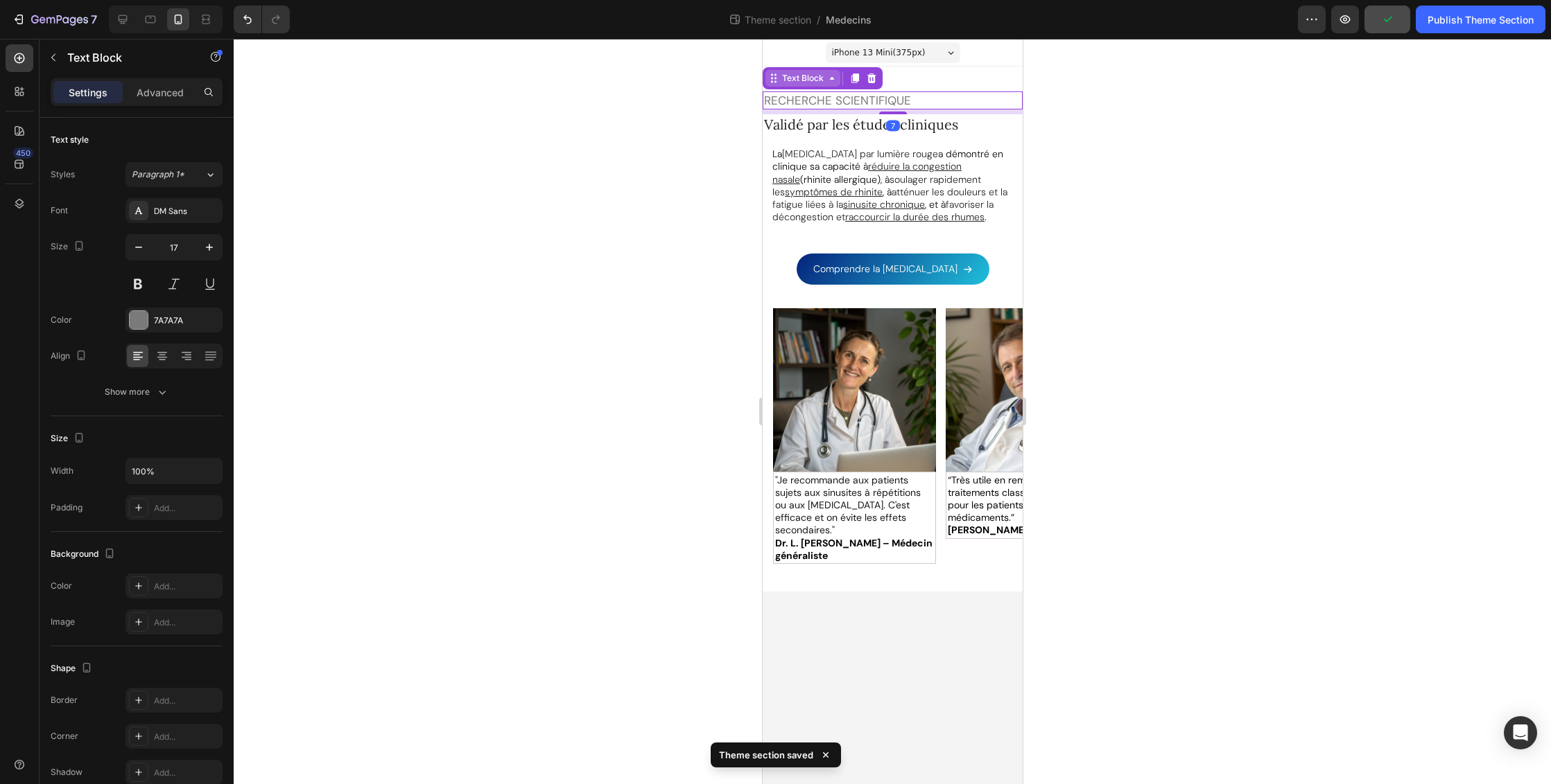
click at [781, 79] on div "Text Block" at bounding box center [801, 79] width 47 height 12
click at [971, 127] on h2 "Validé par les études cliniques" at bounding box center [892, 124] width 260 height 21
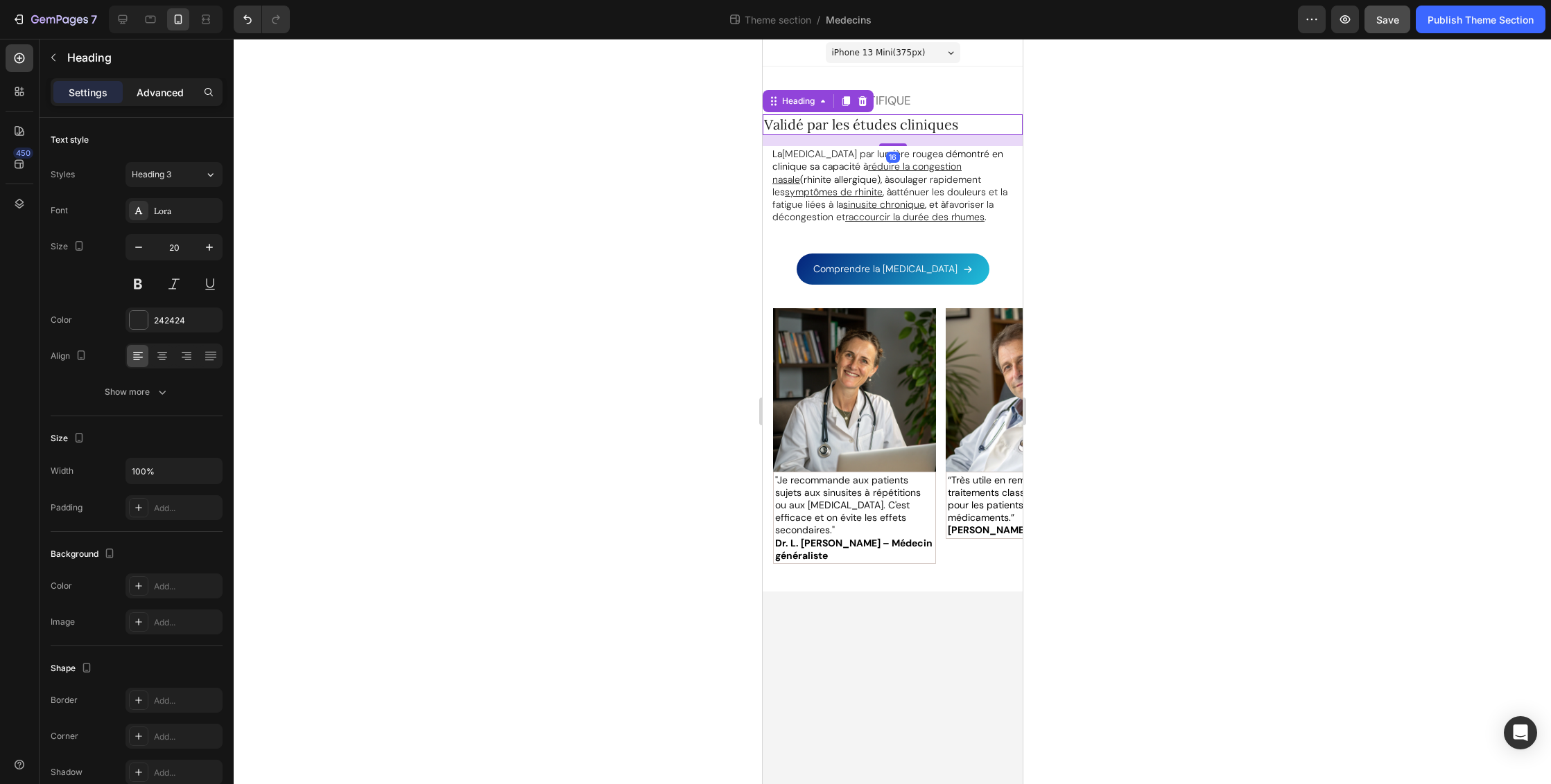
click at [178, 95] on p "Advanced" at bounding box center [160, 93] width 47 height 14
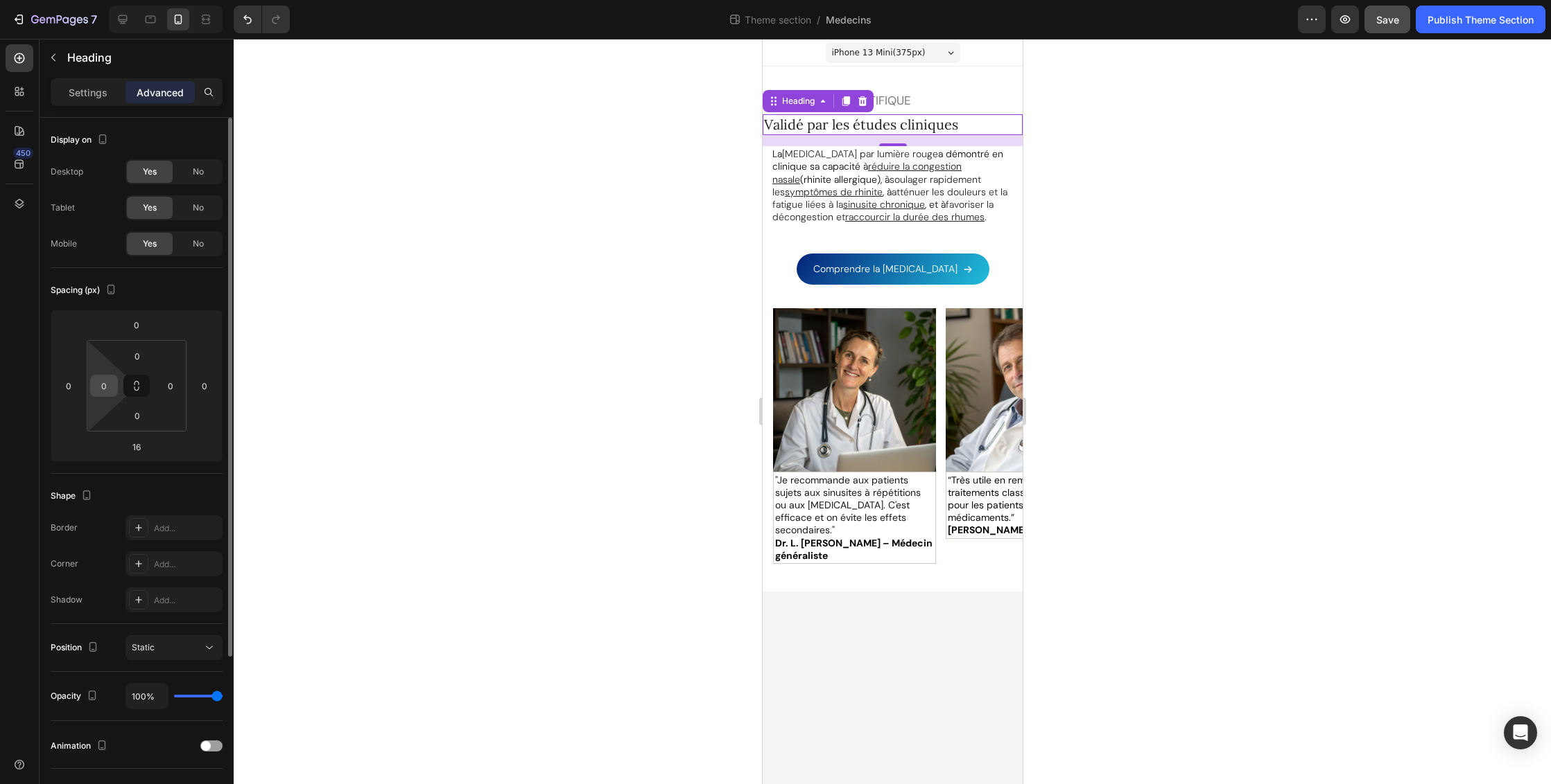
click at [115, 394] on div "0" at bounding box center [103, 386] width 27 height 22
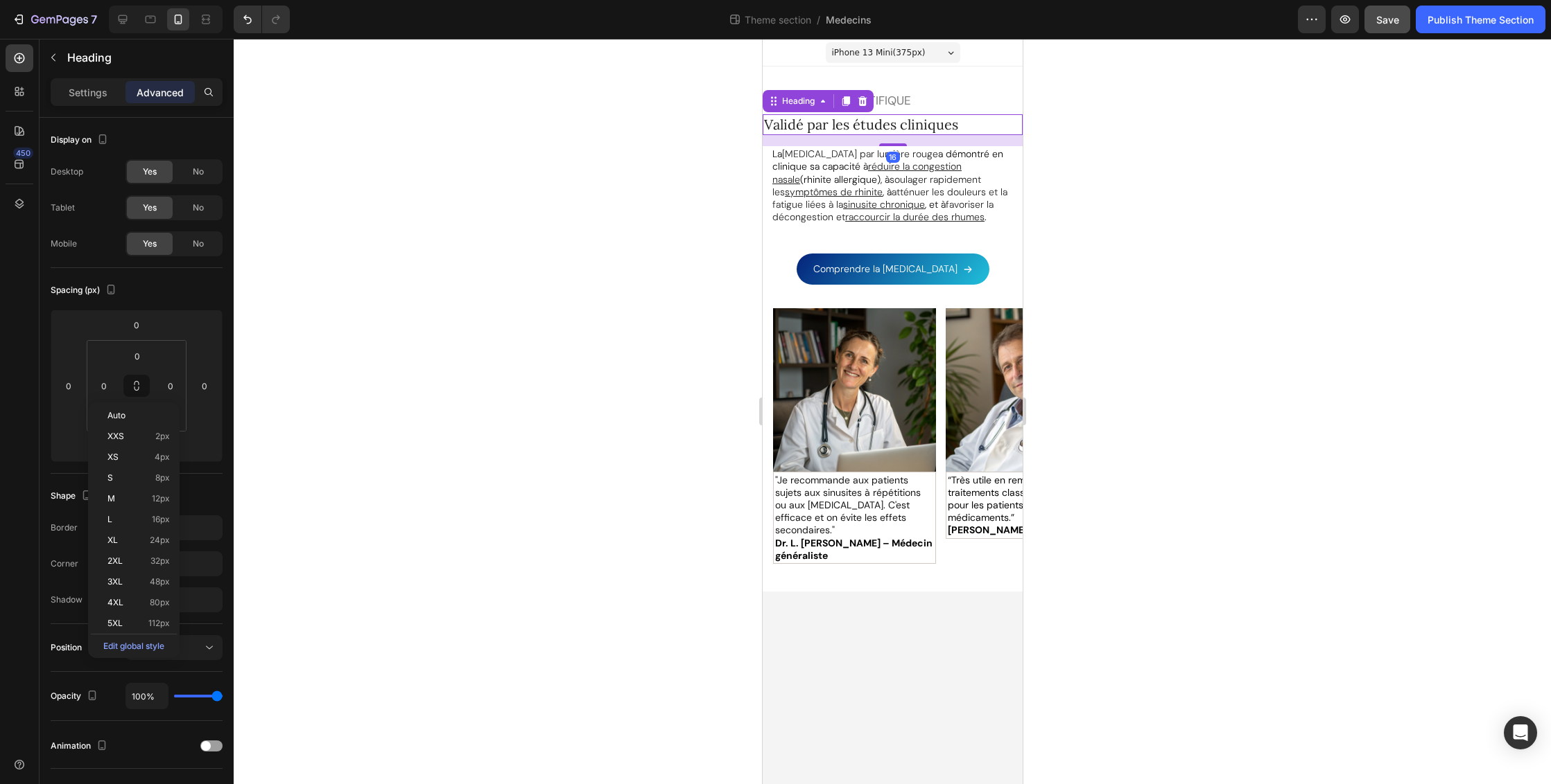
drag, startPoint x: 153, startPoint y: 497, endPoint x: 241, endPoint y: 471, distance: 91.8
click at [153, 497] on span "12px" at bounding box center [161, 499] width 18 height 10
type input "12"
click at [900, 102] on p "RECHERCHE SCIENTIFIQUE" at bounding box center [891, 100] width 257 height 15
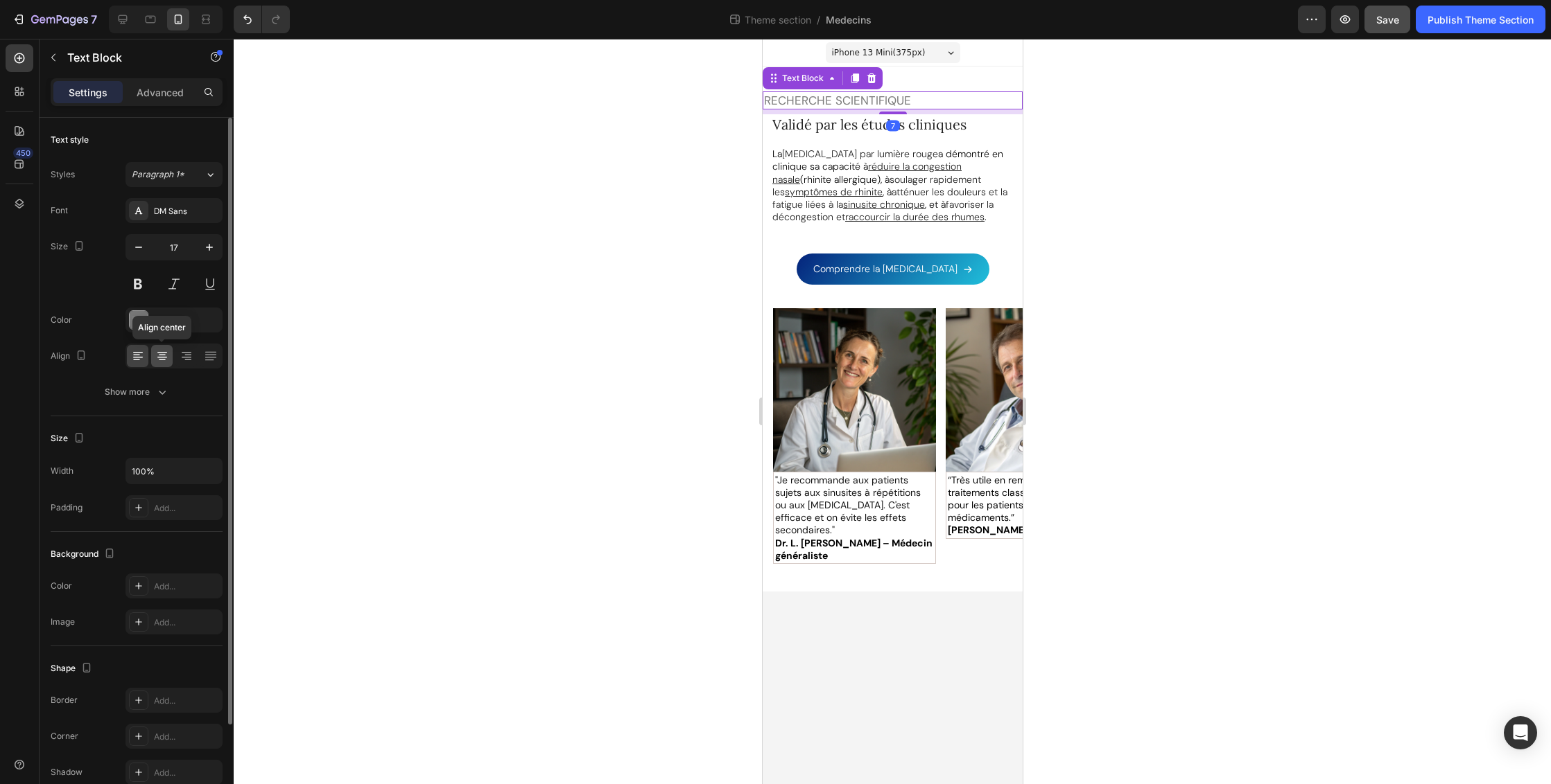
click at [166, 356] on icon at bounding box center [163, 357] width 14 height 14
click at [141, 358] on icon at bounding box center [138, 357] width 14 height 14
click at [155, 92] on p "Advanced" at bounding box center [160, 93] width 47 height 14
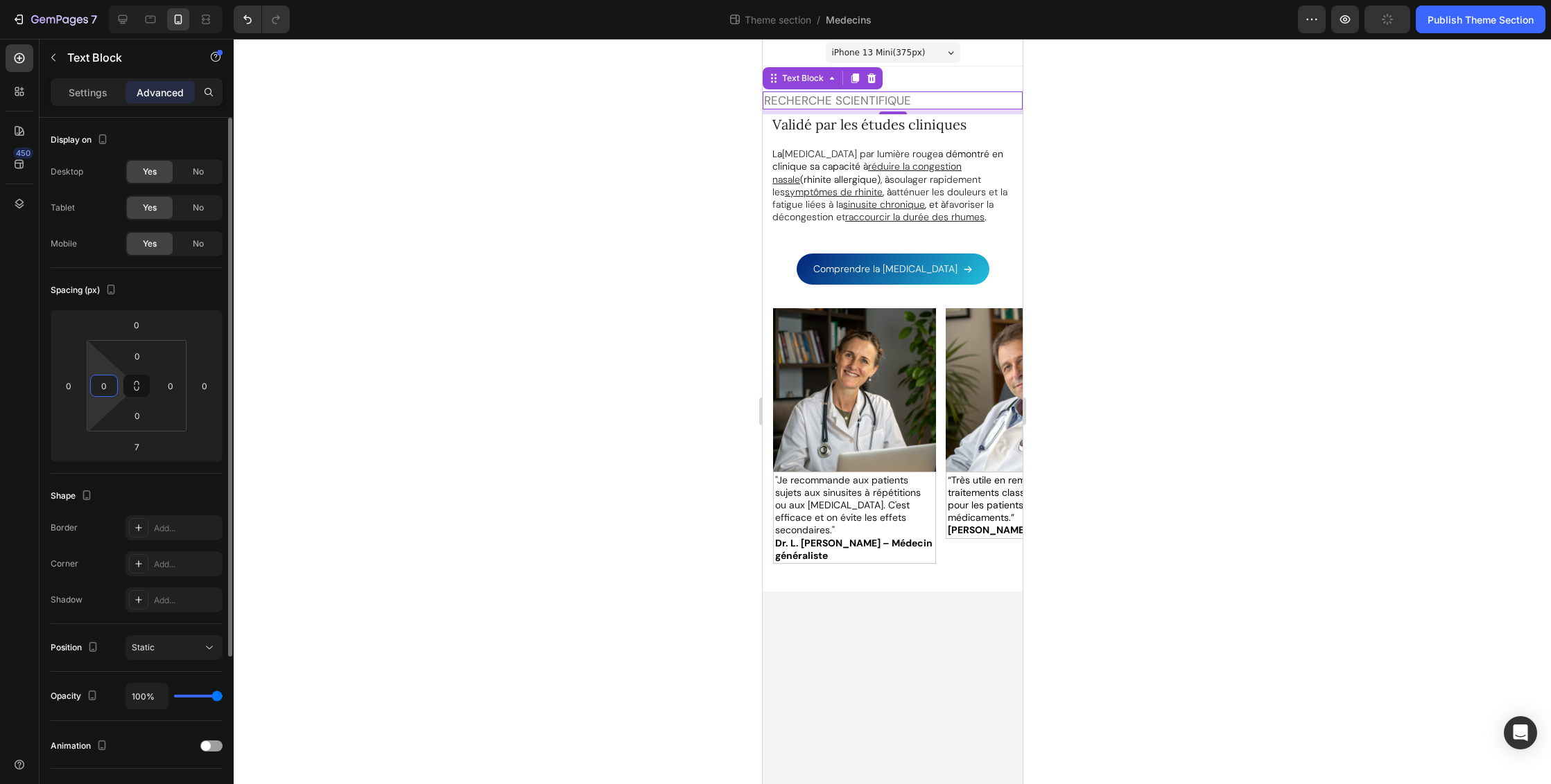
click at [112, 388] on input "0" at bounding box center [104, 386] width 21 height 21
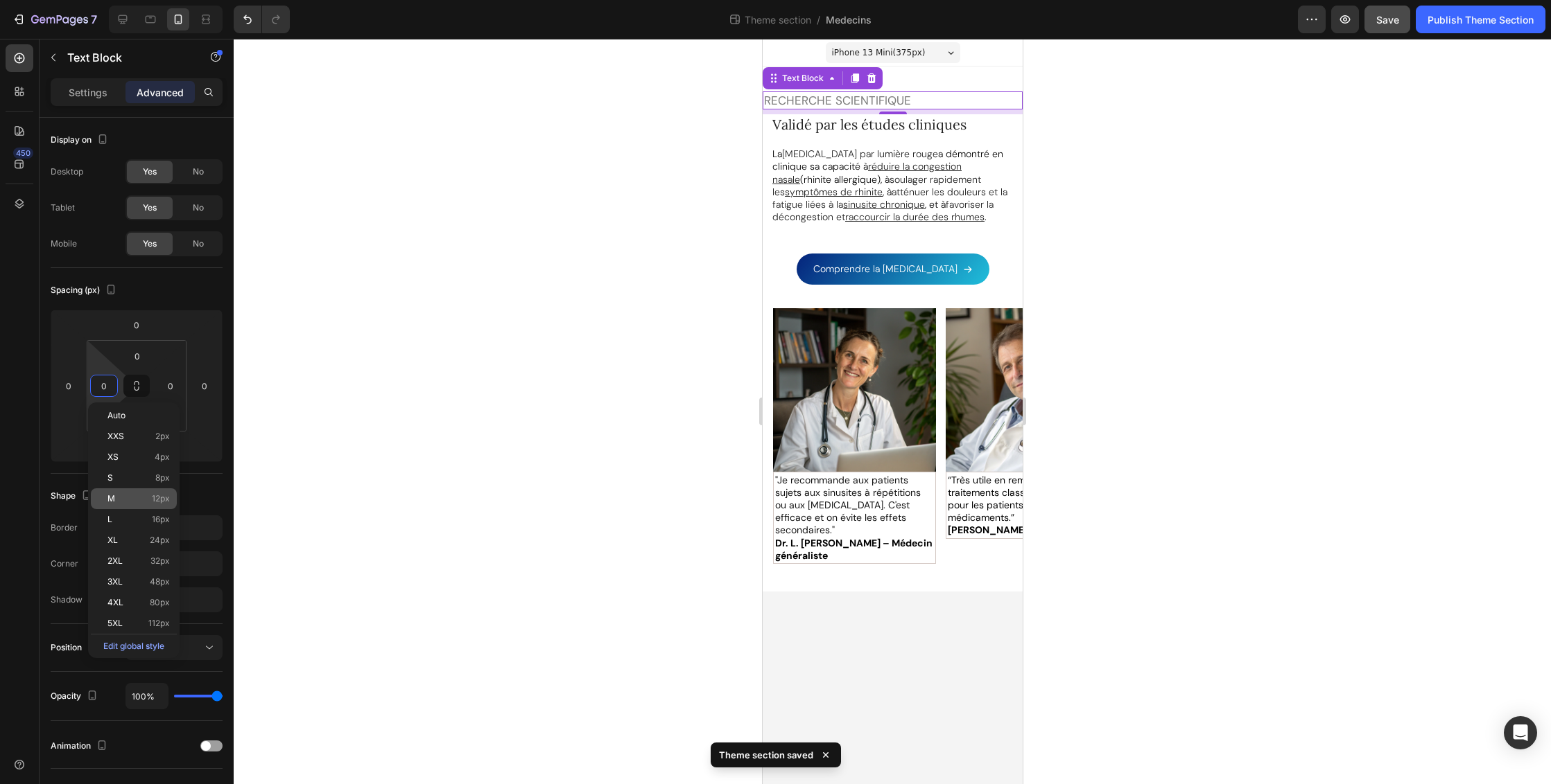
click at [158, 497] on span "12px" at bounding box center [161, 499] width 18 height 10
type input "12"
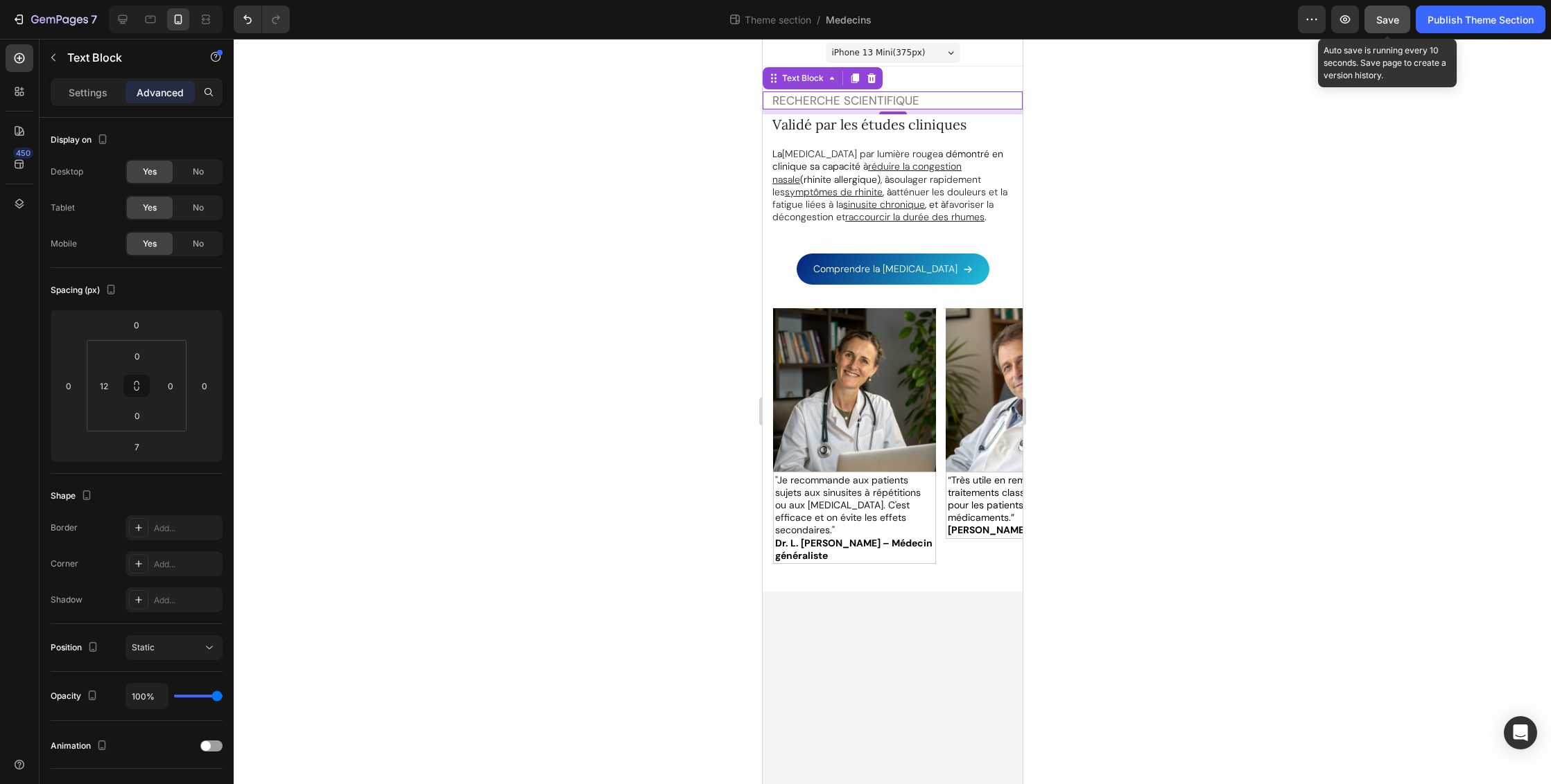
click at [1395, 19] on span "Save" at bounding box center [1388, 19] width 23 height 11
click at [1392, 18] on span "Save" at bounding box center [1388, 19] width 23 height 11
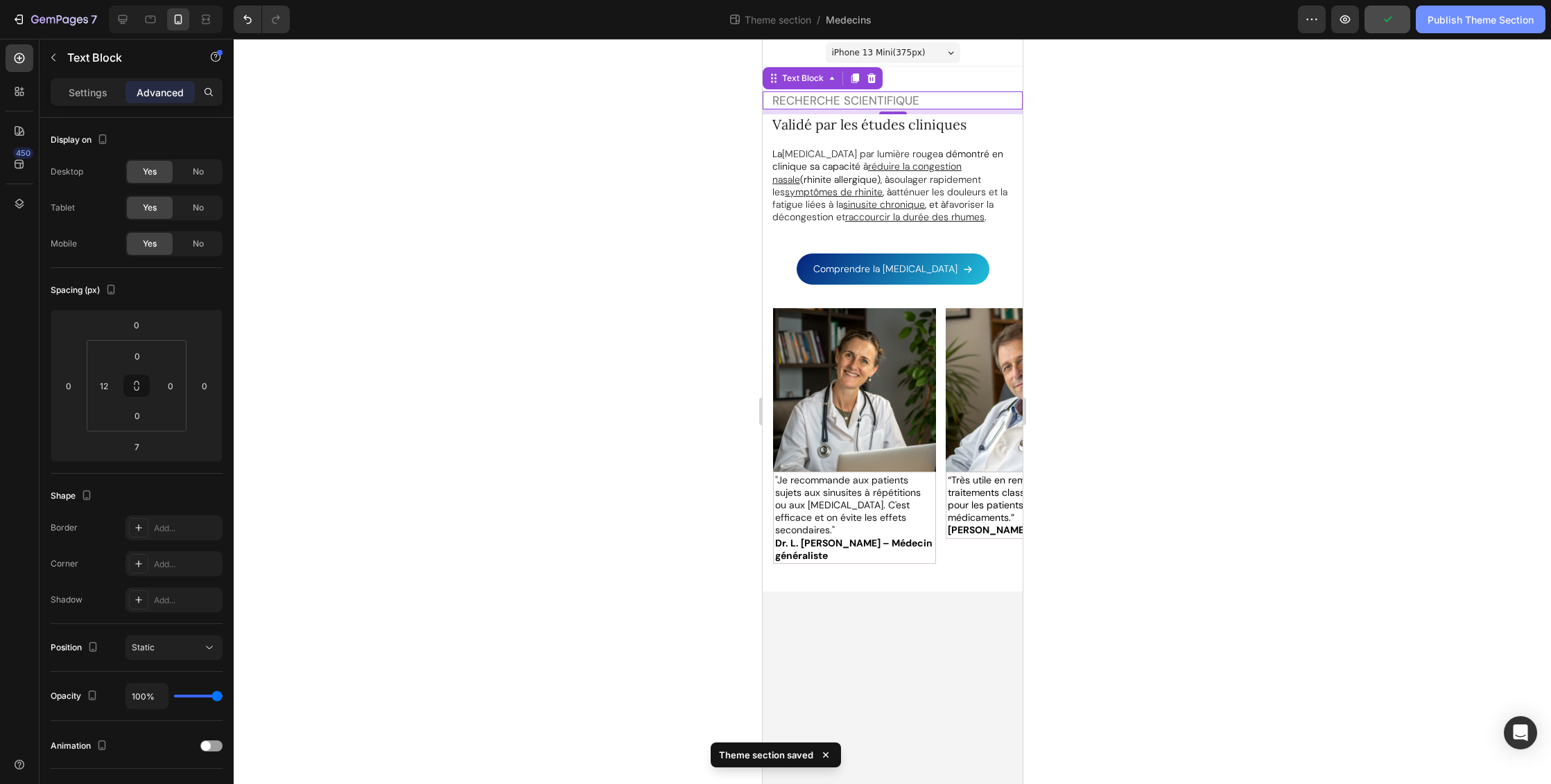
click at [1500, 18] on div "Publish Theme Section" at bounding box center [1480, 19] width 106 height 14
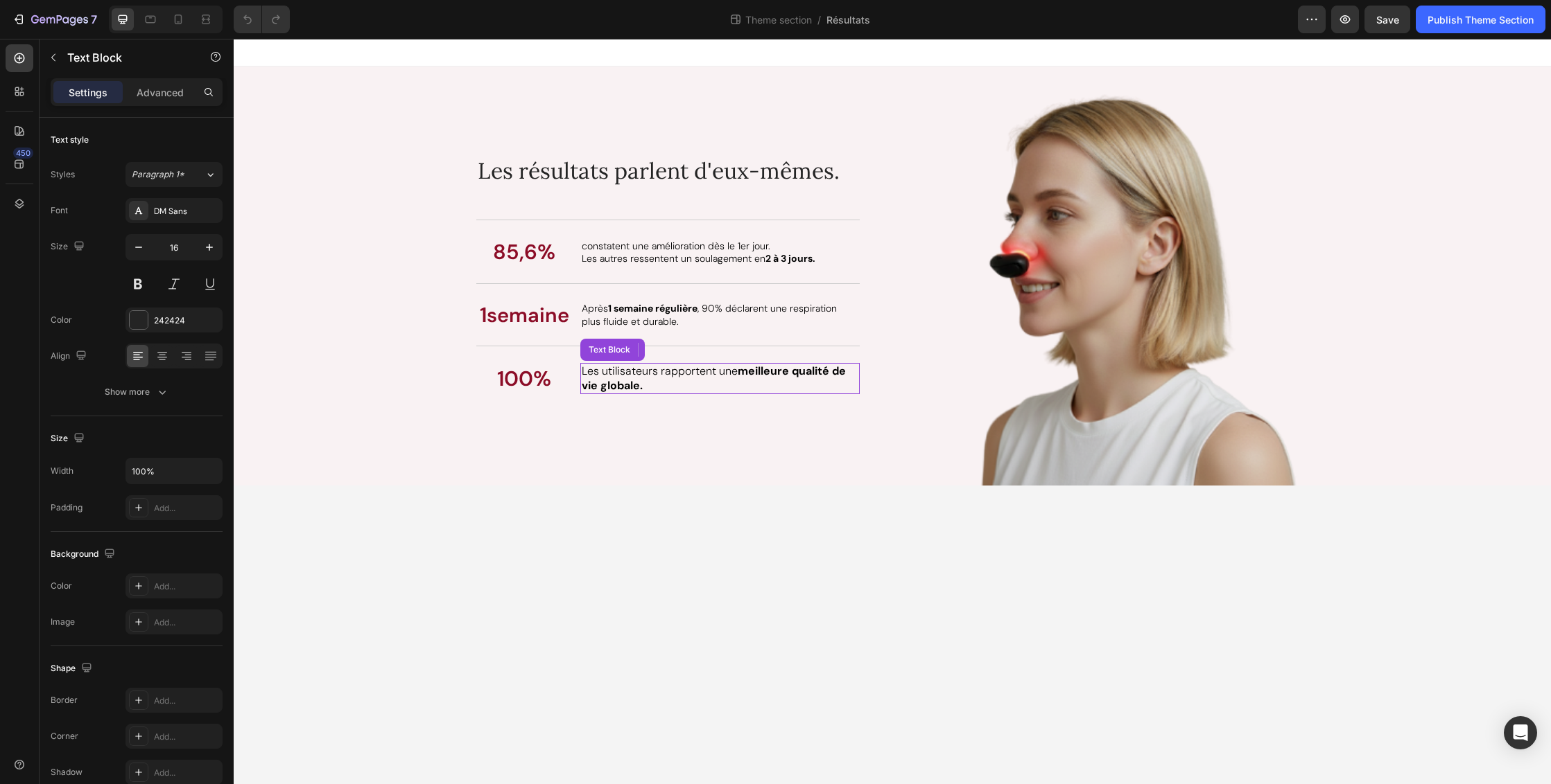
click at [643, 378] on span "Les utilisateurs rapportent une meilleure qualité de vie globale." at bounding box center [713, 378] width 264 height 29
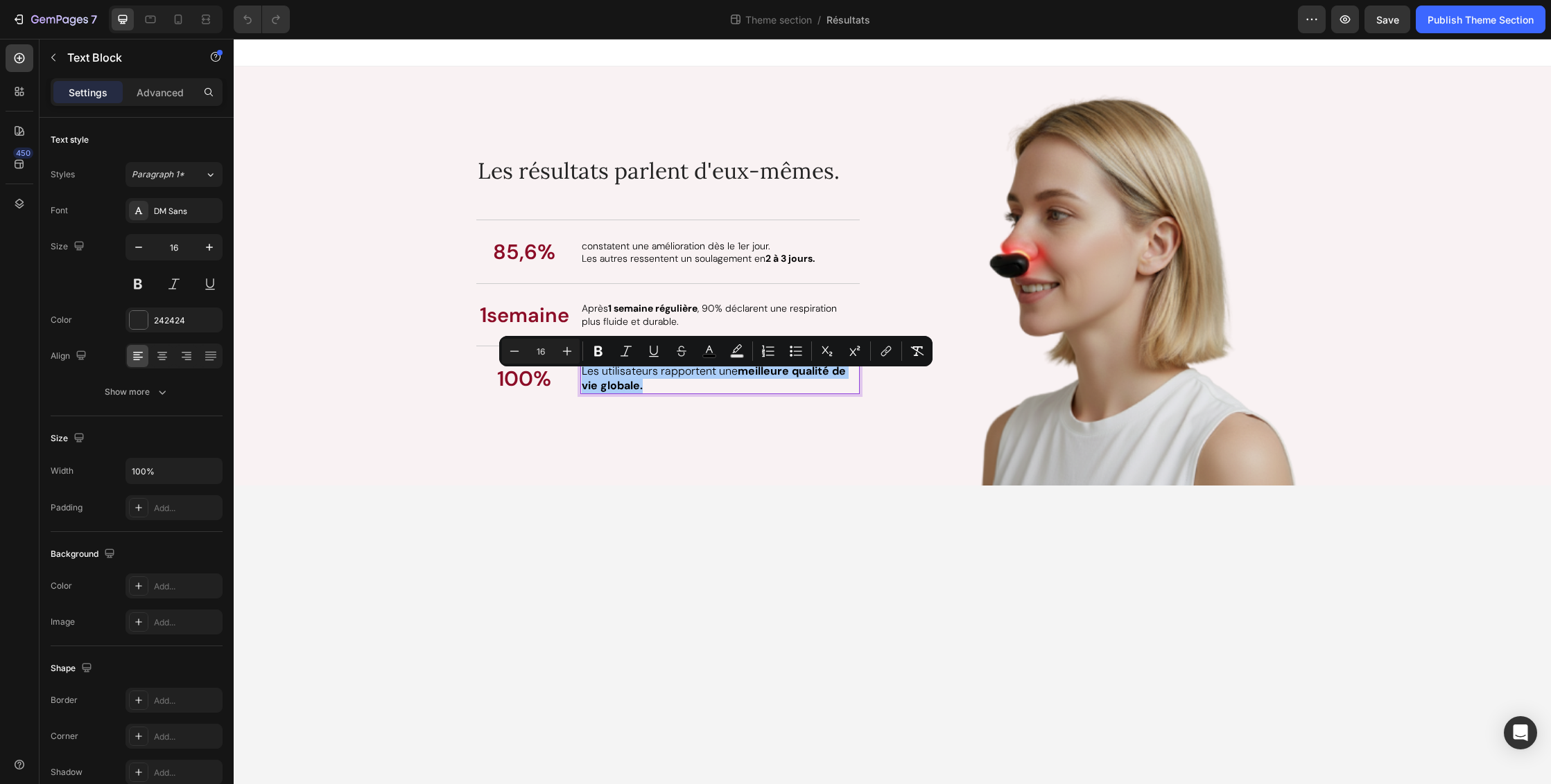
click at [549, 351] on input "16" at bounding box center [540, 351] width 27 height 17
type input "1"
click at [659, 514] on body "Les résultats parlent d'eux-mêmes. Heading 85,6% Text Block constatent une amél…" at bounding box center [891, 411] width 1317 height 745
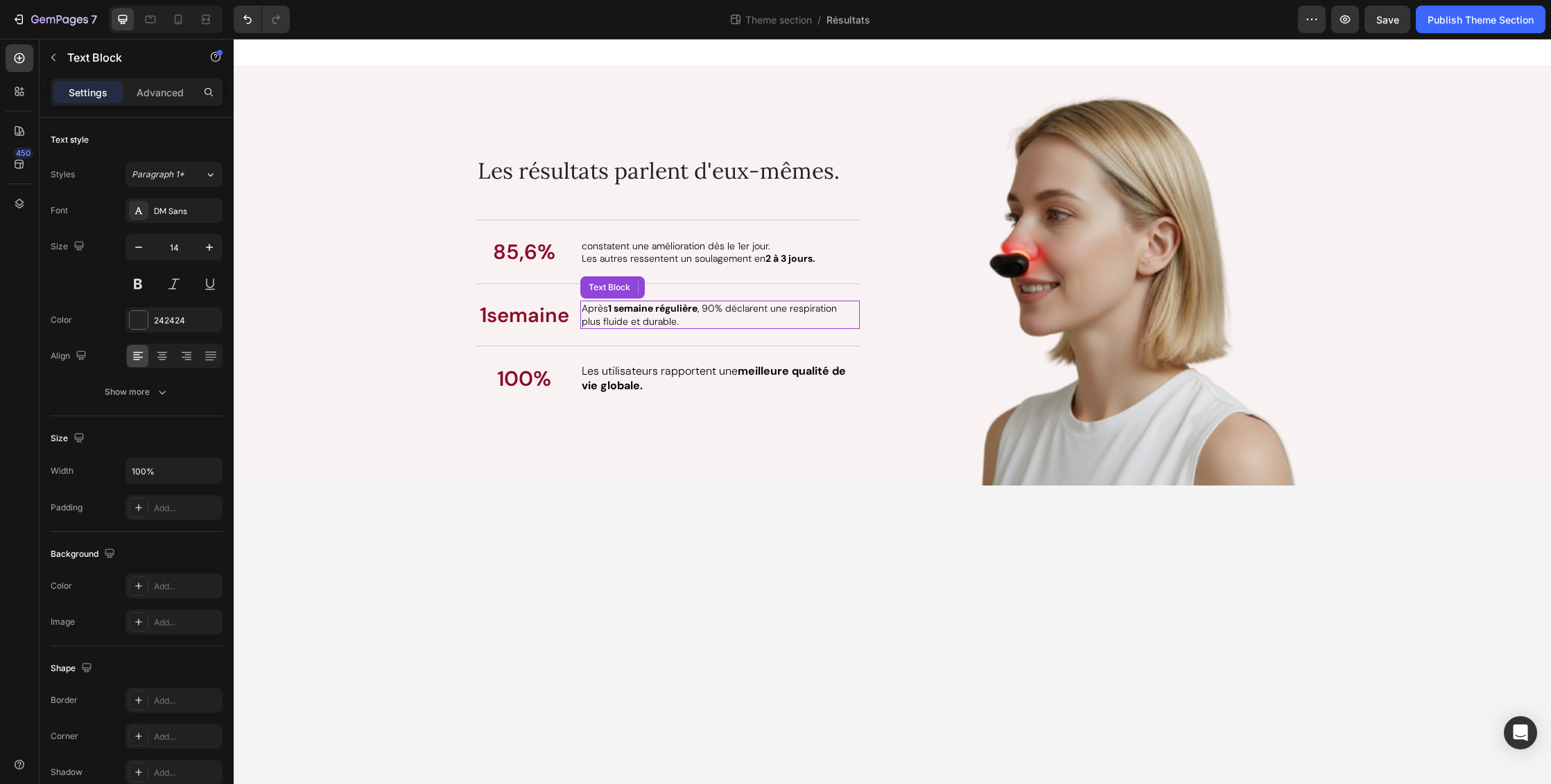
click at [671, 311] on strong "1 semaine régulière" at bounding box center [652, 308] width 89 height 12
click at [671, 313] on strong "1 semaine régulière" at bounding box center [652, 308] width 89 height 12
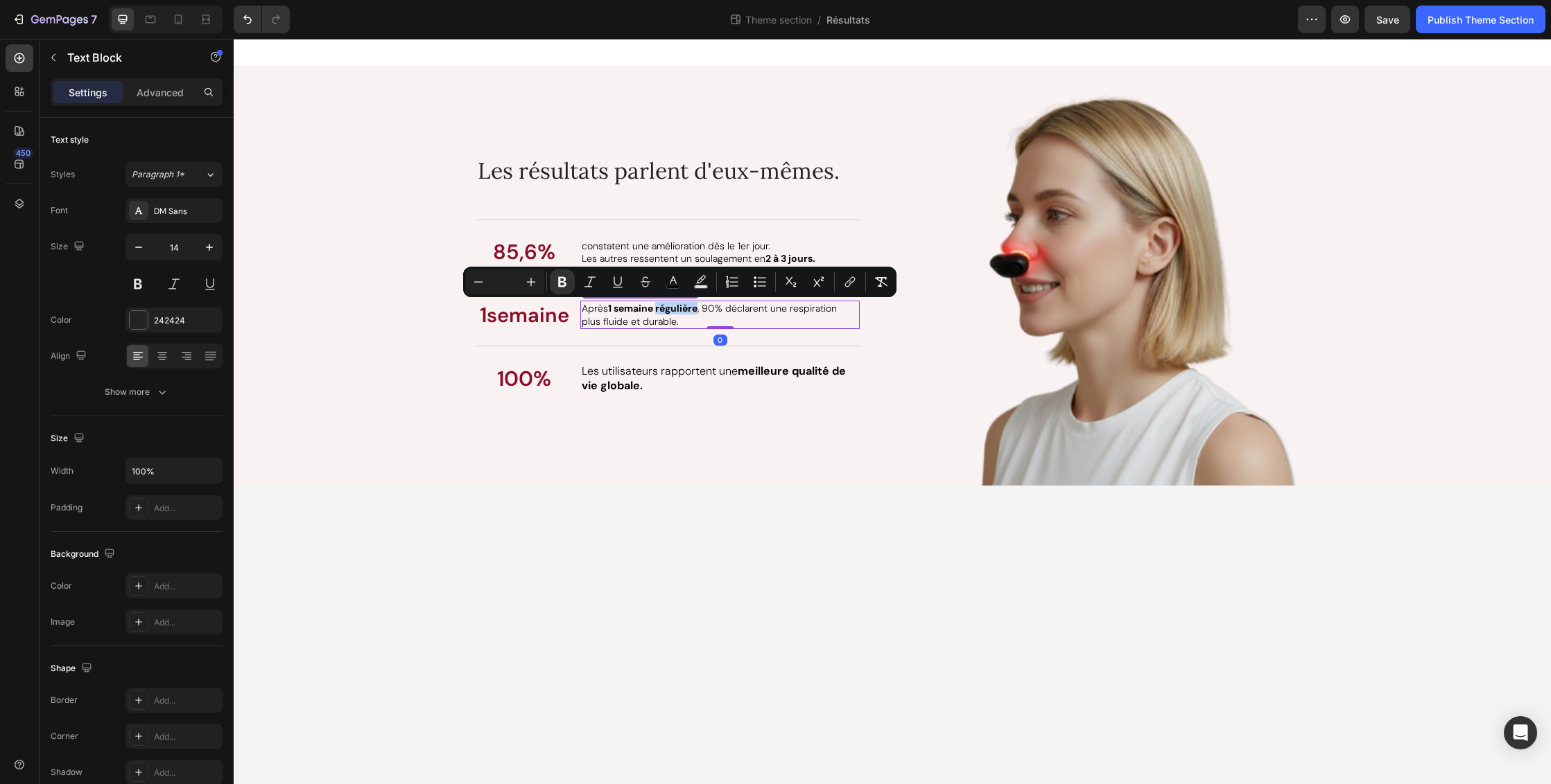
click at [671, 313] on strong "1 semaine régulière" at bounding box center [652, 308] width 89 height 12
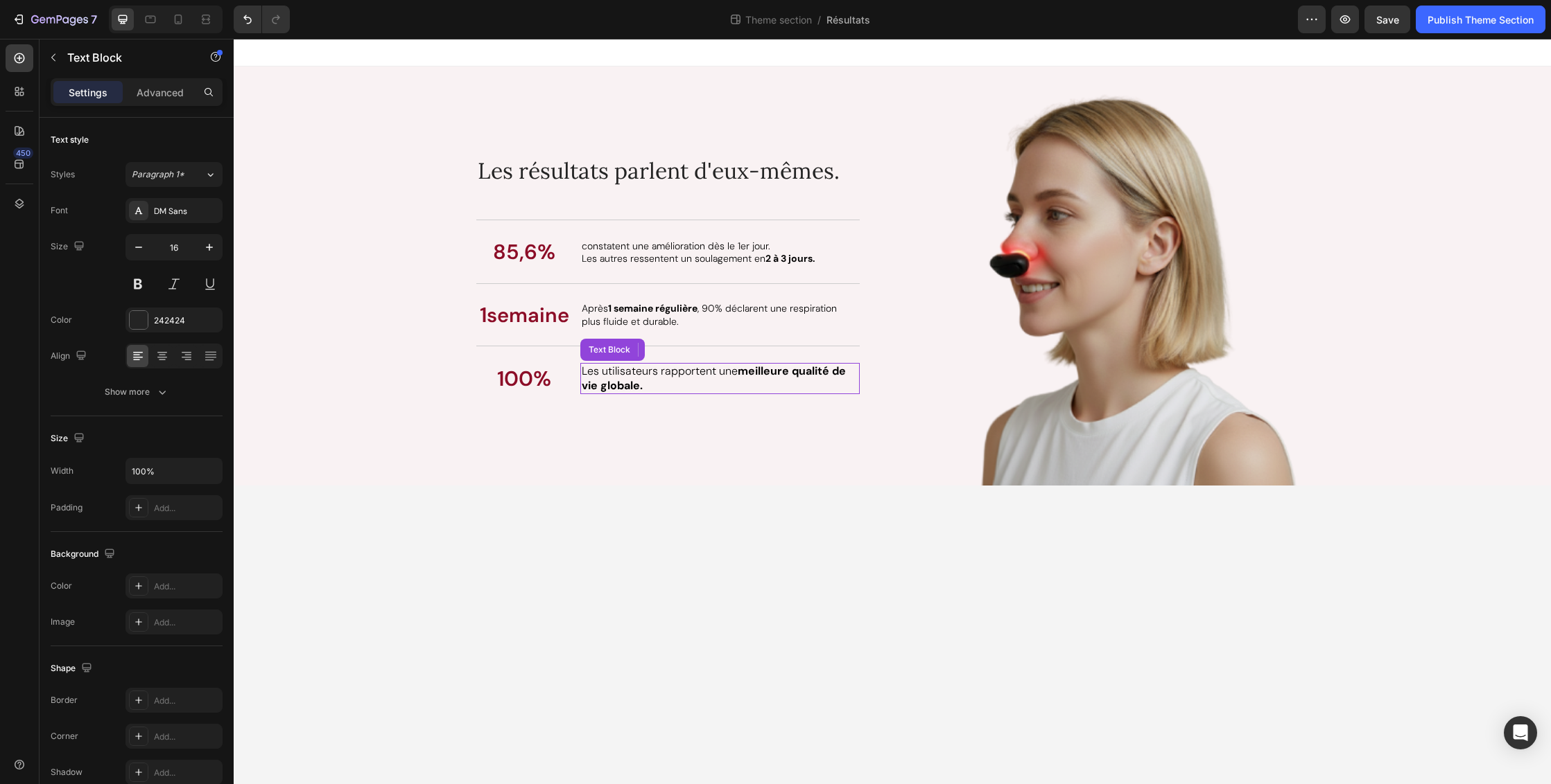
click at [654, 388] on p "Les utilisateurs rapportent une meilleure qualité de vie globale." at bounding box center [719, 379] width 276 height 29
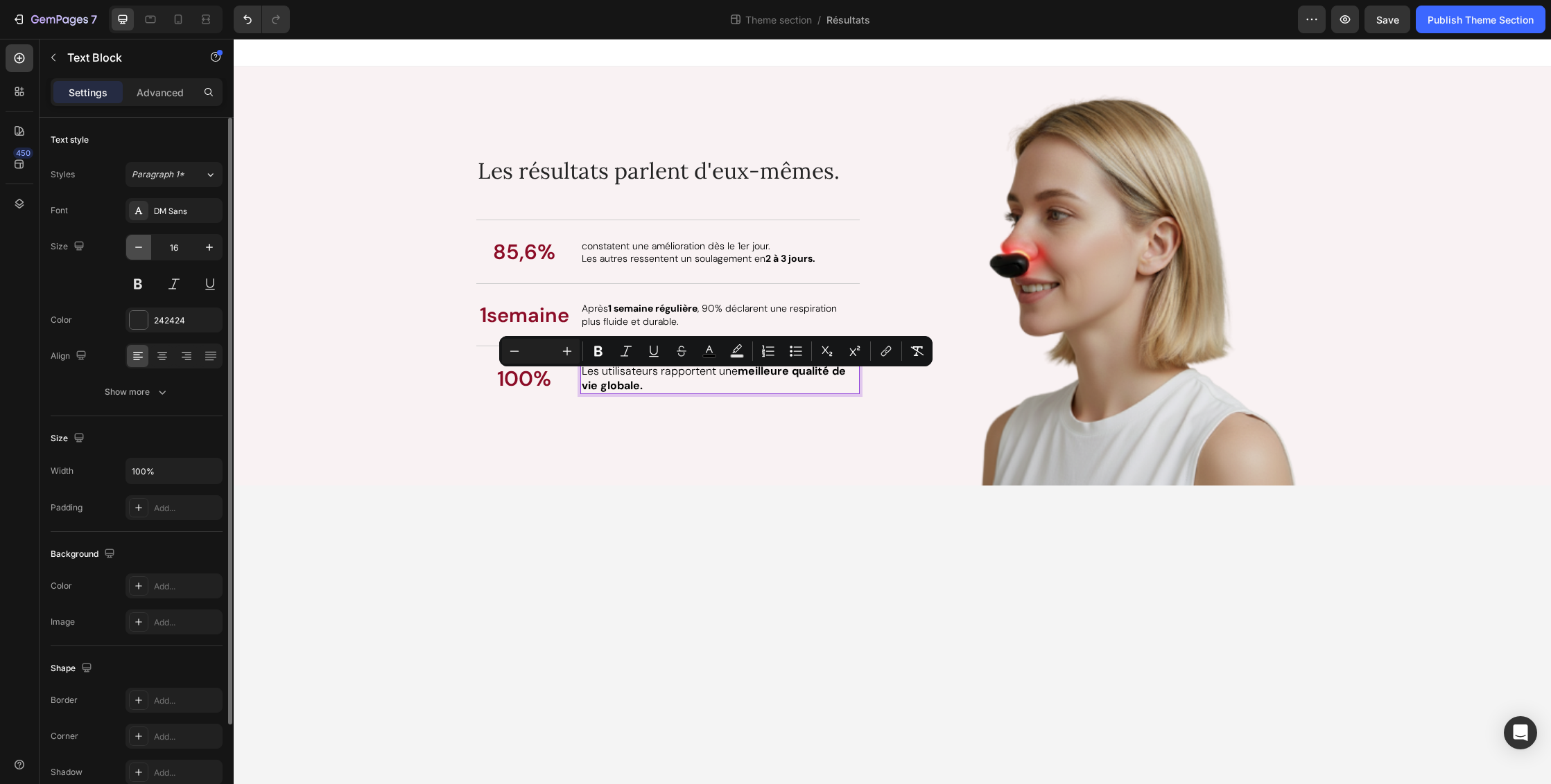
click at [143, 251] on icon "button" at bounding box center [139, 247] width 14 height 14
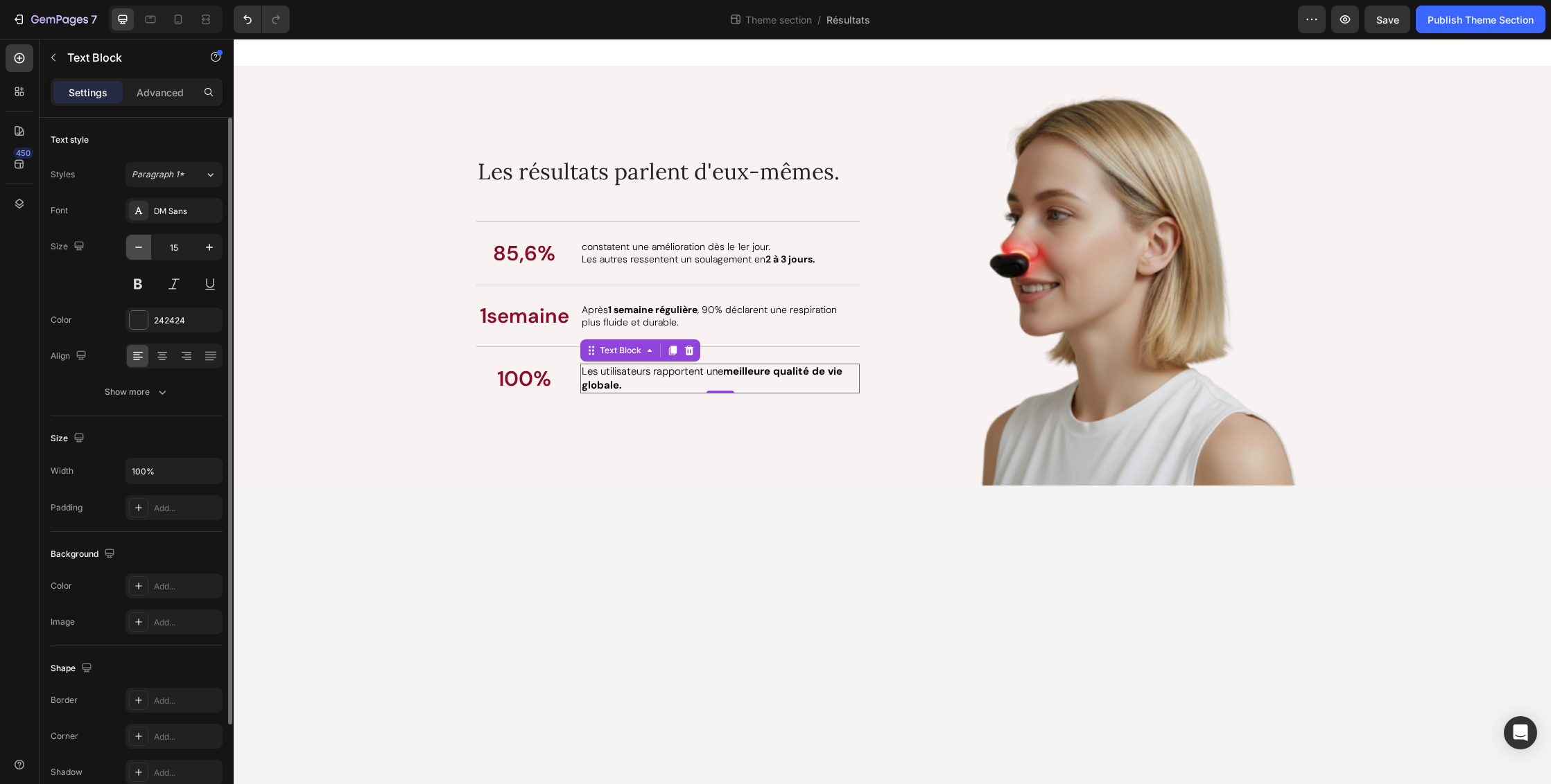
click at [141, 250] on icon "button" at bounding box center [139, 247] width 14 height 14
type input "14"
click at [630, 430] on div "Les résultats parlent d'eux-mêmes. Heading 85,6% Text Block constatent une amél…" at bounding box center [678, 283] width 405 height 405
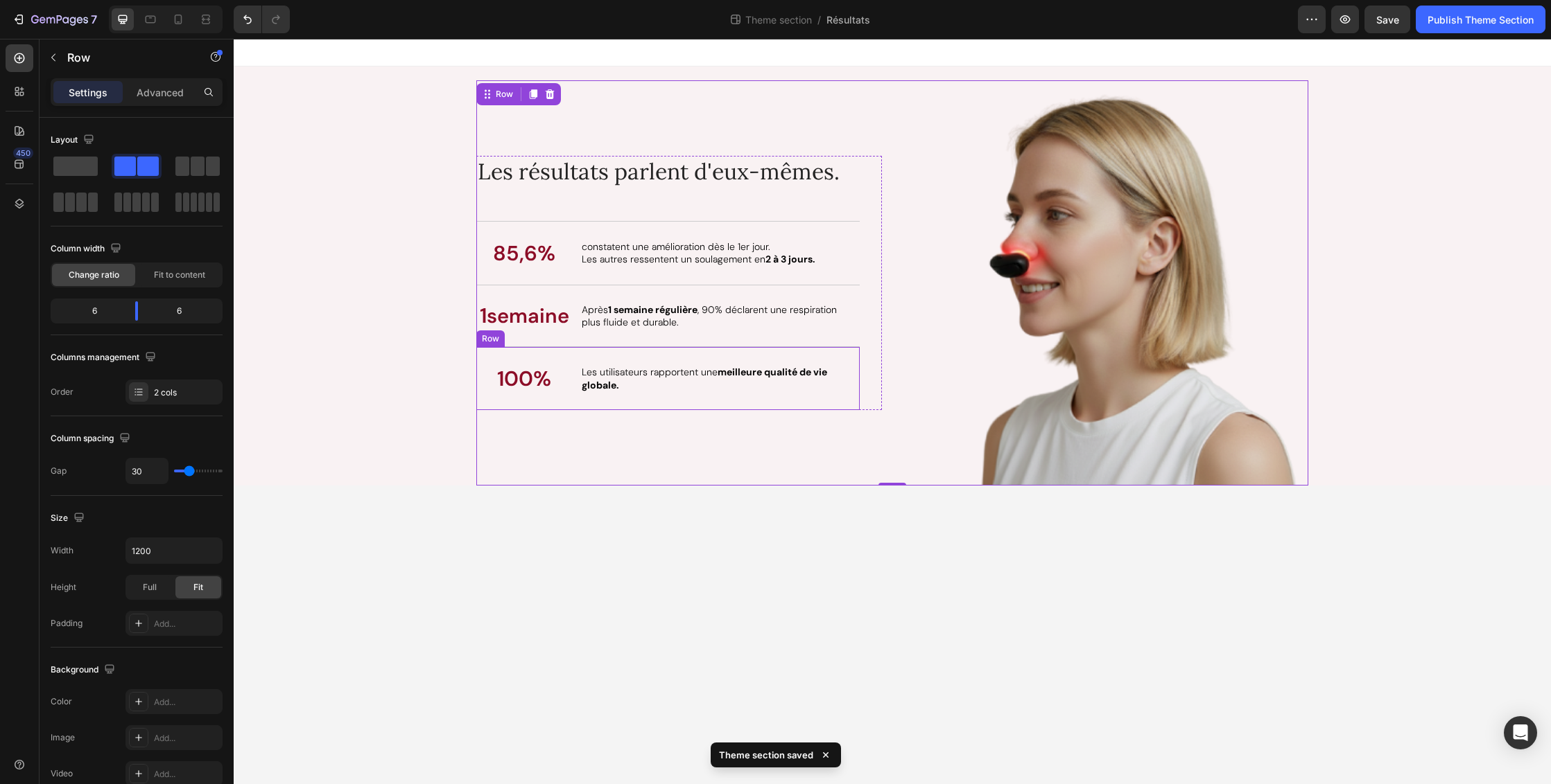
click at [730, 362] on div "100% Text Block Les utilisateurs rapportent une meilleure qualité de vie global…" at bounding box center [668, 378] width 383 height 64
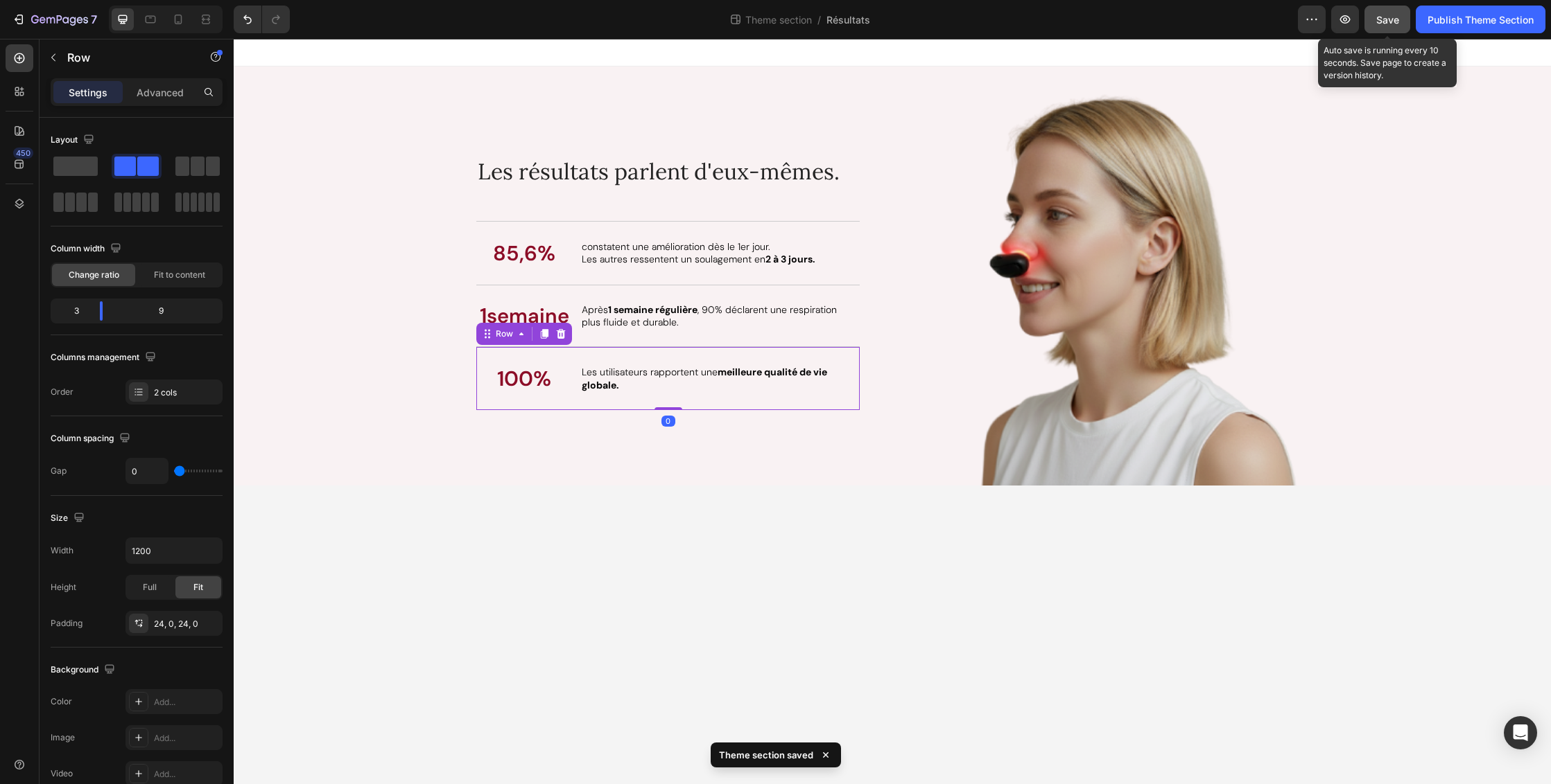
click at [1396, 19] on span "Save" at bounding box center [1388, 19] width 23 height 11
click at [175, 20] on icon at bounding box center [178, 19] width 8 height 10
type input "100%"
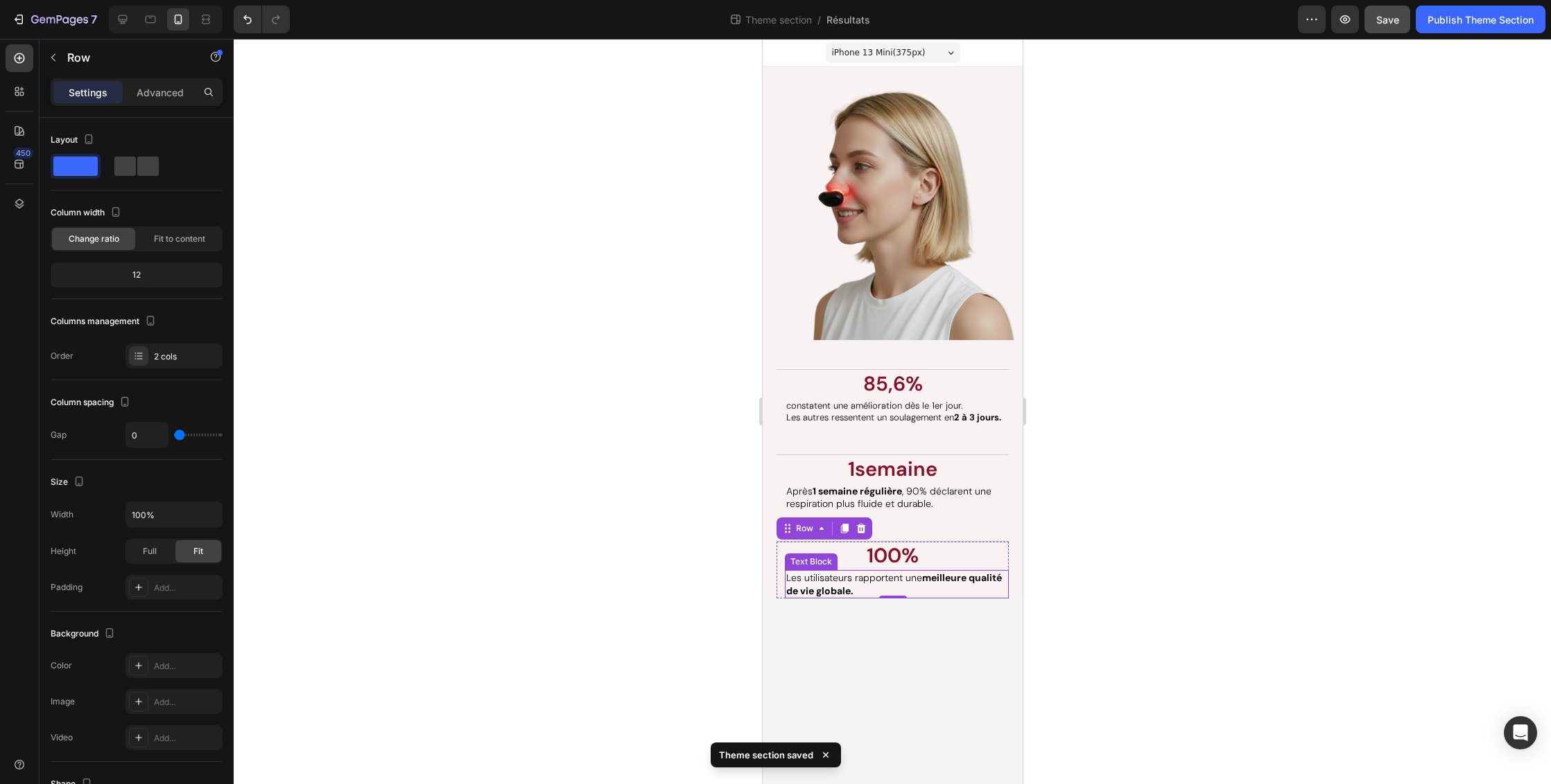
click at [885, 576] on span "Les utilisateurs rapportent une meilleure qualité de vie globale." at bounding box center [893, 584] width 216 height 25
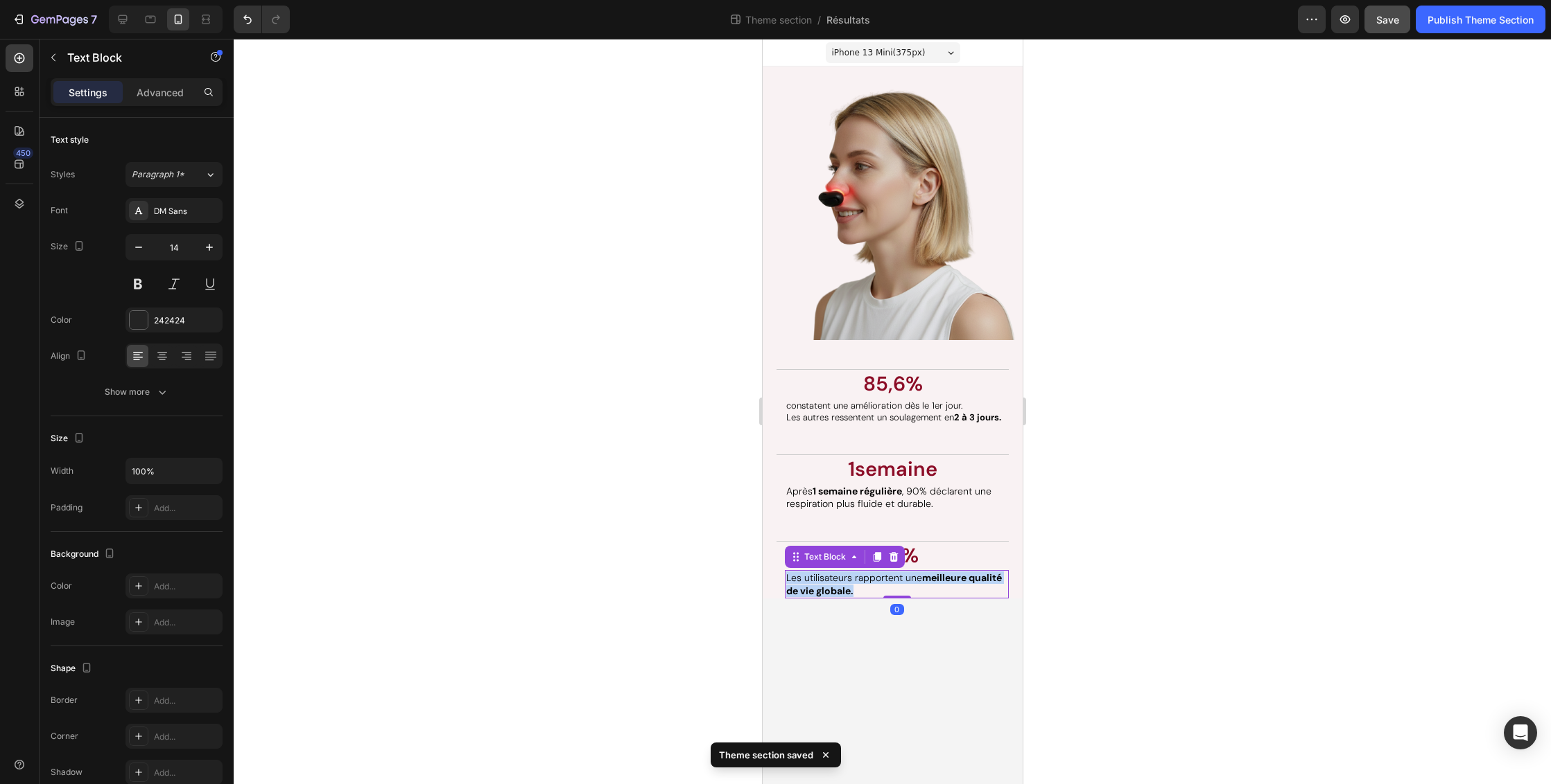
click at [885, 577] on span "Les utilisateurs rapportent une meilleure qualité de vie globale." at bounding box center [893, 584] width 216 height 25
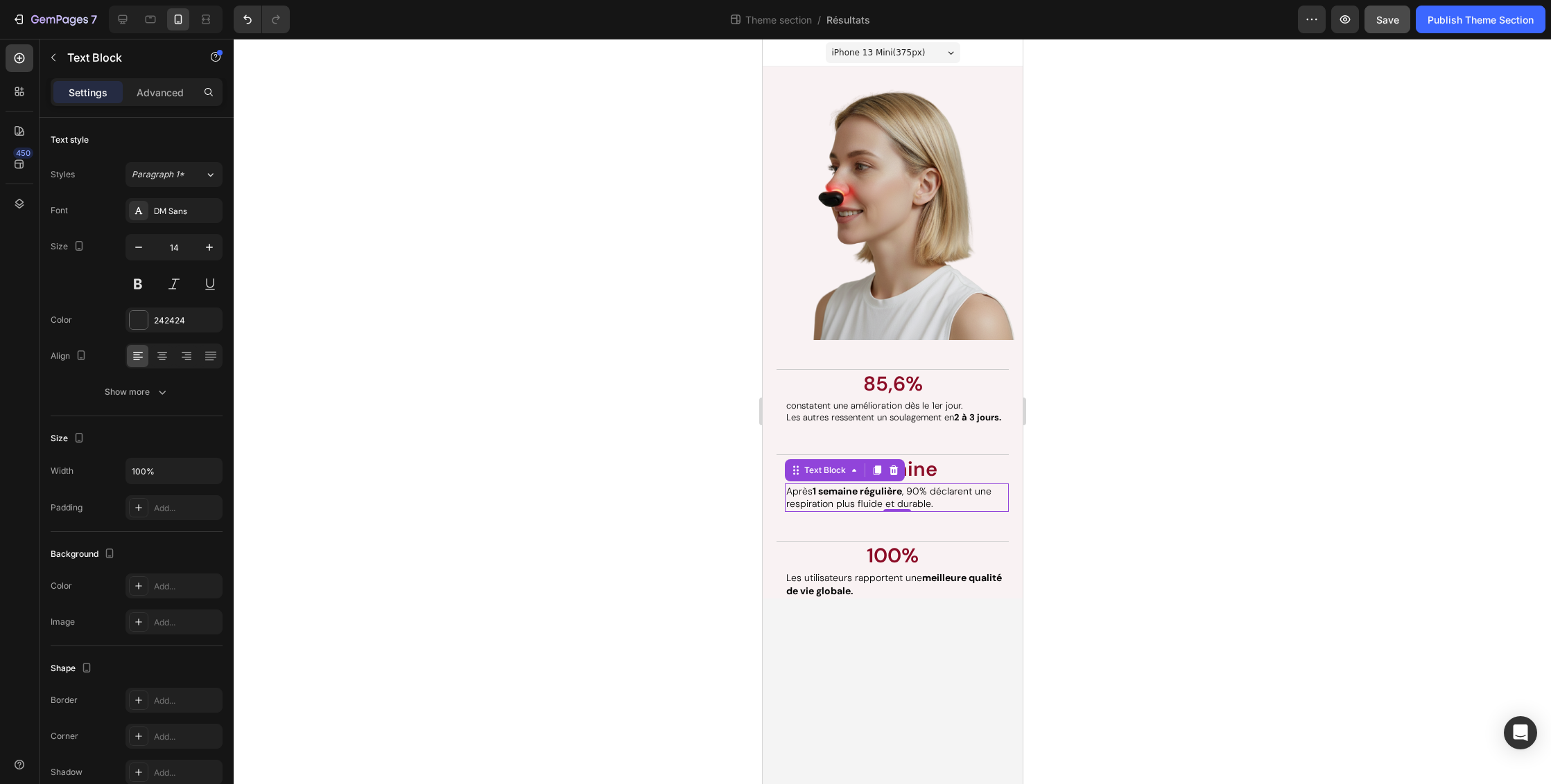
click at [883, 497] on span "[DATE] régulière , 90% déclarent une respiration plus fluide et durable." at bounding box center [888, 497] width 205 height 25
click at [866, 580] on span "Les utilisateurs rapportent une meilleure qualité de vie globale." at bounding box center [893, 584] width 216 height 25
click at [1187, 565] on div at bounding box center [891, 411] width 1317 height 745
click at [842, 496] on span "[DATE] régulière , 90% déclarent une respiration plus fluide et durable." at bounding box center [888, 497] width 205 height 25
click at [207, 172] on icon at bounding box center [210, 175] width 11 height 14
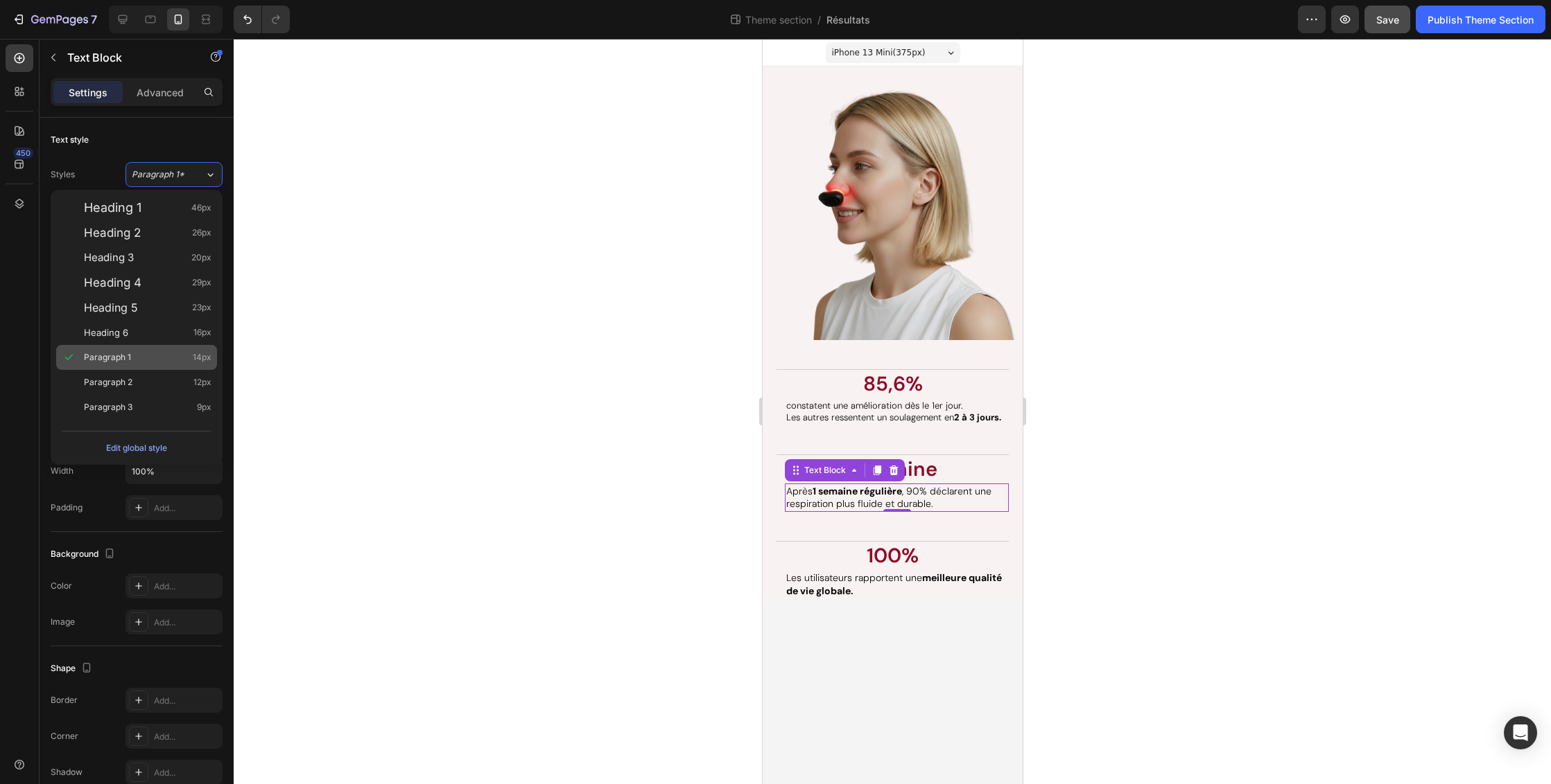
click at [200, 354] on span "14px" at bounding box center [201, 358] width 19 height 14
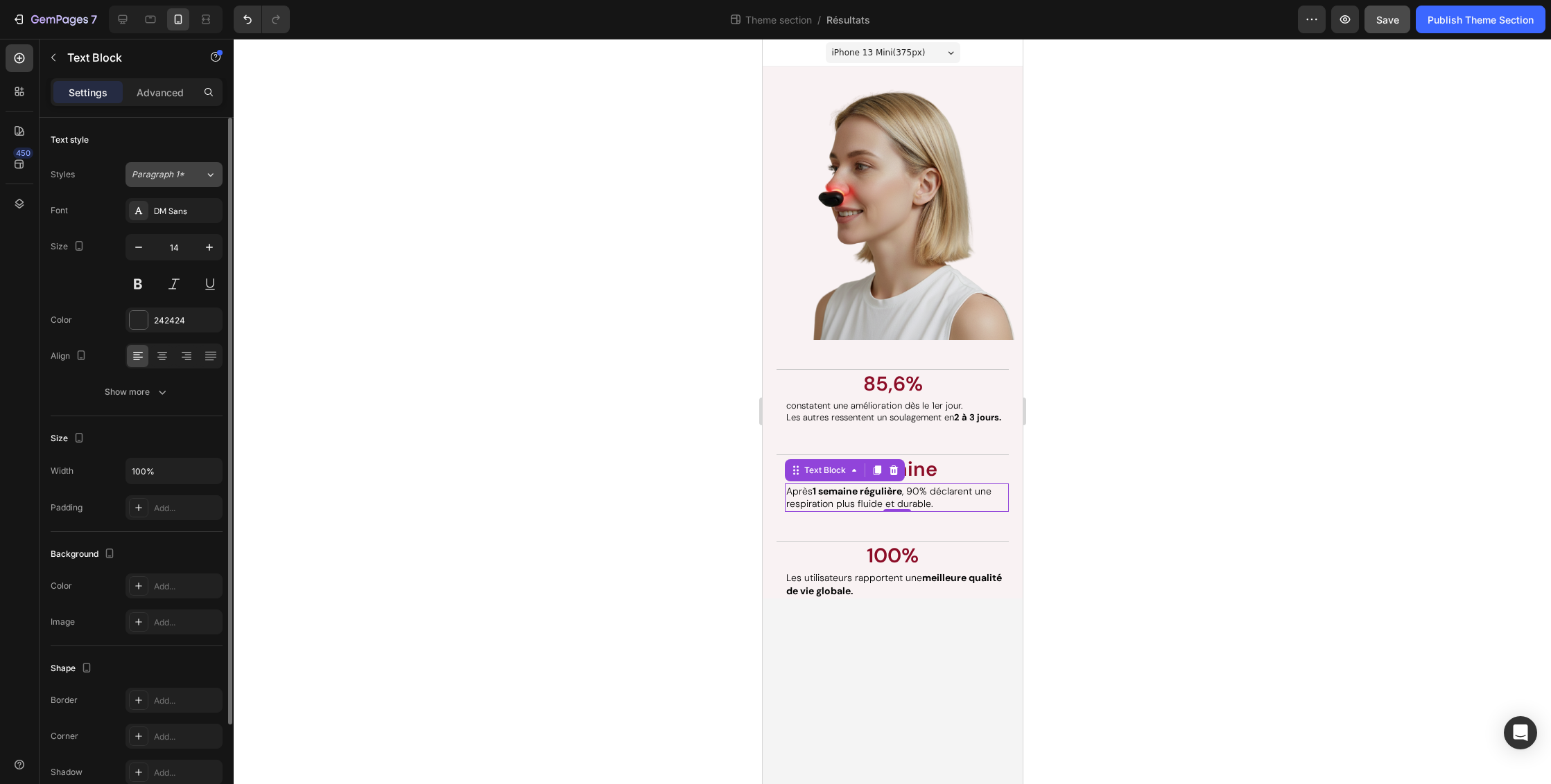
click at [208, 177] on icon at bounding box center [210, 175] width 11 height 14
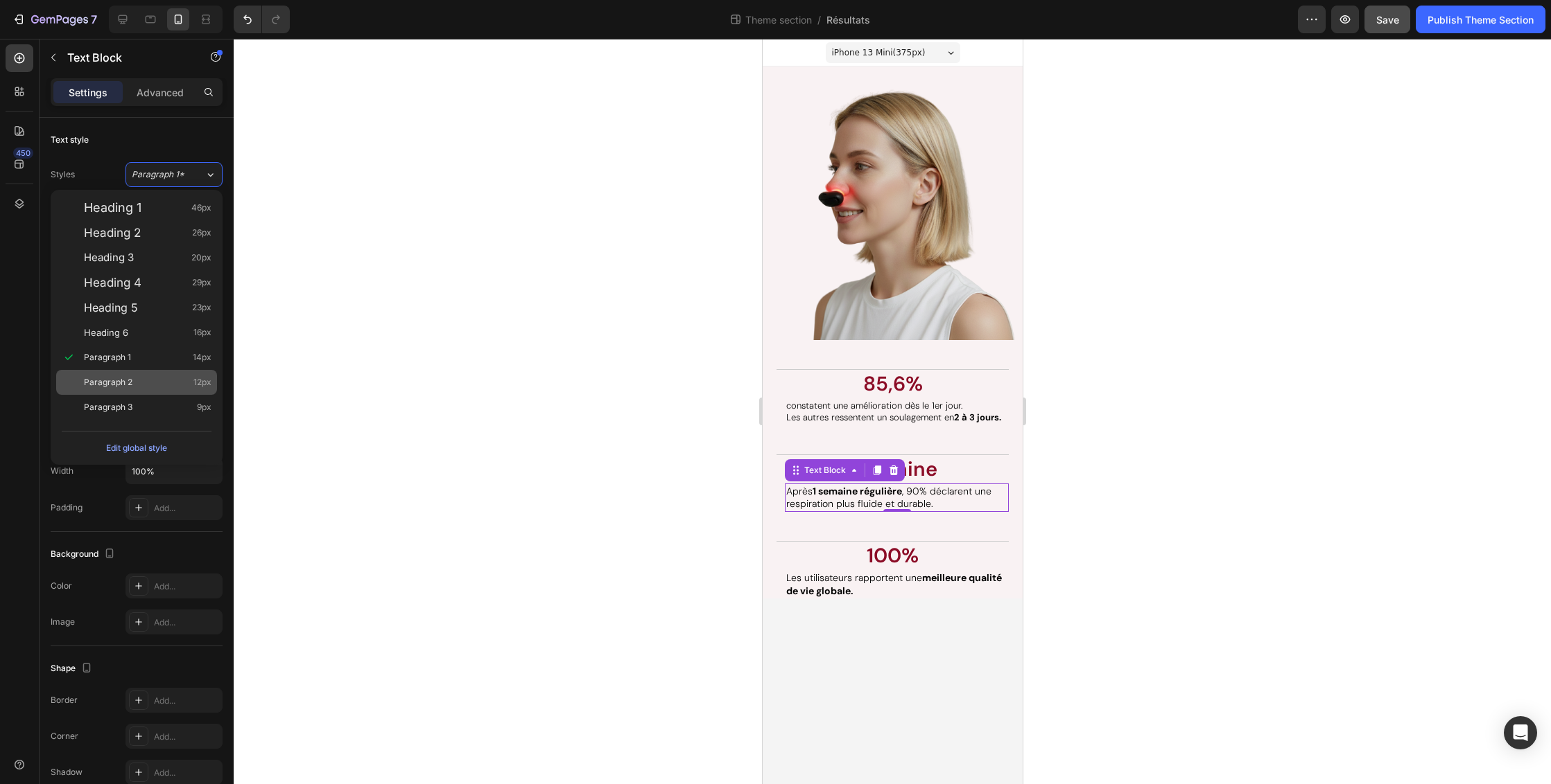
click at [130, 375] on span "Paragraph 2" at bounding box center [108, 382] width 49 height 14
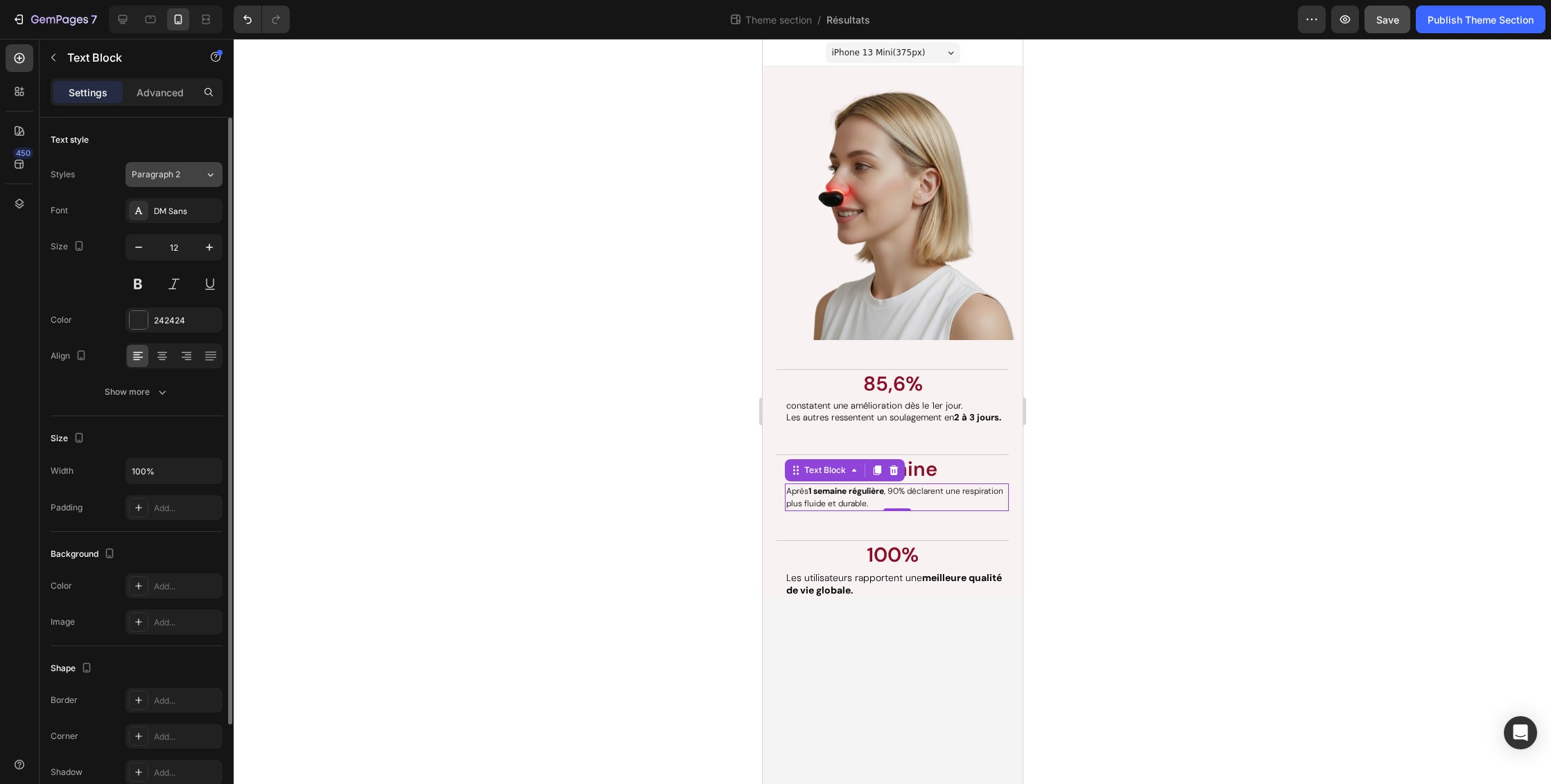
click at [212, 170] on icon at bounding box center [210, 175] width 11 height 14
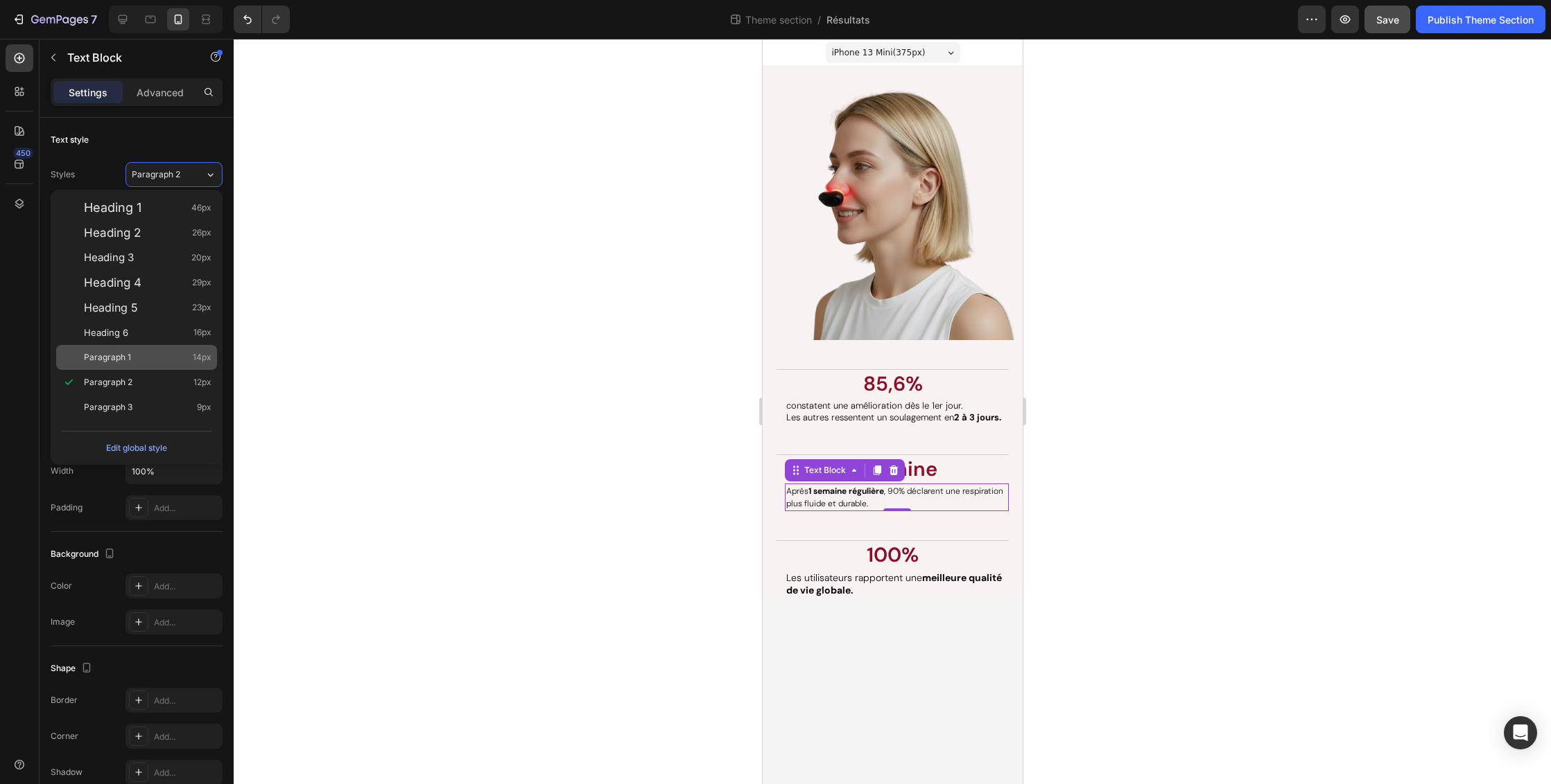
click at [161, 358] on div "Paragraph 1 14px" at bounding box center [148, 358] width 127 height 14
type input "14"
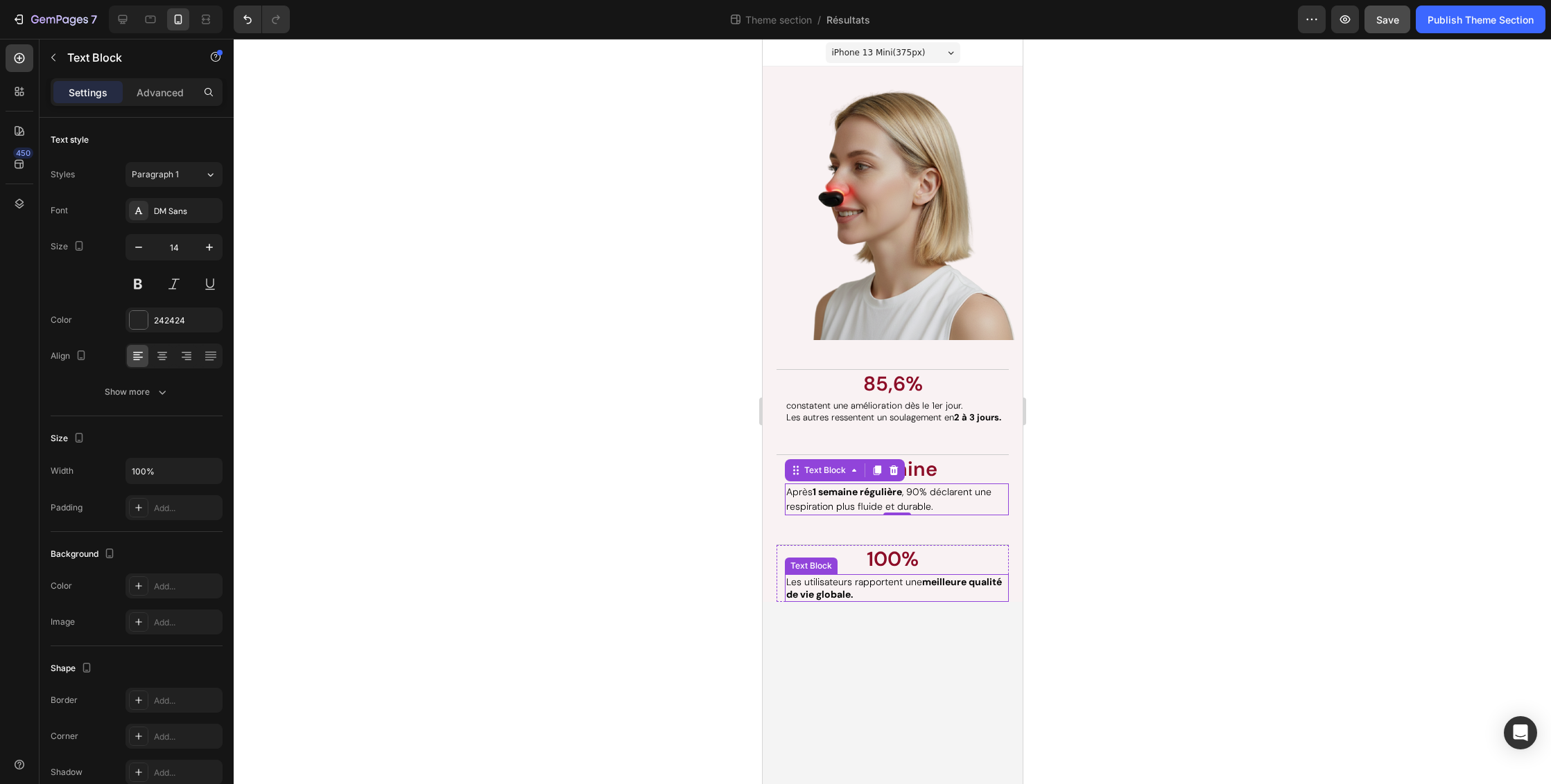
click at [813, 584] on span "Les utilisateurs rapportent une meilleure qualité de vie globale." at bounding box center [893, 588] width 216 height 25
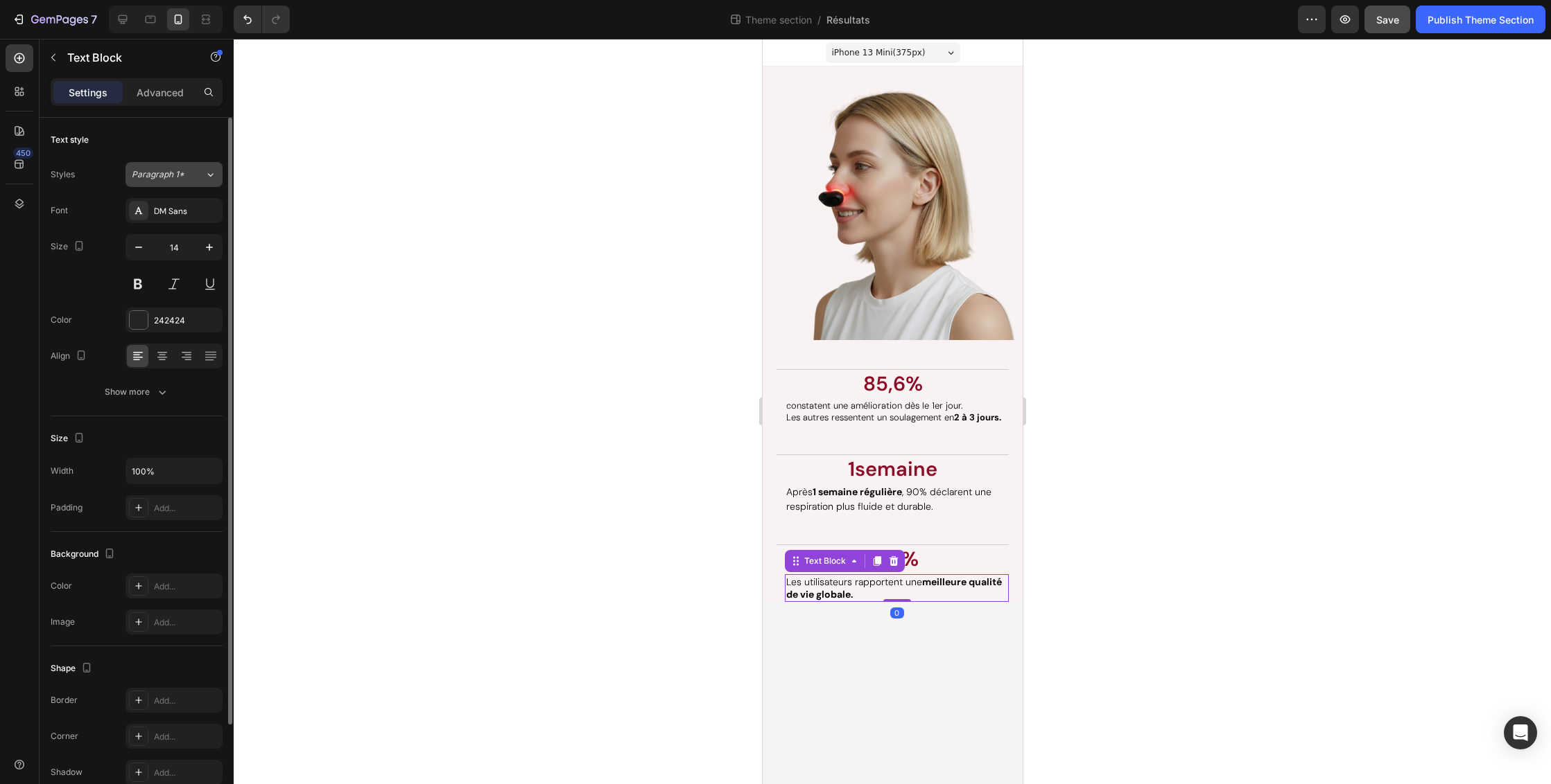
click at [208, 176] on icon at bounding box center [210, 175] width 11 height 14
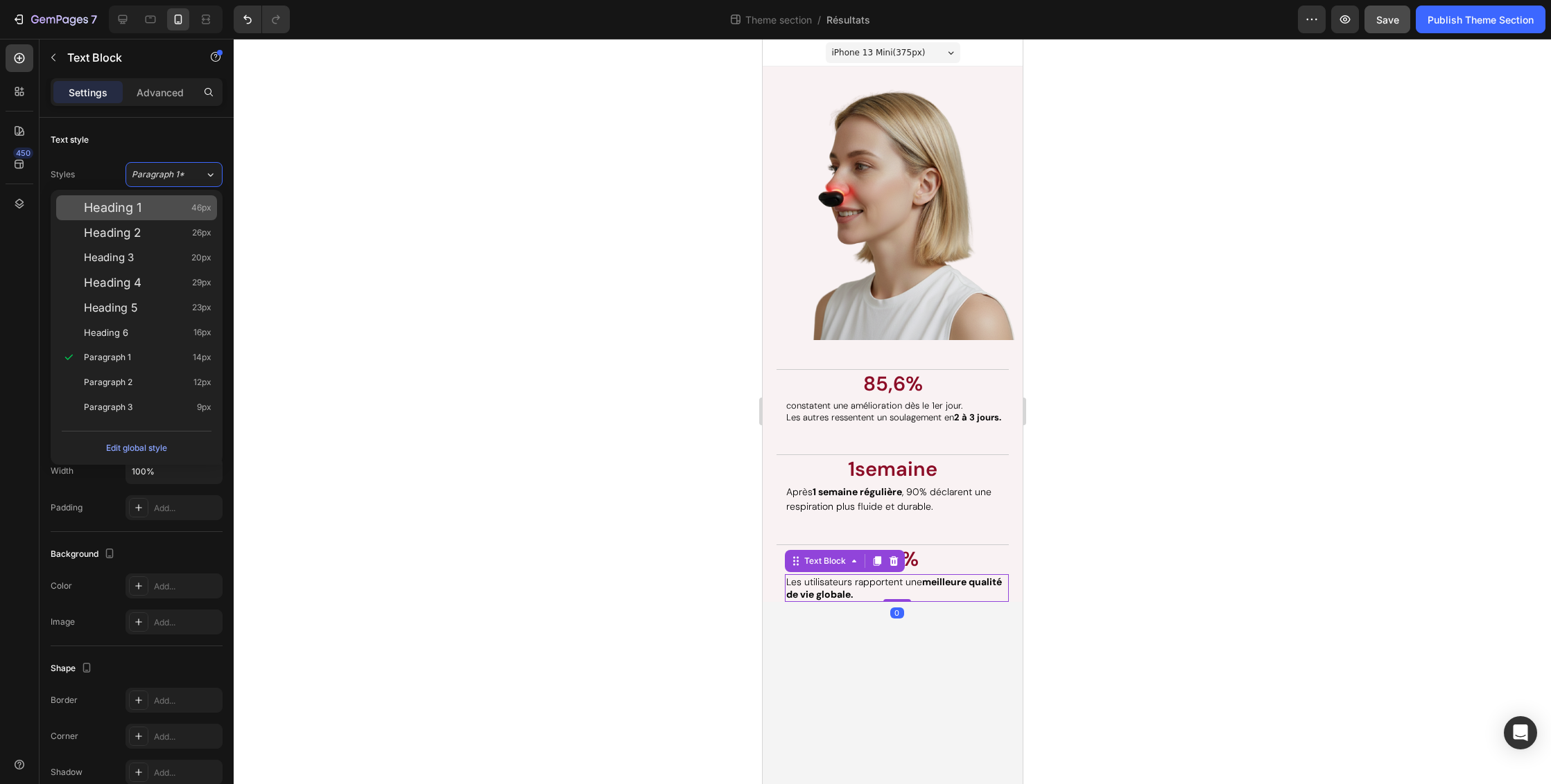
drag, startPoint x: 133, startPoint y: 383, endPoint x: 188, endPoint y: 220, distance: 172.0
click at [133, 383] on div "Paragraph 2 12px" at bounding box center [148, 382] width 127 height 14
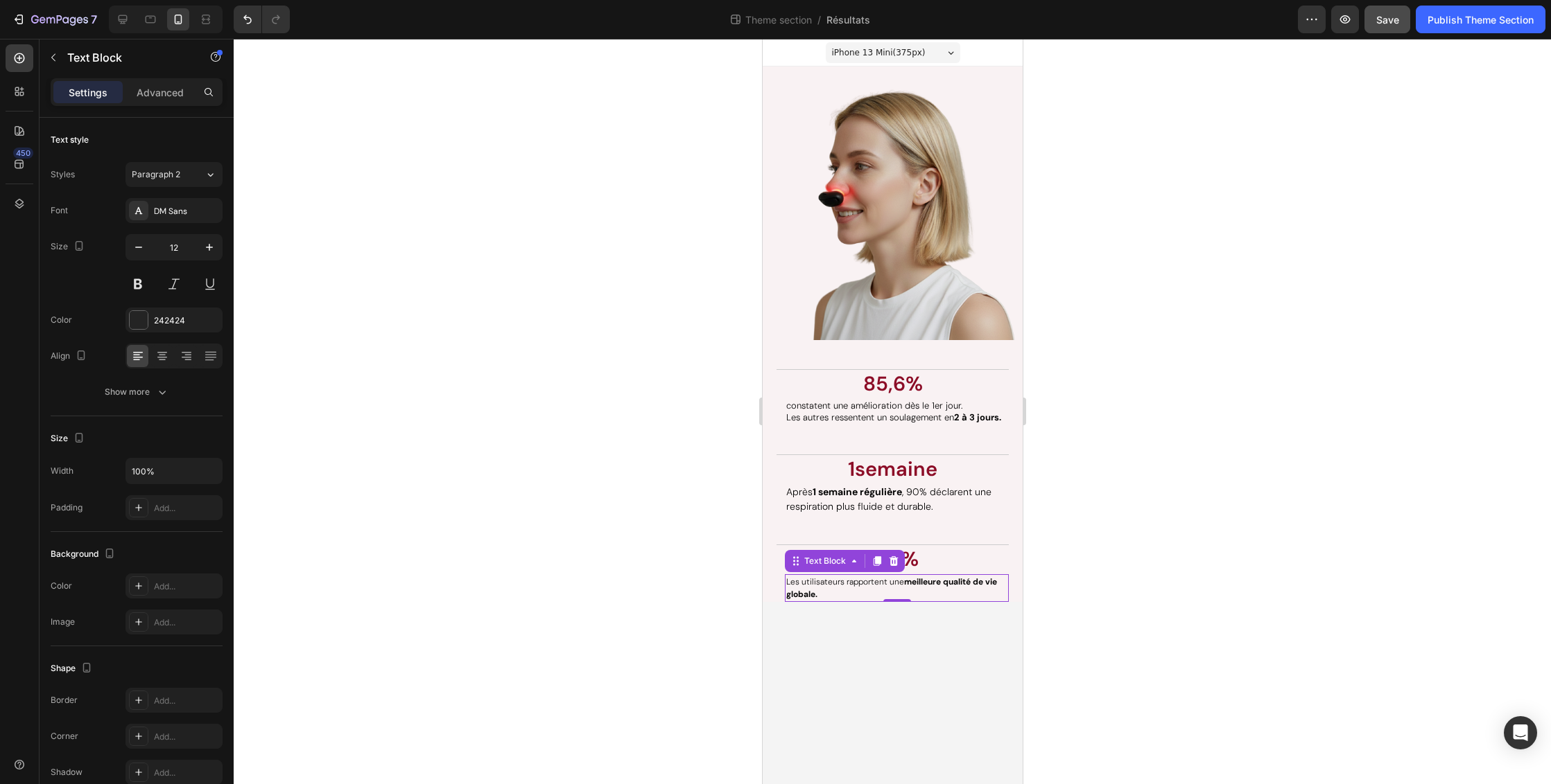
drag, startPoint x: 211, startPoint y: 177, endPoint x: 192, endPoint y: 230, distance: 56.3
click at [211, 176] on icon at bounding box center [210, 175] width 11 height 14
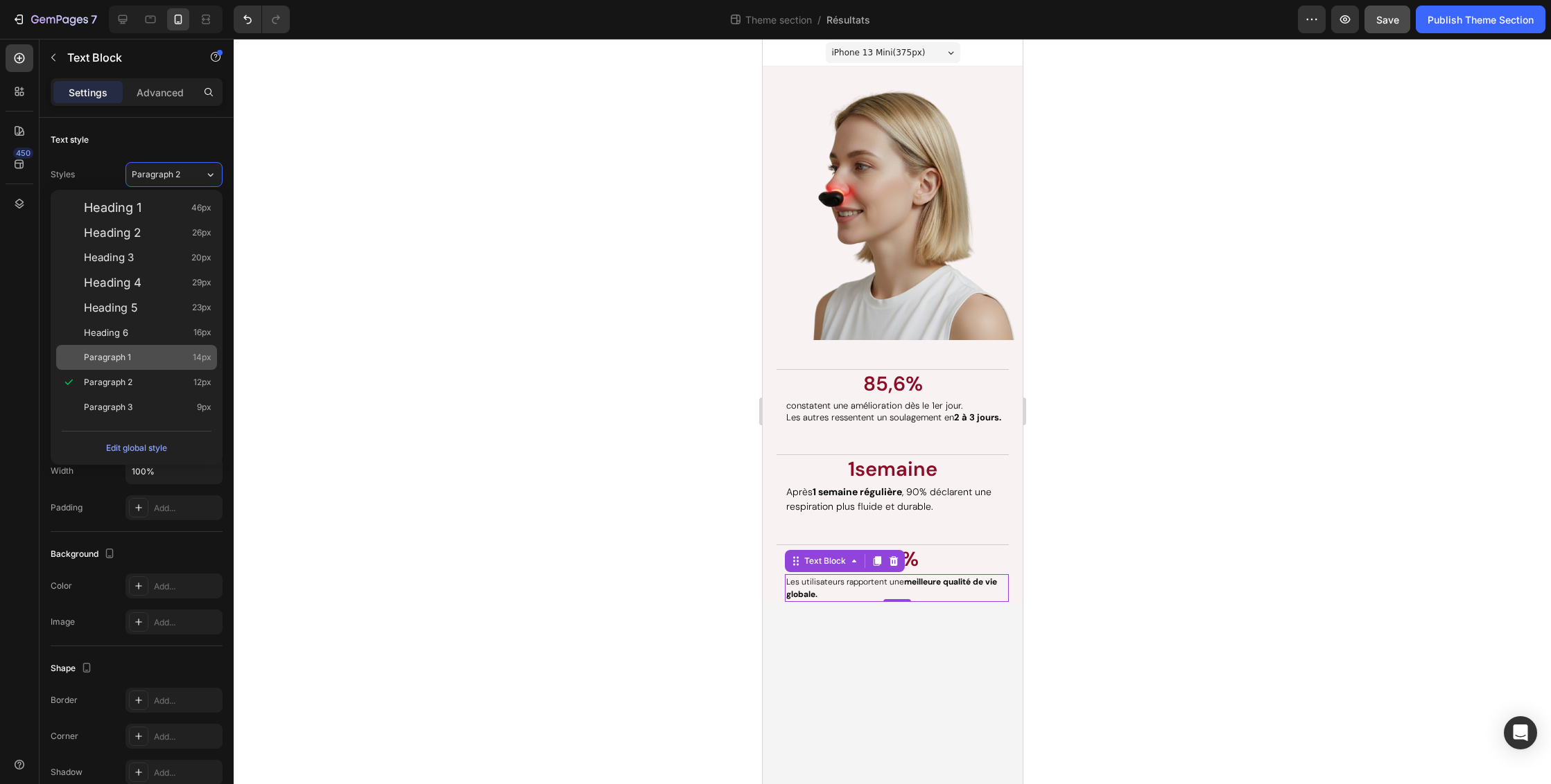
click at [150, 353] on div "Paragraph 1 14px" at bounding box center [148, 358] width 127 height 14
type input "14"
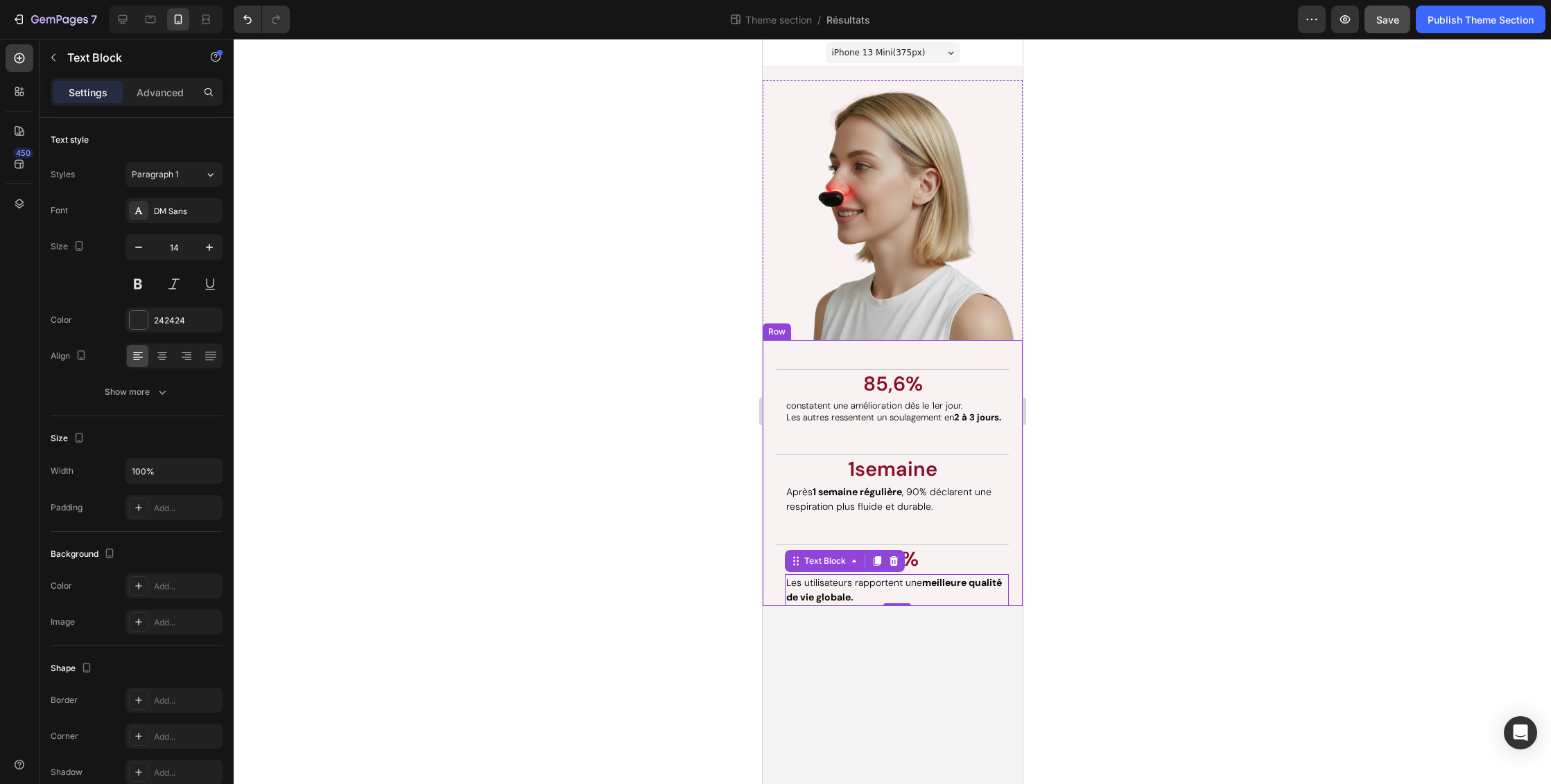
click at [866, 414] on span "Les autres ressentent un soulagement en 2 à 3 jours." at bounding box center [892, 417] width 215 height 11
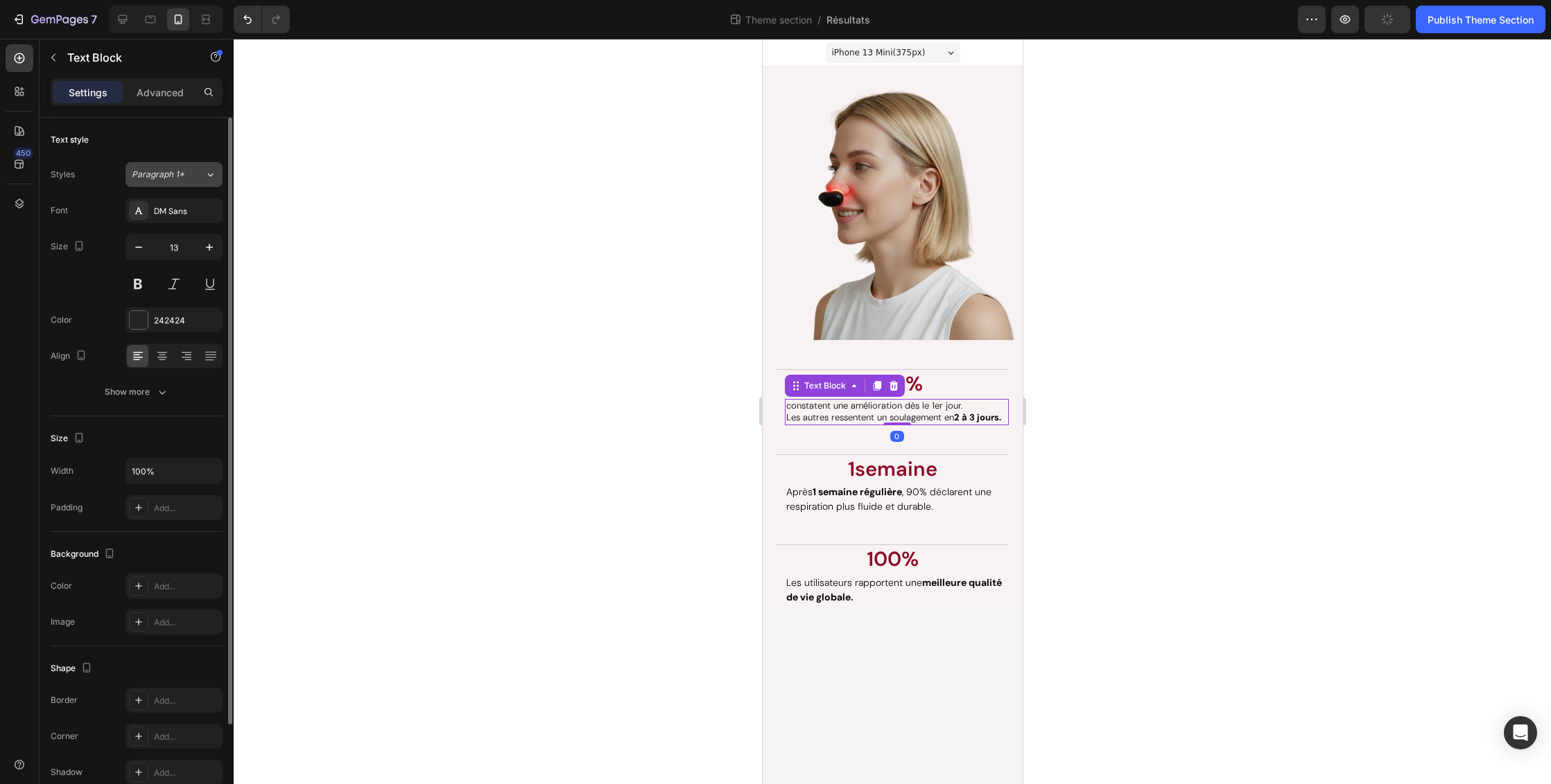
click at [207, 174] on icon at bounding box center [210, 175] width 11 height 14
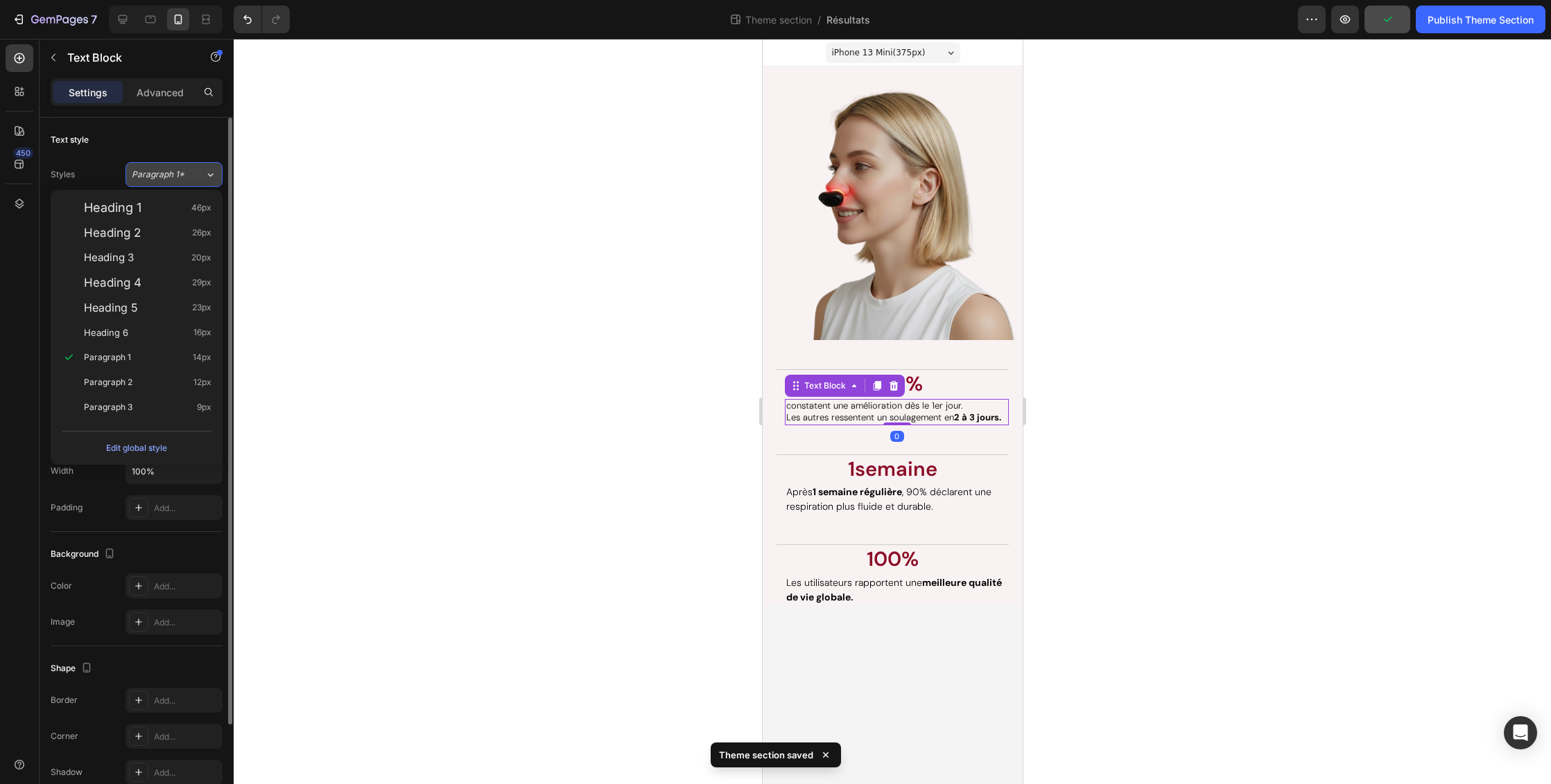
drag, startPoint x: 134, startPoint y: 381, endPoint x: 186, endPoint y: 165, distance: 222.2
click at [135, 381] on div "Paragraph 2 12px" at bounding box center [148, 382] width 127 height 14
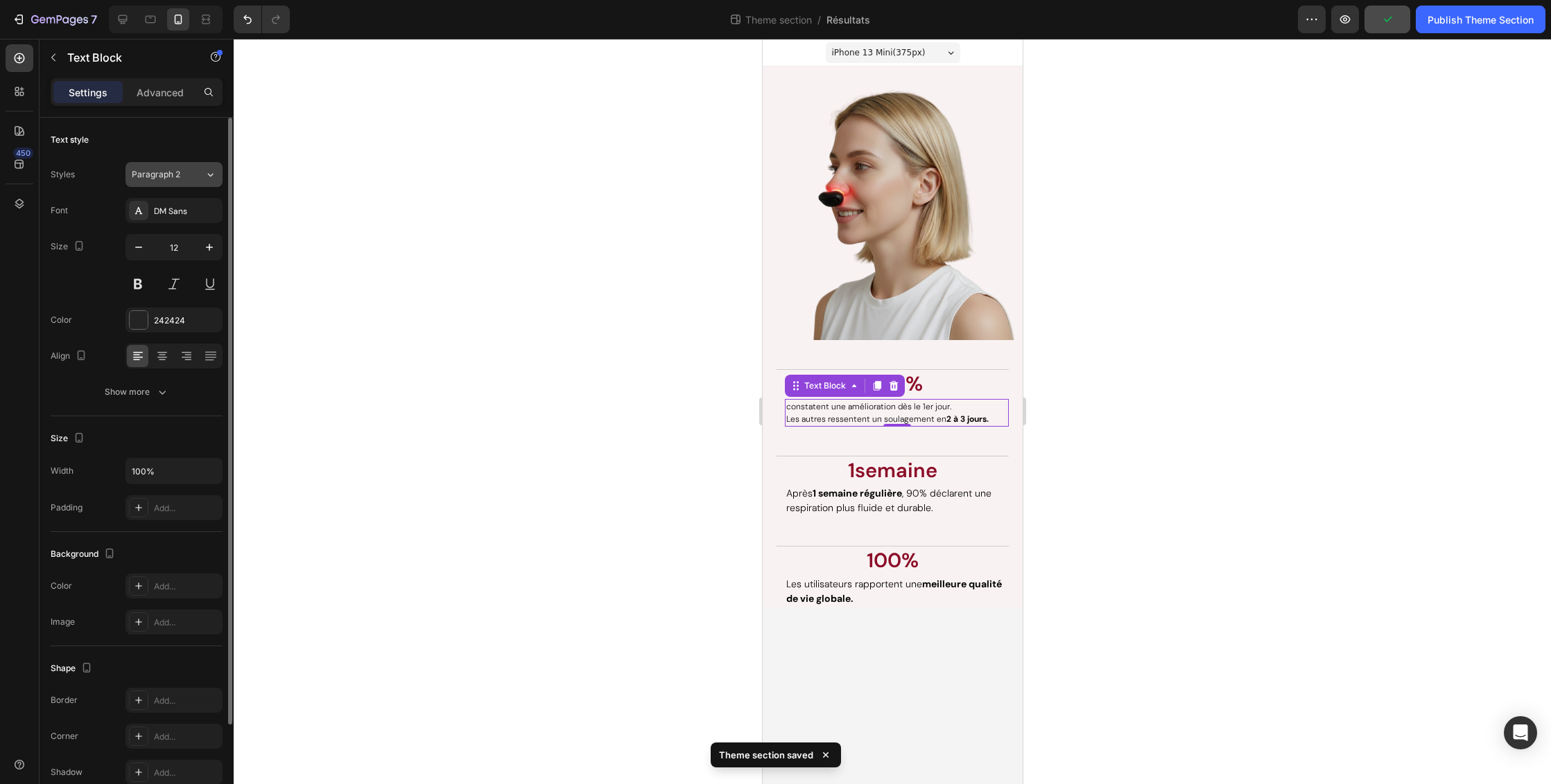
click at [208, 173] on icon at bounding box center [210, 175] width 11 height 14
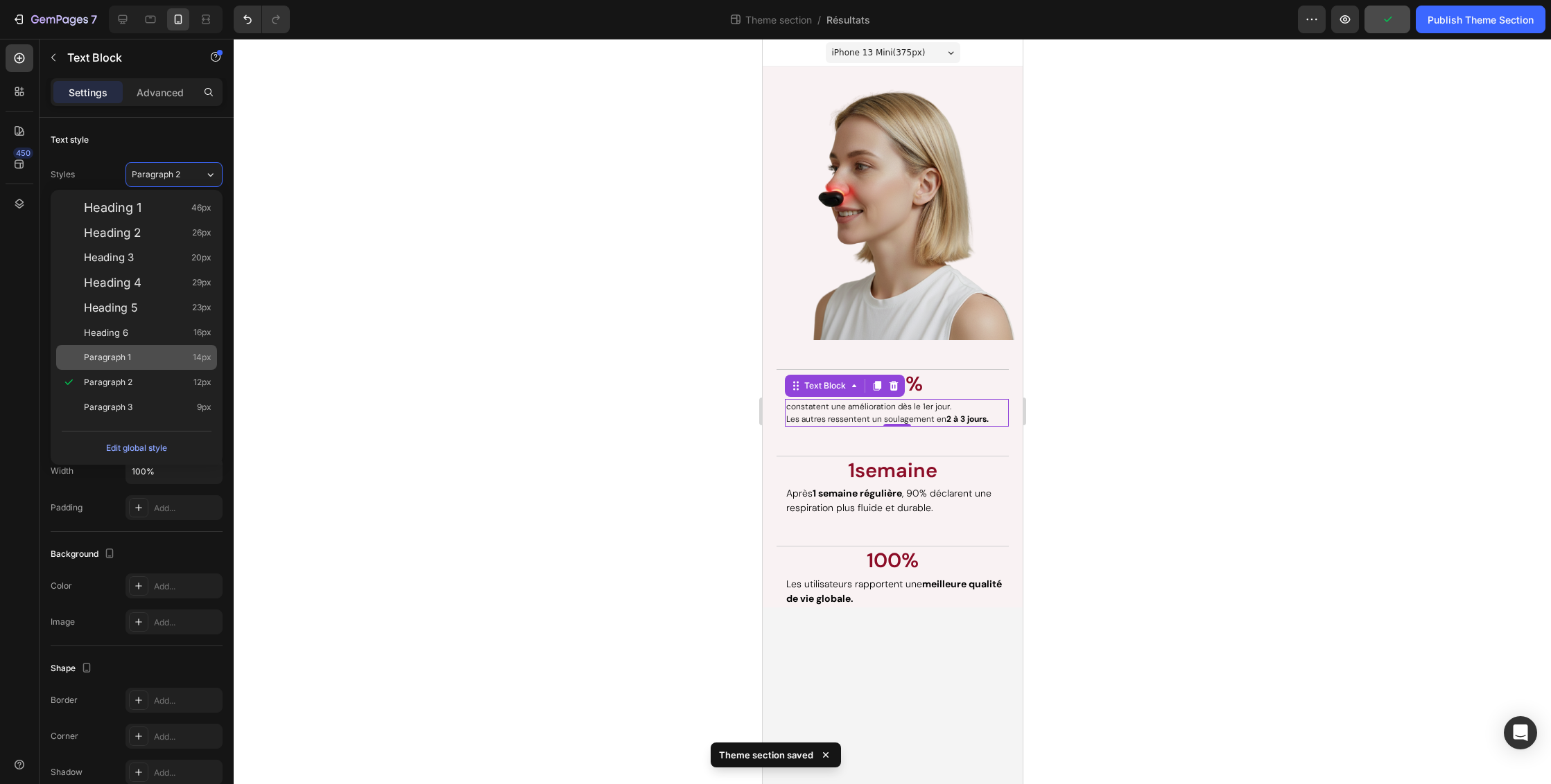
click at [172, 351] on div "Paragraph 1 14px" at bounding box center [148, 358] width 127 height 14
type input "14"
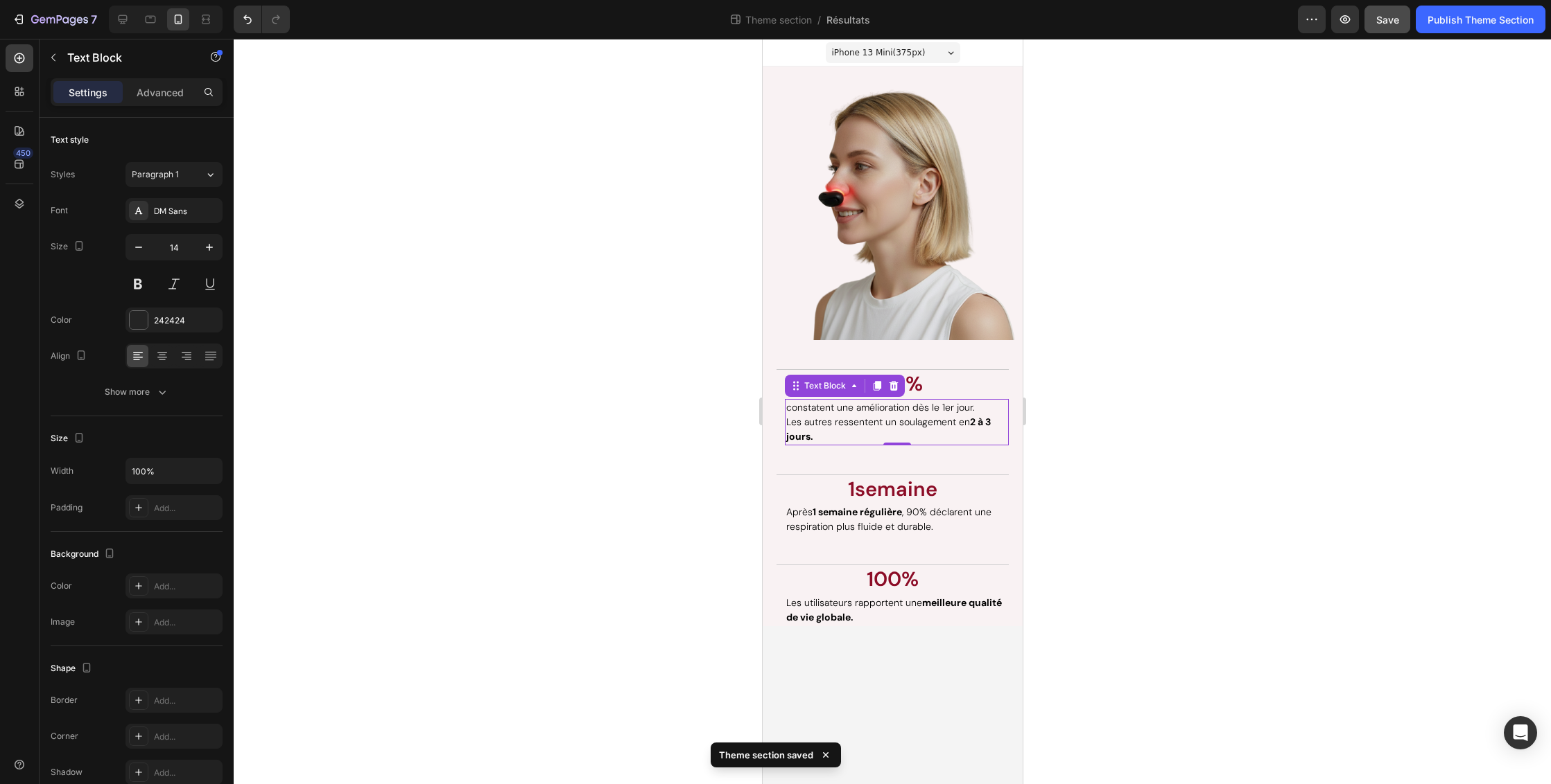
click at [894, 411] on span "constatent une amélioration dès le 1er jour." at bounding box center [879, 407] width 188 height 12
click at [911, 423] on span "Les autres ressentent un soulagement en 2 à 3 jours." at bounding box center [888, 429] width 205 height 27
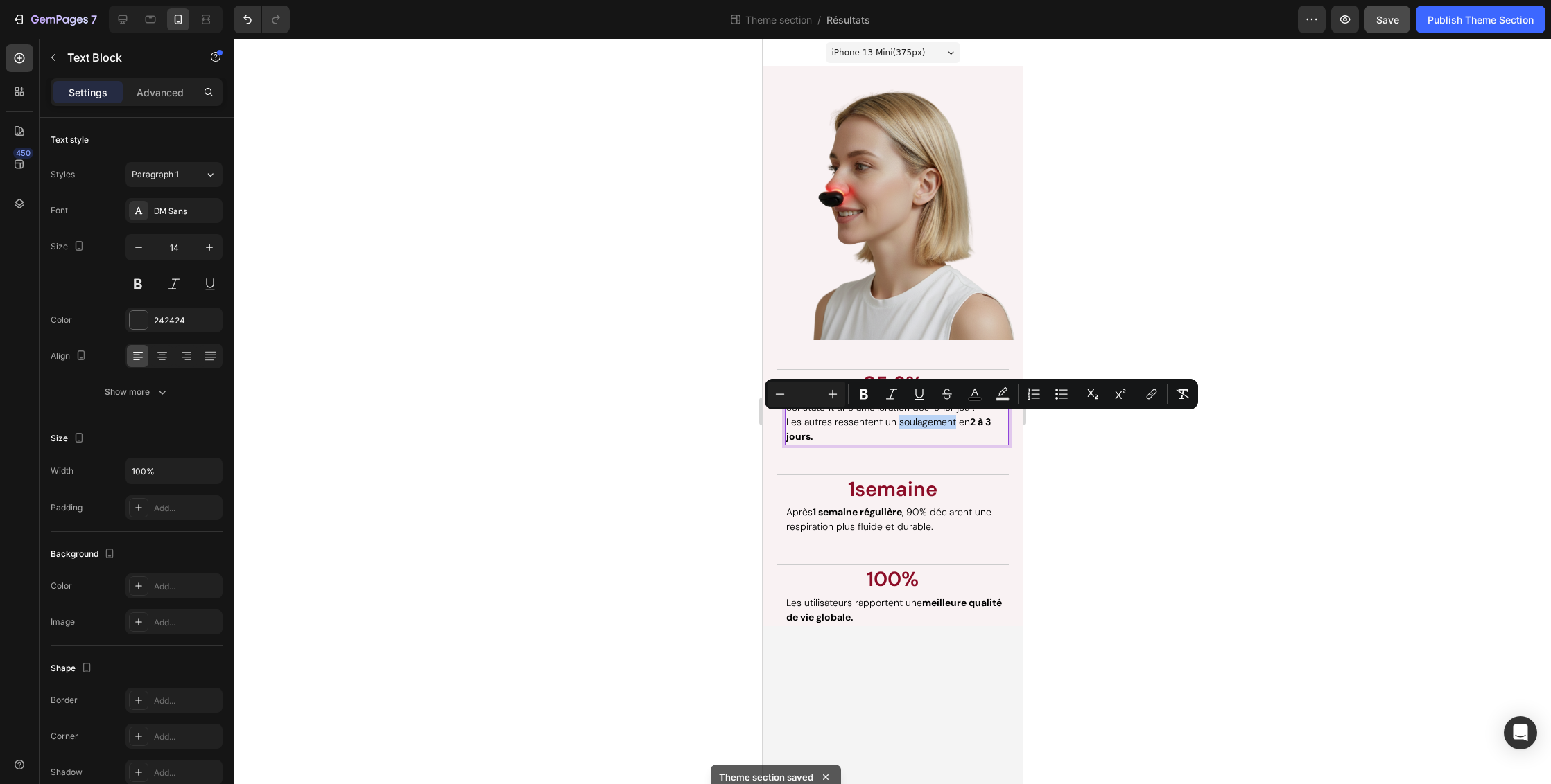
click at [849, 426] on span "Les autres ressentent un soulagement en 2 à 3 jours." at bounding box center [888, 429] width 205 height 27
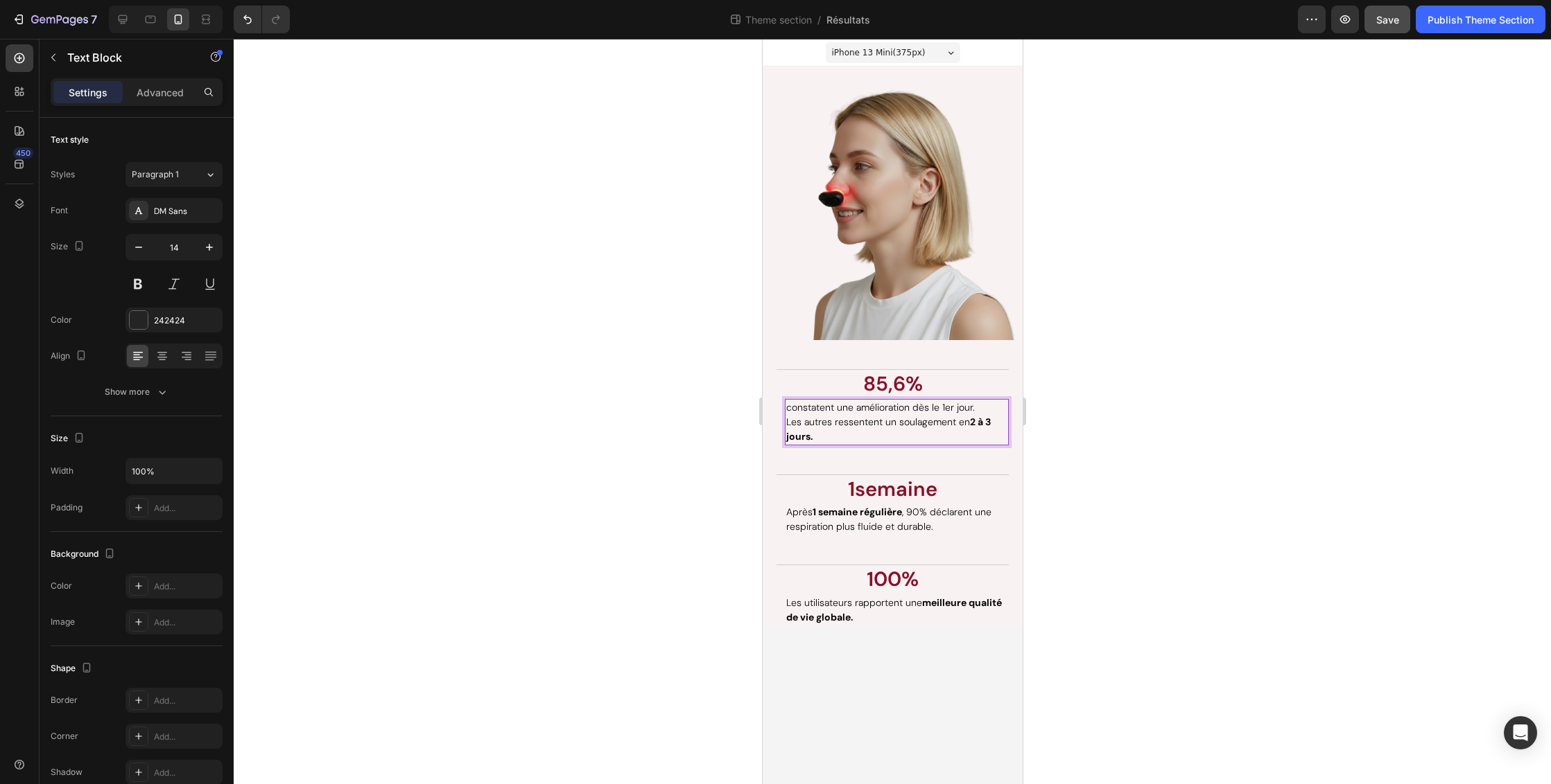
click at [1223, 456] on div at bounding box center [891, 411] width 1317 height 745
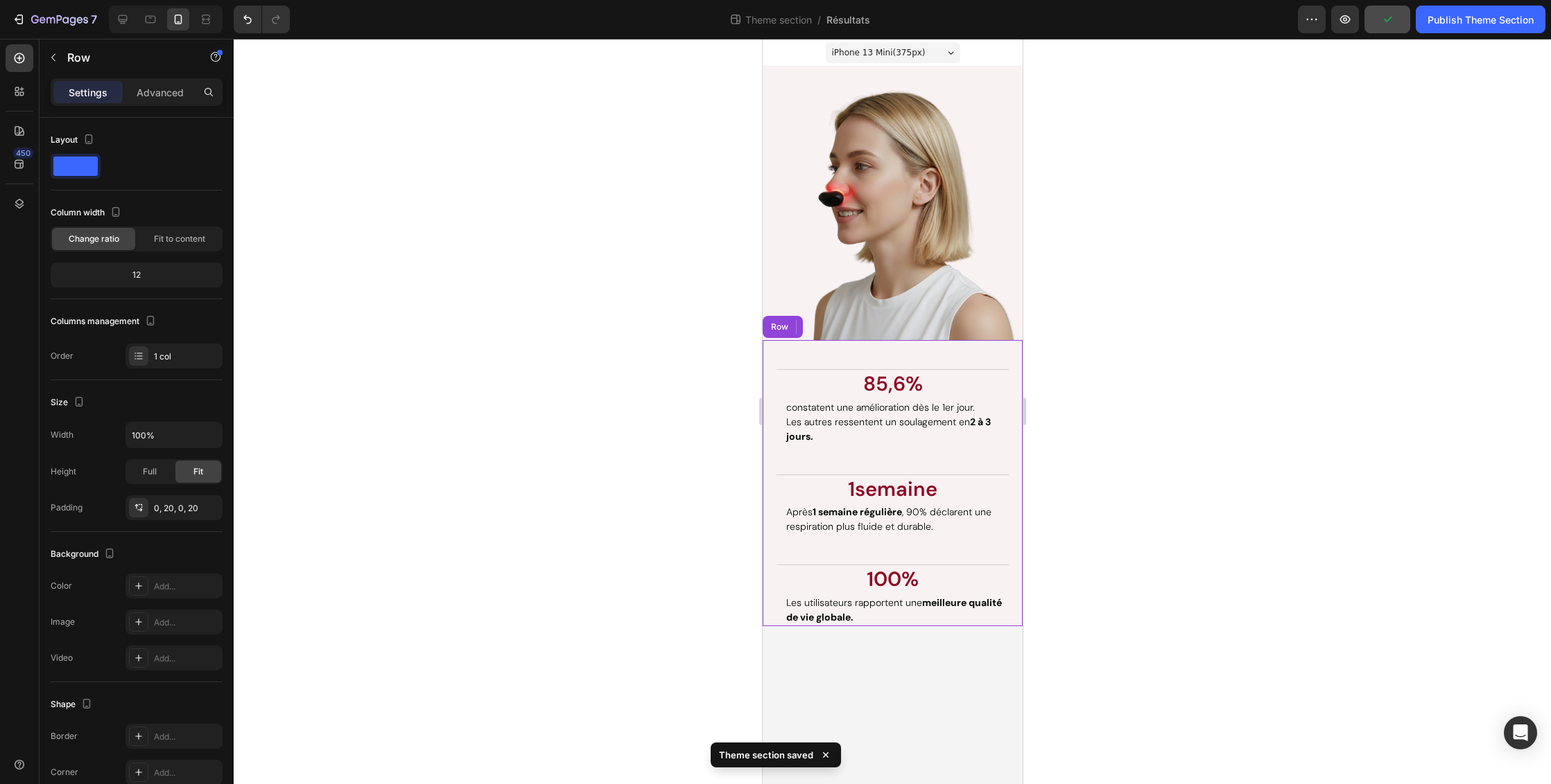
click at [881, 456] on div "Les résultats parlent d'eux-mêmes. Heading 85,6% Text Block constatent une amél…" at bounding box center [891, 483] width 232 height 286
click at [884, 434] on p "constatent une amélioration dès le 1er jour. Les autres ressentent un soulageme…" at bounding box center [896, 422] width 221 height 43
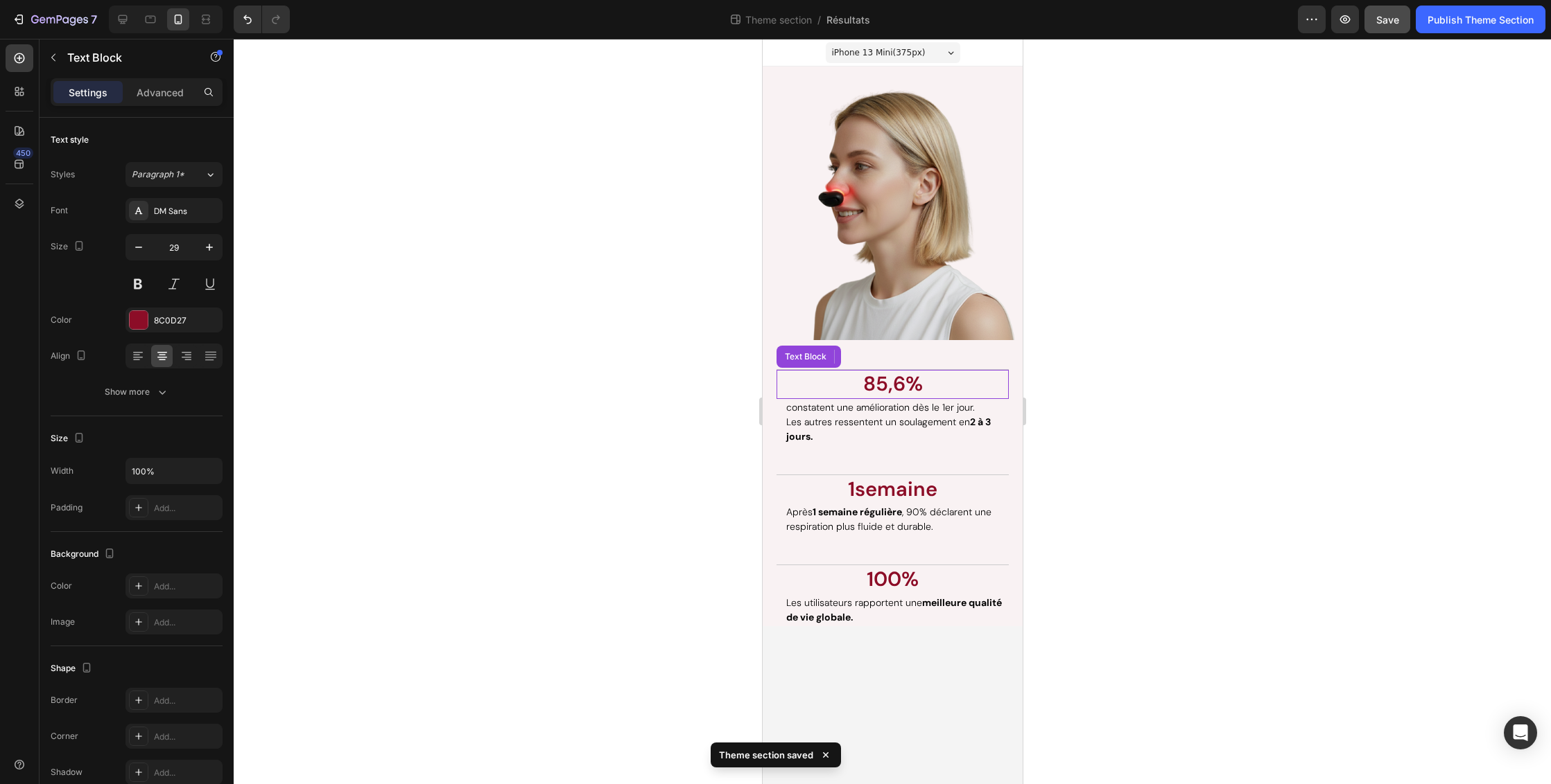
click at [980, 373] on p "85,6%" at bounding box center [892, 385] width 230 height 26
click at [968, 433] on p "constatent une amélioration dès le 1er jour. Les autres ressentent un soulageme…" at bounding box center [896, 422] width 221 height 43
drag, startPoint x: 956, startPoint y: 482, endPoint x: 939, endPoint y: 482, distance: 17.0
click at [956, 481] on p "1 semaine" at bounding box center [892, 490] width 230 height 26
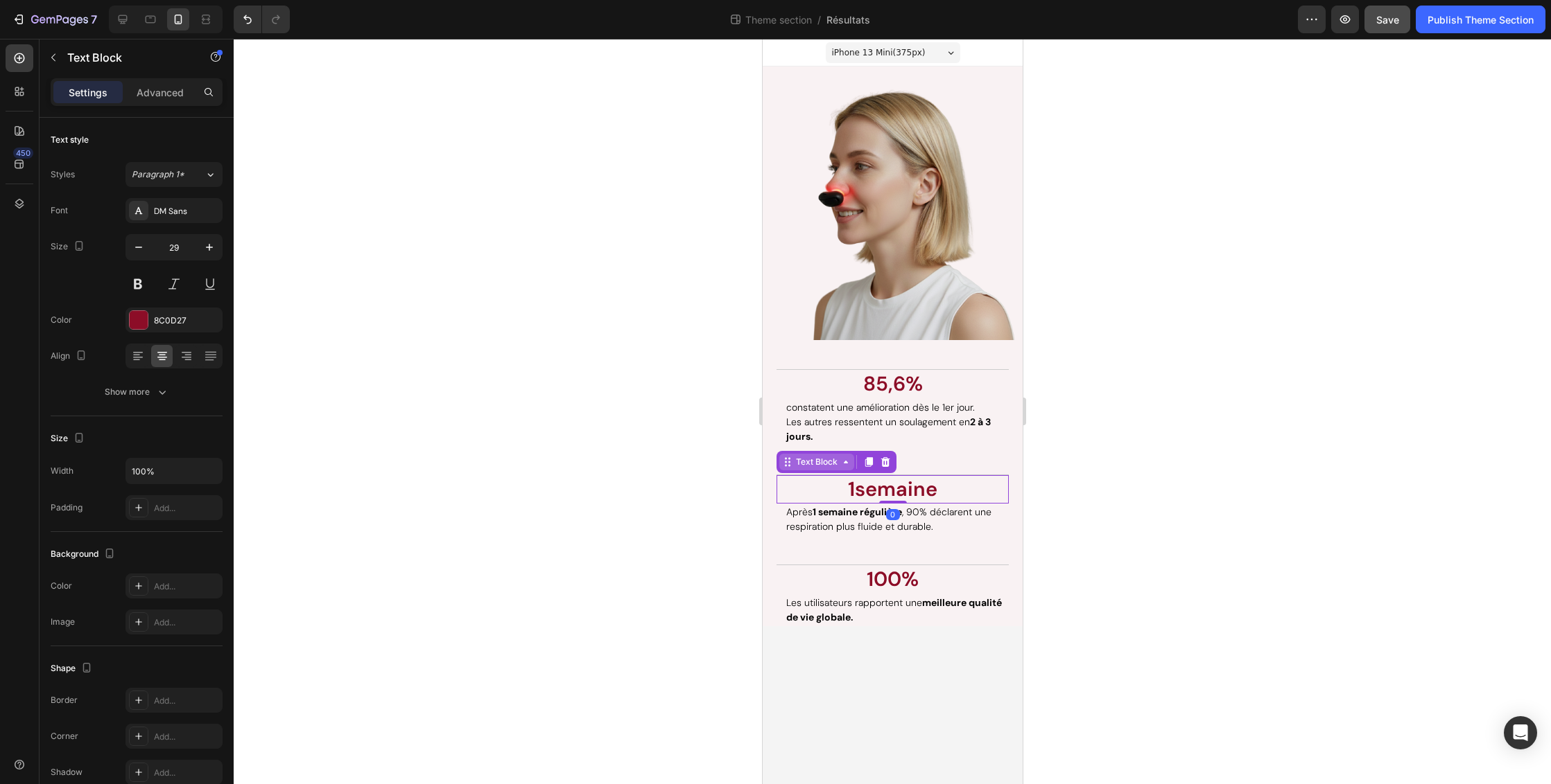
click at [791, 461] on icon at bounding box center [786, 462] width 11 height 11
click at [799, 440] on div "Row 2 cols" at bounding box center [805, 437] width 48 height 8
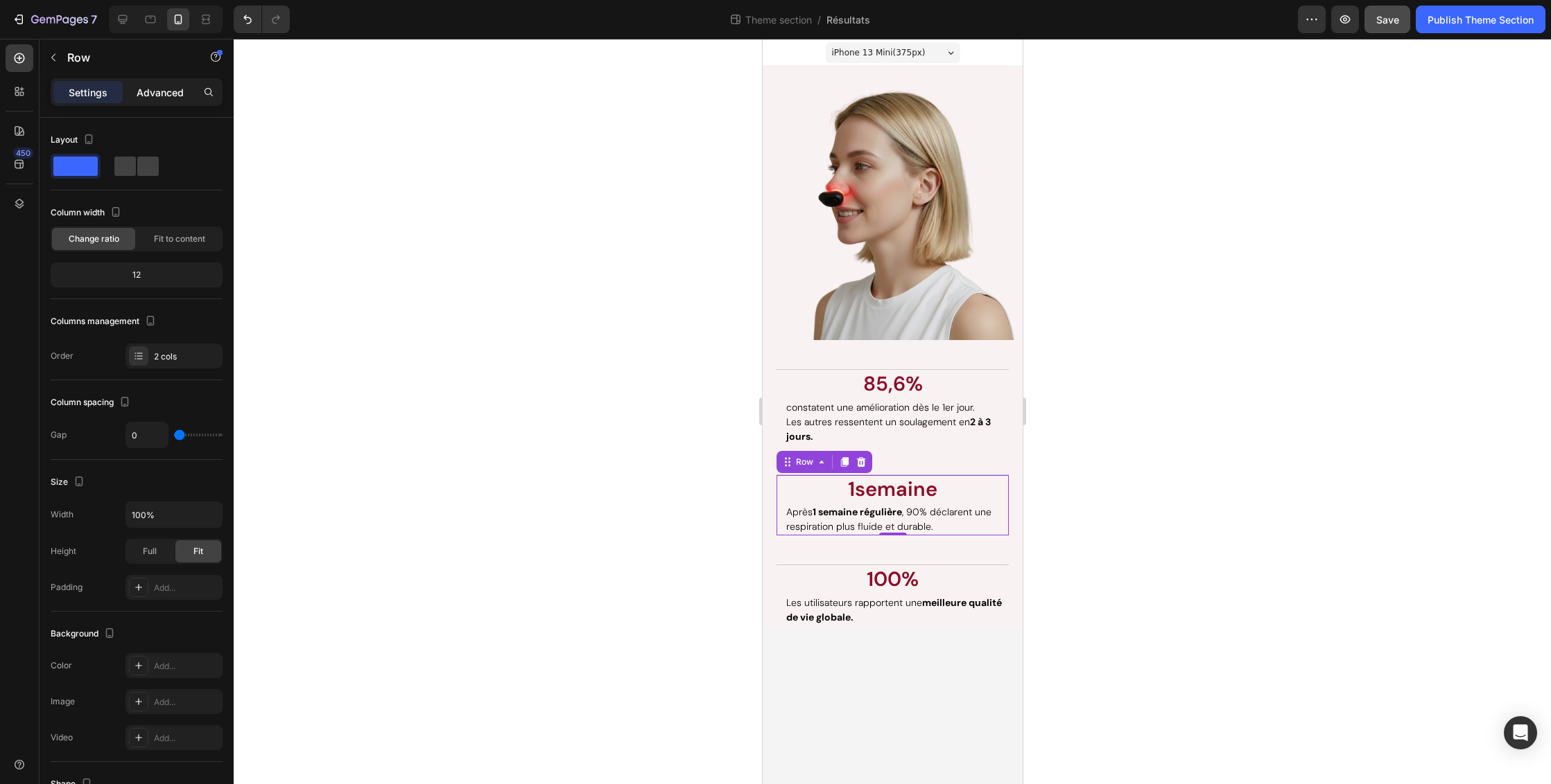
click at [155, 92] on p "Advanced" at bounding box center [160, 93] width 47 height 14
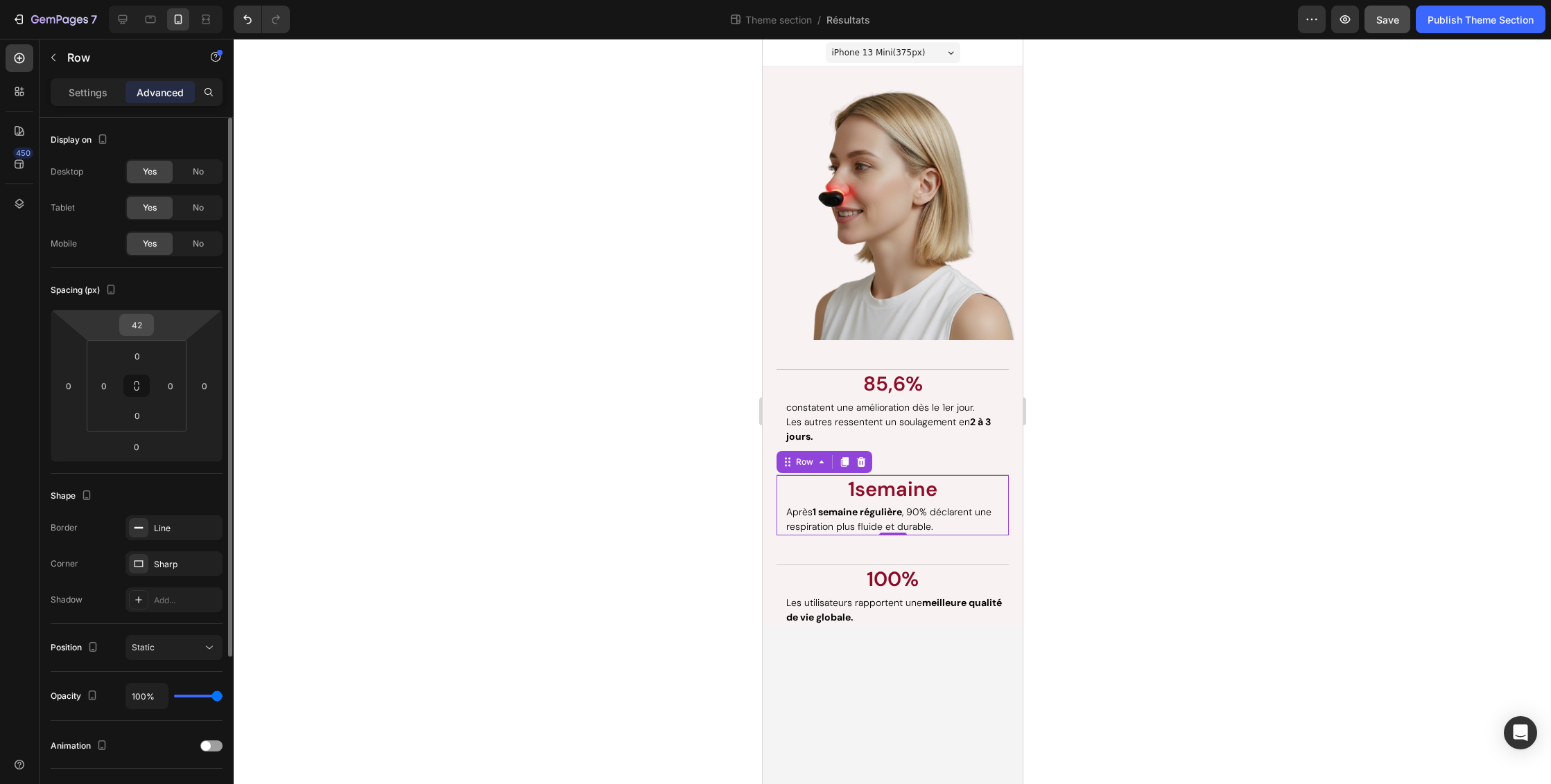
click at [151, 325] on div "42" at bounding box center [136, 325] width 34 height 22
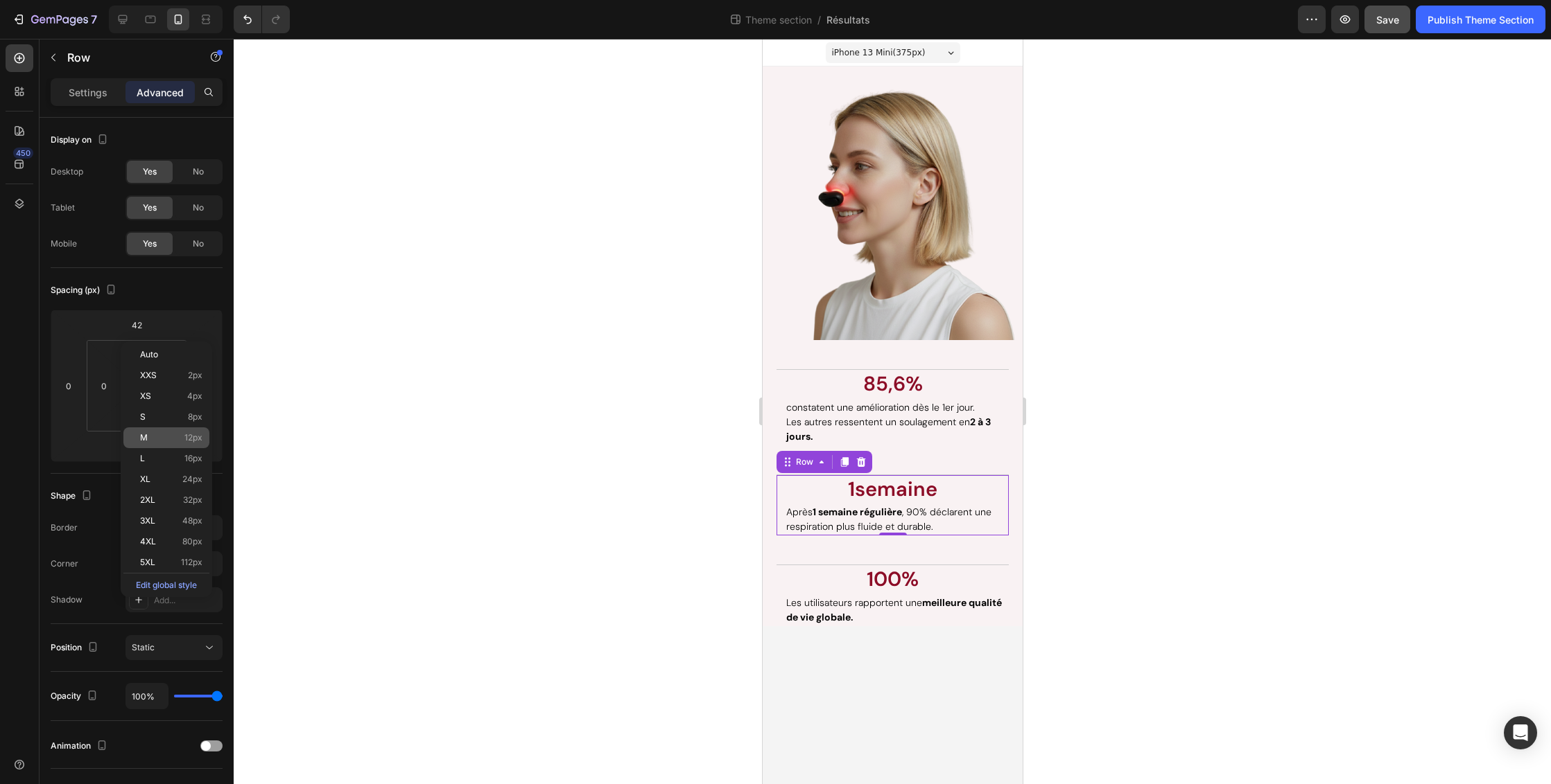
click at [191, 442] on span "12px" at bounding box center [193, 438] width 18 height 10
type input "12"
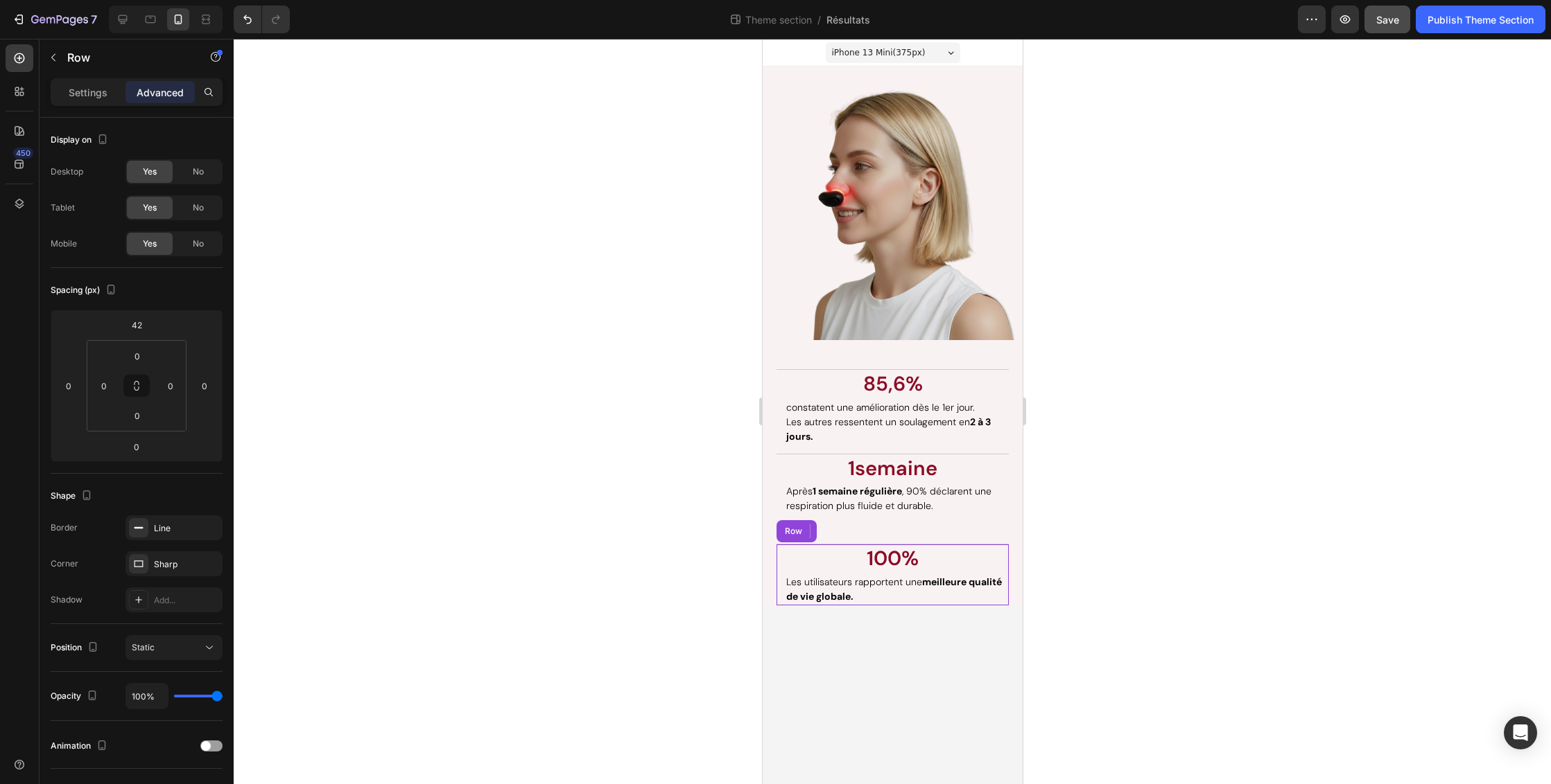
click at [978, 544] on div "100% Text Block Les utilisateurs rapportent une meilleure qualité de vie global…" at bounding box center [891, 575] width 232 height 62
click at [795, 529] on div "Row" at bounding box center [804, 531] width 23 height 12
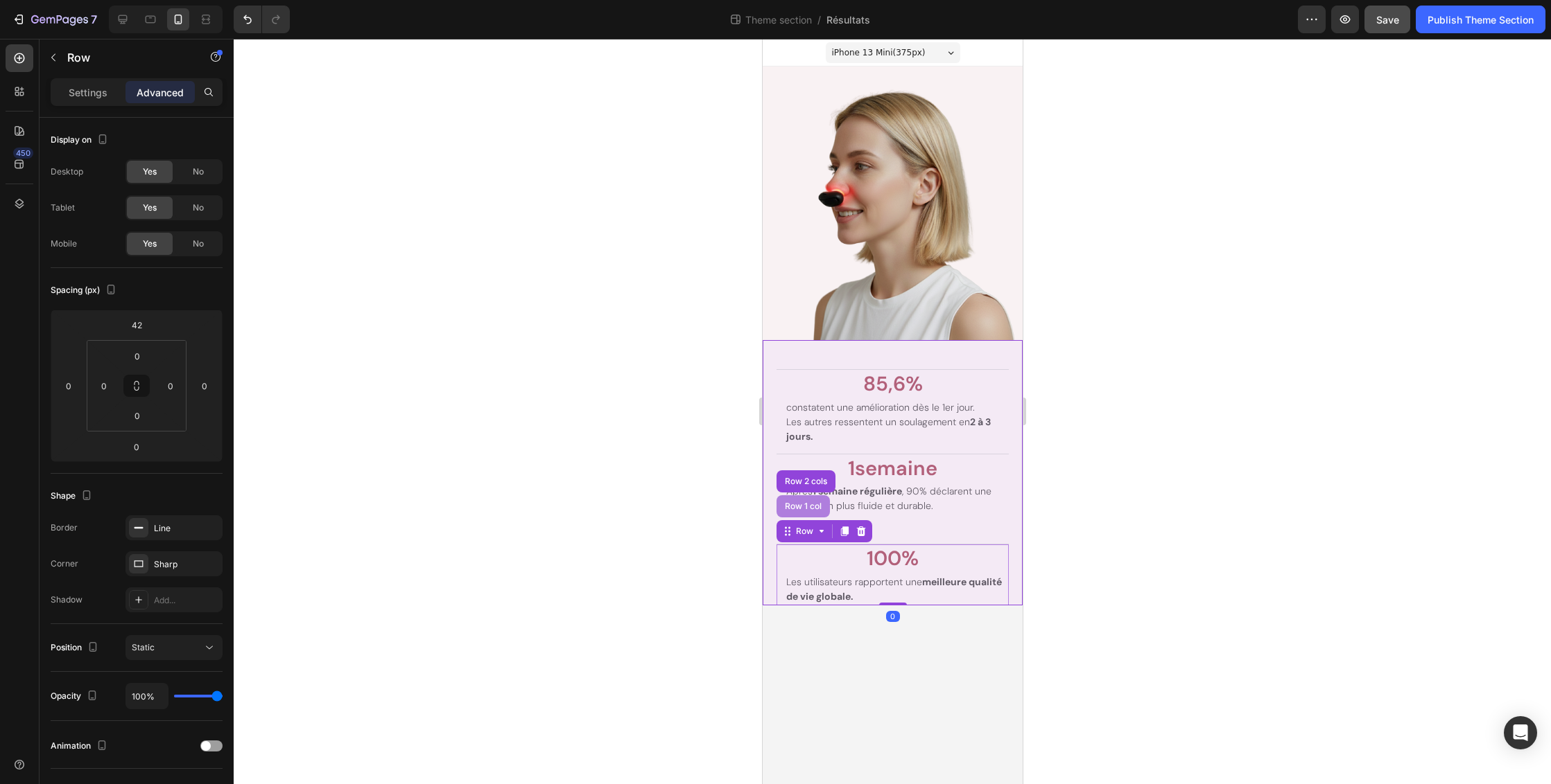
click at [804, 507] on div "Row 1 col" at bounding box center [802, 506] width 42 height 8
click at [940, 551] on p "100%" at bounding box center [892, 559] width 230 height 26
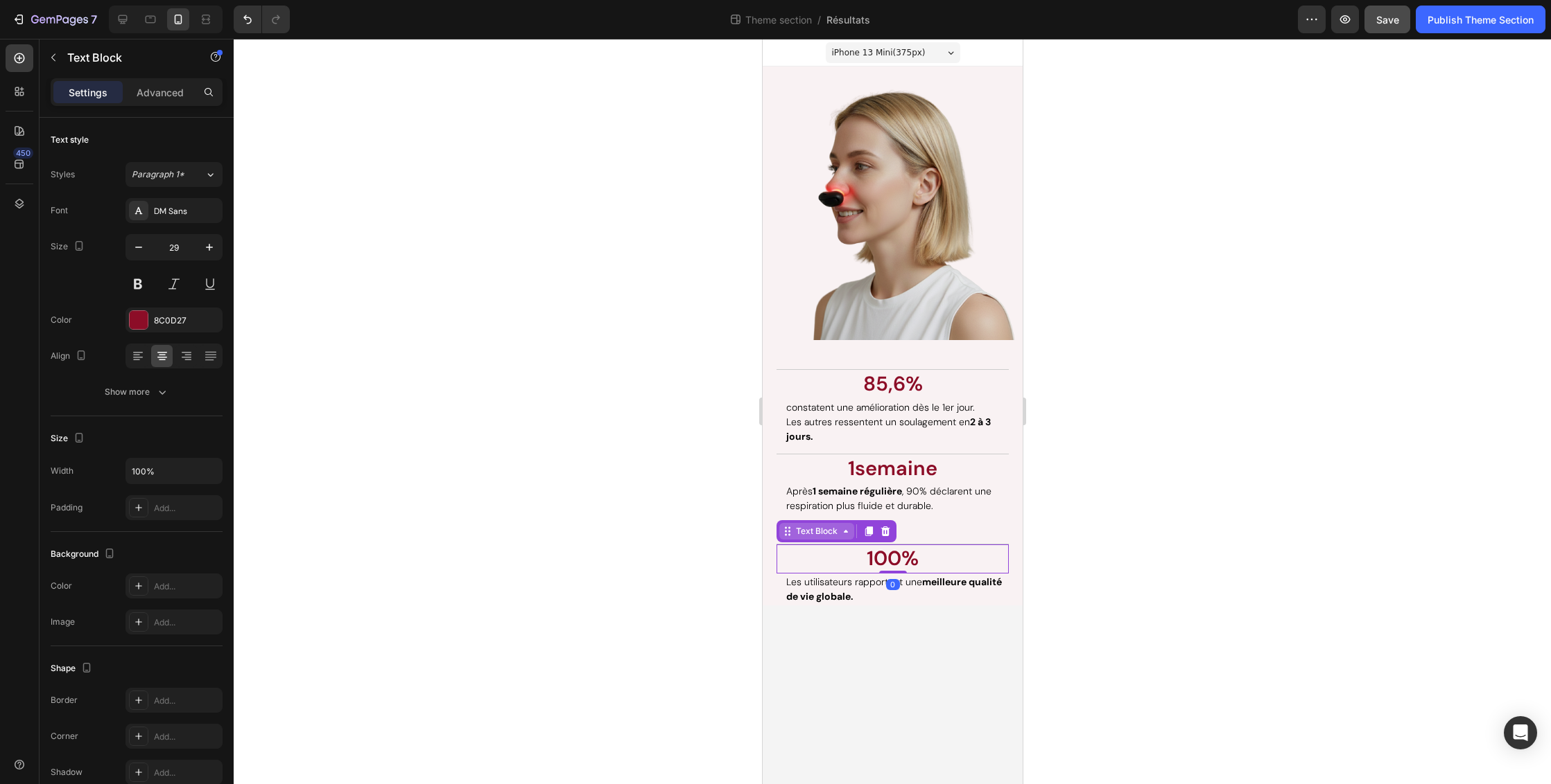
click at [784, 528] on icon at bounding box center [785, 528] width 2 height 2
click at [808, 534] on div "Text Block" at bounding box center [815, 531] width 47 height 12
click at [171, 95] on p "Advanced" at bounding box center [160, 93] width 47 height 14
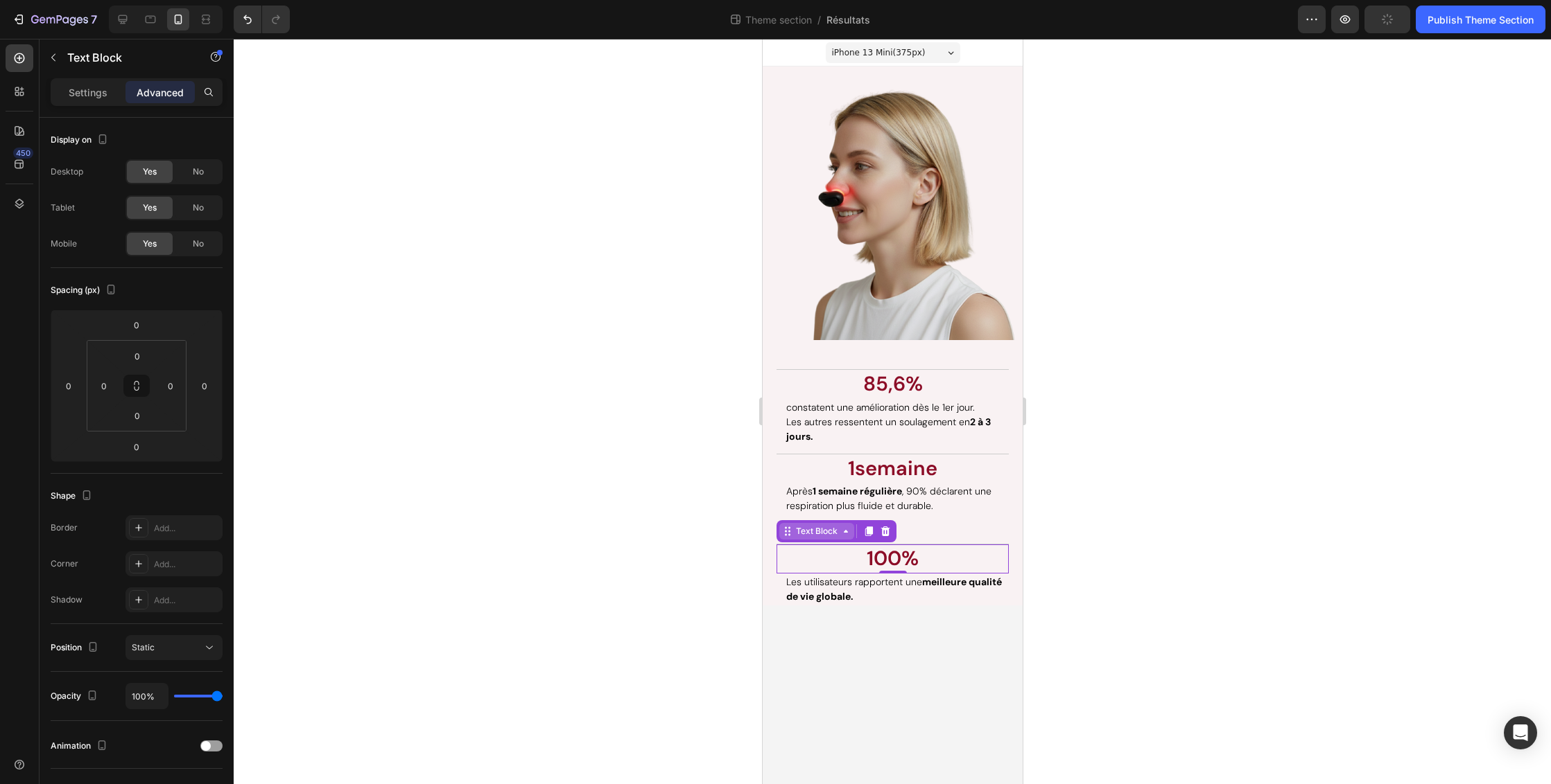
click at [845, 533] on icon at bounding box center [844, 531] width 11 height 11
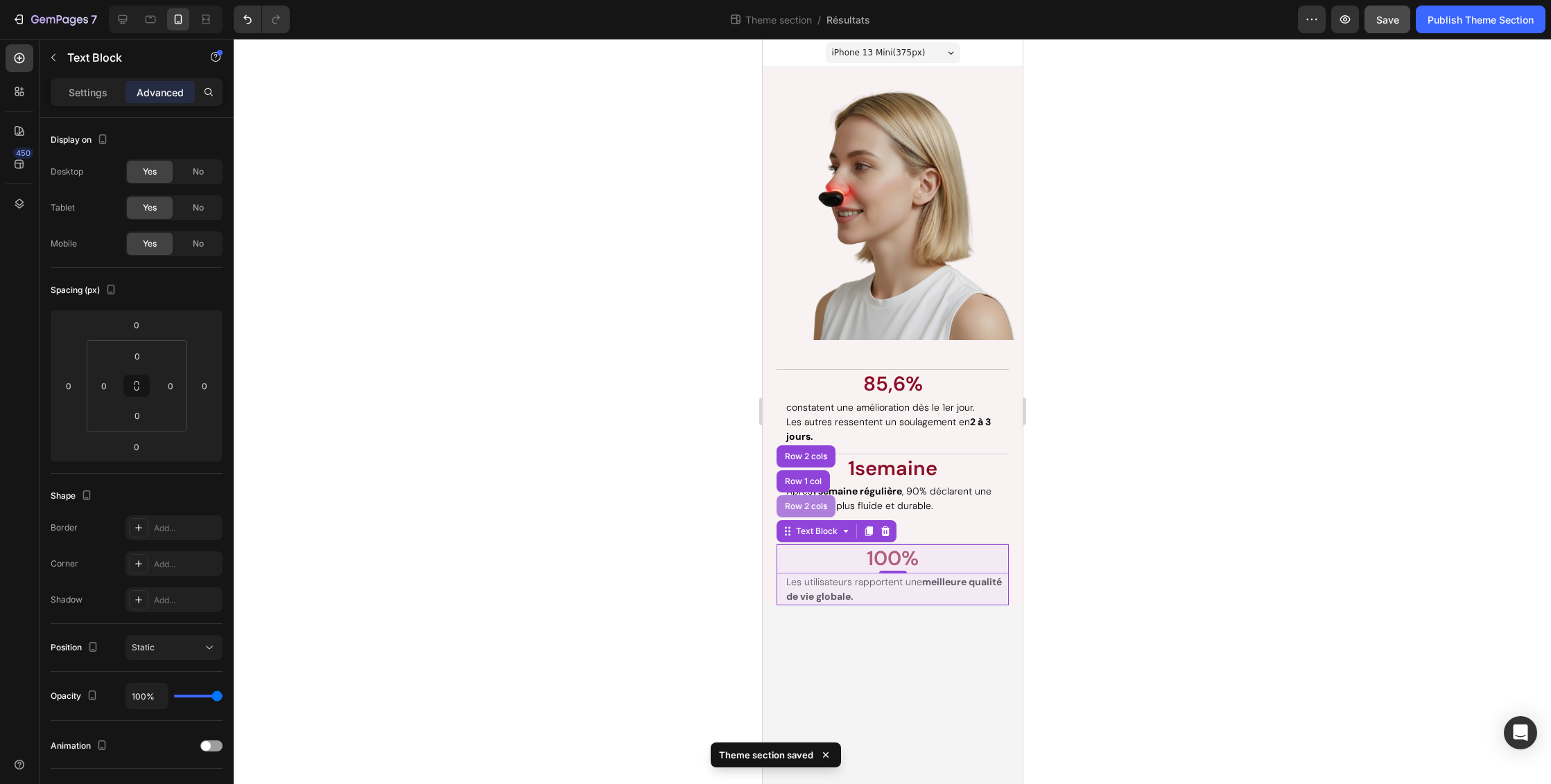
click at [813, 503] on div "Row 2 cols" at bounding box center [805, 506] width 48 height 8
click at [155, 0] on html "7 Theme section / Résultats Preview Save Publish Theme Section 450 Sections(18)…" at bounding box center [776, 0] width 1551 height 0
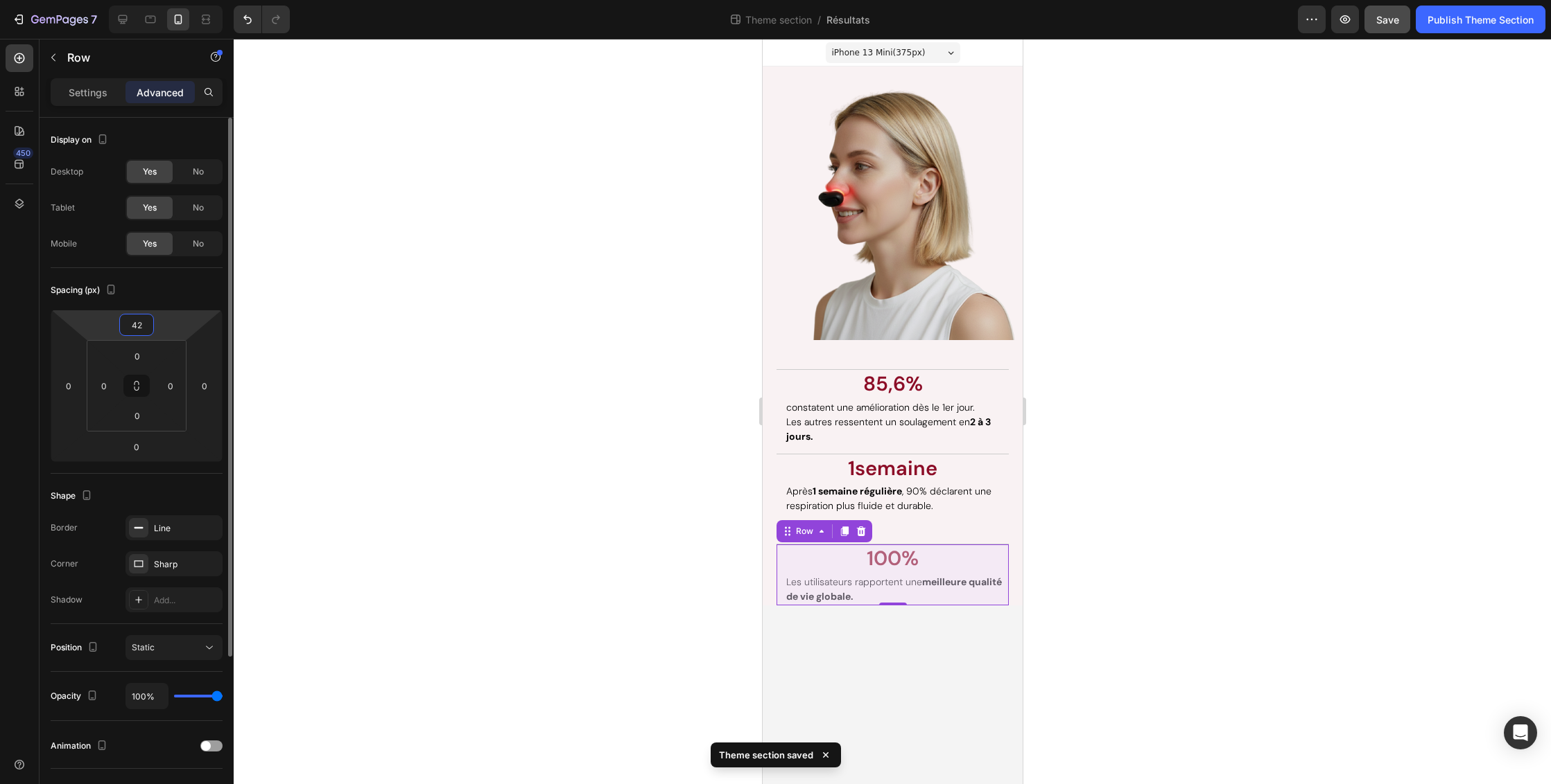
click at [148, 324] on input "42" at bounding box center [136, 325] width 27 height 21
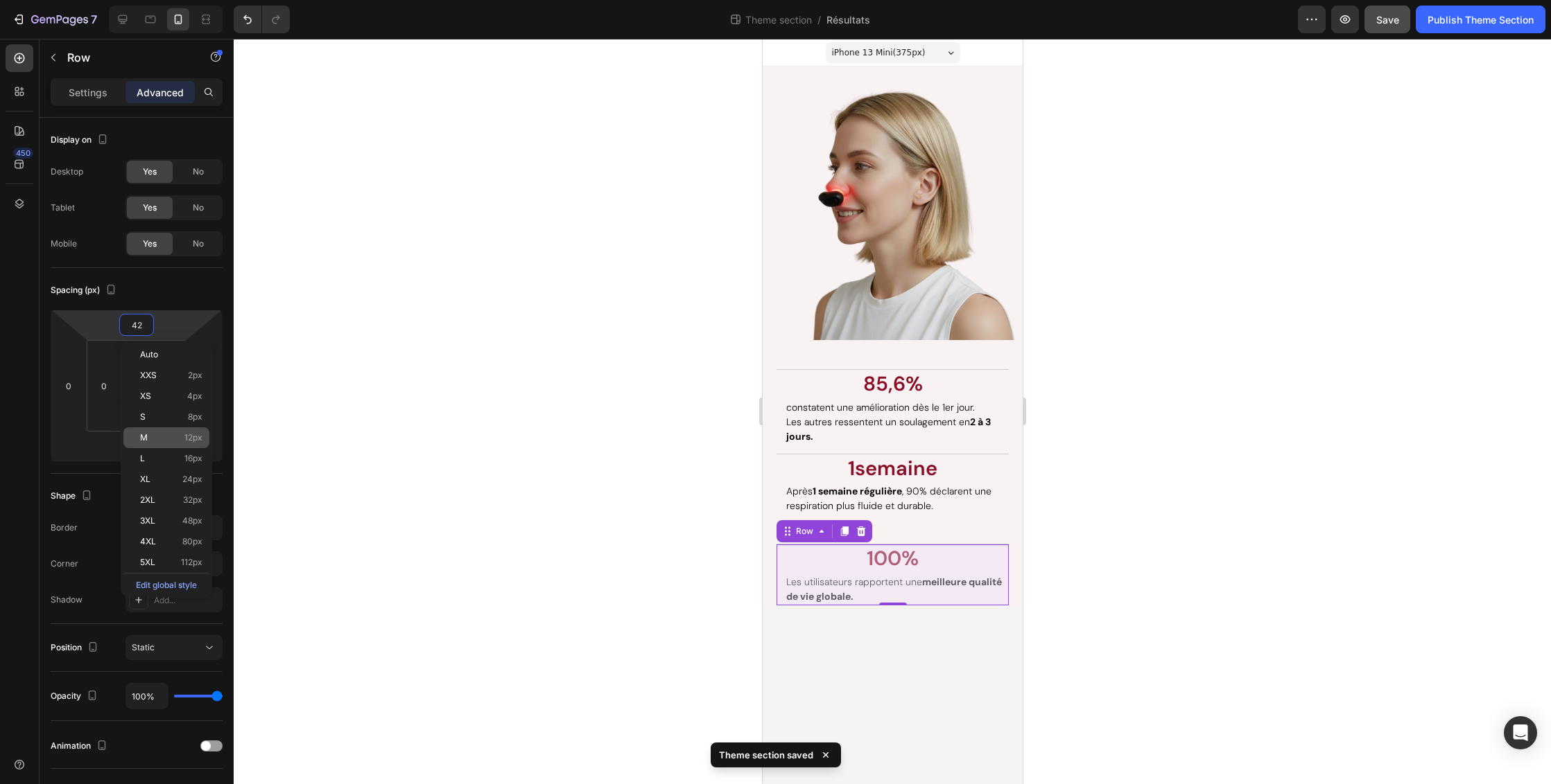
click at [193, 436] on span "12px" at bounding box center [193, 438] width 18 height 10
type input "12"
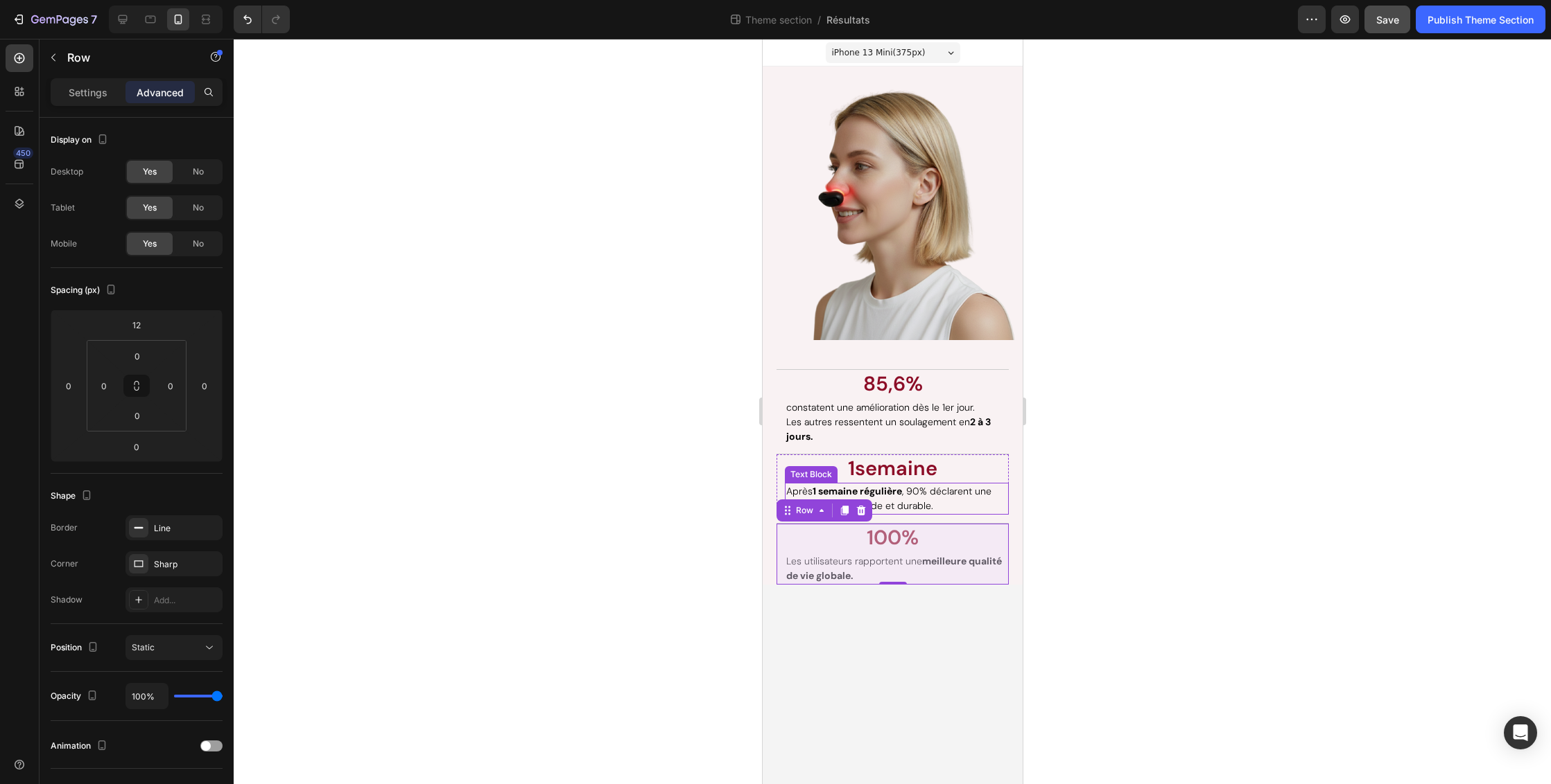
click at [1147, 510] on div at bounding box center [891, 411] width 1317 height 745
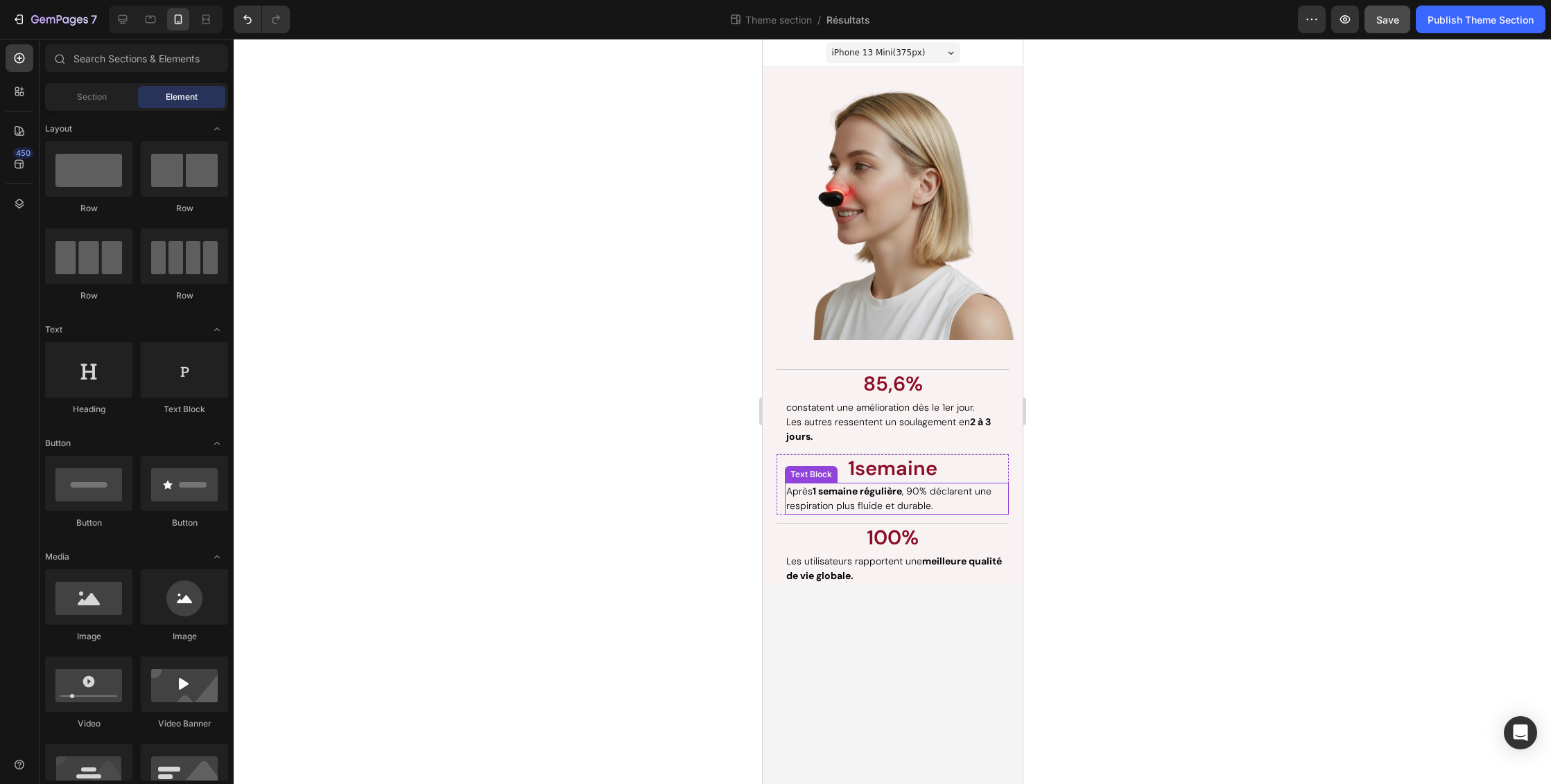
click at [1189, 457] on div at bounding box center [891, 411] width 1317 height 745
click at [1182, 433] on div at bounding box center [891, 411] width 1317 height 745
click at [1448, 23] on div "Publish Theme Section" at bounding box center [1480, 19] width 106 height 14
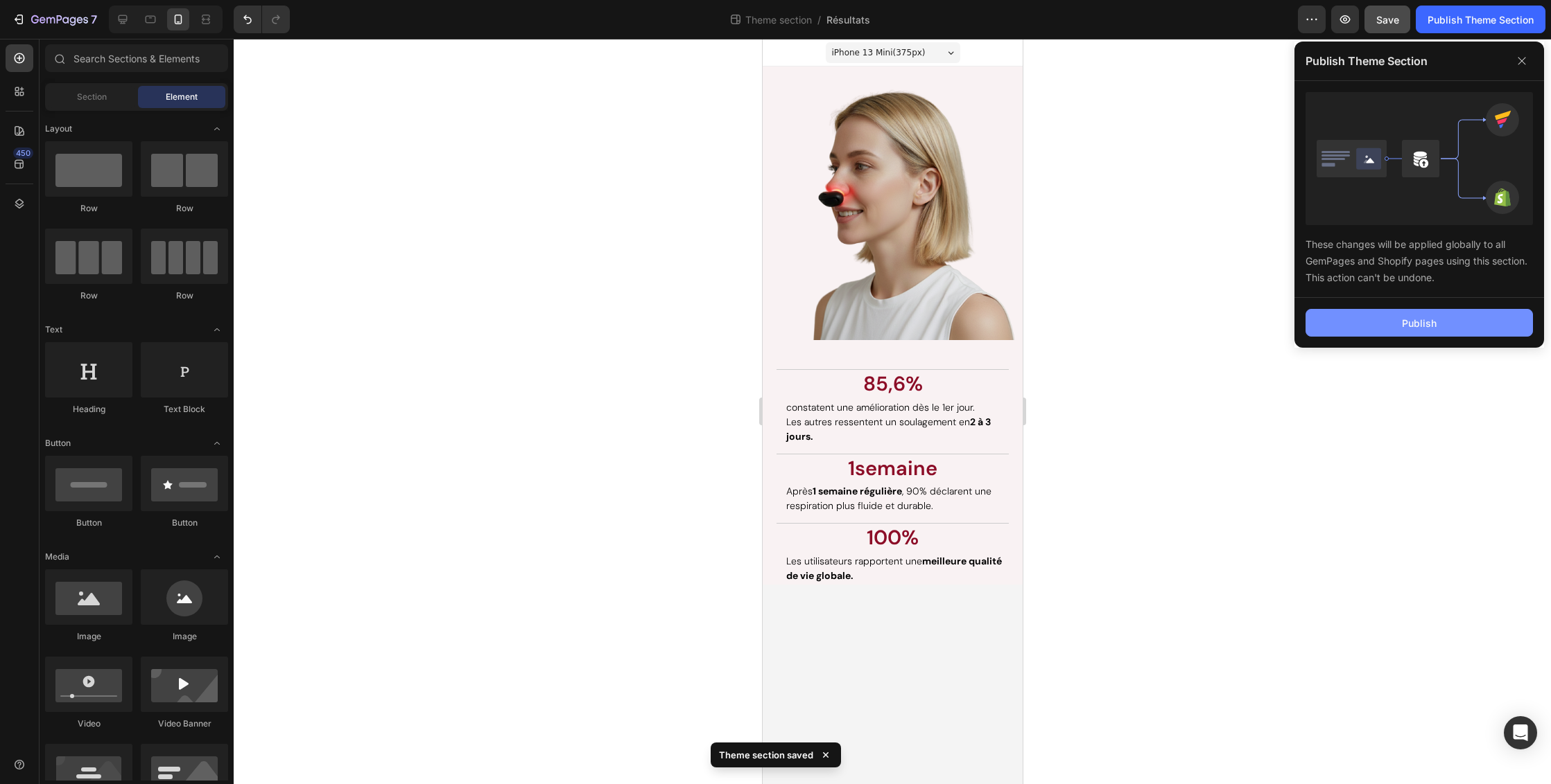
click at [1400, 320] on button "Publish" at bounding box center [1419, 322] width 227 height 27
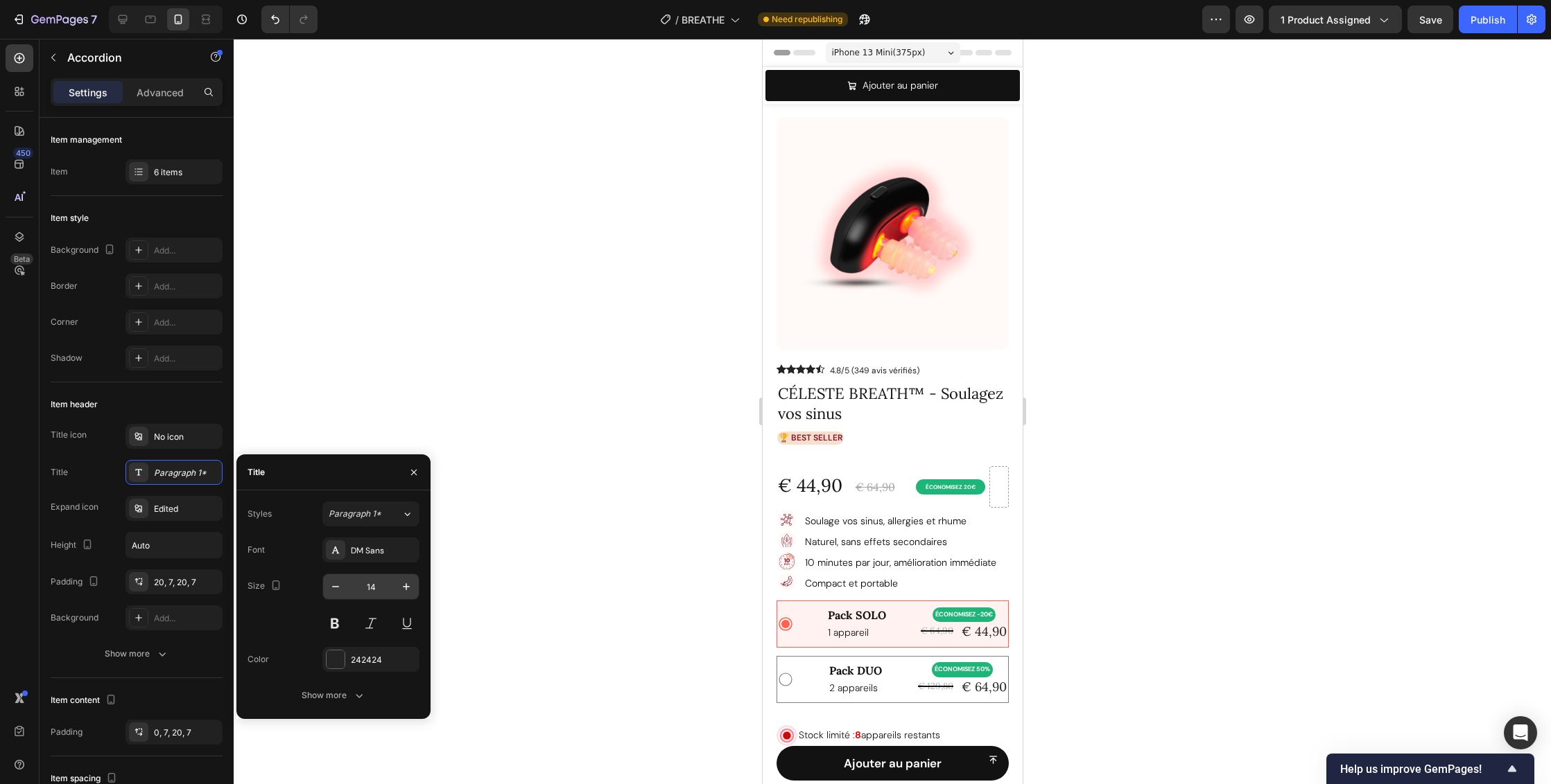
scroll to position [712, 0]
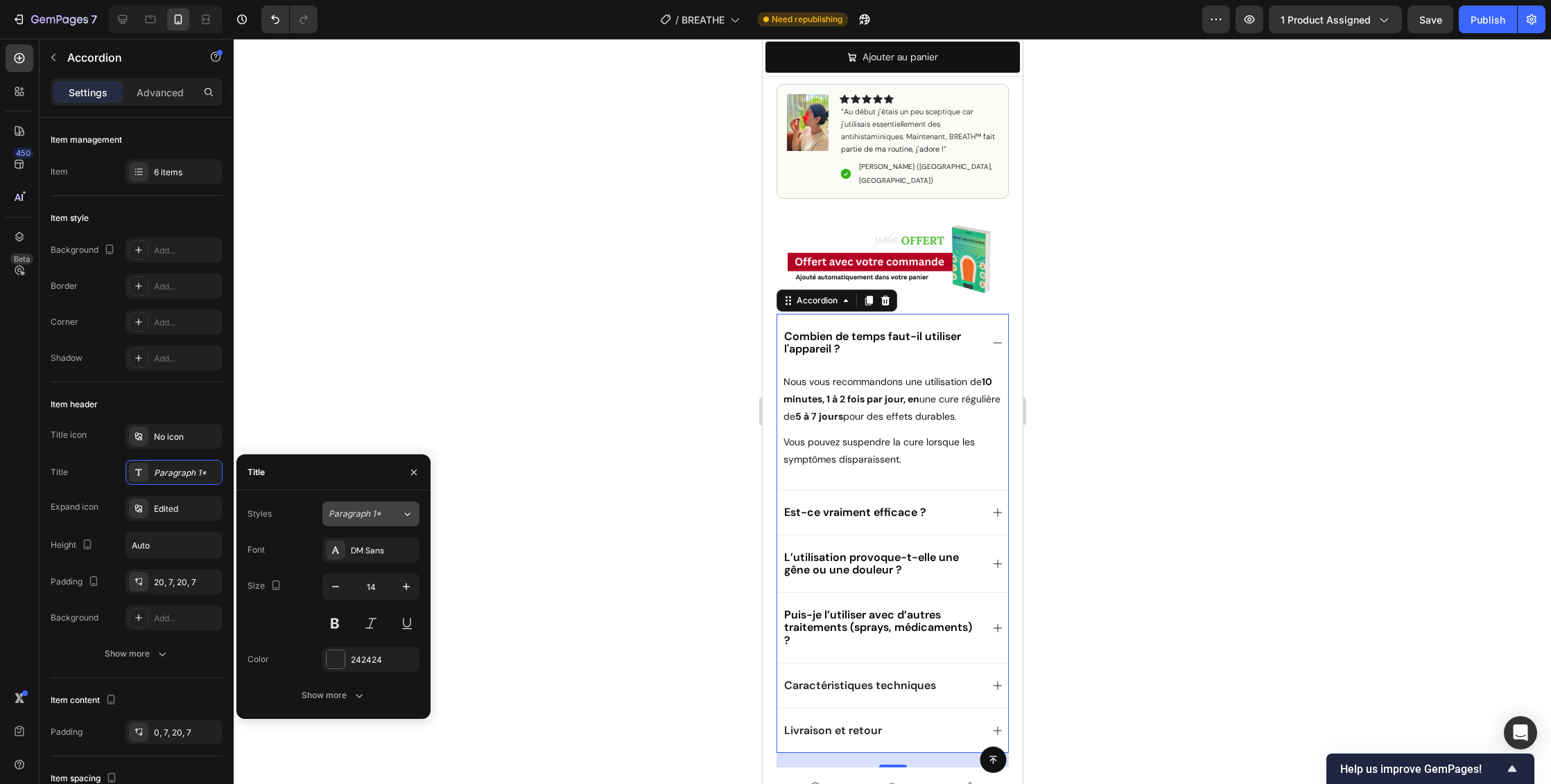
click at [401, 514] on icon at bounding box center [406, 514] width 11 height 14
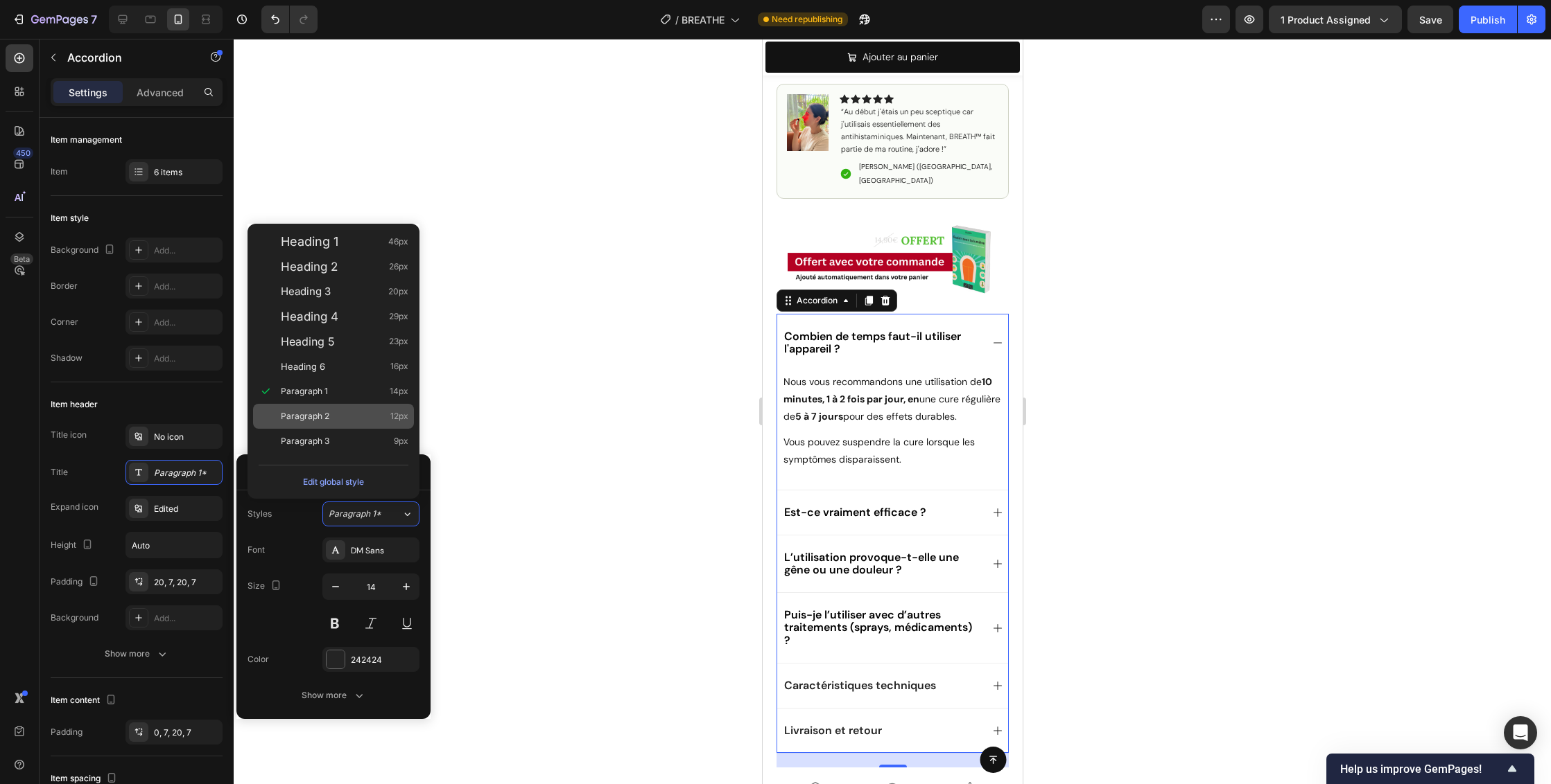
click at [359, 415] on div "Paragraph 2 12px" at bounding box center [344, 417] width 127 height 14
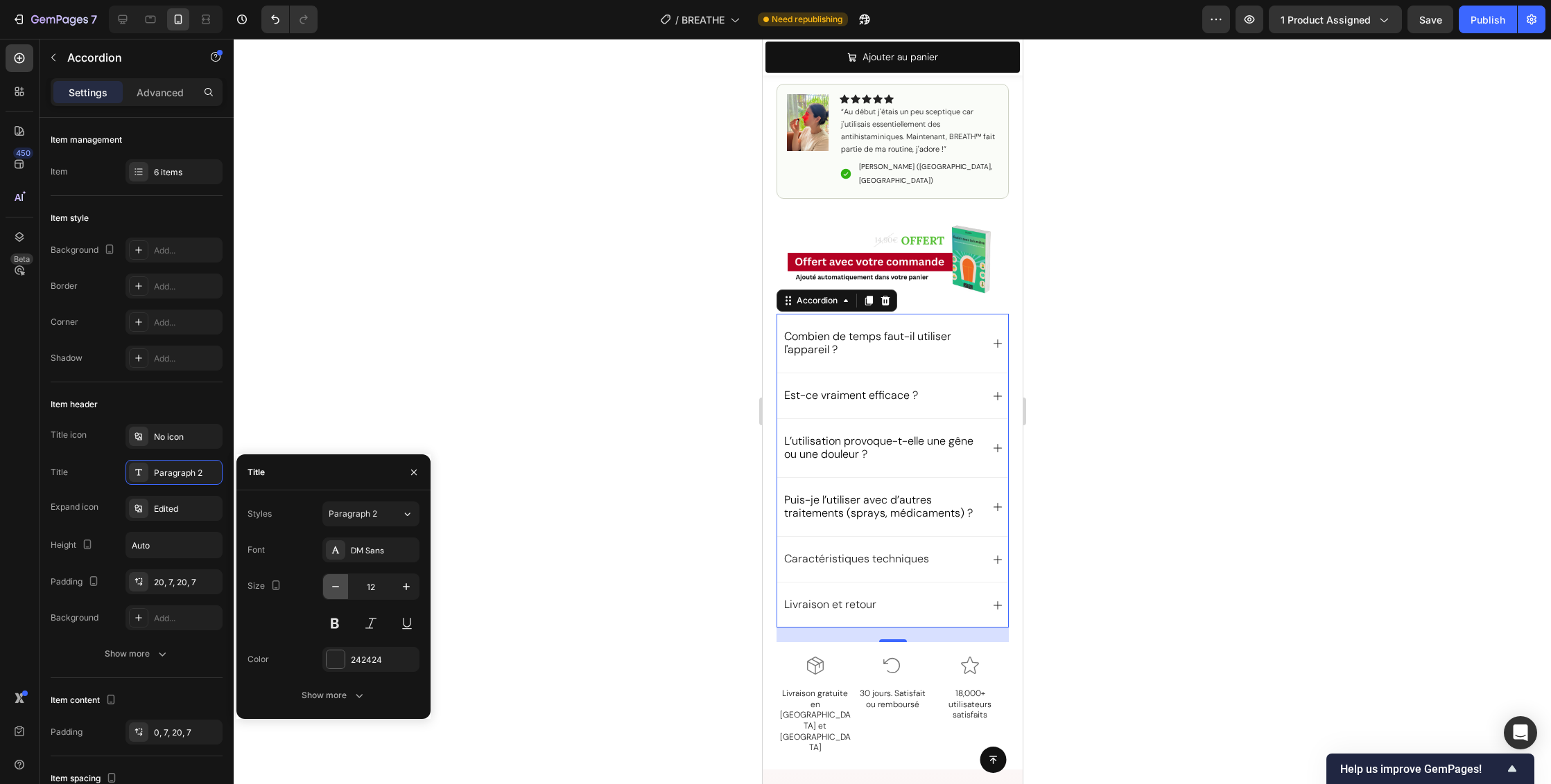
click at [336, 584] on icon "button" at bounding box center [336, 587] width 14 height 14
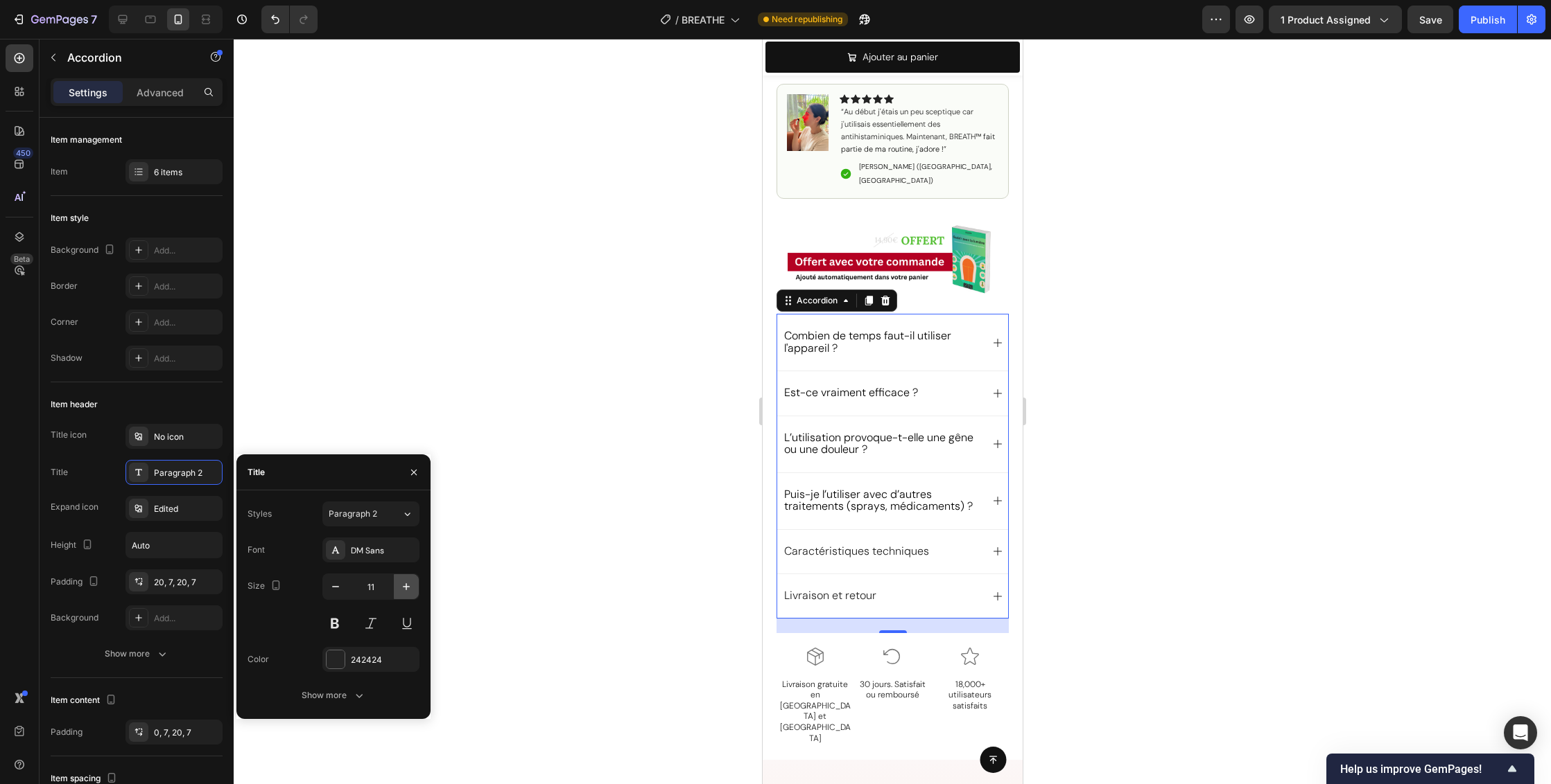
click at [412, 588] on icon "button" at bounding box center [406, 587] width 14 height 14
type input "12"
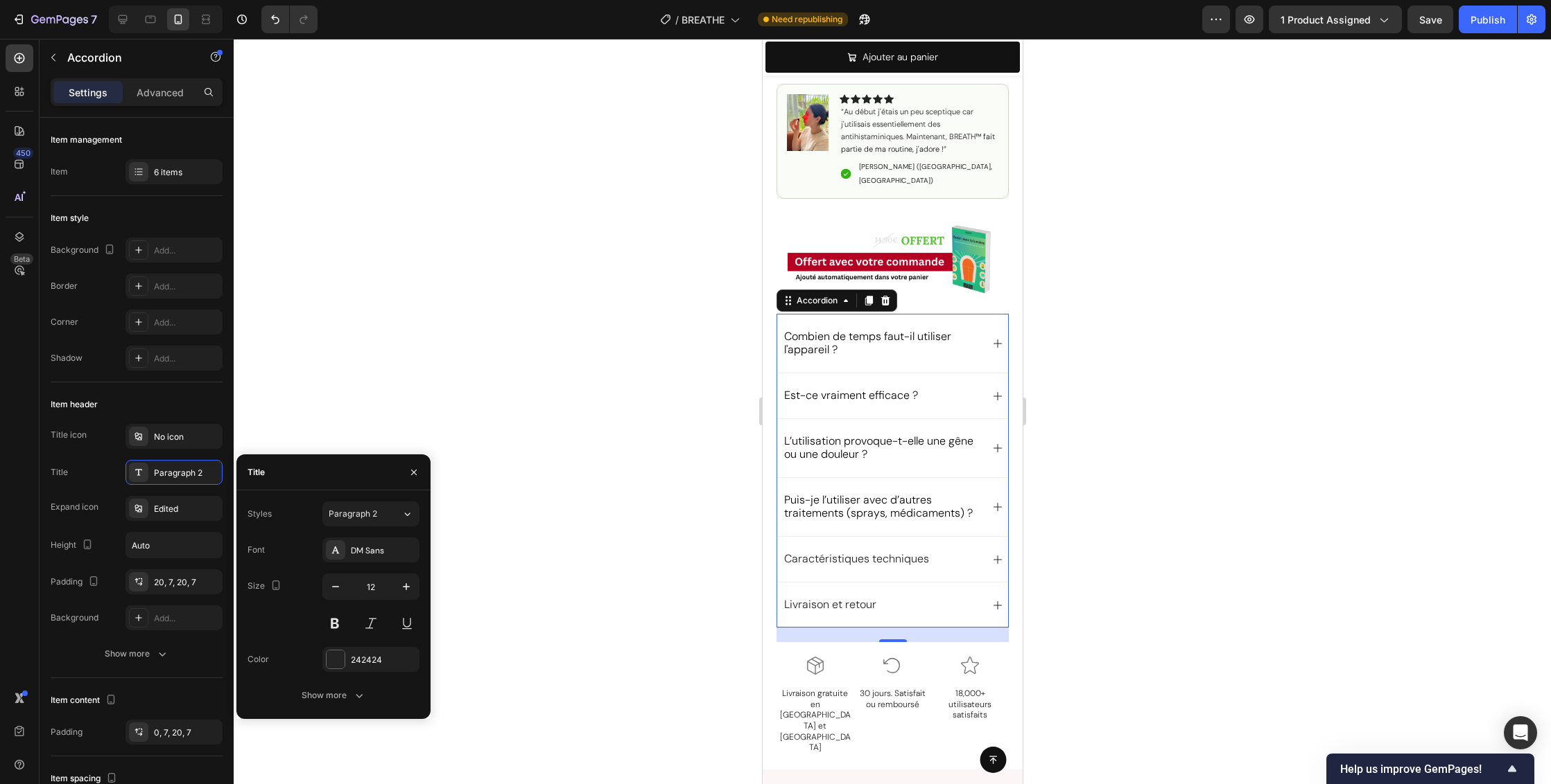
click at [845, 329] on span "Combien de temps faut-il utiliser l'appareil ?" at bounding box center [866, 343] width 167 height 27
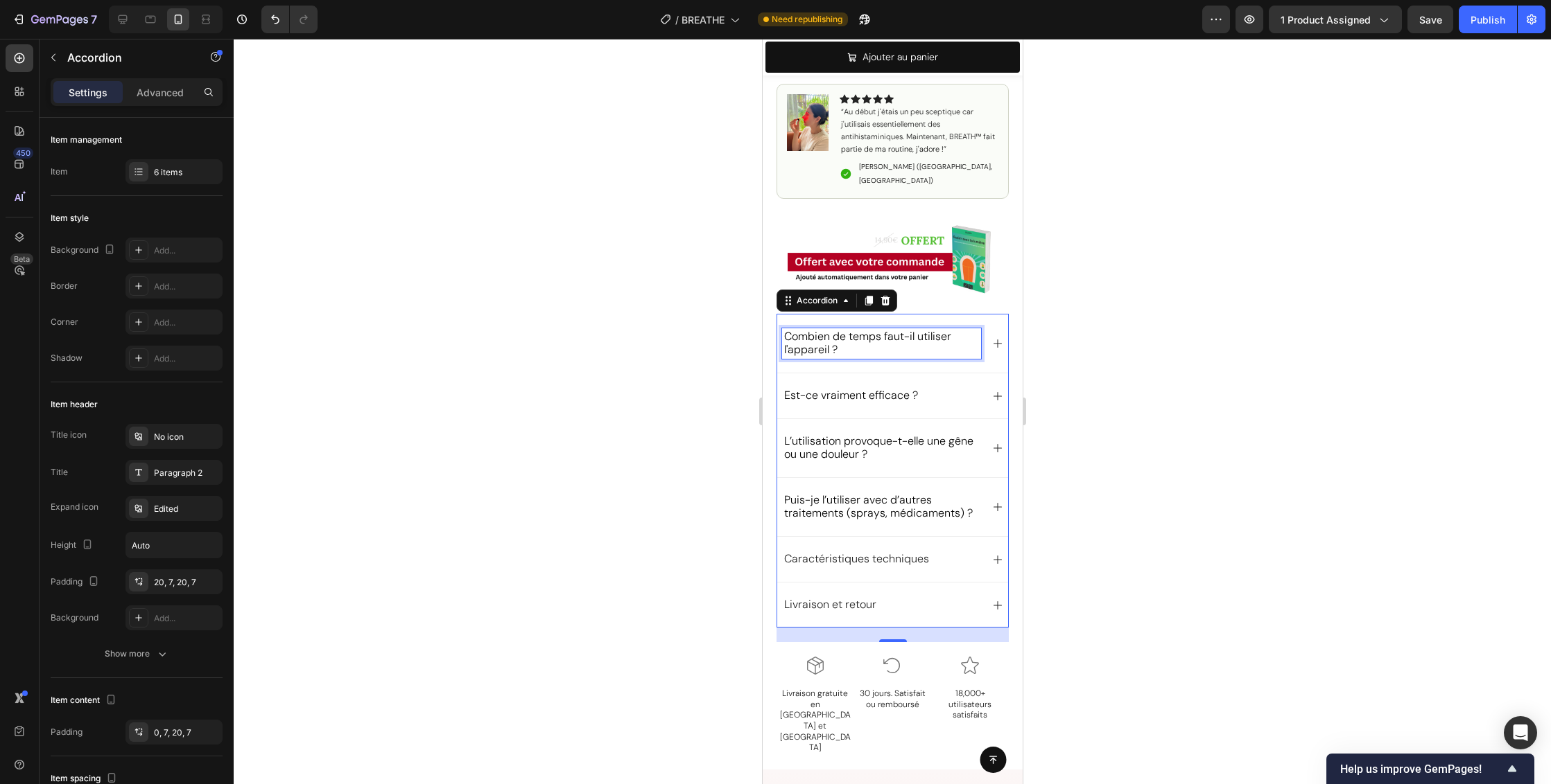
click at [845, 329] on span "Combien de temps faut-il utiliser l'appareil ?" at bounding box center [866, 343] width 167 height 27
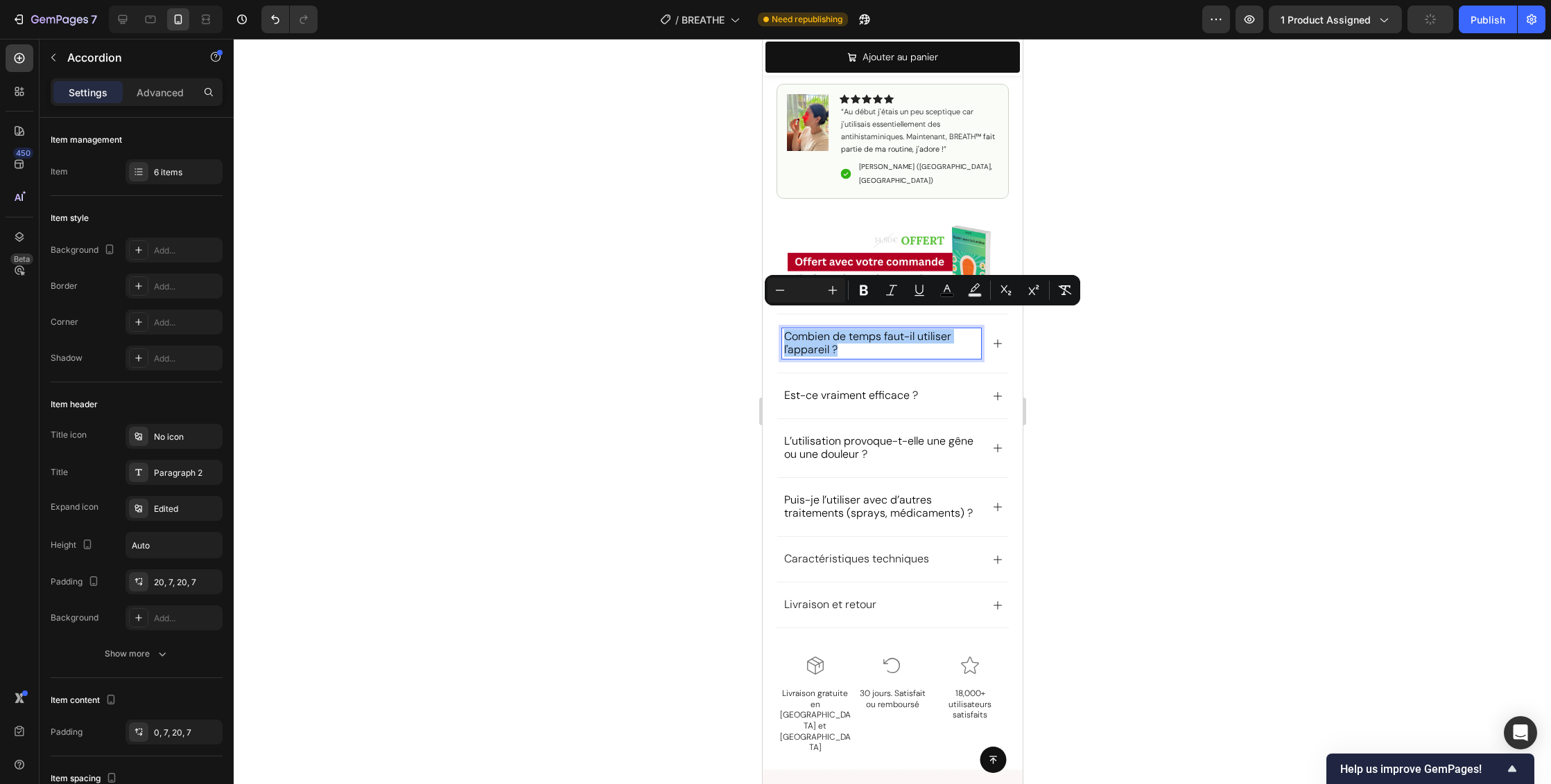
click at [1135, 407] on div at bounding box center [891, 411] width 1317 height 745
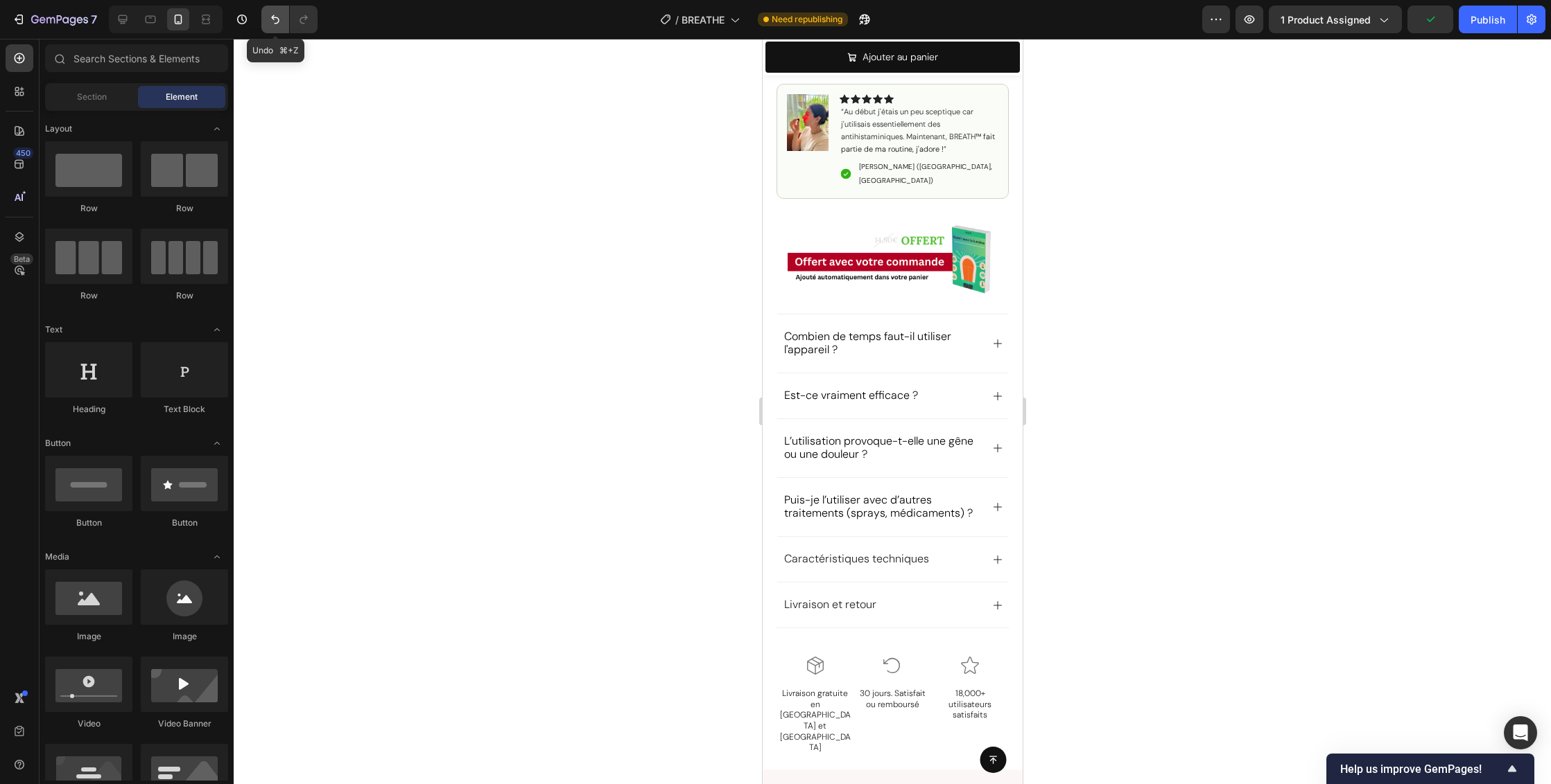
click at [278, 17] on icon "Undo/Redo" at bounding box center [276, 19] width 14 height 14
click at [277, 17] on icon "Undo/Redo" at bounding box center [276, 19] width 14 height 14
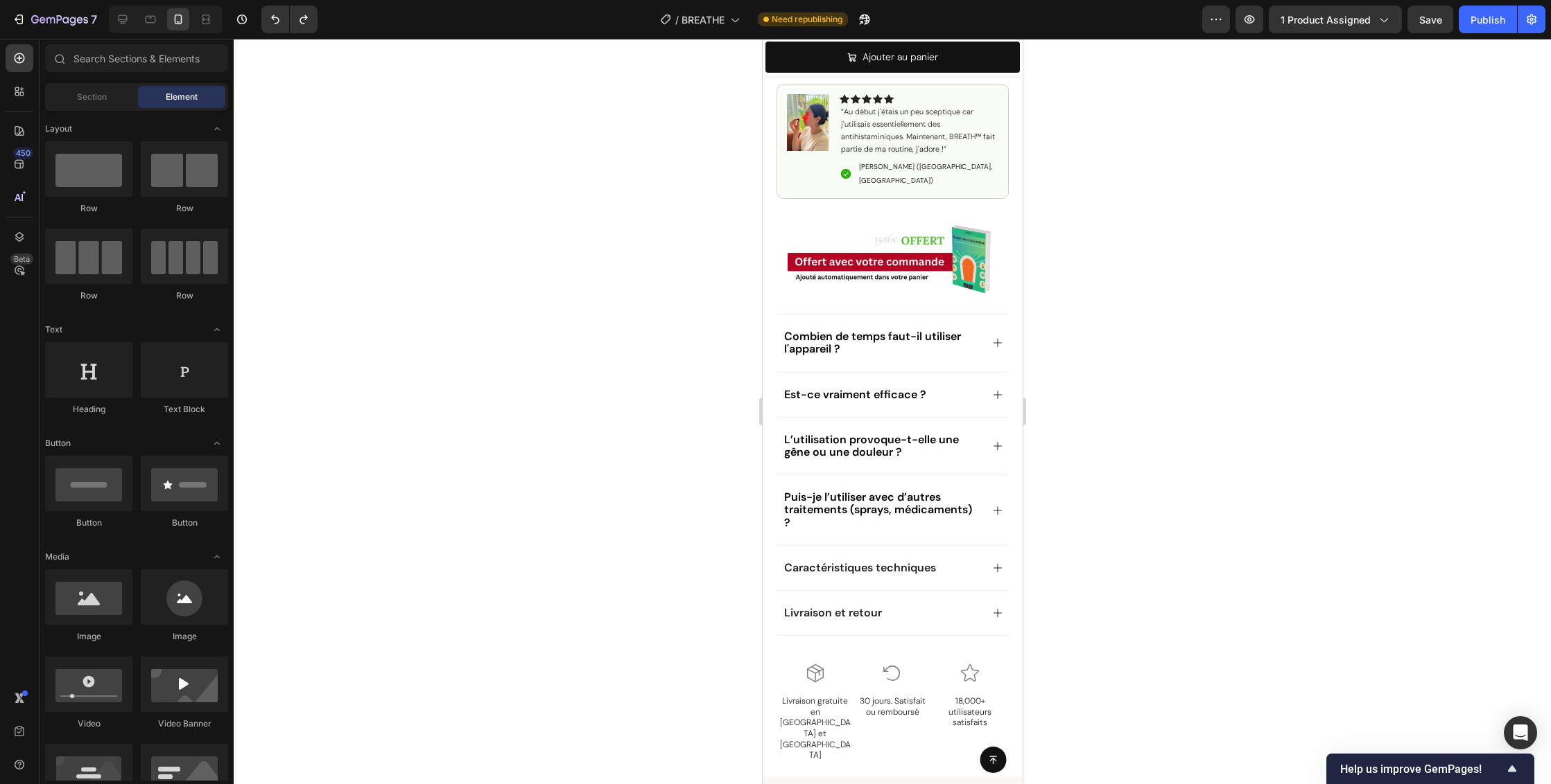
click at [1117, 369] on div at bounding box center [891, 411] width 1317 height 745
click at [1441, 18] on span "Save" at bounding box center [1431, 19] width 23 height 11
click at [1480, 21] on div "Publish" at bounding box center [1487, 19] width 34 height 14
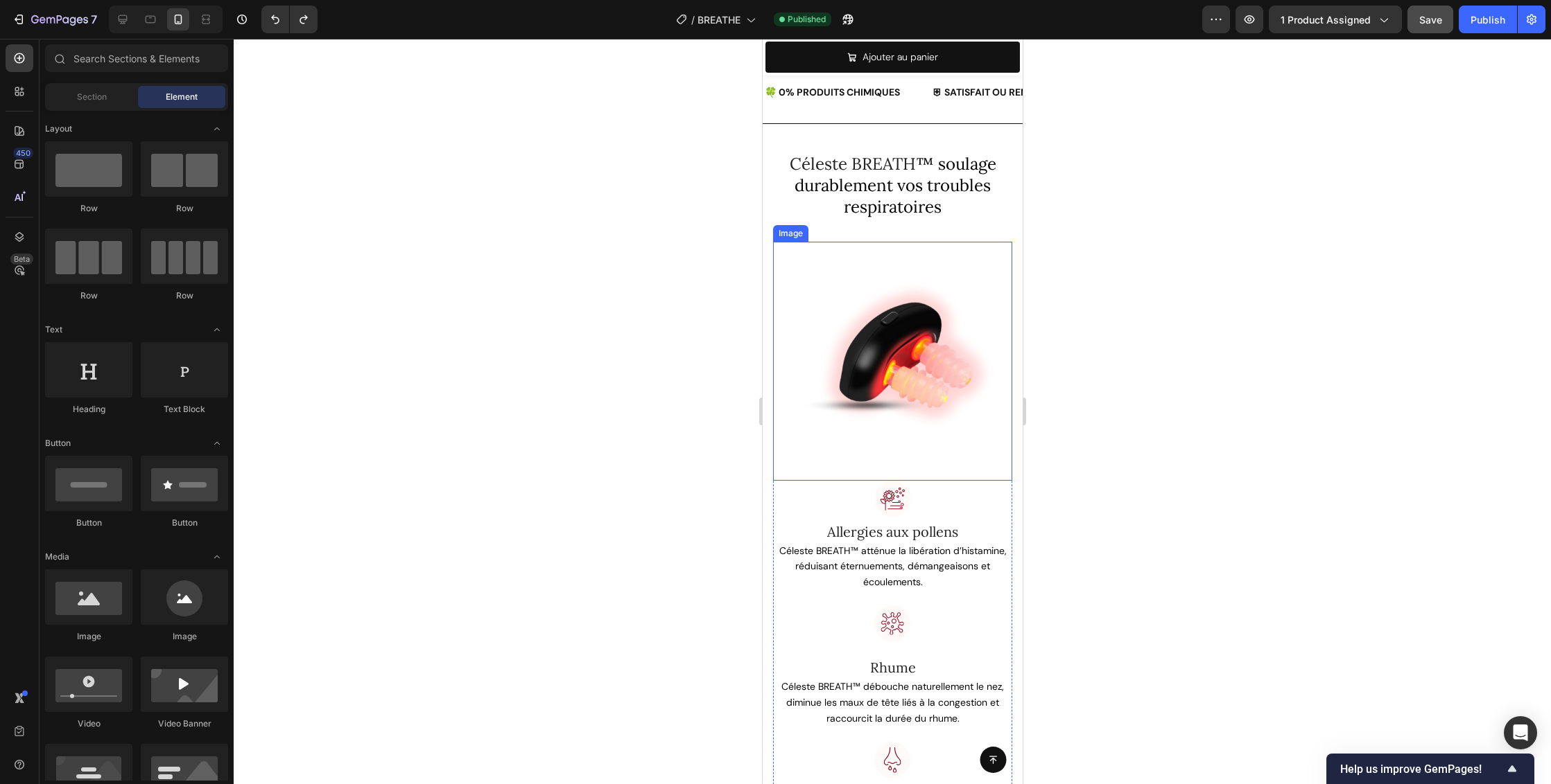
scroll to position [2072, 0]
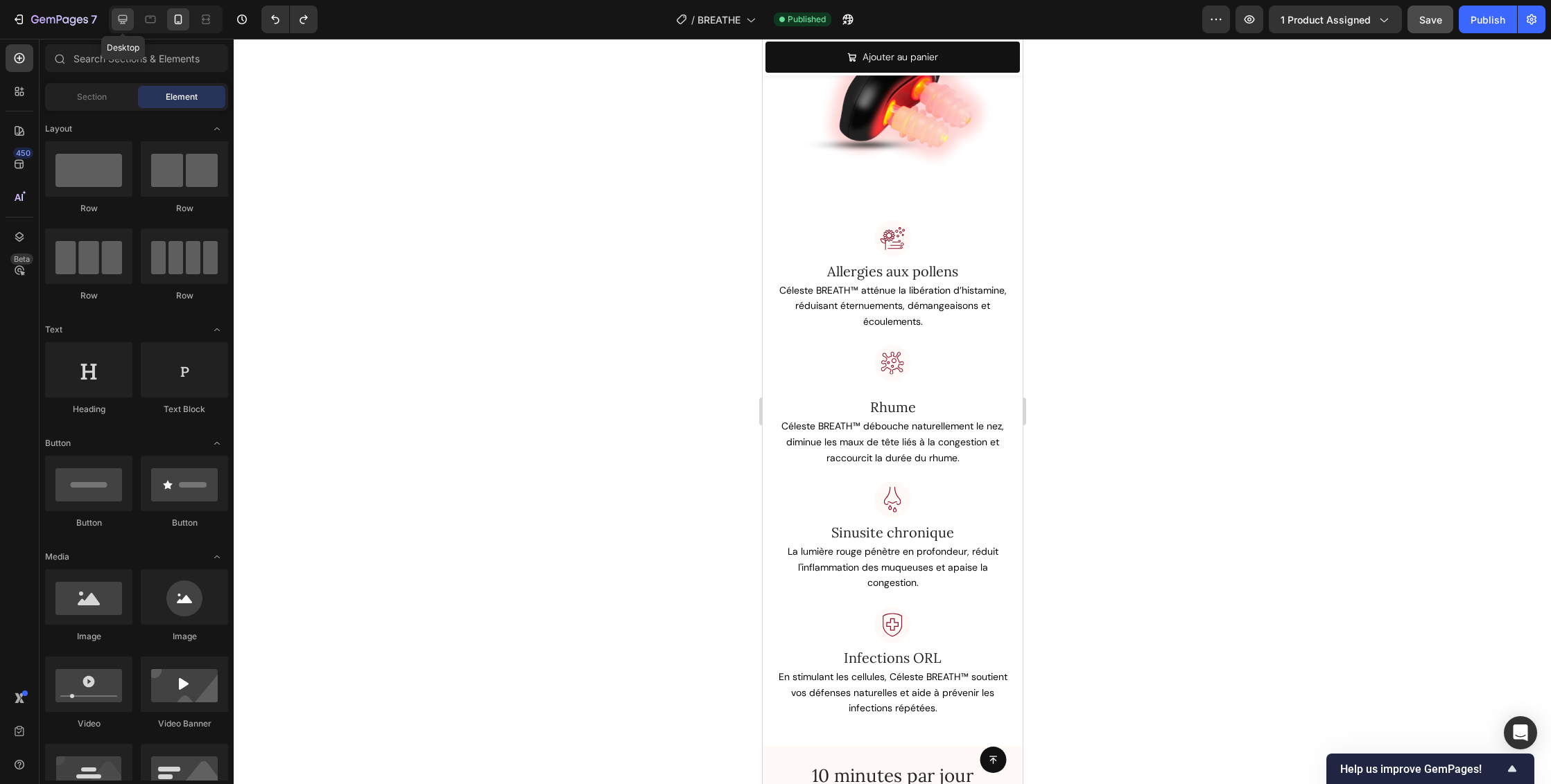
click at [127, 21] on icon at bounding box center [123, 19] width 14 height 14
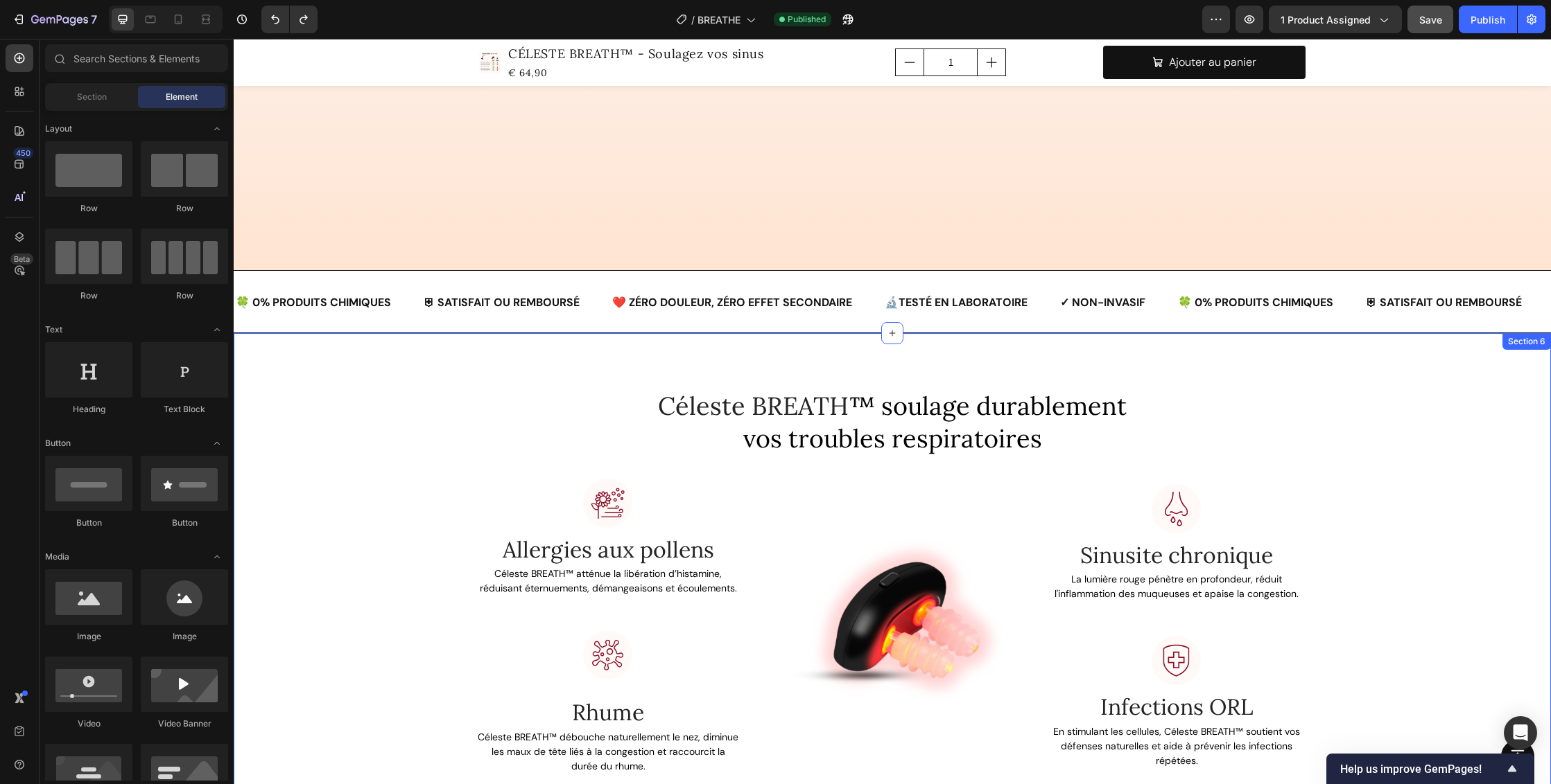
scroll to position [1892, 0]
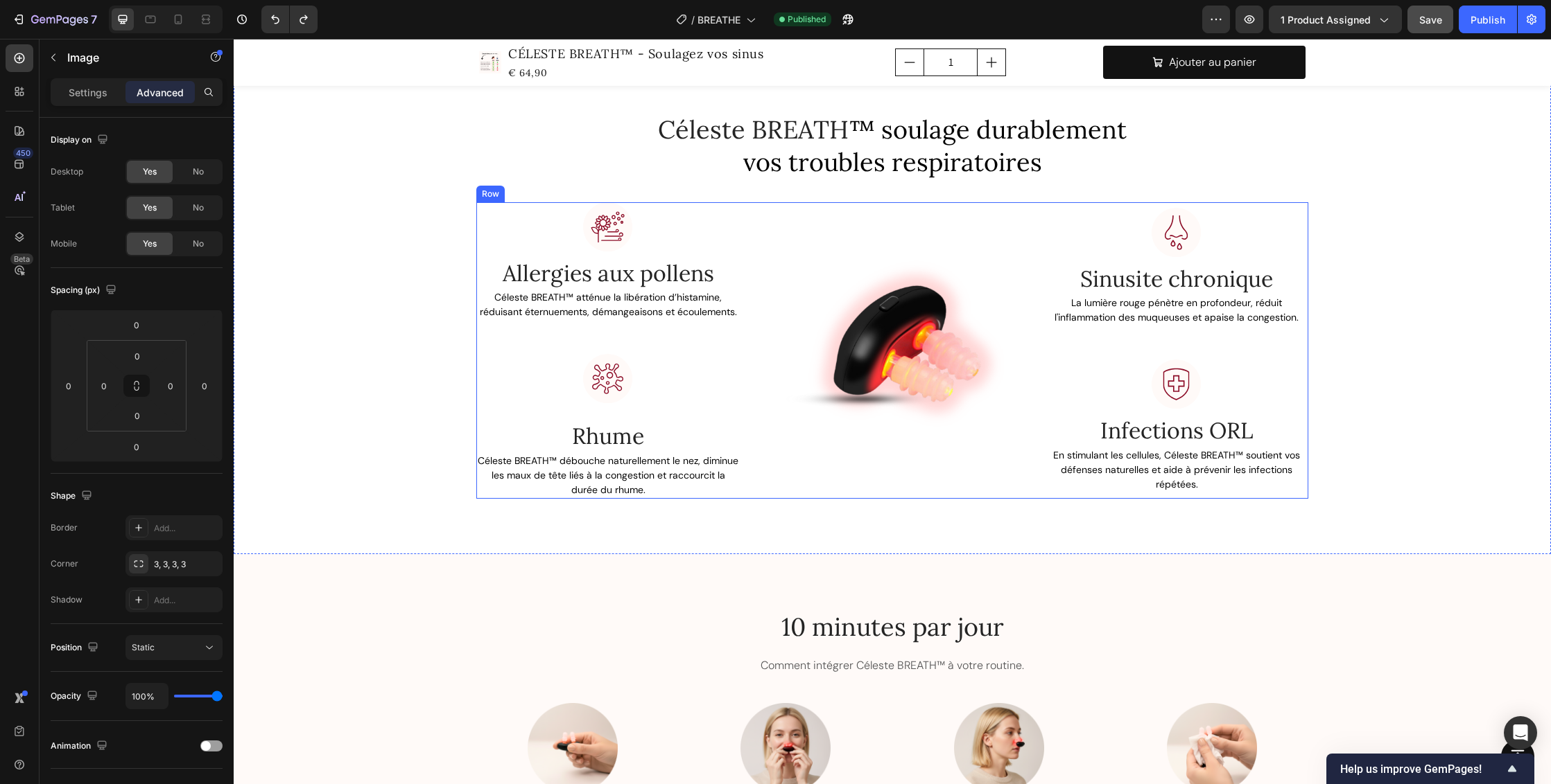
click at [688, 217] on div at bounding box center [608, 230] width 263 height 56
click at [513, 188] on div "Image" at bounding box center [509, 189] width 30 height 12
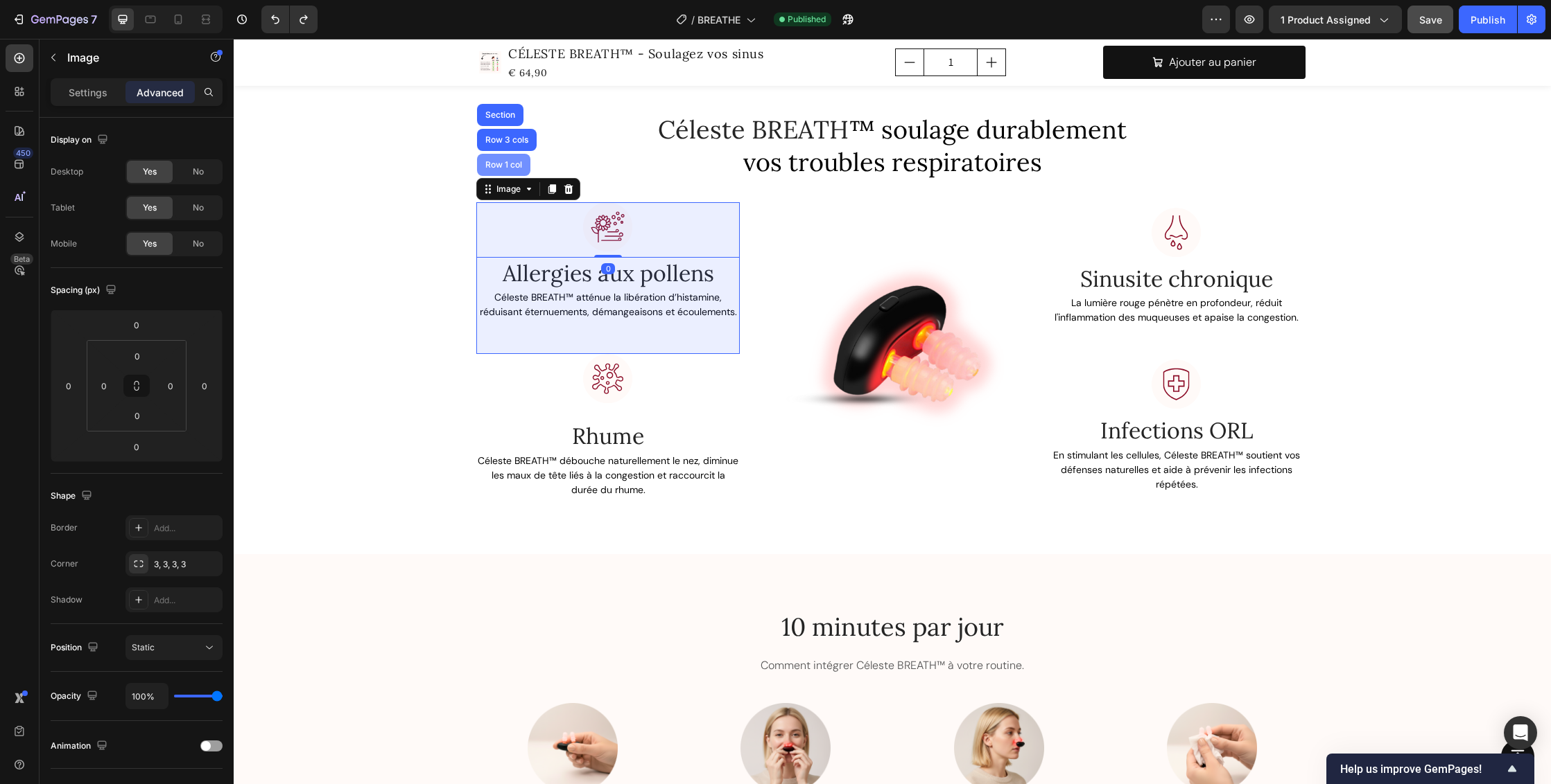
click at [505, 167] on div "Row 1 col" at bounding box center [503, 164] width 42 height 8
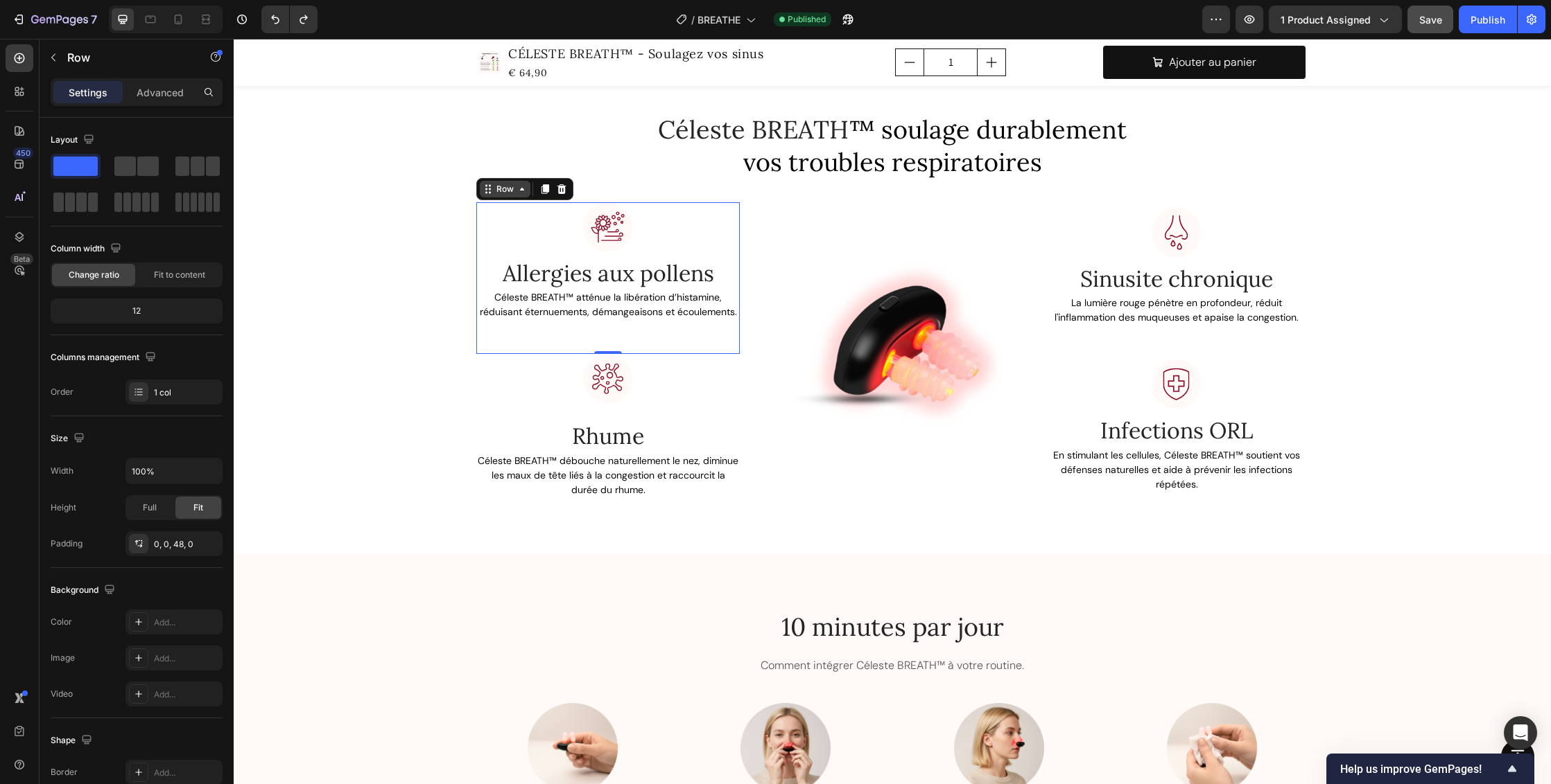
click at [501, 187] on div "Row" at bounding box center [505, 189] width 23 height 12
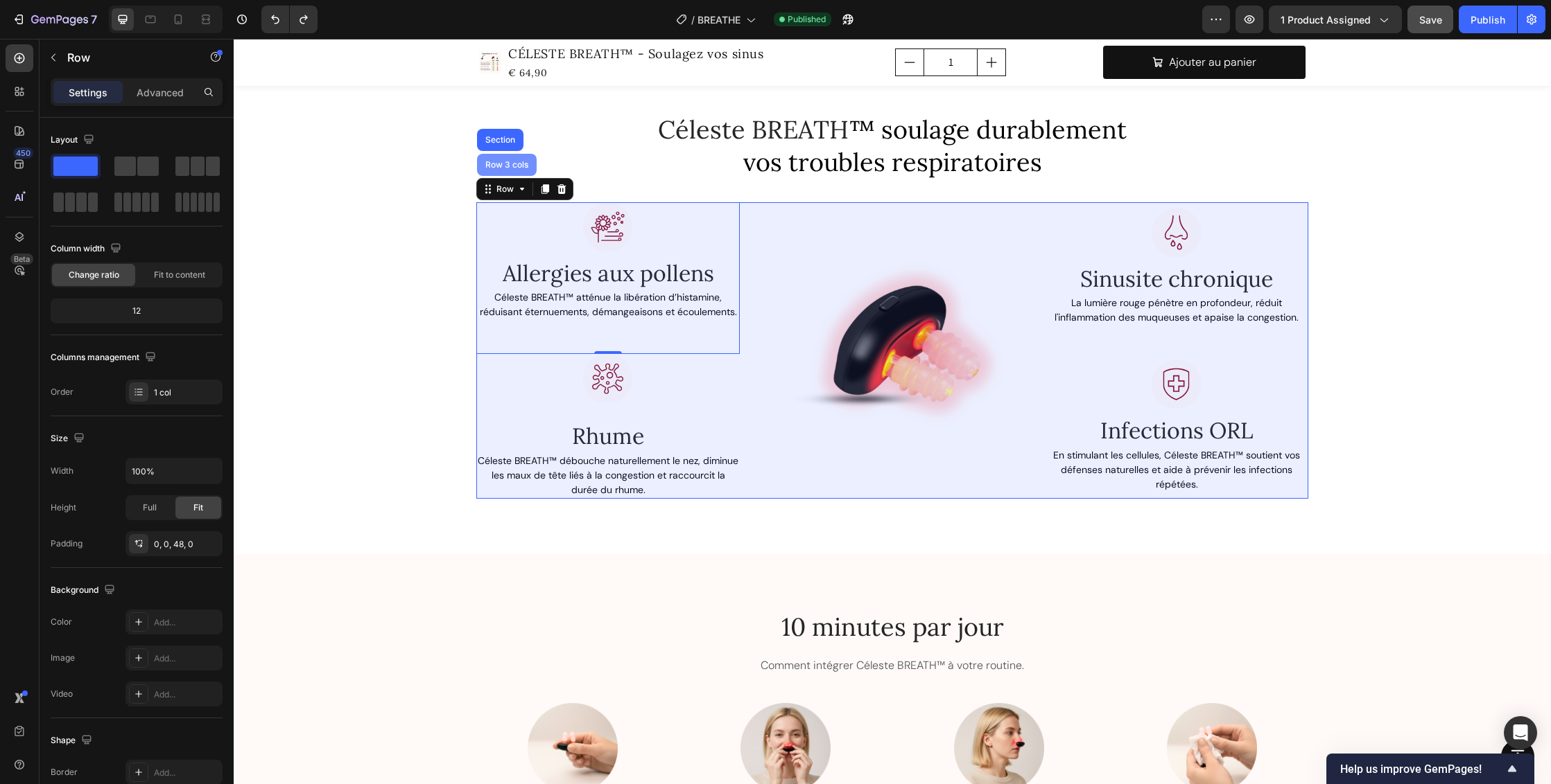
click at [501, 163] on div "Row 3 cols" at bounding box center [506, 164] width 49 height 8
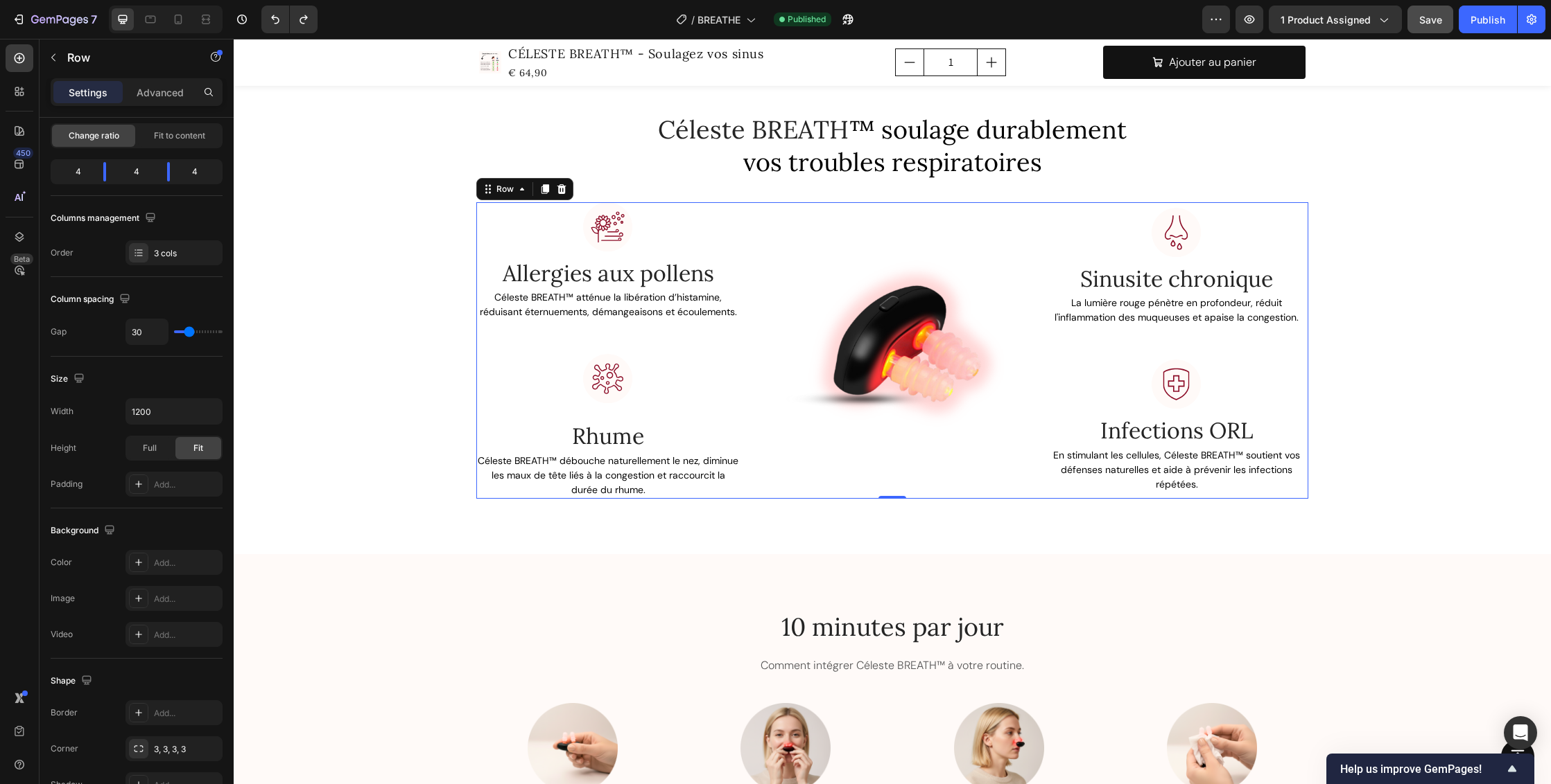
click at [750, 230] on div "Image Allergies aux pollens Text block Céleste BREATH™ atténue la libération d’…" at bounding box center [892, 351] width 832 height 297
click at [652, 230] on div at bounding box center [608, 230] width 263 height 56
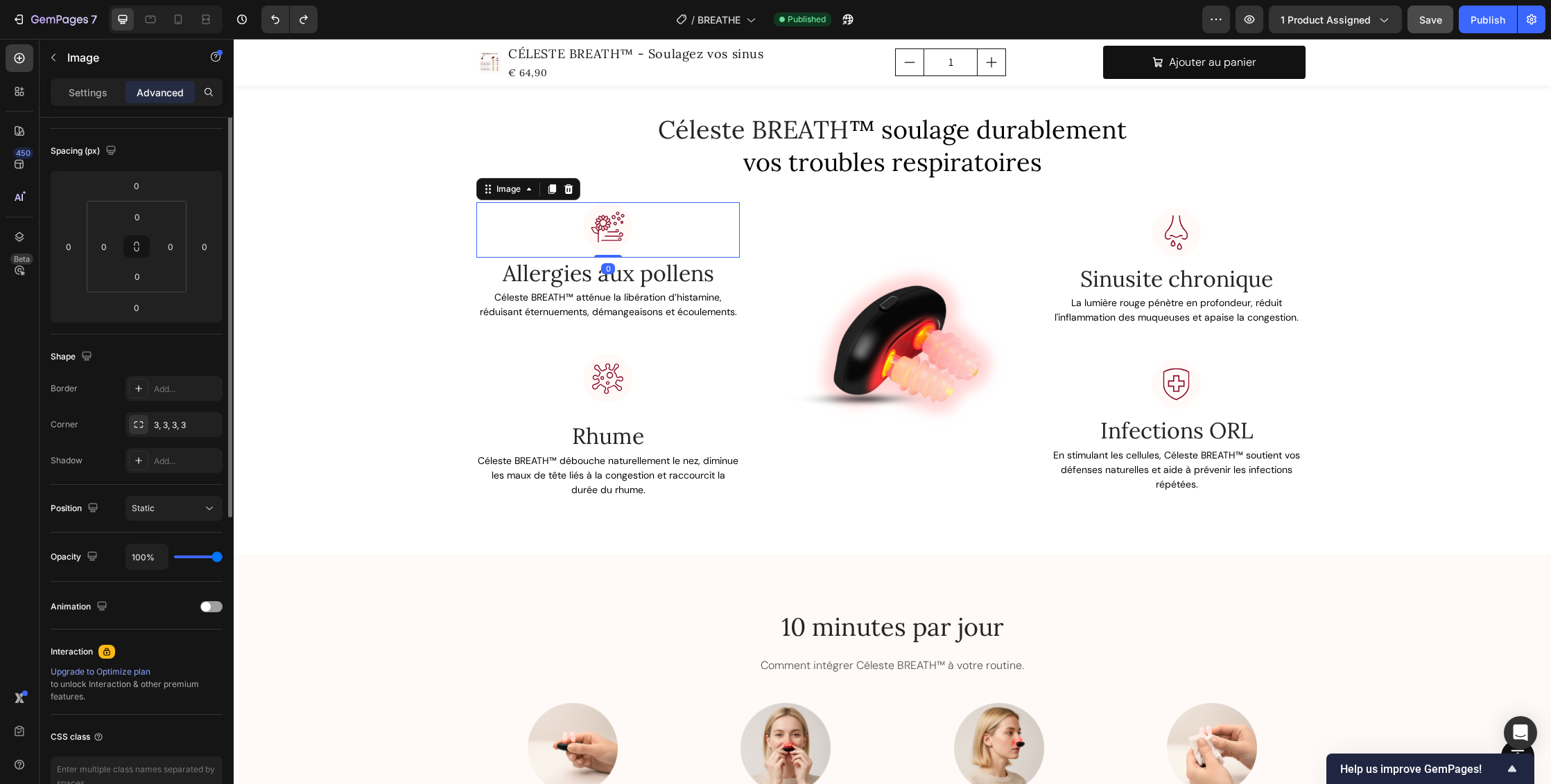
scroll to position [0, 0]
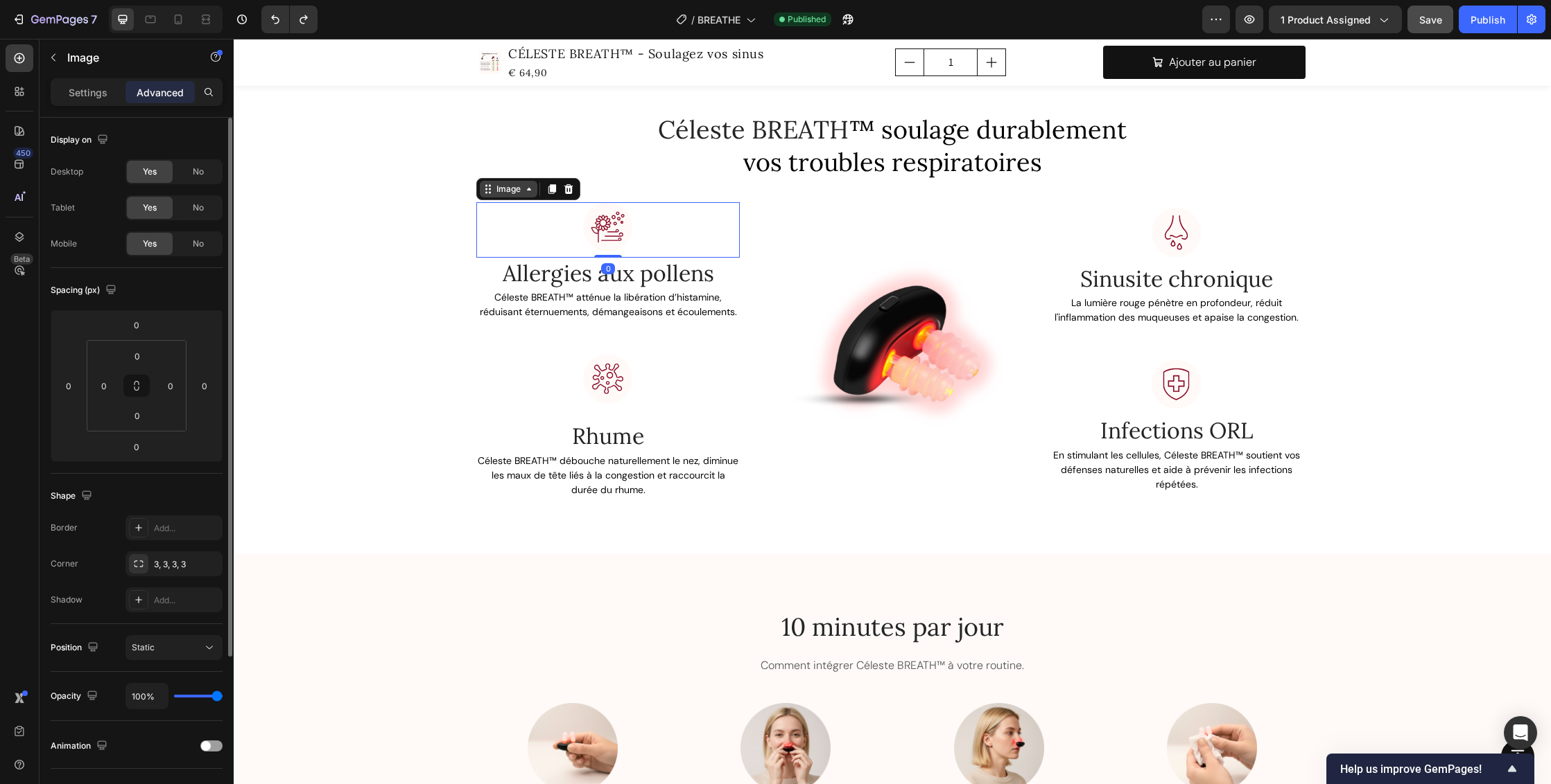
click at [494, 185] on div "Image" at bounding box center [509, 189] width 30 height 12
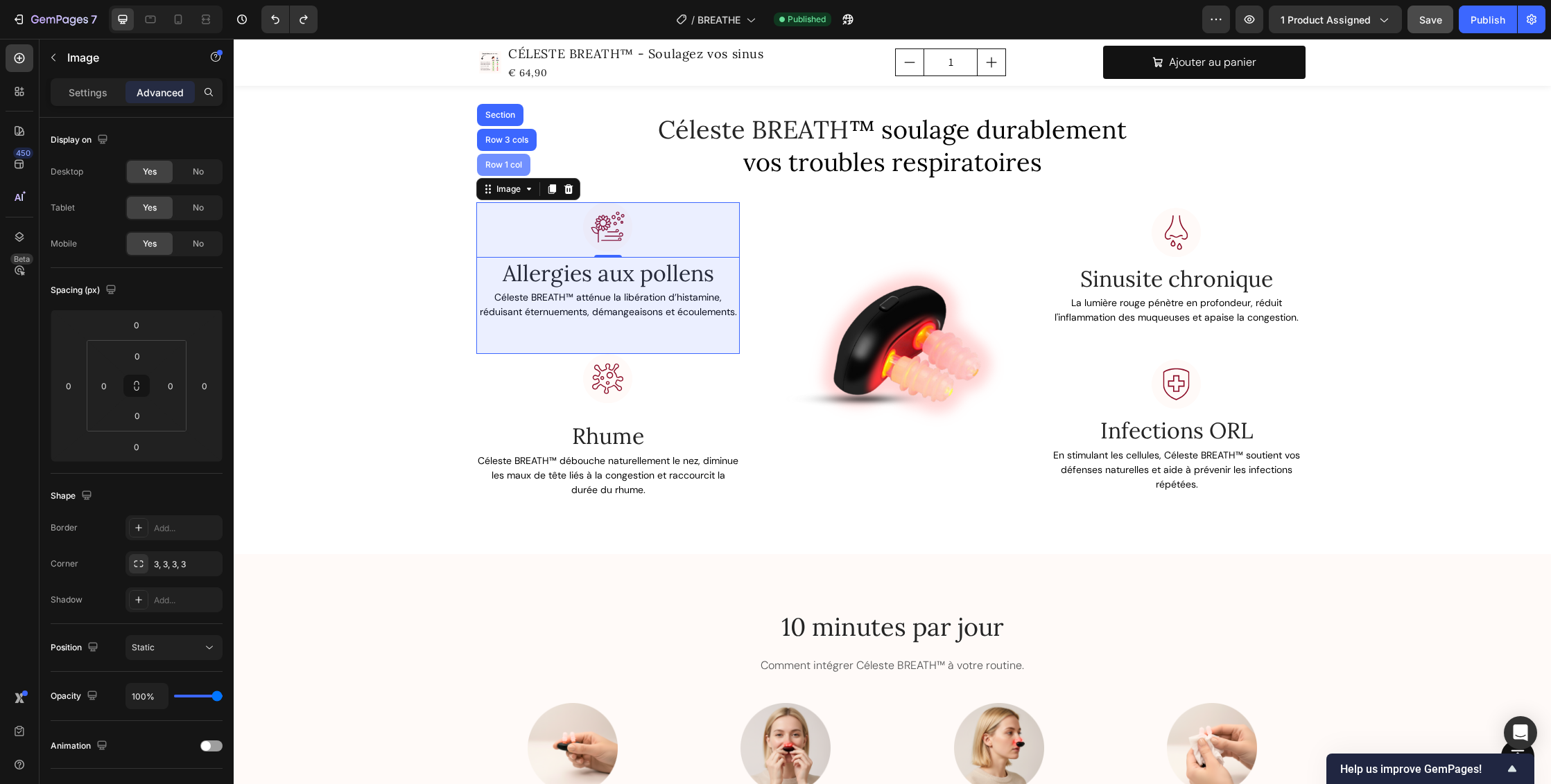
click at [494, 161] on div "Row 1 col" at bounding box center [503, 164] width 42 height 8
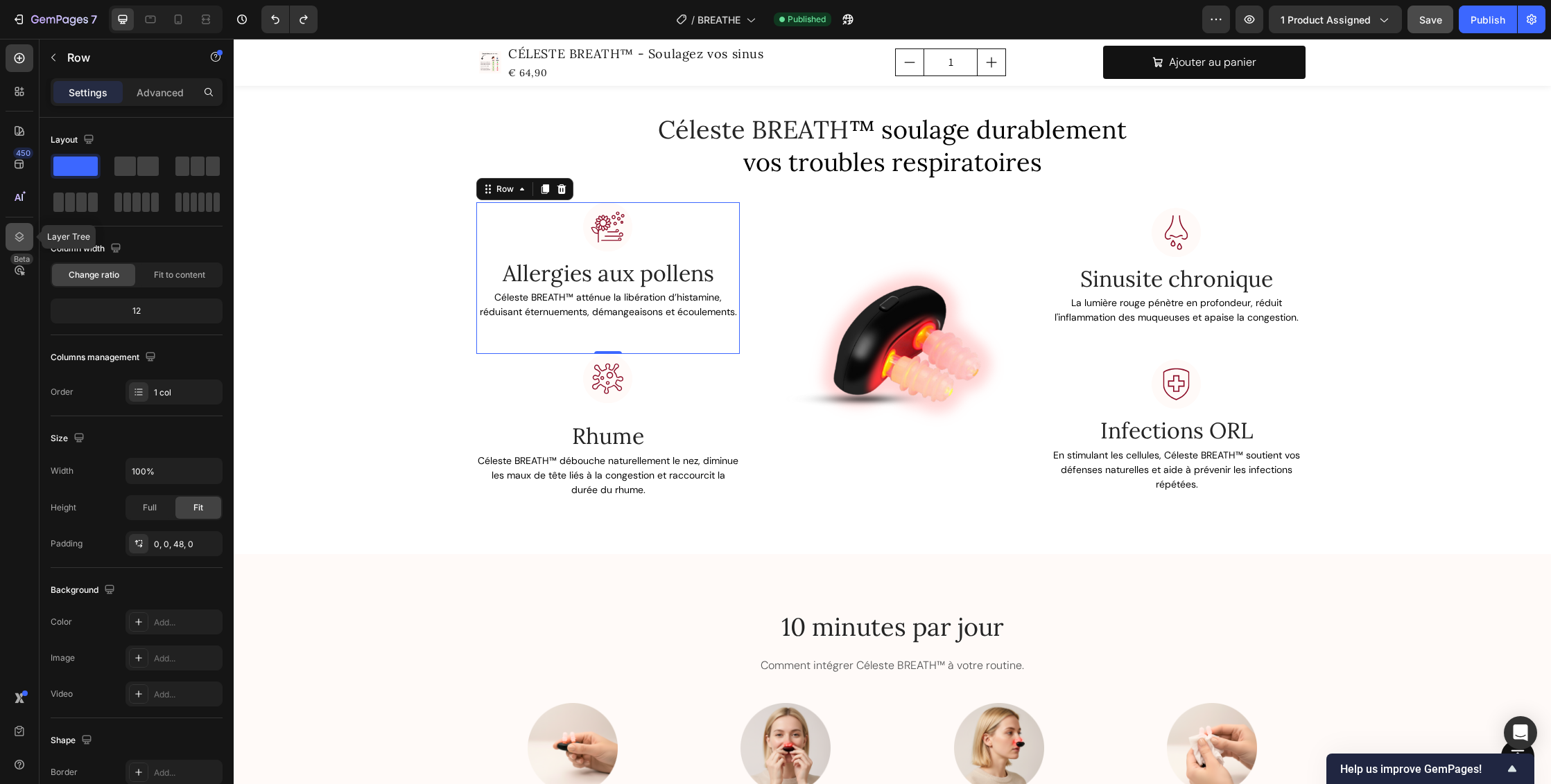
click at [16, 237] on icon at bounding box center [19, 237] width 9 height 10
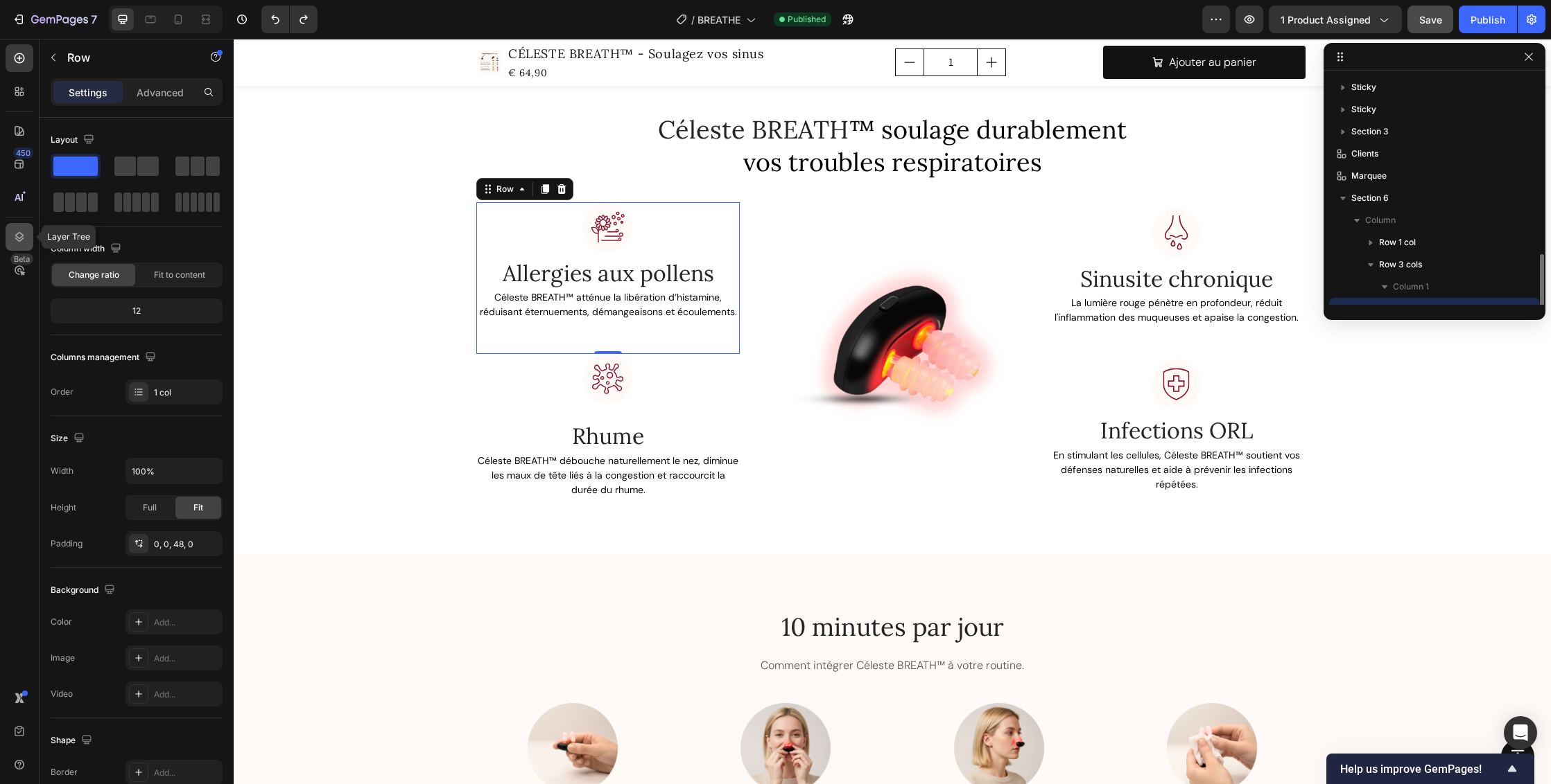
scroll to position [129, 0]
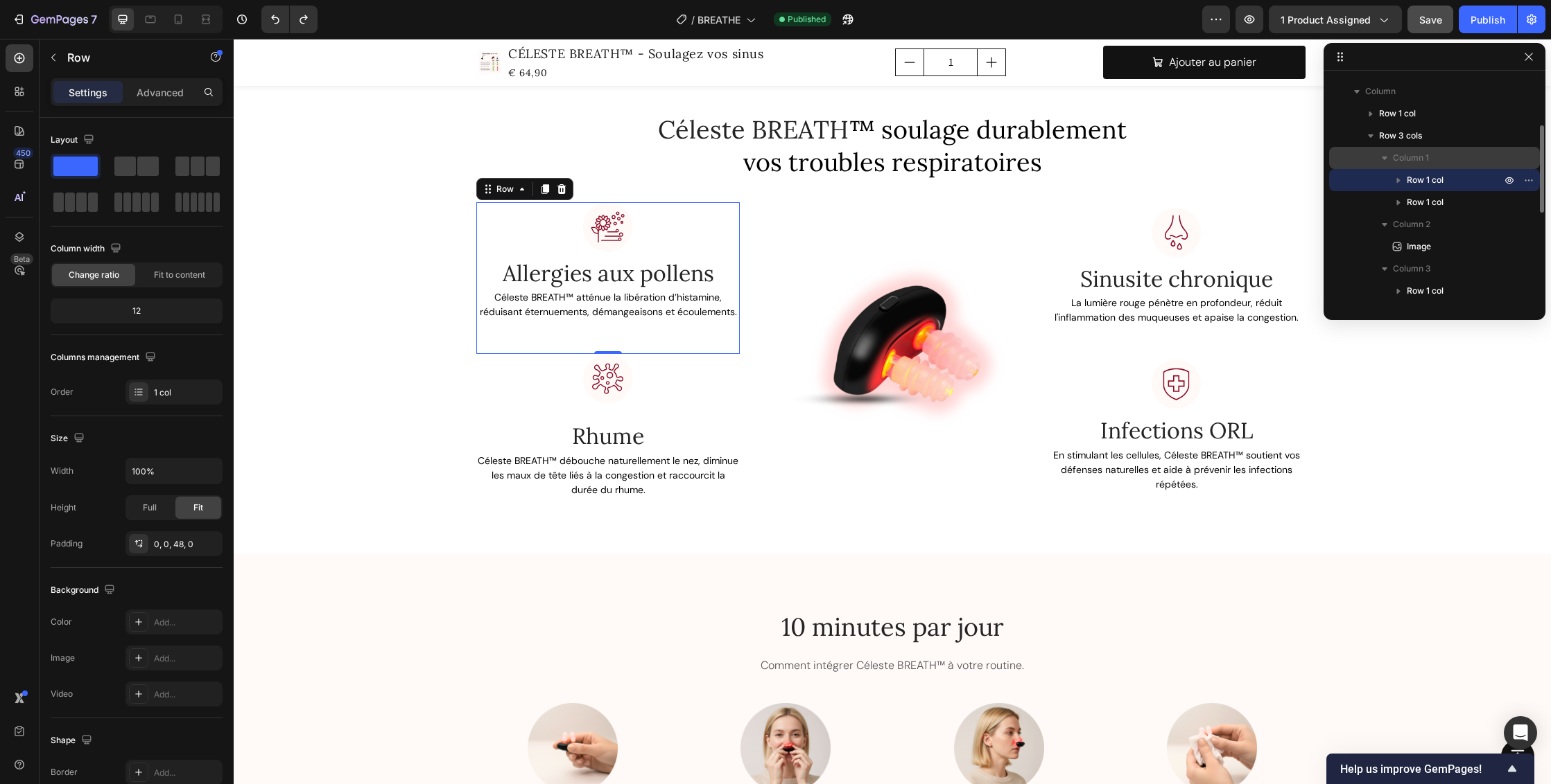
click at [1385, 157] on icon "button" at bounding box center [1384, 158] width 5 height 4
click at [1389, 179] on icon "button" at bounding box center [1384, 180] width 14 height 14
click at [1418, 205] on span "Column 3" at bounding box center [1411, 202] width 38 height 14
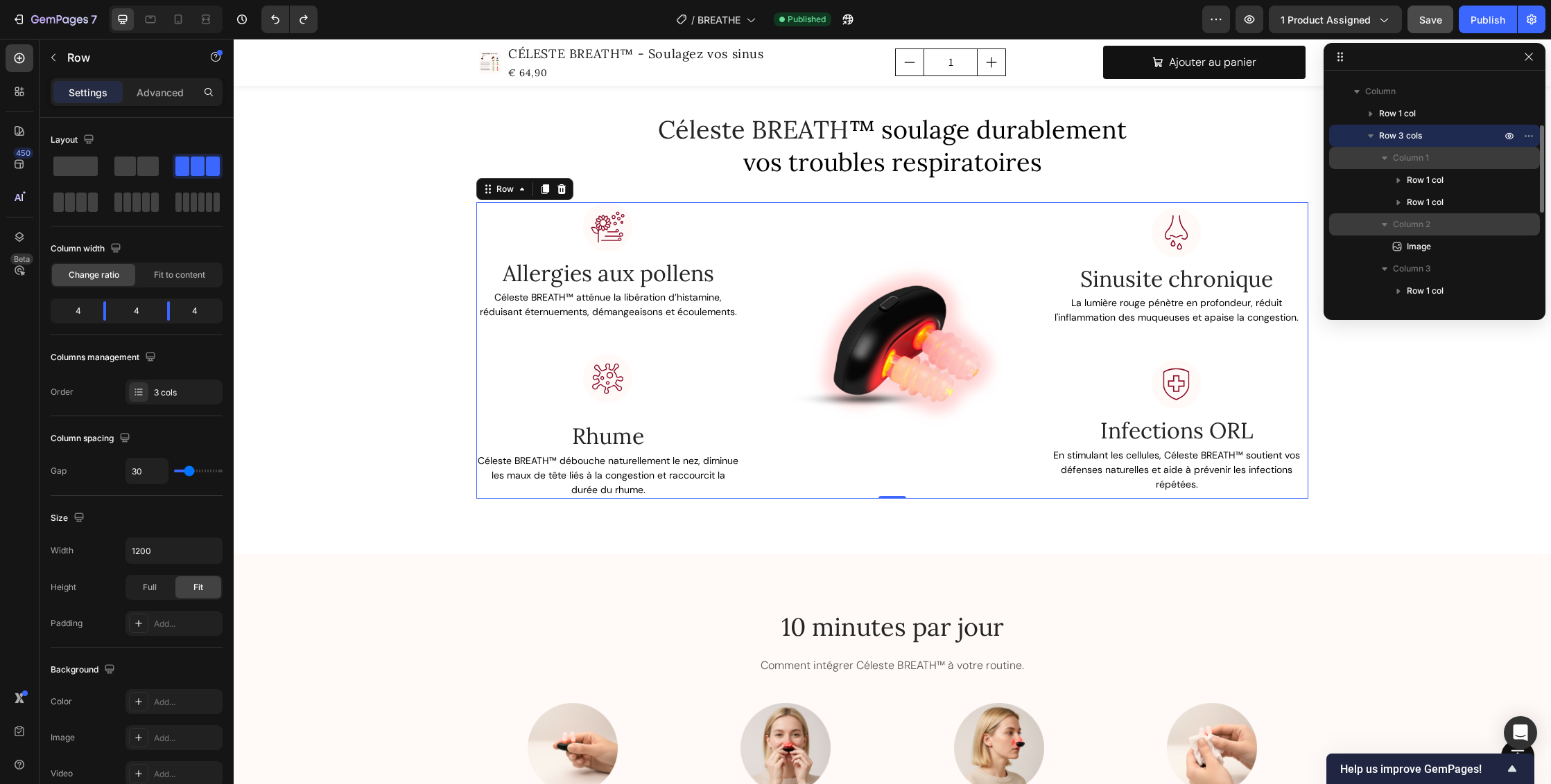
click at [1386, 223] on icon "button" at bounding box center [1384, 225] width 5 height 4
click at [1412, 157] on span "Column 1" at bounding box center [1411, 158] width 36 height 14
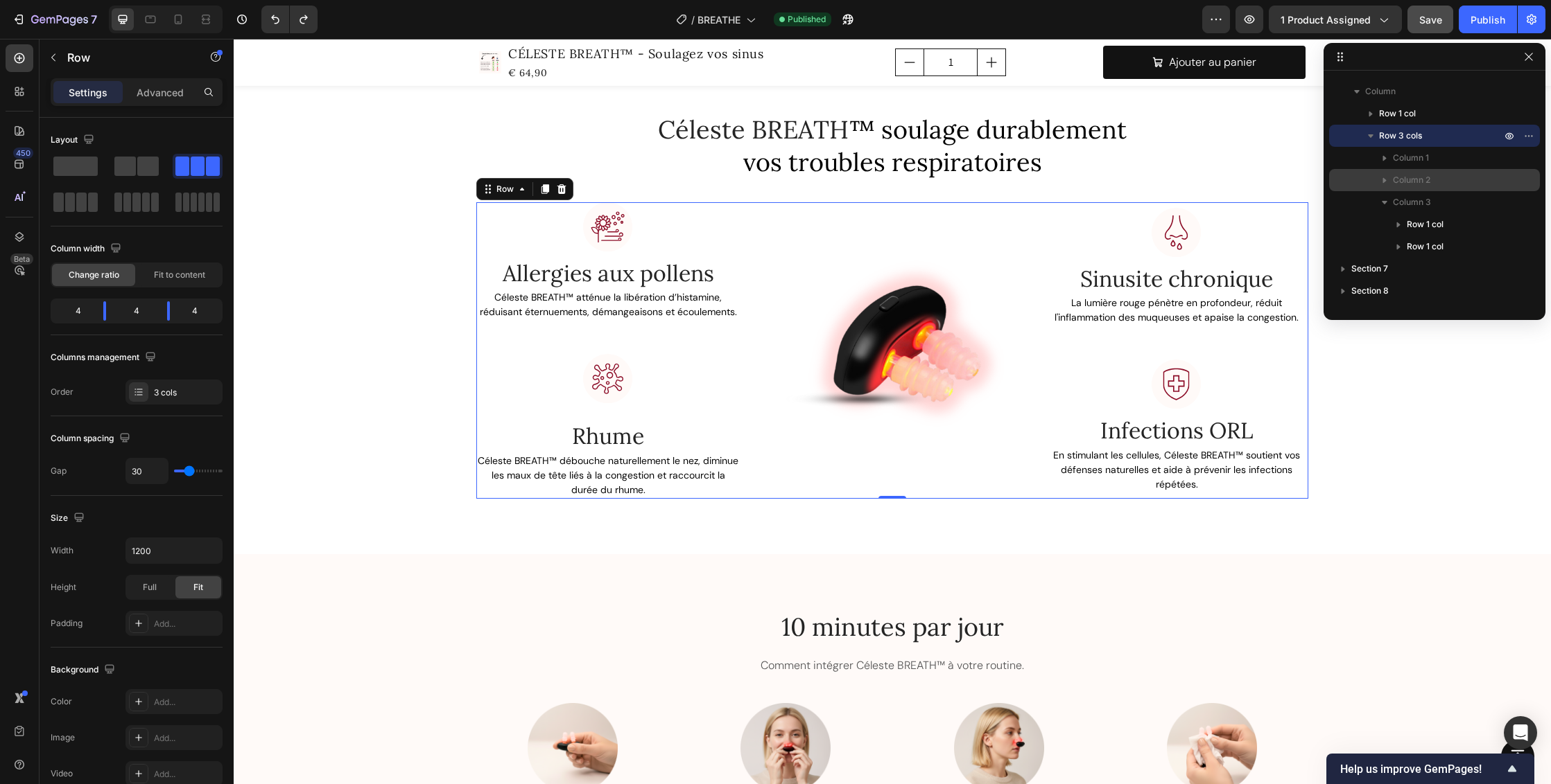
click at [1383, 157] on icon "button" at bounding box center [1385, 159] width 4 height 5
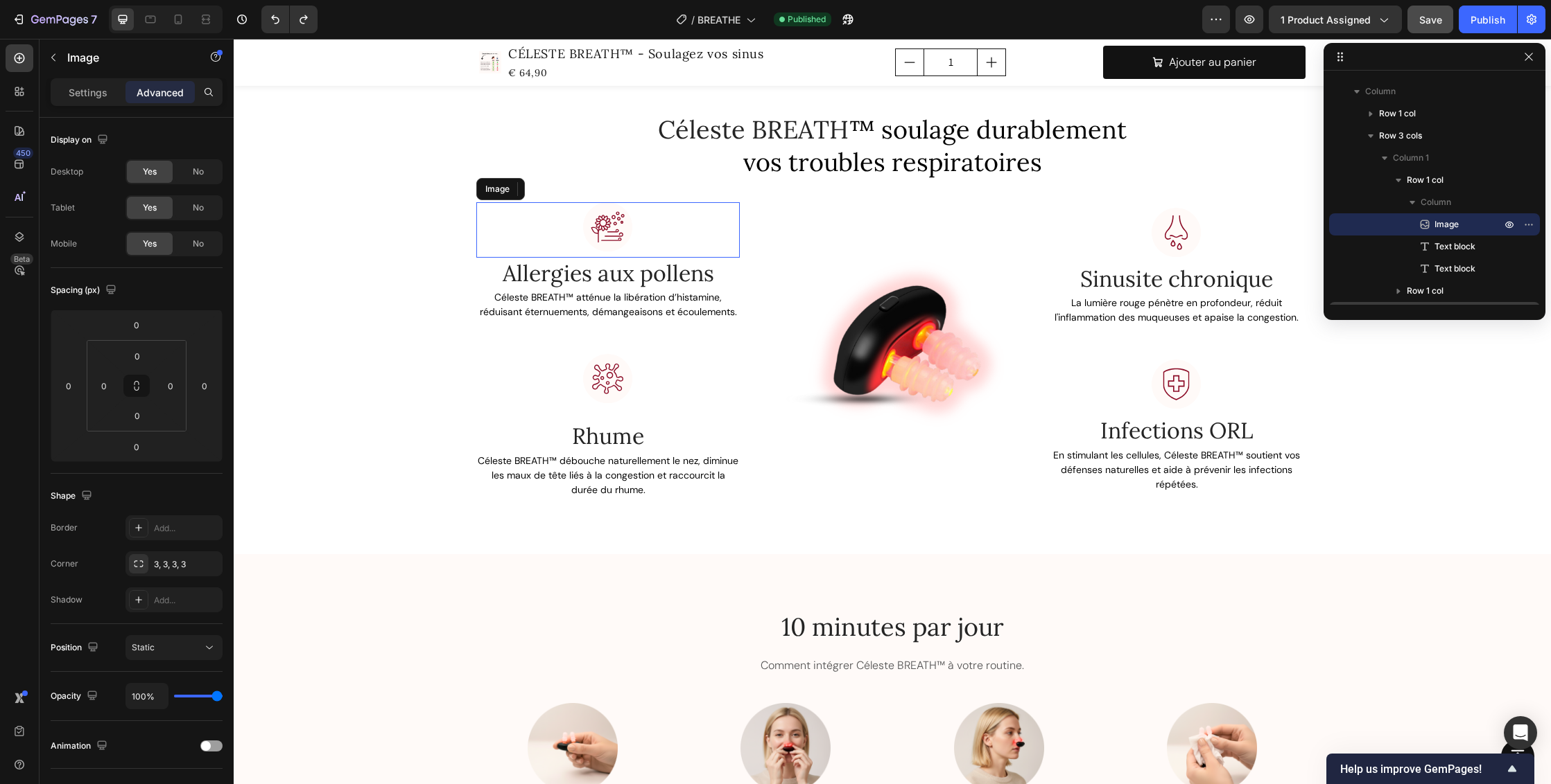
click at [702, 245] on div at bounding box center [608, 230] width 263 height 56
click at [499, 188] on div "Image" at bounding box center [509, 189] width 30 height 12
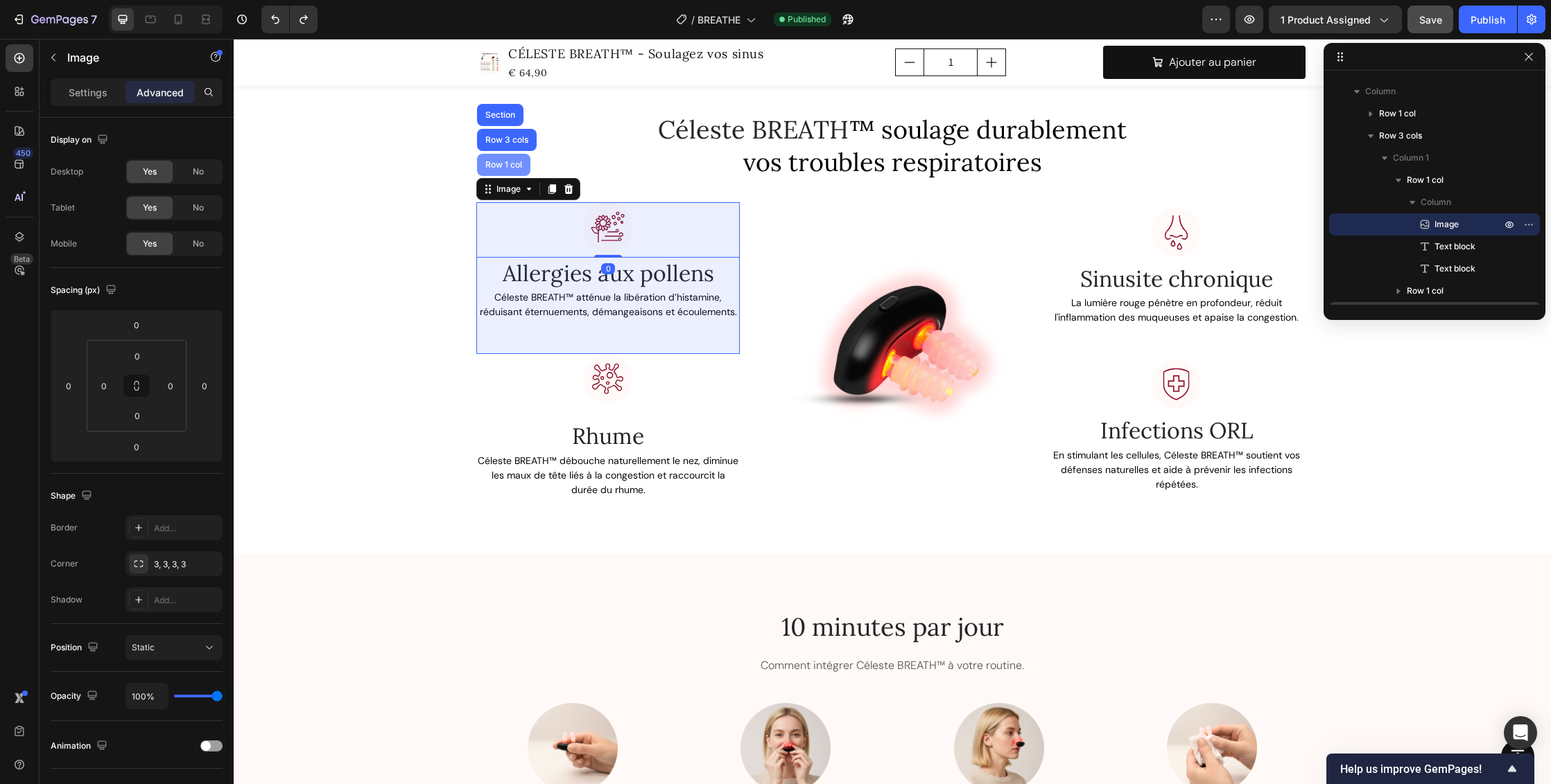
click at [498, 163] on div "Row 1 col" at bounding box center [503, 164] width 42 height 8
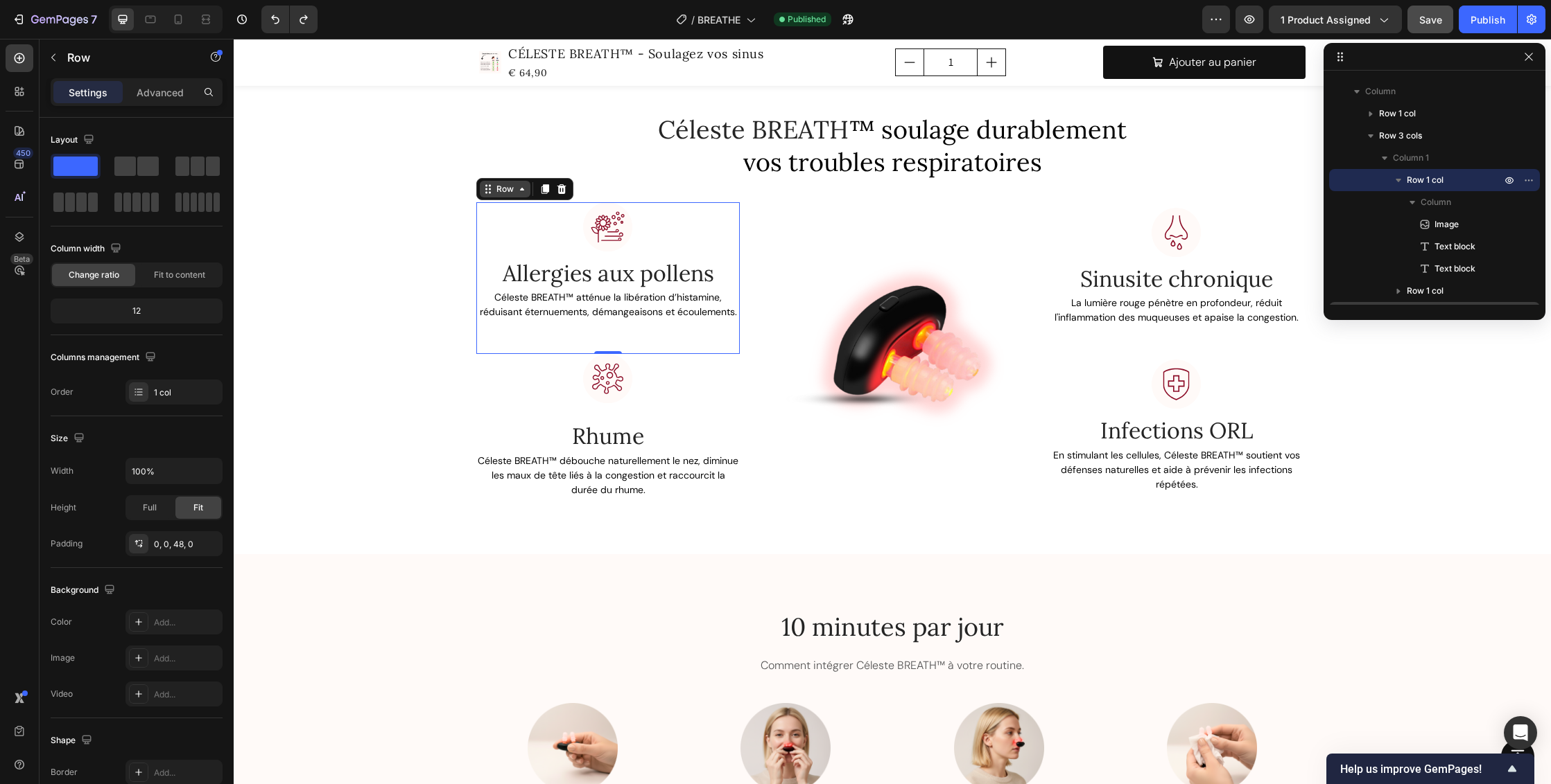
click at [517, 187] on icon at bounding box center [522, 189] width 11 height 11
click at [54, 59] on icon "button" at bounding box center [53, 57] width 4 height 8
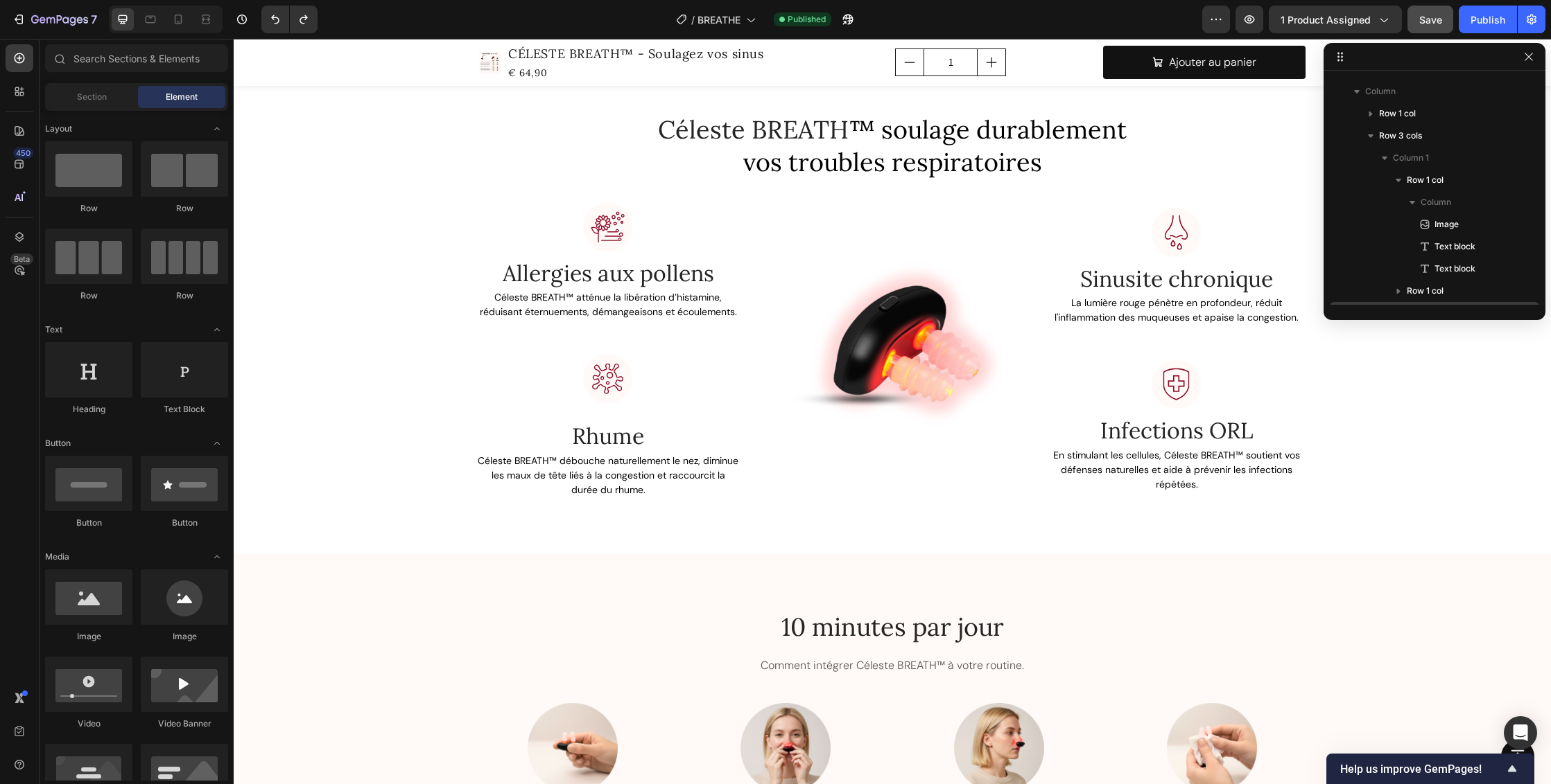
scroll to position [0, 0]
drag, startPoint x: 95, startPoint y: 183, endPoint x: 58, endPoint y: 134, distance: 61.4
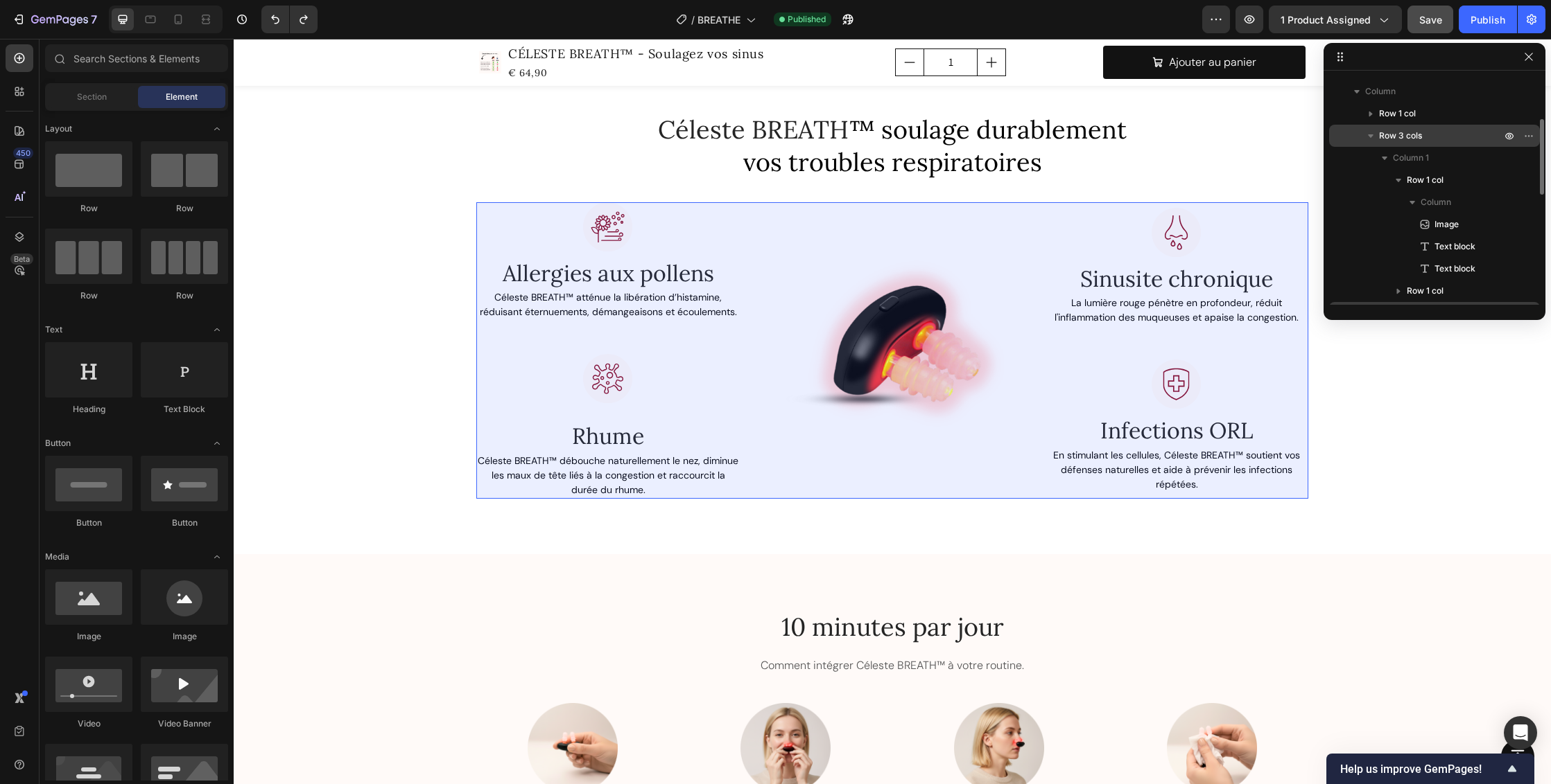
click at [1389, 137] on span "Row 3 cols" at bounding box center [1400, 136] width 43 height 14
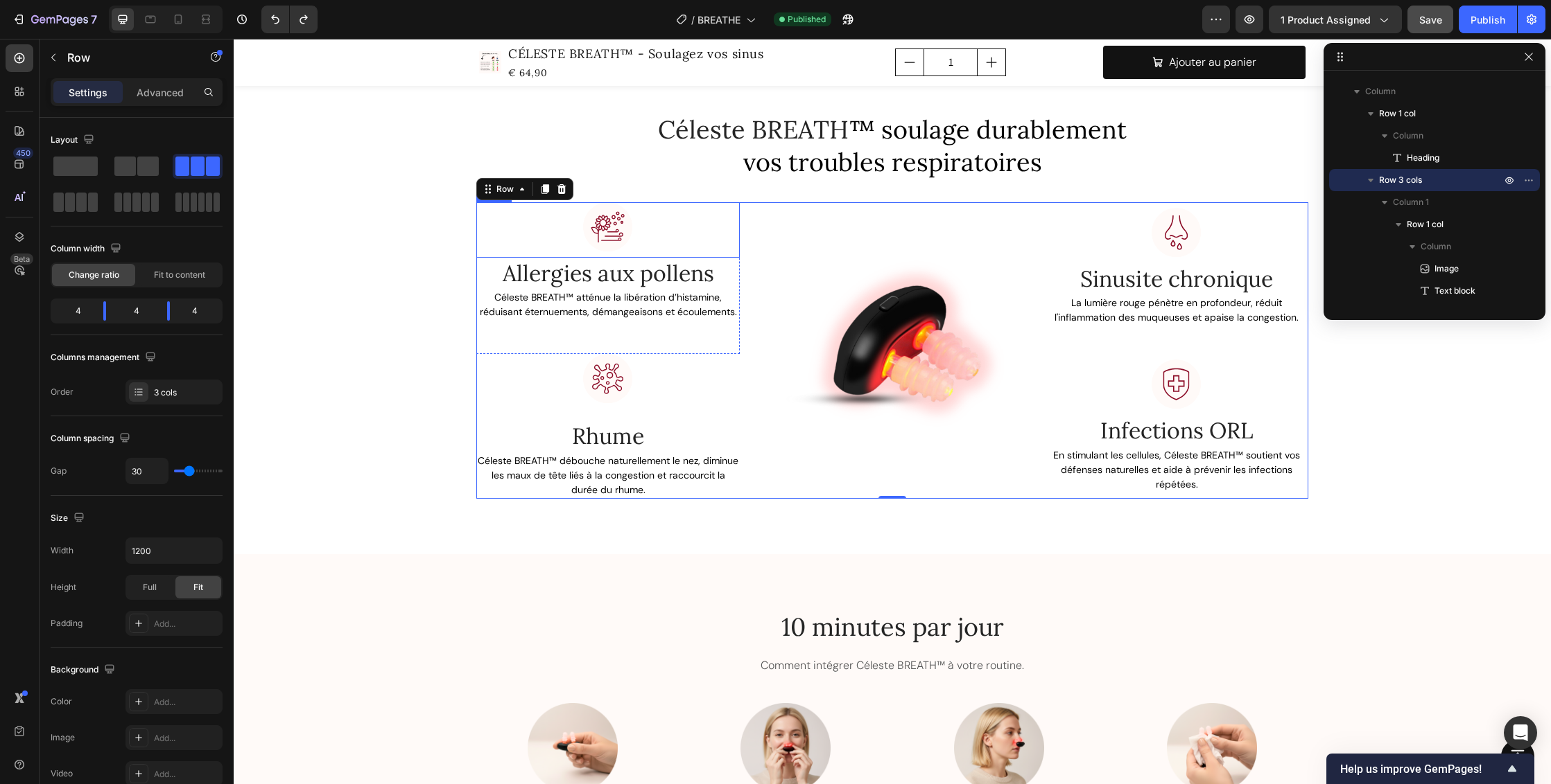
click at [494, 215] on div at bounding box center [608, 230] width 263 height 56
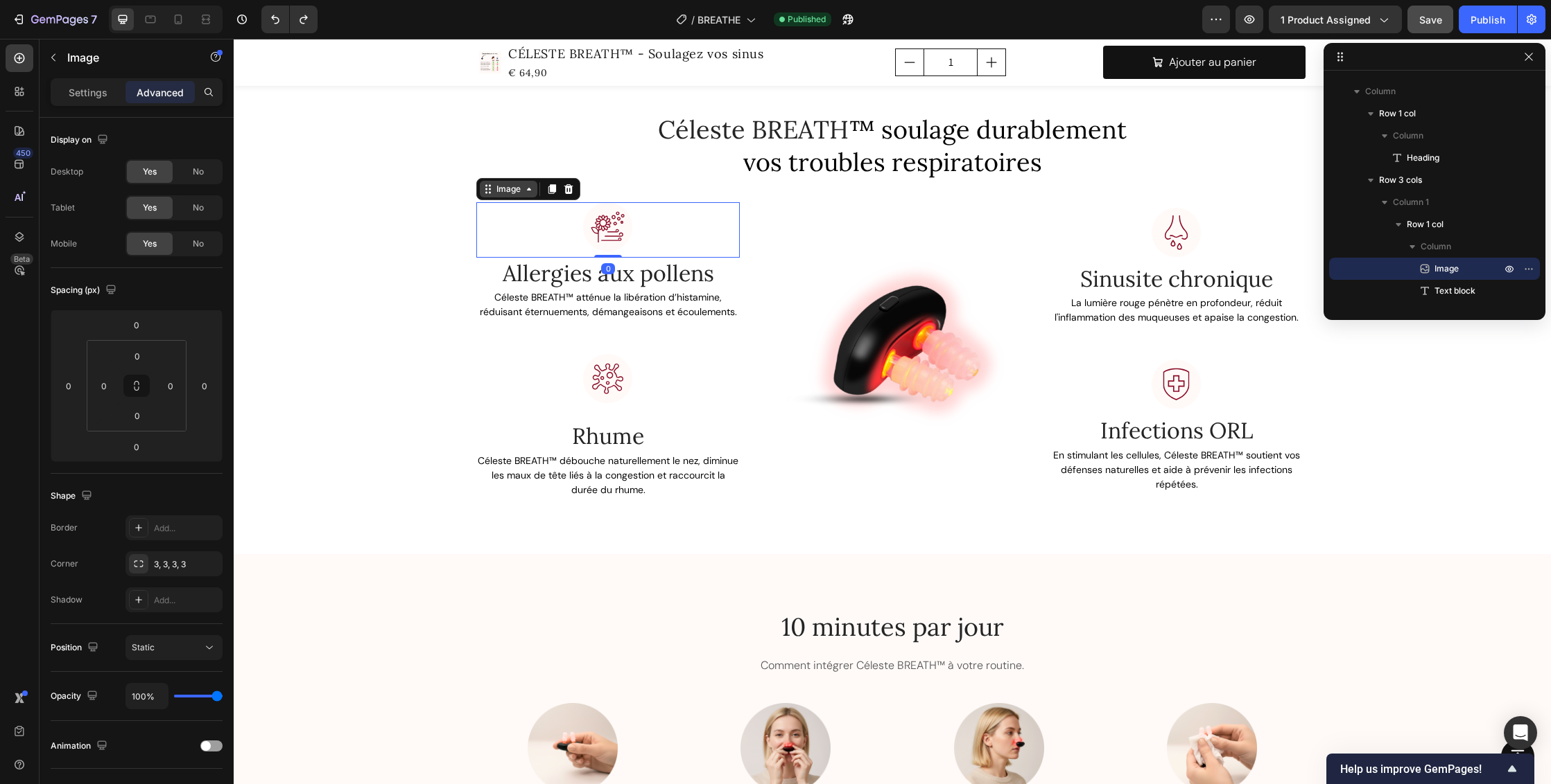
click at [497, 189] on div "Image" at bounding box center [509, 189] width 30 height 12
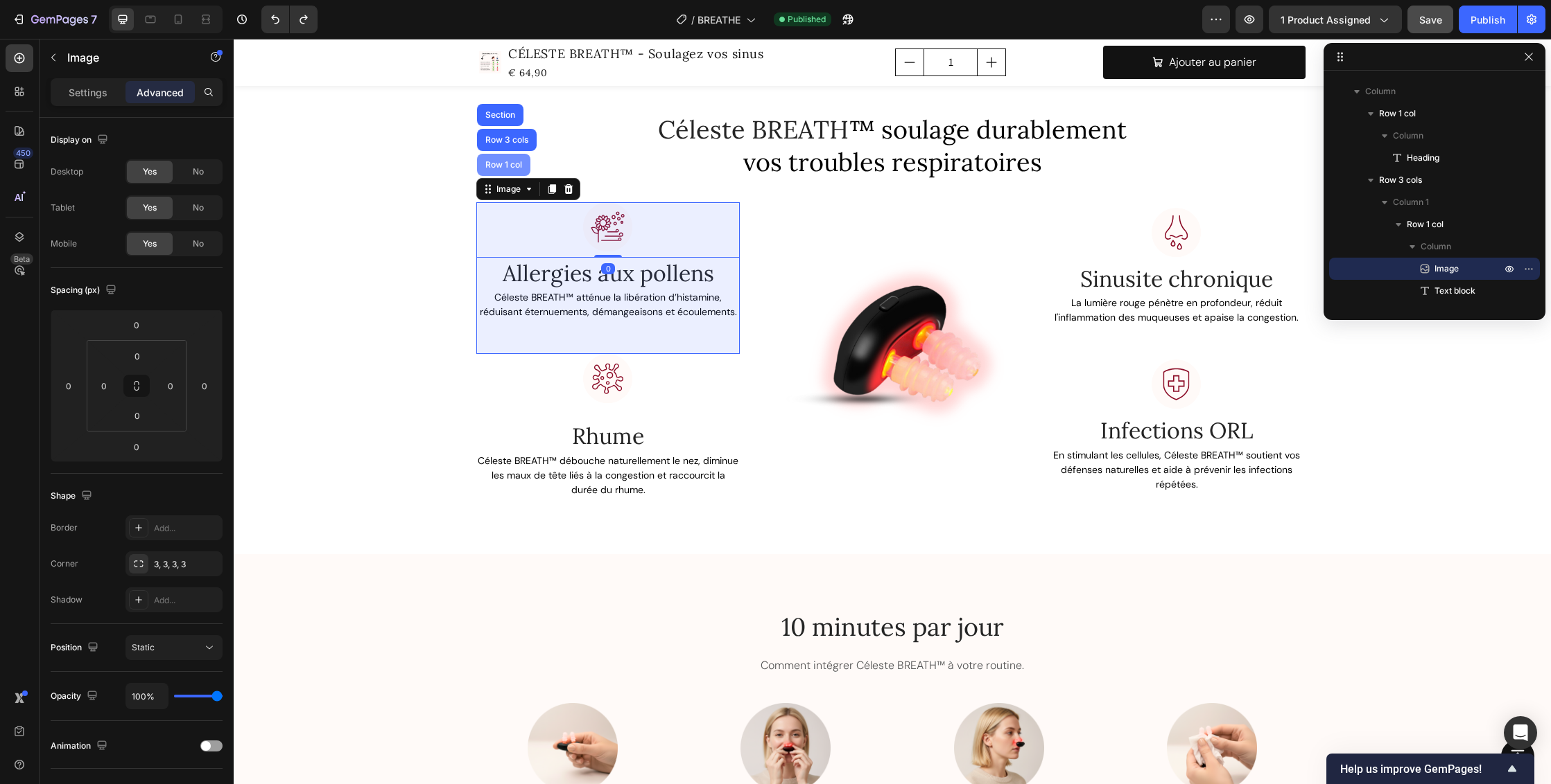
click at [497, 163] on div "Row 1 col" at bounding box center [503, 164] width 42 height 8
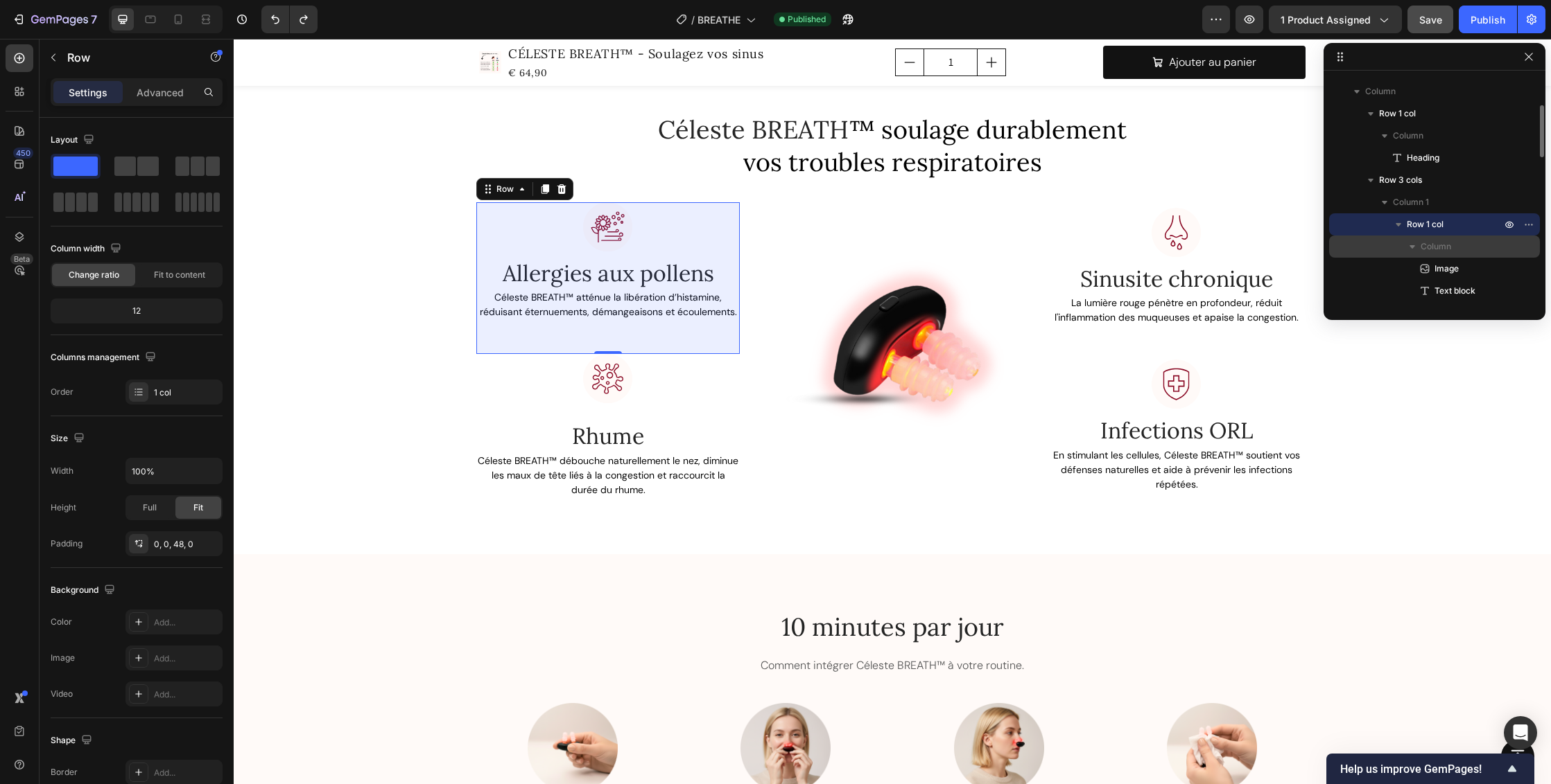
click at [1412, 246] on icon "button" at bounding box center [1412, 247] width 5 height 4
click at [1411, 245] on icon "button" at bounding box center [1412, 247] width 4 height 5
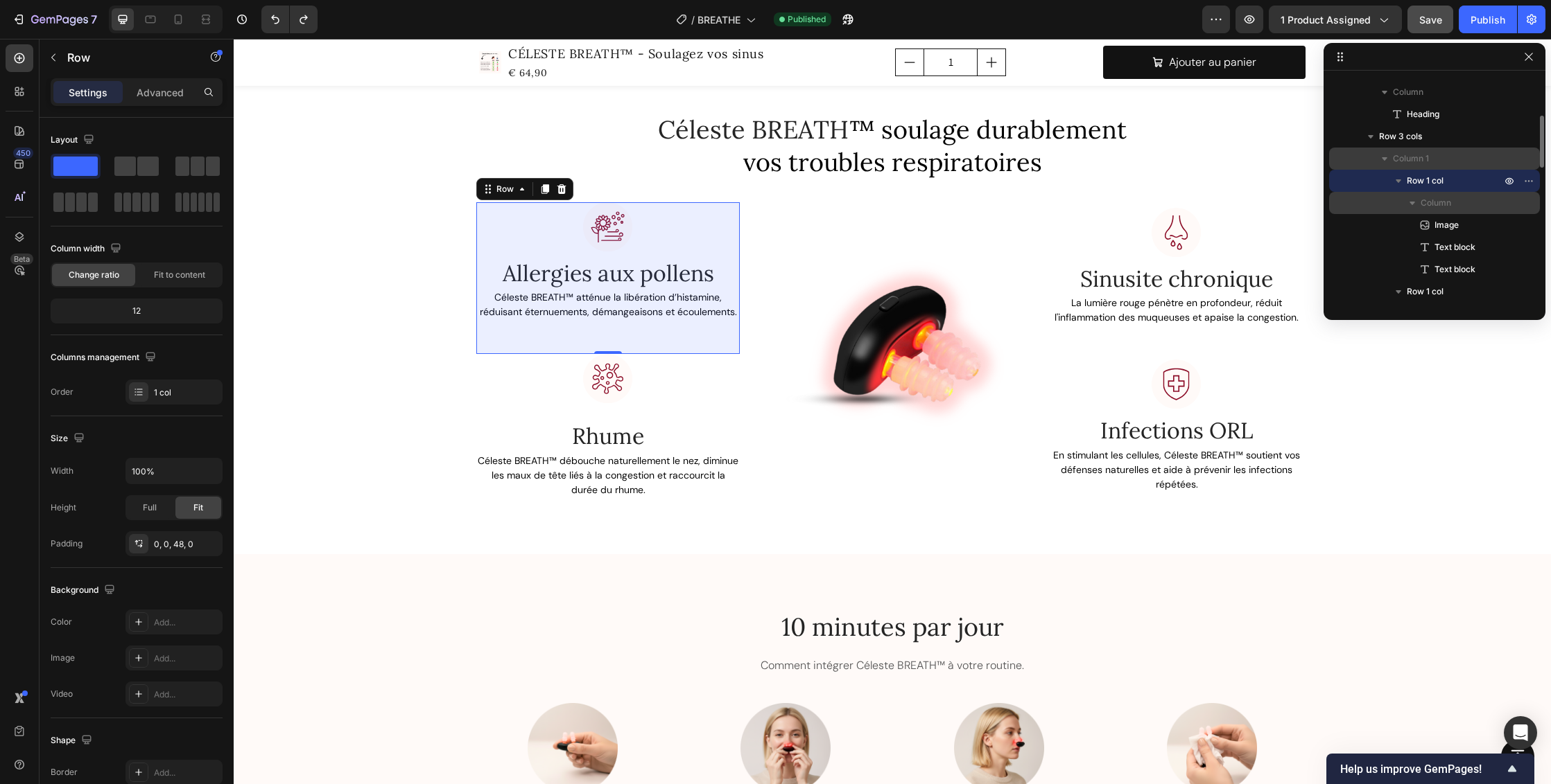
click at [1419, 157] on span "Column 1" at bounding box center [1411, 159] width 36 height 14
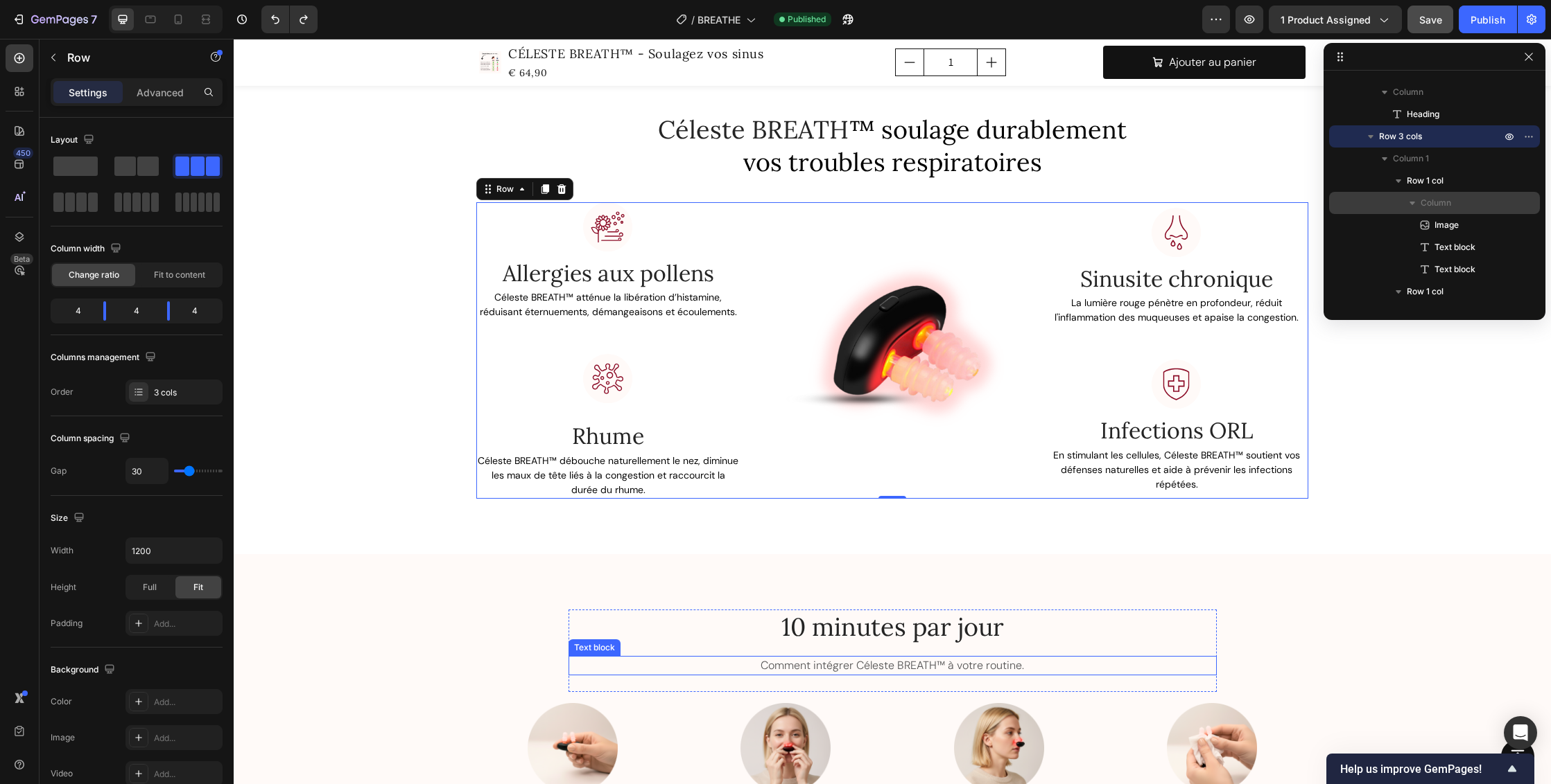
scroll to position [1997, 0]
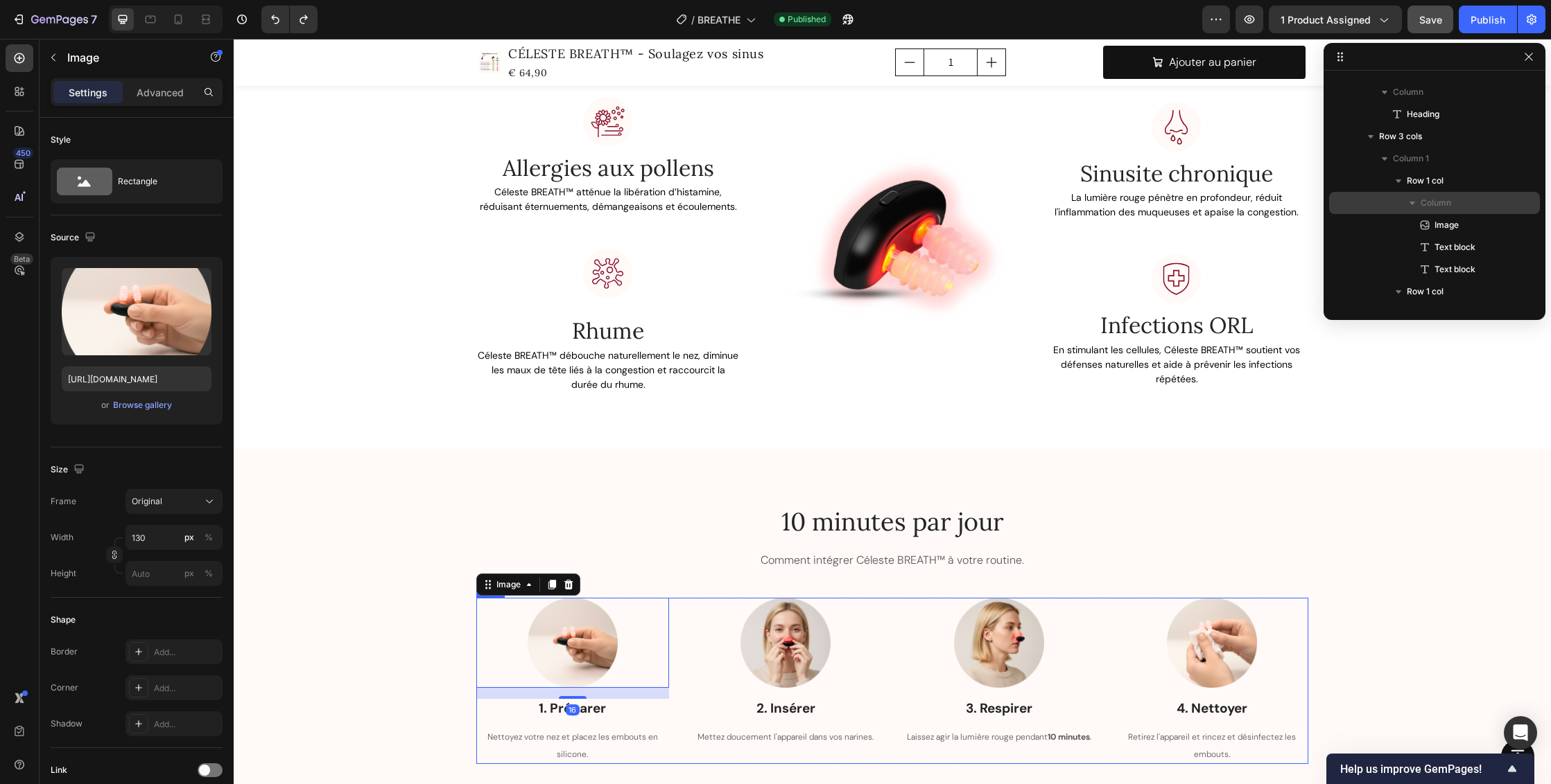
click at [668, 600] on div "Image 16 1. Préparer Text block Nettoyez votre nez et placez les embouts en sil…" at bounding box center [892, 681] width 832 height 167
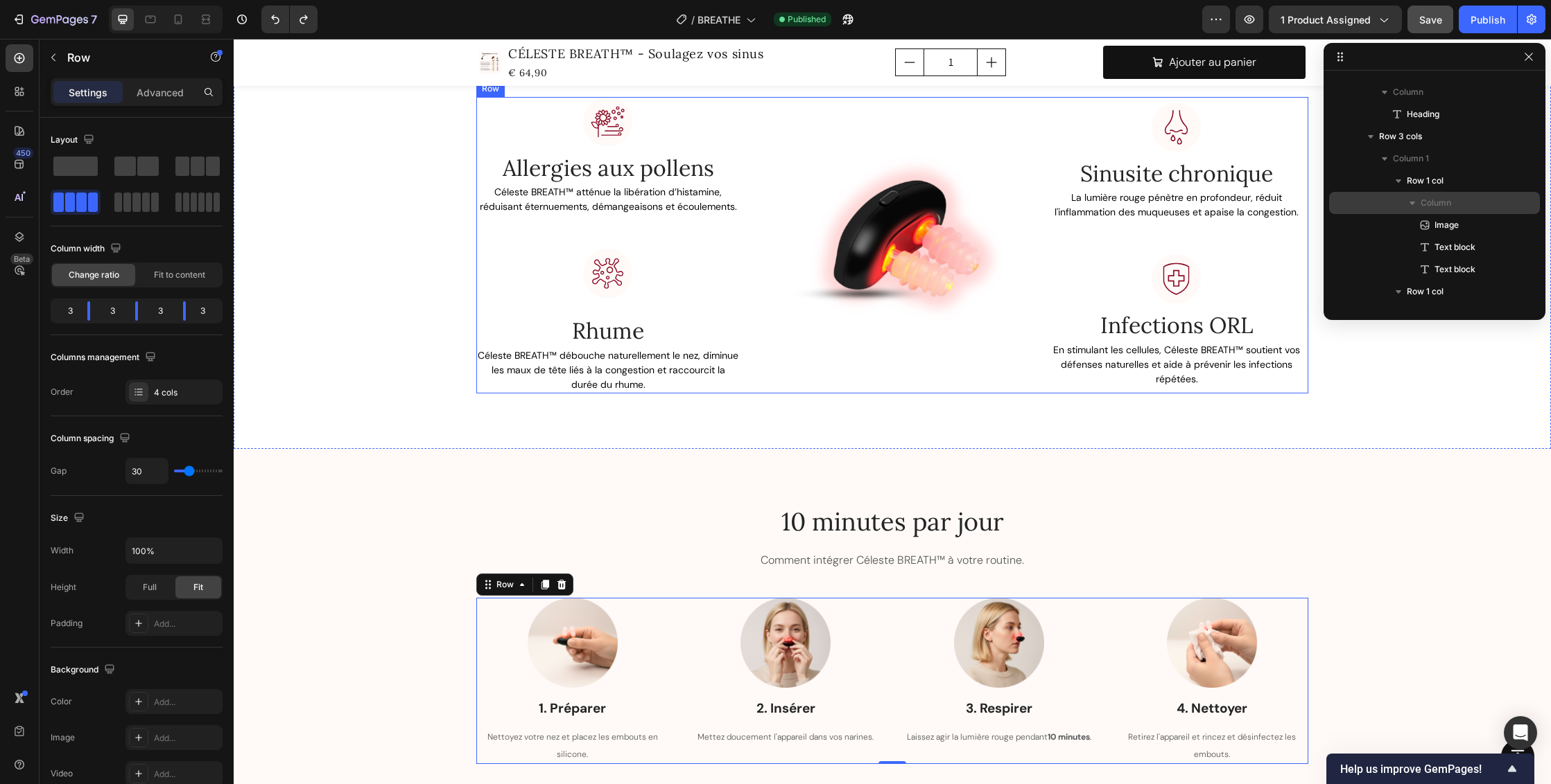
click at [752, 121] on div "Image Allergies aux pollens Text block Céleste BREATH™ atténue la libération d’…" at bounding box center [892, 245] width 832 height 297
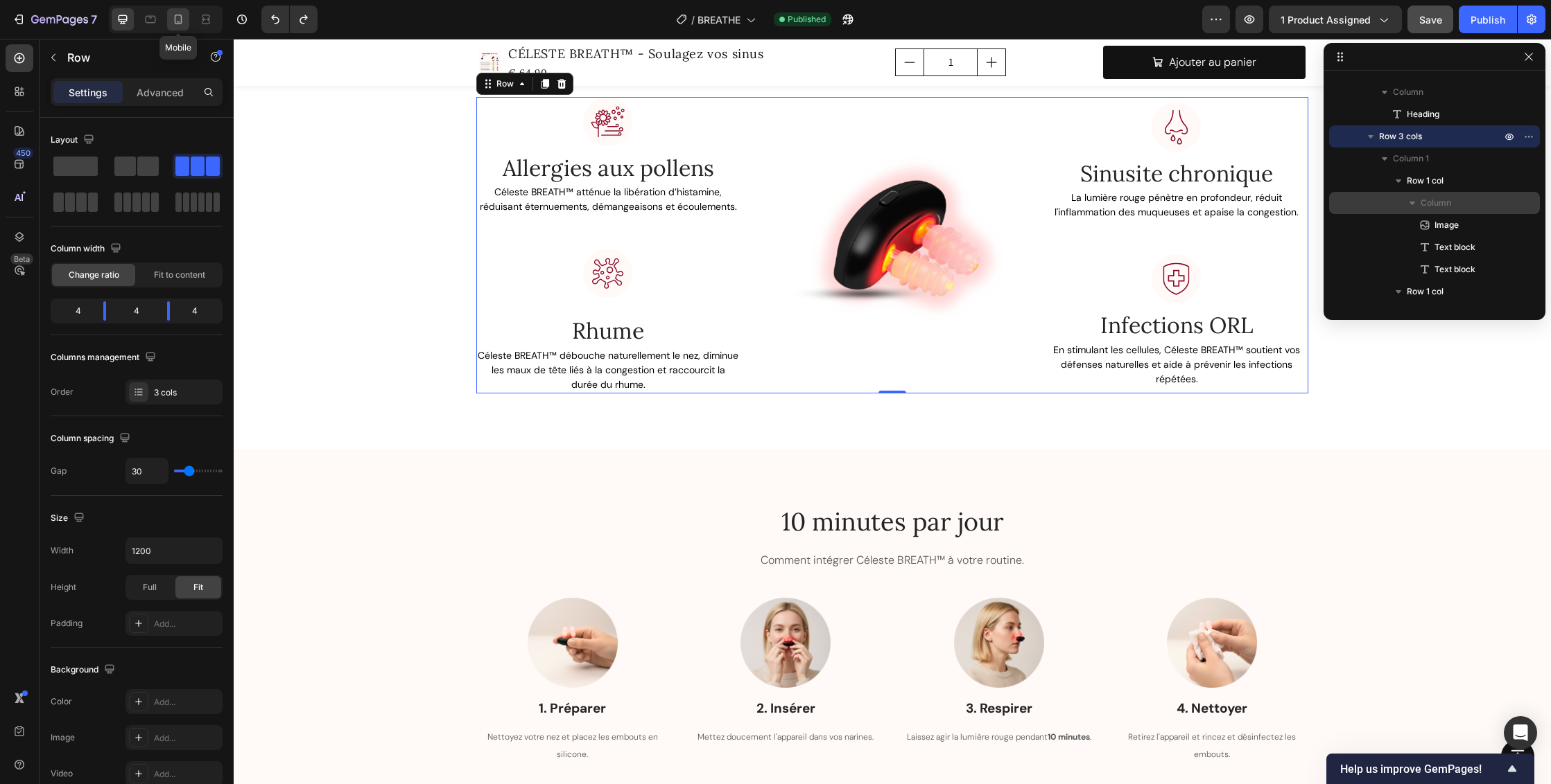
click at [185, 21] on icon at bounding box center [178, 19] width 14 height 14
type input "0"
type input "100%"
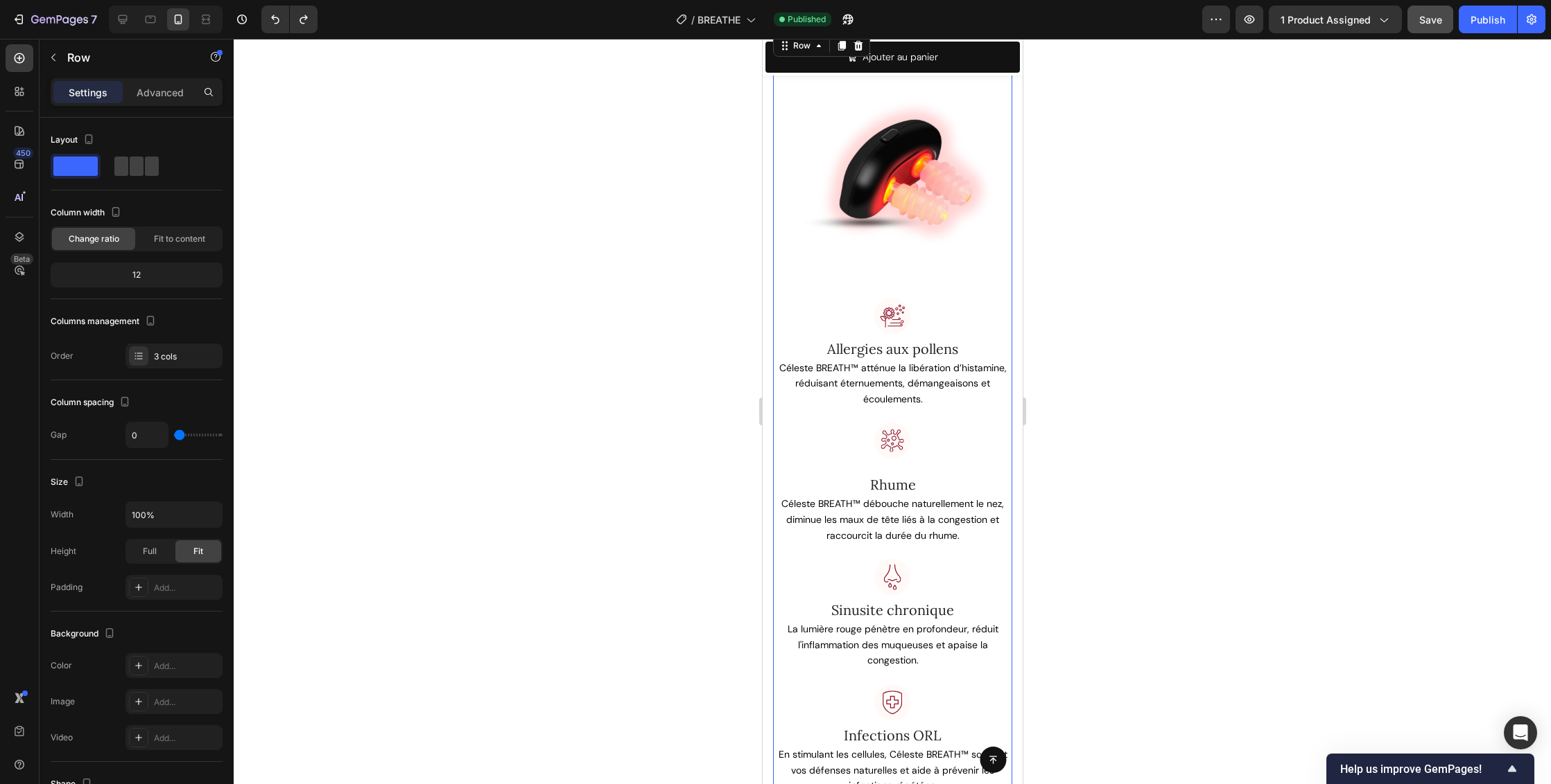
scroll to position [1968, 0]
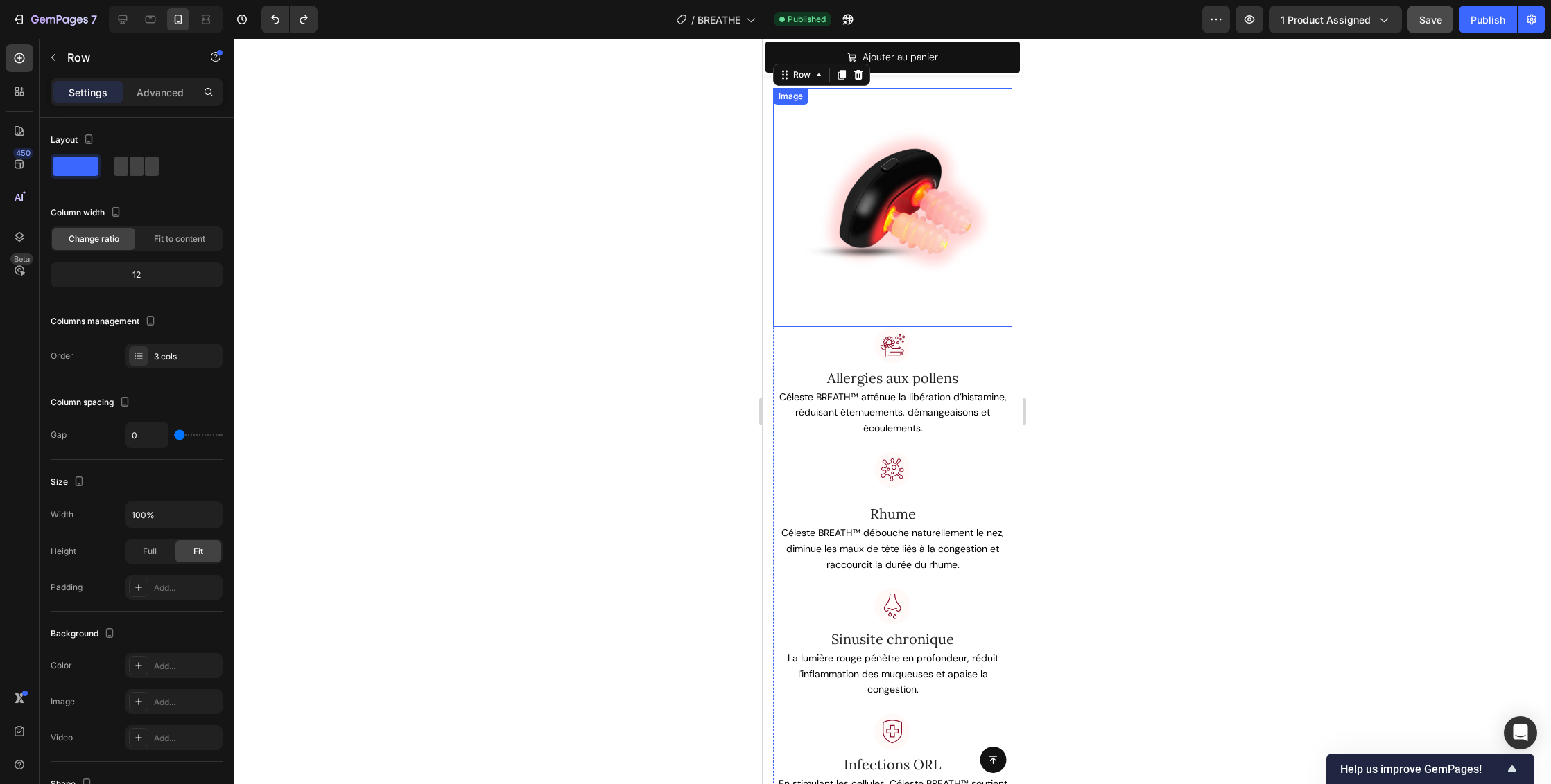
click at [862, 198] on img at bounding box center [891, 207] width 239 height 239
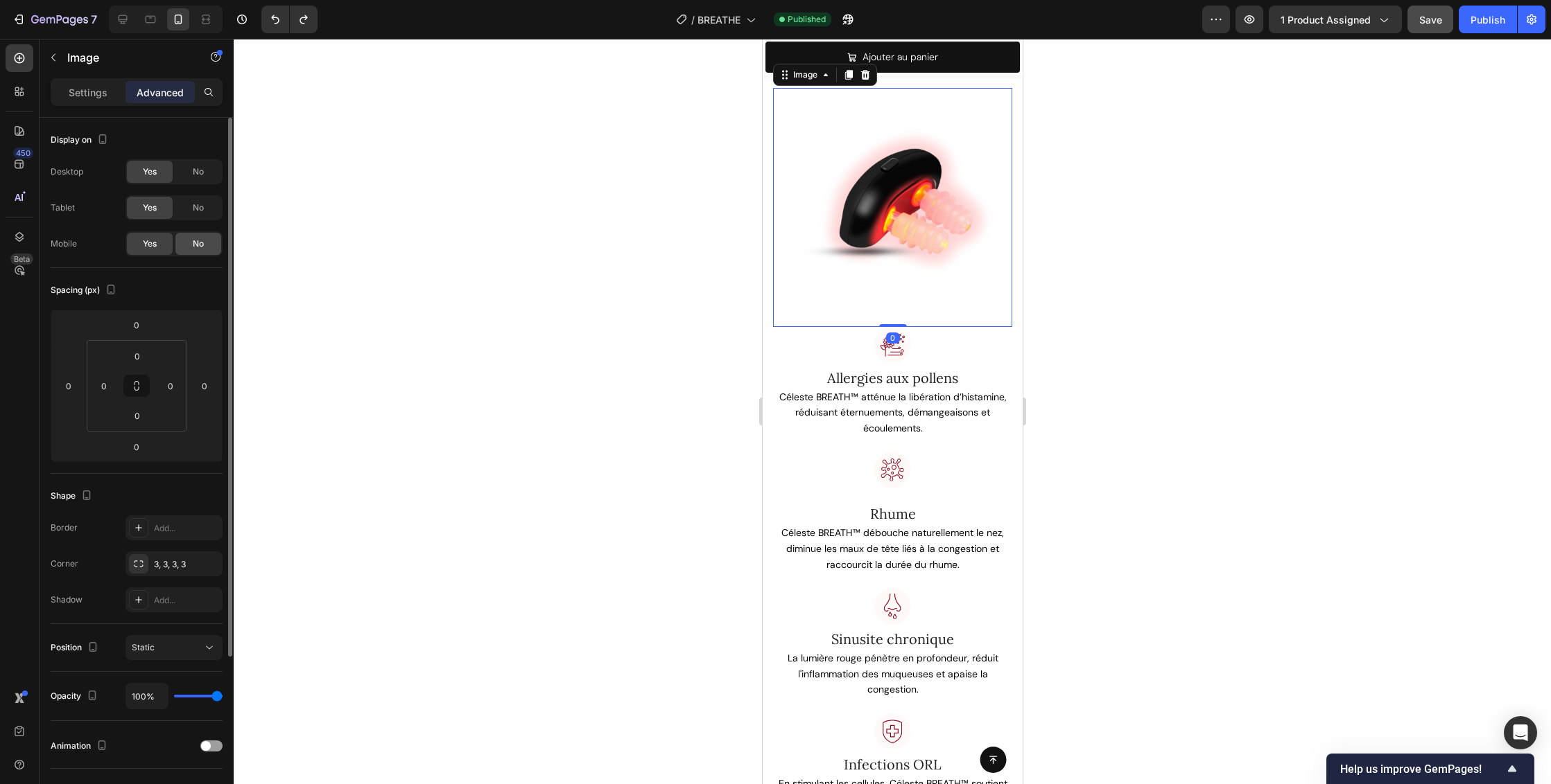
click at [205, 243] on div "No" at bounding box center [199, 244] width 46 height 22
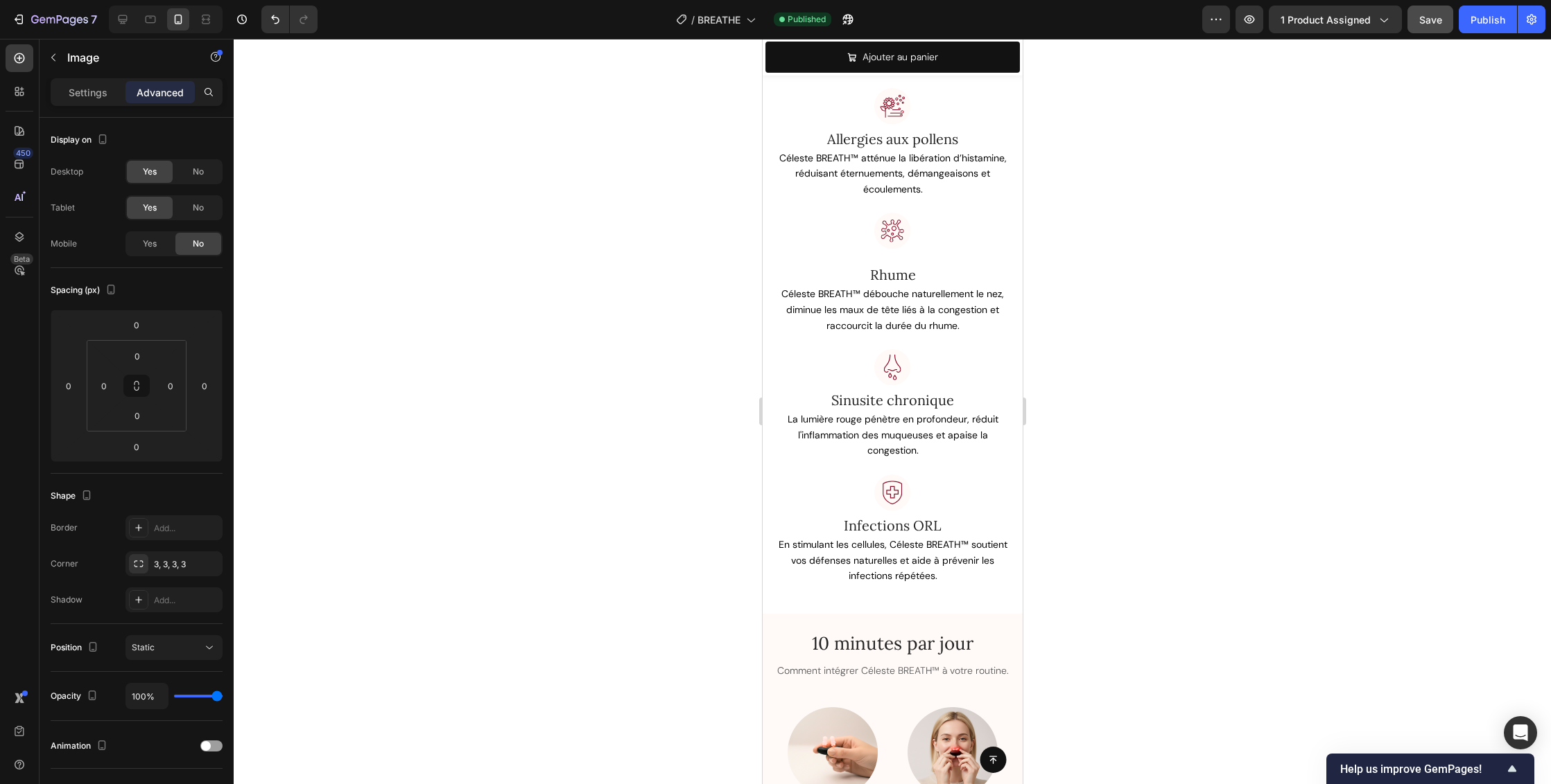
scroll to position [1865, 0]
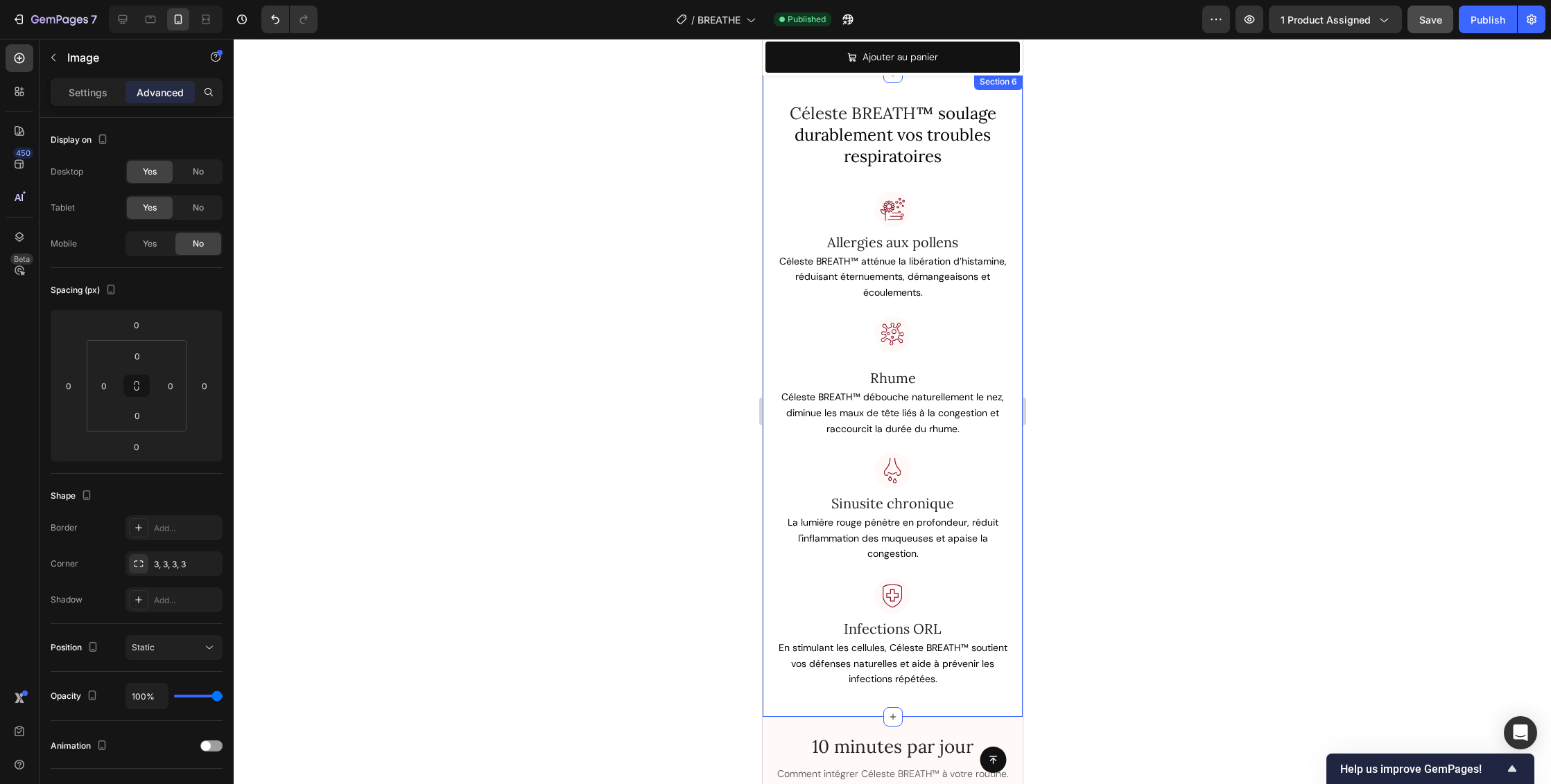
click at [1004, 207] on div "Céleste BREATH ™ soulage durablement vos troubles respiratoires Heading Row Ima…" at bounding box center [892, 395] width 260 height 644
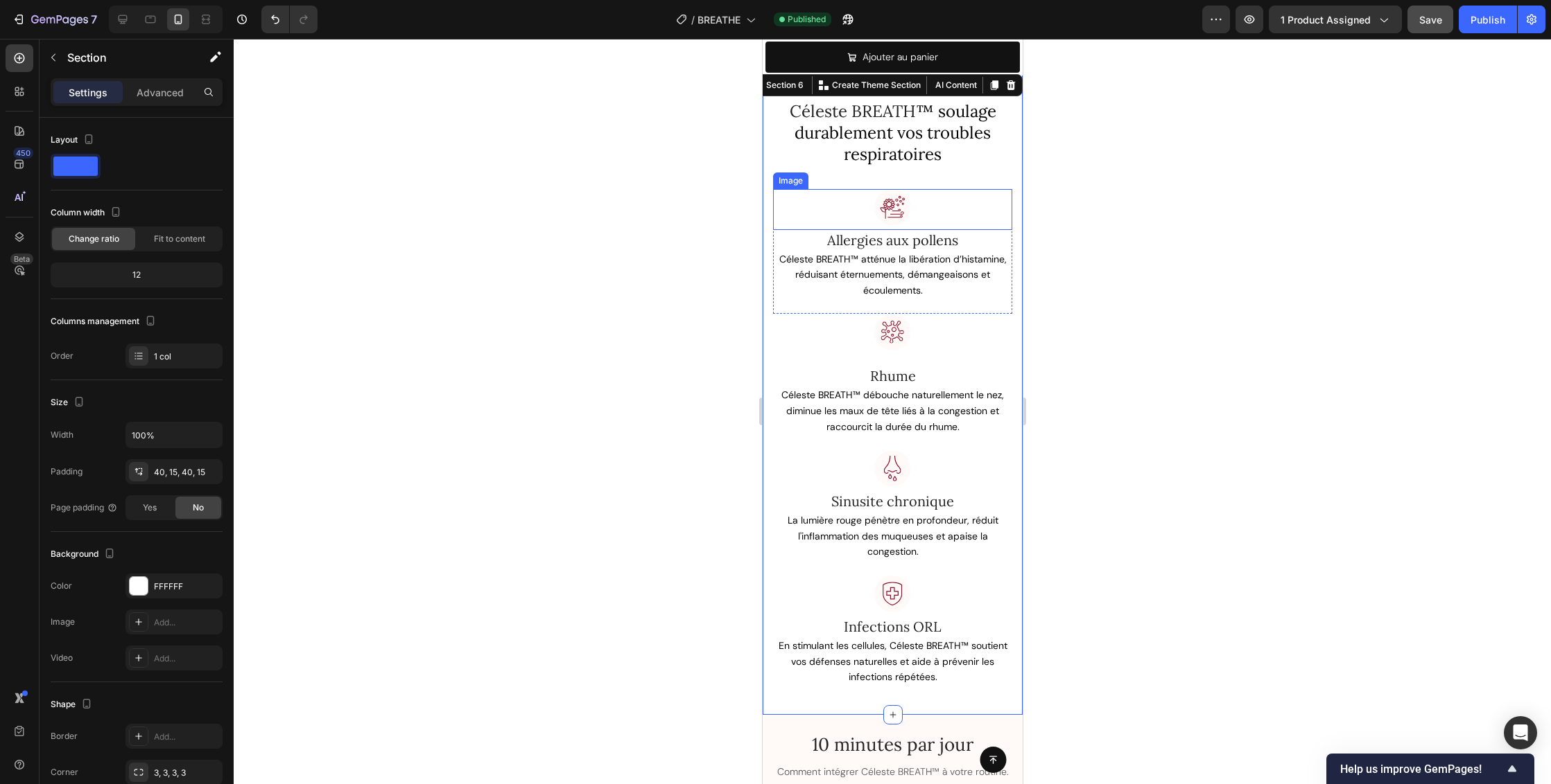
click at [987, 211] on div at bounding box center [891, 209] width 239 height 41
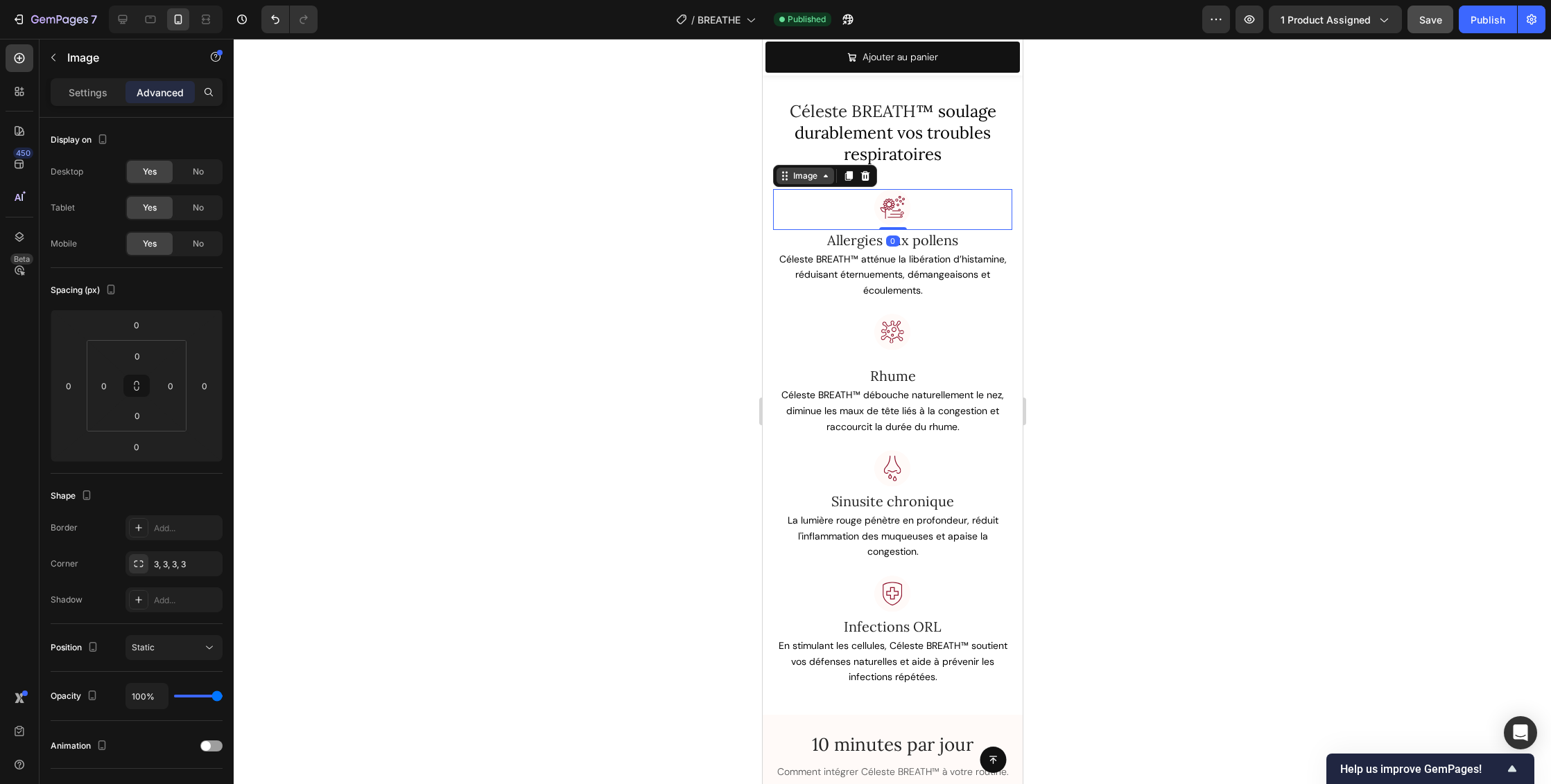
click at [813, 173] on div "Image" at bounding box center [805, 176] width 30 height 12
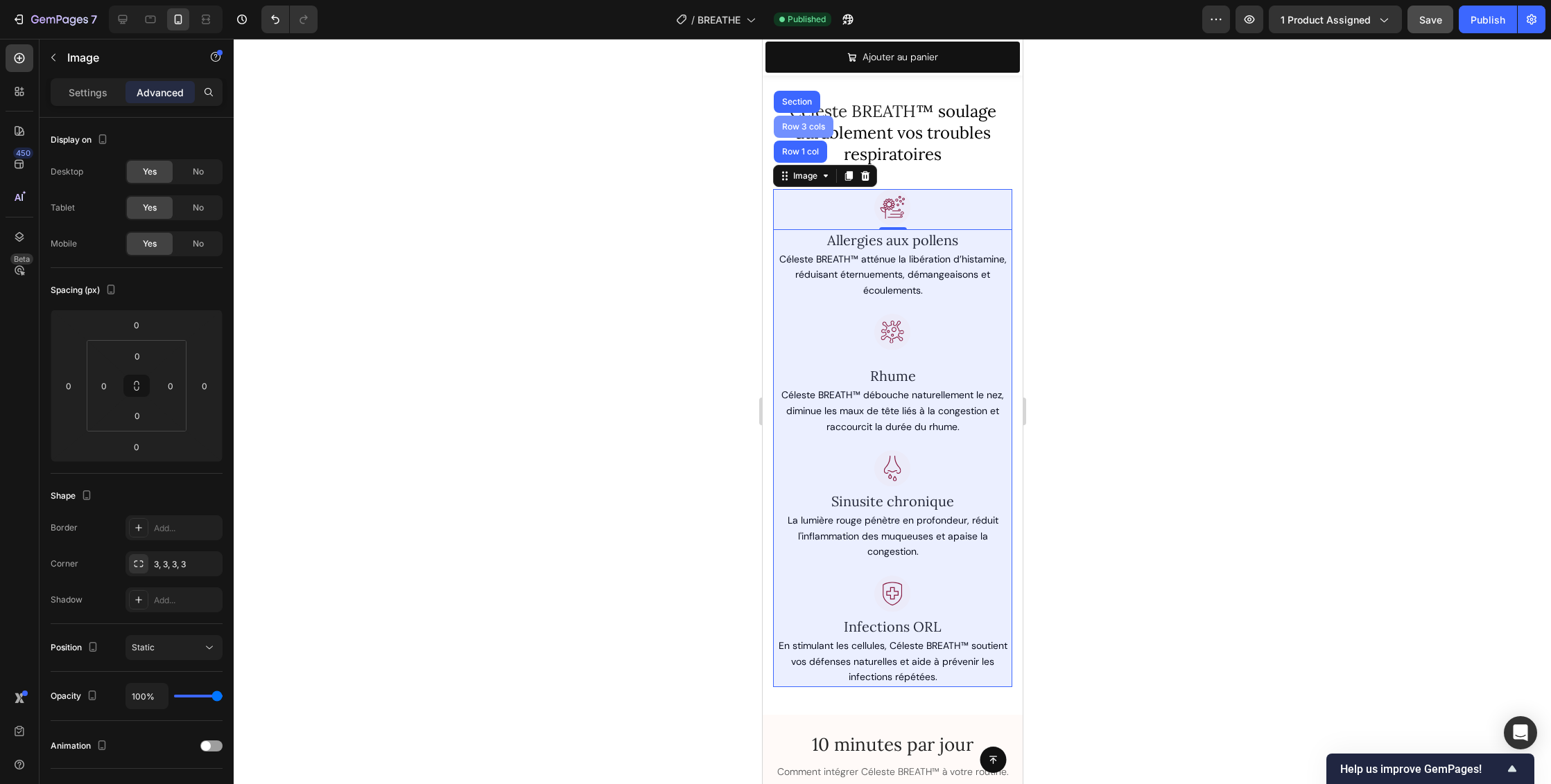
click at [811, 124] on div "Row 3 cols" at bounding box center [802, 126] width 49 height 8
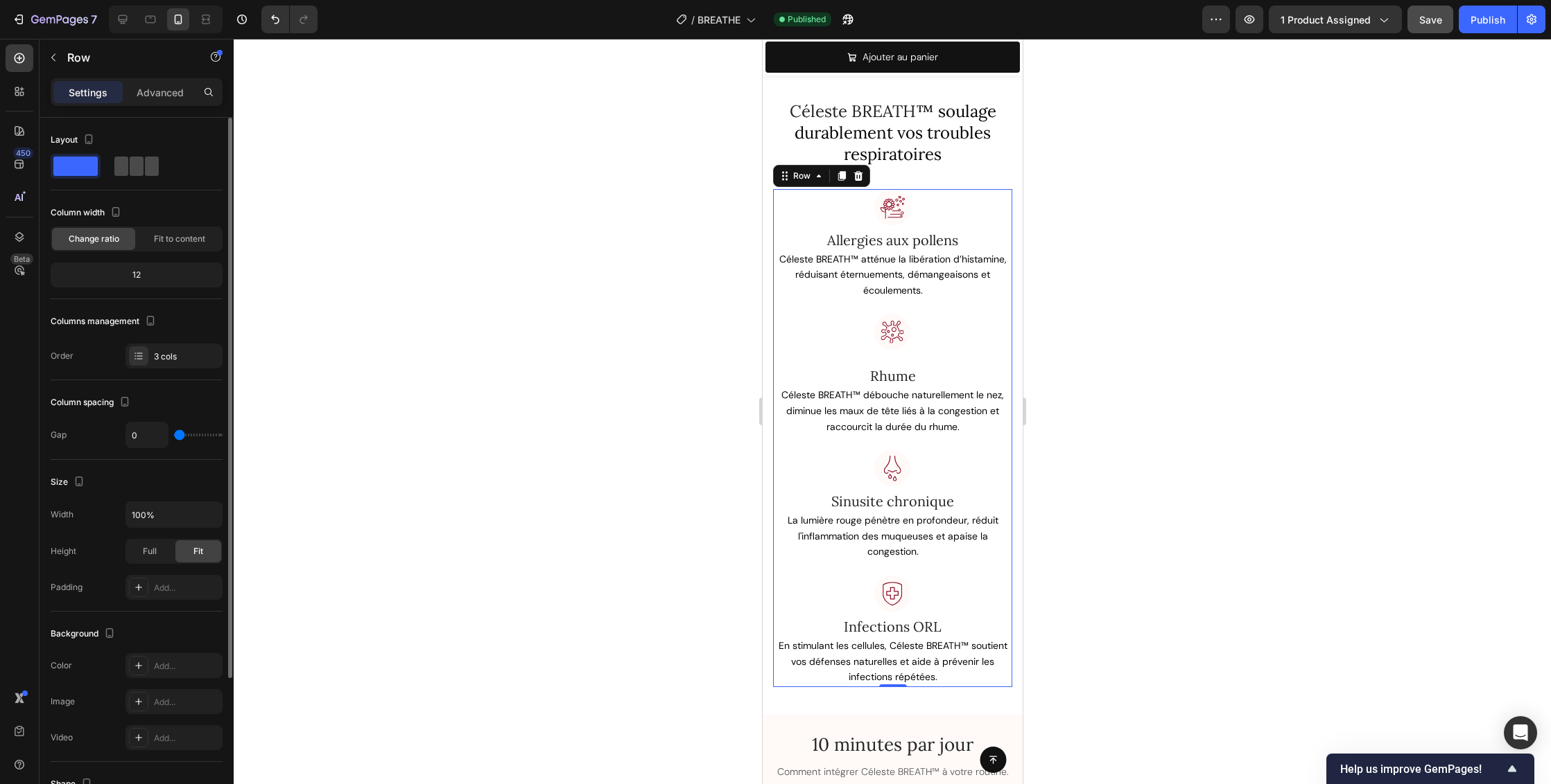
click at [145, 166] on span at bounding box center [152, 166] width 14 height 19
type input "30"
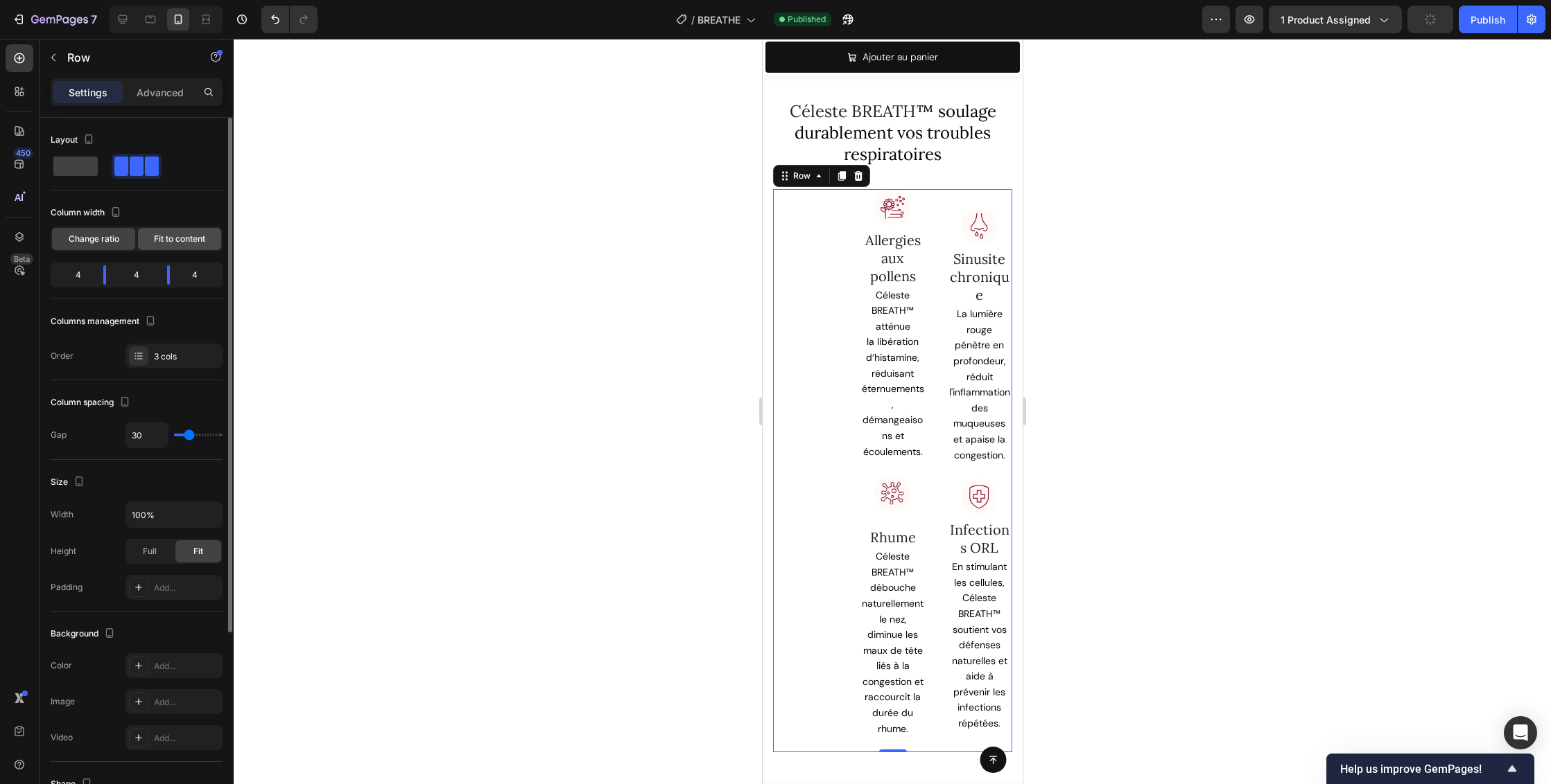
click at [161, 237] on span "Fit to content" at bounding box center [179, 239] width 51 height 12
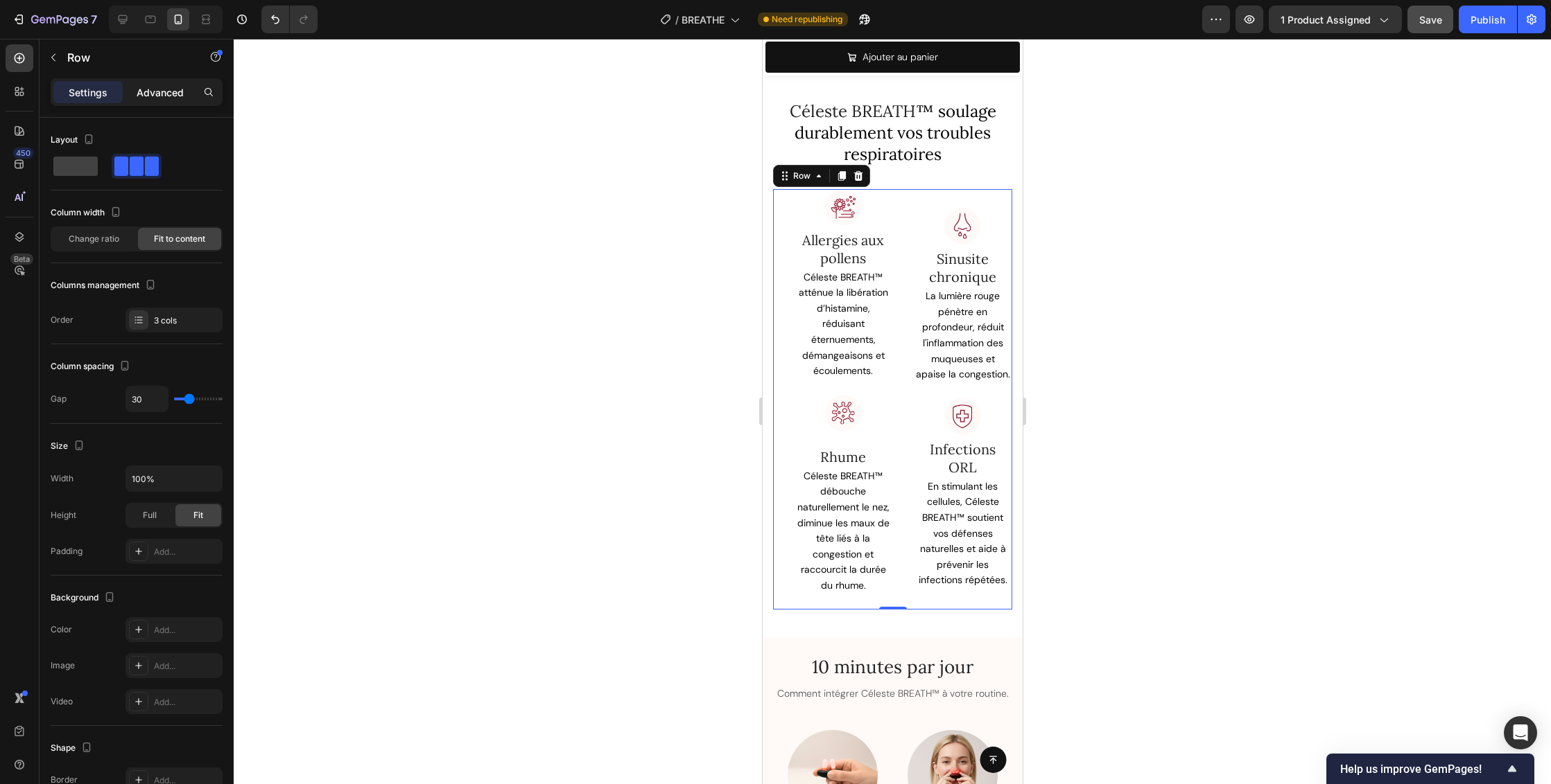
click at [156, 95] on p "Advanced" at bounding box center [160, 93] width 47 height 14
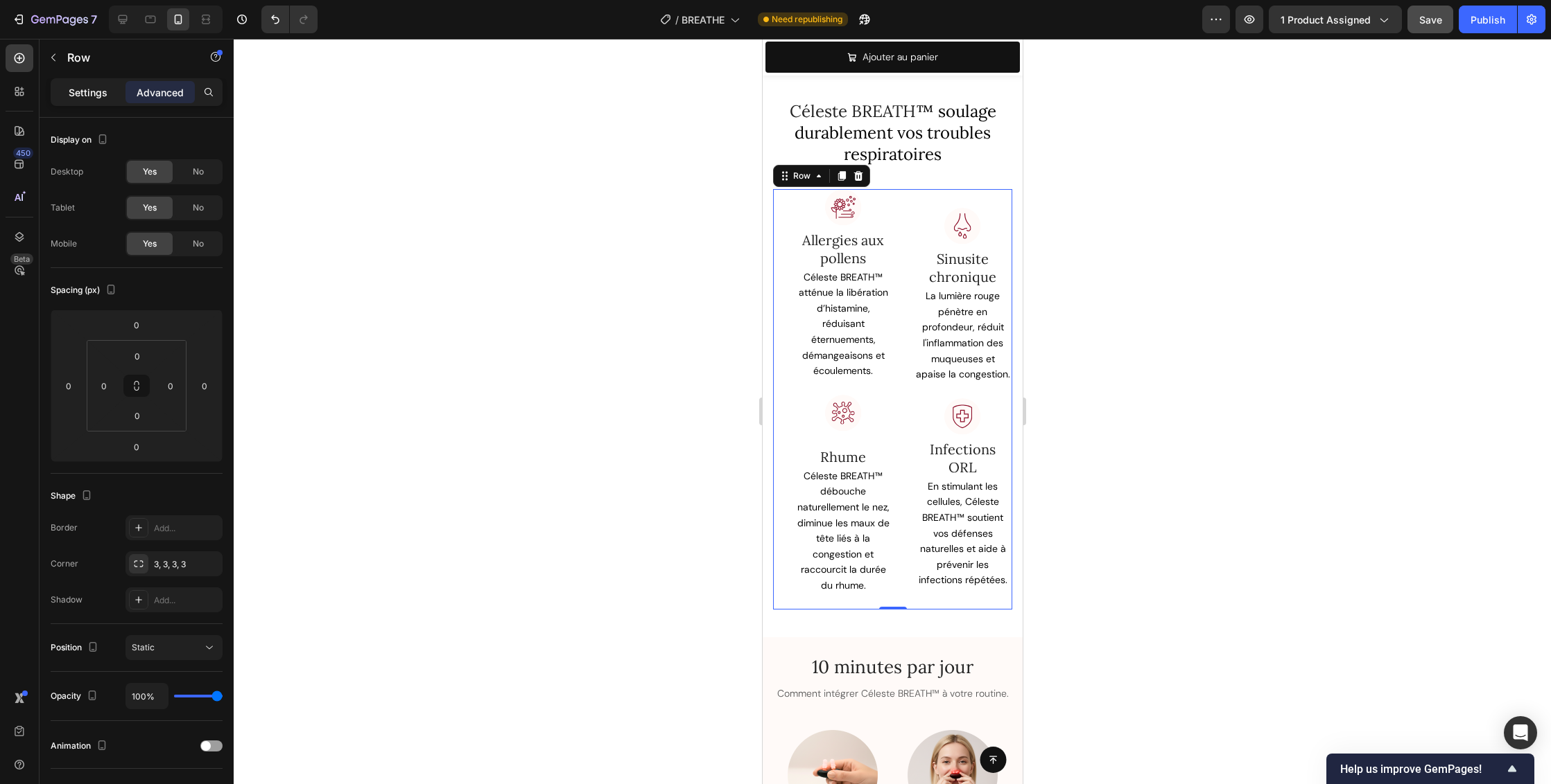
click at [92, 94] on p "Settings" at bounding box center [88, 93] width 39 height 14
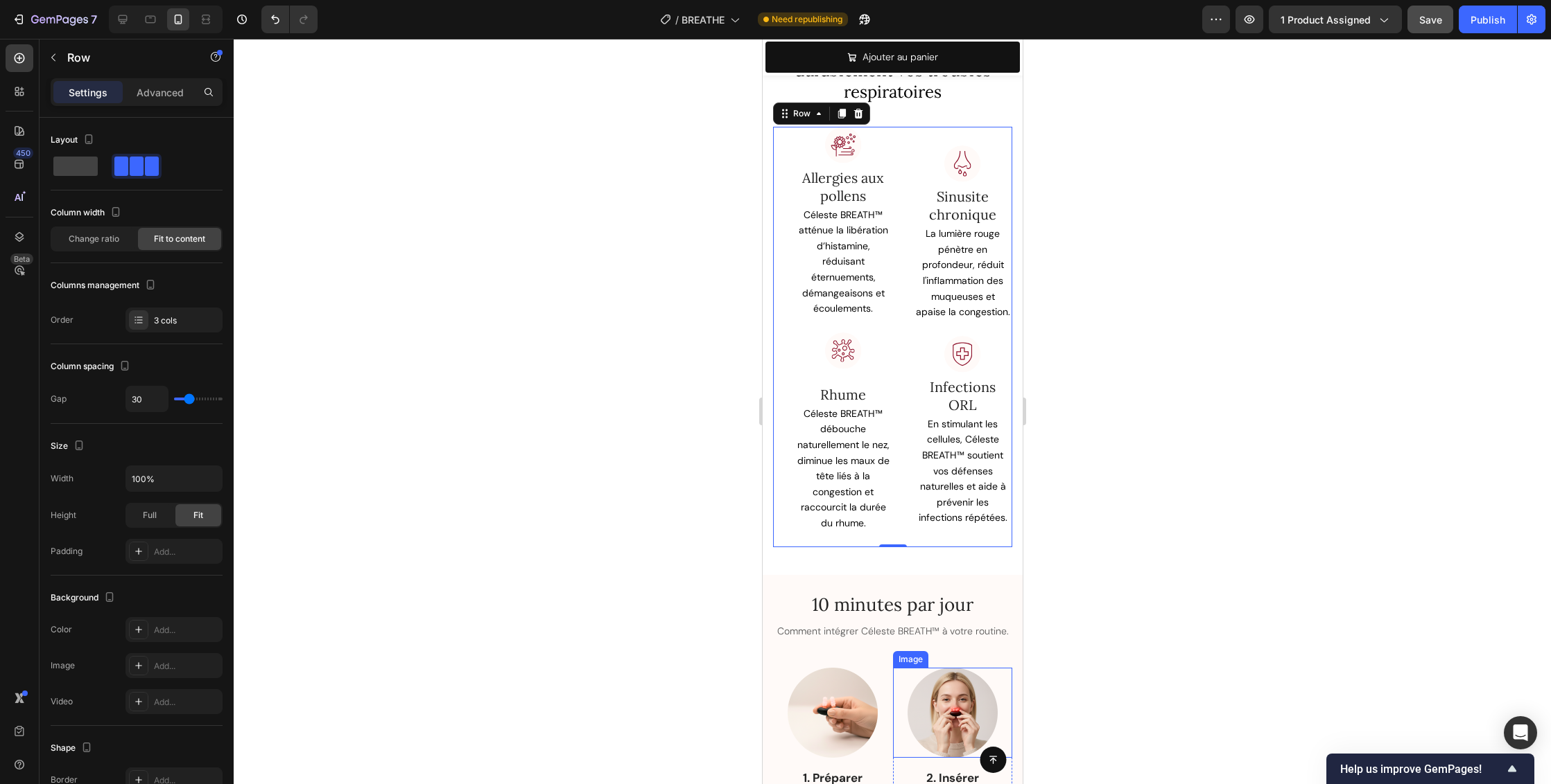
scroll to position [1766, 0]
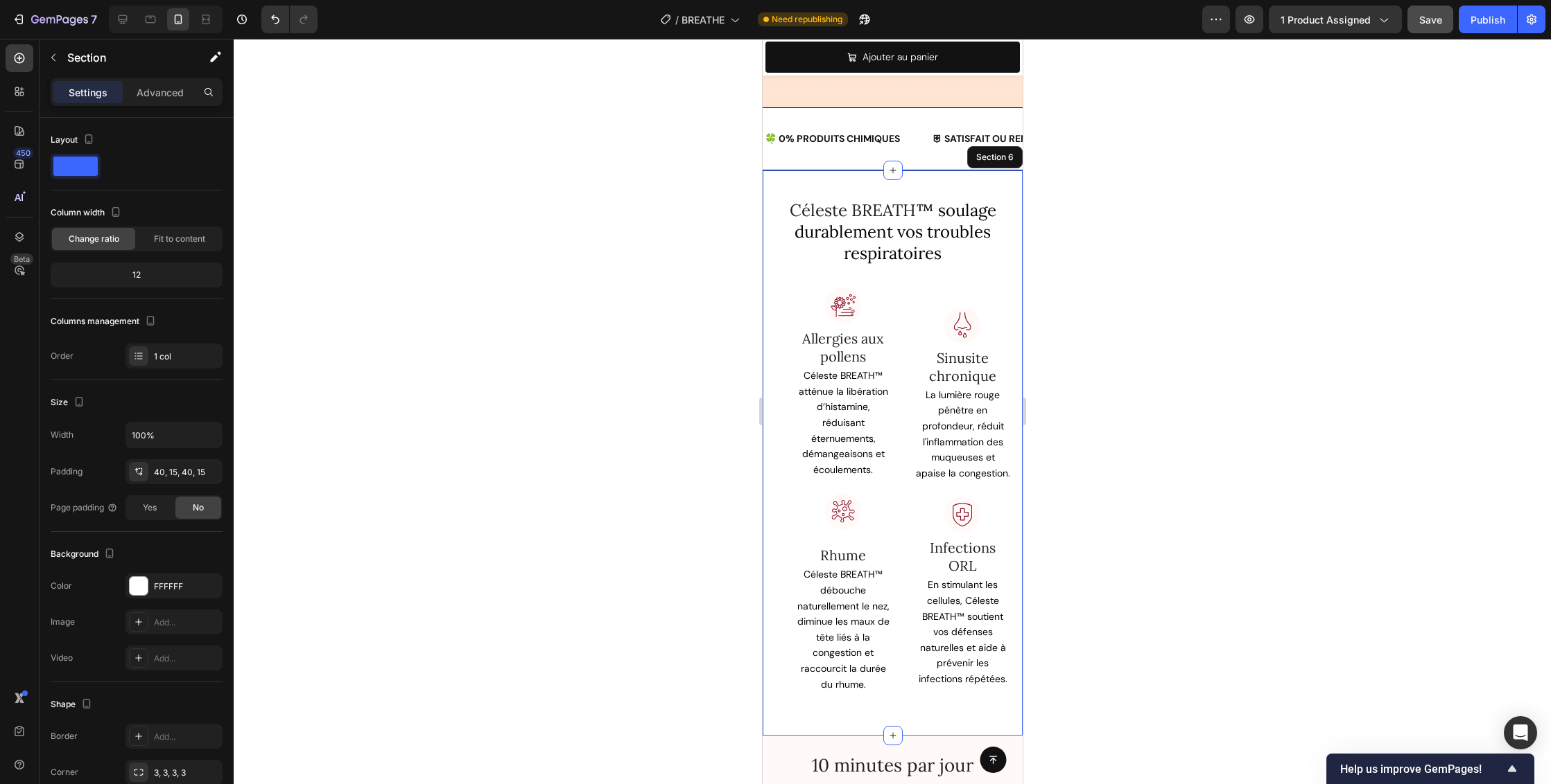
click at [907, 275] on div "Céleste BREATH ™ soulage durablement vos troubles respiratoires Heading Row Ima…" at bounding box center [891, 453] width 239 height 510
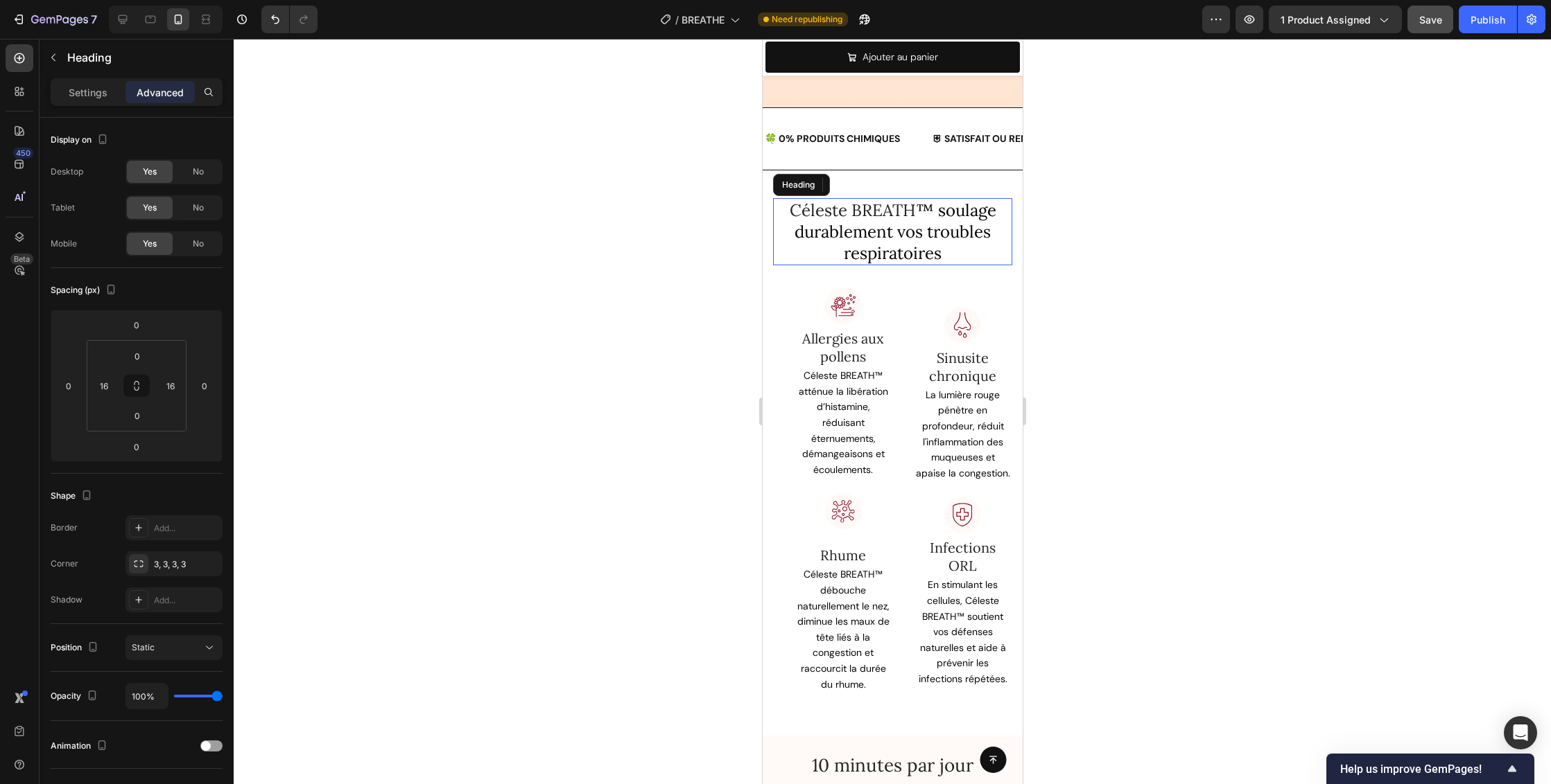
click at [898, 246] on span "™ soulage durablement vos troubles respiratoires" at bounding box center [895, 231] width 201 height 64
click at [889, 272] on div "Céleste BREATH ™ soulage durablement vos troubles respiratoires Heading 0 Row I…" at bounding box center [891, 453] width 239 height 510
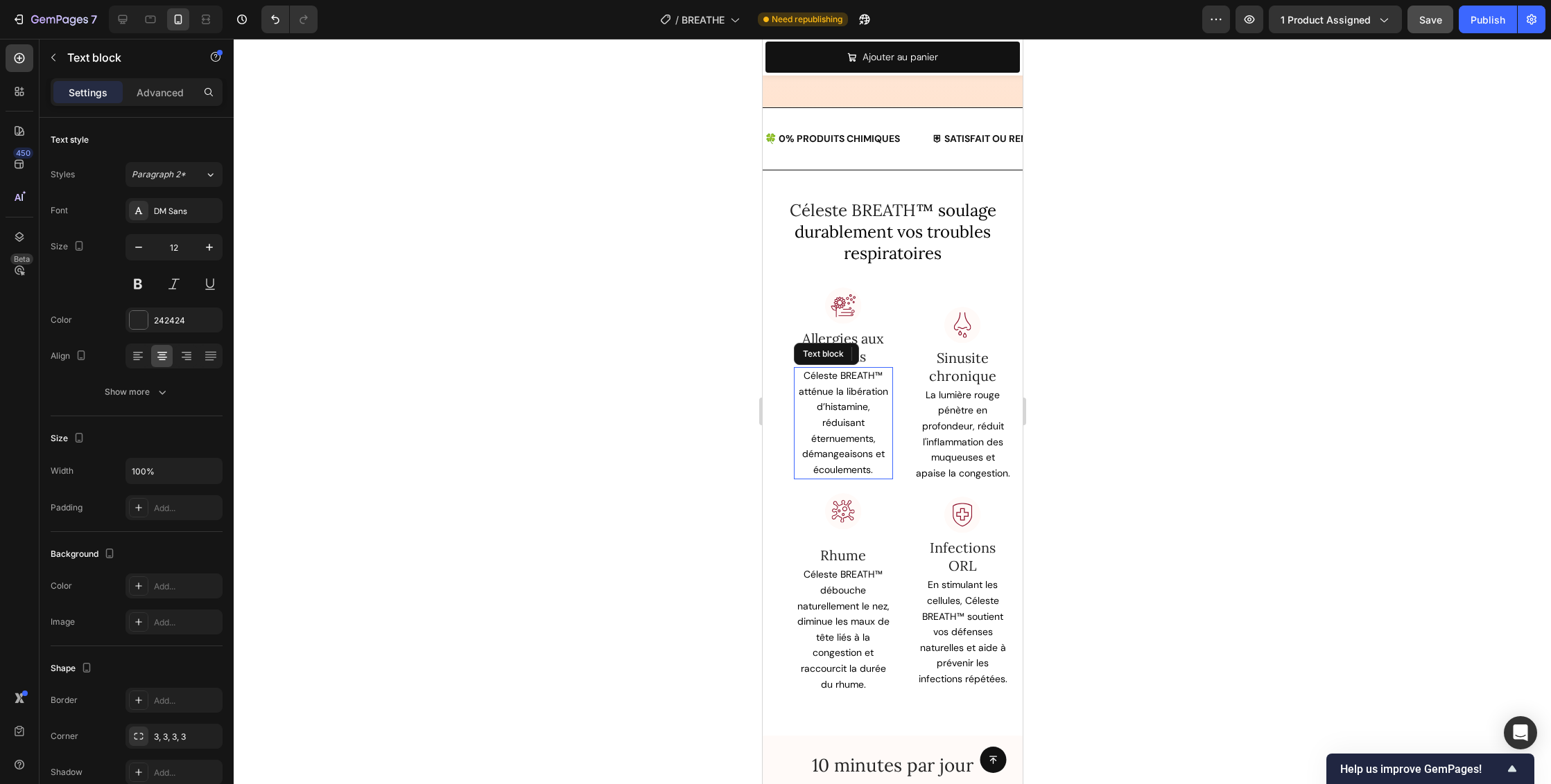
click at [844, 406] on span "Céleste BREATH™ atténue la libération d’histamine, réduisant éternuements, déma…" at bounding box center [842, 422] width 89 height 107
click at [209, 178] on icon at bounding box center [210, 175] width 11 height 14
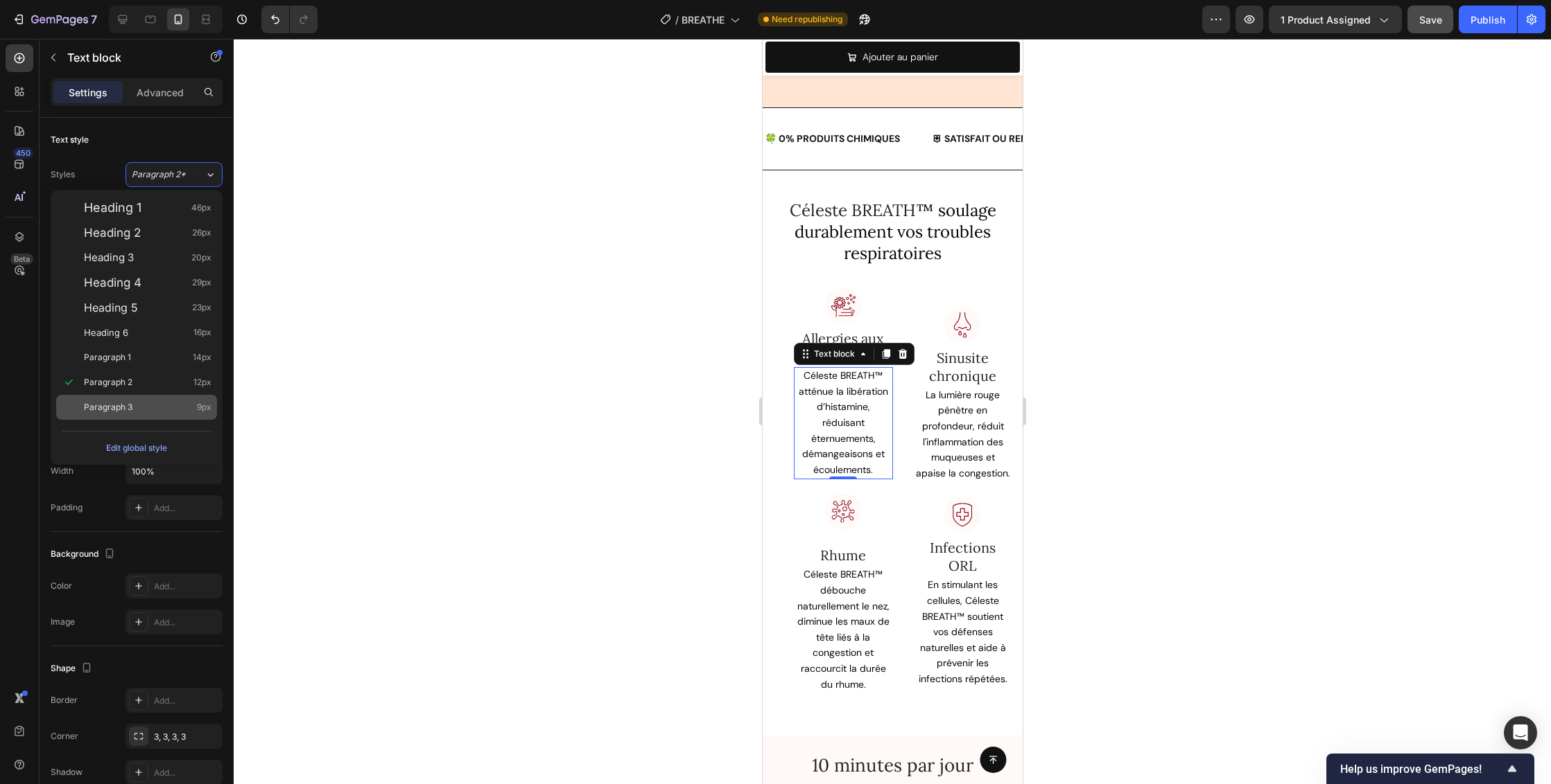
click at [201, 400] on div "Paragraph 3 9px" at bounding box center [137, 407] width 161 height 25
type input "9"
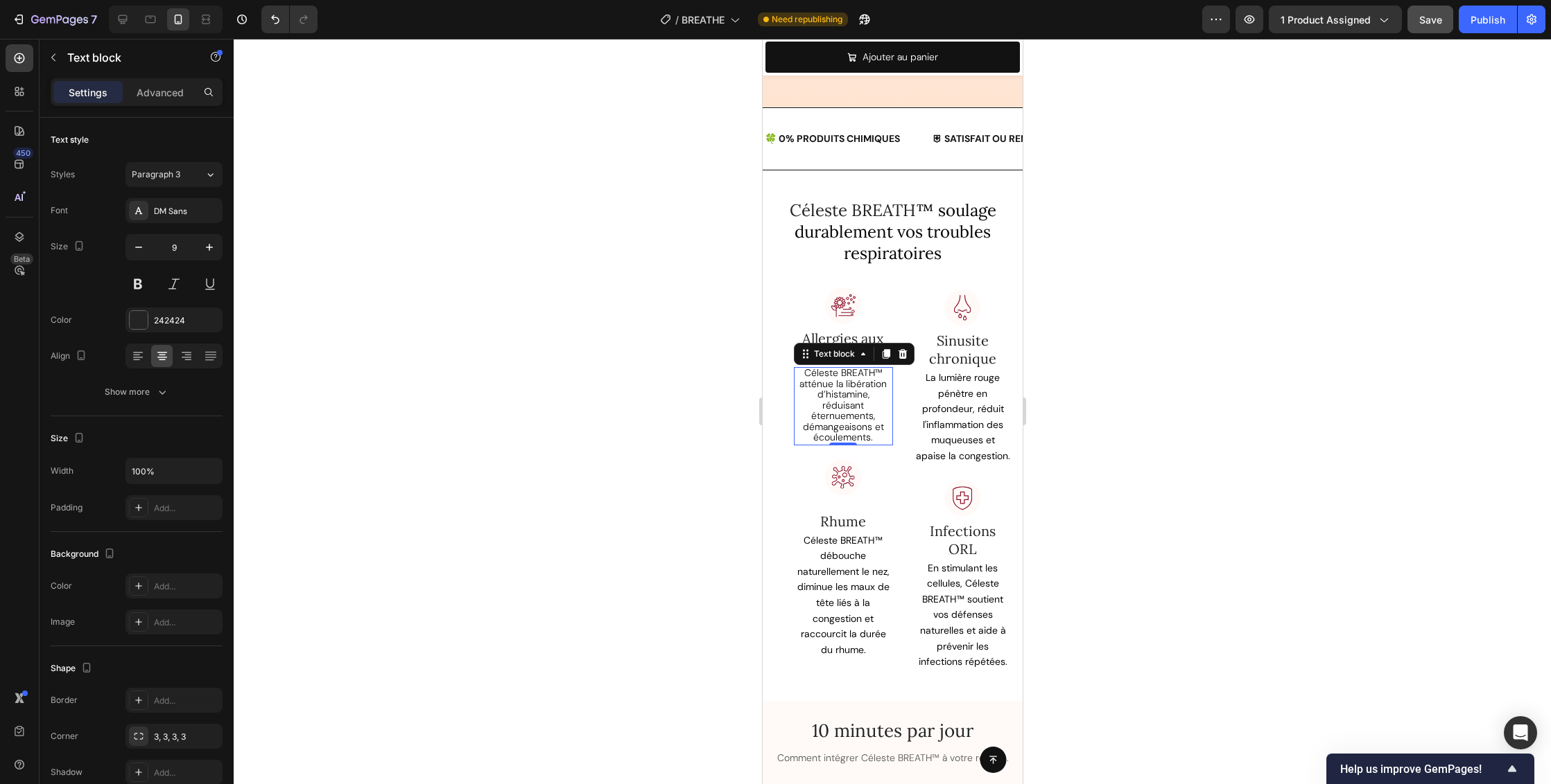
click at [823, 405] on span "Céleste BREATH™ atténue la libération d’histamine, réduisant éternuements, déma…" at bounding box center [842, 404] width 87 height 77
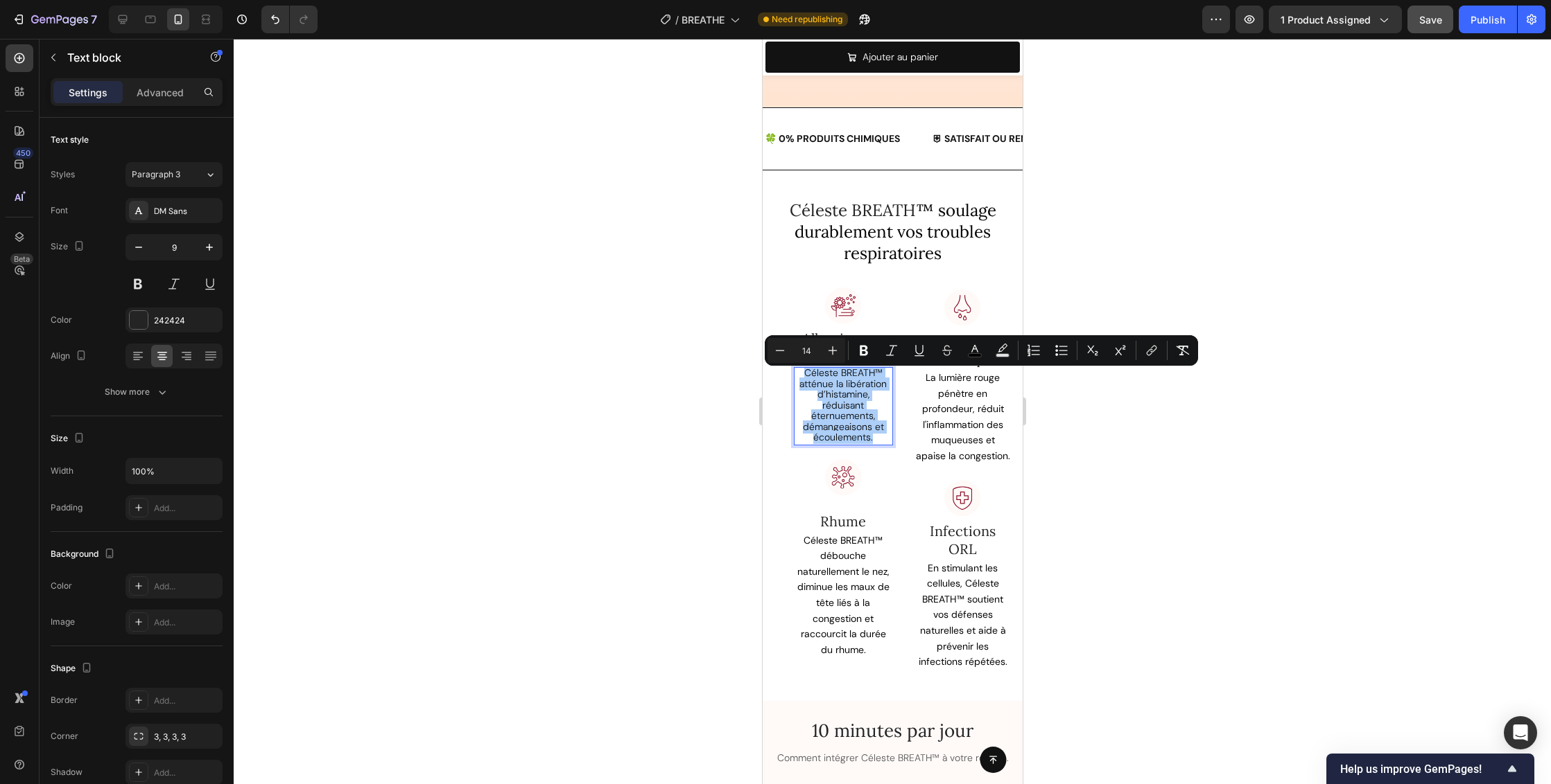
click at [807, 354] on input "14" at bounding box center [806, 351] width 27 height 17
click at [808, 352] on input "14" at bounding box center [806, 351] width 27 height 17
type input "9"
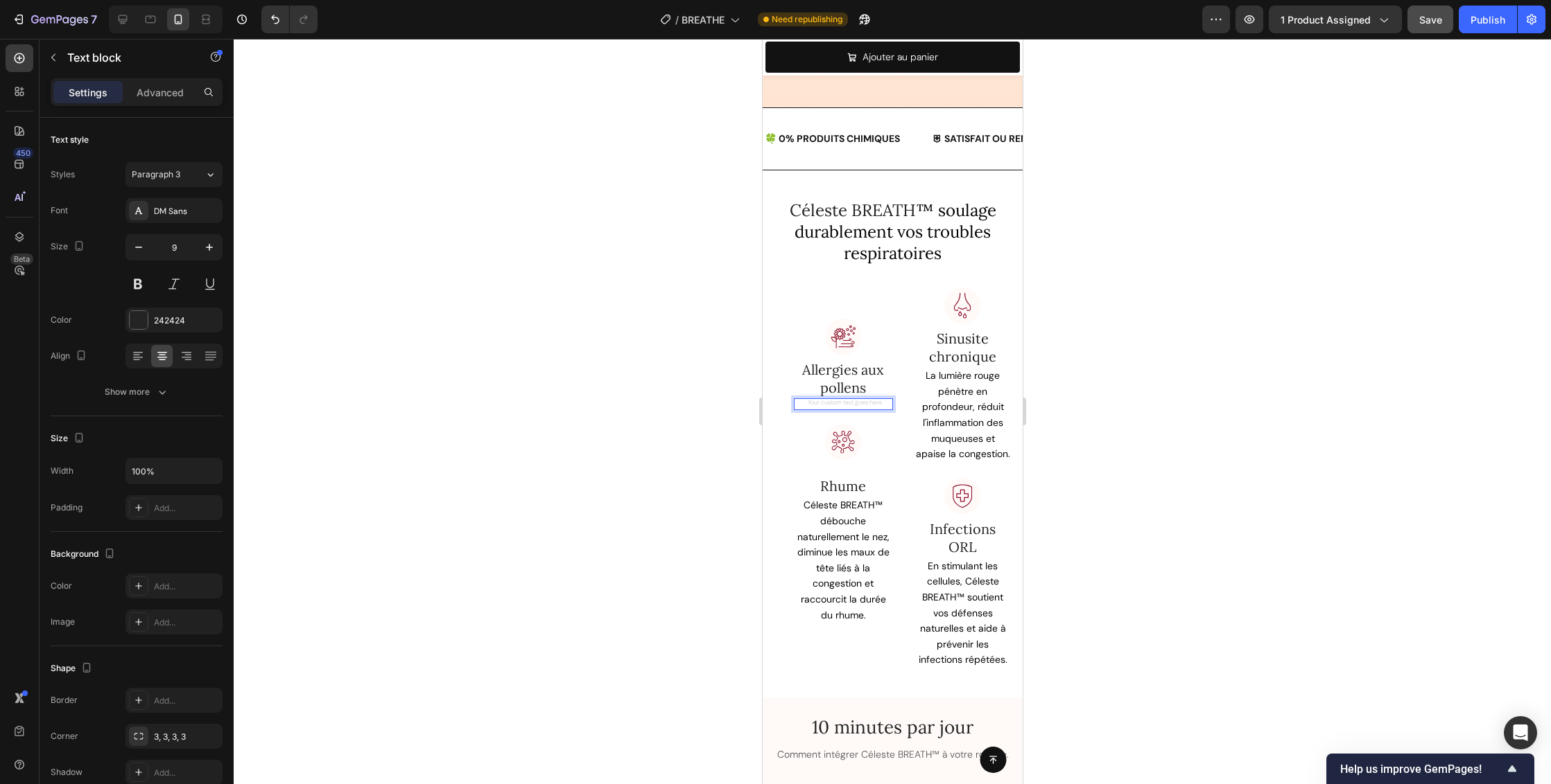
click at [1189, 385] on div at bounding box center [891, 411] width 1317 height 745
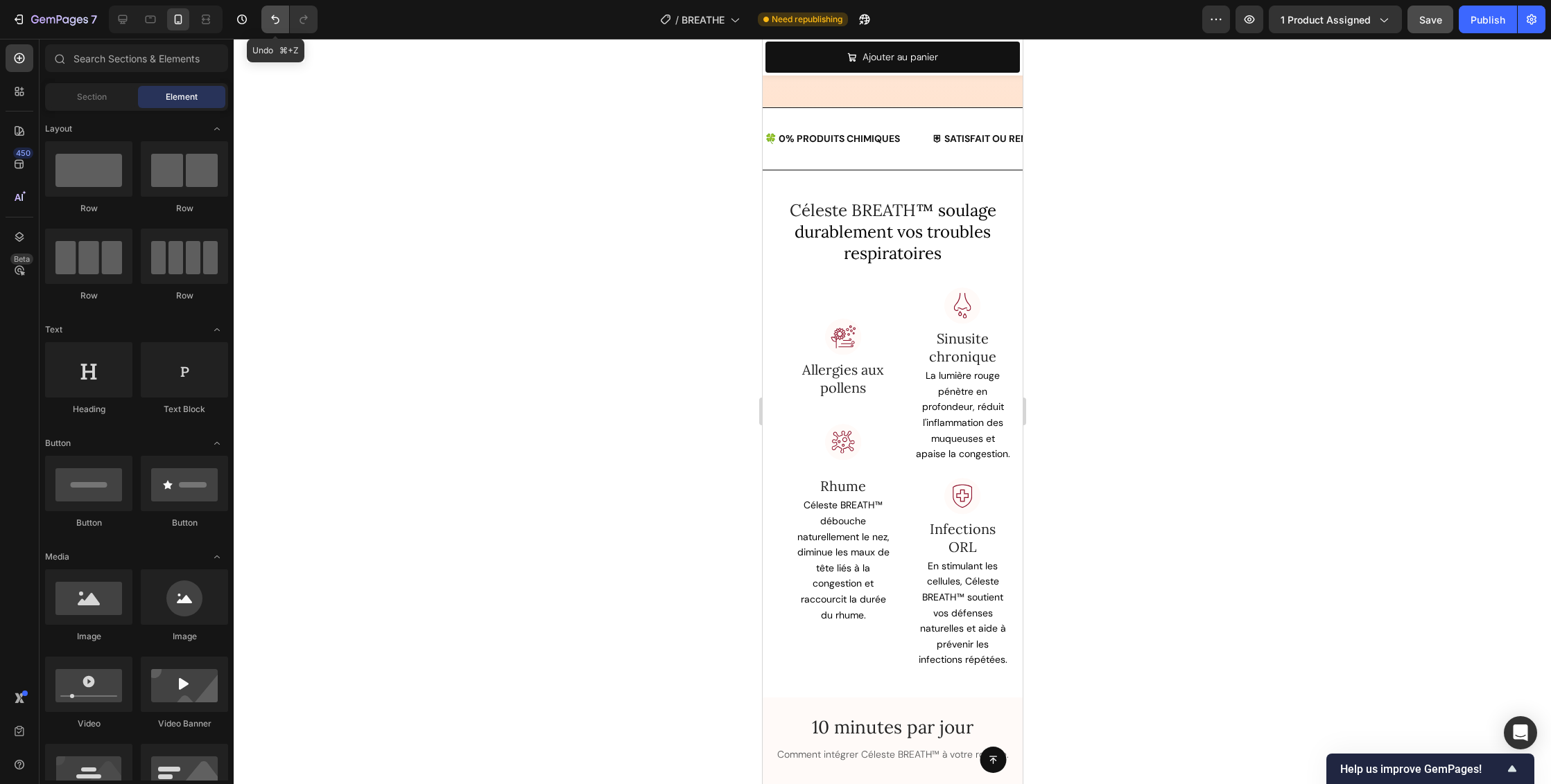
click at [278, 19] on icon "Undo/Redo" at bounding box center [275, 19] width 8 height 9
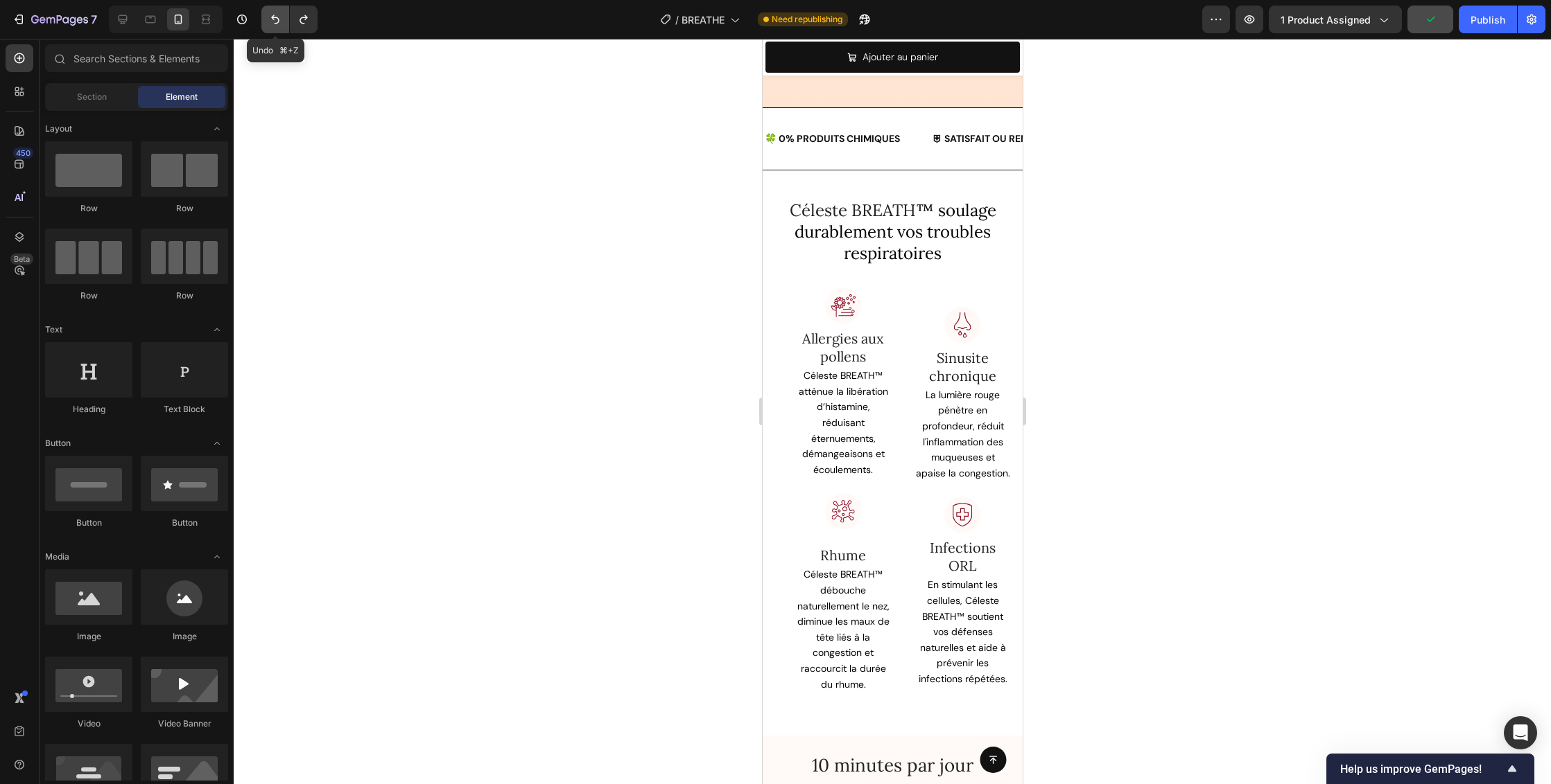
click at [278, 19] on icon "Undo/Redo" at bounding box center [275, 19] width 8 height 9
click at [276, 19] on icon "Undo/Redo" at bounding box center [276, 19] width 14 height 14
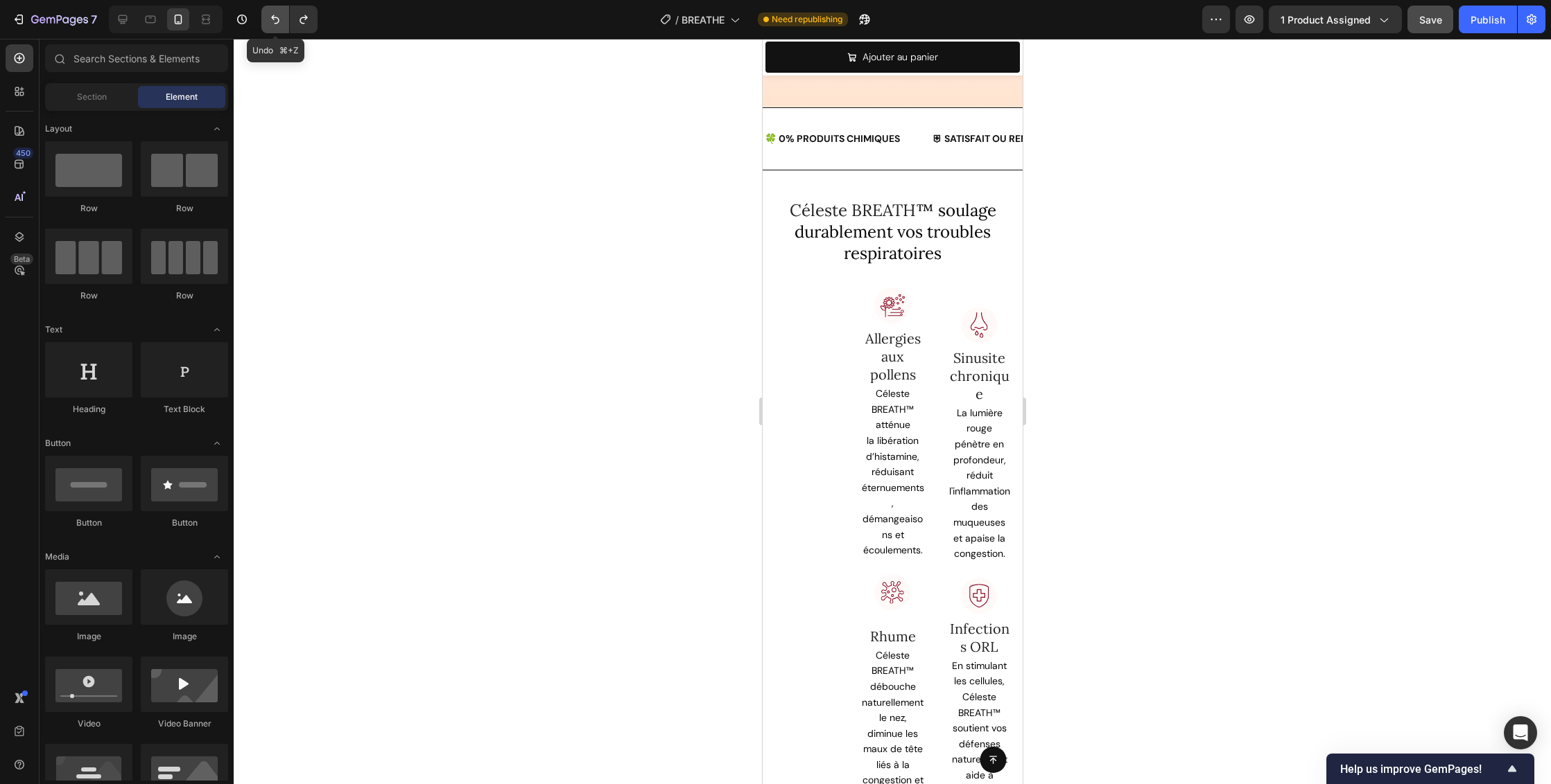
click at [272, 21] on icon "Undo/Redo" at bounding box center [276, 19] width 14 height 14
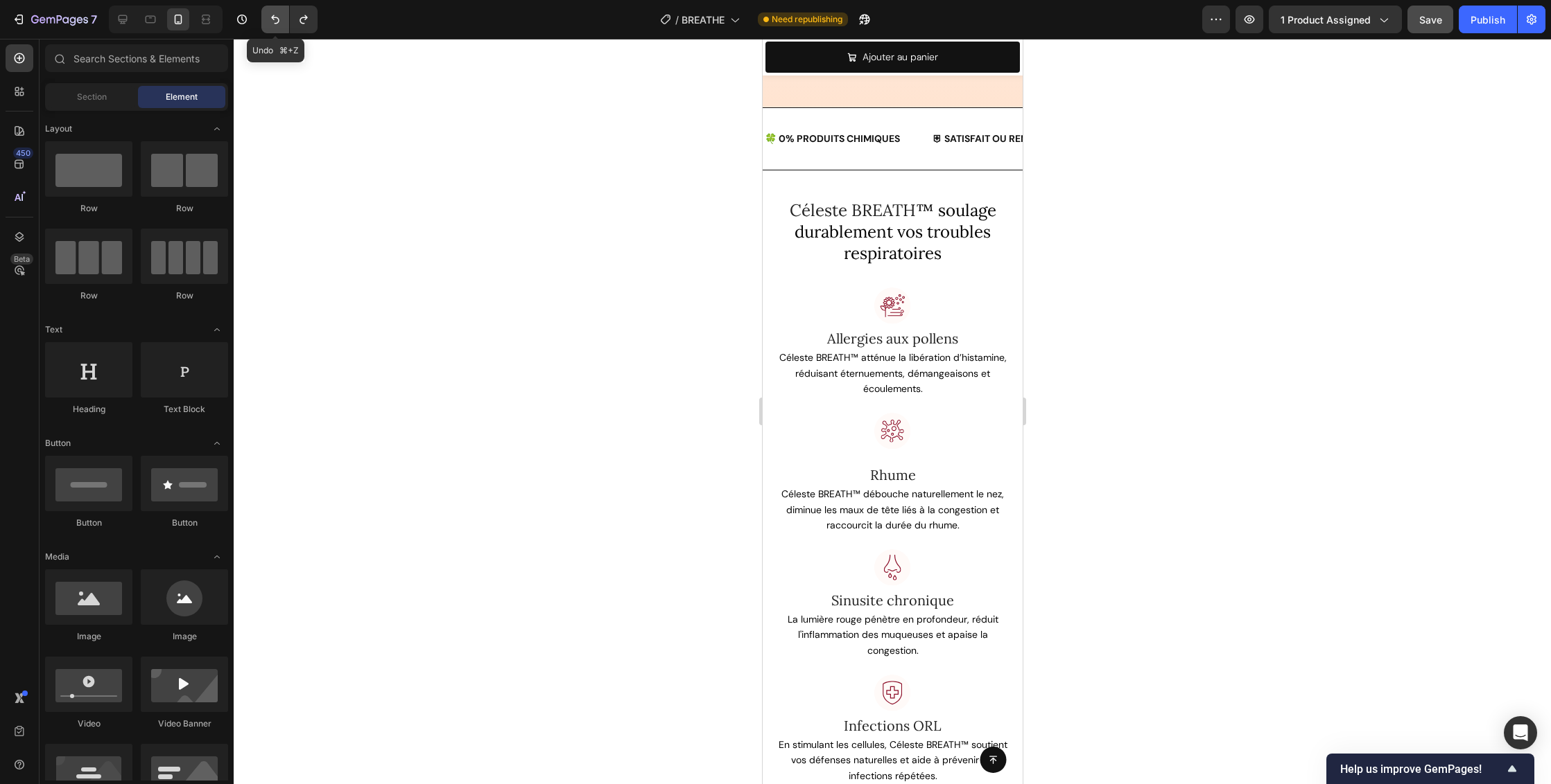
click at [272, 21] on icon "Undo/Redo" at bounding box center [276, 19] width 14 height 14
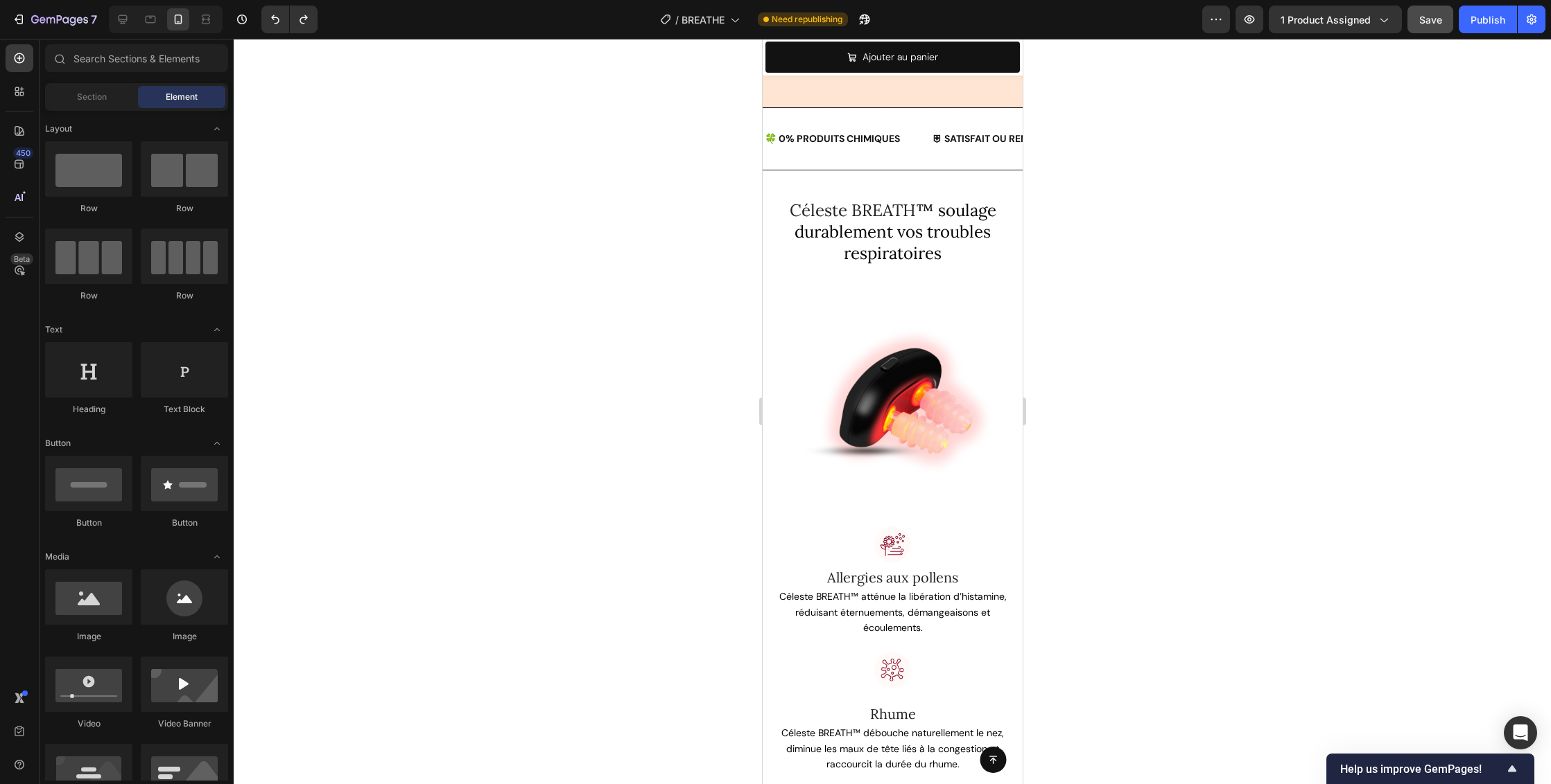
click at [1116, 320] on div at bounding box center [891, 411] width 1317 height 745
click at [1168, 381] on div at bounding box center [891, 411] width 1317 height 745
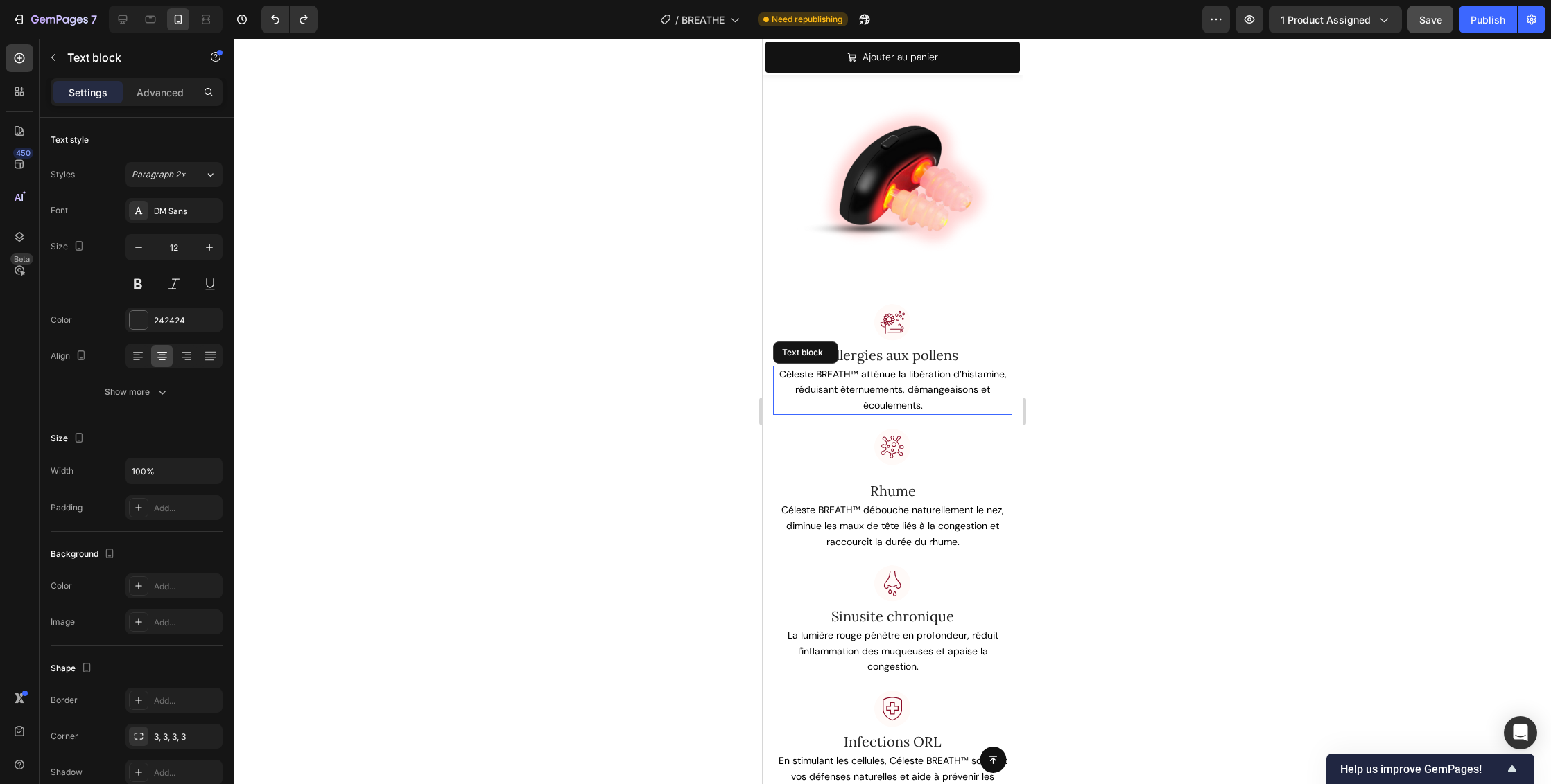
click at [935, 368] on span "Céleste BREATH™ atténue la libération d’histamine, réduisant éternuements, déma…" at bounding box center [891, 389] width 227 height 43
click at [1303, 408] on div at bounding box center [891, 411] width 1317 height 745
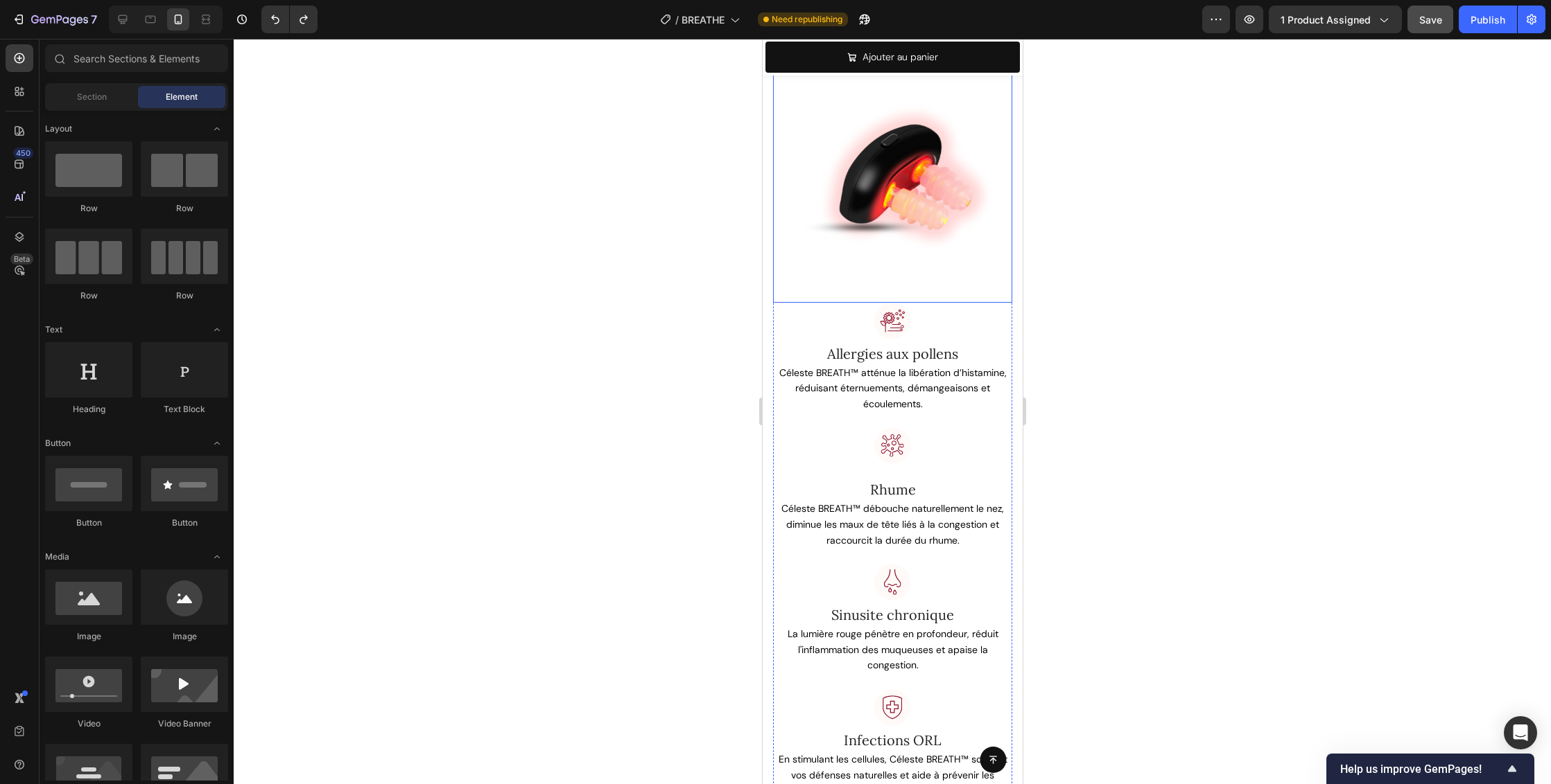
scroll to position [2059, 0]
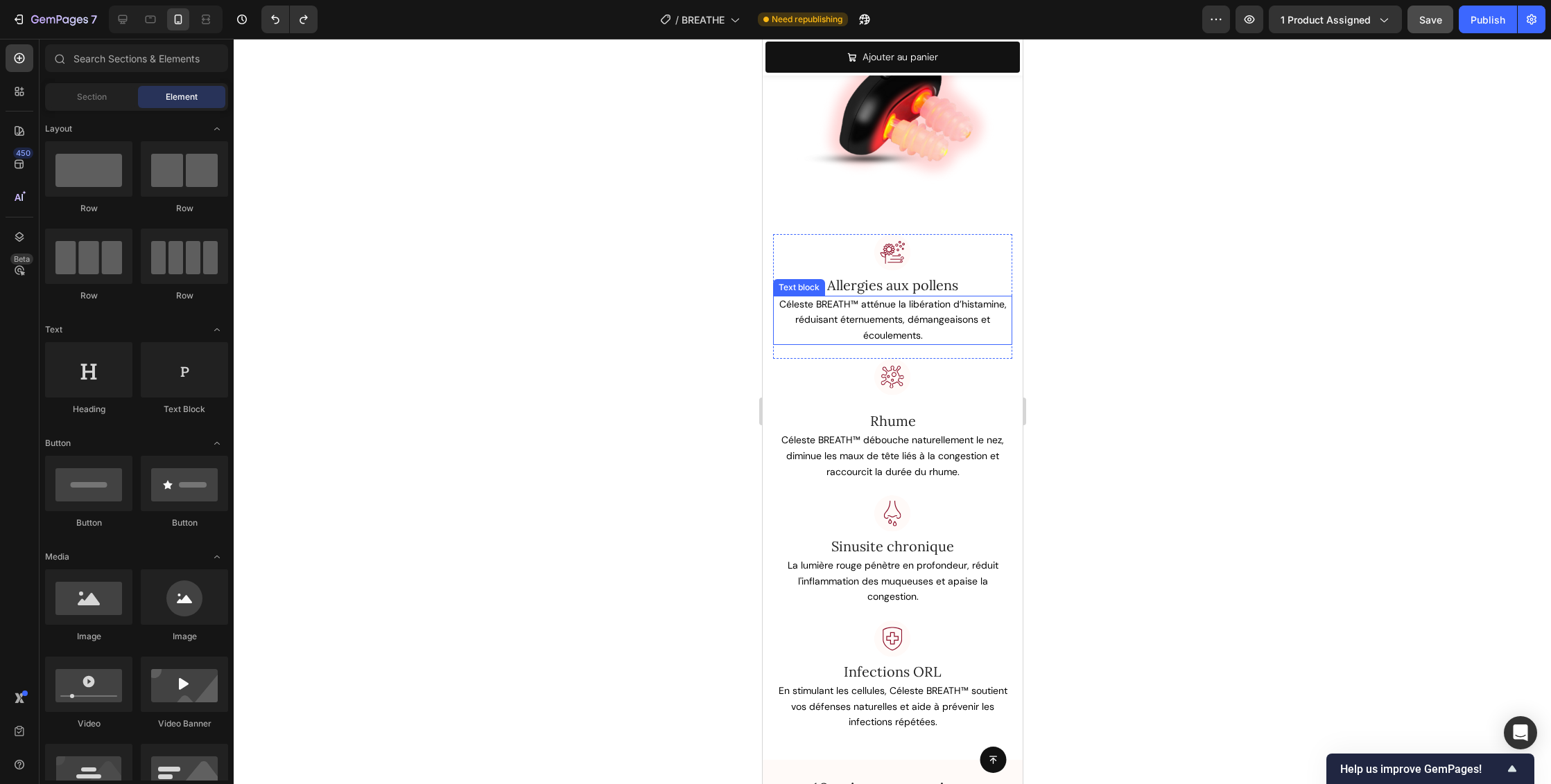
click at [929, 315] on p "Céleste BREATH™ atténue la libération d’histamine, réduisant éternuements, déma…" at bounding box center [892, 320] width 237 height 47
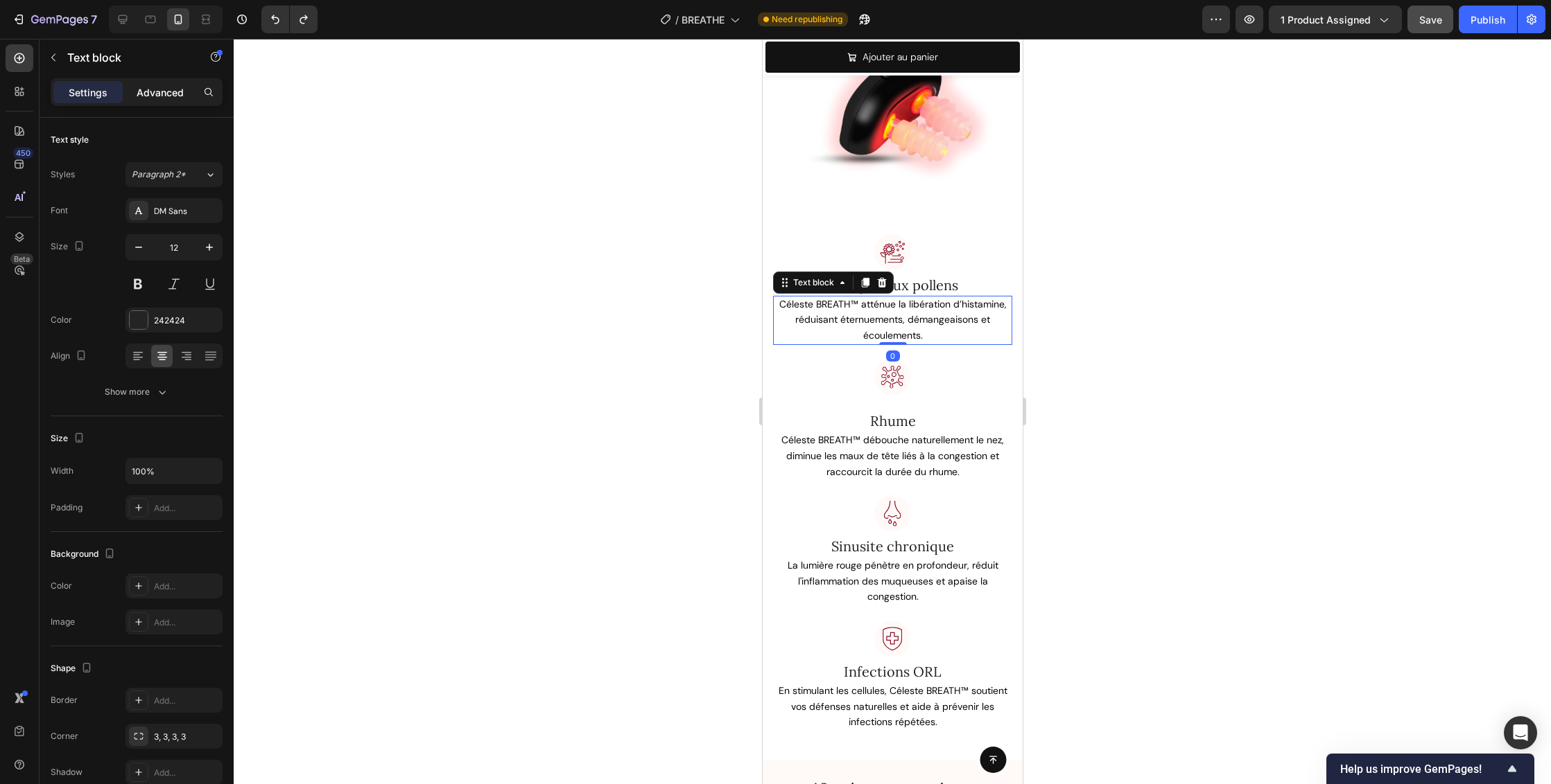
click at [170, 92] on p "Advanced" at bounding box center [160, 93] width 47 height 14
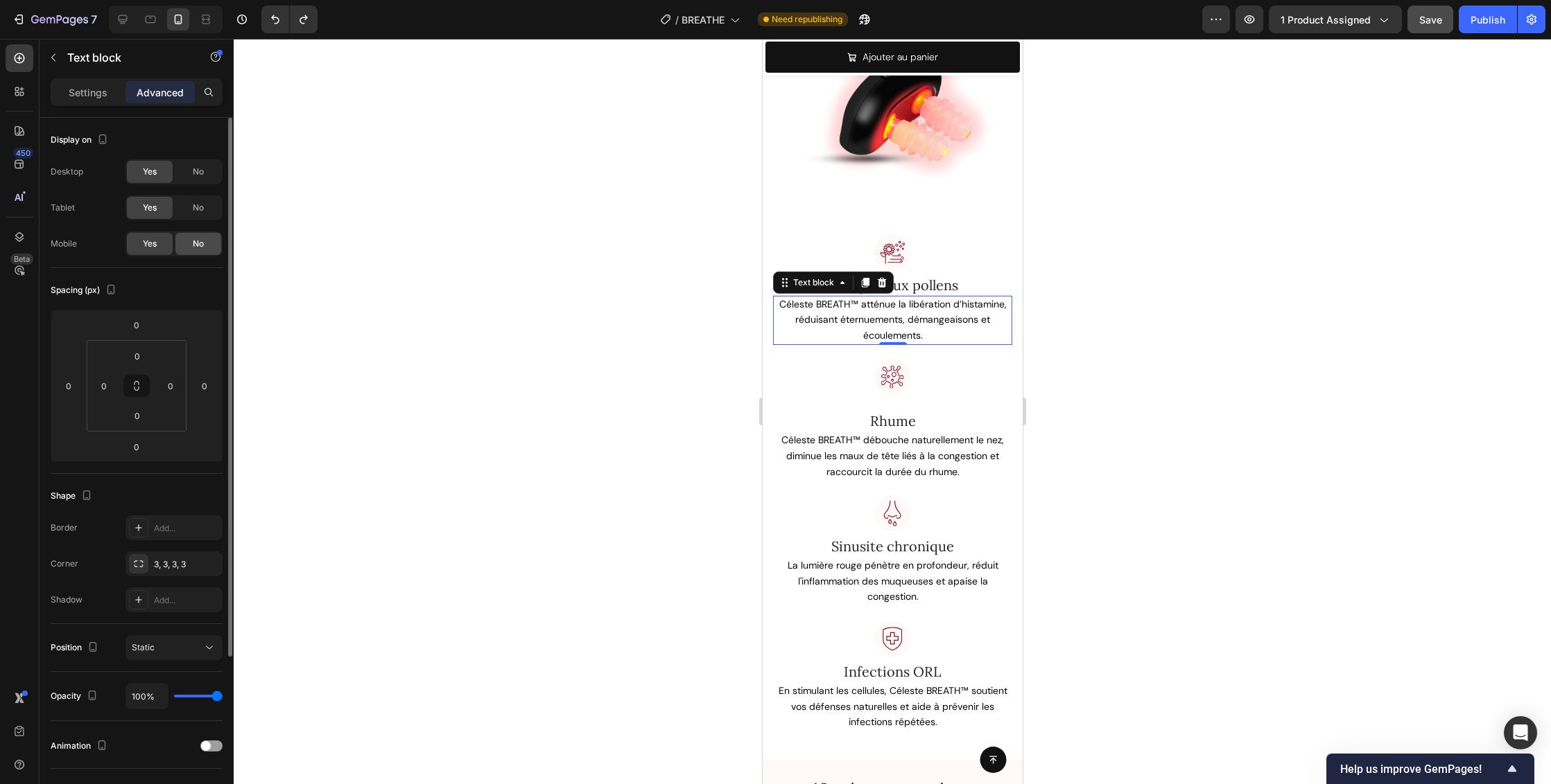
click at [189, 246] on div "No" at bounding box center [199, 244] width 46 height 22
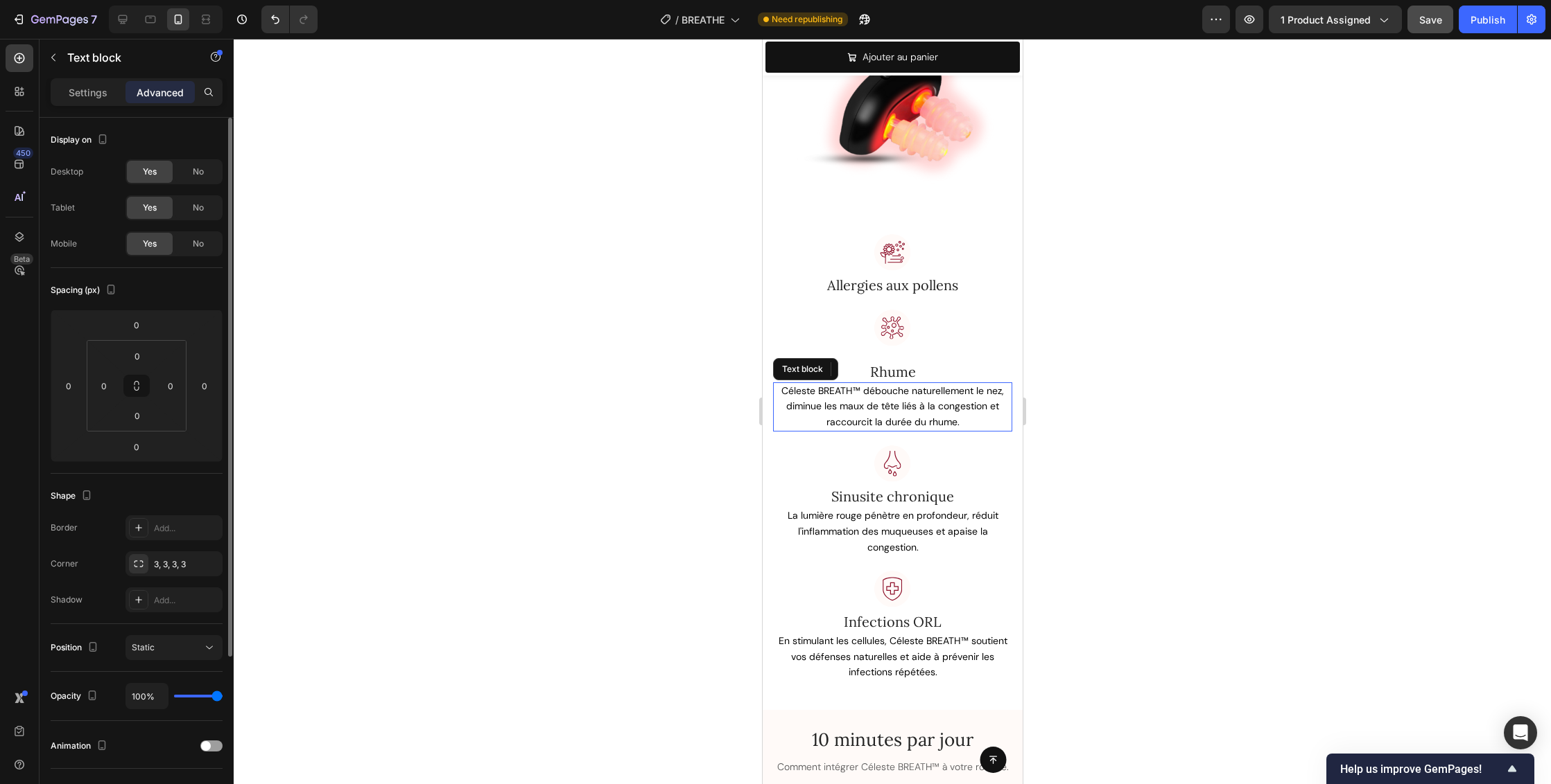
drag, startPoint x: 894, startPoint y: 407, endPoint x: 1320, endPoint y: 335, distance: 432.0
click at [894, 407] on span "Céleste BREATH™ débouche naturellement le nez, diminue les maux de tête liés à …" at bounding box center [892, 406] width 223 height 43
click at [201, 243] on span "No" at bounding box center [198, 244] width 11 height 12
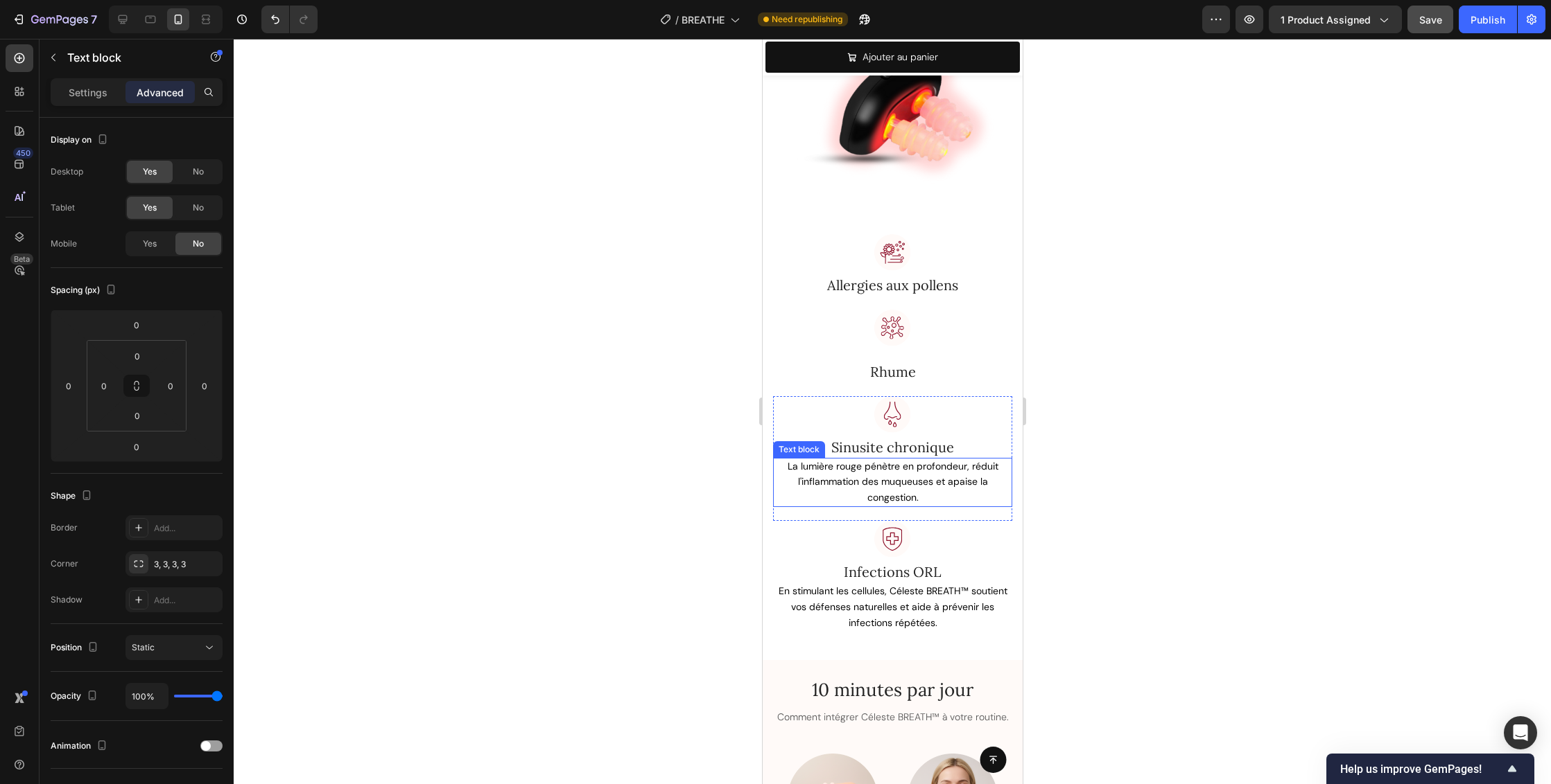
click at [904, 461] on span "La lumière rouge pénètre en profondeur, réduit l'inflammation des muqueuses et …" at bounding box center [892, 481] width 211 height 43
click at [208, 246] on div "No" at bounding box center [199, 244] width 46 height 22
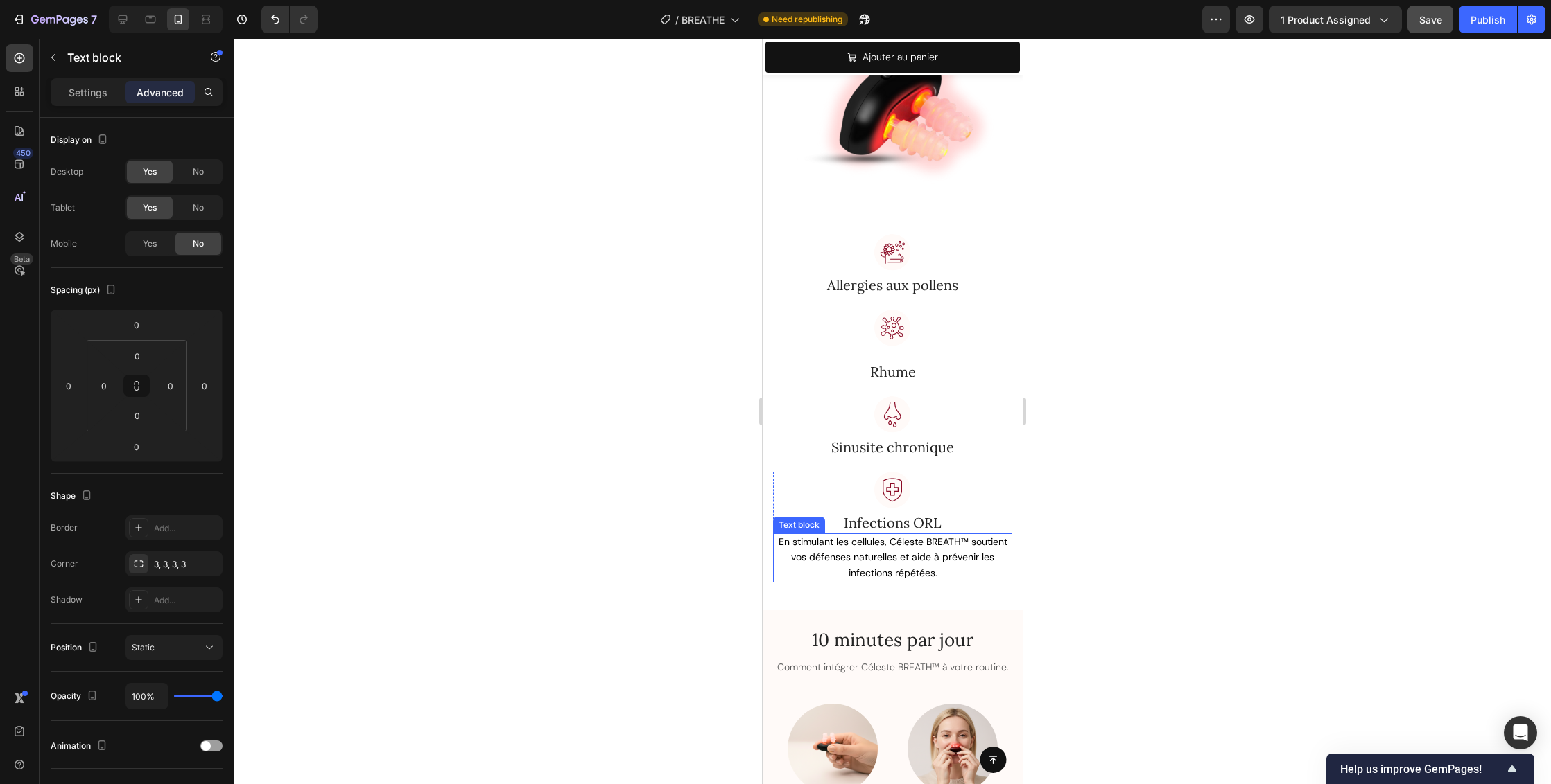
click at [912, 552] on span "En stimulant les cellules, Céleste BREATH™ soutient vos défenses naturelles et …" at bounding box center [892, 557] width 229 height 43
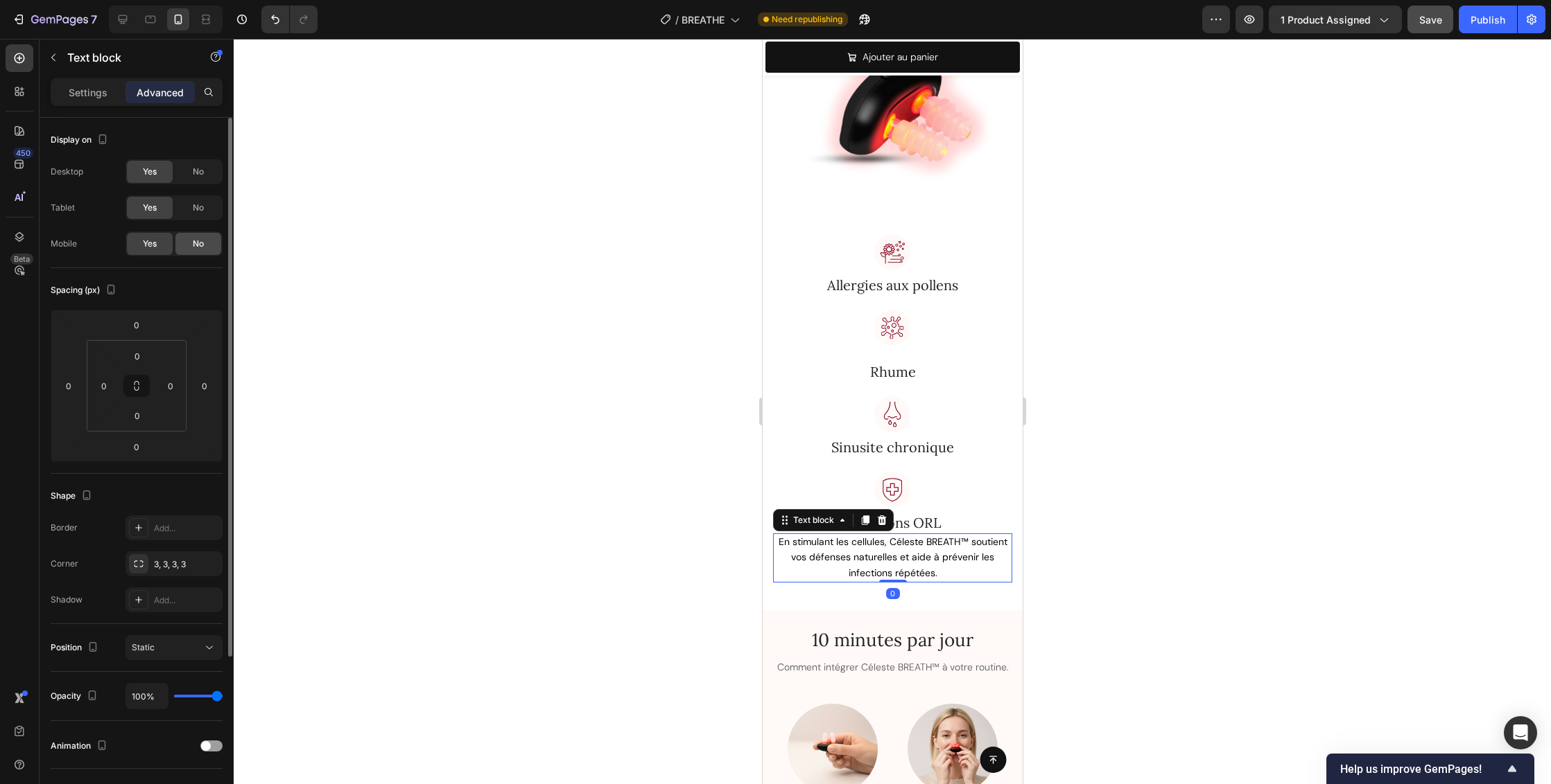
click at [208, 243] on div "No" at bounding box center [199, 244] width 46 height 22
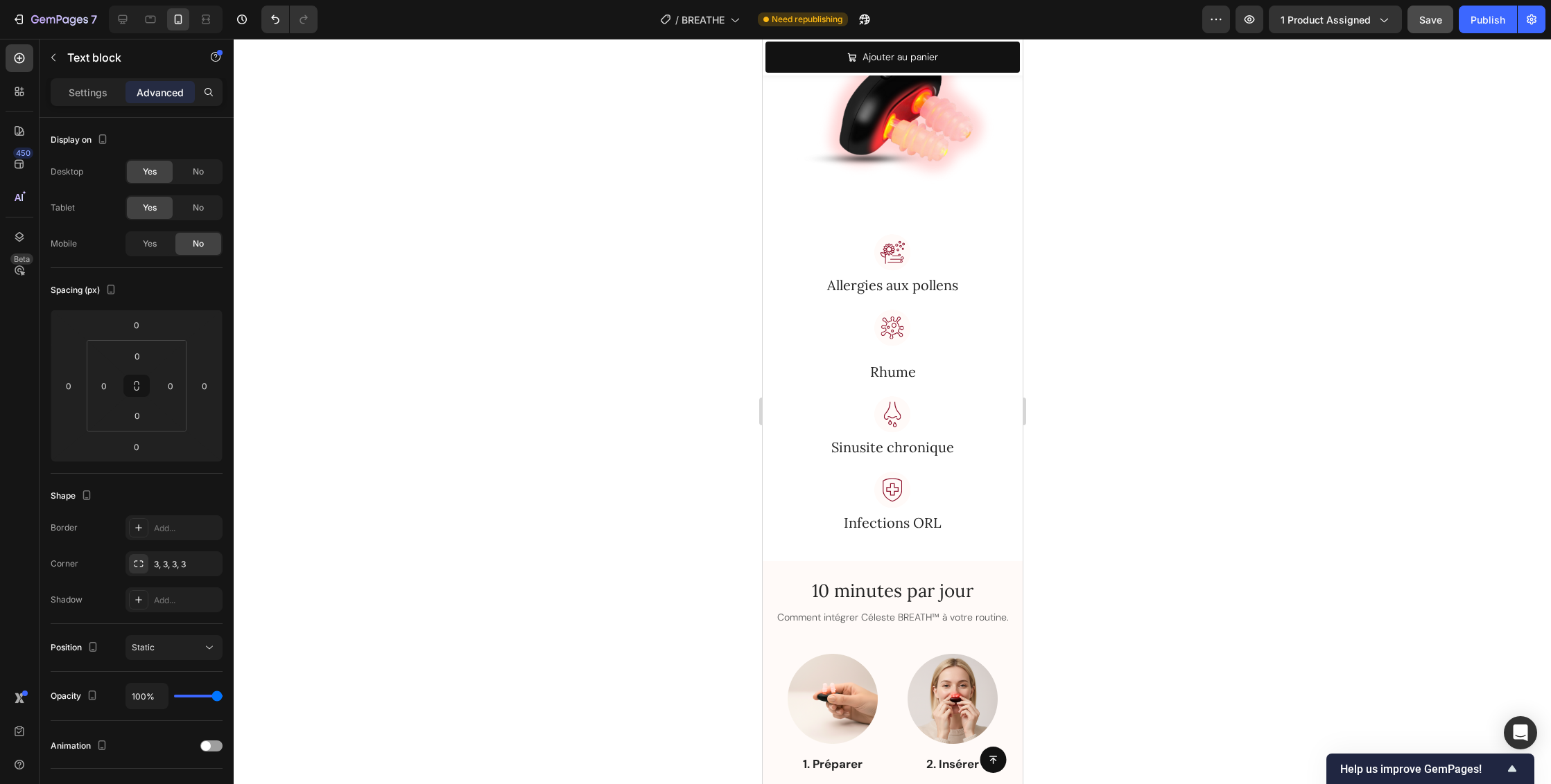
click at [1151, 378] on div at bounding box center [891, 411] width 1317 height 745
click at [973, 234] on div at bounding box center [891, 254] width 239 height 41
click at [800, 215] on div "Image" at bounding box center [805, 221] width 30 height 12
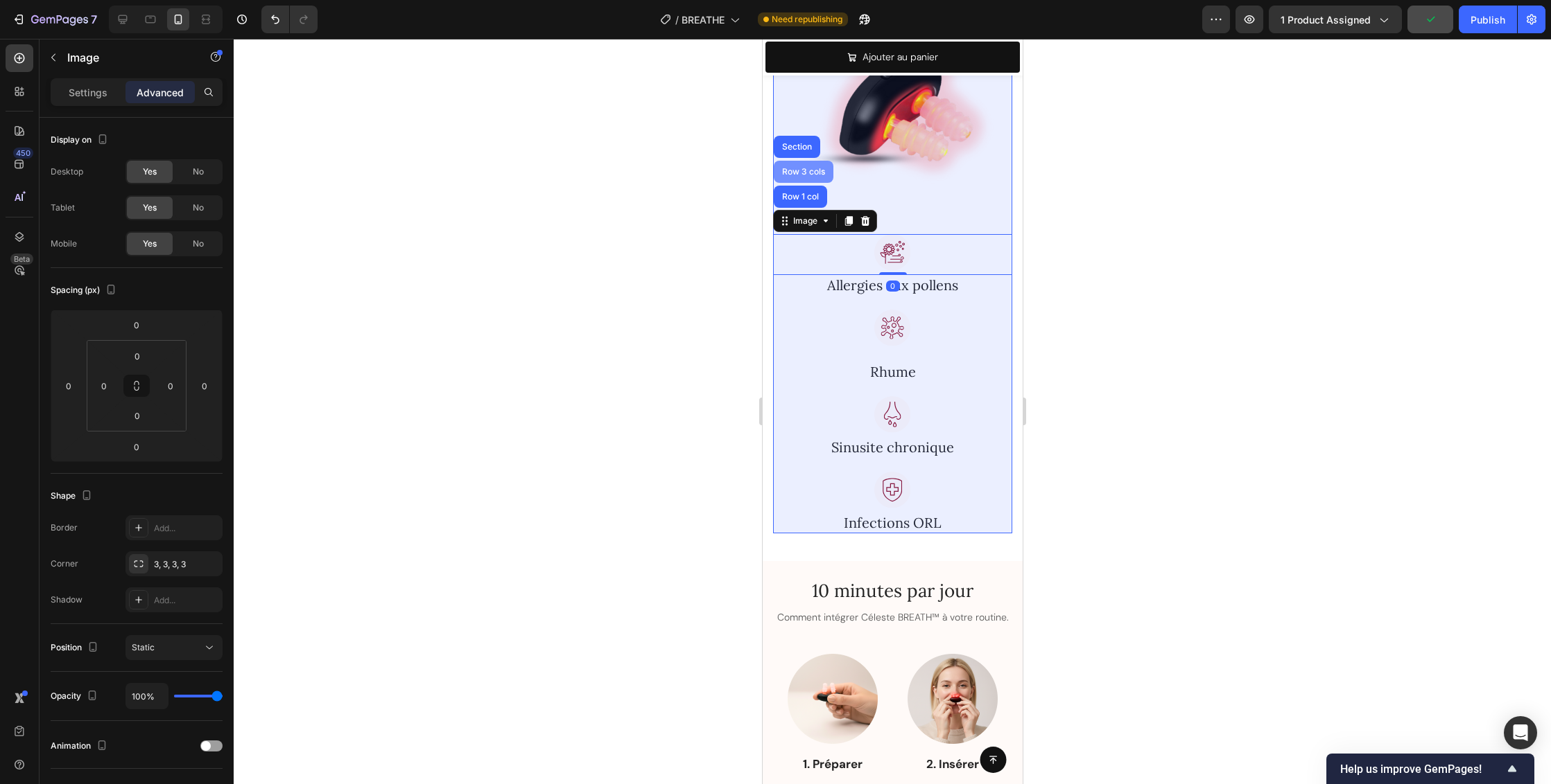
click at [804, 168] on div "Row 3 cols" at bounding box center [802, 171] width 49 height 8
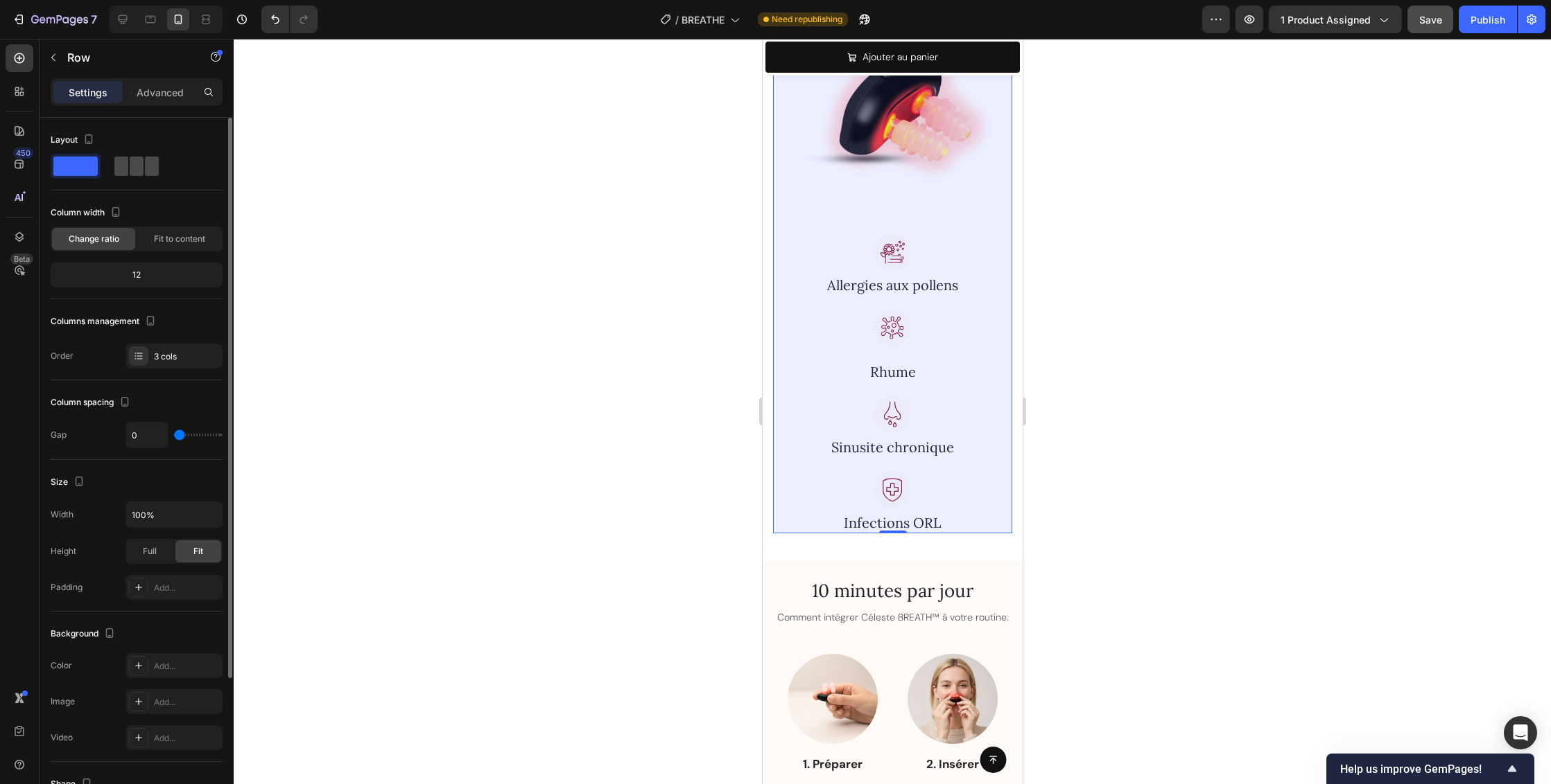
click at [140, 172] on span at bounding box center [137, 166] width 14 height 19
type input "30"
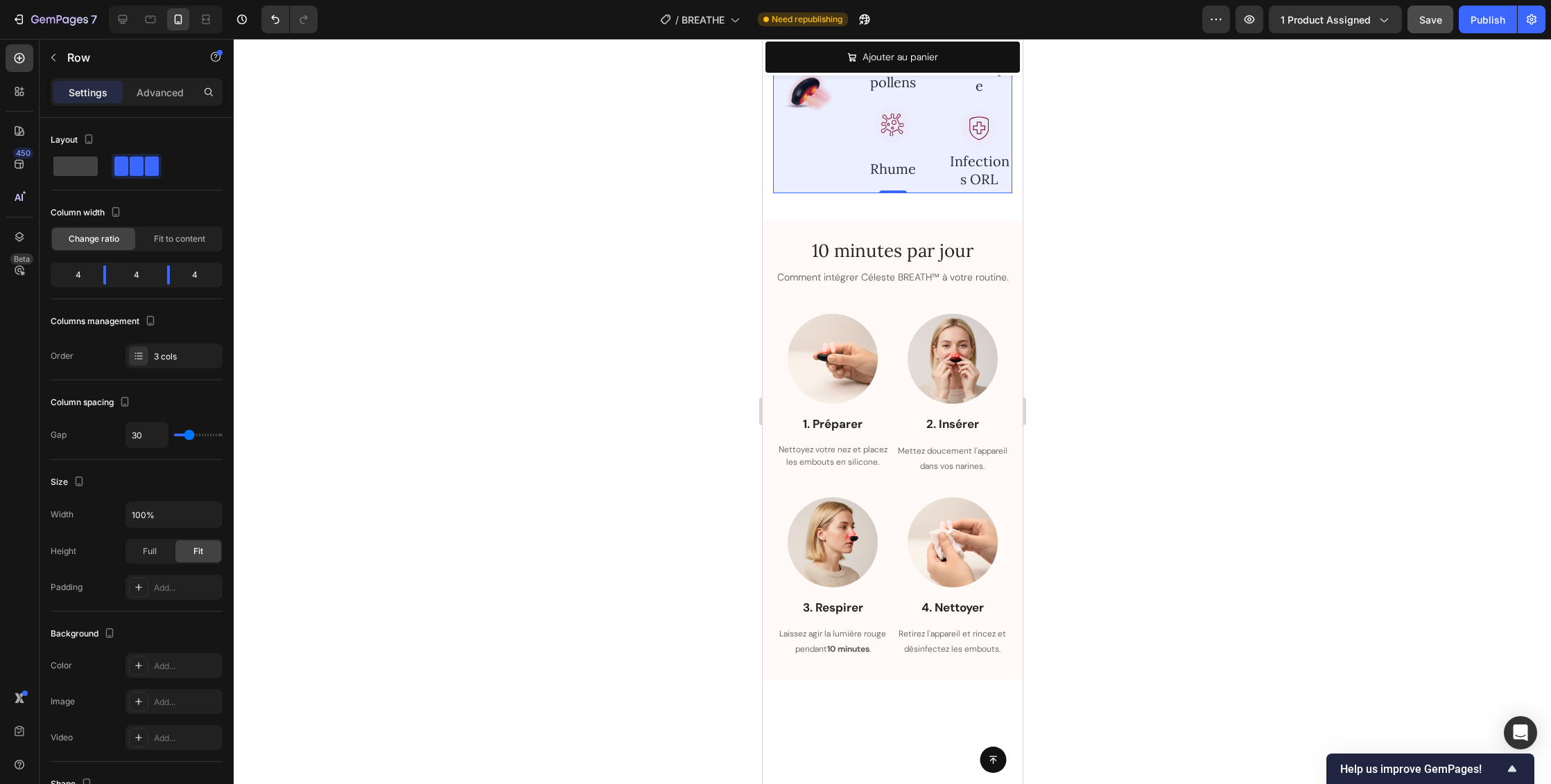
scroll to position [1805, 0]
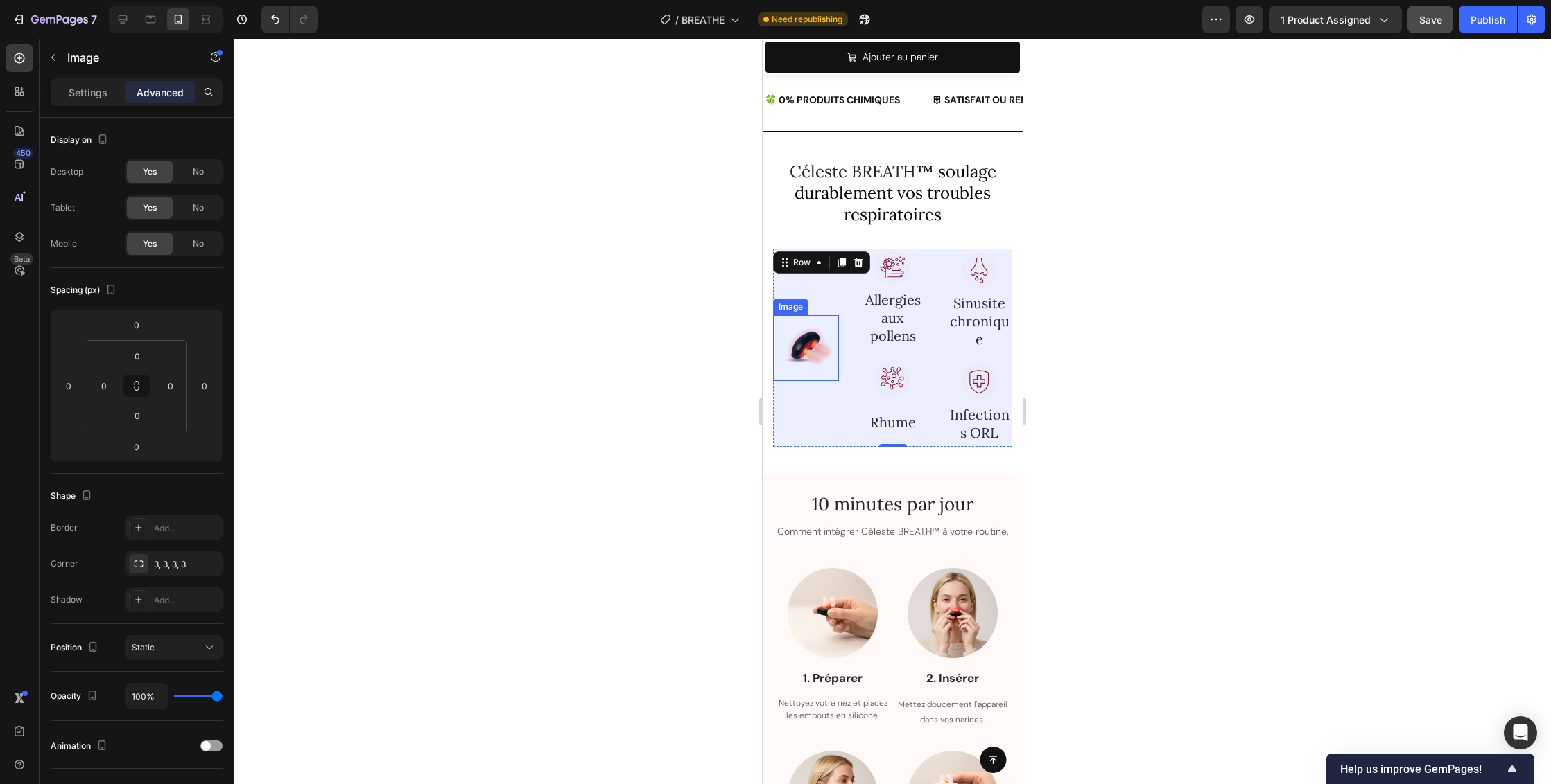
click at [812, 353] on img at bounding box center [805, 348] width 66 height 66
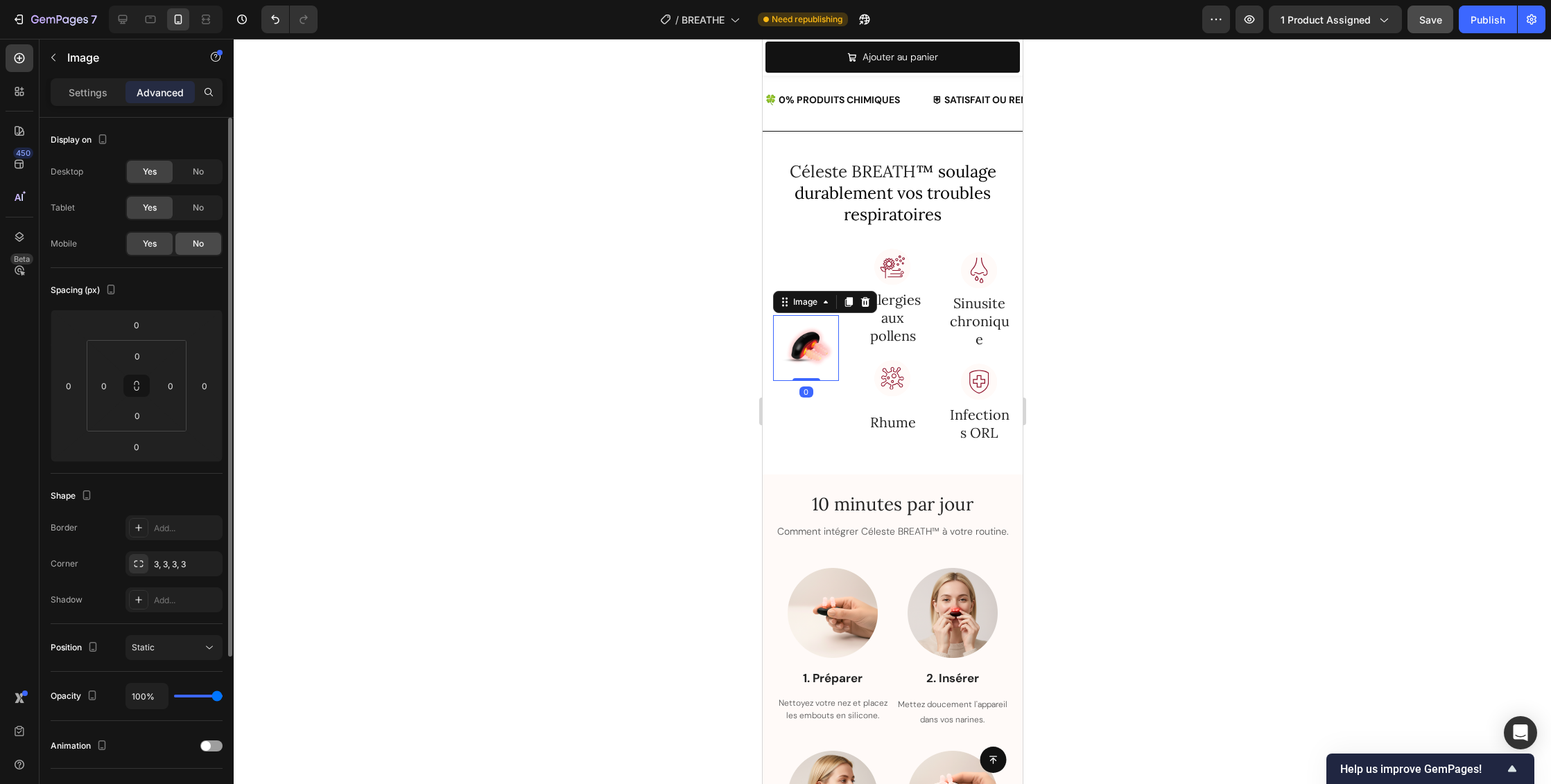
click at [209, 245] on div "No" at bounding box center [199, 244] width 46 height 22
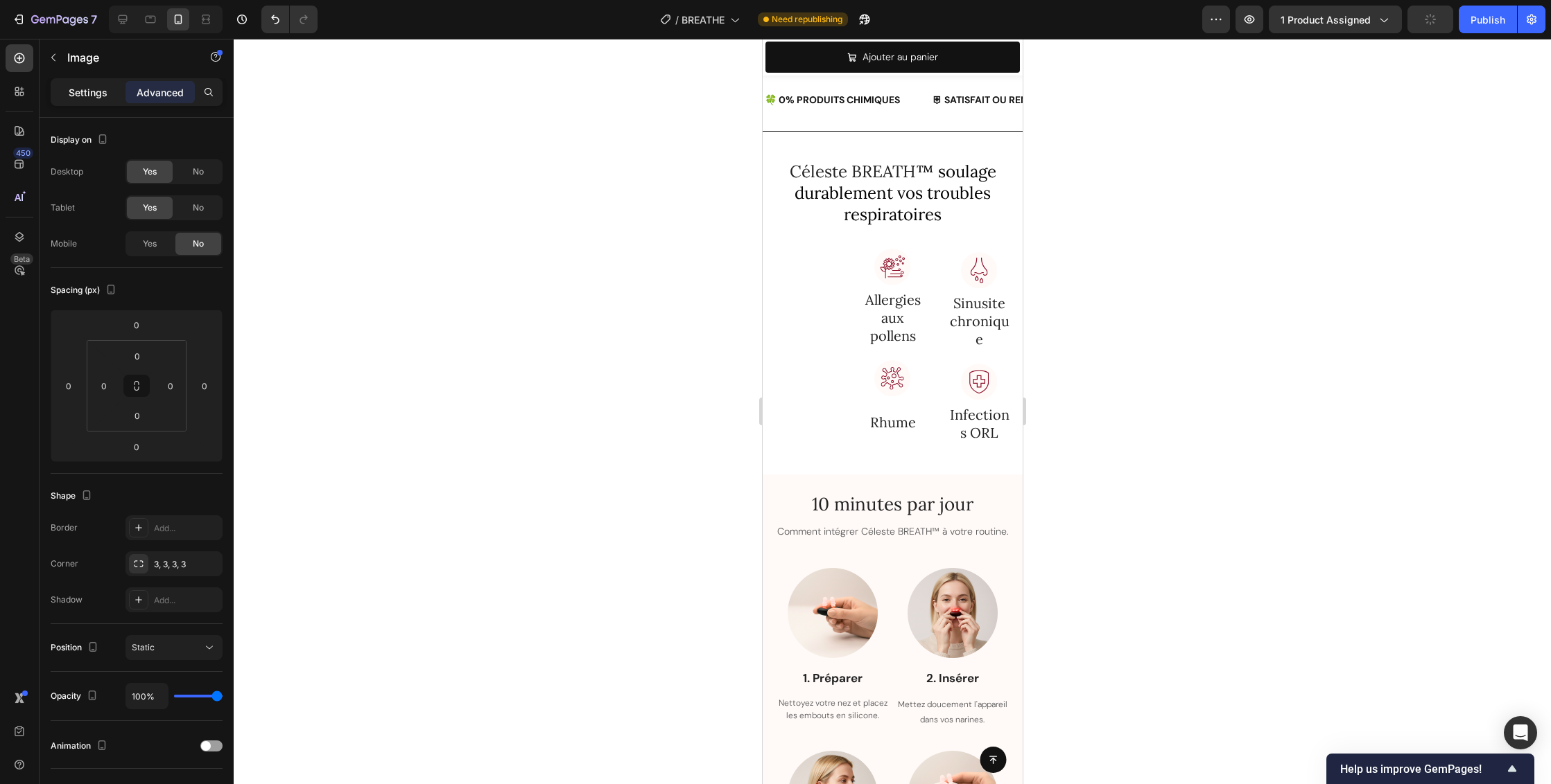
click at [98, 90] on p "Settings" at bounding box center [88, 93] width 39 height 14
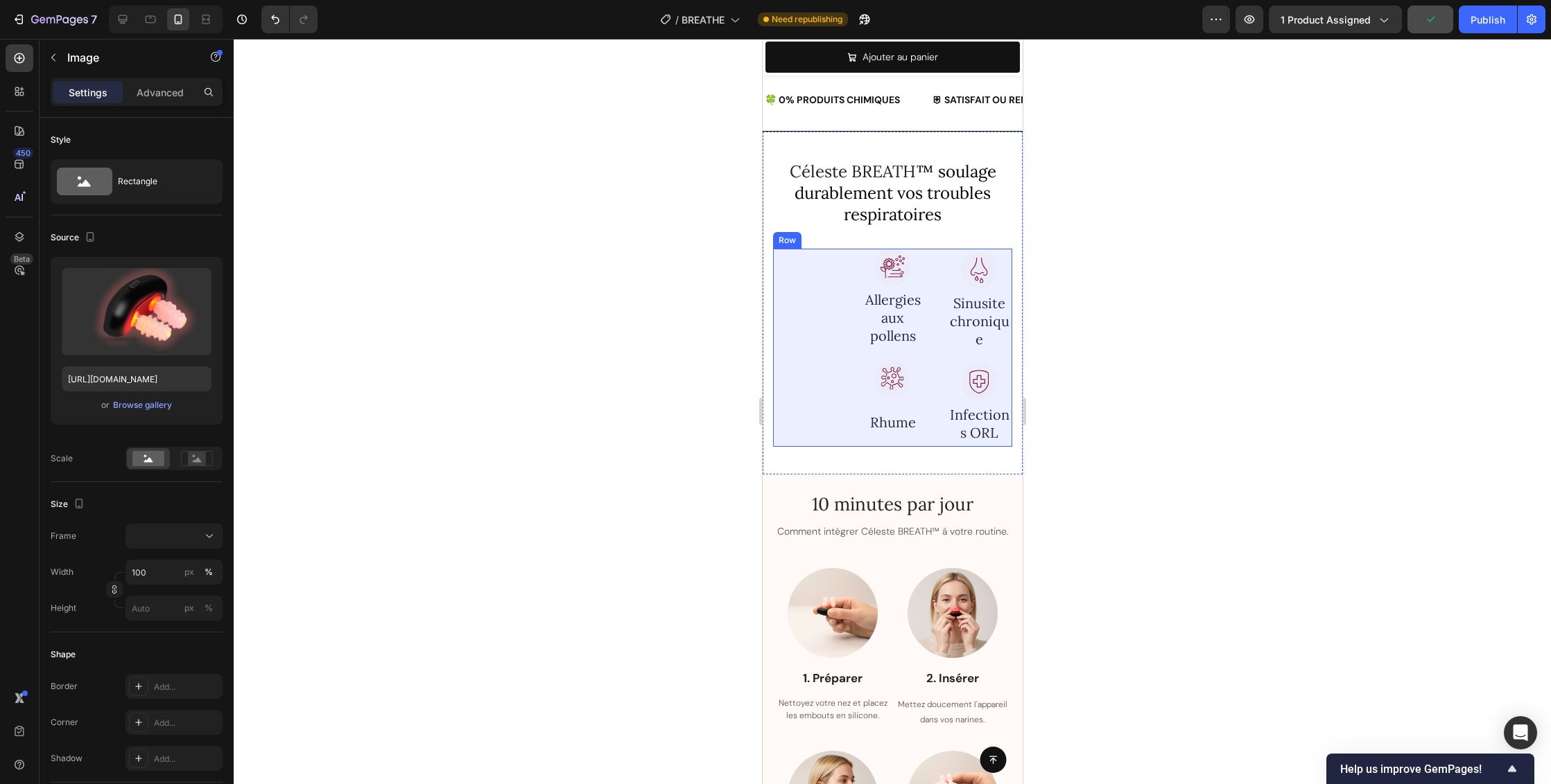
click at [924, 275] on div "Image Allergies aux pollens Text block Céleste BREATH™ atténue la libération d’…" at bounding box center [891, 348] width 239 height 198
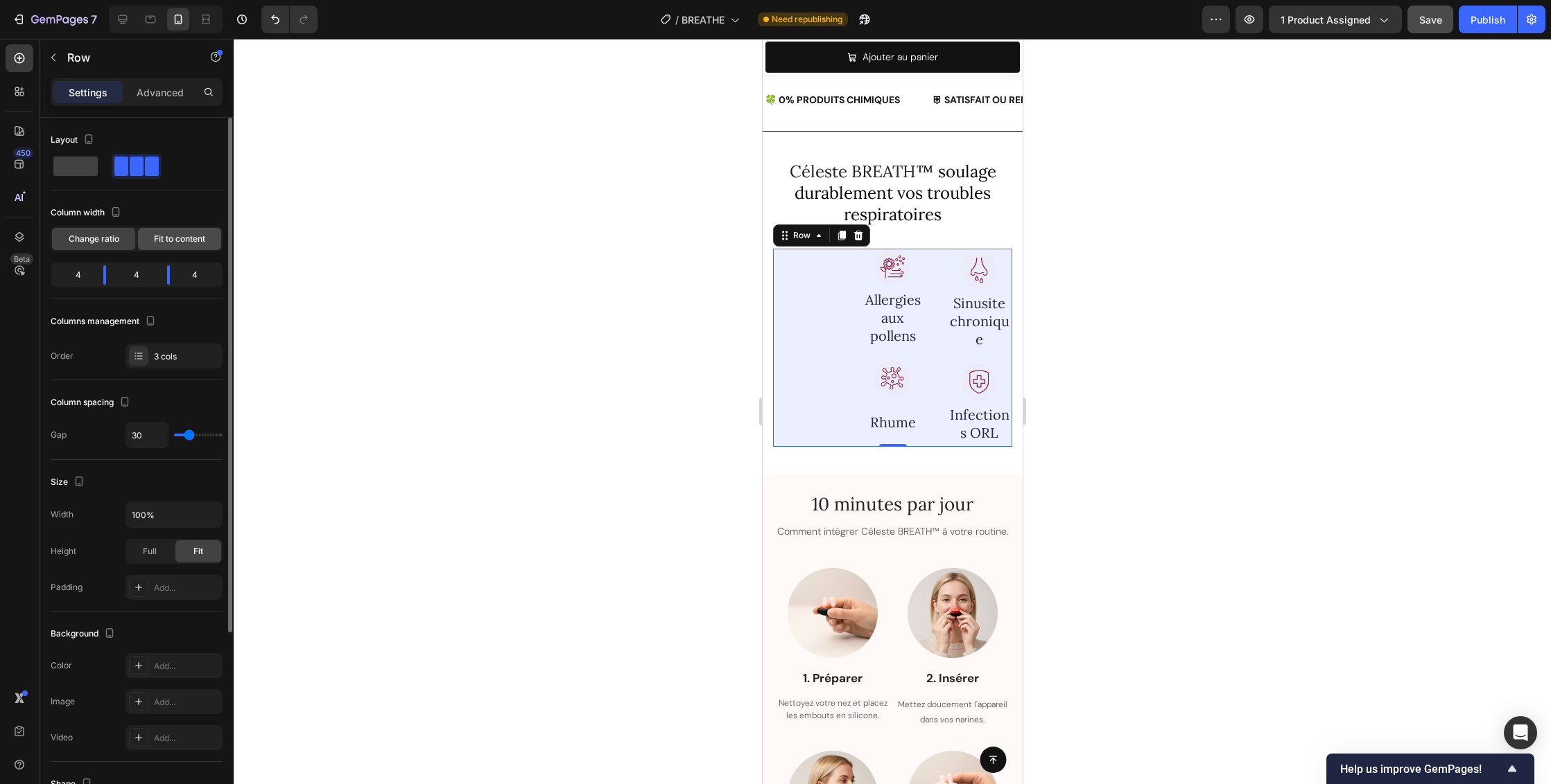
click at [161, 245] on span "Fit to content" at bounding box center [179, 239] width 51 height 12
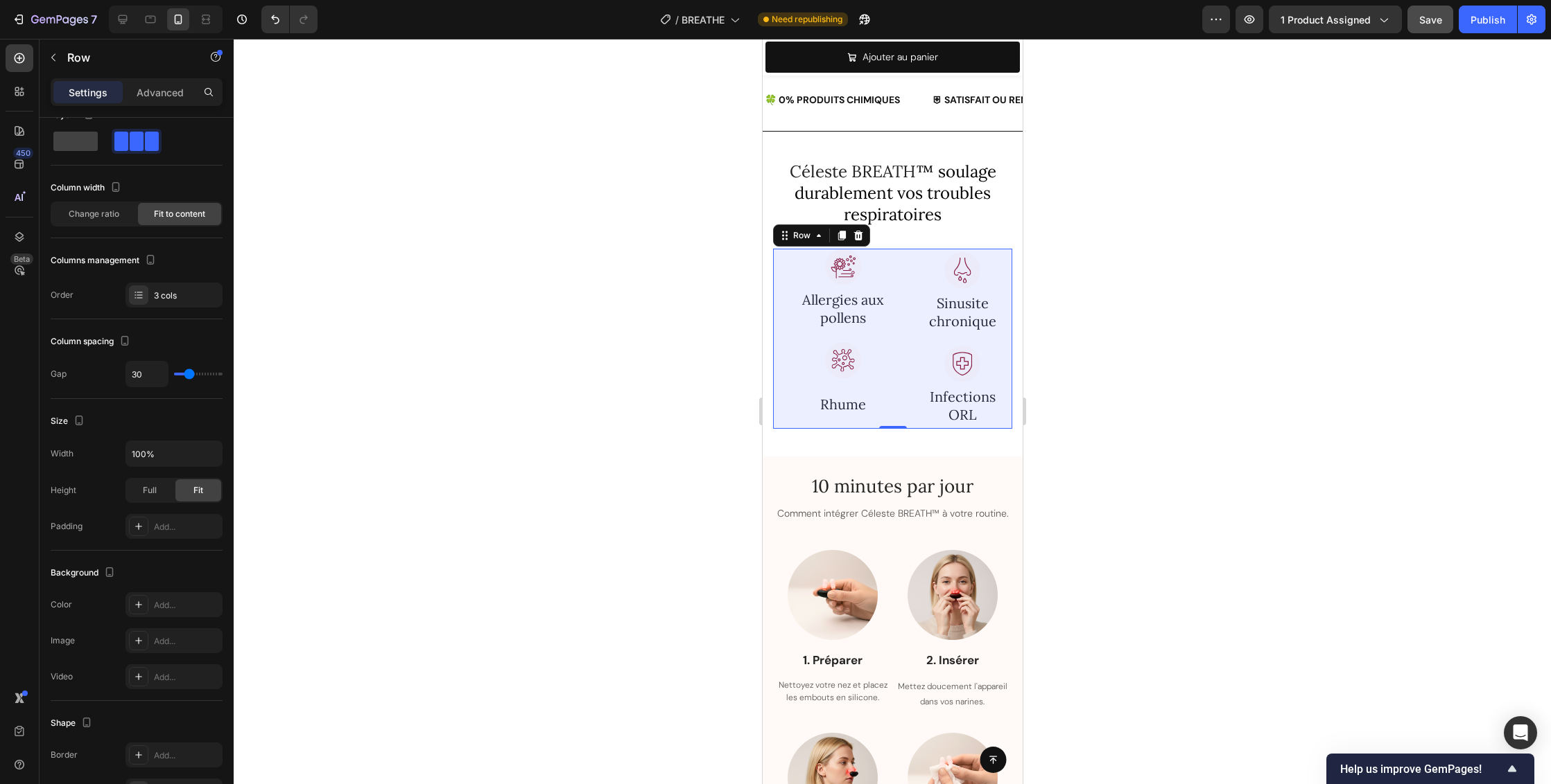
scroll to position [72, 0]
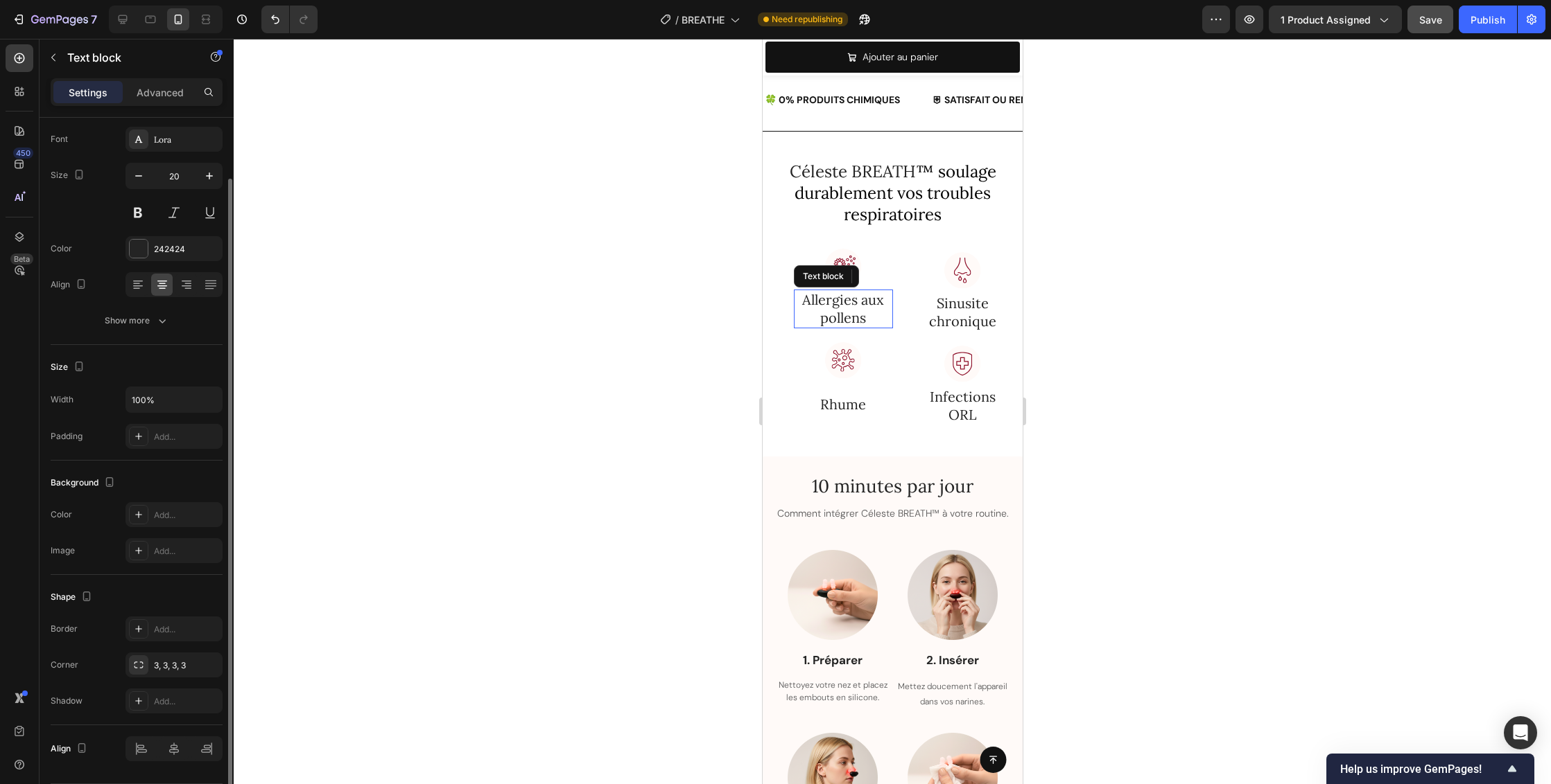
click at [817, 298] on p "Allergies aux pollens" at bounding box center [842, 309] width 96 height 36
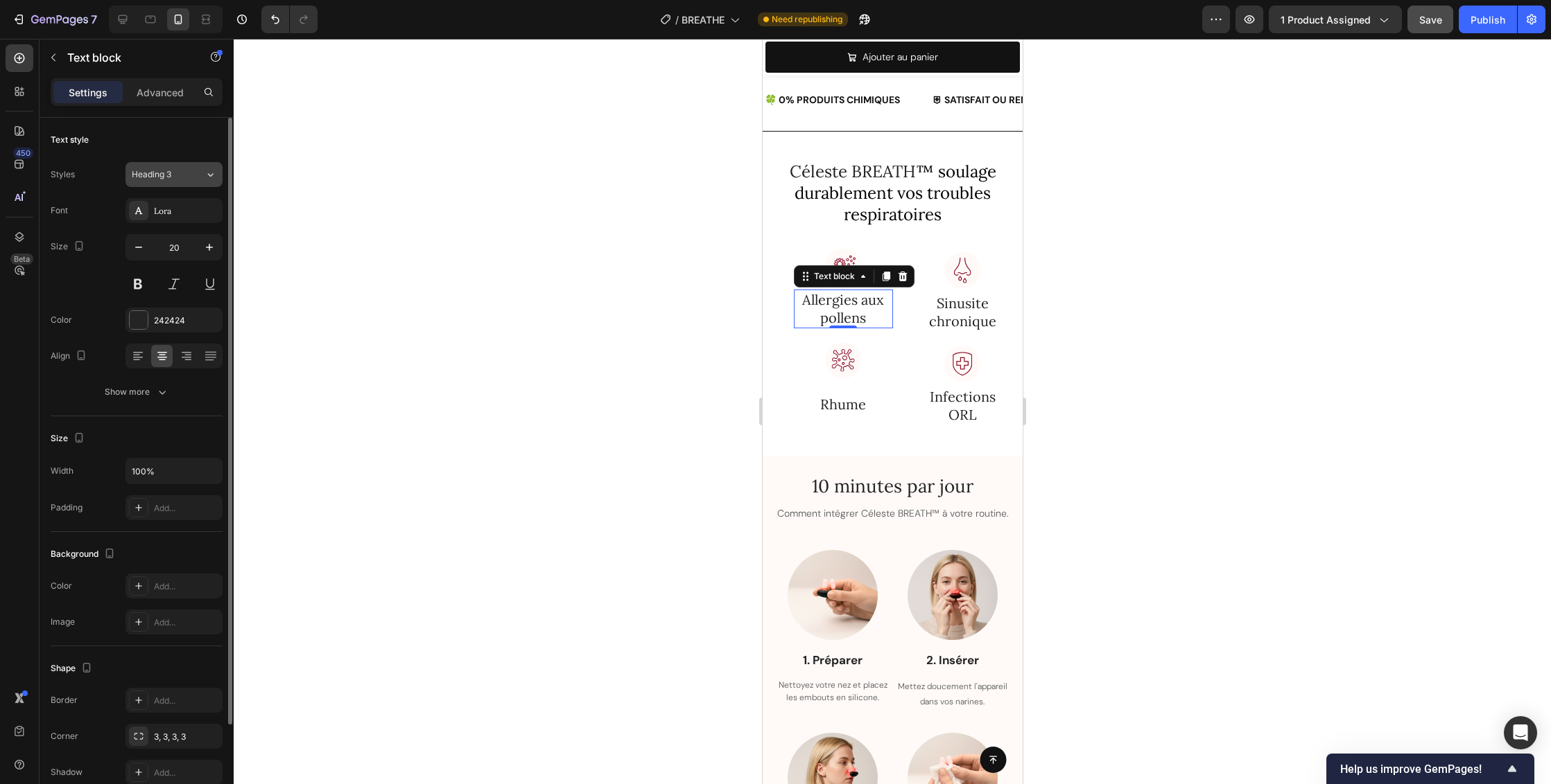
click at [201, 172] on div "Heading 3" at bounding box center [168, 175] width 72 height 12
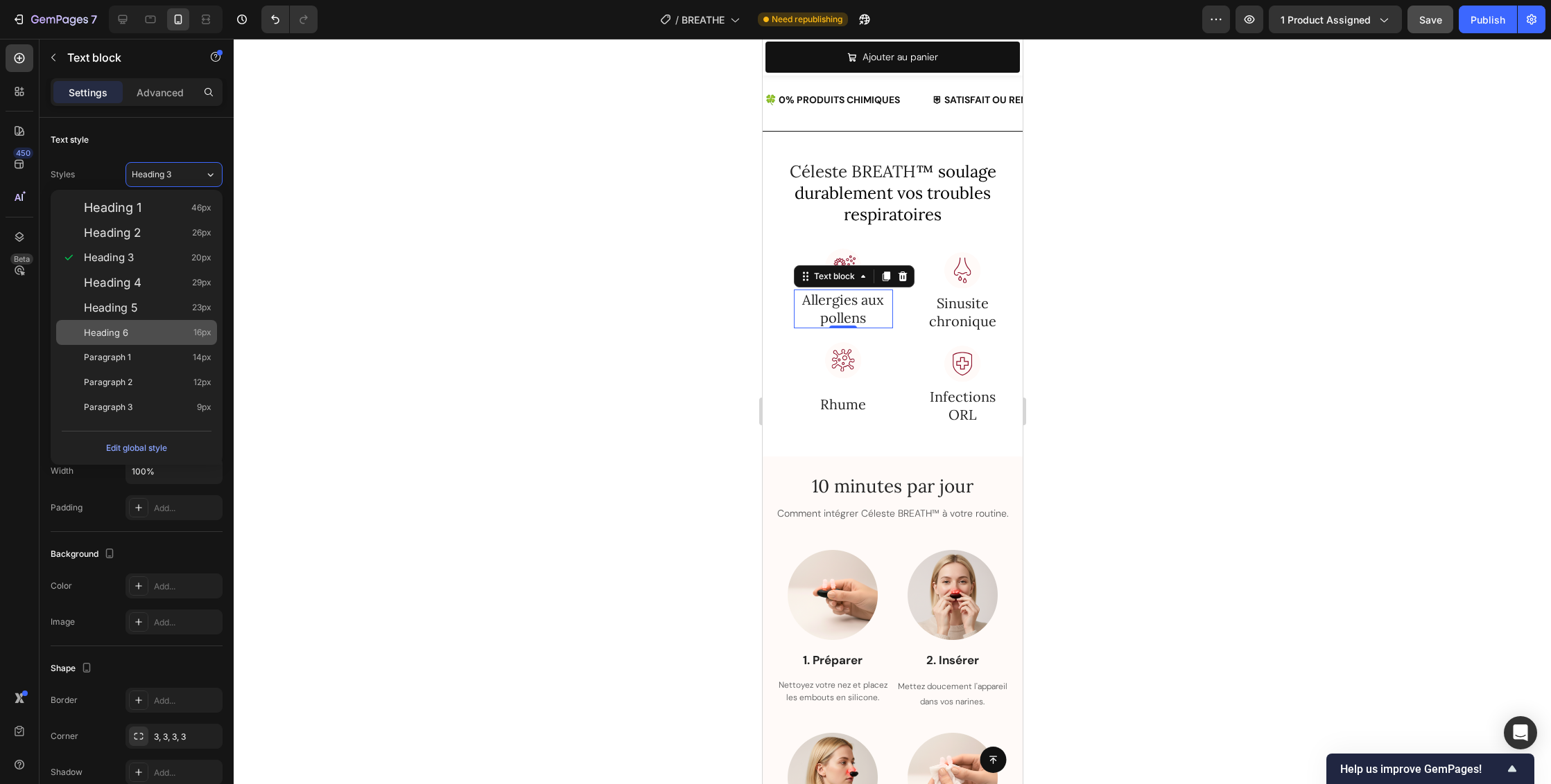
click at [189, 330] on div "Heading 6 16px" at bounding box center [148, 333] width 127 height 14
type input "16"
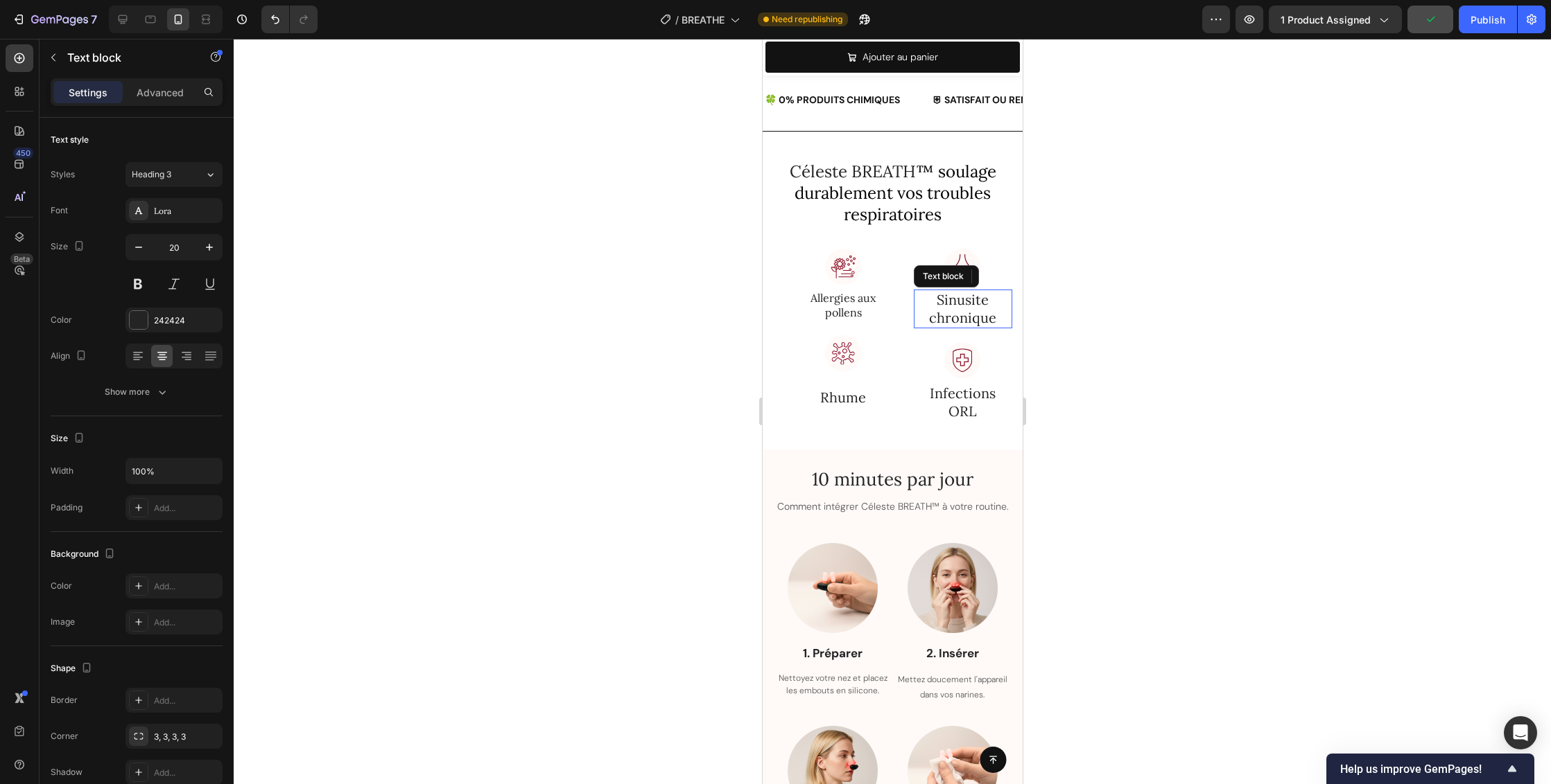
drag, startPoint x: 922, startPoint y: 317, endPoint x: 1403, endPoint y: 297, distance: 481.4
click at [922, 317] on p "Sinusite chronique" at bounding box center [962, 309] width 96 height 36
click at [198, 177] on div "Heading 3" at bounding box center [168, 175] width 72 height 12
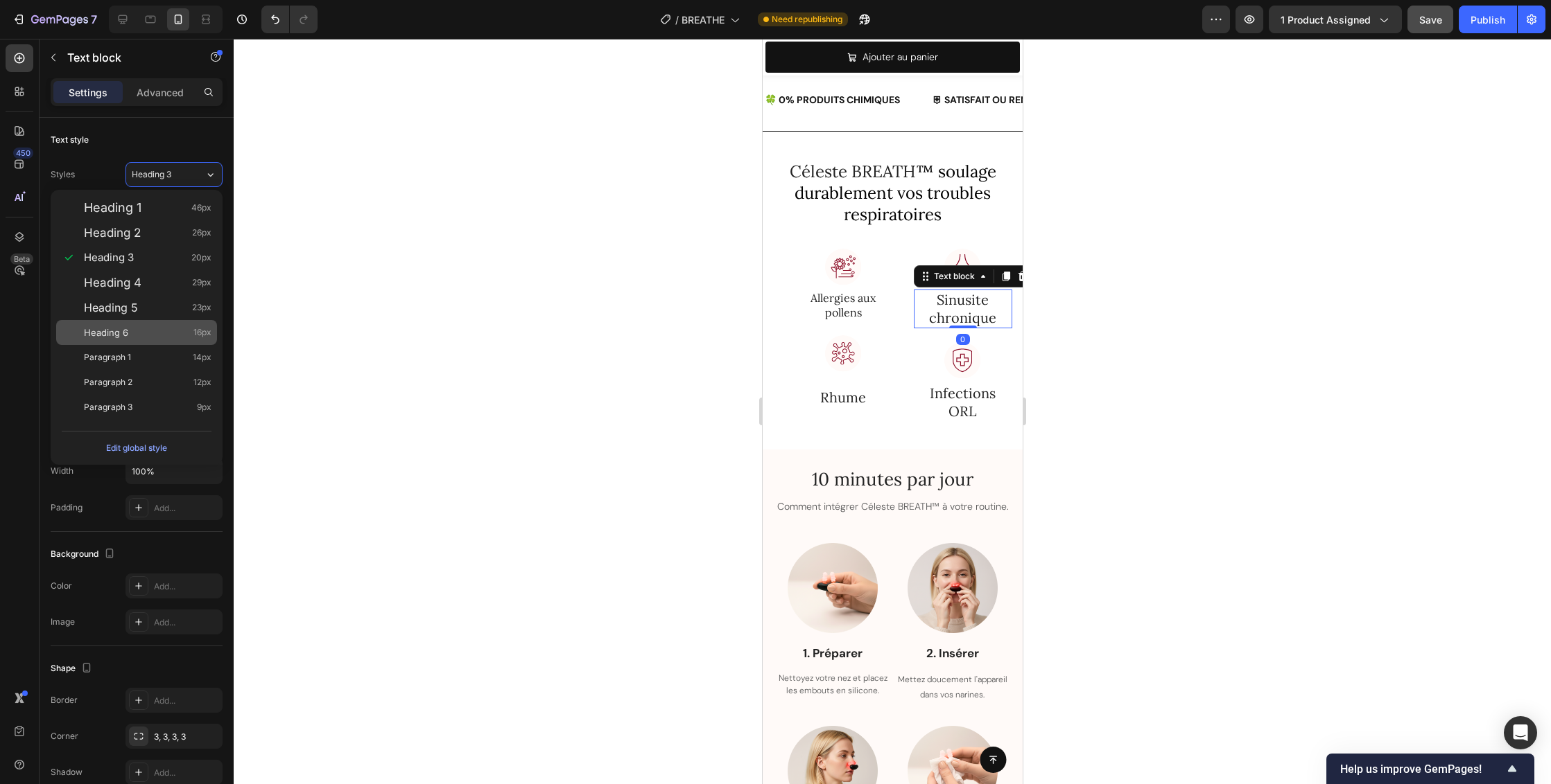
click at [190, 333] on div "Heading 6 16px" at bounding box center [148, 333] width 127 height 14
type input "16"
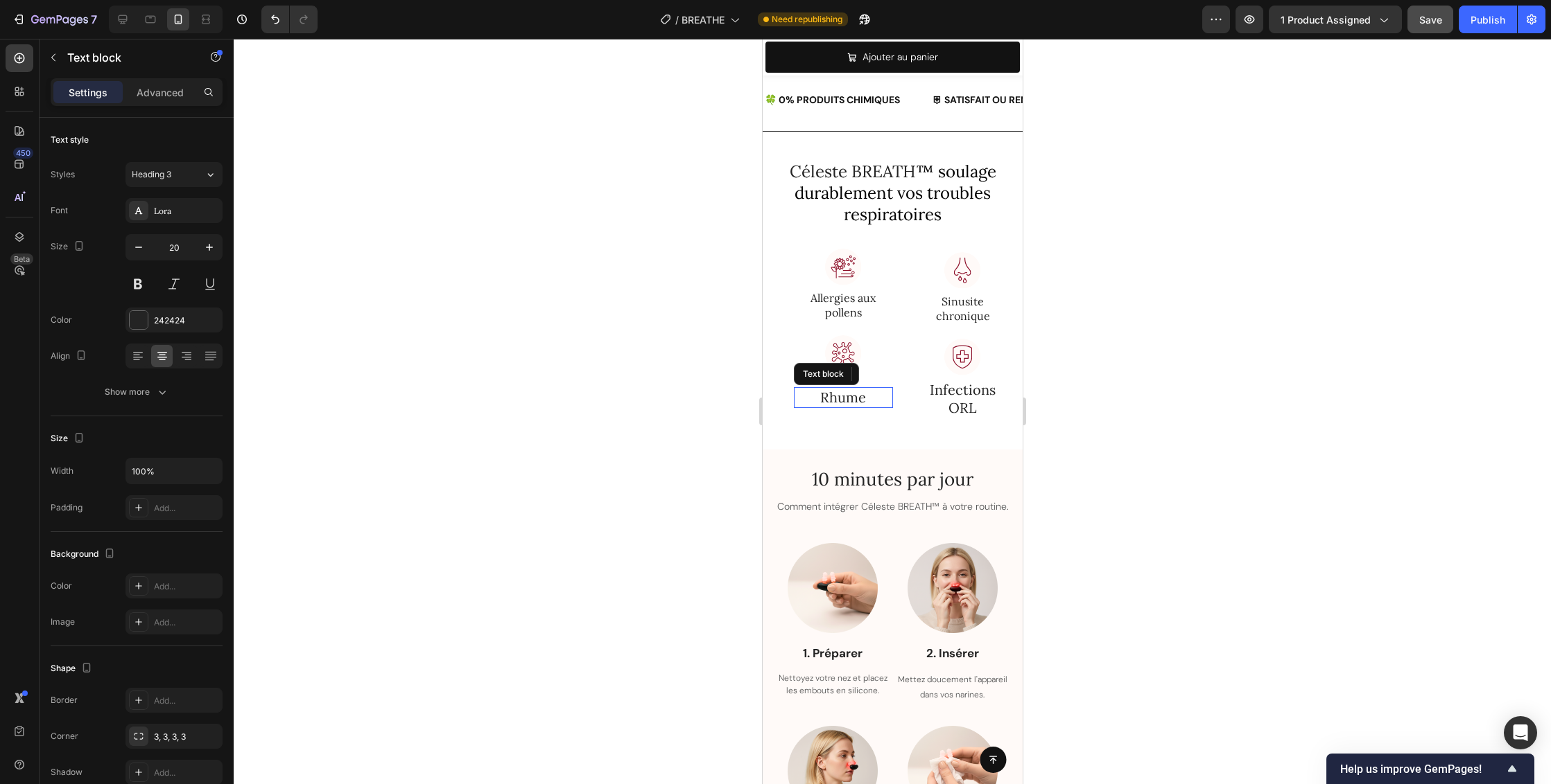
click at [833, 397] on p "Rhume" at bounding box center [842, 397] width 96 height 18
click at [206, 173] on icon at bounding box center [210, 175] width 11 height 14
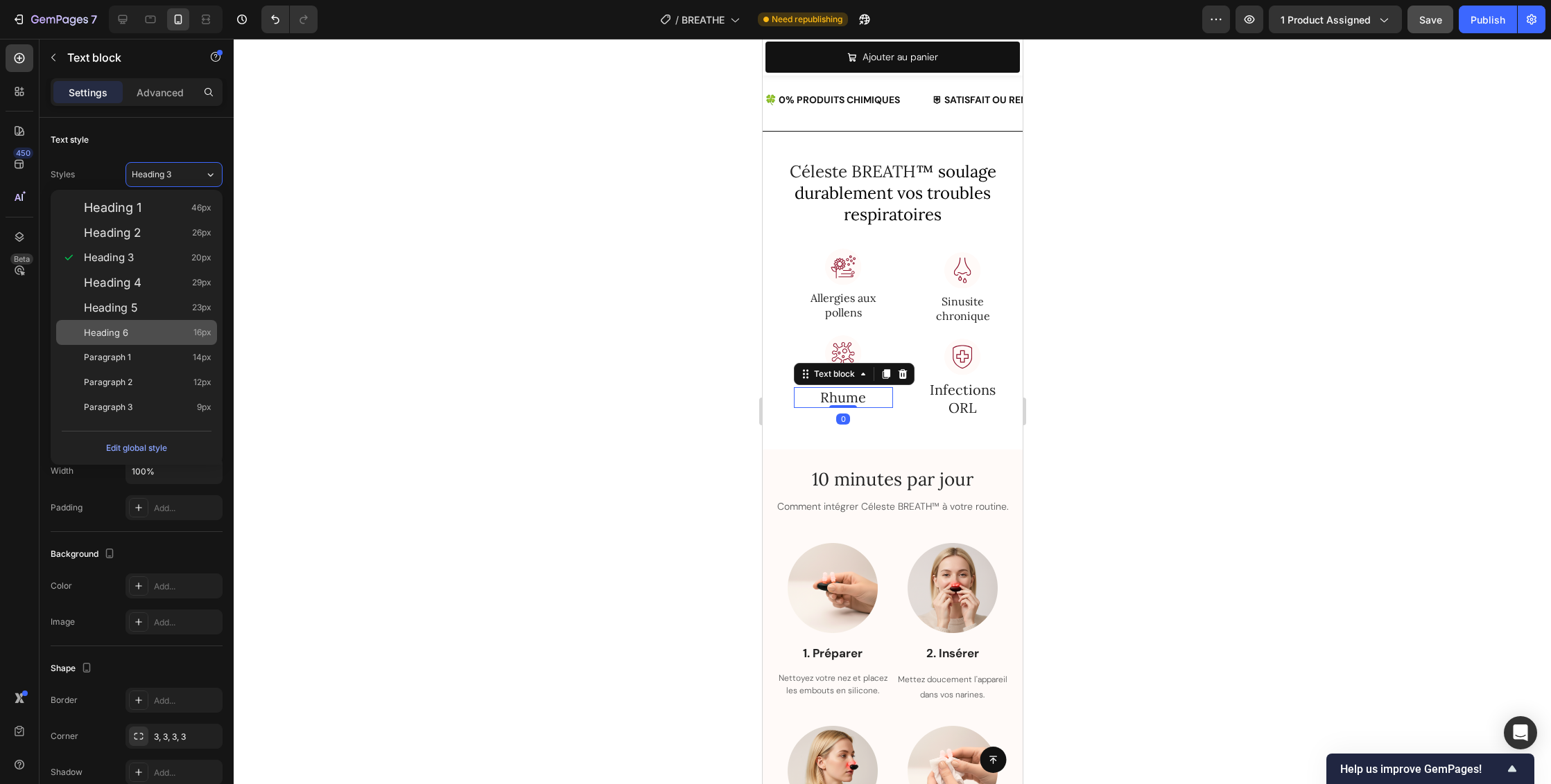
click at [195, 335] on span "16px" at bounding box center [202, 333] width 18 height 14
type input "16"
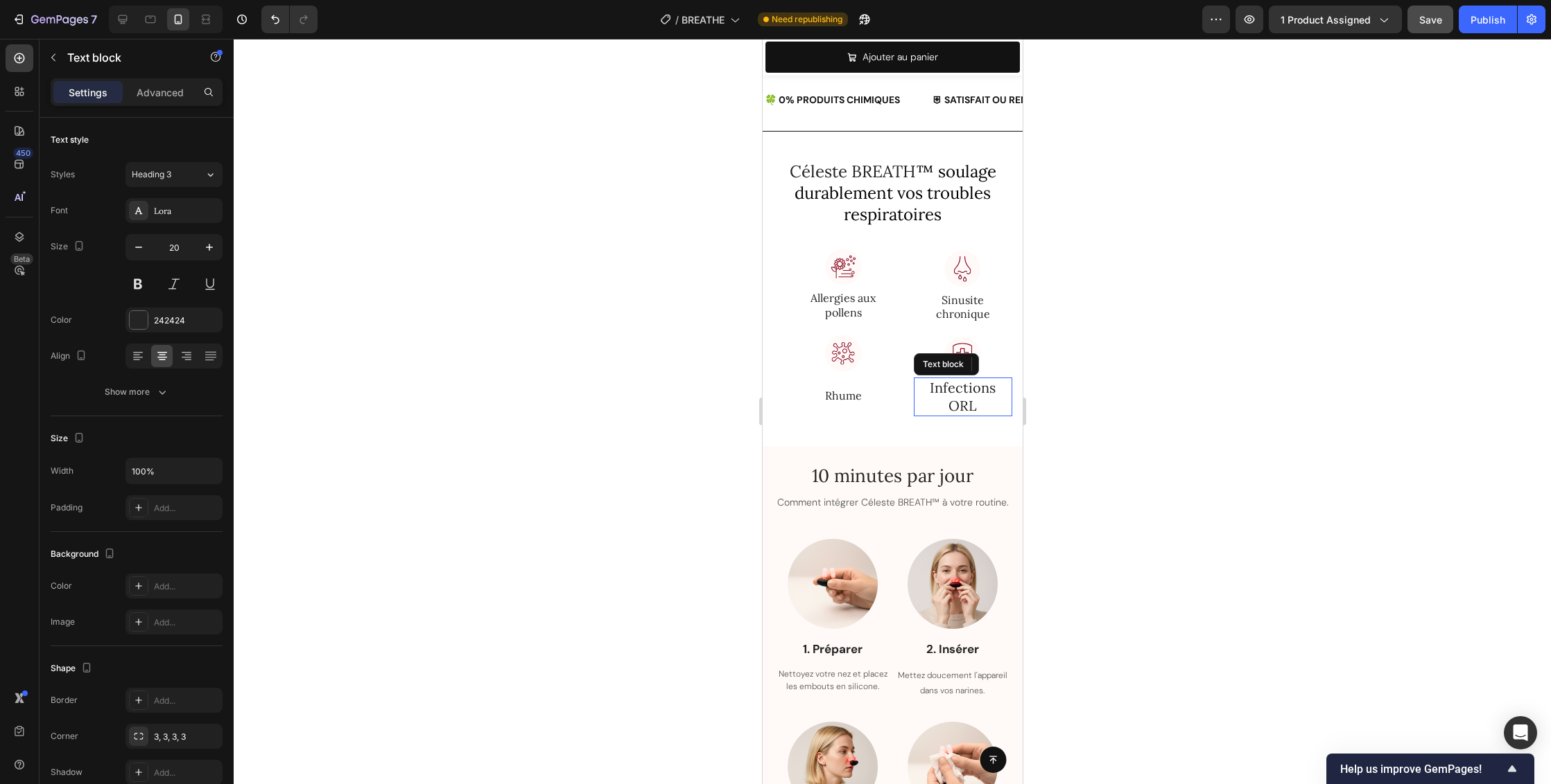
click at [960, 401] on p "Infections ORL" at bounding box center [962, 396] width 96 height 36
click at [205, 176] on icon at bounding box center [210, 175] width 11 height 14
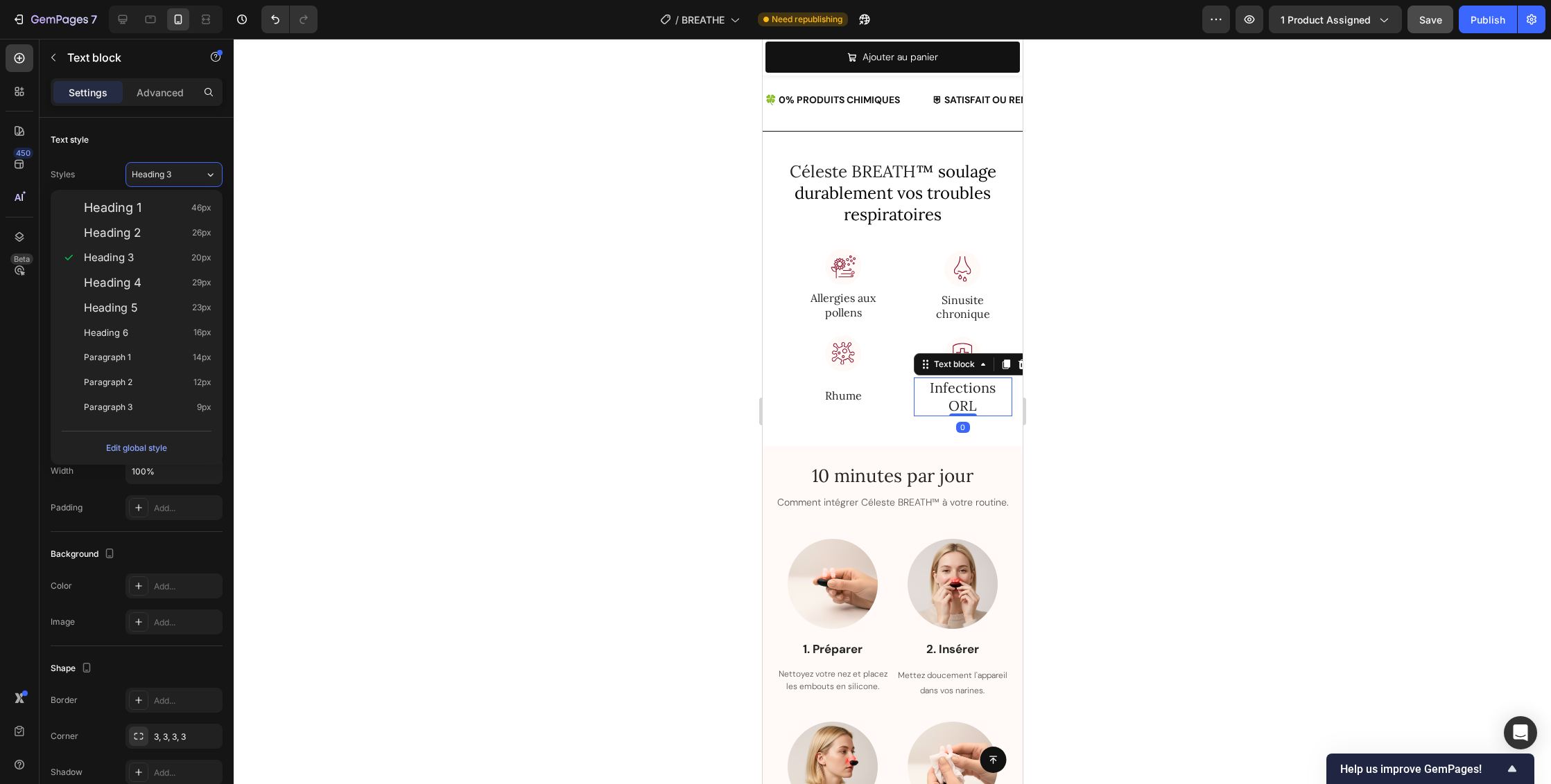
click at [185, 328] on div "Heading 6 16px" at bounding box center [148, 333] width 127 height 14
type input "16"
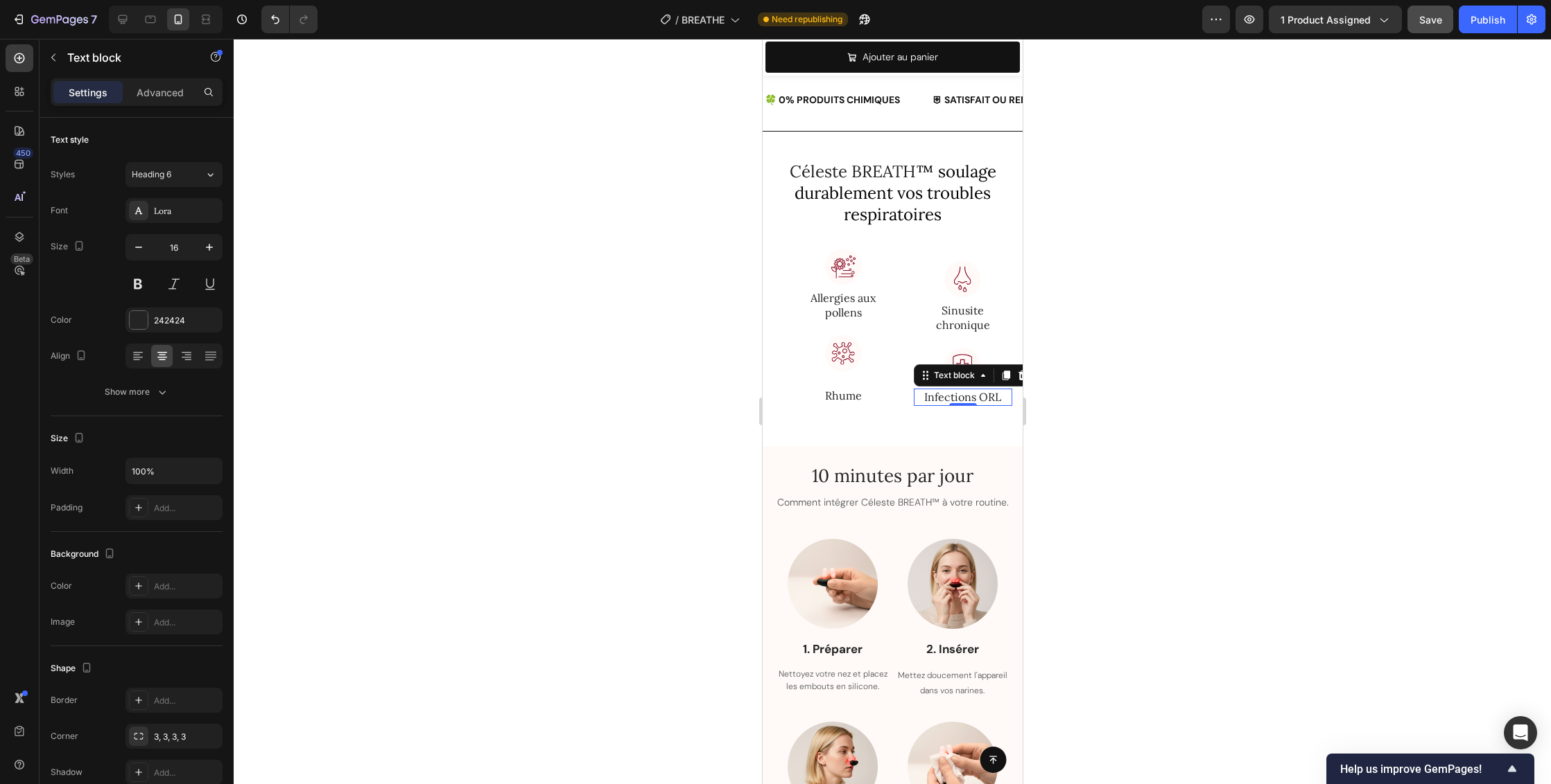
click at [1195, 330] on div at bounding box center [891, 411] width 1317 height 745
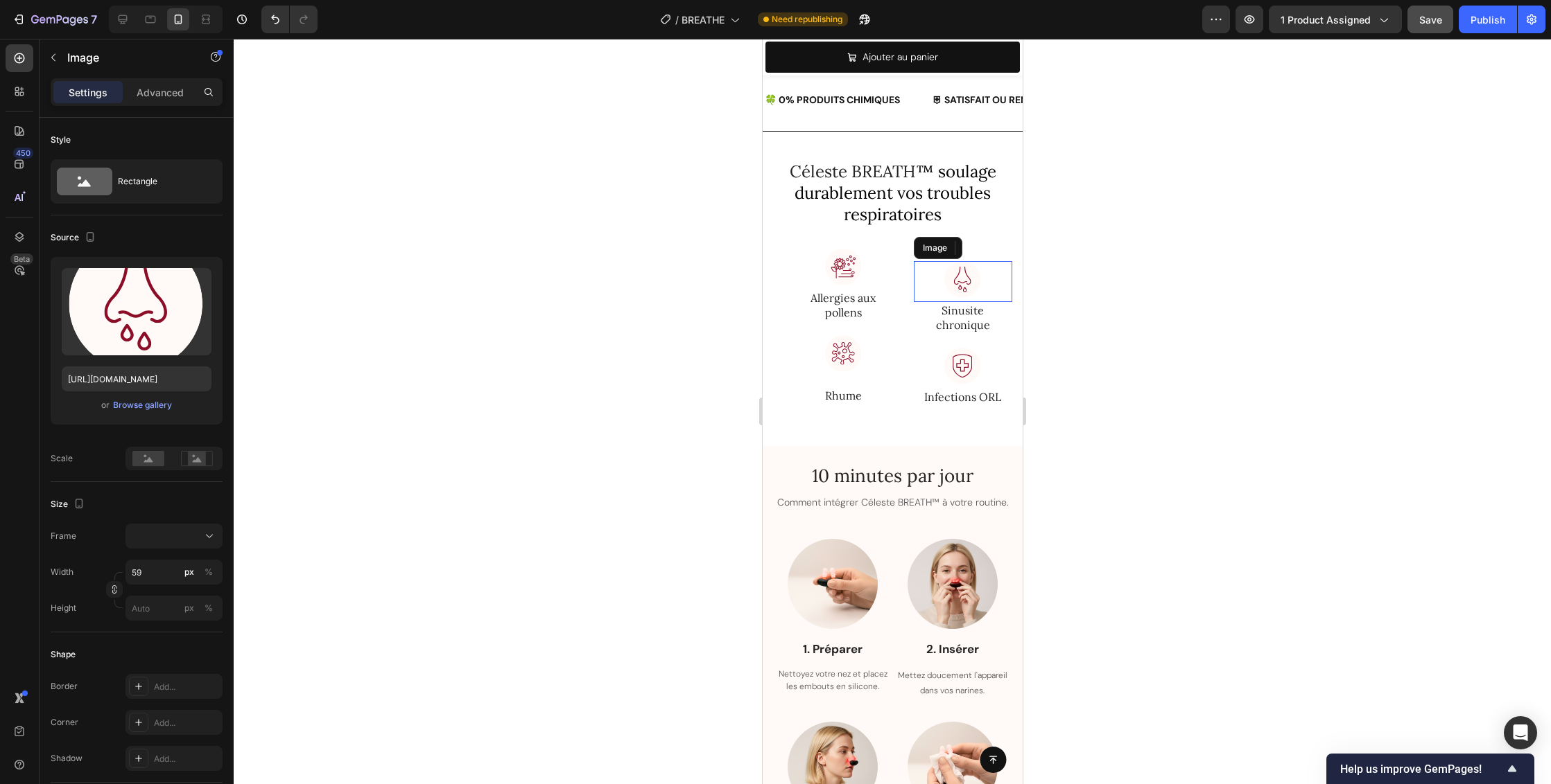
click at [945, 275] on img at bounding box center [962, 282] width 41 height 41
click at [885, 254] on div at bounding box center [843, 269] width 99 height 41
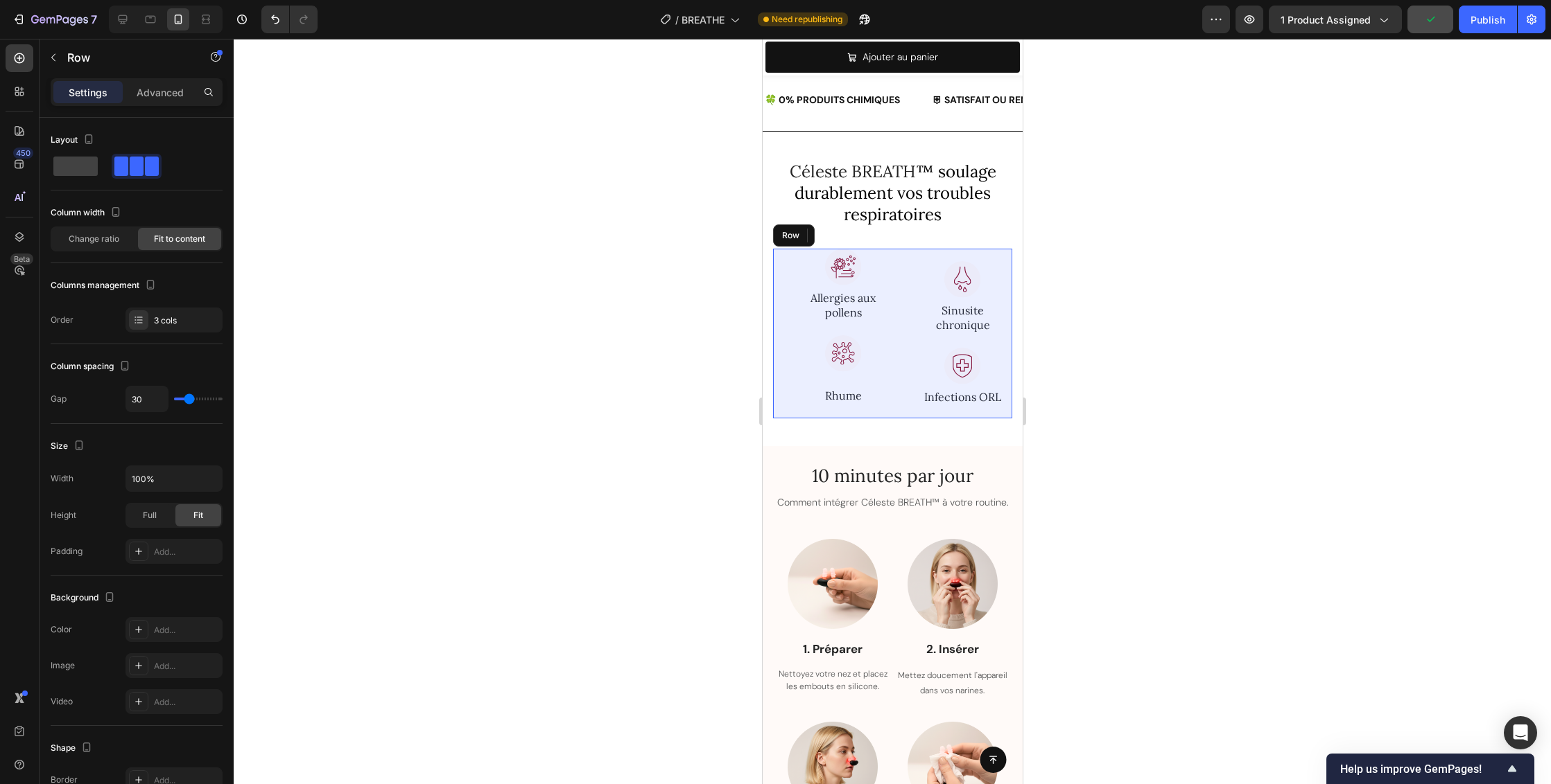
click at [913, 256] on div "Image Sinusite chronique Text block La lumière rouge pénètre en profondeur, réd…" at bounding box center [963, 333] width 99 height 169
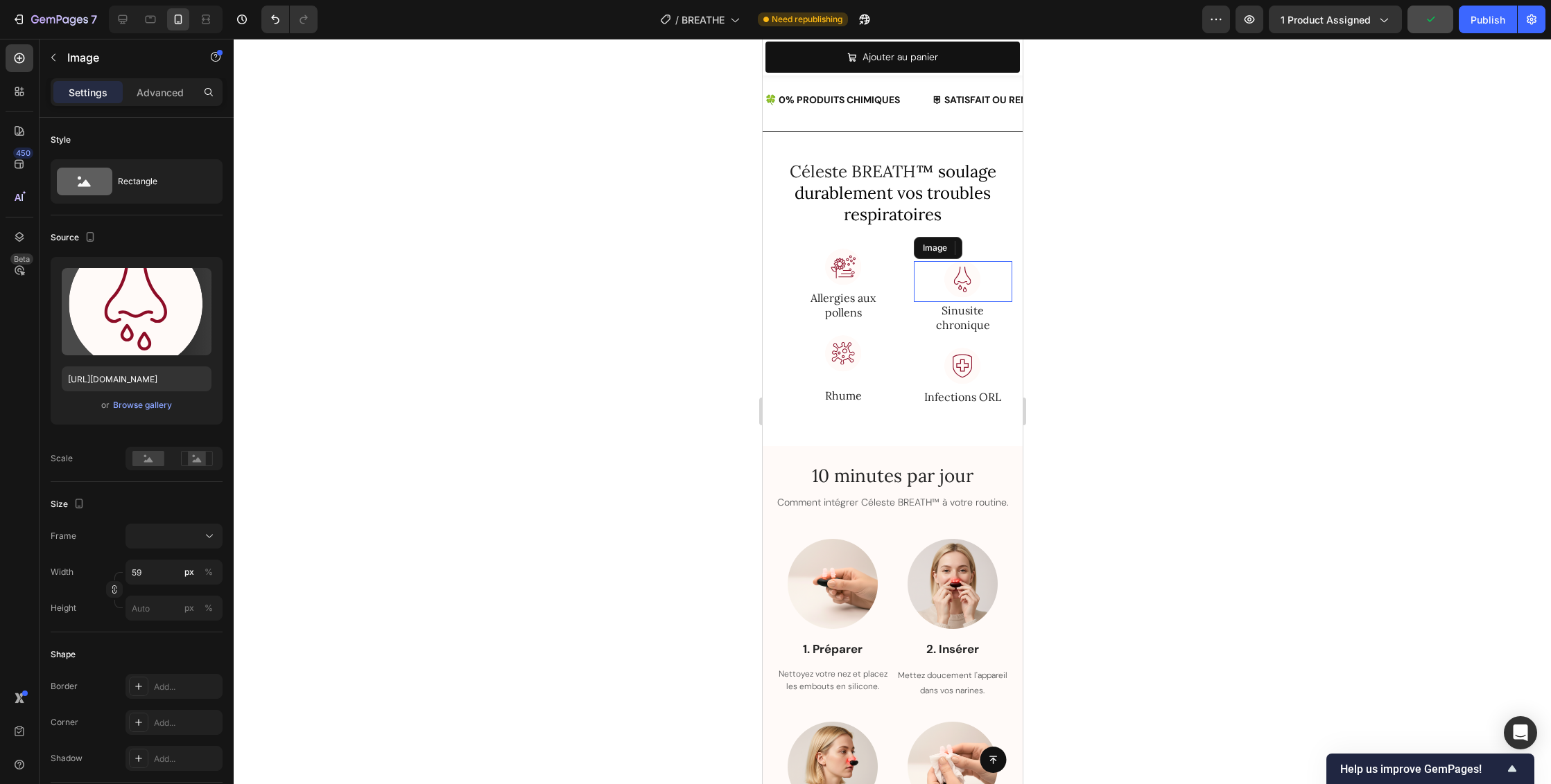
click at [965, 275] on img at bounding box center [962, 282] width 41 height 41
click at [170, 93] on p "Advanced" at bounding box center [160, 93] width 47 height 14
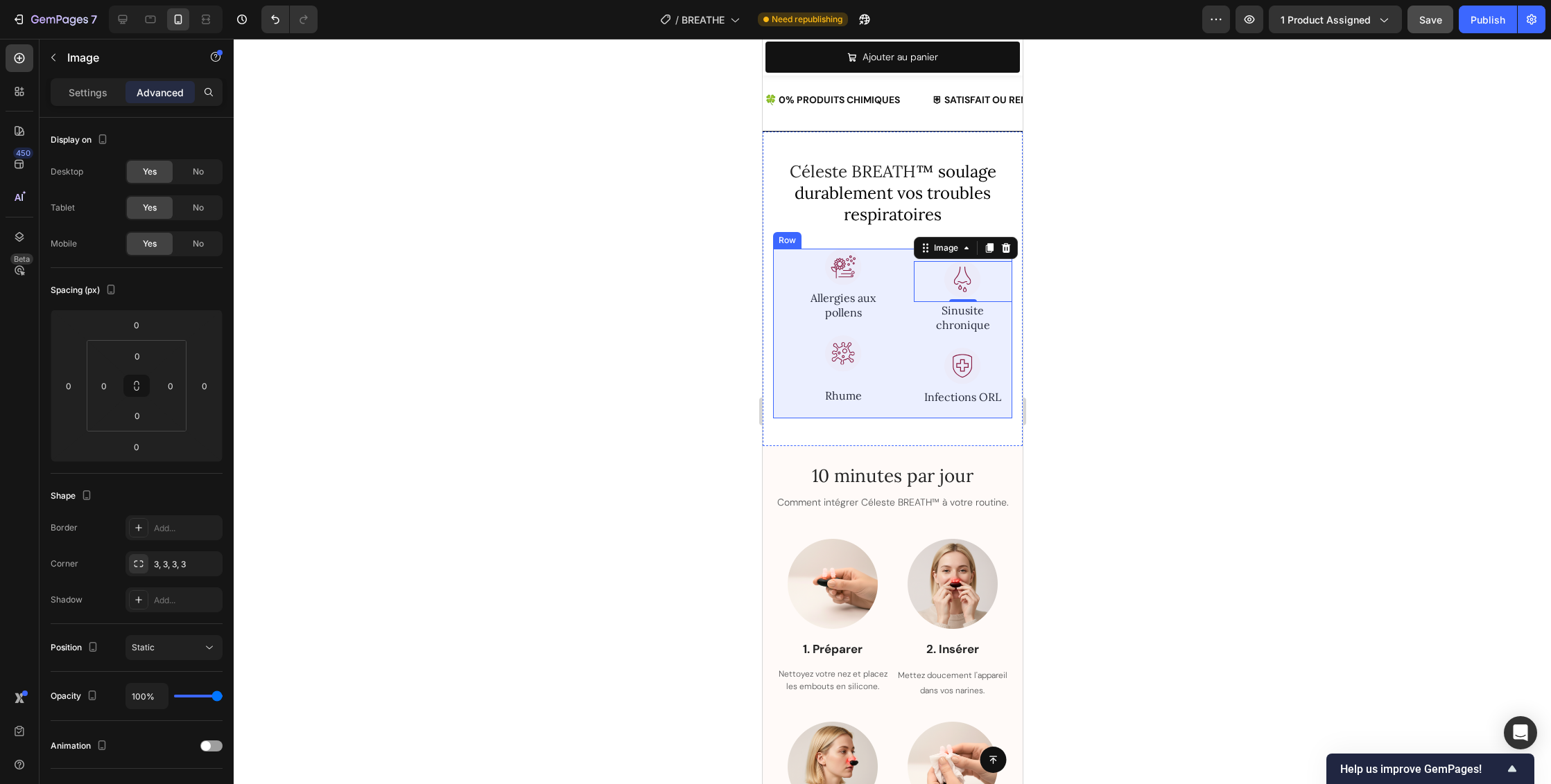
click at [893, 272] on div "Image Allergies aux pollens Text block Céleste BREATH™ atténue la libération d’…" at bounding box center [891, 333] width 239 height 169
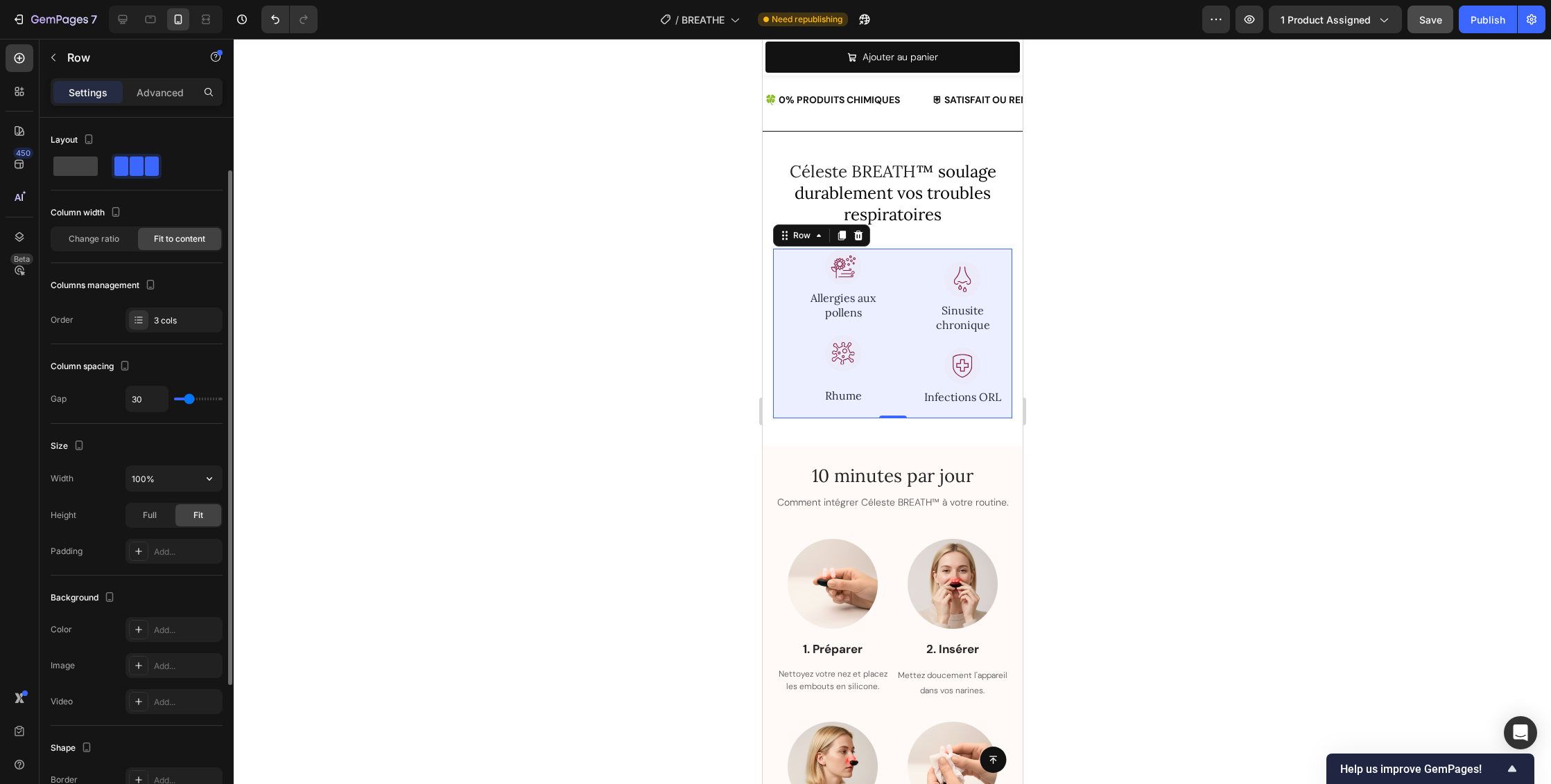
scroll to position [261, 0]
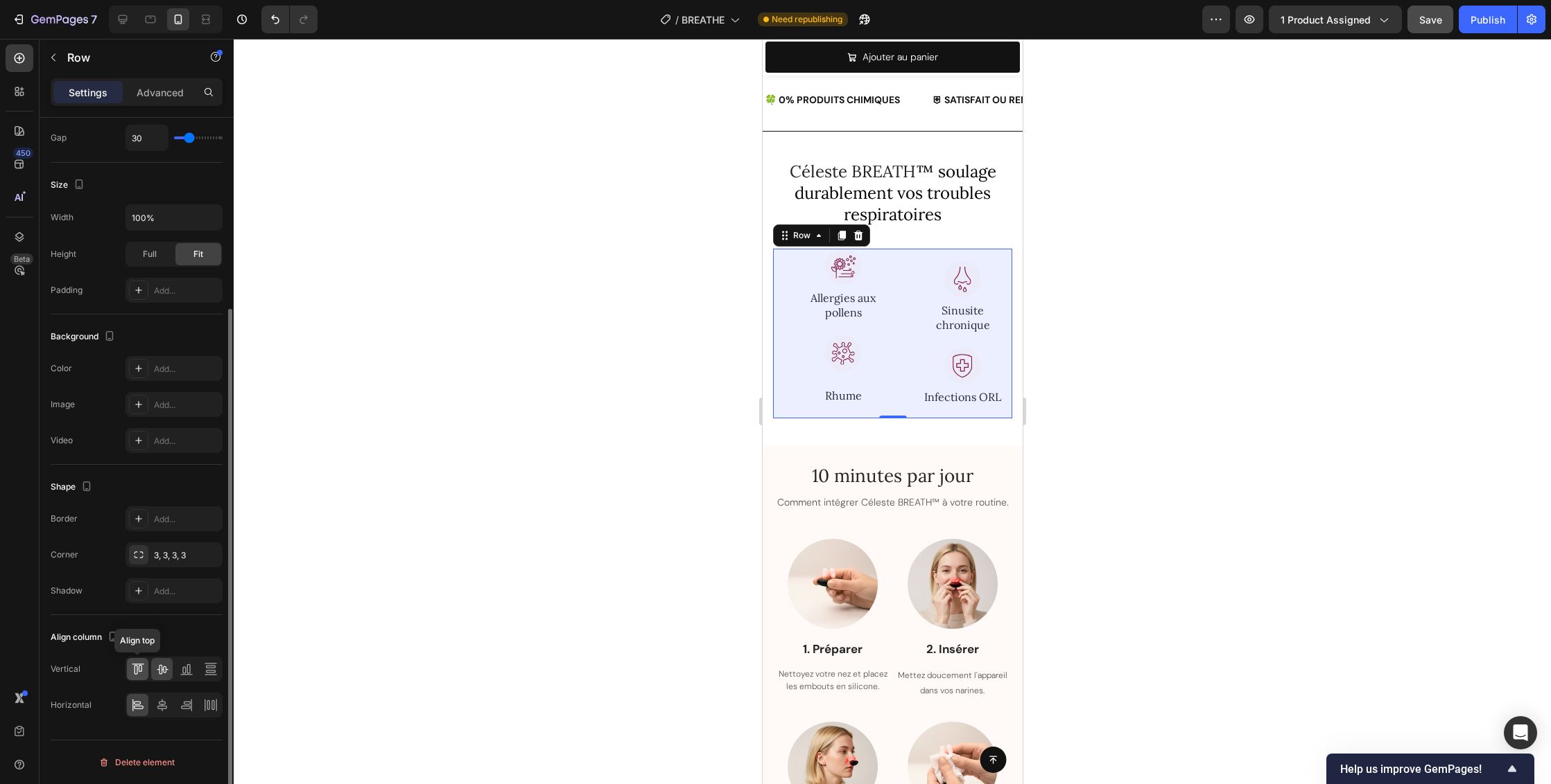
click at [142, 668] on icon at bounding box center [138, 669] width 14 height 14
click at [849, 339] on img at bounding box center [843, 356] width 41 height 41
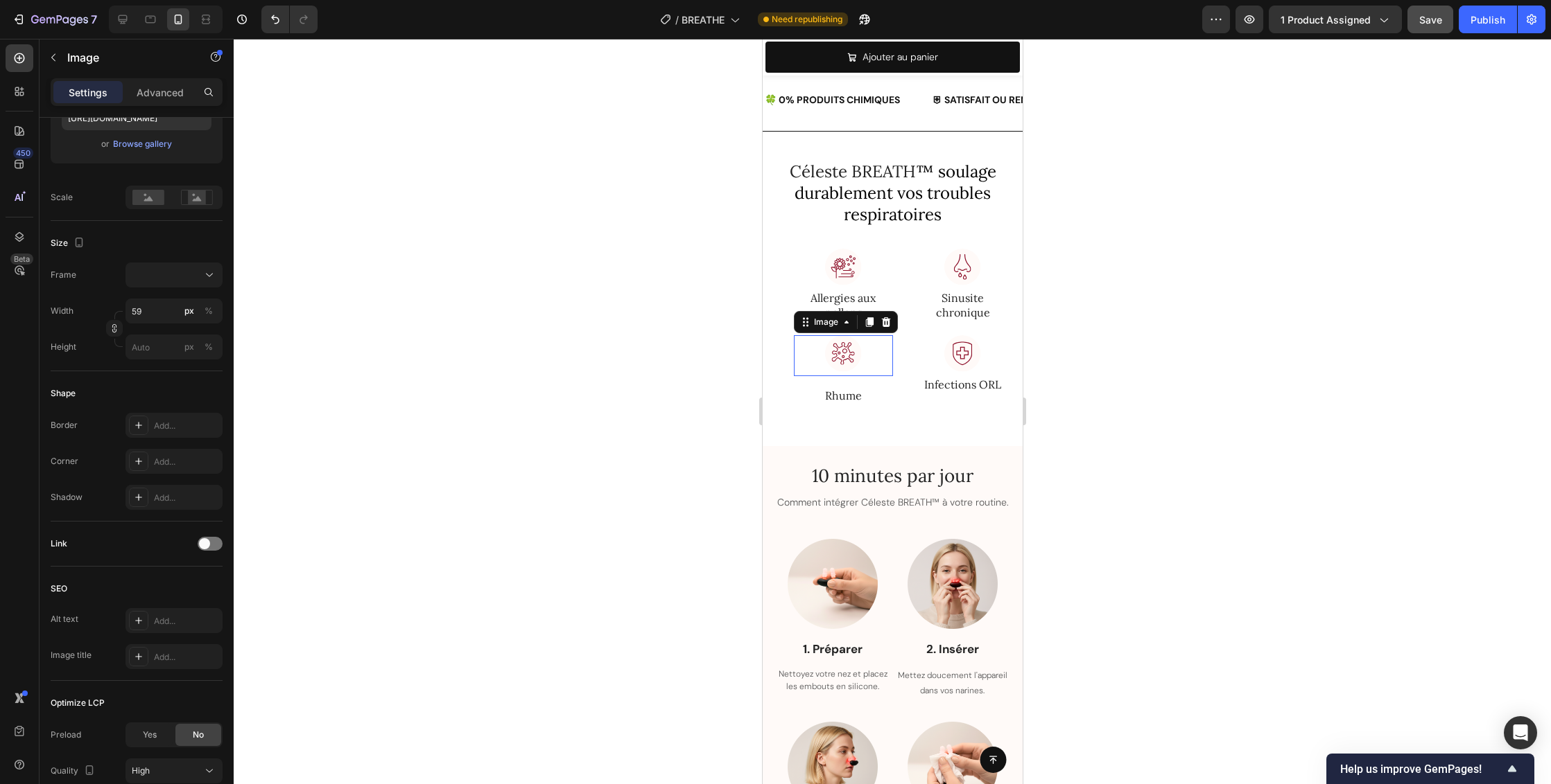
scroll to position [0, 0]
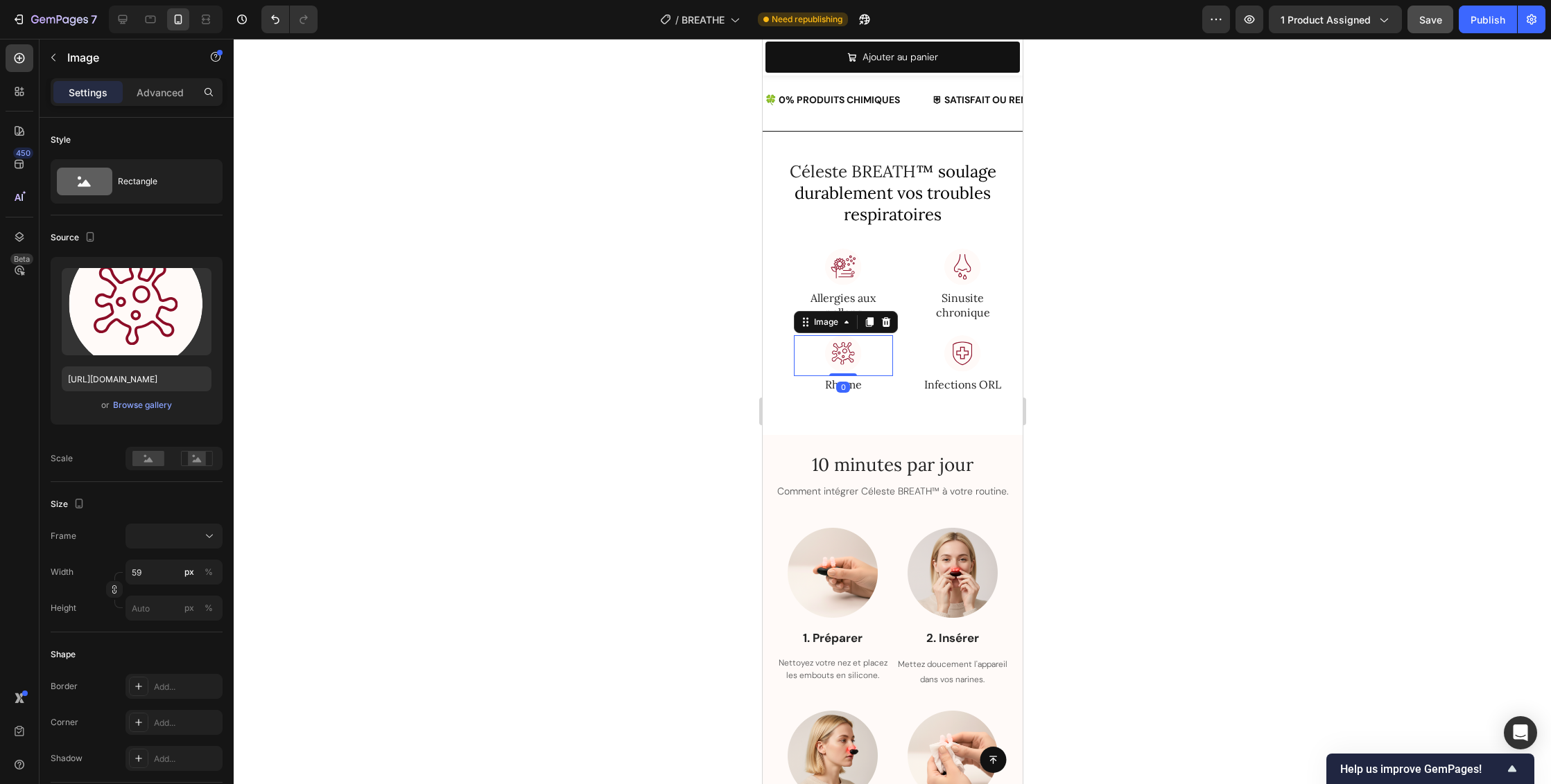
drag, startPoint x: 845, startPoint y: 384, endPoint x: 845, endPoint y: 366, distance: 18.0
click at [845, 366] on div "Image 0" at bounding box center [843, 356] width 99 height 41
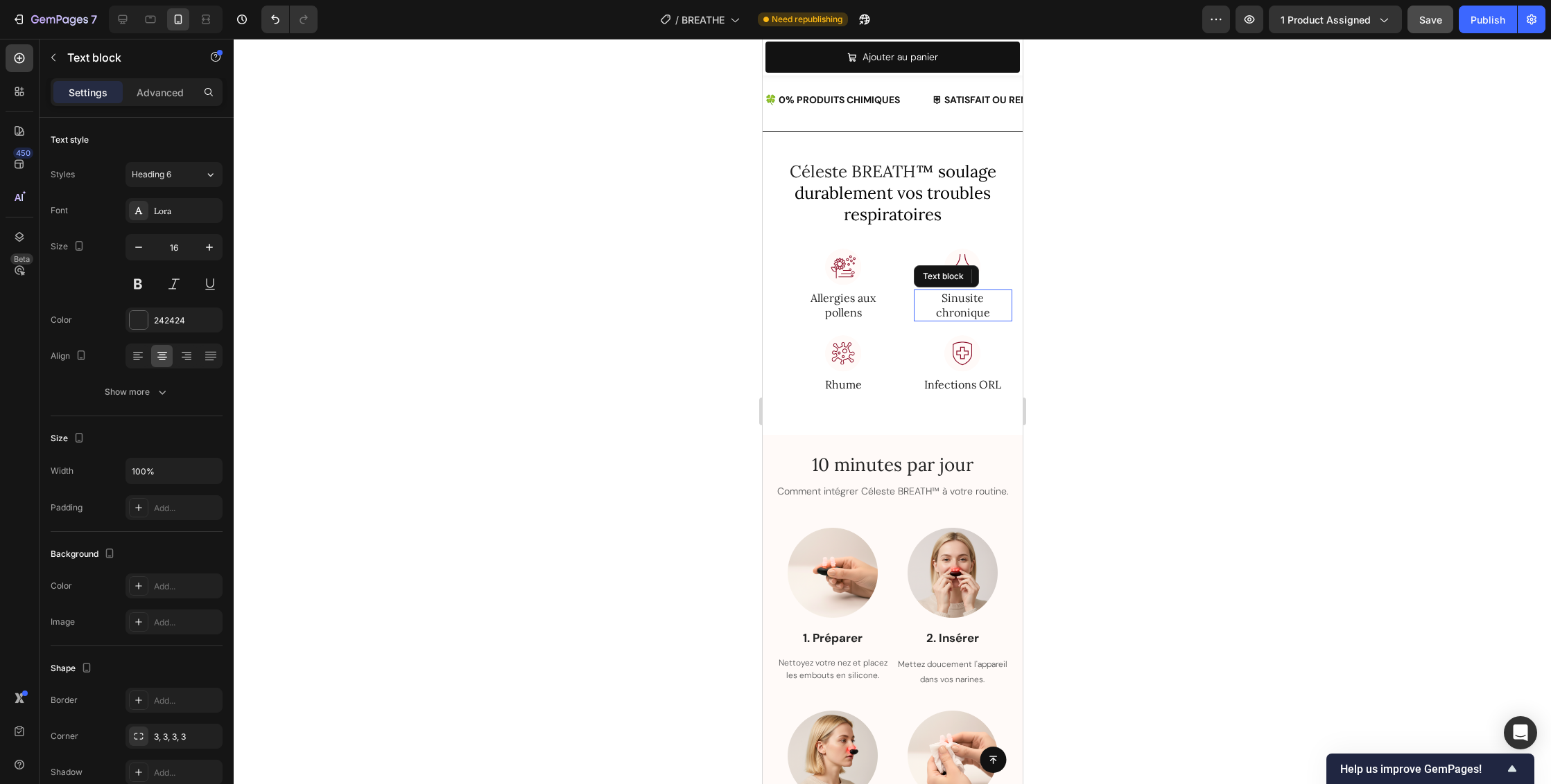
click at [971, 302] on p "Sinusite chronique" at bounding box center [962, 305] width 96 height 29
click at [836, 298] on p "Allergies aux pollens" at bounding box center [842, 305] width 96 height 29
click at [863, 257] on div at bounding box center [843, 269] width 99 height 41
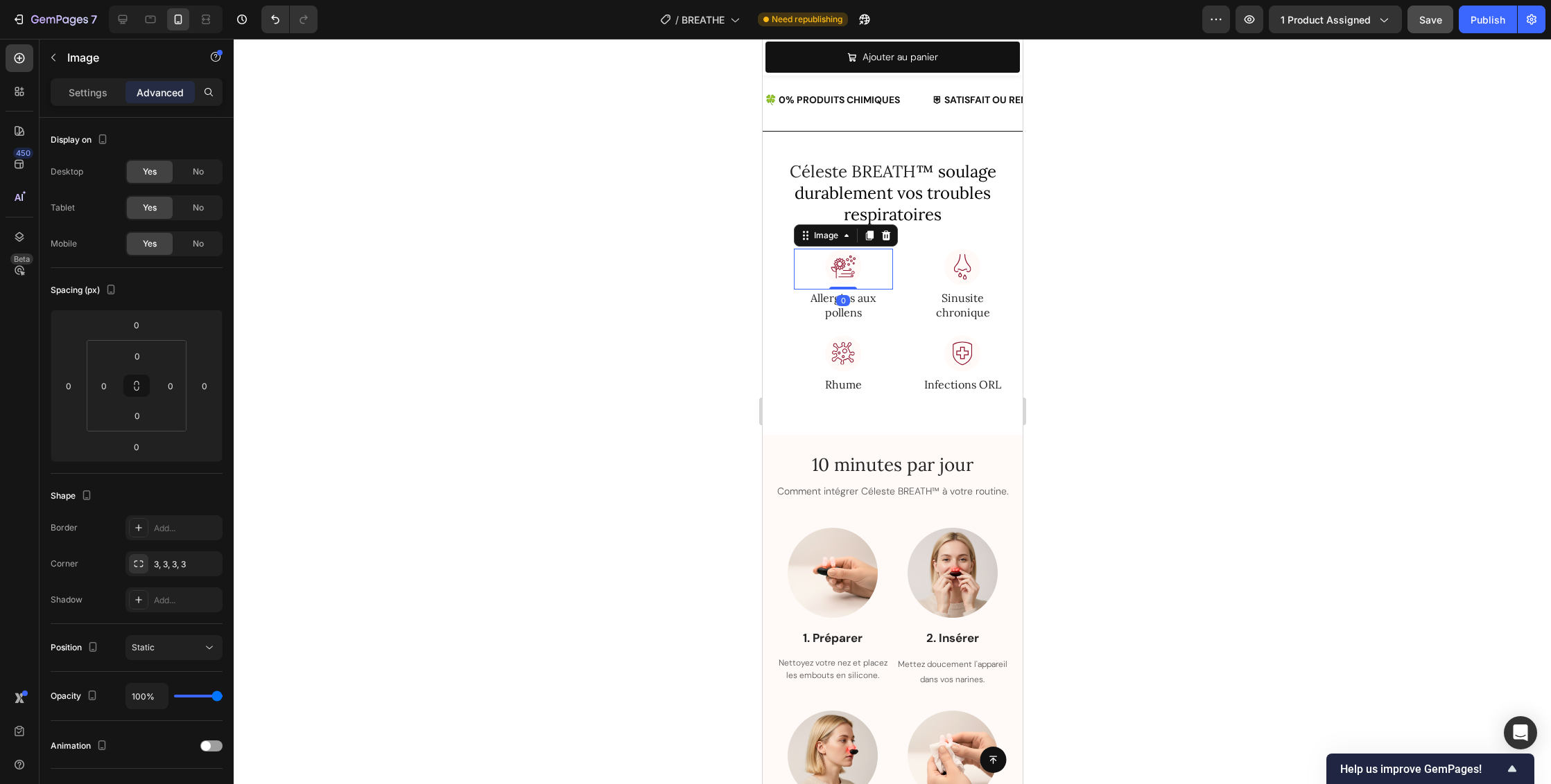
drag, startPoint x: 846, startPoint y: 288, endPoint x: 846, endPoint y: 273, distance: 15.0
click at [846, 273] on div "Image 0" at bounding box center [843, 269] width 99 height 41
click at [1160, 366] on div at bounding box center [891, 411] width 1317 height 745
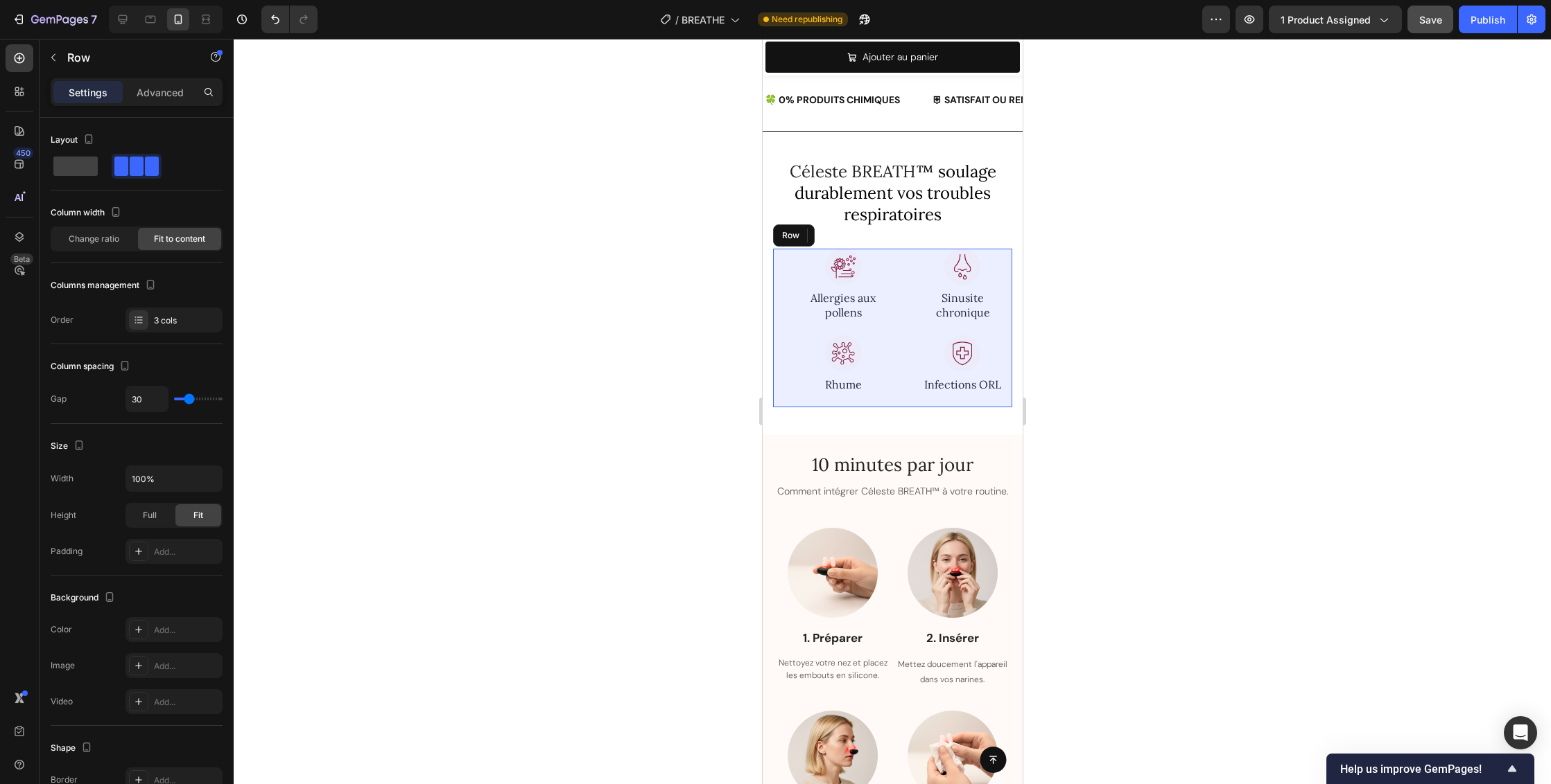
click at [786, 285] on div "Image Allergies aux pollens Text block Céleste BREATH™ atténue la libération d’…" at bounding box center [891, 328] width 239 height 158
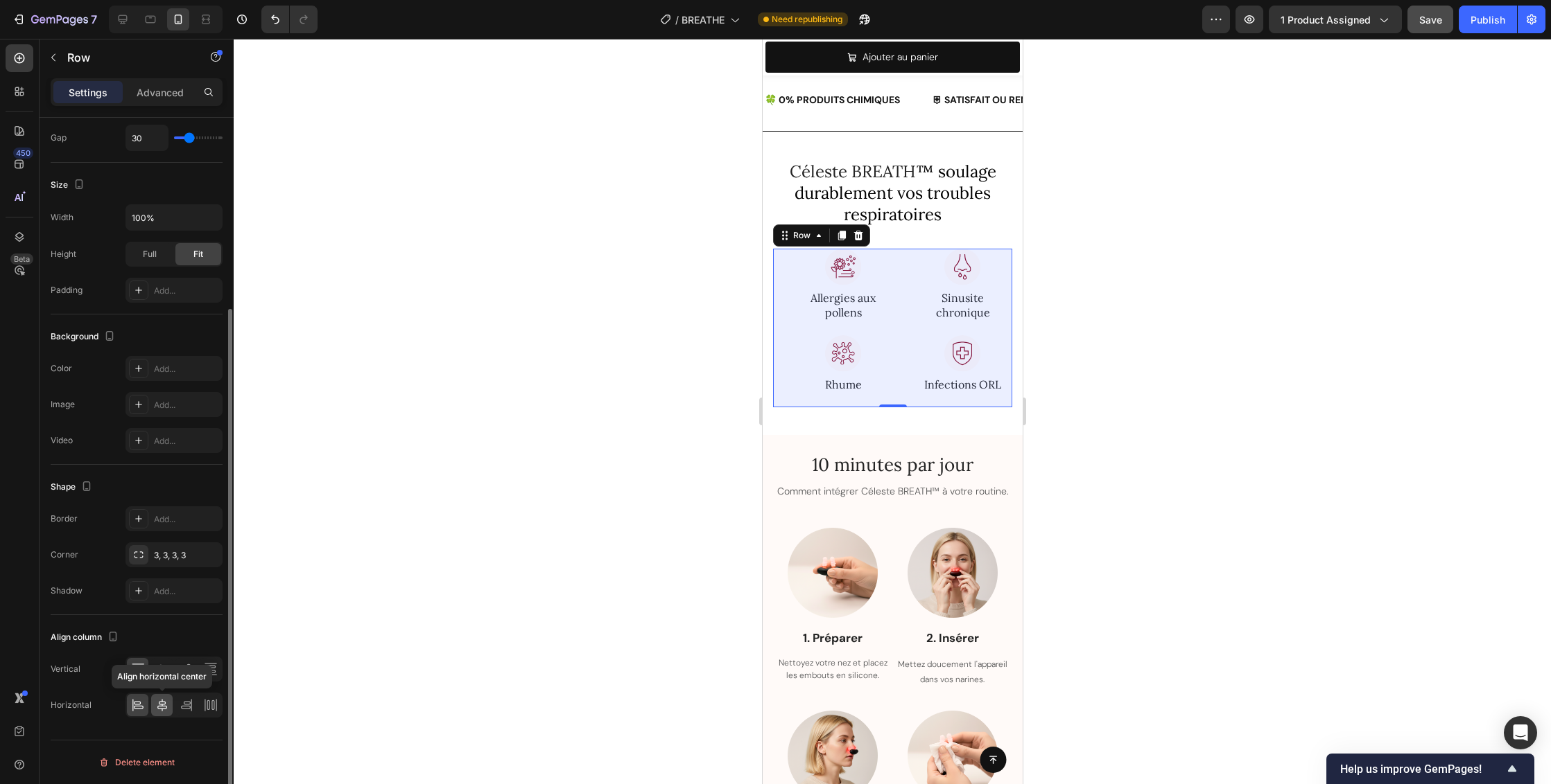
click at [166, 706] on icon at bounding box center [163, 705] width 14 height 14
click at [133, 707] on icon at bounding box center [138, 708] width 10 height 4
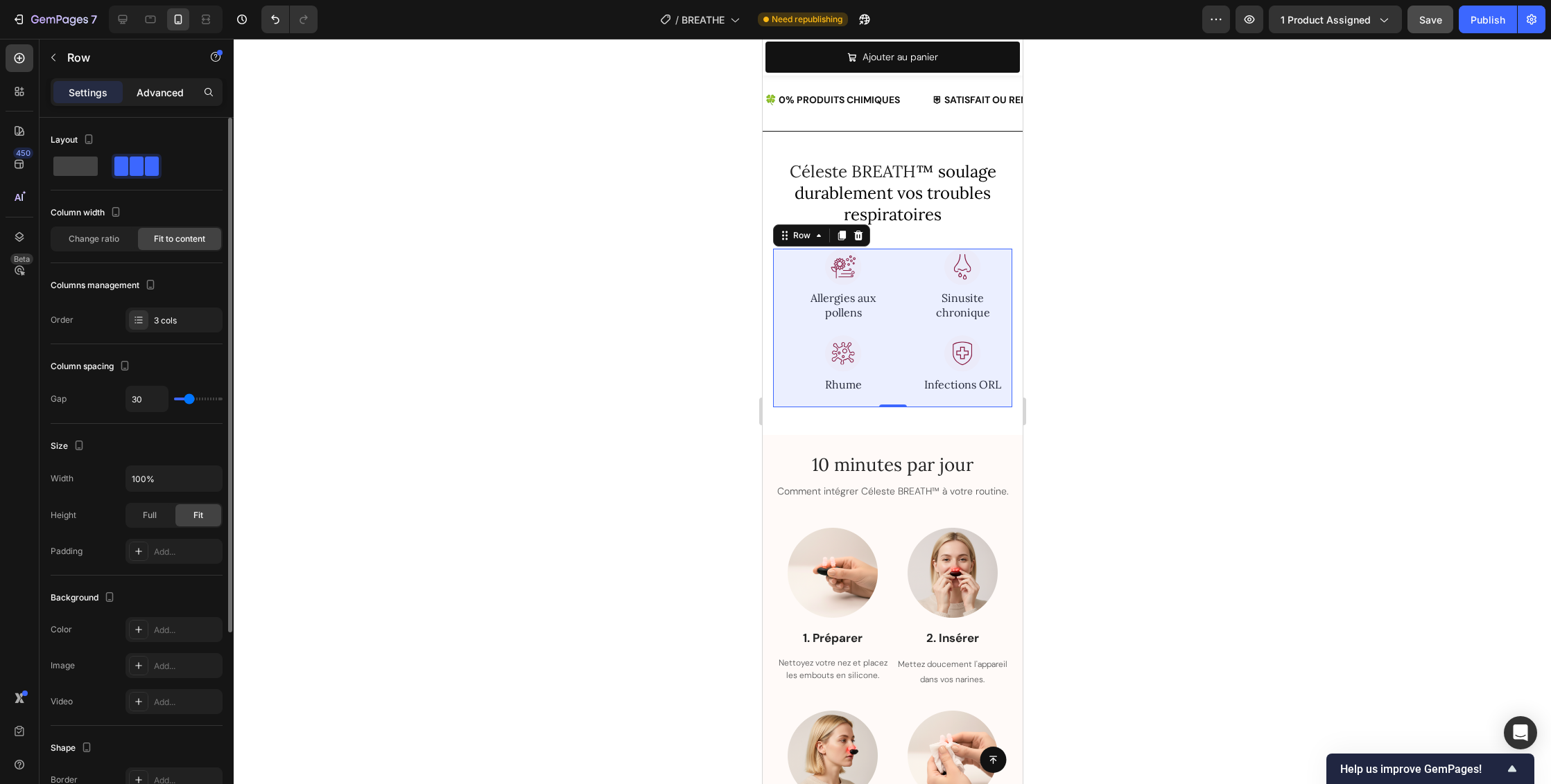
click at [163, 88] on p "Advanced" at bounding box center [160, 93] width 47 height 14
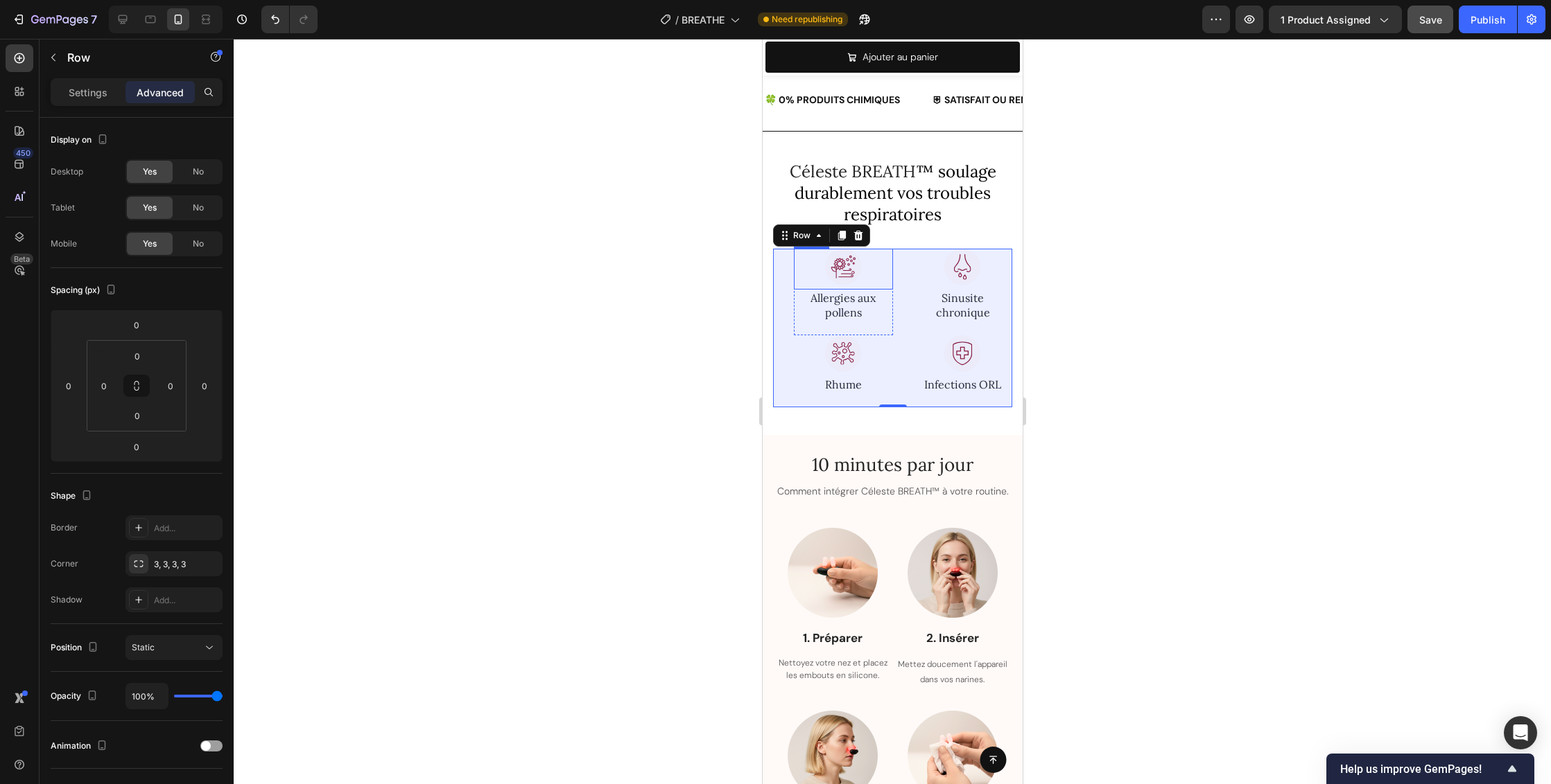
click at [822, 272] on img at bounding box center [843, 269] width 41 height 41
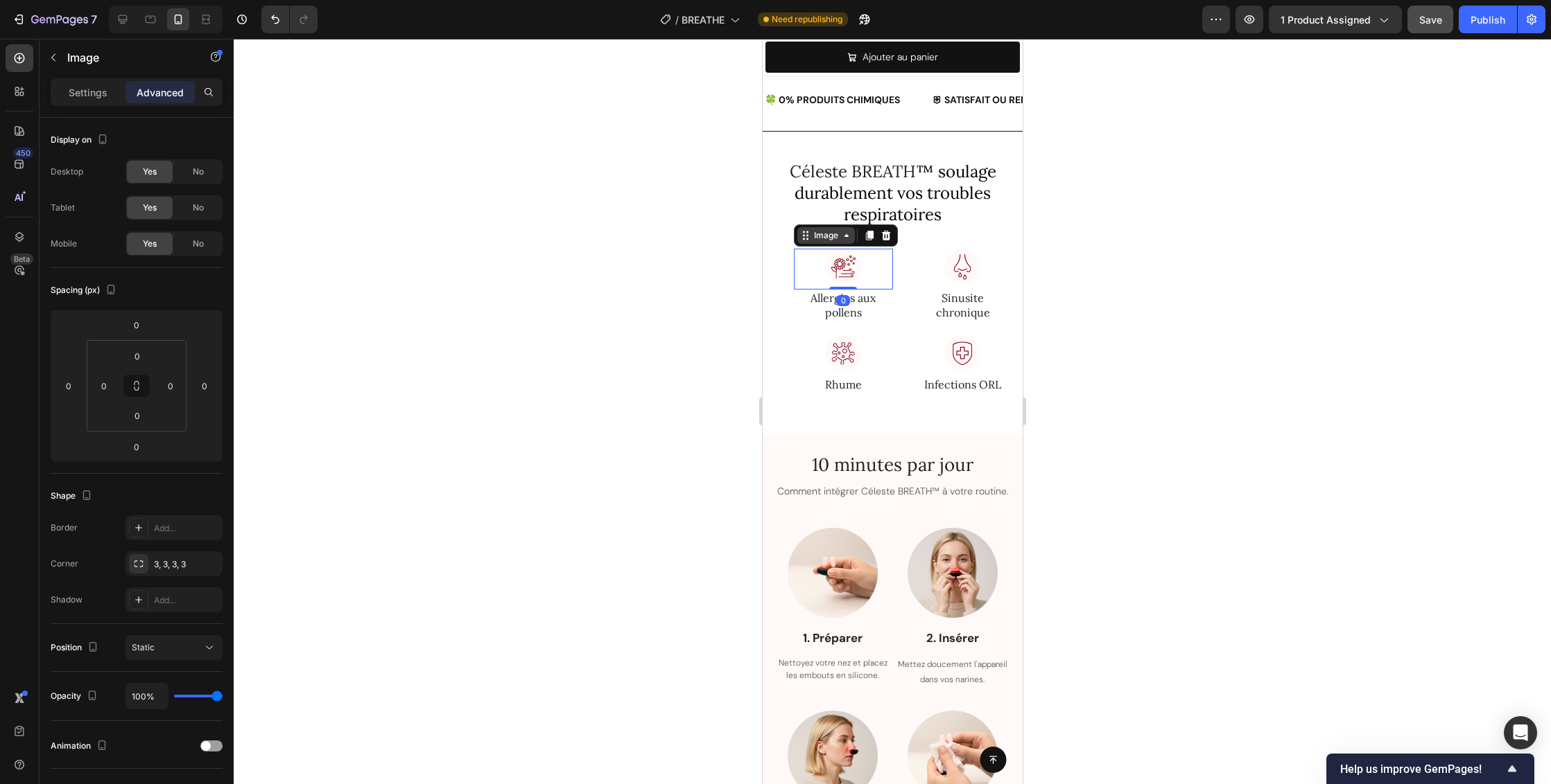
click at [809, 237] on icon at bounding box center [805, 236] width 11 height 11
click at [826, 212] on div "Row 1 col" at bounding box center [821, 211] width 42 height 8
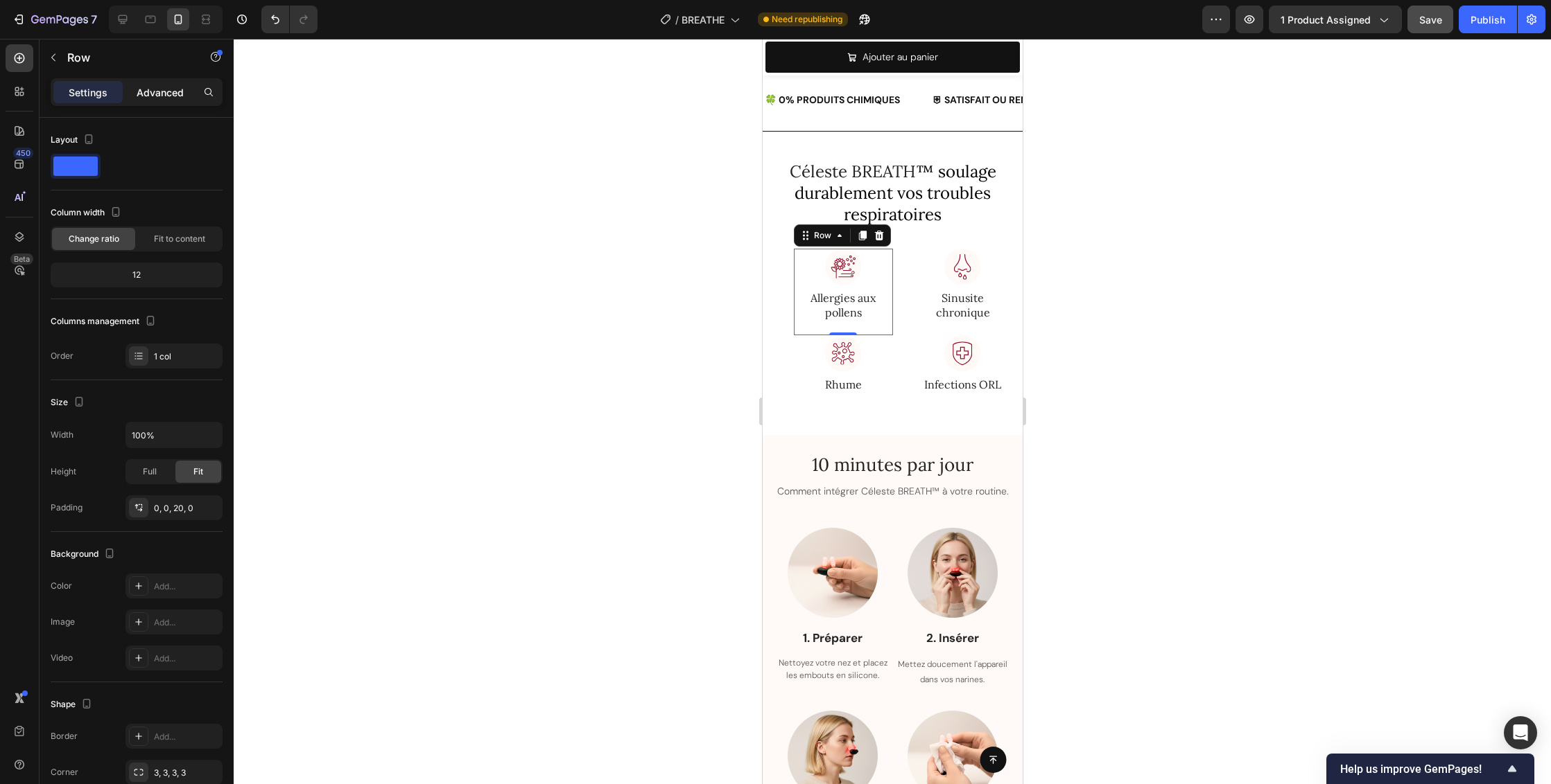
click at [159, 87] on p "Advanced" at bounding box center [160, 93] width 47 height 14
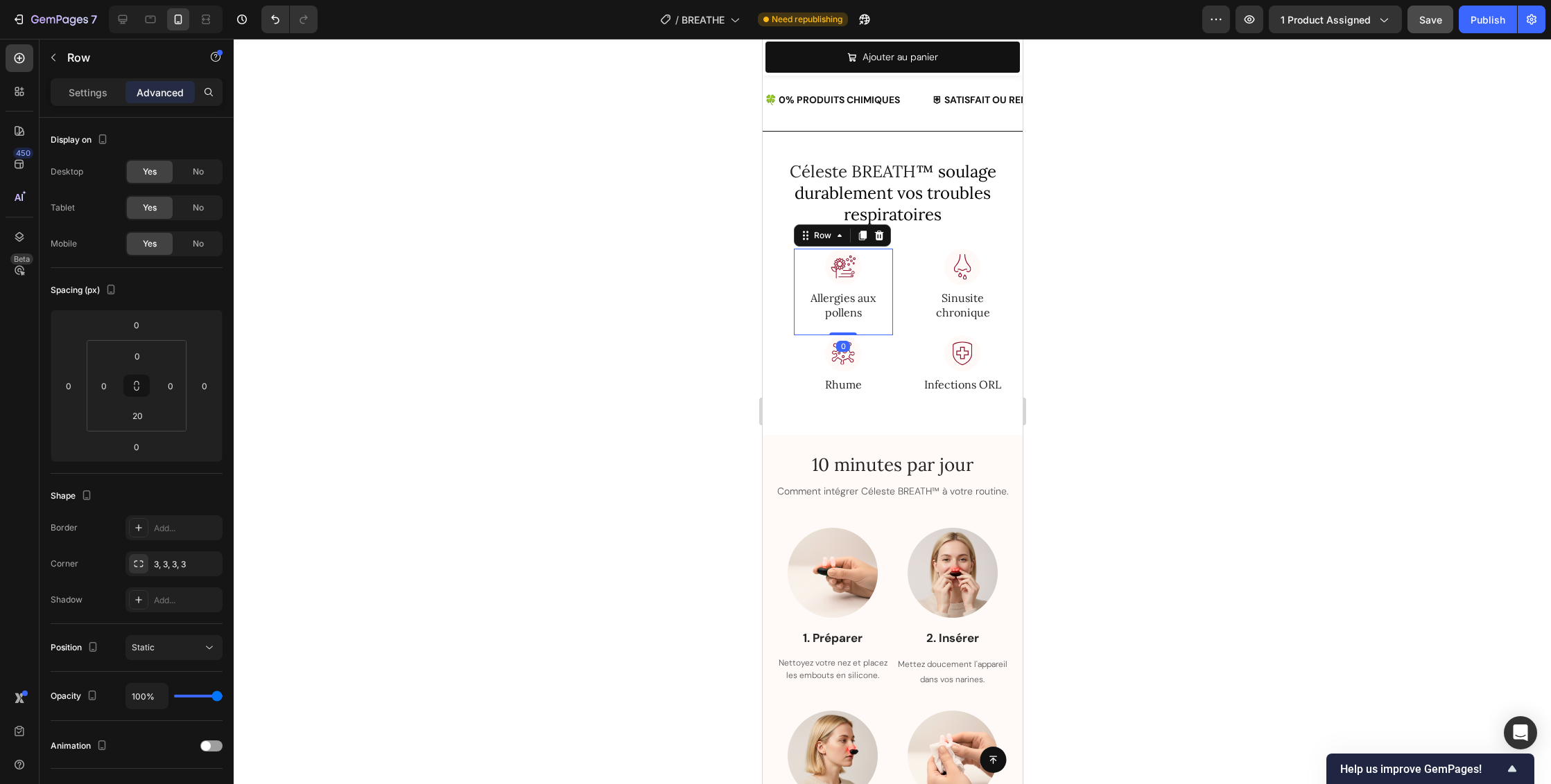
drag, startPoint x: 844, startPoint y: 332, endPoint x: 843, endPoint y: 316, distance: 16.0
click at [843, 316] on div "Image Allergies aux pollens Text block Céleste BREATH™ atténue la libération d’…" at bounding box center [843, 292] width 99 height 87
drag, startPoint x: 843, startPoint y: 332, endPoint x: 844, endPoint y: 309, distance: 23.0
click at [844, 309] on div "Image Allergies aux pollens Text block Céleste BREATH™ atténue la libération d’…" at bounding box center [843, 292] width 99 height 87
click at [1137, 338] on div at bounding box center [891, 411] width 1317 height 745
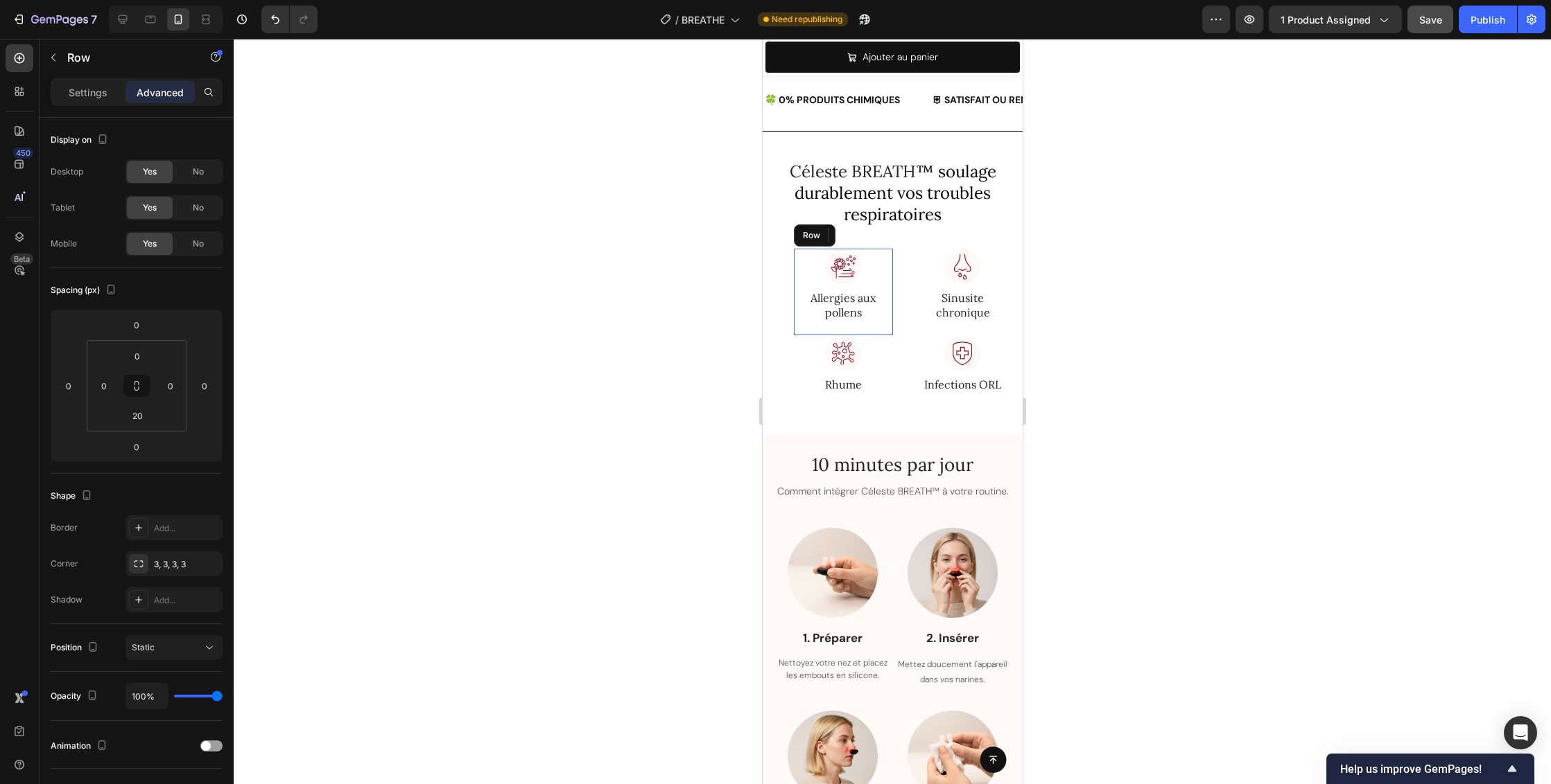
click at [845, 325] on div "Image Allergies aux pollens Text block Céleste BREATH™ atténue la libération d’…" at bounding box center [843, 292] width 99 height 87
click at [830, 240] on div "Row" at bounding box center [821, 236] width 23 height 12
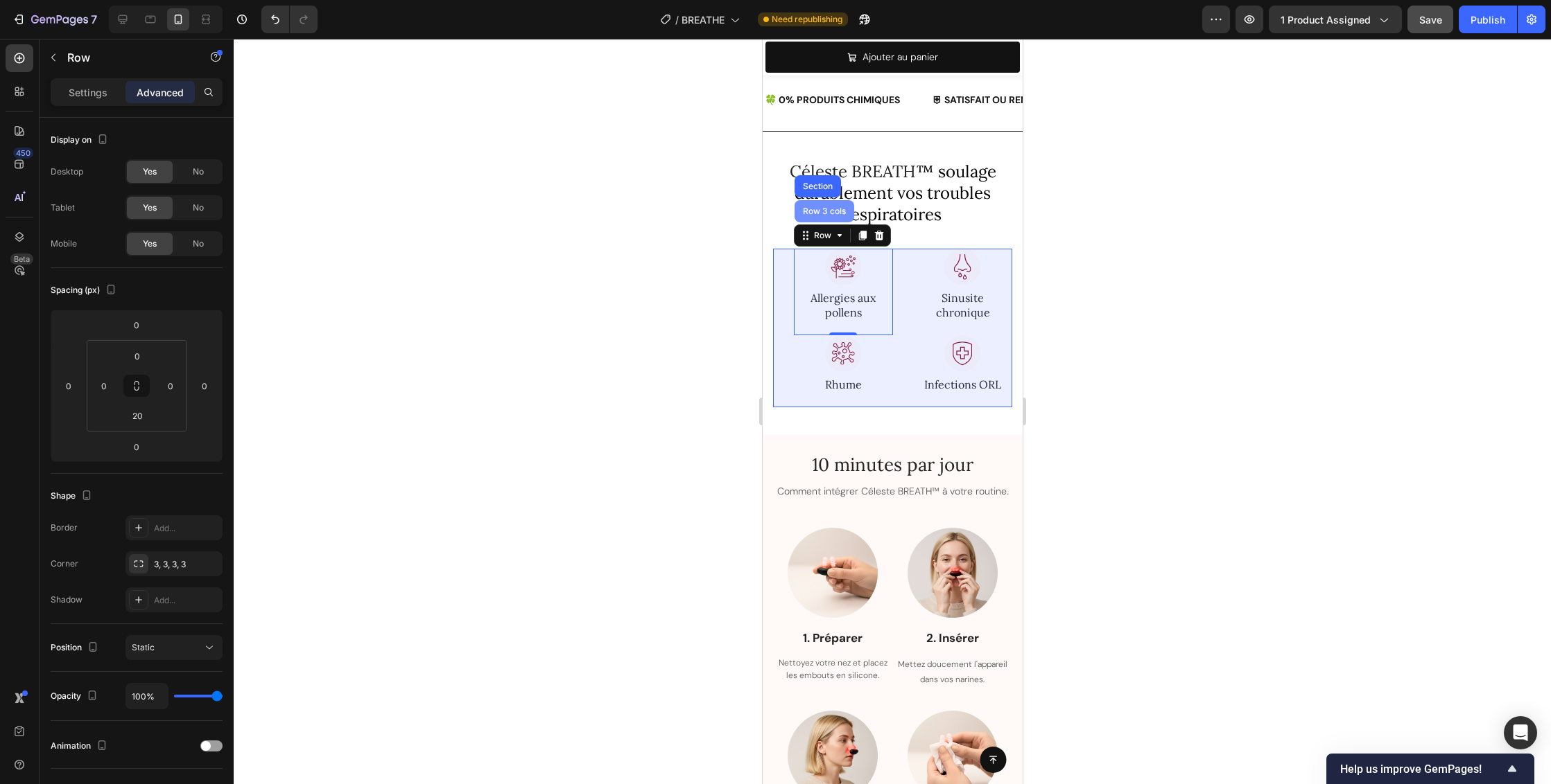
click at [832, 210] on div "Row 3 cols" at bounding box center [823, 211] width 49 height 8
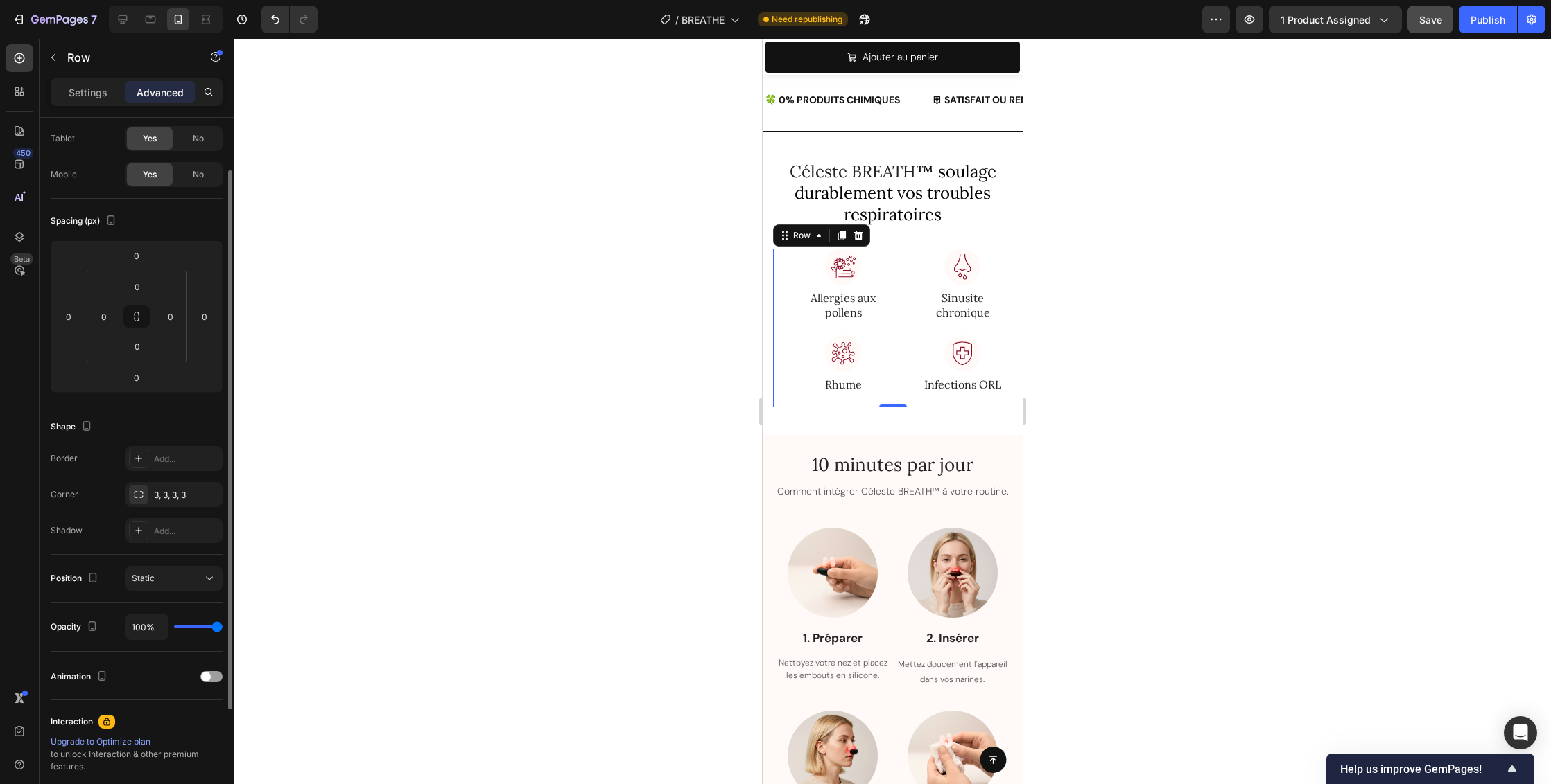
scroll to position [218, 0]
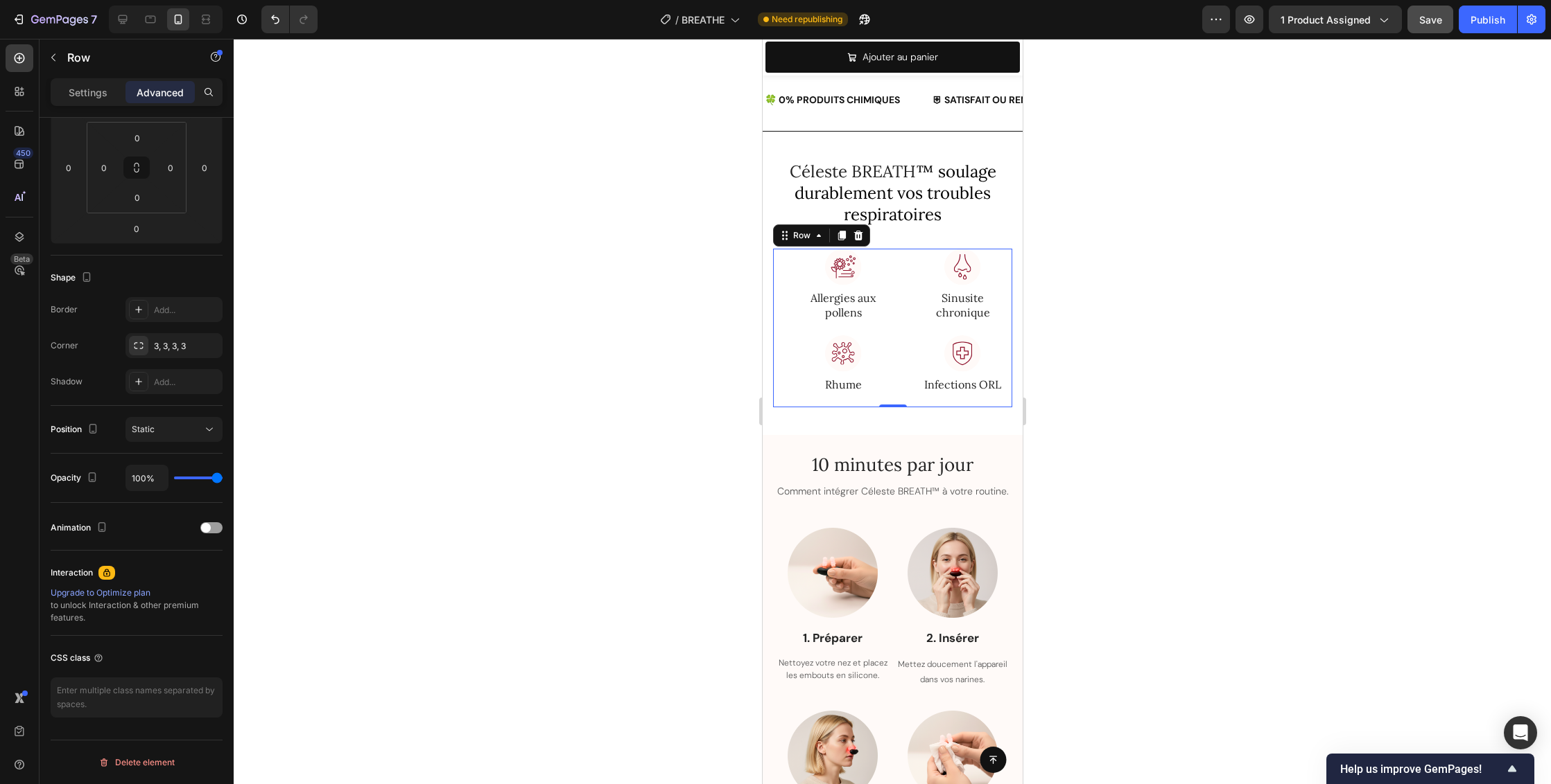
click at [1233, 414] on div at bounding box center [891, 411] width 1317 height 745
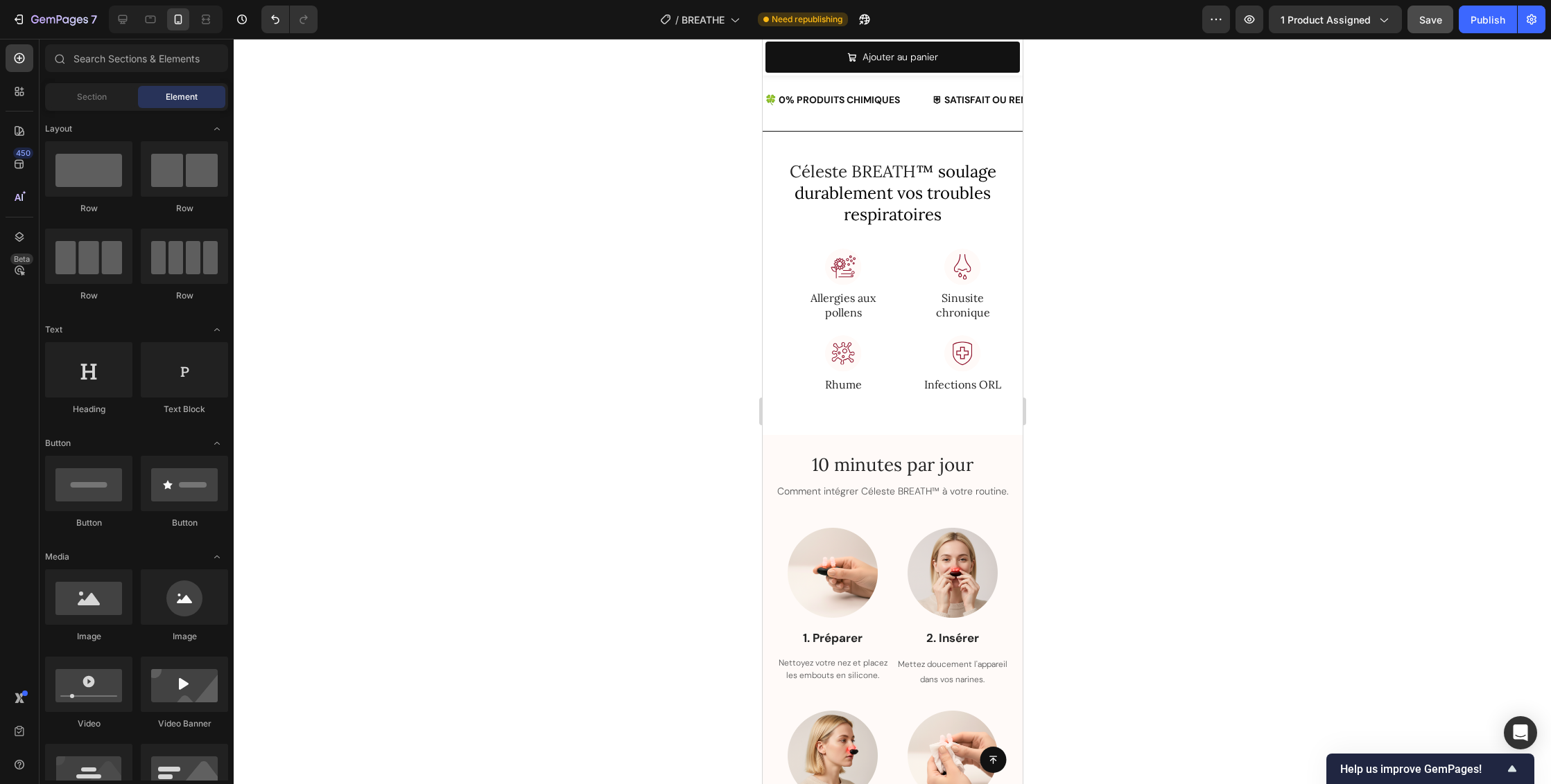
click at [1166, 426] on div at bounding box center [891, 411] width 1317 height 745
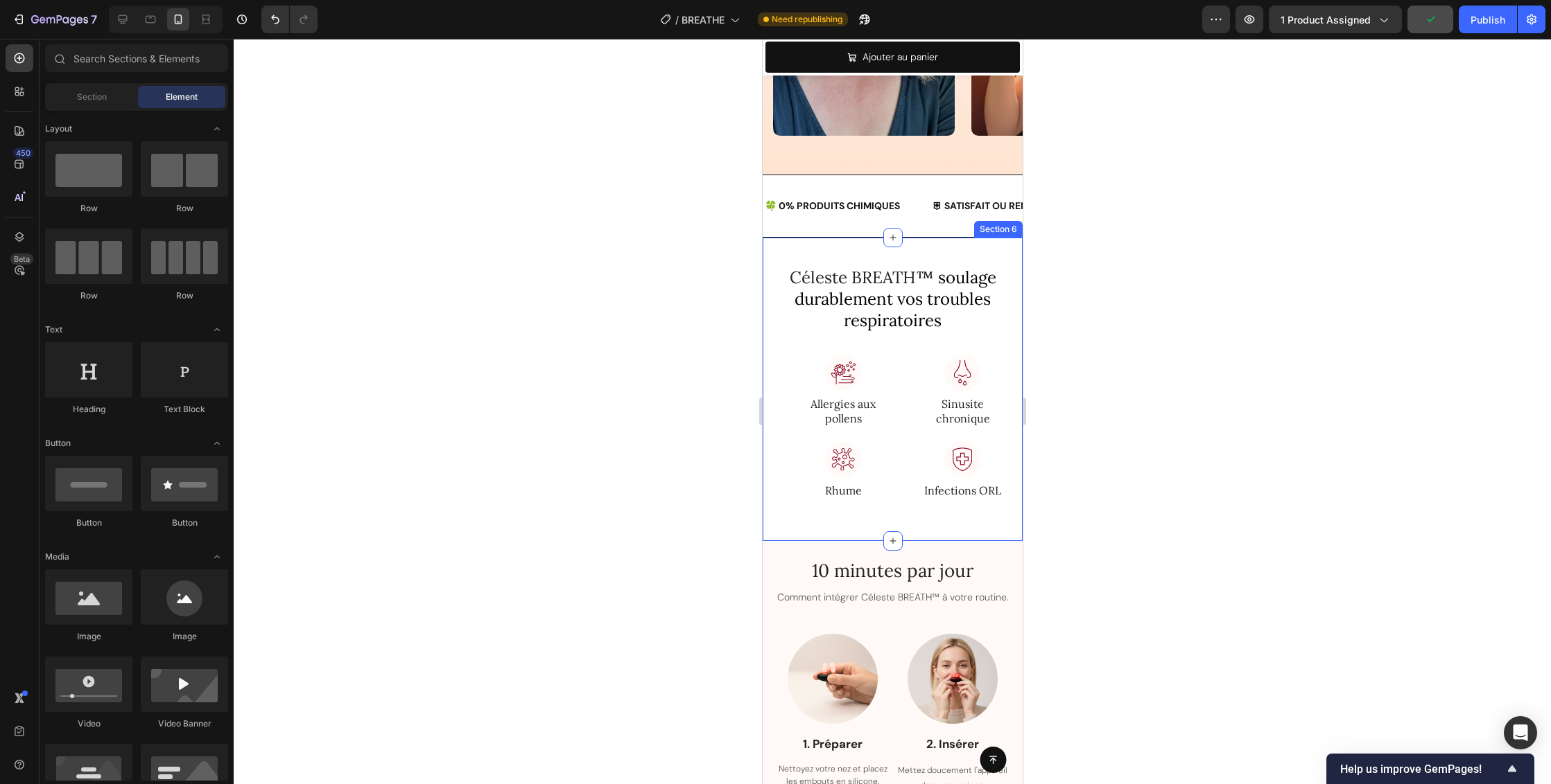
scroll to position [1696, 0]
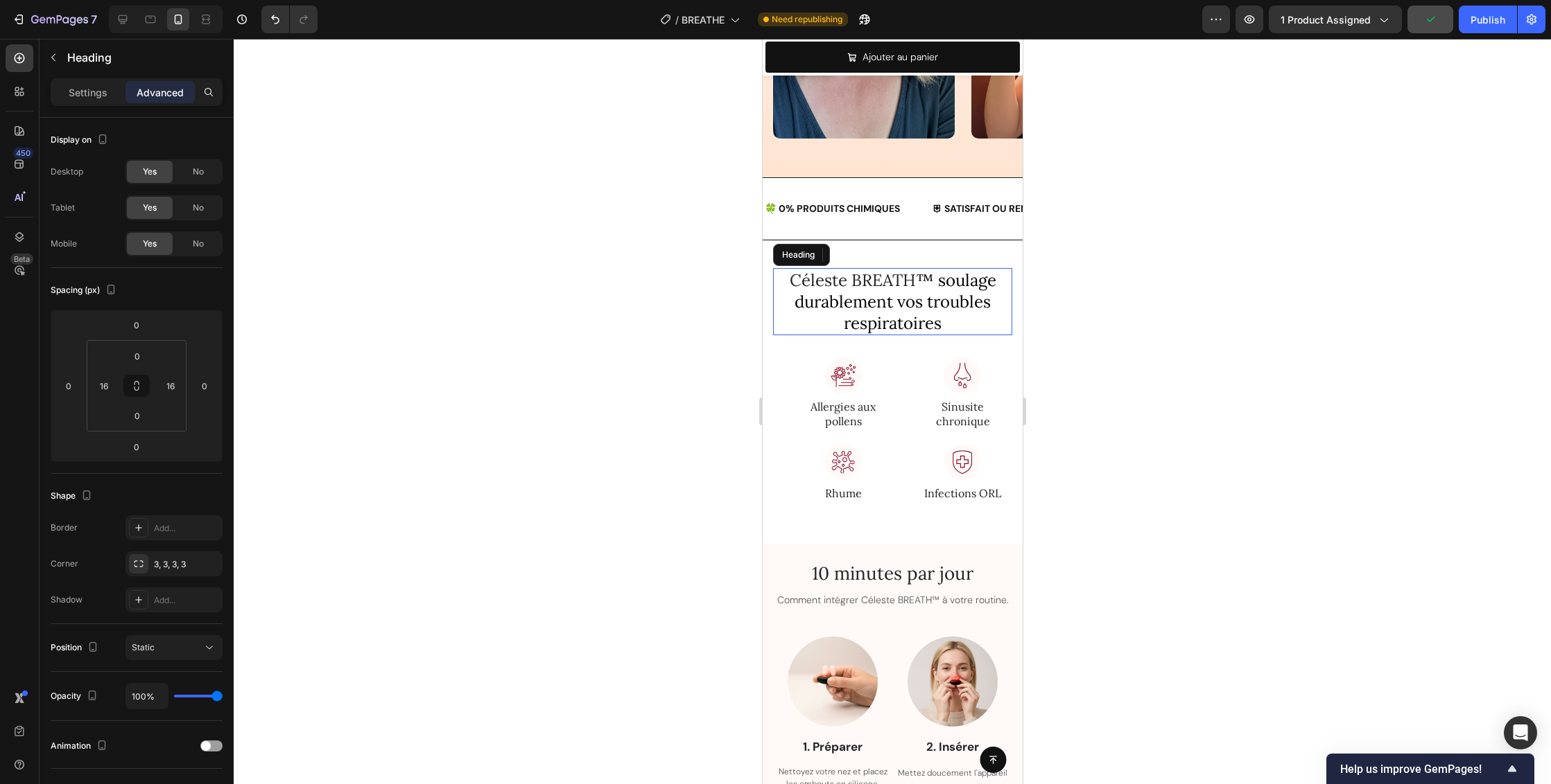
click at [888, 294] on span "™ soulage durablement vos troubles respiratoires" at bounding box center [895, 301] width 201 height 64
drag, startPoint x: 96, startPoint y: 92, endPoint x: 98, endPoint y: 105, distance: 13.2
click at [95, 92] on p "Settings" at bounding box center [88, 93] width 39 height 14
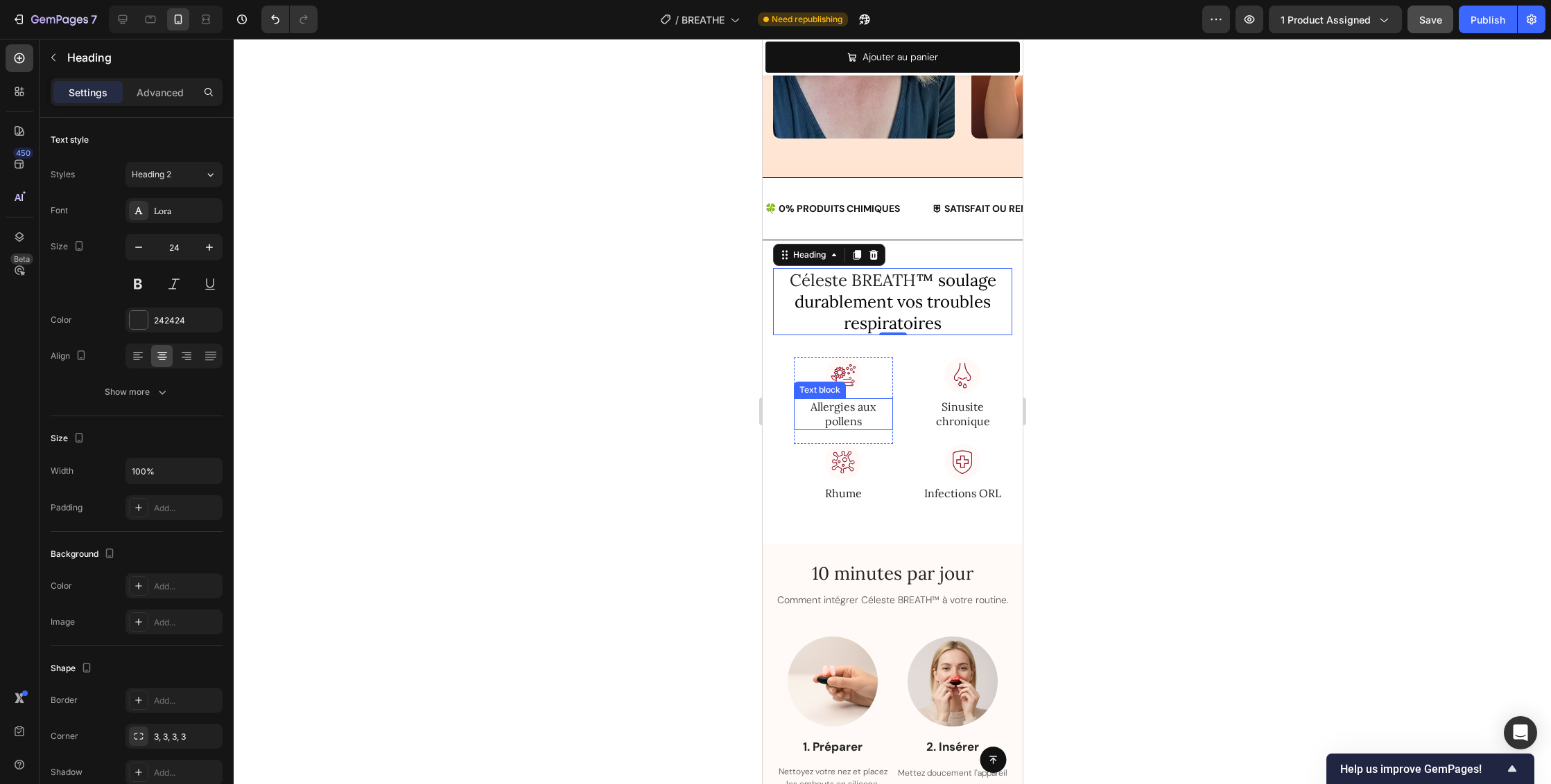
click at [840, 421] on p "Allergies aux pollens" at bounding box center [842, 414] width 96 height 29
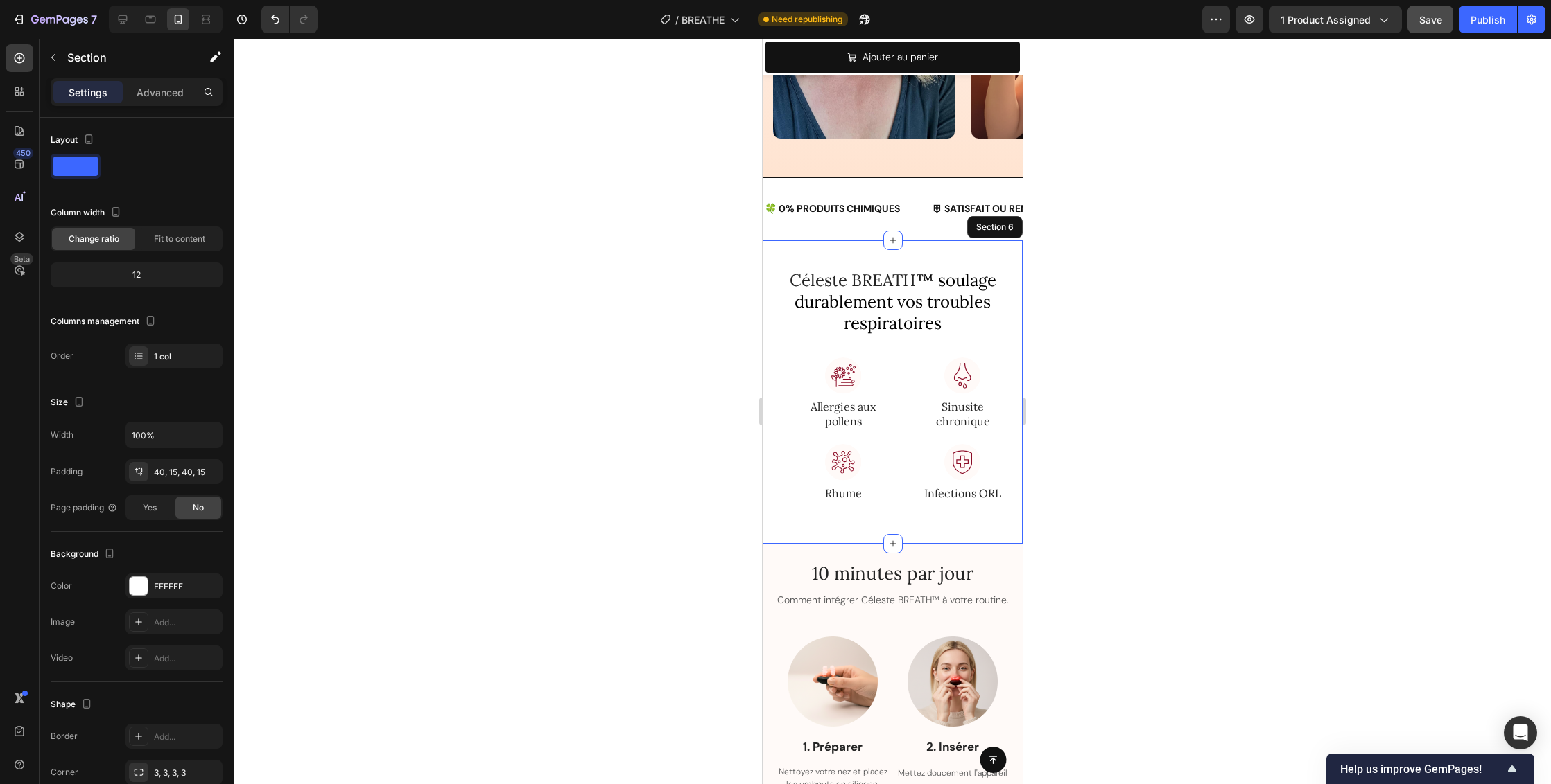
click at [766, 277] on div "Céleste BREATH ™ soulage durablement vos troubles respiratoires Heading Row Ima…" at bounding box center [892, 392] width 260 height 304
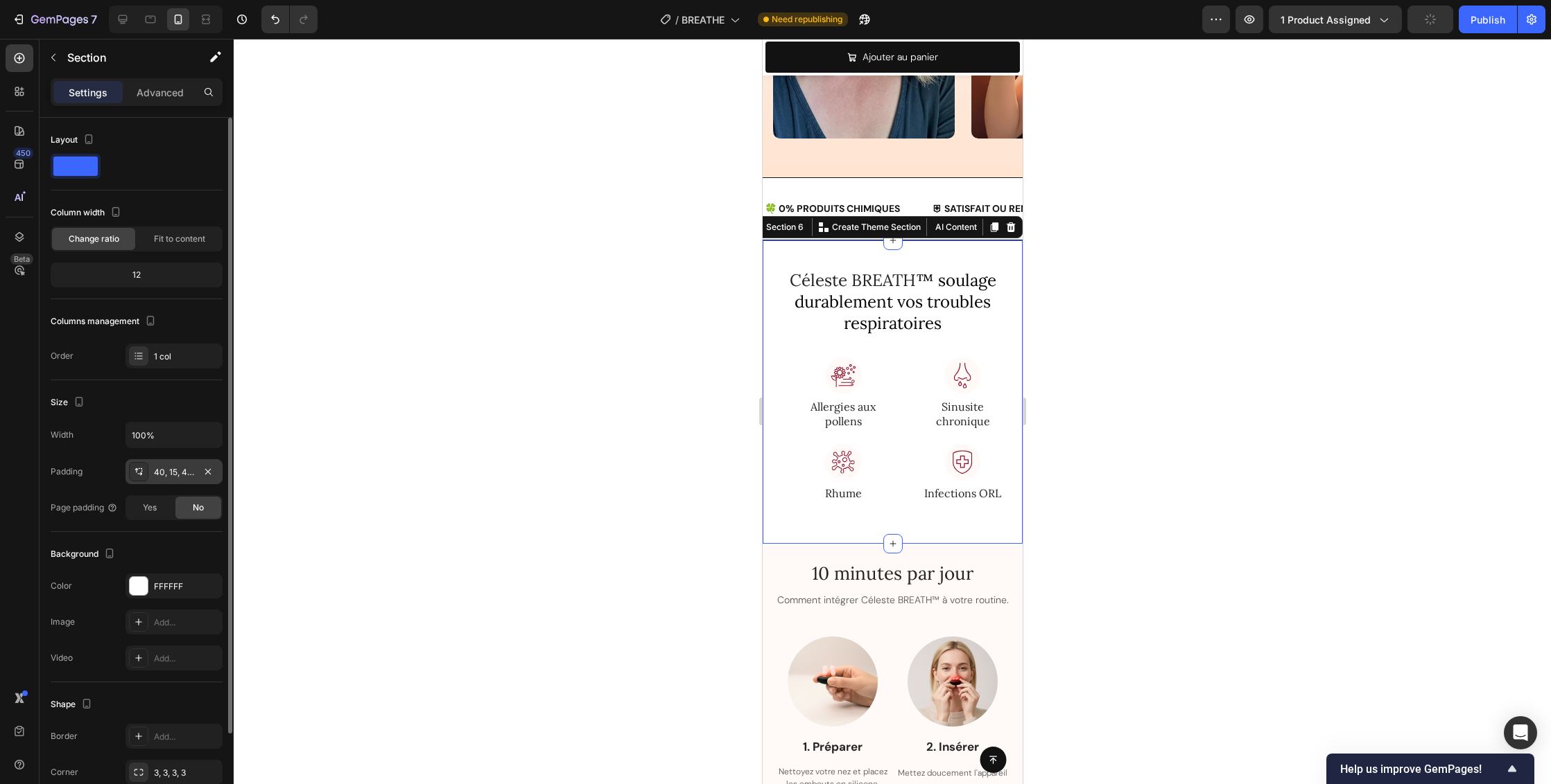
click at [172, 472] on div "40, 15, 40, 15" at bounding box center [174, 472] width 41 height 12
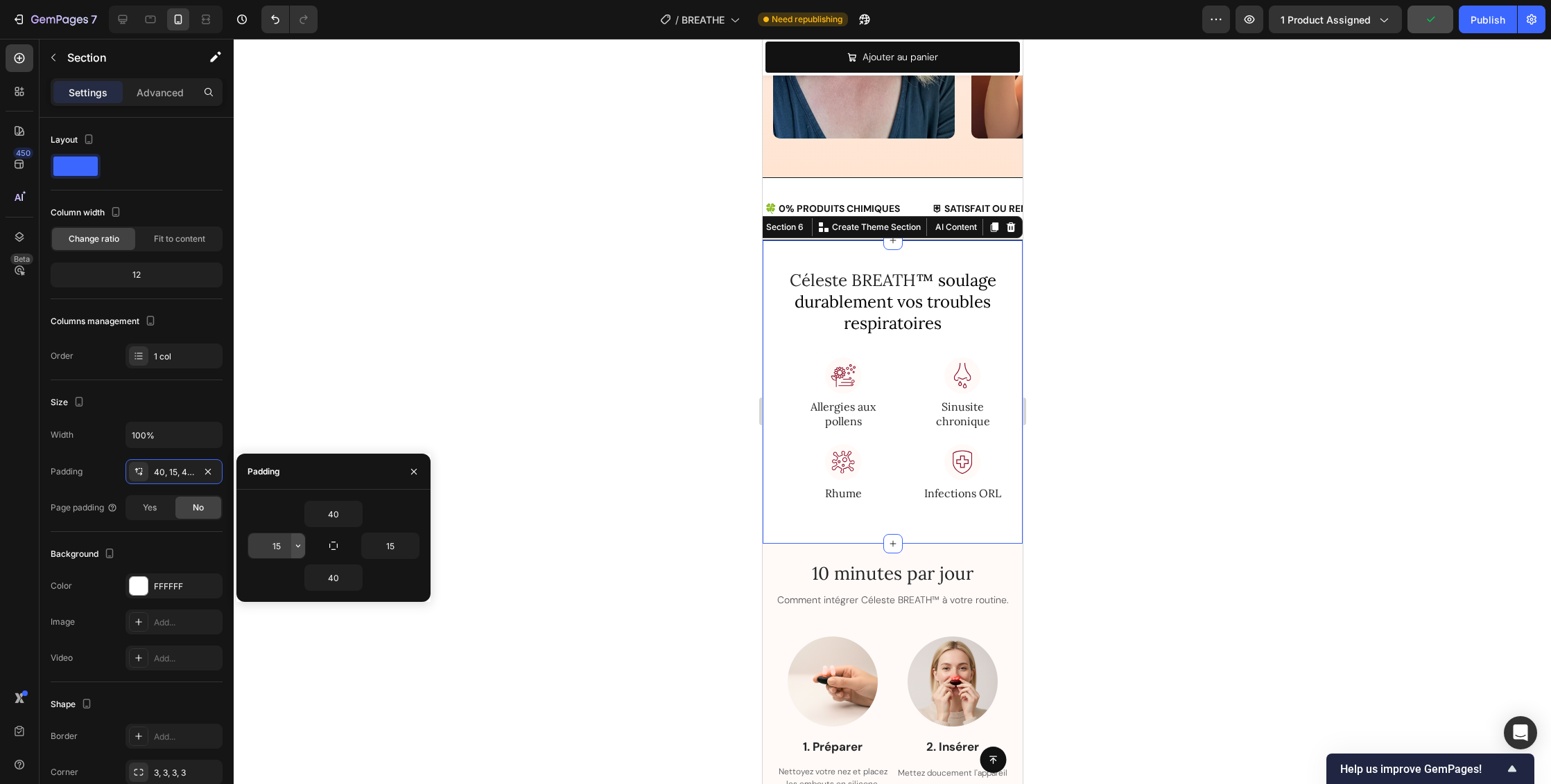
click at [303, 546] on icon "button" at bounding box center [298, 546] width 11 height 11
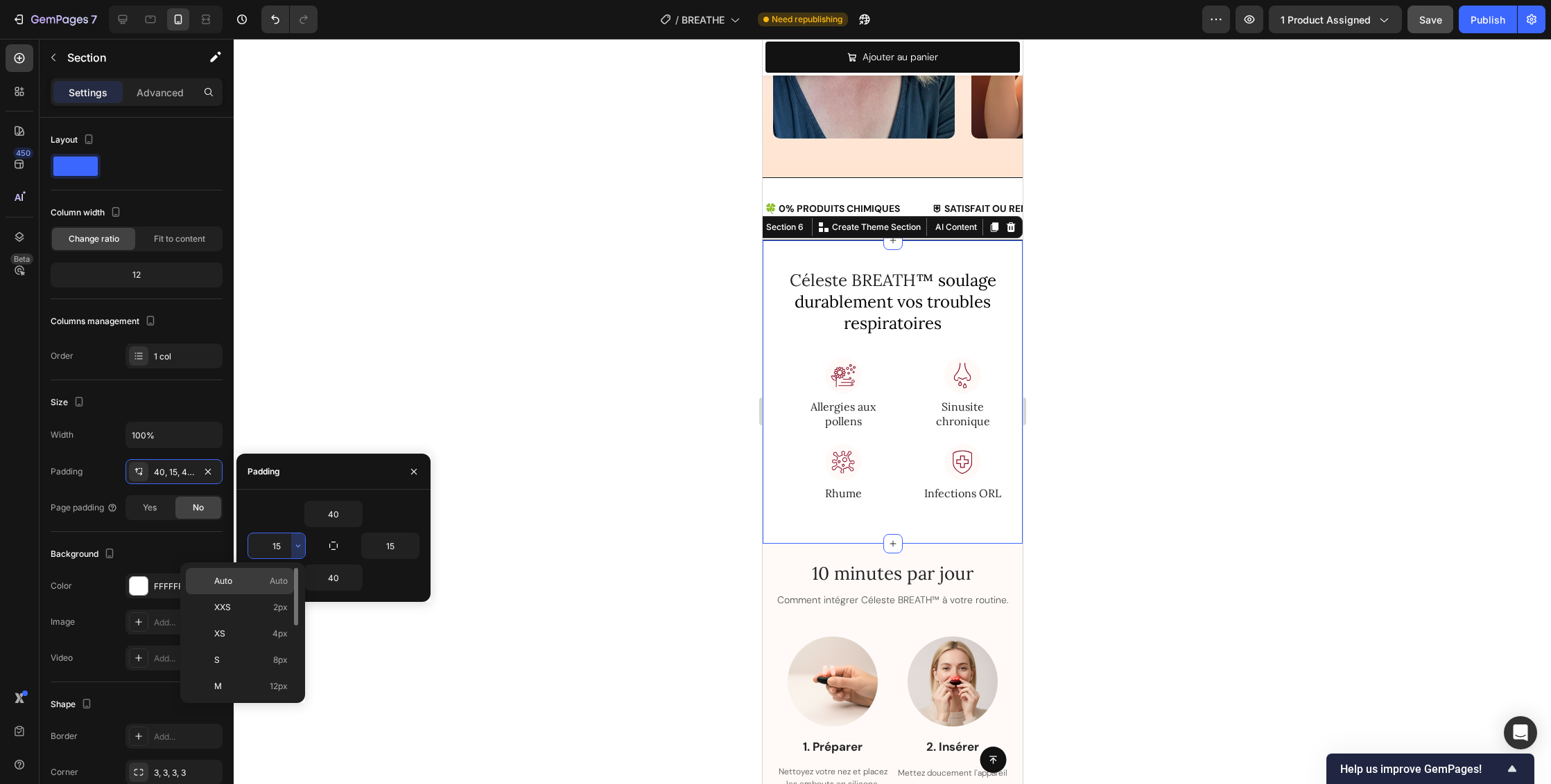
click at [285, 579] on span "Auto" at bounding box center [278, 581] width 18 height 12
type input "Auto"
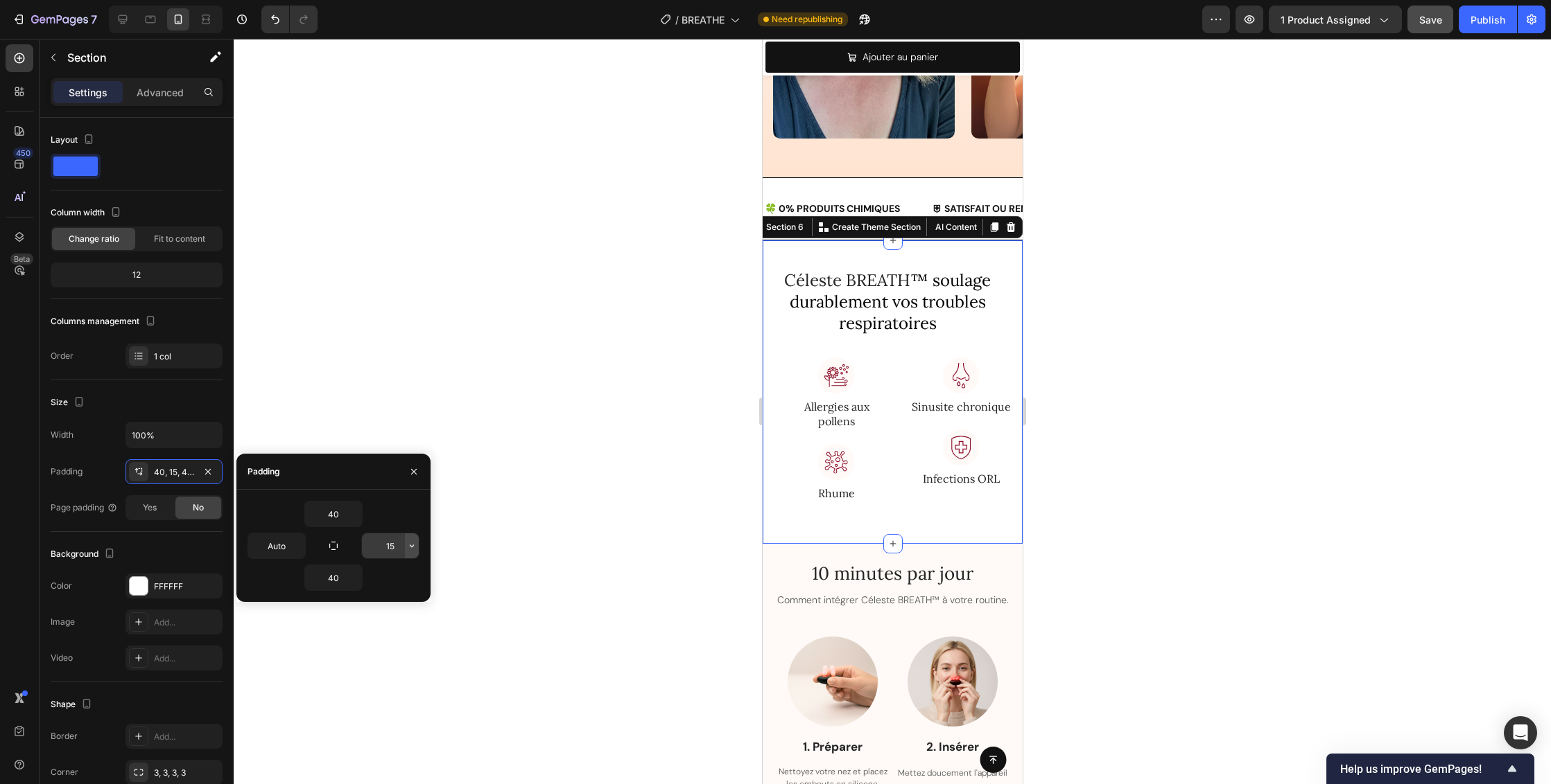
click at [414, 545] on icon "button" at bounding box center [412, 546] width 11 height 11
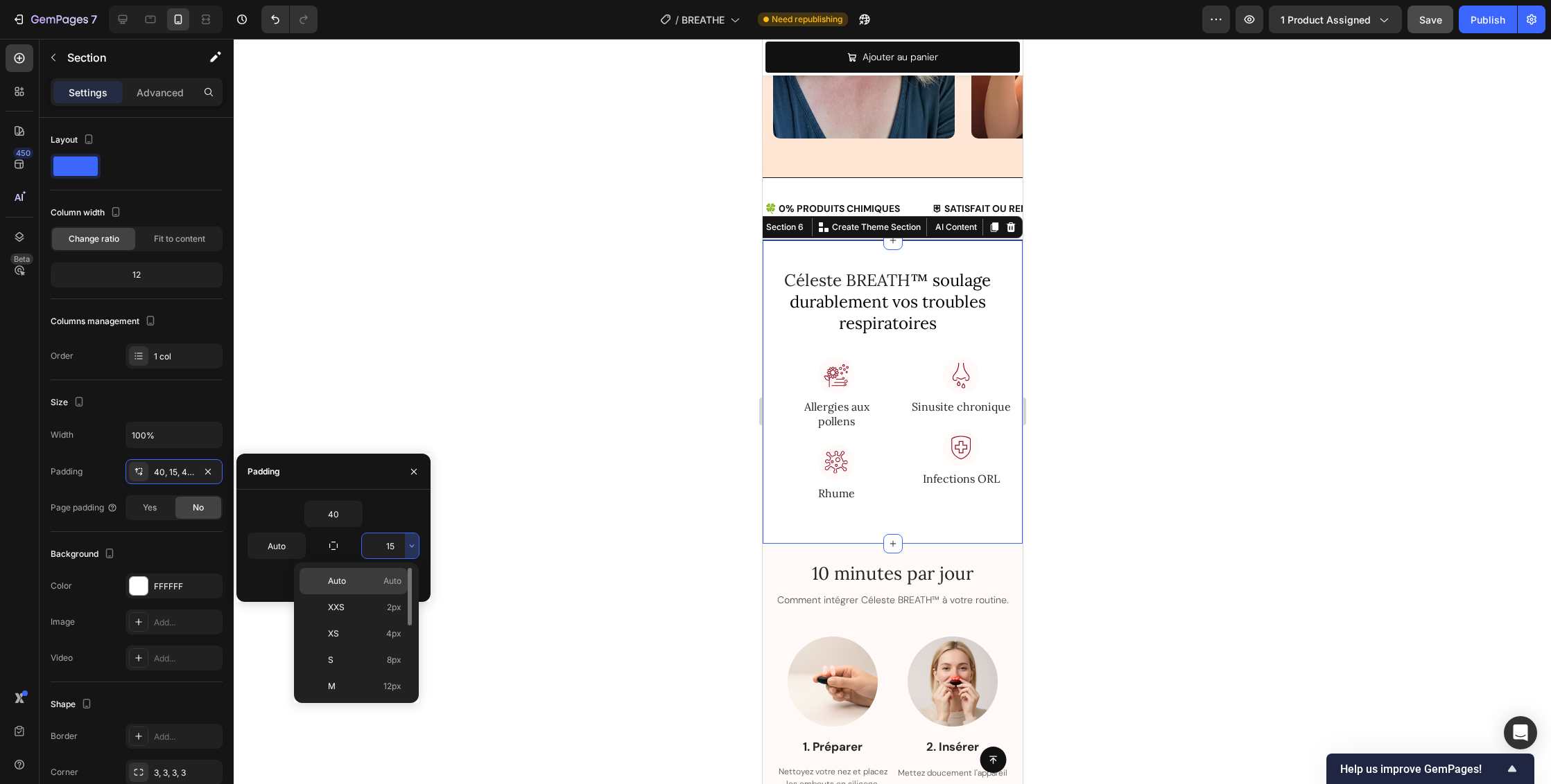
click at [395, 582] on span "Auto" at bounding box center [392, 581] width 18 height 12
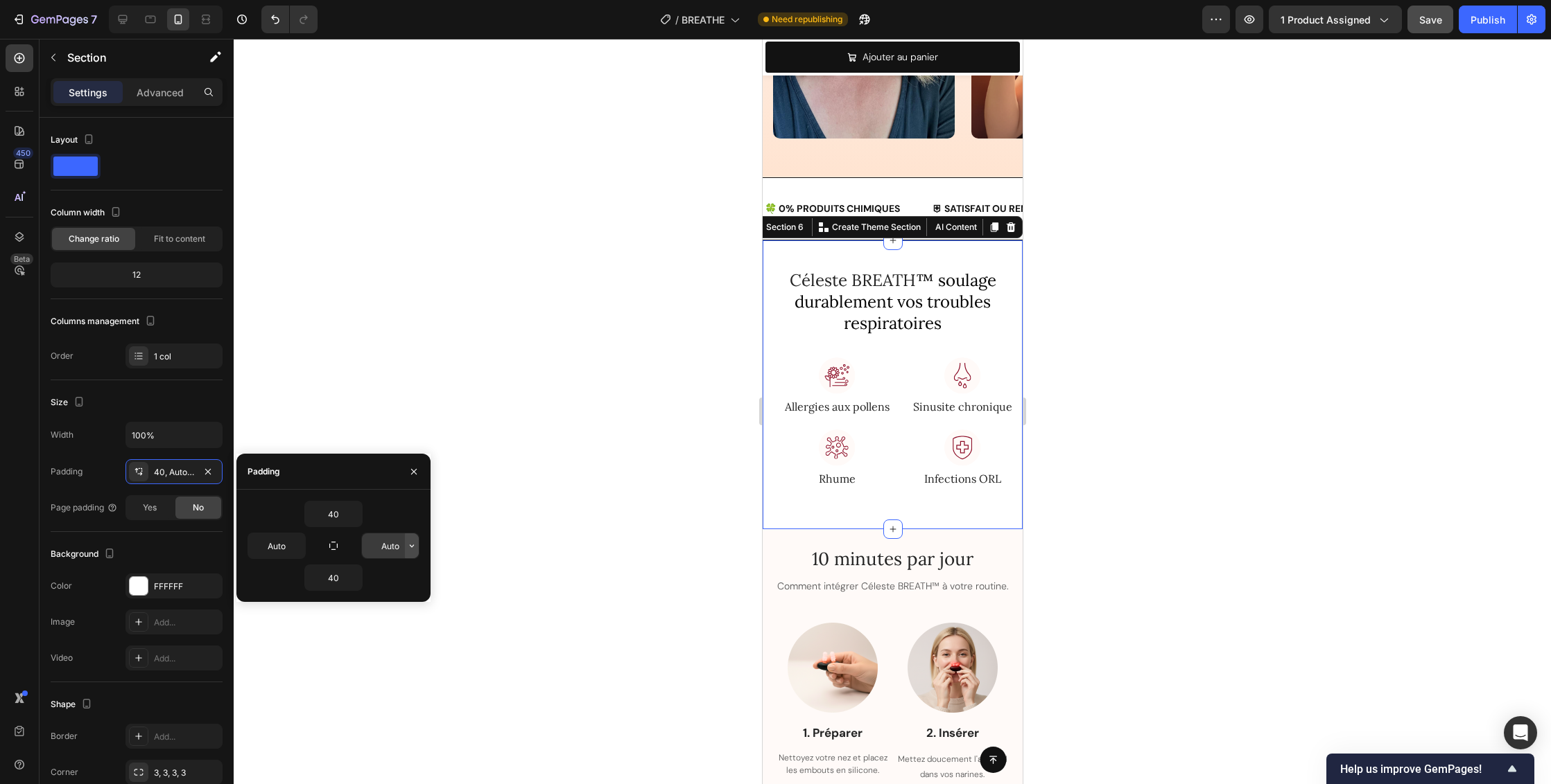
click at [408, 549] on icon "button" at bounding box center [412, 546] width 11 height 11
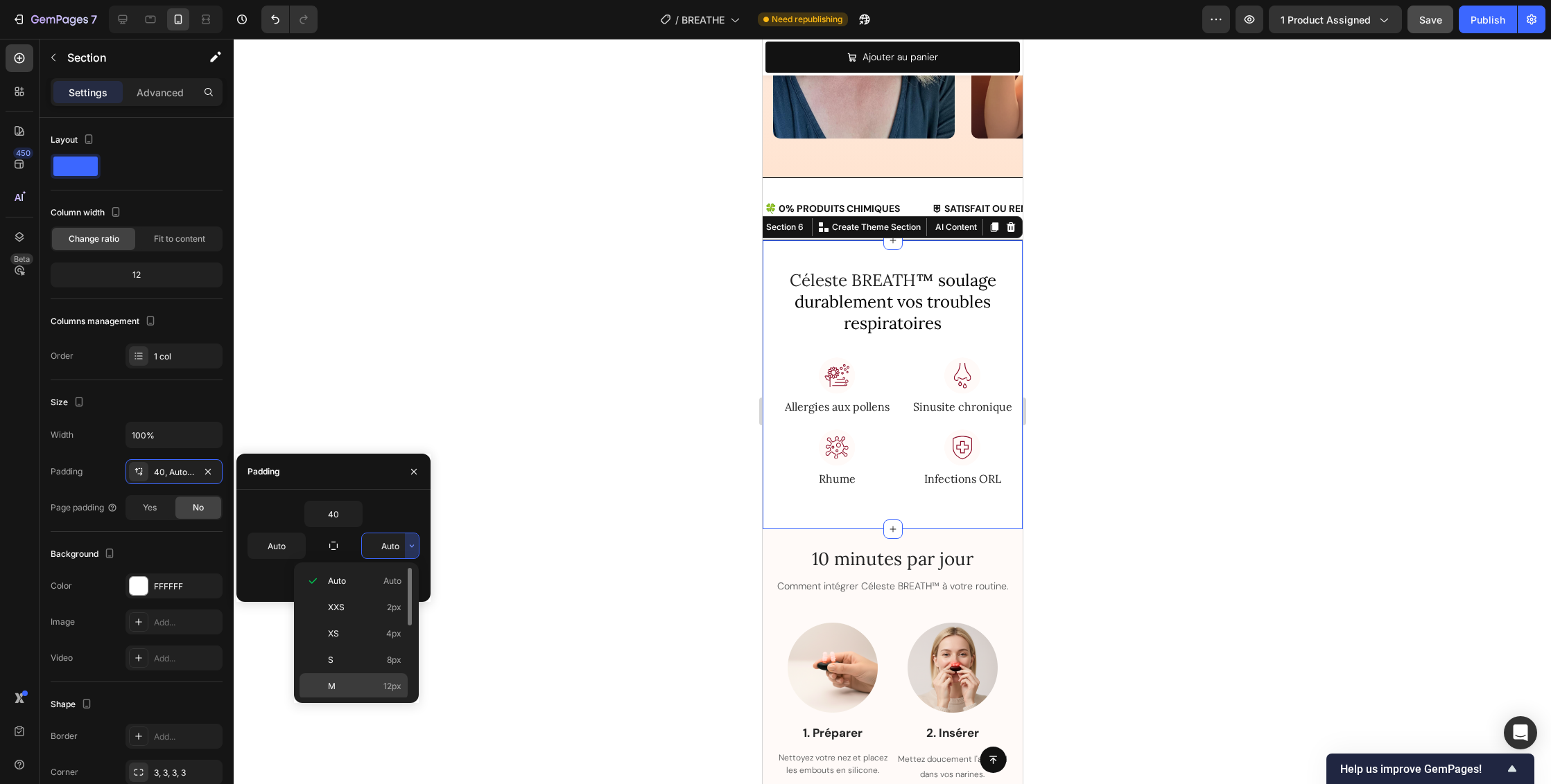
click at [395, 688] on span "12px" at bounding box center [392, 687] width 18 height 12
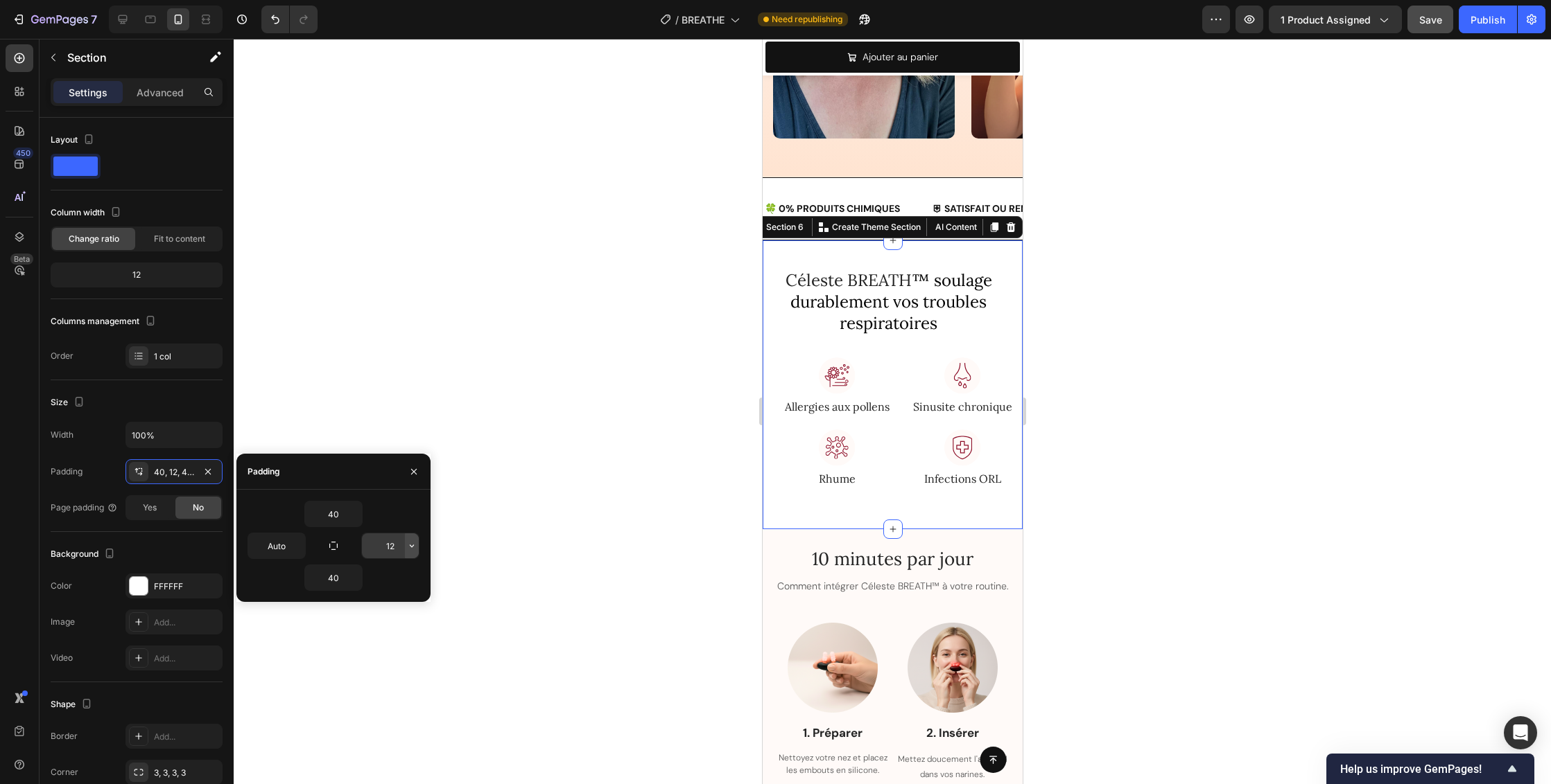
click at [411, 546] on icon "button" at bounding box center [412, 546] width 4 height 3
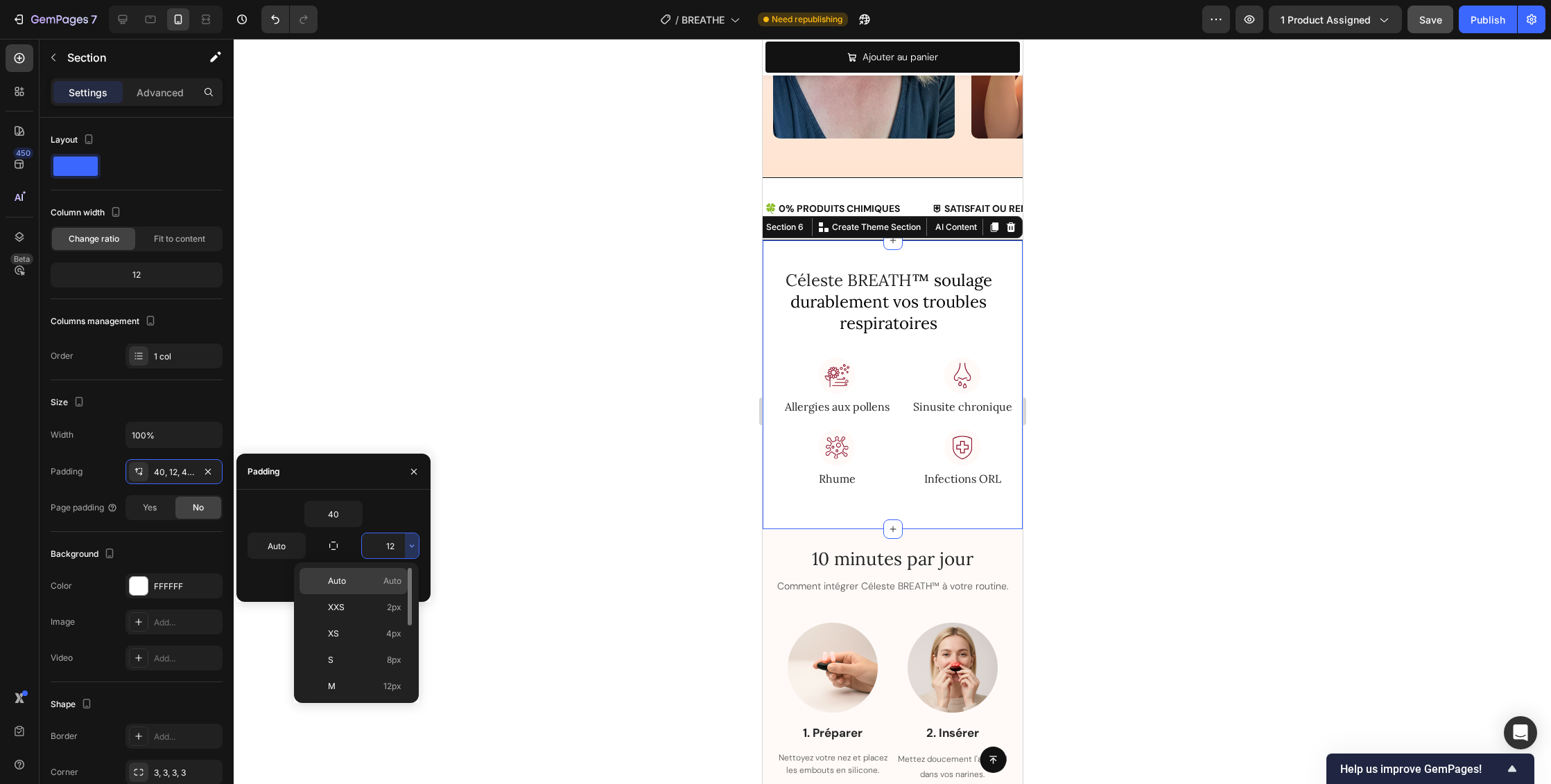
click at [397, 577] on span "Auto" at bounding box center [392, 581] width 18 height 12
type input "Auto"
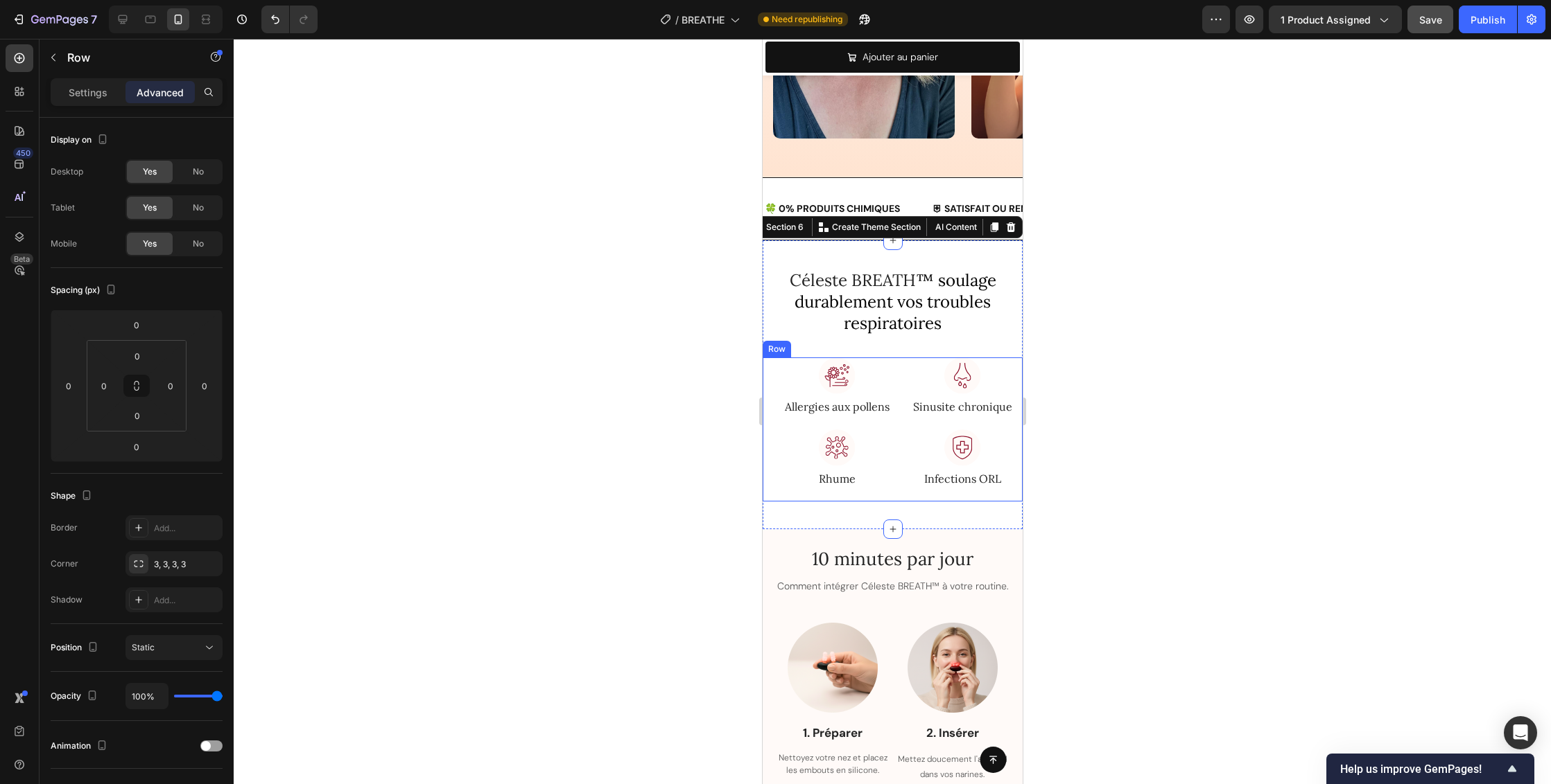
click at [776, 404] on div "Image Allergies aux pollens Text block Céleste BREATH™ atténue la libération d’…" at bounding box center [892, 429] width 260 height 144
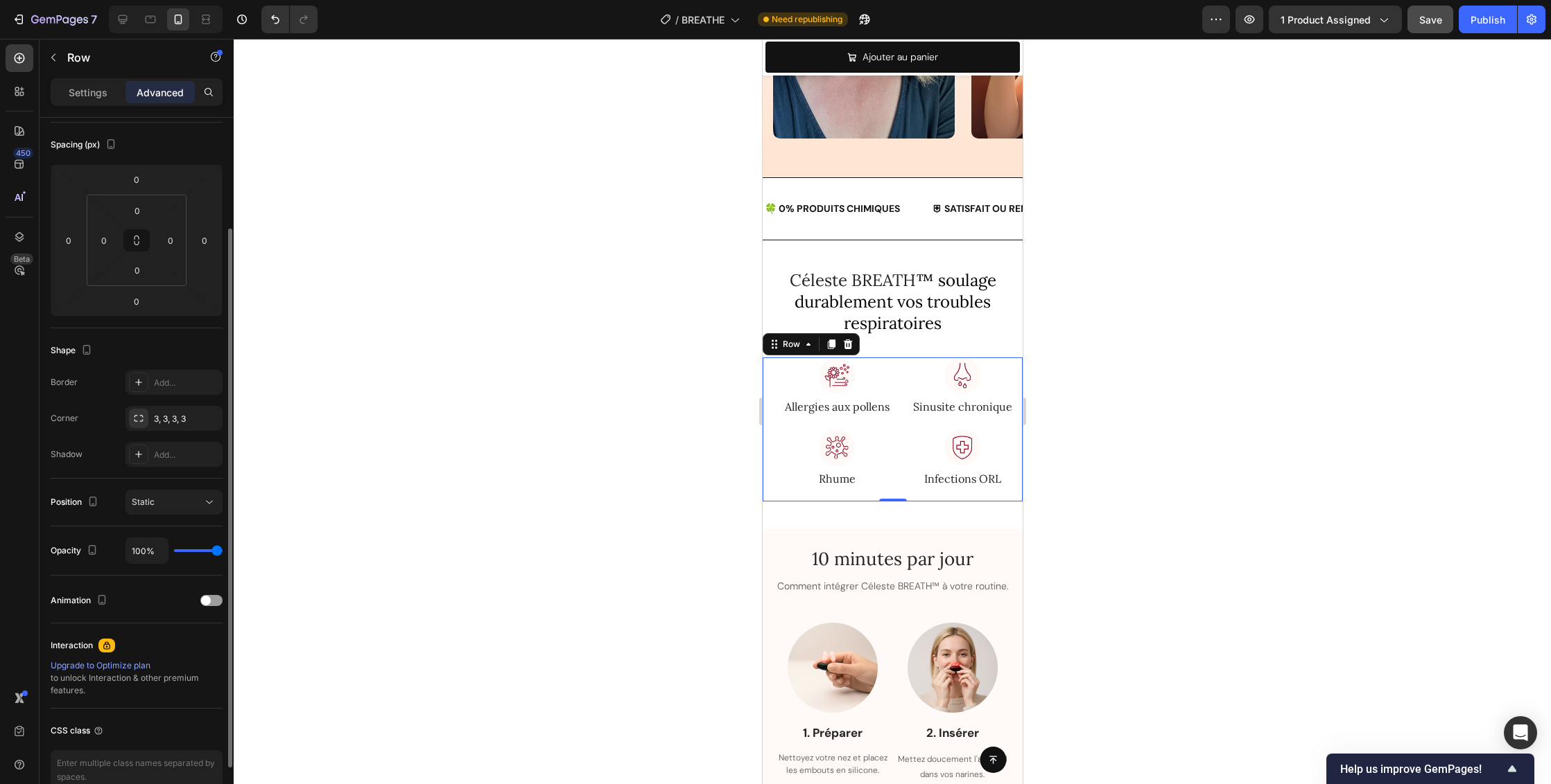
scroll to position [218, 0]
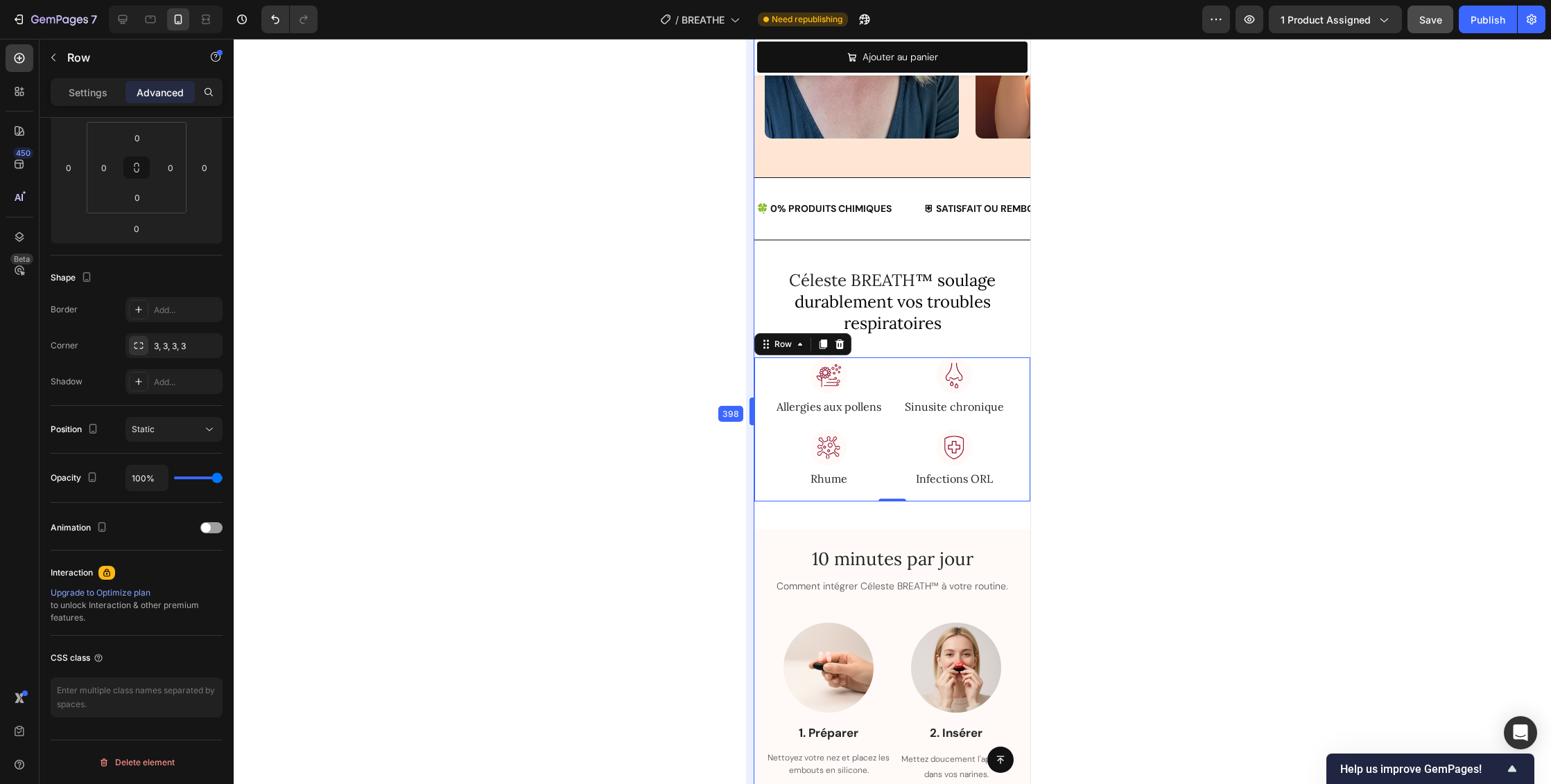
drag, startPoint x: 760, startPoint y: 408, endPoint x: 745, endPoint y: 411, distance: 15.3
click at [1307, 403] on div at bounding box center [891, 411] width 1317 height 745
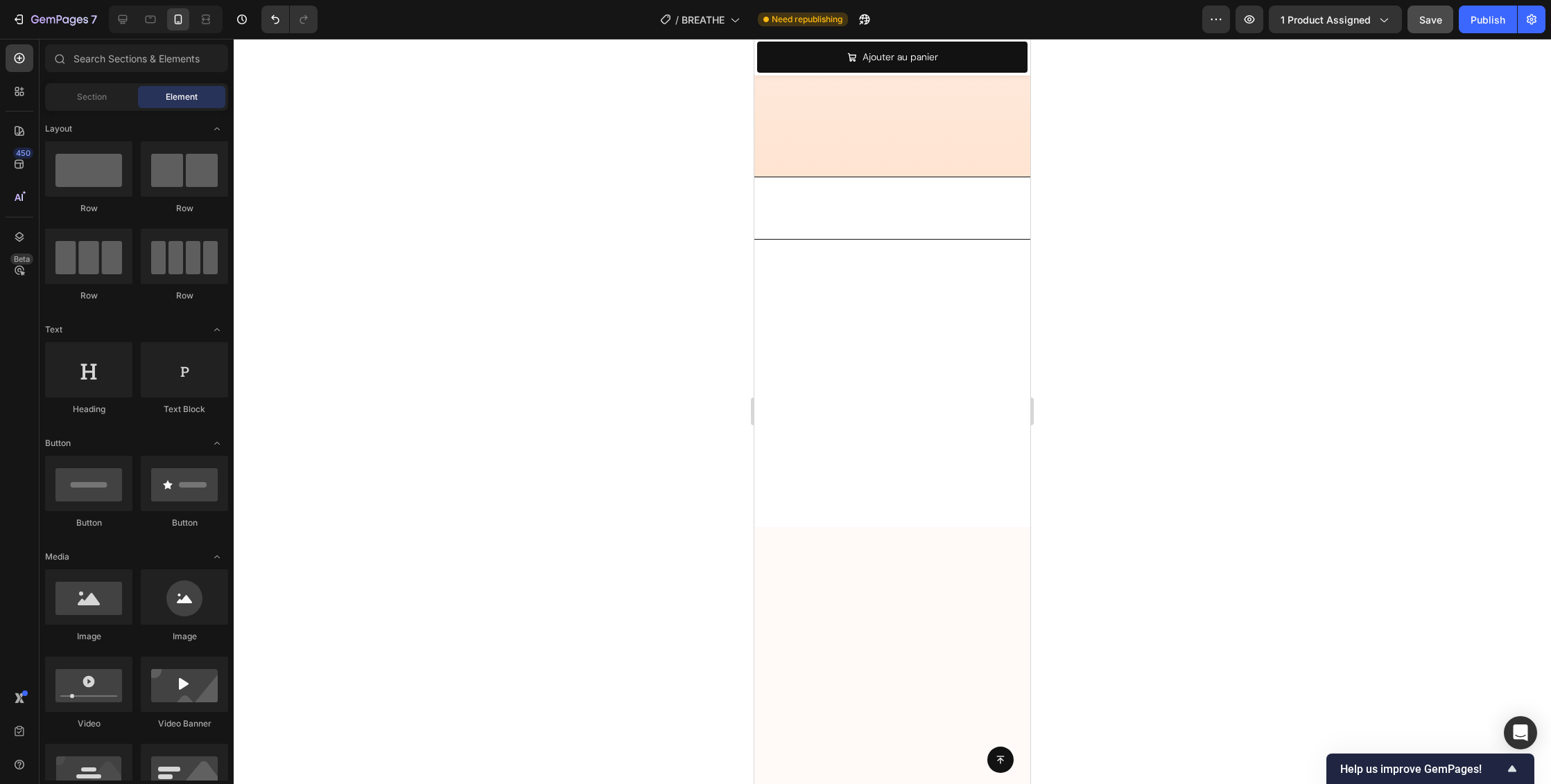
scroll to position [0, 0]
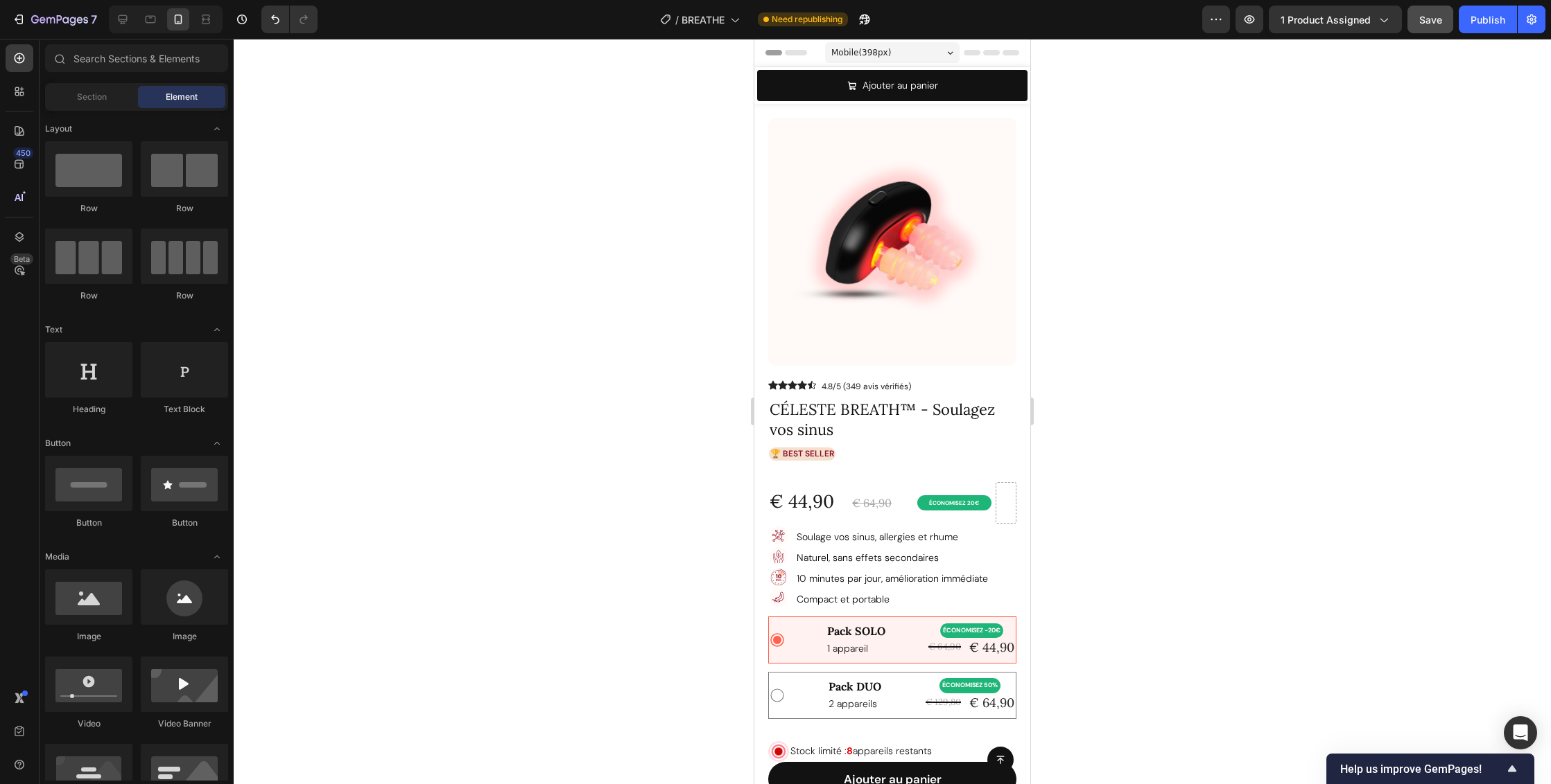
click at [934, 52] on div "Mobile ( 398 px)" at bounding box center [892, 53] width 134 height 21
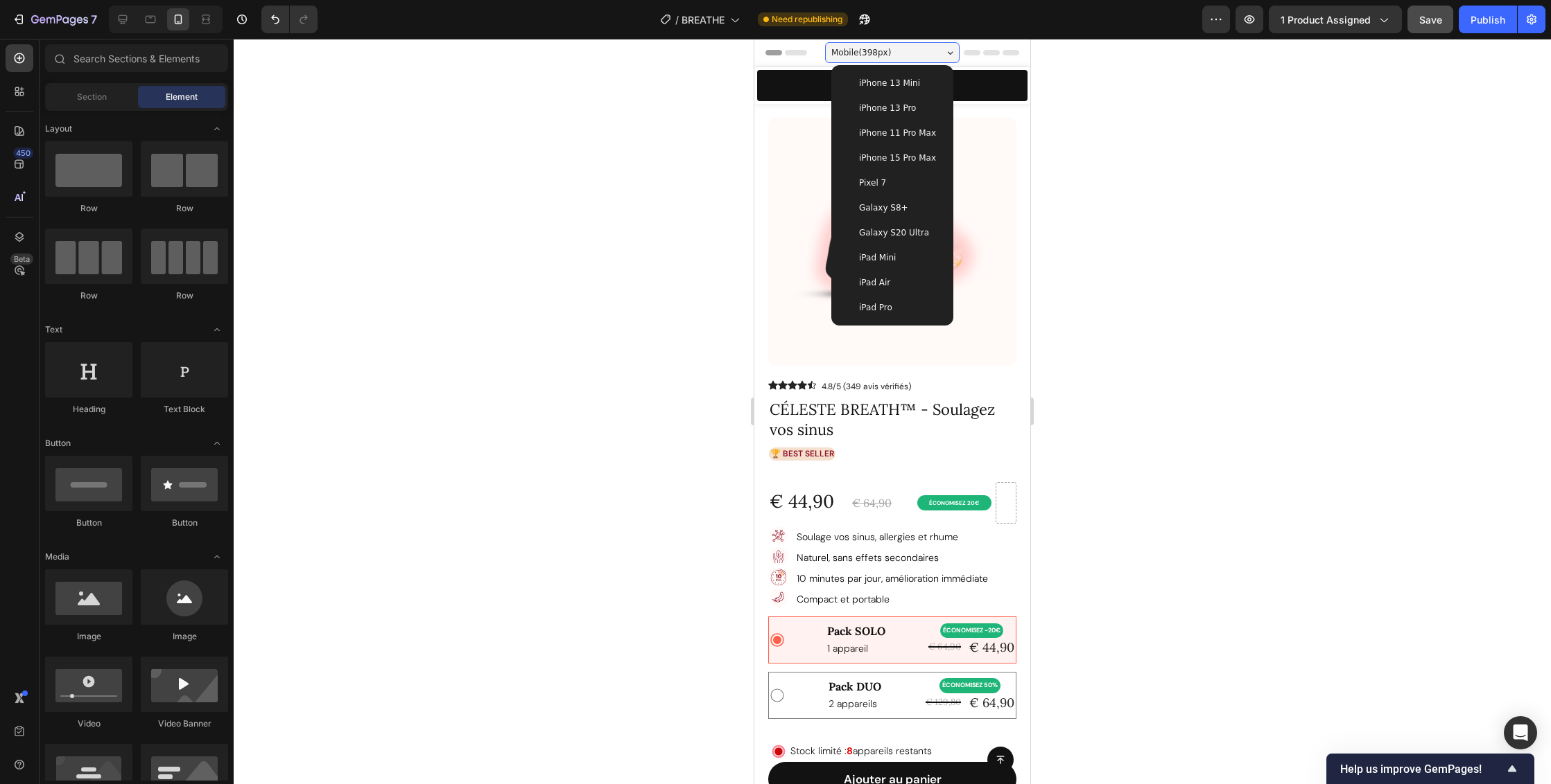
click at [898, 111] on span "iPhone 13 Pro" at bounding box center [887, 109] width 57 height 14
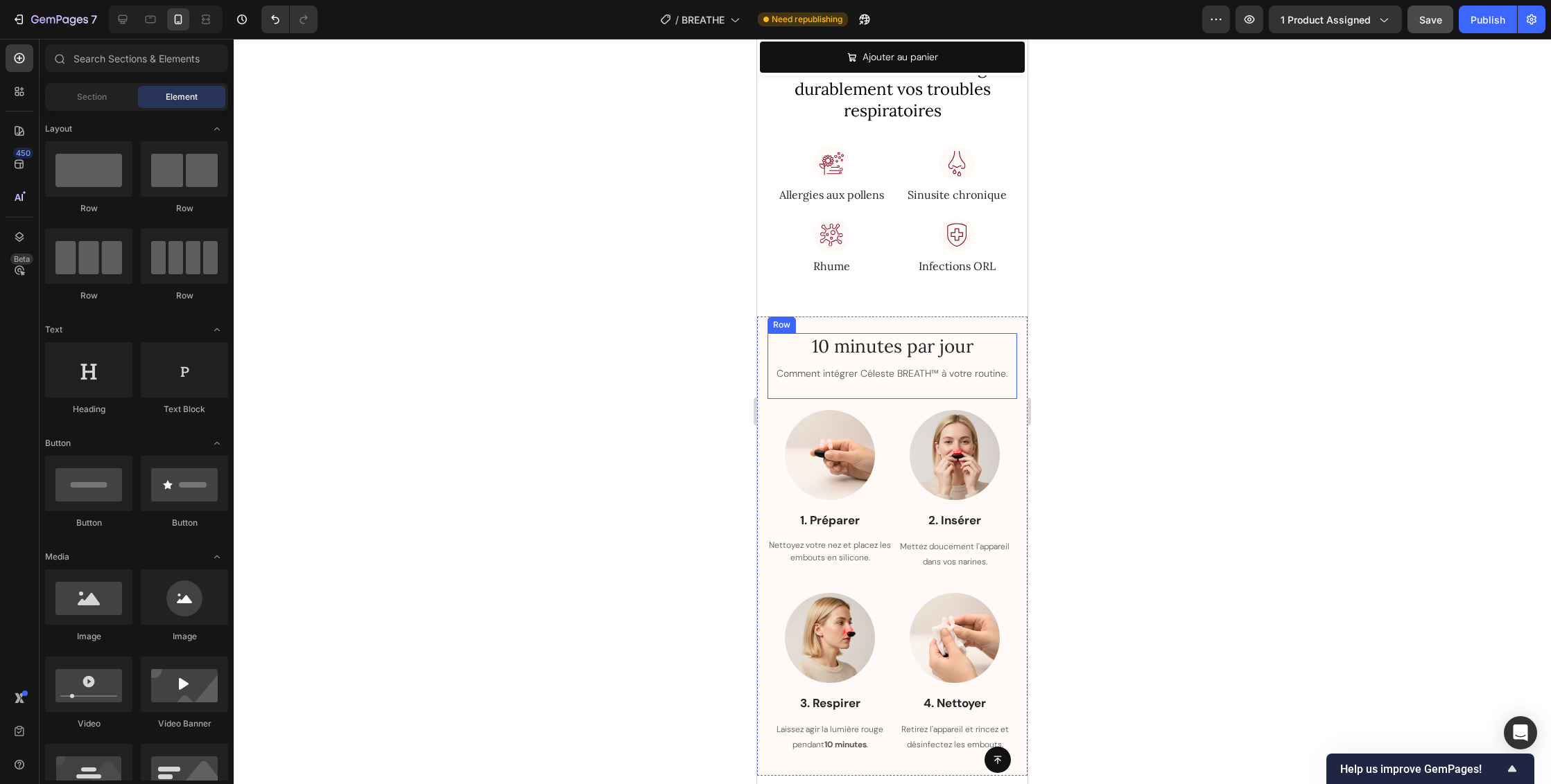
scroll to position [1805, 0]
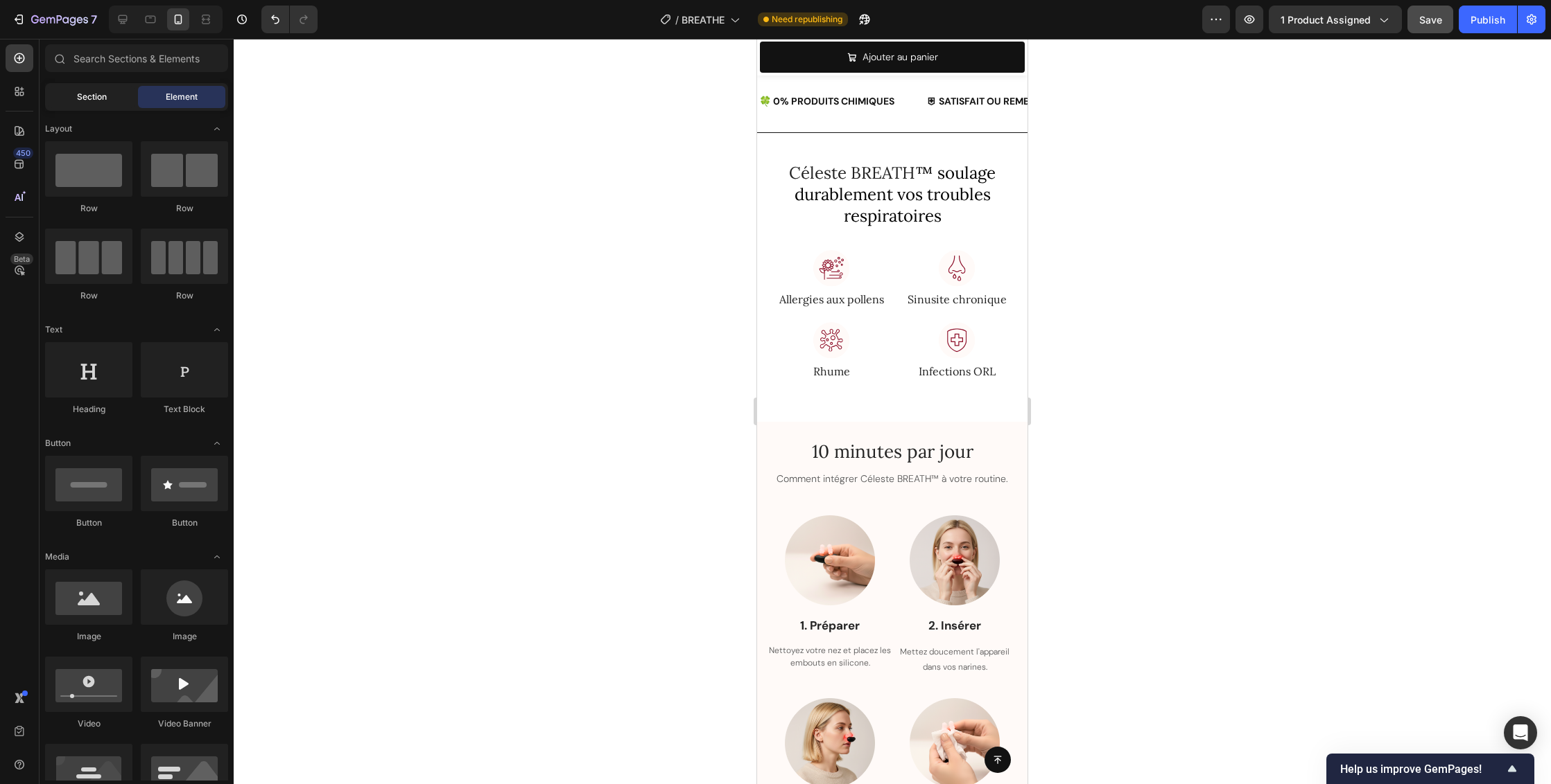
click at [103, 95] on span "Section" at bounding box center [92, 97] width 30 height 12
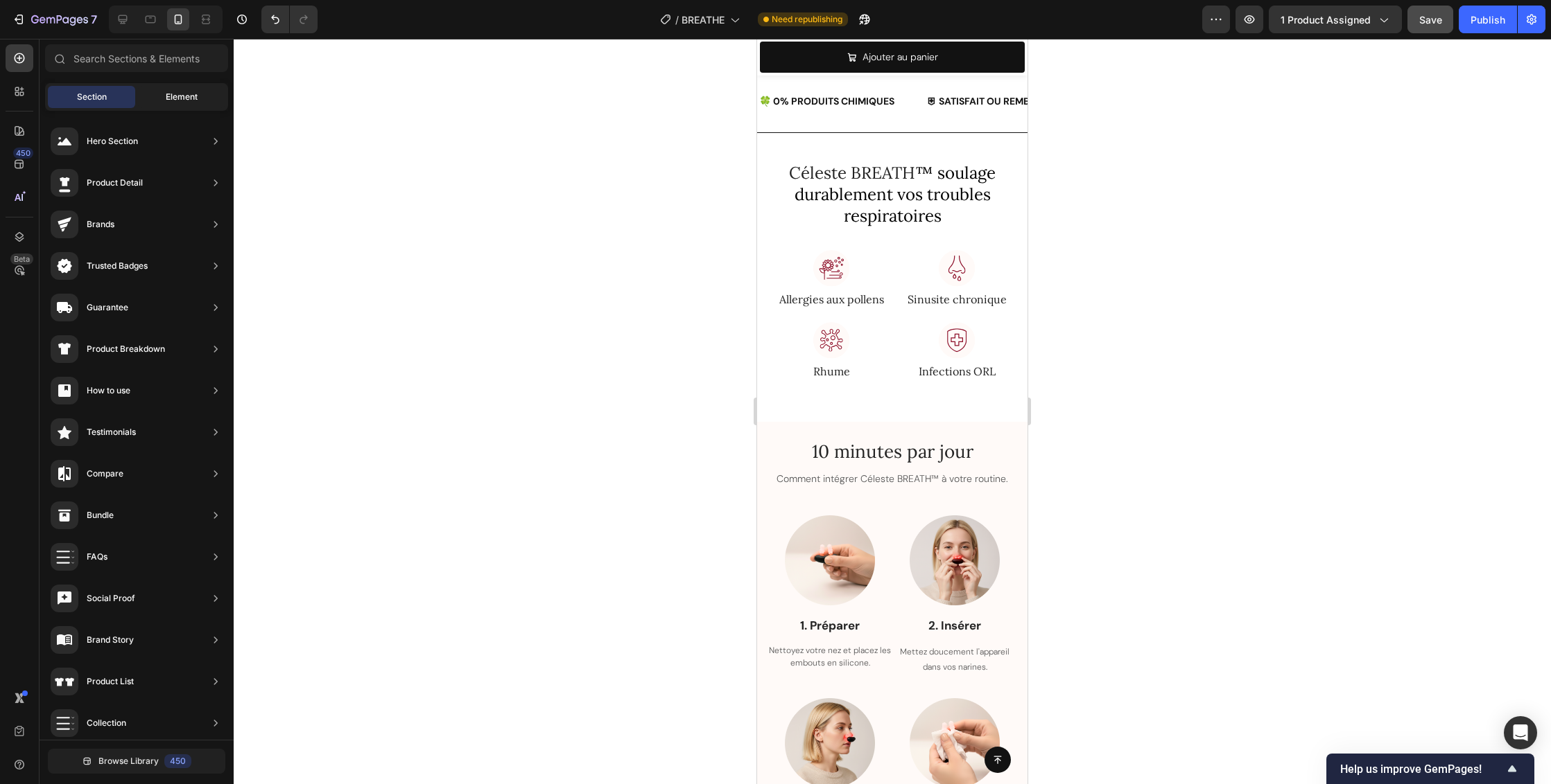
click at [175, 95] on span "Element" at bounding box center [182, 97] width 32 height 12
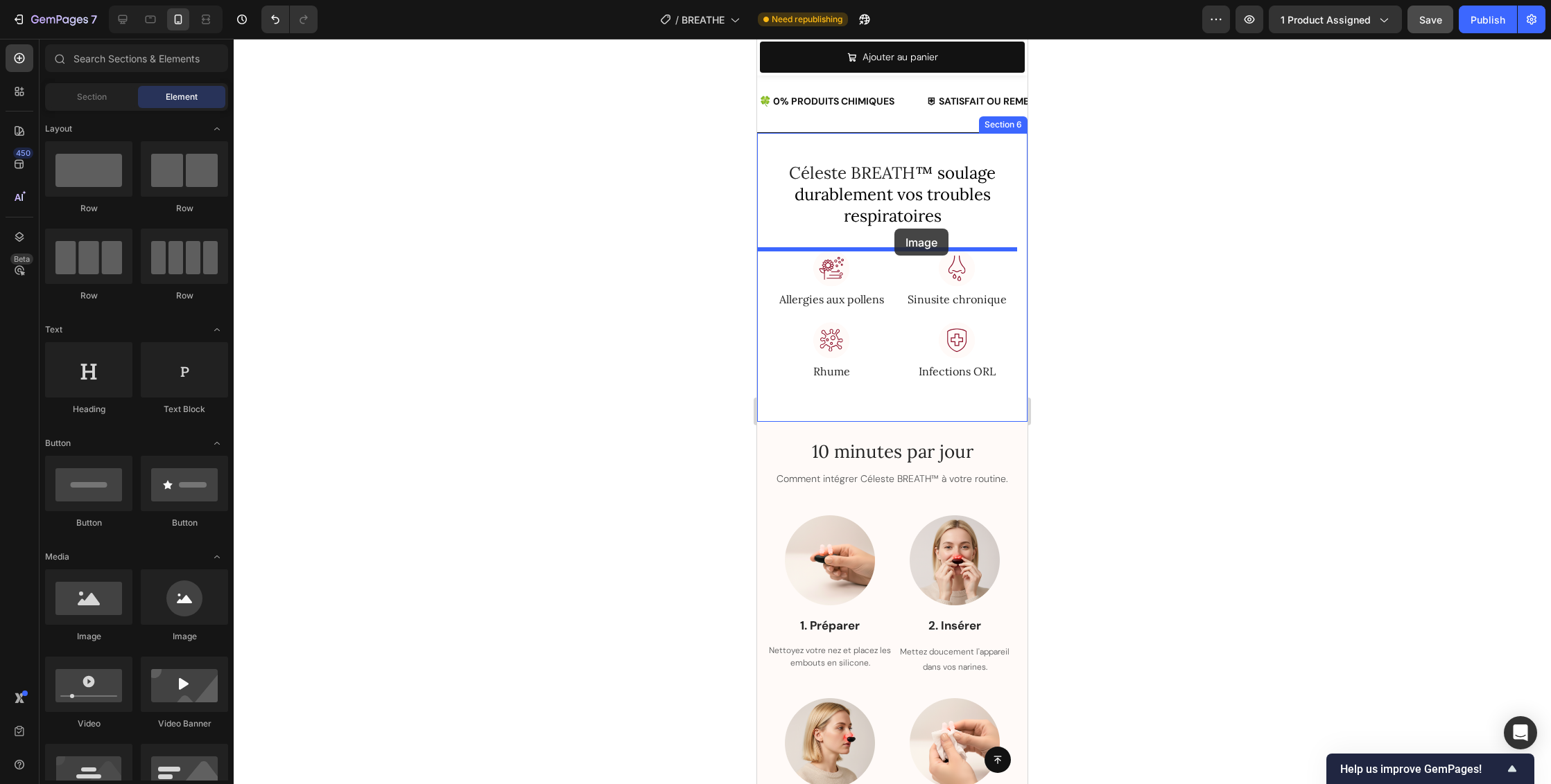
drag, startPoint x: 882, startPoint y: 614, endPoint x: 894, endPoint y: 229, distance: 385.2
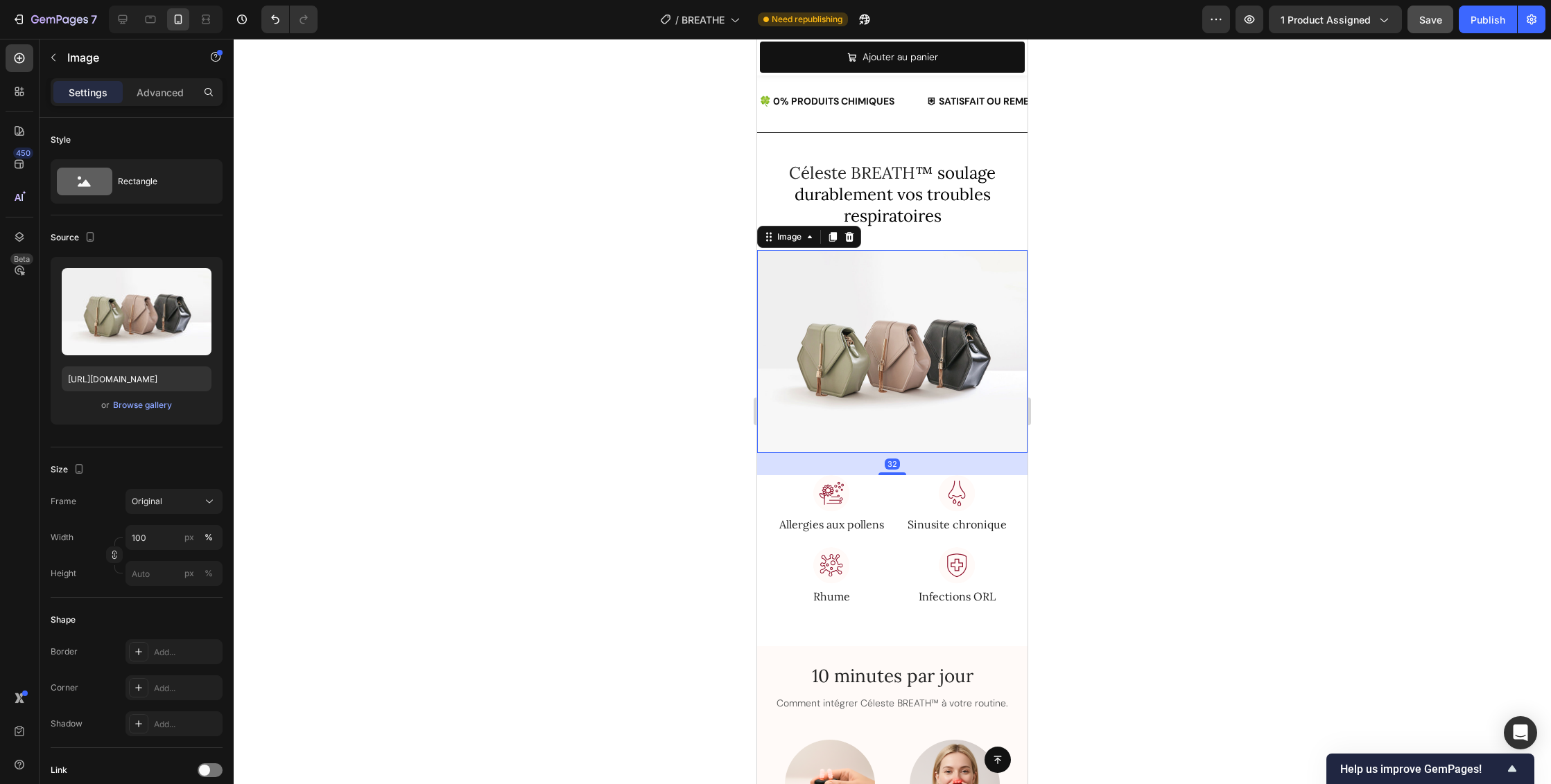
click at [902, 340] on img at bounding box center [892, 351] width 270 height 203
click at [147, 405] on div "Browse gallery" at bounding box center [142, 405] width 59 height 12
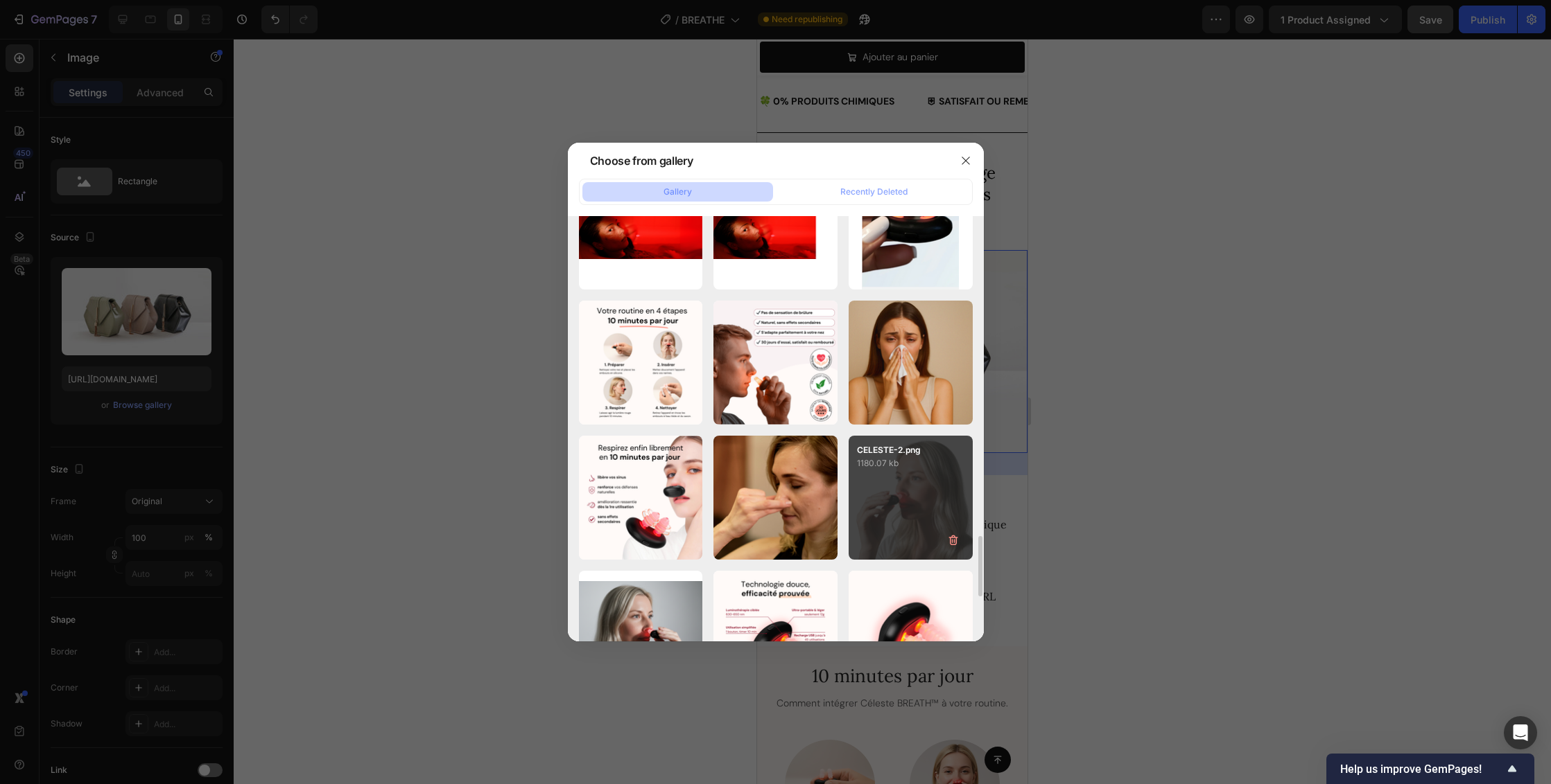
scroll to position [2475, 0]
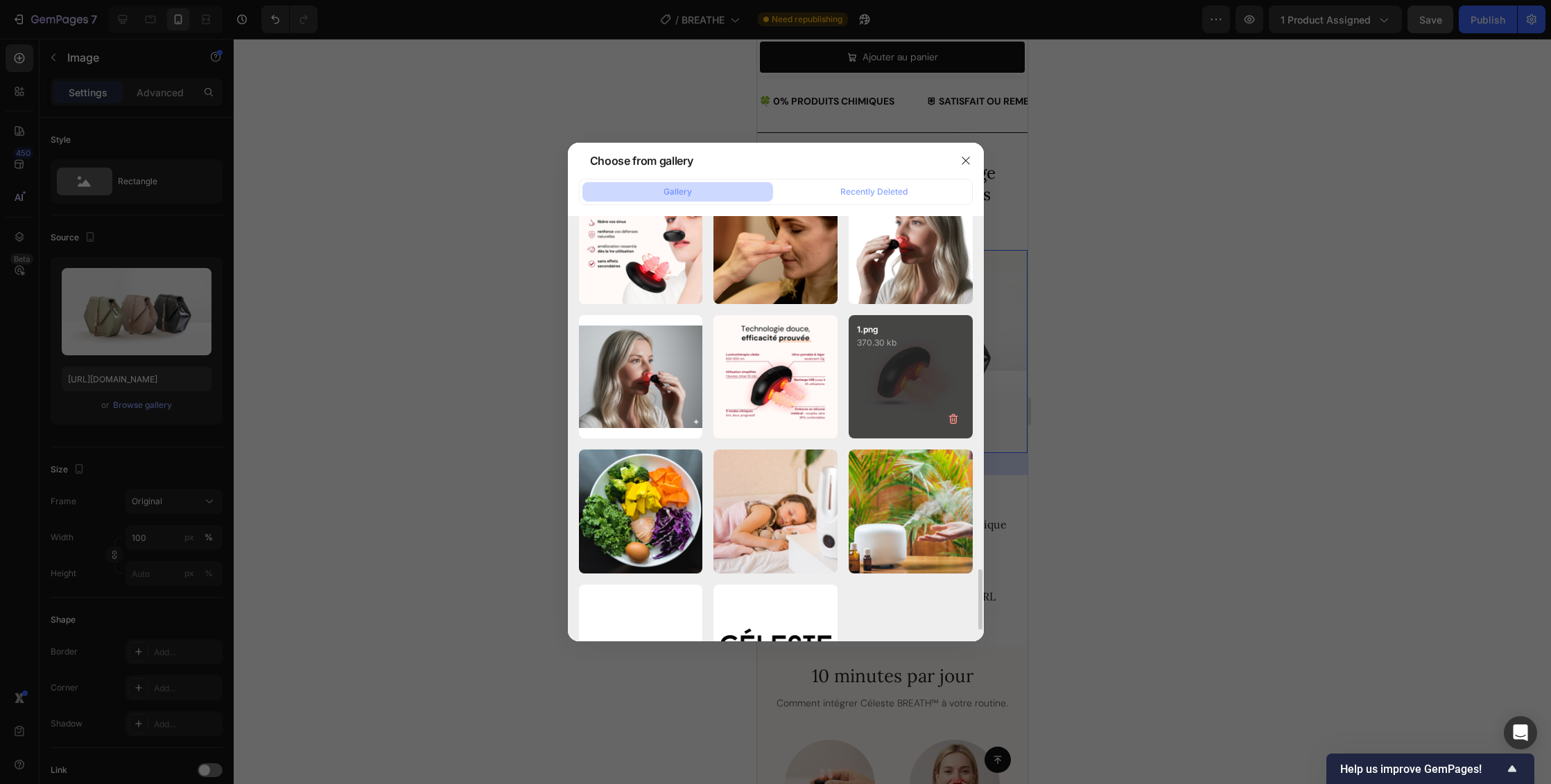
click at [912, 387] on div "1.png 370.30 kb" at bounding box center [911, 377] width 124 height 124
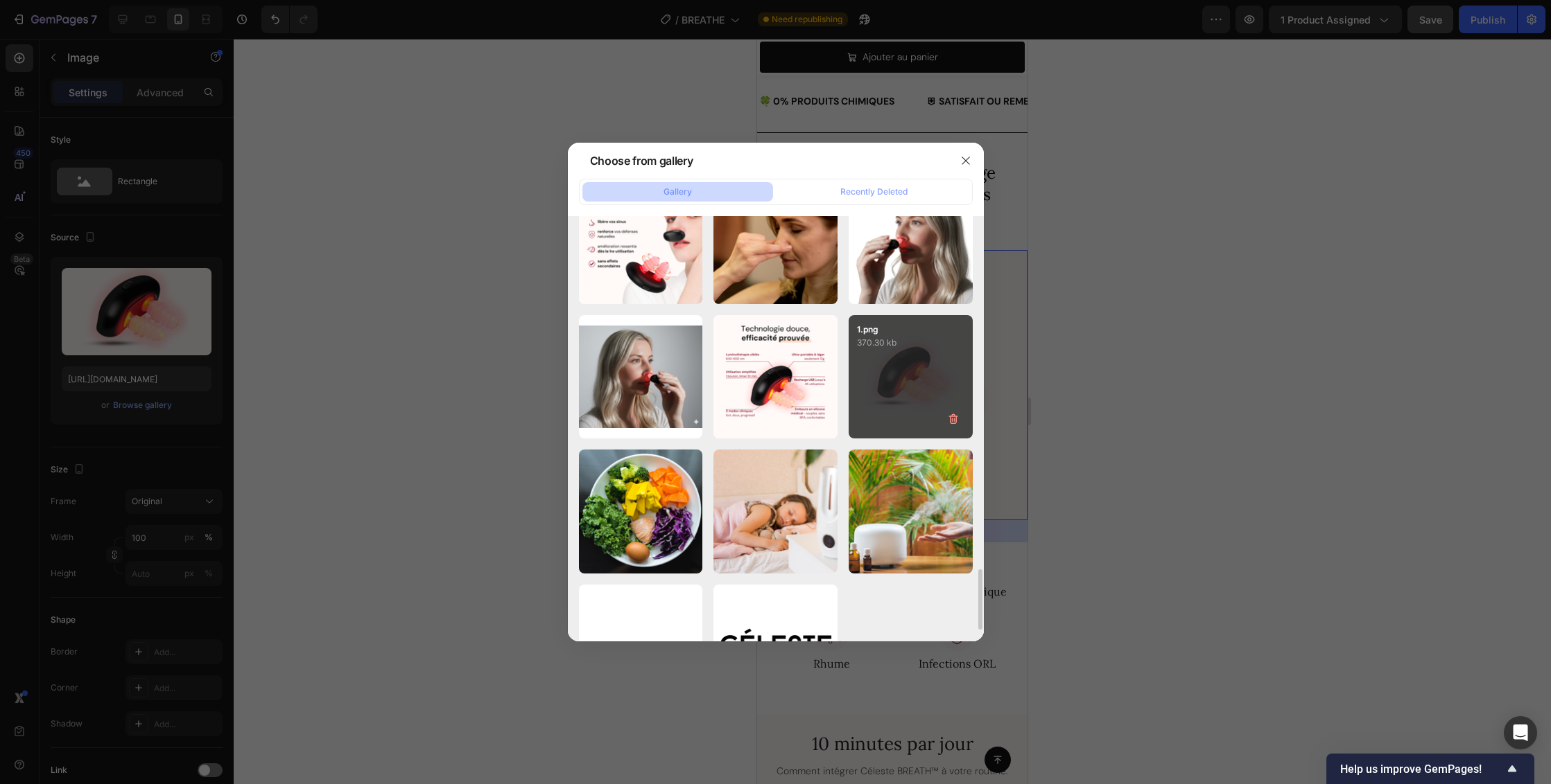
type input "https://cdn.shopify.com/s/files/1/0683/8262/1831/files/gempages_583461901552321…"
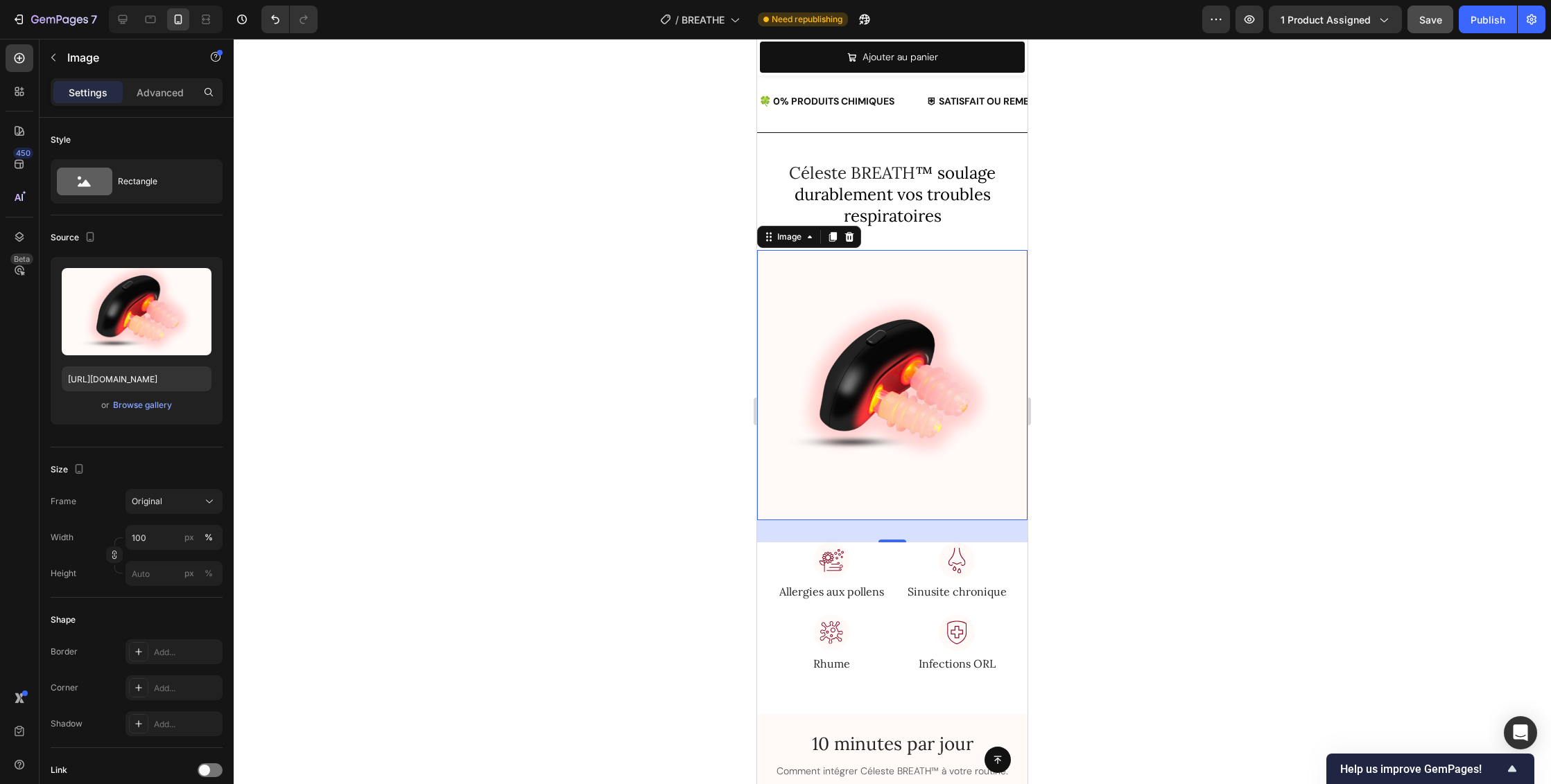
click at [917, 388] on img at bounding box center [892, 385] width 270 height 270
click at [850, 237] on icon at bounding box center [850, 237] width 9 height 10
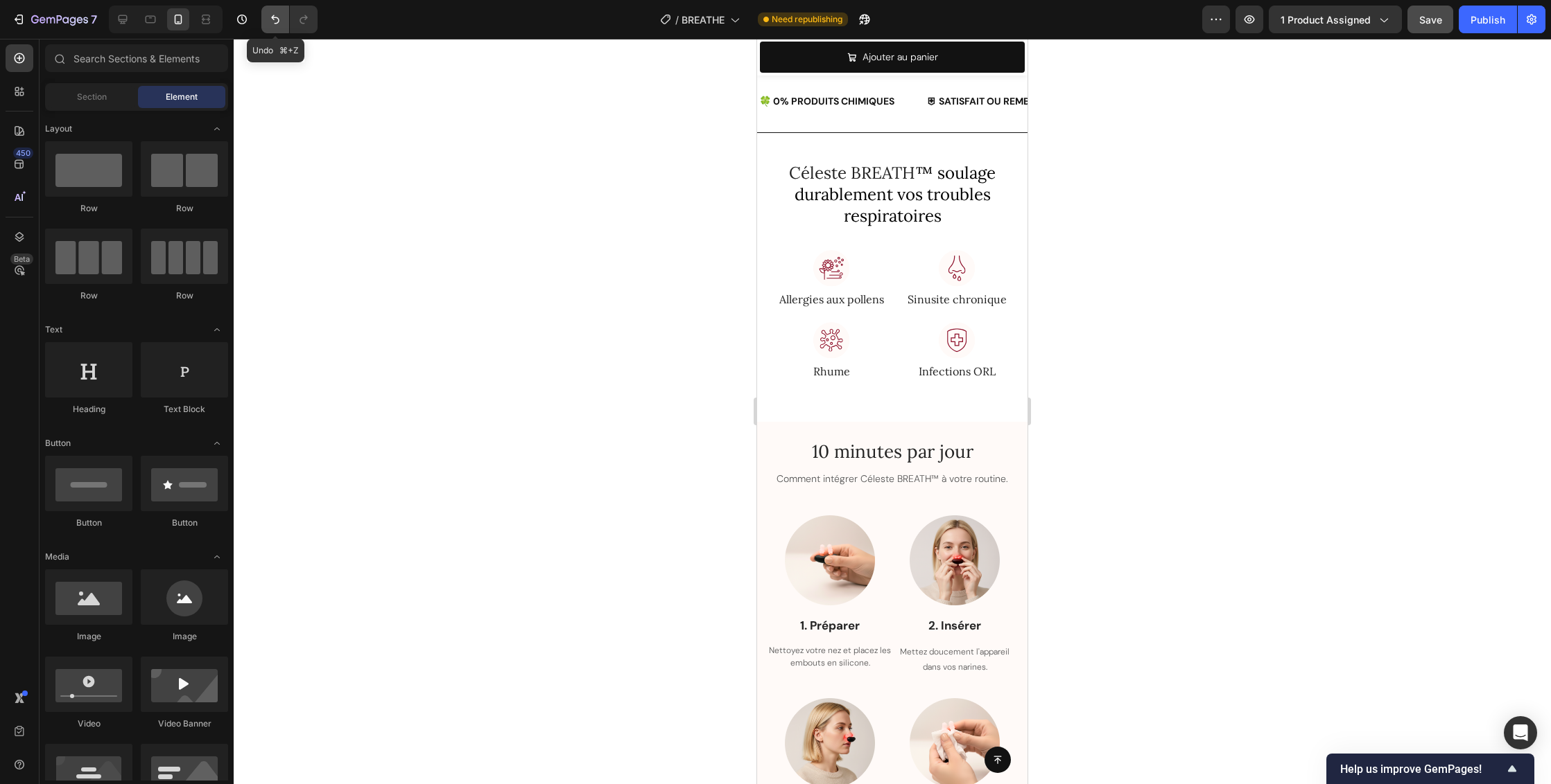
click at [274, 18] on icon "Undo/Redo" at bounding box center [275, 19] width 8 height 9
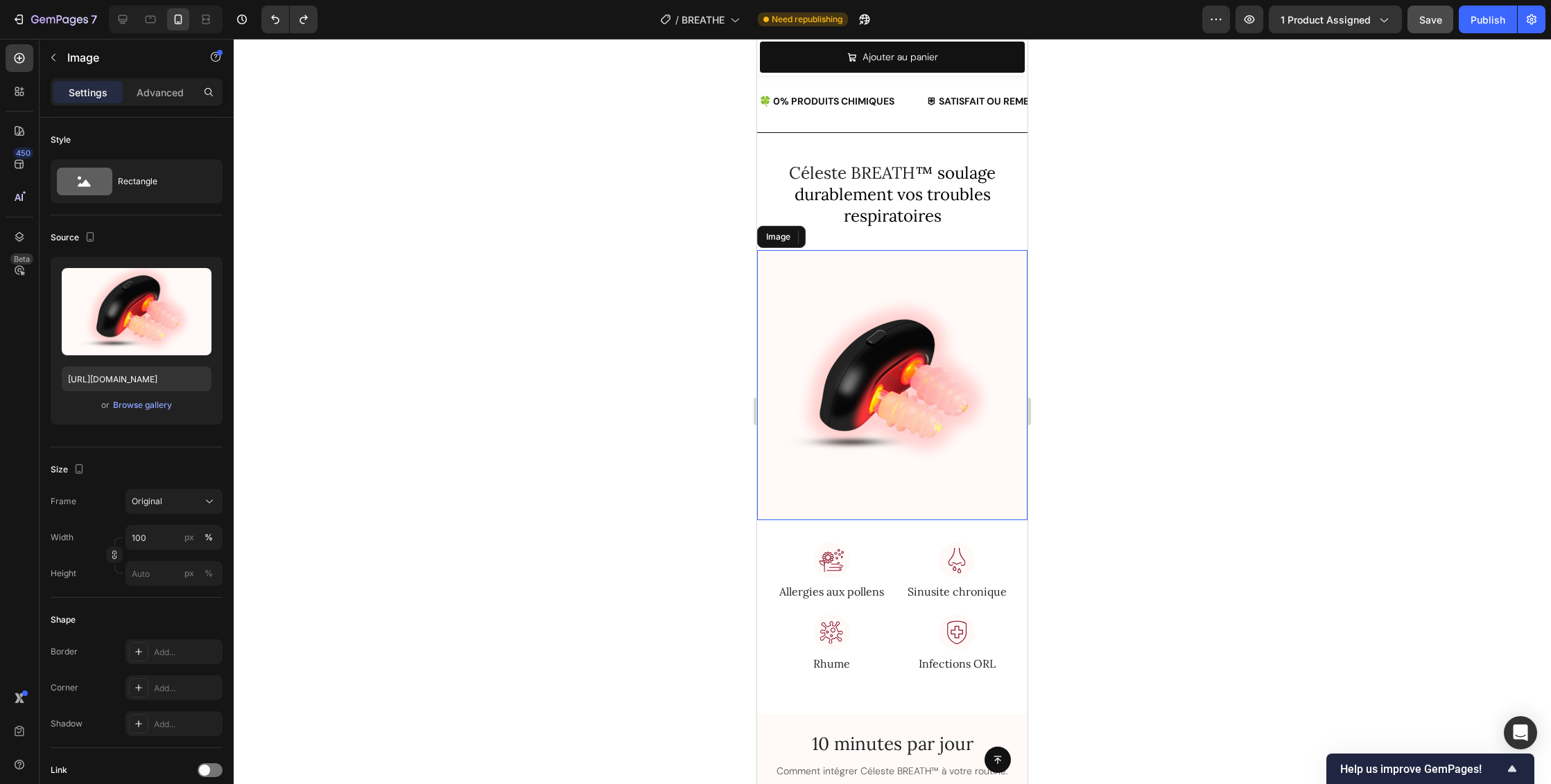
click at [869, 366] on img at bounding box center [892, 385] width 270 height 270
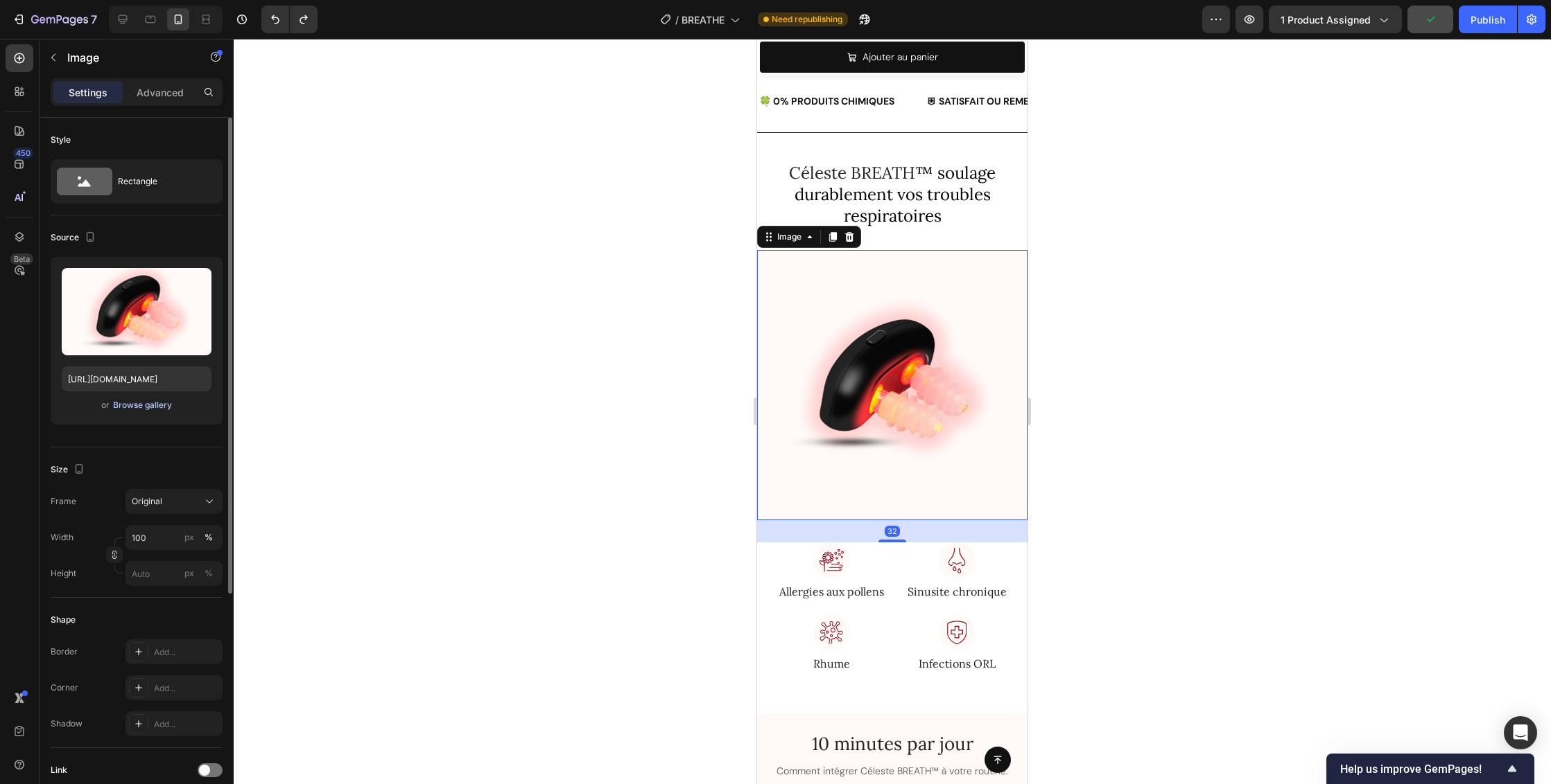
click at [131, 406] on div "Browse gallery" at bounding box center [142, 405] width 59 height 12
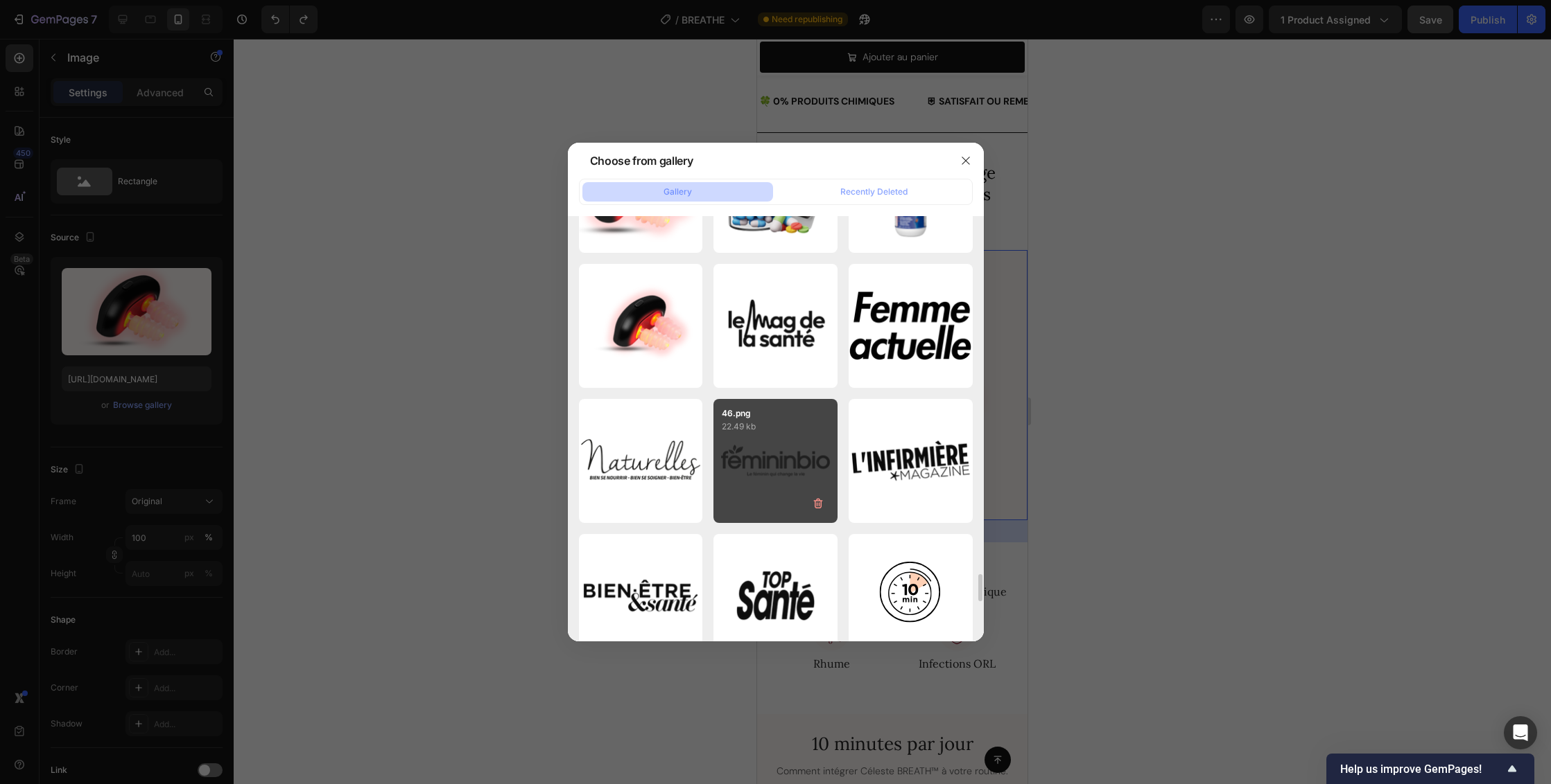
scroll to position [5920, 0]
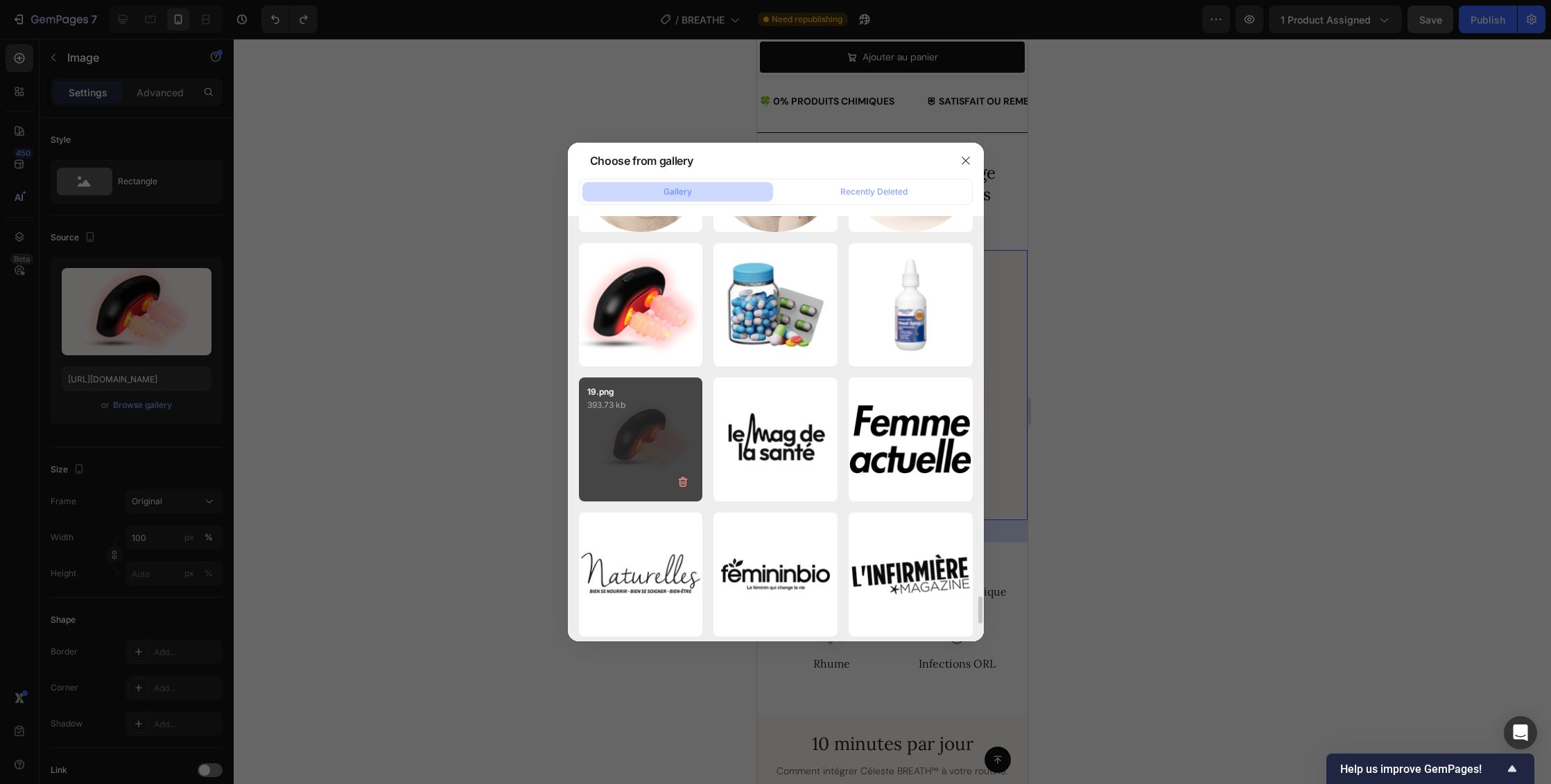
click at [681, 448] on div "19.png 393.73 kb" at bounding box center [640, 440] width 124 height 124
type input "https://cdn.shopify.com/s/files/1/0683/8262/1831/files/gempages_583461901552321…"
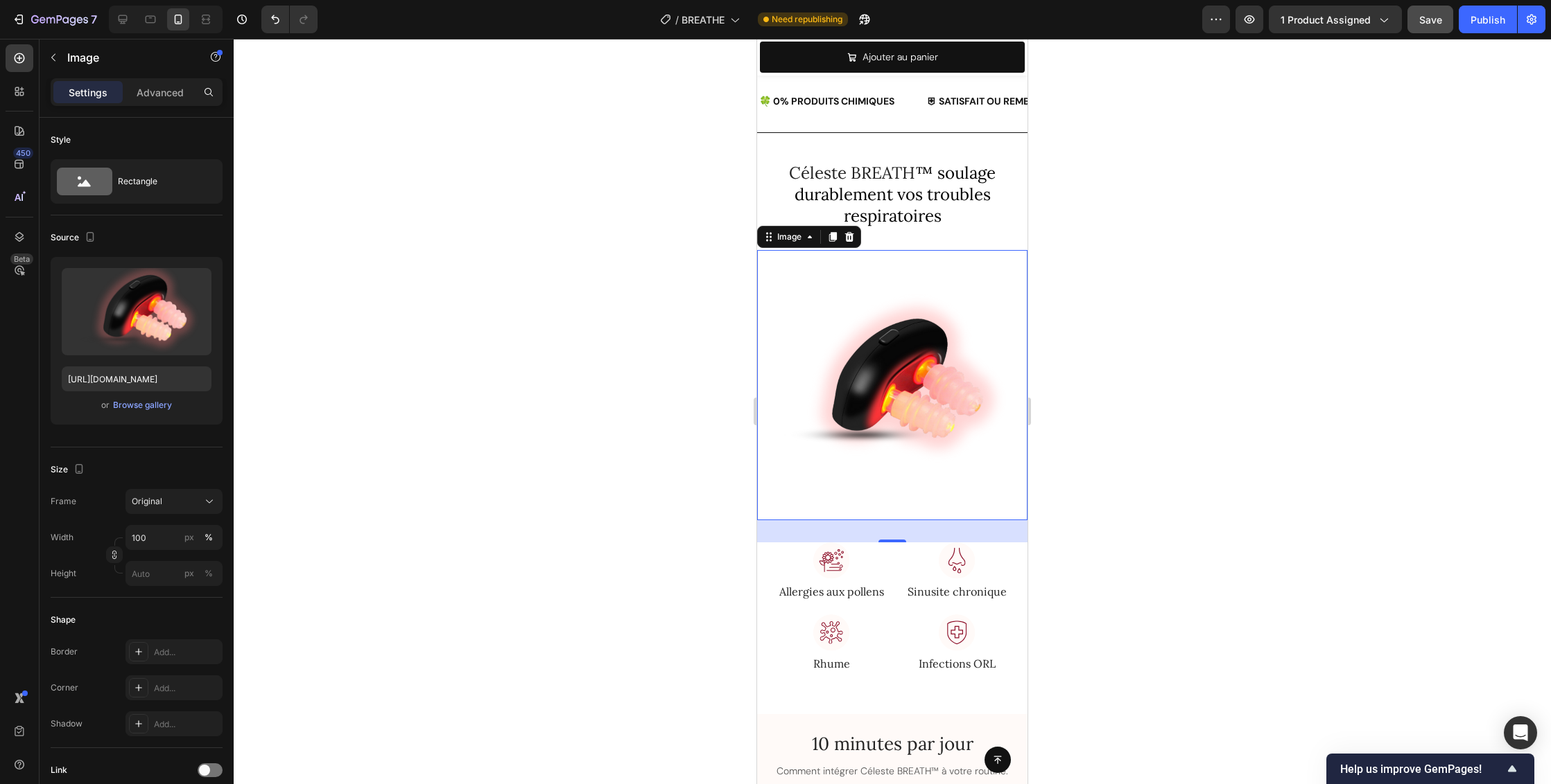
click at [1185, 394] on div at bounding box center [891, 411] width 1317 height 745
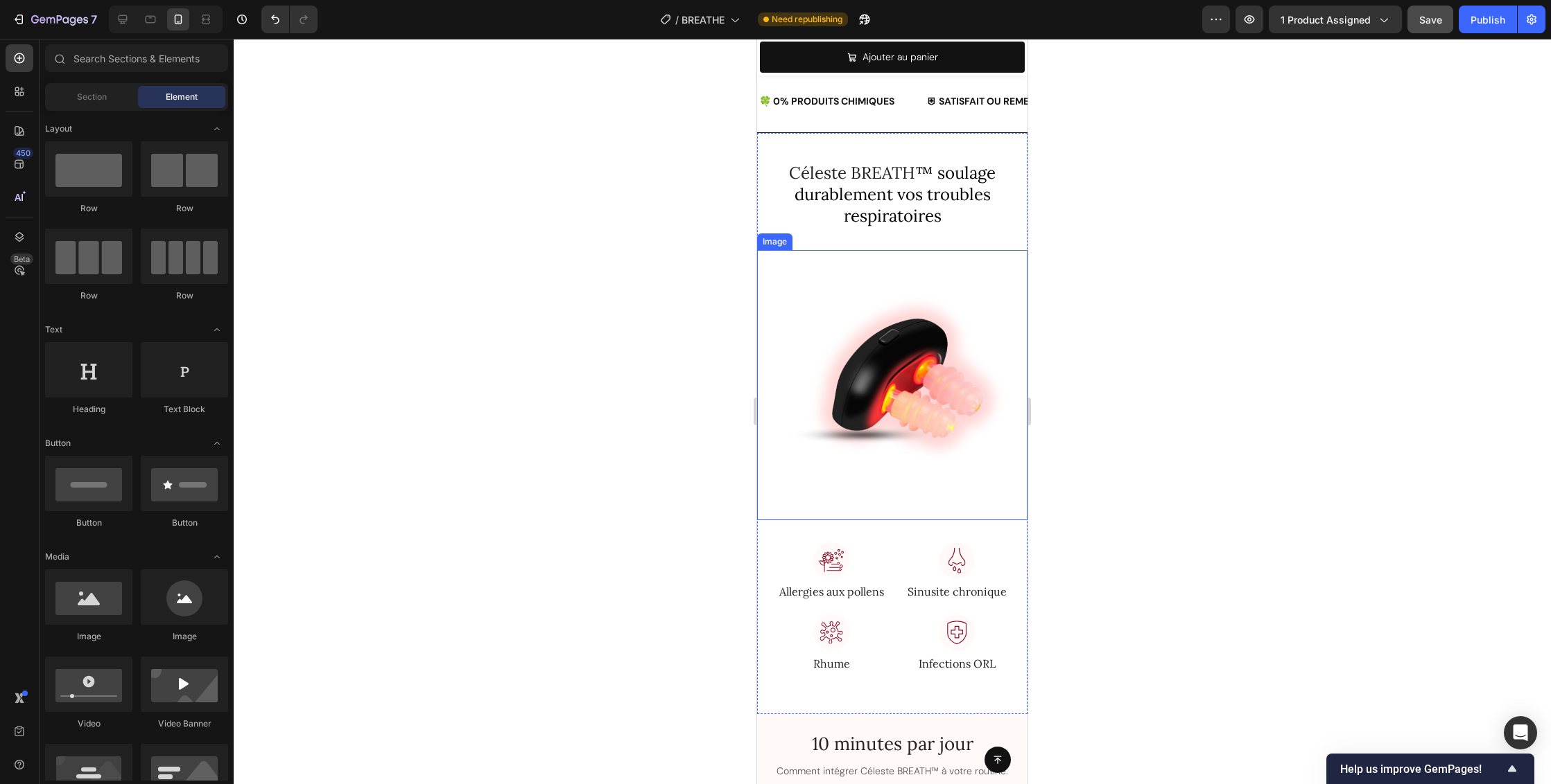
click at [912, 395] on img at bounding box center [892, 385] width 270 height 270
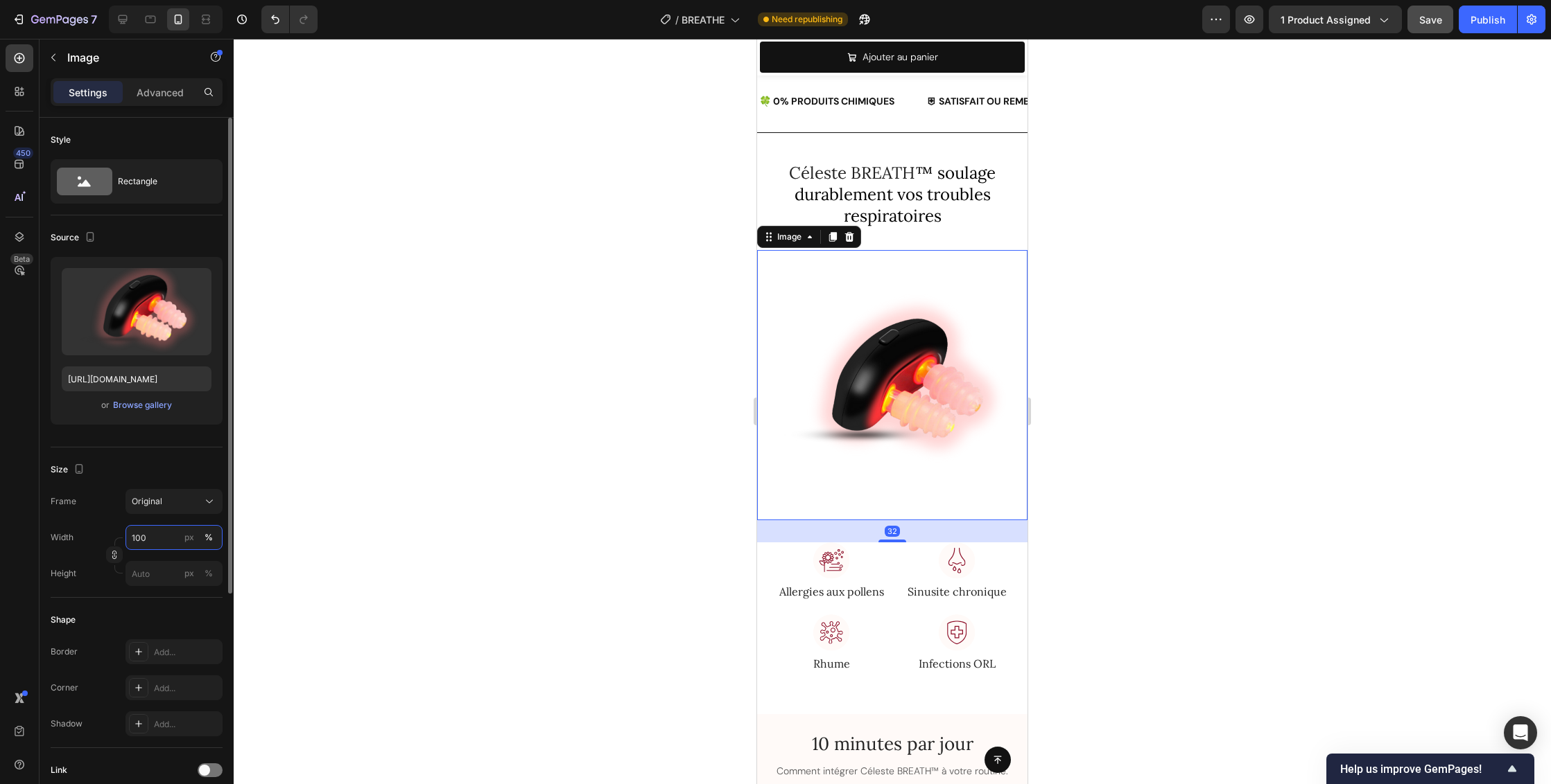
click at [158, 539] on input "100" at bounding box center [174, 538] width 97 height 25
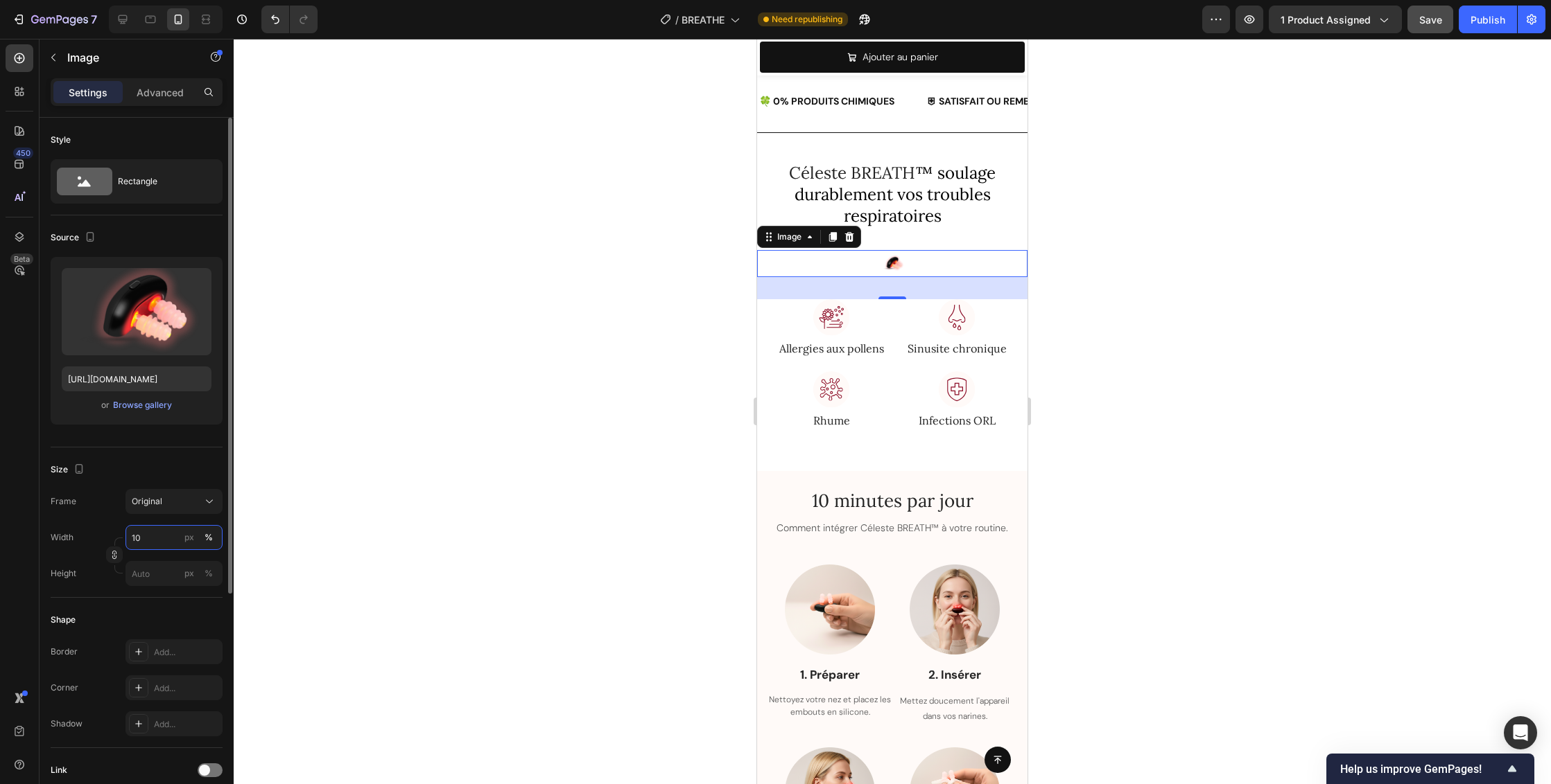
type input "1"
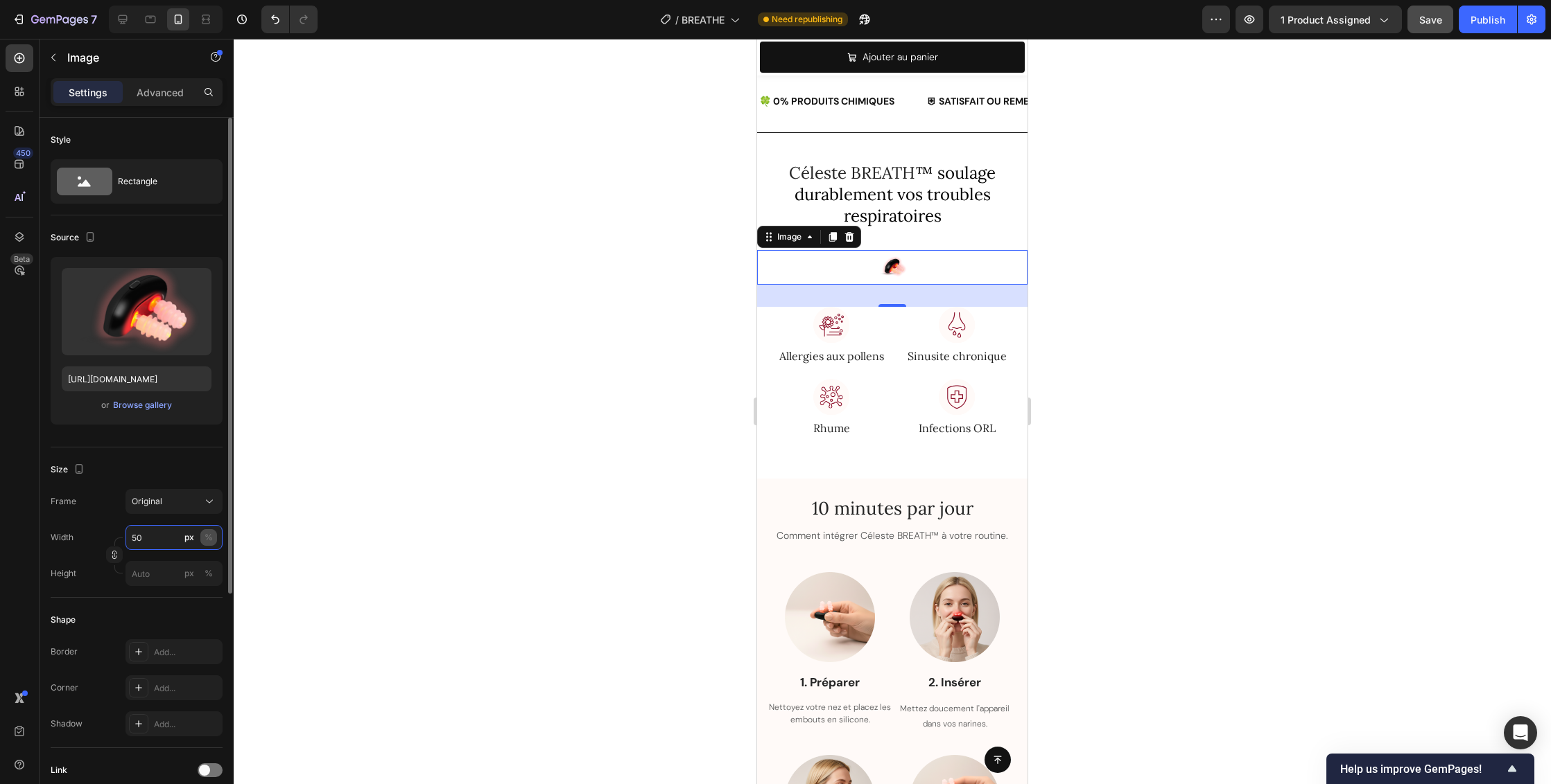
type input "50"
click at [211, 539] on div "%" at bounding box center [208, 538] width 8 height 12
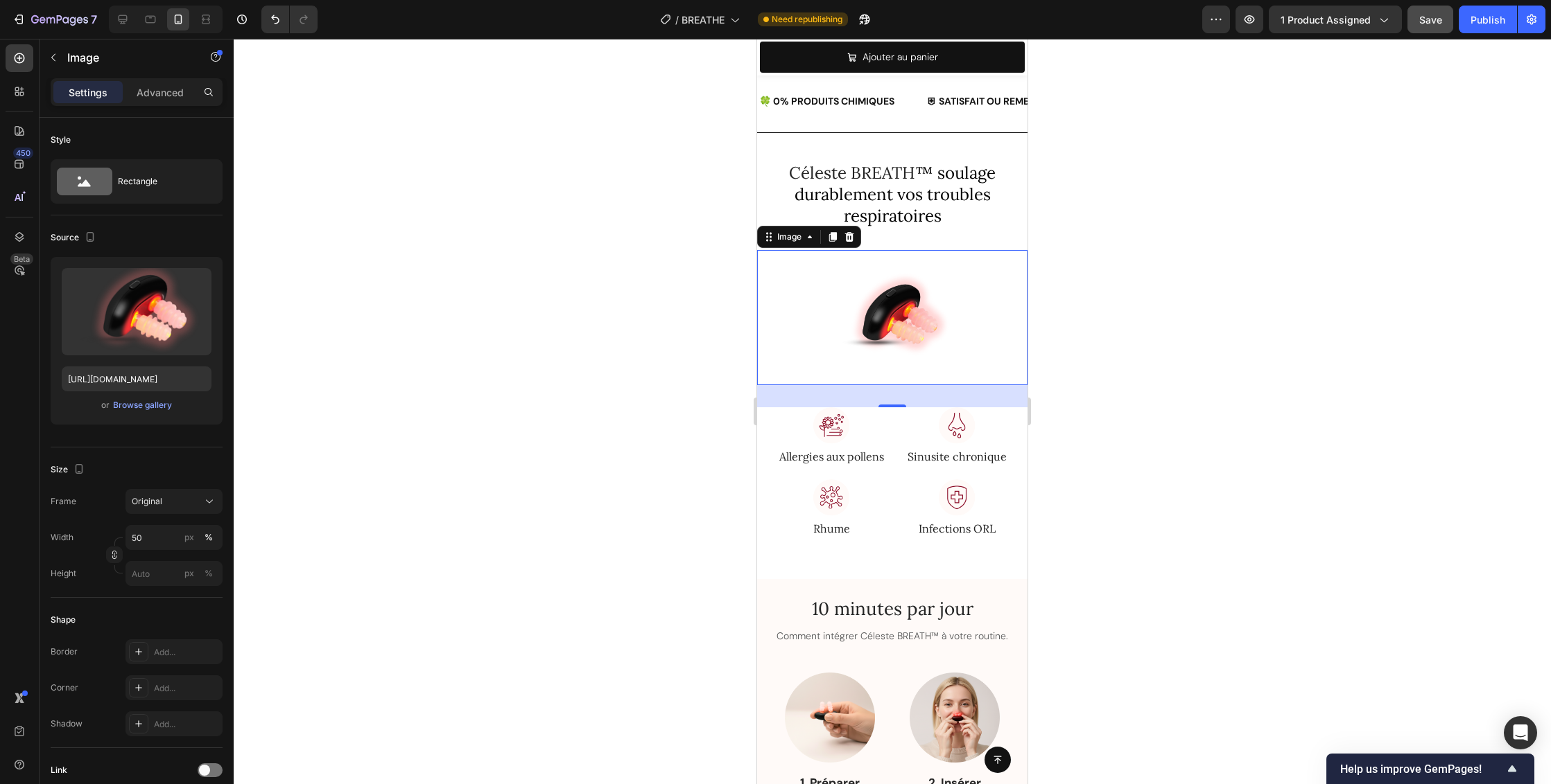
click at [1093, 433] on div at bounding box center [891, 411] width 1317 height 745
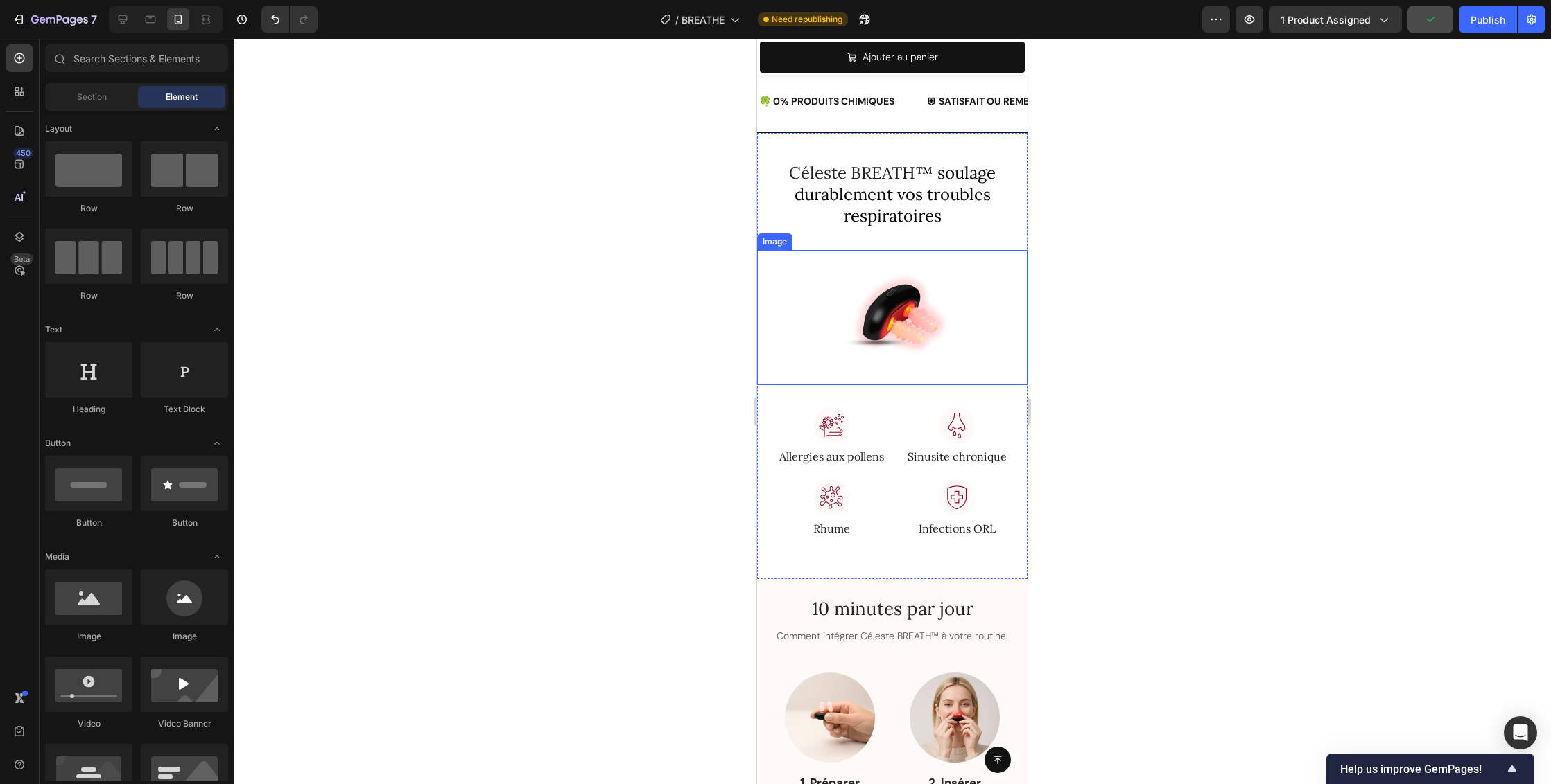
click at [982, 345] on div at bounding box center [892, 317] width 270 height 135
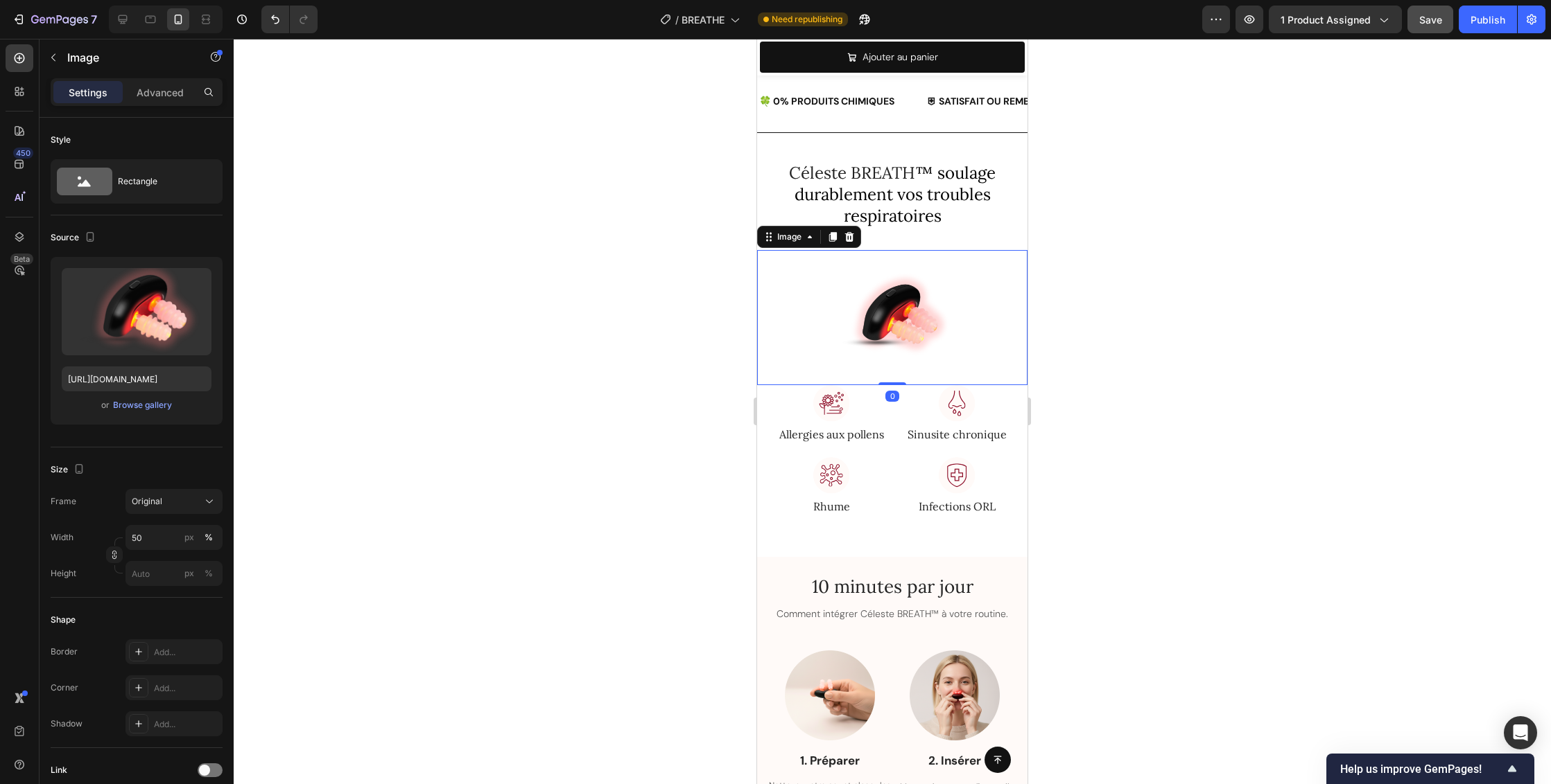
drag, startPoint x: 894, startPoint y: 401, endPoint x: 900, endPoint y: 367, distance: 34.5
click at [900, 367] on div "Image 0" at bounding box center [892, 317] width 270 height 135
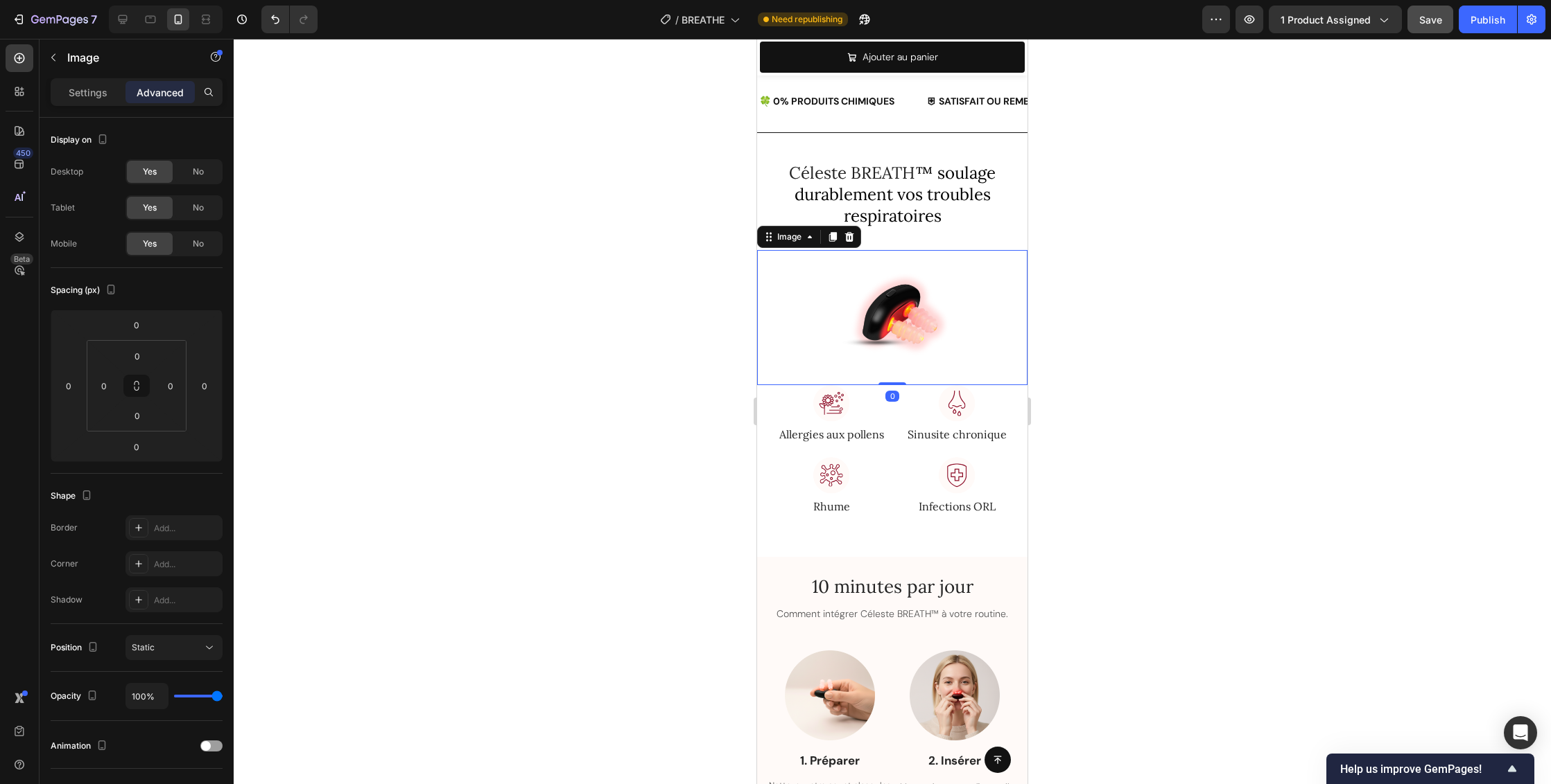
click at [954, 261] on div at bounding box center [892, 317] width 270 height 135
click at [971, 223] on h2 "Céleste BREATH ™ soulage durablement vos troubles respiratoires" at bounding box center [892, 194] width 248 height 68
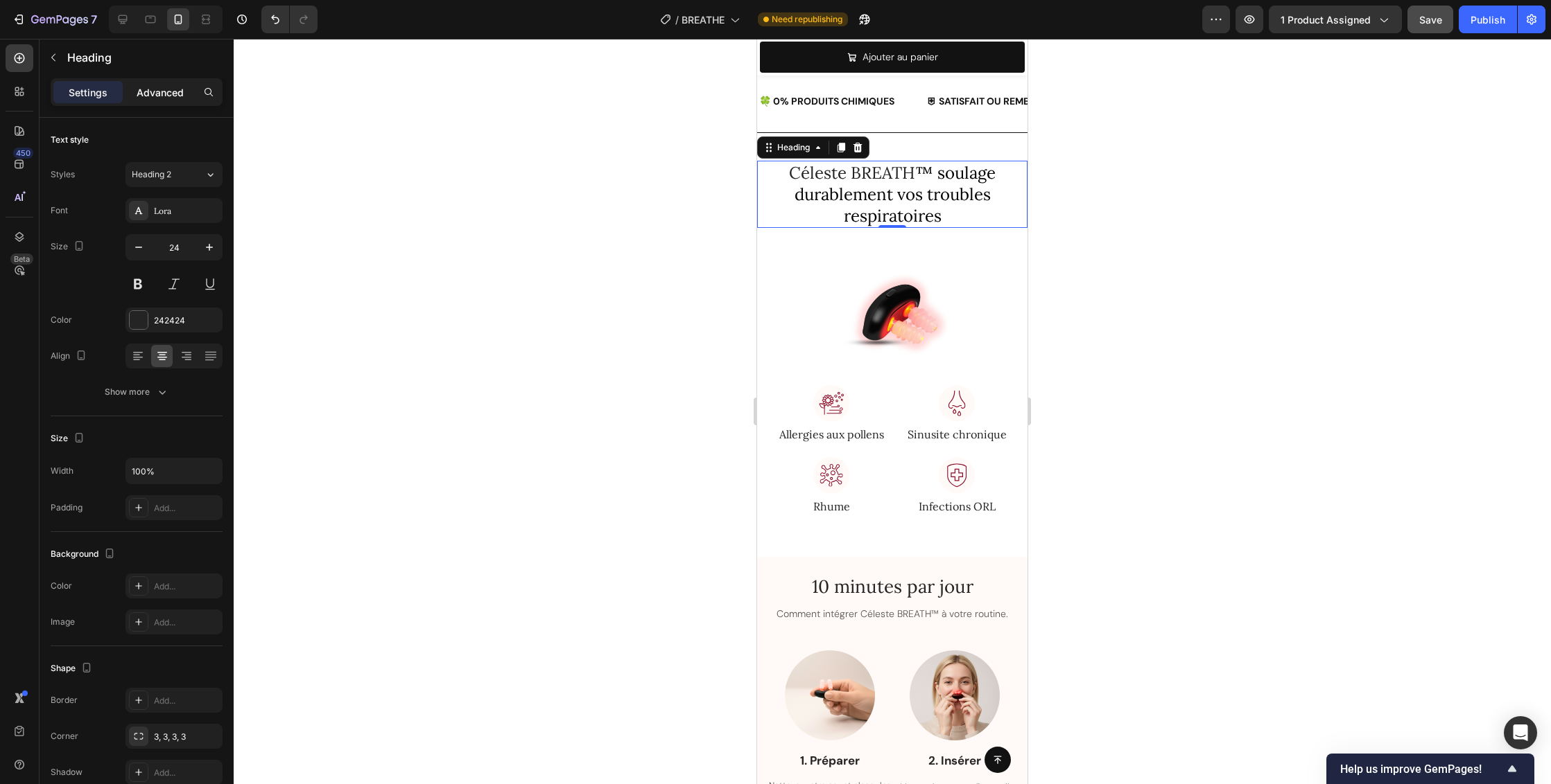
click at [147, 95] on p "Advanced" at bounding box center [160, 93] width 47 height 14
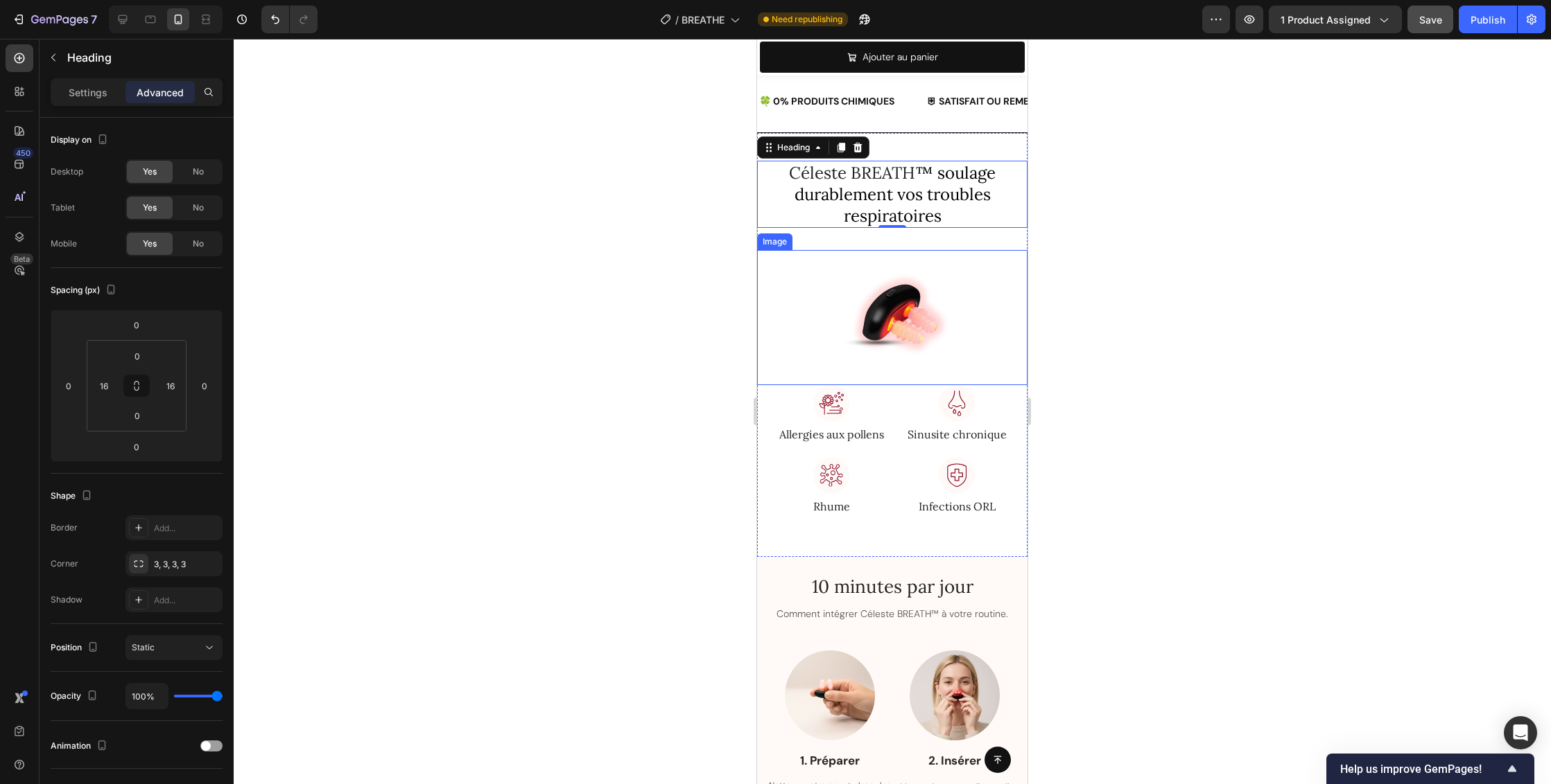
click at [997, 272] on div at bounding box center [892, 317] width 270 height 135
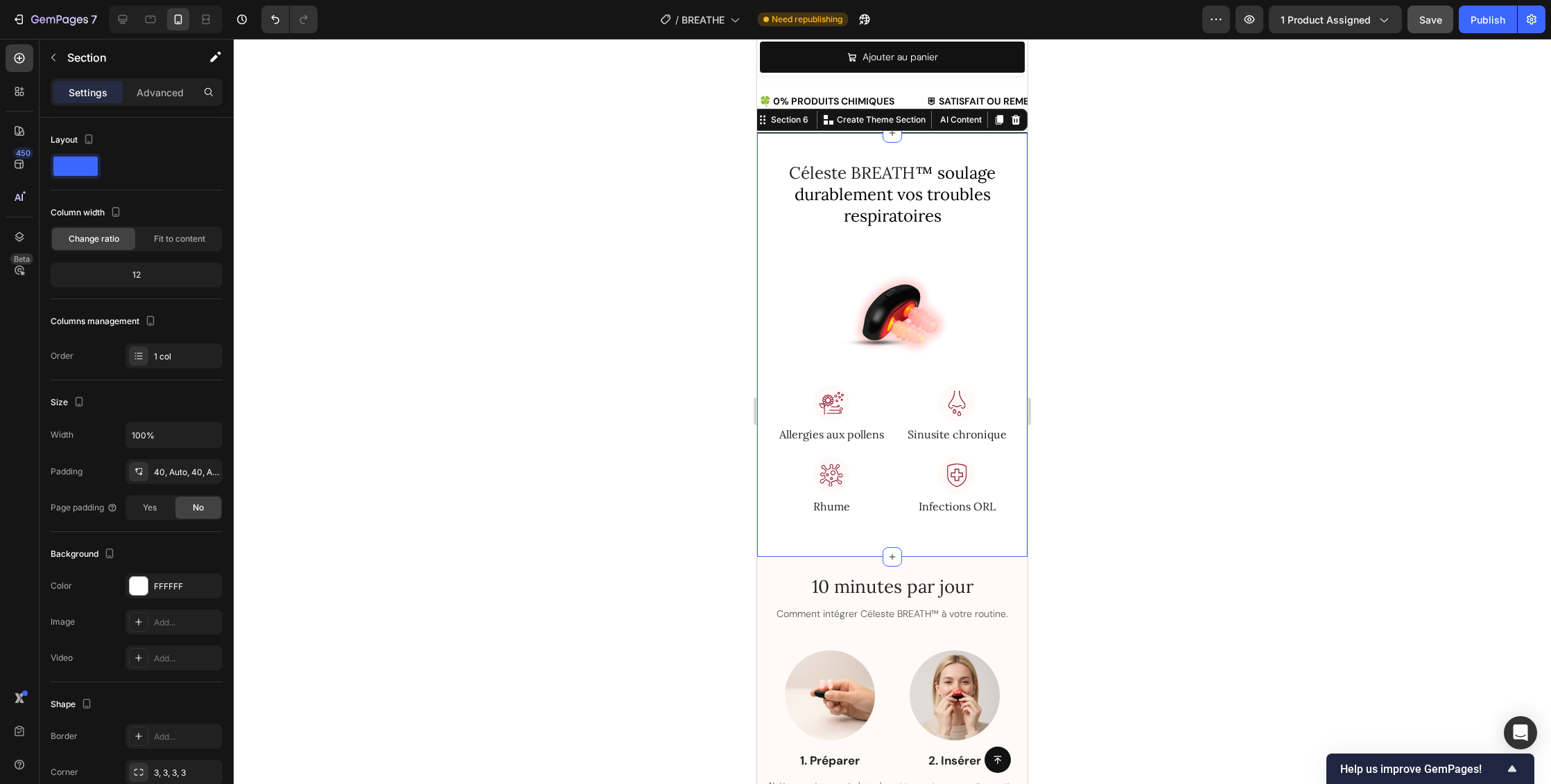
click at [974, 242] on div "Céleste BREATH ™ soulage durablement vos troubles respiratoires Heading Row Ima…" at bounding box center [892, 345] width 270 height 369
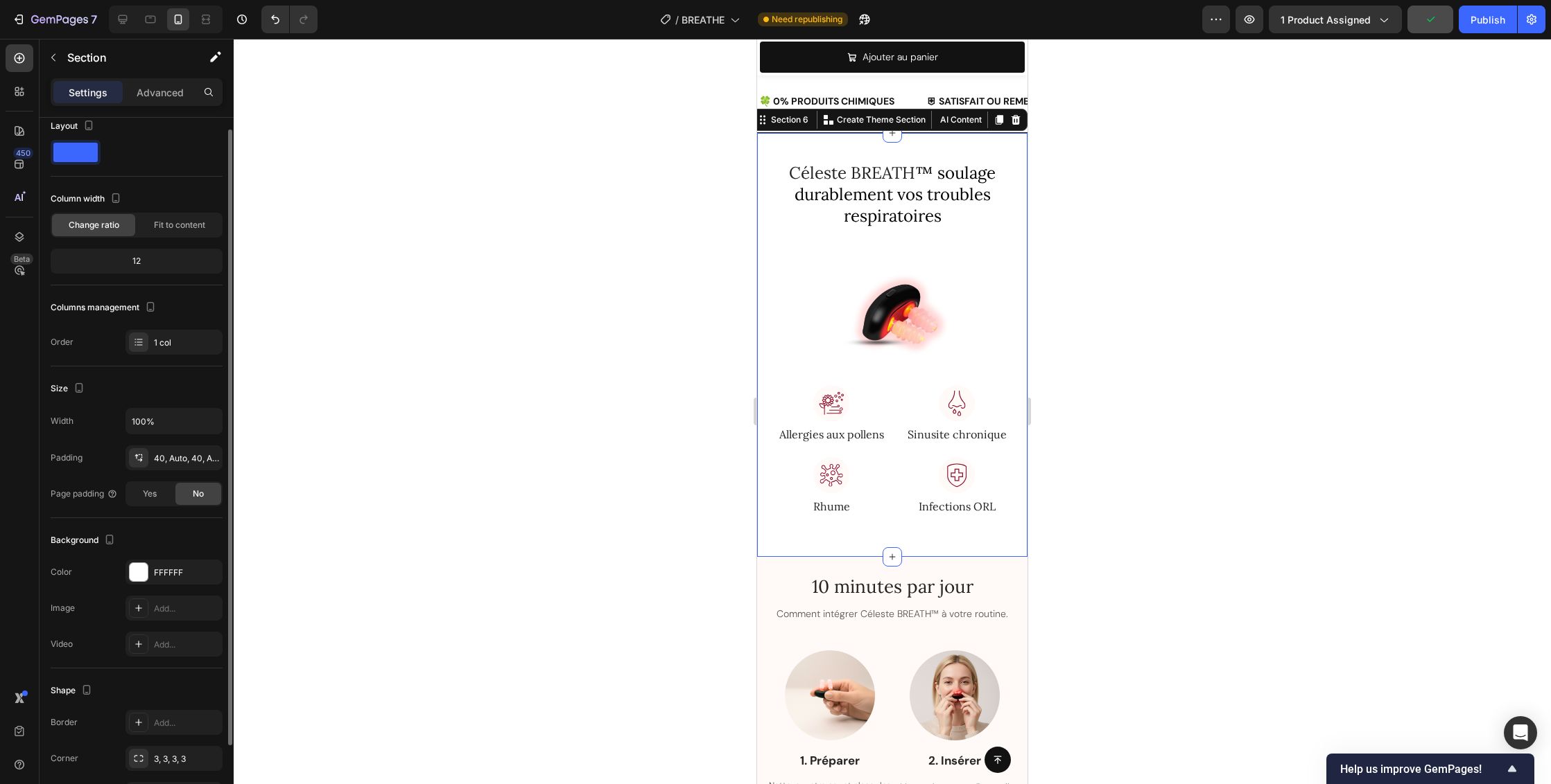
scroll to position [72, 0]
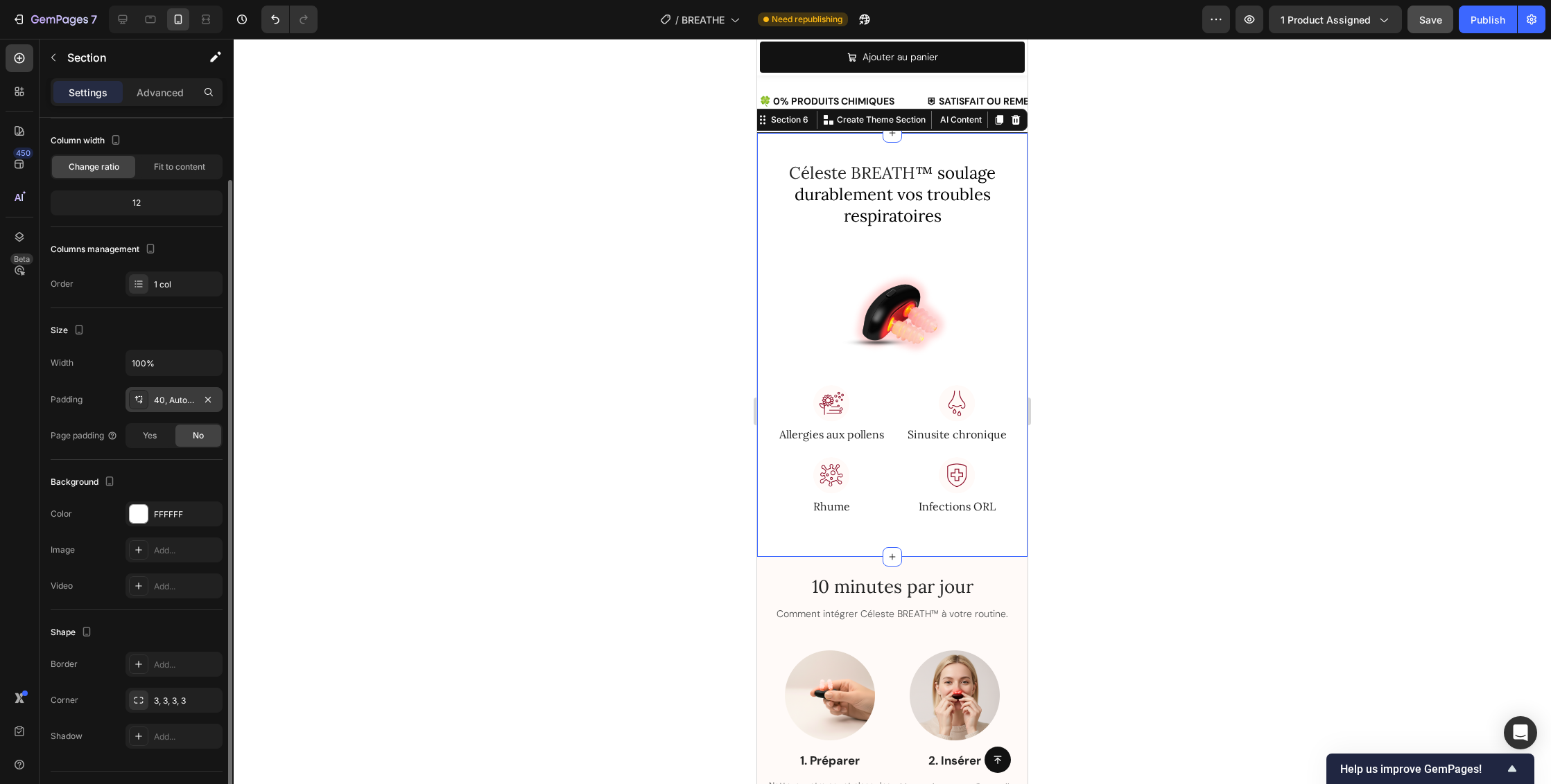
click at [185, 401] on div "40, Auto, 40, Auto" at bounding box center [174, 401] width 41 height 12
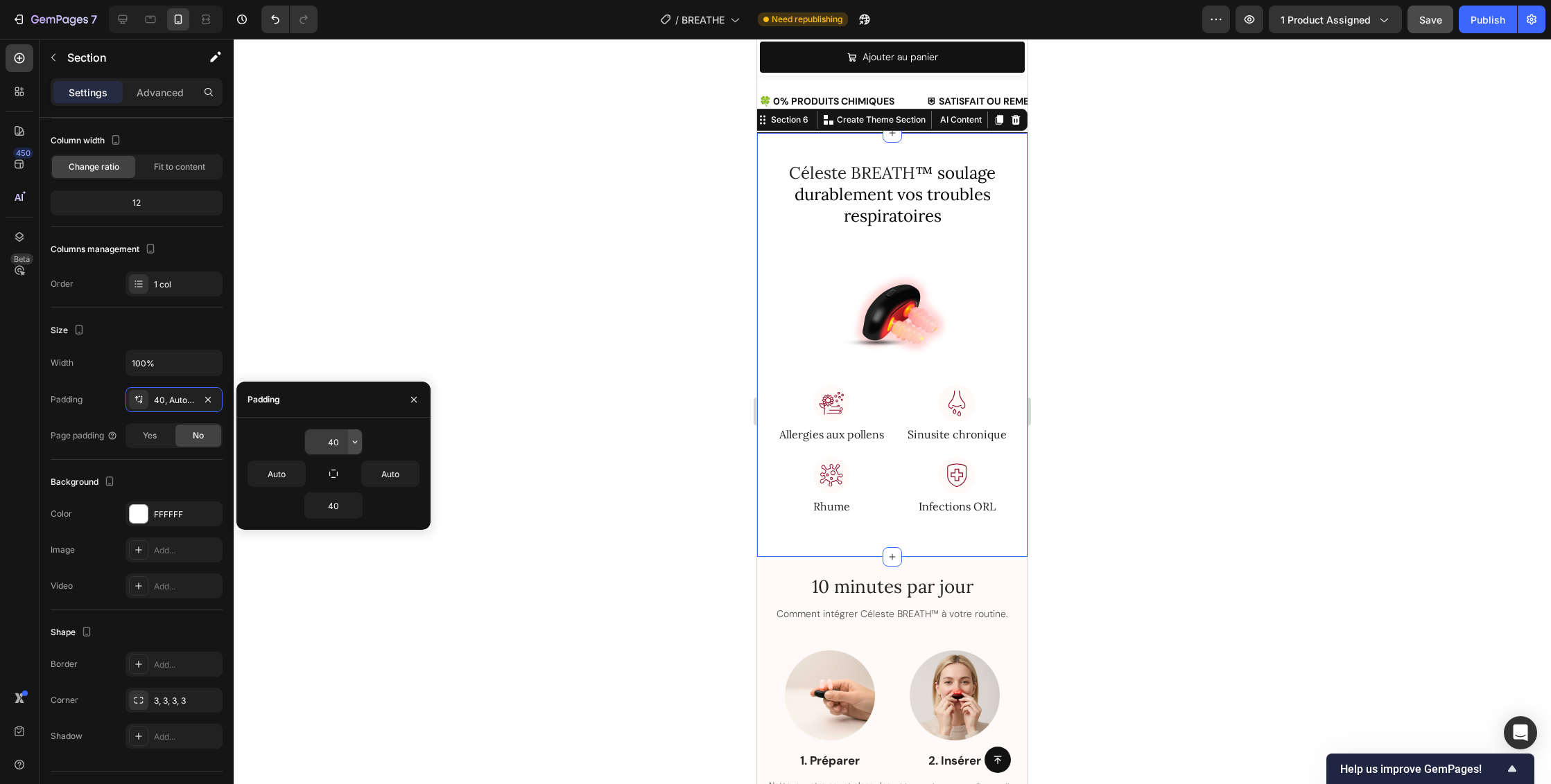
click at [357, 442] on icon "button" at bounding box center [355, 441] width 11 height 11
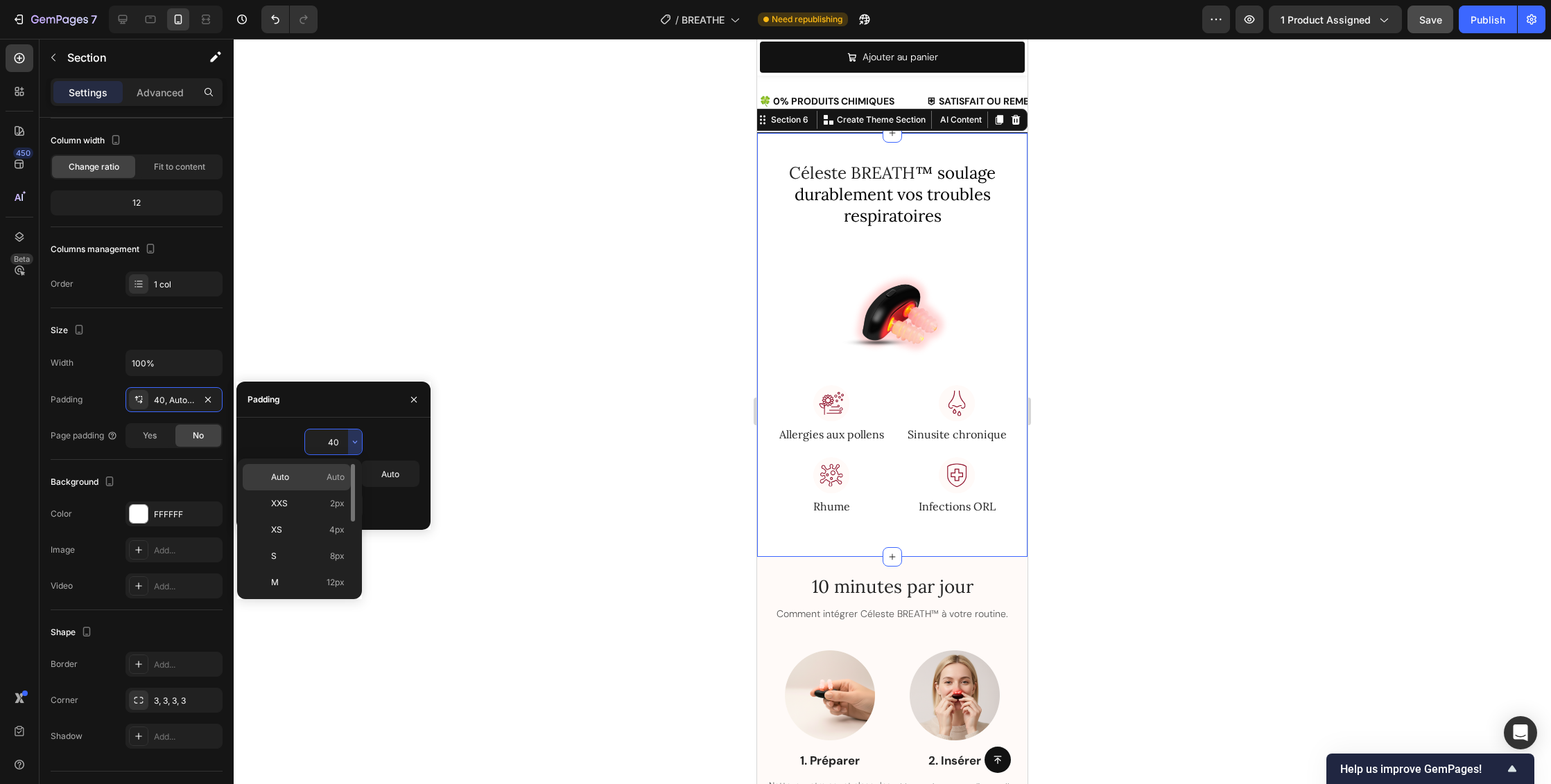
click at [333, 479] on span "Auto" at bounding box center [336, 478] width 18 height 12
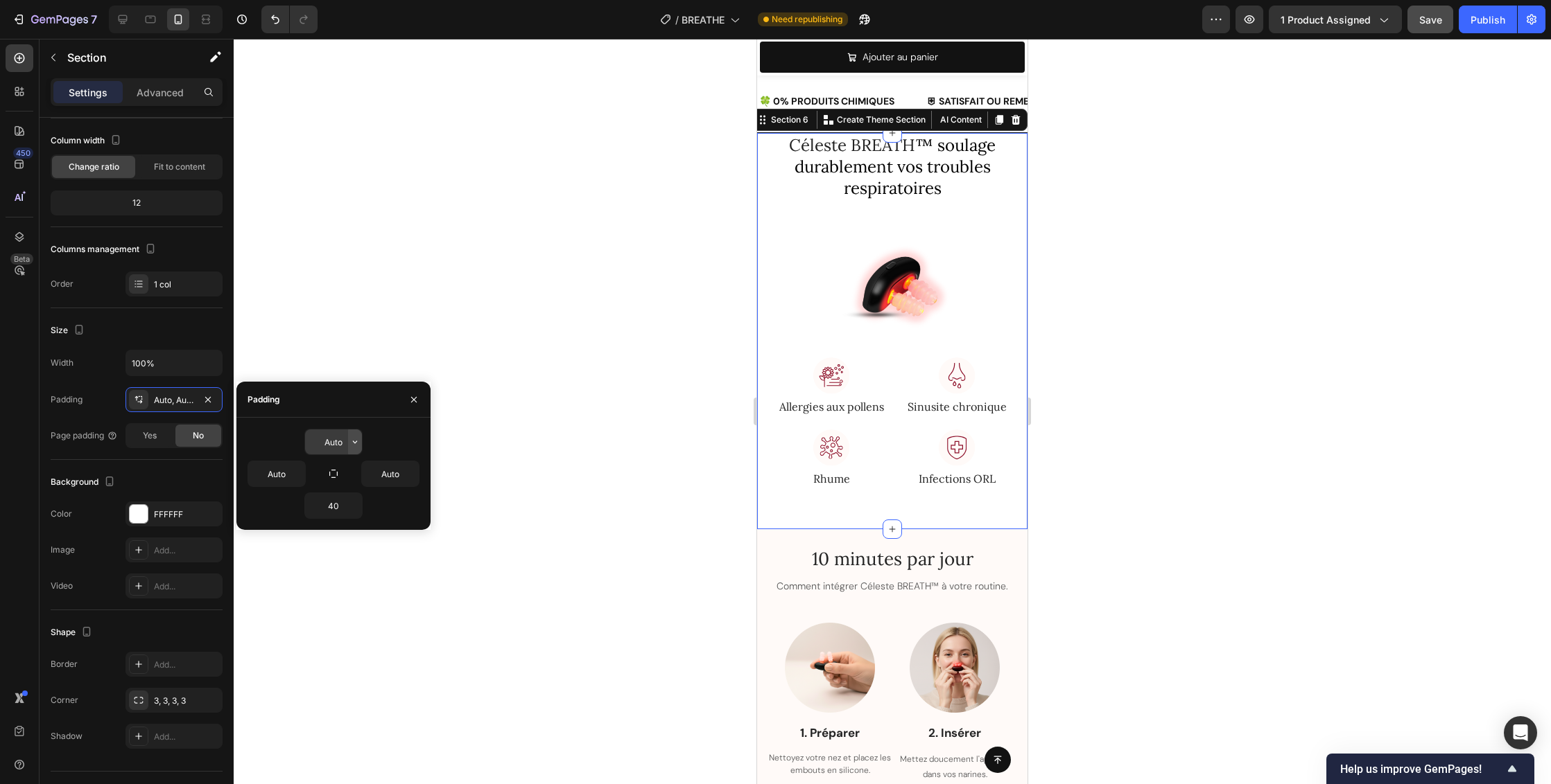
click at [355, 442] on icon "button" at bounding box center [354, 441] width 4 height 3
click at [329, 545] on span "32px" at bounding box center [335, 546] width 19 height 12
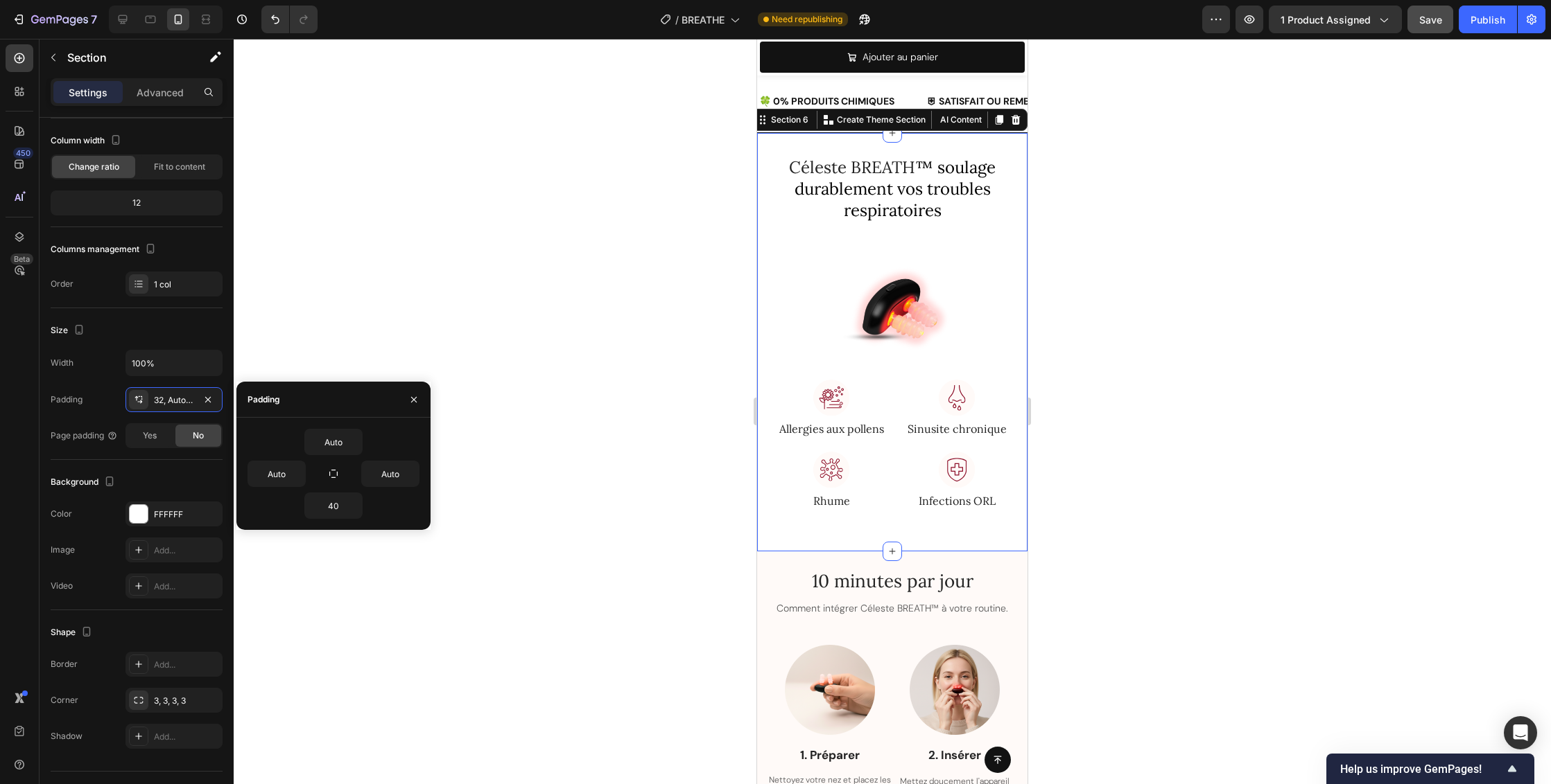
type input "32"
click at [1171, 396] on div at bounding box center [891, 411] width 1317 height 745
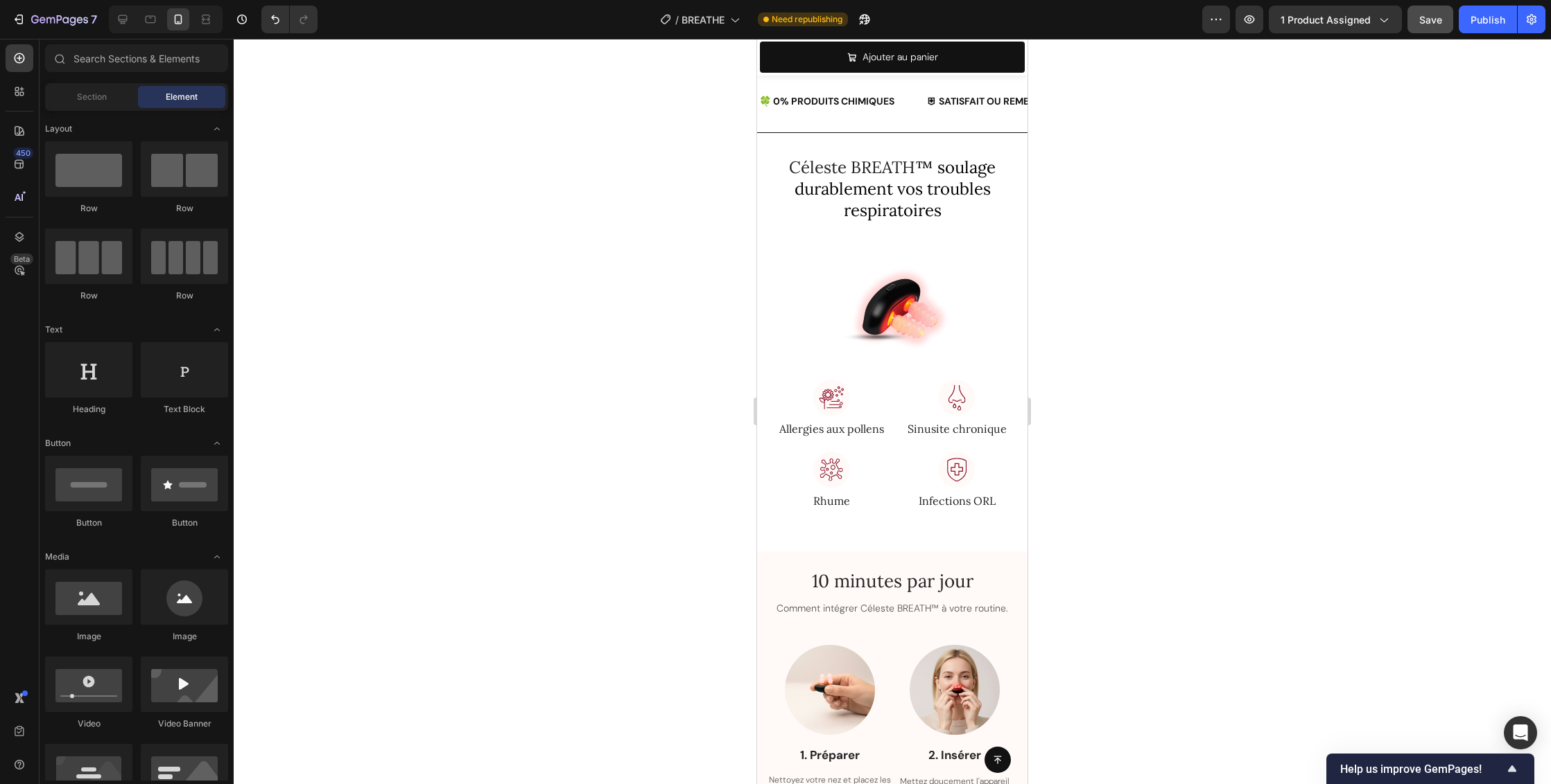
click at [1170, 395] on div at bounding box center [891, 411] width 1317 height 745
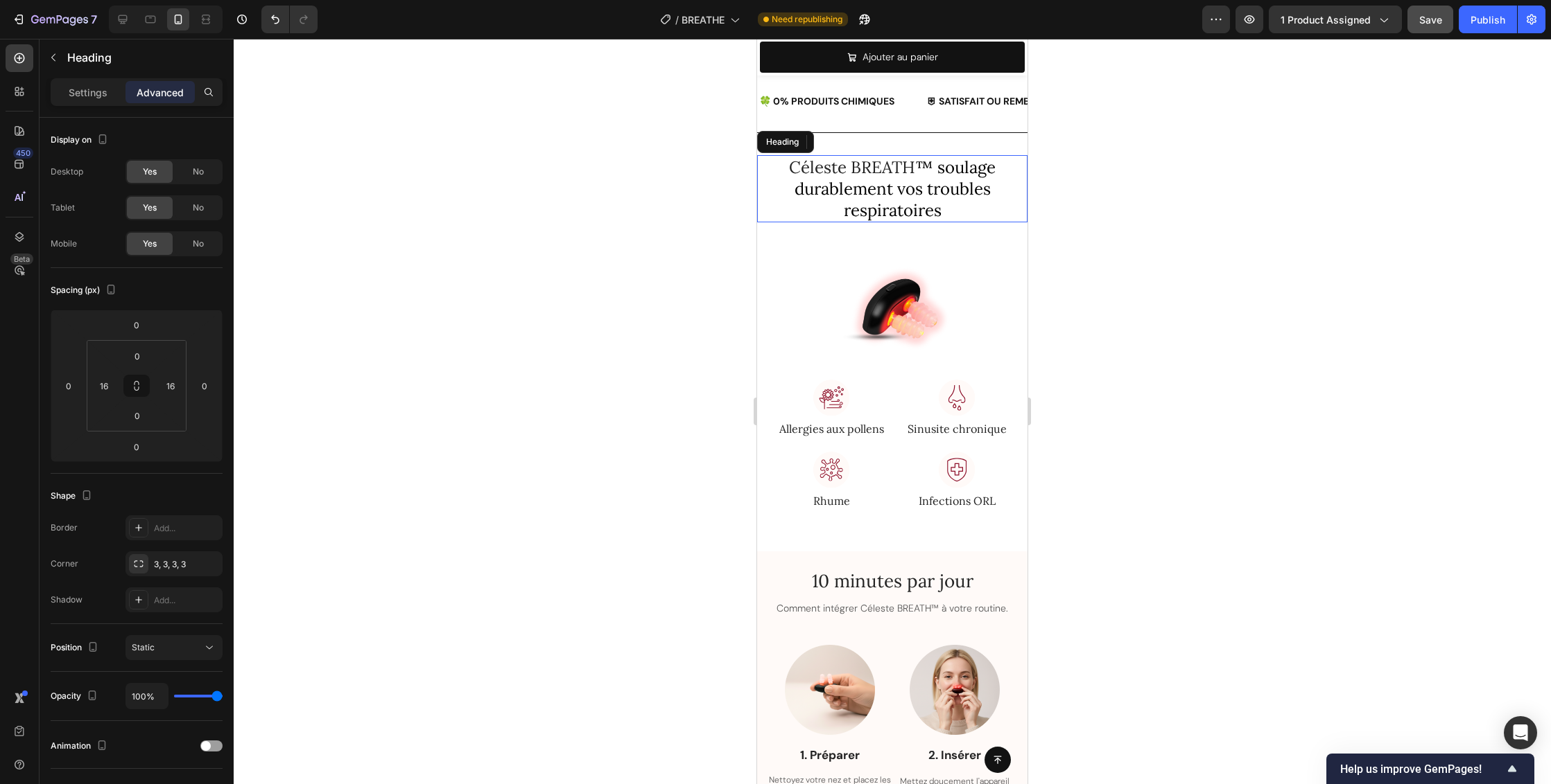
click at [959, 185] on span "™ soulage durablement vos troubles respiratoires" at bounding box center [895, 188] width 201 height 64
click at [91, 96] on p "Settings" at bounding box center [88, 93] width 39 height 14
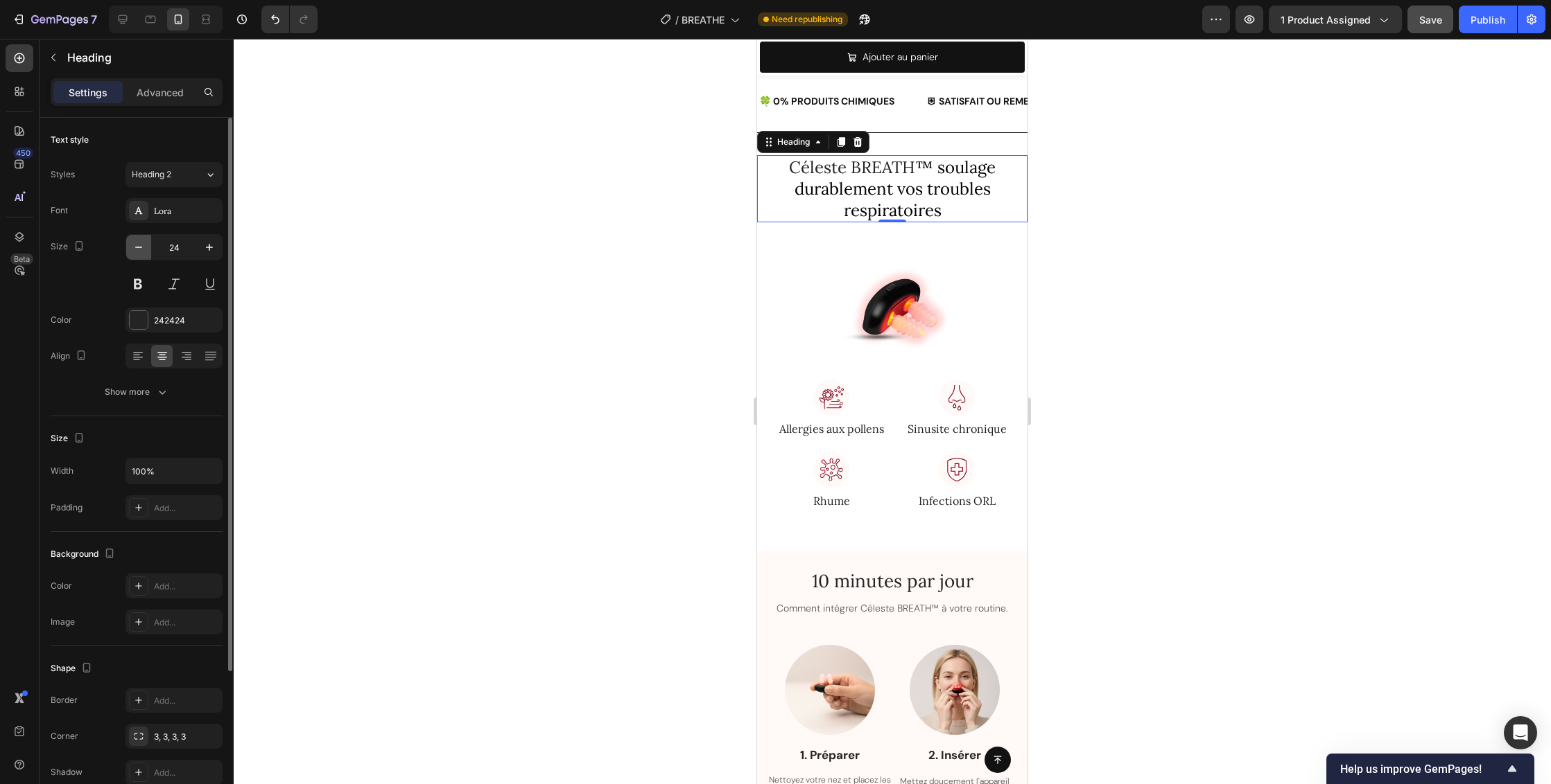
click at [140, 246] on icon "button" at bounding box center [139, 247] width 14 height 14
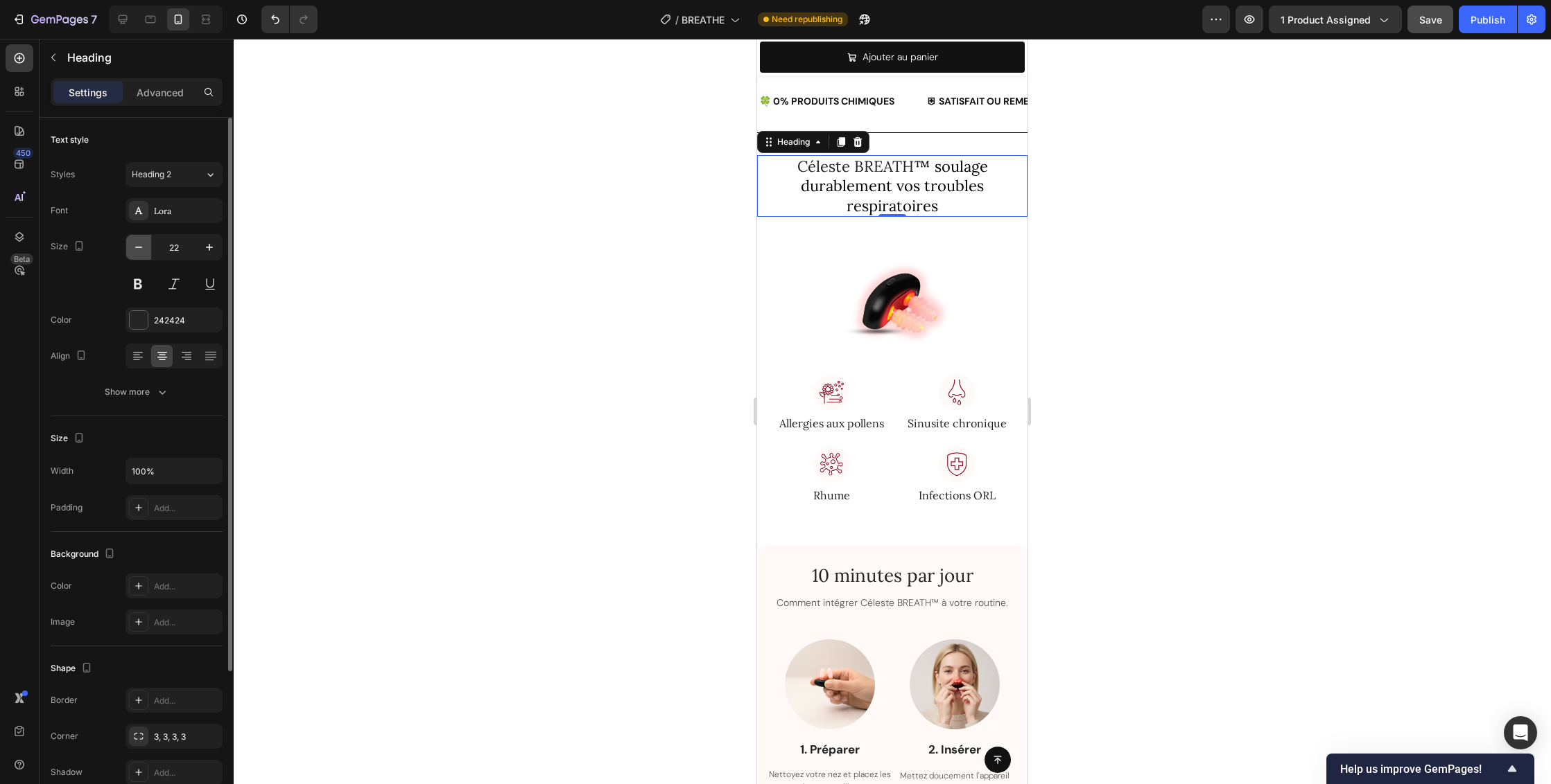
click at [140, 246] on icon "button" at bounding box center [139, 247] width 14 height 14
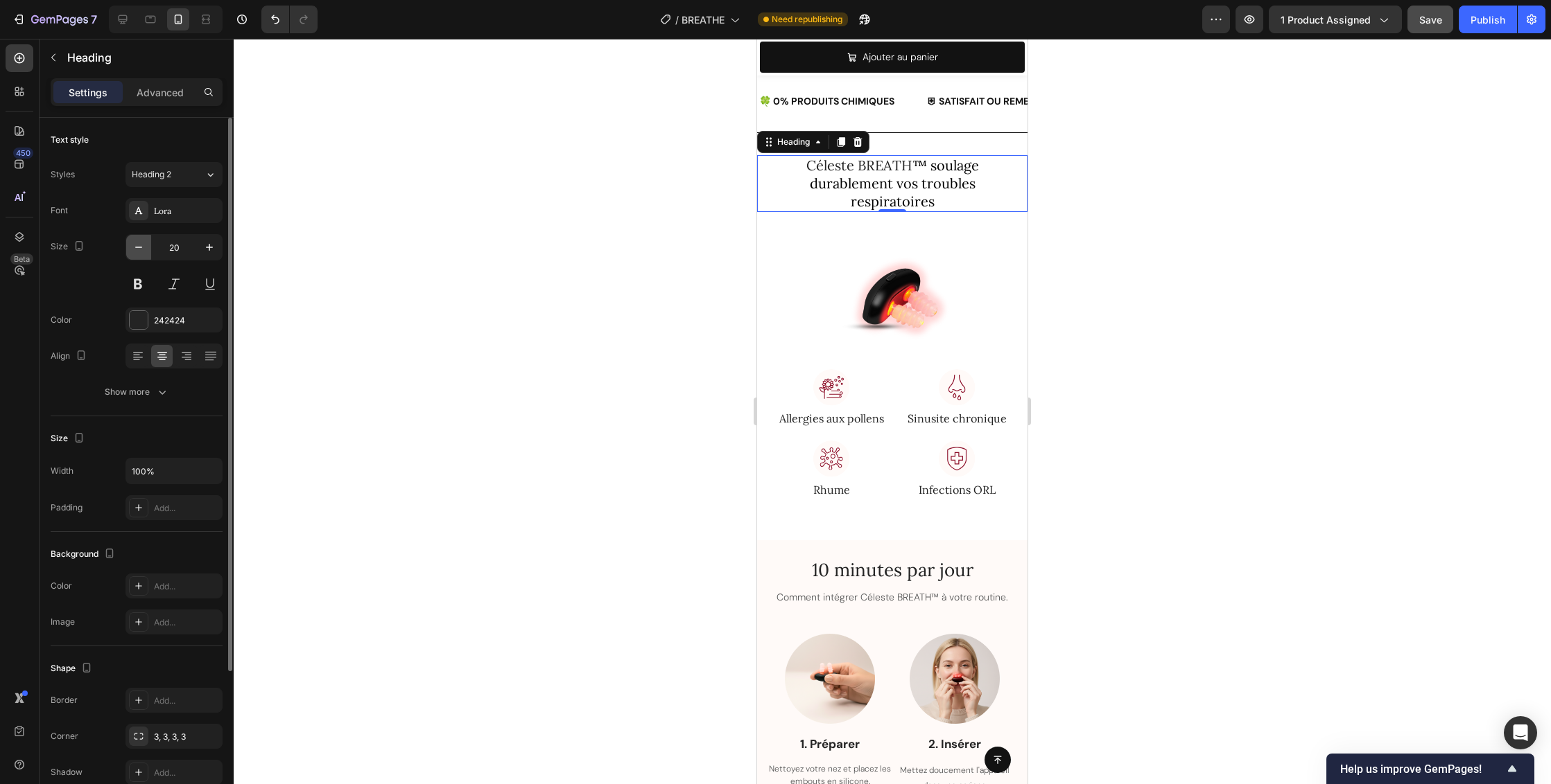
click at [140, 246] on icon "button" at bounding box center [139, 247] width 14 height 14
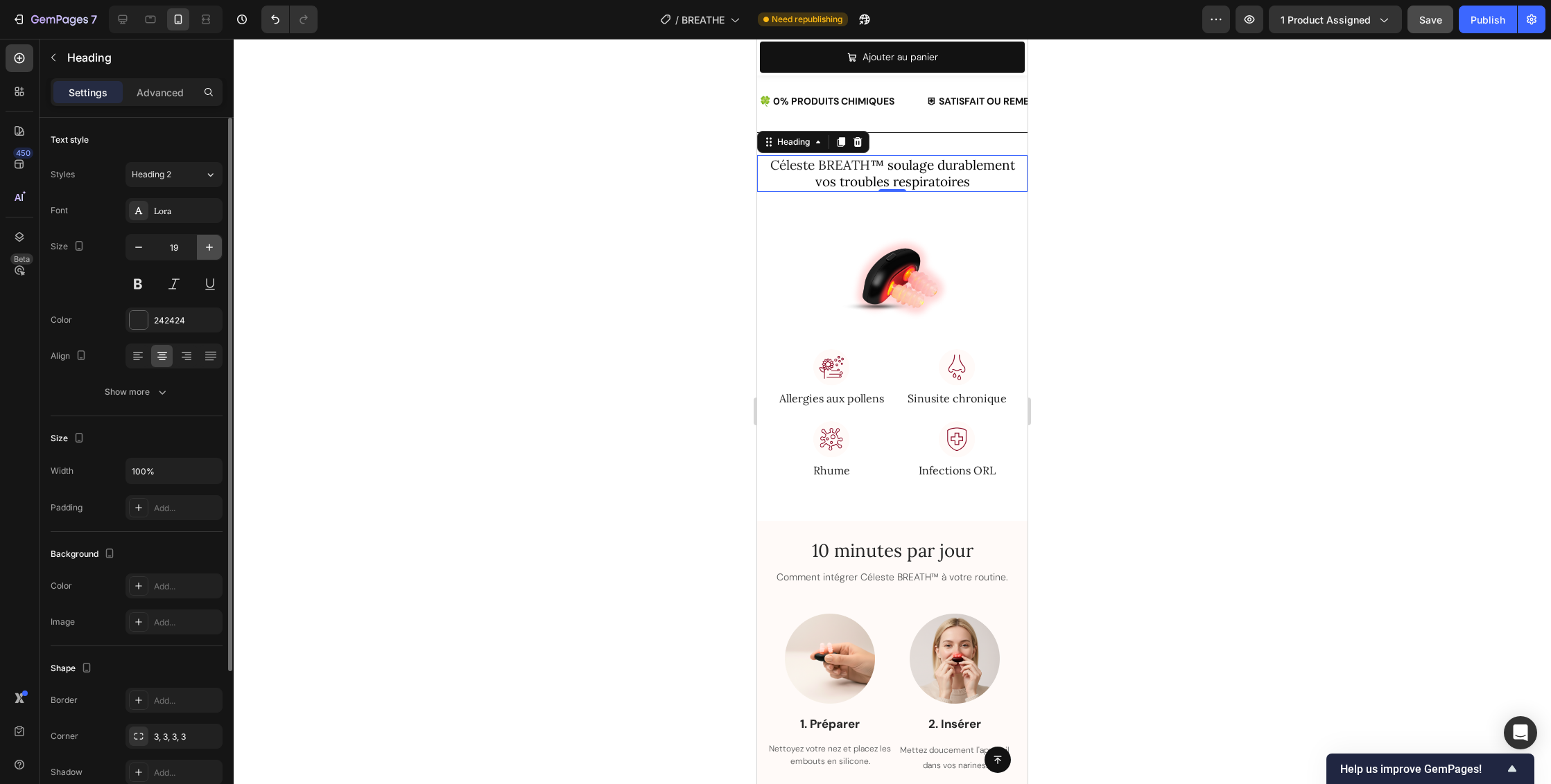
click at [206, 245] on icon "button" at bounding box center [209, 247] width 14 height 14
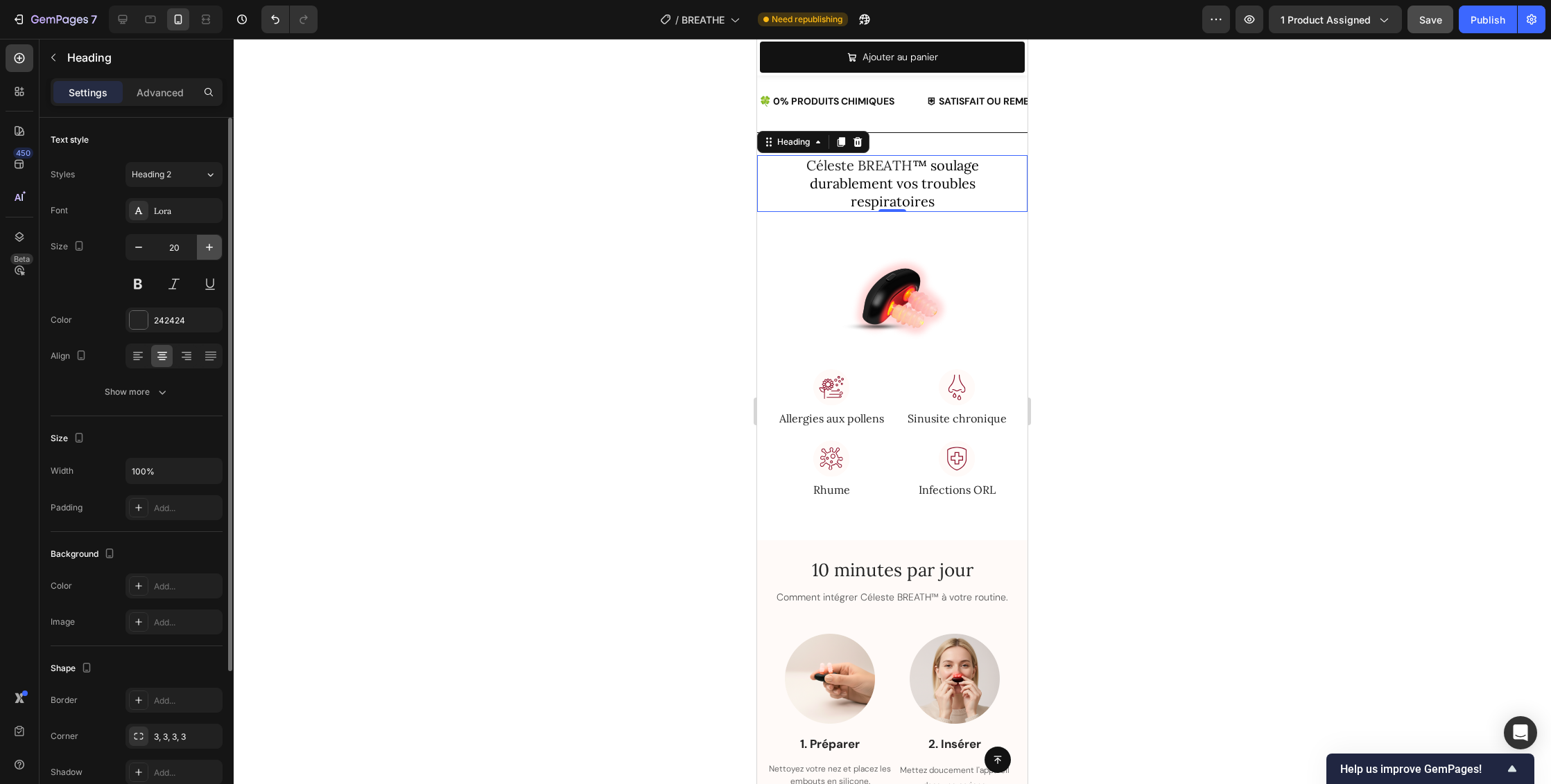
click at [206, 245] on icon "button" at bounding box center [209, 247] width 14 height 14
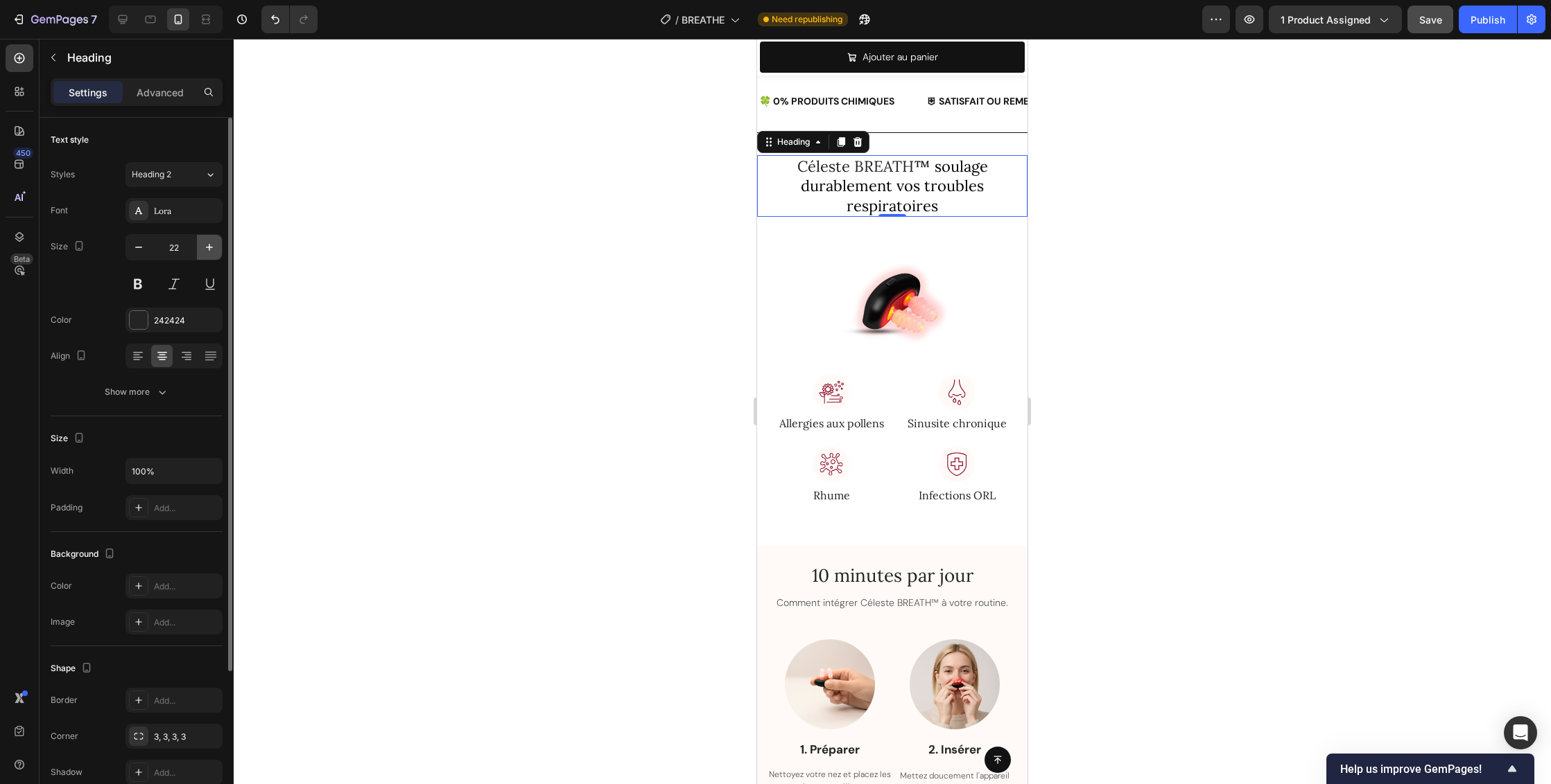
click at [206, 245] on icon "button" at bounding box center [209, 247] width 14 height 14
type input "24"
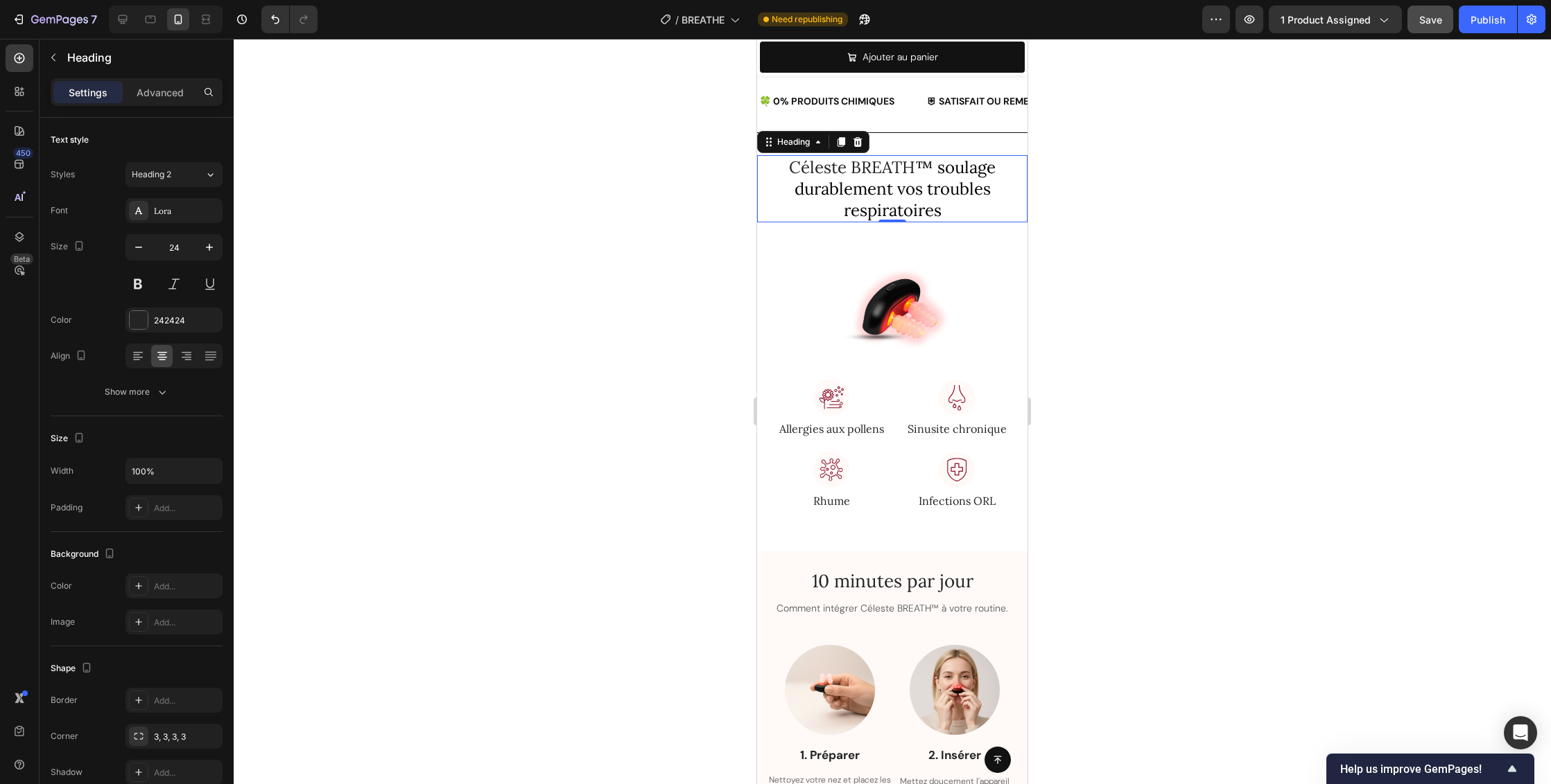
click at [1158, 233] on div at bounding box center [891, 411] width 1317 height 745
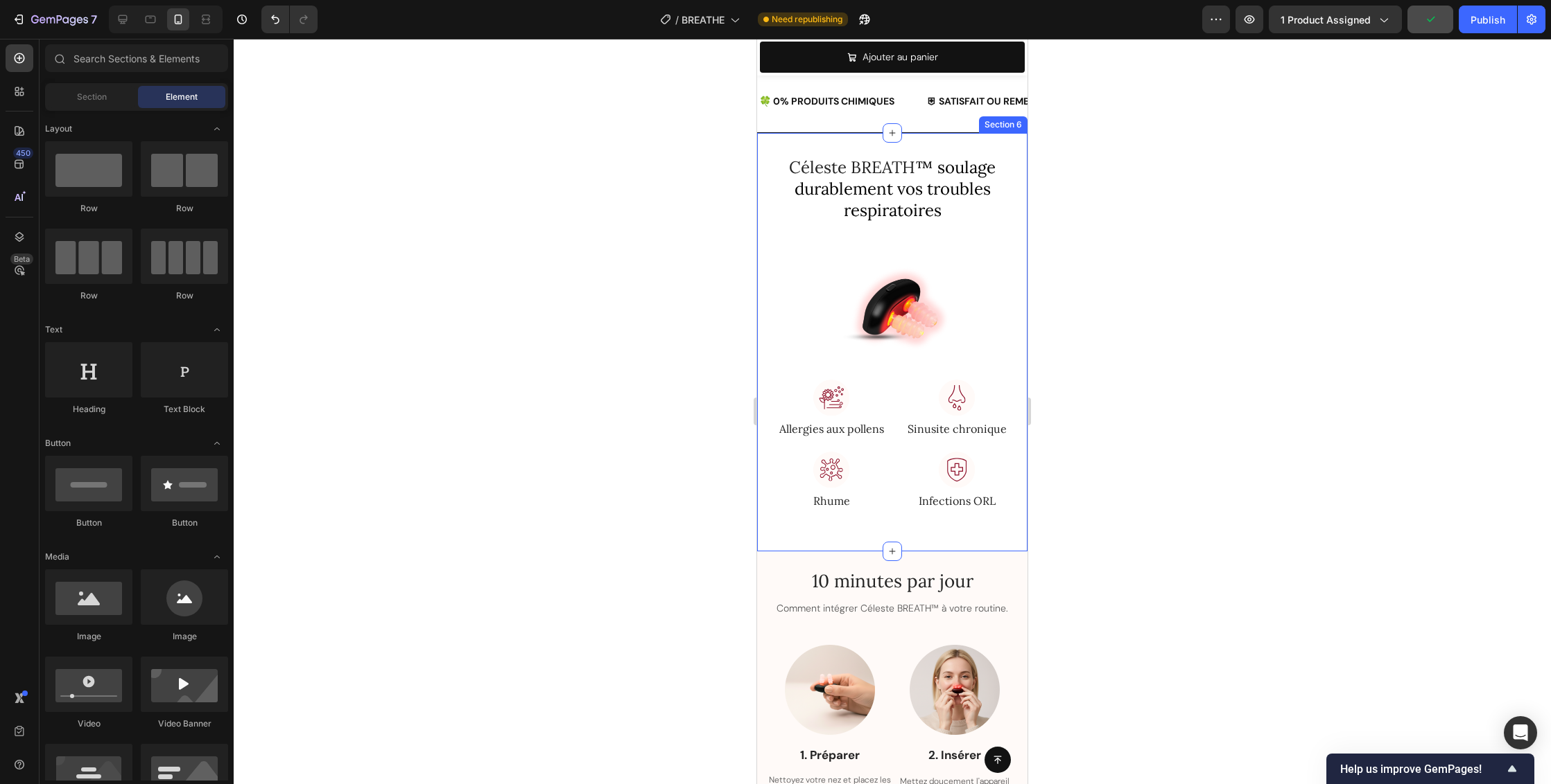
click at [948, 236] on div "Céleste BREATH ™ soulage durablement vos troubles respiratoires Heading Row Ima…" at bounding box center [892, 340] width 270 height 369
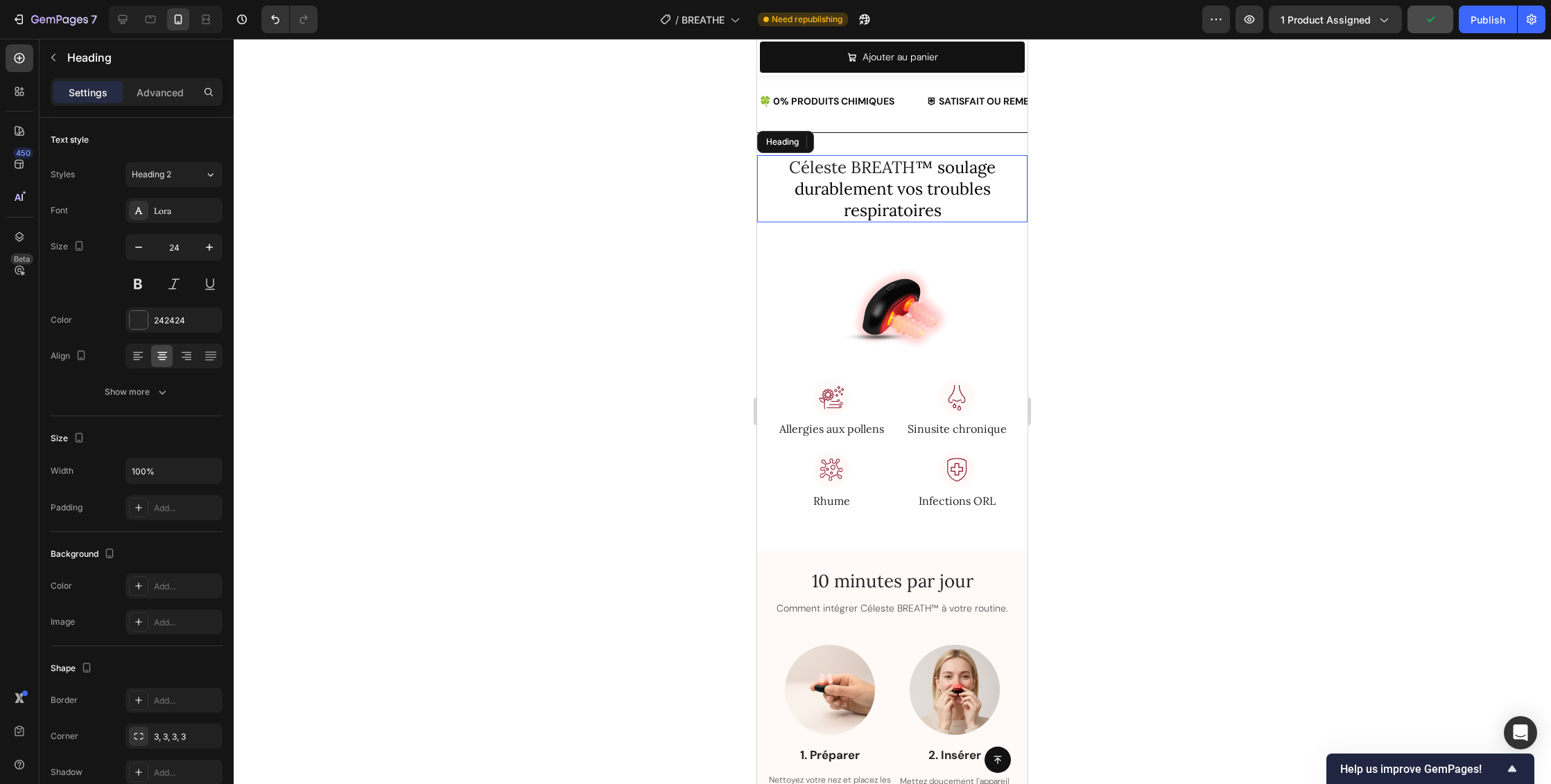
click at [972, 205] on h2 "Céleste BREATH ™ soulage durablement vos troubles respiratoires" at bounding box center [892, 189] width 248 height 68
click at [171, 97] on p "Advanced" at bounding box center [160, 93] width 47 height 14
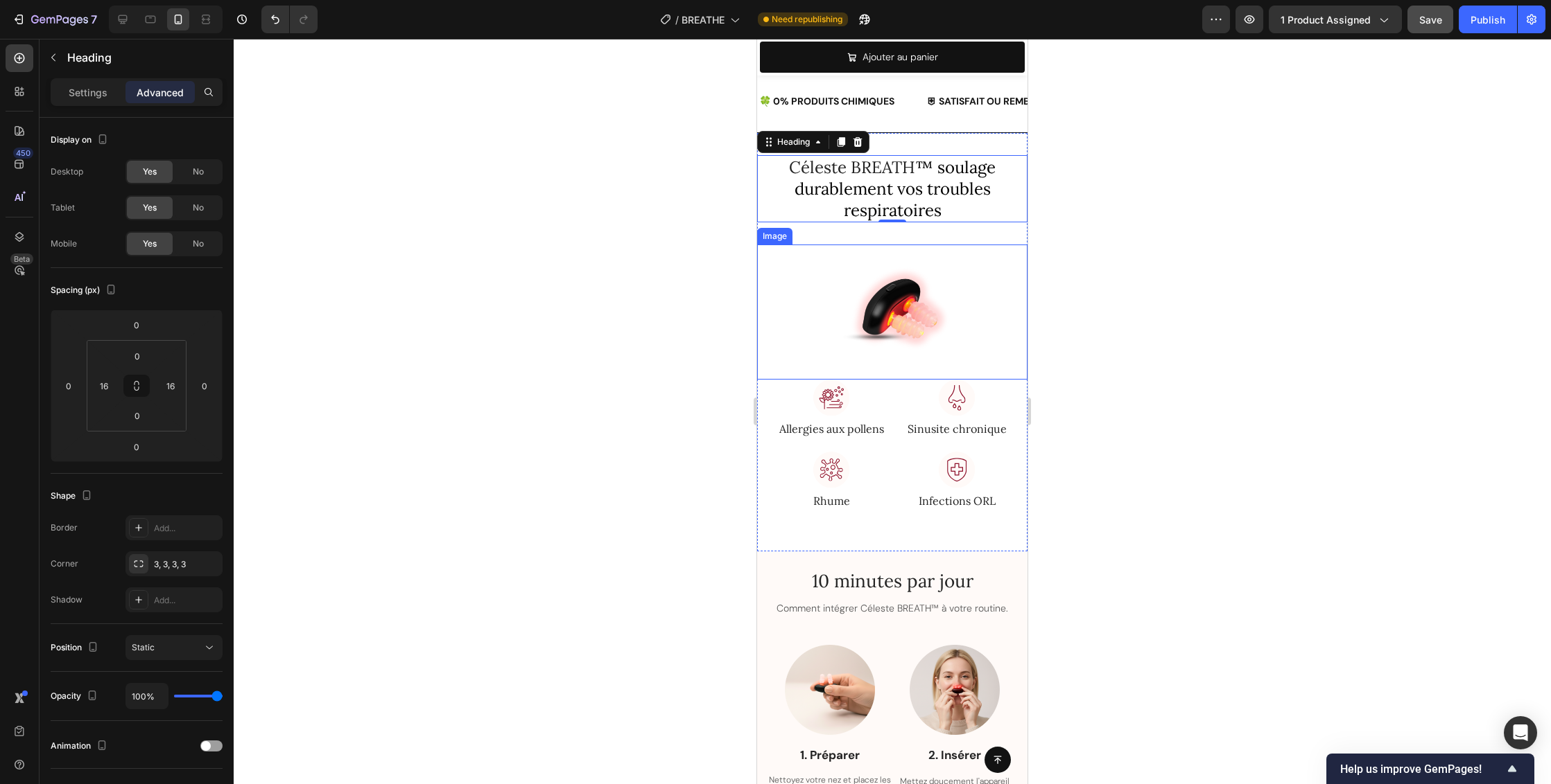
click at [978, 258] on div at bounding box center [892, 312] width 270 height 135
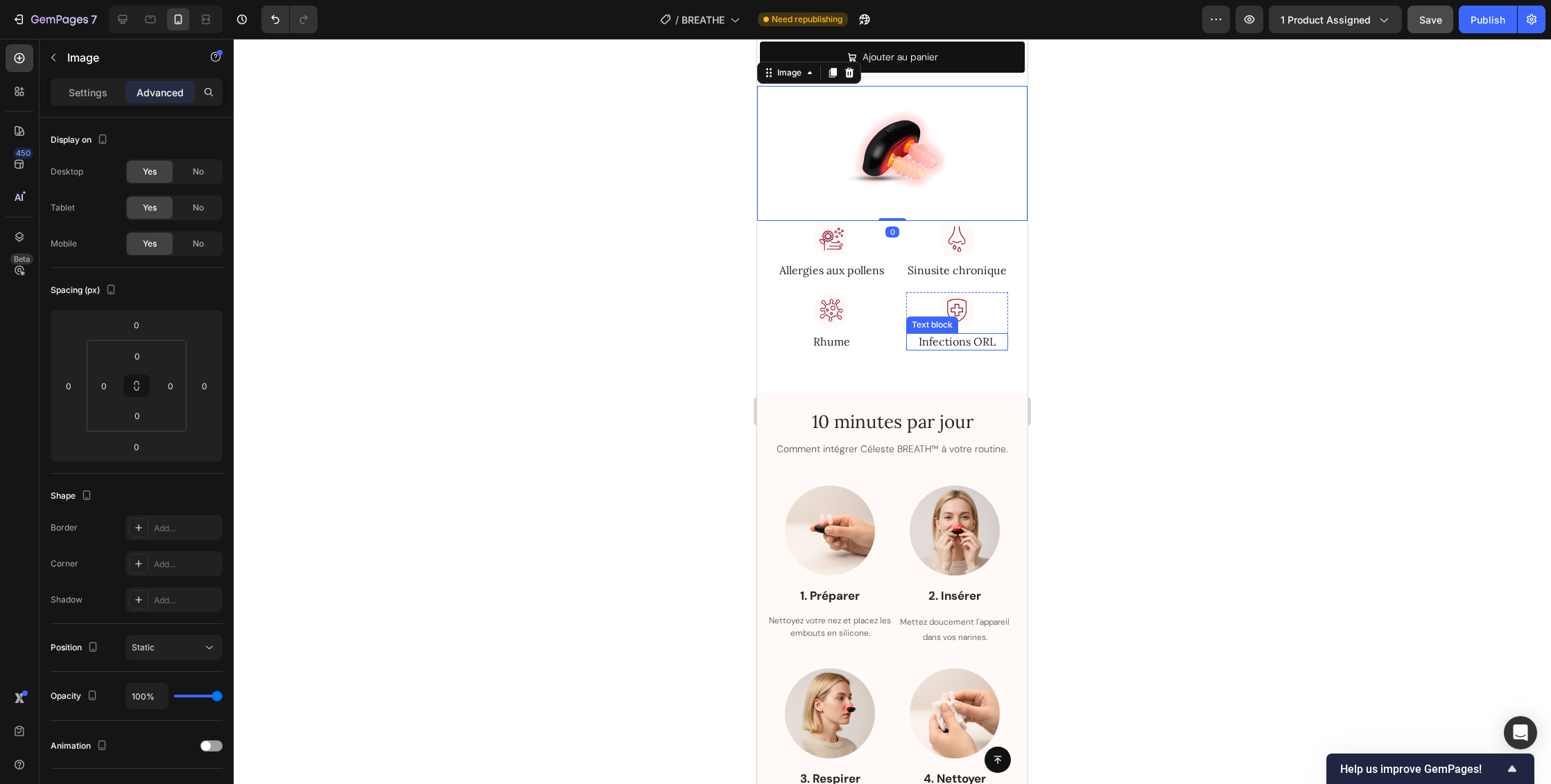
scroll to position [2025, 0]
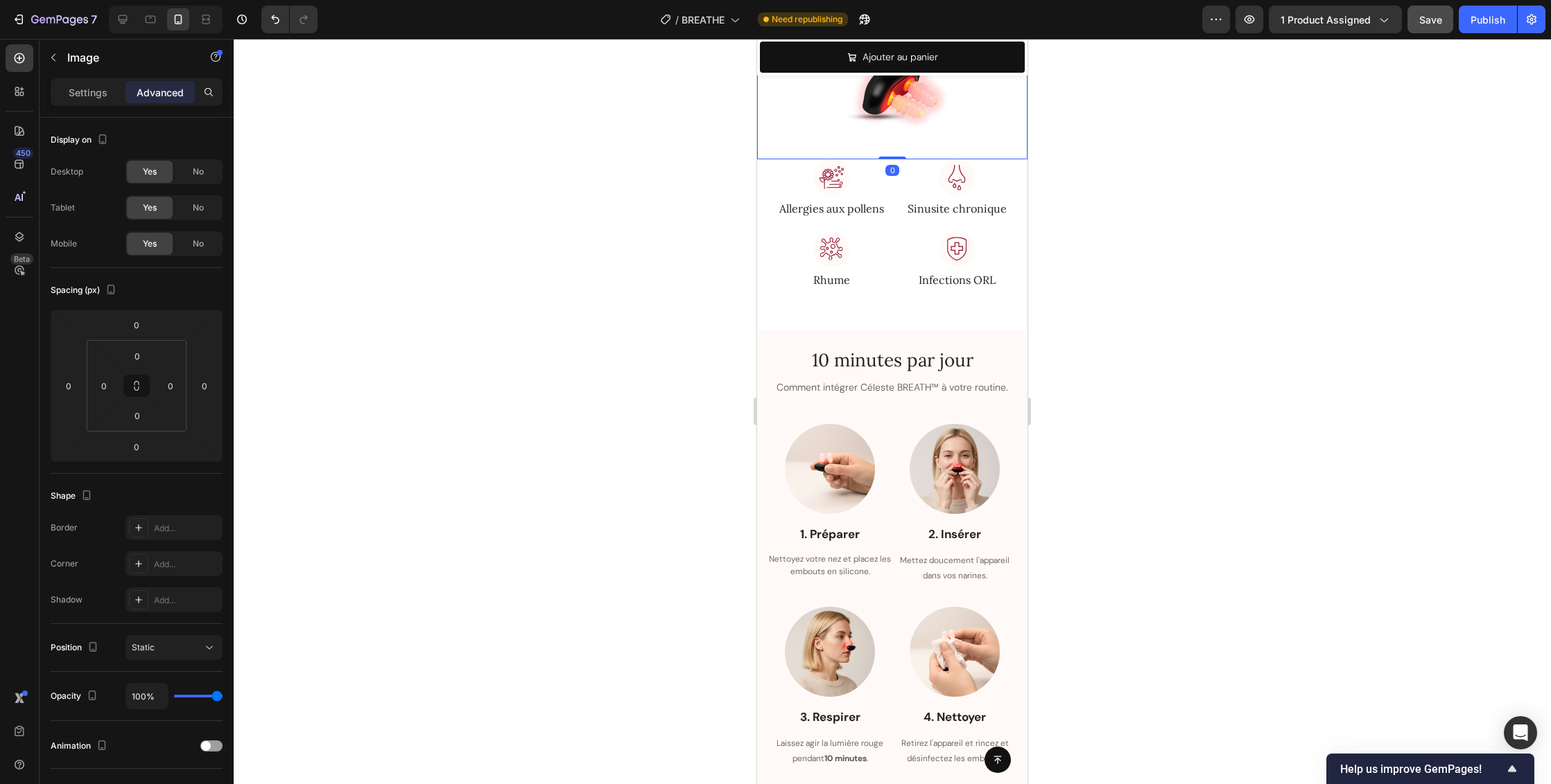
click at [1177, 323] on div at bounding box center [891, 411] width 1317 height 745
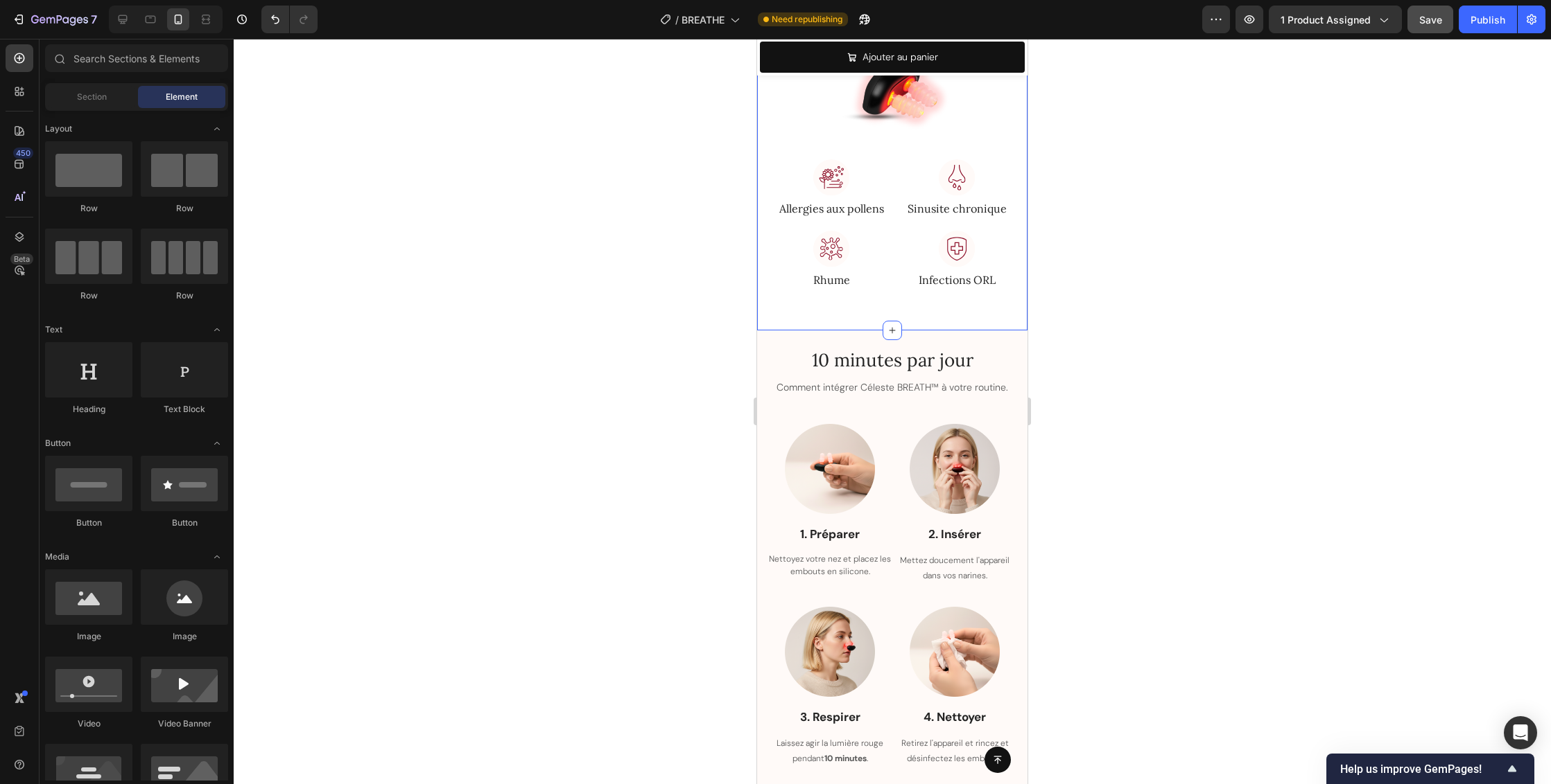
click at [1096, 311] on div at bounding box center [891, 411] width 1317 height 745
click at [123, 20] on icon at bounding box center [123, 19] width 9 height 9
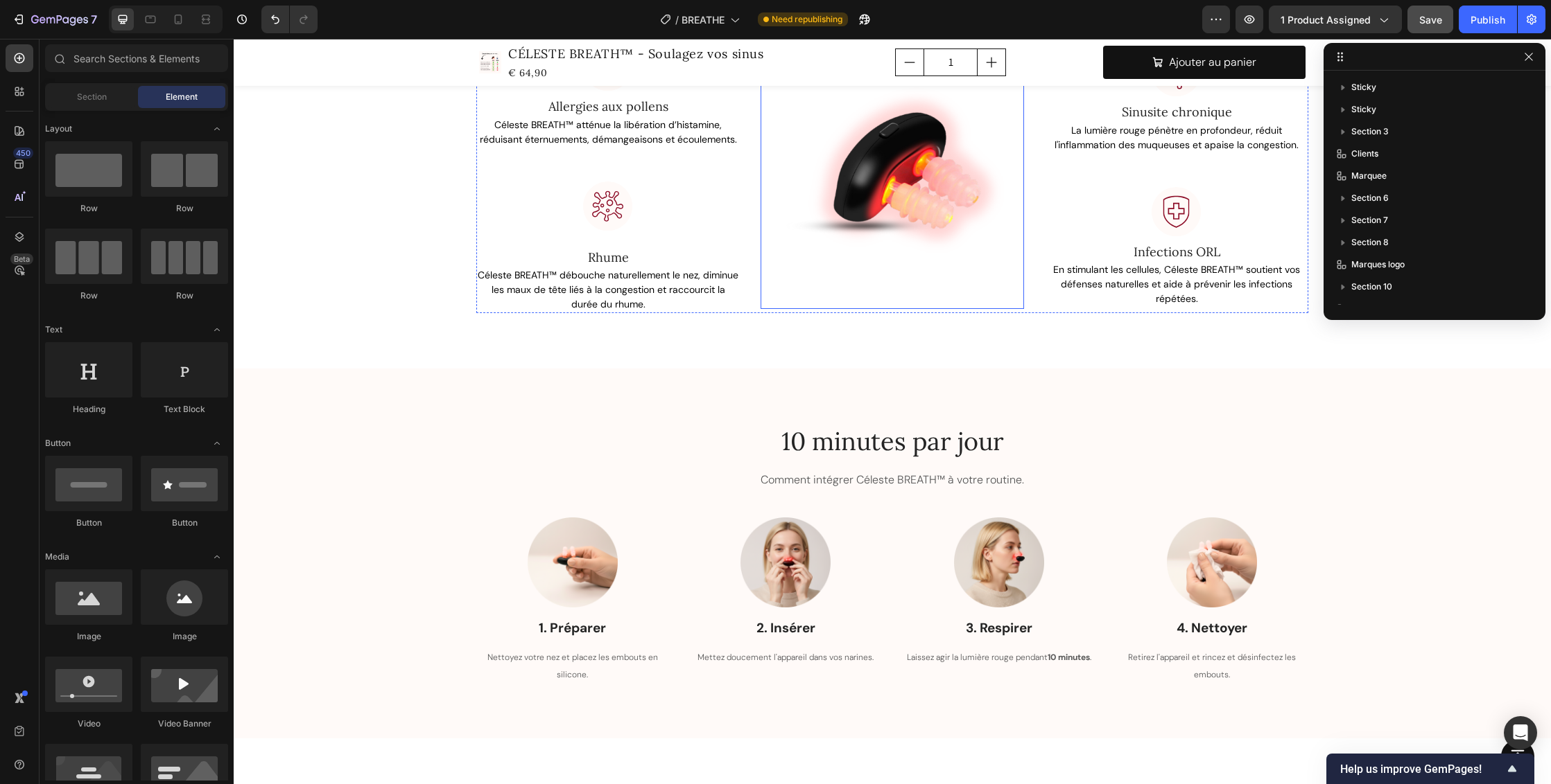
scroll to position [2391, 0]
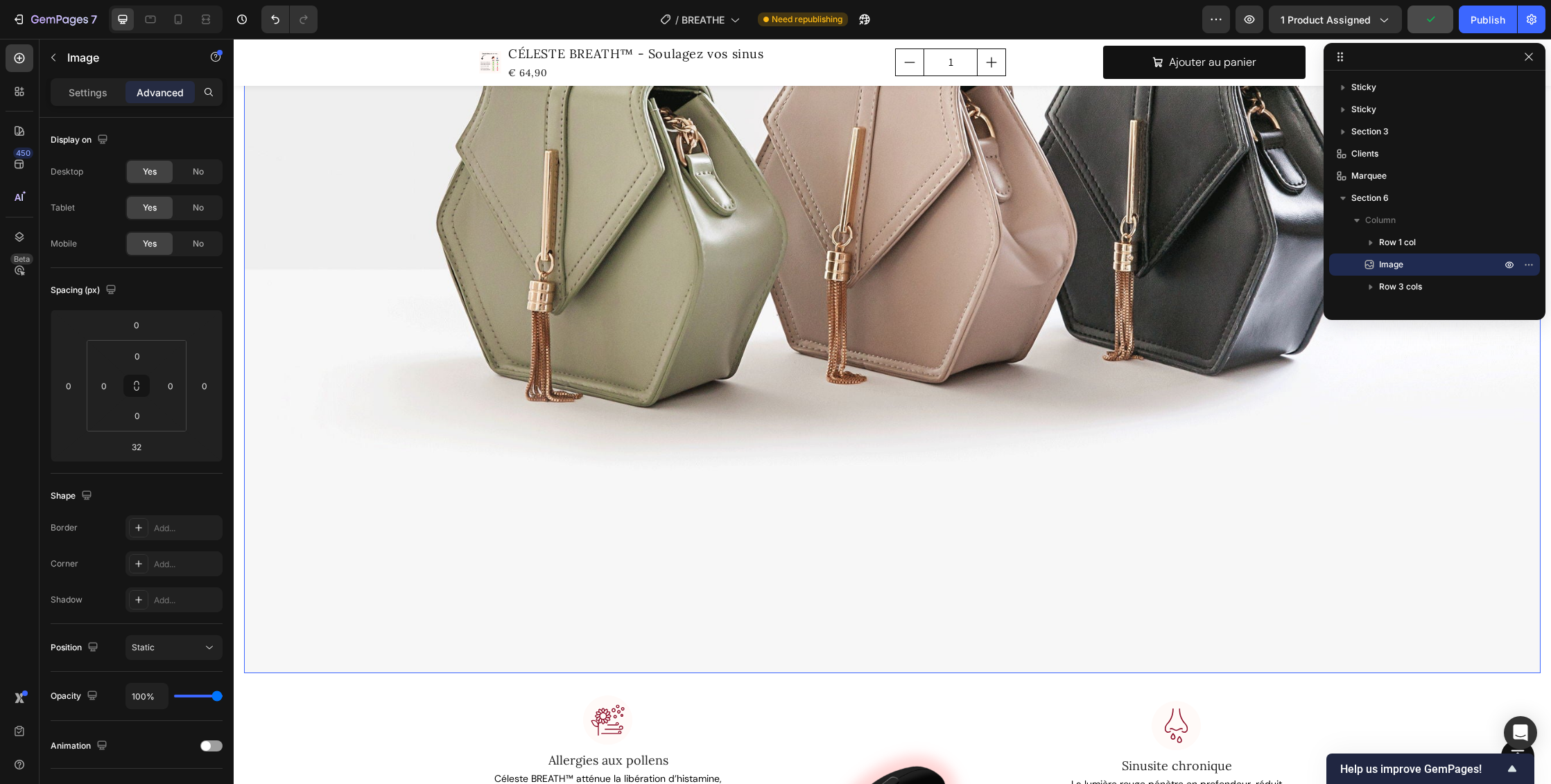
click at [824, 248] on img at bounding box center [892, 188] width 1297 height 972
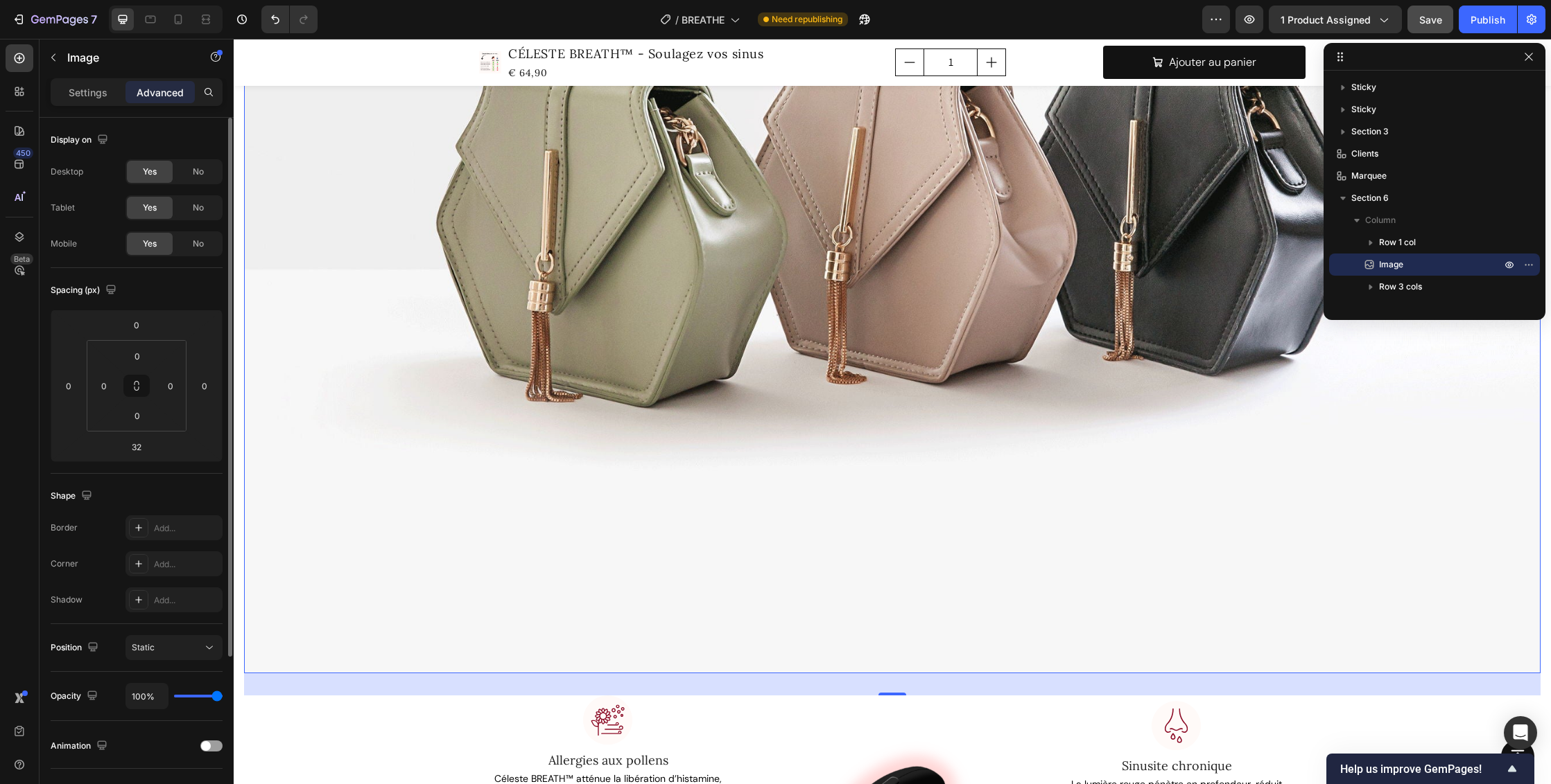
click at [201, 170] on span "No" at bounding box center [198, 172] width 11 height 12
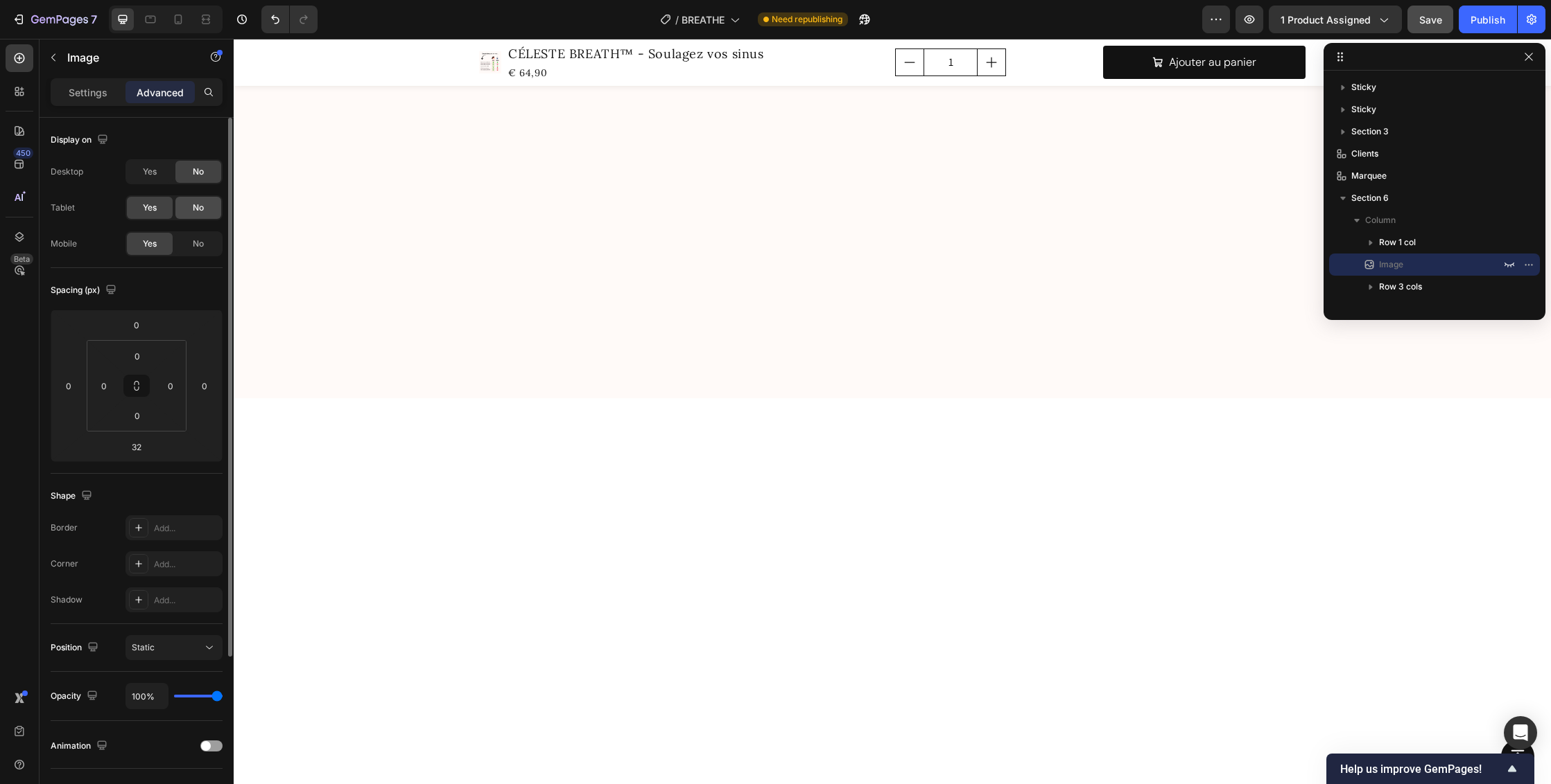
click at [200, 208] on span "No" at bounding box center [198, 207] width 11 height 12
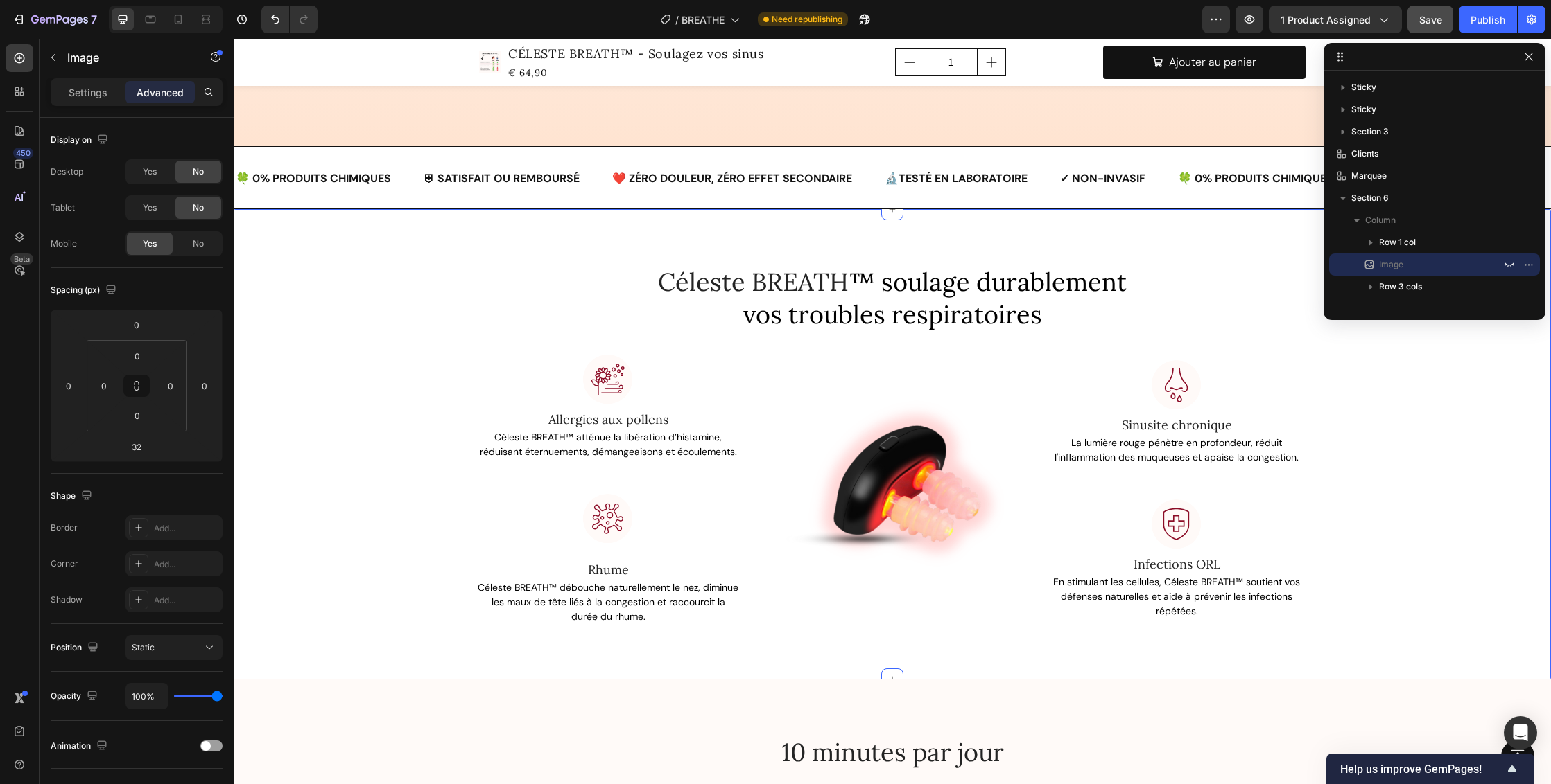
scroll to position [2188, 0]
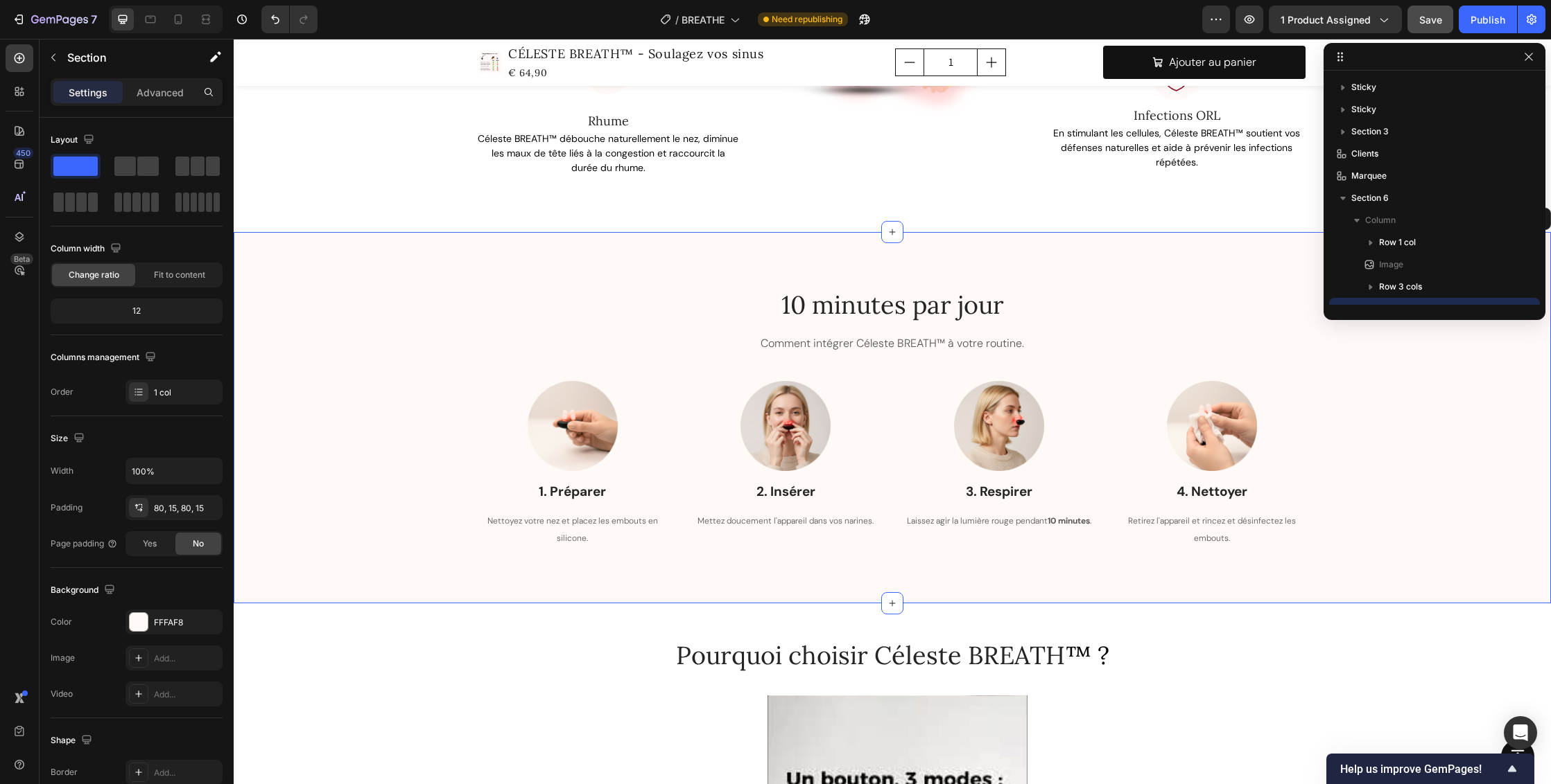
click at [957, 256] on div "10 minutes par jour Heading Comment intégrer Céleste BREATH™ à votre routine. T…" at bounding box center [891, 418] width 1317 height 372
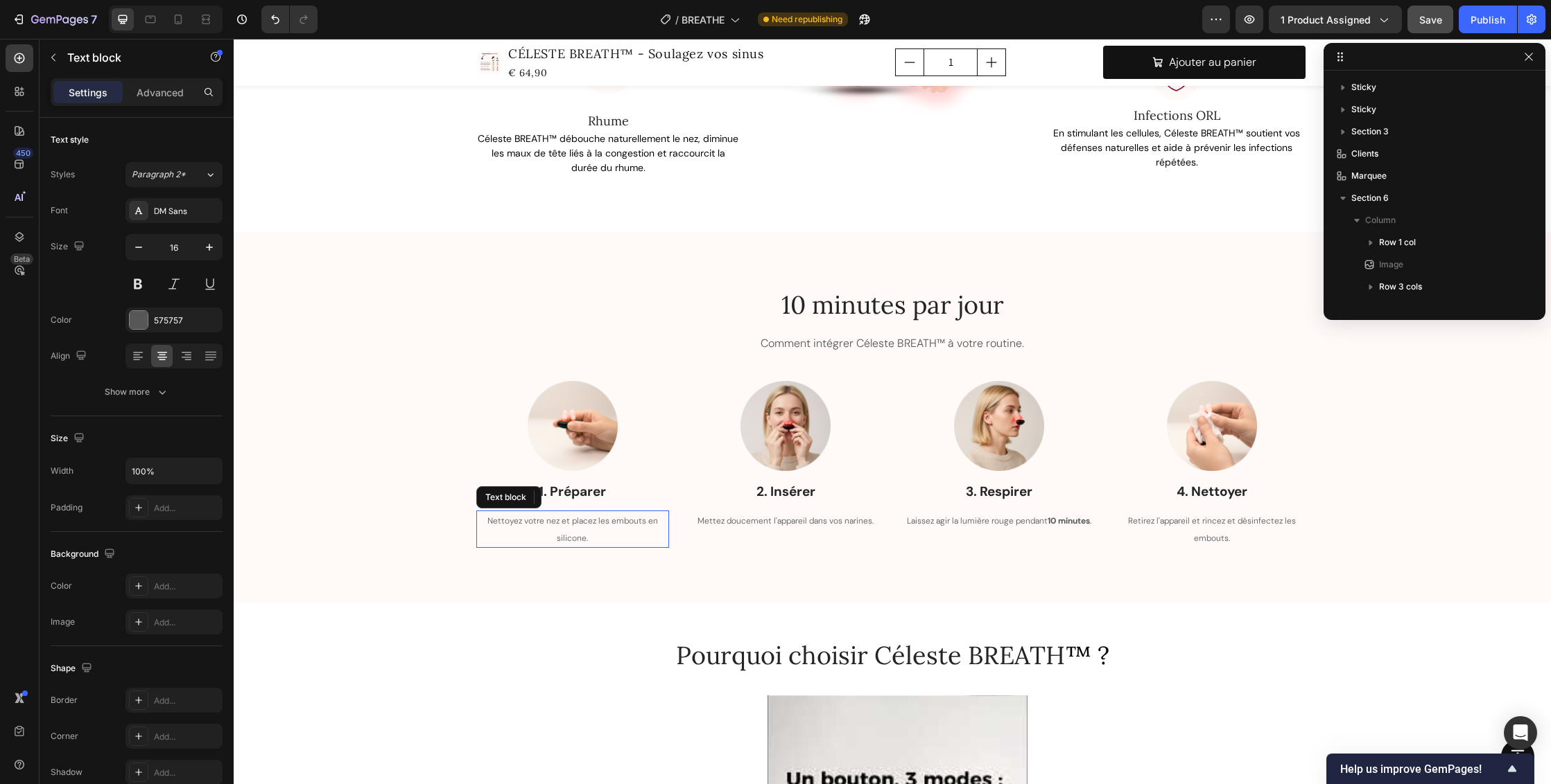
click at [588, 526] on p "Nettoyez votre nez et placez les embouts en silicone." at bounding box center [572, 529] width 190 height 34
click at [211, 175] on icon at bounding box center [210, 175] width 11 height 14
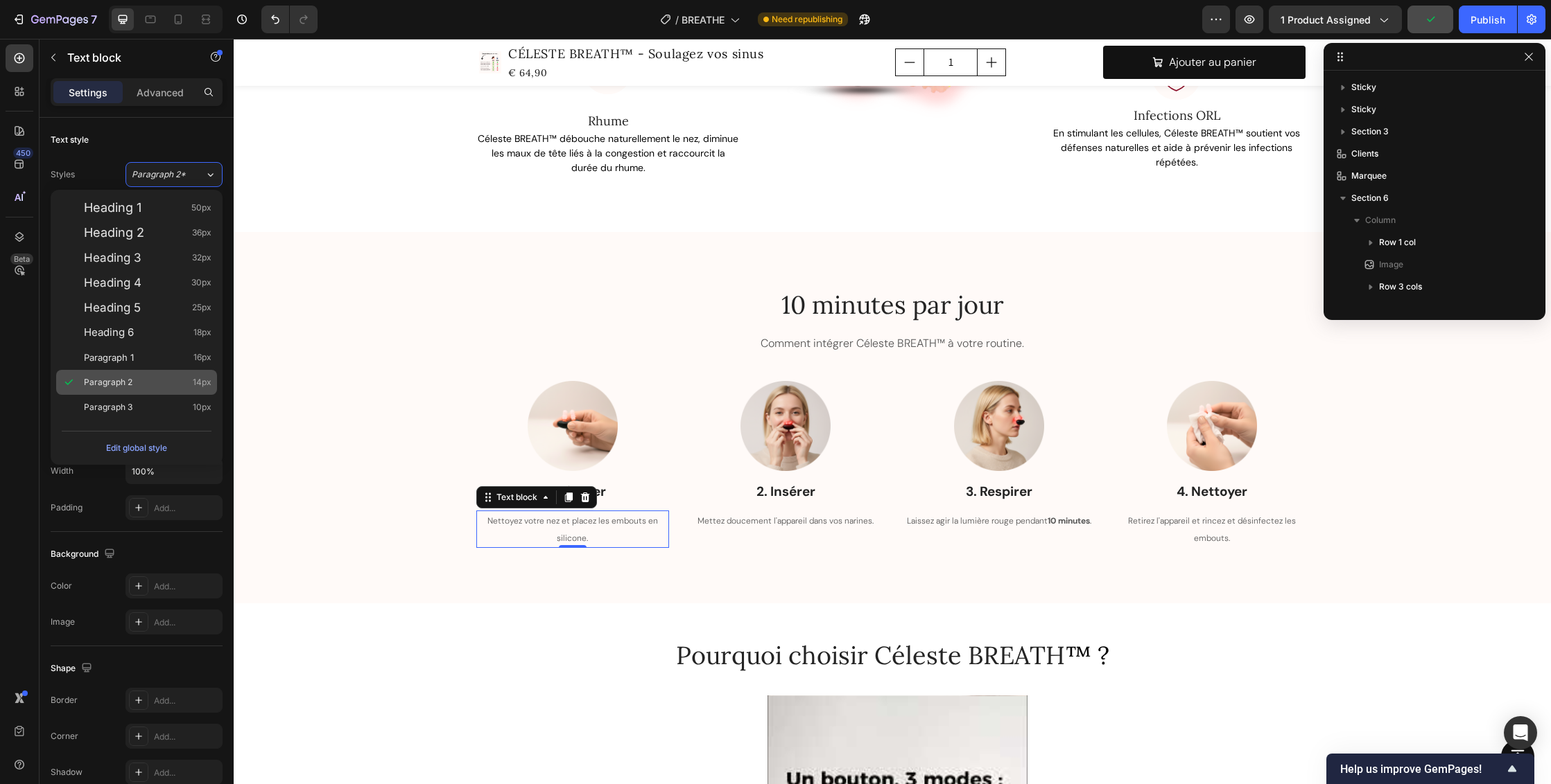
click at [163, 383] on div "Paragraph 2 14px" at bounding box center [148, 382] width 127 height 14
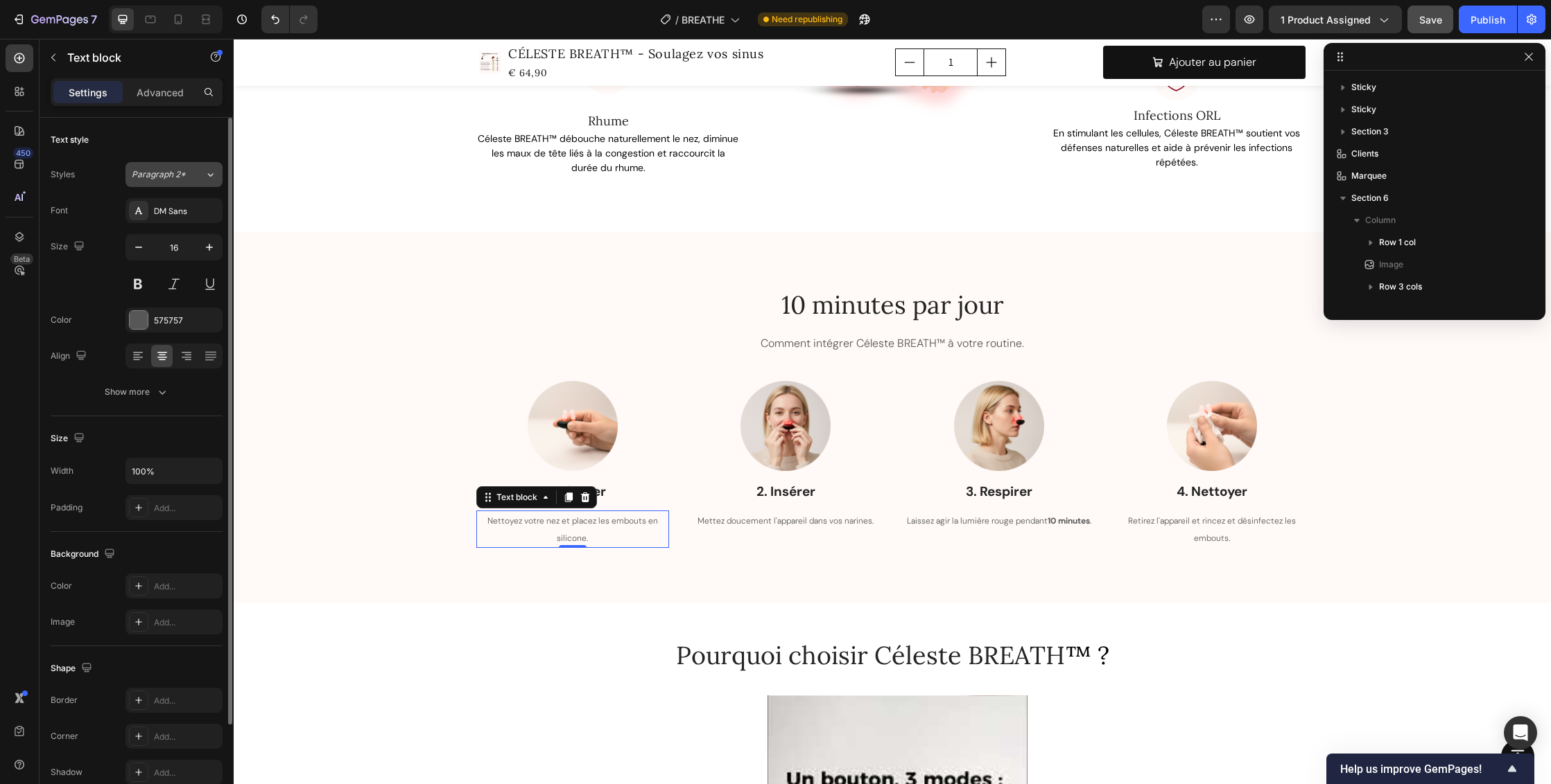
click at [214, 172] on icon at bounding box center [210, 175] width 11 height 14
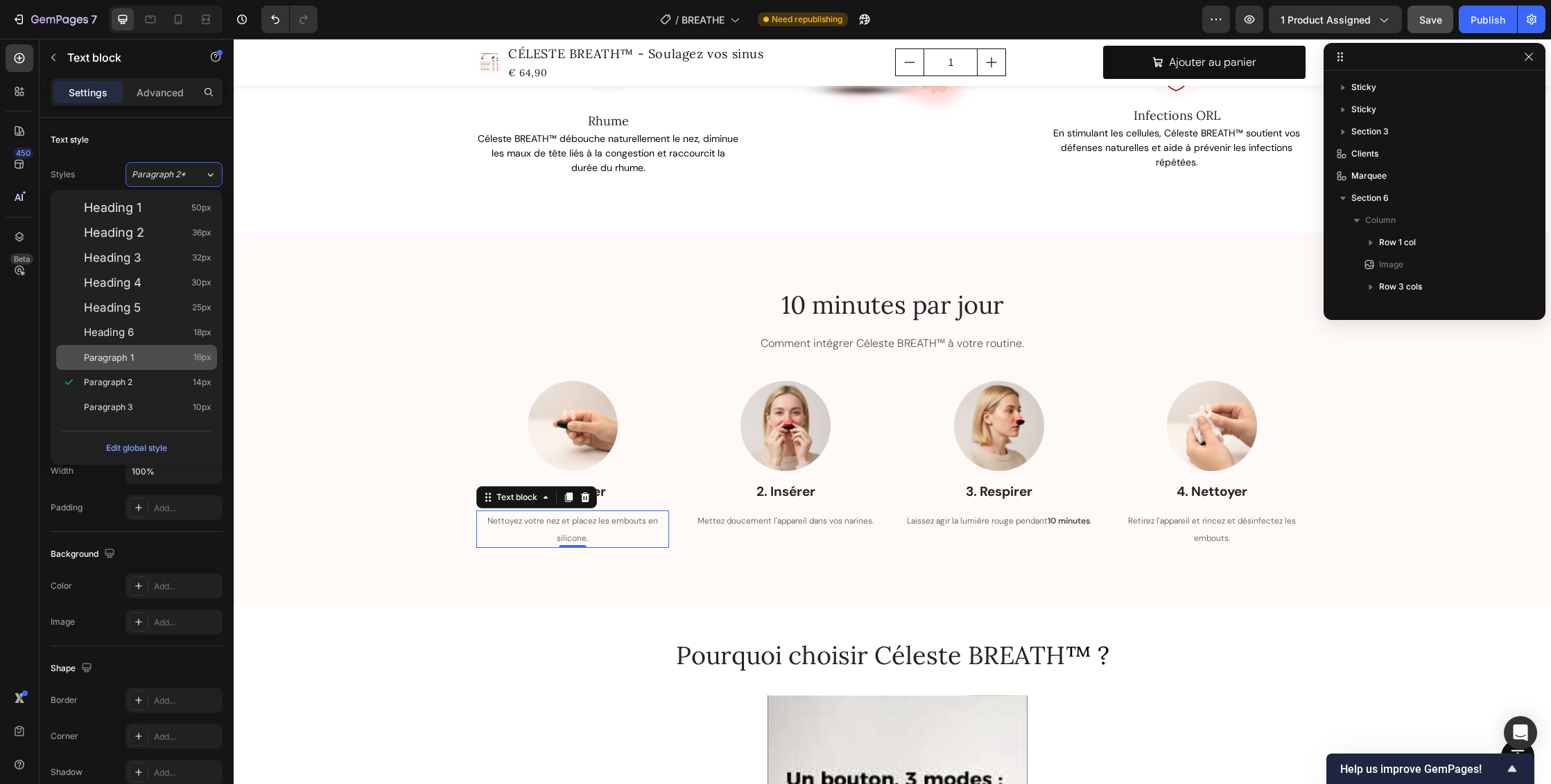
click at [163, 356] on div "Paragraph 1 16px" at bounding box center [148, 358] width 127 height 14
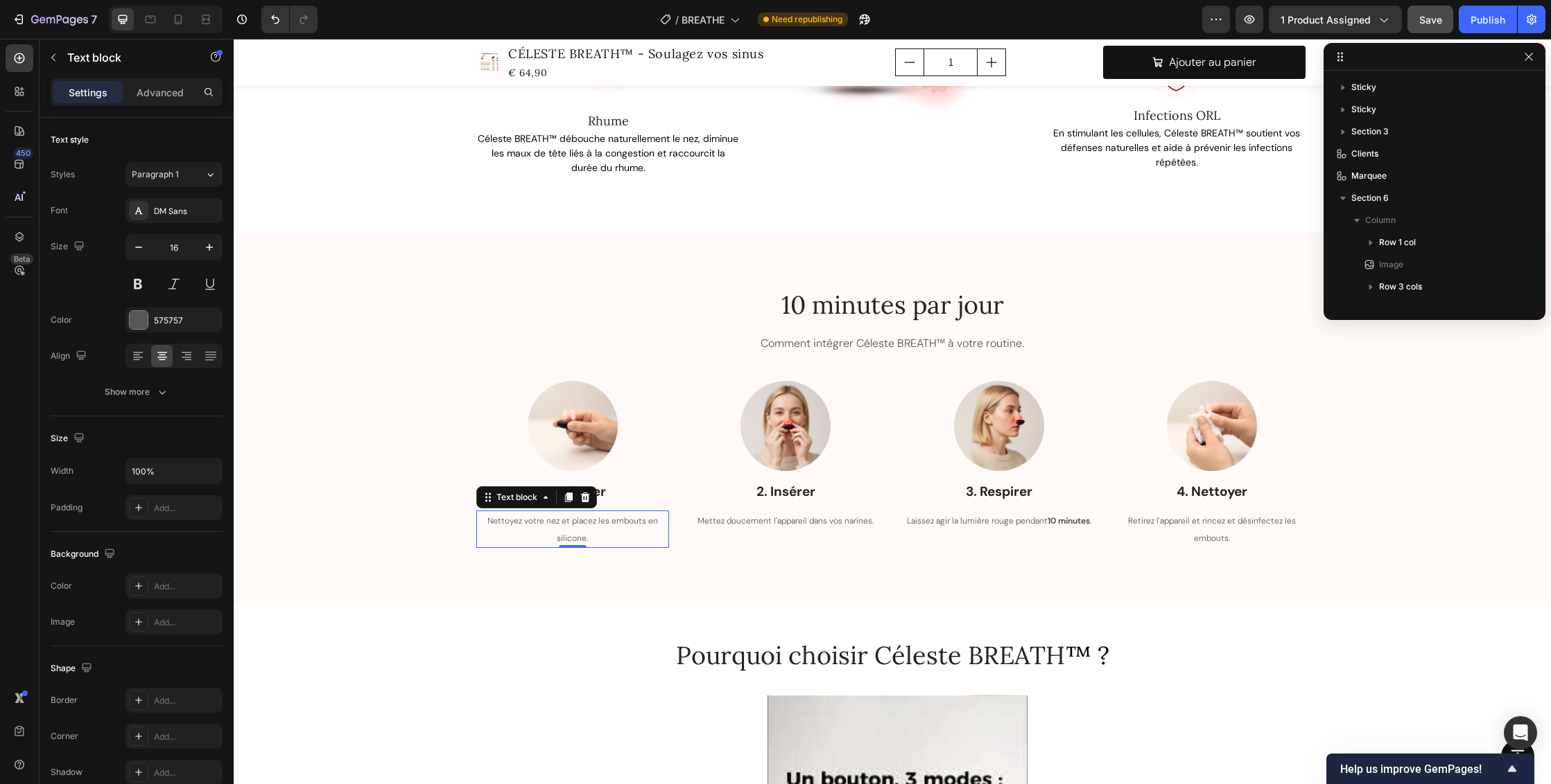
click at [611, 523] on span "Nettoyez votre nez et placez les embouts en silicone." at bounding box center [572, 530] width 170 height 28
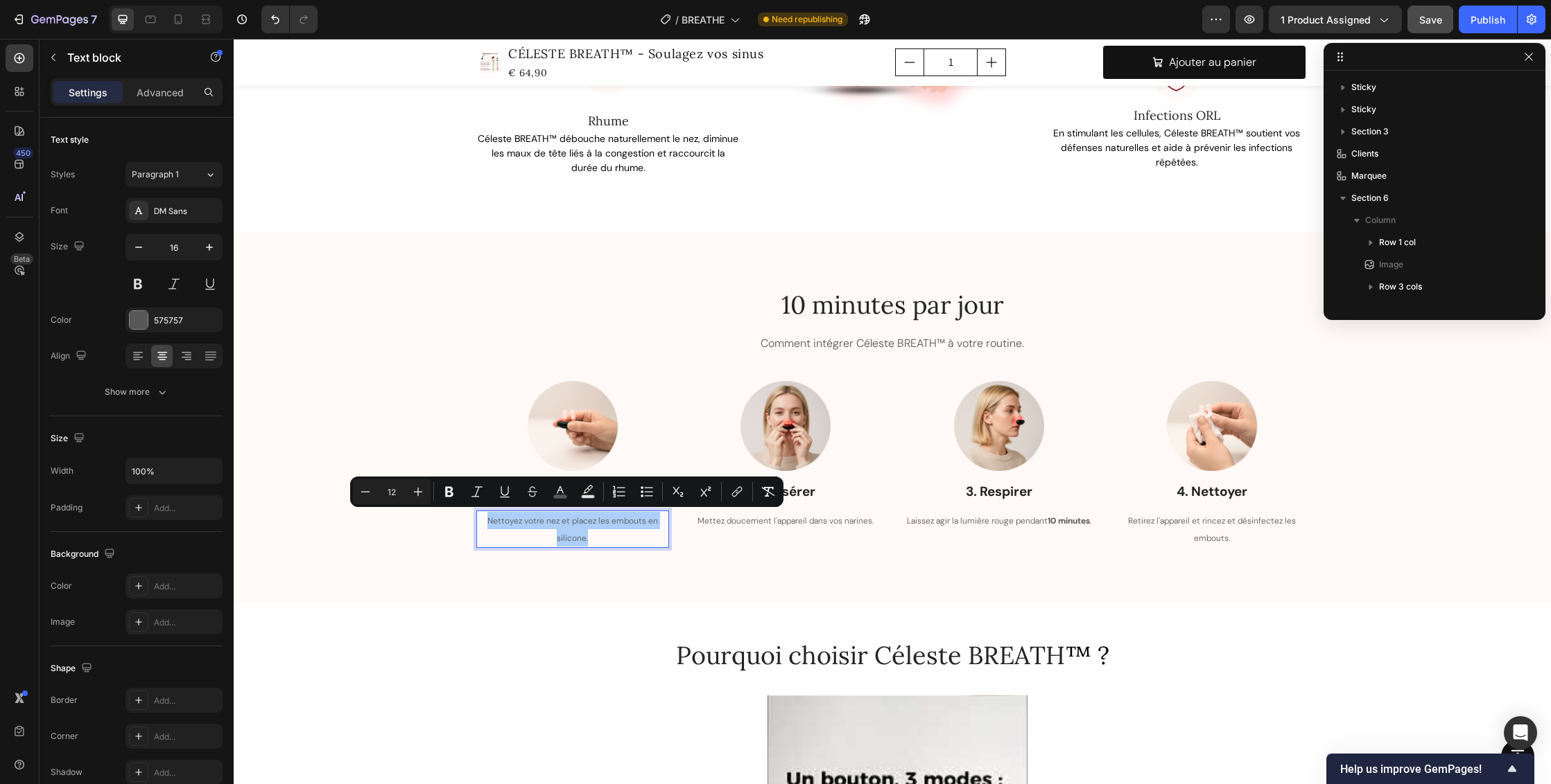
click at [400, 494] on input "12" at bounding box center [391, 492] width 27 height 17
type input "1"
click at [403, 381] on div "Image 1. Préparer Text block Nettoyez votre nez et placez les embouts en silico…" at bounding box center [892, 464] width 1297 height 167
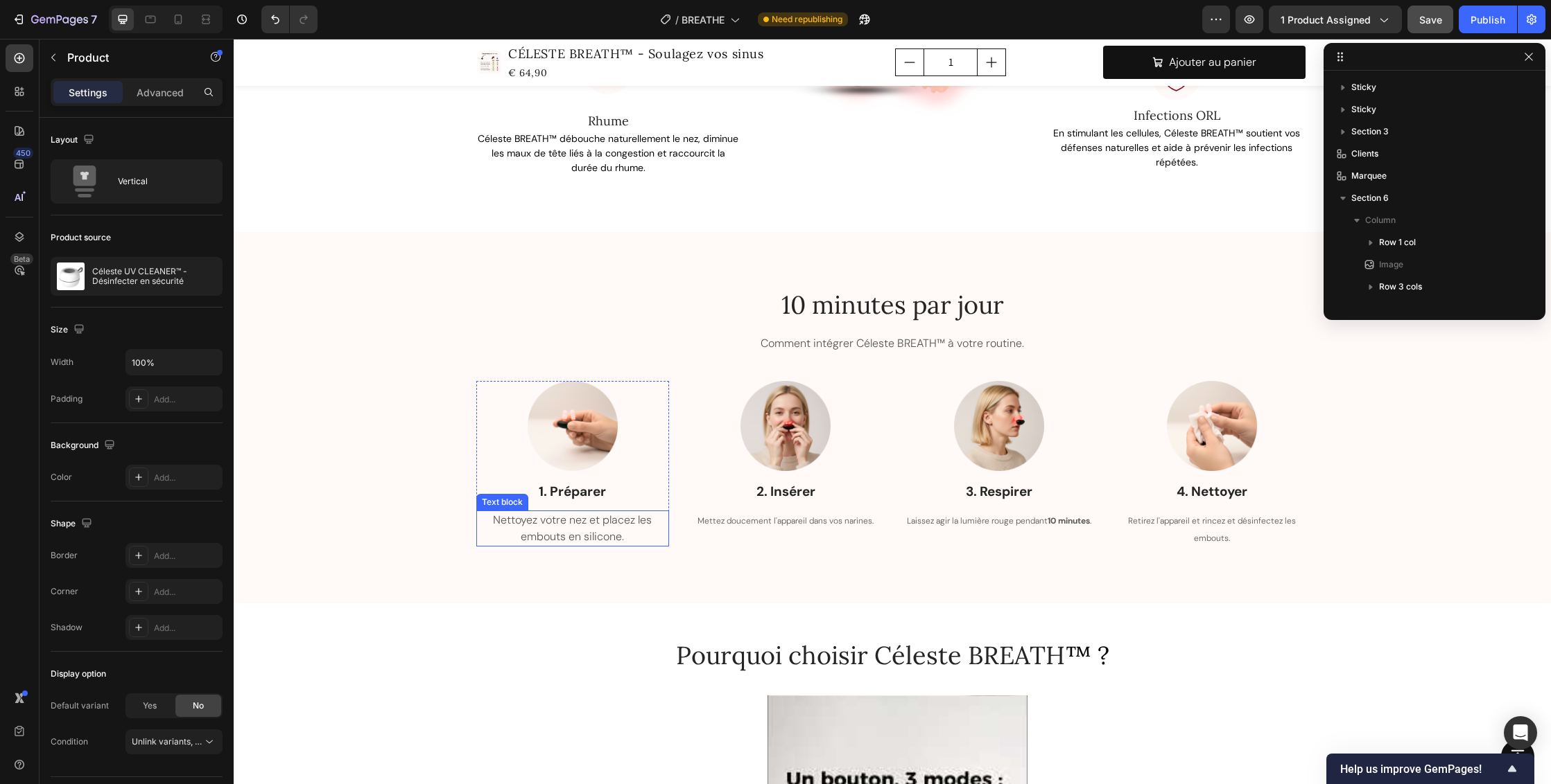
click at [593, 524] on span "Nettoyez votre nez et placez les embouts en silicone." at bounding box center [572, 528] width 159 height 31
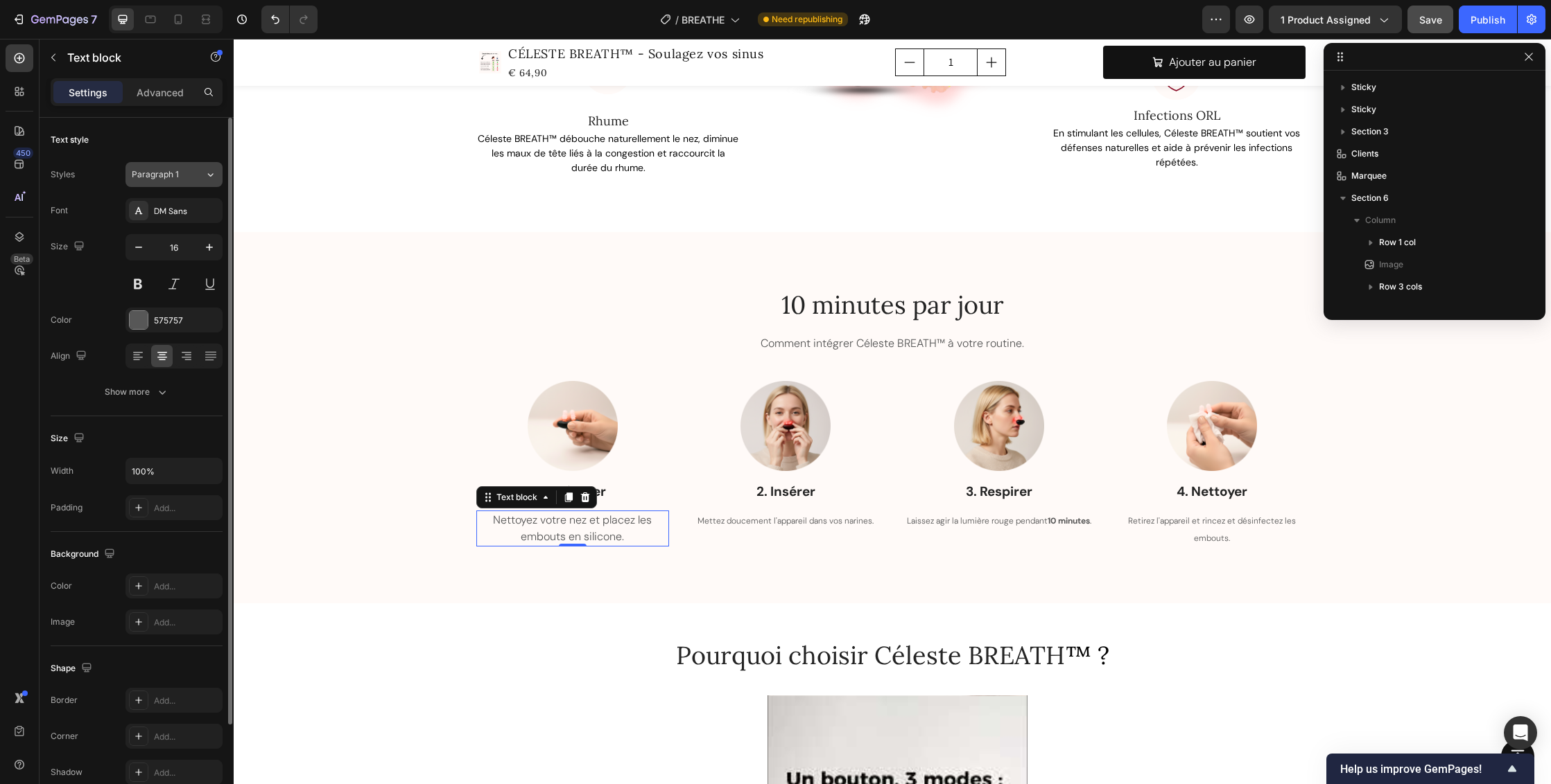
click at [208, 176] on icon at bounding box center [210, 175] width 11 height 14
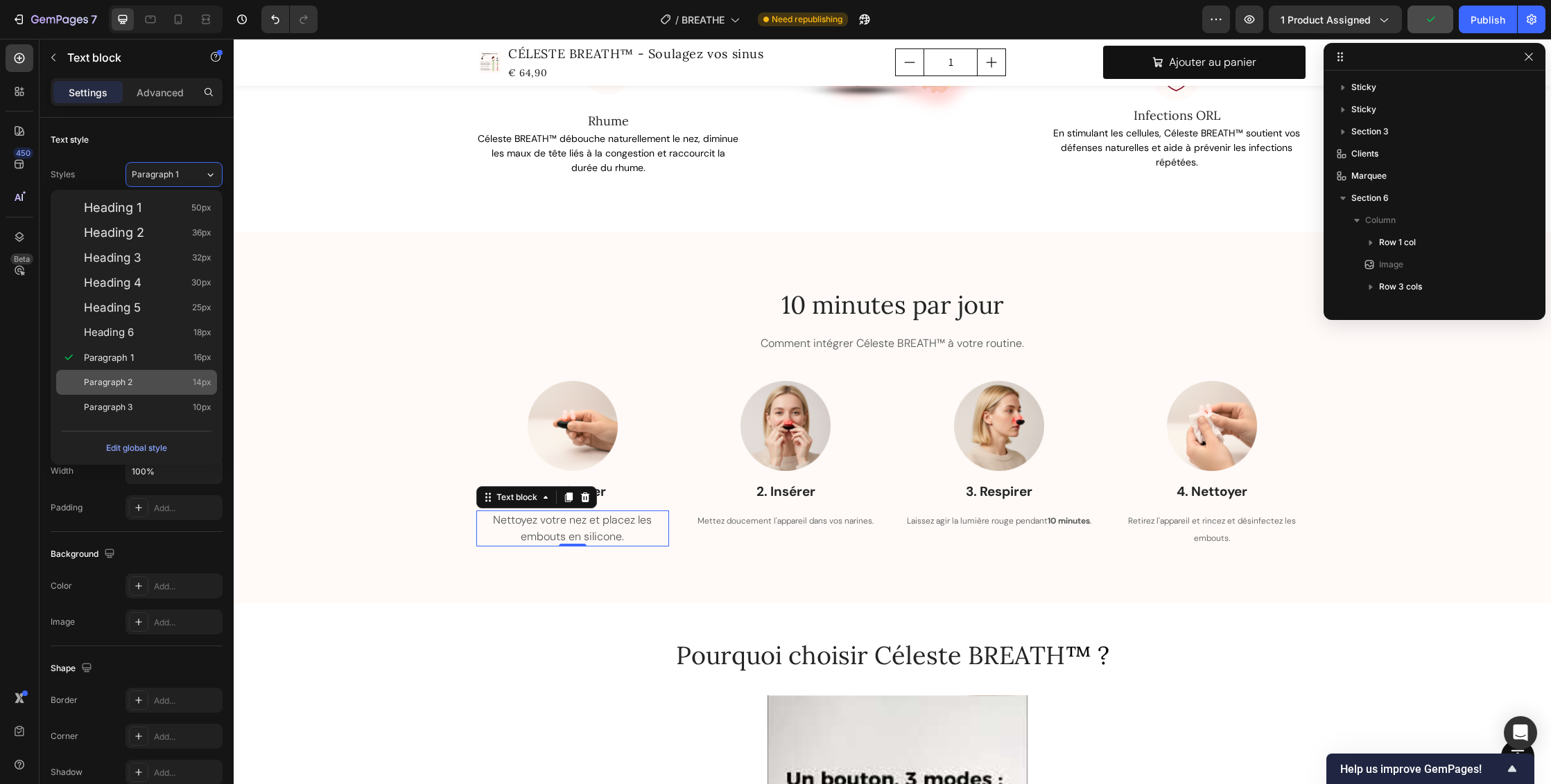
drag, startPoint x: 159, startPoint y: 381, endPoint x: 286, endPoint y: 433, distance: 137.2
click at [159, 381] on div "Paragraph 2 14px" at bounding box center [148, 382] width 127 height 14
type input "14"
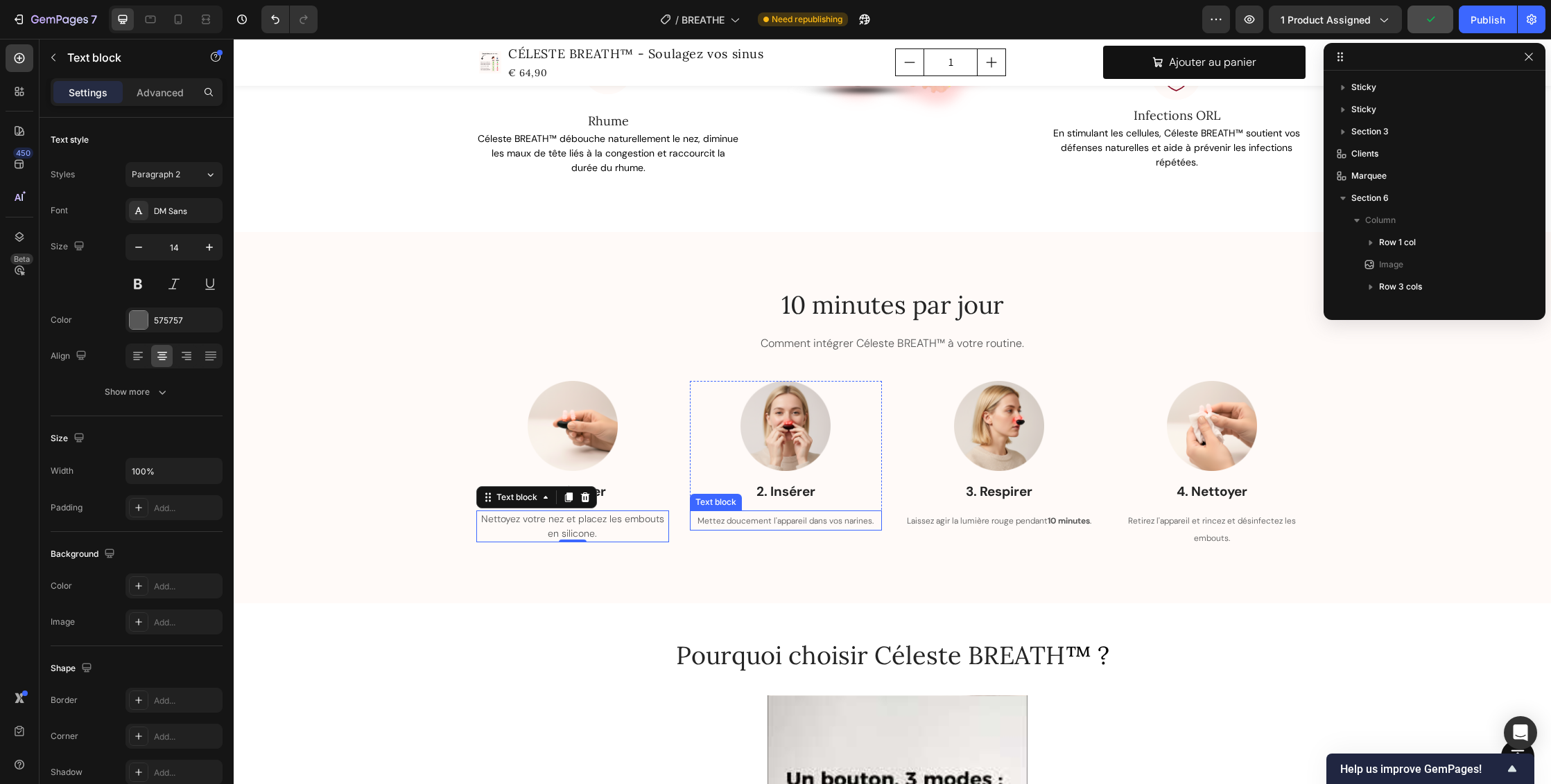
click at [830, 521] on span "Mettez doucement l'appareil dans vos narines." at bounding box center [785, 521] width 176 height 11
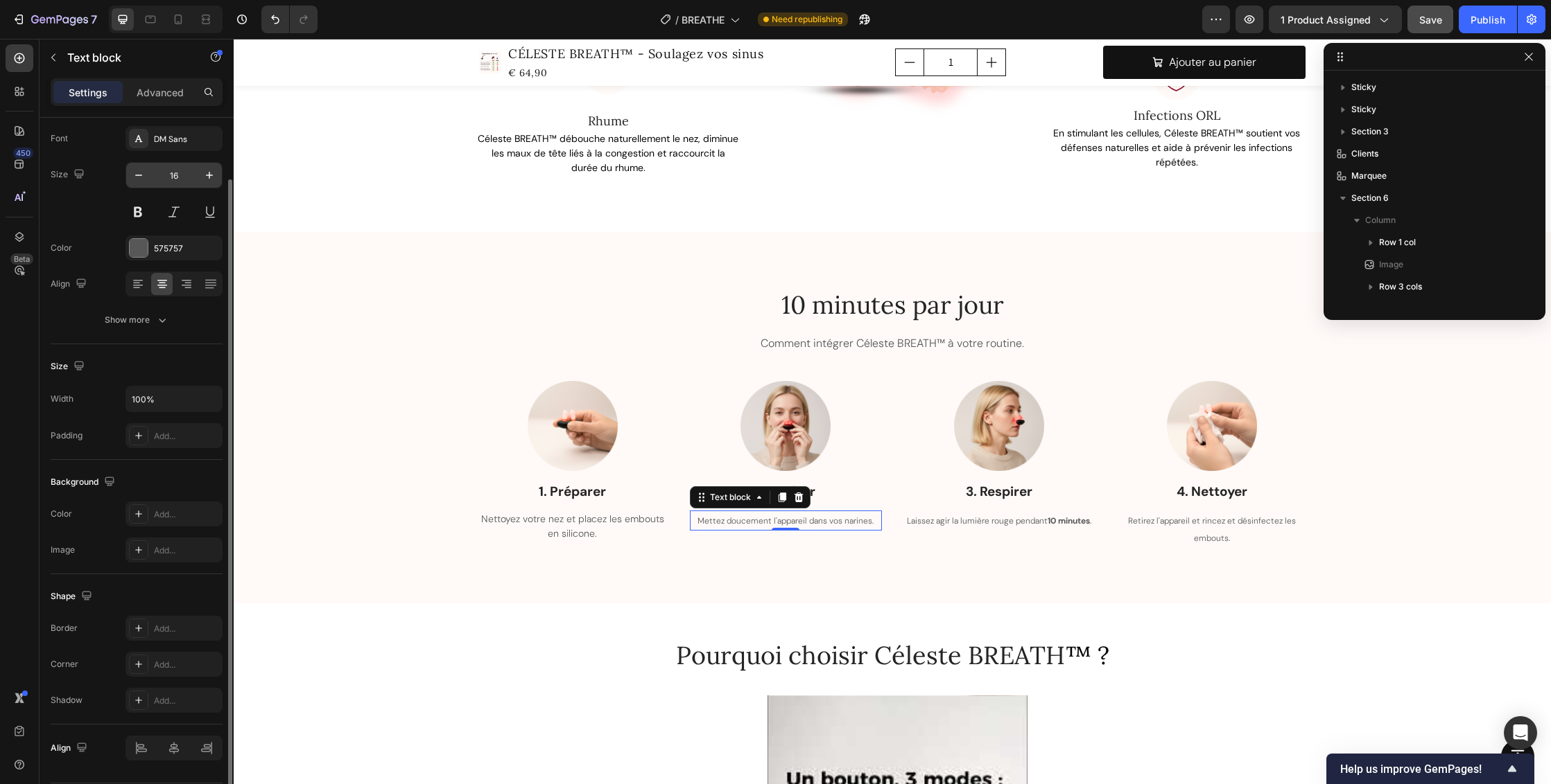
scroll to position [0, 0]
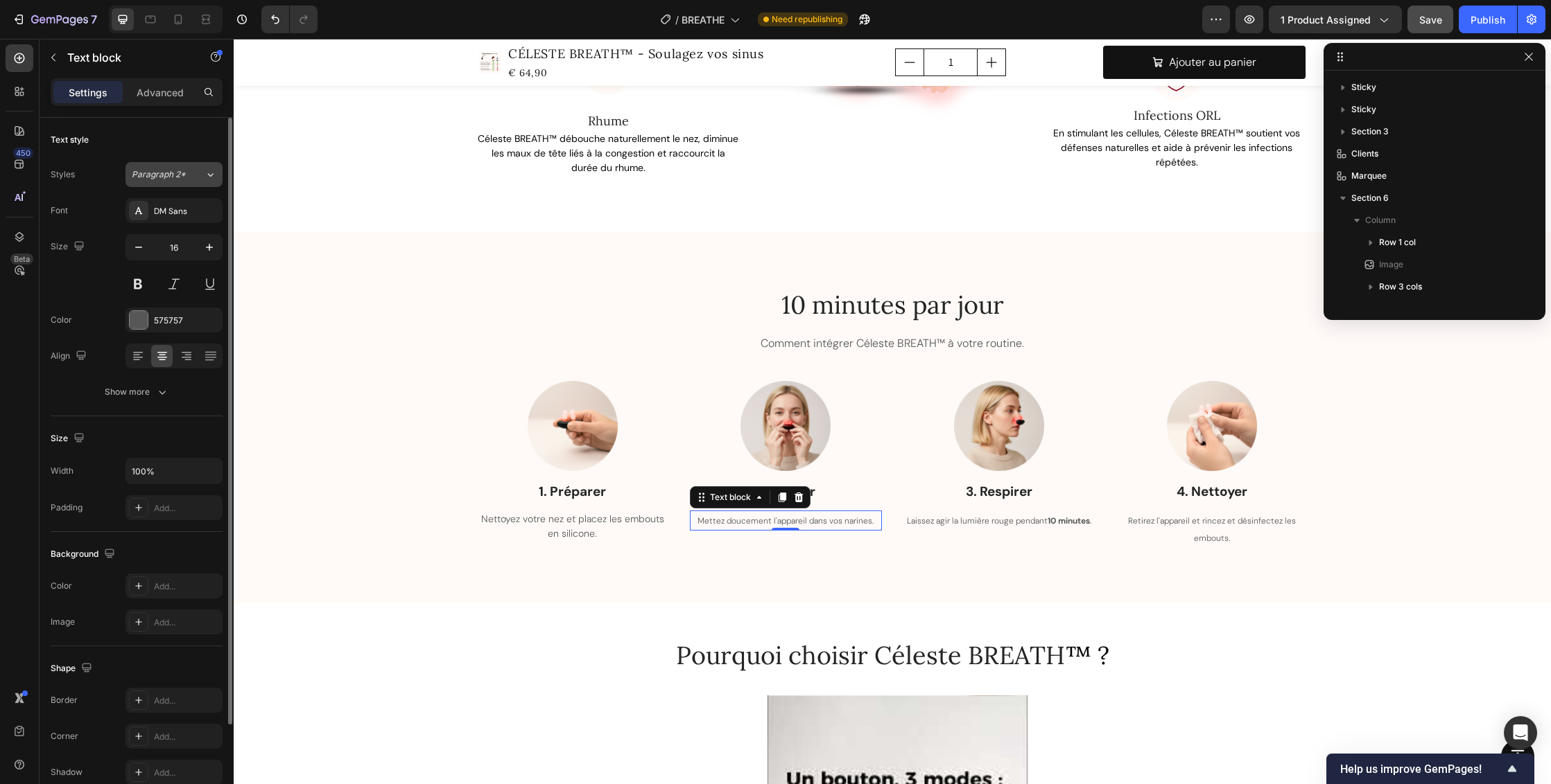
click at [209, 176] on icon at bounding box center [210, 175] width 11 height 14
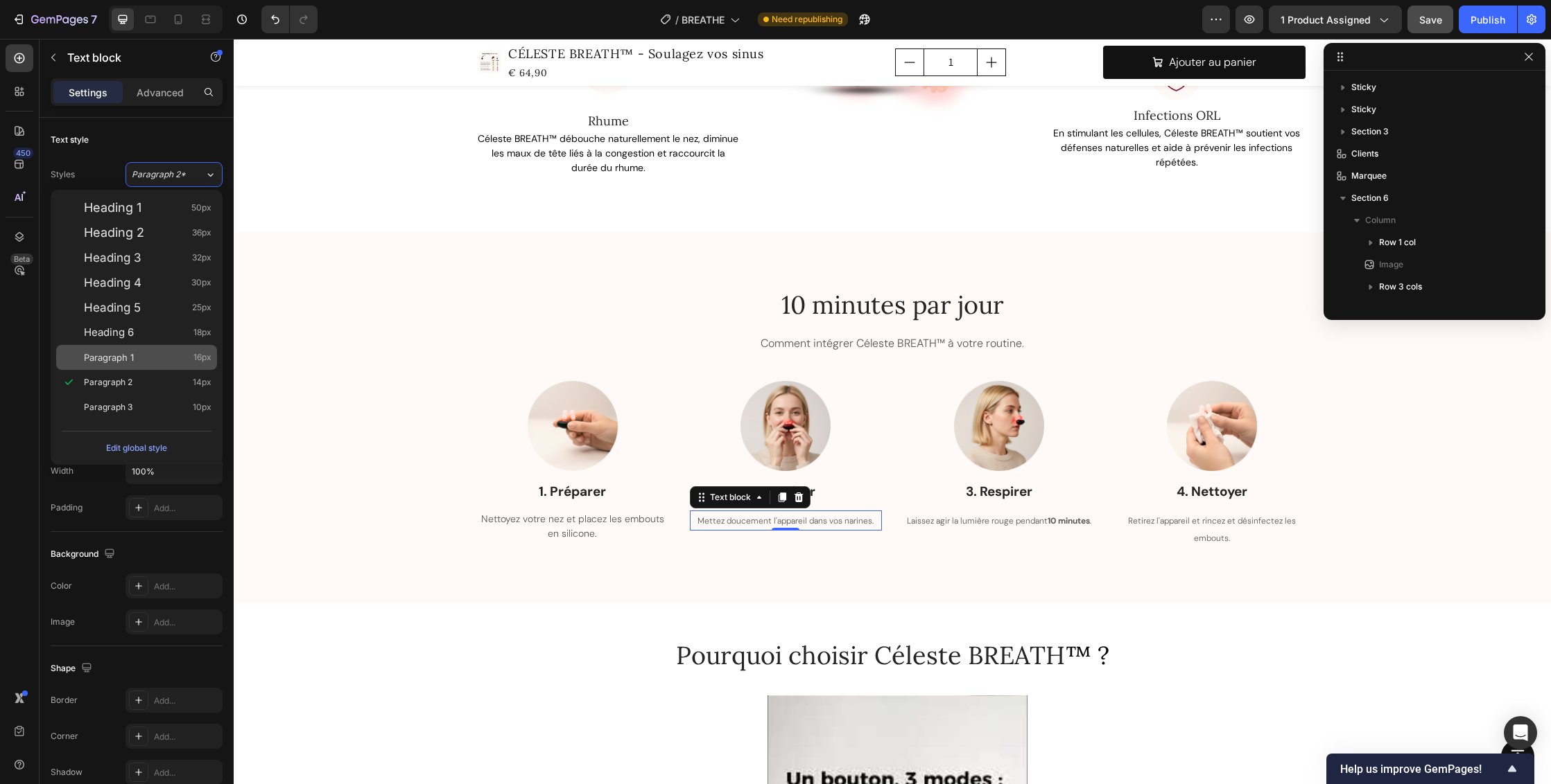
drag, startPoint x: 144, startPoint y: 386, endPoint x: 145, endPoint y: 359, distance: 27.0
click at [145, 359] on div "Heading 1 50px Heading 2 36px Heading 3 32px Heading 4 30px Heading 5 25px Head…" at bounding box center [136, 307] width 172 height 236
click at [144, 357] on div "Paragraph 1 16px" at bounding box center [148, 358] width 127 height 14
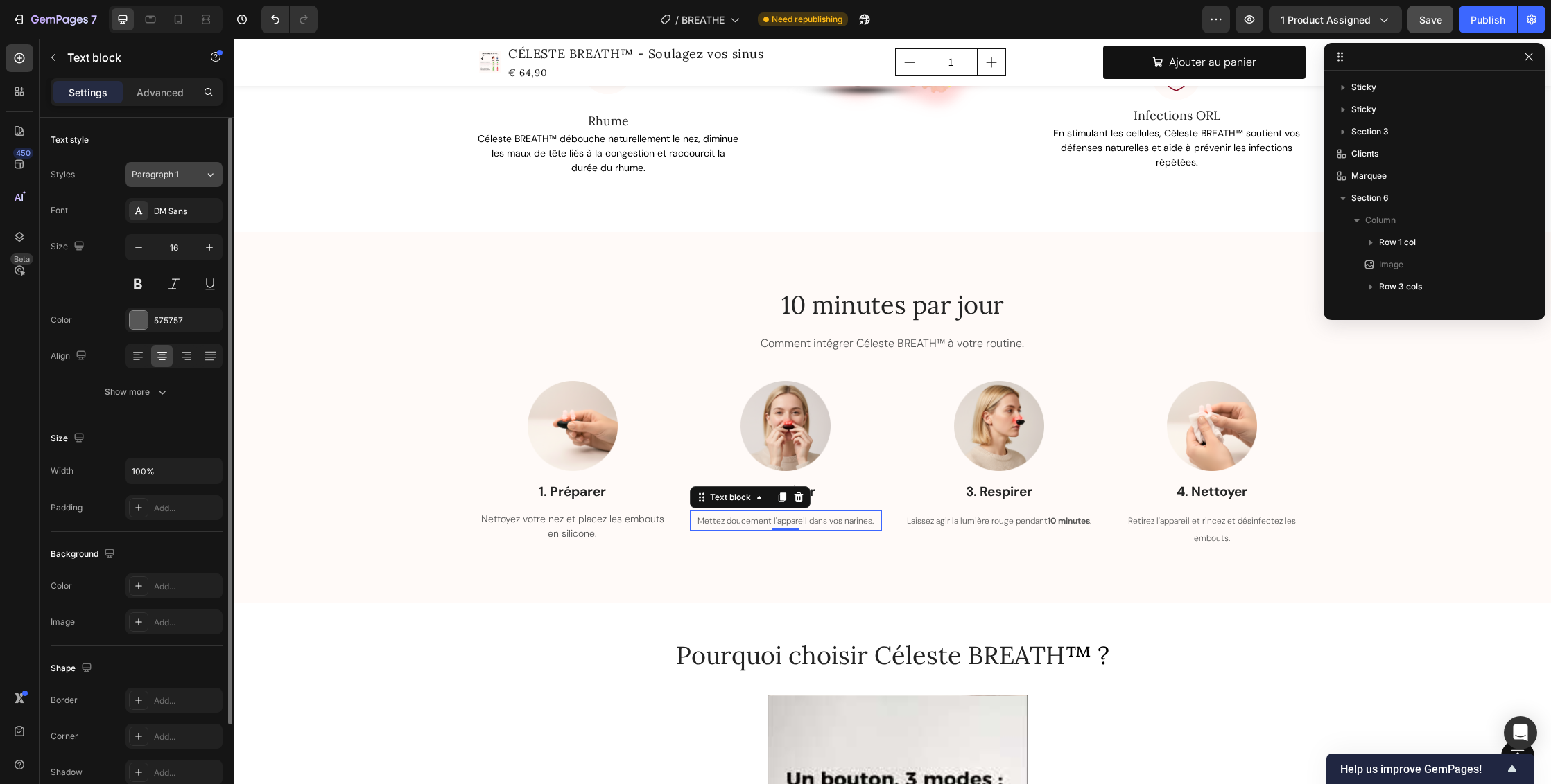
click at [209, 172] on icon at bounding box center [210, 175] width 11 height 14
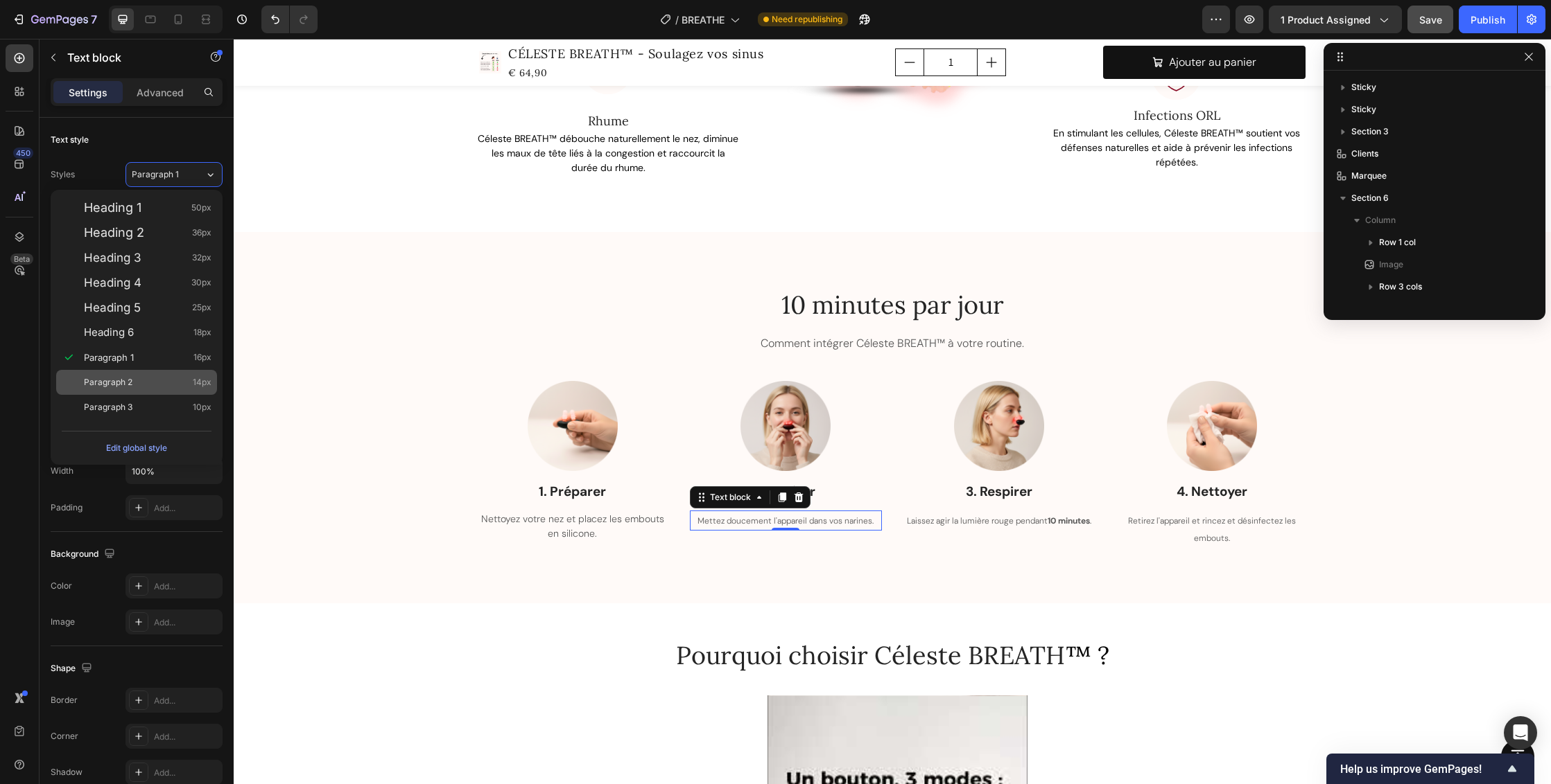
click at [146, 381] on div "Paragraph 2 14px" at bounding box center [148, 382] width 127 height 14
type input "14"
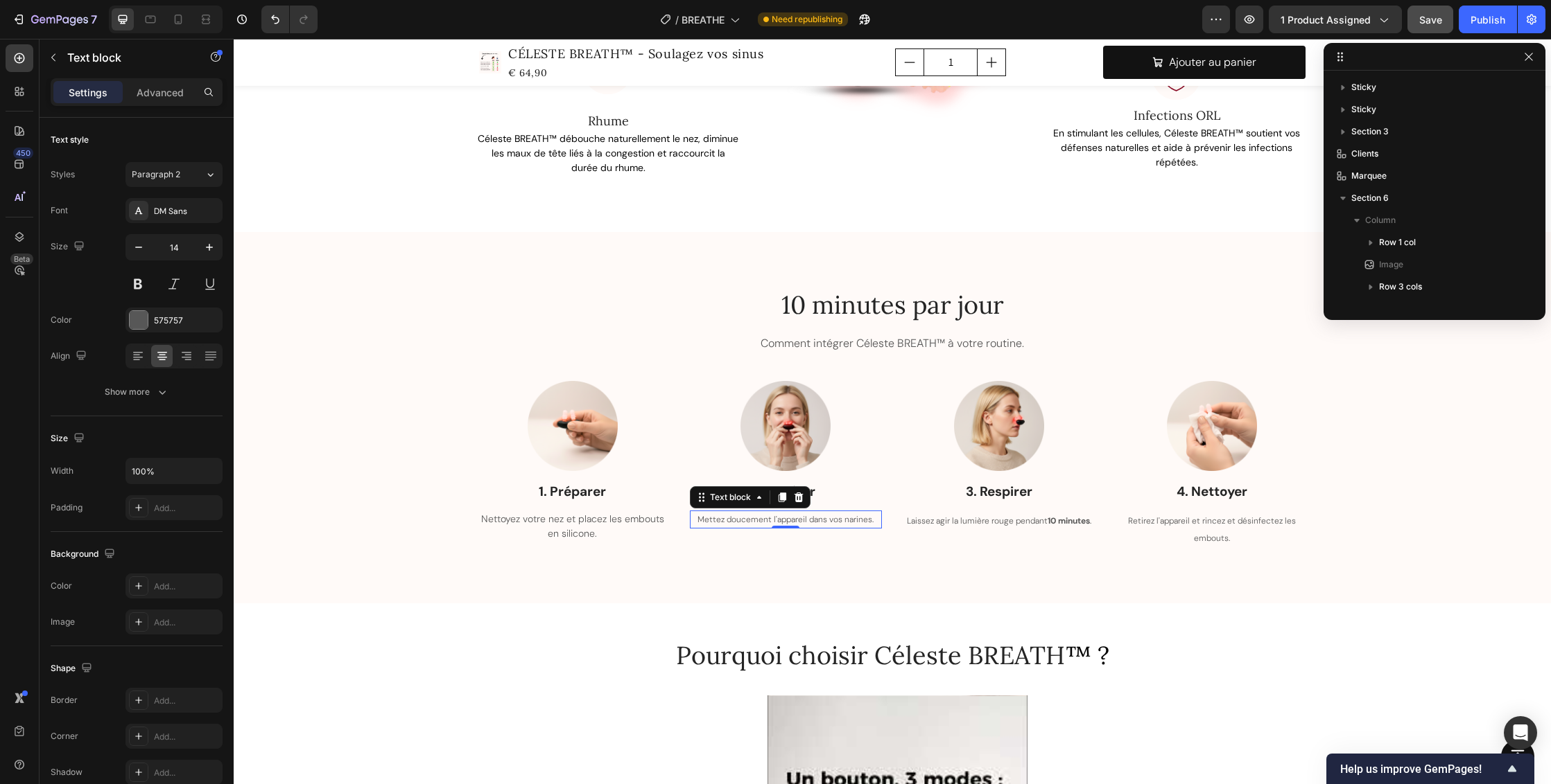
click at [733, 518] on span "Mettez doucement l'appareil dans vos narines." at bounding box center [785, 519] width 176 height 11
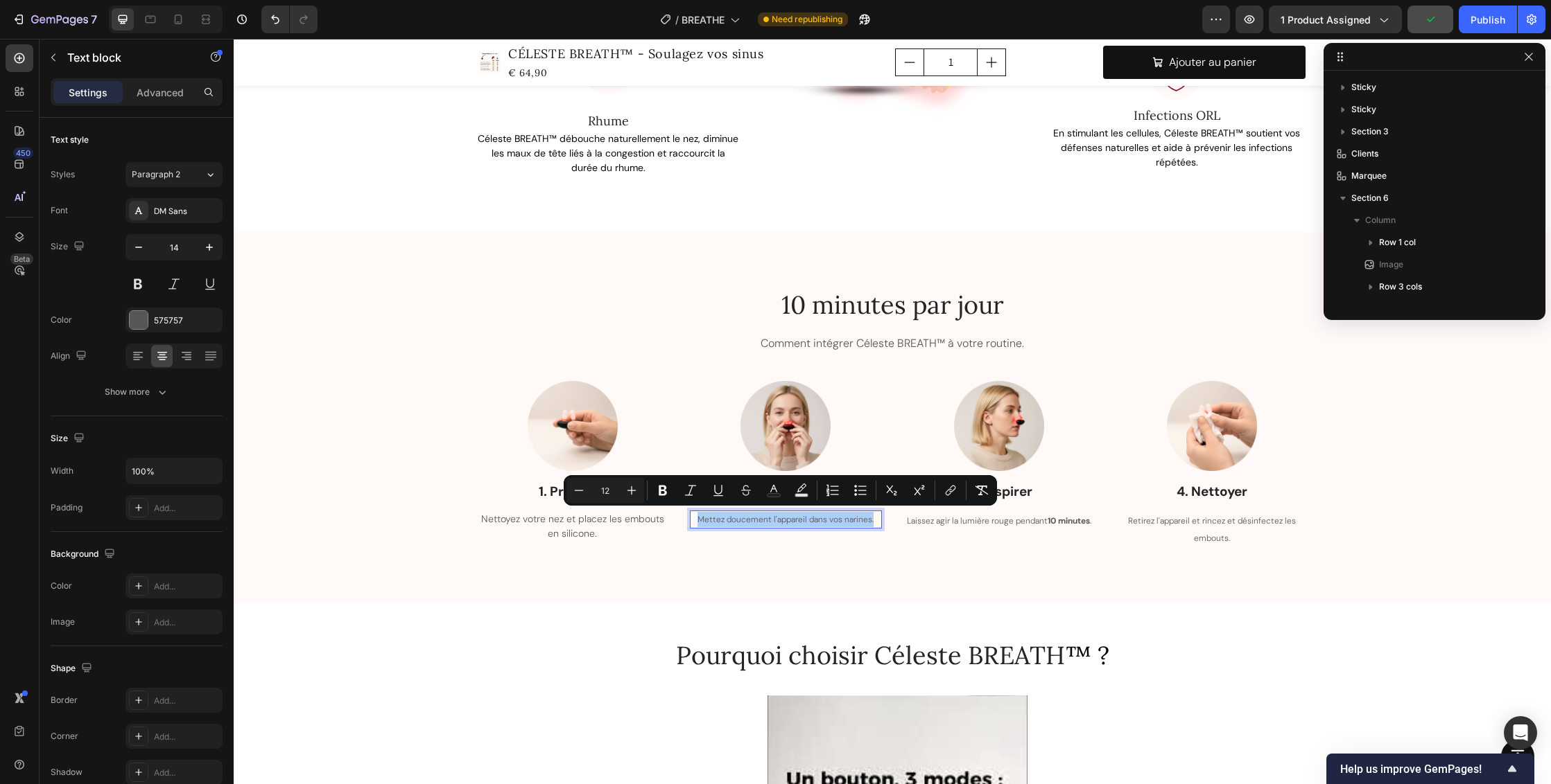
click at [611, 494] on input "12" at bounding box center [604, 490] width 27 height 17
type input "1"
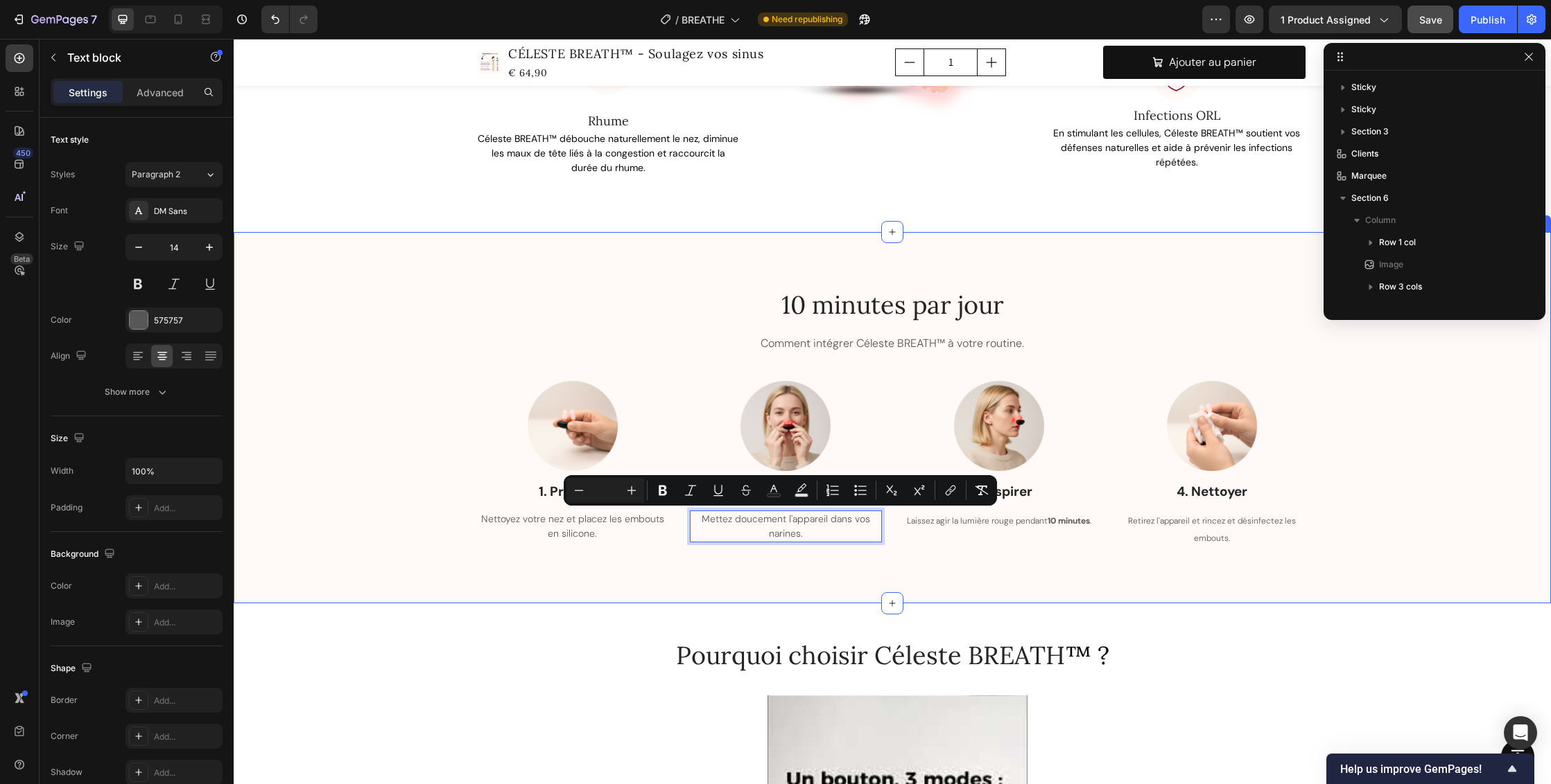
click at [742, 578] on div "10 minutes par jour Heading Comment intégrer Céleste BREATH™ à votre routine. T…" at bounding box center [891, 418] width 1317 height 372
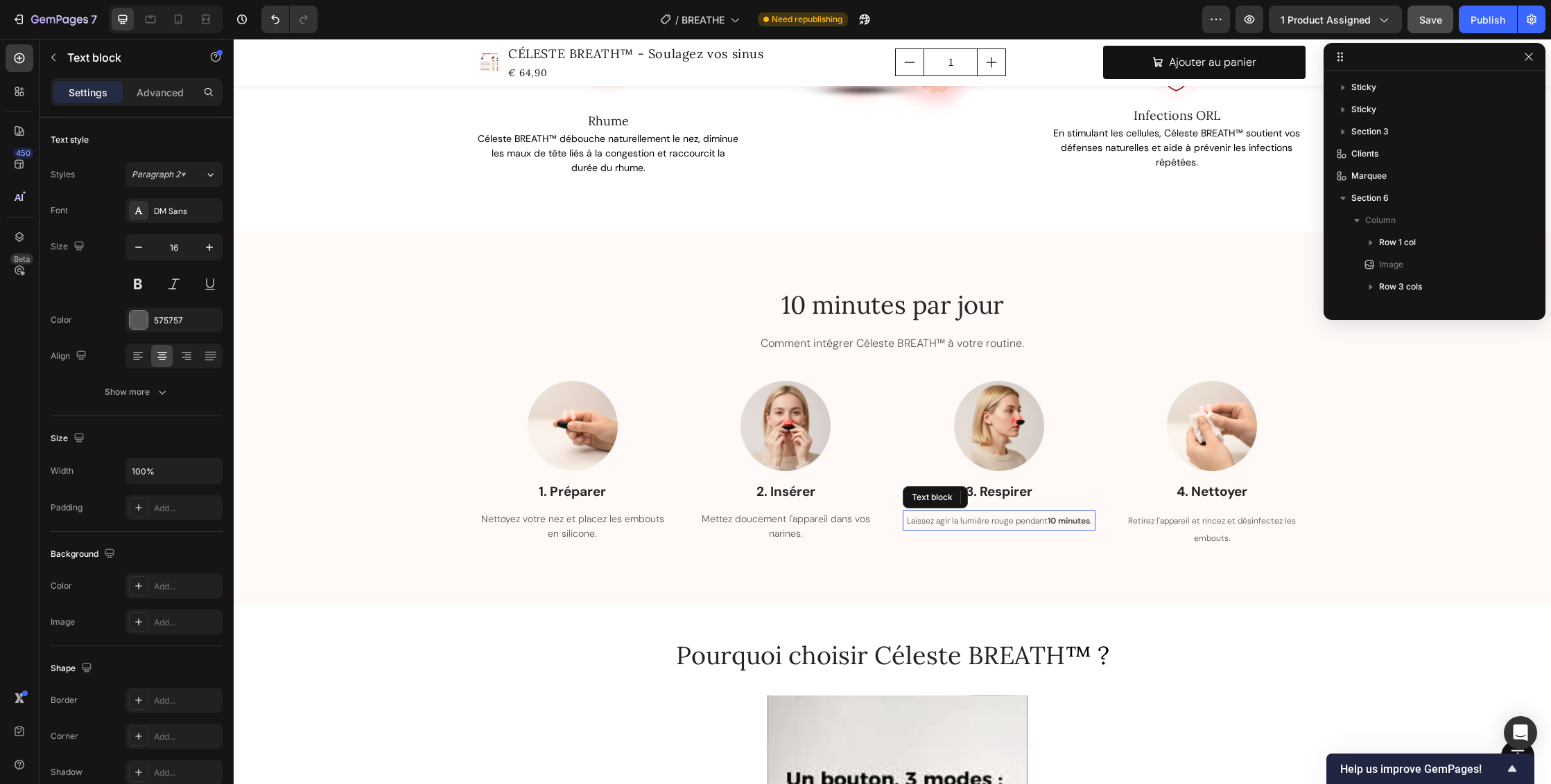
click at [952, 519] on span "Laissez agir la lumière rouge pendant 10 minutes ." at bounding box center [999, 521] width 185 height 11
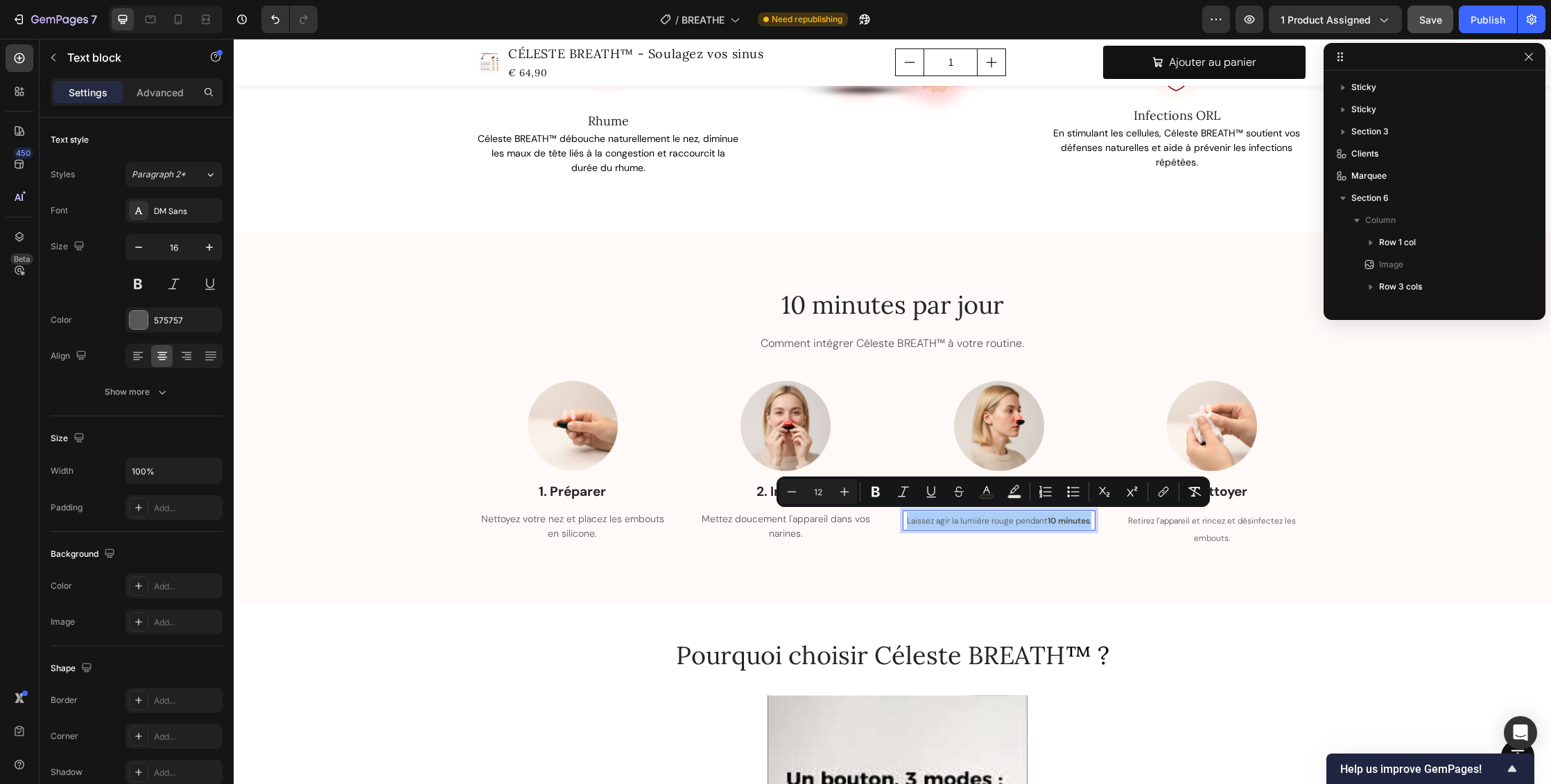
click at [826, 489] on input "12" at bounding box center [817, 492] width 27 height 17
type input "1"
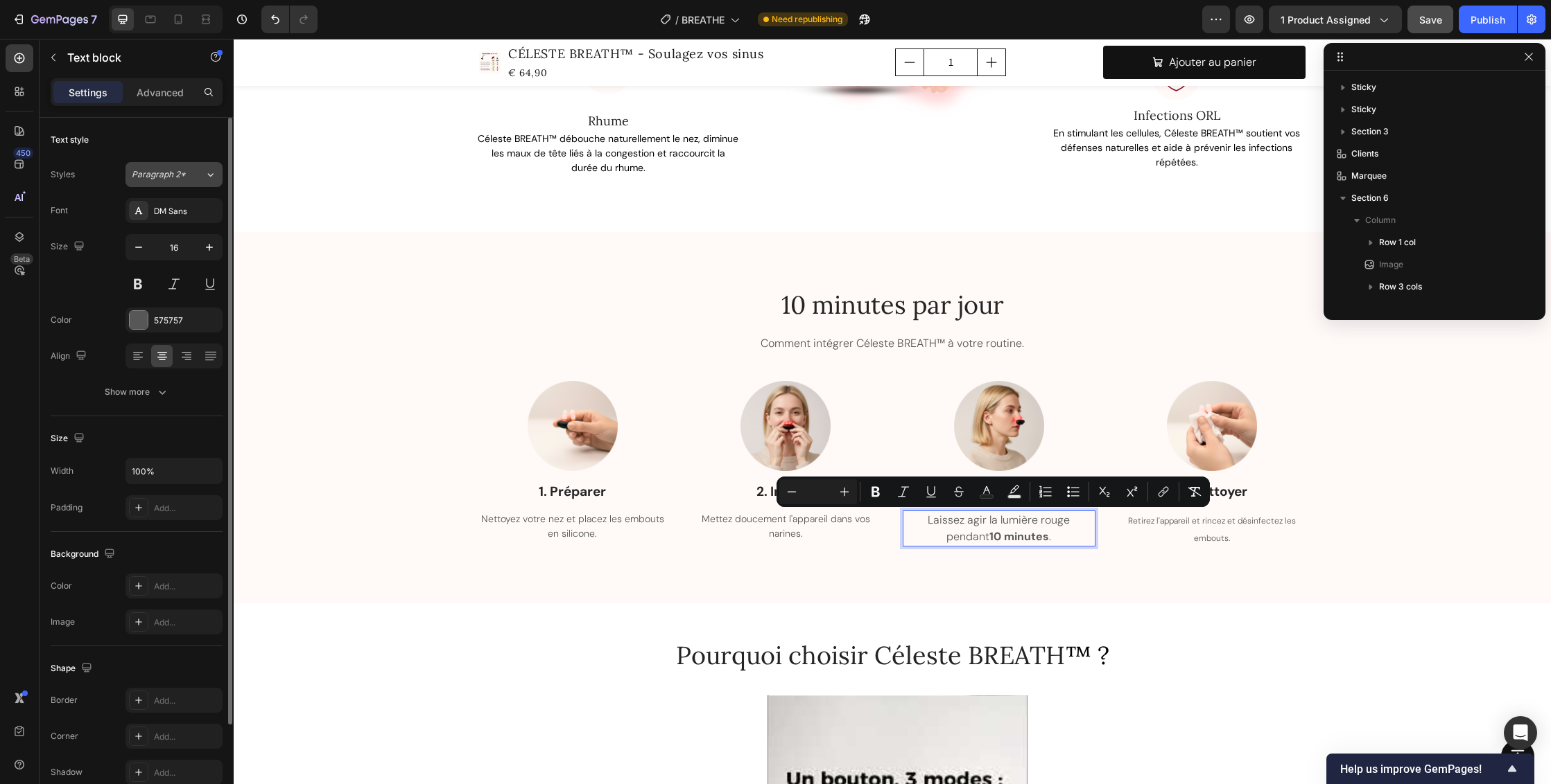
click at [215, 177] on icon at bounding box center [210, 175] width 11 height 14
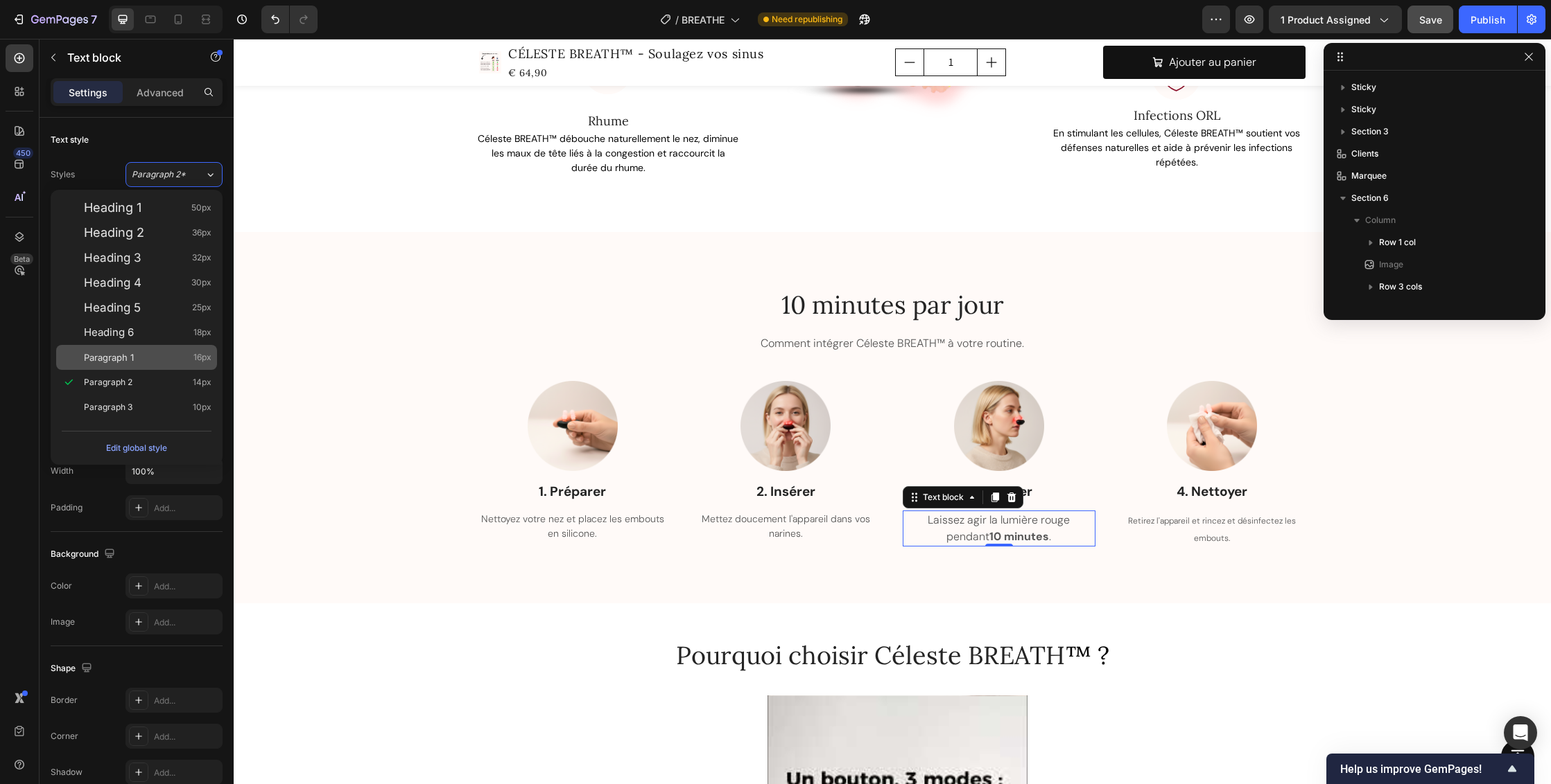
click at [160, 356] on div "Paragraph 1 16px" at bounding box center [148, 358] width 127 height 14
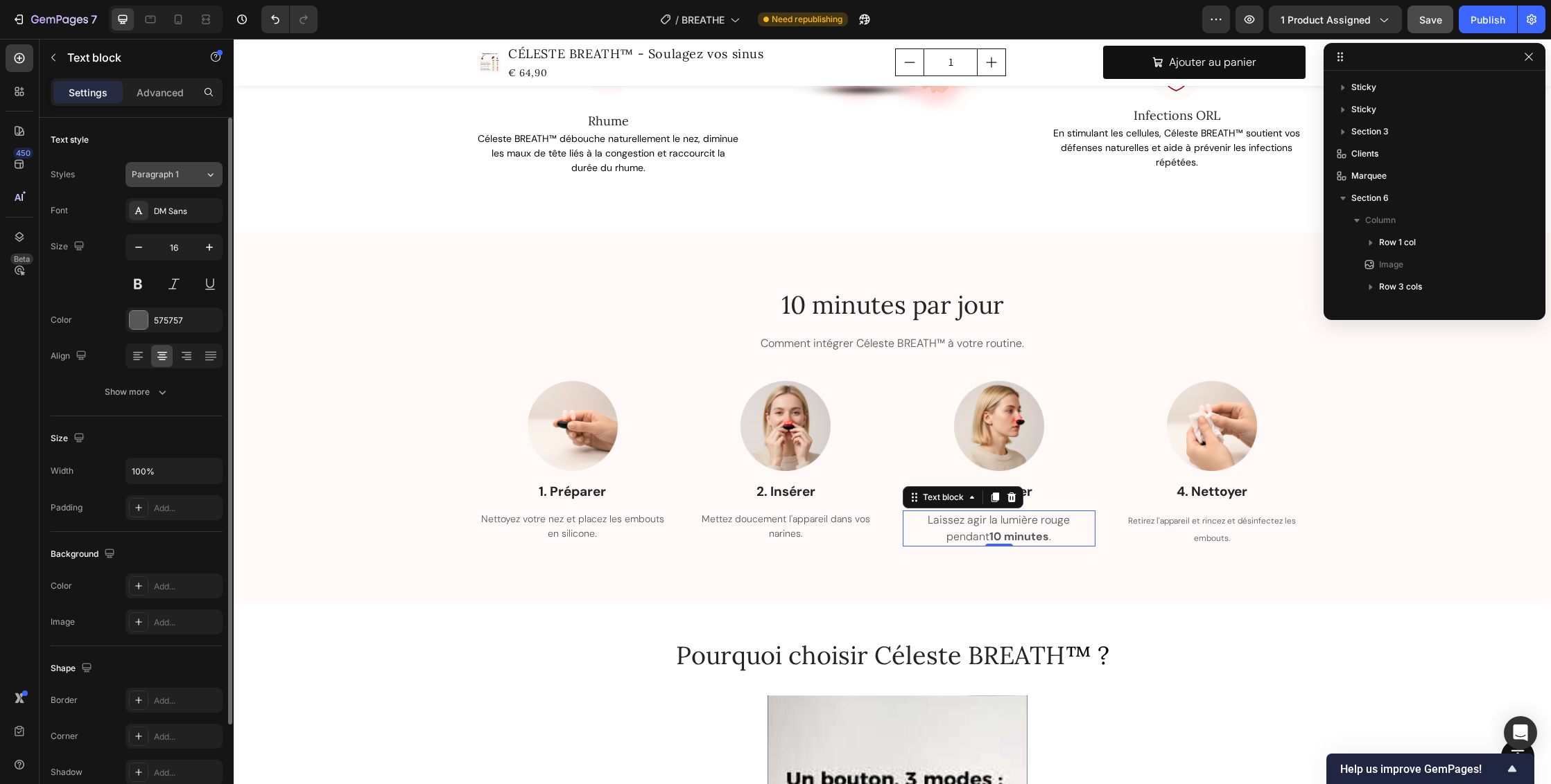
click at [209, 172] on icon at bounding box center [210, 175] width 11 height 14
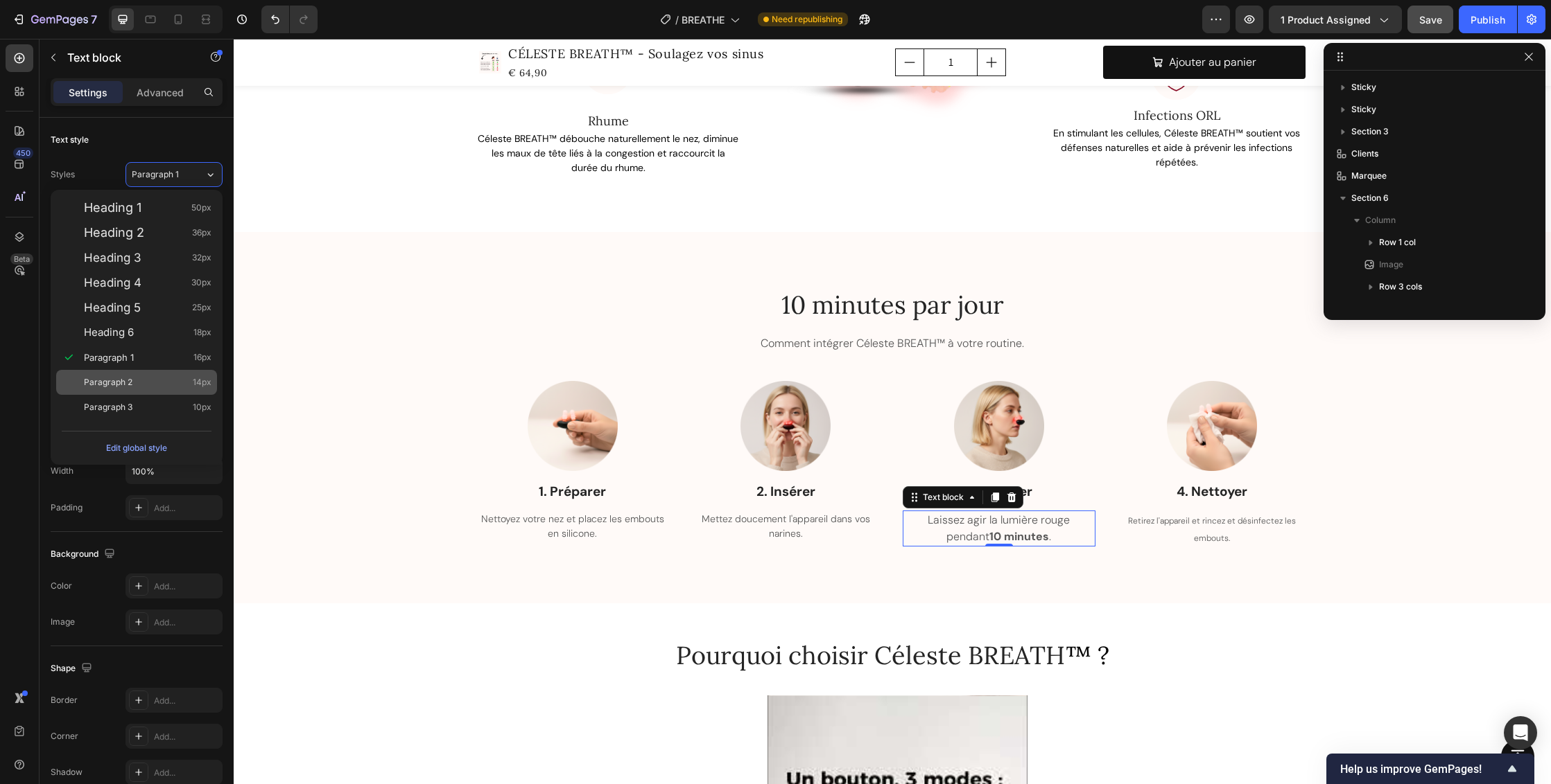
click at [140, 383] on div "Paragraph 2 14px" at bounding box center [148, 382] width 127 height 14
type input "14"
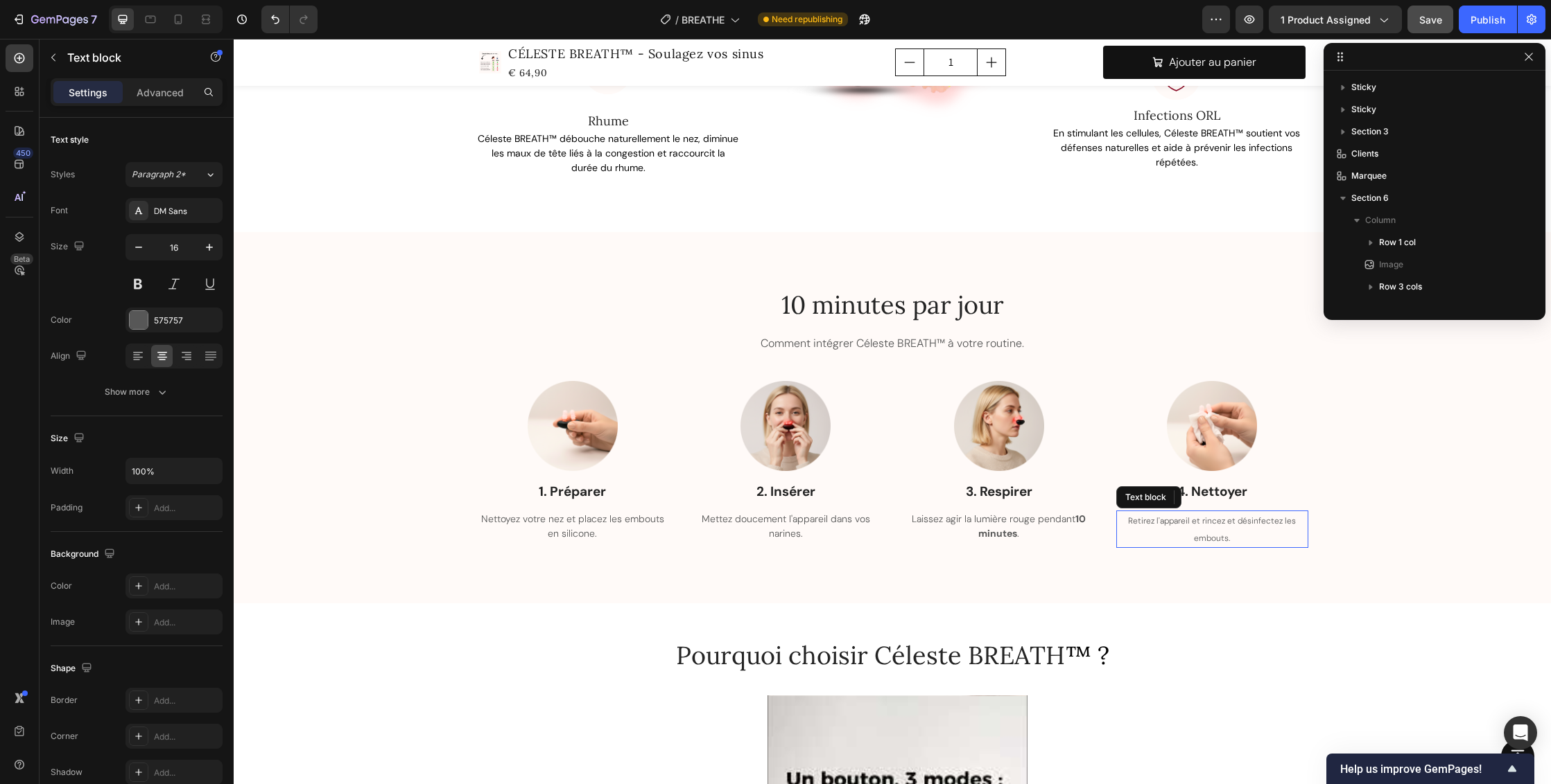
click at [1193, 526] on p "Retirez l'appareil et rincez et désinfectez les embouts." at bounding box center [1212, 529] width 190 height 34
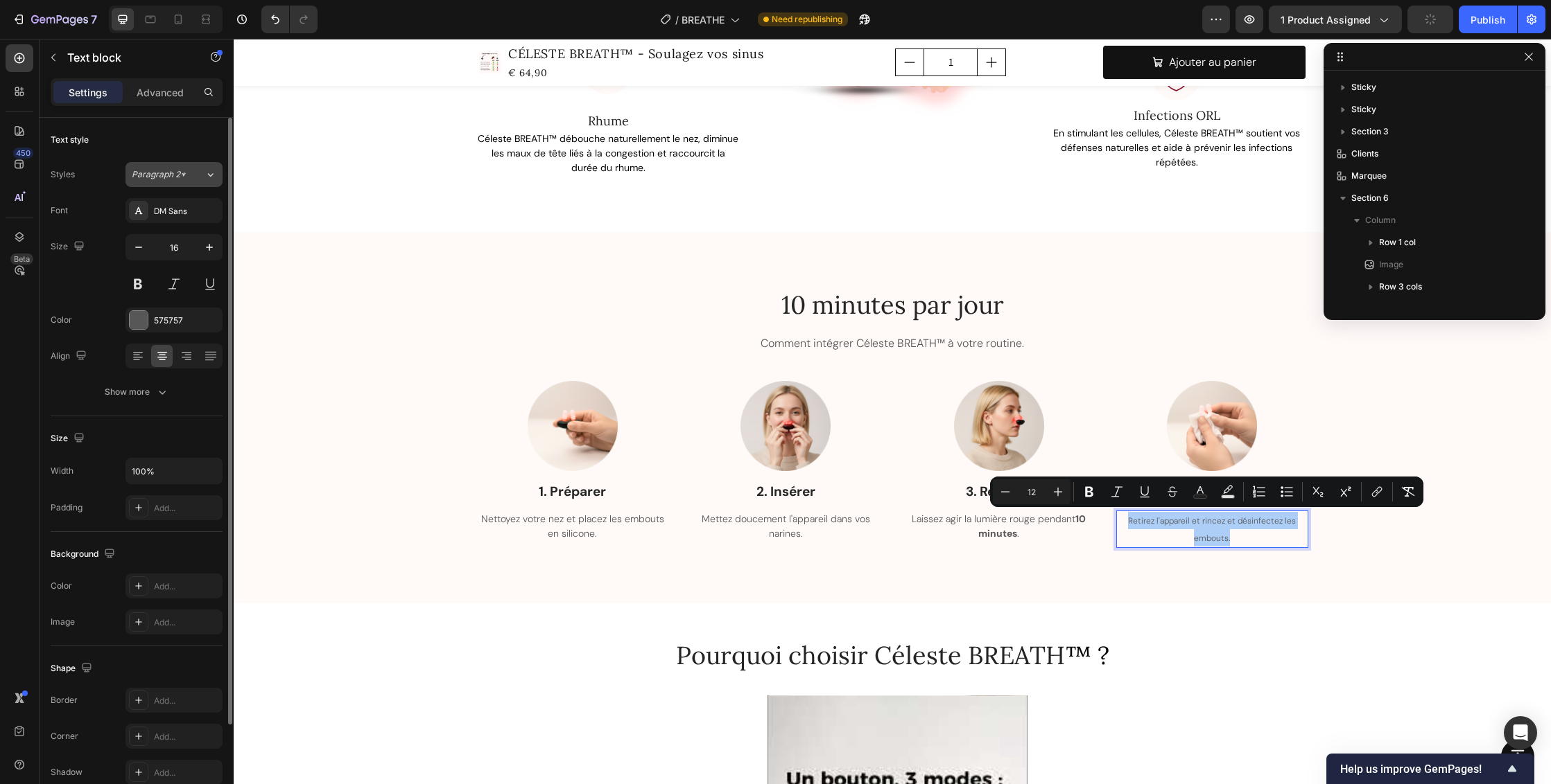
click at [208, 174] on icon at bounding box center [210, 175] width 5 height 4
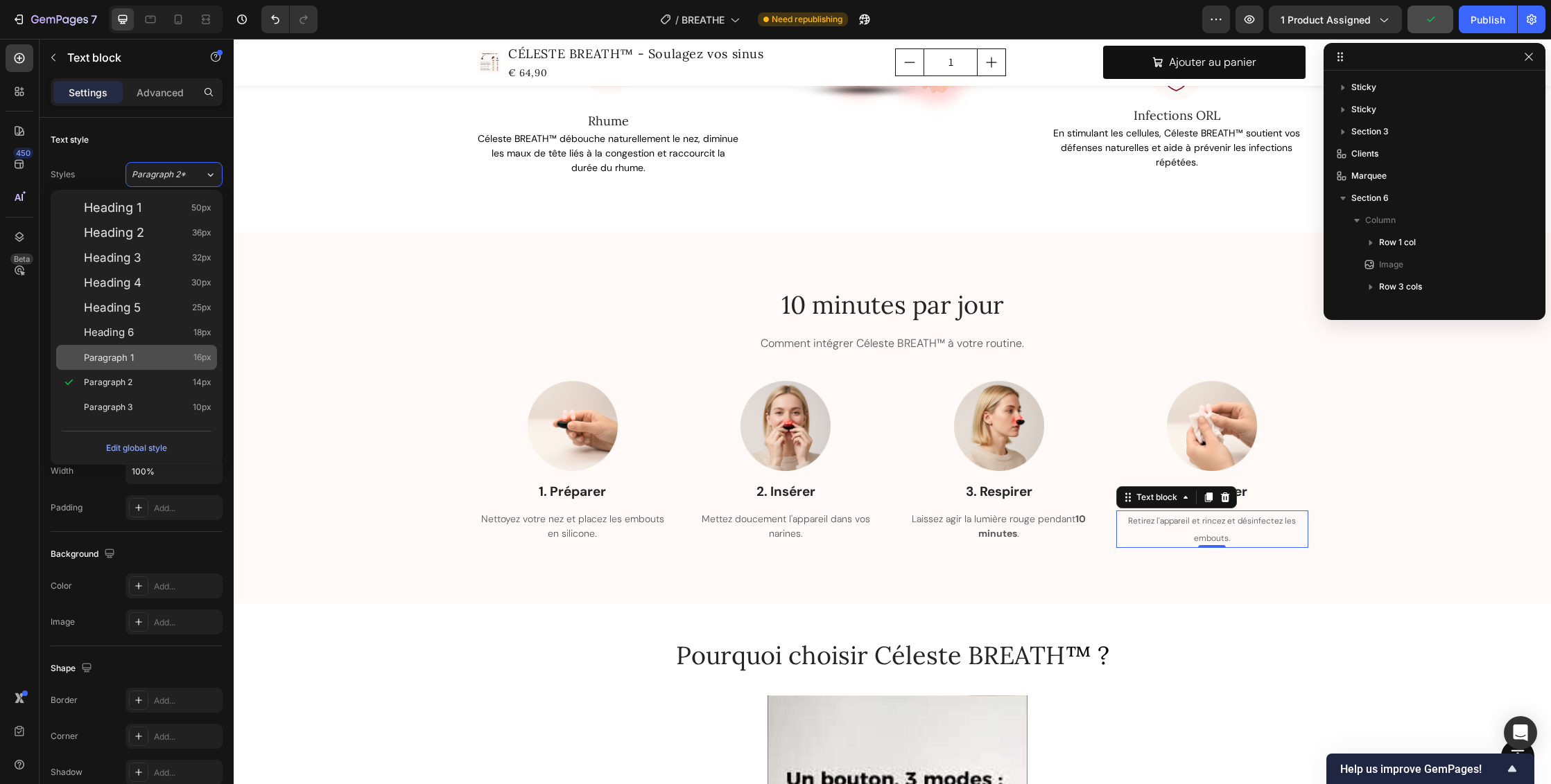
click at [142, 363] on div "Paragraph 1 16px" at bounding box center [148, 358] width 127 height 14
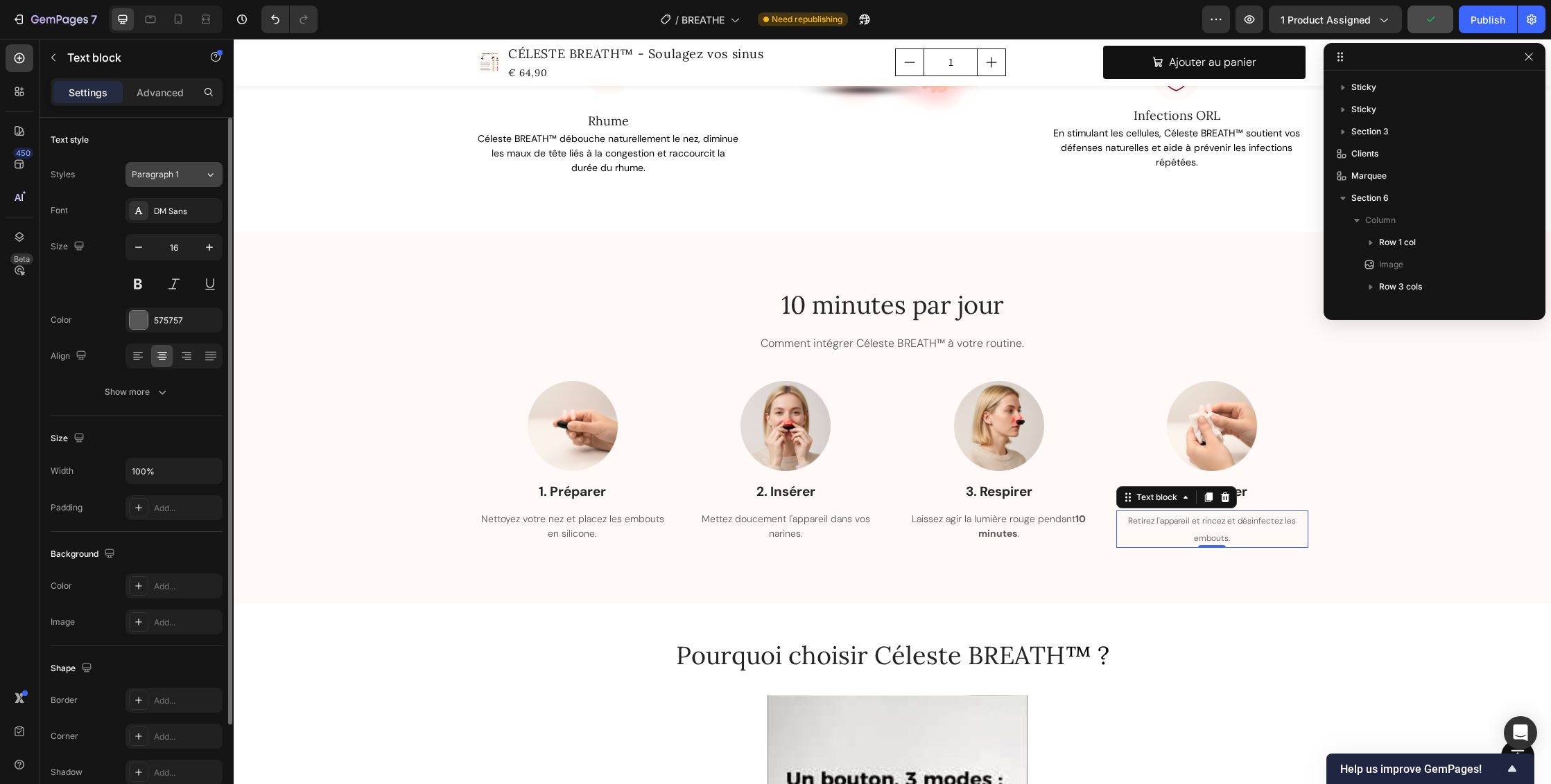
click at [211, 178] on icon at bounding box center [210, 175] width 11 height 14
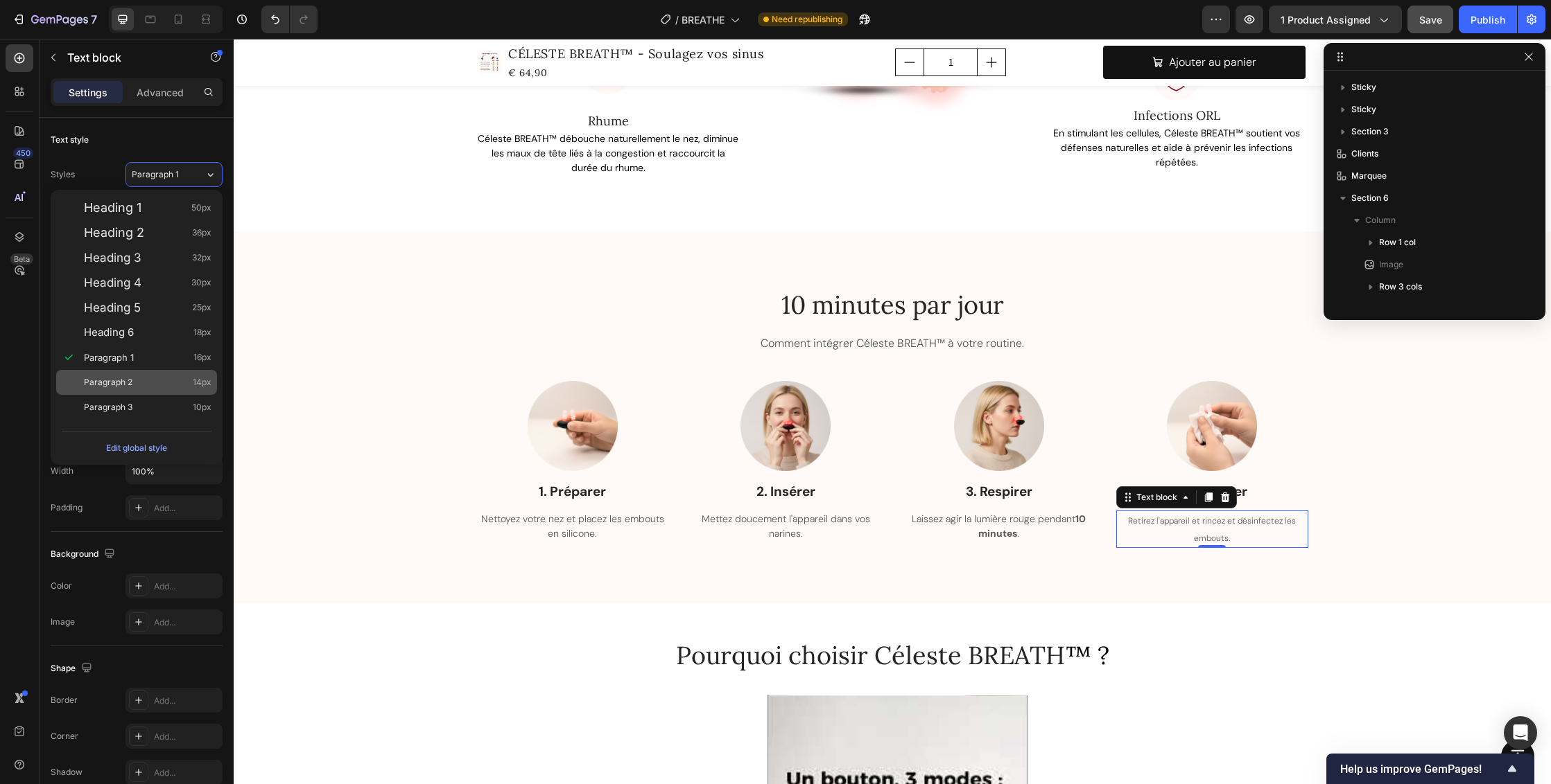
click at [155, 379] on div "Paragraph 2 14px" at bounding box center [148, 382] width 127 height 14
type input "14"
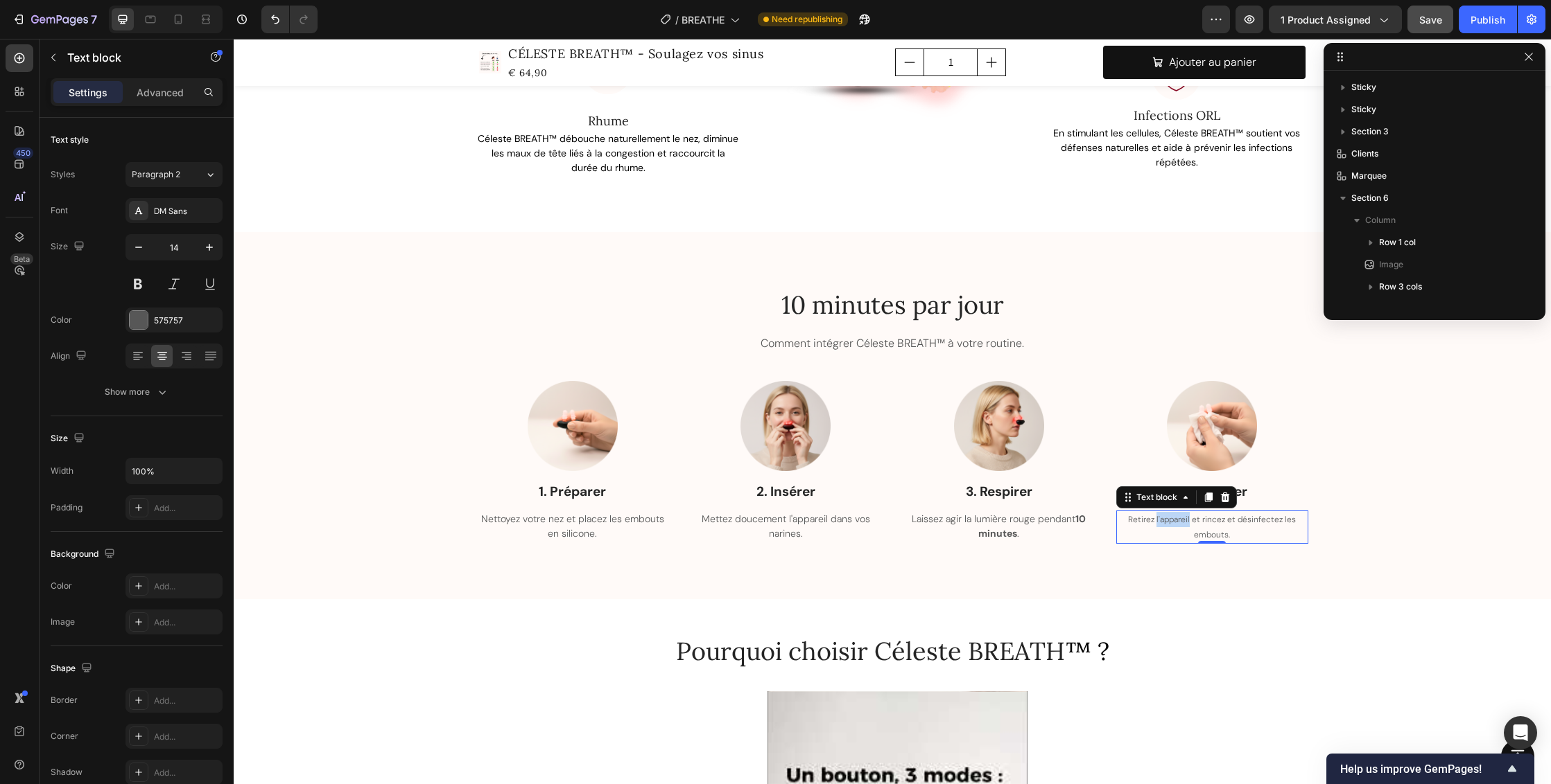
click at [1151, 516] on span "Retirez l'appareil et rincez et désinfectez les embouts." at bounding box center [1212, 527] width 168 height 26
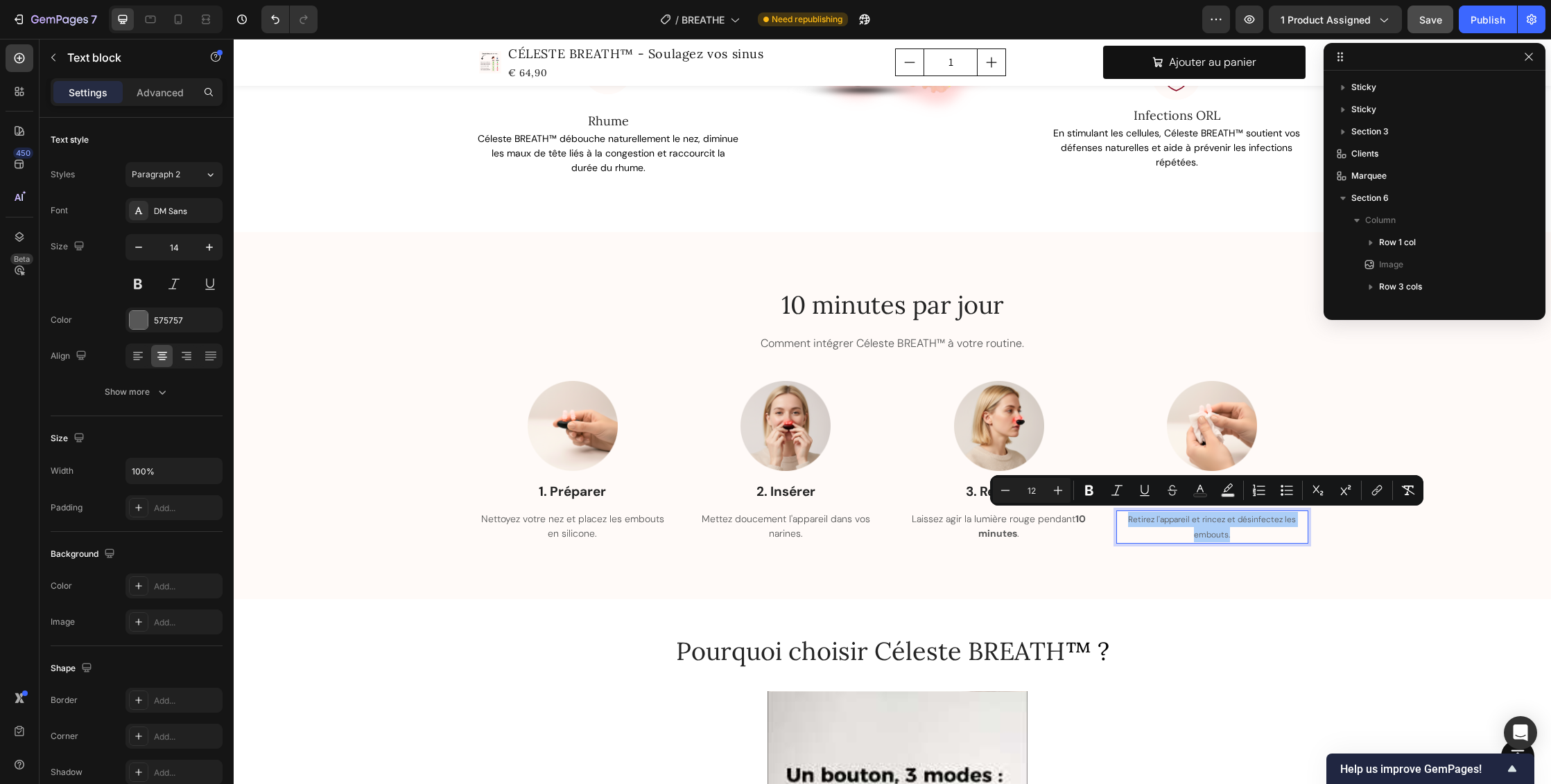
click at [1043, 491] on input "12" at bounding box center [1031, 490] width 27 height 17
type input "1"
click at [1038, 548] on div "10 minutes par jour Heading Comment intégrer Céleste BREATH™ à votre routine. T…" at bounding box center [891, 415] width 1317 height 366
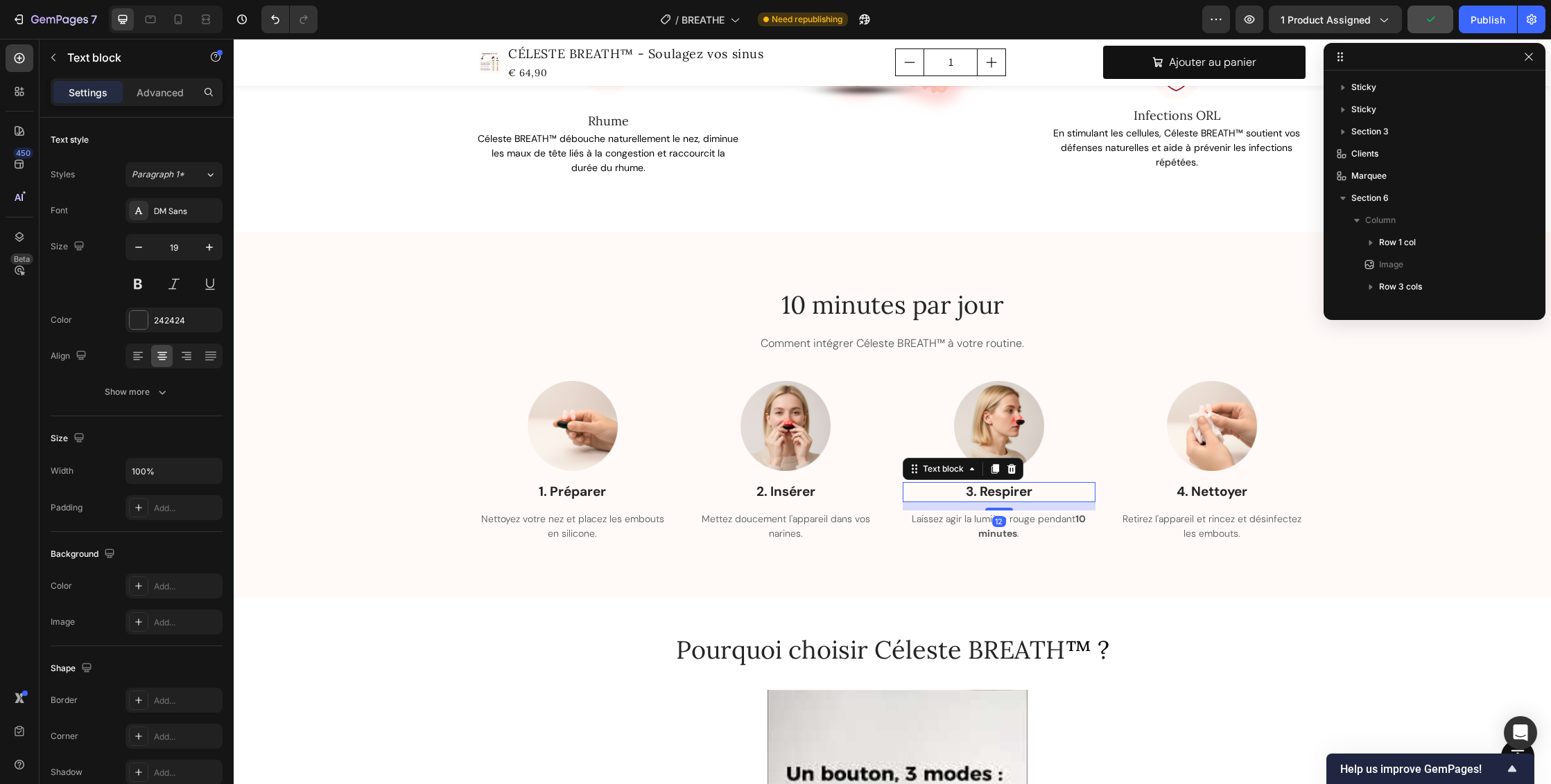
click at [986, 492] on p "3. Respirer" at bounding box center [998, 493] width 190 height 18
click at [995, 504] on div "12" at bounding box center [999, 506] width 193 height 8
drag, startPoint x: 995, startPoint y: 507, endPoint x: 997, endPoint y: 491, distance: 16.1
click at [997, 491] on div "3. Respirer Text block 0" at bounding box center [999, 492] width 193 height 20
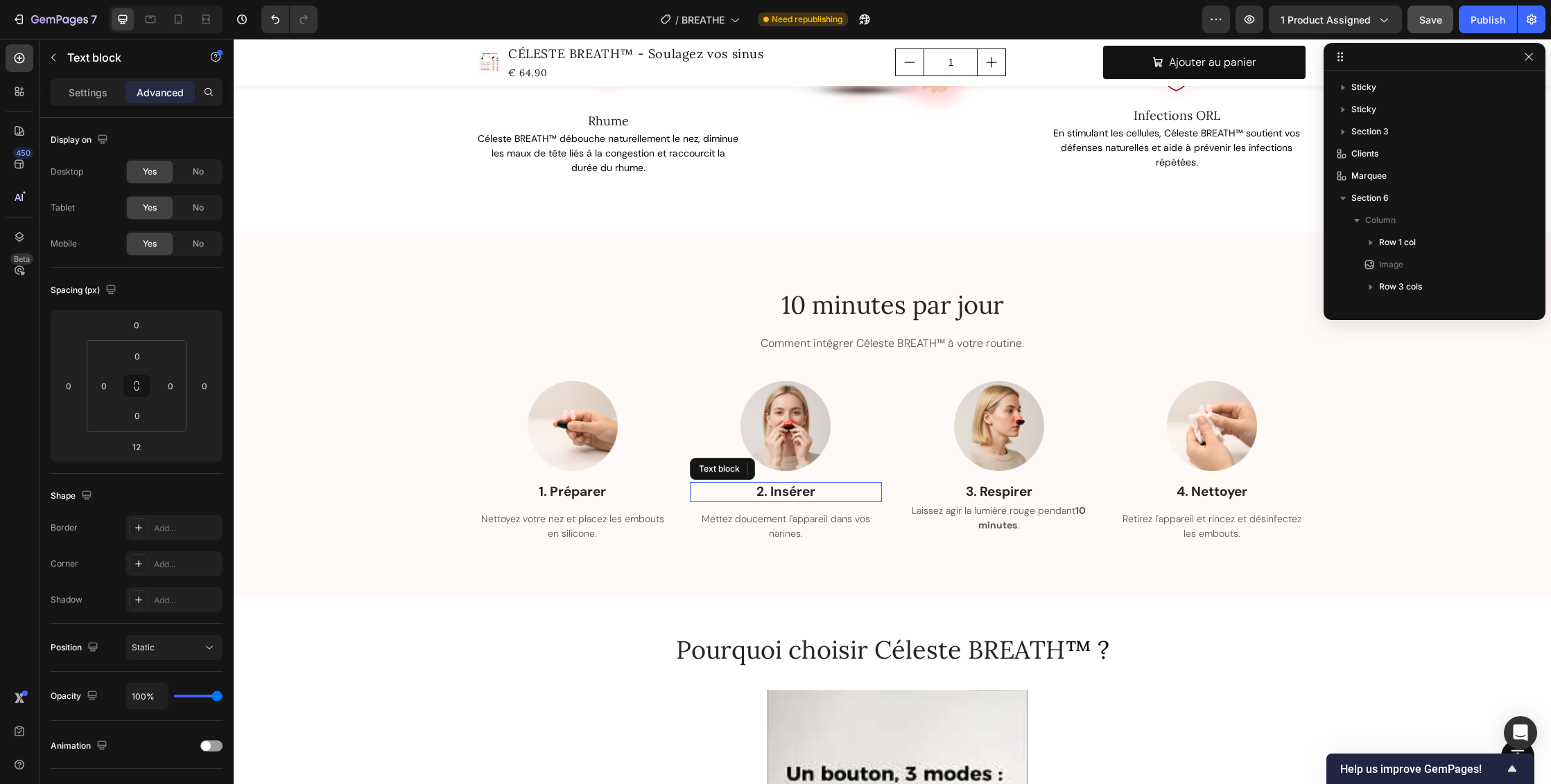
click at [824, 488] on p "2. Insérer" at bounding box center [785, 493] width 190 height 18
drag, startPoint x: 784, startPoint y: 507, endPoint x: 785, endPoint y: 494, distance: 13.0
click at [785, 494] on div "2. Insérer Text block 12" at bounding box center [786, 492] width 193 height 20
type input "0"
click at [610, 491] on p "1. Préparer" at bounding box center [572, 493] width 190 height 18
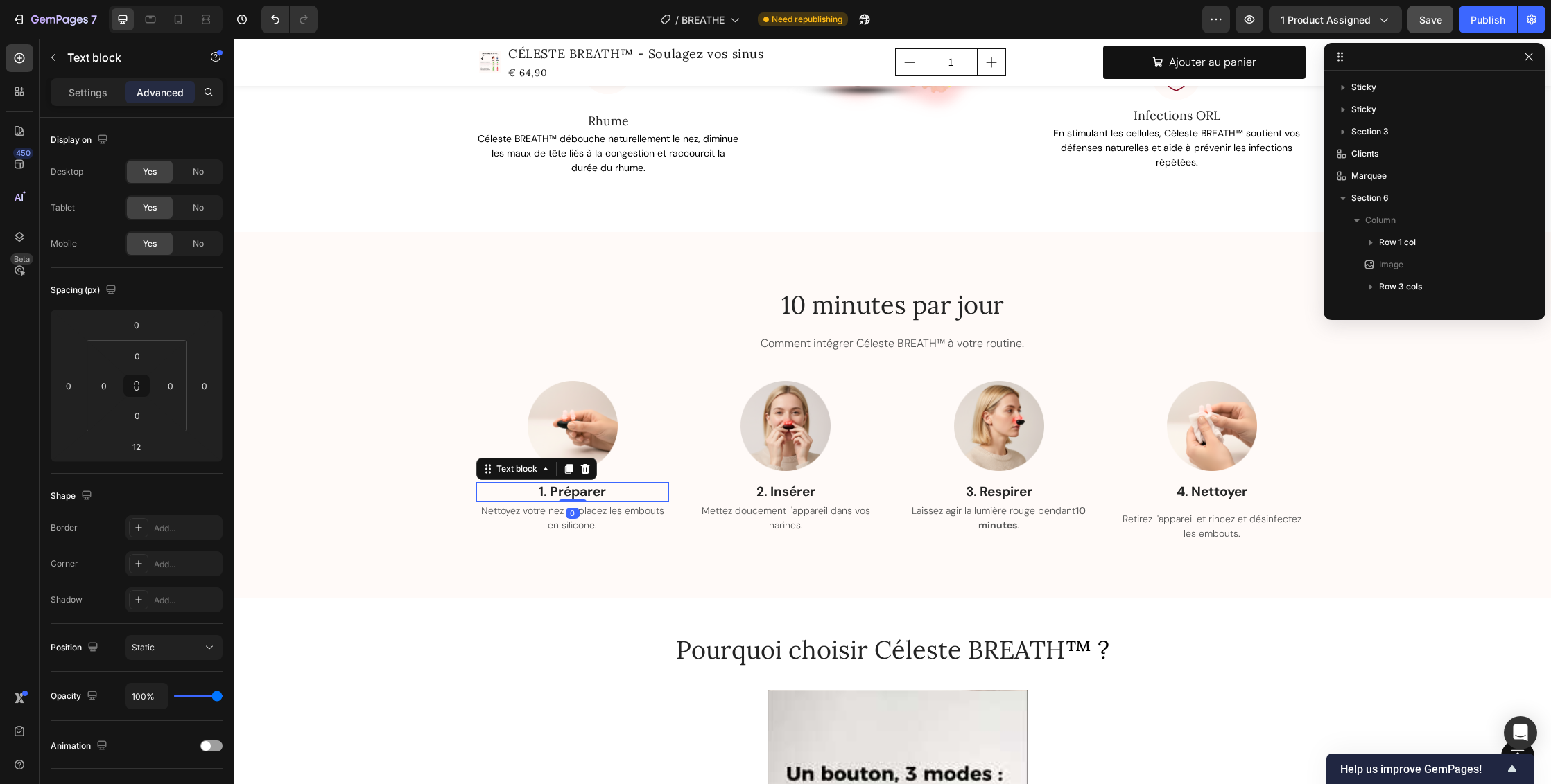
drag, startPoint x: 571, startPoint y: 506, endPoint x: 575, endPoint y: 491, distance: 15.5
click at [575, 491] on div "1. Préparer Text block 0" at bounding box center [572, 492] width 193 height 20
type input "0"
click at [1244, 497] on p "4. Nettoyer" at bounding box center [1212, 493] width 190 height 18
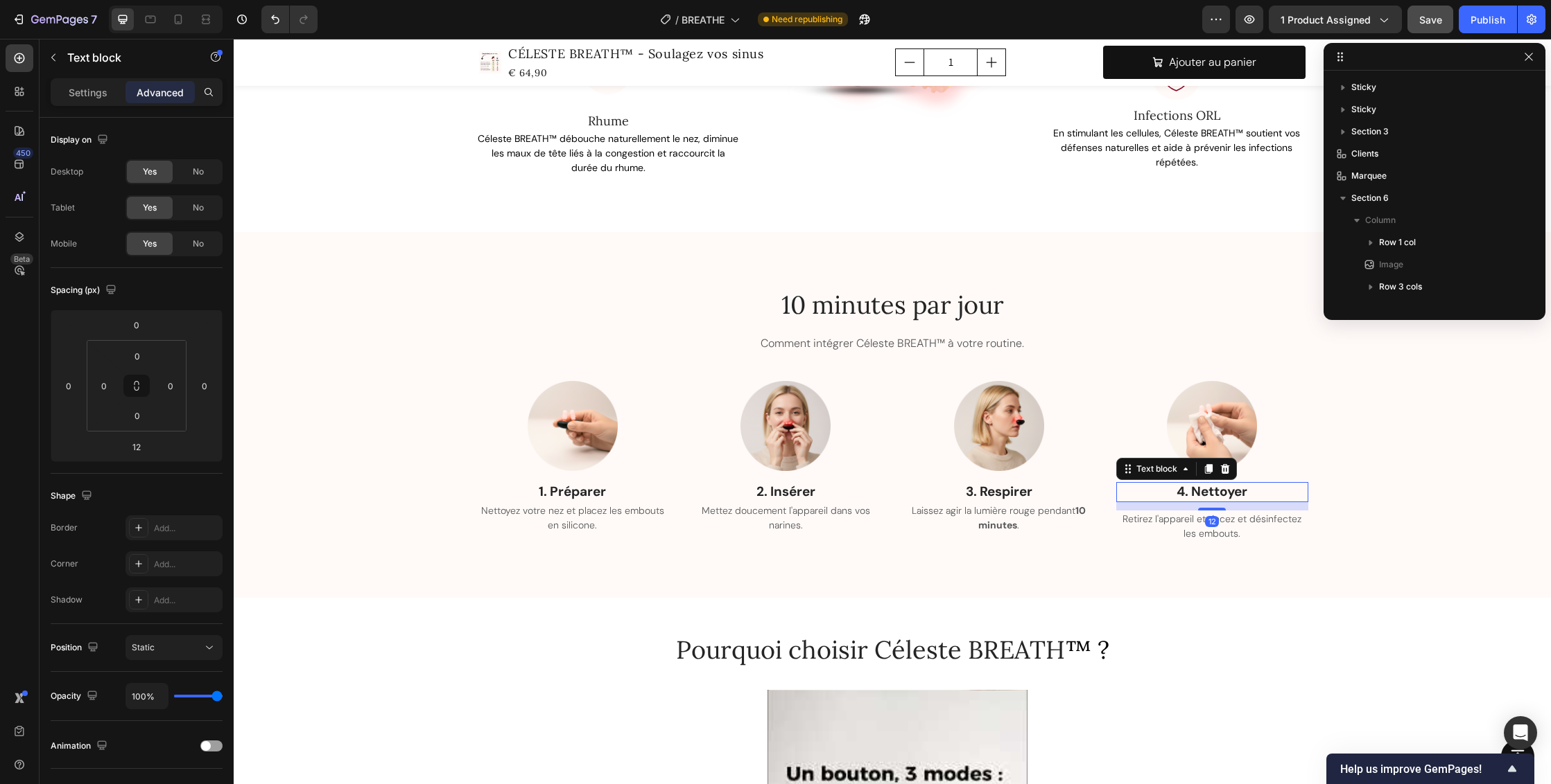
click at [1244, 488] on p "4. Nettoyer" at bounding box center [1212, 493] width 190 height 18
click at [1265, 513] on span "Retirez l'appareil et rincez et désinfectez les embouts." at bounding box center [1212, 526] width 178 height 27
click at [1277, 493] on p "4. Nettoyer" at bounding box center [1212, 493] width 190 height 18
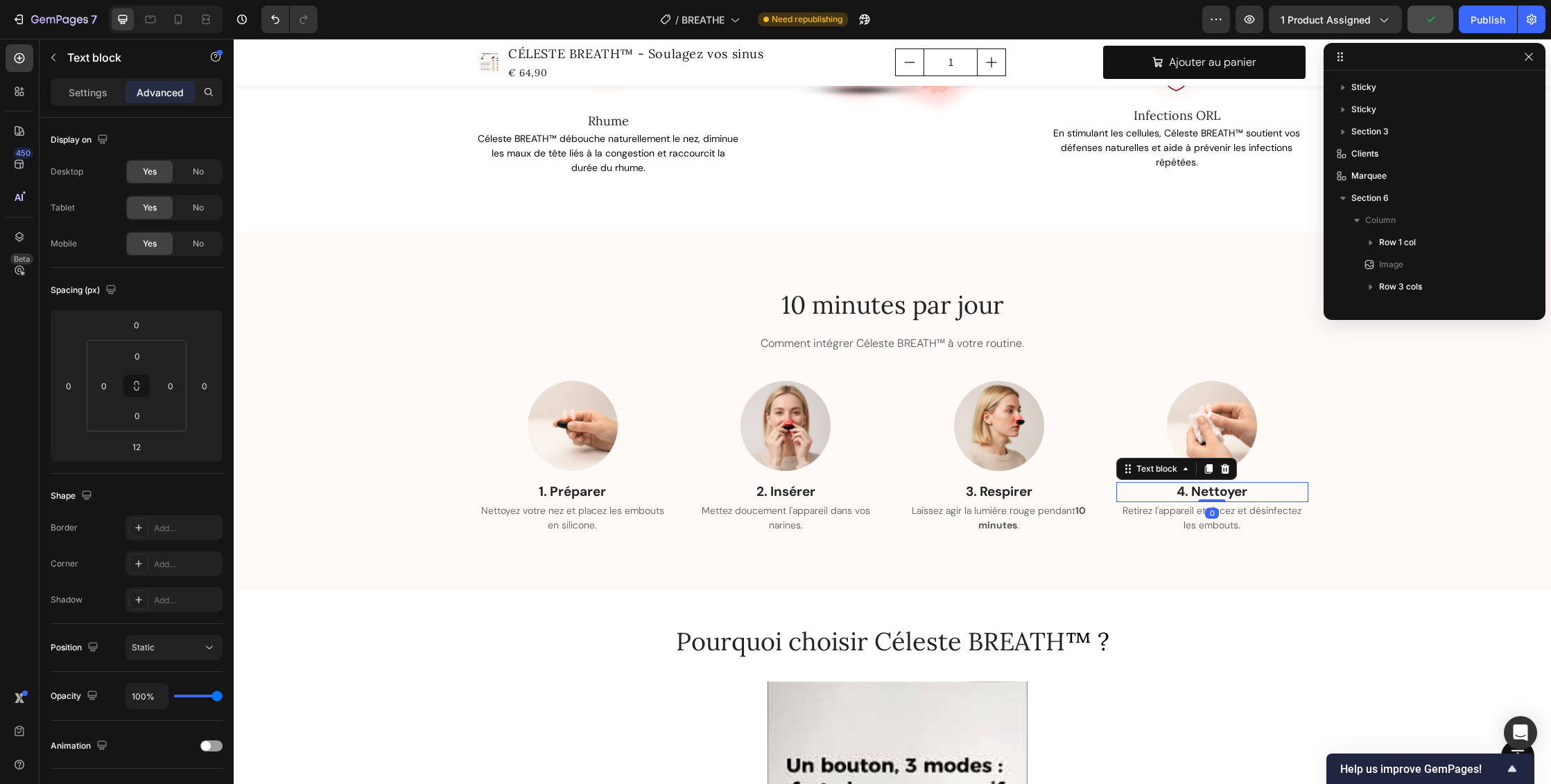
drag, startPoint x: 1216, startPoint y: 506, endPoint x: 1217, endPoint y: 490, distance: 16.0
click at [1217, 490] on div "4. Nettoyer Text block 0" at bounding box center [1213, 492] width 193 height 20
type input "0"
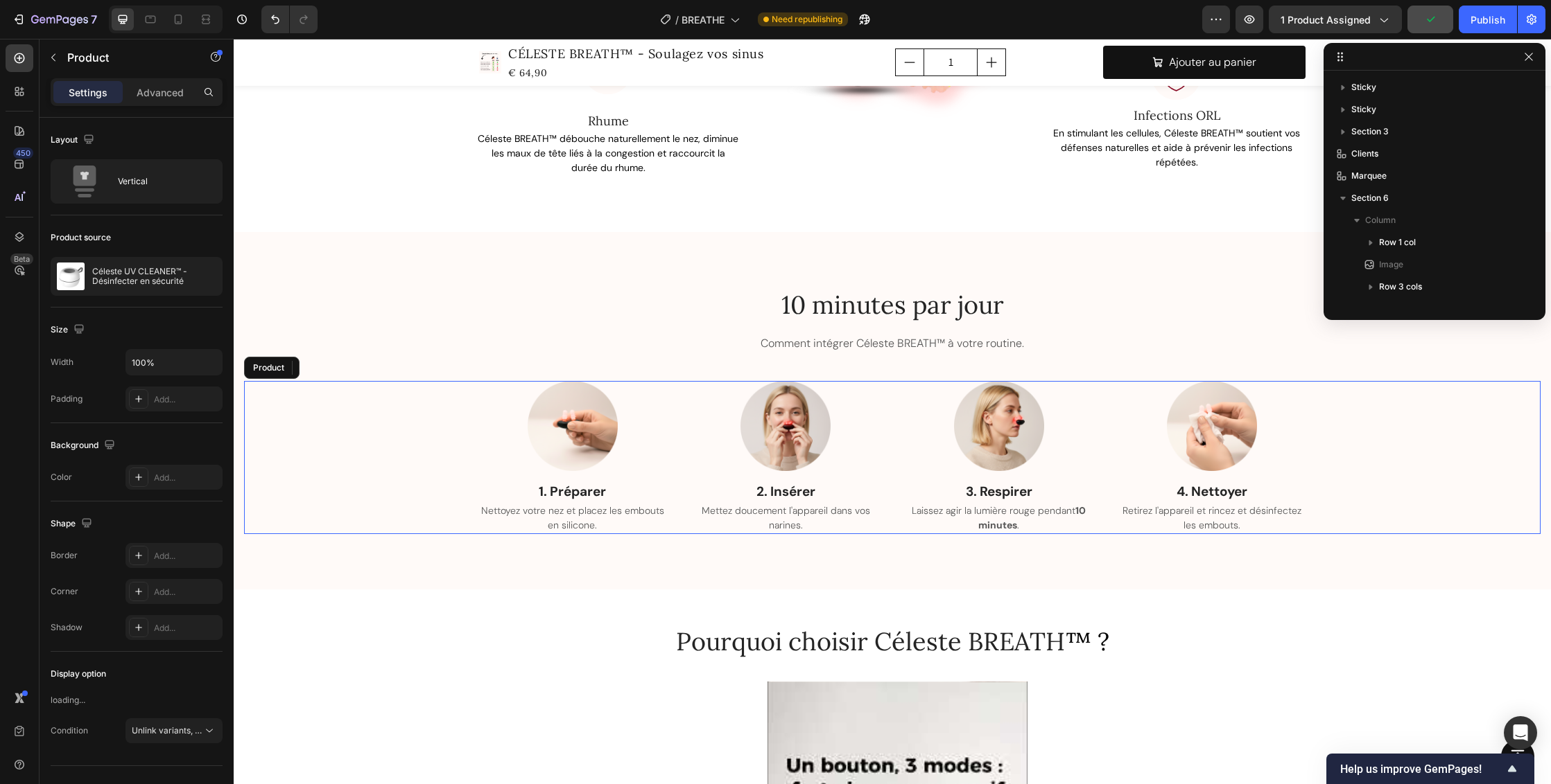
click at [1445, 494] on div "Image 1. Préparer Text block Nettoyez votre nez et placez les embouts en silico…" at bounding box center [892, 457] width 1297 height 153
click at [1393, 543] on div "10 minutes par jour Heading Comment intégrer Céleste BREATH™ à votre routine. T…" at bounding box center [891, 411] width 1317 height 358
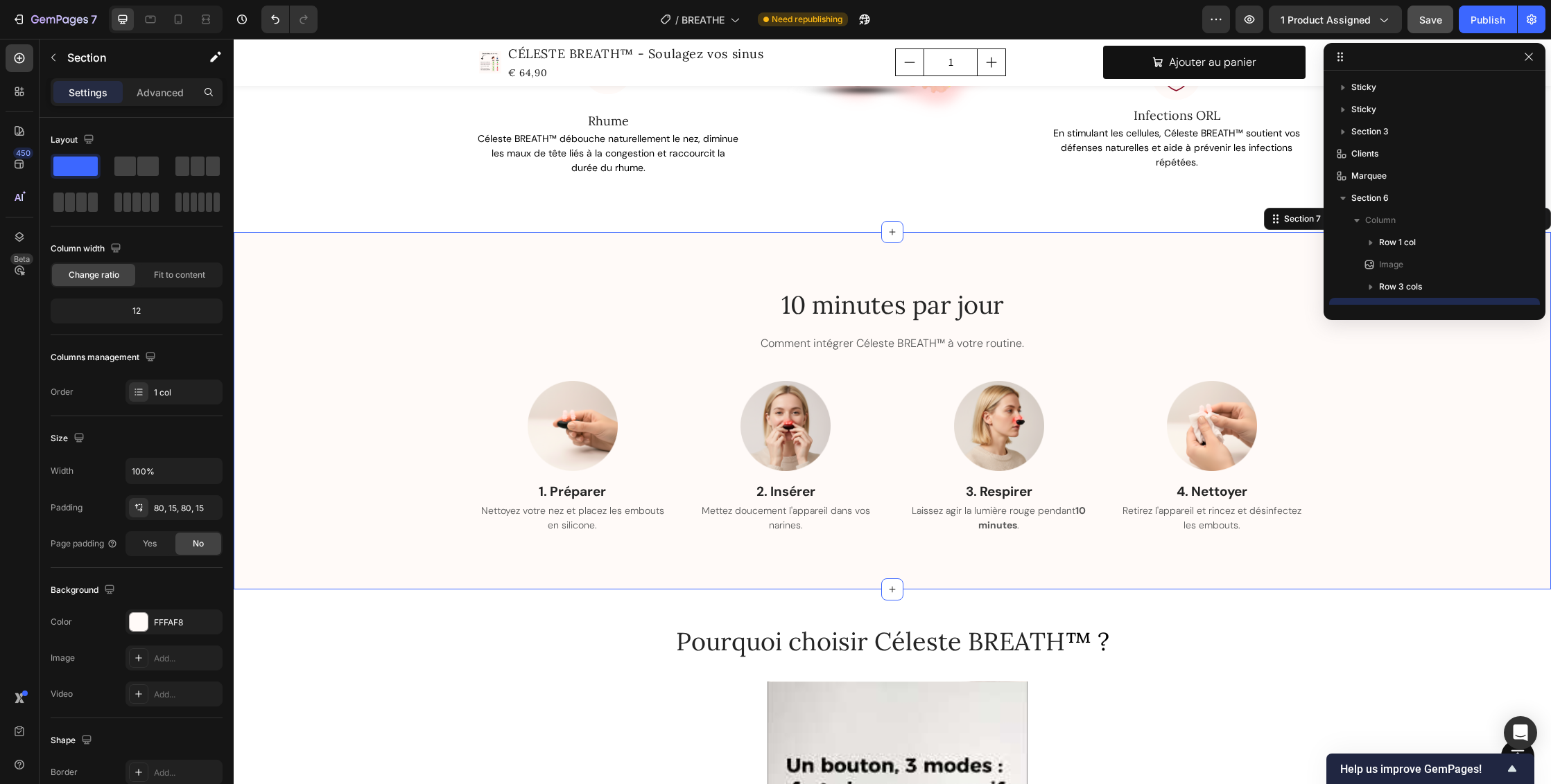
click at [969, 252] on div "10 minutes par jour Heading Comment intégrer Céleste BREATH™ à votre routine. T…" at bounding box center [891, 411] width 1317 height 358
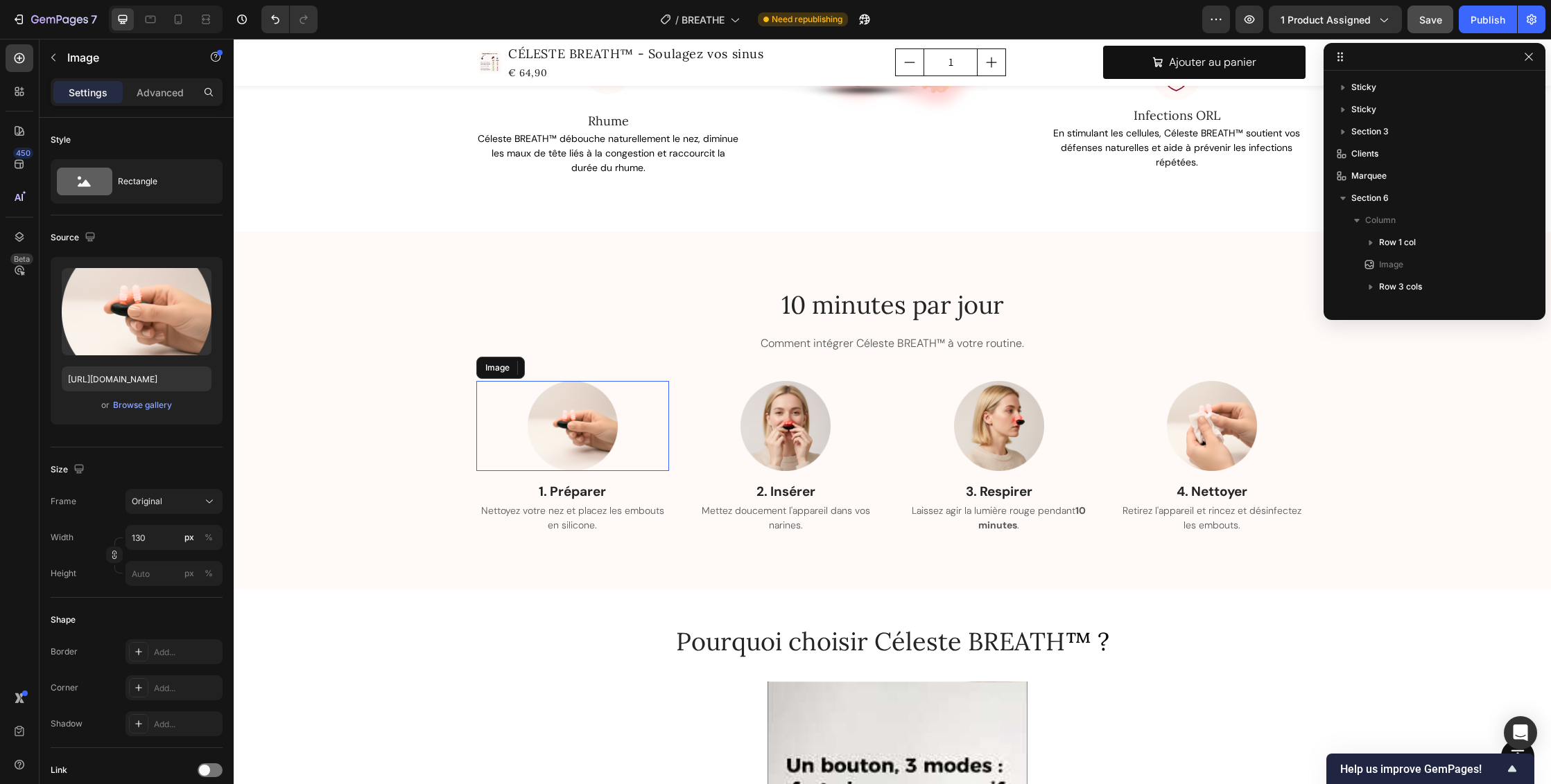
click at [654, 468] on div at bounding box center [572, 426] width 193 height 90
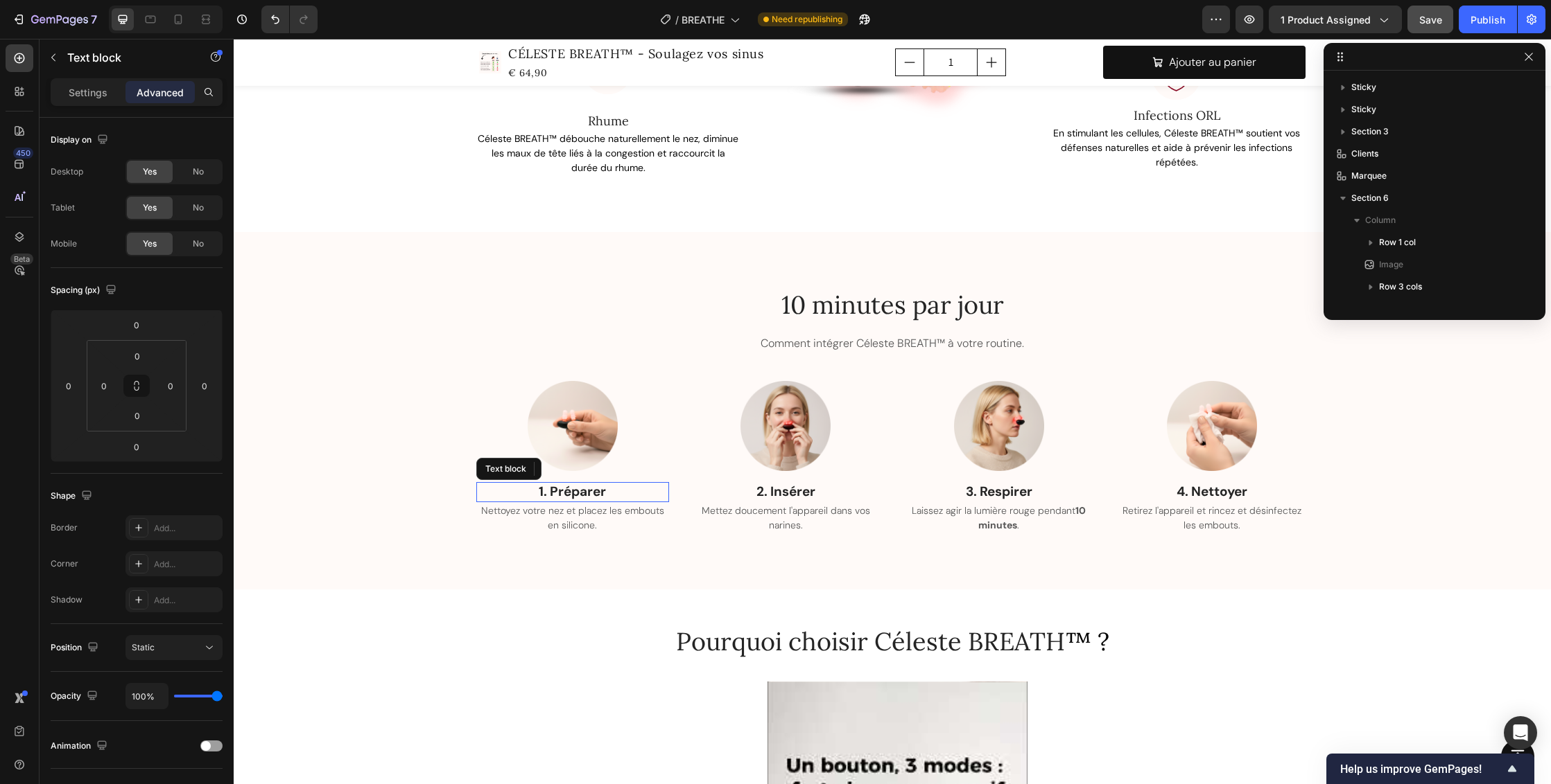
click at [640, 486] on p "1. Préparer" at bounding box center [572, 493] width 190 height 18
click at [649, 471] on div "Image 1. Préparer Text block 0 Nettoyez votre nez et placez les embouts en sili…" at bounding box center [572, 457] width 193 height 153
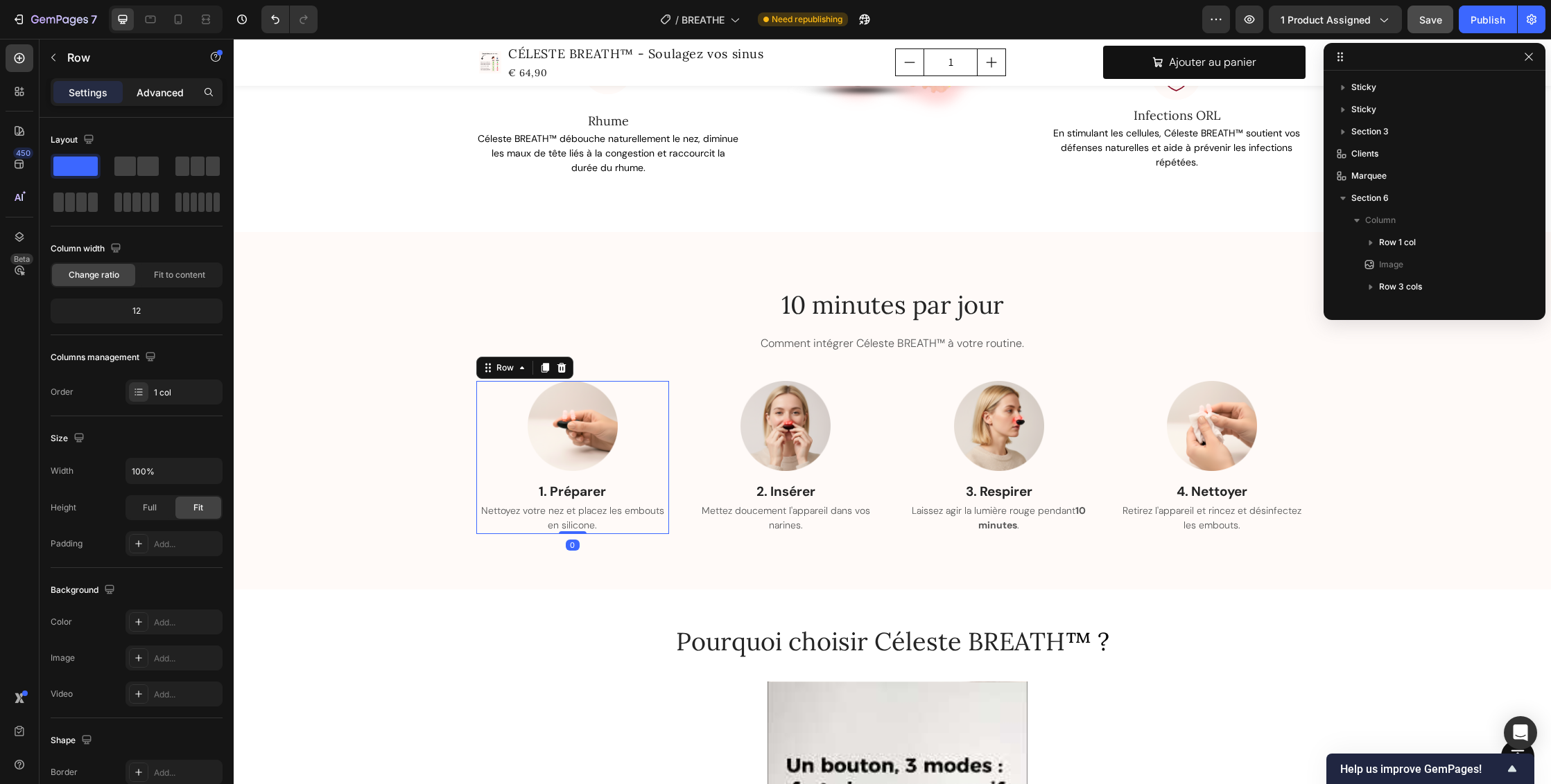
click at [150, 94] on p "Advanced" at bounding box center [160, 93] width 47 height 14
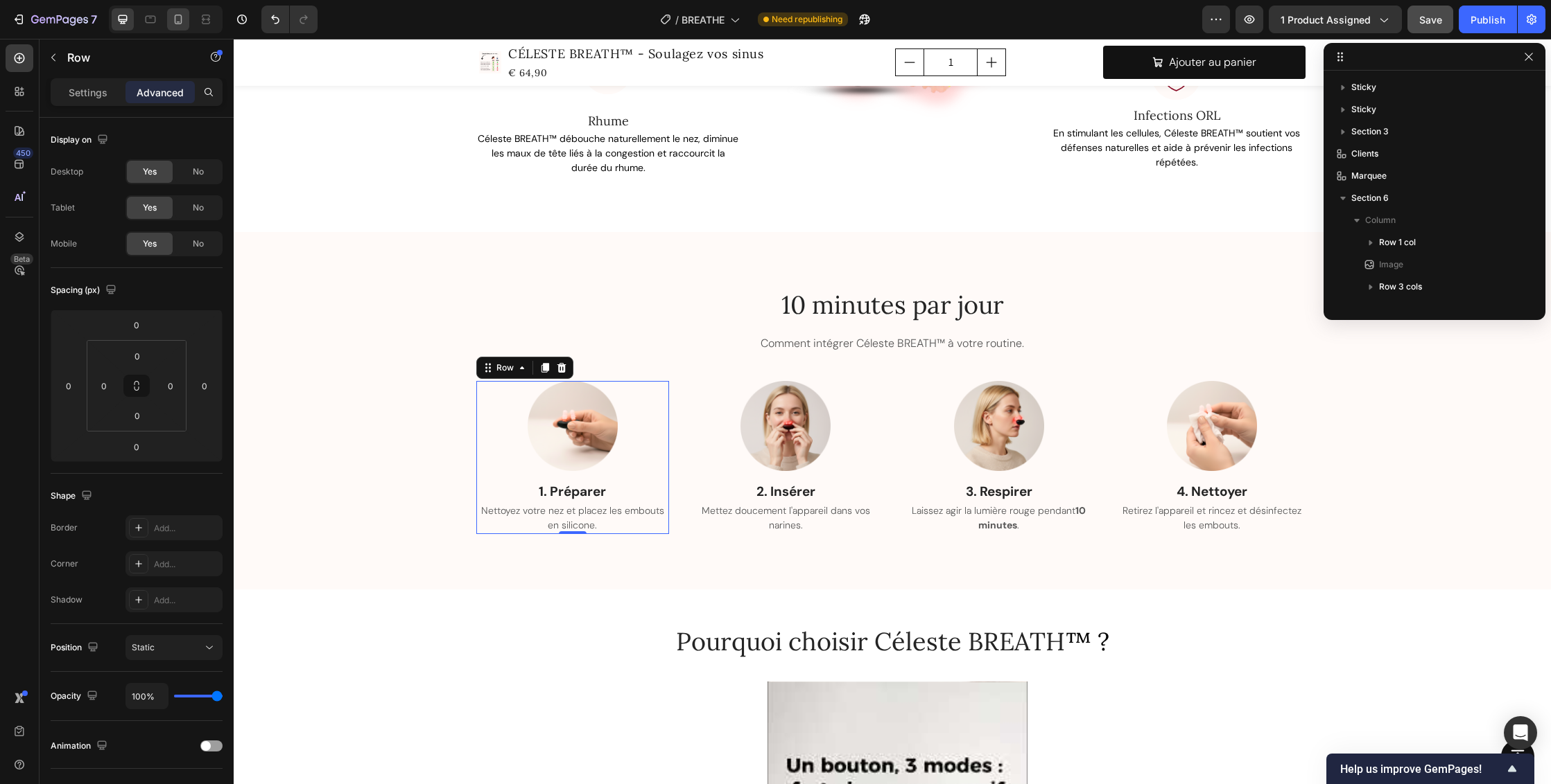
click at [180, 24] on icon at bounding box center [178, 19] width 8 height 10
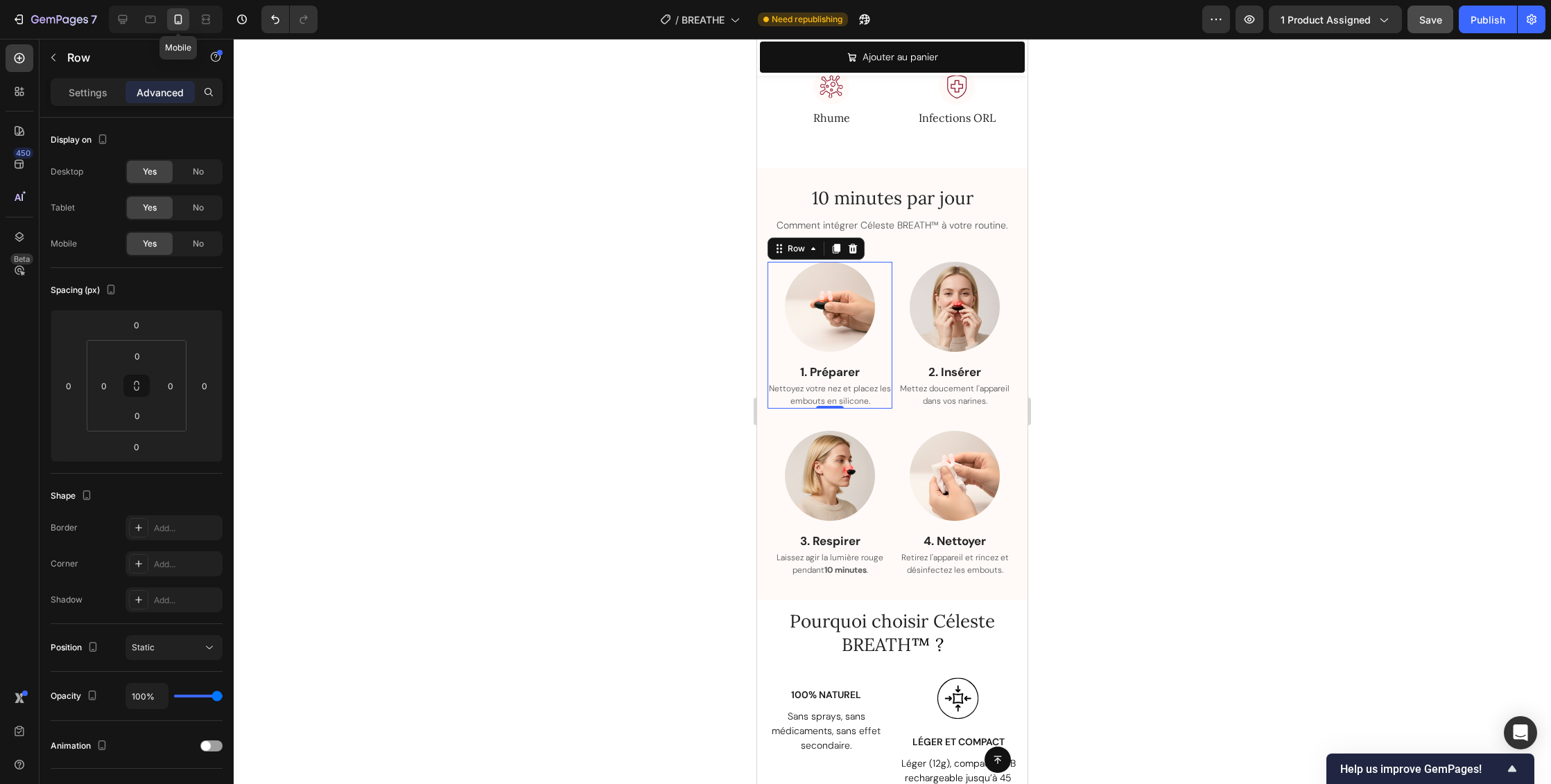
type input "32"
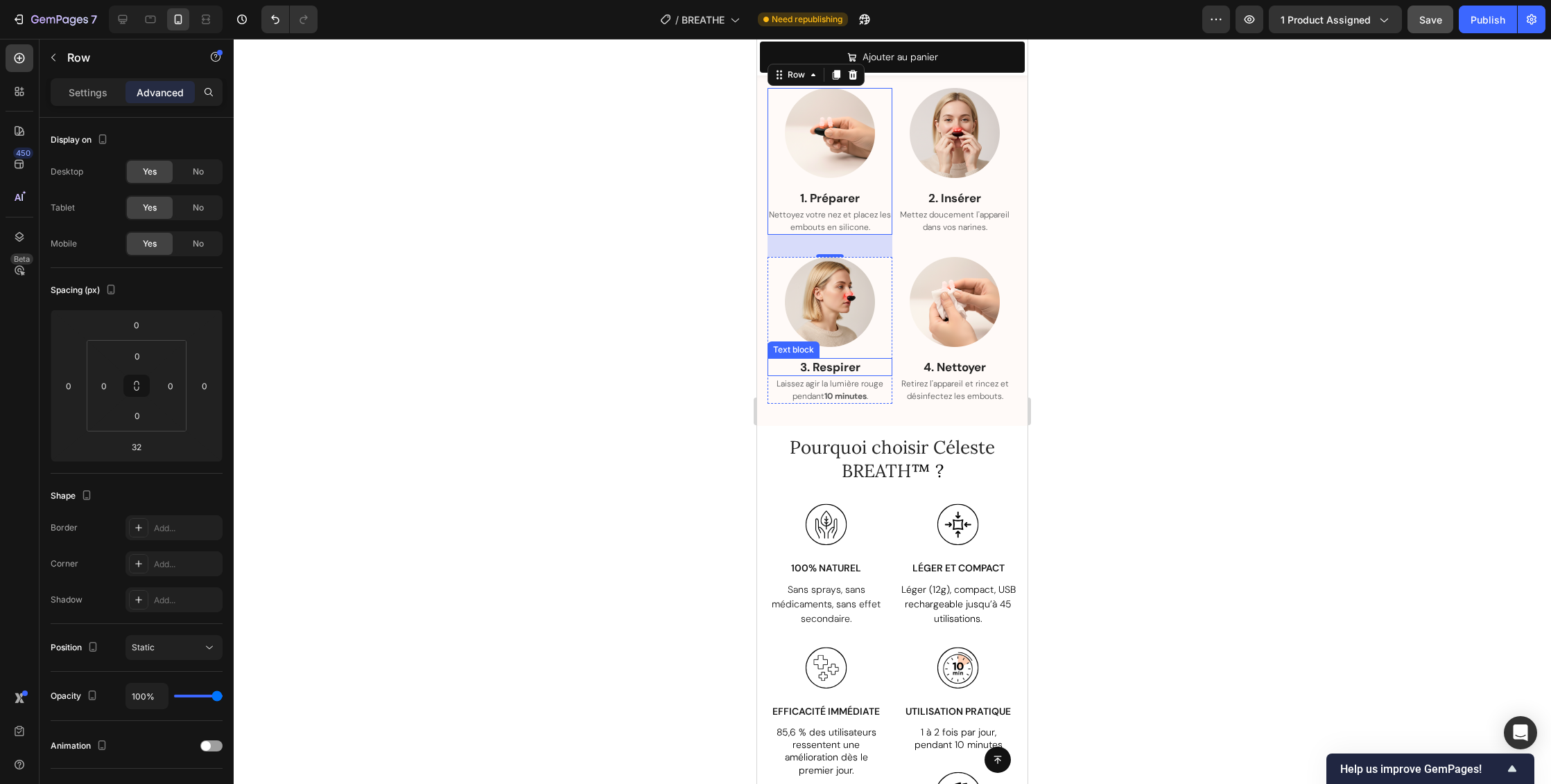
scroll to position [1998, 0]
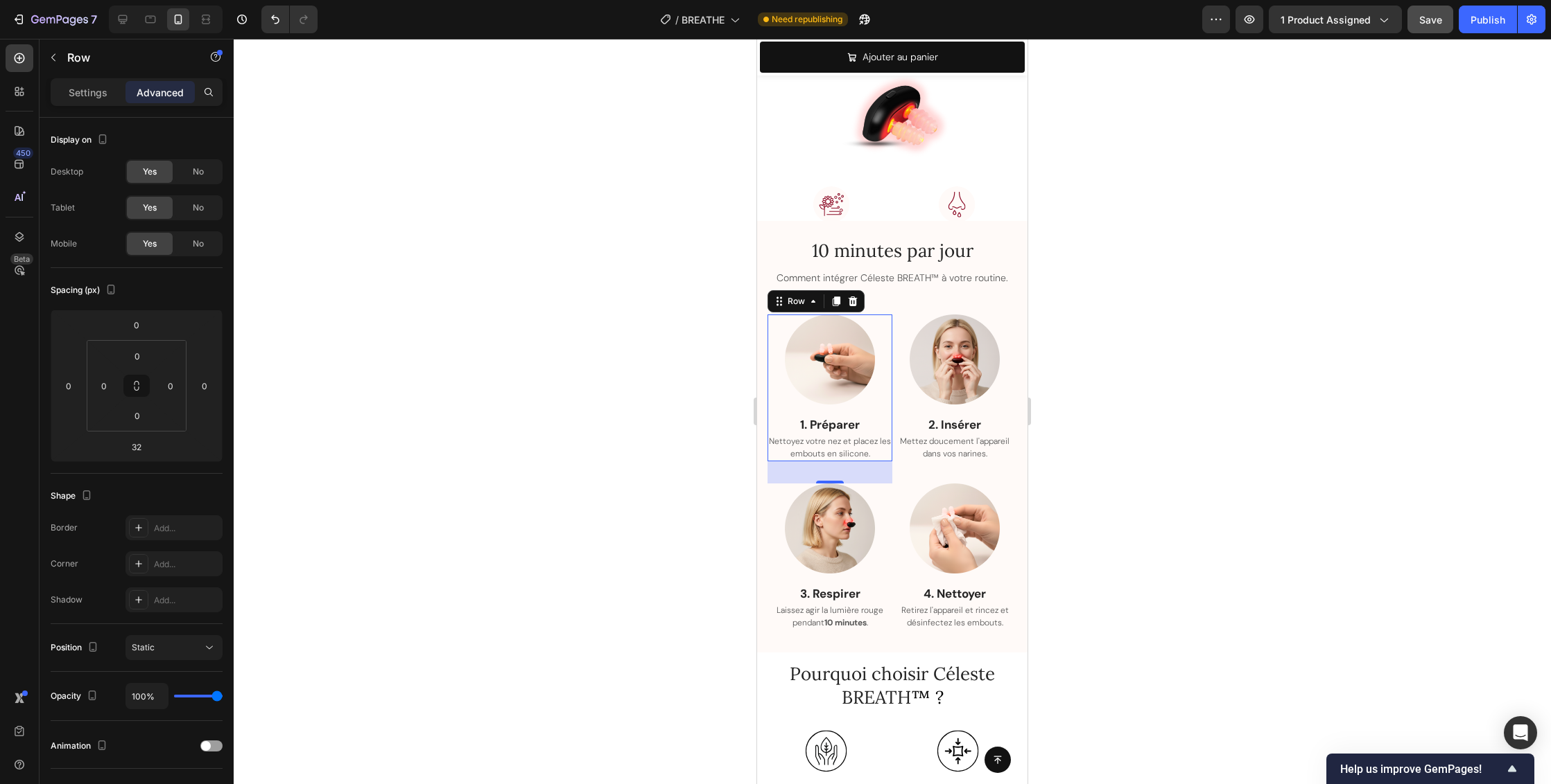
click at [1137, 377] on div at bounding box center [891, 411] width 1317 height 745
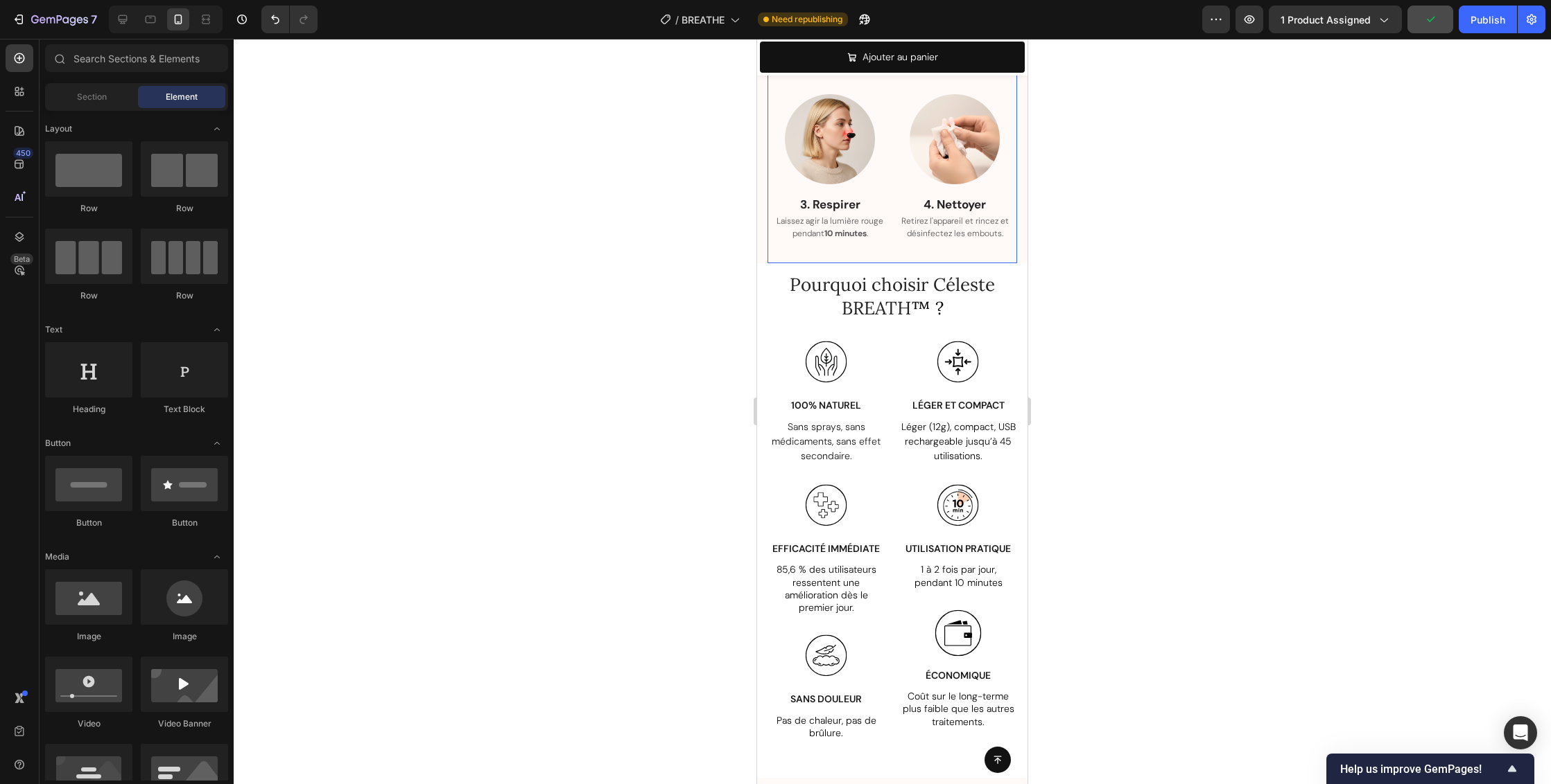
scroll to position [2777, 0]
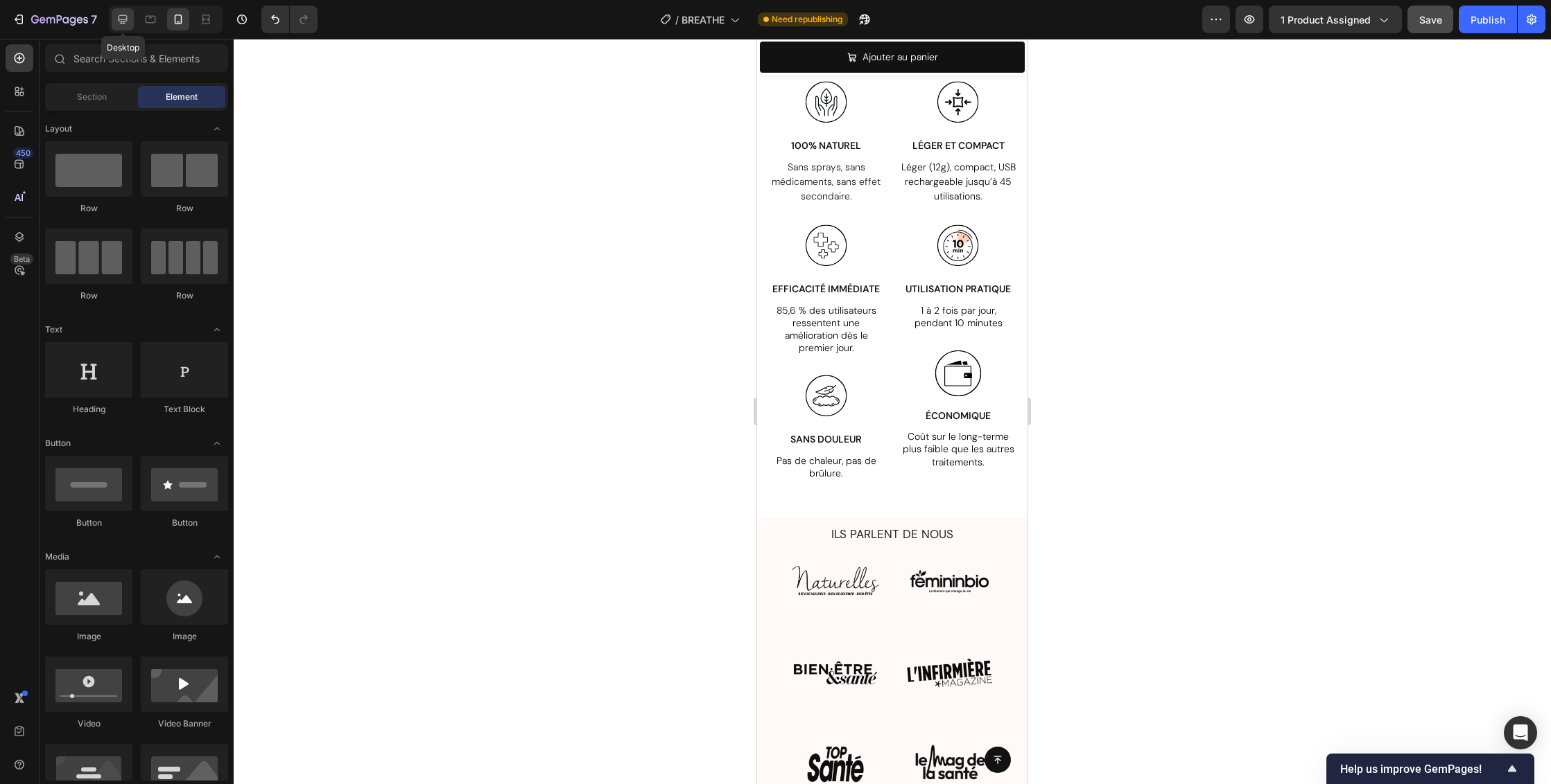
click at [125, 18] on icon at bounding box center [123, 19] width 14 height 14
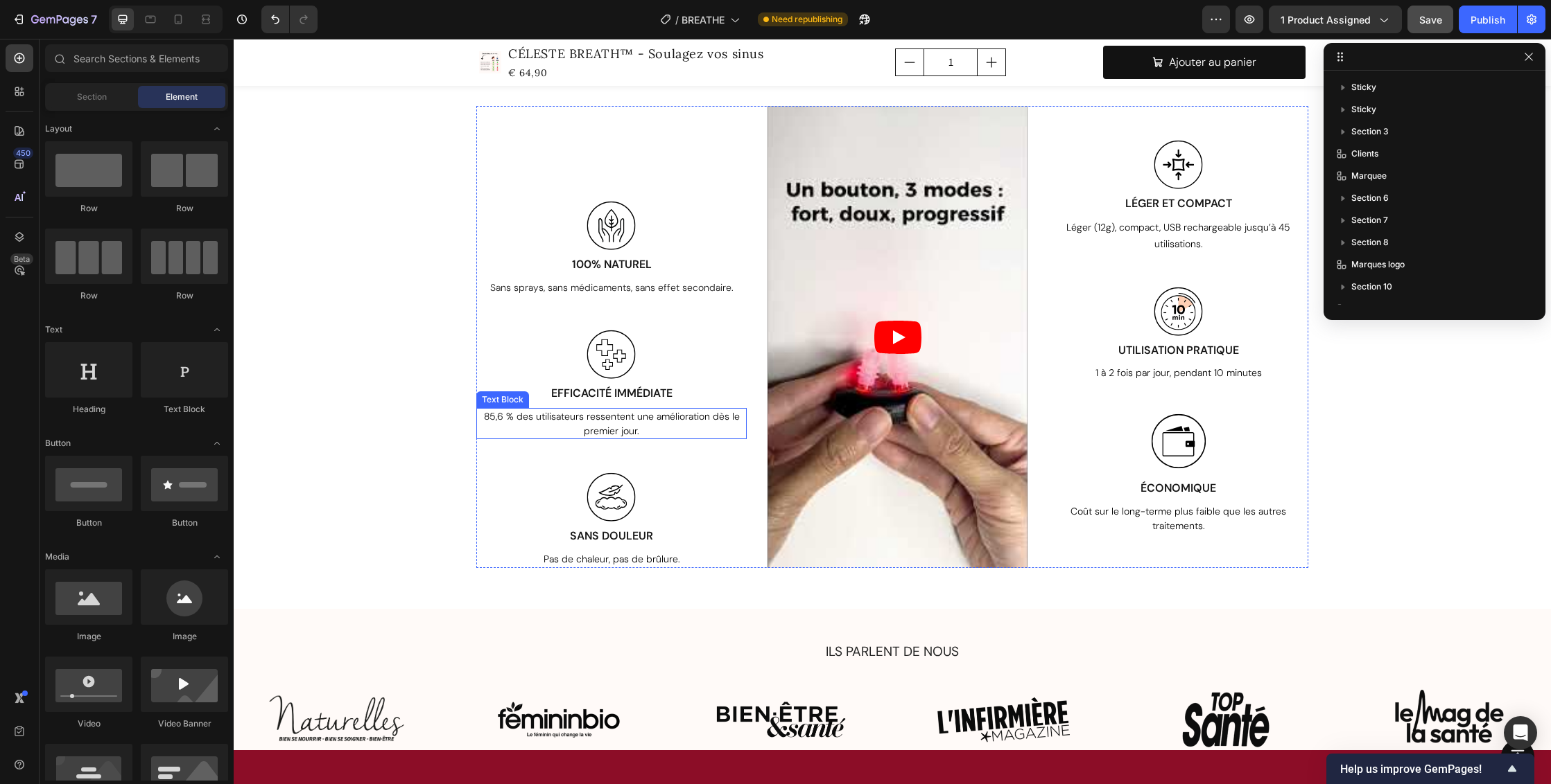
scroll to position [2687, 0]
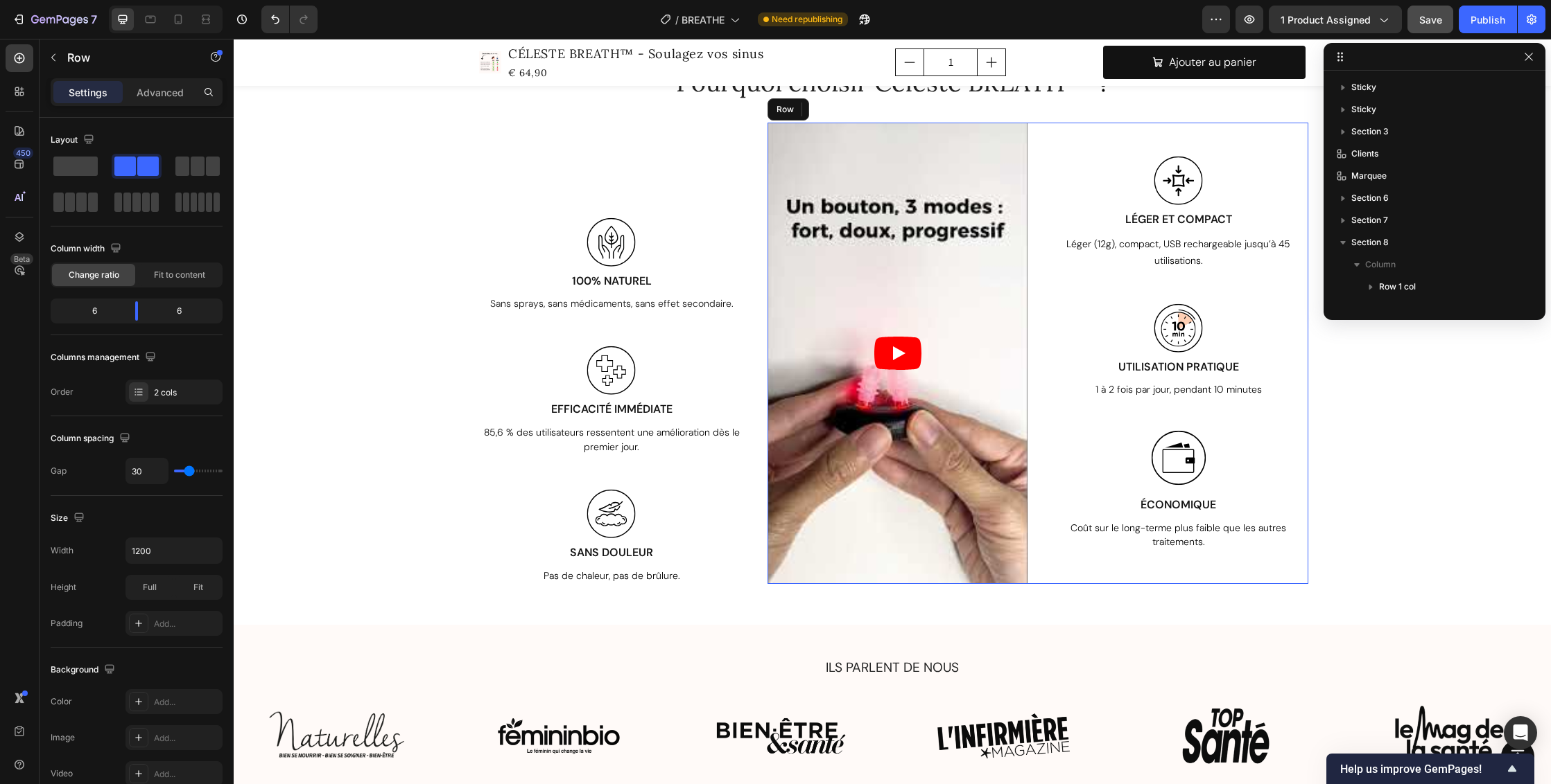
click at [1292, 292] on div "Image LÉGER ET COMPACT Text Block Léger (12g), compact, USB rechargeable jusqu’…" at bounding box center [1178, 353] width 260 height 462
click at [1261, 308] on div at bounding box center [1178, 331] width 260 height 56
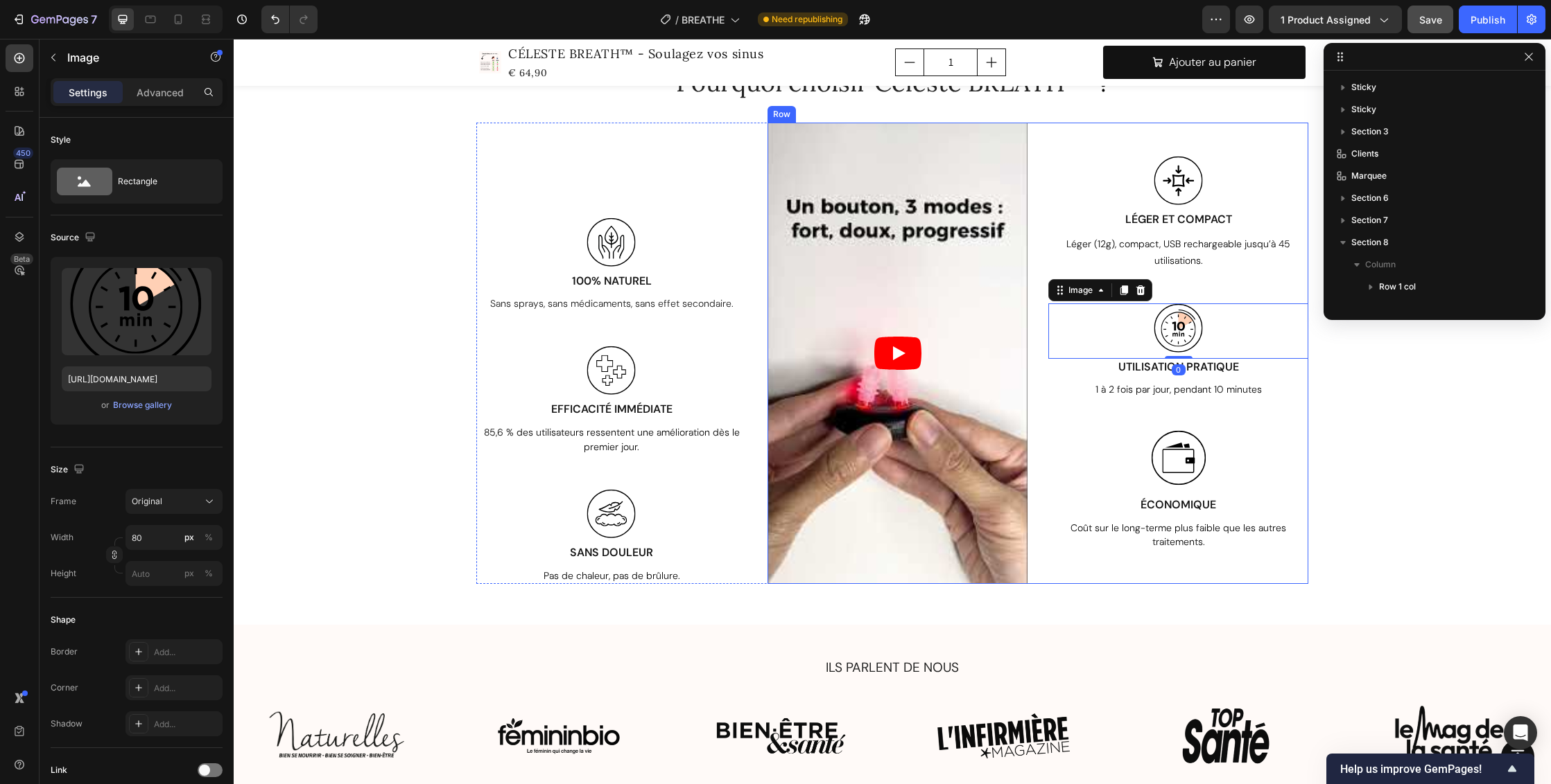
click at [1295, 292] on div "Image LÉGER ET COMPACT Text Block Léger (12g), compact, USB rechargeable jusqu’…" at bounding box center [1178, 353] width 260 height 462
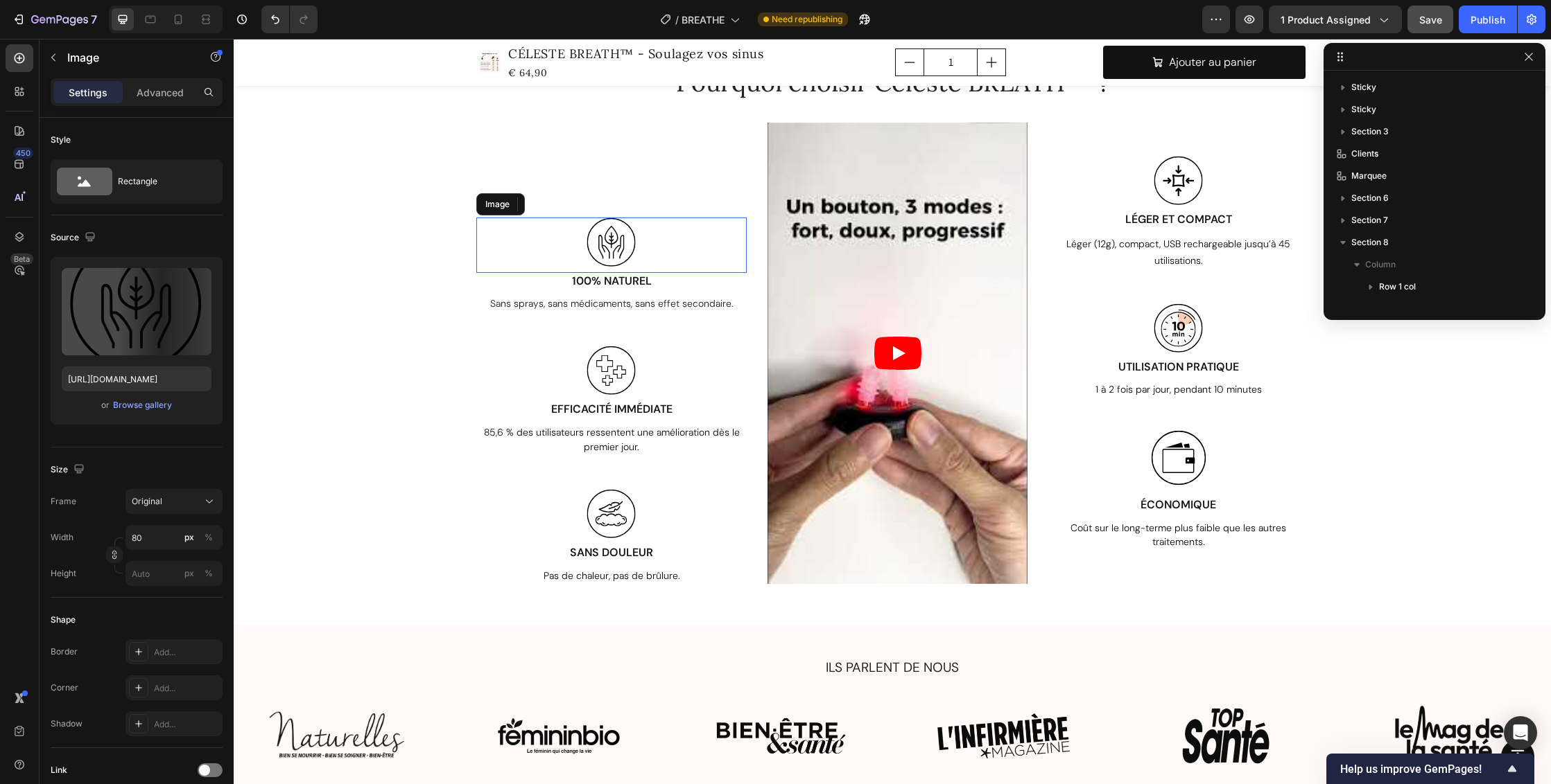
click at [688, 260] on div at bounding box center [611, 245] width 270 height 56
click at [674, 205] on div "Image 0 100% NATUREL Text Block Sans sprays, sans médicaments, sans effet secon…" at bounding box center [611, 353] width 270 height 462
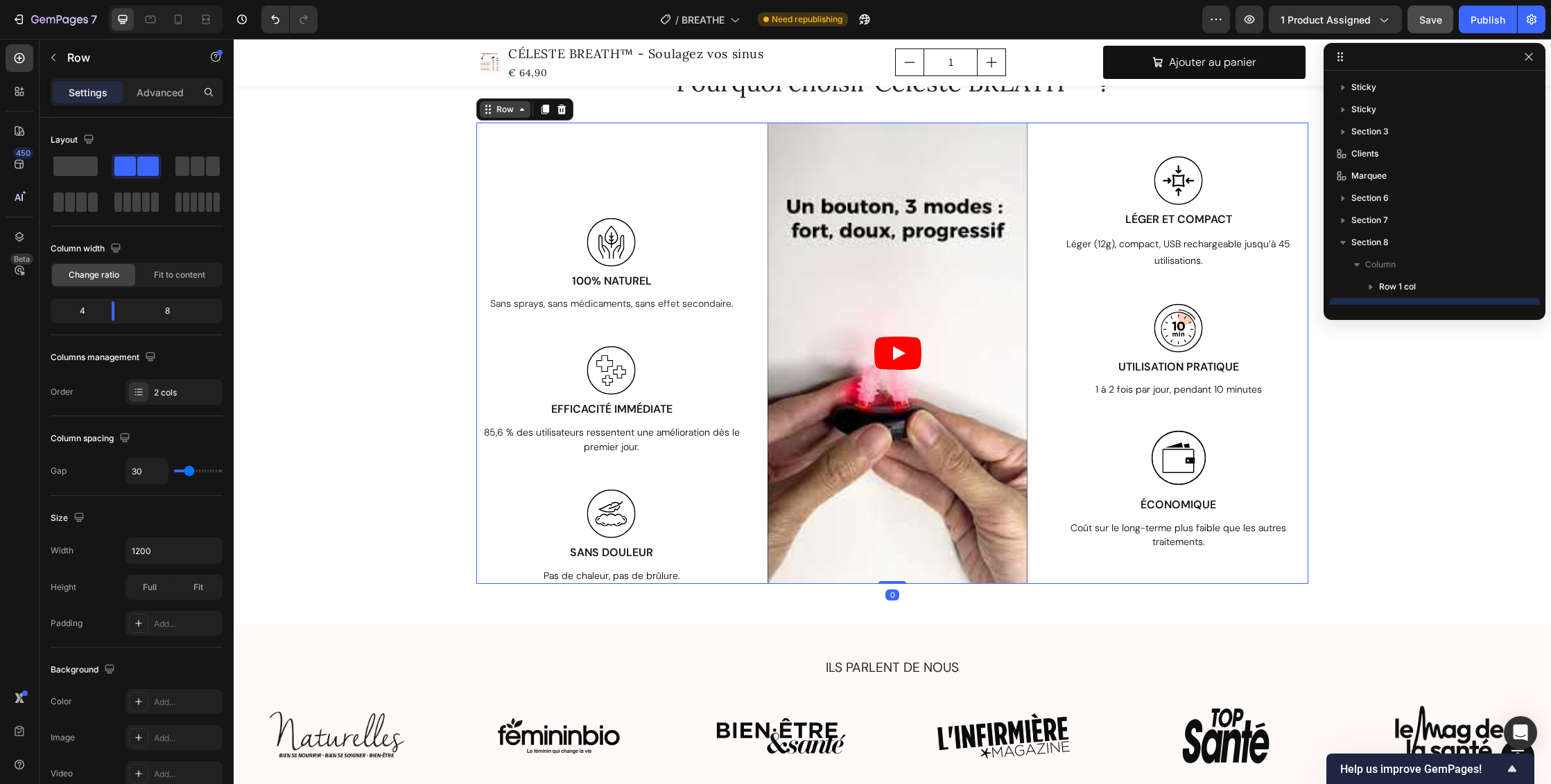
click at [494, 107] on div "Row" at bounding box center [505, 109] width 23 height 12
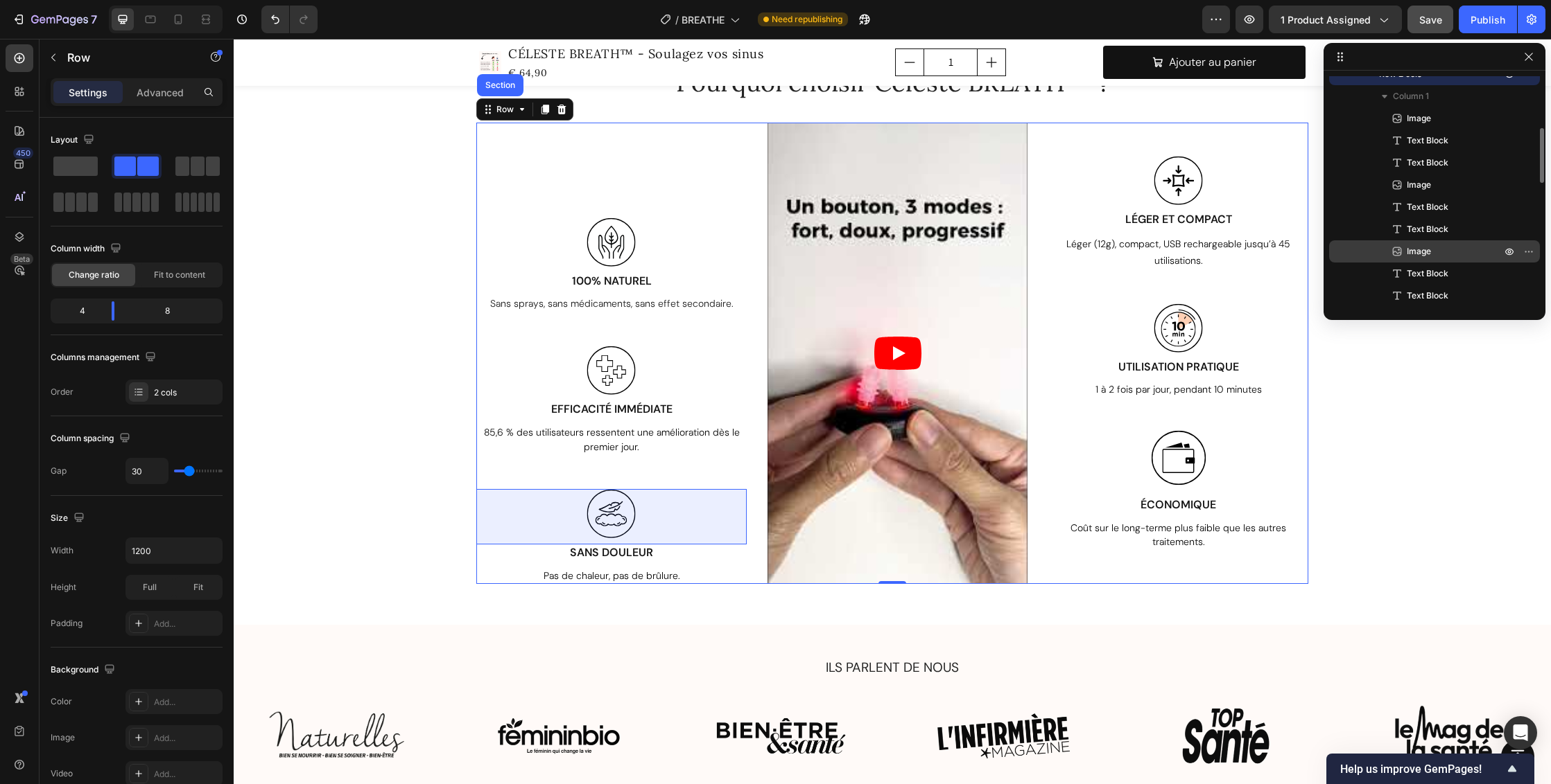
scroll to position [215, 0]
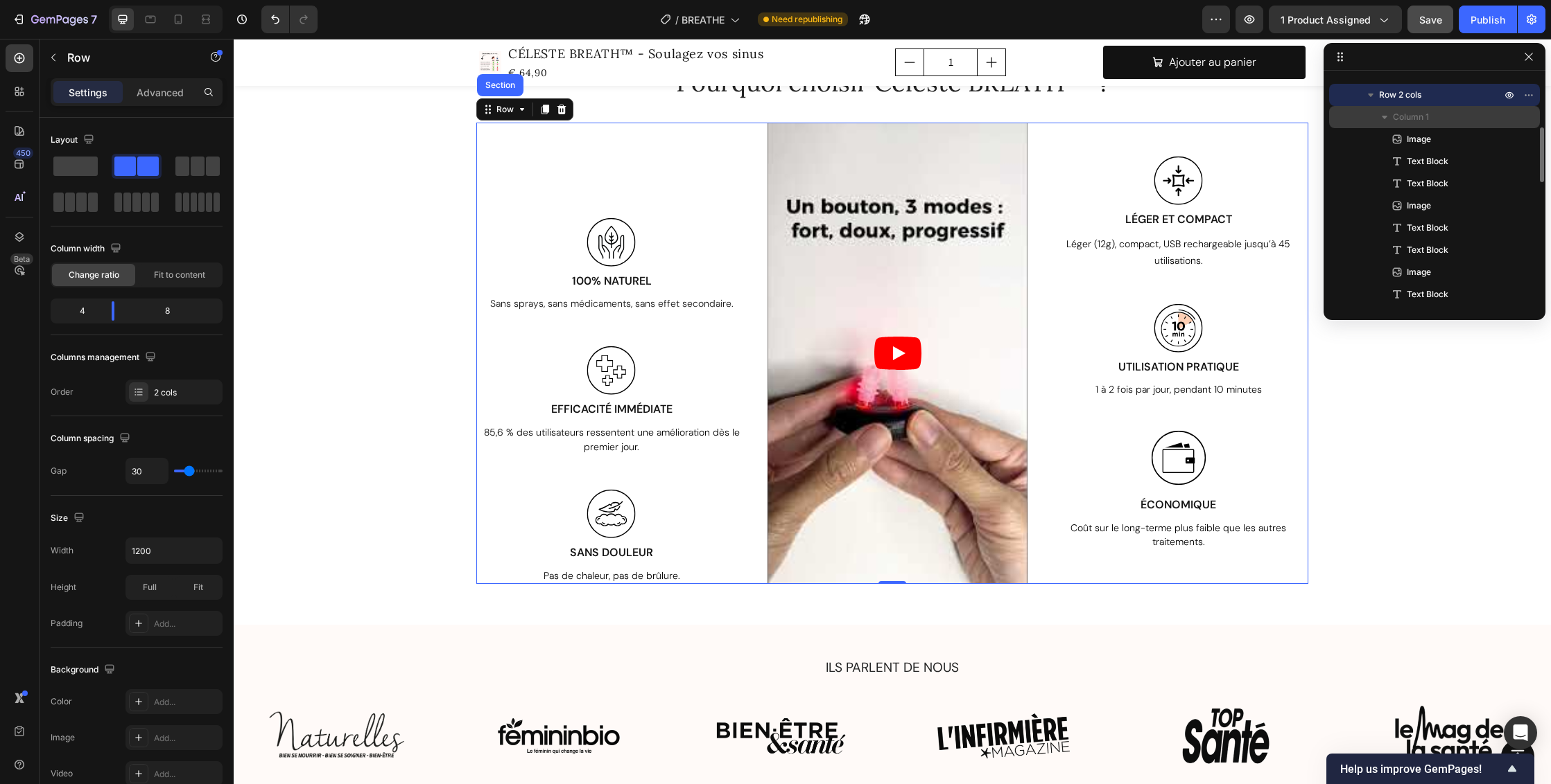
click at [1384, 111] on icon "button" at bounding box center [1384, 117] width 14 height 14
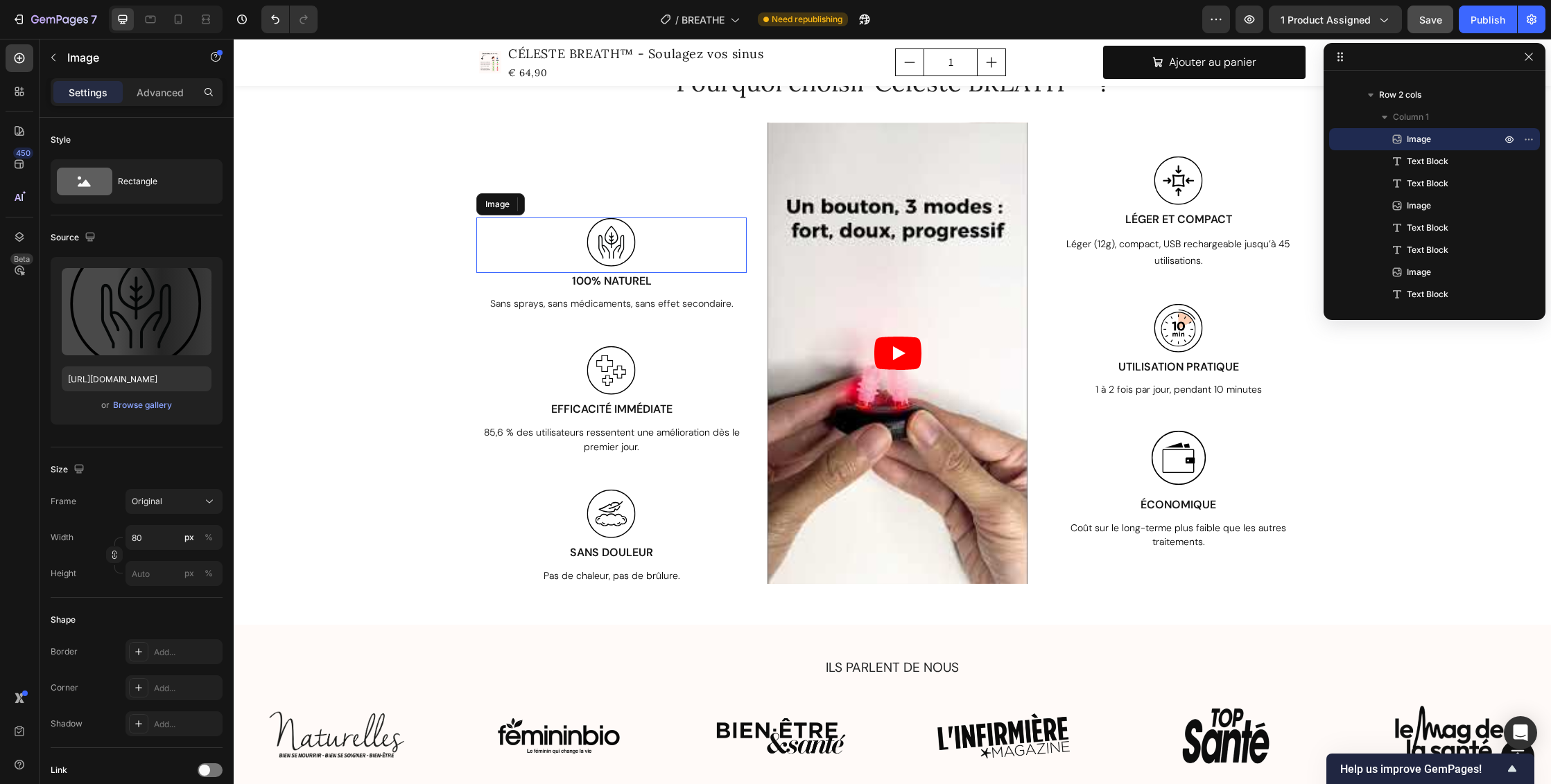
click at [669, 253] on div at bounding box center [611, 245] width 270 height 56
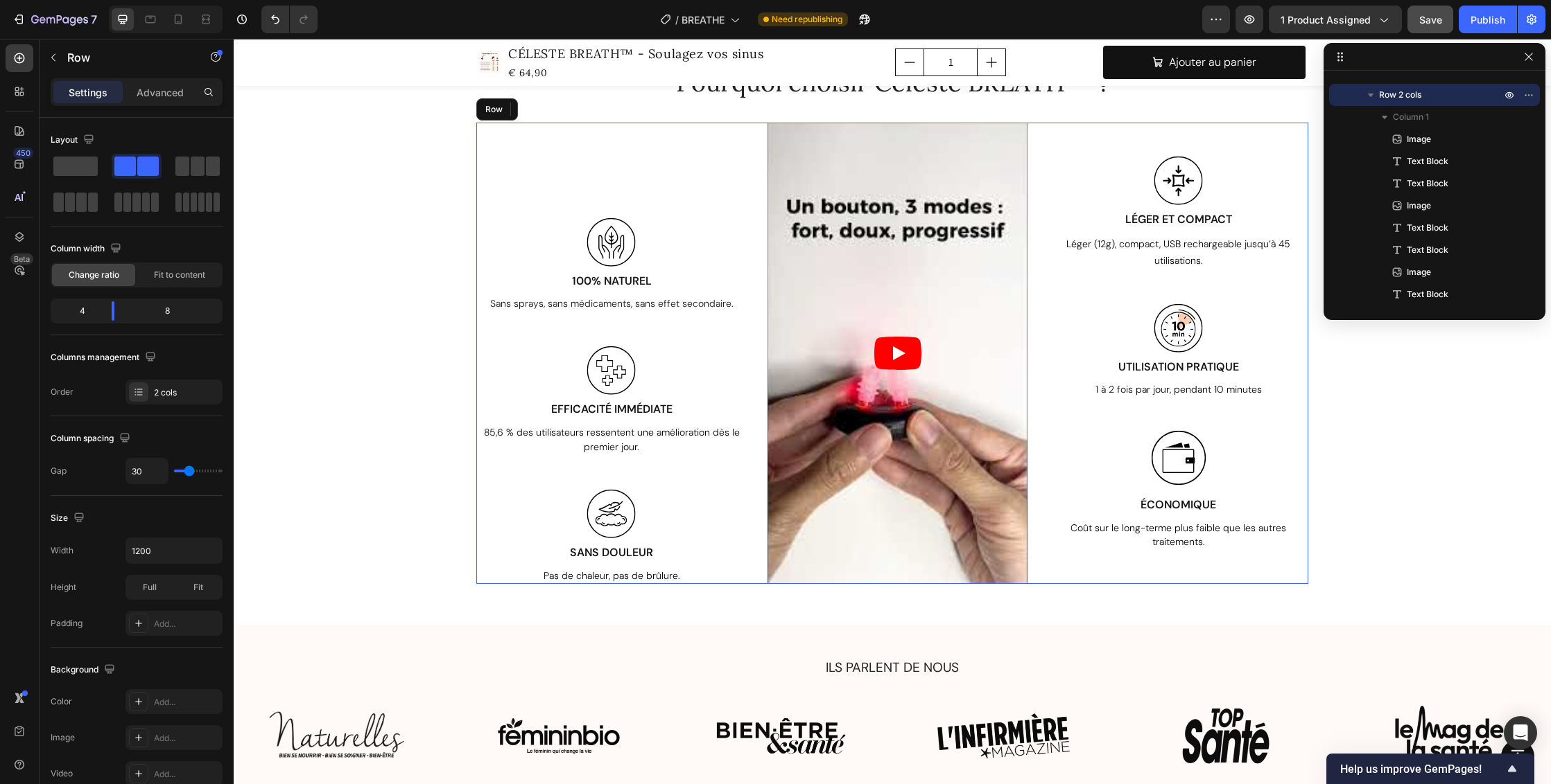
click at [666, 215] on div "Image 0 100% NATUREL Text Block Sans sprays, sans médicaments, sans effet secon…" at bounding box center [611, 353] width 270 height 462
click at [646, 250] on div at bounding box center [611, 245] width 270 height 56
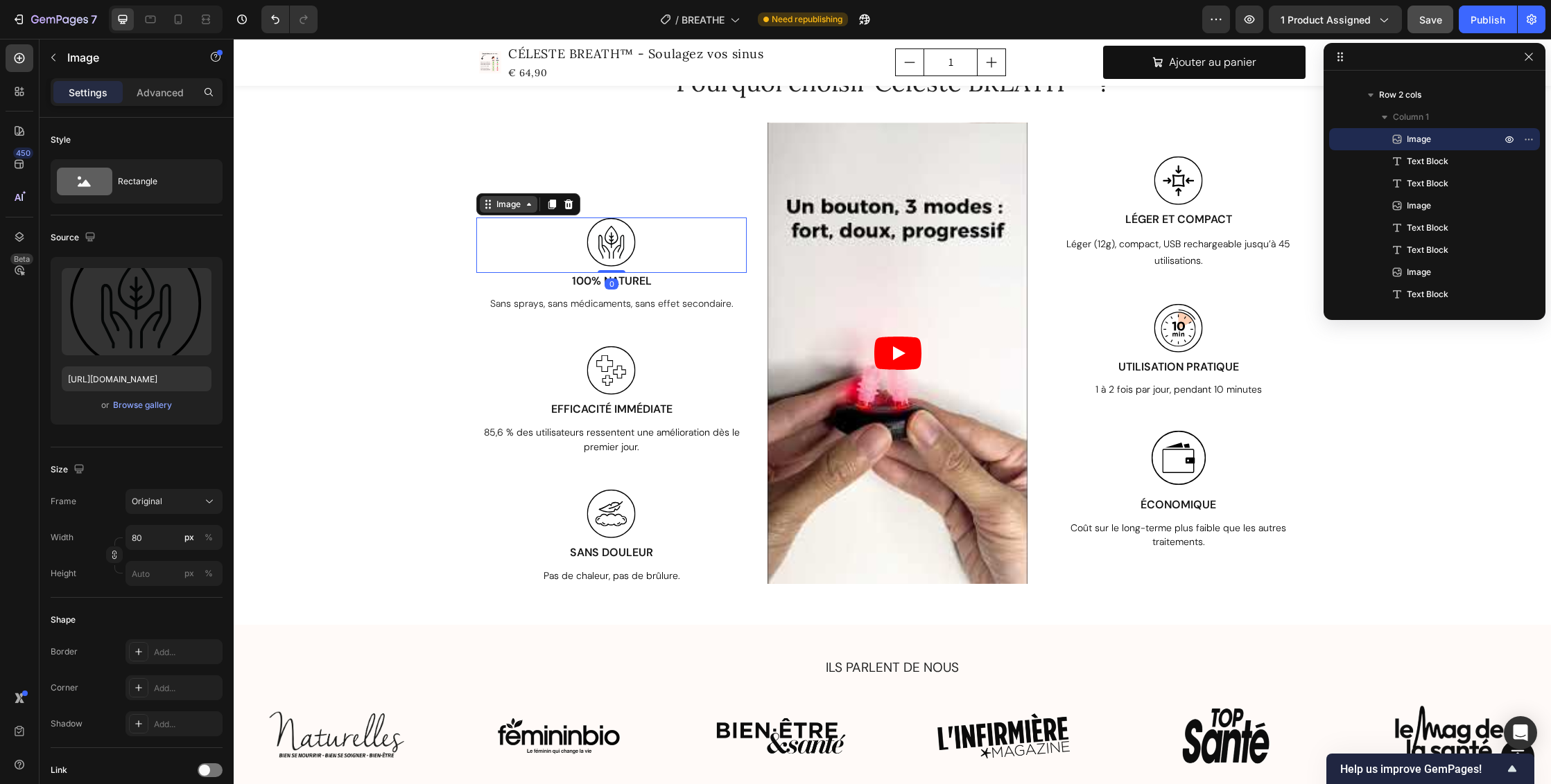
click at [488, 201] on icon at bounding box center [489, 200] width 2 height 2
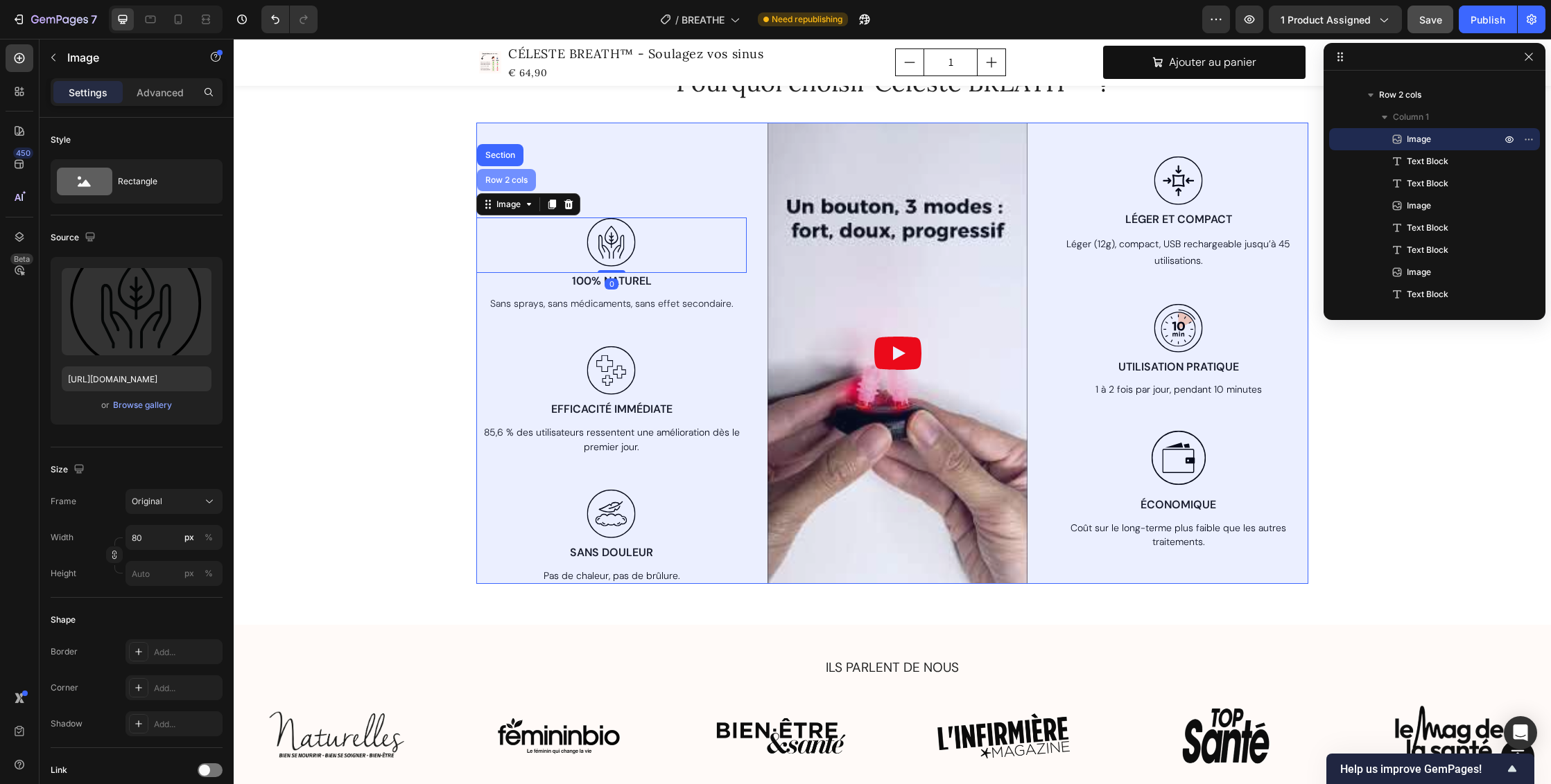
click at [502, 185] on div "Row 2 cols" at bounding box center [506, 179] width 48 height 8
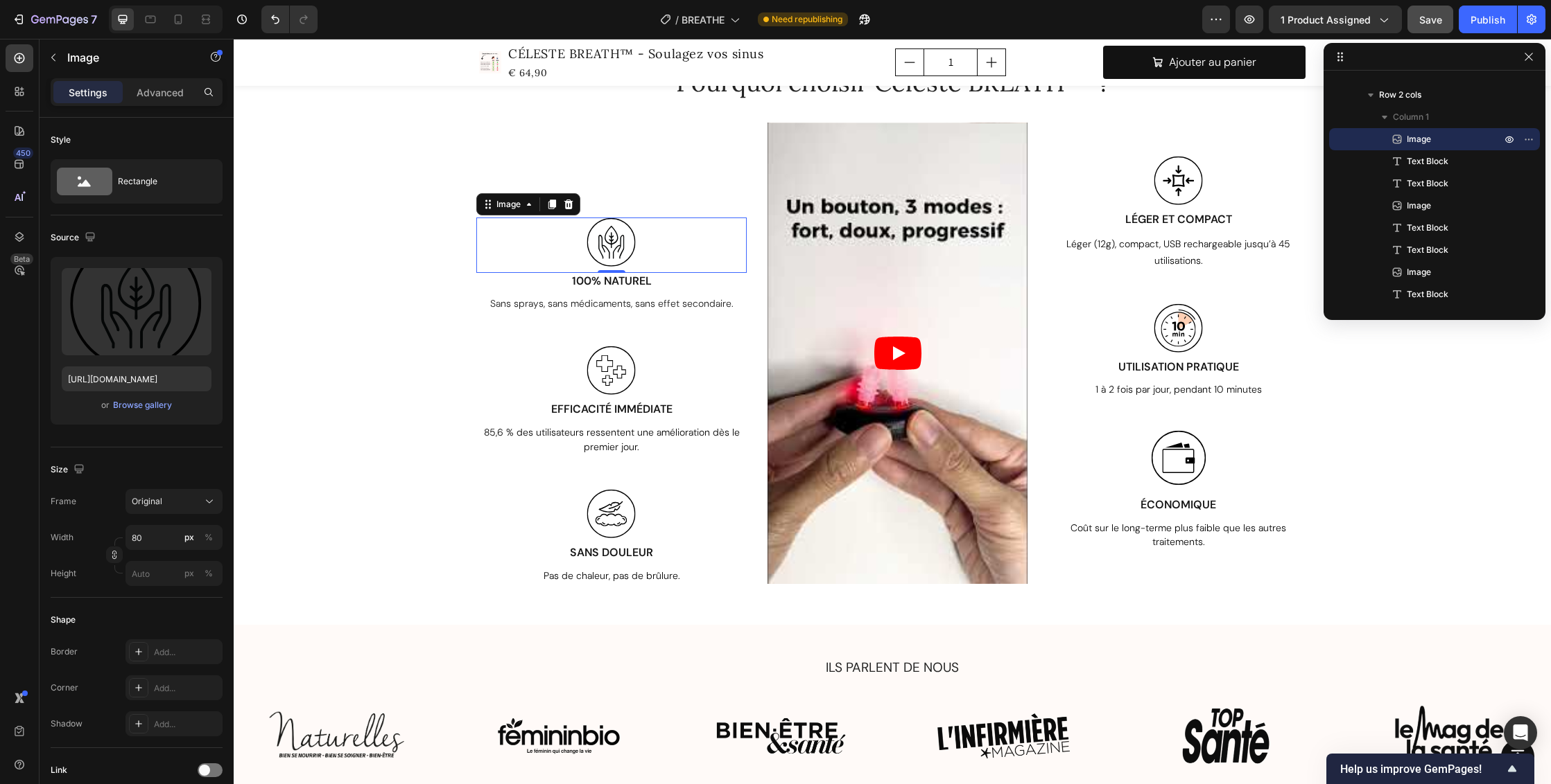
click at [671, 260] on div at bounding box center [611, 245] width 270 height 56
click at [524, 207] on icon at bounding box center [529, 204] width 11 height 11
click at [1418, 507] on div "Pourquoi choisir Céleste BREATH ™ ? Heading Row Image Row 2 cols Section 0 100%…" at bounding box center [892, 325] width 1297 height 519
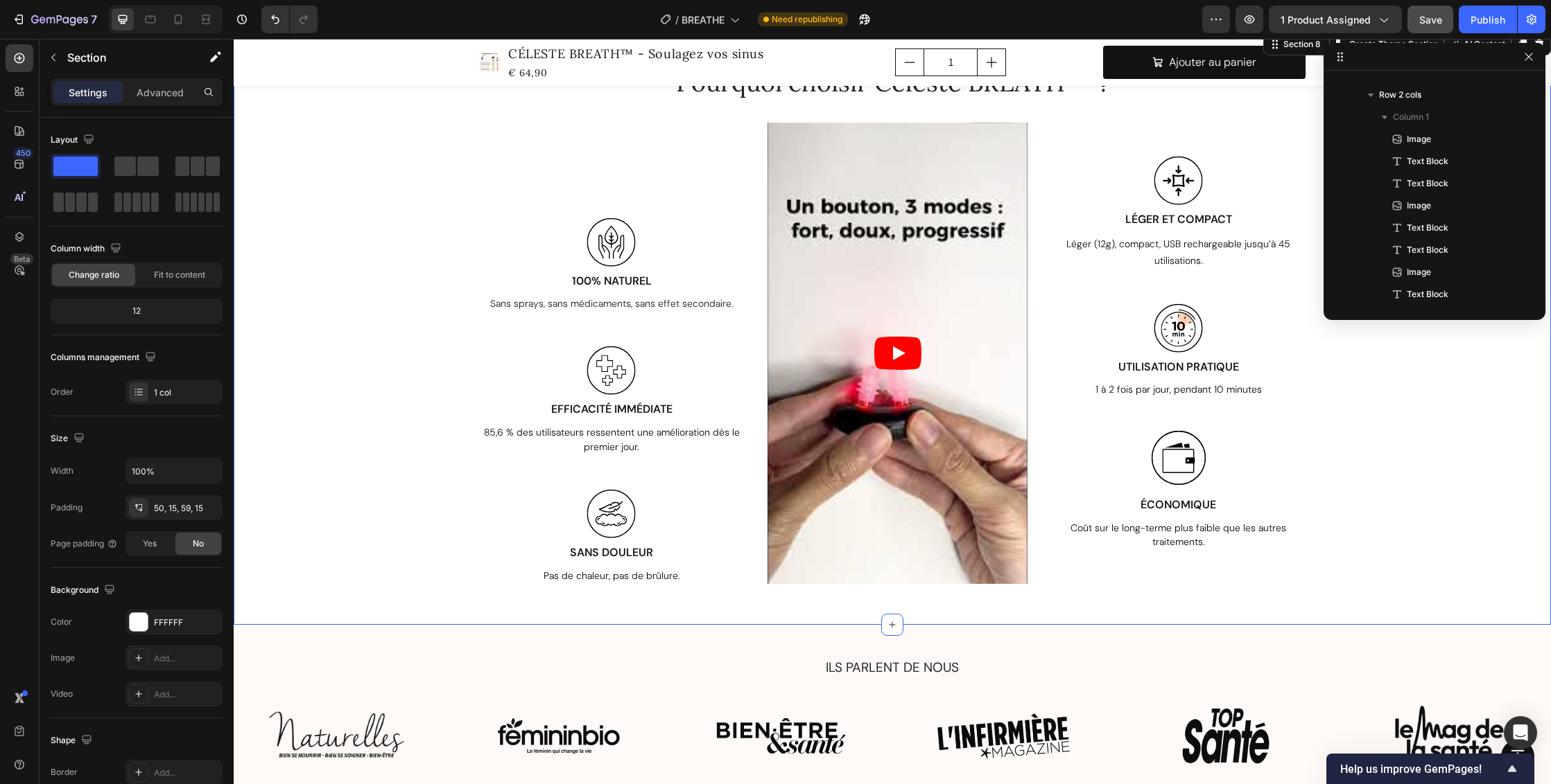
click at [1487, 481] on div "Pourquoi choisir Céleste BREATH ™ ? Heading Row Image 100% NATUREL Text Block S…" at bounding box center [892, 325] width 1297 height 519
click at [617, 156] on div "Image 100% NATUREL Text Block Sans sprays, sans médicaments, sans effet seconda…" at bounding box center [611, 353] width 270 height 462
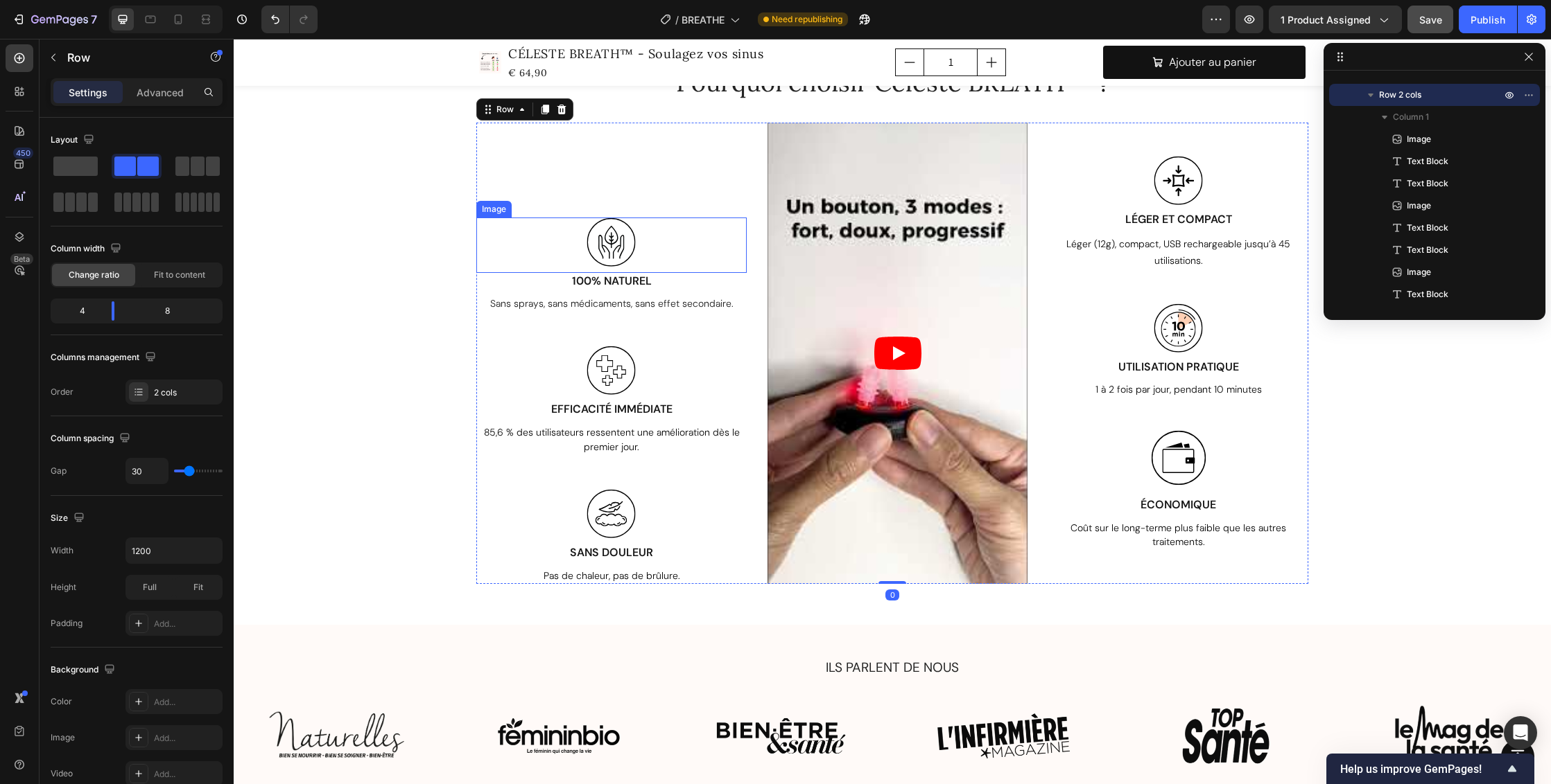
click at [637, 226] on div at bounding box center [611, 245] width 270 height 56
click at [634, 200] on div "Image 0 100% NATUREL Text Block Sans sprays, sans médicaments, sans effet secon…" at bounding box center [611, 353] width 270 height 462
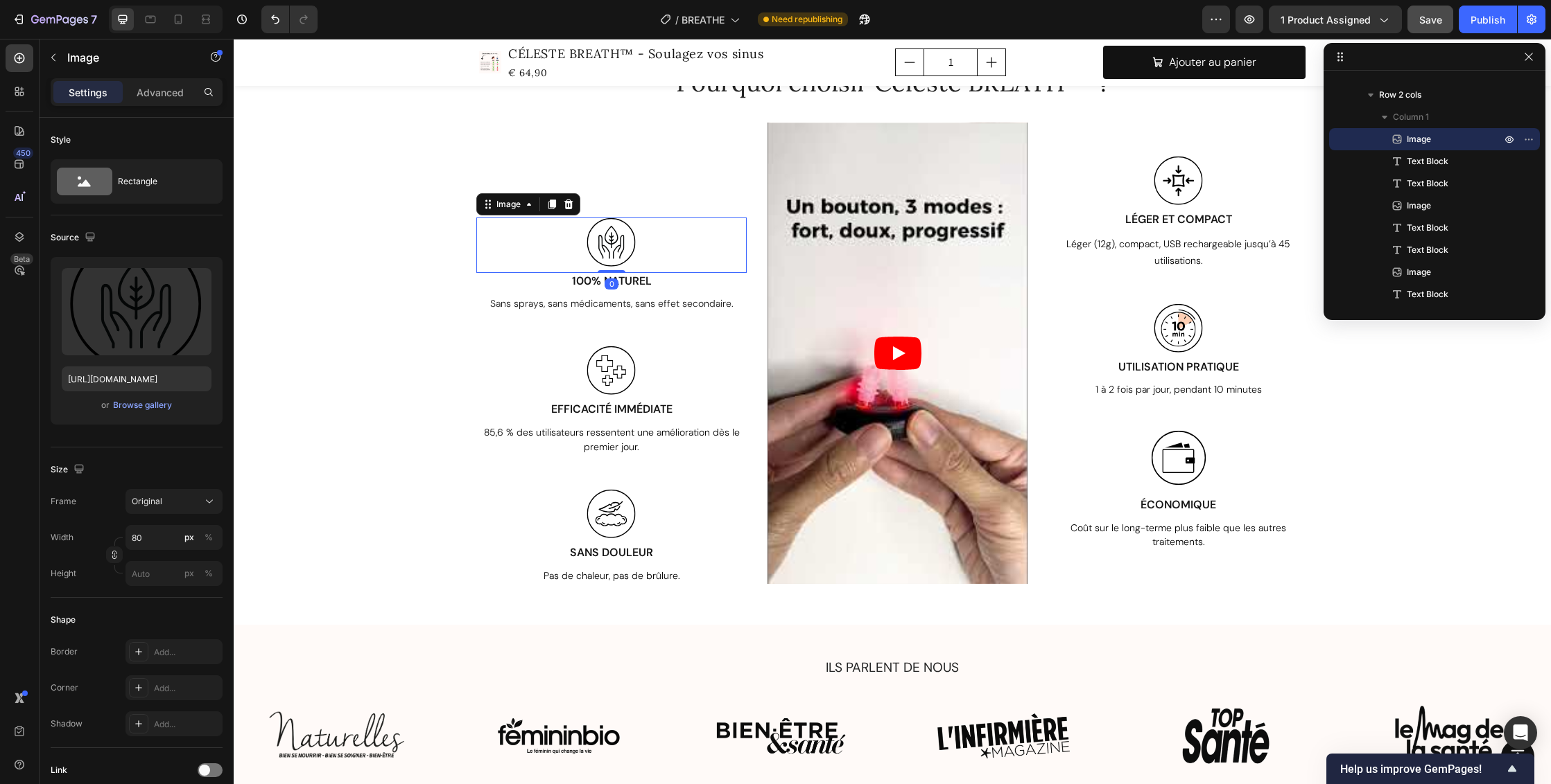
click at [649, 237] on div at bounding box center [611, 245] width 270 height 56
click at [147, 86] on p "Advanced" at bounding box center [160, 93] width 47 height 14
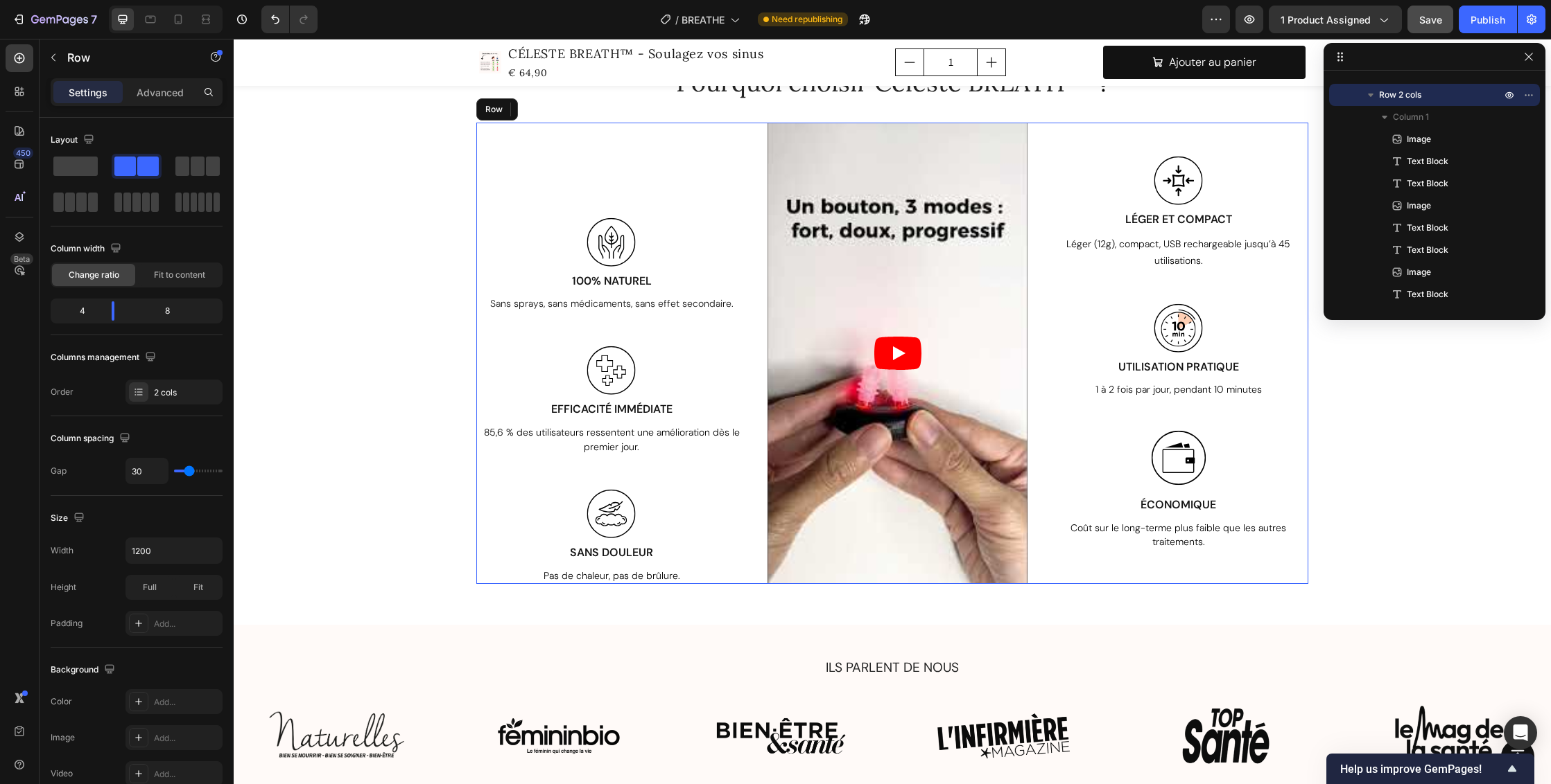
click at [650, 194] on div "Image 0 100% NATUREL Text Block Sans sprays, sans médicaments, sans effet secon…" at bounding box center [611, 353] width 270 height 462
click at [715, 177] on div "Image 100% NATUREL Text Block Sans sprays, sans médicaments, sans effet seconda…" at bounding box center [611, 353] width 270 height 462
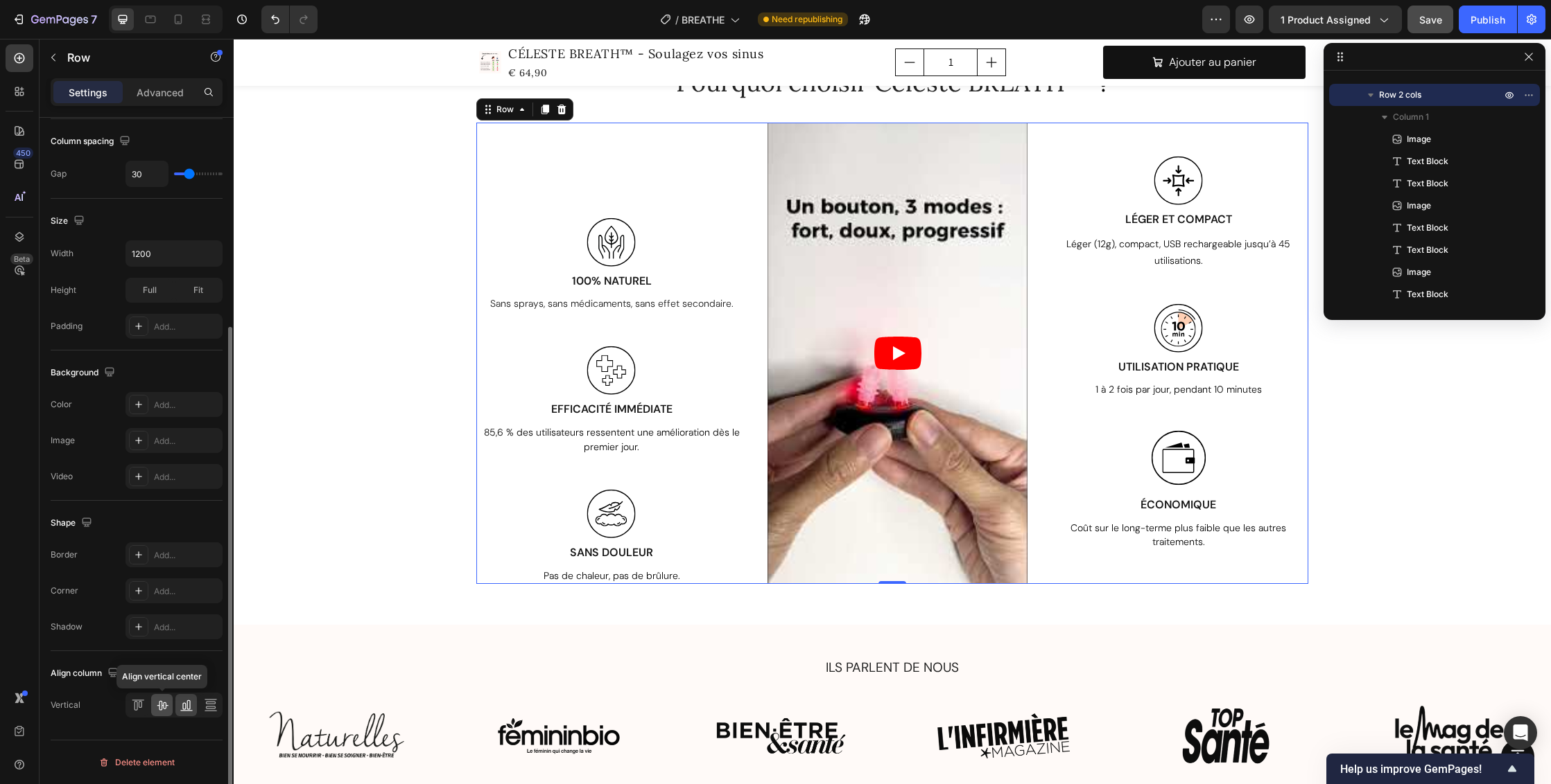
click at [169, 707] on icon at bounding box center [163, 705] width 14 height 14
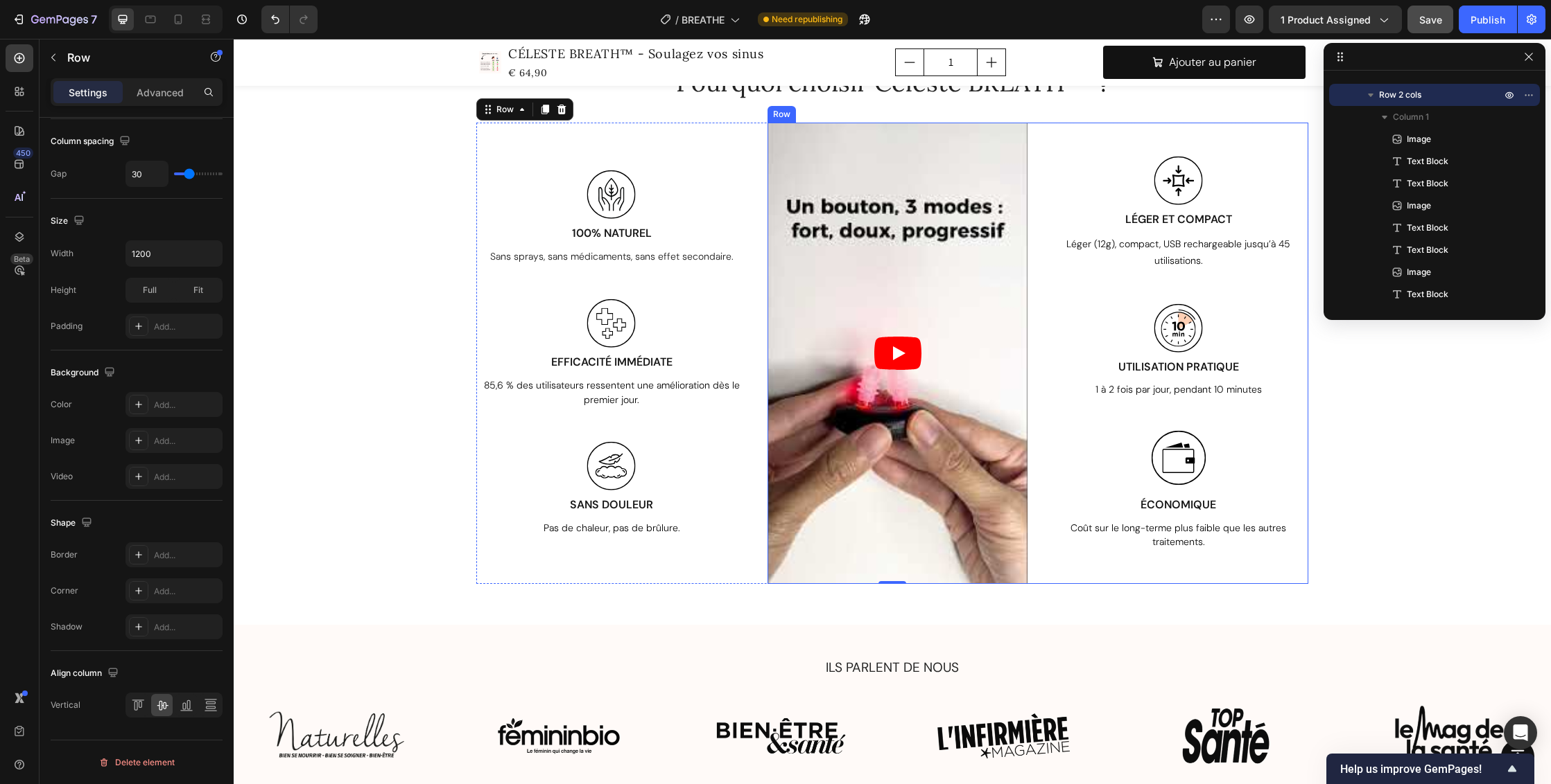
click at [1271, 301] on div "Image LÉGER ET COMPACT Text Block Léger (12g), compact, USB rechargeable jusqu’…" at bounding box center [1178, 353] width 260 height 462
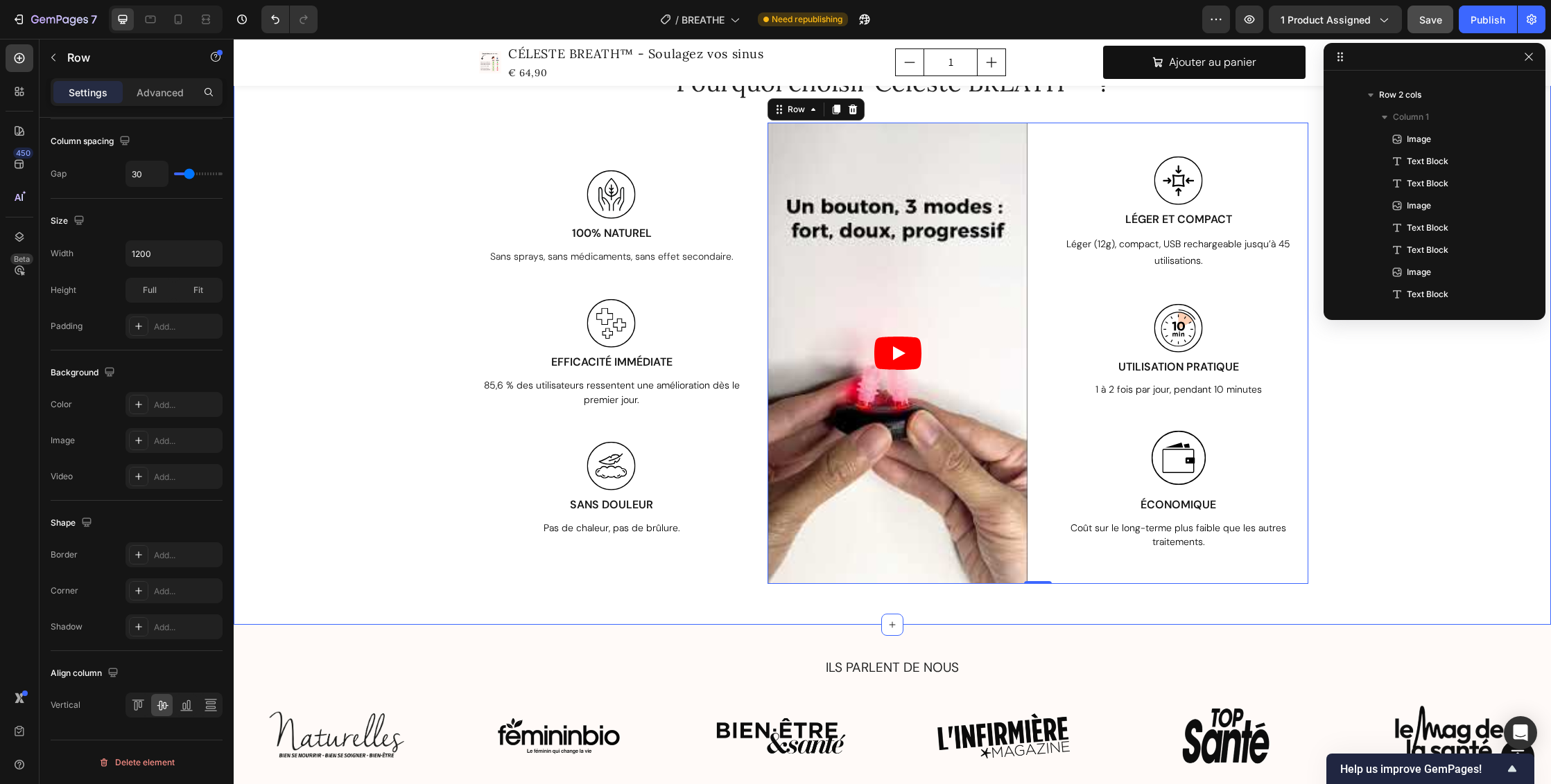
click at [1428, 472] on div "Pourquoi choisir Céleste BREATH ™ ? Heading Row Image 100% NATUREL Text Block S…" at bounding box center [892, 325] width 1297 height 519
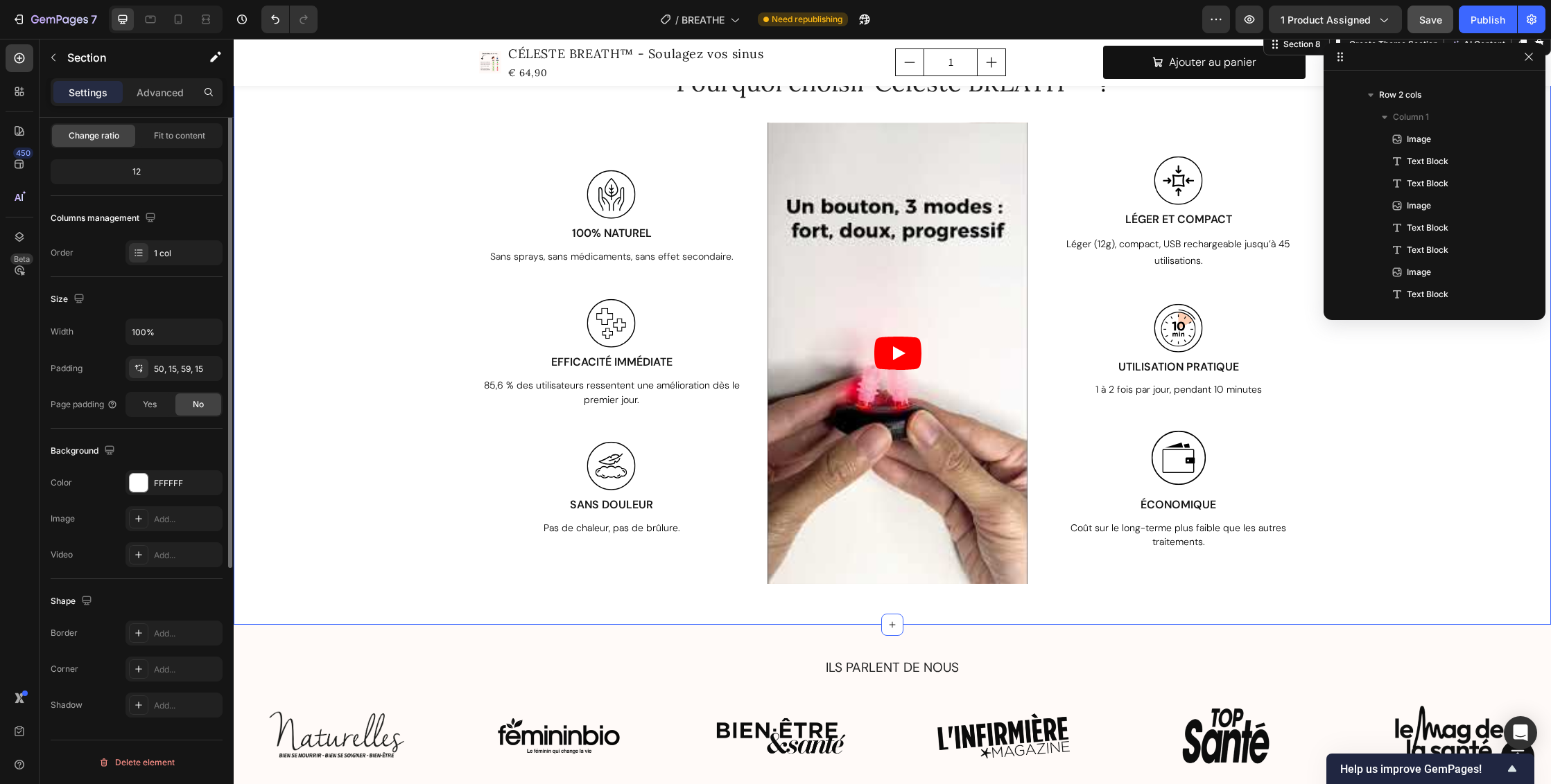
scroll to position [0, 0]
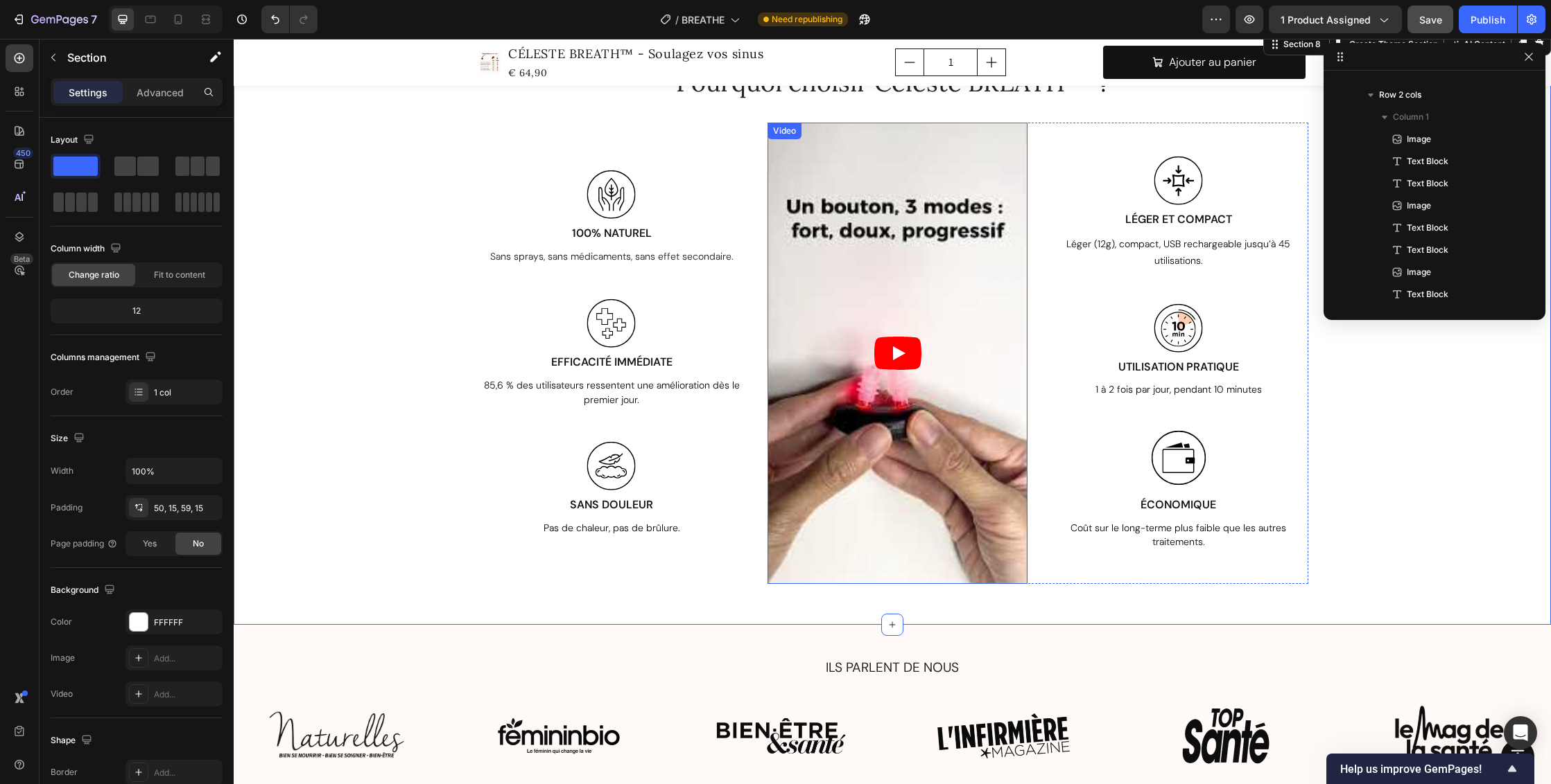
click at [913, 359] on icon "Play" at bounding box center [897, 353] width 47 height 34
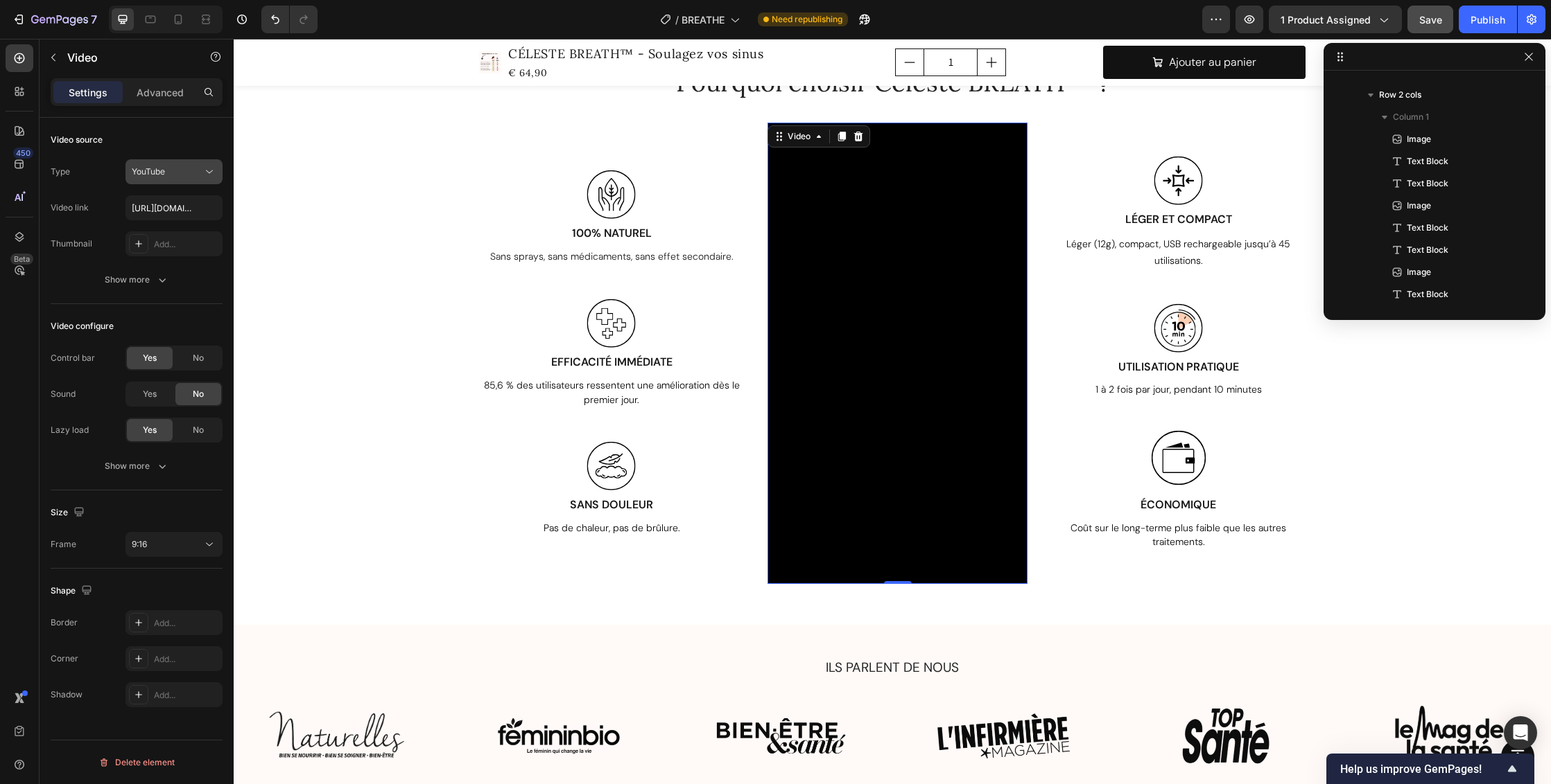
click at [216, 168] on button "YouTube" at bounding box center [174, 172] width 97 height 25
click at [186, 253] on p "Video hosting" at bounding box center [170, 259] width 79 height 12
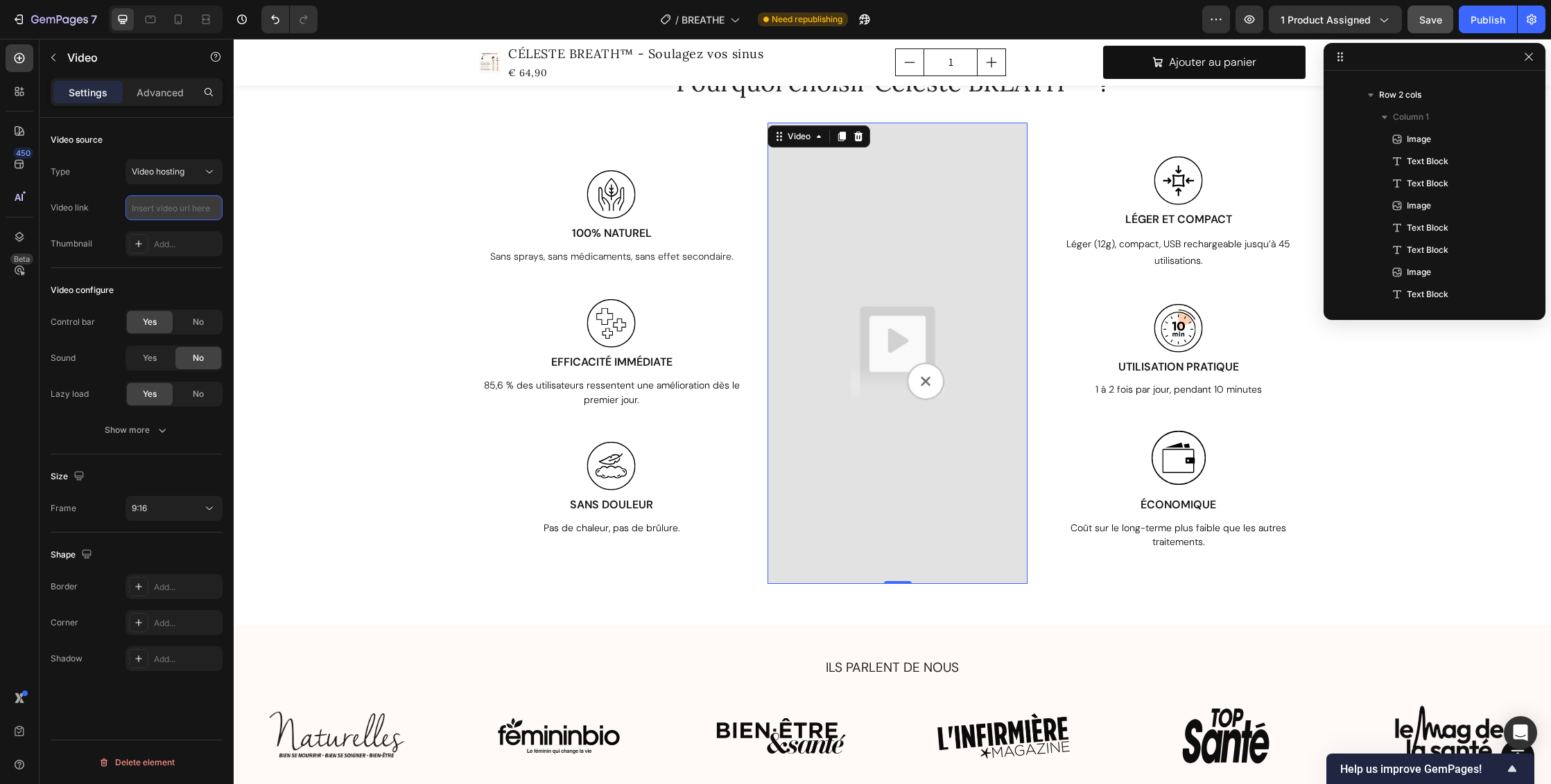
click at [178, 209] on input "text" at bounding box center [174, 207] width 97 height 25
click at [208, 166] on icon at bounding box center [209, 172] width 14 height 14
click at [195, 203] on p "YouTube" at bounding box center [170, 206] width 79 height 12
type input "https://youtube.com/shorts/vq0AGrJr4QA"
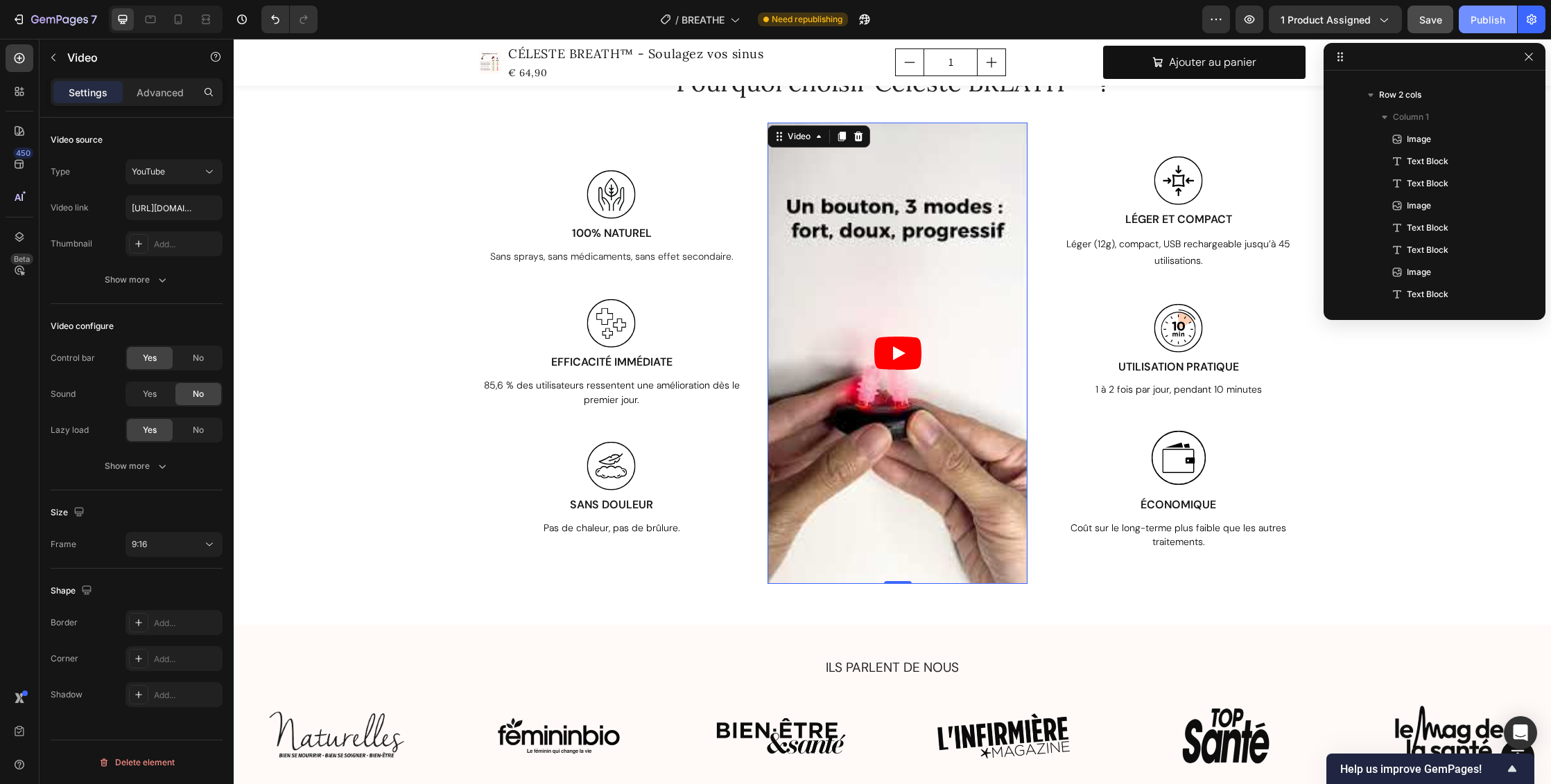
click at [1474, 21] on div "Publish" at bounding box center [1487, 19] width 34 height 14
click at [180, 19] on icon at bounding box center [178, 19] width 14 height 14
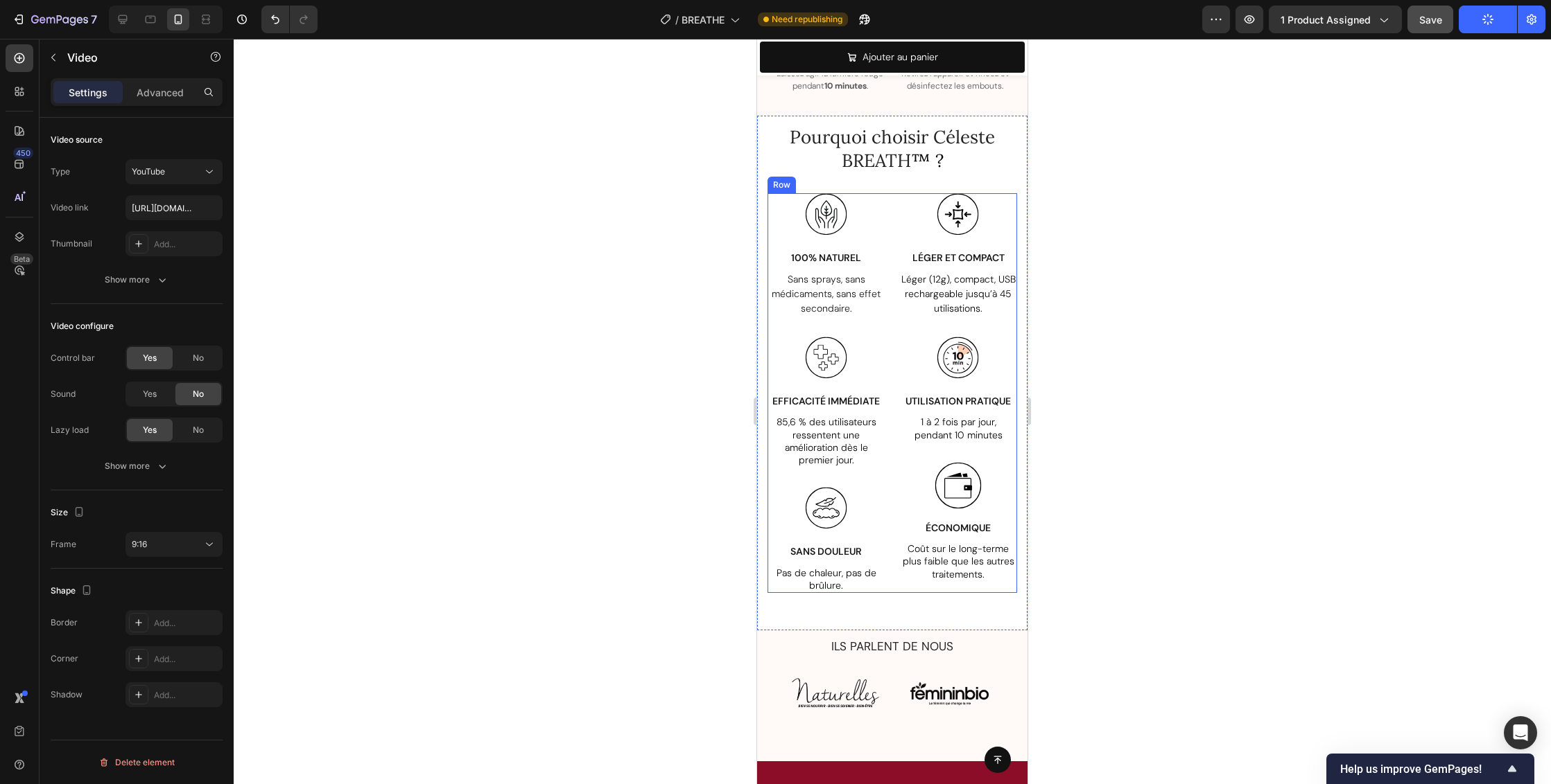
scroll to position [2638, 0]
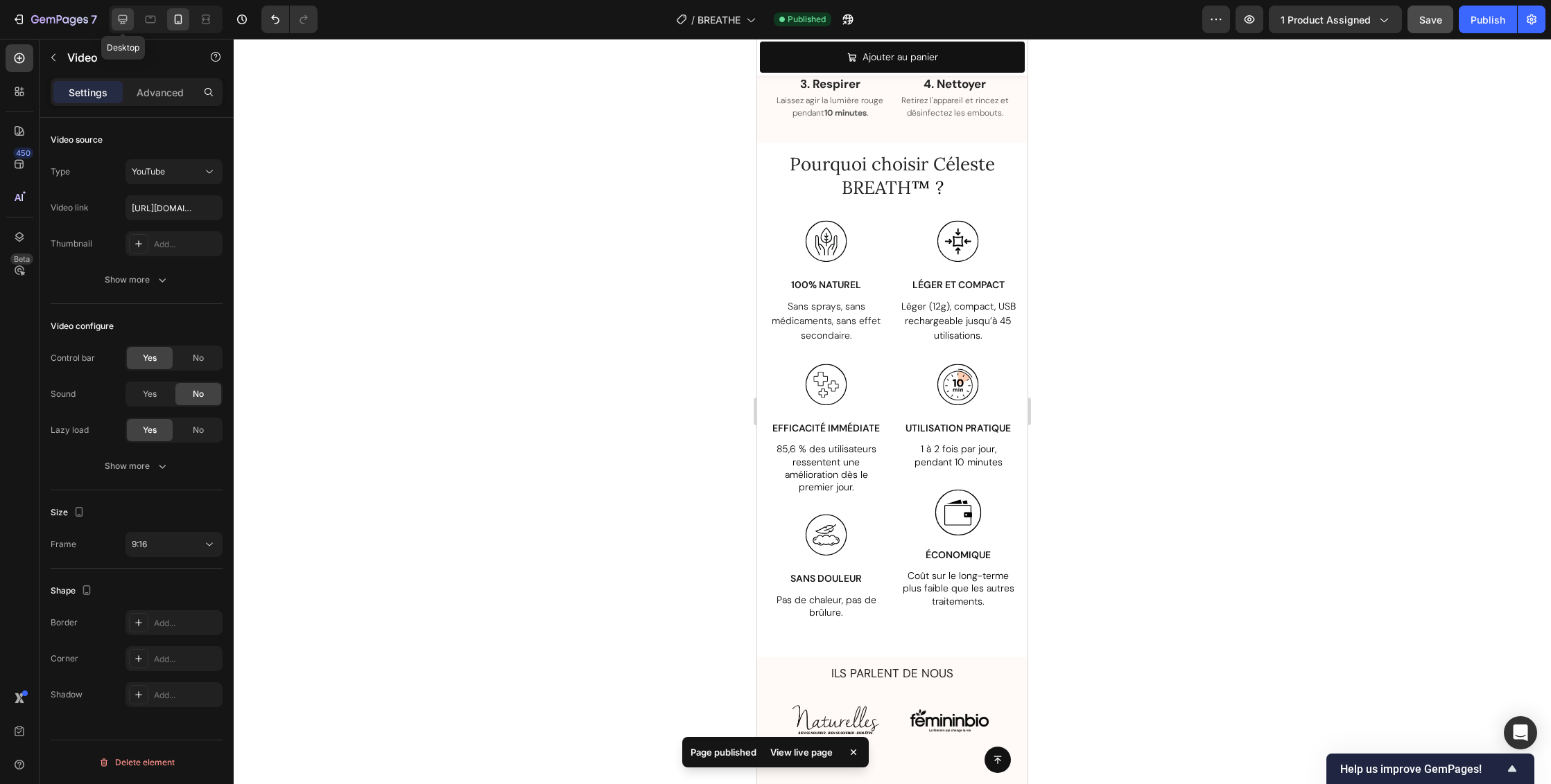
click at [123, 18] on icon at bounding box center [123, 19] width 14 height 14
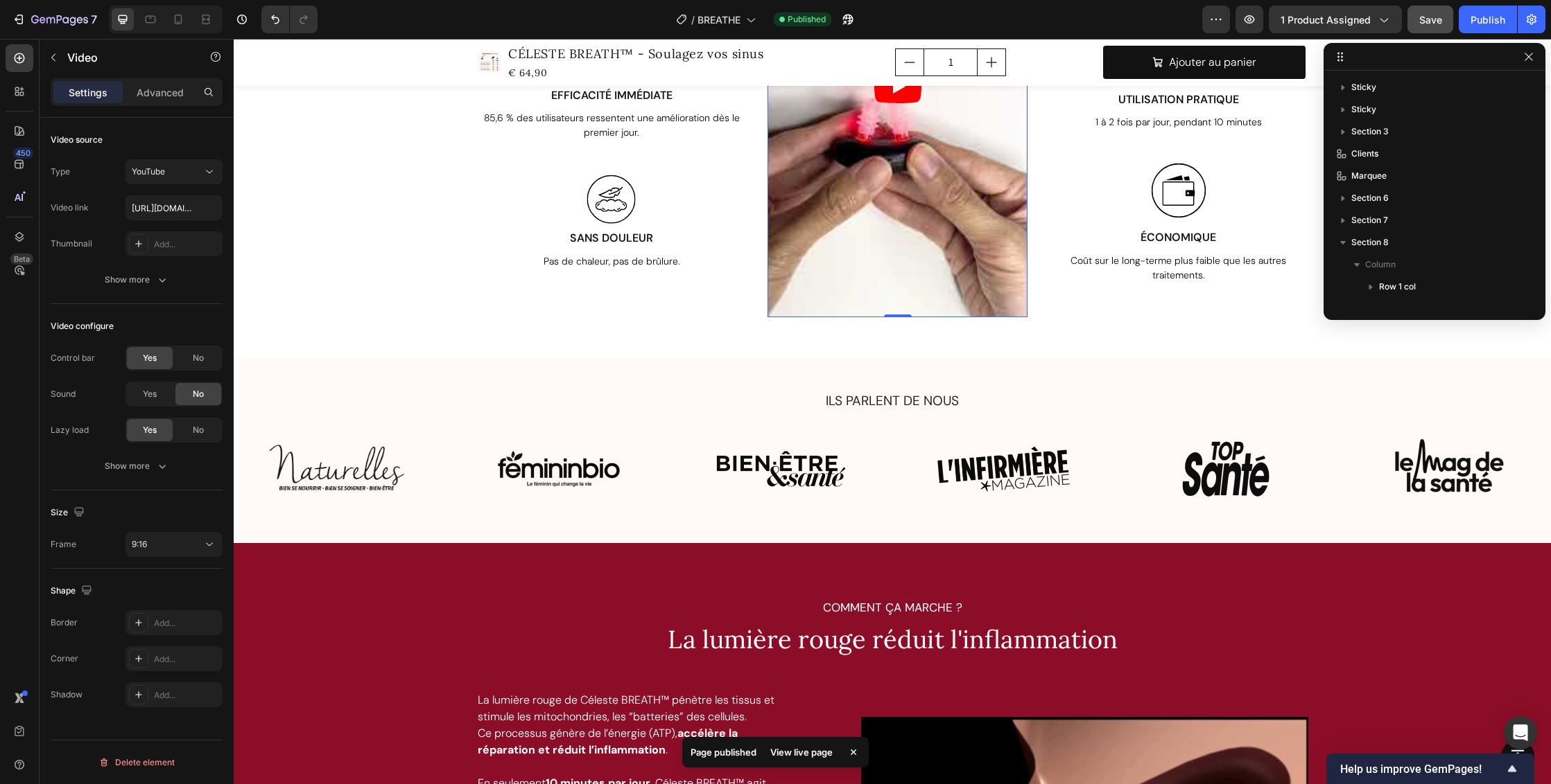
scroll to position [2955, 0]
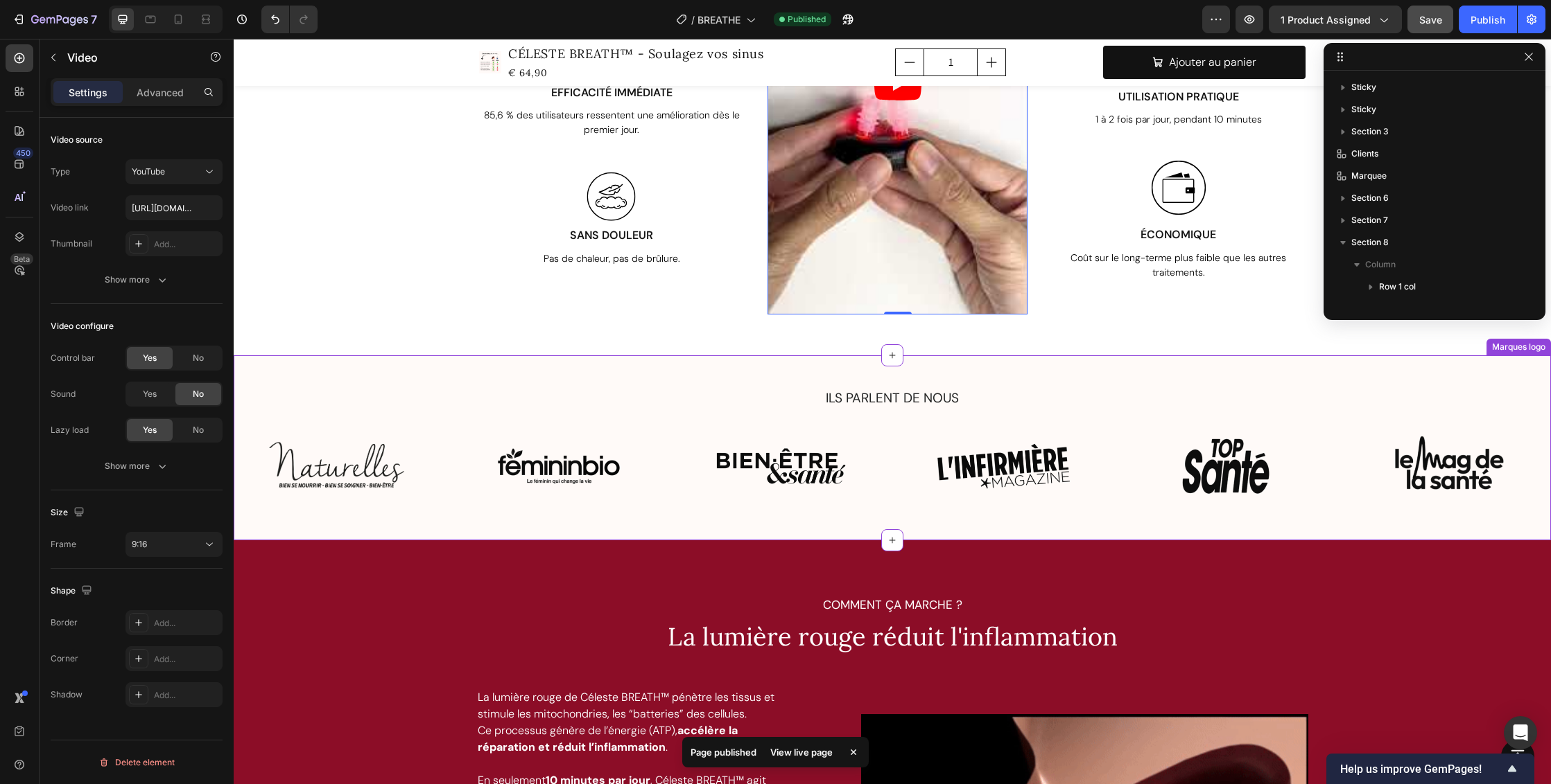
click at [1213, 457] on img at bounding box center [1226, 466] width 140 height 105
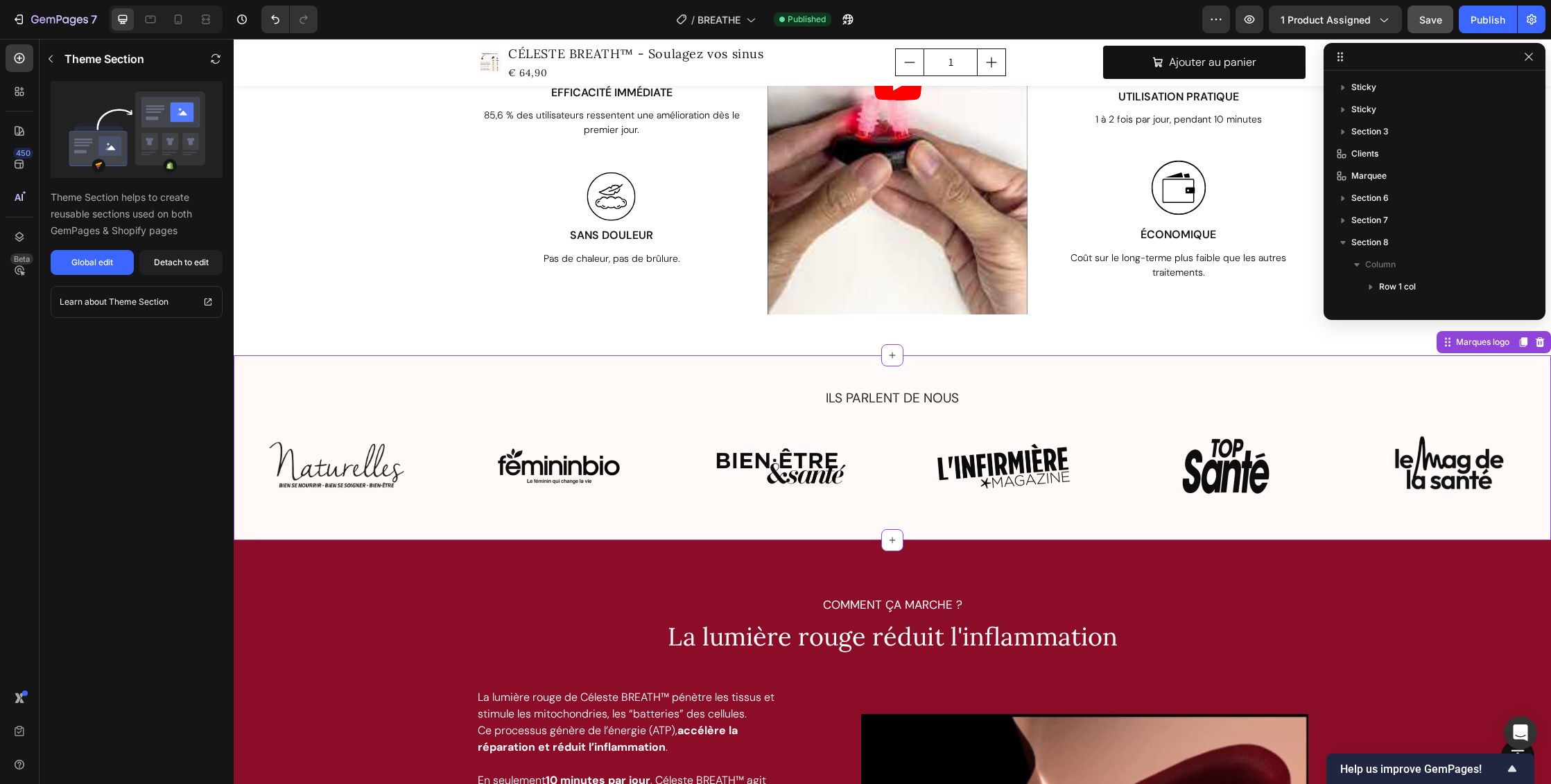
click at [1457, 469] on img at bounding box center [1448, 466] width 140 height 105
click at [1074, 485] on div "Image Image Image Image Image Image Row" at bounding box center [891, 466] width 1317 height 105
click at [178, 19] on icon at bounding box center [178, 19] width 14 height 14
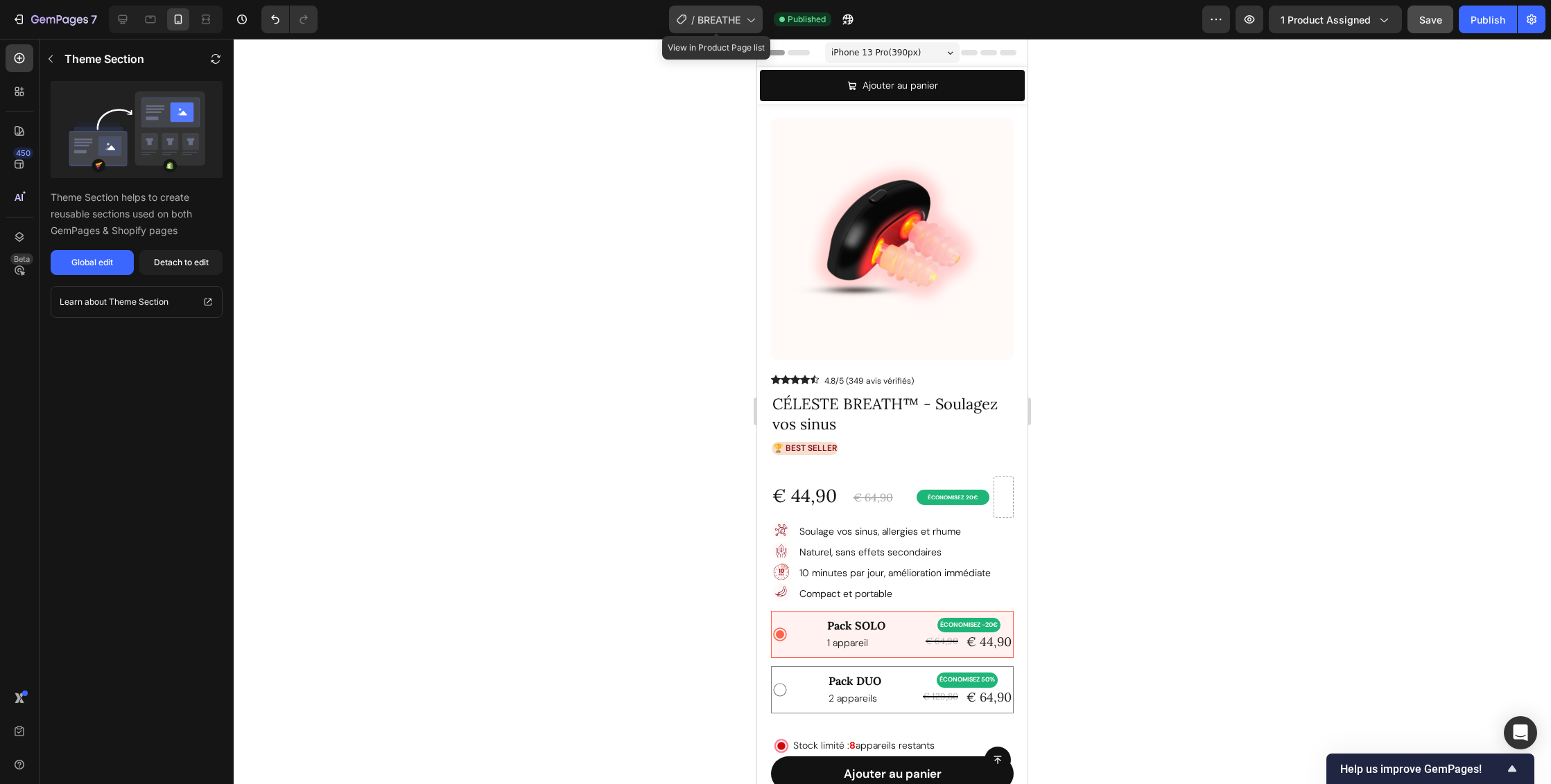
click at [749, 22] on icon at bounding box center [750, 19] width 14 height 14
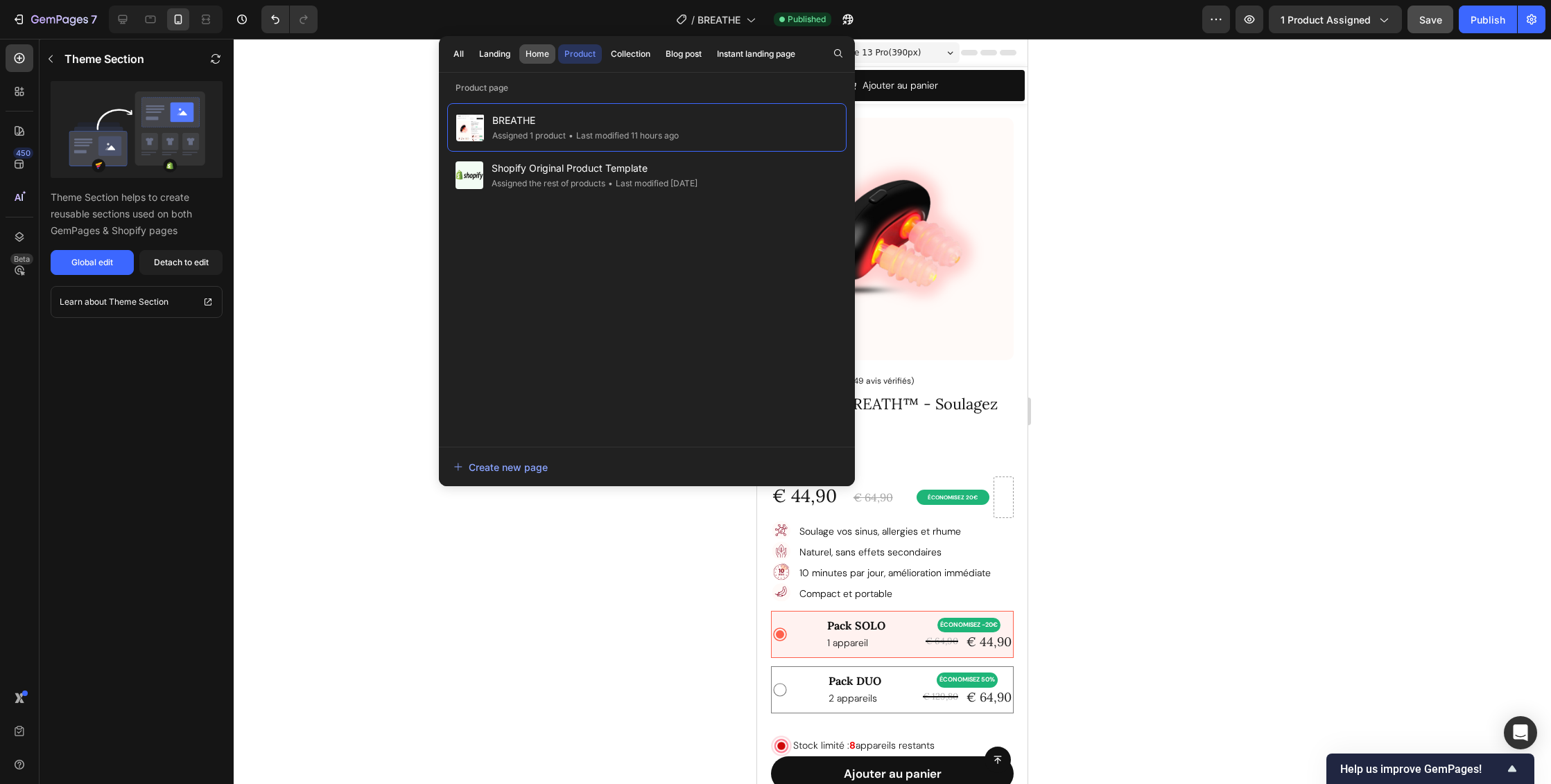
click at [534, 53] on div "Home" at bounding box center [537, 54] width 24 height 12
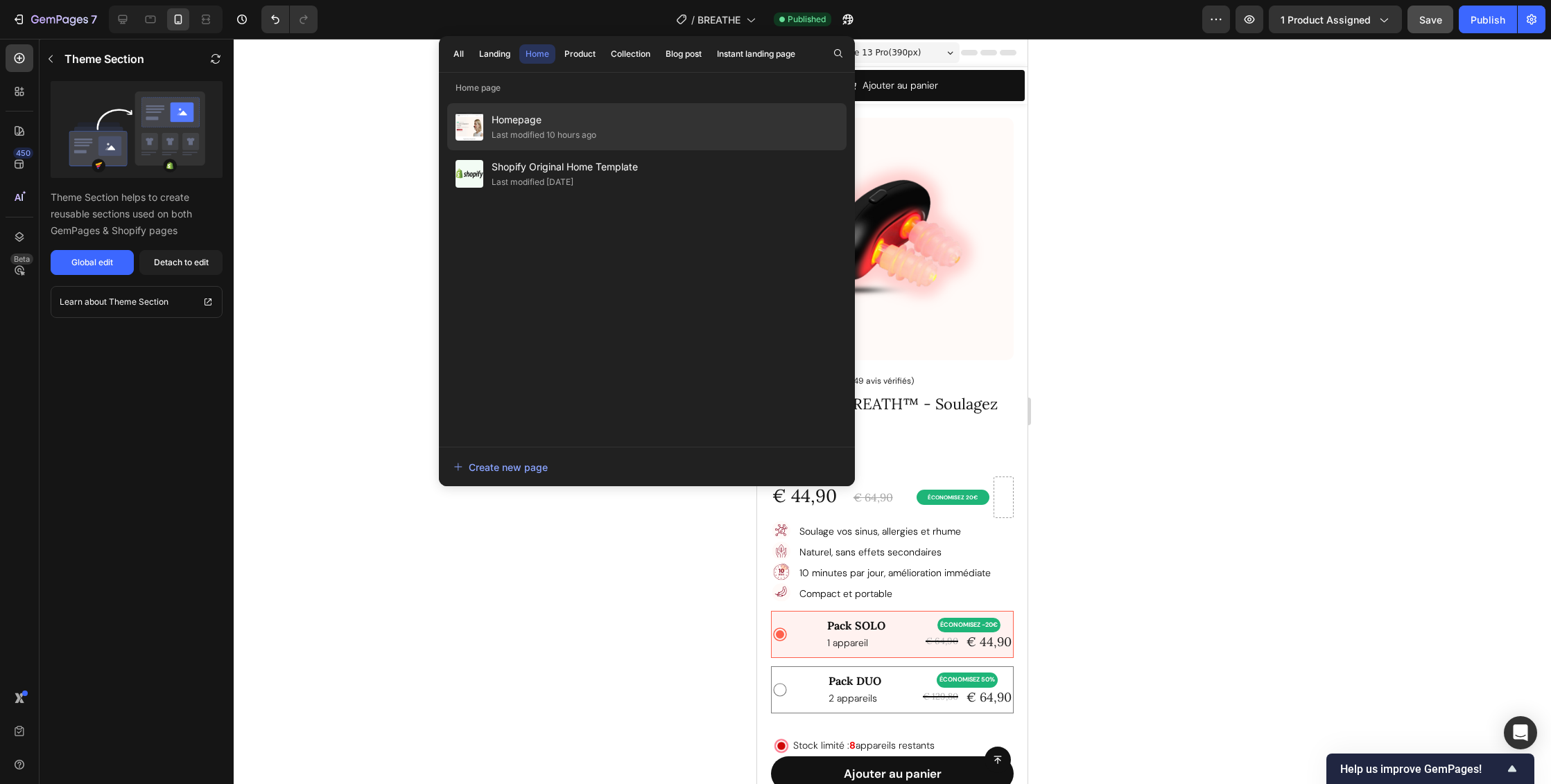
click at [546, 129] on div "Last modified 10 hours ago" at bounding box center [543, 135] width 105 height 14
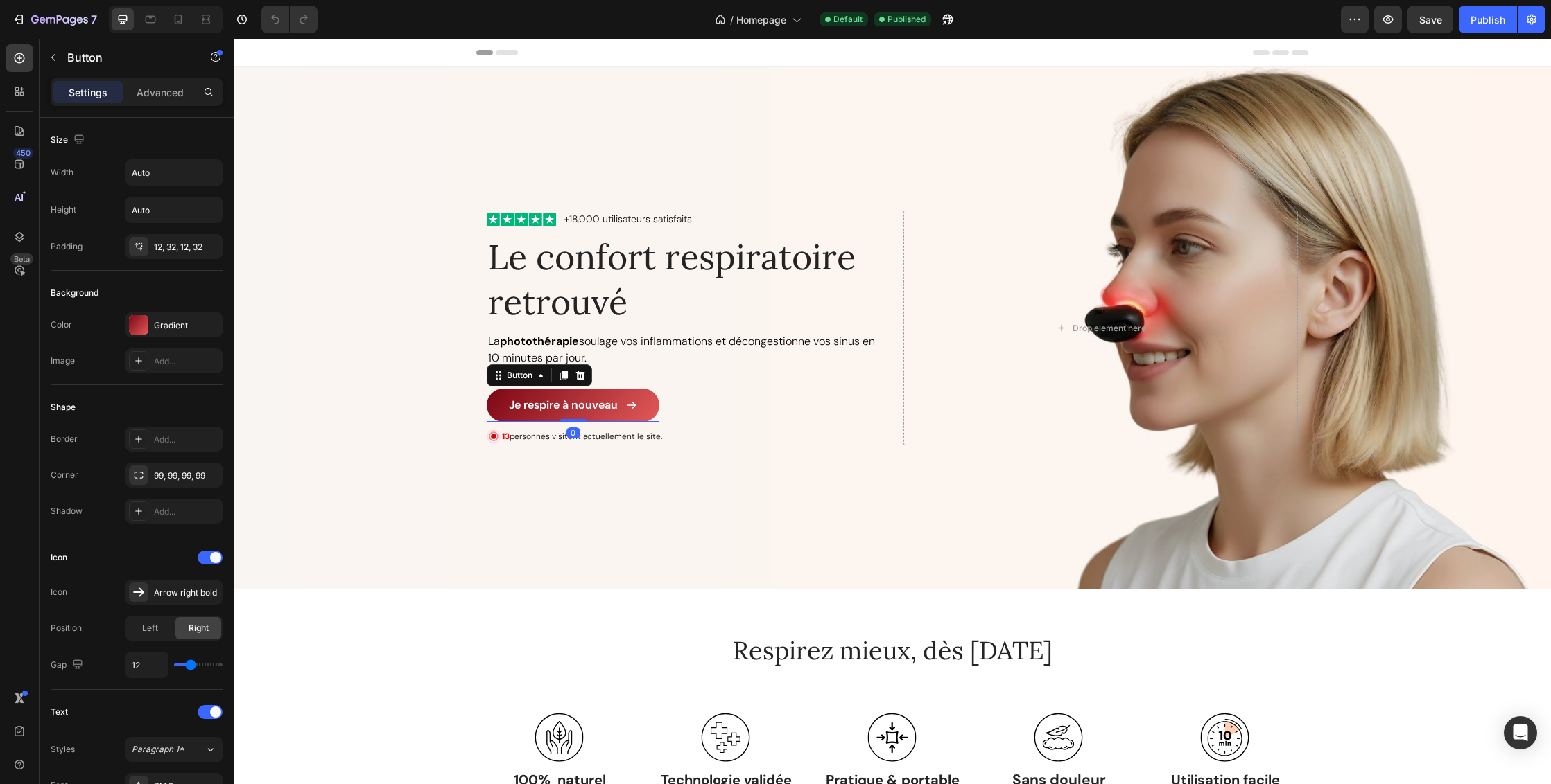
scroll to position [505, 0]
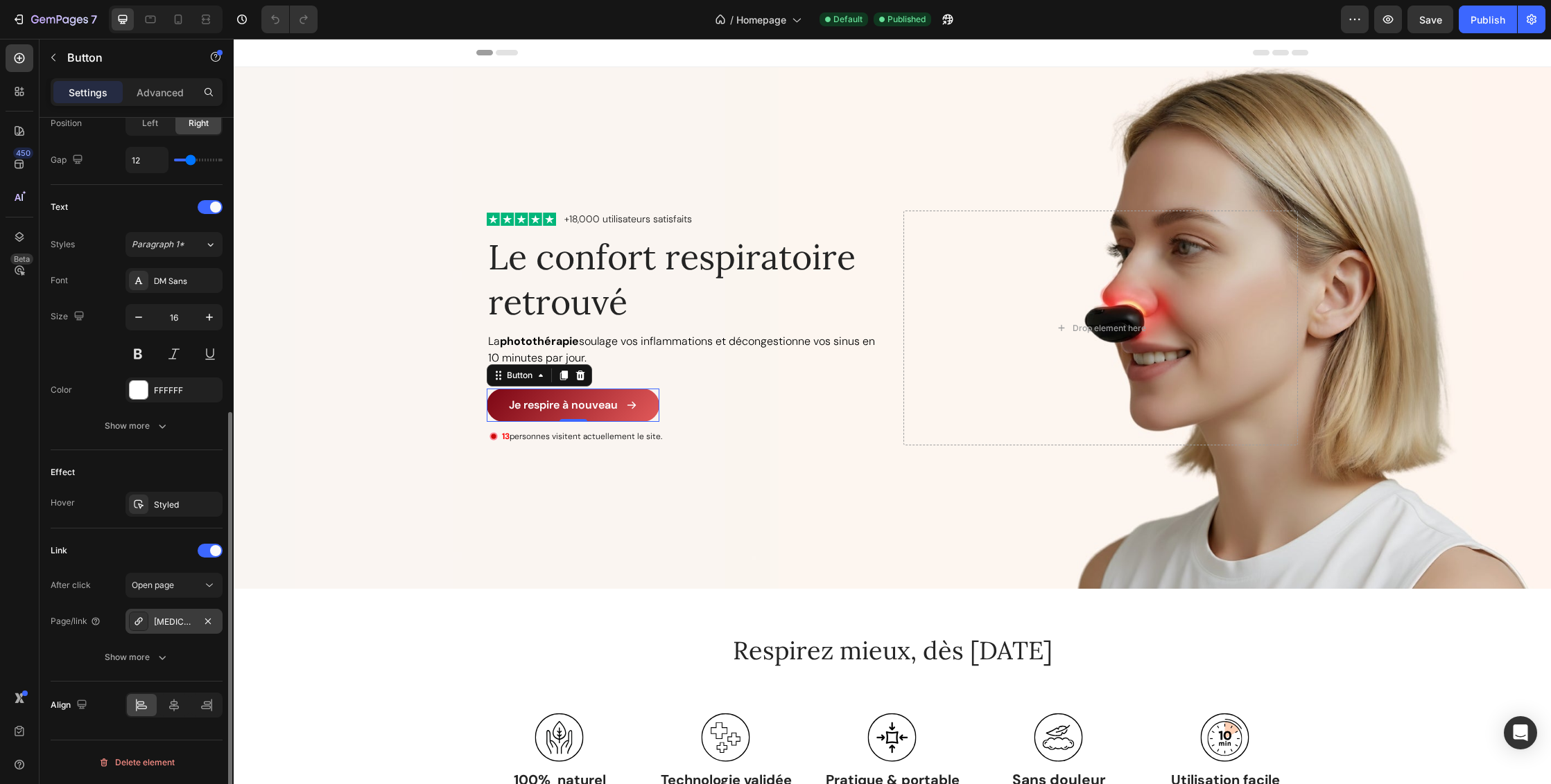
click at [196, 622] on div "[MEDICAL_DATA]-laser-mini-portable-sinus-relief-therapy-device-wireless-infrare…" at bounding box center [174, 622] width 97 height 25
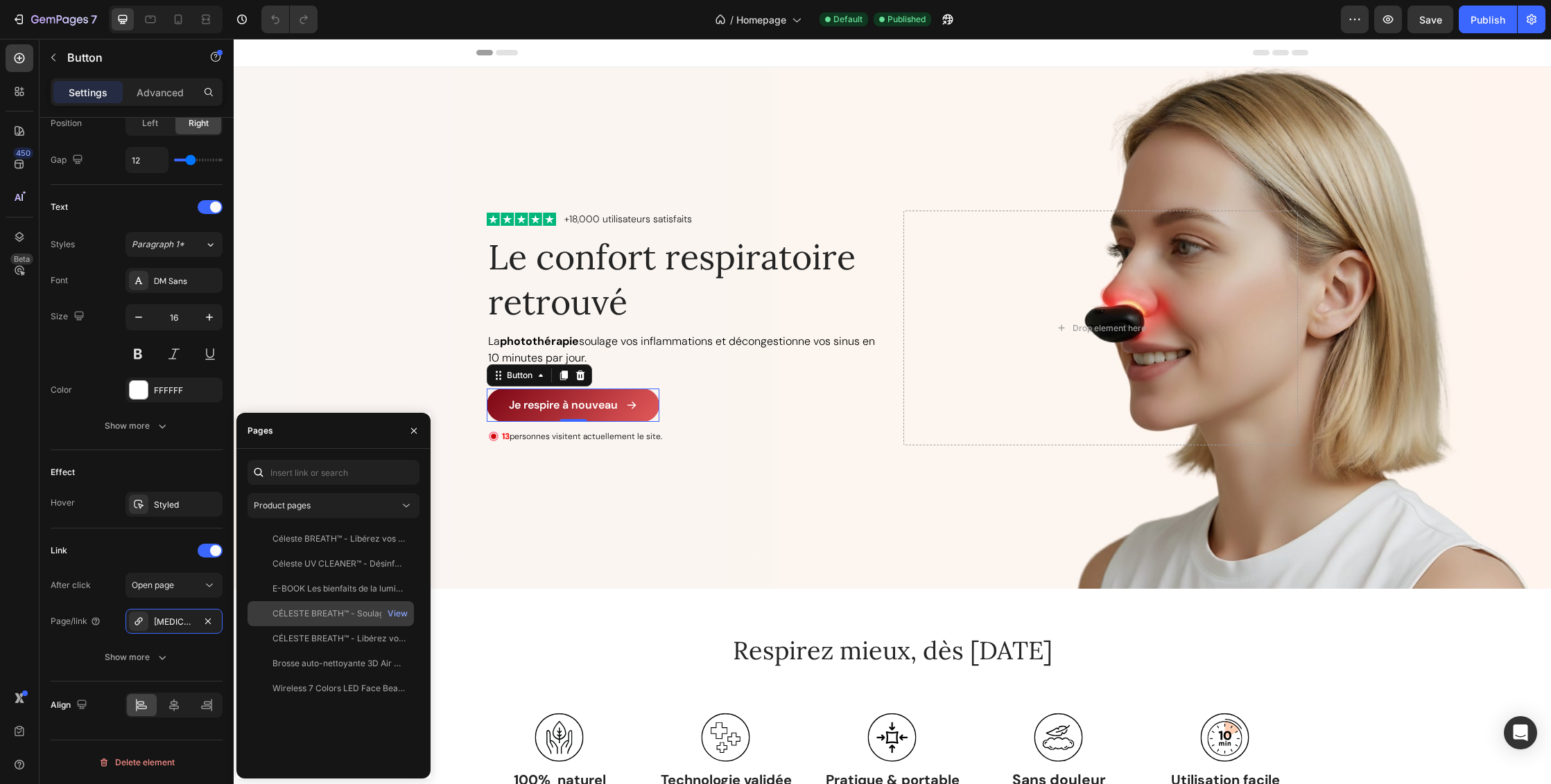
click at [364, 614] on div "CÉLESTE BREATH™ - Soulagez vos sinus" at bounding box center [338, 614] width 133 height 12
click at [160, 550] on div "Link" at bounding box center [136, 550] width 172 height 22
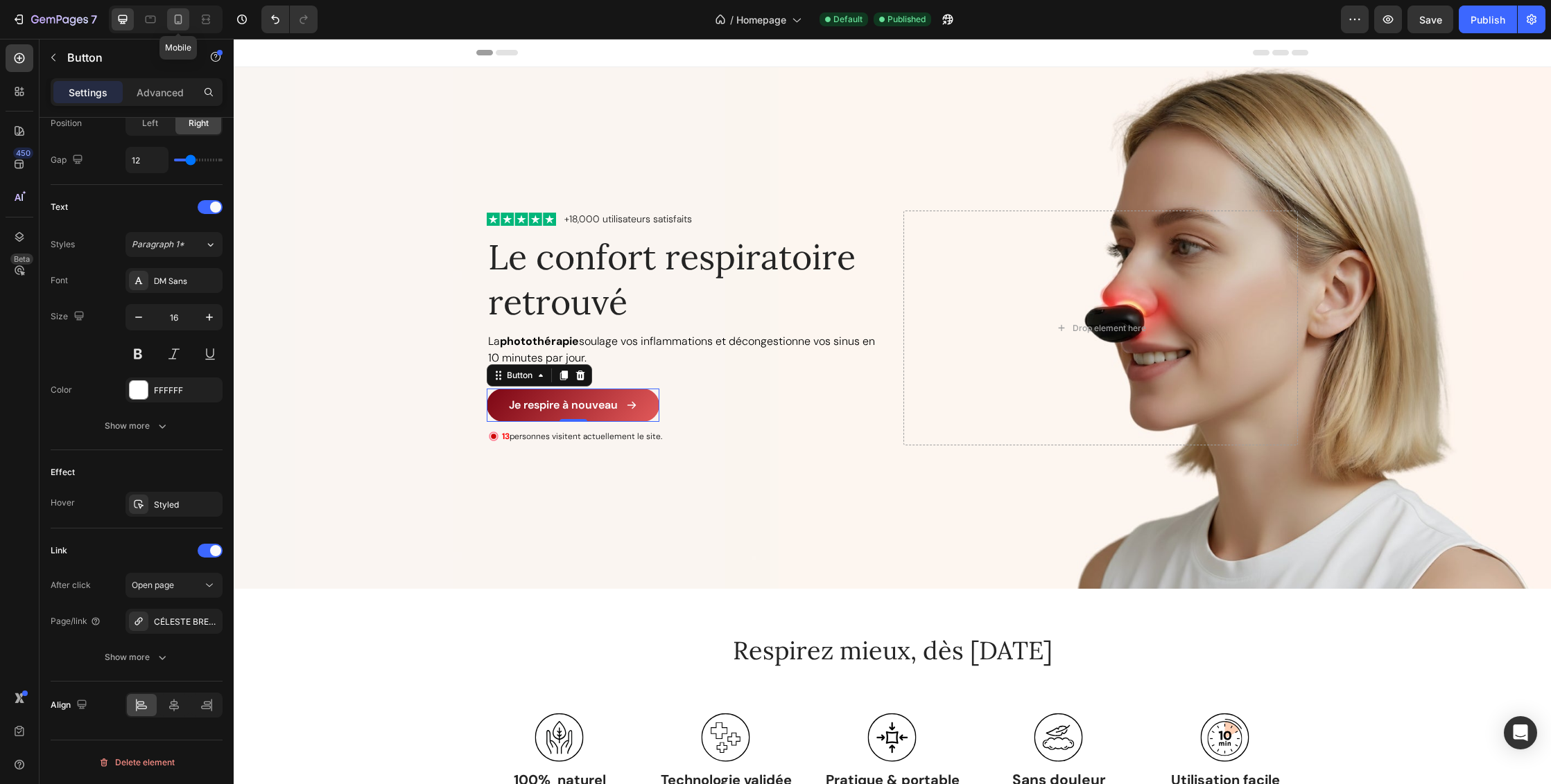
click at [178, 21] on icon at bounding box center [178, 22] width 4 height 2
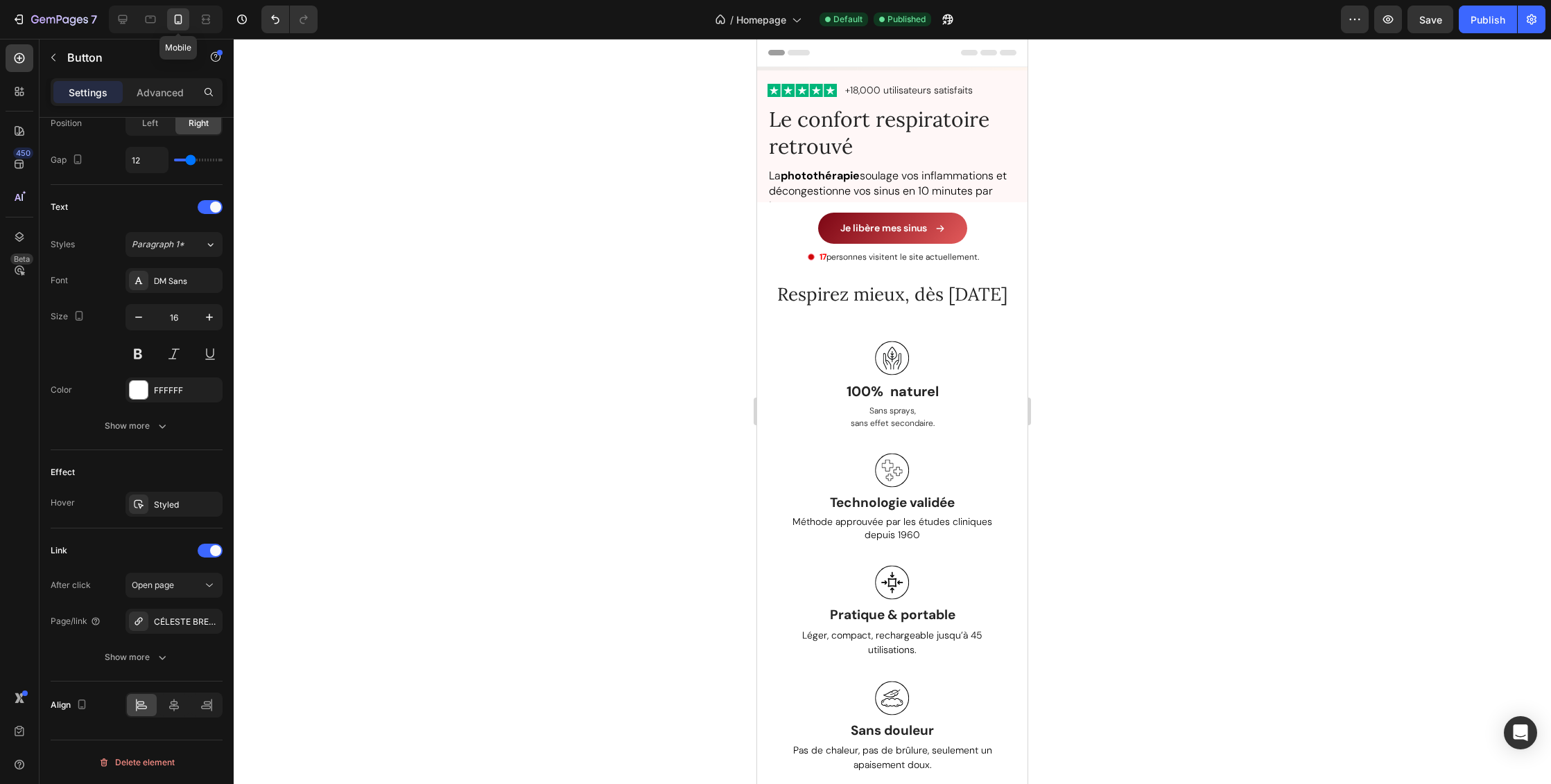
type input "14"
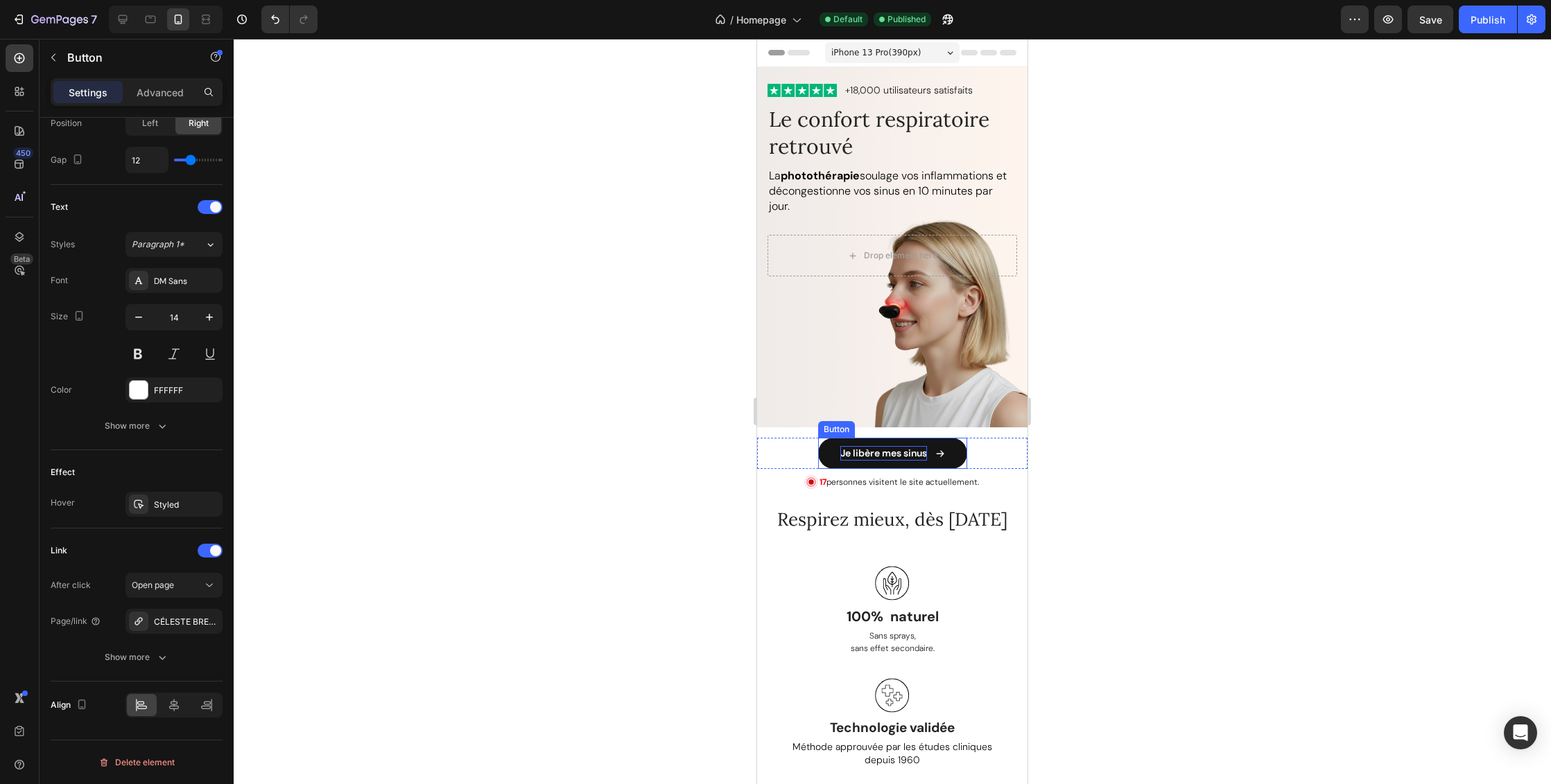
click at [894, 446] on p "Je libère mes sinus" at bounding box center [883, 453] width 87 height 14
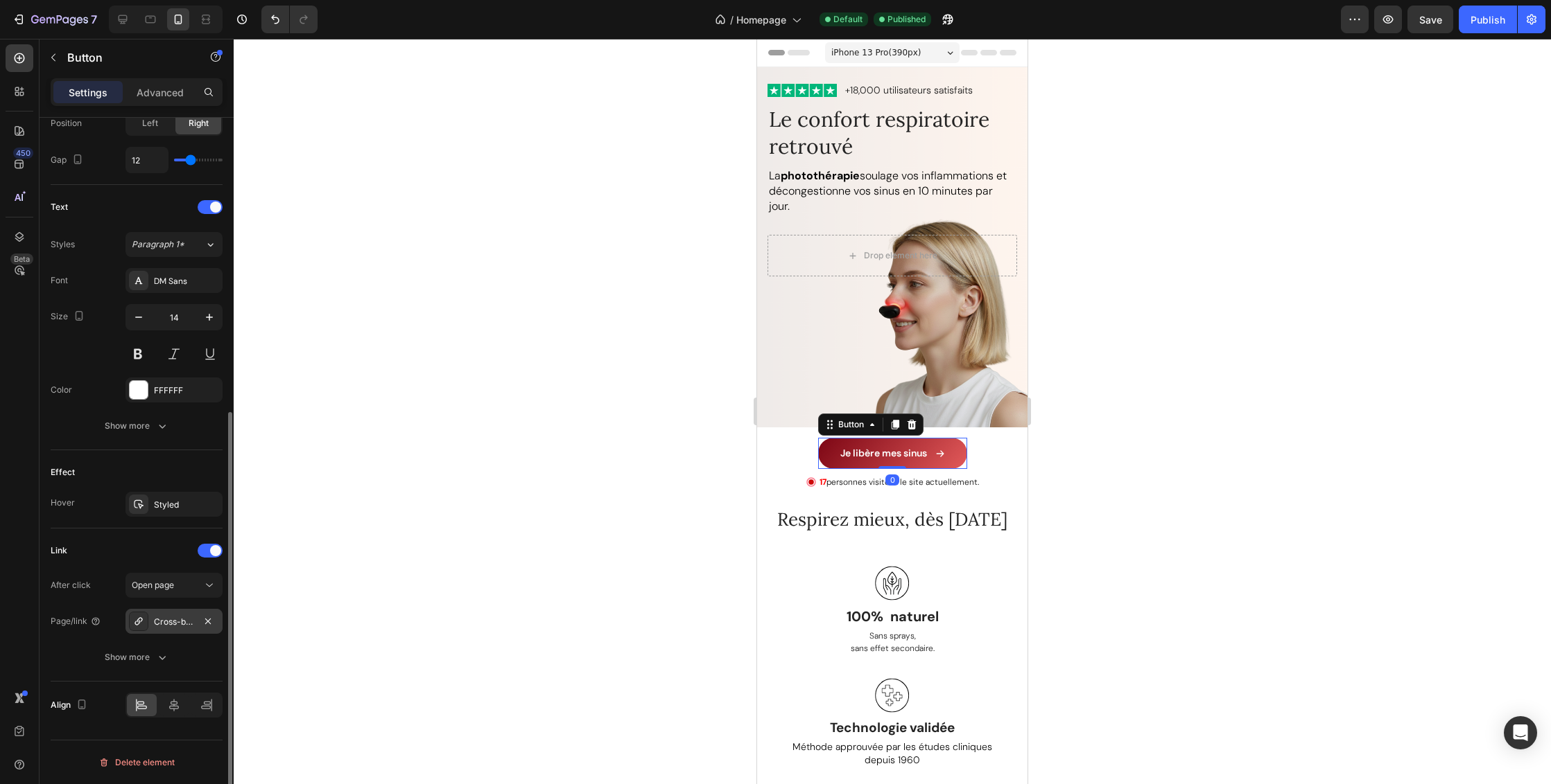
click at [160, 621] on div "Cross-border-intelligent-infrared-nose-opening-device-laser-nose-relief-device-…" at bounding box center [174, 622] width 41 height 12
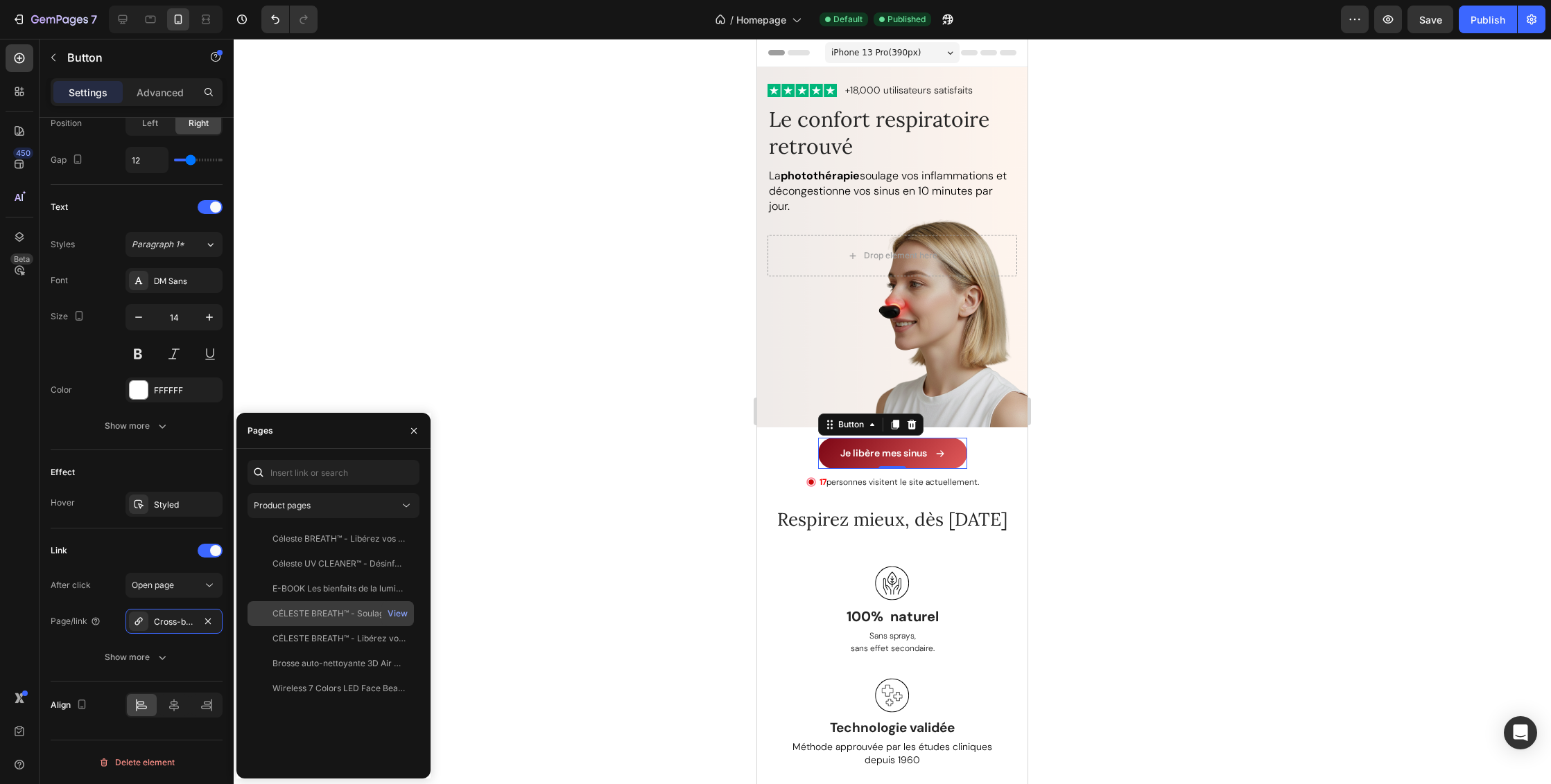
click at [329, 616] on div "CÉLESTE BREATH™ - Soulagez vos sinus" at bounding box center [338, 614] width 133 height 12
click at [151, 557] on div "Link" at bounding box center [136, 550] width 172 height 22
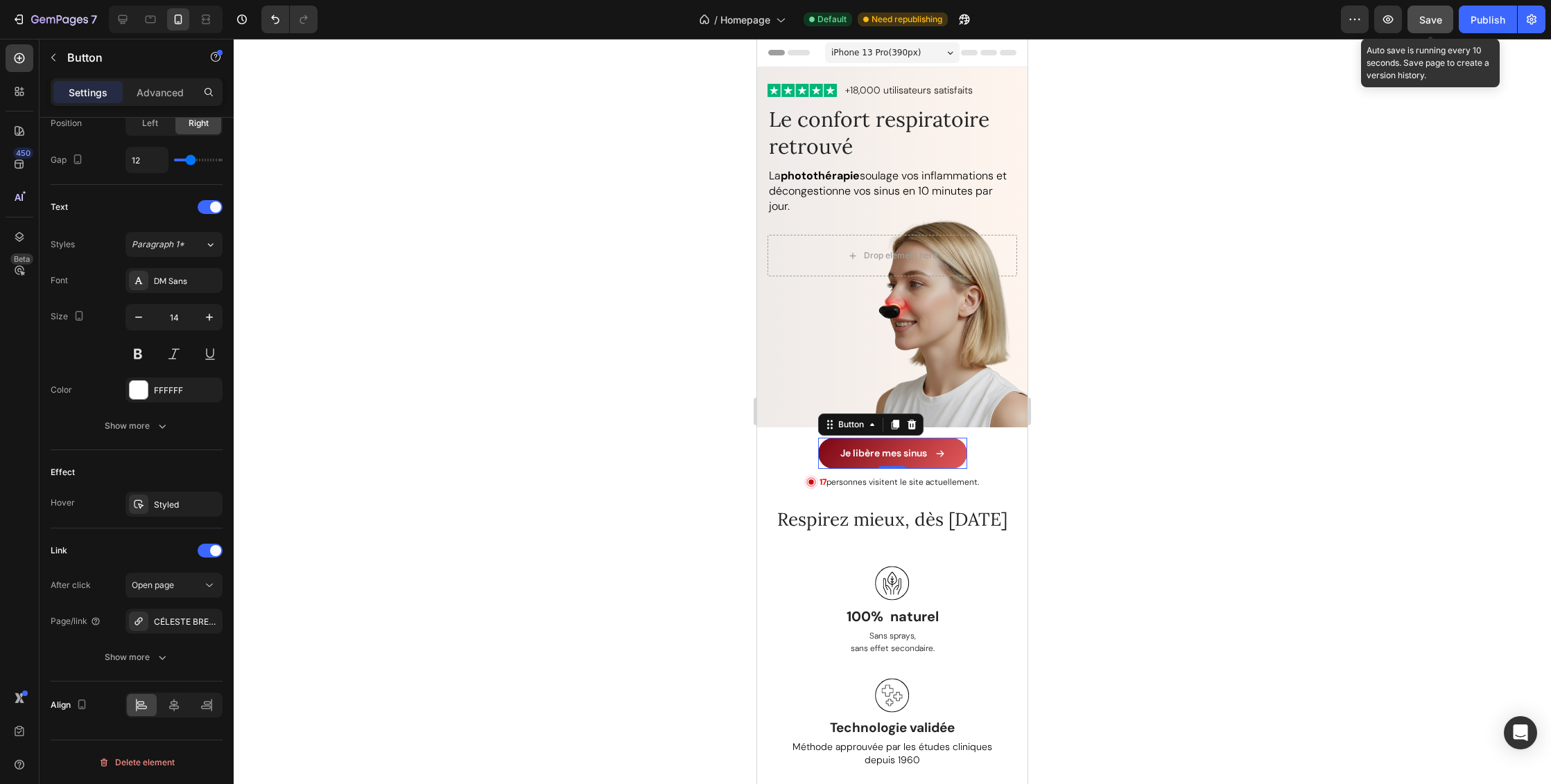
click at [1428, 19] on span "Save" at bounding box center [1431, 19] width 23 height 11
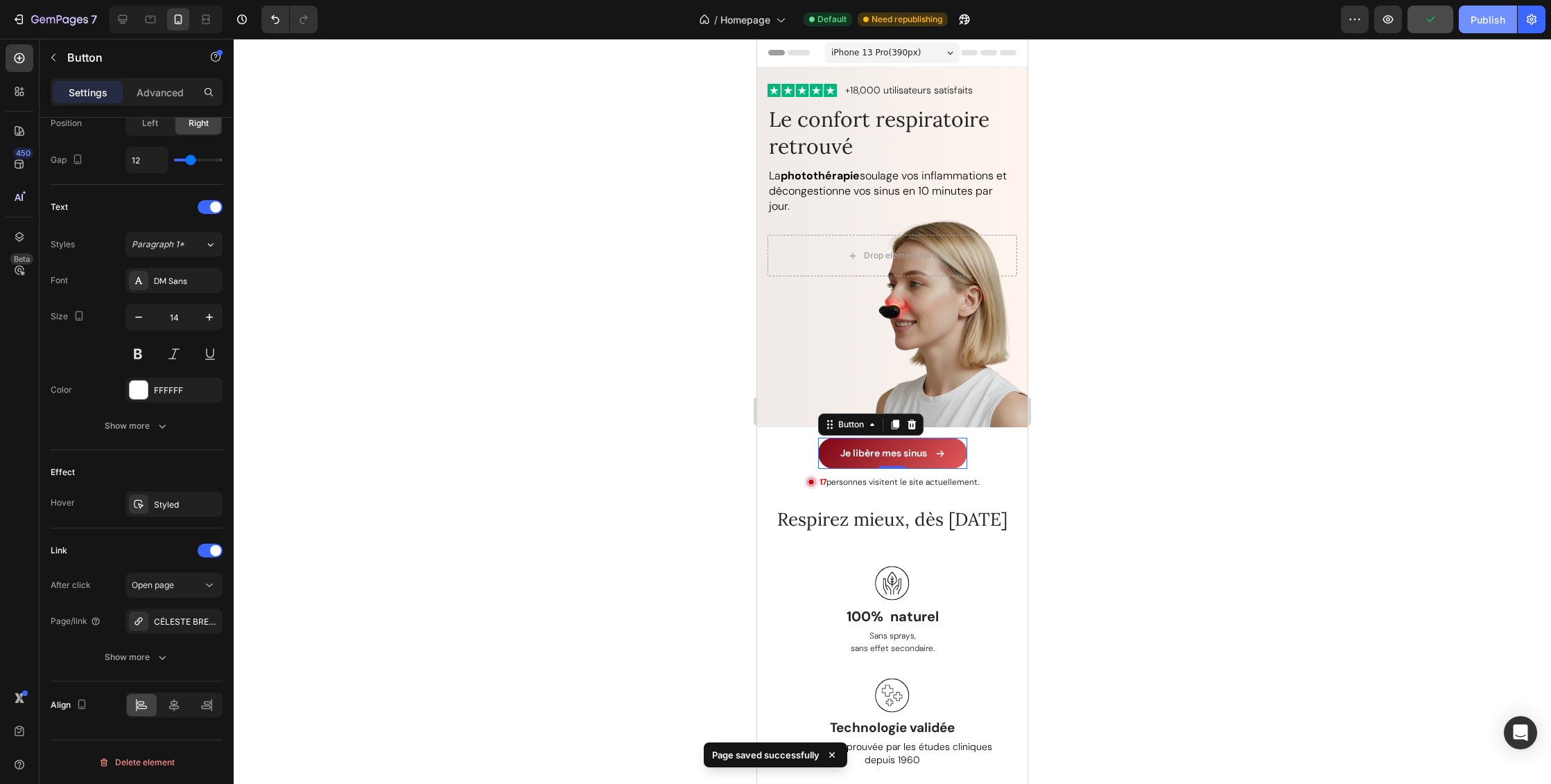
click at [1486, 20] on div "Publish" at bounding box center [1487, 19] width 34 height 14
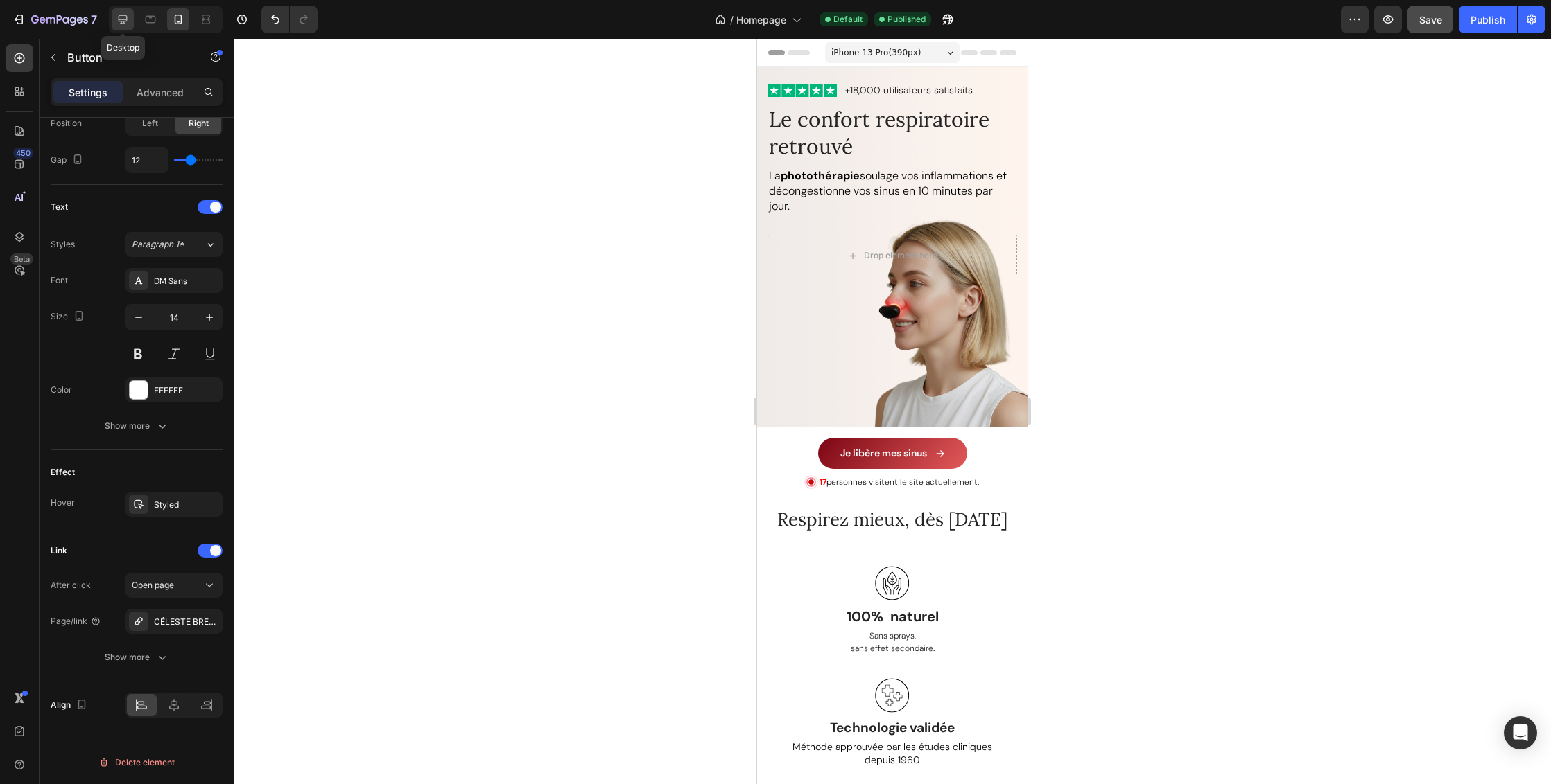
click at [123, 18] on icon at bounding box center [123, 19] width 14 height 14
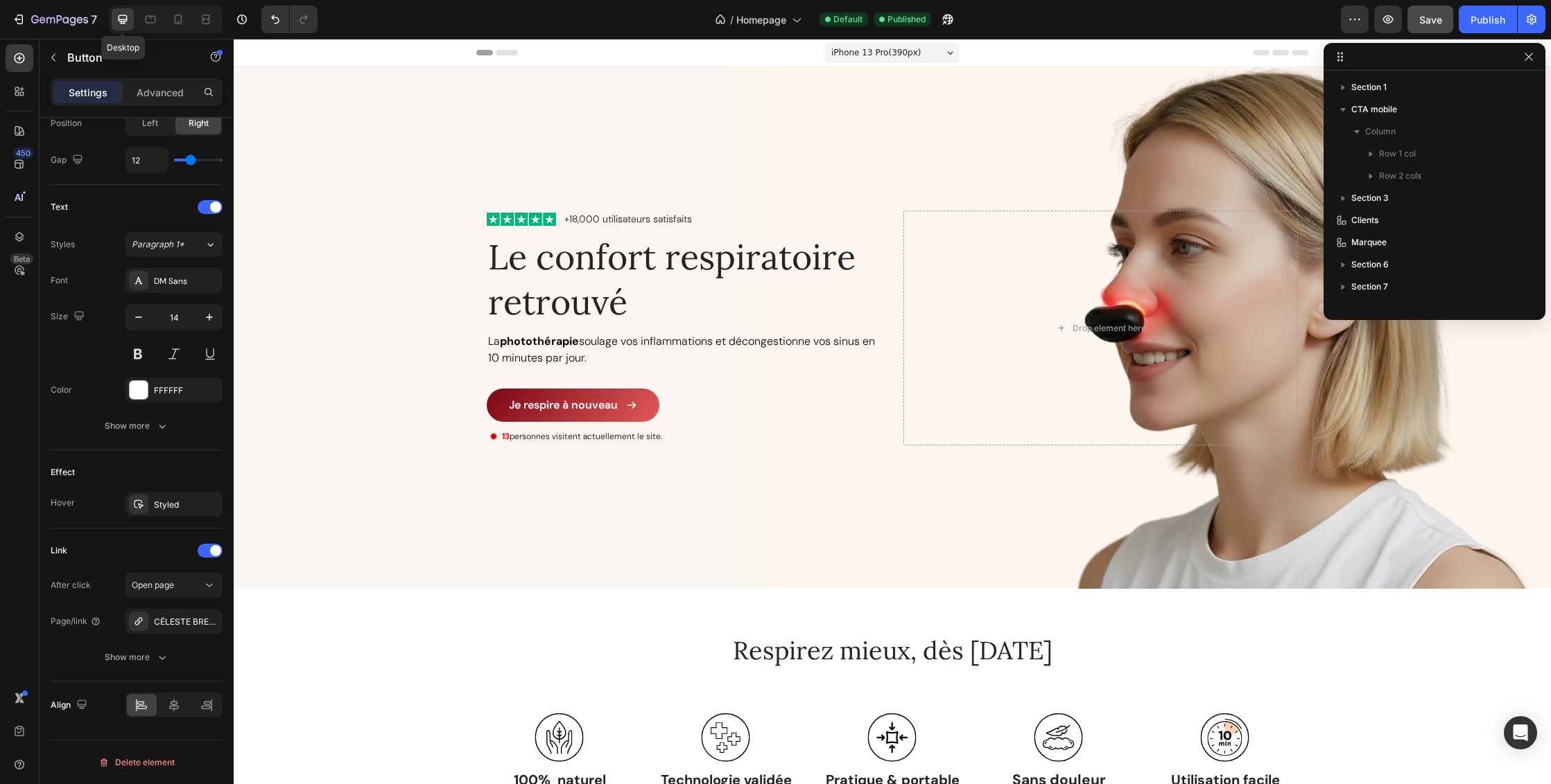
type input "16"
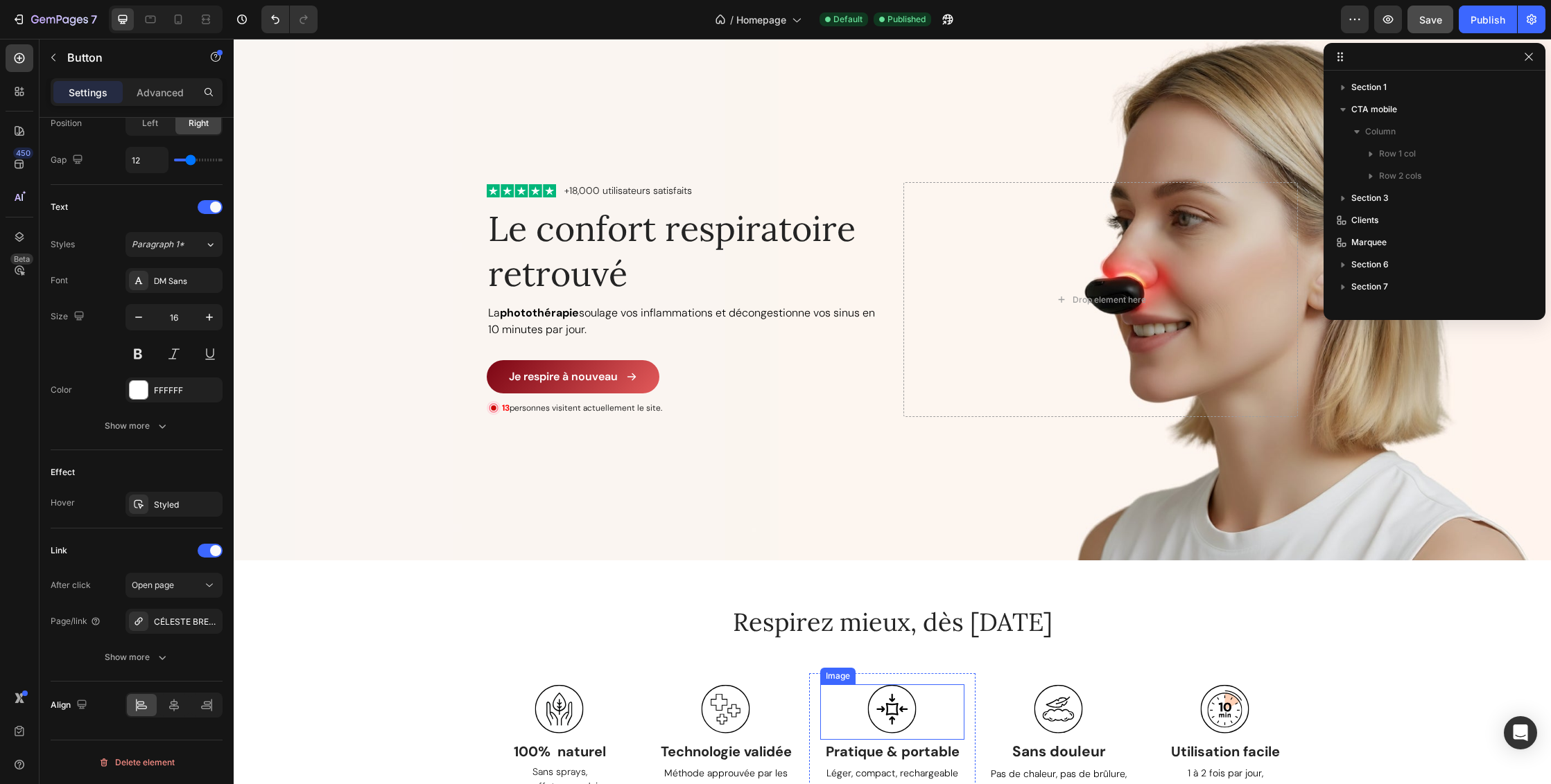
scroll to position [401, 0]
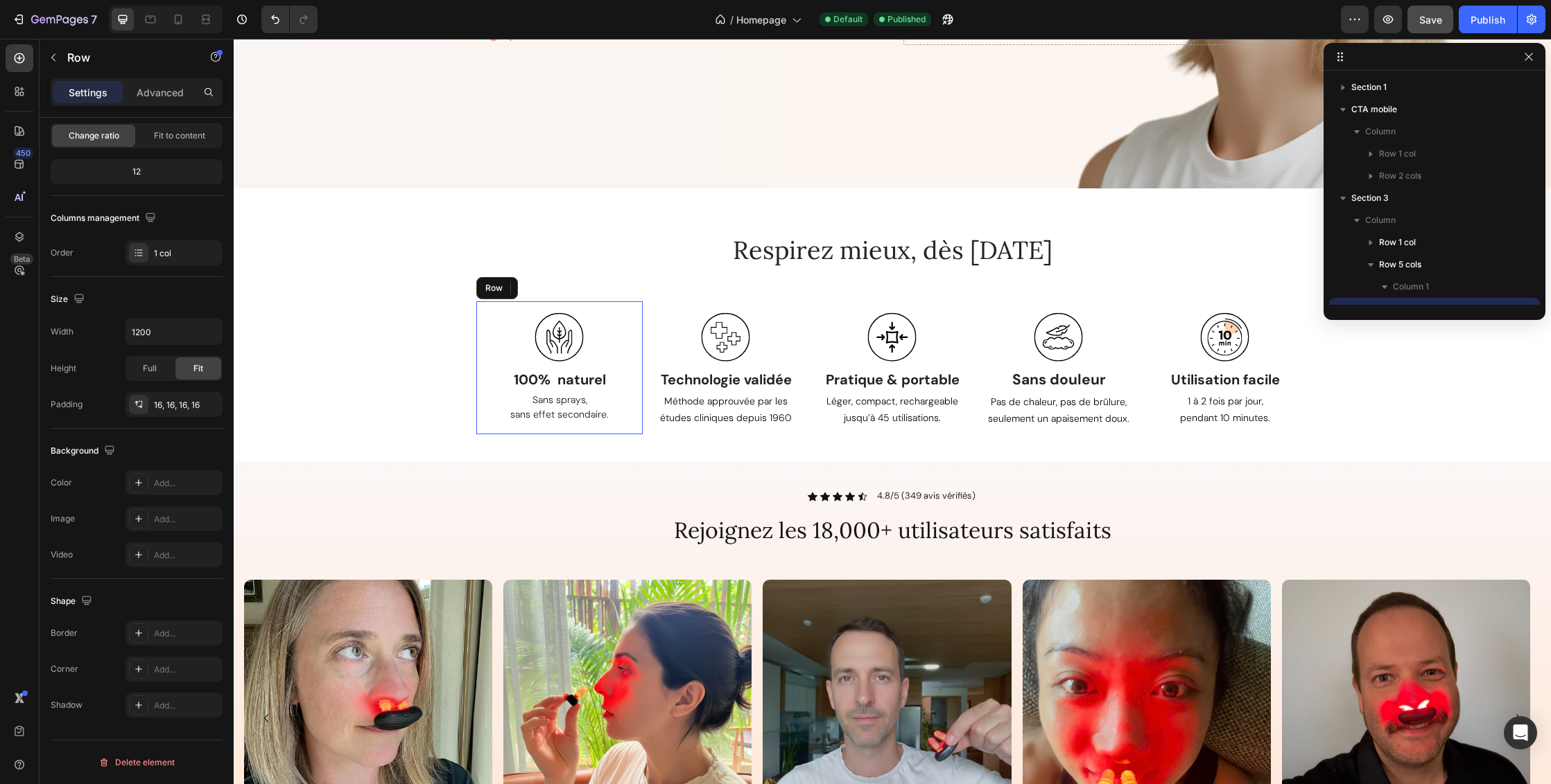
click at [630, 311] on div "Image 100% naturel Text block Sans sprays, sans effet secondaire. Text block Row" at bounding box center [559, 367] width 166 height 133
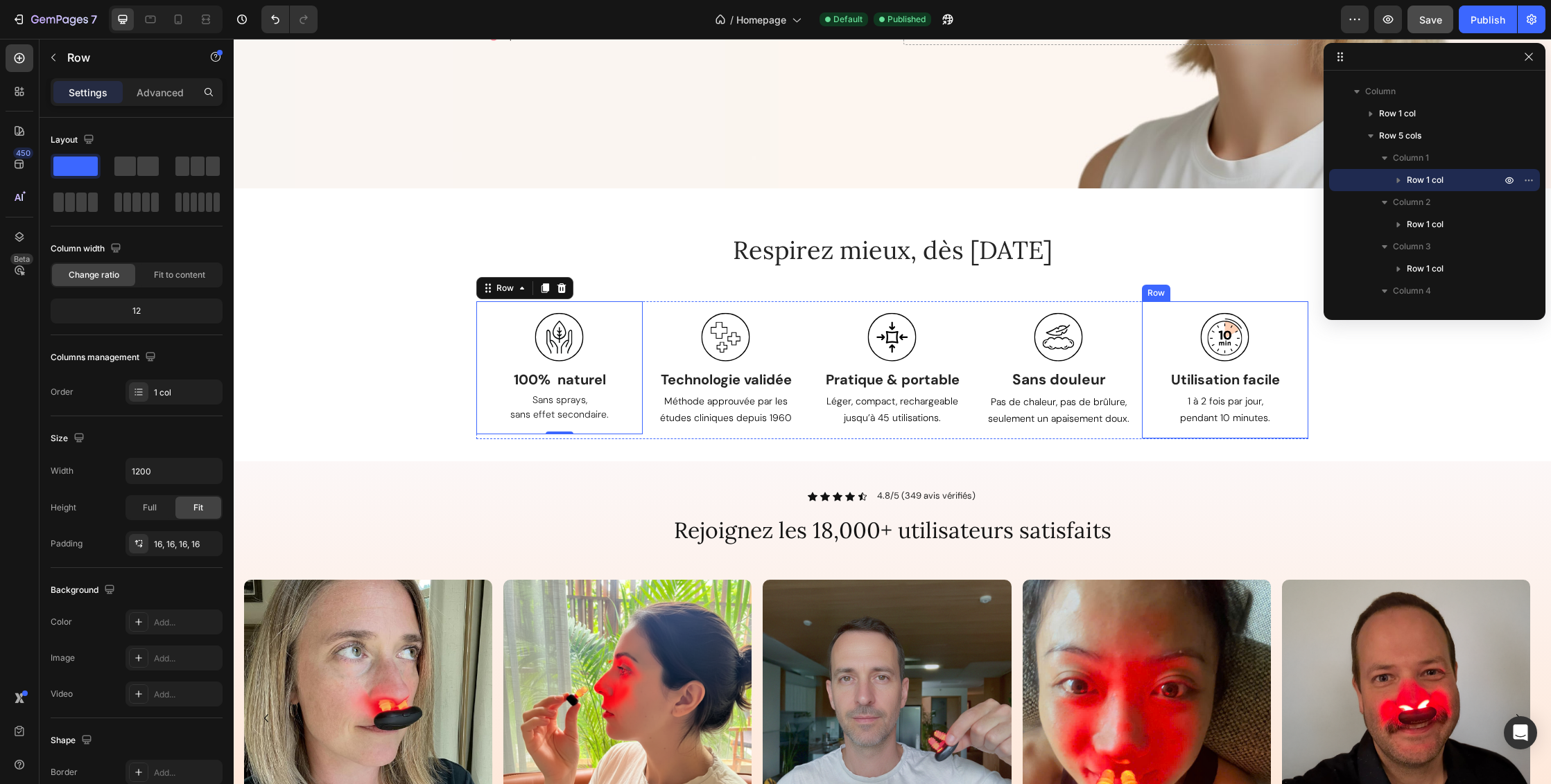
click at [1271, 308] on div "Image Utilisation facile Text block 1 à 2 fois par jour, pendant 10 minutes. Te…" at bounding box center [1225, 369] width 166 height 137
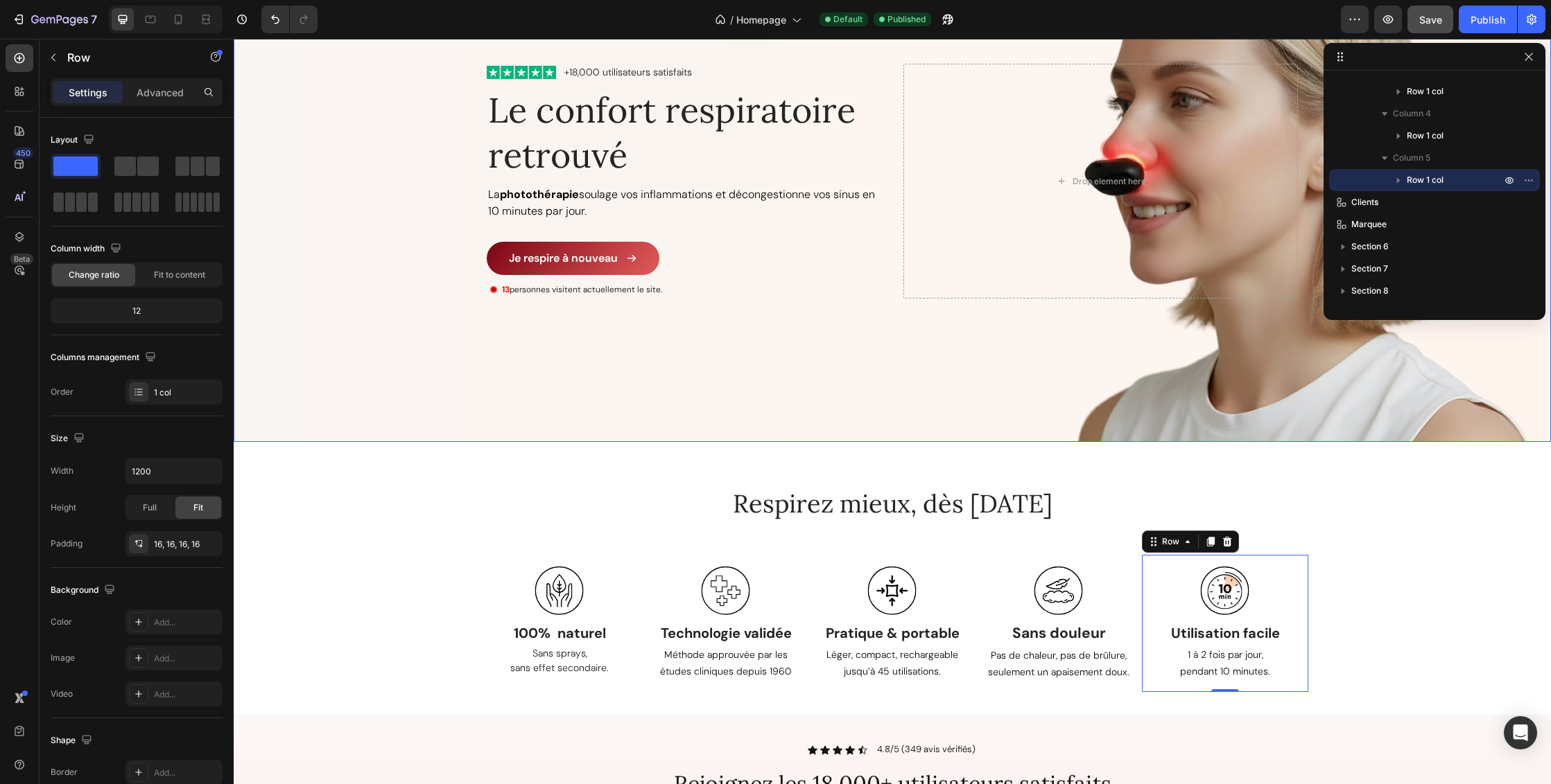
scroll to position [256, 0]
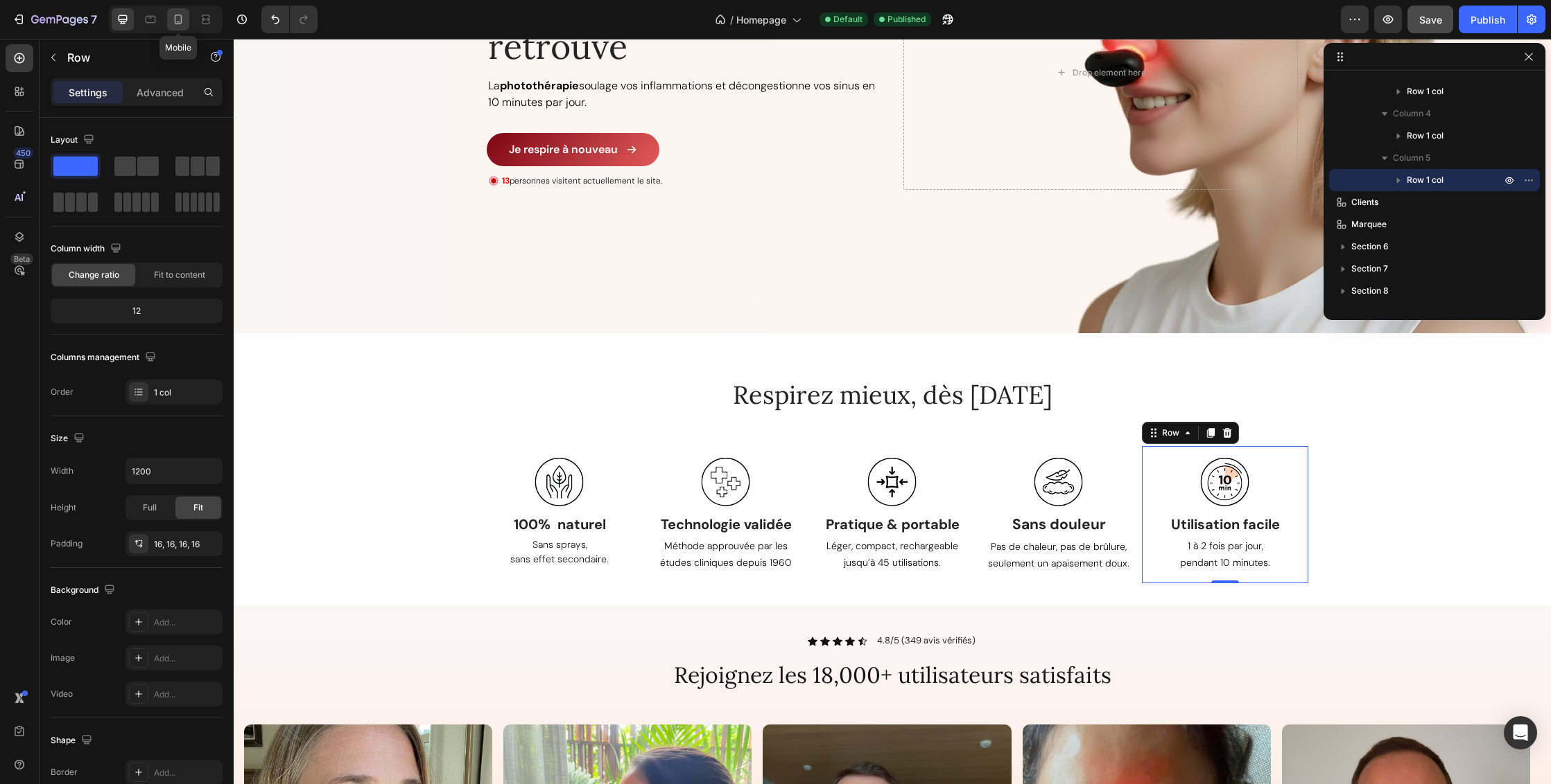
click at [179, 18] on icon at bounding box center [178, 19] width 14 height 14
type input "100%"
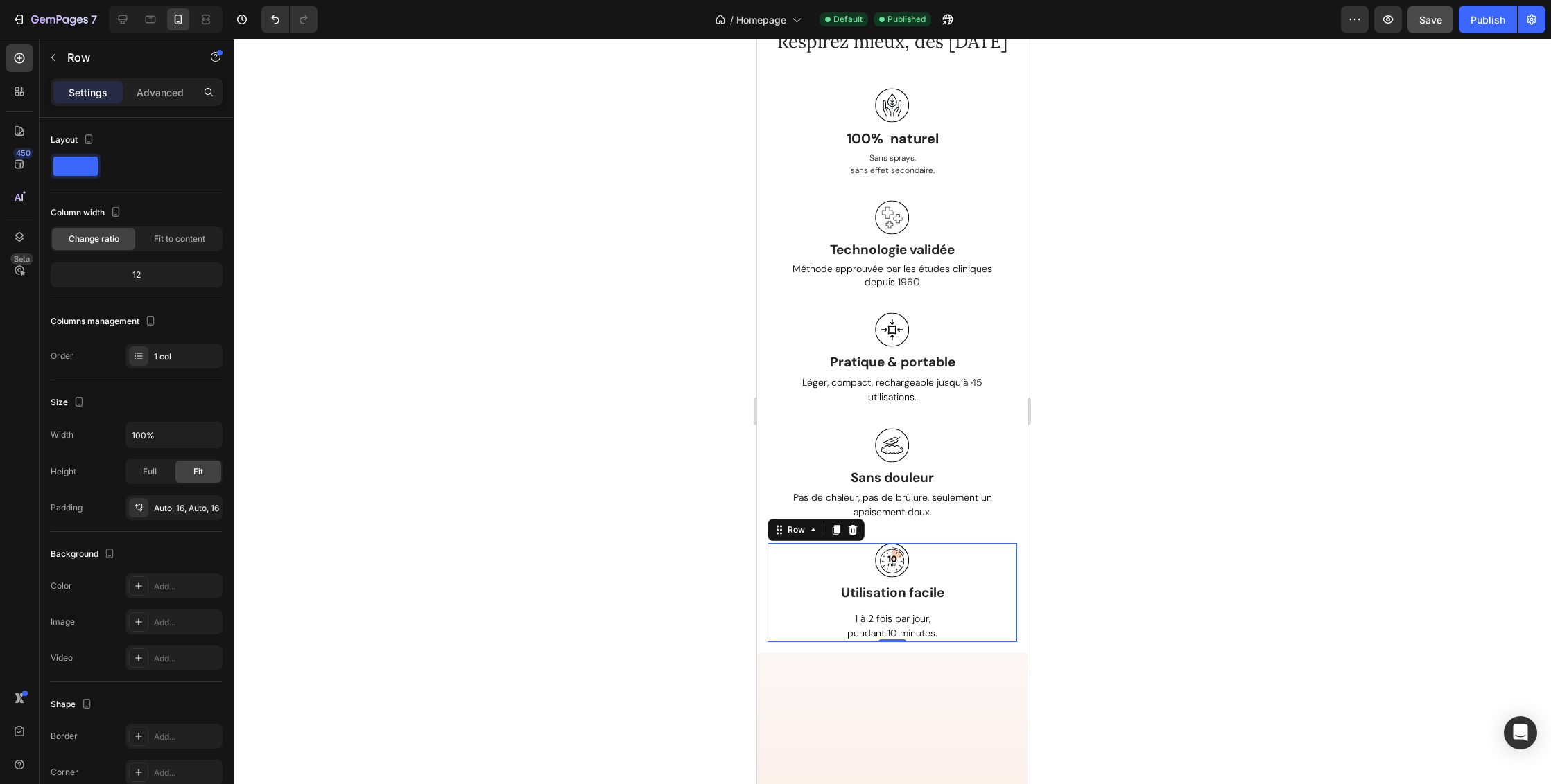
scroll to position [176, 0]
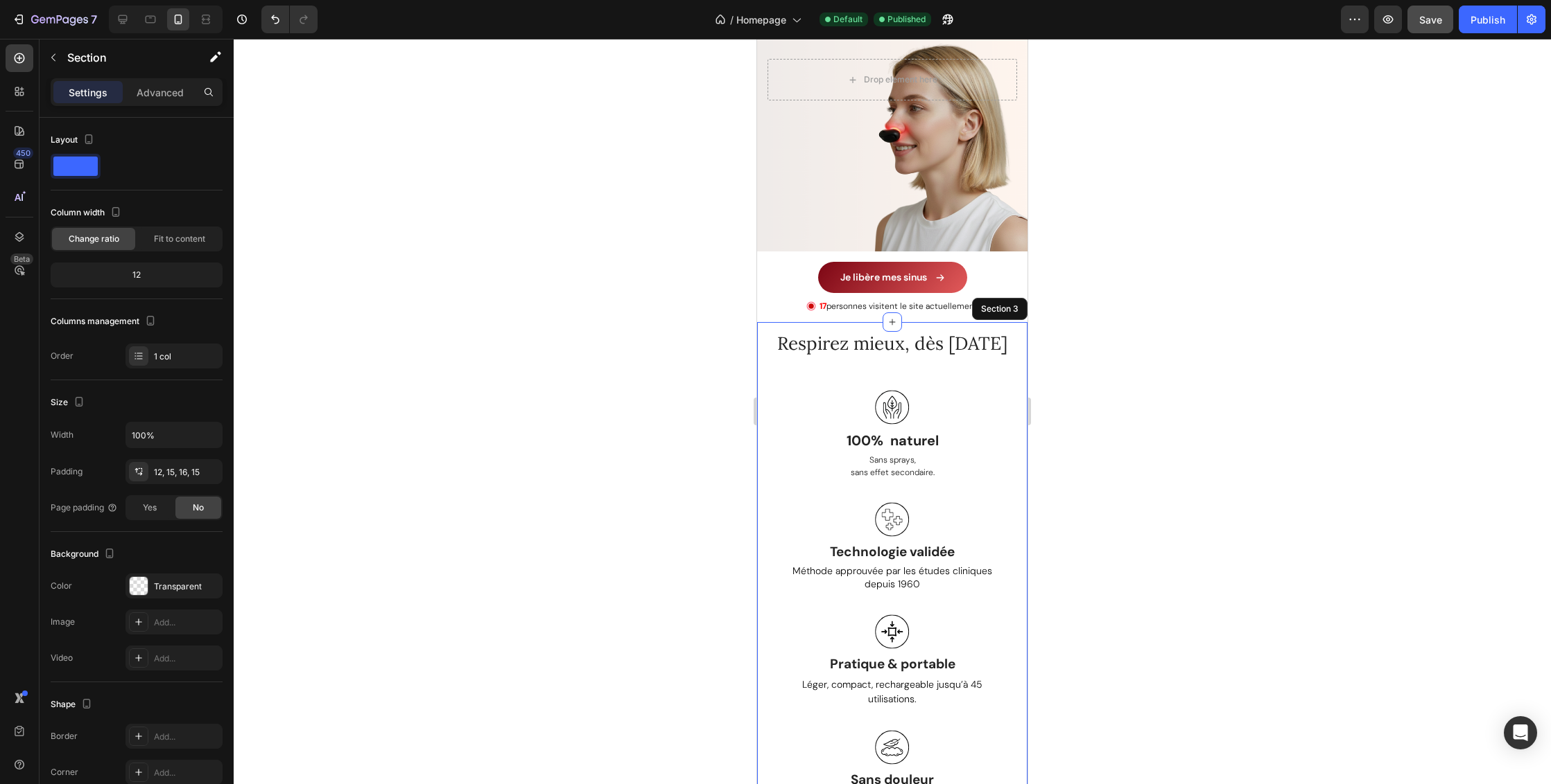
click at [1012, 359] on div "Respirez mieux, dès [DATE] Heading Row Image 100% naturel Text block Sans spray…" at bounding box center [892, 638] width 270 height 633
click at [965, 426] on div at bounding box center [891, 410] width 227 height 39
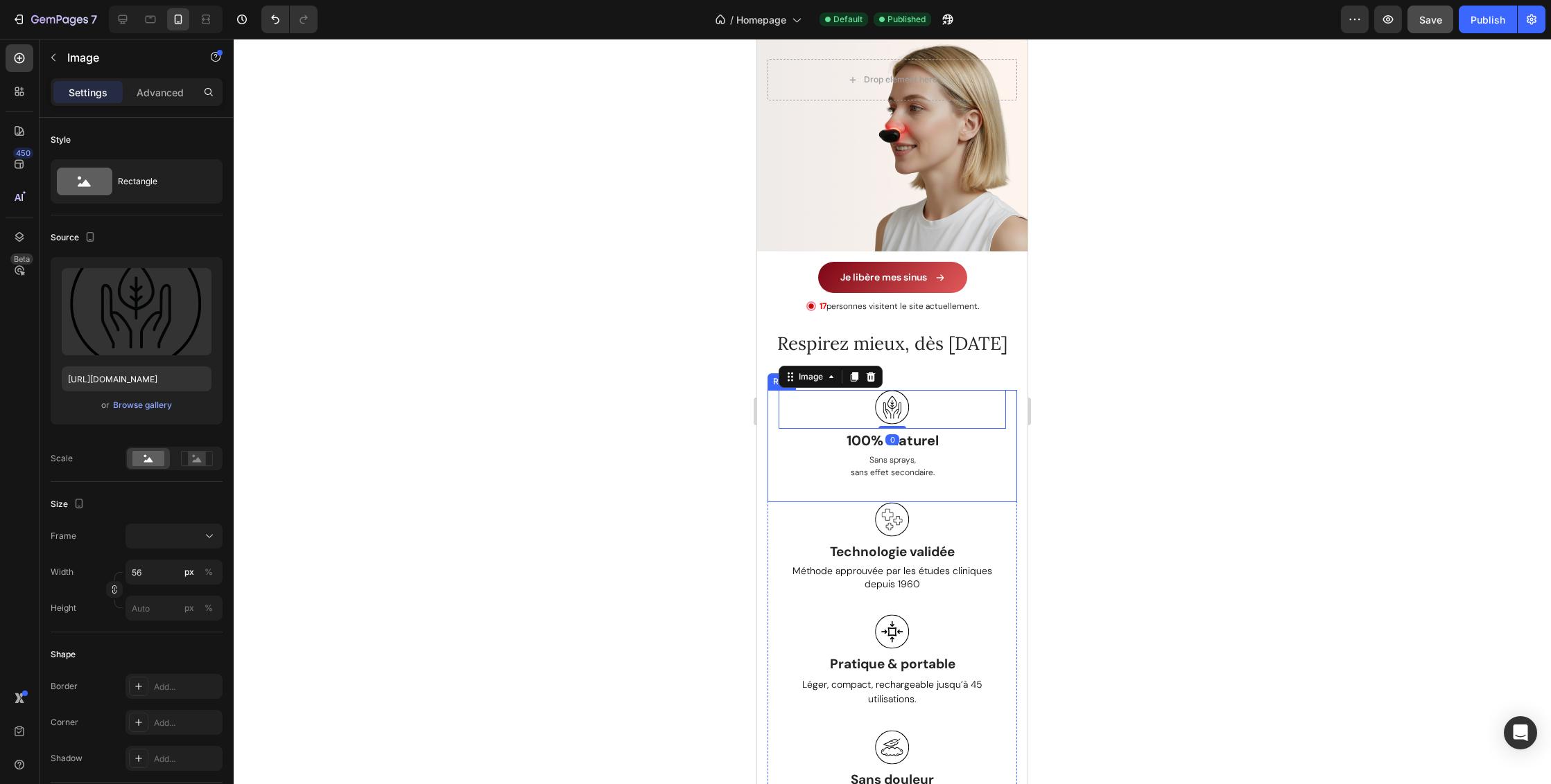
click at [996, 434] on div "Image 0 100% naturel Text block Sans sprays, sans effet secondaire. Text block …" at bounding box center [892, 446] width 250 height 112
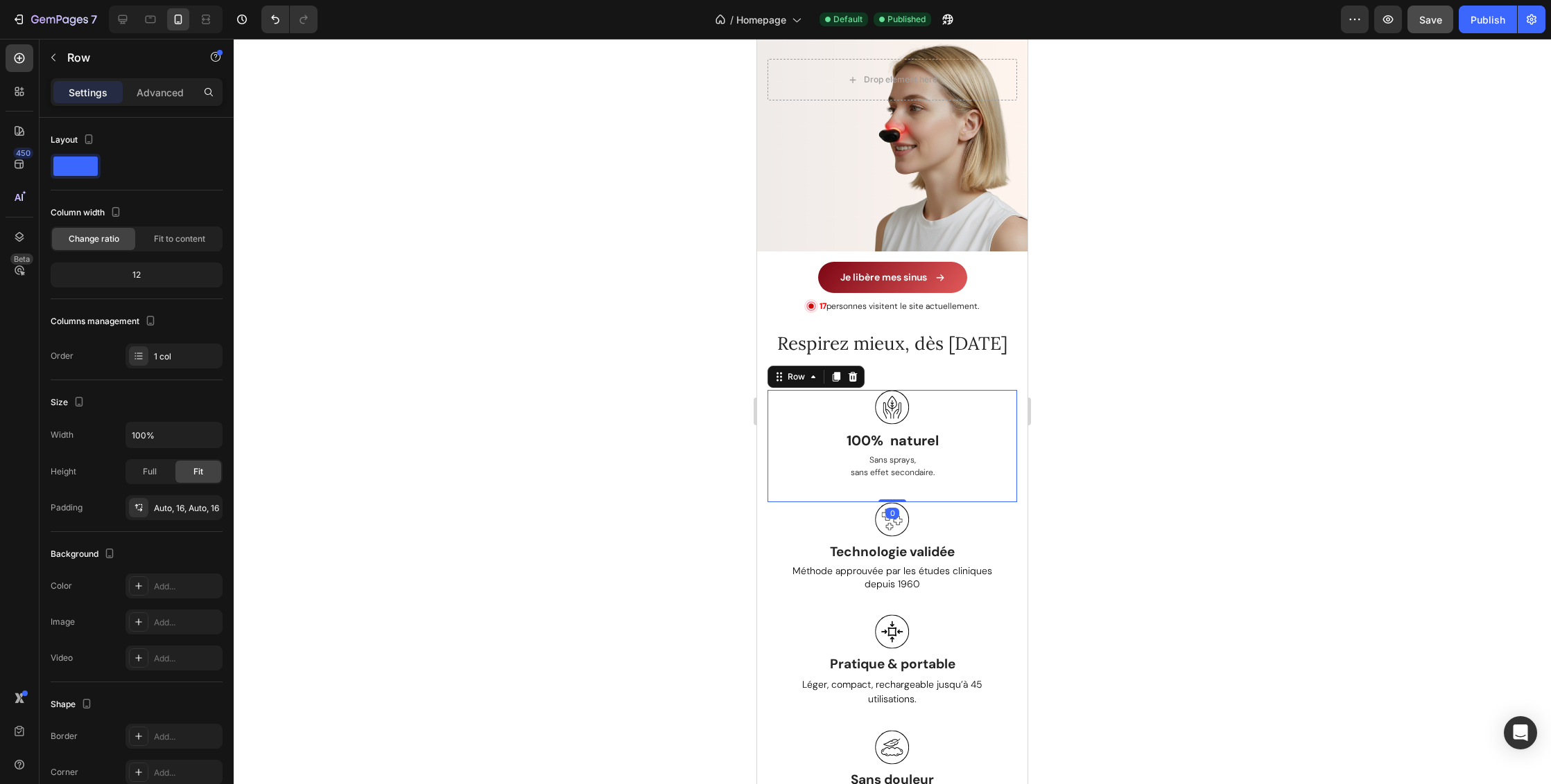
click at [1000, 433] on div "Image 100% naturel Text block Sans sprays, sans effet secondaire. Text block Ro…" at bounding box center [892, 446] width 250 height 112
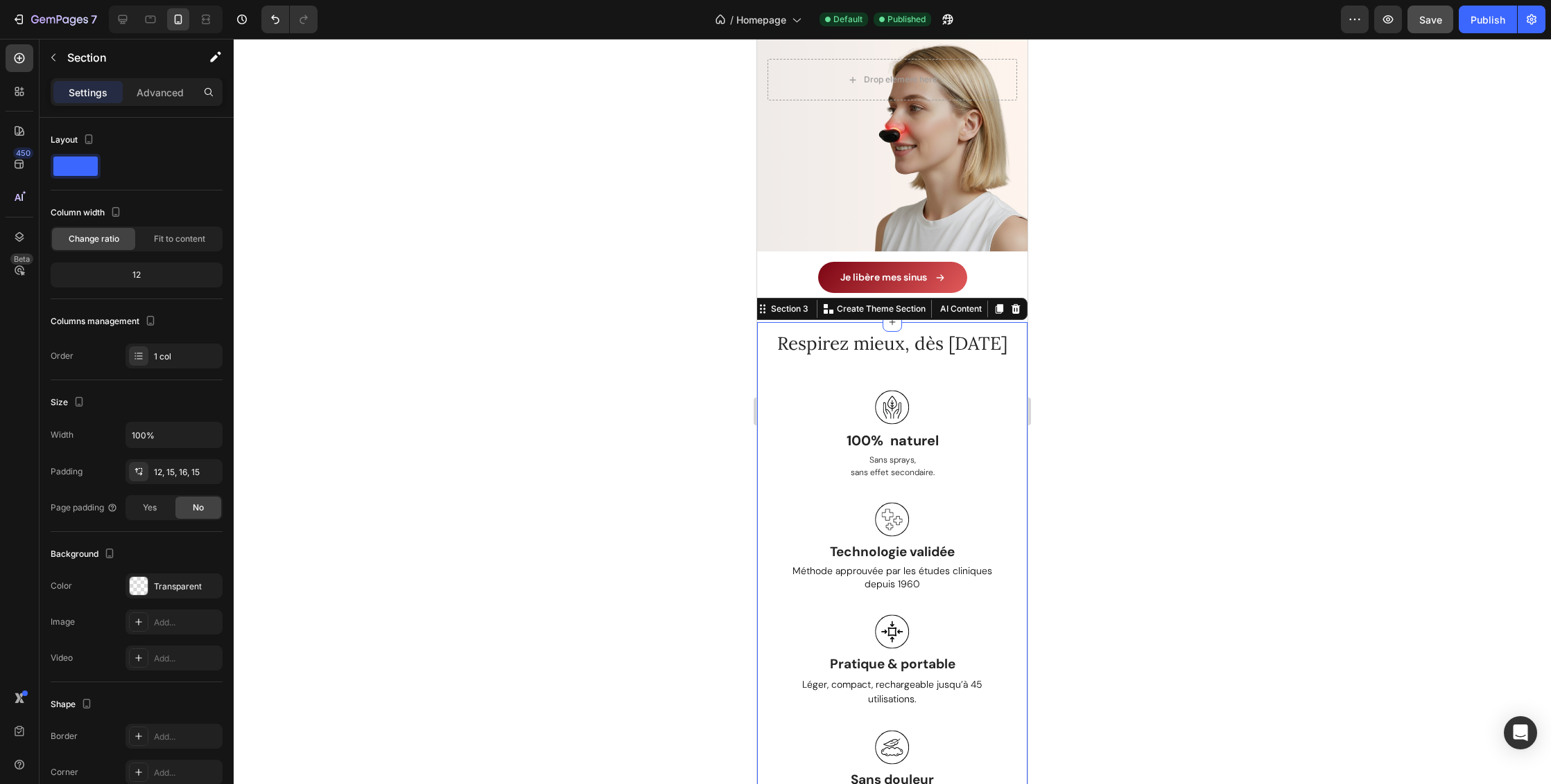
click at [1013, 430] on div "Respirez mieux, dès [DATE] Heading Row Image 100% naturel Text block Sans spray…" at bounding box center [892, 638] width 270 height 633
click at [910, 337] on h2 "Respirez mieux, dès [DATE]" at bounding box center [892, 343] width 250 height 26
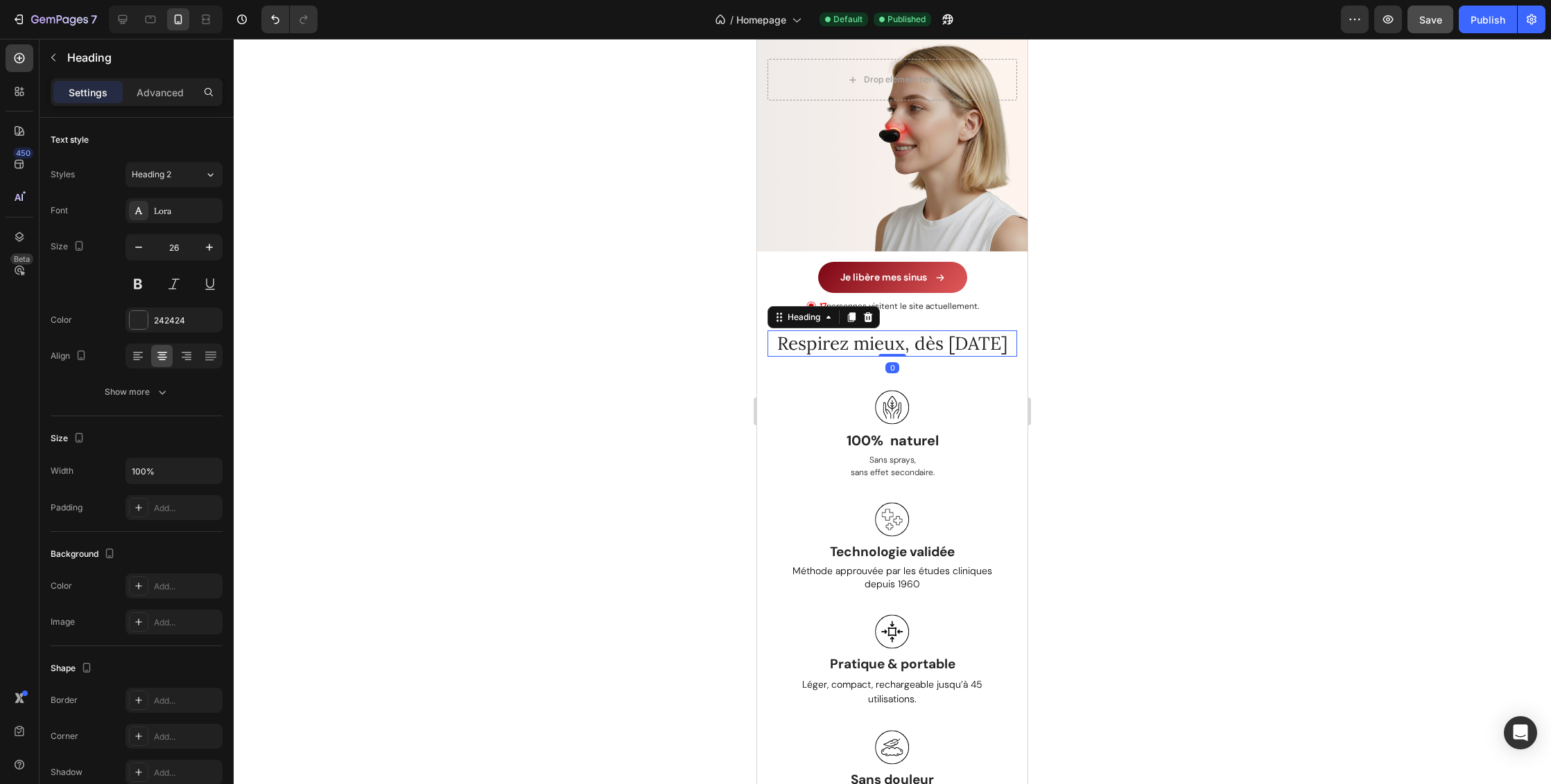
scroll to position [156, 0]
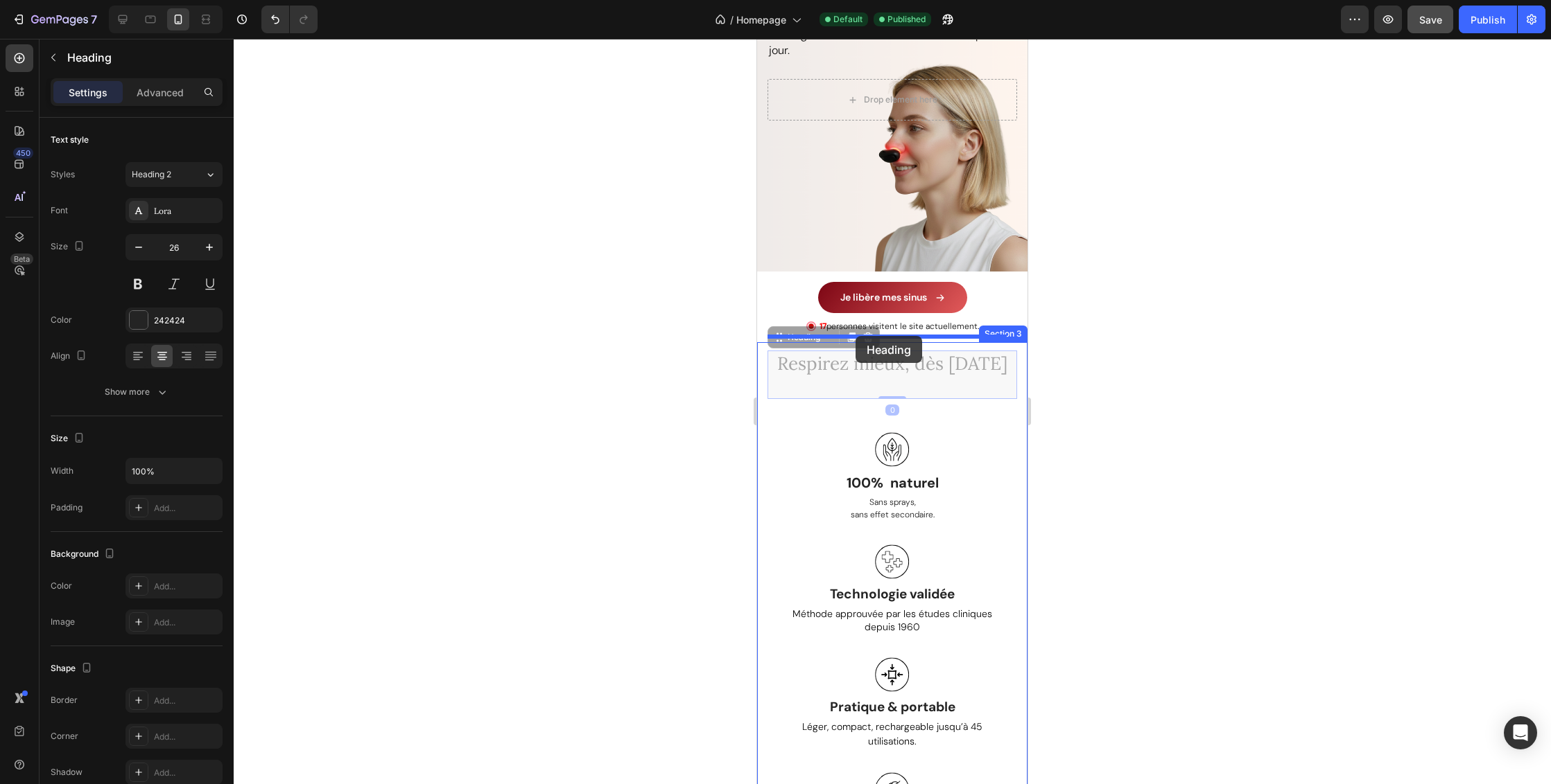
drag, startPoint x: 783, startPoint y: 318, endPoint x: 855, endPoint y: 336, distance: 74.2
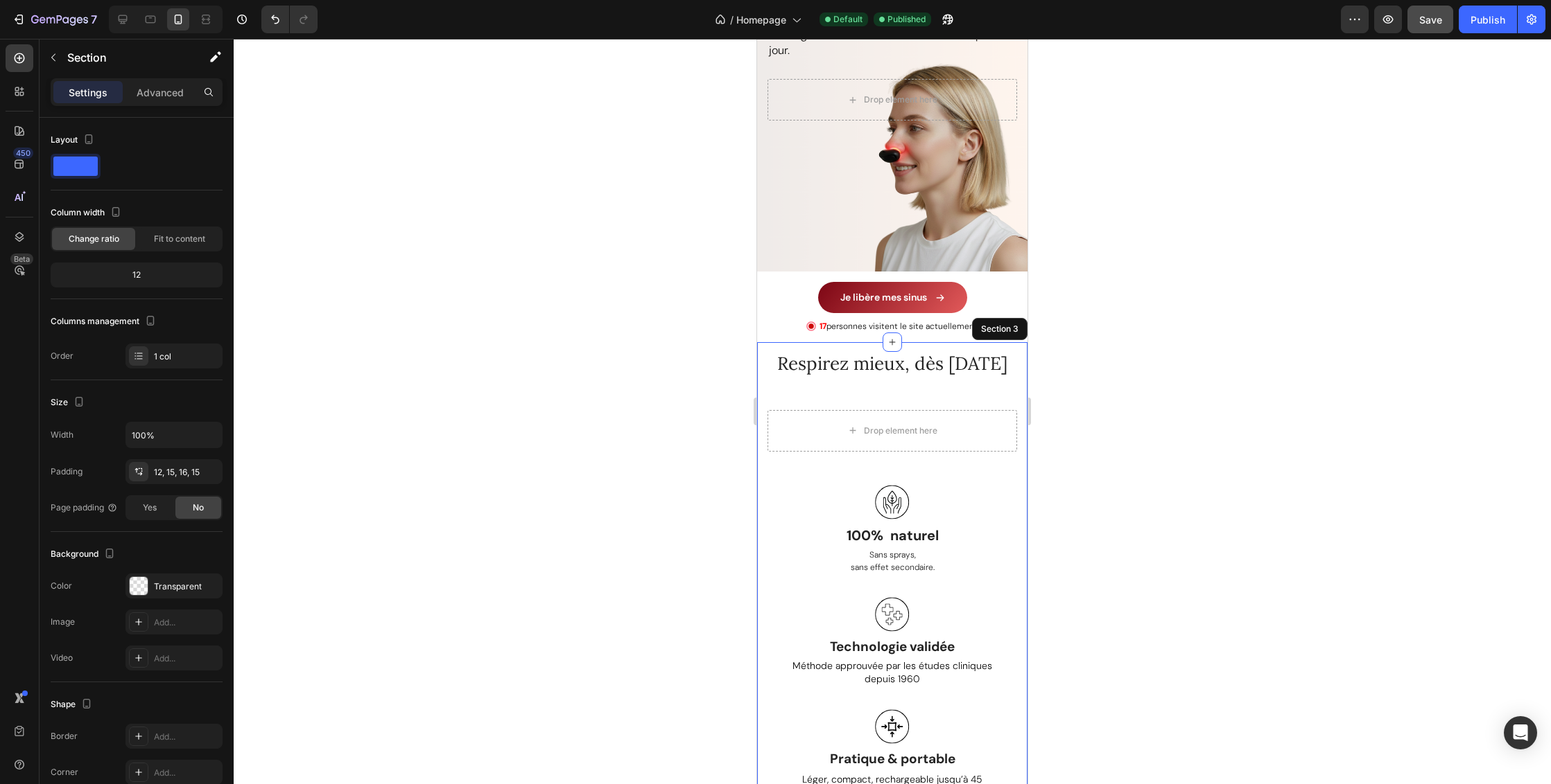
click at [991, 475] on div "Respirez mieux, dès [DATE] Heading 48 Drop element here Row Image 100% naturel …" at bounding box center [892, 695] width 250 height 689
click at [276, 21] on icon "Undo/Redo" at bounding box center [276, 19] width 14 height 14
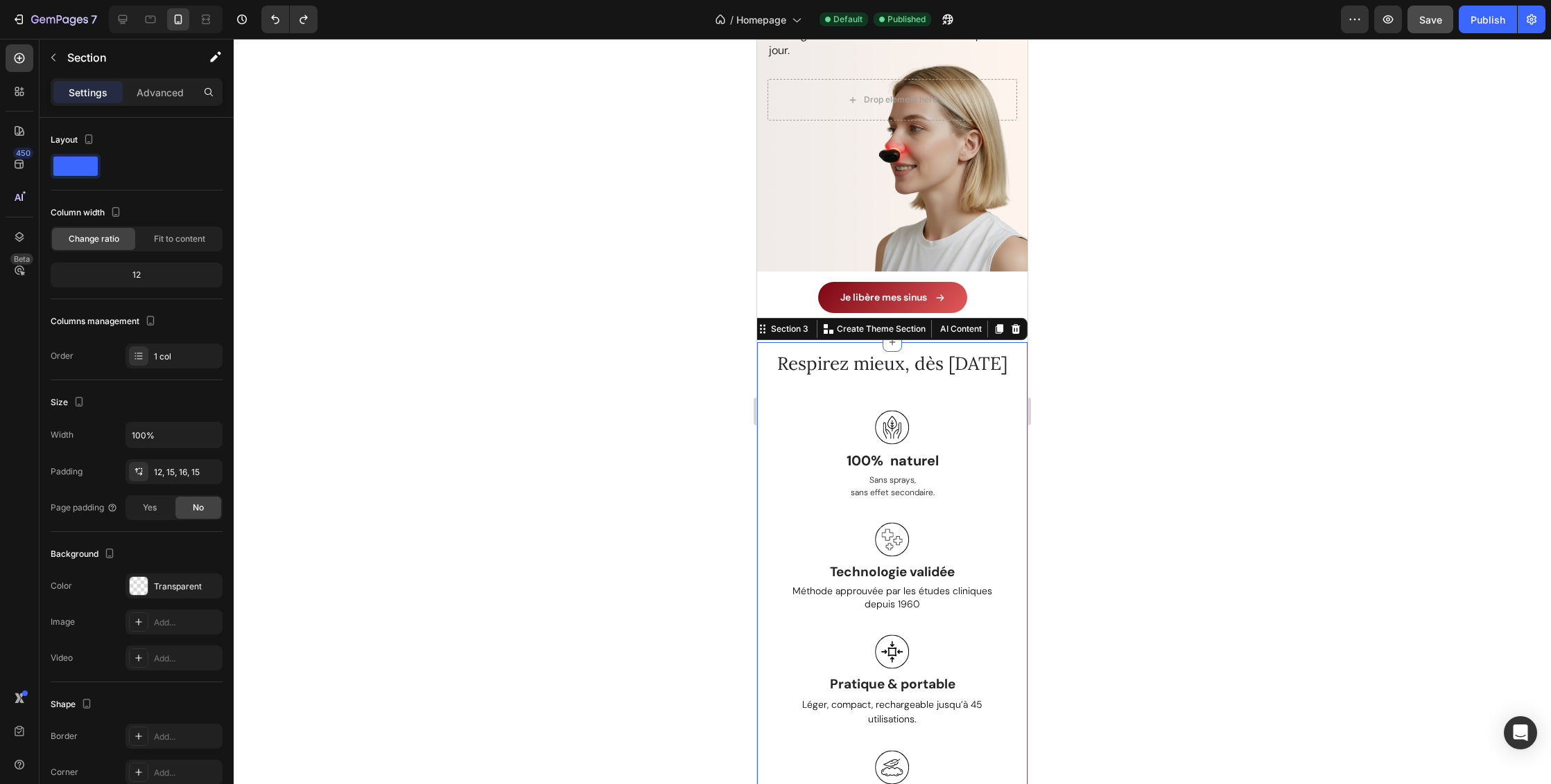
click at [1014, 391] on div "Respirez mieux, dès [DATE] Heading Row Image 100% naturel Text block Sans spray…" at bounding box center [892, 659] width 270 height 633
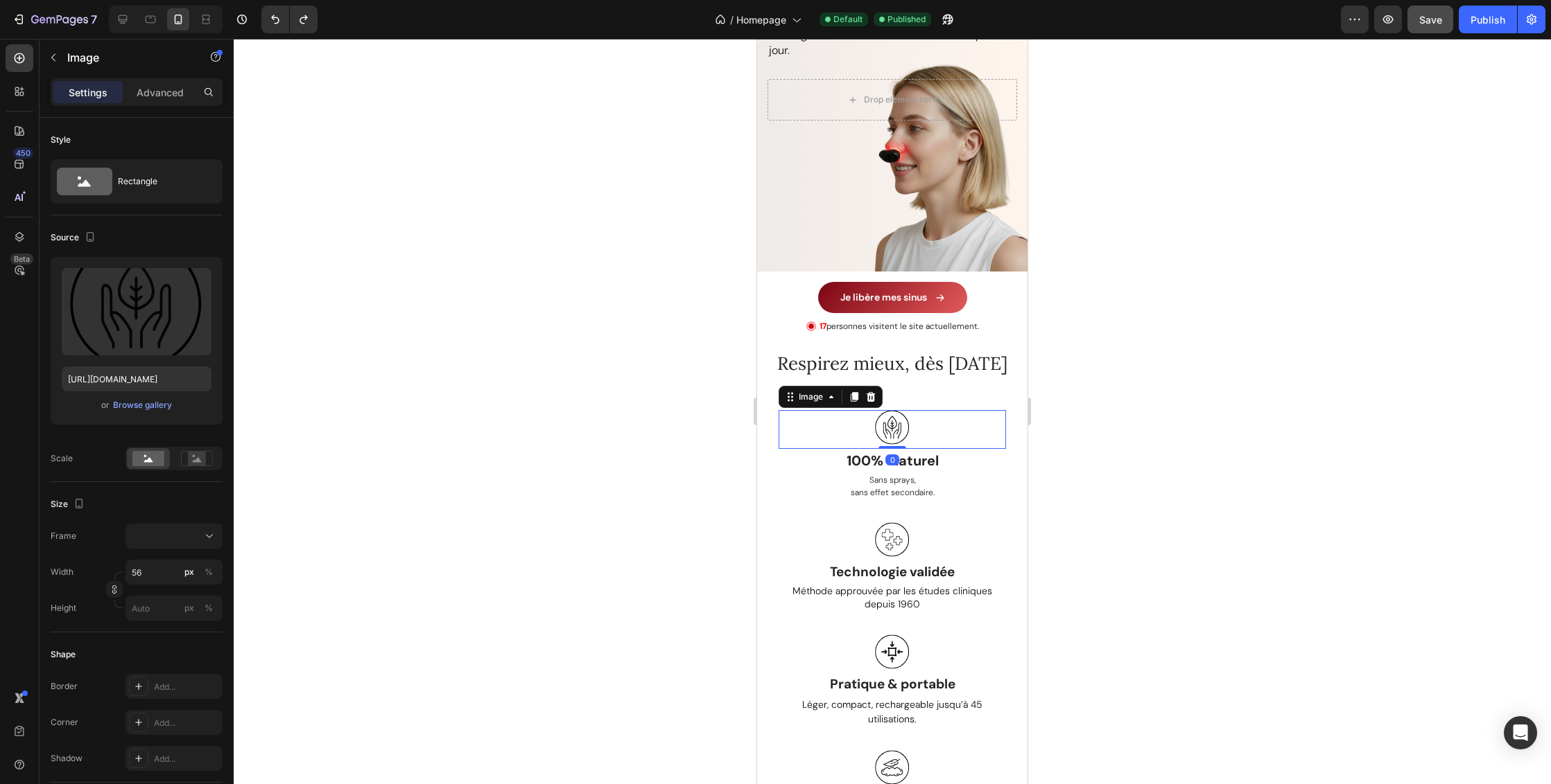
click at [943, 433] on div at bounding box center [891, 430] width 227 height 39
click at [800, 403] on div "Image" at bounding box center [811, 397] width 30 height 12
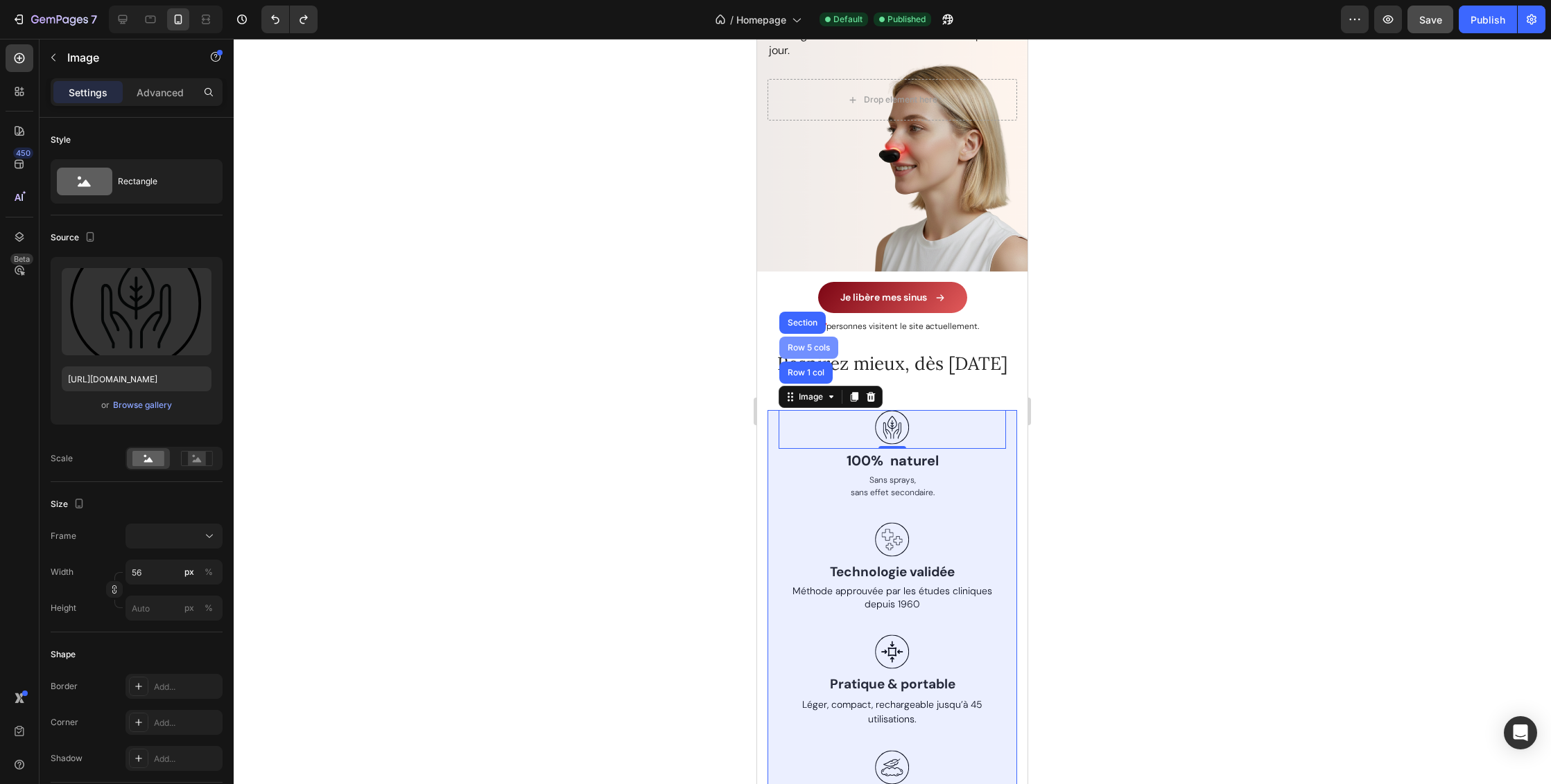
click at [813, 352] on div "Row 5 cols" at bounding box center [808, 347] width 48 height 8
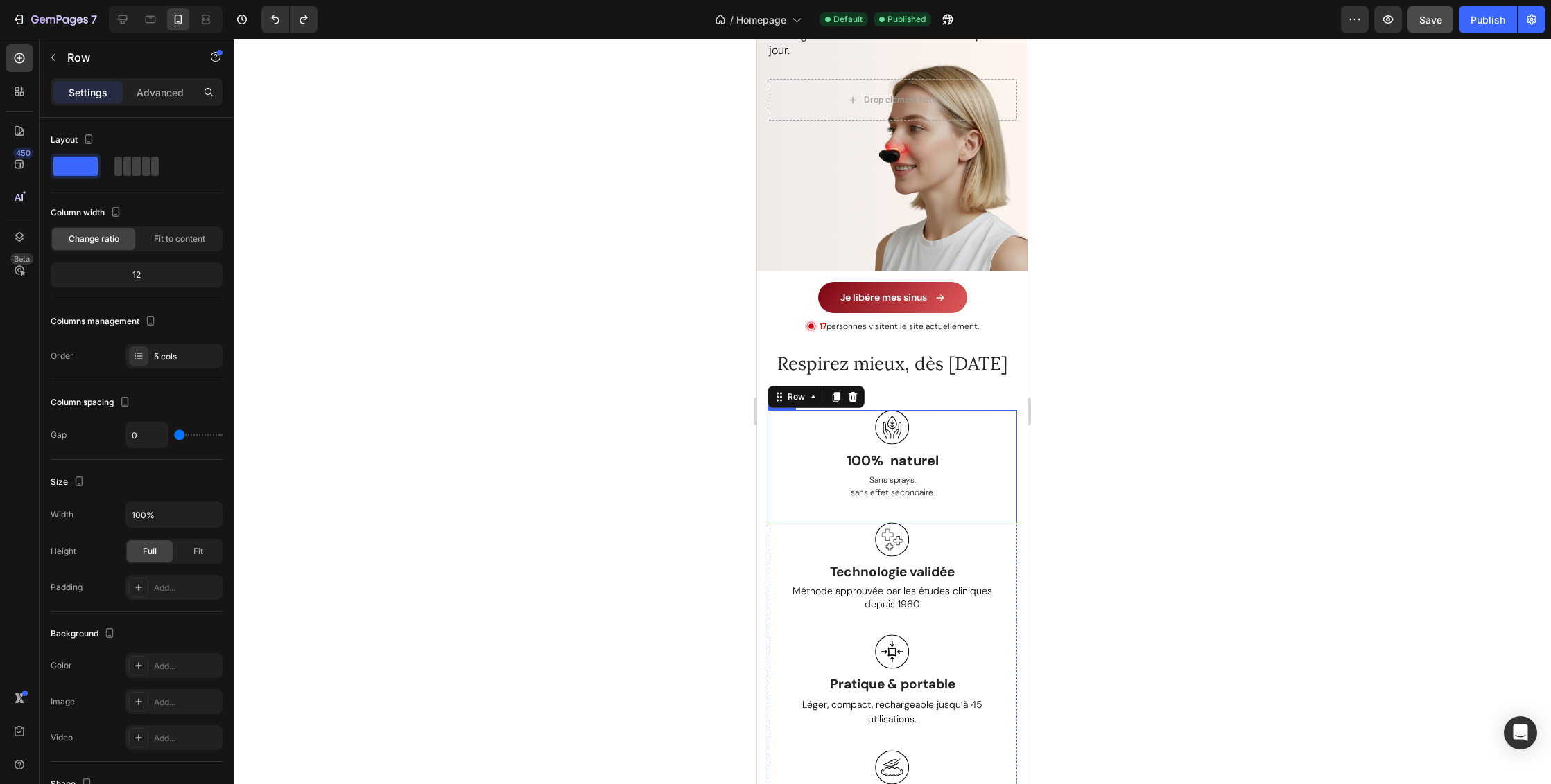
scroll to position [285, 0]
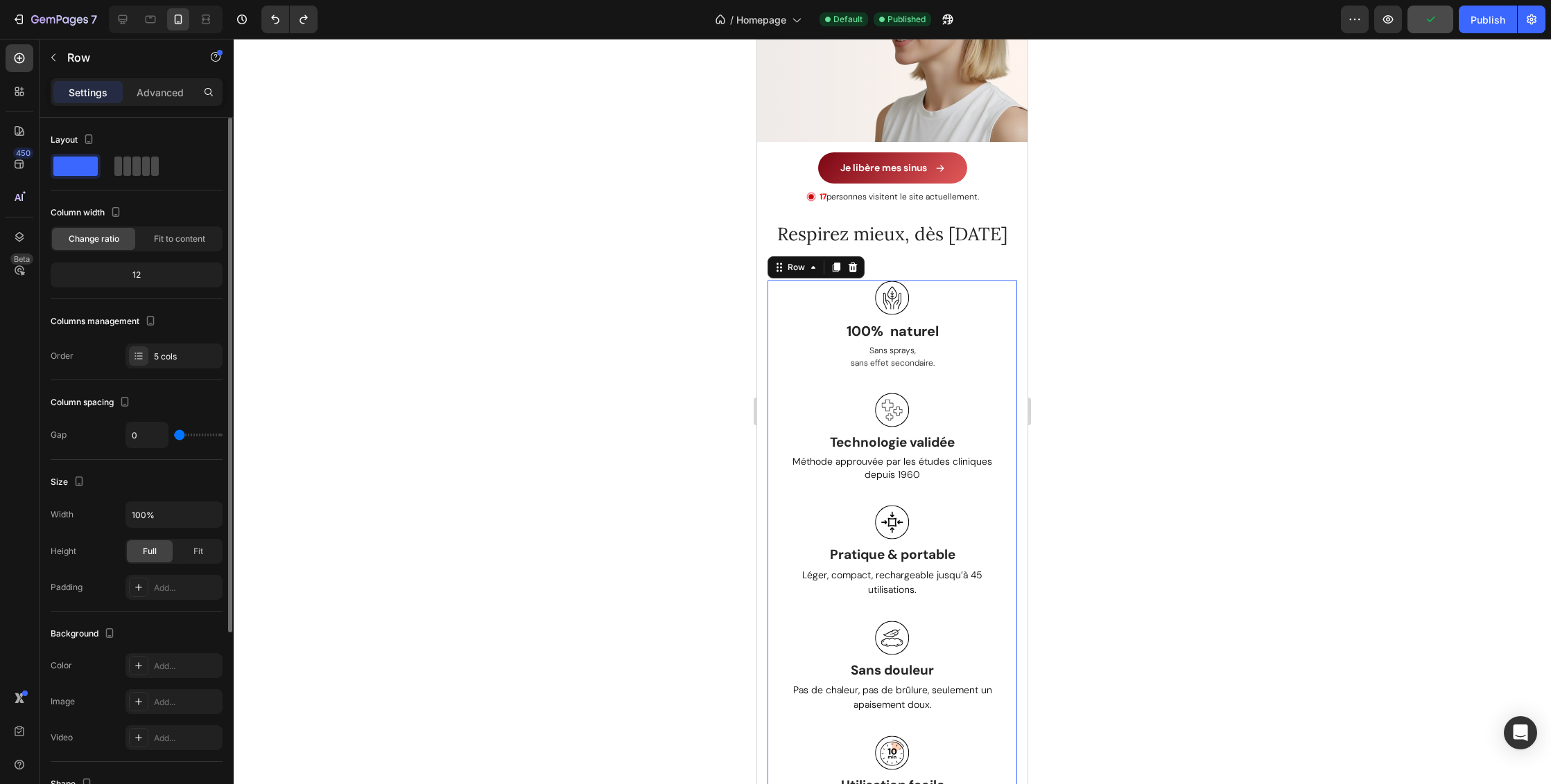
click at [124, 165] on span at bounding box center [127, 166] width 8 height 19
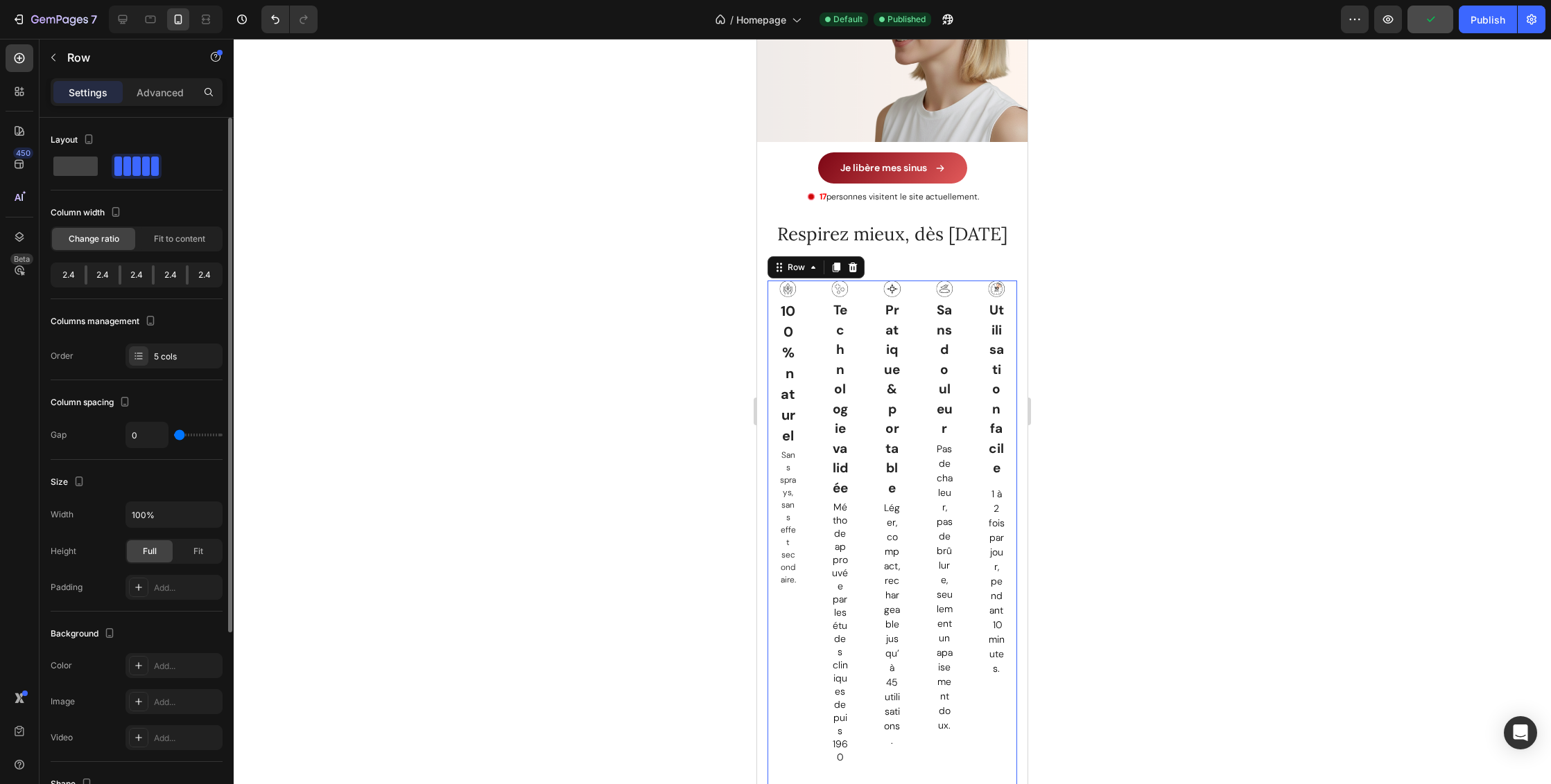
type input "16"
click at [72, 166] on span at bounding box center [75, 166] width 44 height 19
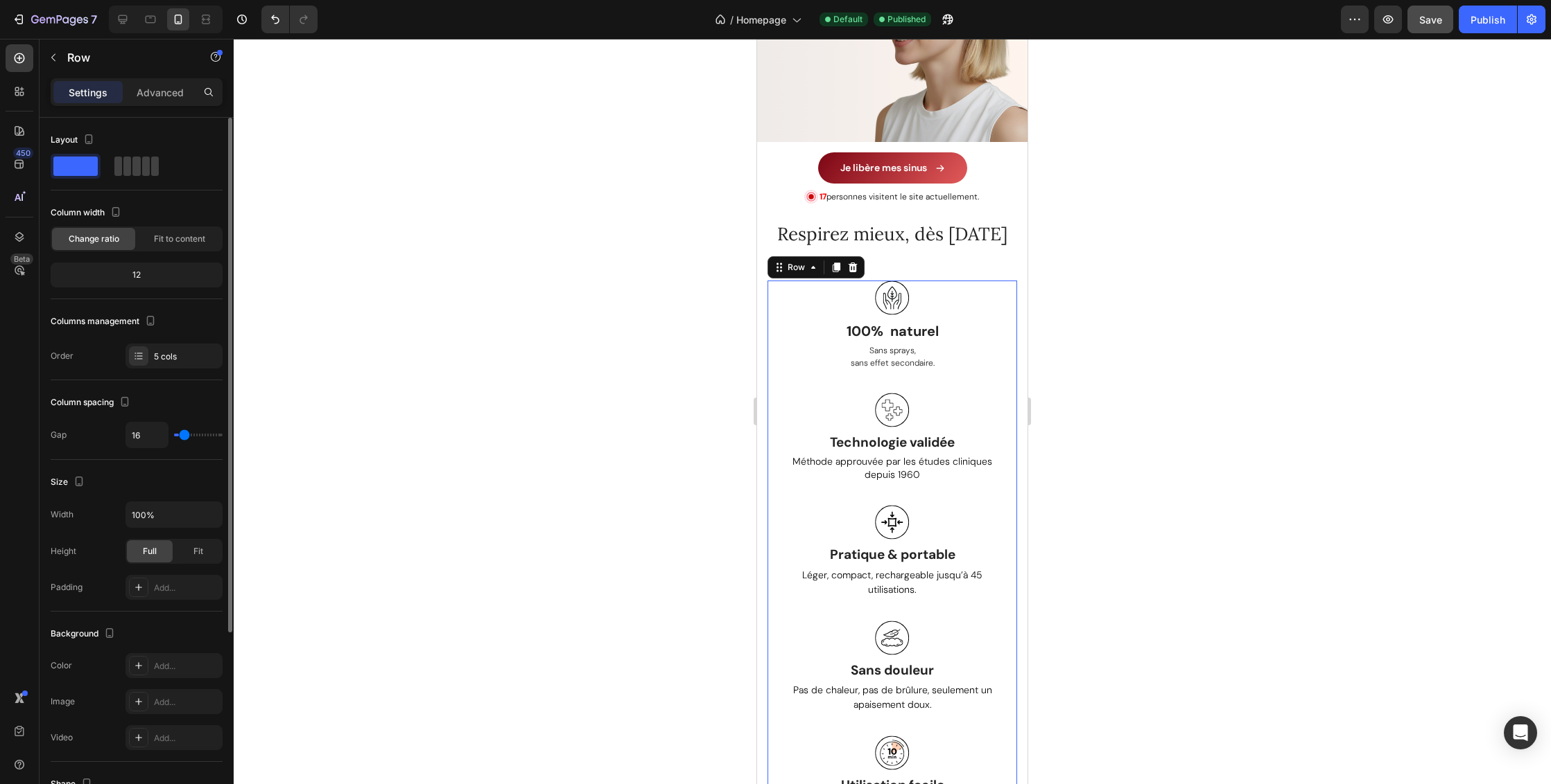
type input "0"
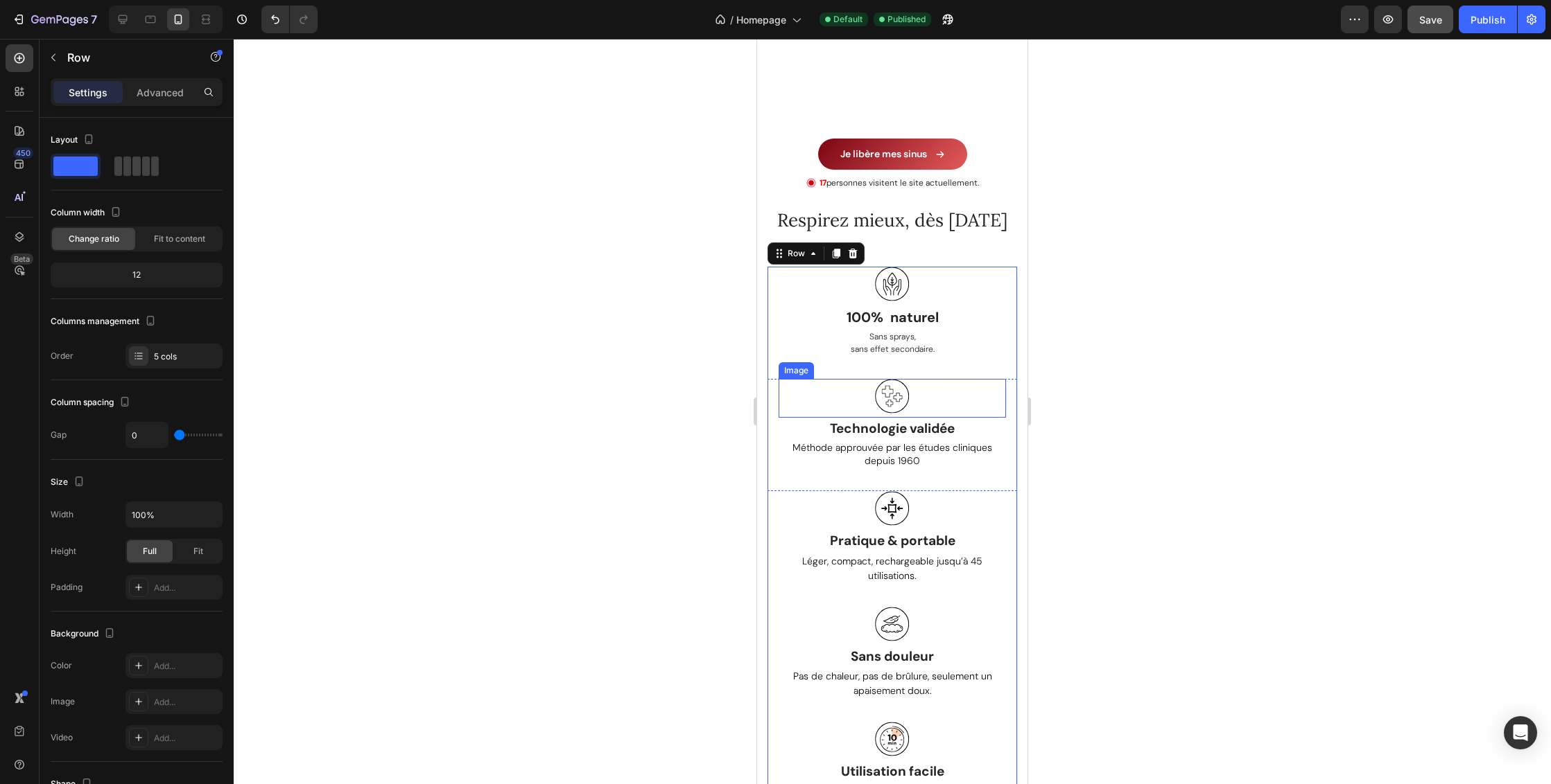
scroll to position [702, 0]
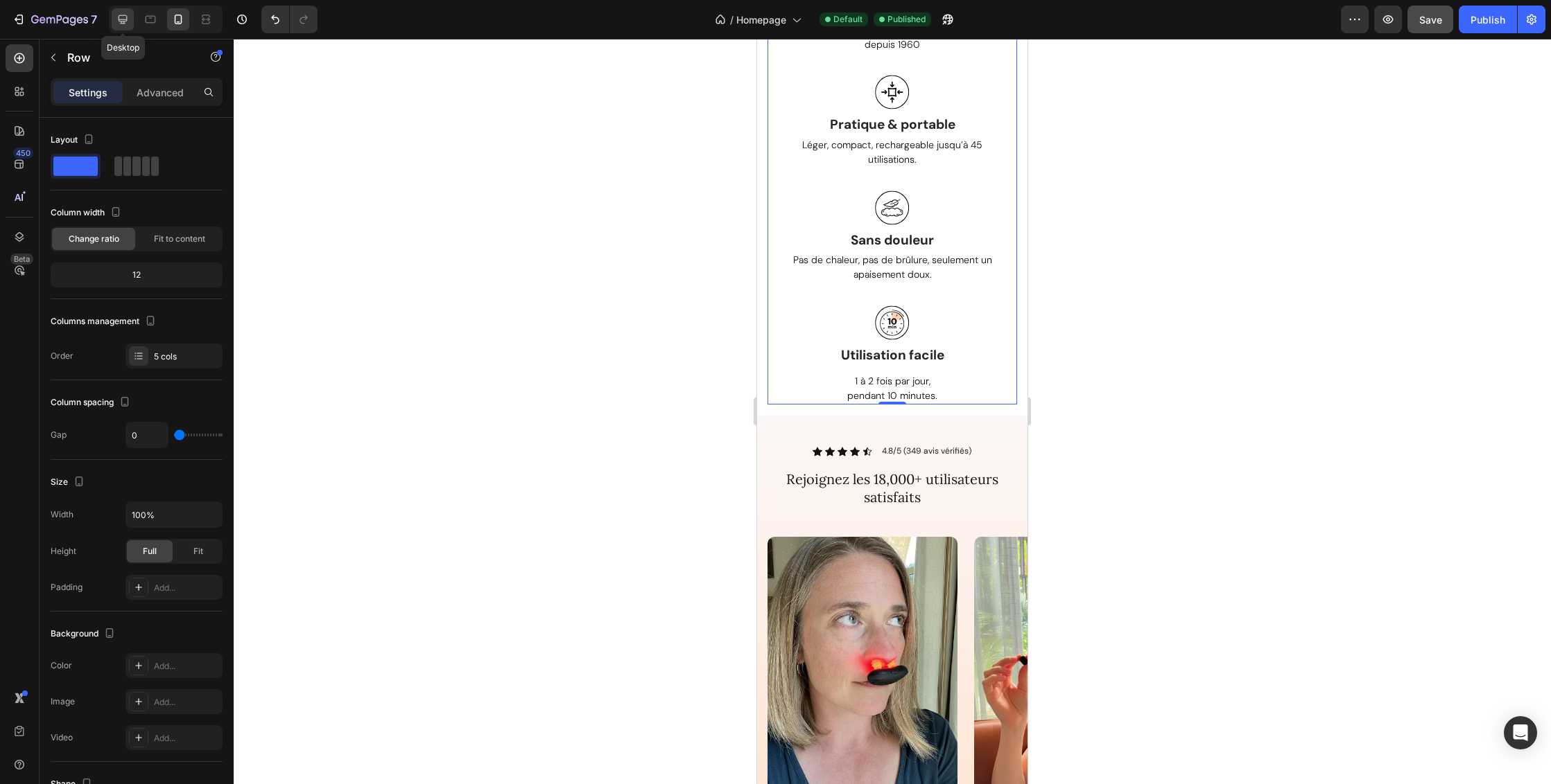
click at [127, 19] on icon at bounding box center [123, 19] width 9 height 9
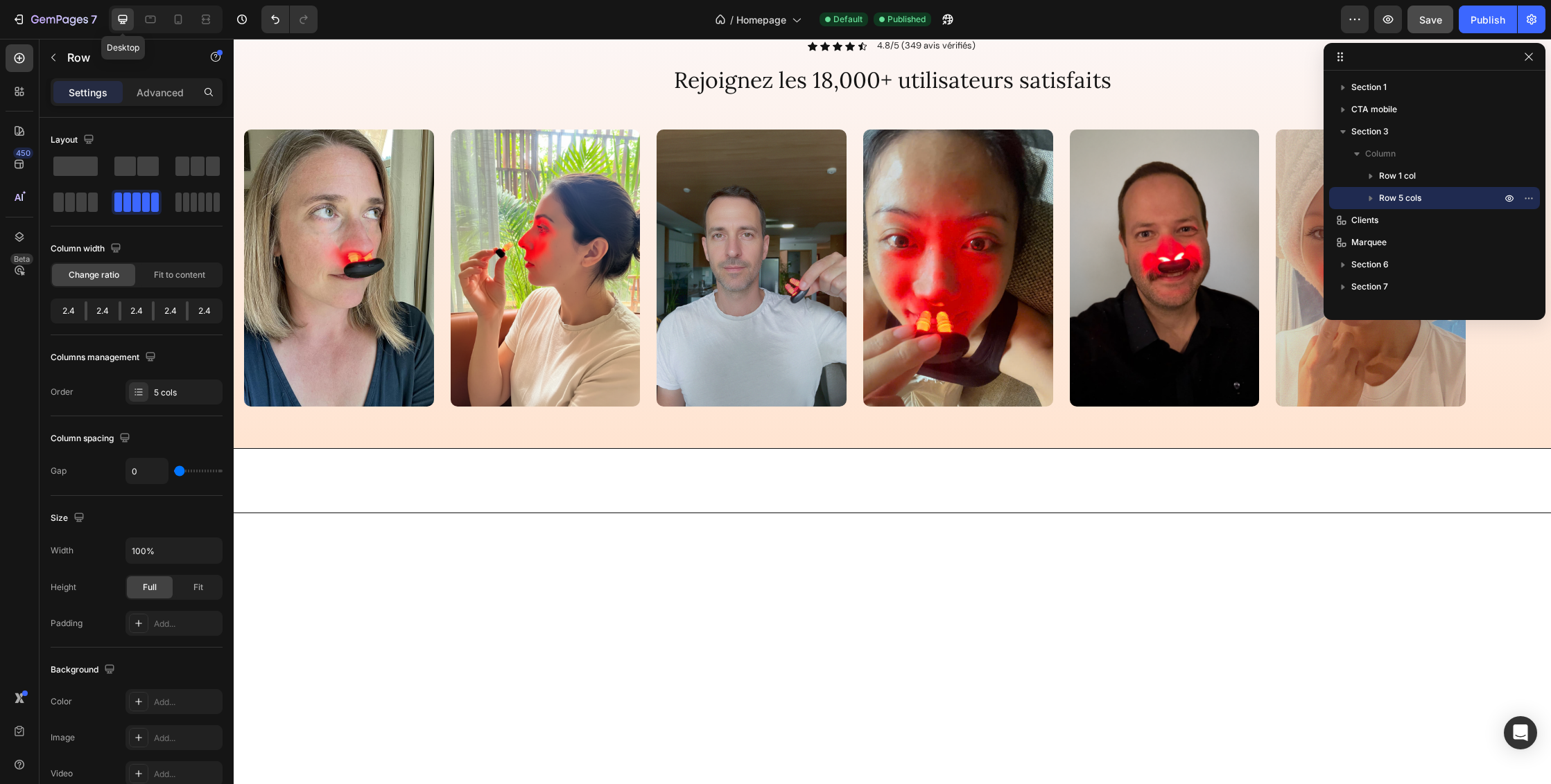
type input "1200"
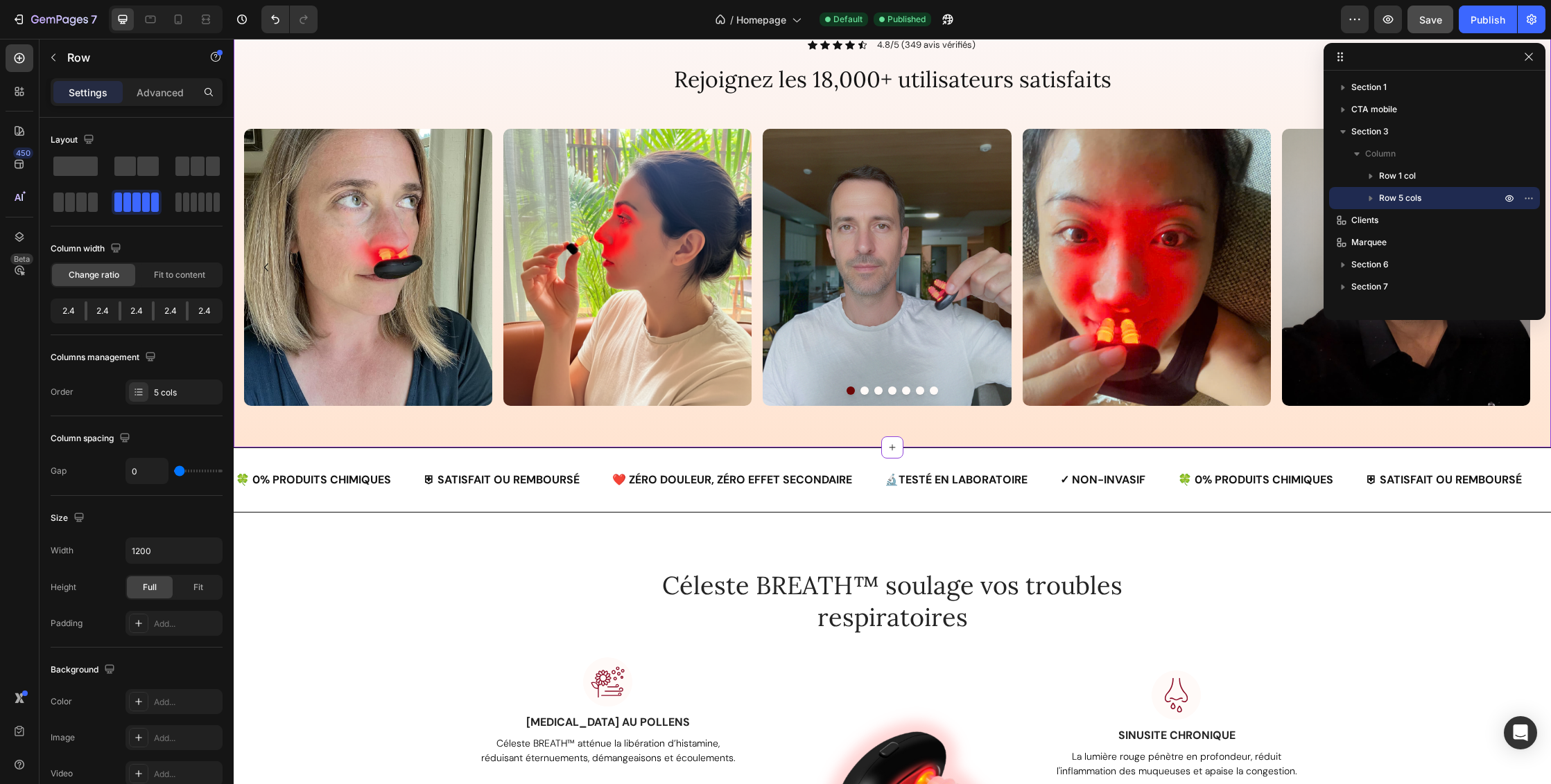
scroll to position [979, 0]
